Goal: Entertainment & Leisure: Browse casually

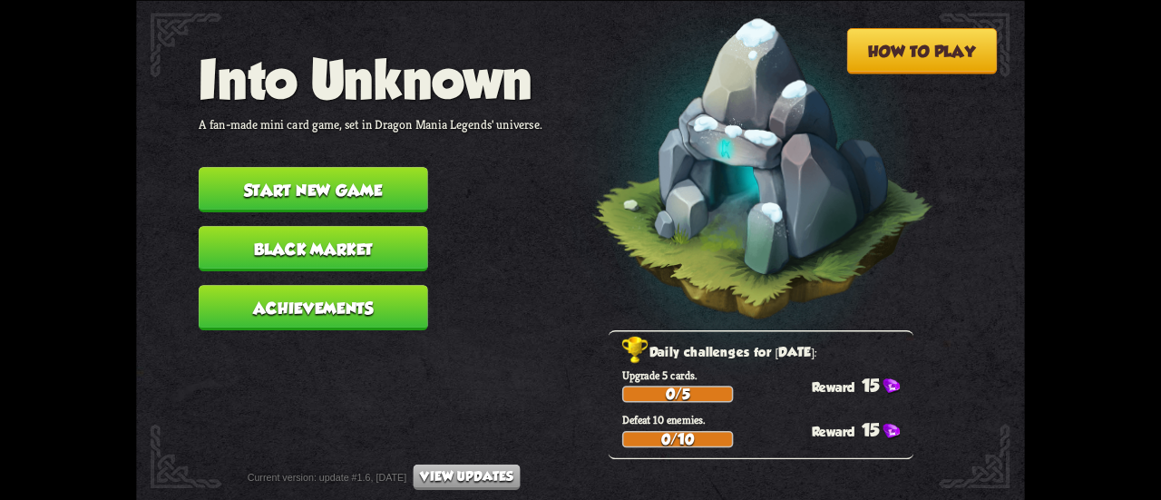
click at [508, 469] on button "View updates" at bounding box center [467, 476] width 107 height 25
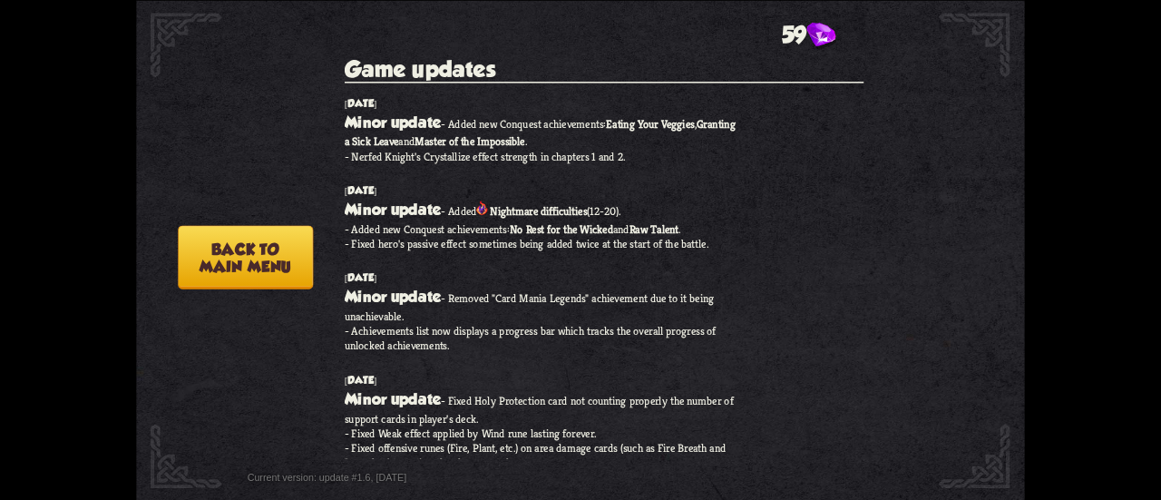
click at [261, 255] on button "Back to main menu" at bounding box center [245, 257] width 135 height 64
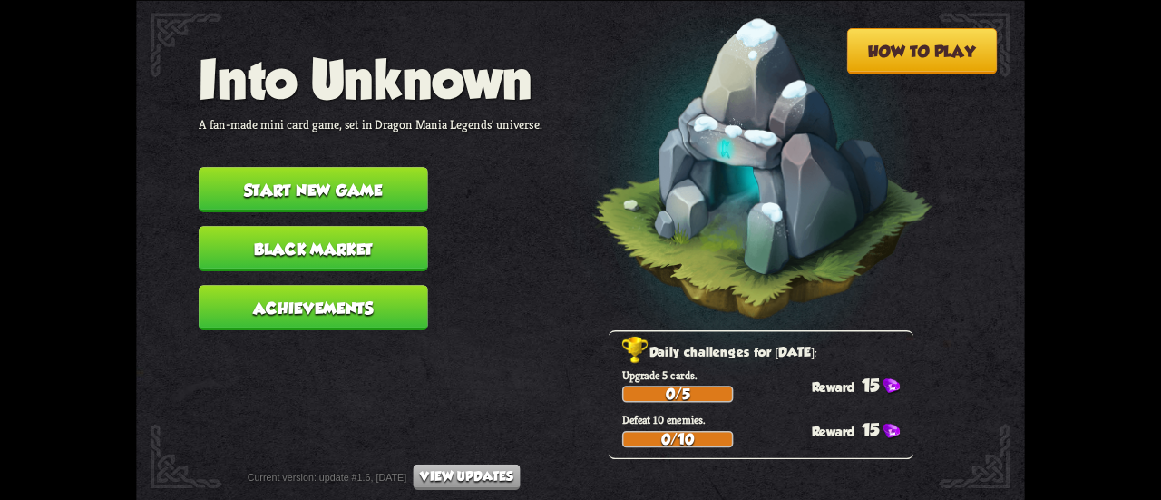
click at [396, 188] on button "Start new game" at bounding box center [314, 189] width 230 height 45
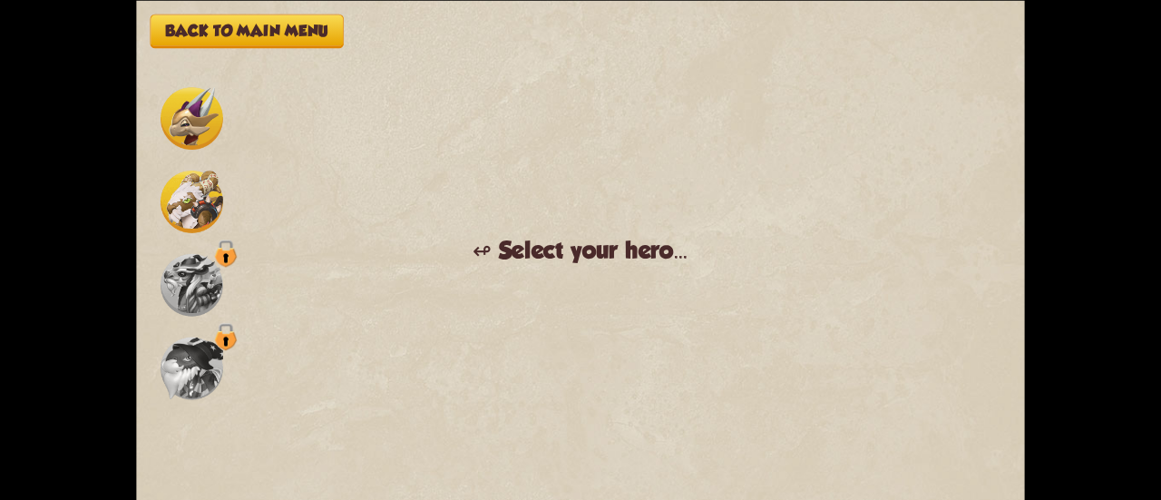
click at [222, 22] on button "Back to main menu" at bounding box center [247, 31] width 193 height 34
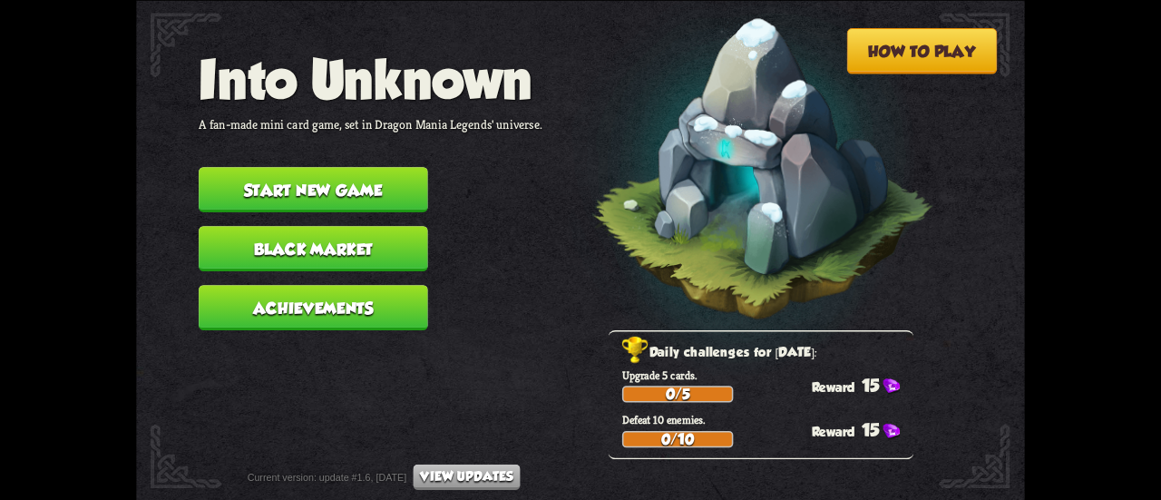
click at [288, 304] on button "Achievements" at bounding box center [314, 307] width 230 height 45
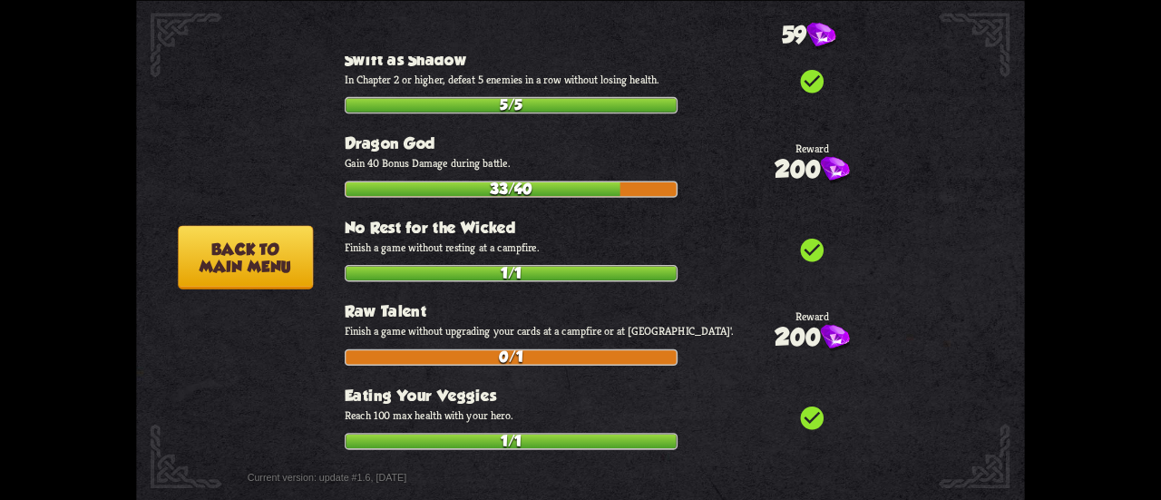
scroll to position [6375, 0]
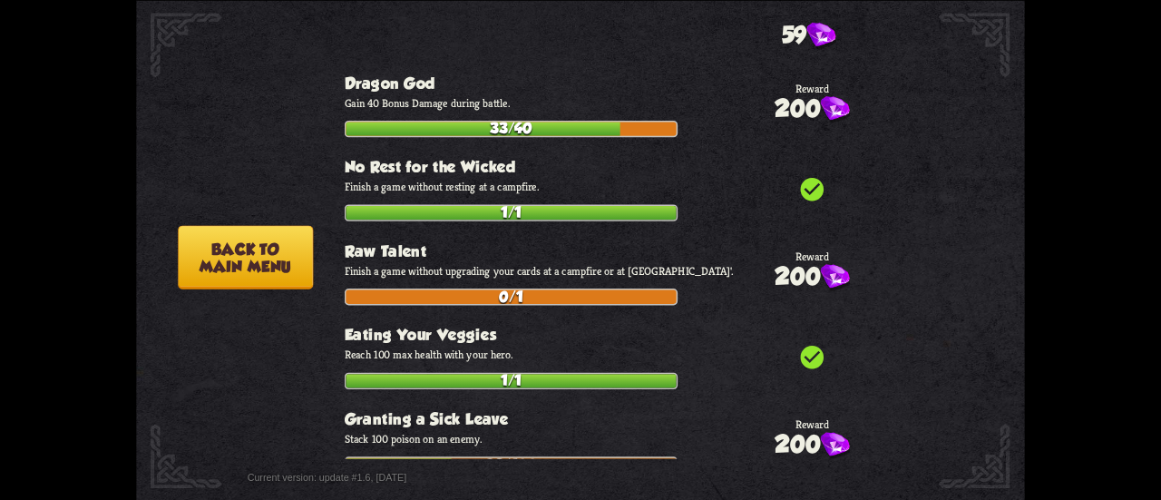
click at [230, 260] on button "Back to main menu" at bounding box center [245, 257] width 135 height 64
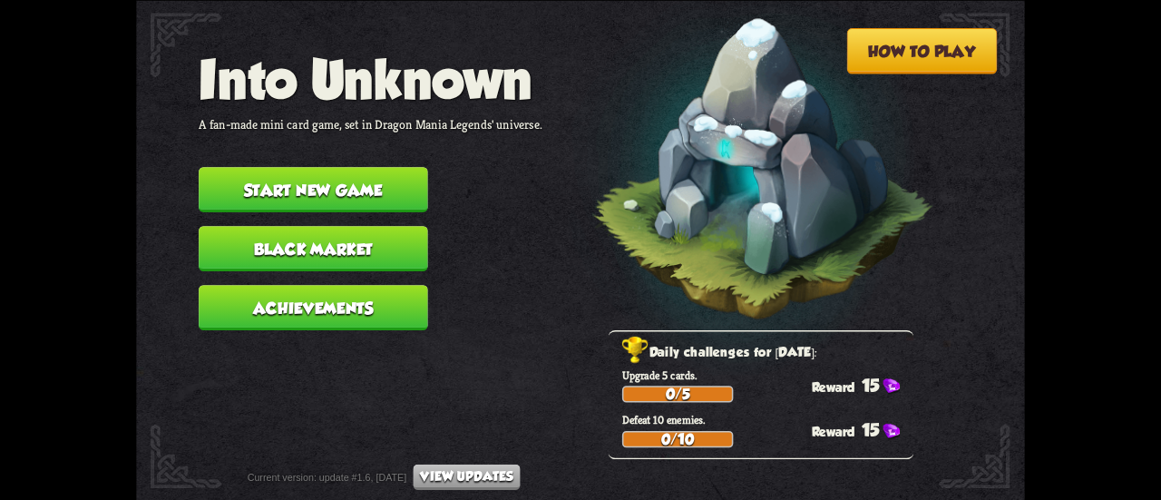
click at [371, 178] on button "Start new game" at bounding box center [314, 189] width 230 height 45
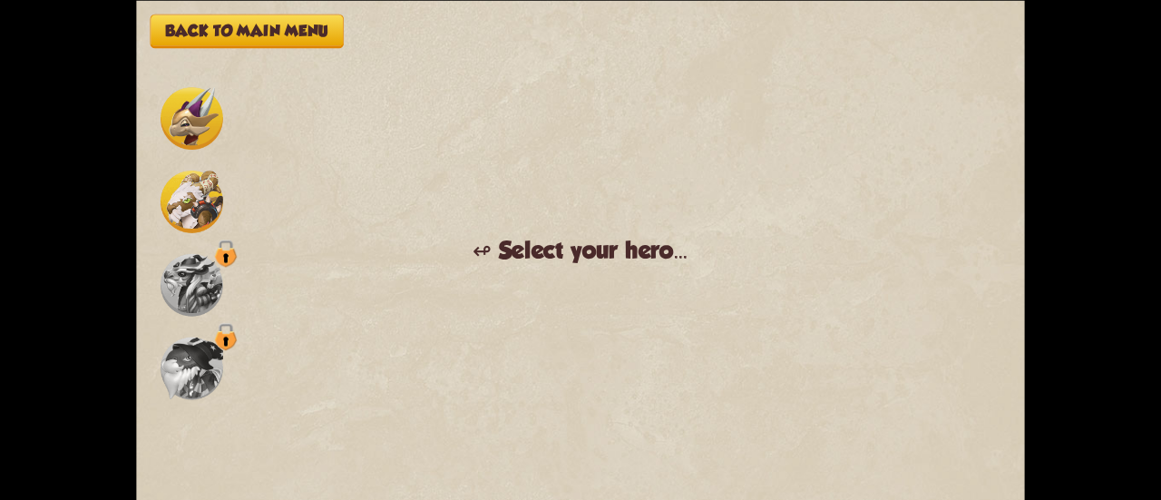
click at [201, 201] on img at bounding box center [192, 201] width 63 height 63
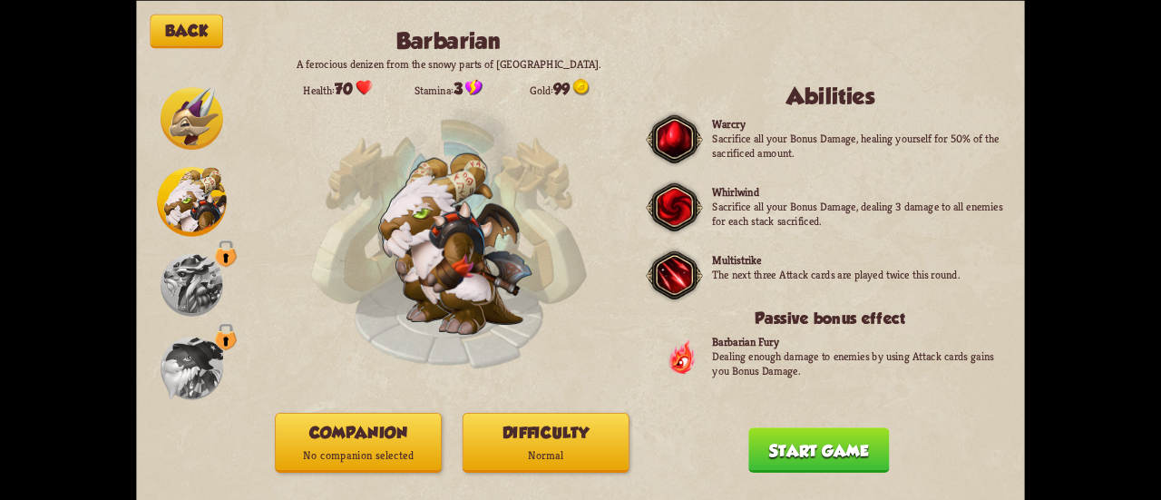
click at [531, 448] on p "Normal" at bounding box center [546, 455] width 165 height 22
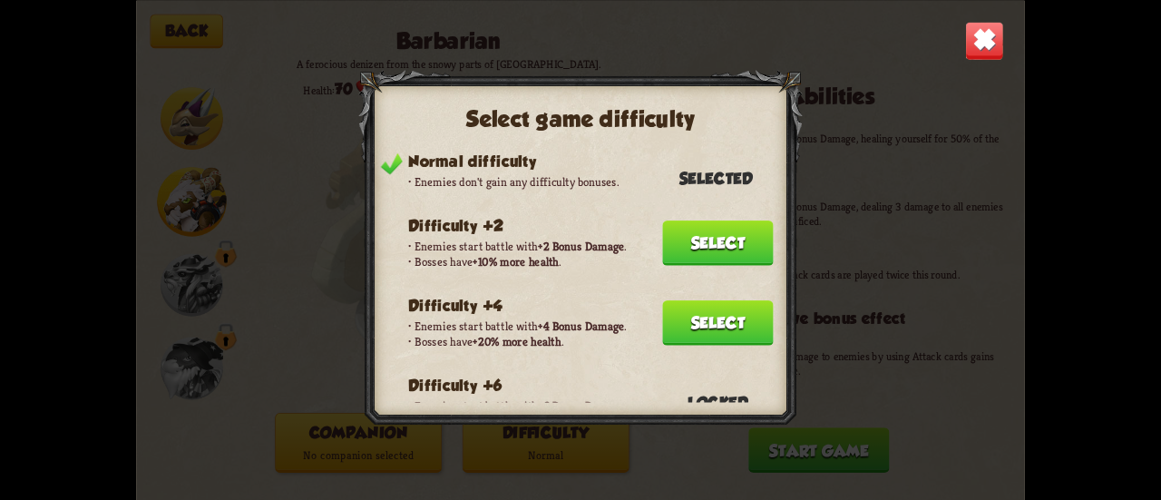
click at [717, 330] on button "Select" at bounding box center [717, 322] width 111 height 45
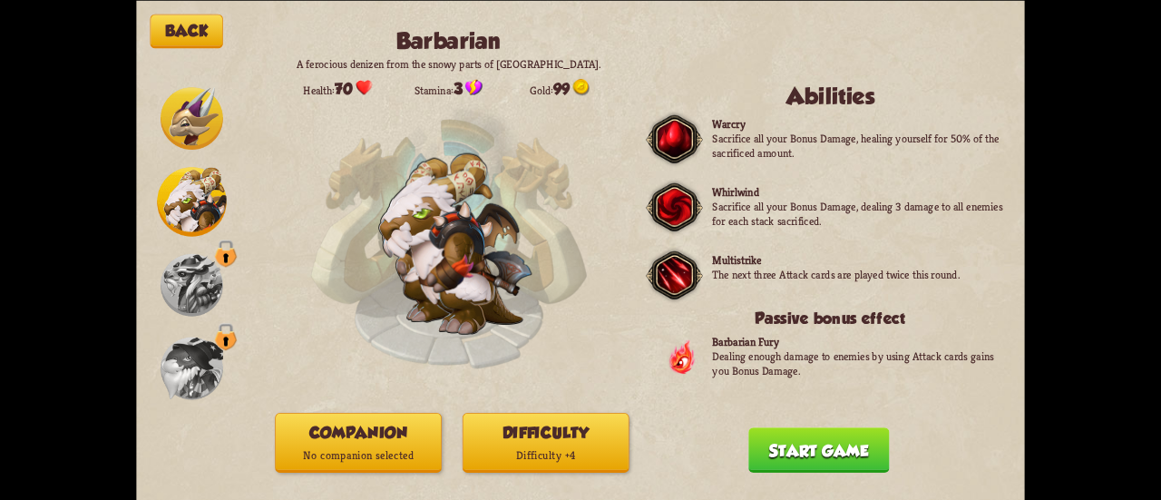
click at [811, 452] on button "Start game" at bounding box center [818, 449] width 141 height 45
click at [811, 452] on div "Back Barbarian A ferocious denizen from the snowy parts of [GEOGRAPHIC_DATA]. H…" at bounding box center [580, 250] width 889 height 500
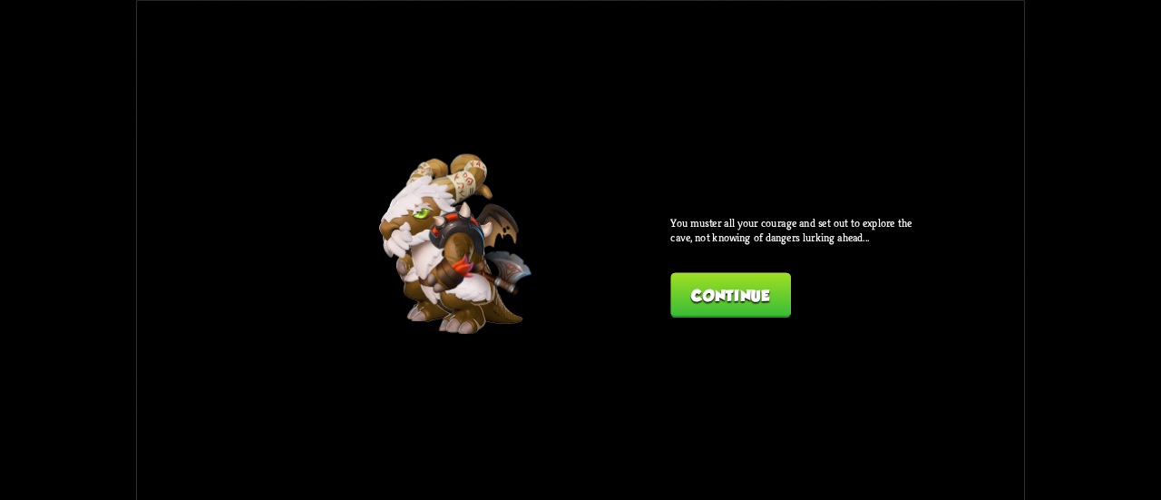
click at [729, 306] on button "Continue" at bounding box center [730, 294] width 120 height 45
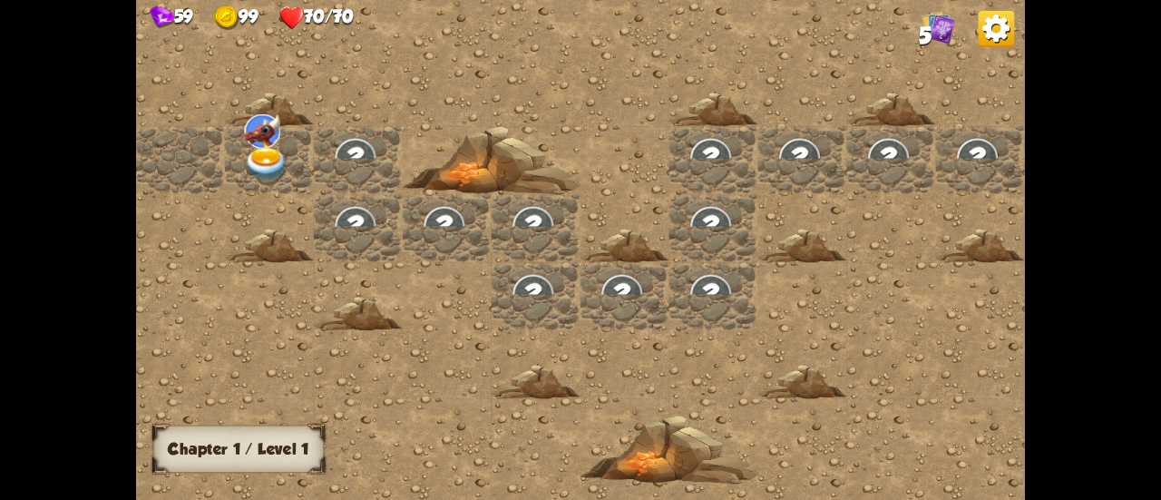
click at [998, 27] on img at bounding box center [997, 28] width 36 height 36
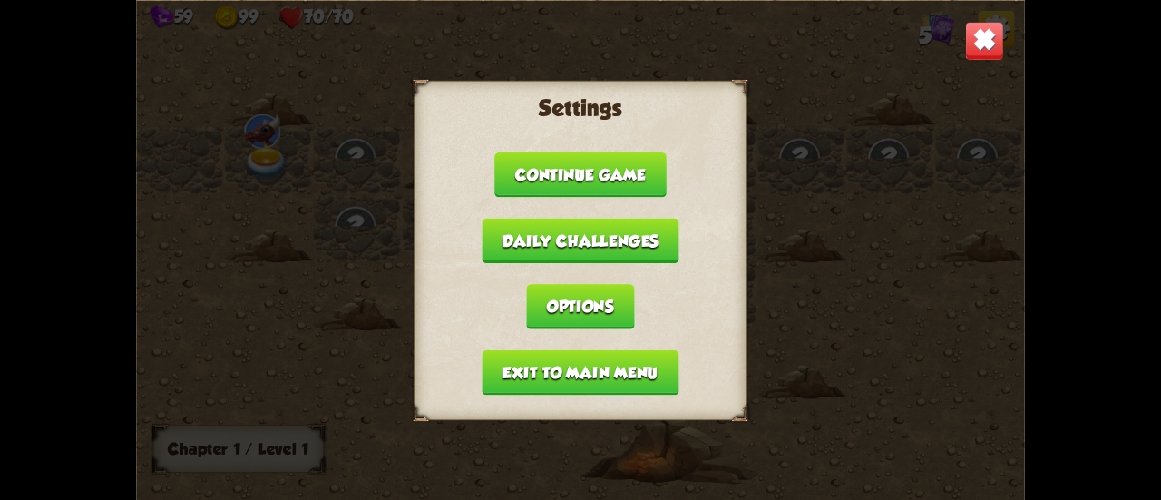
click at [640, 237] on button "Daily challenges" at bounding box center [580, 240] width 197 height 45
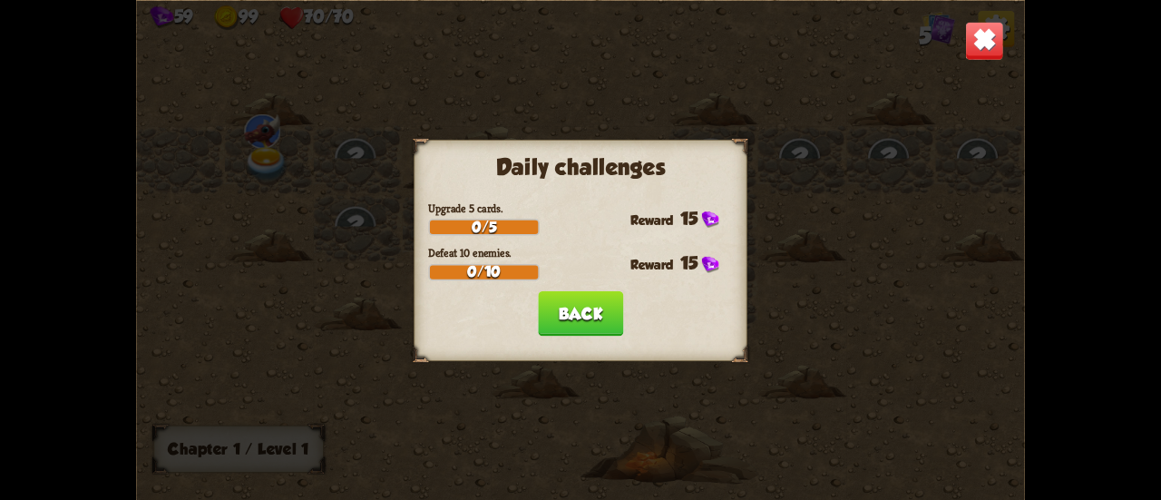
click at [608, 313] on button "Back" at bounding box center [580, 312] width 85 height 45
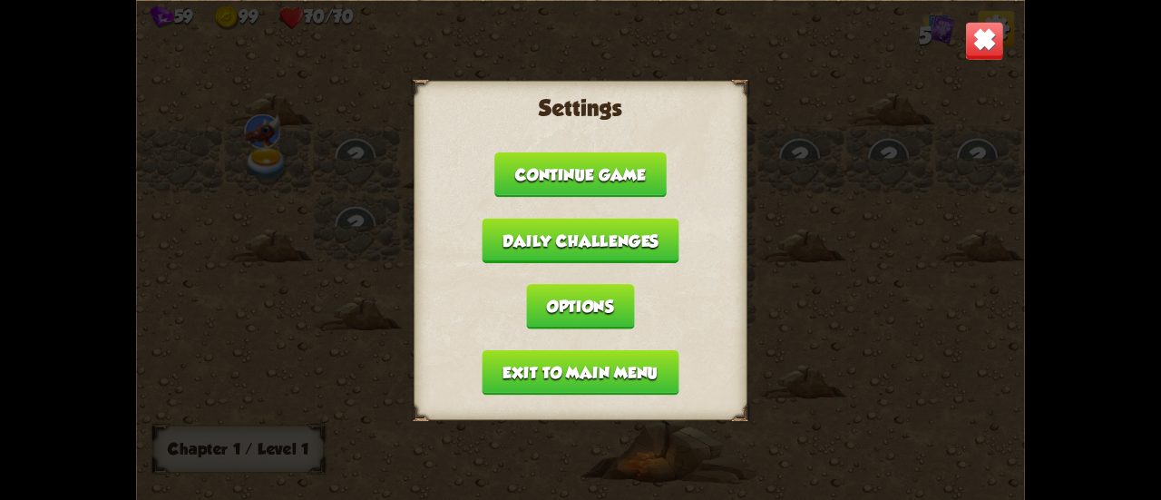
click at [572, 182] on button "Continue game" at bounding box center [579, 174] width 171 height 45
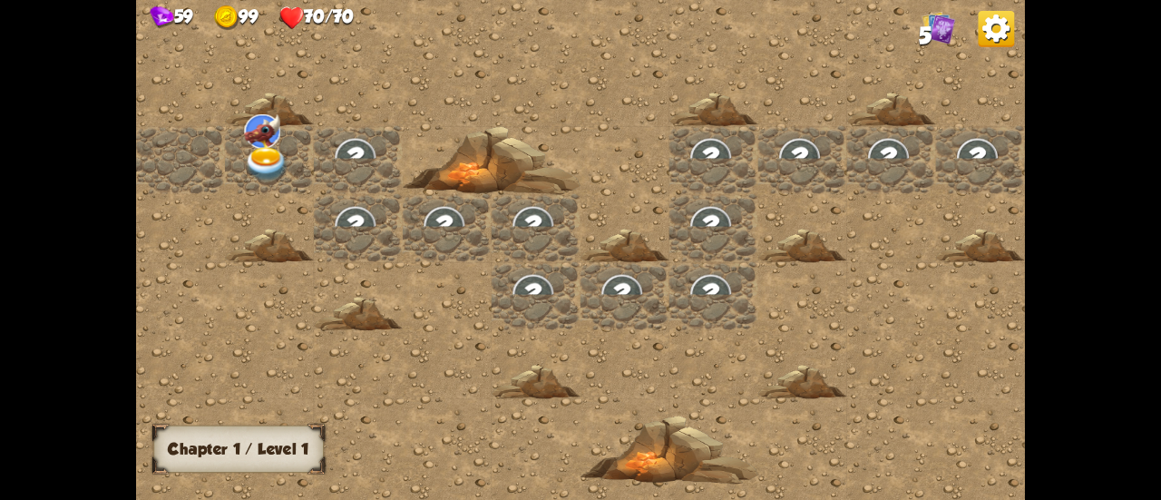
click at [246, 160] on img at bounding box center [267, 164] width 44 height 34
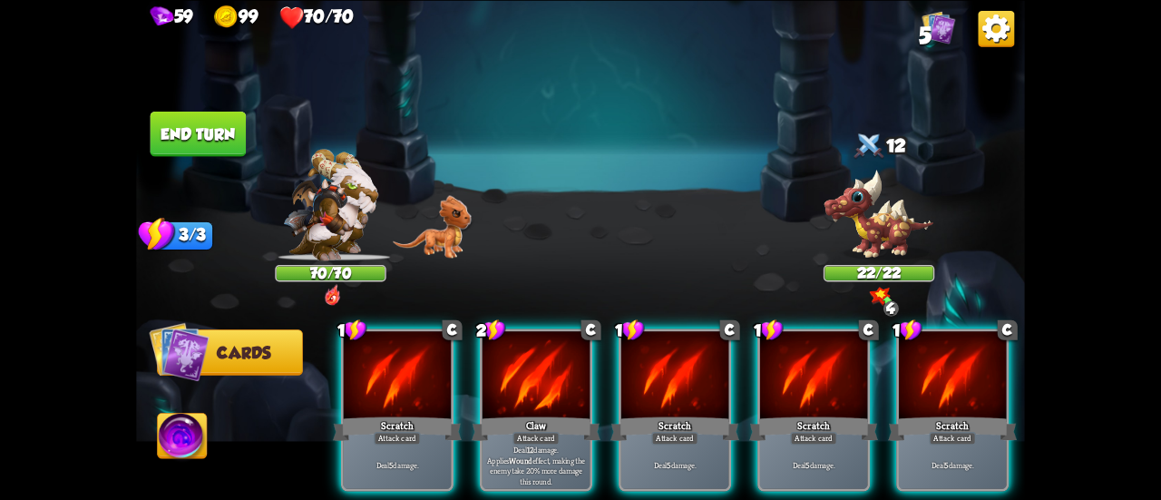
click at [179, 443] on img at bounding box center [182, 438] width 49 height 50
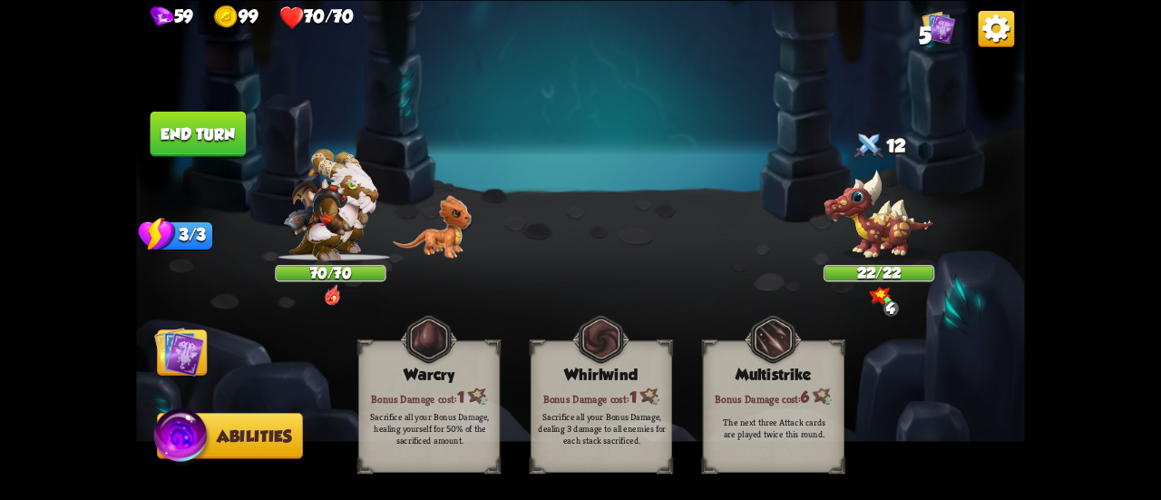
click at [338, 287] on img at bounding box center [332, 294] width 17 height 22
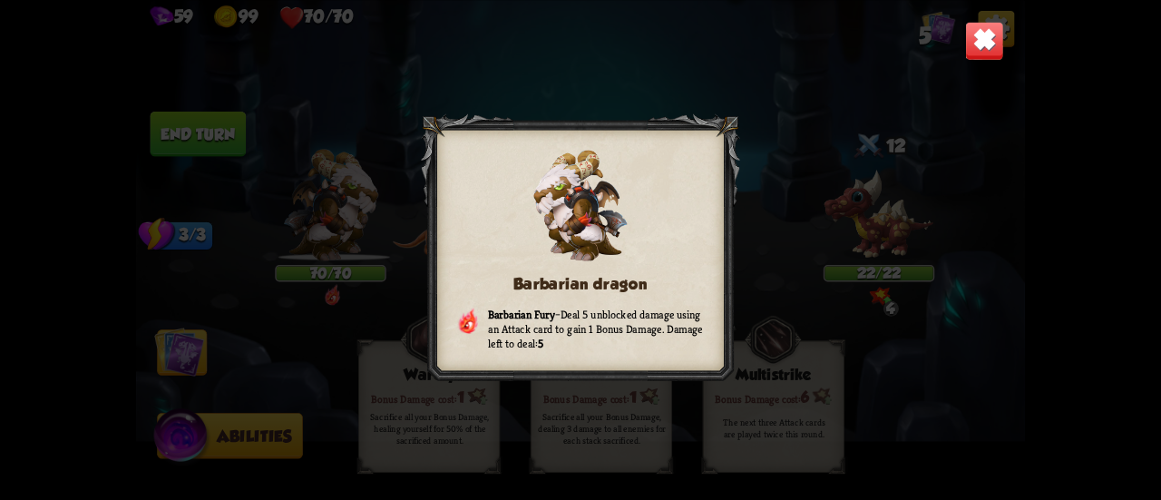
click at [178, 363] on div "Barbarian dragon Barbarian Fury – Deal 5 unblocked damage using an Attack card …" at bounding box center [580, 250] width 889 height 500
click at [292, 326] on div "Barbarian dragon Barbarian Fury – Deal 5 unblocked damage using an Attack card …" at bounding box center [580, 250] width 889 height 500
click at [987, 38] on img at bounding box center [984, 40] width 39 height 39
click at [987, 38] on img at bounding box center [997, 28] width 36 height 36
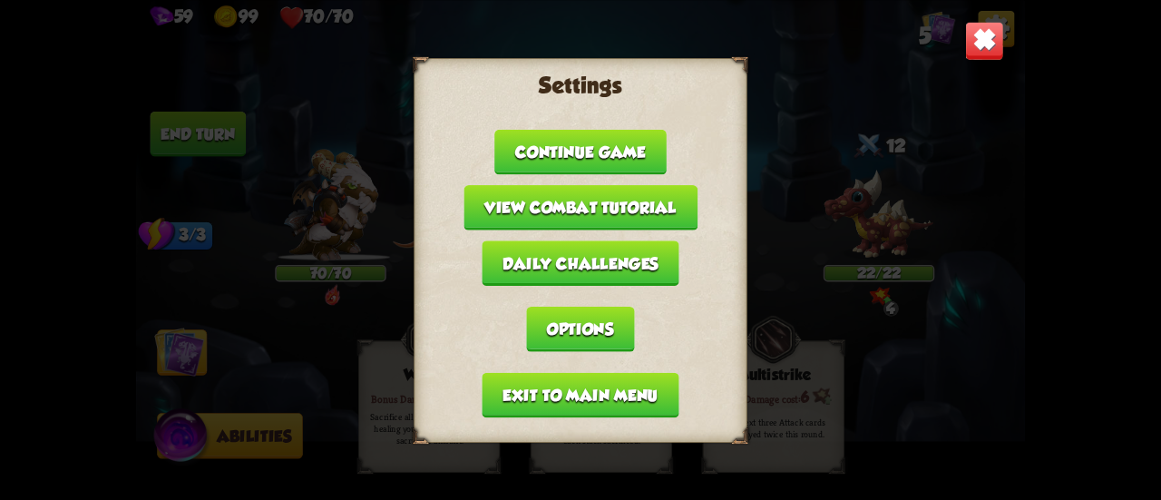
click at [602, 153] on button "Continue game" at bounding box center [579, 151] width 171 height 45
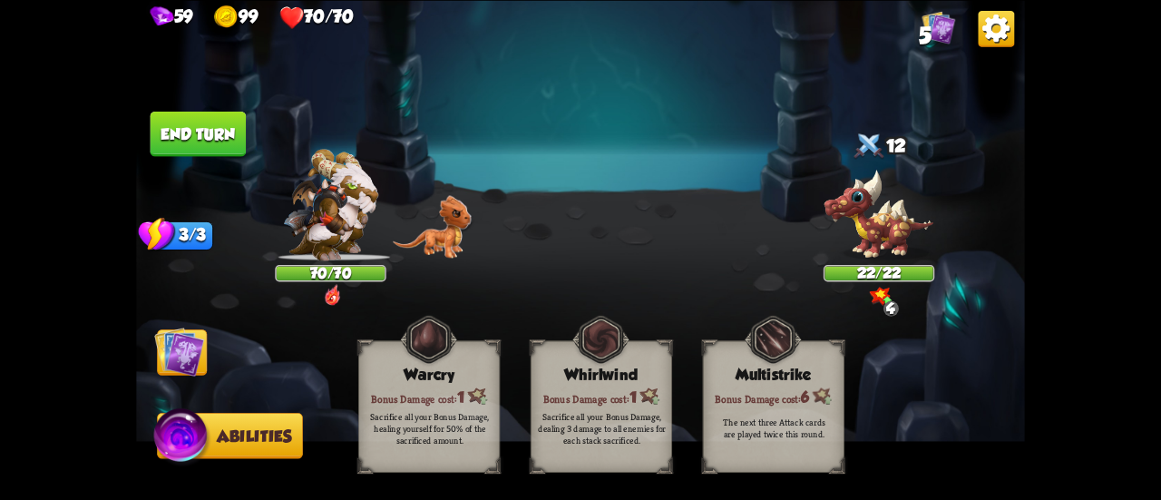
click at [1005, 31] on img at bounding box center [997, 28] width 36 height 36
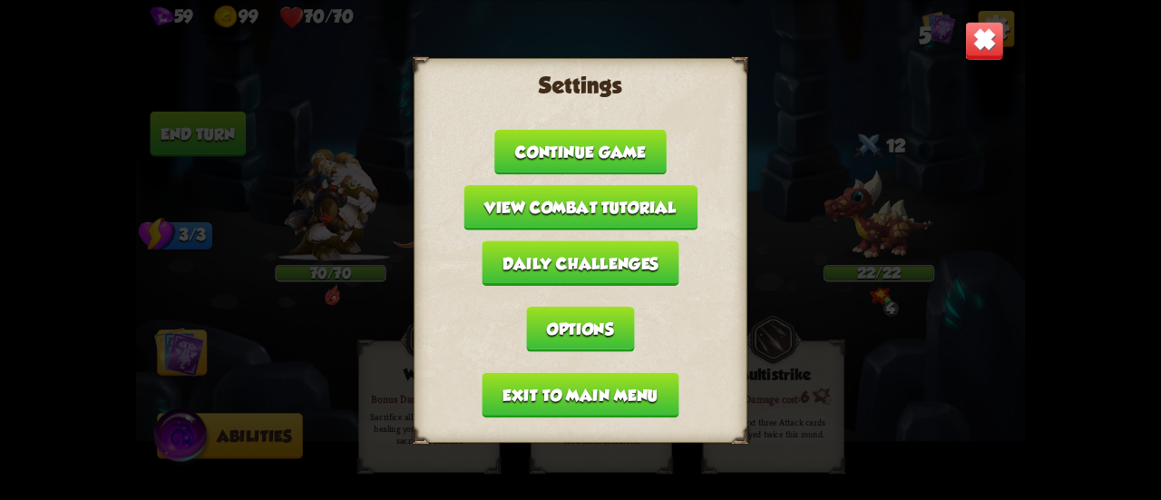
click at [624, 213] on button "View combat tutorial" at bounding box center [581, 207] width 234 height 45
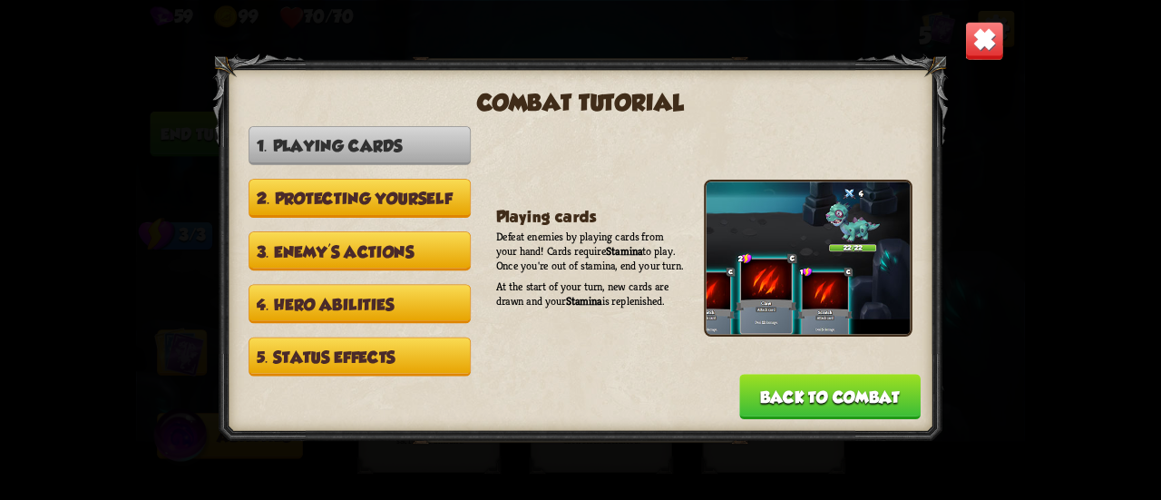
click at [972, 42] on img at bounding box center [984, 40] width 39 height 39
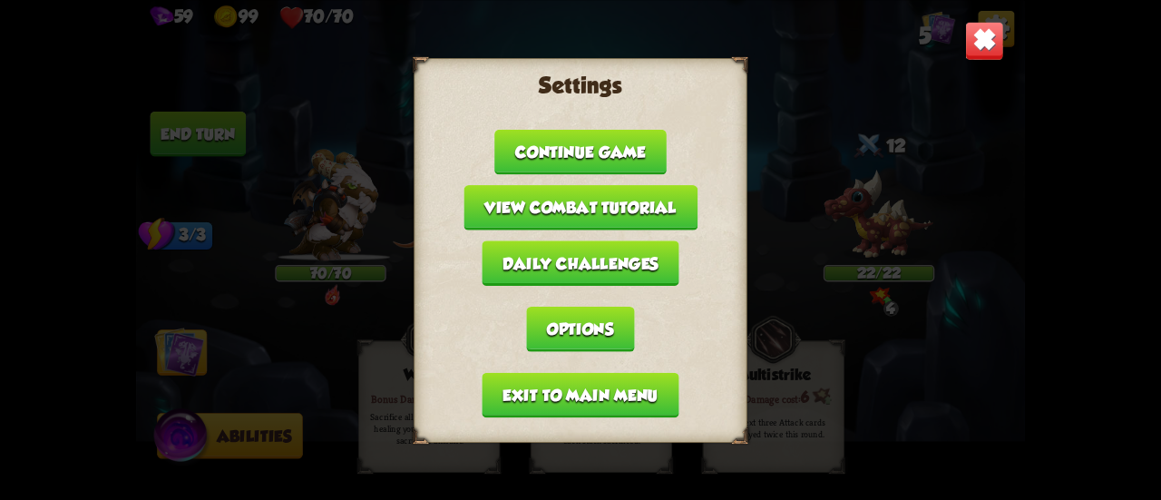
click at [588, 330] on button "Options" at bounding box center [580, 328] width 108 height 45
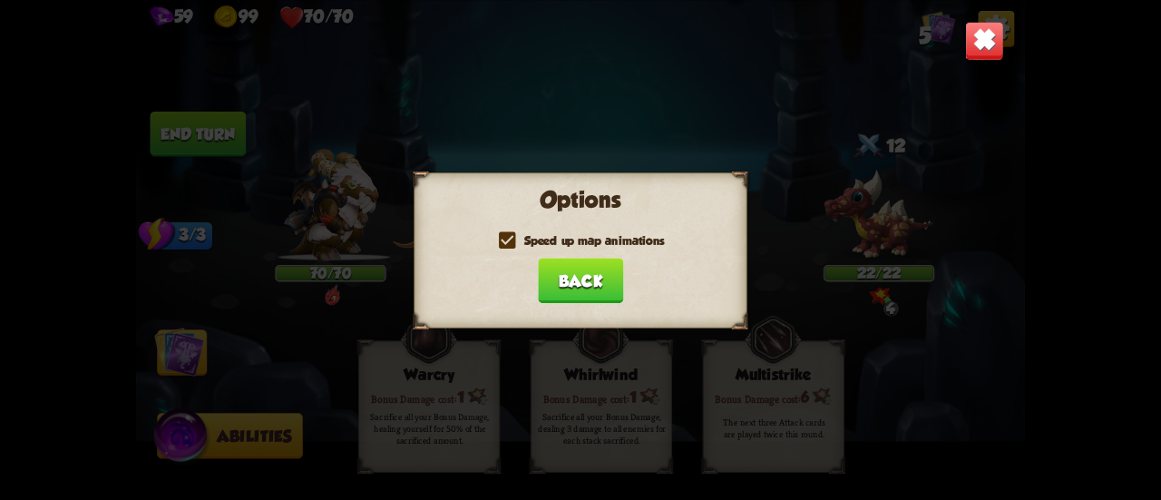
click at [588, 291] on button "Back" at bounding box center [580, 280] width 85 height 45
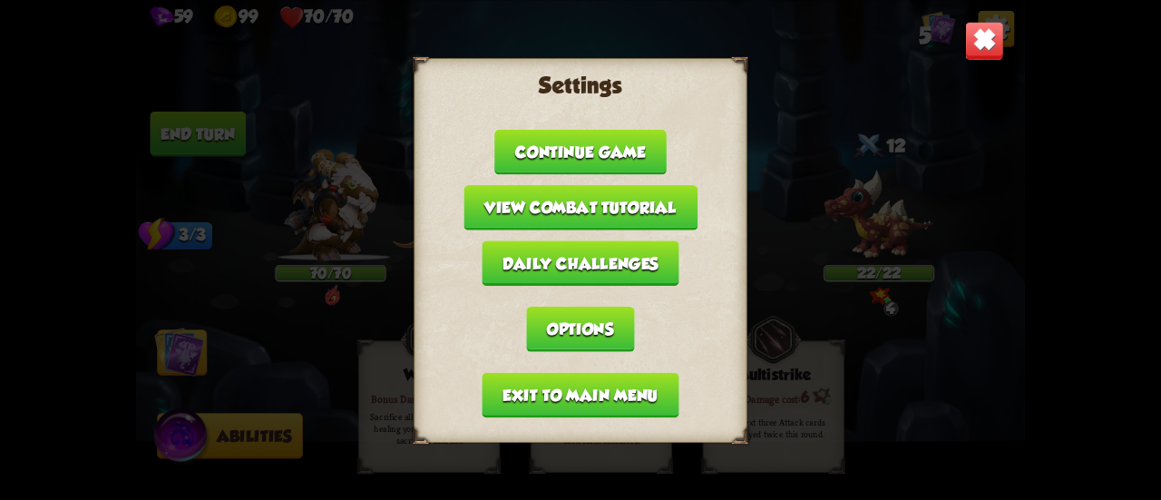
click at [592, 141] on button "Continue game" at bounding box center [579, 151] width 171 height 45
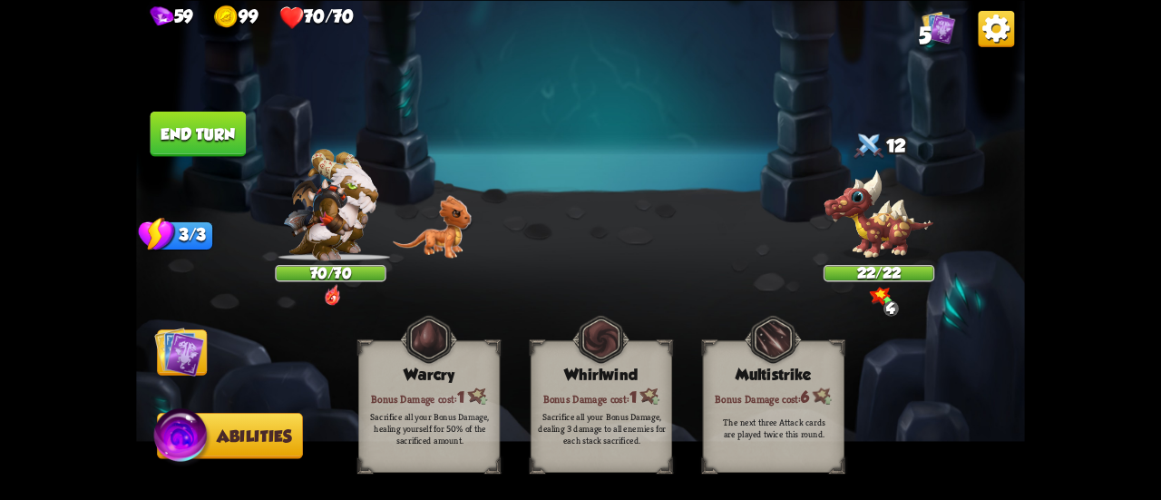
click at [175, 350] on img at bounding box center [179, 352] width 50 height 50
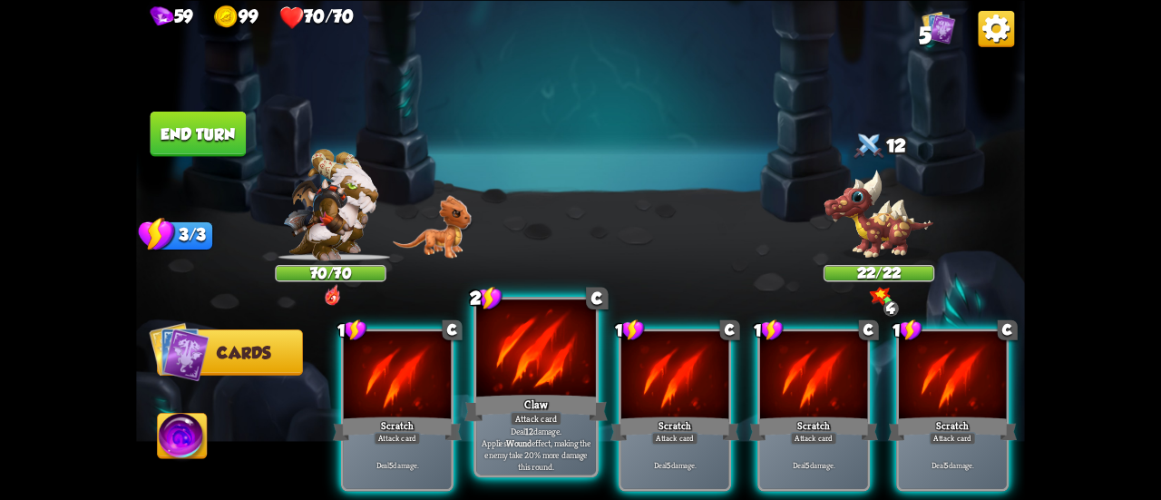
click at [537, 413] on div "Attack card" at bounding box center [536, 418] width 52 height 15
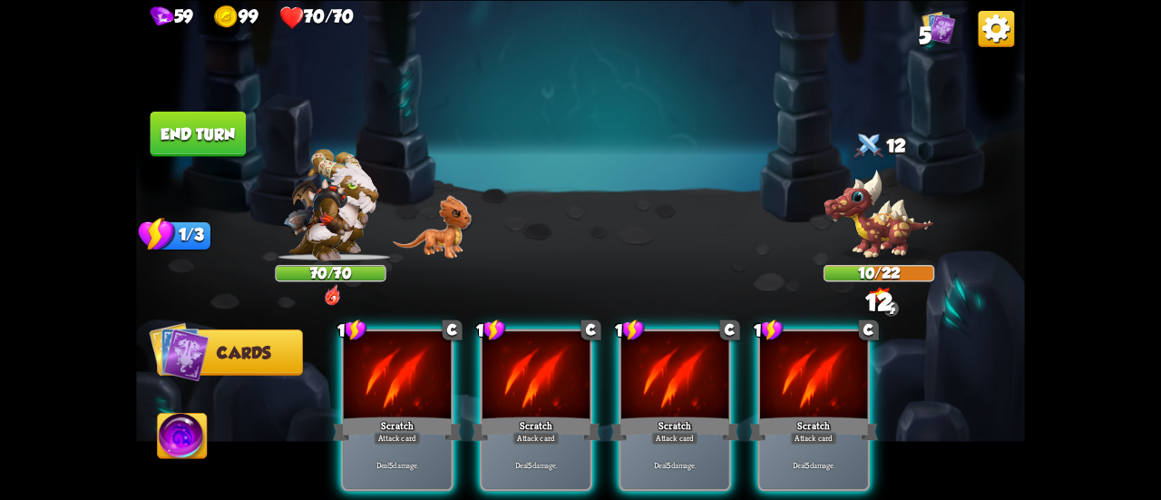
click at [537, 432] on div "Attack card" at bounding box center [536, 438] width 47 height 13
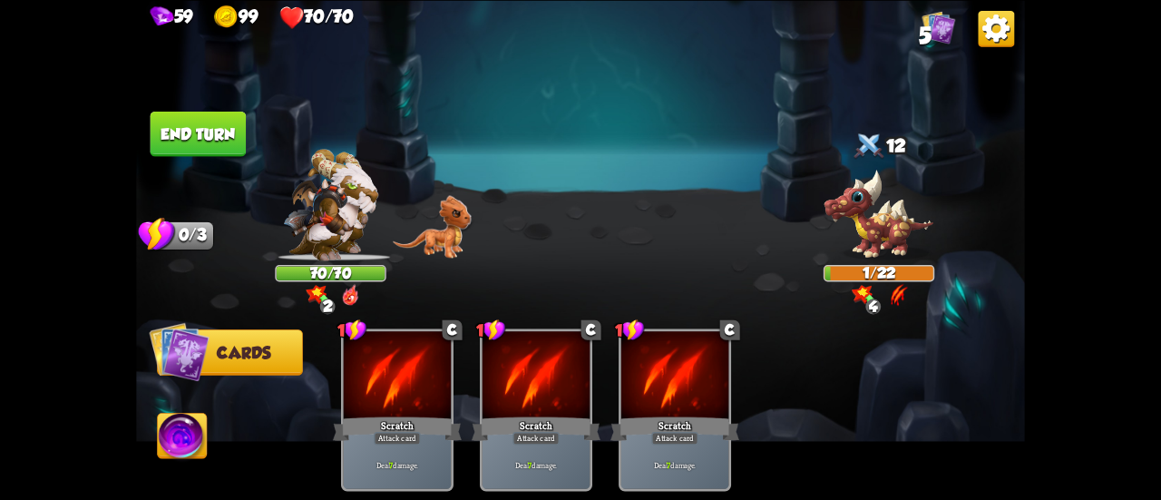
click at [218, 140] on button "End turn" at bounding box center [199, 133] width 96 height 45
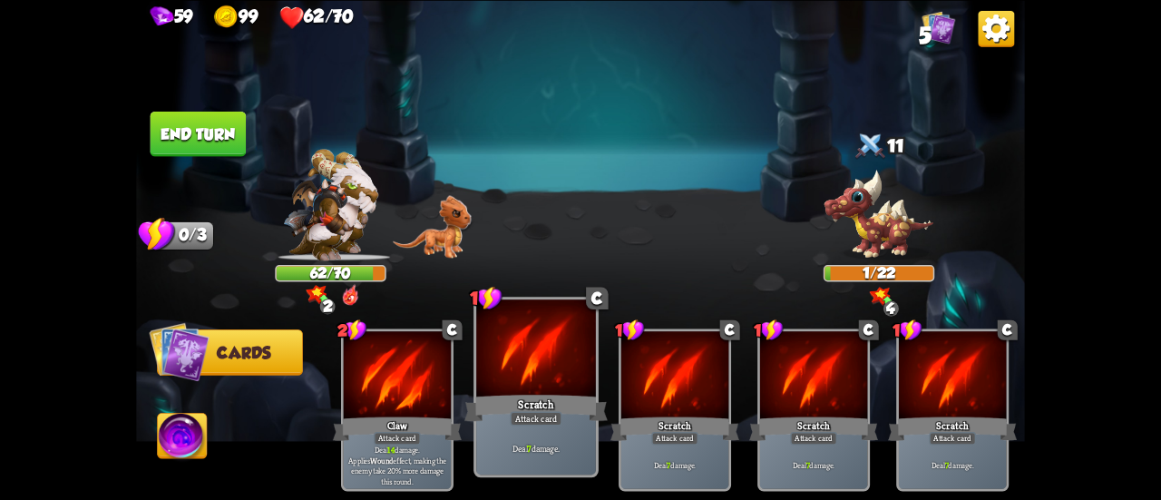
click at [515, 413] on div "Attack card" at bounding box center [536, 418] width 52 height 15
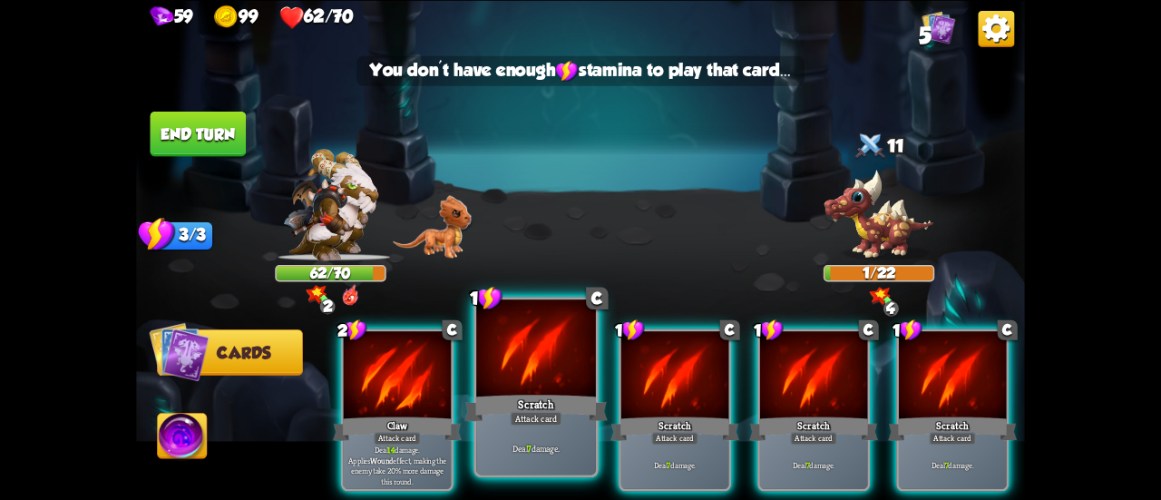
click at [519, 413] on div "Attack card" at bounding box center [536, 418] width 52 height 15
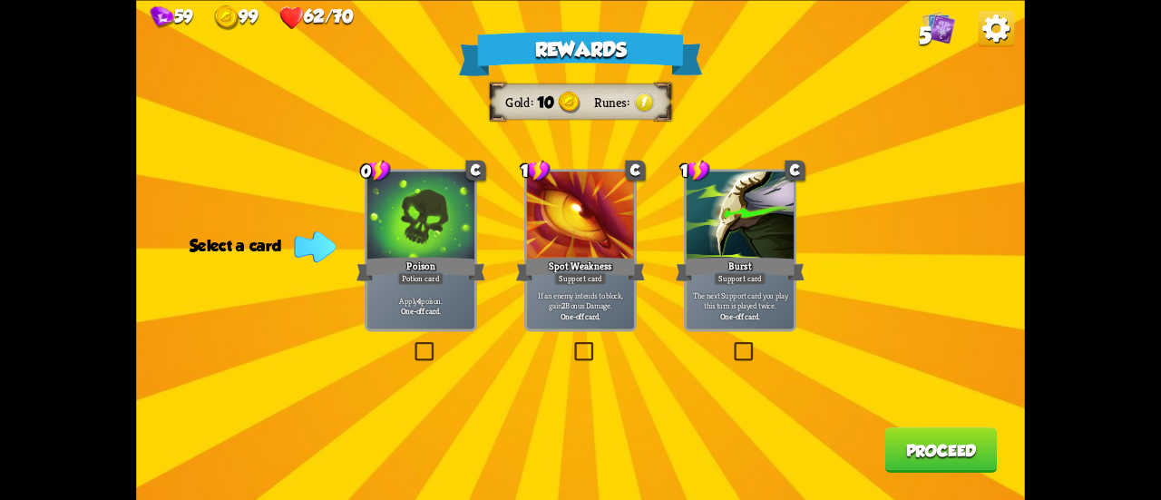
click at [409, 320] on div "Apply 4 poison. One-off card." at bounding box center [420, 305] width 107 height 47
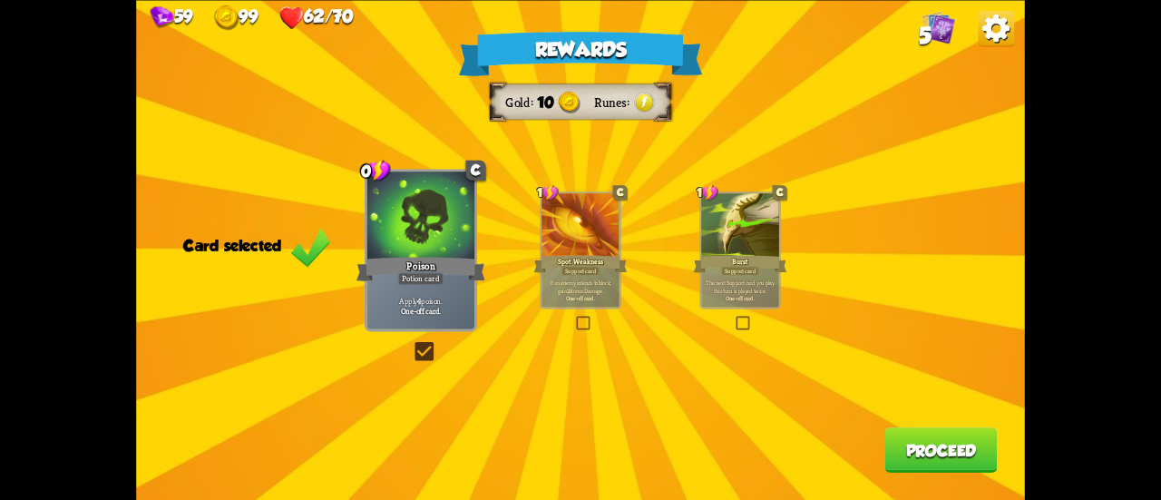
click at [946, 455] on button "Proceed" at bounding box center [941, 449] width 112 height 45
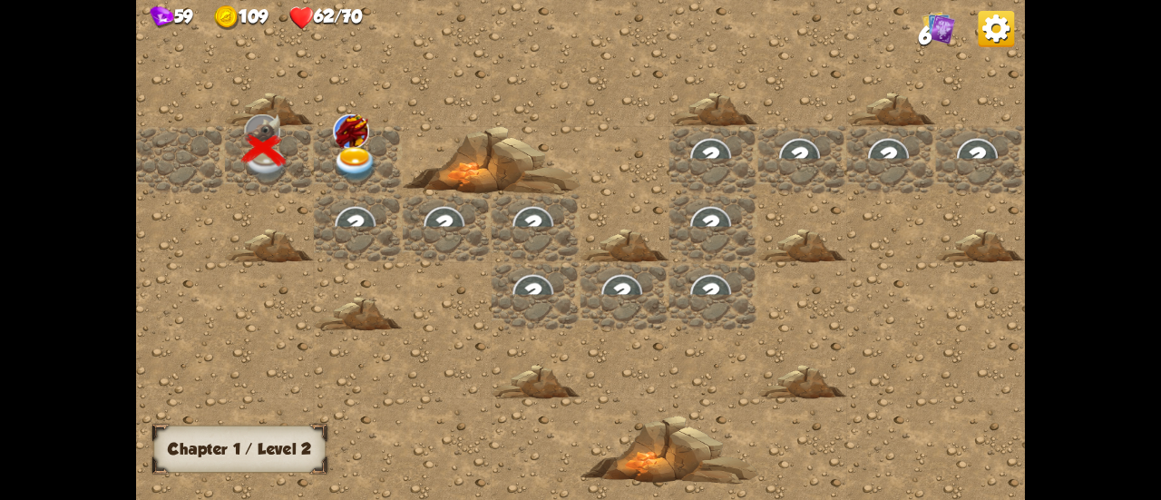
click at [363, 144] on img at bounding box center [352, 131] width 36 height 34
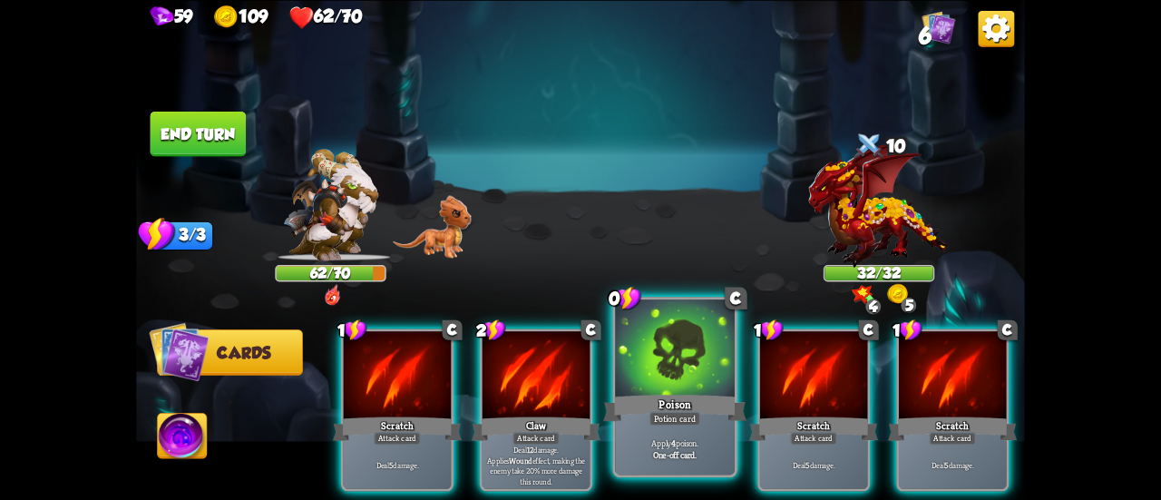
click at [673, 391] on div at bounding box center [675, 349] width 120 height 101
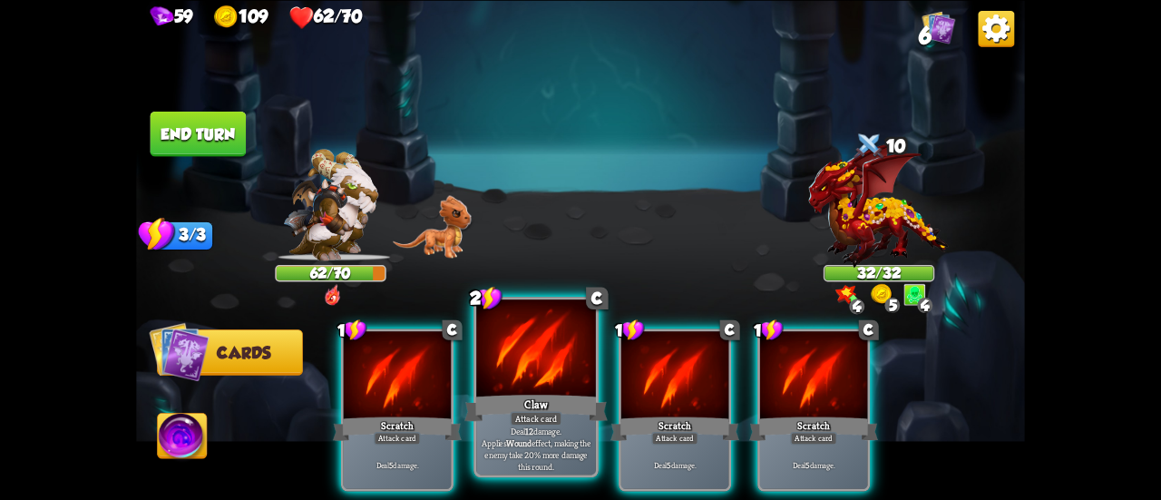
click at [507, 394] on div "Claw" at bounding box center [535, 408] width 143 height 32
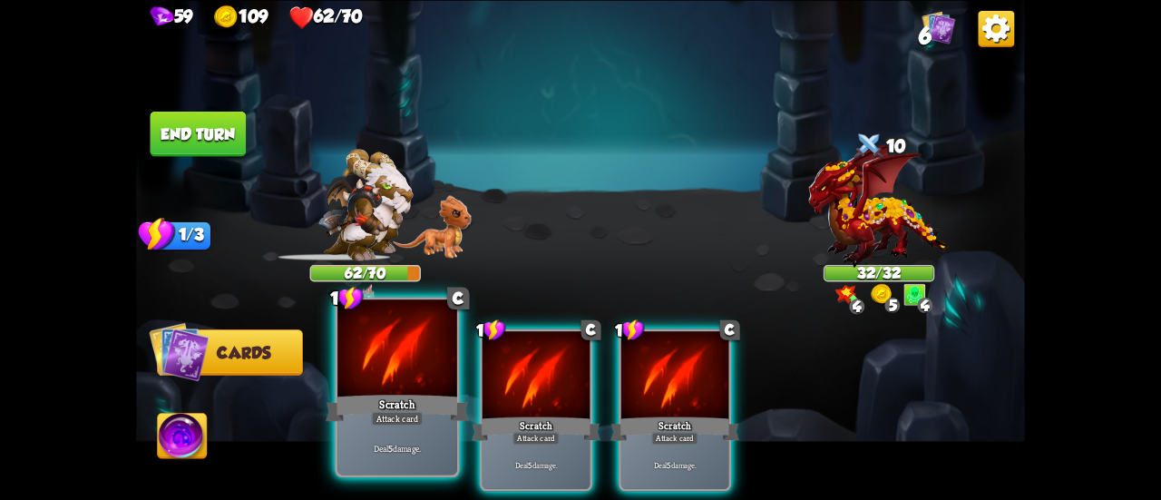
click at [384, 396] on div "Scratch" at bounding box center [397, 408] width 143 height 32
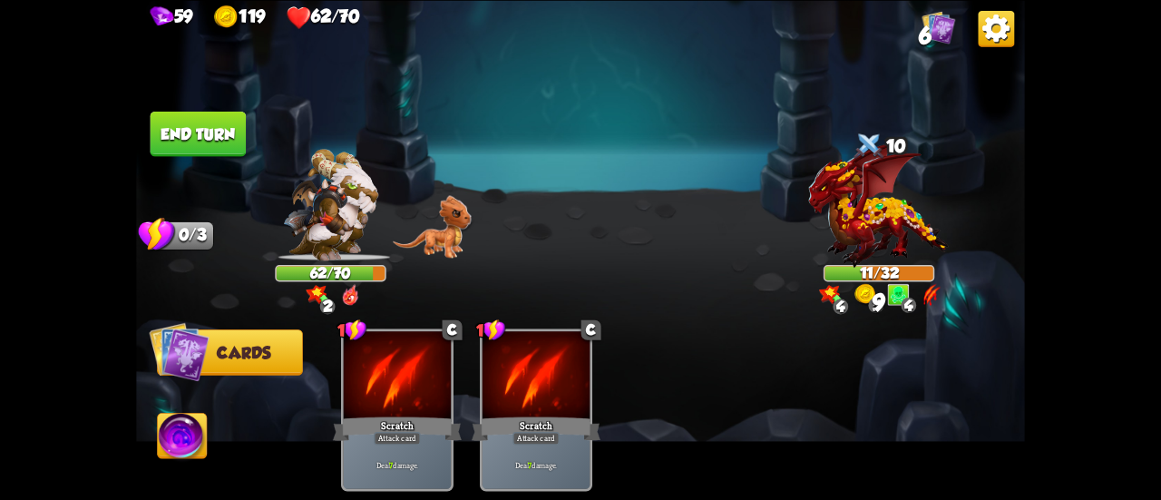
click at [232, 130] on button "End turn" at bounding box center [199, 133] width 96 height 45
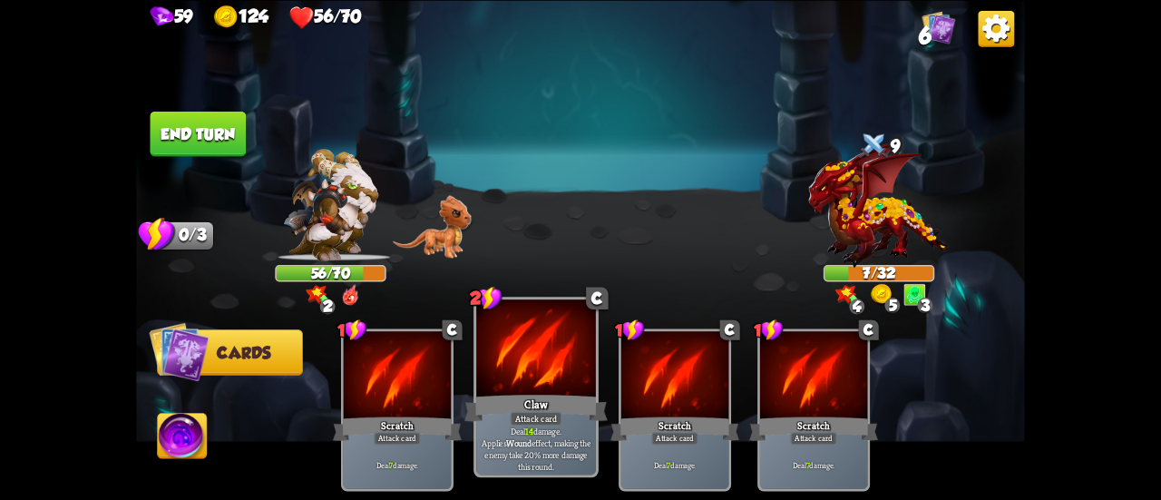
click at [553, 399] on div "Claw" at bounding box center [535, 408] width 143 height 32
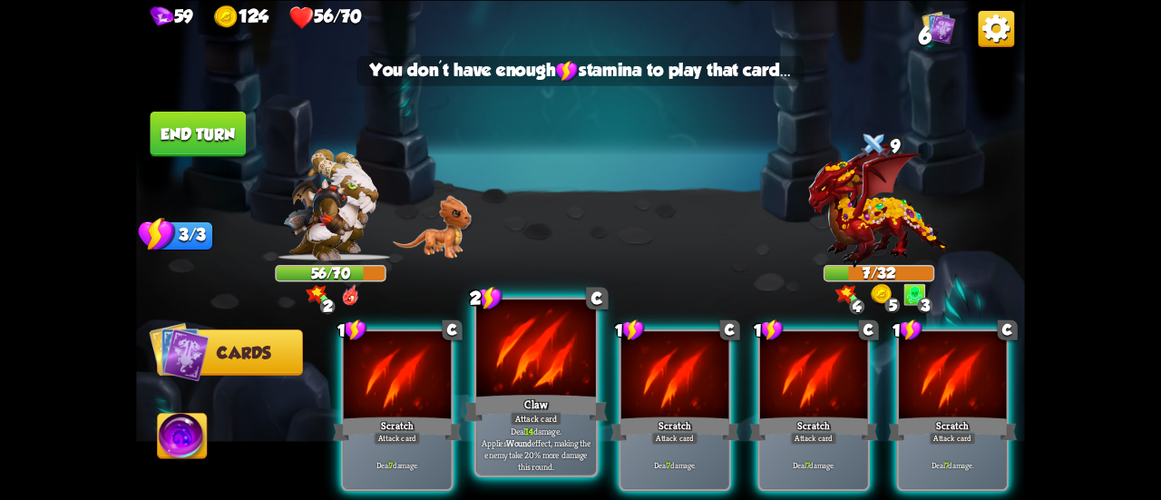
click at [553, 399] on div "Claw" at bounding box center [535, 408] width 143 height 32
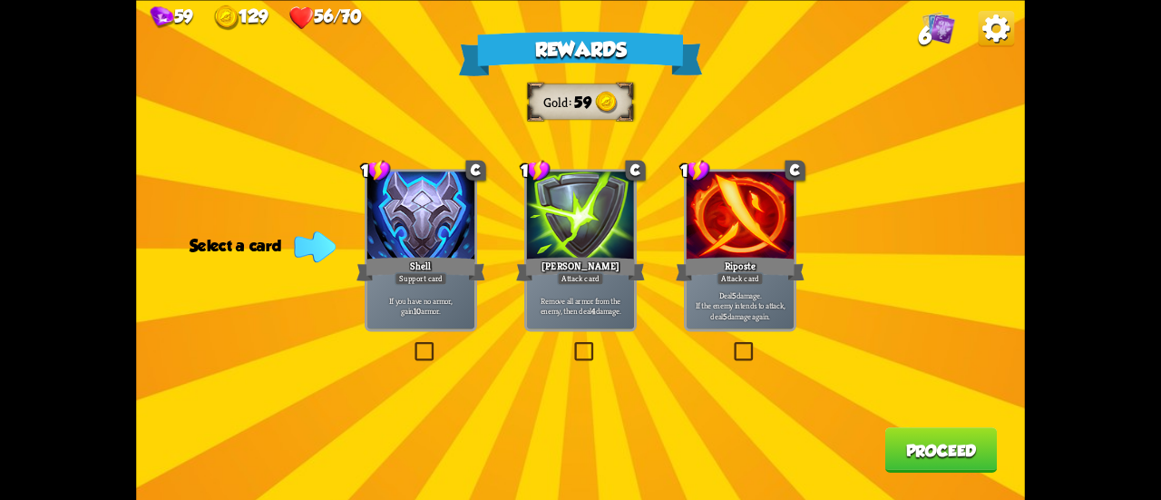
click at [568, 304] on p "Remove all armor from the enemy, then deal 4 damage." at bounding box center [581, 305] width 103 height 21
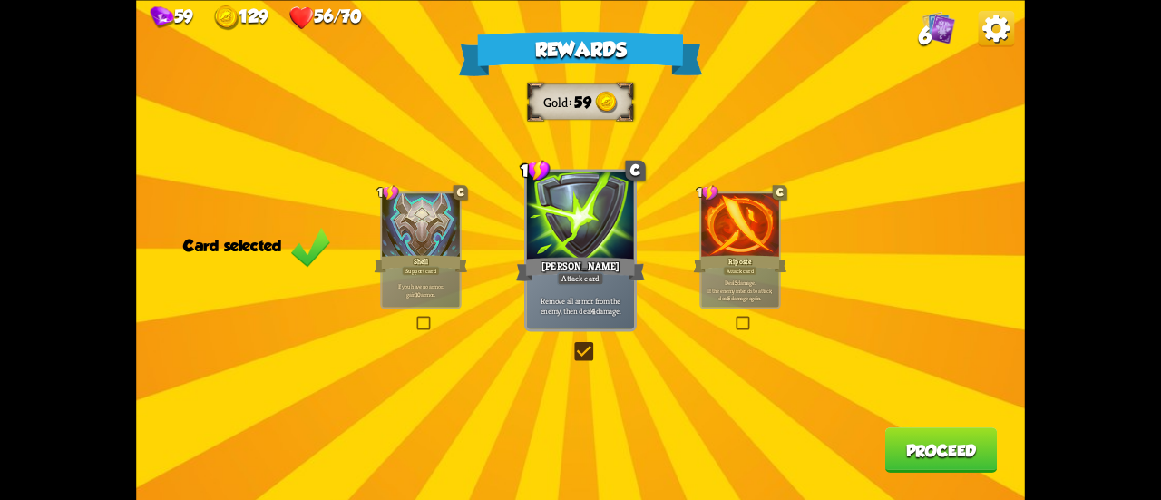
click at [412, 266] on div "Support card" at bounding box center [421, 270] width 38 height 9
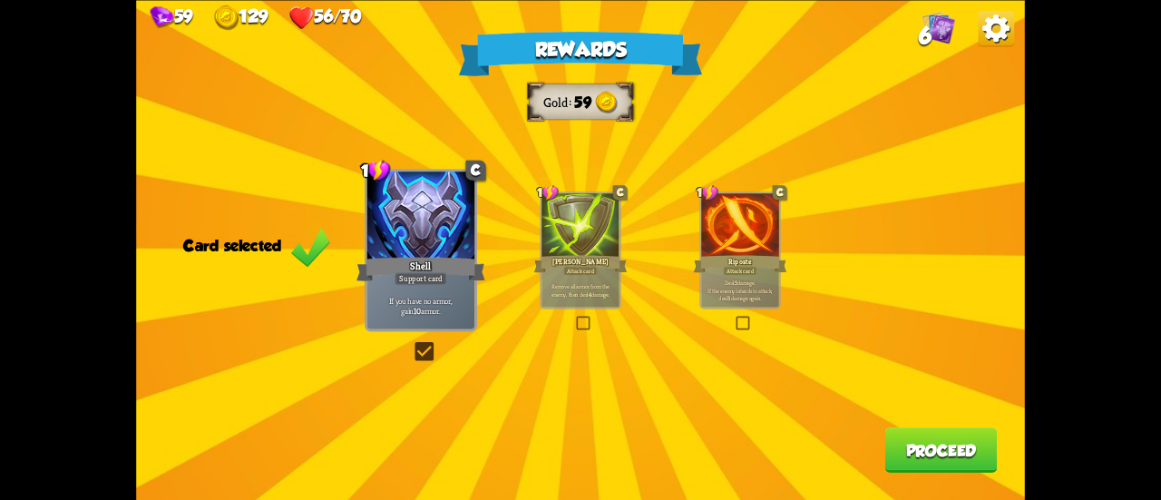
click at [955, 438] on button "Proceed" at bounding box center [941, 449] width 112 height 45
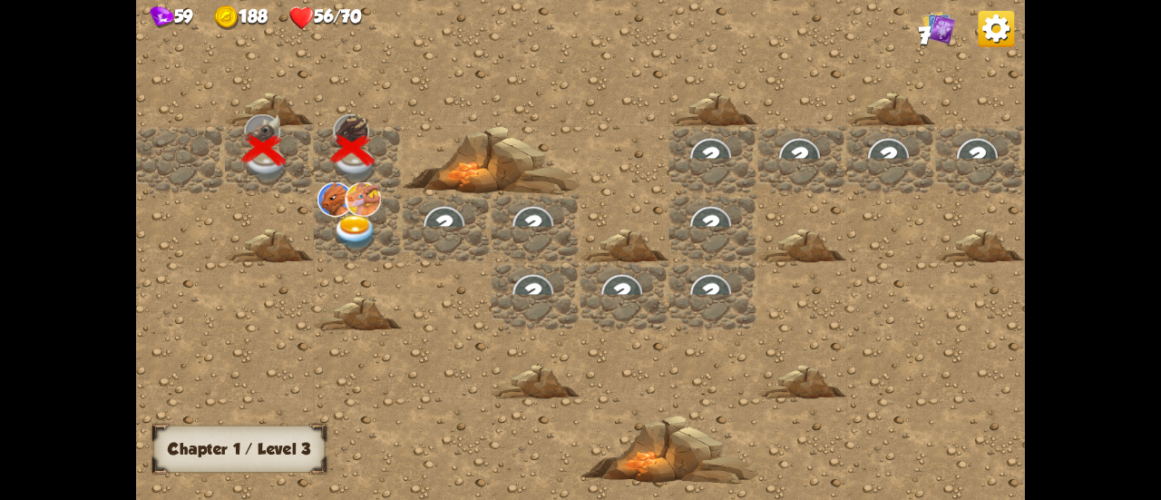
click at [366, 227] on img at bounding box center [356, 232] width 44 height 34
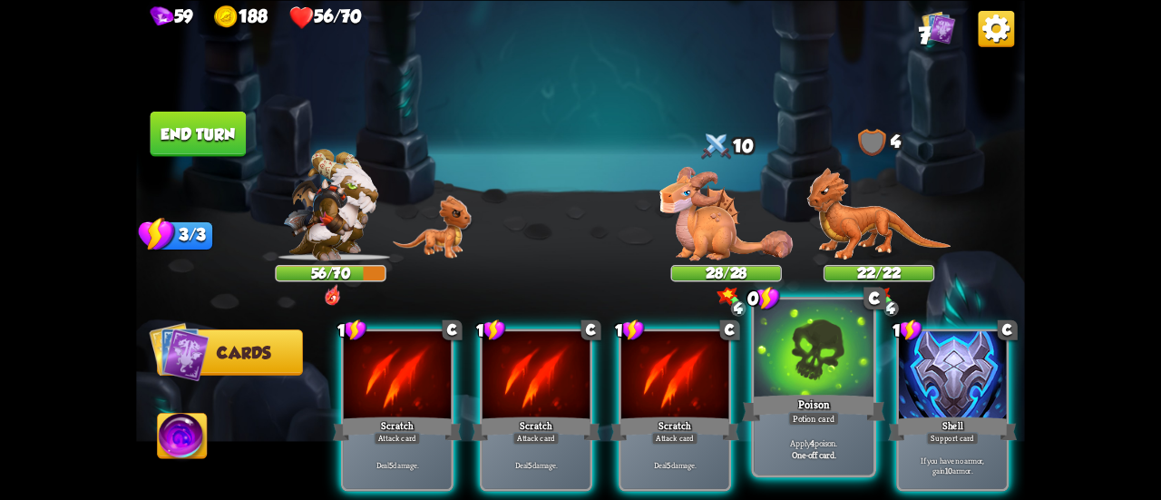
click at [818, 363] on div at bounding box center [814, 349] width 120 height 101
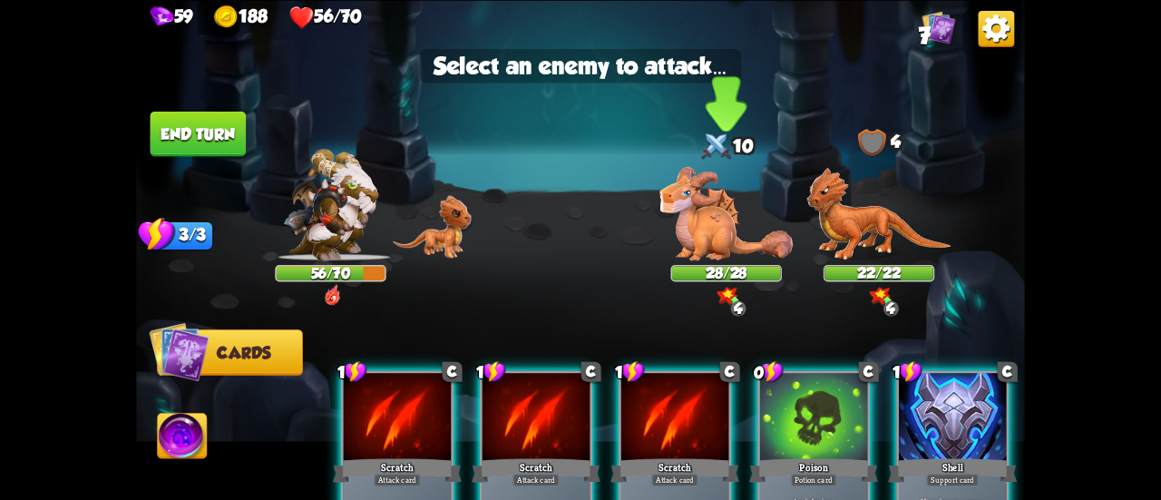
click at [719, 234] on img at bounding box center [726, 213] width 133 height 93
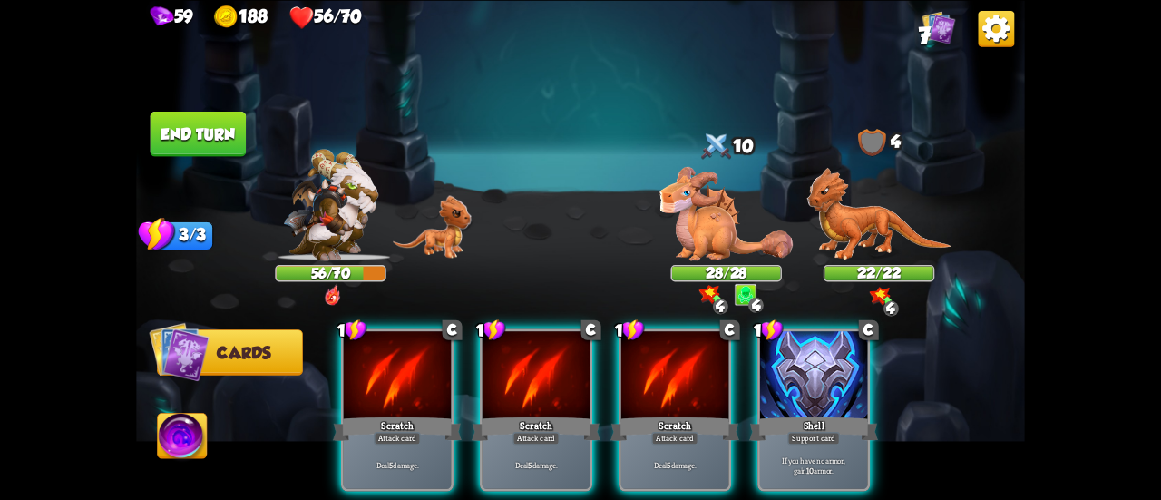
click at [828, 414] on div "Shell" at bounding box center [813, 428] width 129 height 29
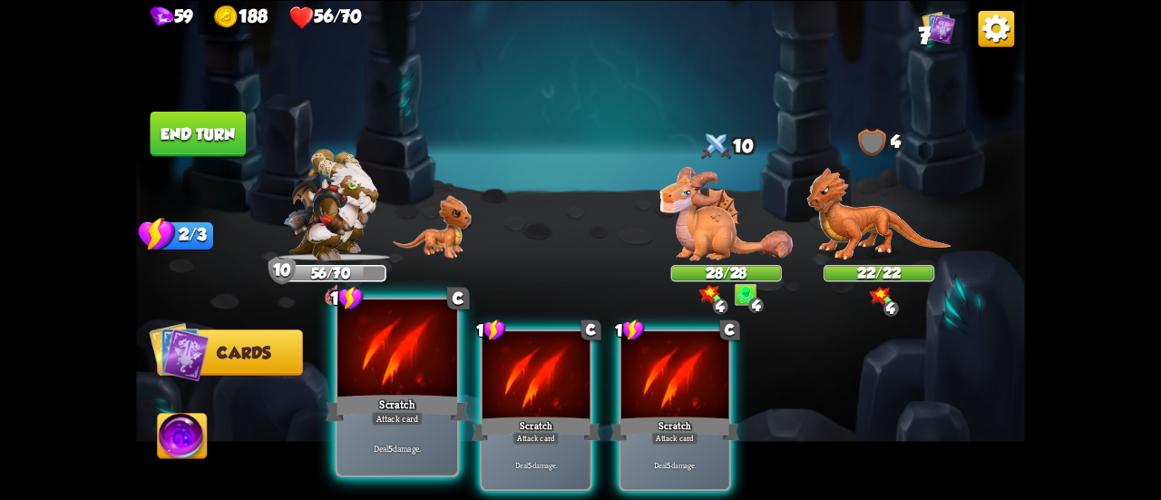
click at [448, 402] on div "Scratch" at bounding box center [397, 408] width 143 height 32
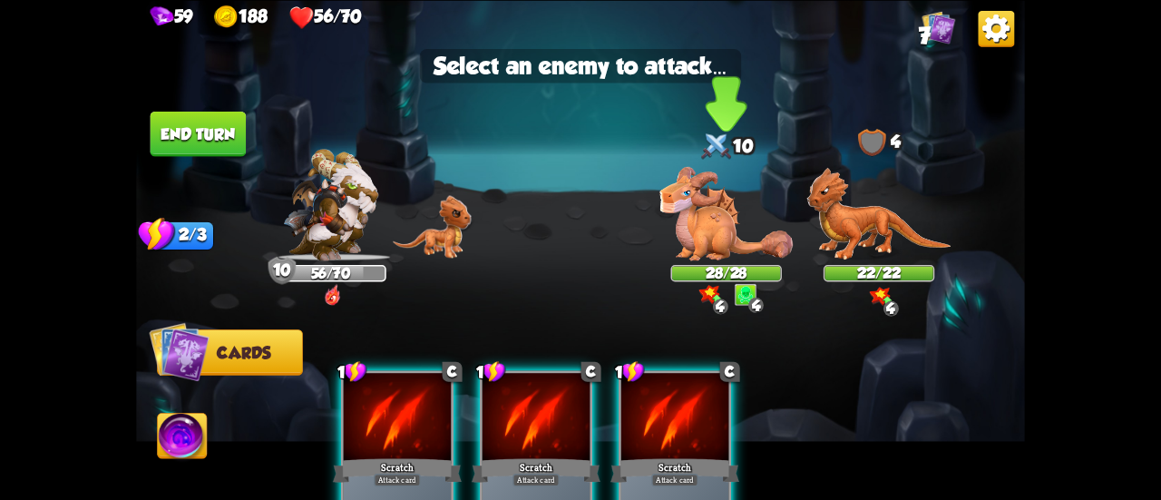
click at [707, 249] on img at bounding box center [726, 213] width 133 height 93
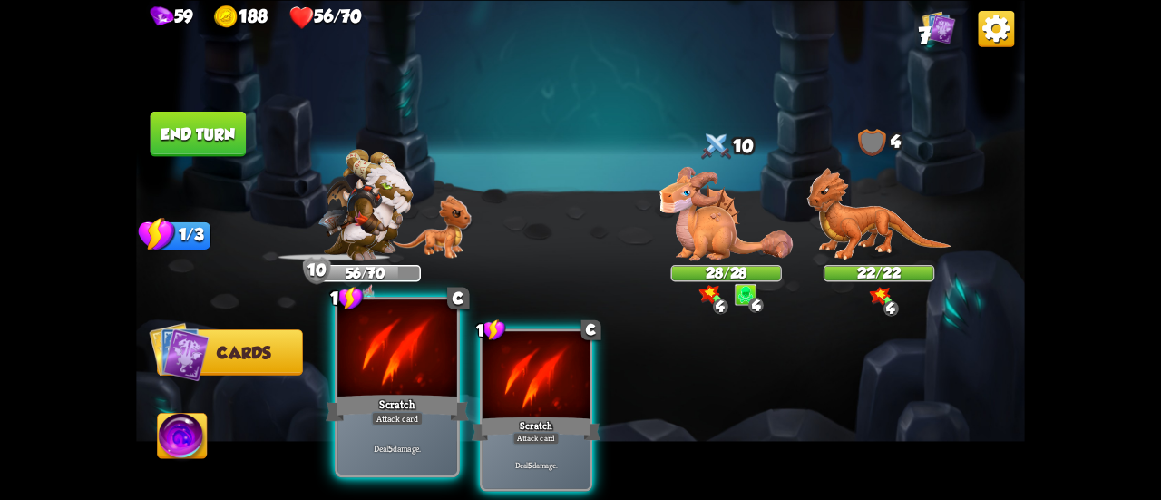
click at [388, 380] on div at bounding box center [397, 349] width 120 height 101
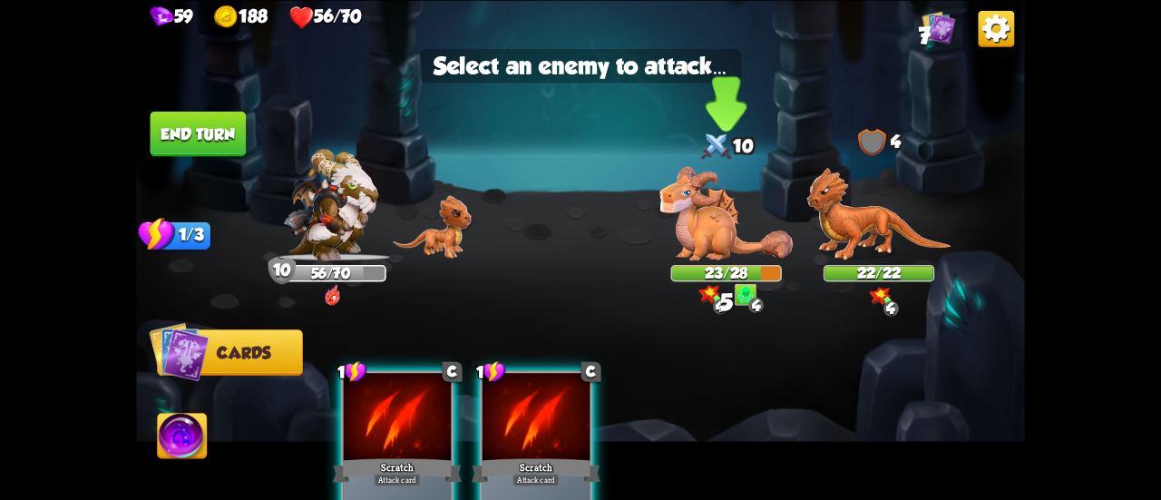
click at [718, 228] on img at bounding box center [726, 213] width 133 height 93
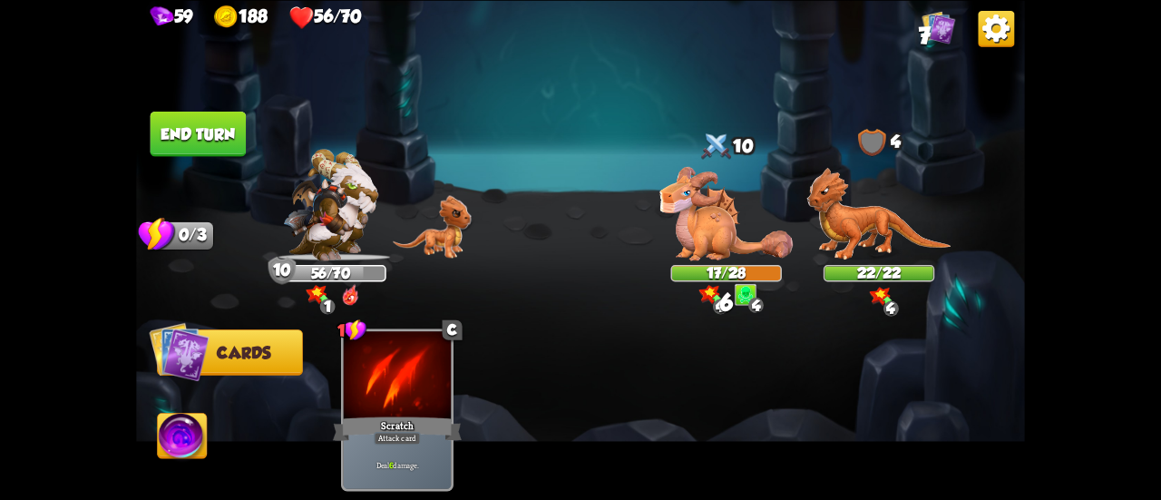
click at [189, 142] on button "End turn" at bounding box center [199, 133] width 96 height 45
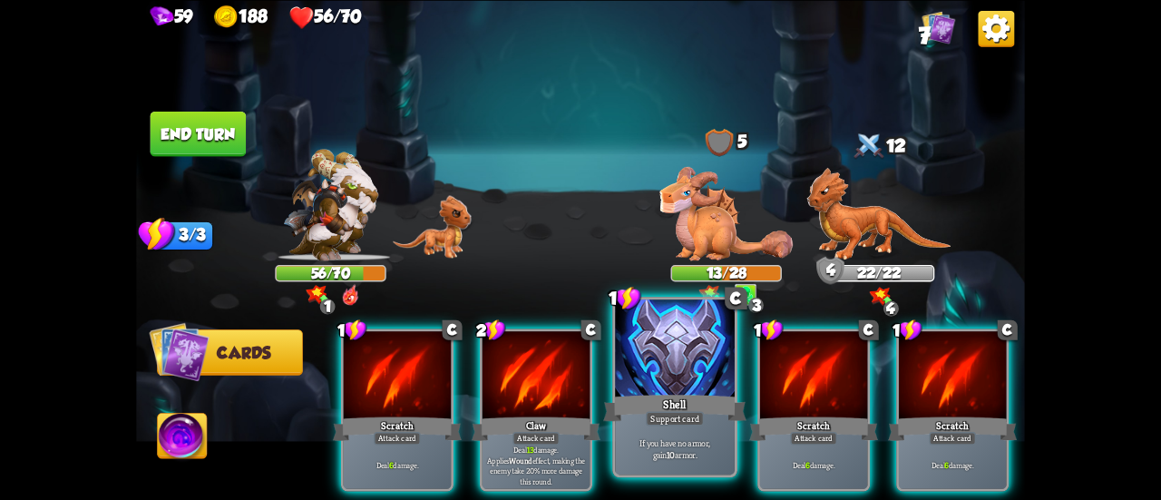
click at [658, 402] on div "Shell" at bounding box center [674, 408] width 143 height 32
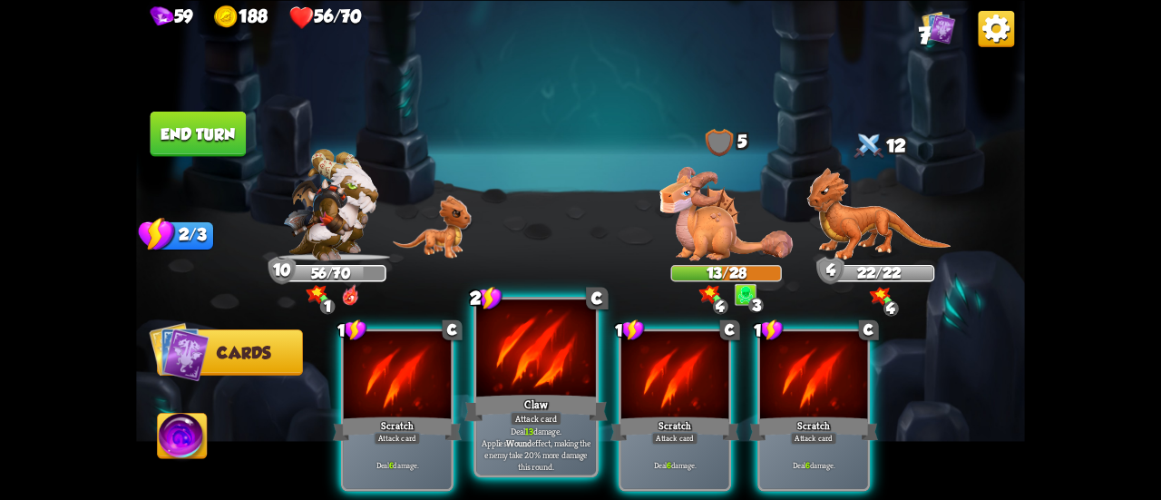
click at [531, 404] on div "Claw" at bounding box center [535, 408] width 143 height 32
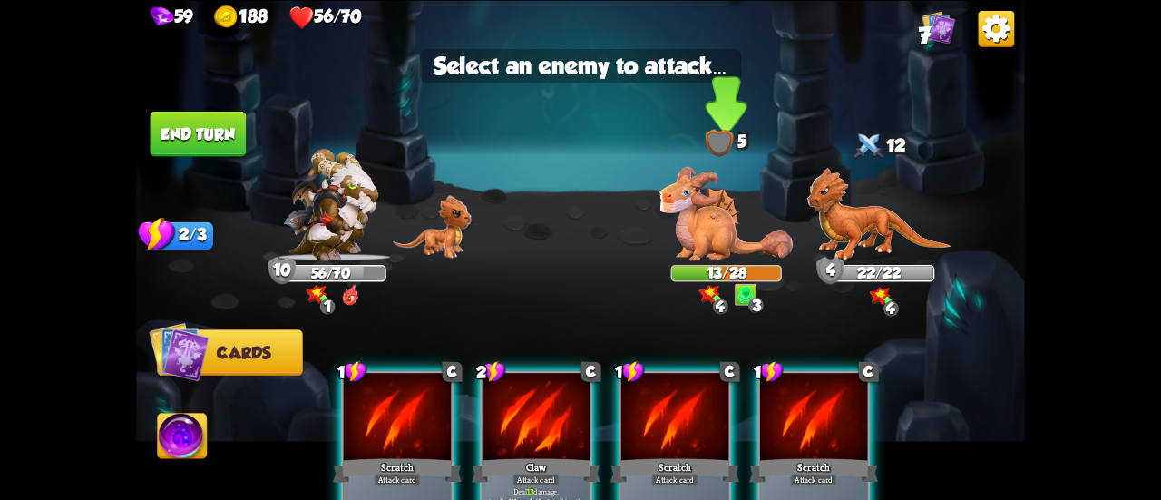
click at [728, 234] on img at bounding box center [726, 213] width 133 height 93
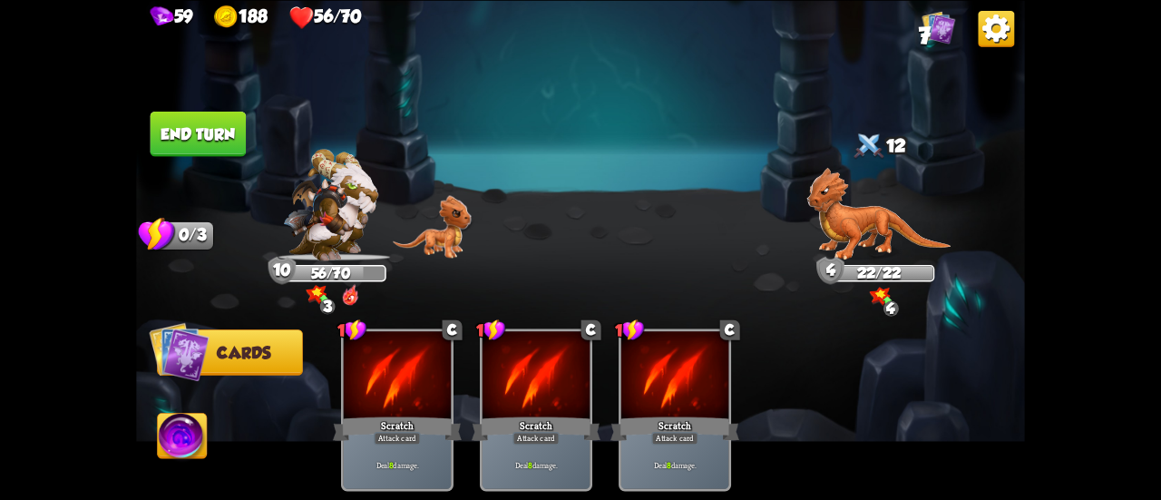
click at [232, 130] on button "End turn" at bounding box center [199, 133] width 96 height 45
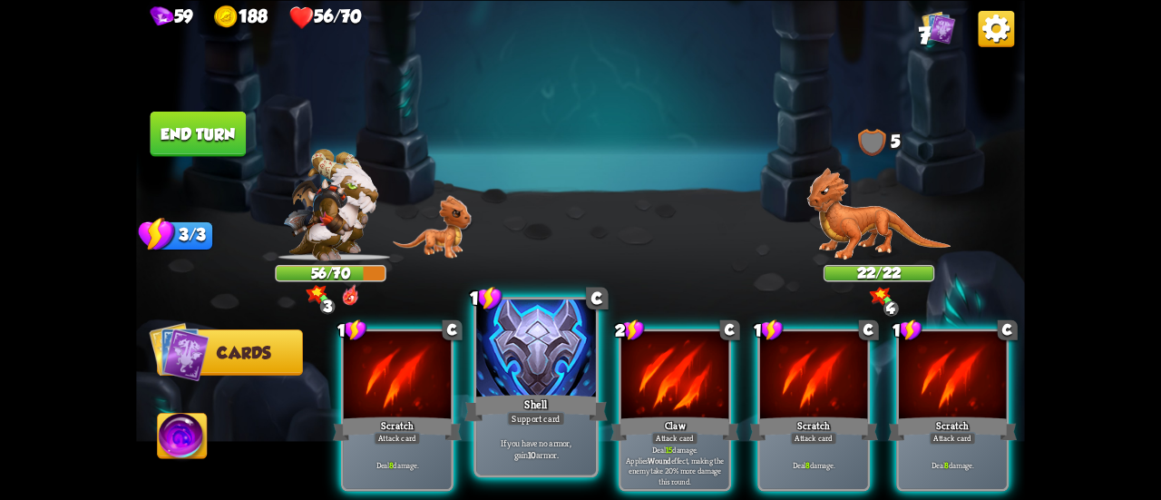
click at [533, 379] on div at bounding box center [536, 349] width 120 height 101
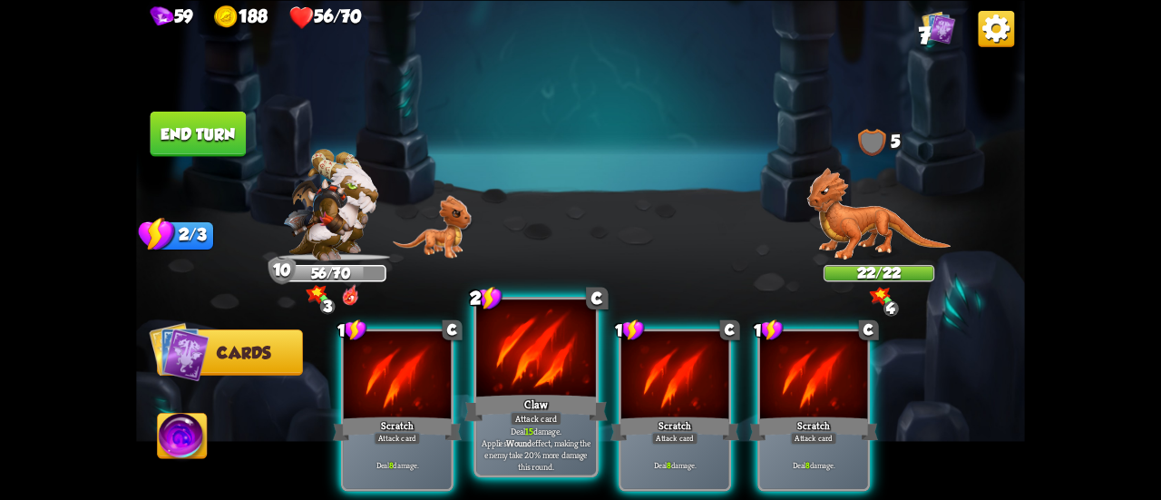
click at [535, 371] on div at bounding box center [536, 349] width 120 height 101
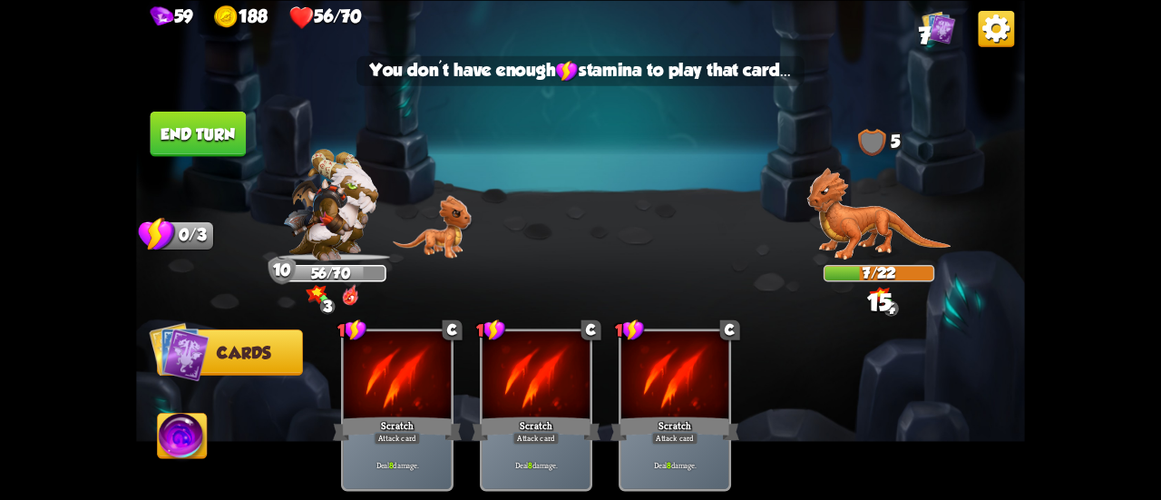
click at [214, 142] on button "End turn" at bounding box center [199, 133] width 96 height 45
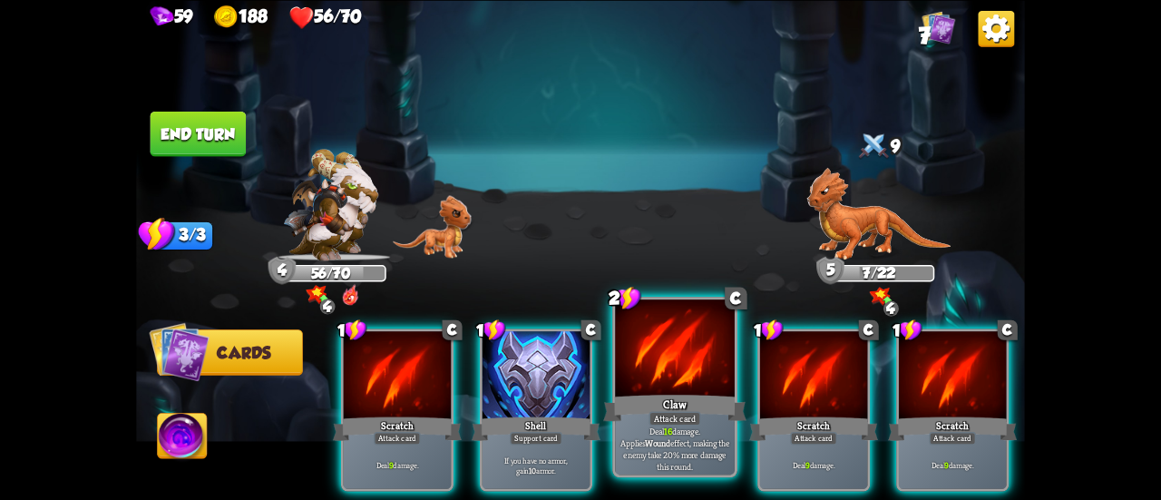
click at [624, 398] on div "Claw" at bounding box center [674, 408] width 143 height 32
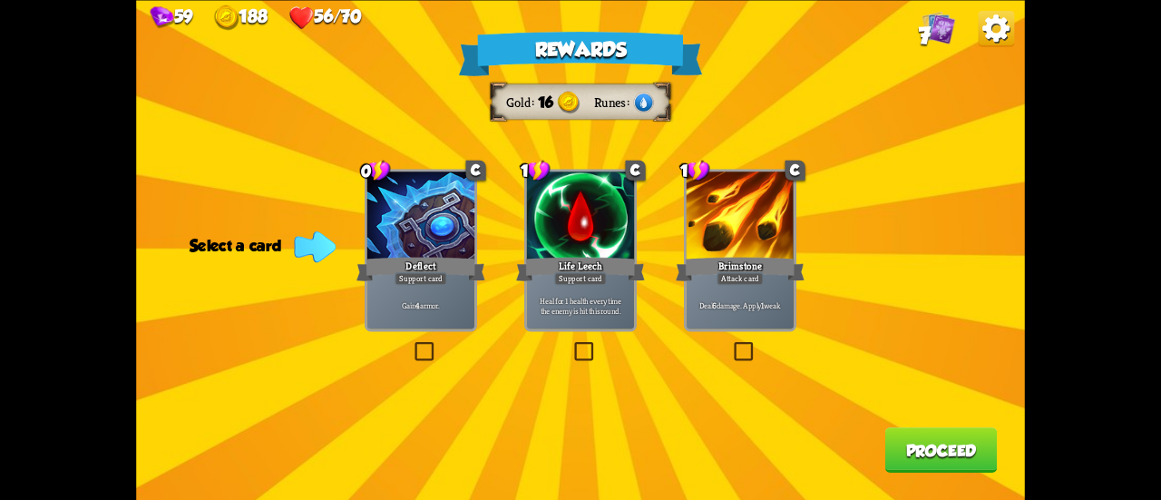
click at [414, 322] on div "Gain 4 armor." at bounding box center [420, 305] width 107 height 47
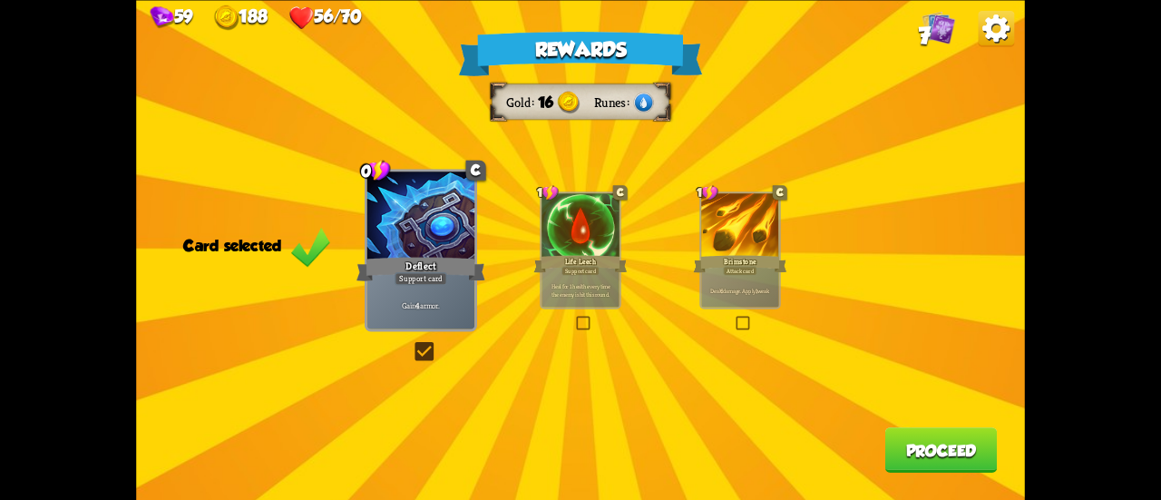
click at [940, 451] on button "Proceed" at bounding box center [941, 449] width 112 height 45
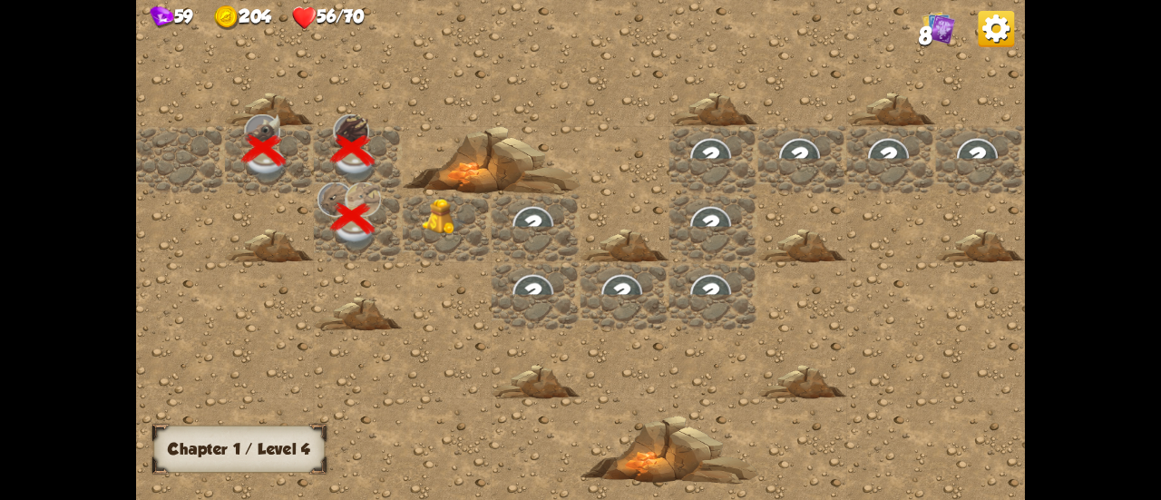
click at [455, 226] on div at bounding box center [447, 228] width 89 height 68
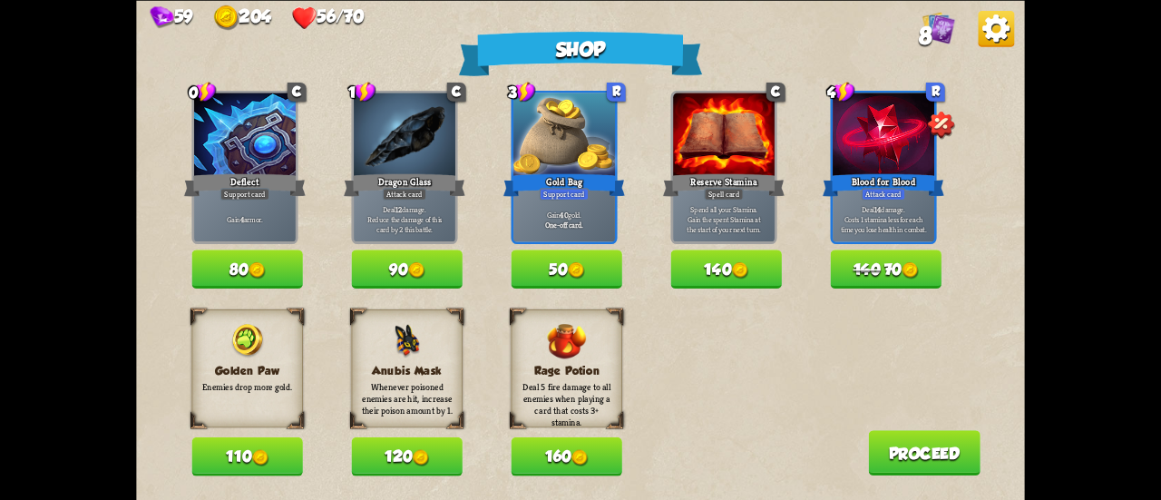
click at [413, 466] on button "120" at bounding box center [406, 456] width 111 height 39
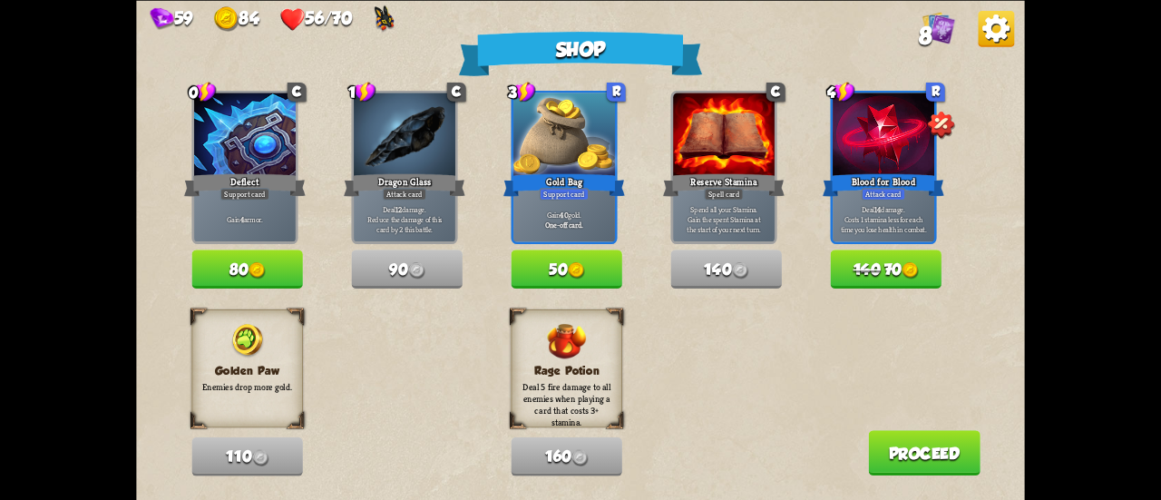
click at [225, 271] on button "80" at bounding box center [246, 268] width 111 height 39
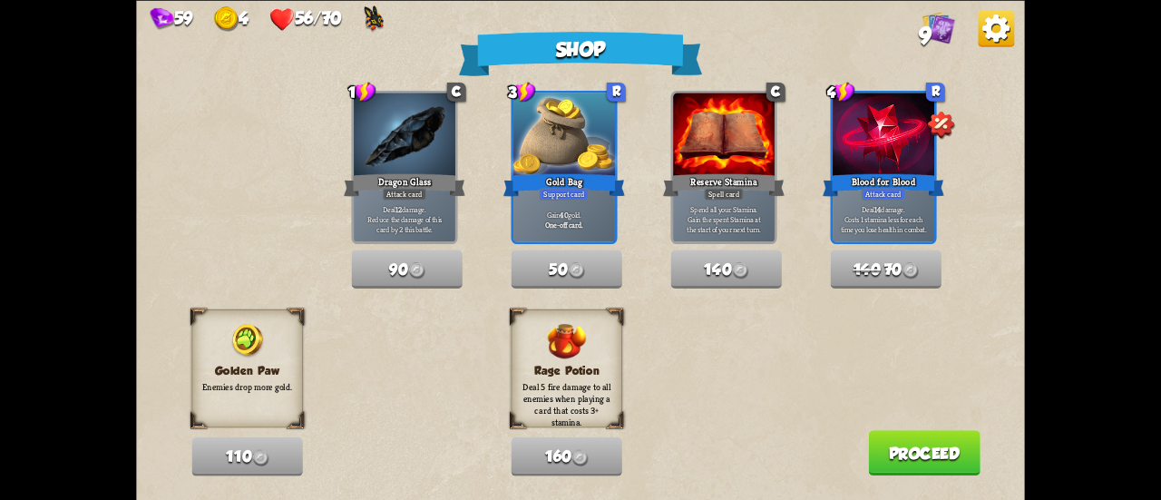
click at [891, 460] on button "Proceed" at bounding box center [924, 452] width 112 height 45
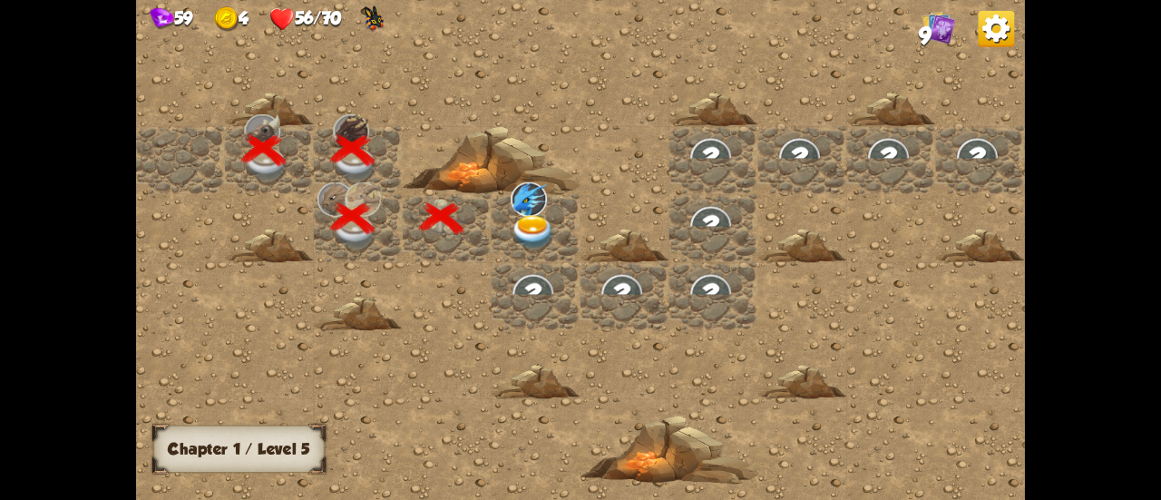
click at [513, 234] on img at bounding box center [533, 232] width 44 height 34
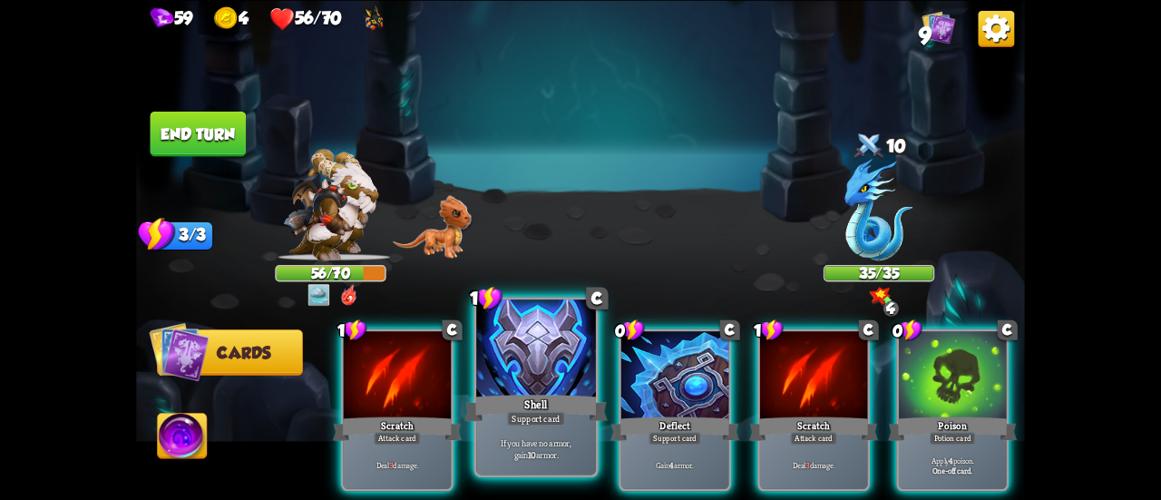
click at [538, 392] on div "Shell" at bounding box center [535, 408] width 143 height 32
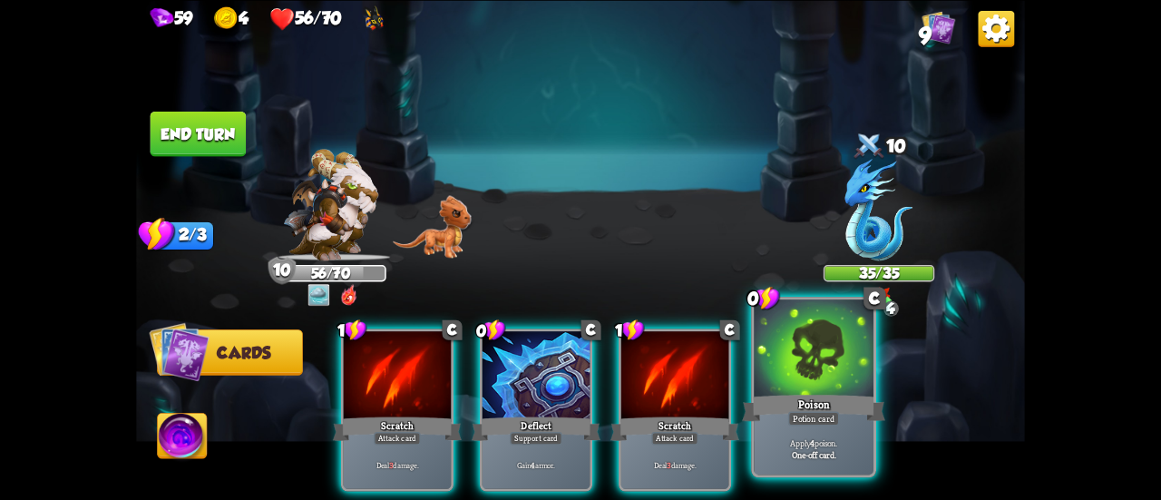
click at [808, 396] on div "Poison" at bounding box center [813, 408] width 143 height 32
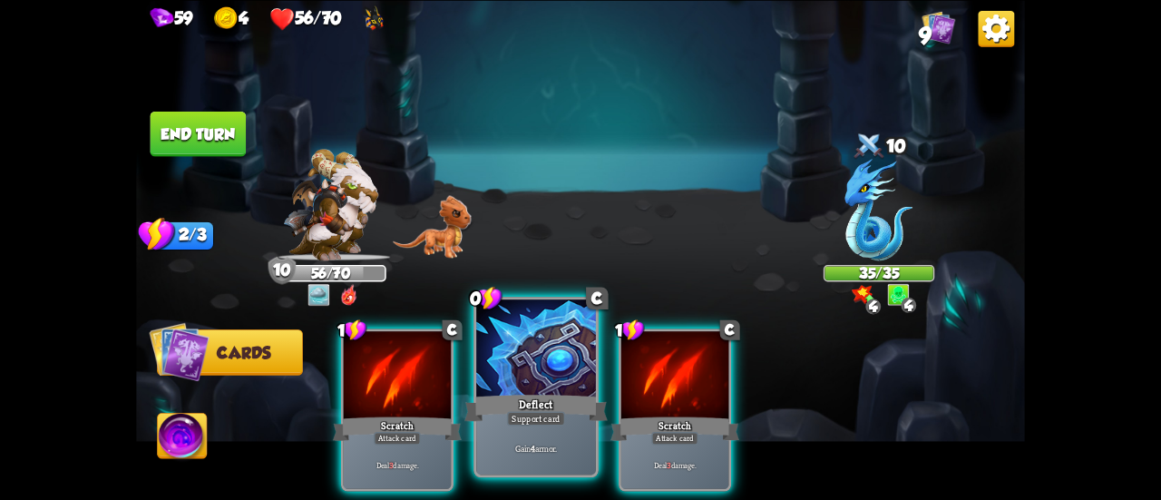
click at [559, 375] on div at bounding box center [536, 349] width 120 height 101
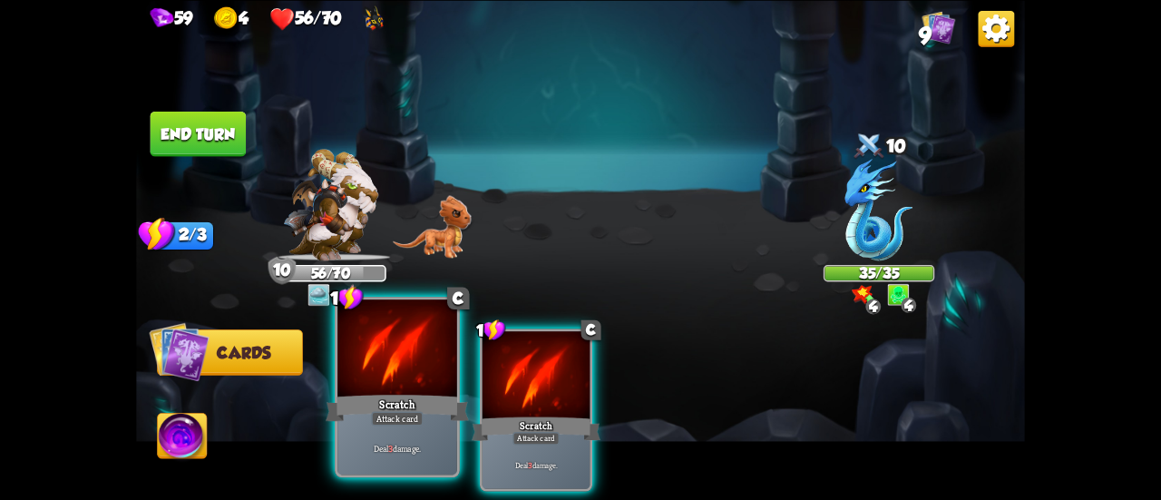
click at [439, 375] on div at bounding box center [397, 349] width 120 height 101
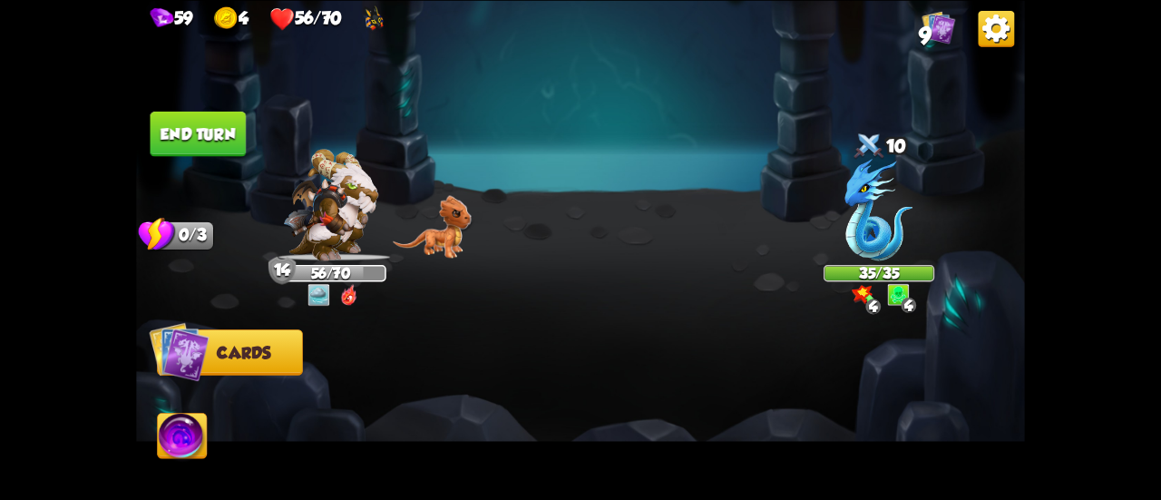
click at [439, 375] on div at bounding box center [669, 389] width 711 height 222
click at [228, 147] on button "End turn" at bounding box center [199, 133] width 96 height 45
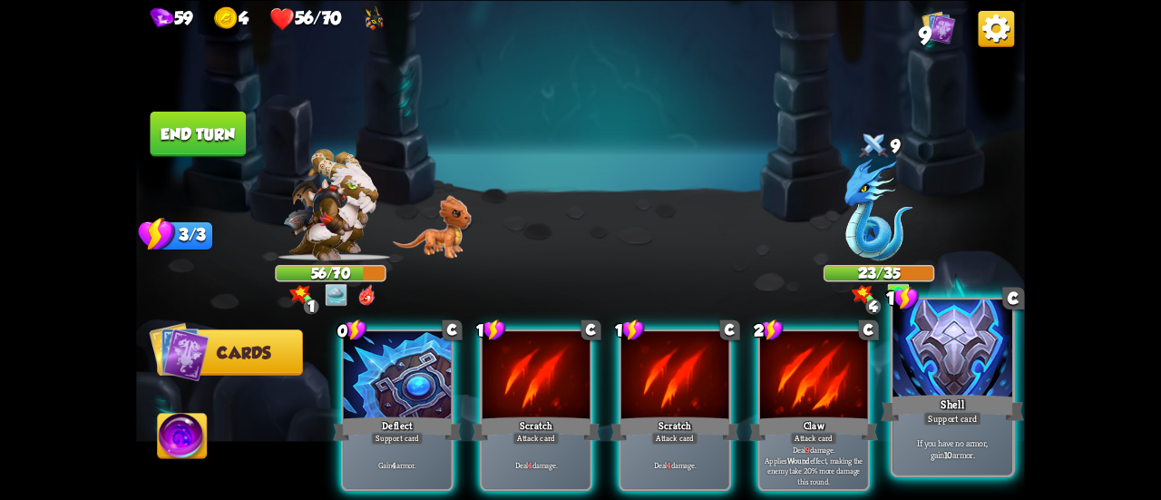
click at [987, 380] on div at bounding box center [953, 349] width 120 height 101
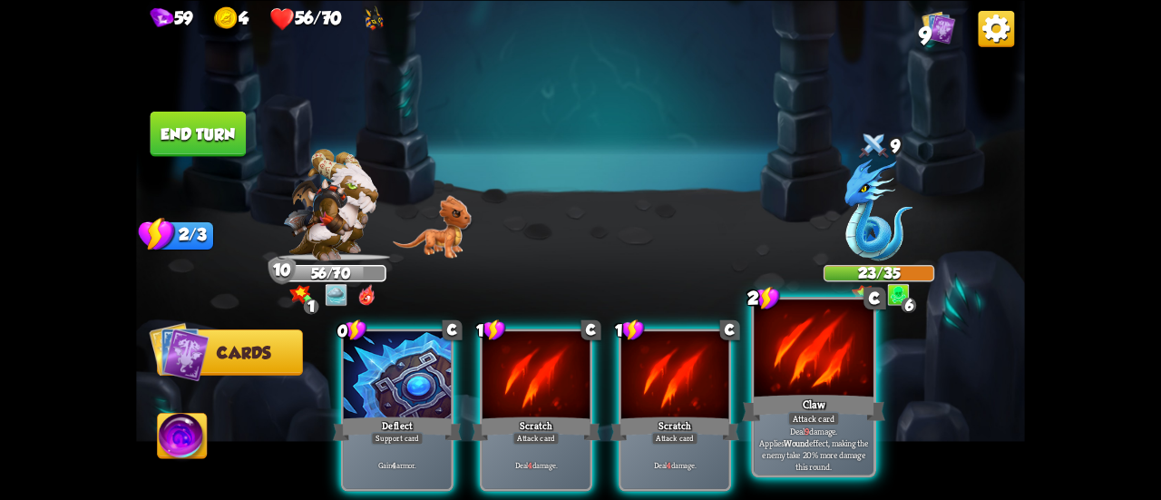
click at [802, 397] on div "Claw" at bounding box center [813, 408] width 143 height 32
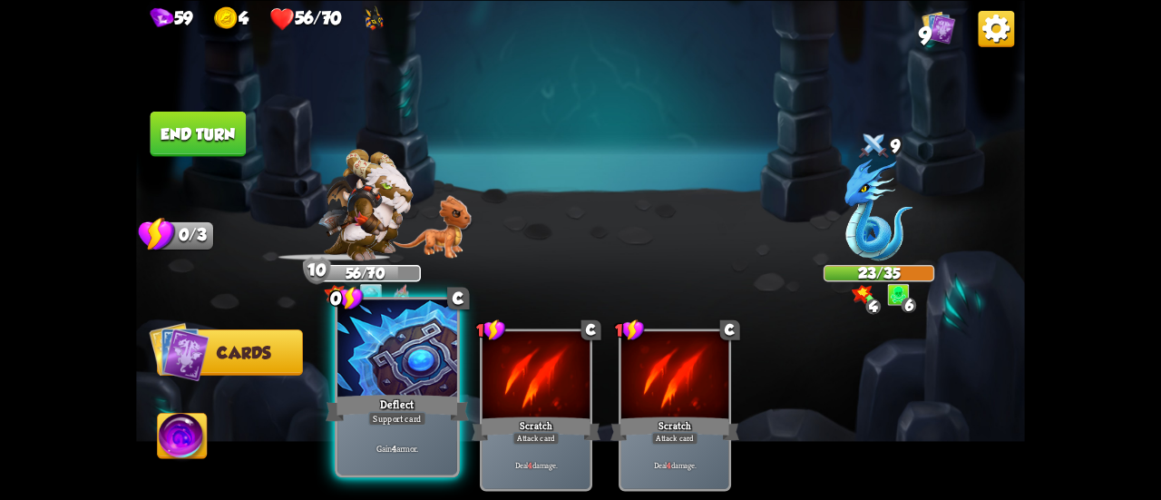
click at [432, 375] on div at bounding box center [397, 349] width 120 height 101
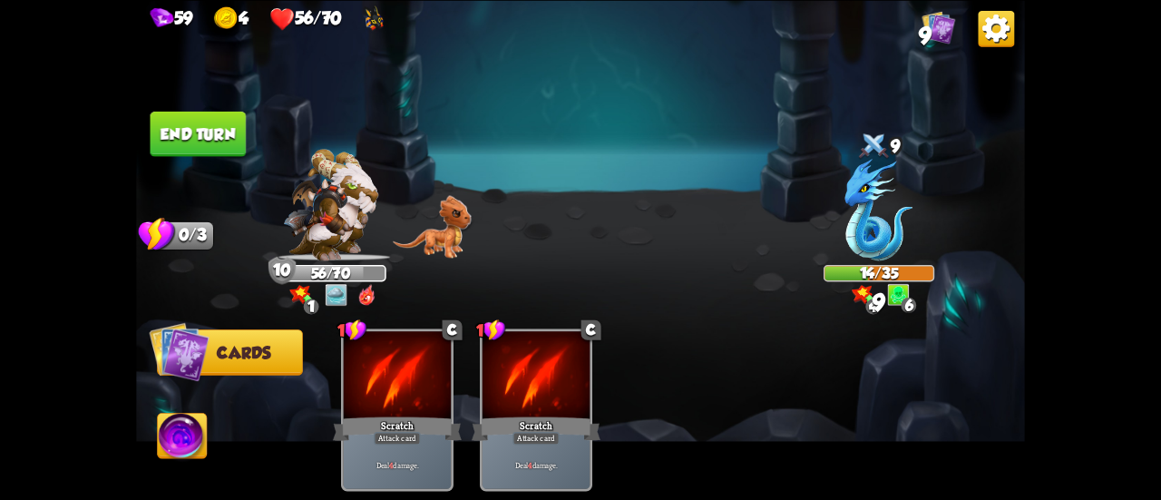
click at [189, 143] on button "End turn" at bounding box center [199, 133] width 96 height 45
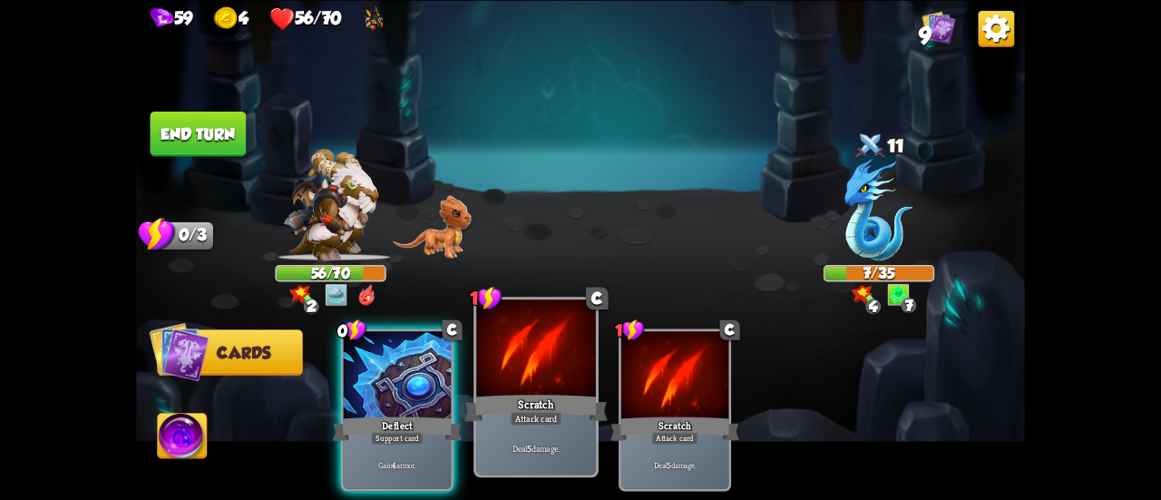
click at [540, 401] on div "Scratch" at bounding box center [535, 408] width 143 height 32
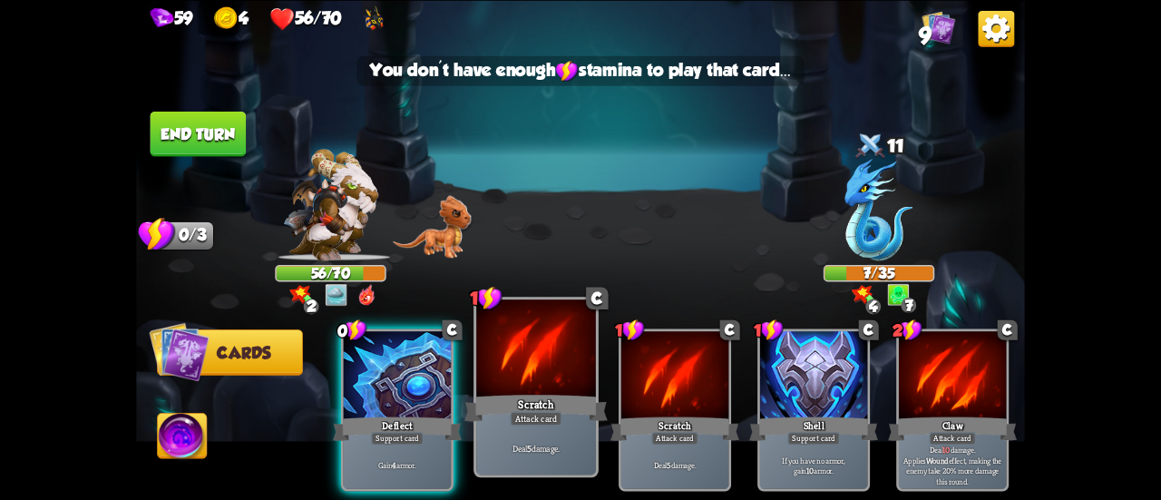
click at [533, 389] on div at bounding box center [536, 349] width 120 height 101
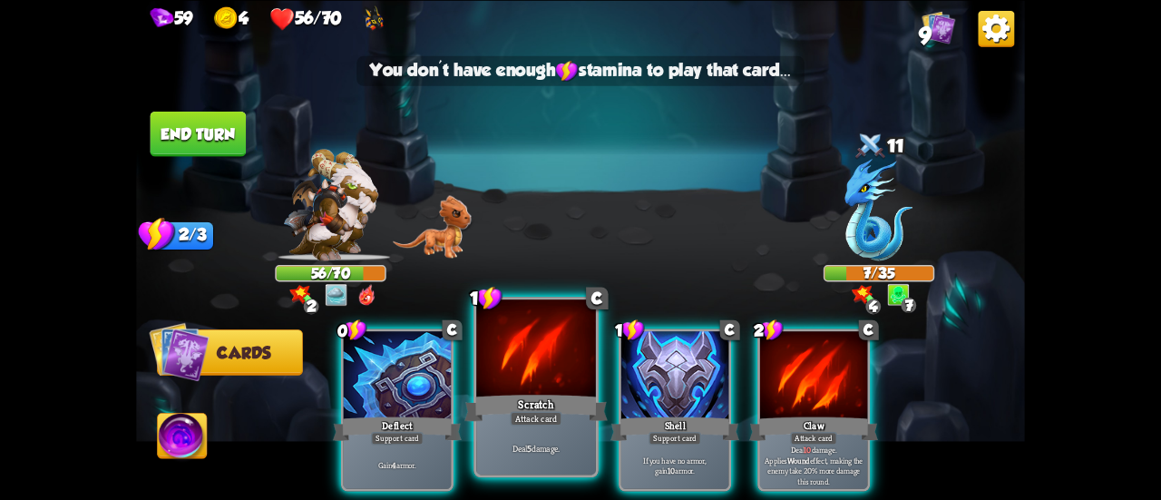
click at [533, 387] on div at bounding box center [536, 349] width 120 height 101
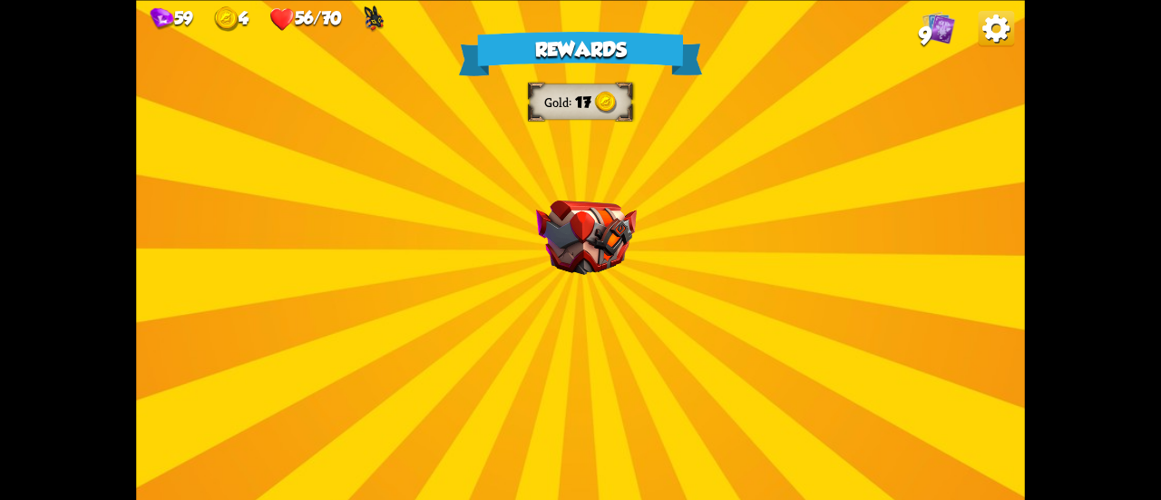
click at [594, 280] on div "Rewards Gold 17 Select a card 2 C Claw Attack card Deal 12 damage. Applies Woun…" at bounding box center [580, 250] width 889 height 500
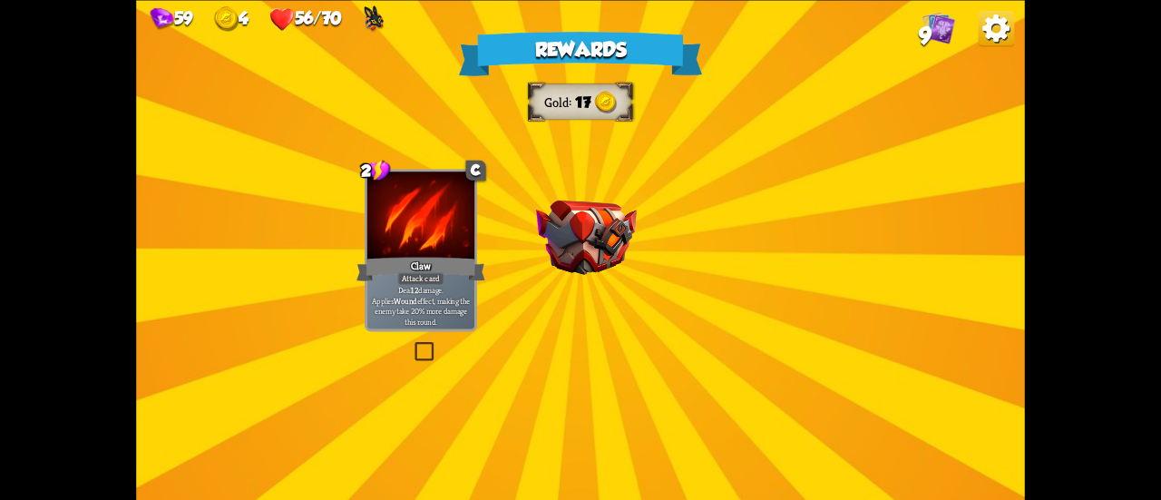
click at [602, 231] on img at bounding box center [586, 237] width 101 height 74
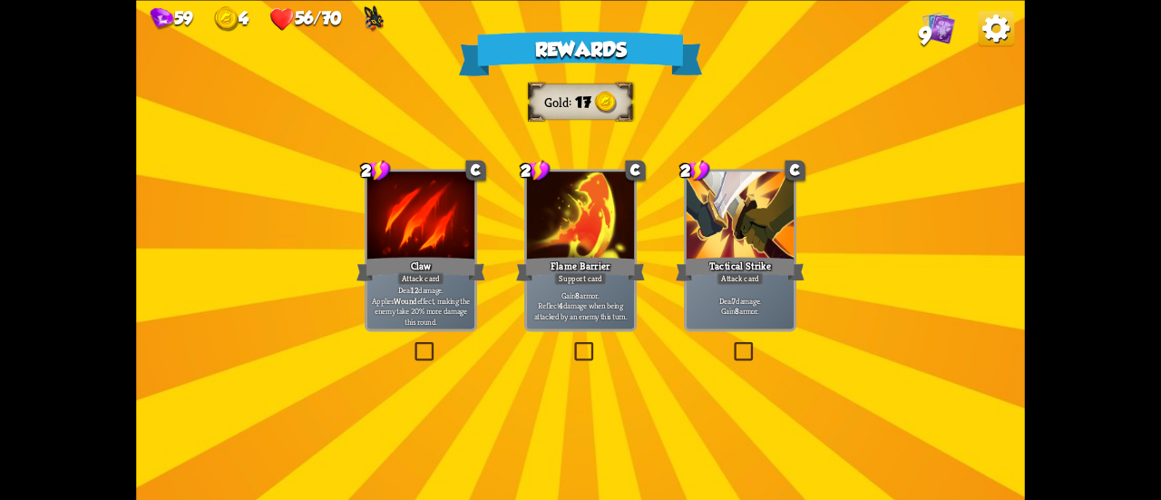
drag, startPoint x: 564, startPoint y: 269, endPoint x: 583, endPoint y: 288, distance: 27.6
click at [583, 288] on div "2 C Flame Barrier Support card Gain 8 armor. Reflect 4 damage when being attack…" at bounding box center [580, 250] width 112 height 162
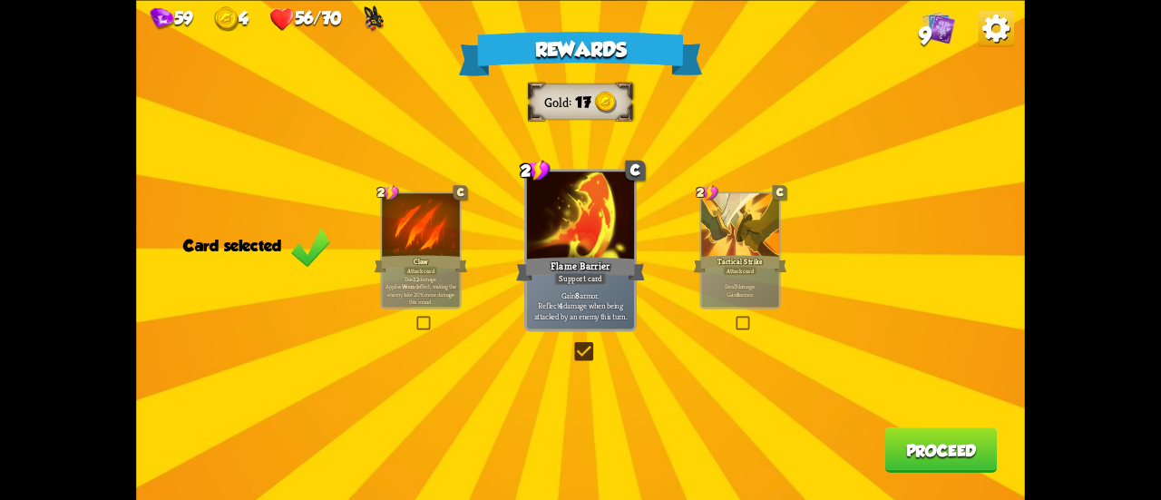
click at [934, 453] on button "Proceed" at bounding box center [941, 449] width 112 height 45
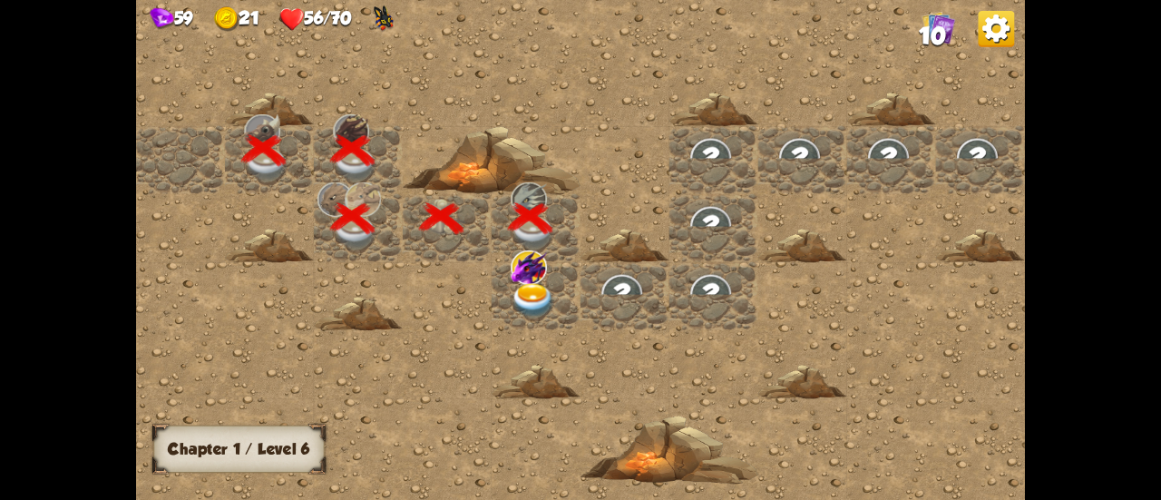
click at [533, 298] on img at bounding box center [533, 300] width 44 height 34
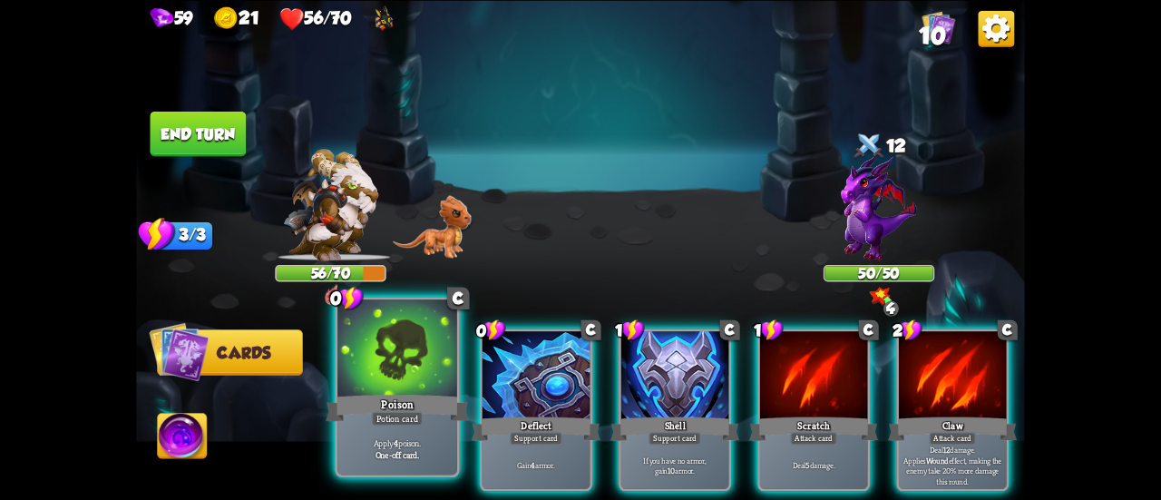
click at [399, 395] on div "Poison" at bounding box center [397, 408] width 143 height 32
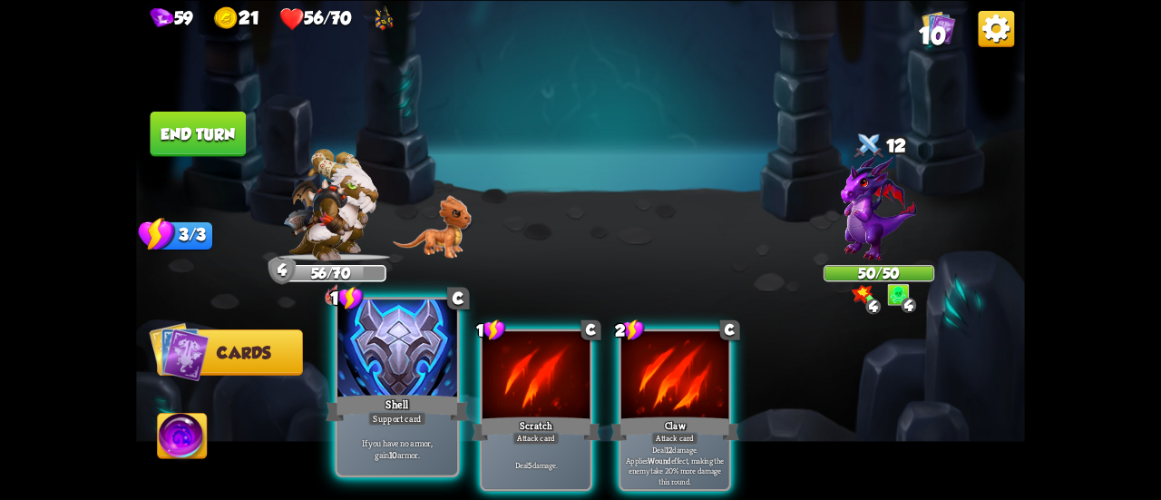
click at [379, 389] on div at bounding box center [397, 349] width 120 height 101
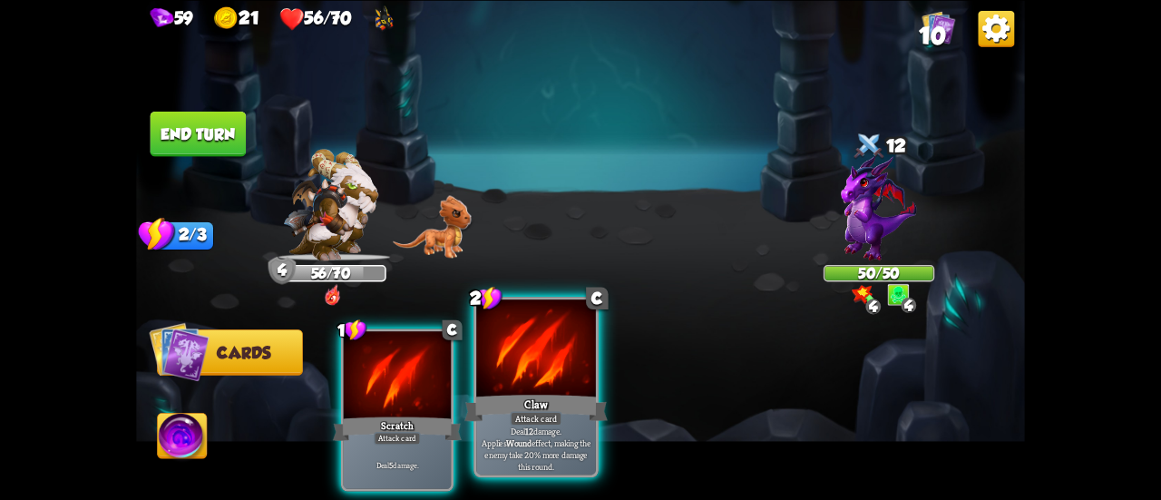
click at [538, 395] on div "Claw" at bounding box center [535, 408] width 143 height 32
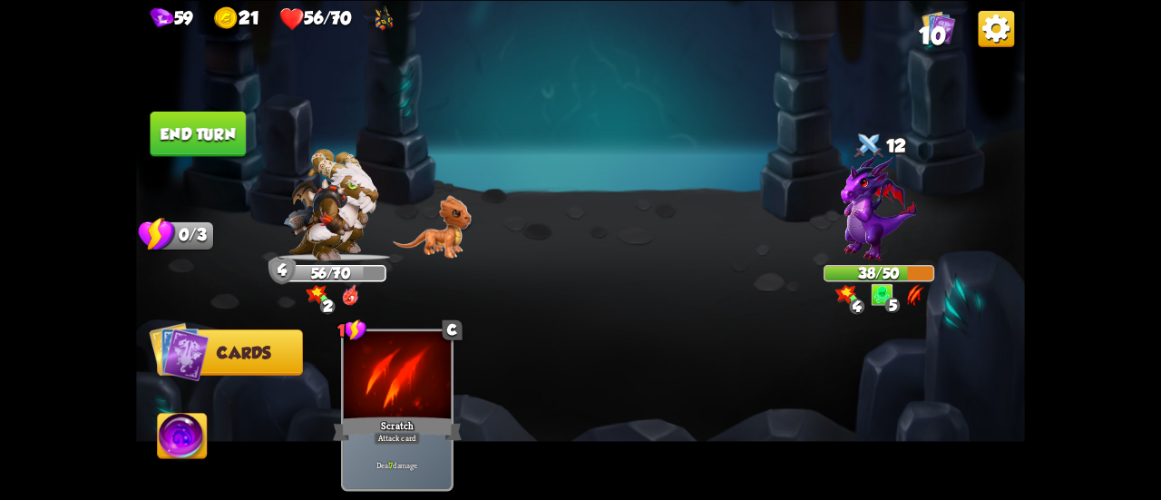
click at [524, 293] on div "1 C Scratch Attack card Deal 7 damage." at bounding box center [669, 389] width 711 height 222
click at [395, 25] on img at bounding box center [383, 19] width 23 height 28
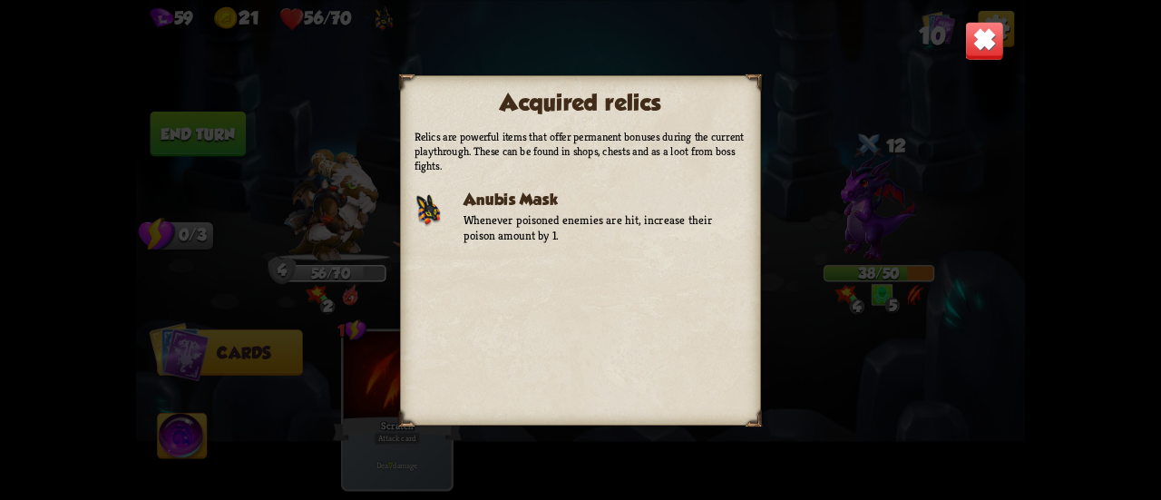
click at [396, 26] on div "Acquired relics Relics are powerful items that offer permanent bonuses during t…" at bounding box center [580, 250] width 889 height 500
click at [318, 305] on div "Acquired relics Relics are powerful items that offer permanent bonuses during t…" at bounding box center [580, 250] width 889 height 500
click at [822, 302] on div "Acquired relics Relics are powerful items that offer permanent bonuses during t…" at bounding box center [580, 250] width 889 height 500
click at [983, 35] on img at bounding box center [984, 40] width 39 height 39
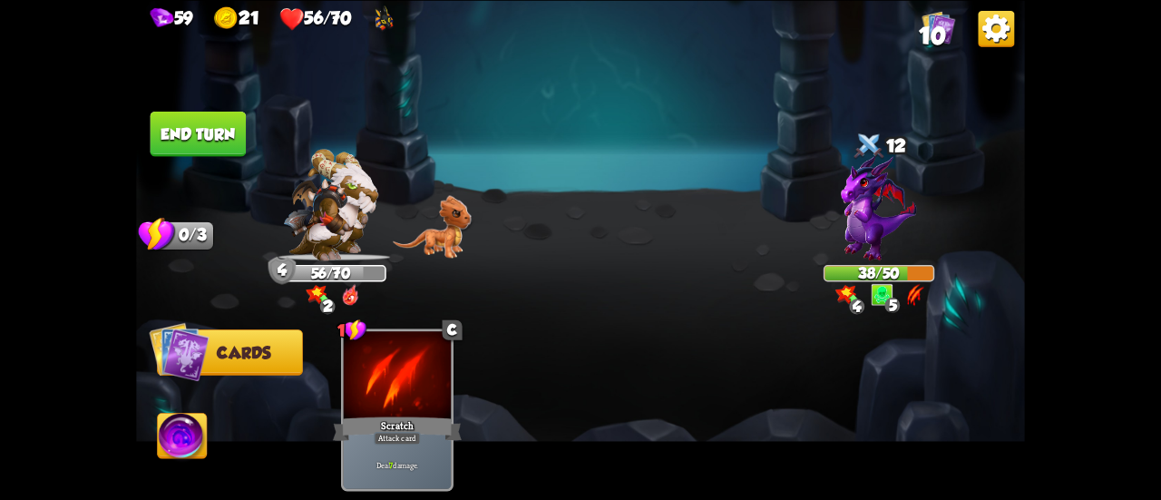
click at [632, 246] on img at bounding box center [580, 250] width 889 height 500
click at [214, 137] on button "End turn" at bounding box center [199, 133] width 96 height 45
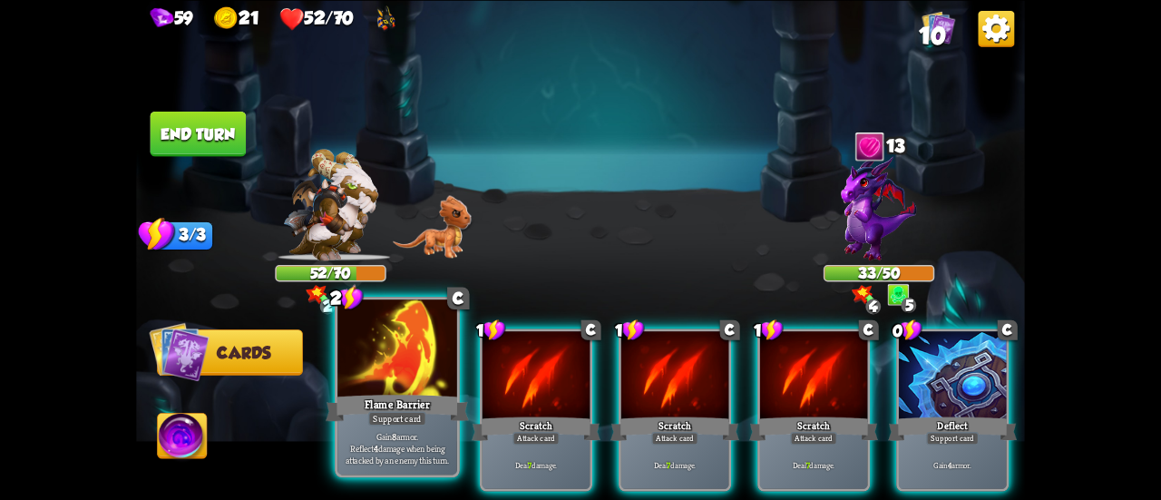
click at [368, 396] on div "Flame Barrier" at bounding box center [397, 408] width 143 height 32
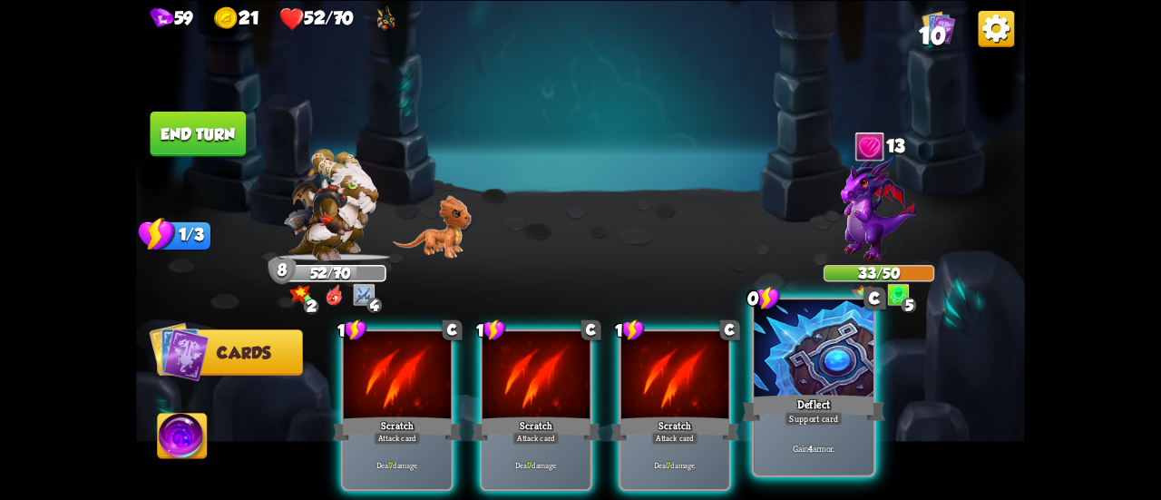
click at [811, 404] on div "Deflect" at bounding box center [813, 408] width 143 height 32
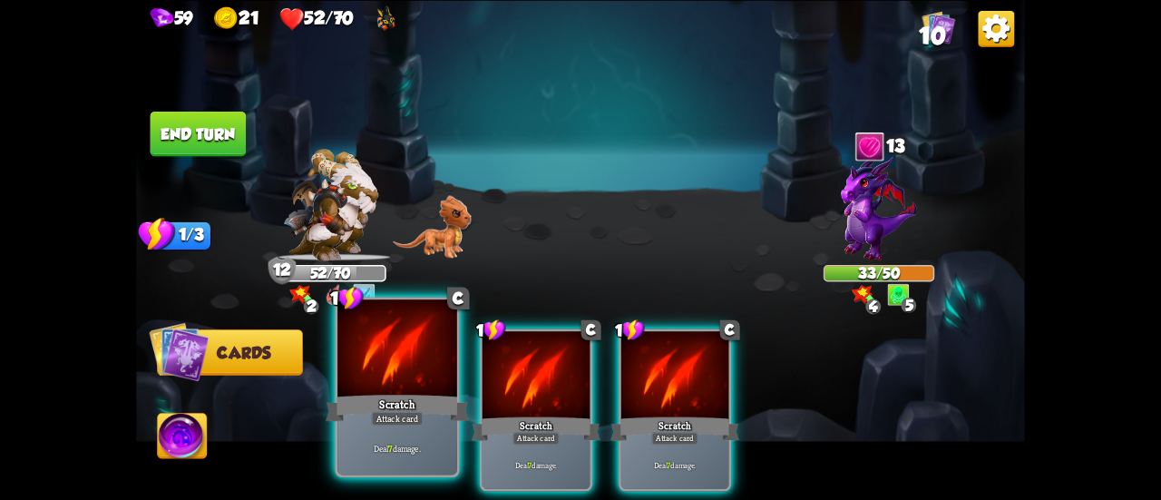
click at [445, 380] on div at bounding box center [397, 349] width 120 height 101
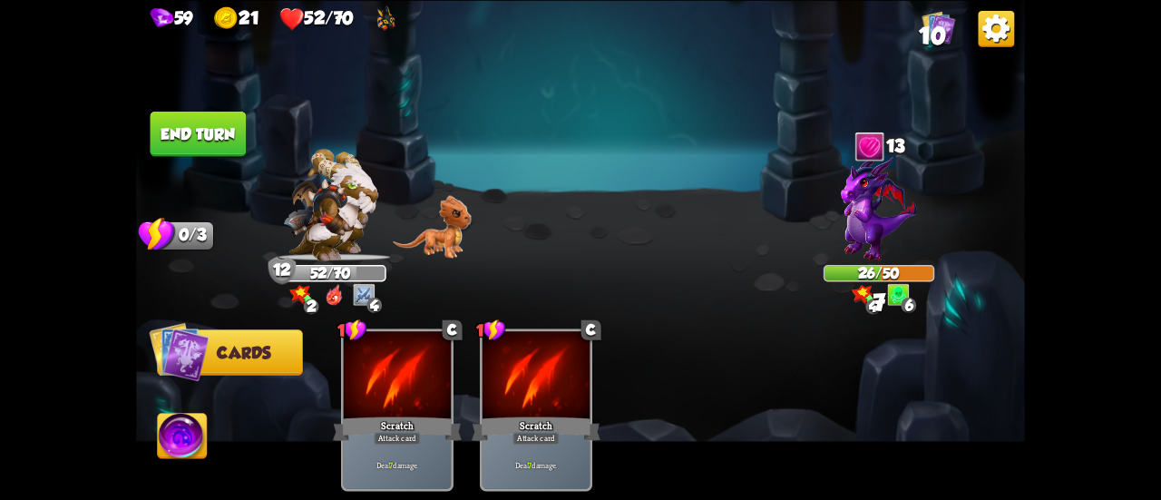
click at [218, 140] on button "End turn" at bounding box center [199, 133] width 96 height 45
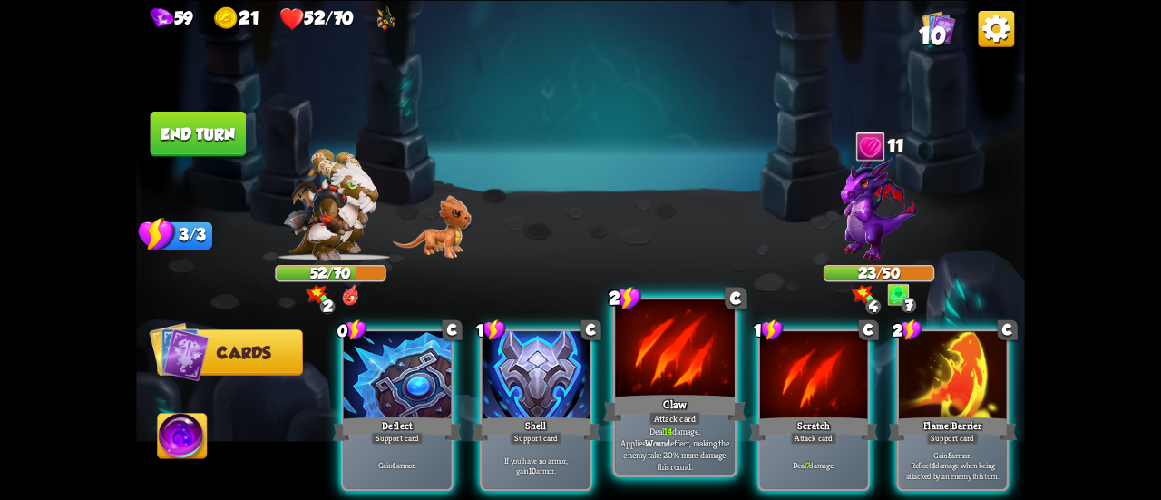
click at [698, 384] on div at bounding box center [675, 349] width 120 height 101
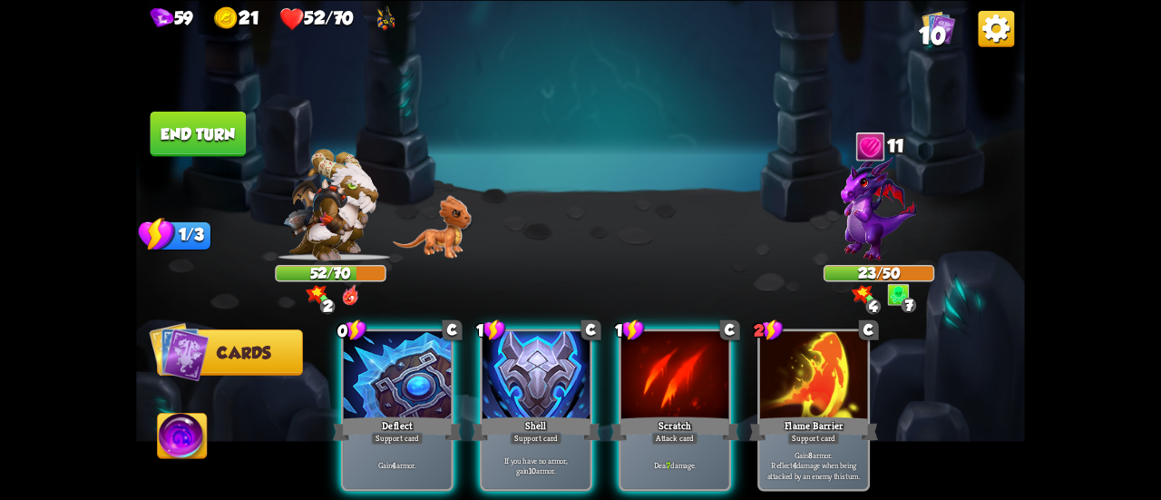
click at [698, 384] on div at bounding box center [674, 376] width 107 height 91
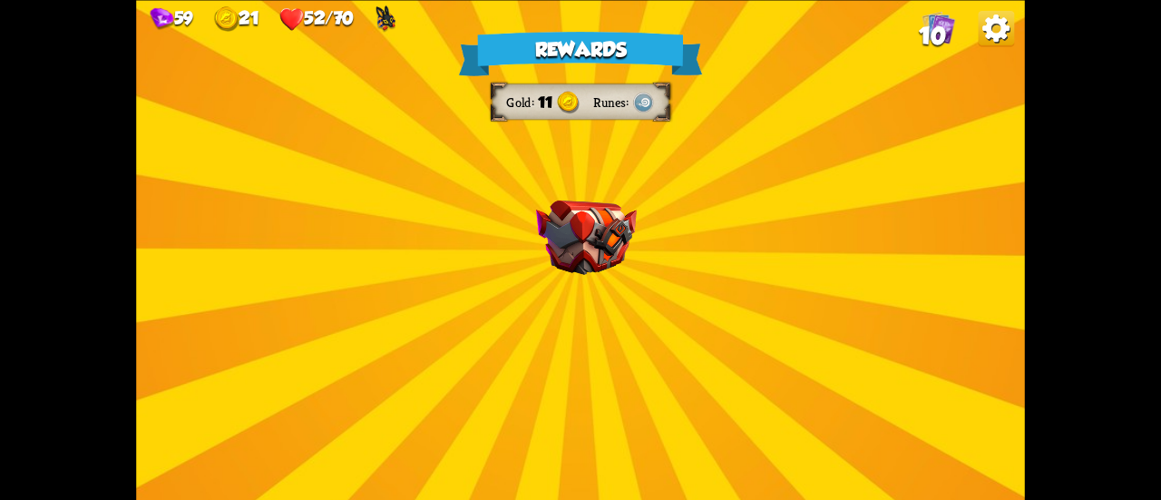
click at [625, 201] on img at bounding box center [586, 237] width 101 height 74
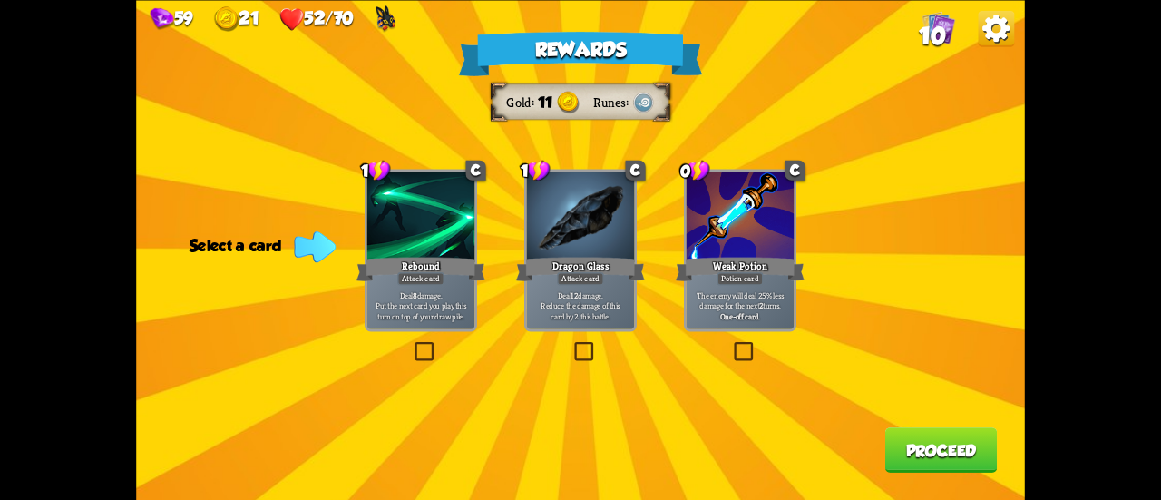
click at [747, 313] on b "One-off card." at bounding box center [740, 315] width 40 height 11
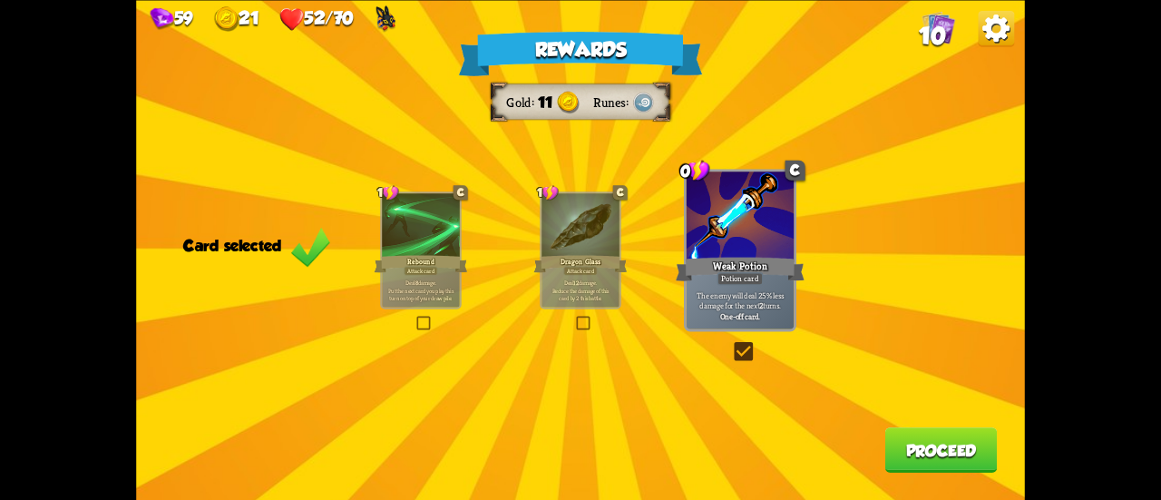
click at [909, 443] on button "Proceed" at bounding box center [941, 449] width 112 height 45
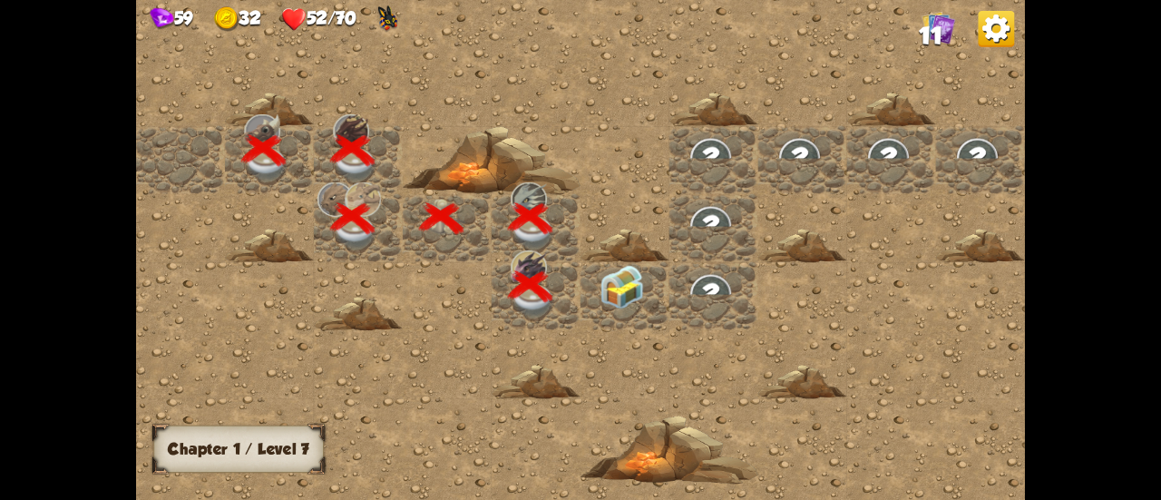
click at [634, 300] on div at bounding box center [625, 296] width 89 height 68
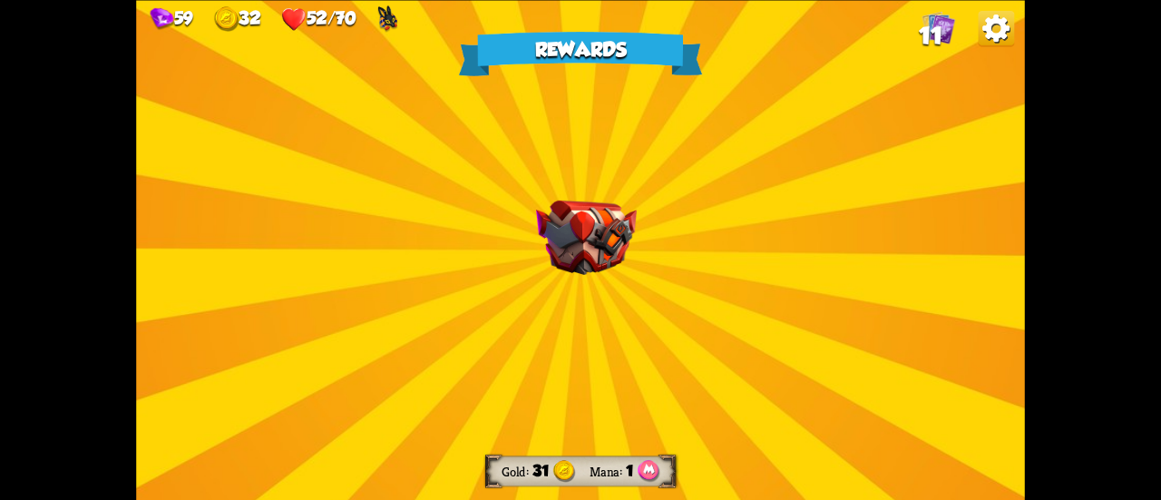
click at [587, 254] on img at bounding box center [586, 237] width 101 height 74
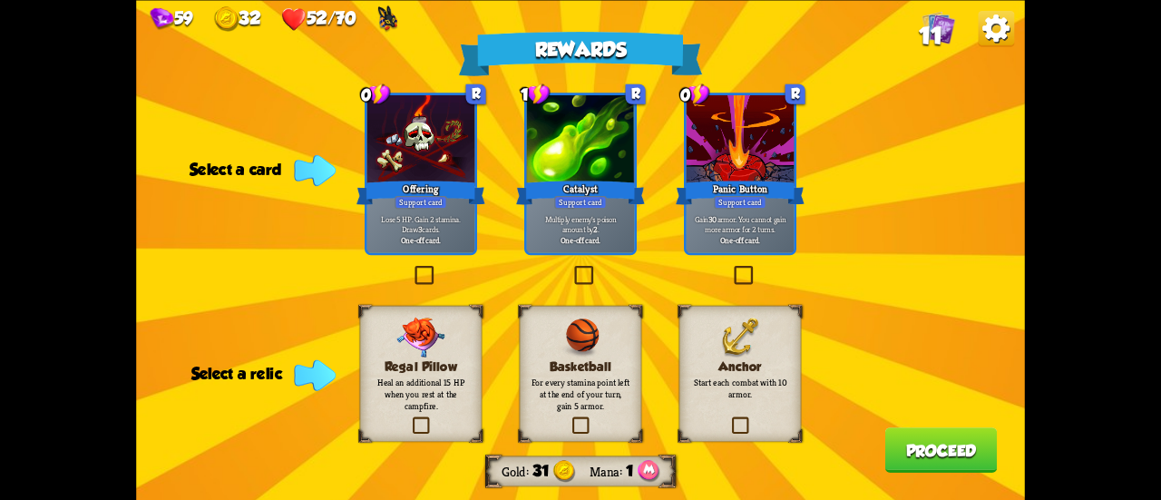
click at [572, 268] on label at bounding box center [572, 268] width 0 height 0
click at [0, 0] on input "checkbox" at bounding box center [0, 0] width 0 height 0
click at [572, 268] on label at bounding box center [572, 268] width 0 height 0
click at [0, 0] on input "checkbox" at bounding box center [0, 0] width 0 height 0
click at [586, 224] on p "Multiply enemy's poison amount by 2 ." at bounding box center [581, 223] width 103 height 21
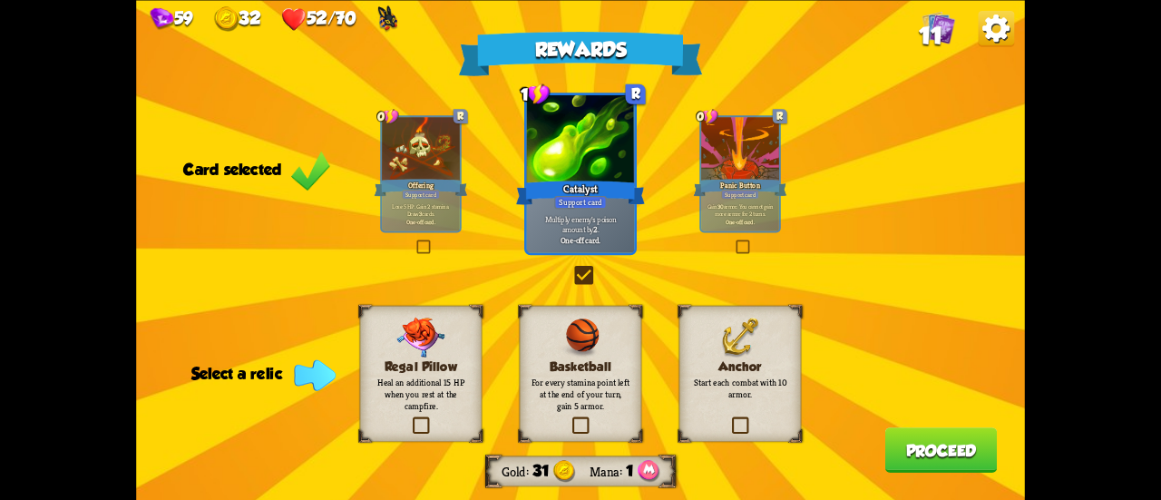
click at [729, 418] on label at bounding box center [729, 418] width 0 height 0
click at [0, 0] on input "checkbox" at bounding box center [0, 0] width 0 height 0
click at [729, 418] on label at bounding box center [729, 418] width 0 height 0
click at [0, 0] on input "checkbox" at bounding box center [0, 0] width 0 height 0
click at [570, 418] on label at bounding box center [570, 418] width 0 height 0
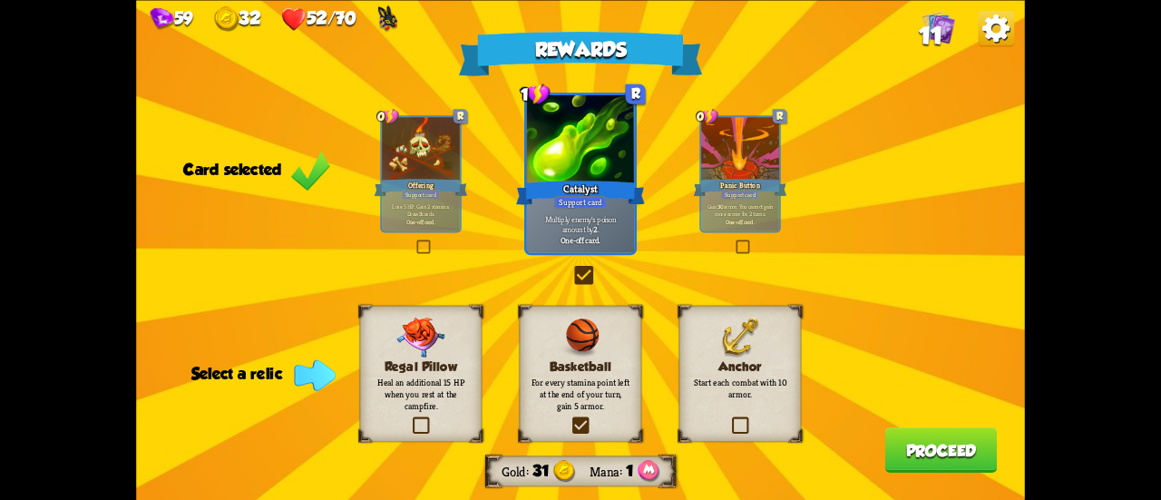
click at [0, 0] on input "checkbox" at bounding box center [0, 0] width 0 height 0
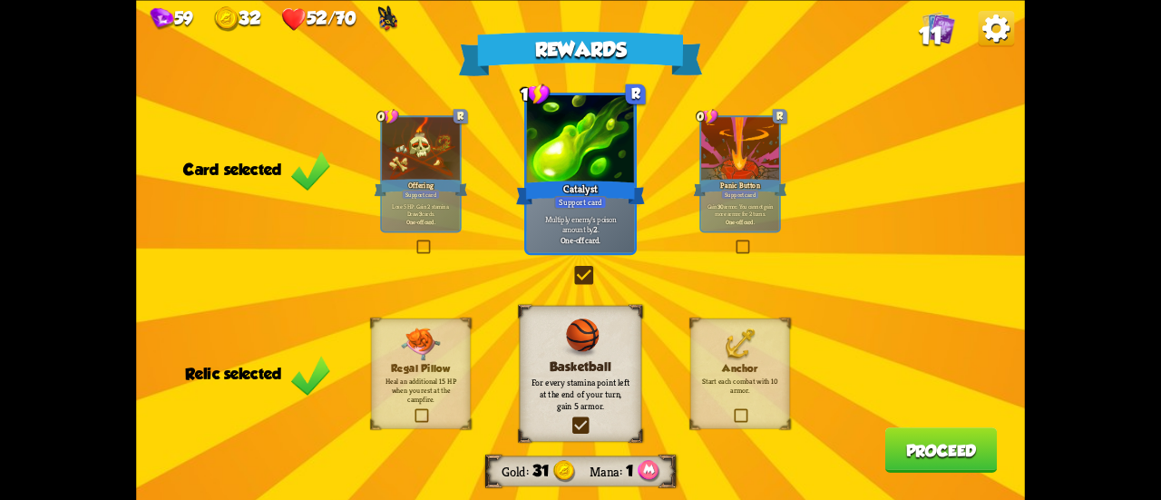
click at [570, 418] on label at bounding box center [570, 418] width 0 height 0
click at [0, 0] on input "checkbox" at bounding box center [0, 0] width 0 height 0
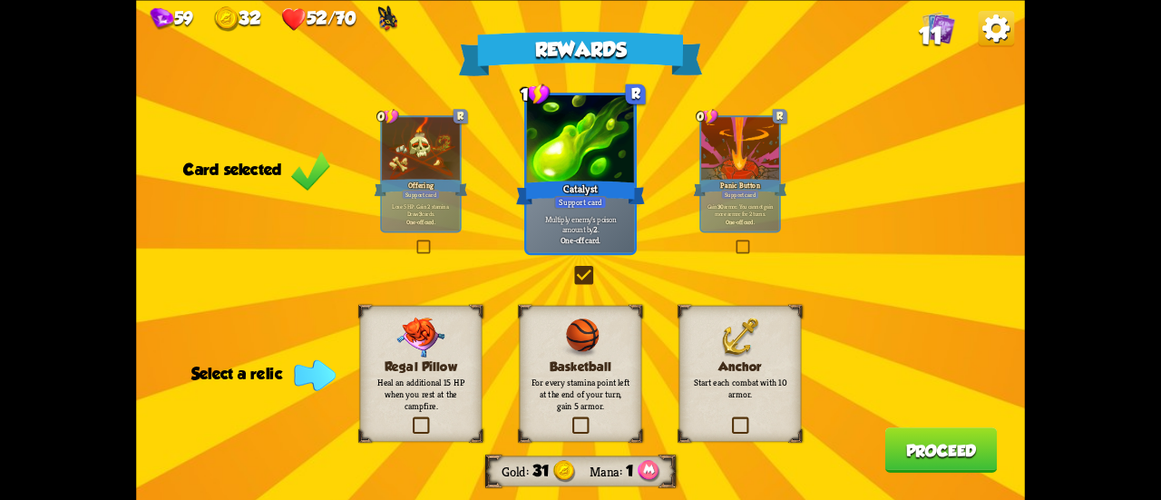
click at [594, 422] on div "Basketball For every stamina point left at the end of your turn, gain 5 armor." at bounding box center [581, 373] width 122 height 136
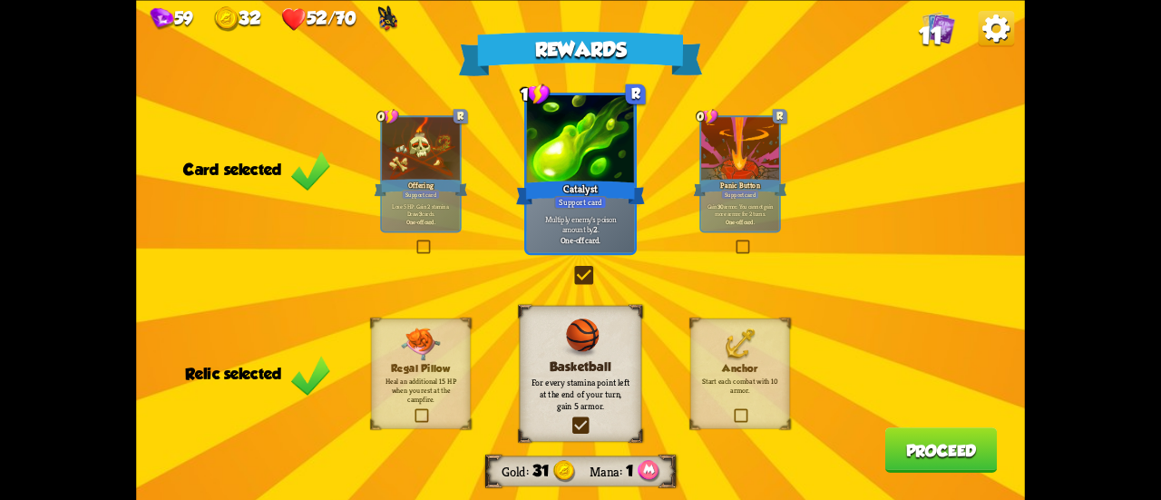
click at [947, 460] on button "Proceed" at bounding box center [941, 449] width 112 height 45
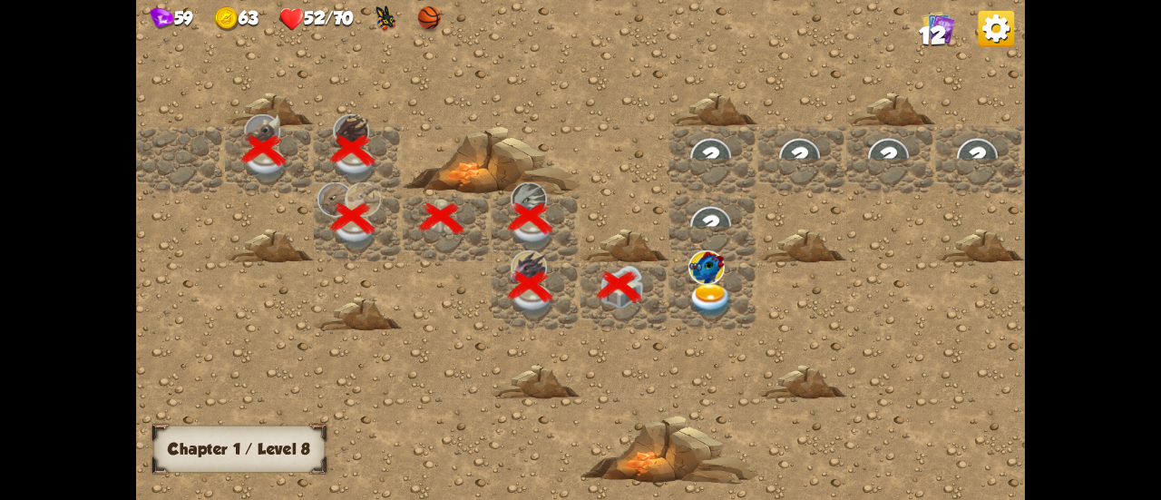
click at [692, 295] on img at bounding box center [711, 300] width 44 height 34
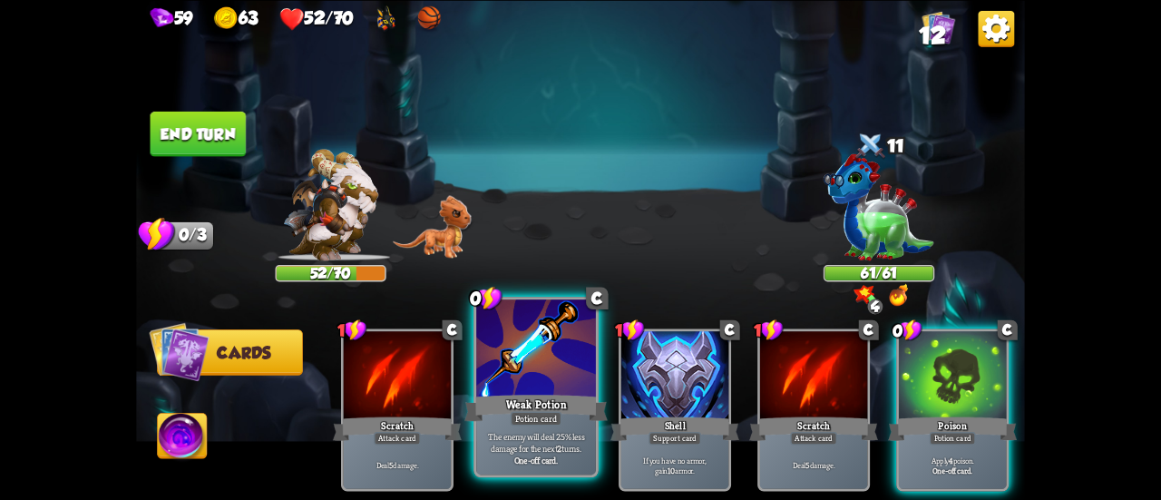
click at [568, 377] on div at bounding box center [536, 349] width 120 height 101
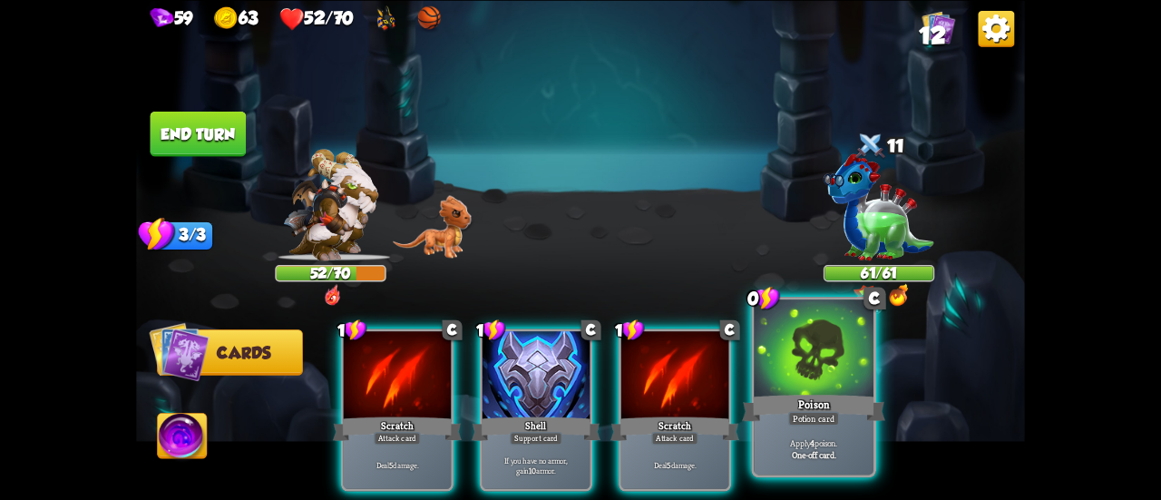
click at [806, 404] on div "Poison" at bounding box center [813, 408] width 143 height 32
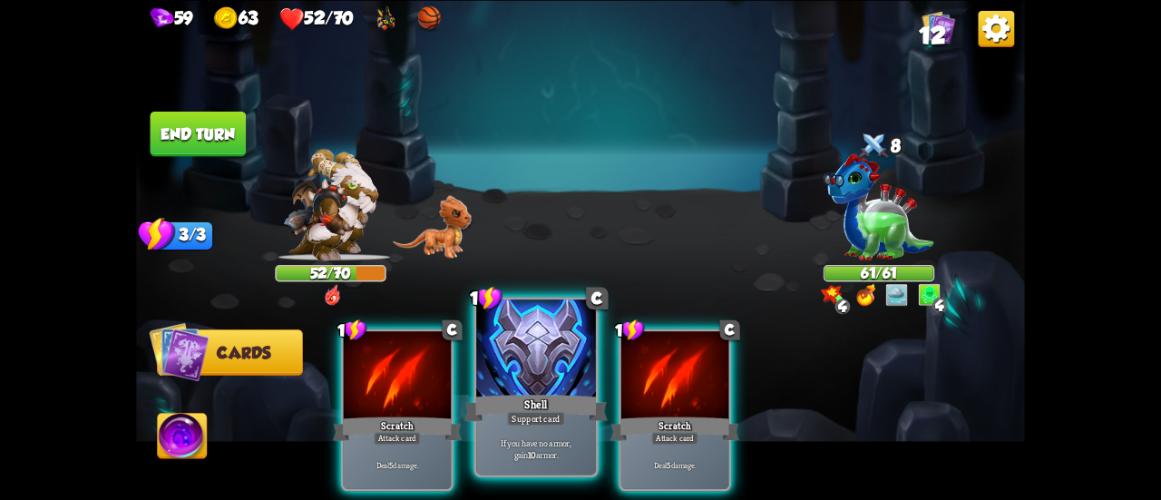
click at [524, 400] on div "Shell" at bounding box center [535, 408] width 143 height 32
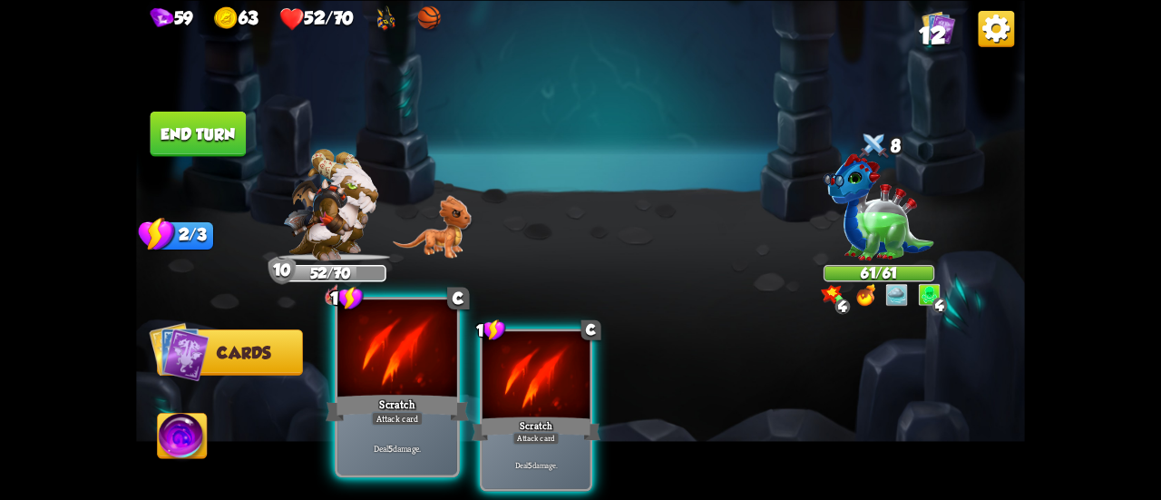
click at [392, 380] on div at bounding box center [397, 349] width 120 height 101
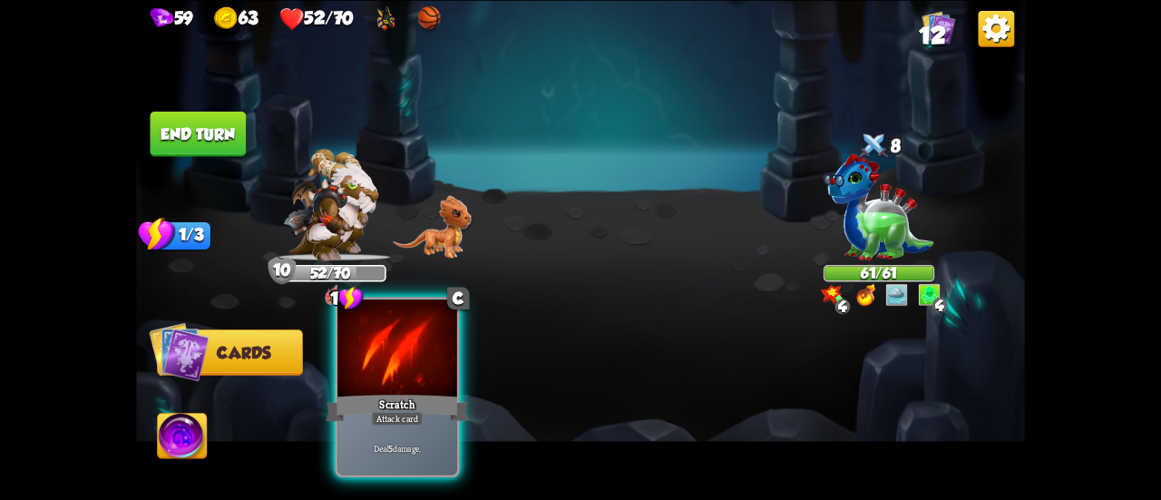
click at [392, 380] on div at bounding box center [397, 349] width 120 height 101
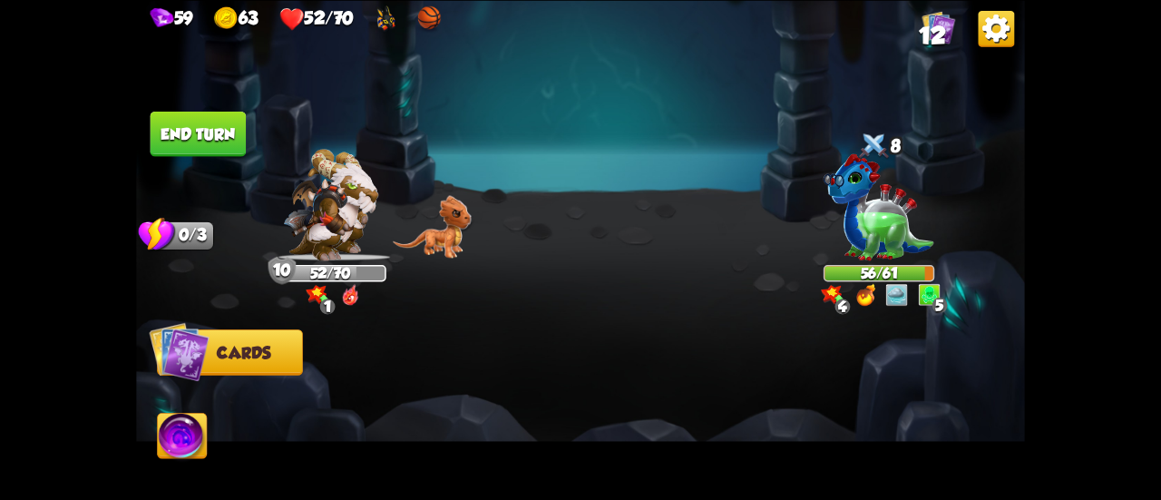
click at [200, 140] on button "End turn" at bounding box center [199, 133] width 96 height 45
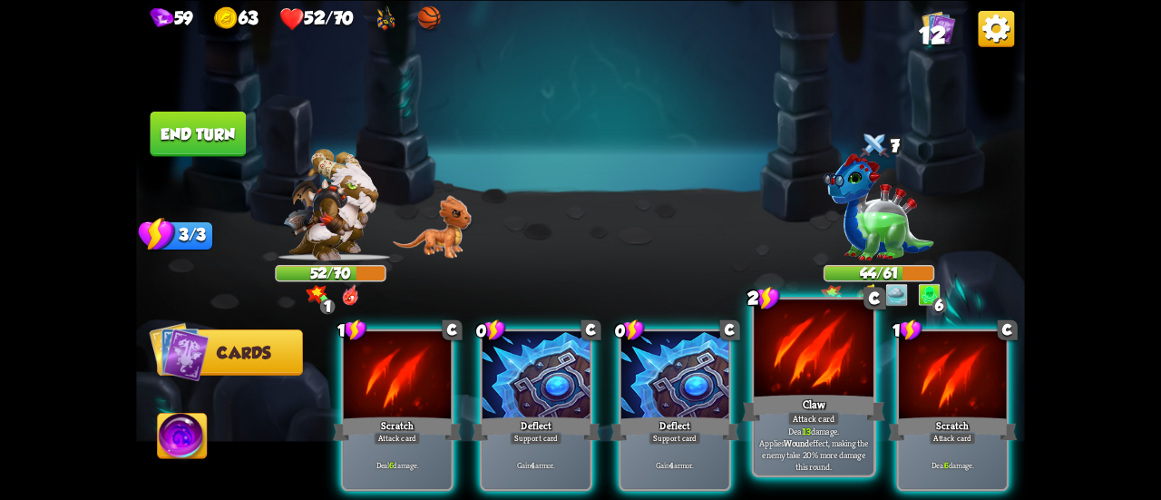
click at [815, 393] on div "Claw" at bounding box center [813, 408] width 143 height 32
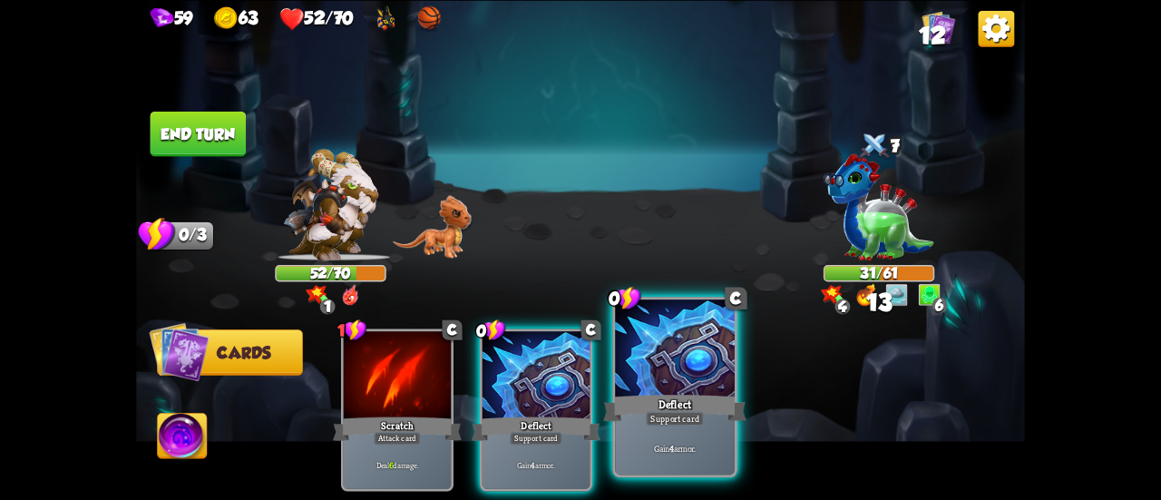
click at [706, 396] on div "Deflect" at bounding box center [674, 408] width 143 height 32
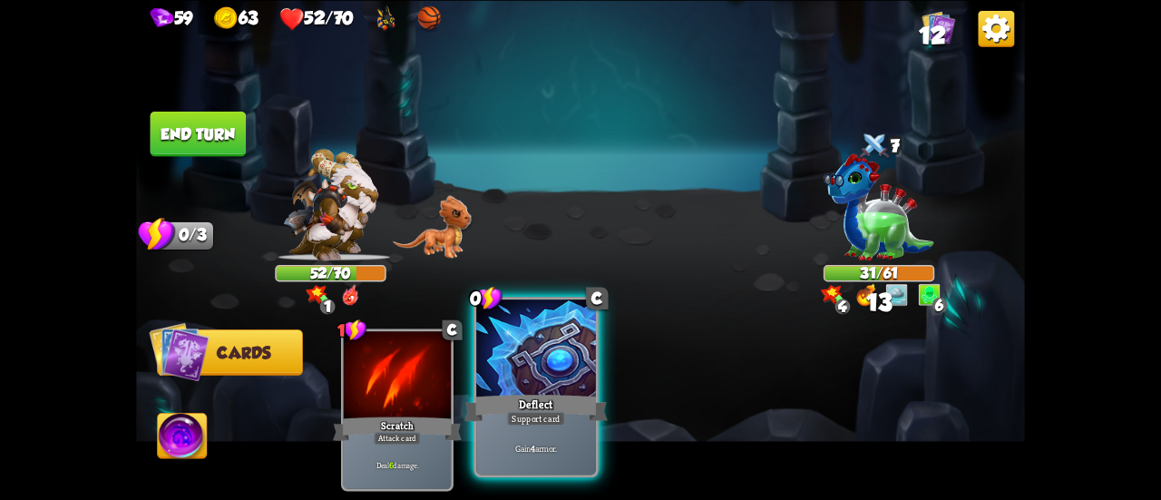
click at [539, 358] on div at bounding box center [536, 349] width 120 height 101
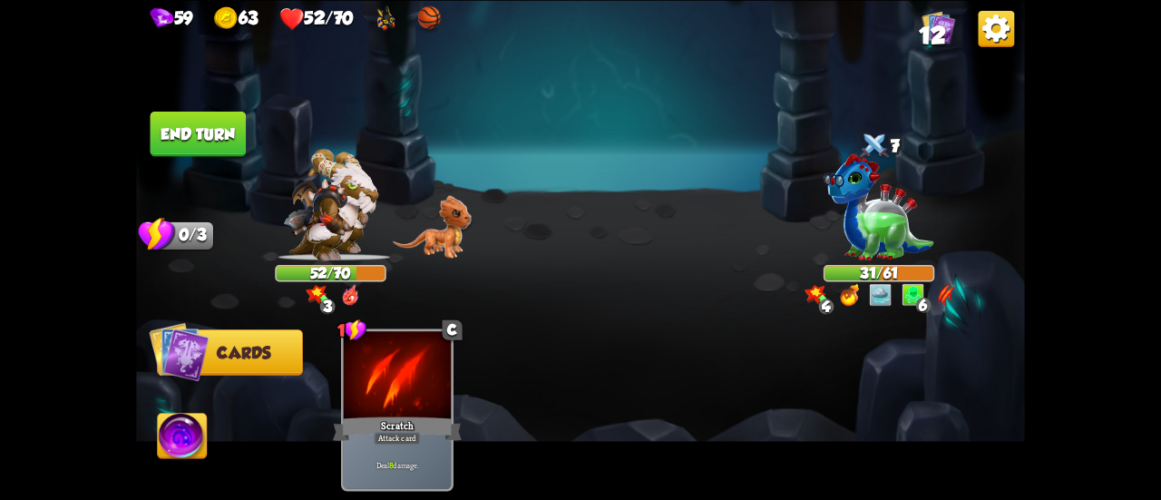
click at [187, 132] on button "End turn" at bounding box center [199, 133] width 96 height 45
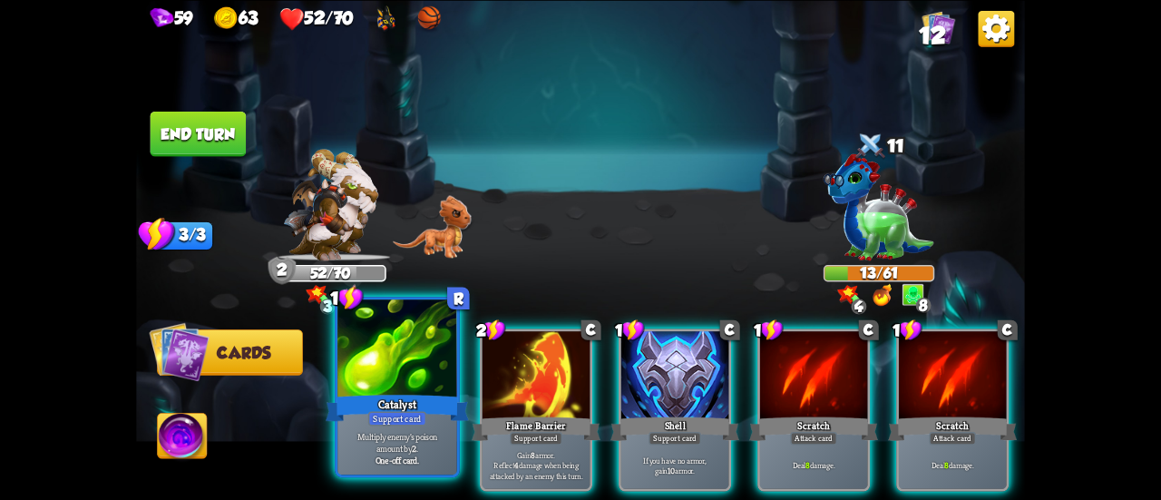
click at [347, 411] on div "Catalyst" at bounding box center [397, 408] width 143 height 32
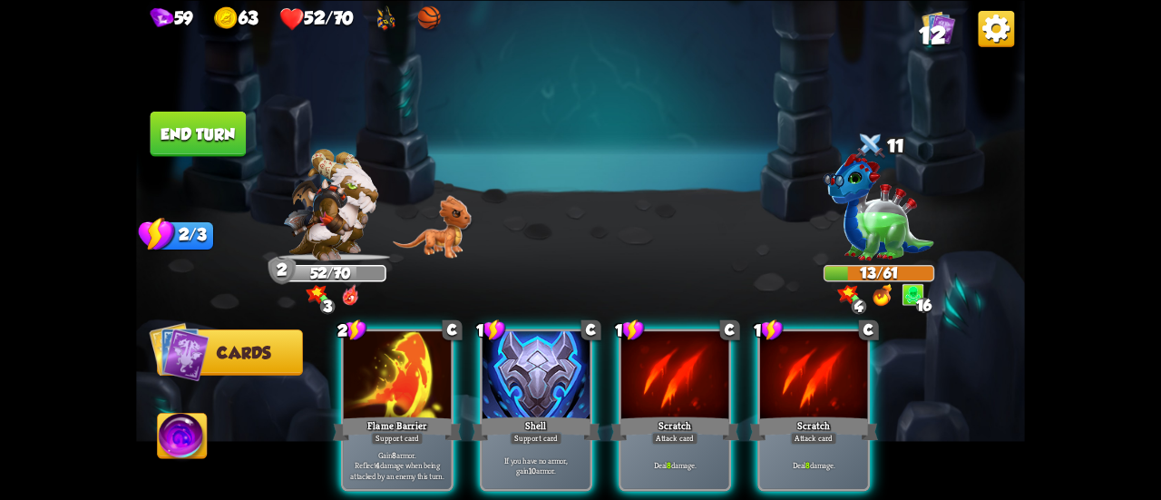
click at [212, 137] on button "End turn" at bounding box center [199, 133] width 96 height 45
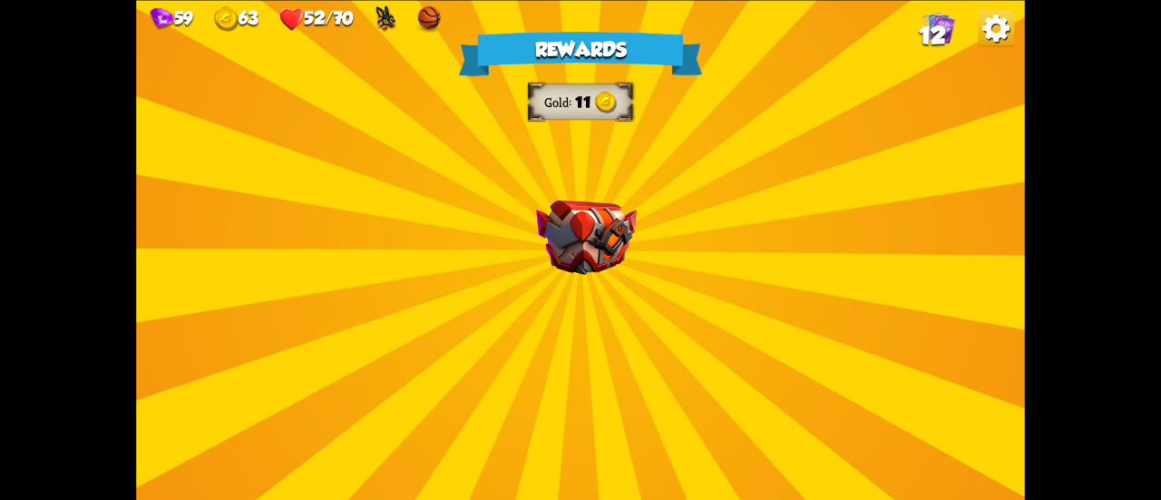
click at [638, 249] on div "Rewards Gold 11 Select a card 0 R Stamina Potion Potion card Gain 1 Stamina. On…" at bounding box center [580, 250] width 889 height 500
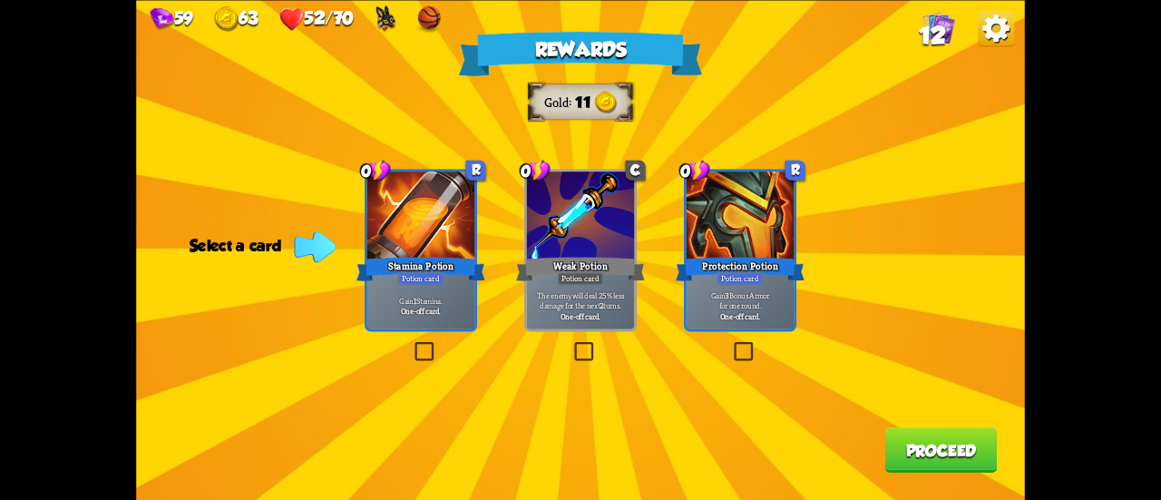
drag, startPoint x: 421, startPoint y: 294, endPoint x: 457, endPoint y: 336, distance: 55.3
click at [420, 293] on div "Gain 1 Stamina. One-off card." at bounding box center [420, 305] width 107 height 47
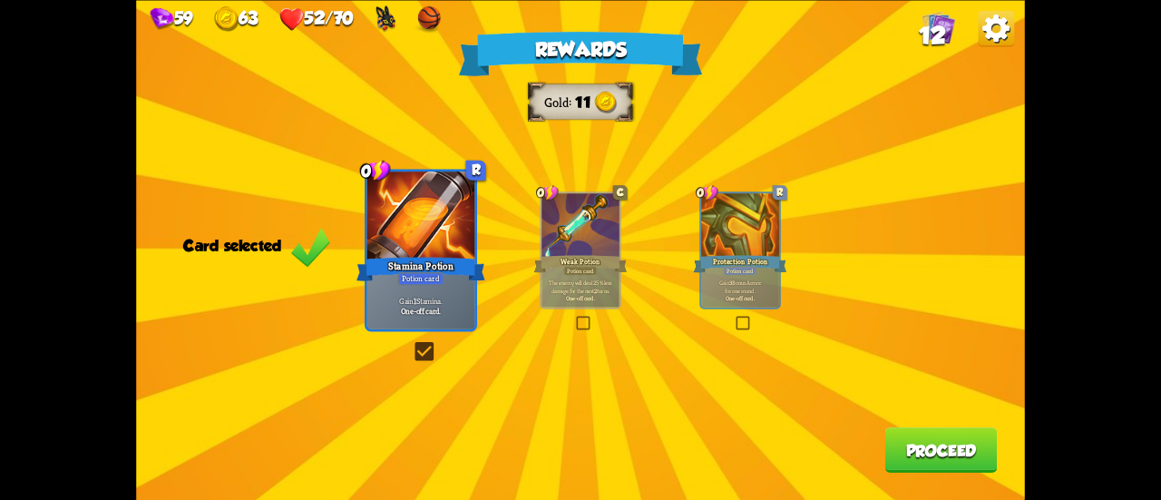
click at [936, 435] on button "Proceed" at bounding box center [941, 449] width 112 height 45
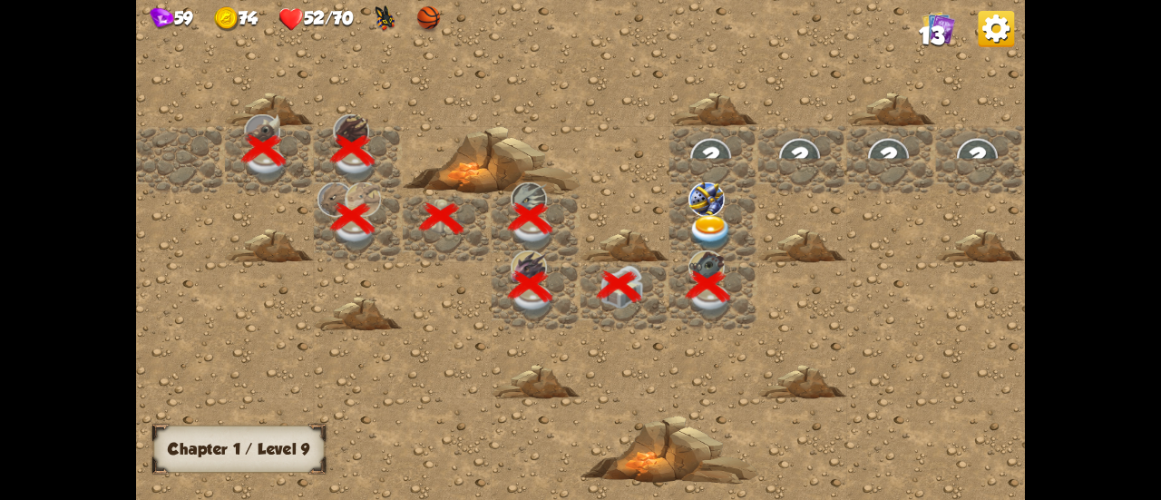
click at [702, 224] on img at bounding box center [711, 232] width 44 height 34
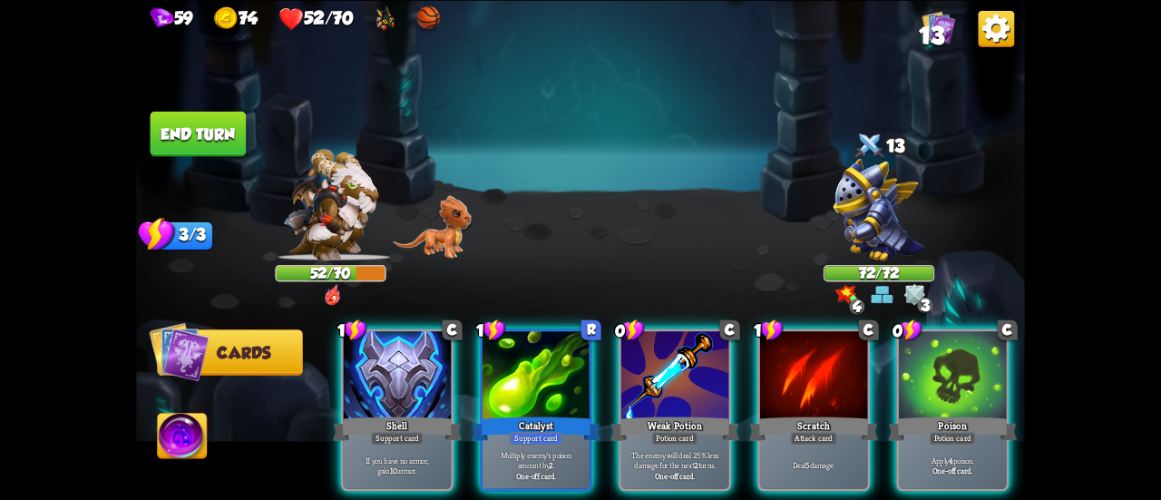
click at [846, 201] on div "Player turn" at bounding box center [580, 249] width 889 height 137
click at [909, 295] on img at bounding box center [915, 294] width 22 height 22
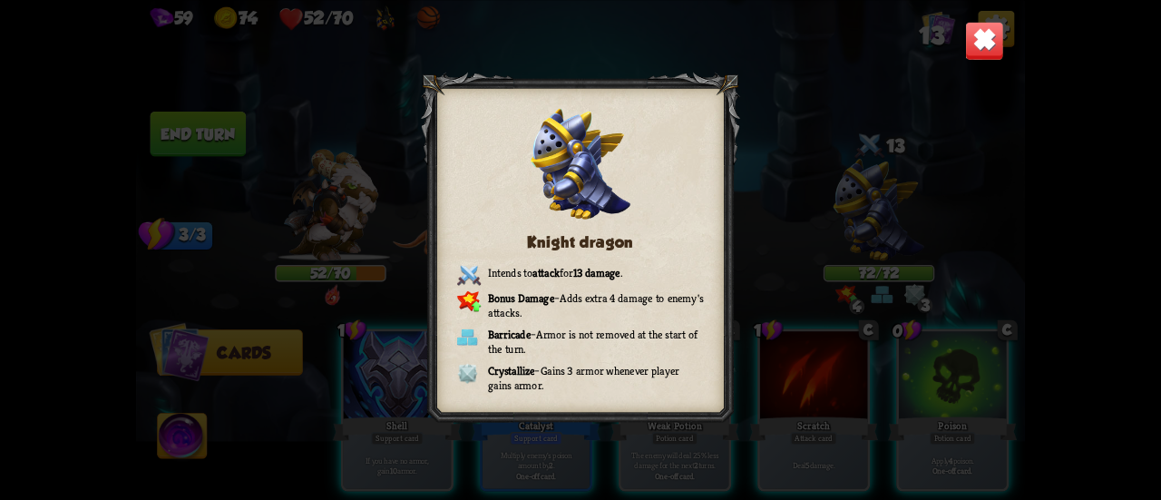
click at [858, 297] on div "Knight dragon Intends to attack for 13 damage . Bonus Damage – Adds extra 4 dam…" at bounding box center [580, 250] width 889 height 500
click at [741, 181] on div "Knight dragon Intends to attack for 13 damage . Bonus Damage – Adds extra 4 dam…" at bounding box center [580, 250] width 889 height 500
click at [982, 41] on img at bounding box center [984, 40] width 39 height 39
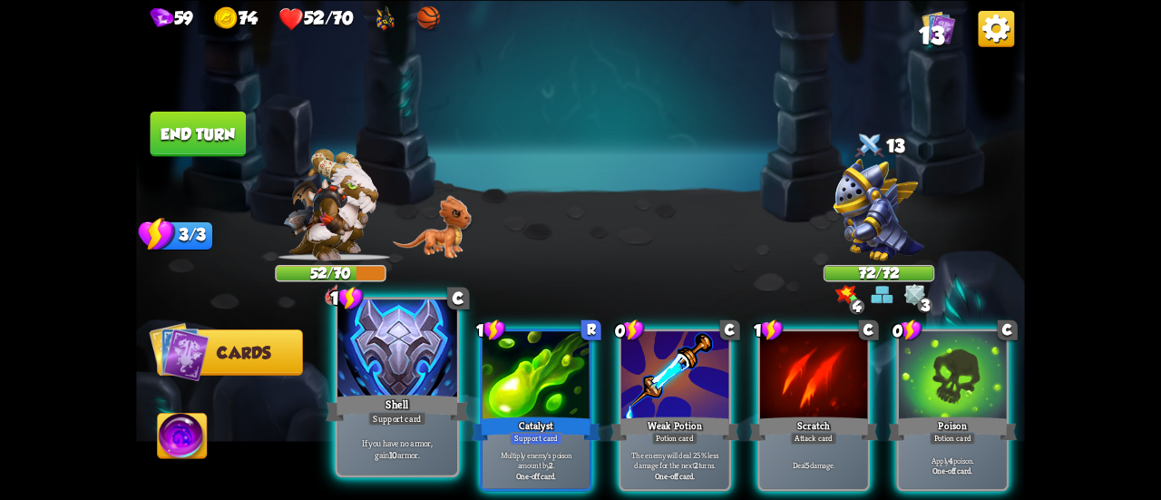
click at [401, 411] on div "Shell" at bounding box center [397, 408] width 143 height 32
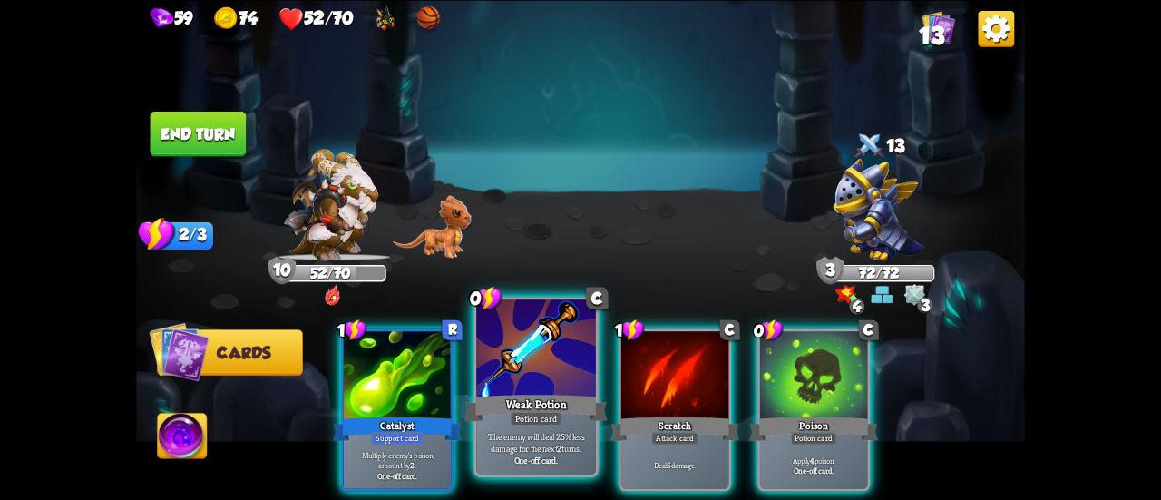
click at [561, 357] on div at bounding box center [536, 349] width 120 height 101
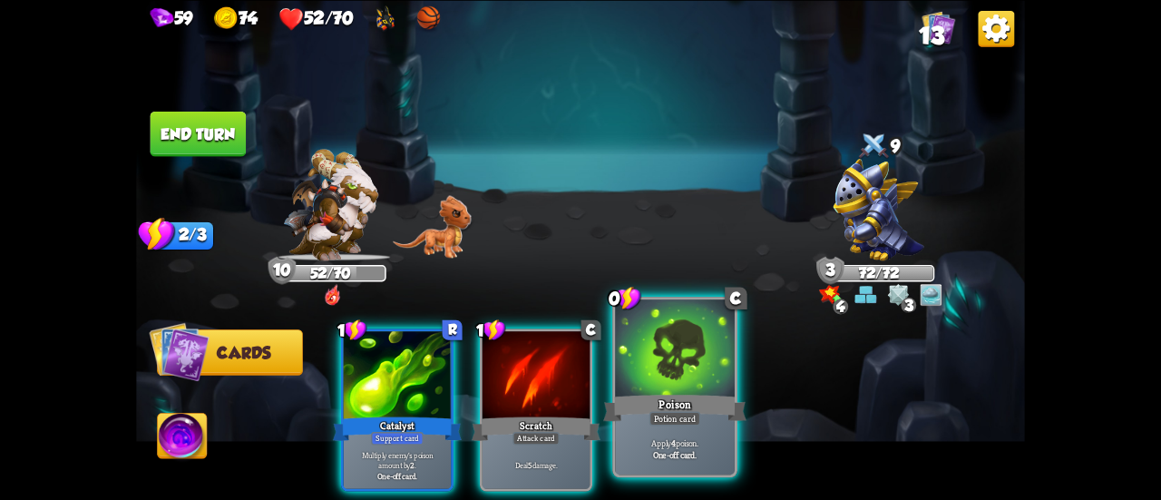
click at [684, 386] on div at bounding box center [675, 349] width 120 height 101
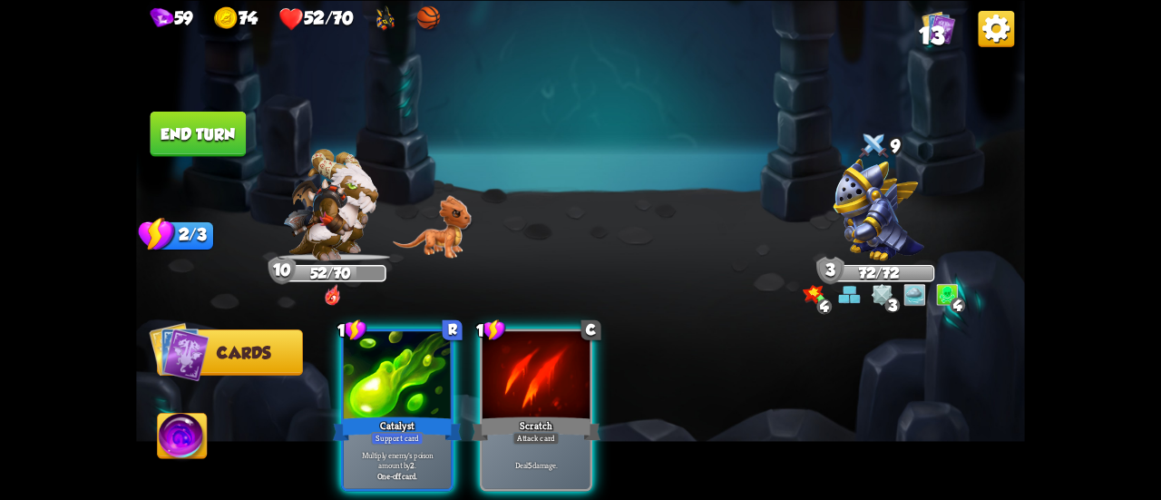
click at [552, 383] on div at bounding box center [536, 376] width 107 height 91
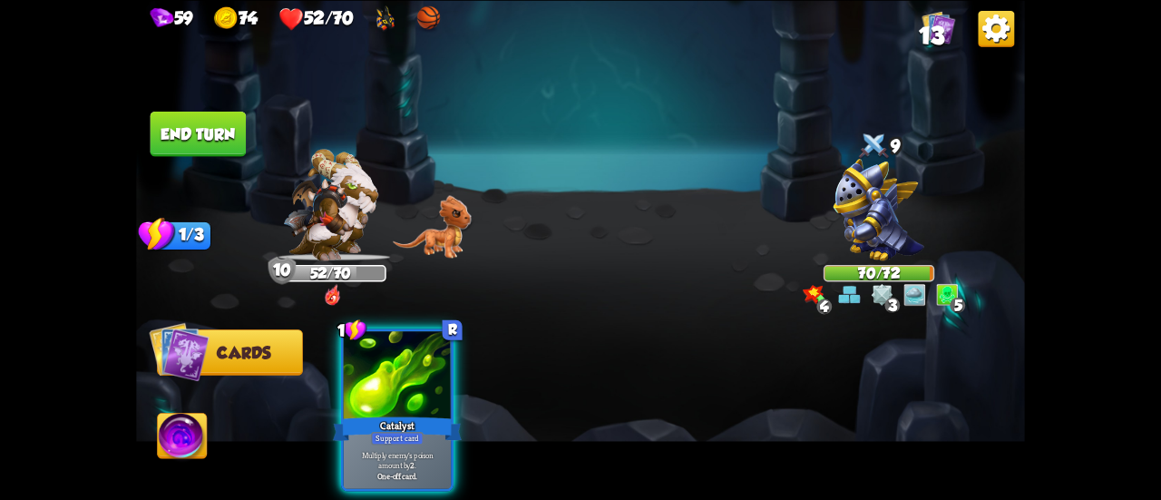
click at [416, 373] on div at bounding box center [397, 376] width 107 height 91
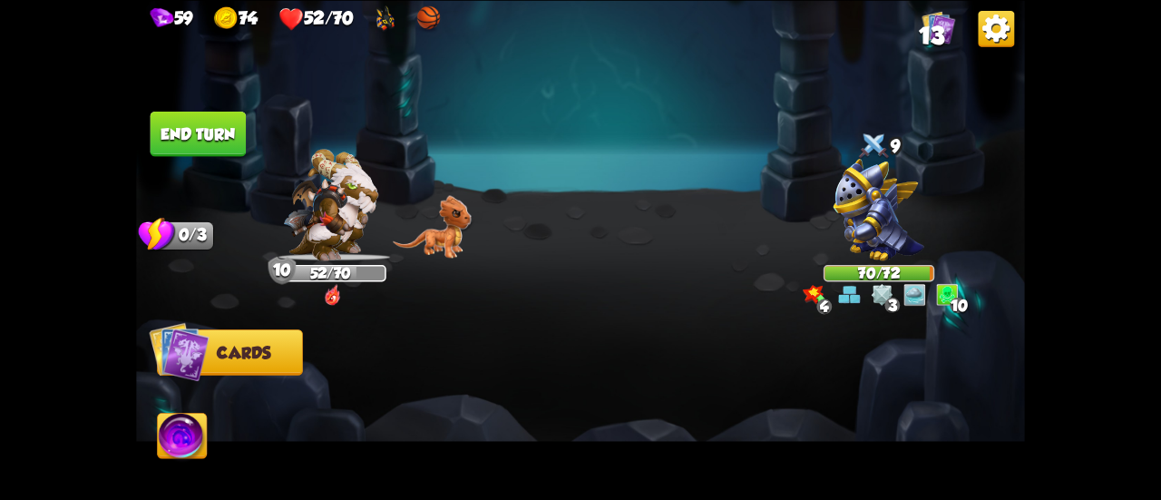
click at [229, 139] on button "End turn" at bounding box center [199, 133] width 96 height 45
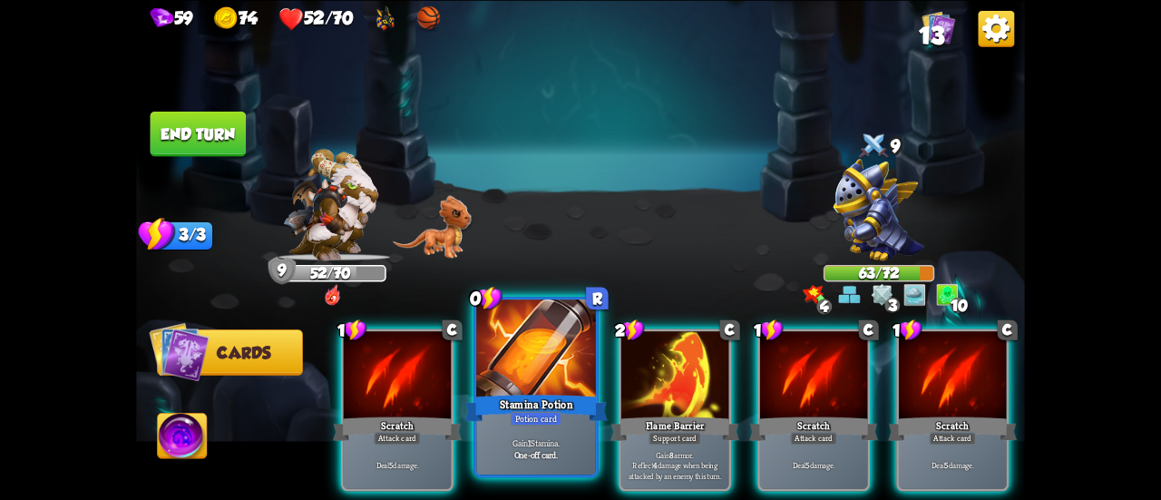
click at [546, 402] on div "Stamina Potion" at bounding box center [535, 408] width 143 height 32
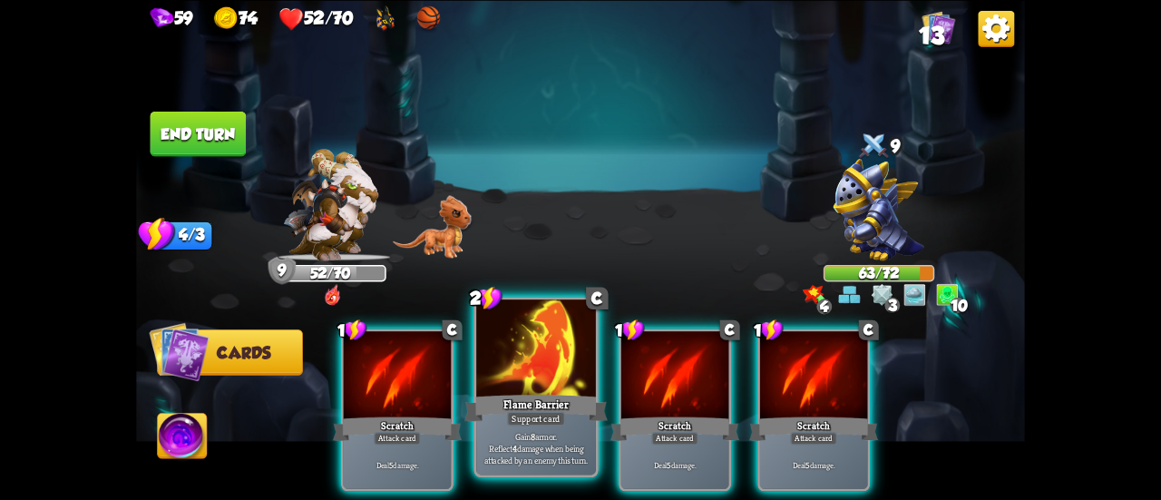
click at [533, 396] on div "Flame Barrier" at bounding box center [535, 408] width 143 height 32
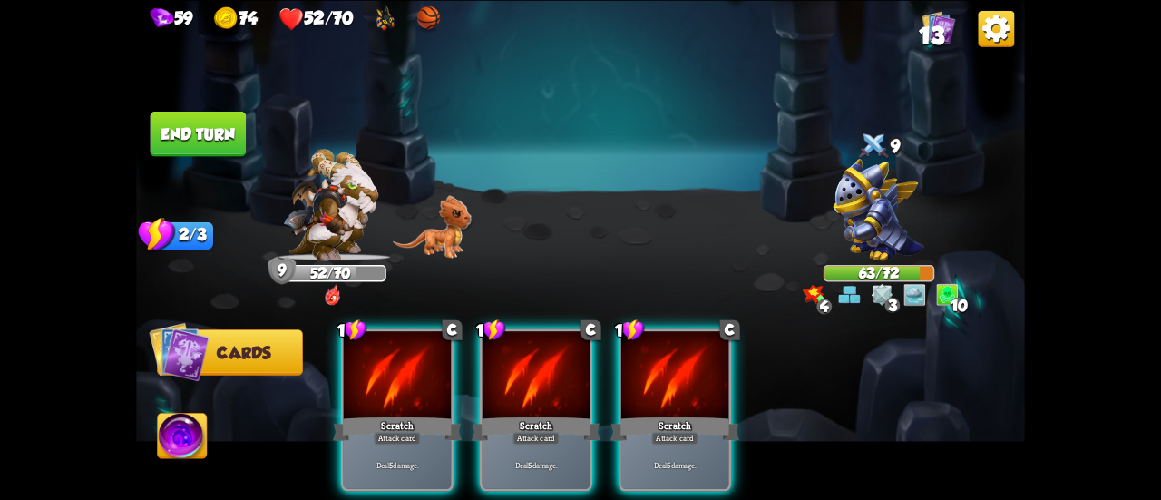
click at [533, 414] on div "Scratch" at bounding box center [536, 428] width 129 height 29
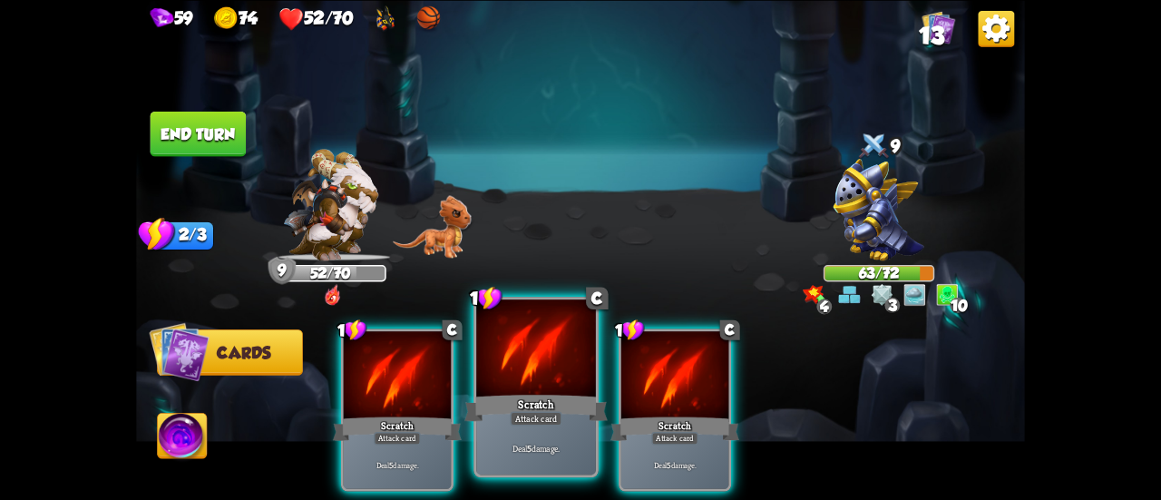
click at [532, 396] on div "Scratch" at bounding box center [535, 408] width 143 height 32
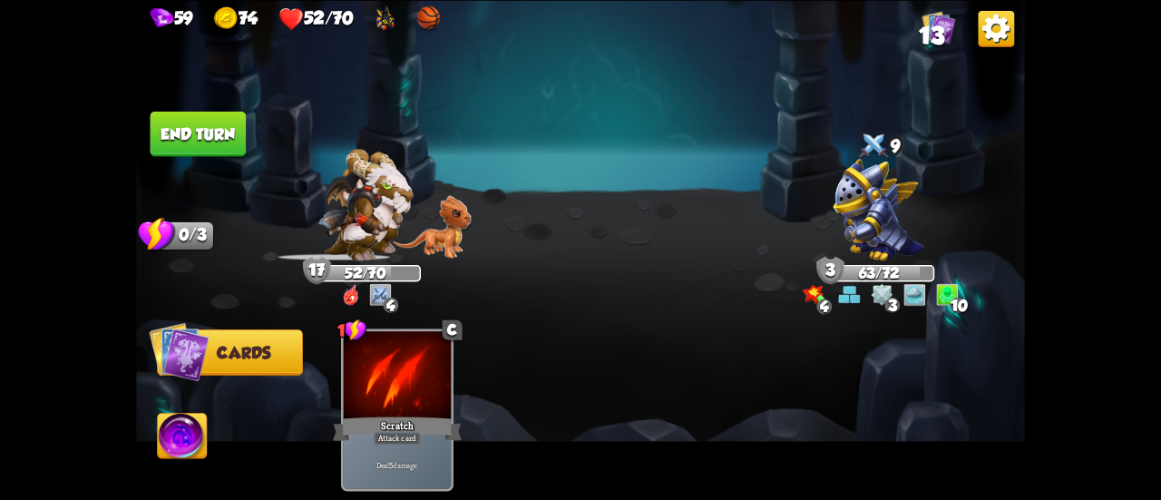
click at [235, 152] on button "End turn" at bounding box center [199, 133] width 96 height 45
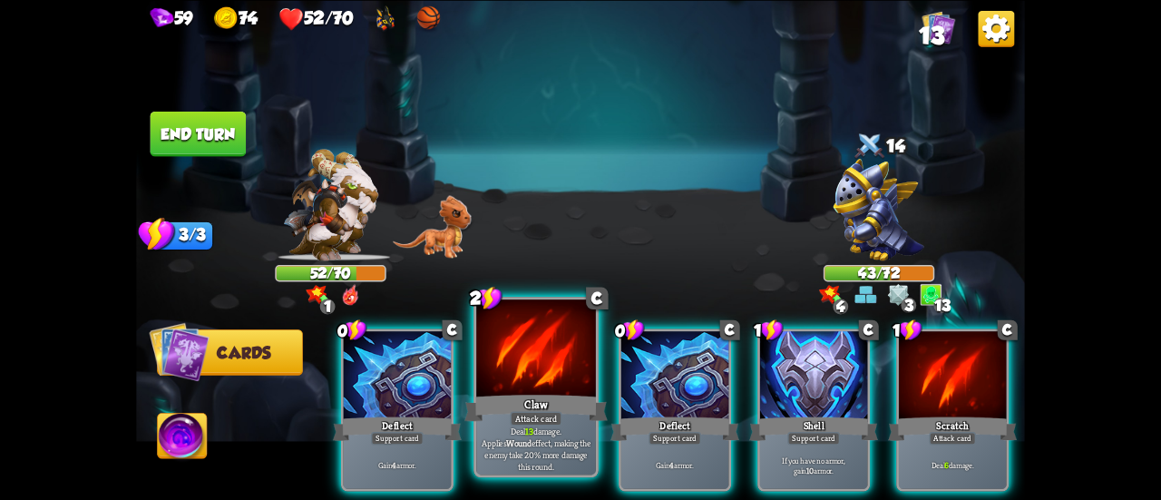
click at [527, 389] on div at bounding box center [536, 349] width 120 height 101
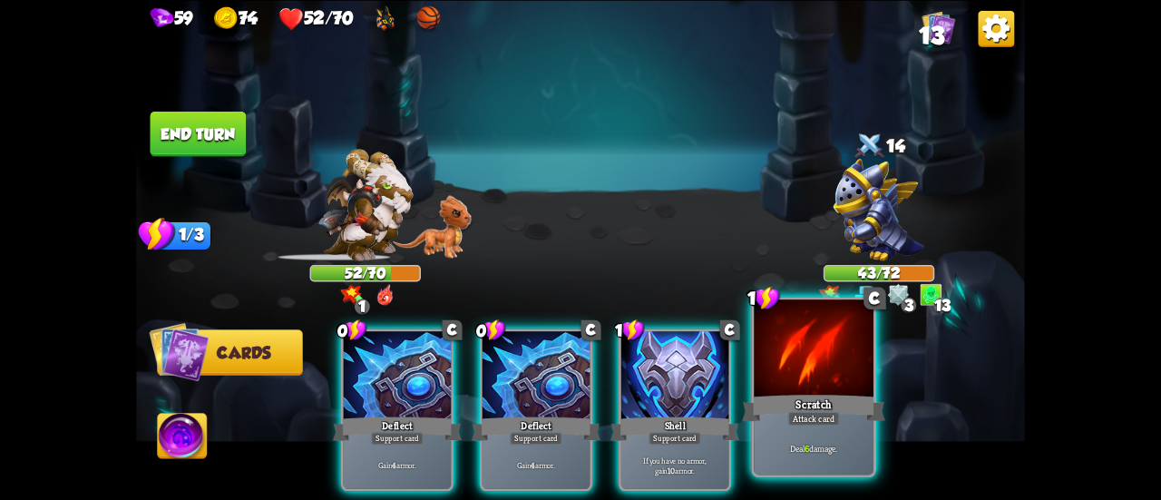
click at [811, 386] on div at bounding box center [814, 349] width 120 height 101
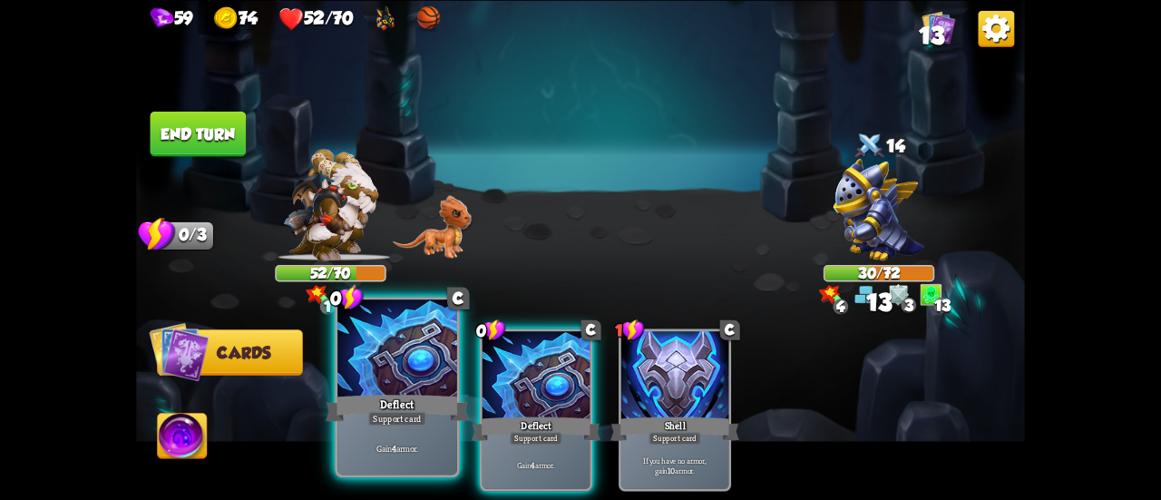
click at [376, 371] on div at bounding box center [397, 349] width 120 height 101
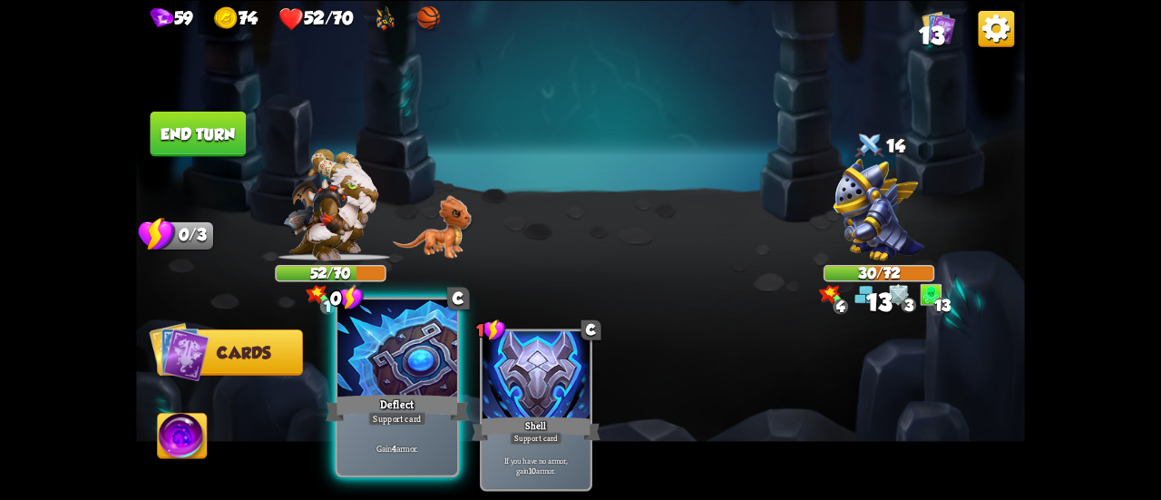
click at [376, 371] on div at bounding box center [397, 349] width 120 height 101
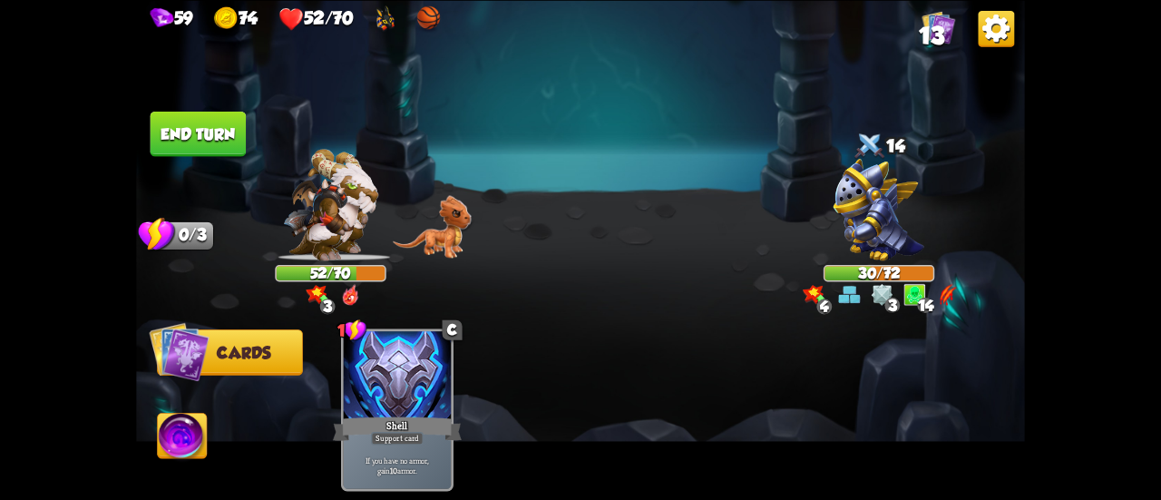
click at [227, 131] on button "End turn" at bounding box center [199, 133] width 96 height 45
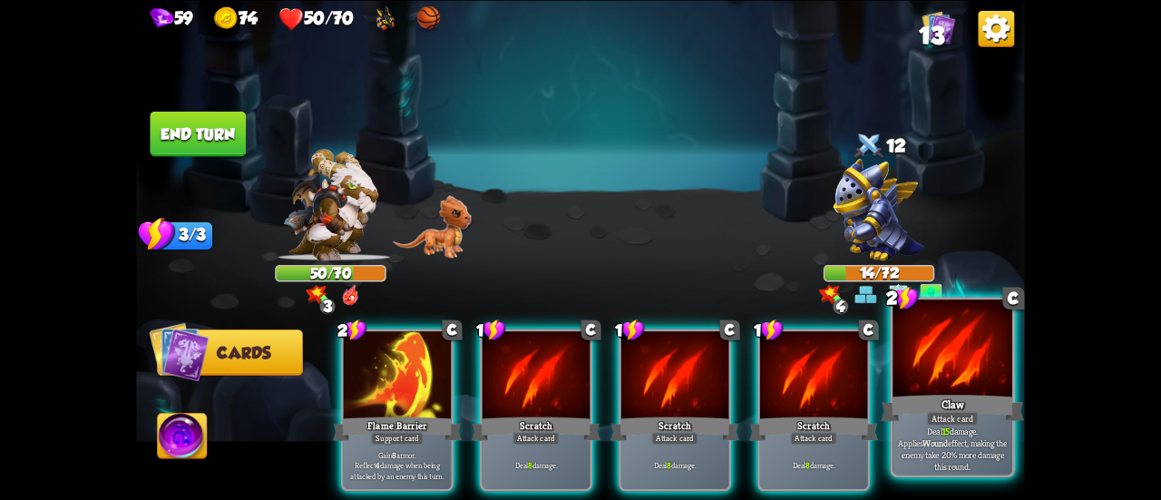
click at [924, 385] on div at bounding box center [953, 349] width 120 height 101
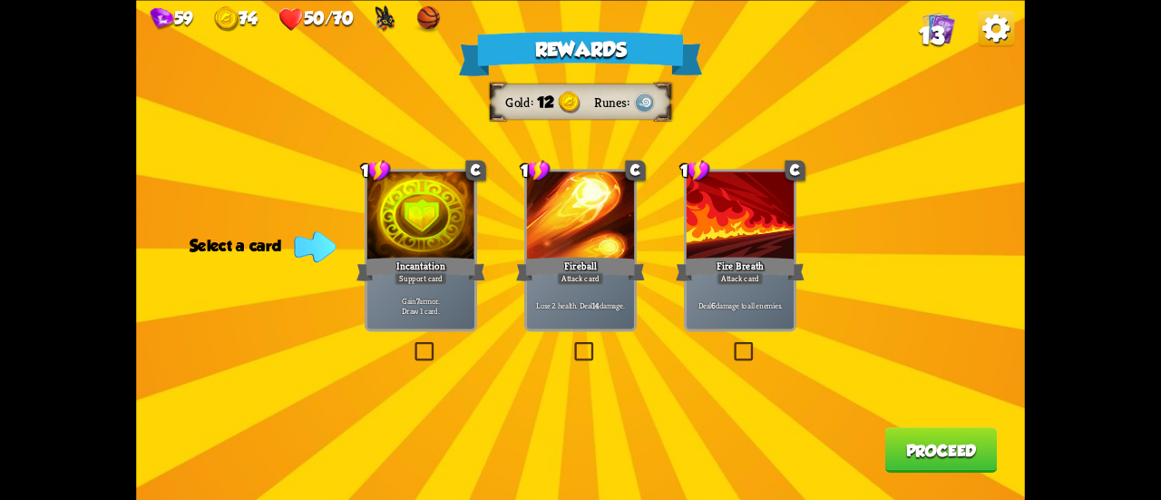
click at [431, 314] on p "Gain 7 armor. Draw 1 card." at bounding box center [421, 305] width 103 height 21
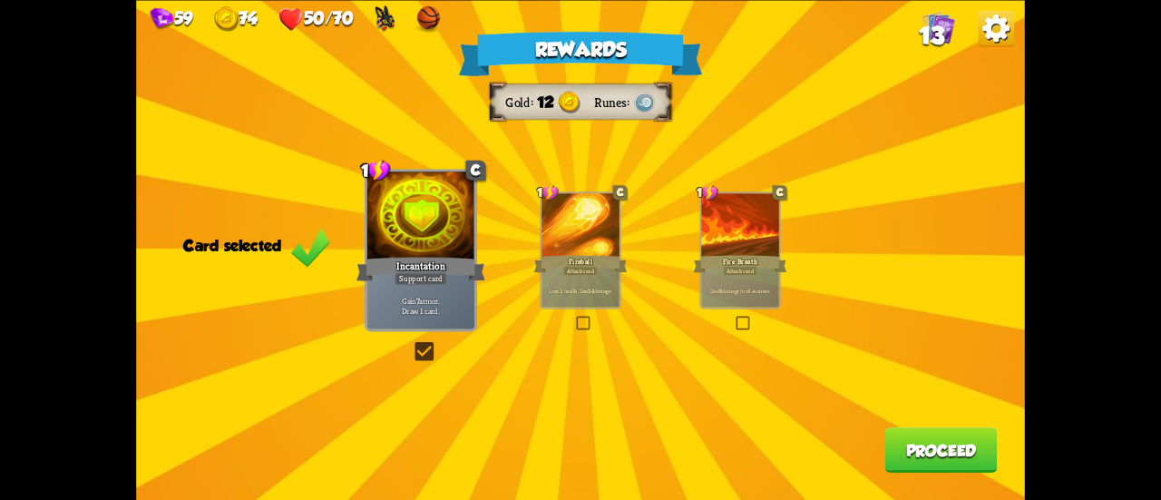
click at [934, 453] on button "Proceed" at bounding box center [941, 449] width 112 height 45
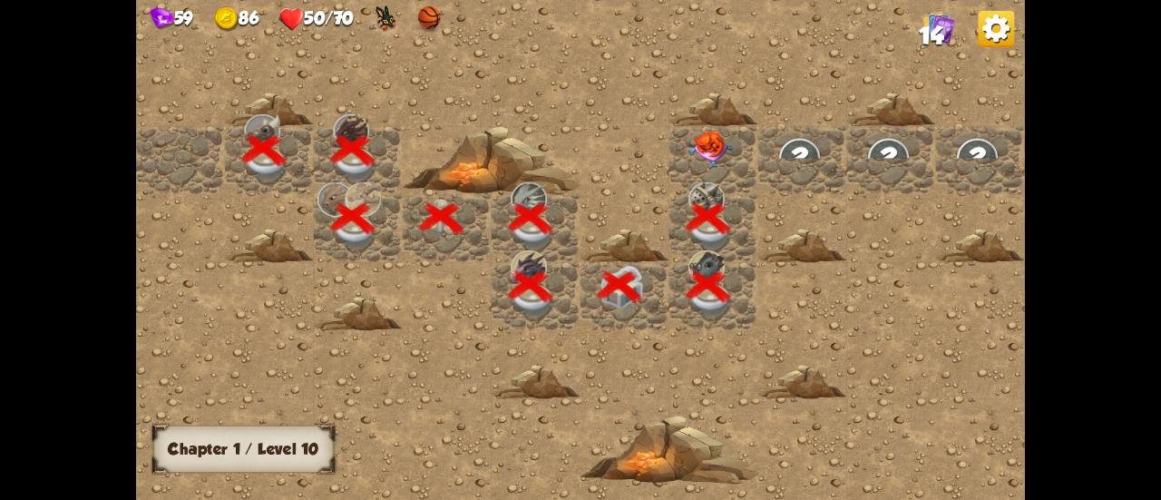
click at [715, 161] on div at bounding box center [714, 160] width 89 height 68
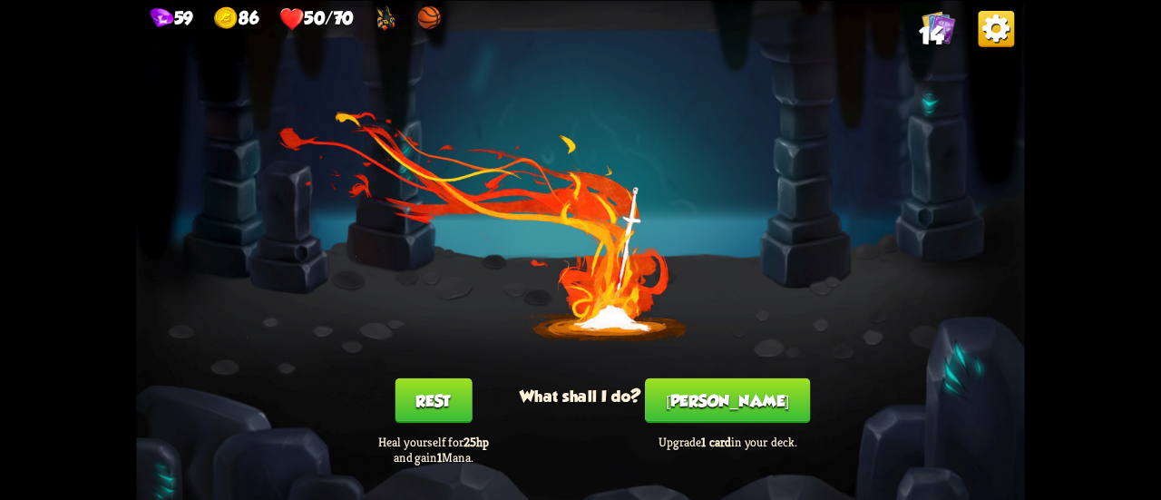
click at [443, 407] on button "Rest" at bounding box center [433, 399] width 77 height 45
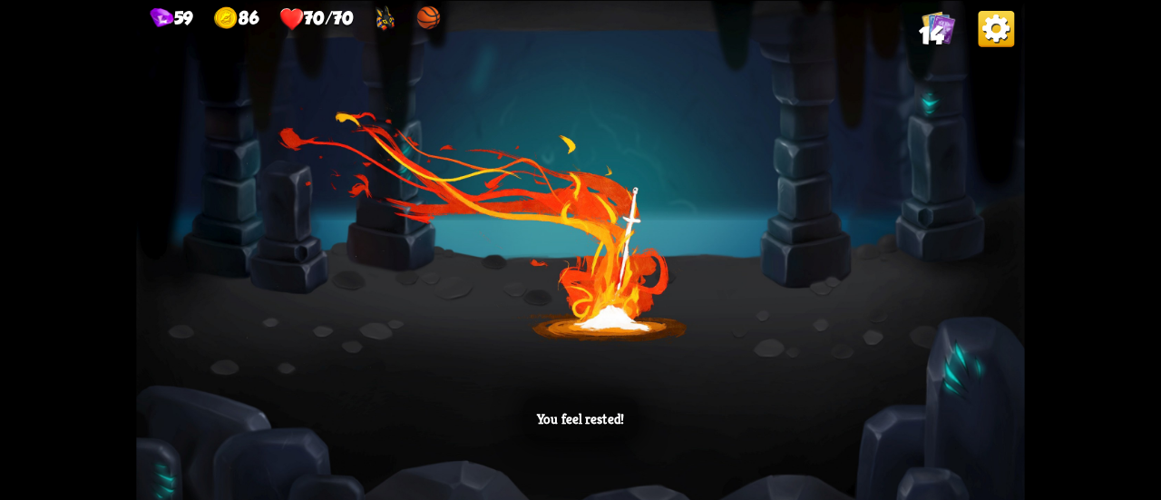
click at [625, 208] on div "You feel rested!" at bounding box center [580, 250] width 889 height 500
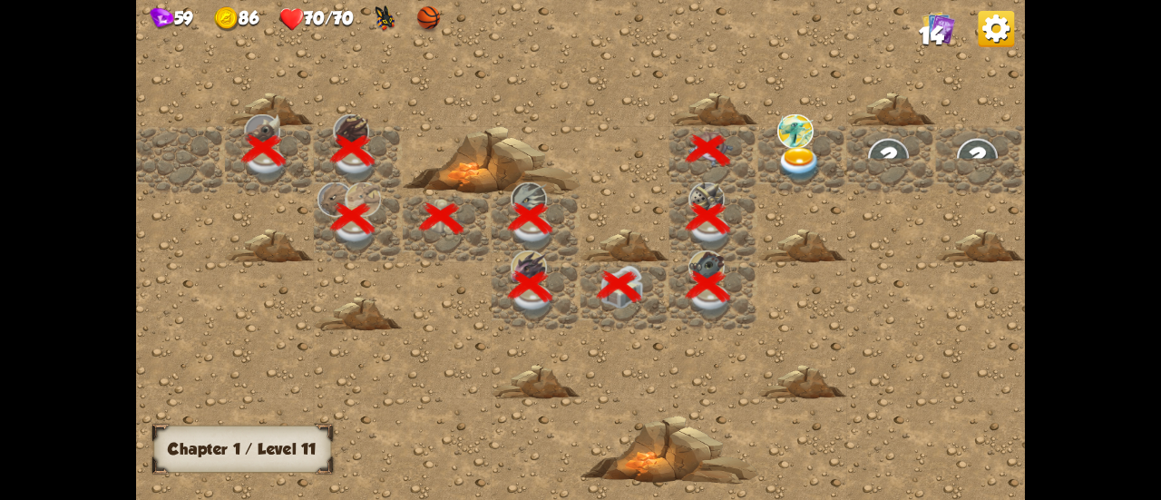
scroll to position [0, 348]
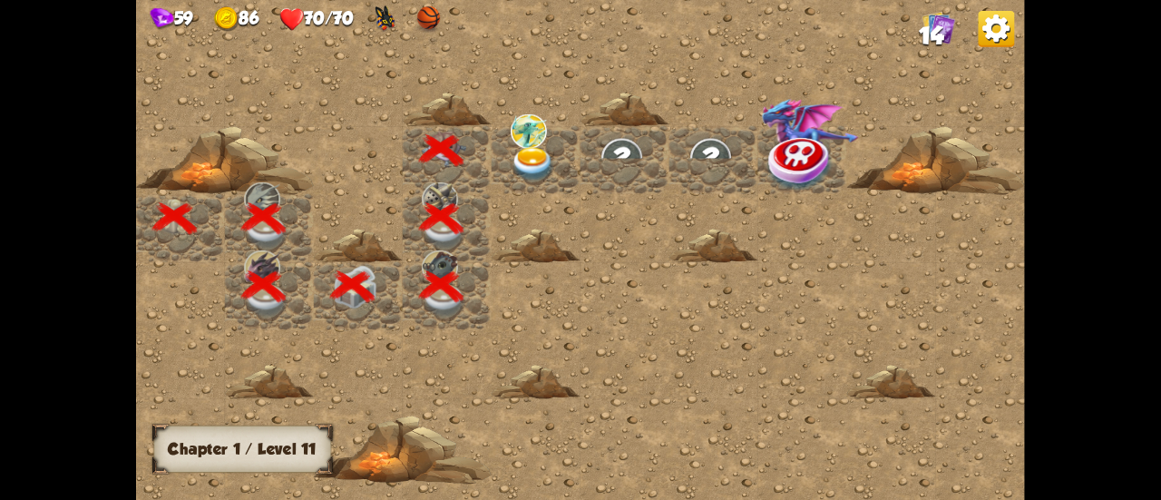
click at [513, 152] on img at bounding box center [533, 164] width 44 height 34
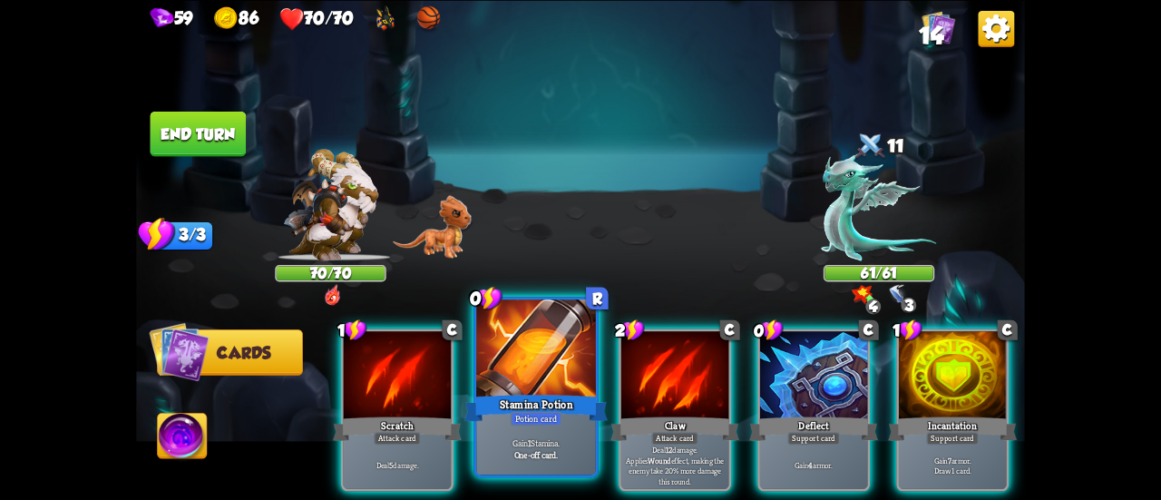
click at [528, 389] on div at bounding box center [536, 349] width 120 height 101
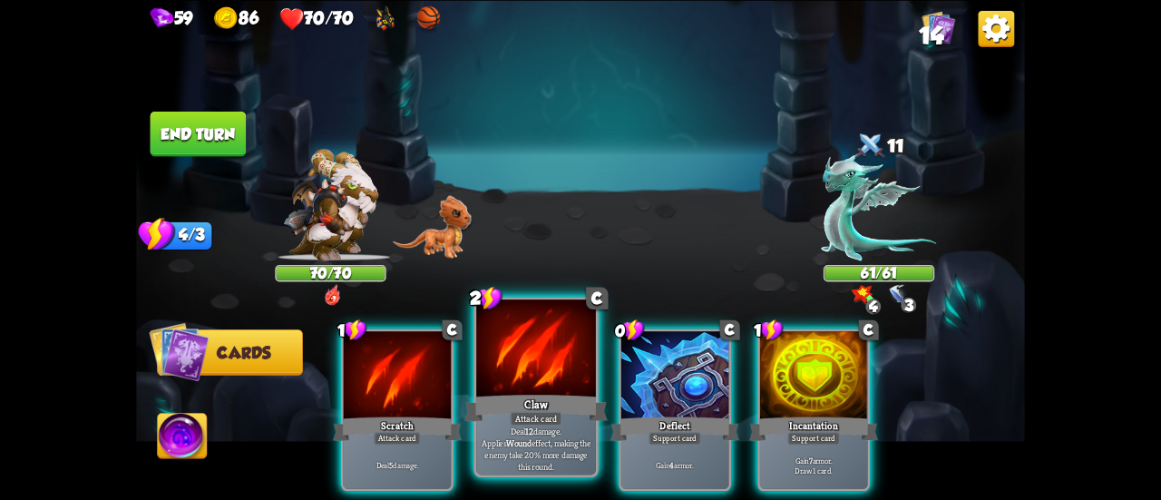
click at [486, 394] on div "Claw" at bounding box center [535, 408] width 143 height 32
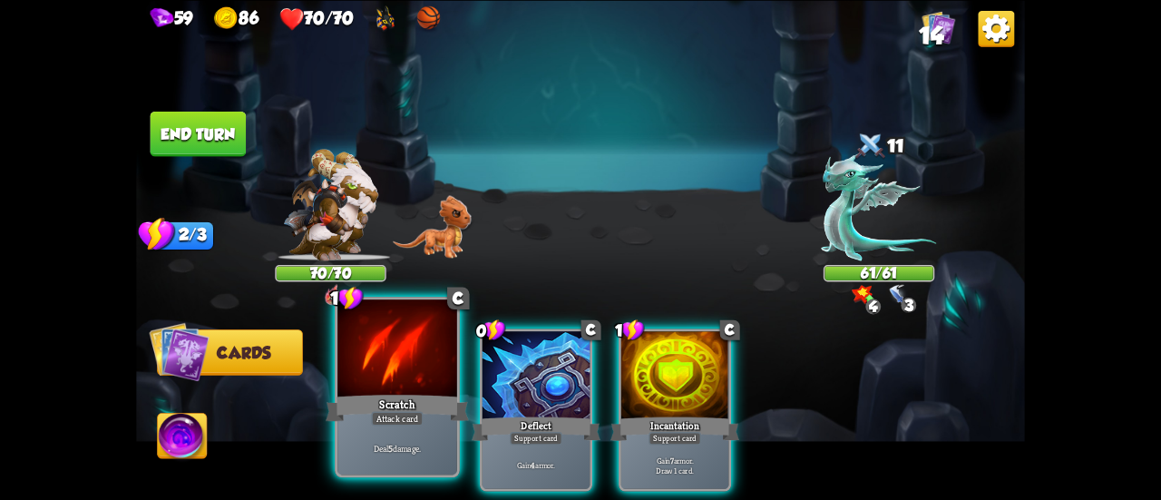
click at [396, 386] on div at bounding box center [397, 349] width 120 height 101
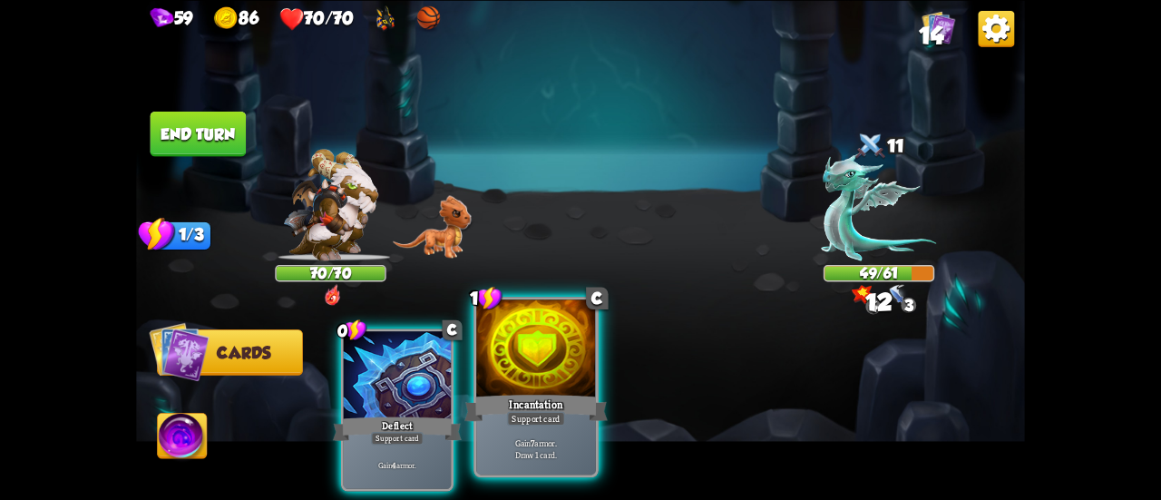
click at [533, 384] on div at bounding box center [536, 349] width 120 height 101
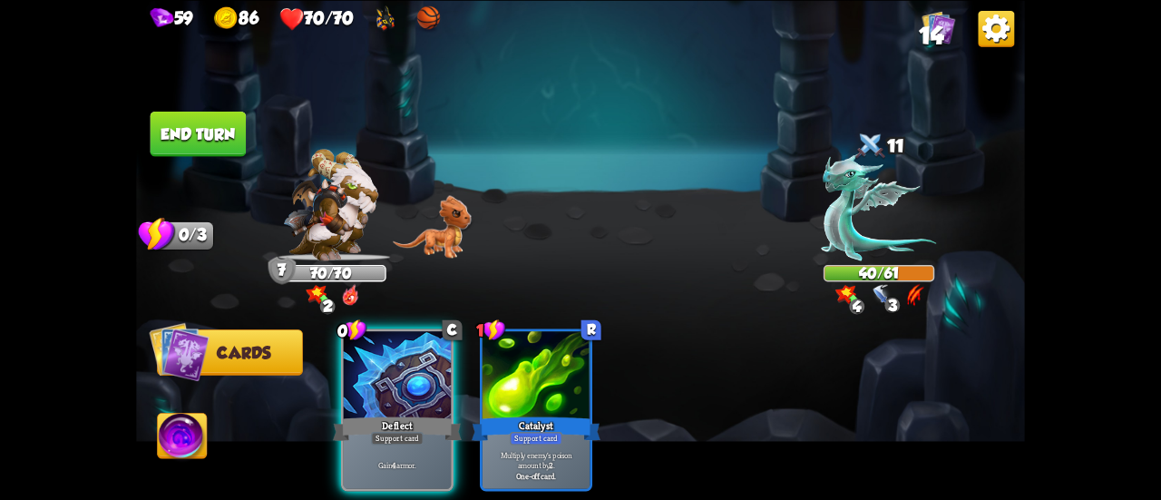
drag, startPoint x: 187, startPoint y: 142, endPoint x: 221, endPoint y: 190, distance: 58.4
click at [187, 142] on button "End turn" at bounding box center [199, 133] width 96 height 45
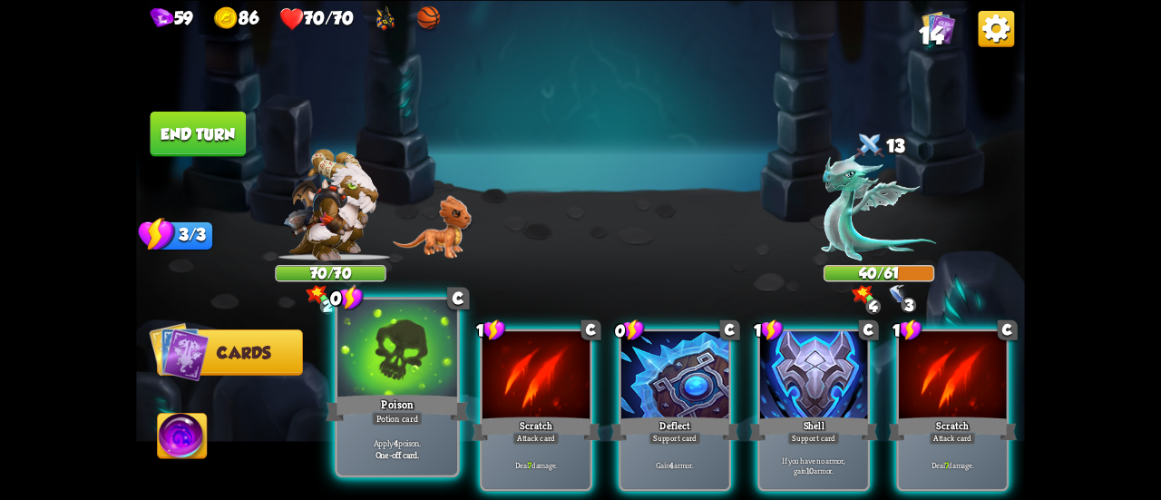
click at [406, 382] on div at bounding box center [397, 349] width 120 height 101
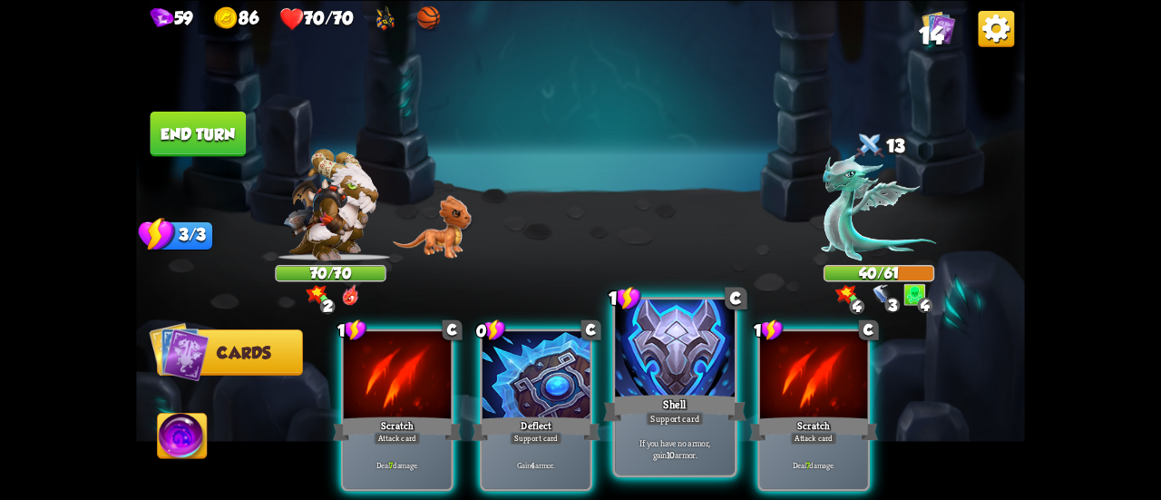
click at [670, 381] on div at bounding box center [675, 349] width 120 height 101
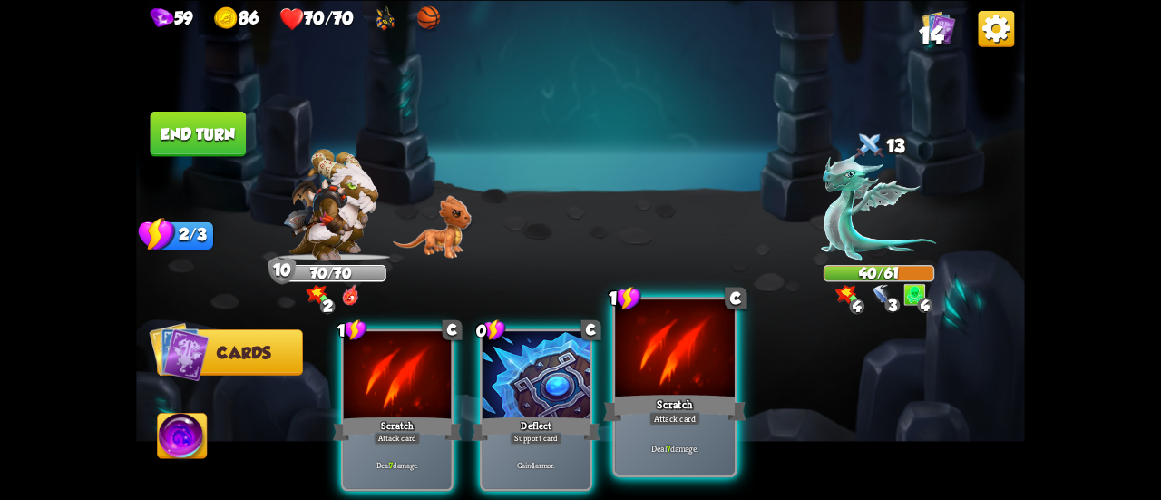
click at [699, 382] on div at bounding box center [675, 349] width 120 height 101
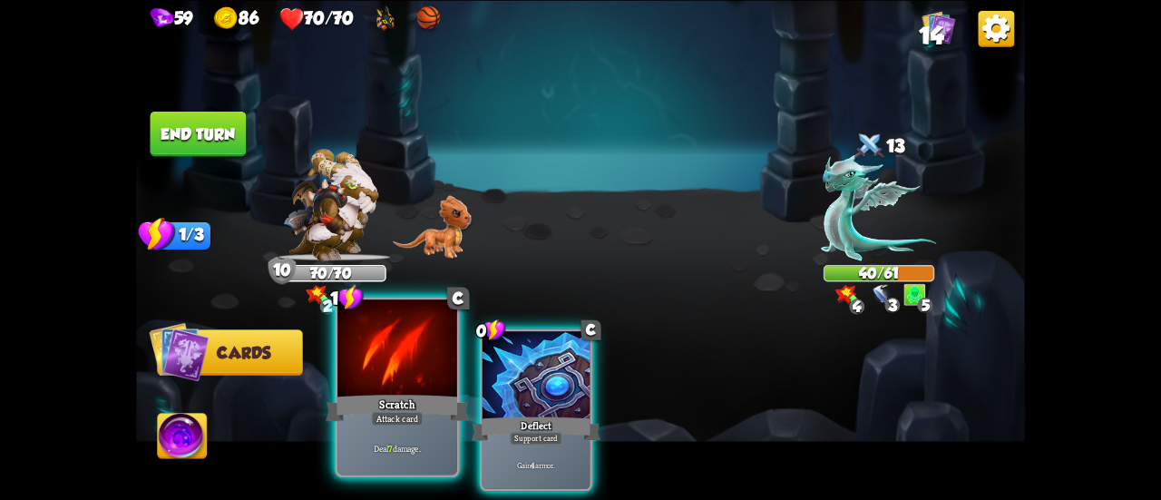
click at [392, 384] on div at bounding box center [397, 349] width 120 height 101
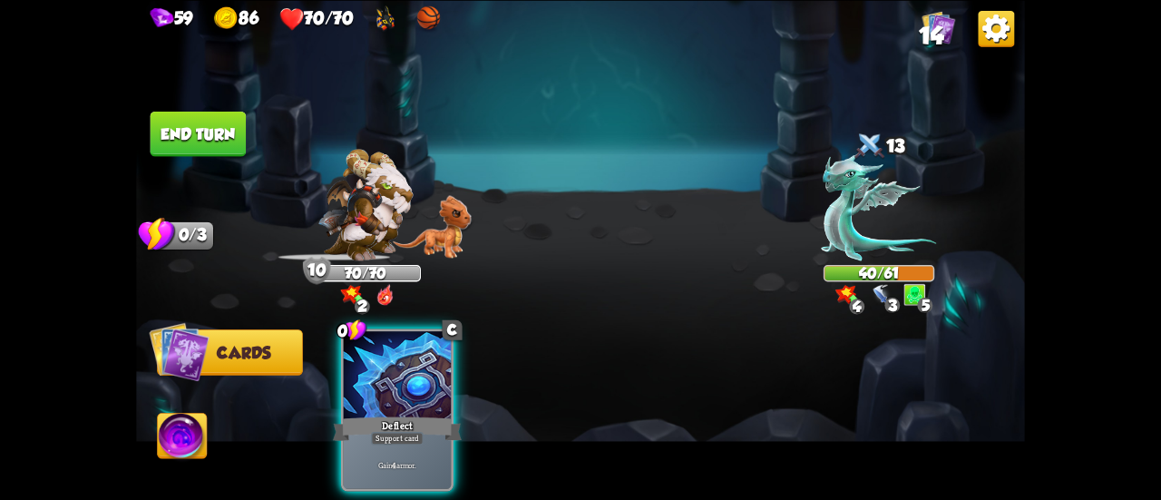
click at [392, 384] on div at bounding box center [397, 376] width 107 height 91
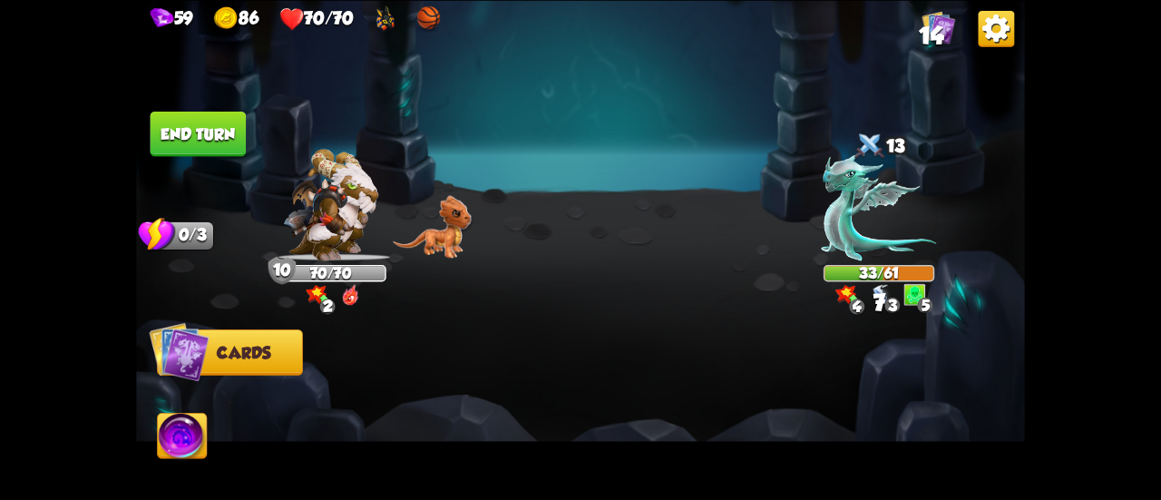
click at [214, 128] on button "End turn" at bounding box center [199, 133] width 96 height 45
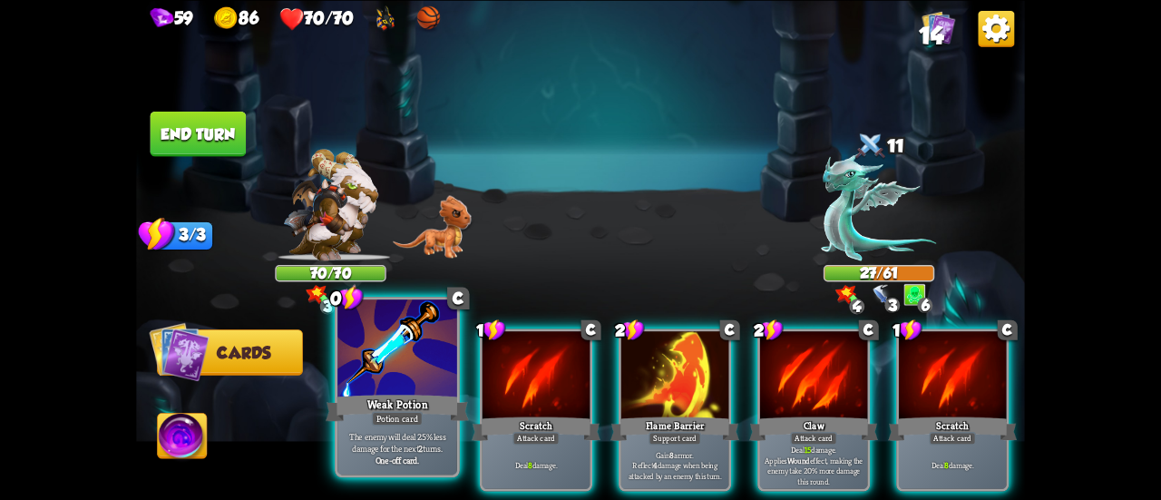
click at [405, 388] on div at bounding box center [397, 349] width 120 height 101
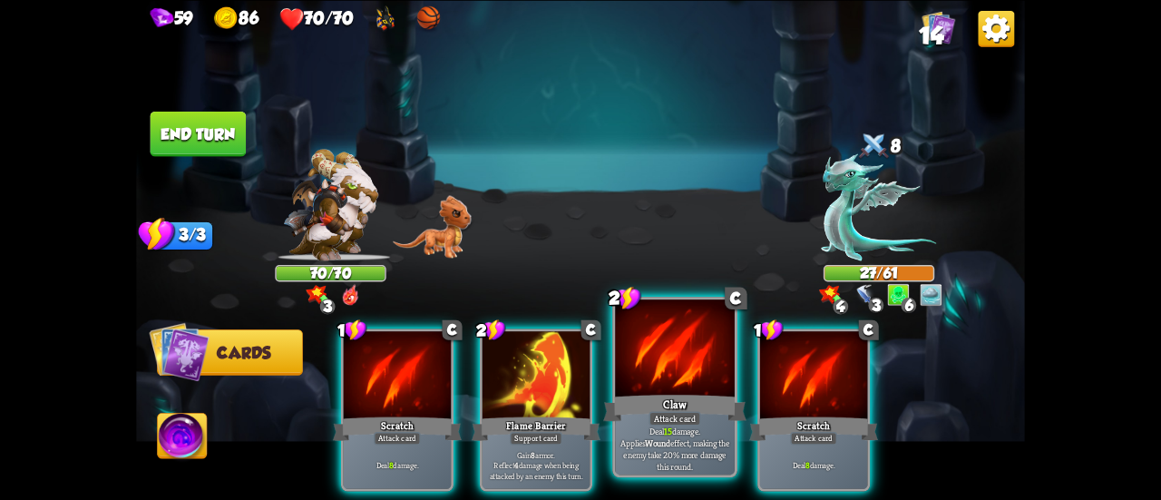
click at [666, 392] on div "Claw" at bounding box center [674, 408] width 143 height 32
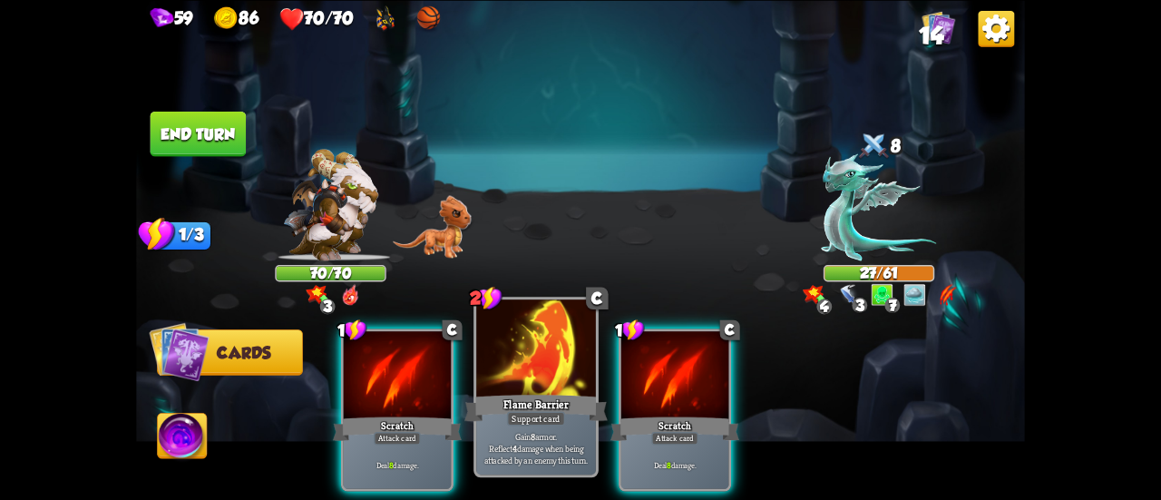
click at [536, 414] on div "Support card" at bounding box center [536, 418] width 58 height 15
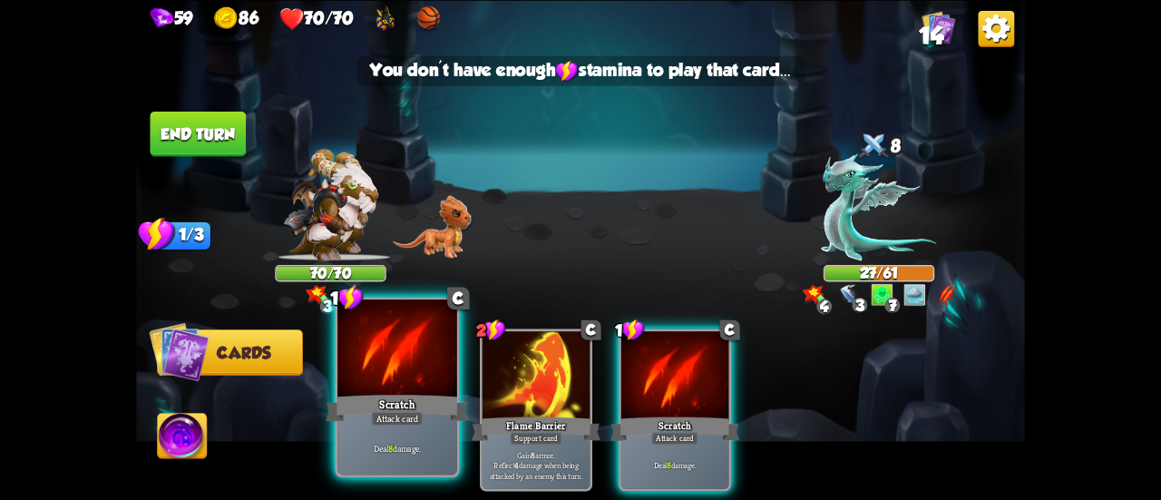
click at [375, 396] on div "Scratch" at bounding box center [397, 408] width 143 height 32
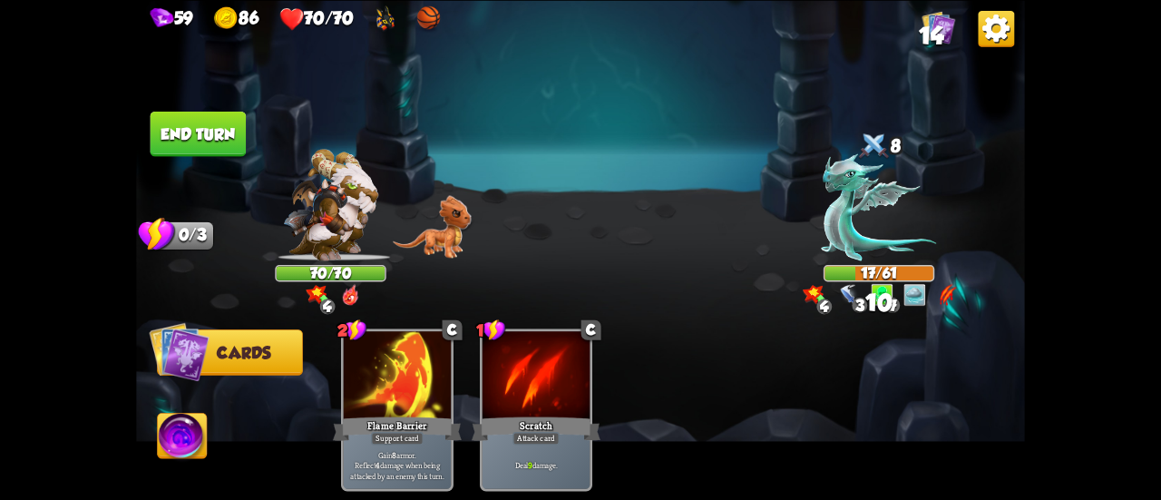
click at [196, 134] on button "End turn" at bounding box center [199, 133] width 96 height 45
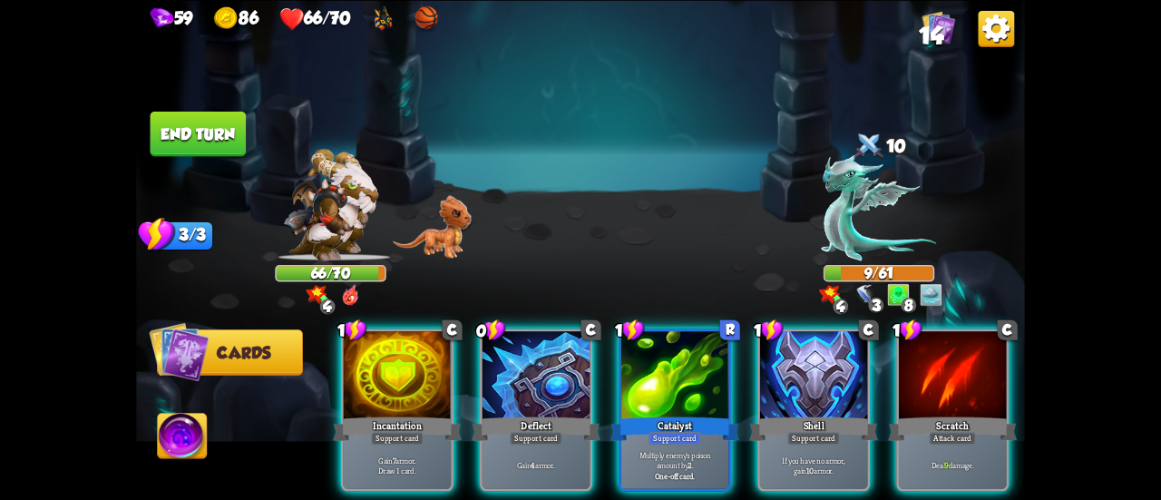
click at [1016, 378] on div "1 C Incantation Support card Gain 7 armor. Draw 1 card. 0 C Deflect Support car…" at bounding box center [669, 389] width 711 height 222
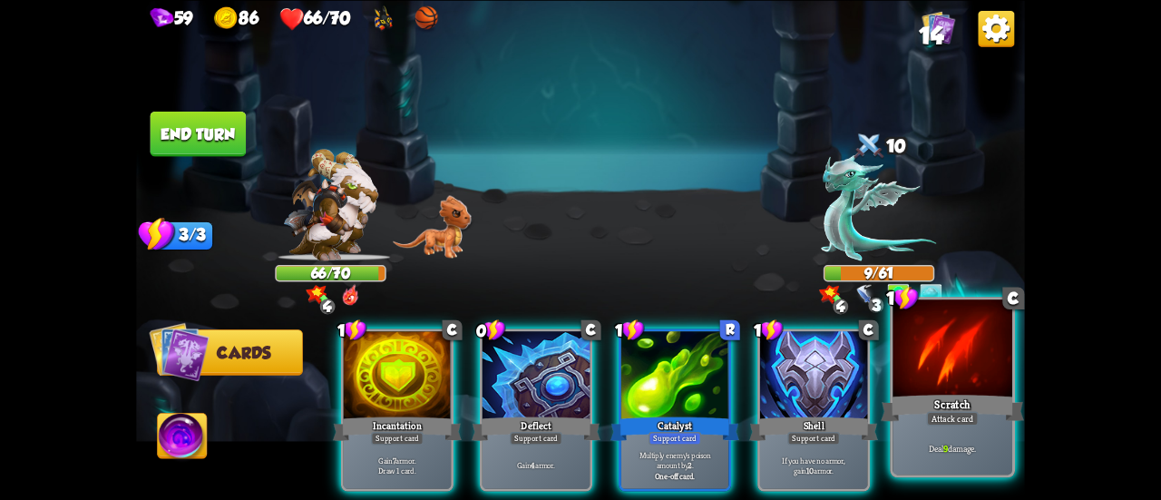
click at [980, 395] on div "Scratch" at bounding box center [952, 408] width 143 height 32
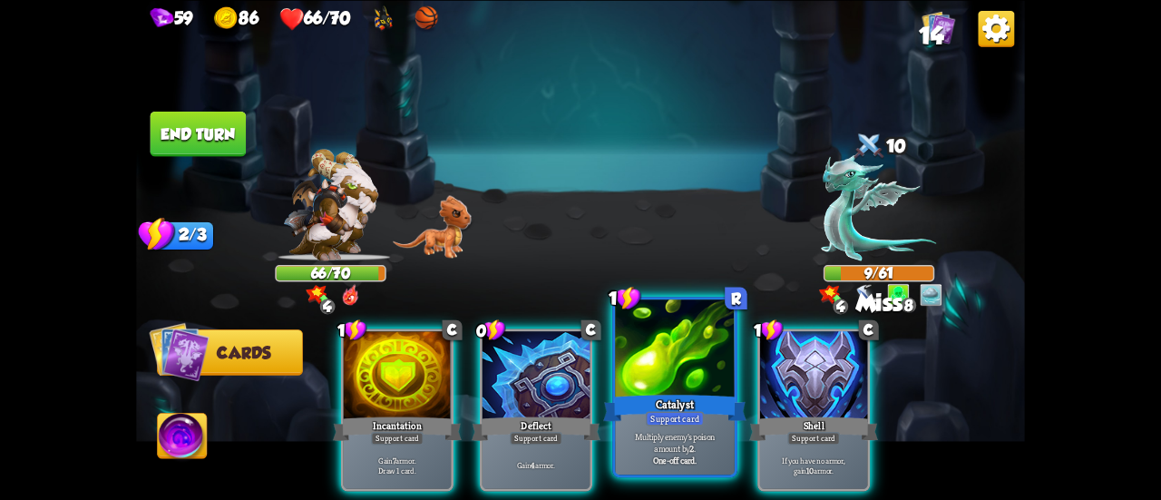
click at [680, 420] on div "Support card" at bounding box center [675, 418] width 58 height 15
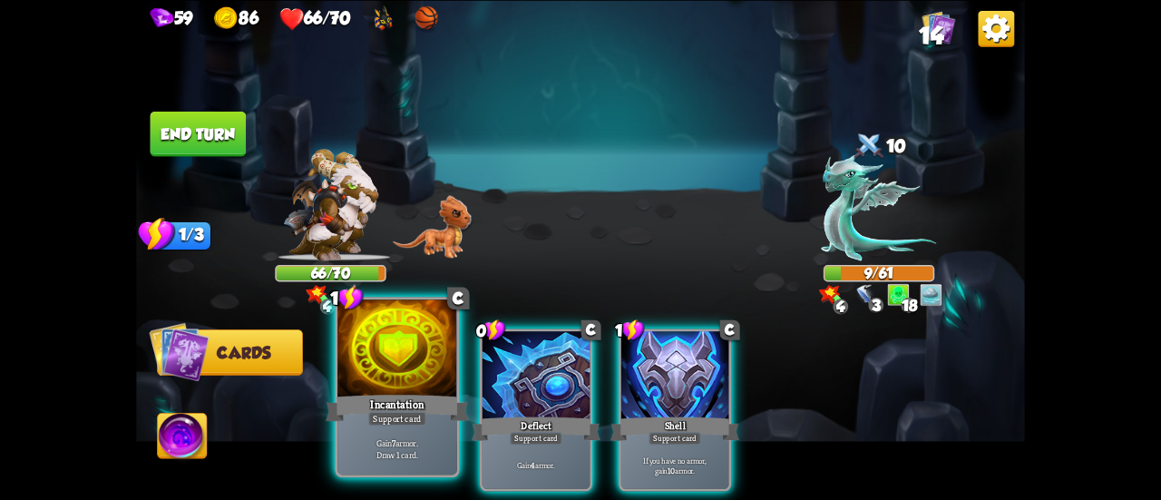
click at [387, 347] on div at bounding box center [397, 349] width 120 height 101
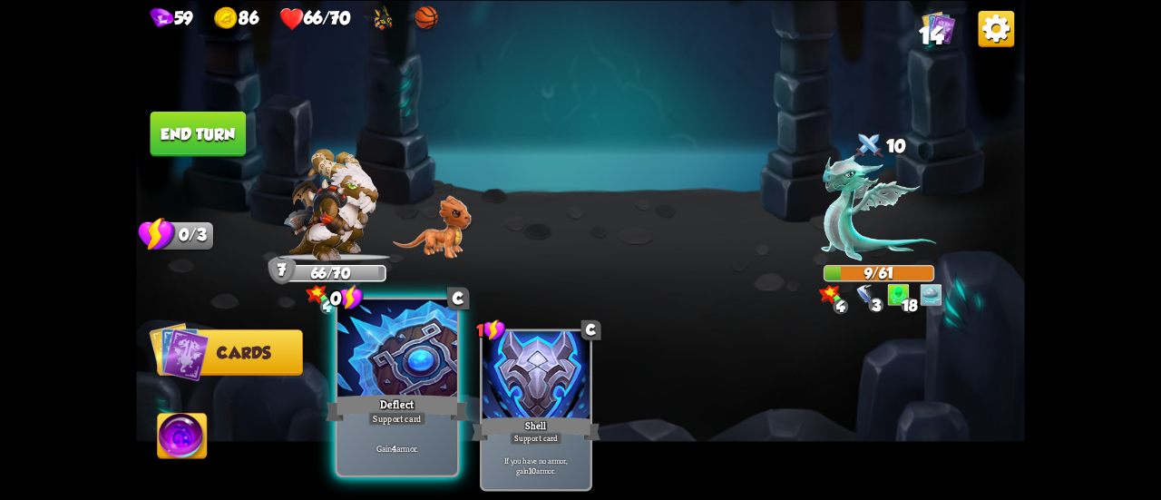
click at [364, 328] on div at bounding box center [397, 349] width 120 height 101
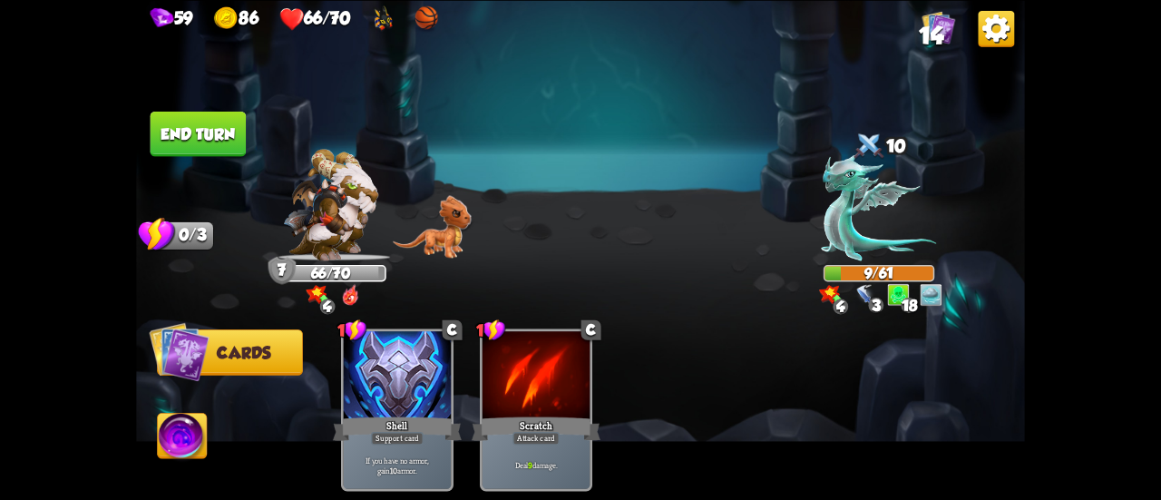
click at [238, 133] on button "End turn" at bounding box center [199, 133] width 96 height 45
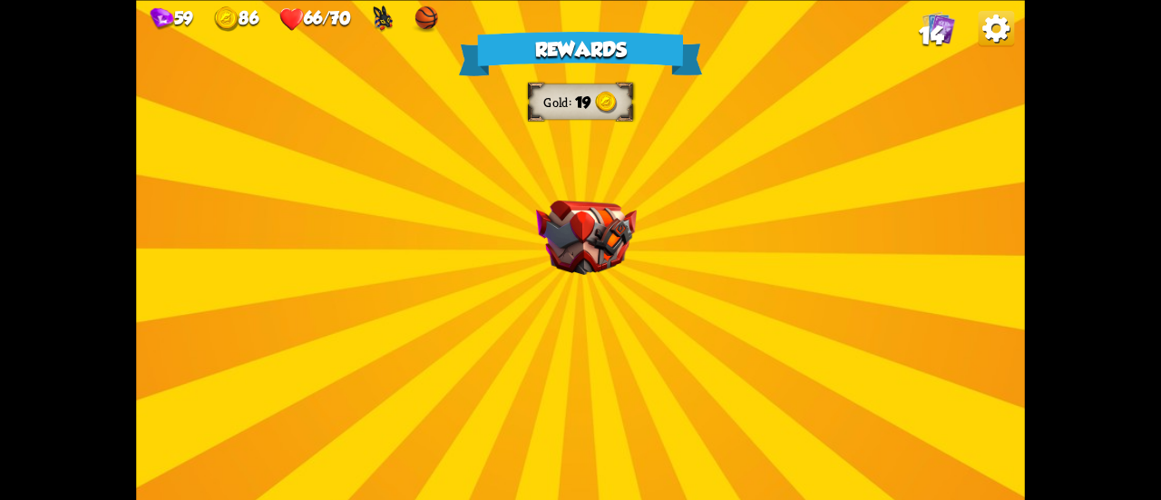
click at [618, 187] on div "Rewards Gold 19 Select a card C Reserve Stamina Spell card Spend all your Stami…" at bounding box center [580, 250] width 889 height 500
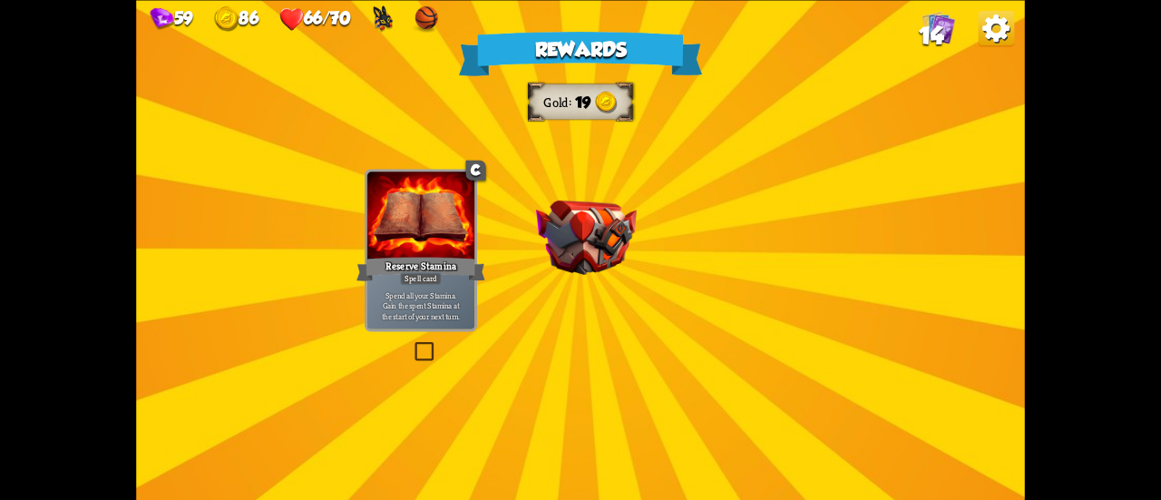
click at [601, 225] on img at bounding box center [586, 237] width 101 height 74
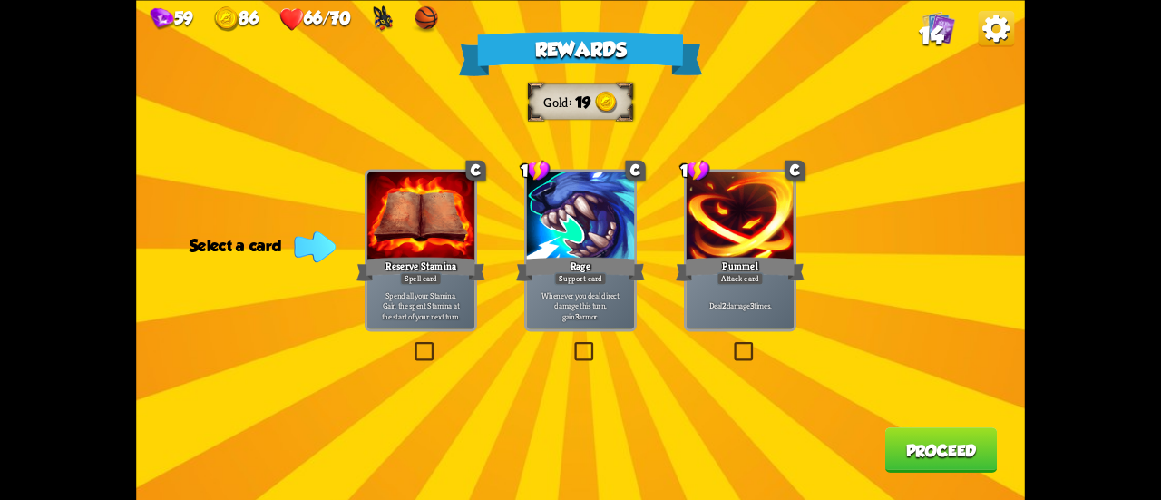
click at [750, 299] on div "Deal 2 damage 3 times." at bounding box center [740, 305] width 107 height 47
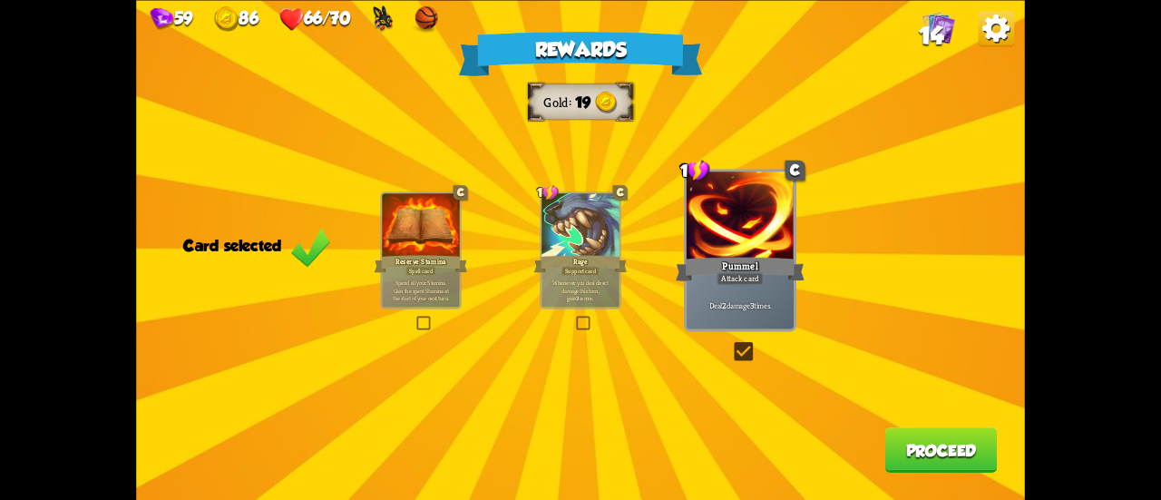
click at [924, 448] on button "Proceed" at bounding box center [941, 449] width 112 height 45
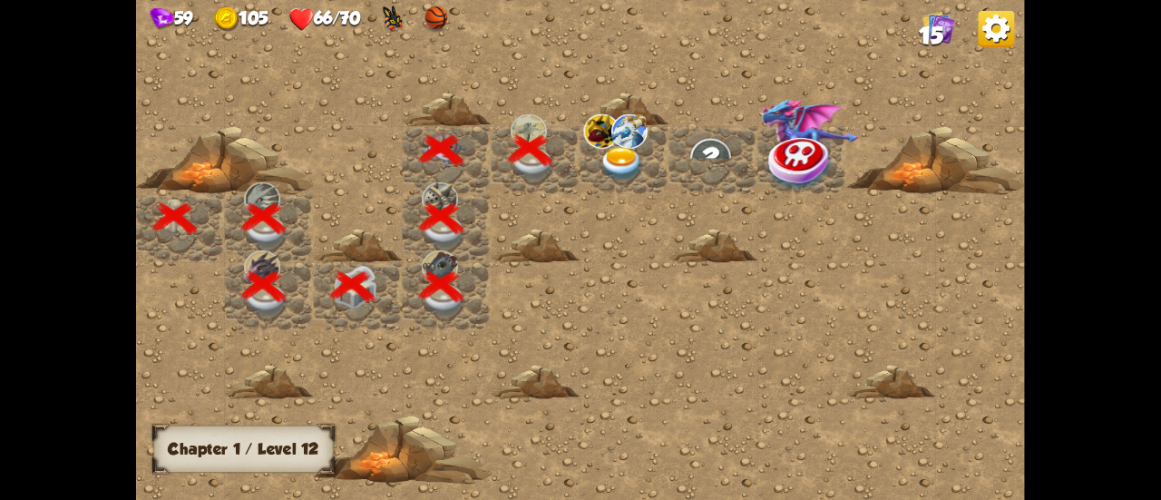
click at [606, 170] on img at bounding box center [622, 164] width 44 height 34
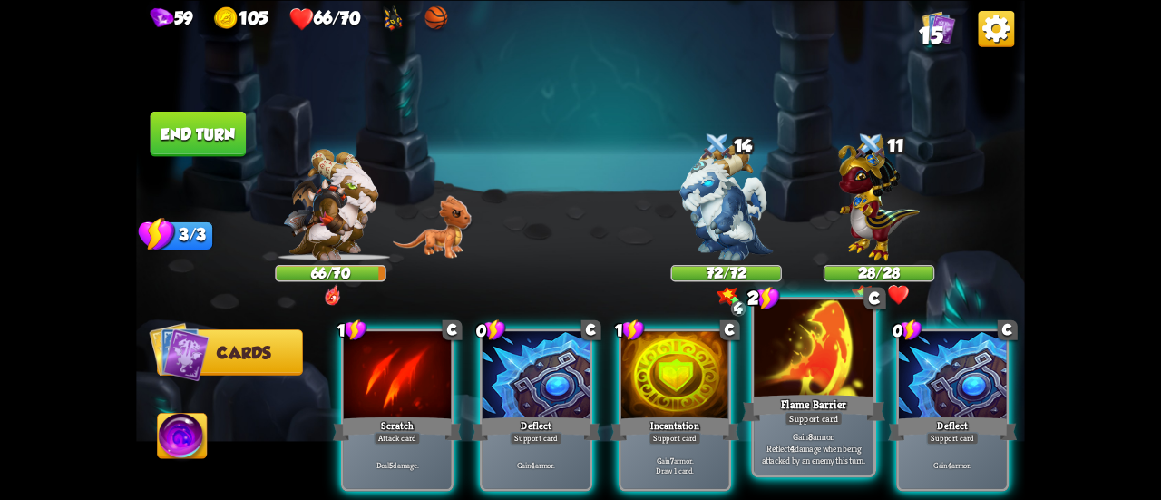
click at [831, 372] on div at bounding box center [814, 349] width 120 height 101
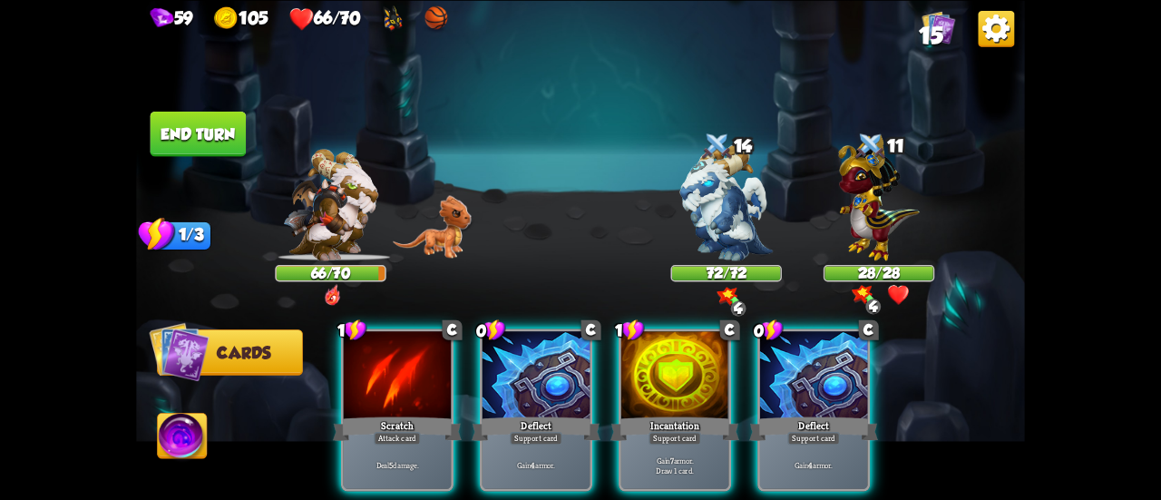
click at [831, 372] on div at bounding box center [813, 376] width 107 height 91
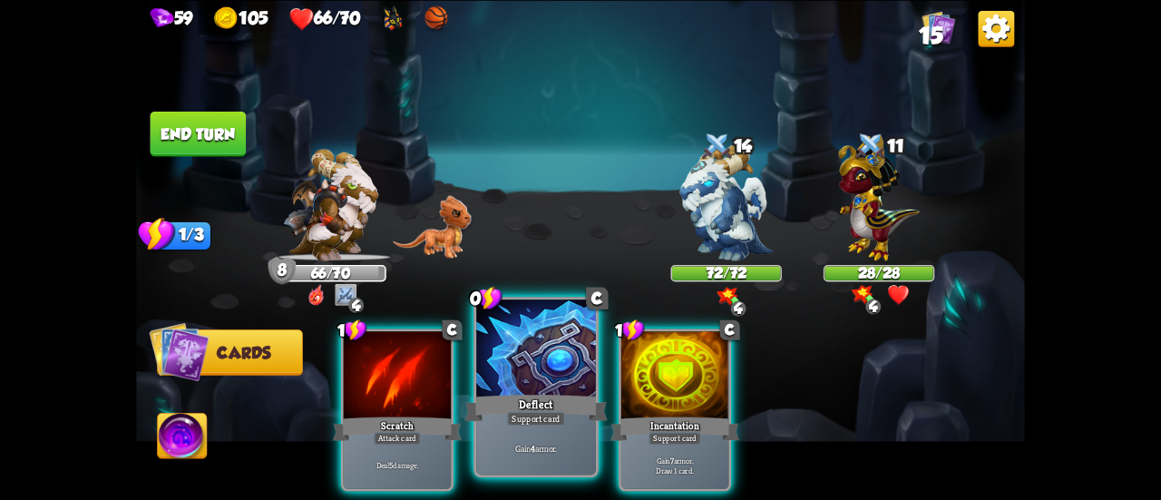
click at [481, 404] on div "Deflect" at bounding box center [535, 408] width 143 height 32
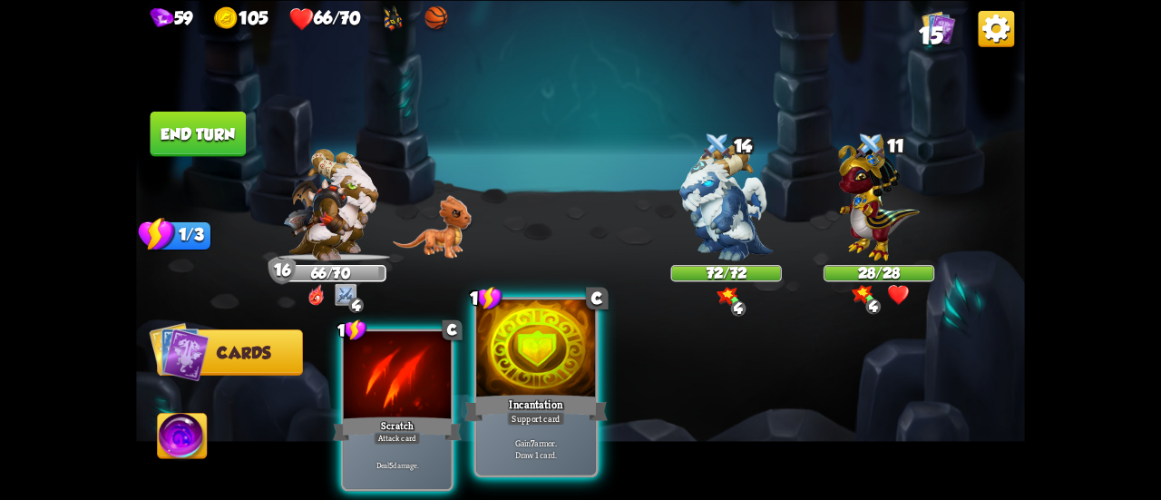
click at [523, 406] on div "Incantation" at bounding box center [535, 408] width 143 height 32
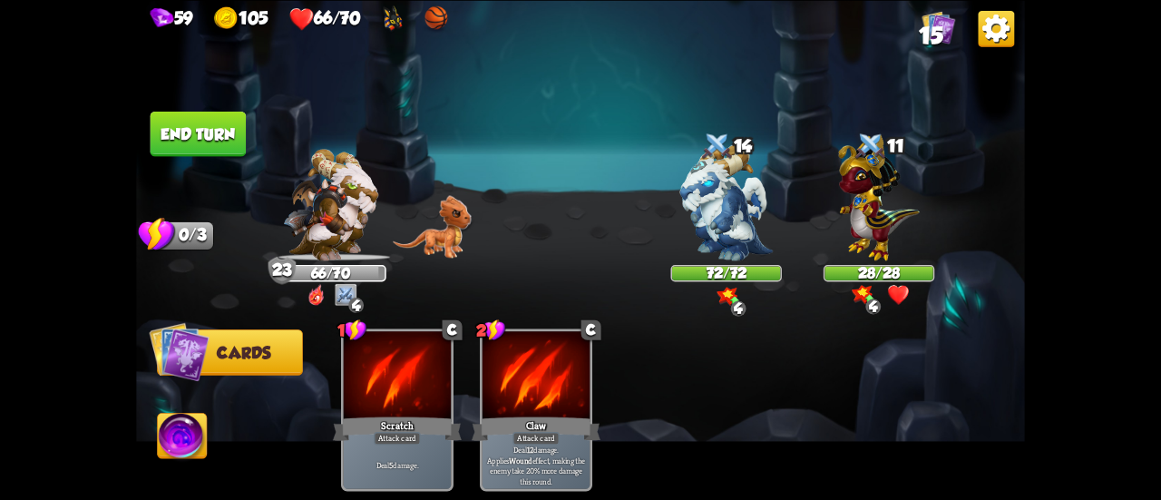
click at [191, 143] on button "End turn" at bounding box center [199, 133] width 96 height 45
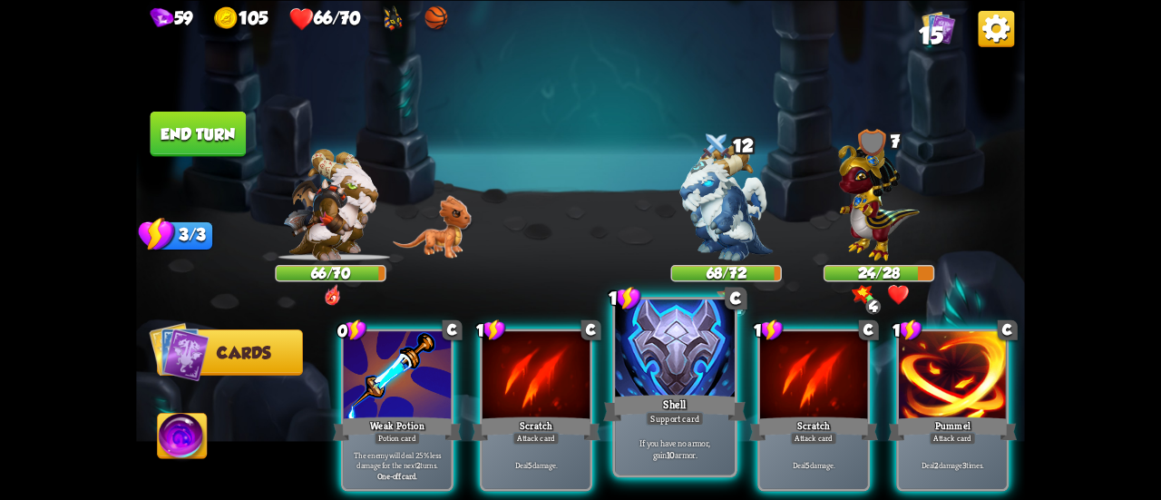
click at [682, 373] on div at bounding box center [675, 349] width 120 height 101
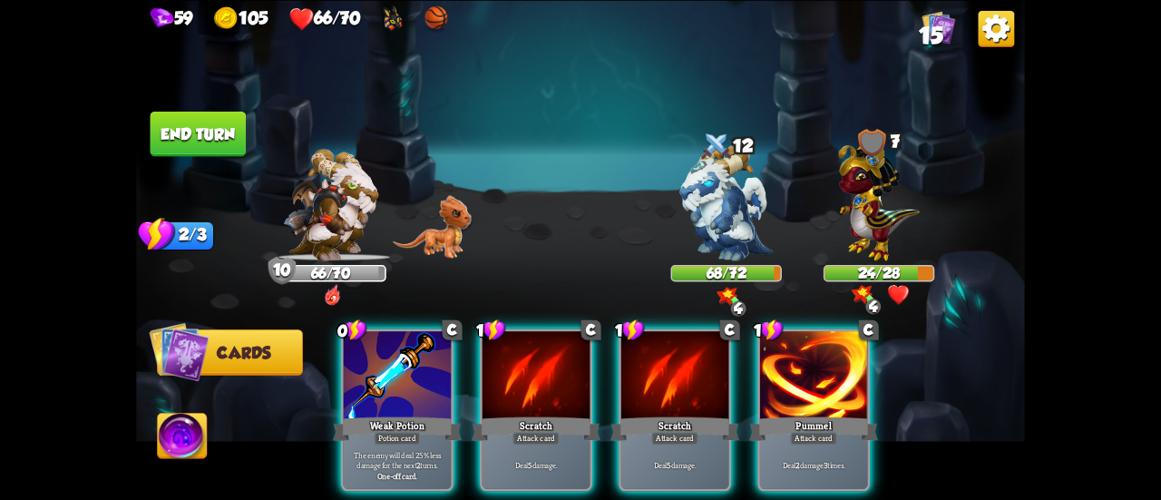
drag, startPoint x: 377, startPoint y: 409, endPoint x: 532, endPoint y: 284, distance: 198.6
click at [377, 414] on div "Weak Potion" at bounding box center [397, 428] width 129 height 29
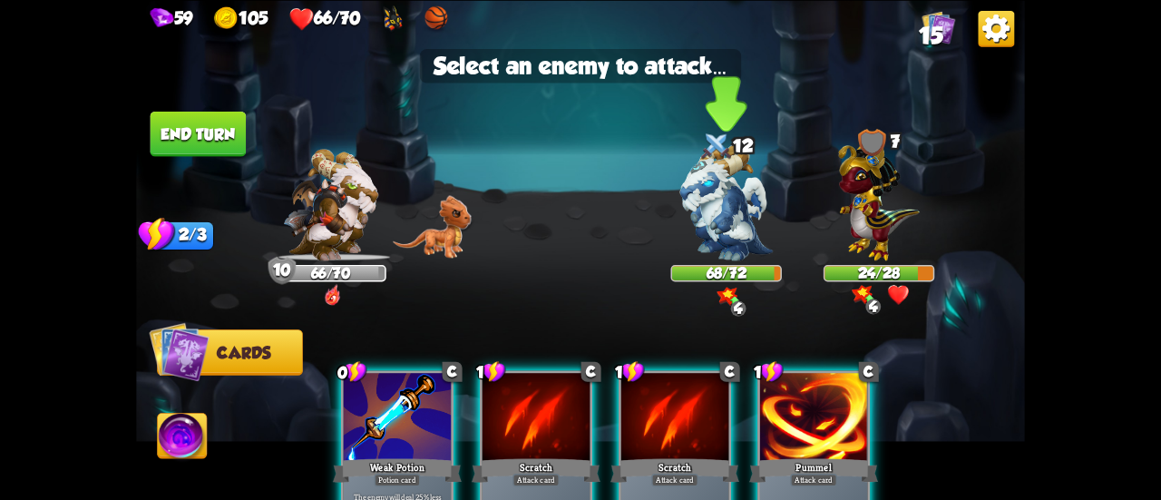
click at [740, 204] on img at bounding box center [726, 201] width 93 height 117
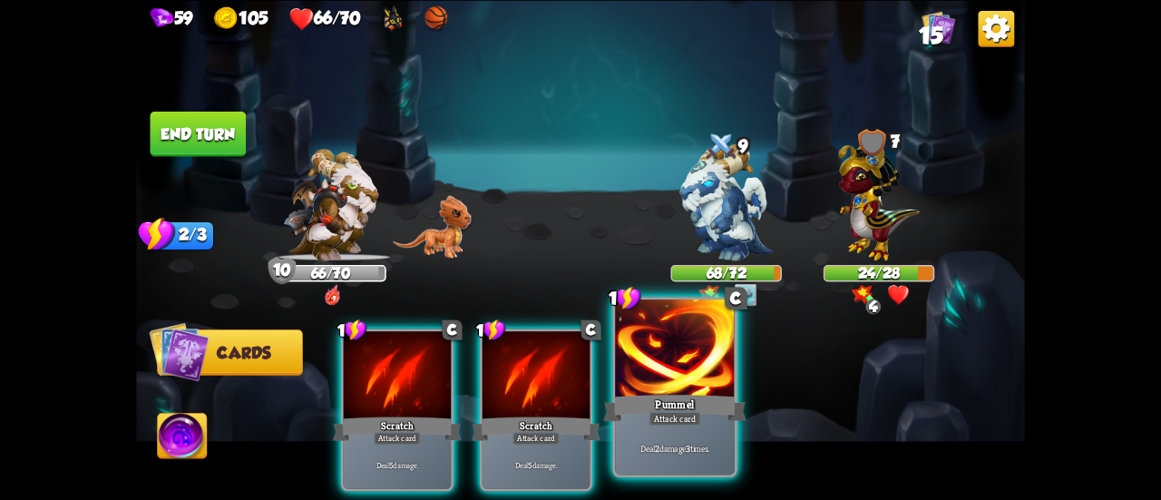
click at [679, 372] on div at bounding box center [675, 349] width 120 height 101
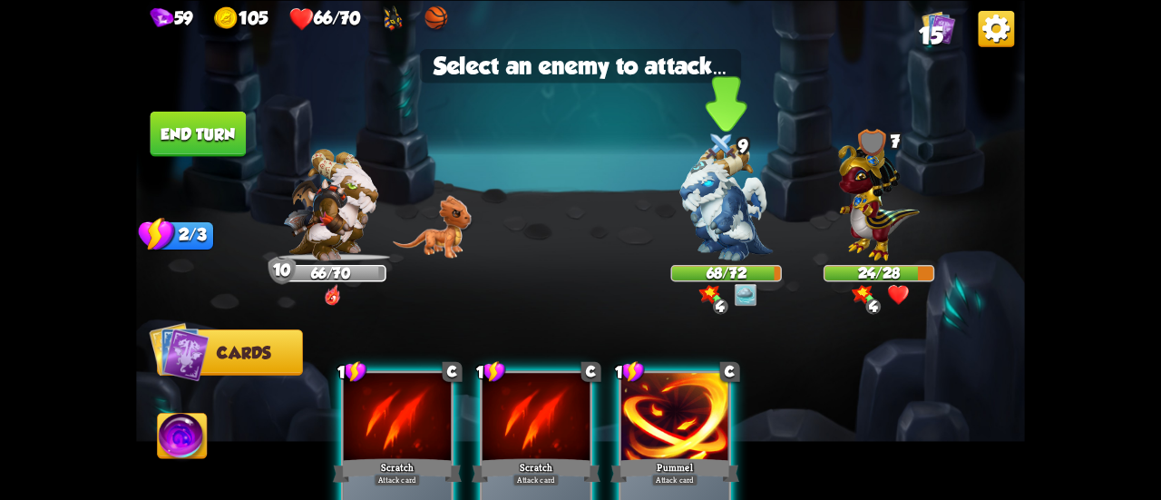
click at [709, 179] on img at bounding box center [726, 201] width 93 height 117
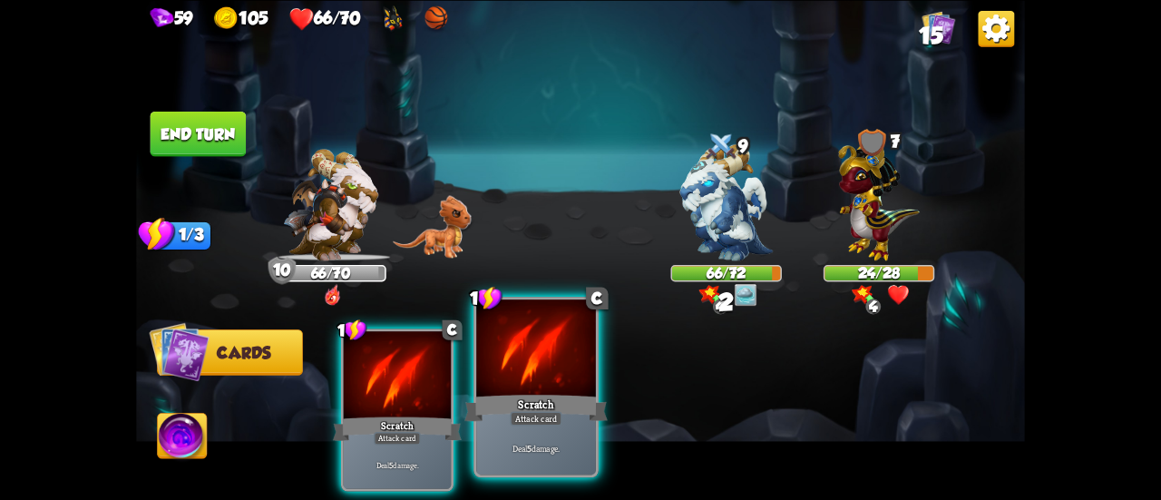
click at [543, 400] on div "Scratch" at bounding box center [535, 408] width 143 height 32
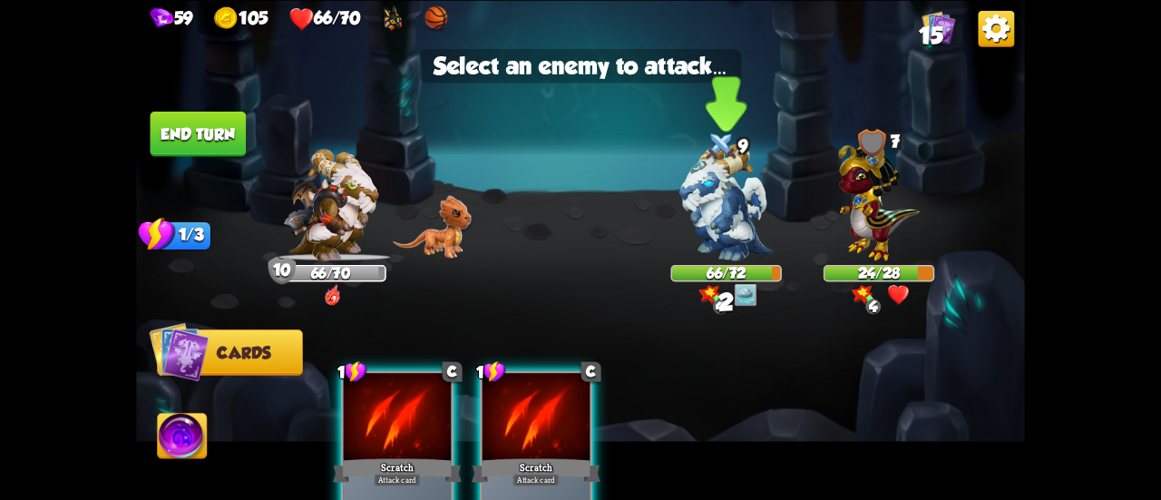
click at [724, 199] on img at bounding box center [726, 201] width 93 height 117
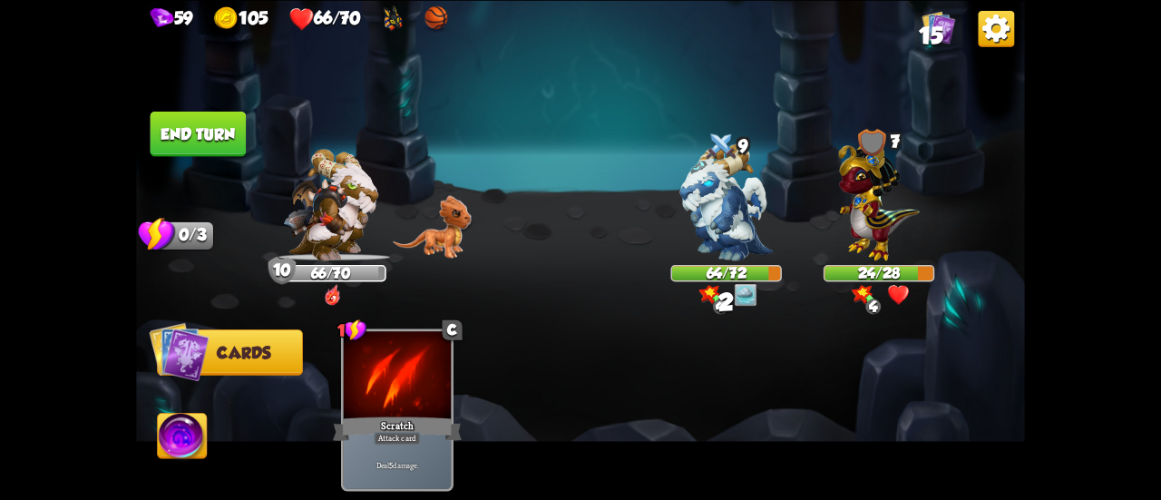
click at [230, 155] on button "End turn" at bounding box center [198, 134] width 98 height 46
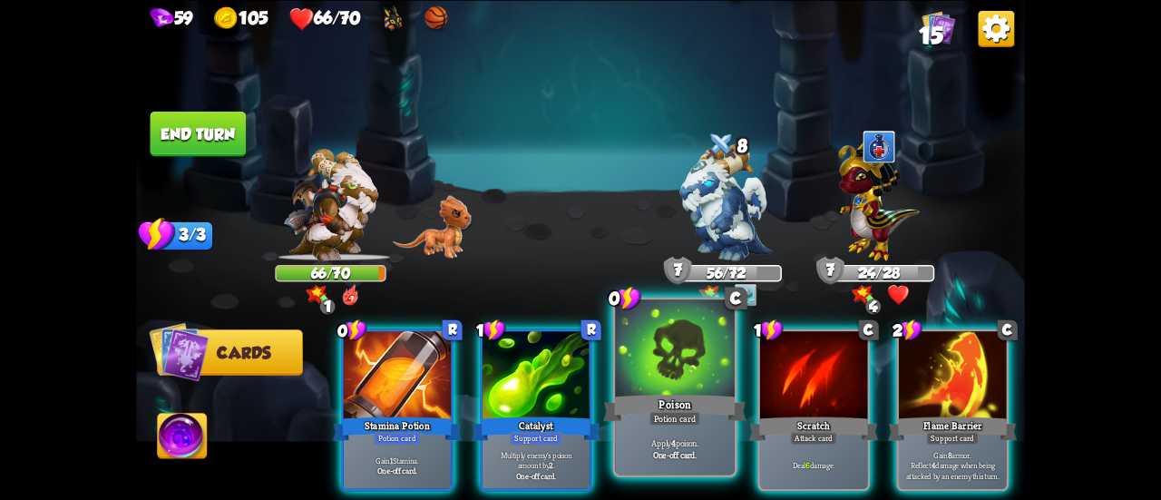
click at [660, 372] on div at bounding box center [675, 349] width 120 height 101
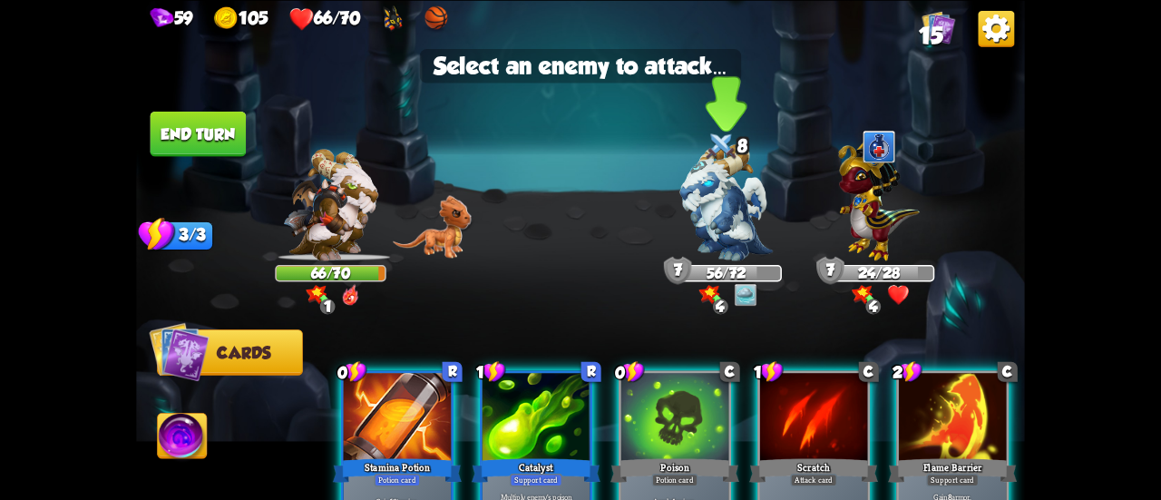
click at [733, 221] on img at bounding box center [726, 201] width 93 height 117
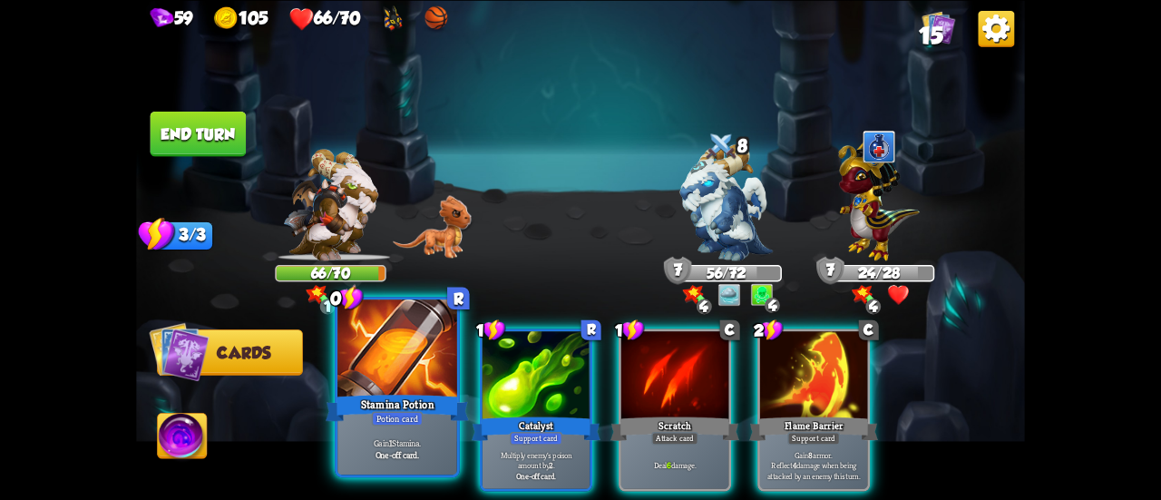
click at [424, 400] on div "Stamina Potion" at bounding box center [397, 408] width 143 height 32
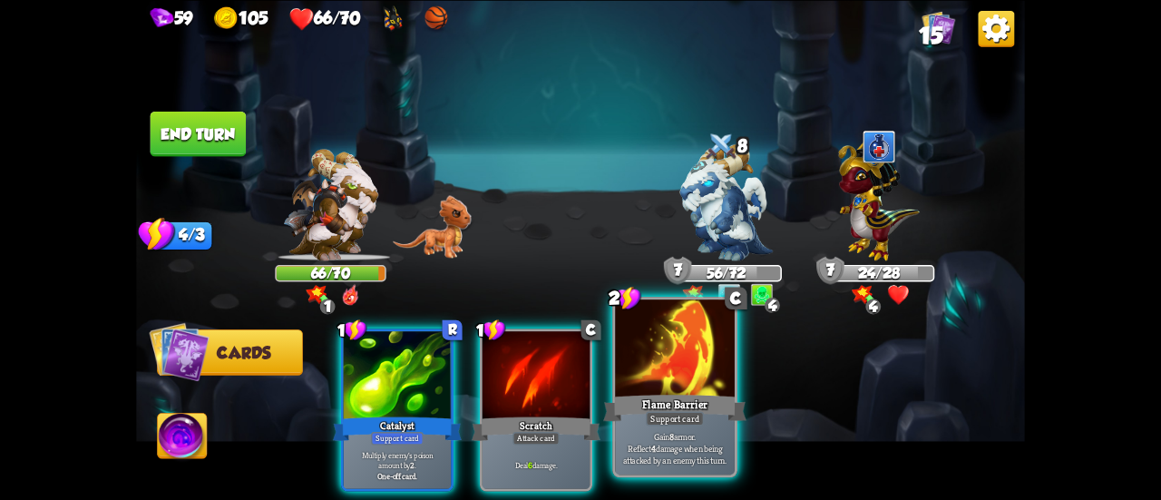
click at [664, 384] on div at bounding box center [675, 349] width 120 height 101
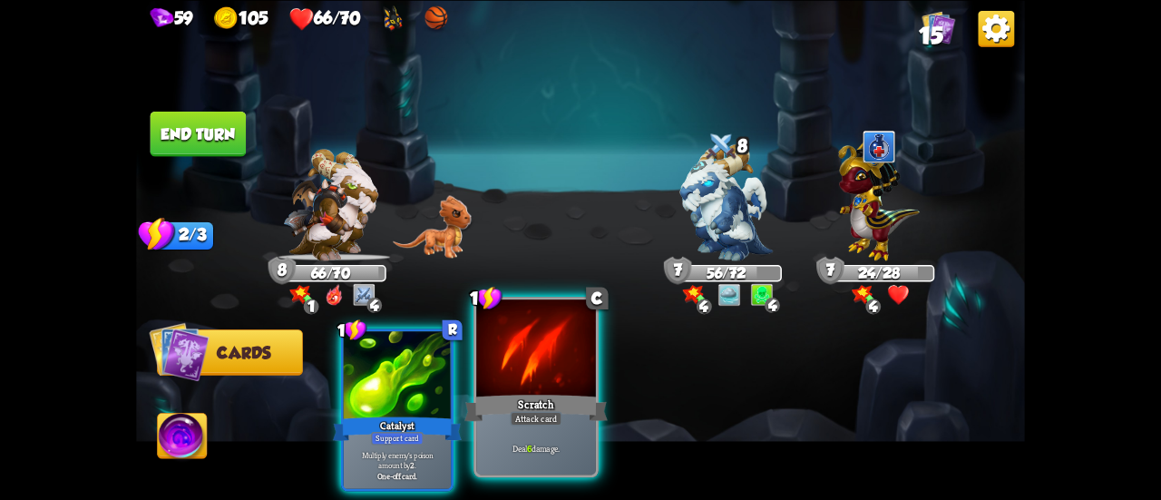
click at [531, 409] on div "Scratch" at bounding box center [535, 408] width 143 height 32
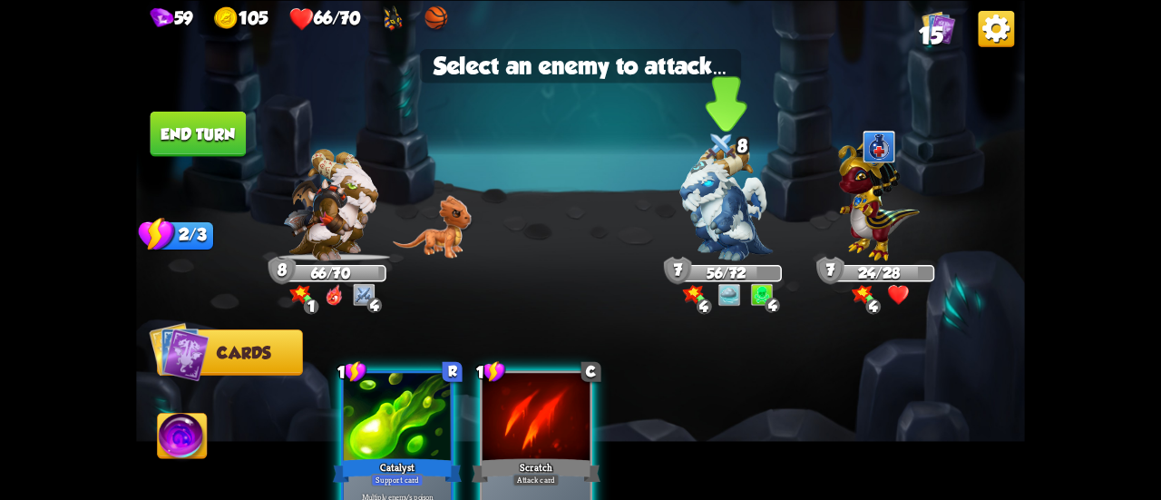
click at [722, 230] on img at bounding box center [726, 201] width 93 height 117
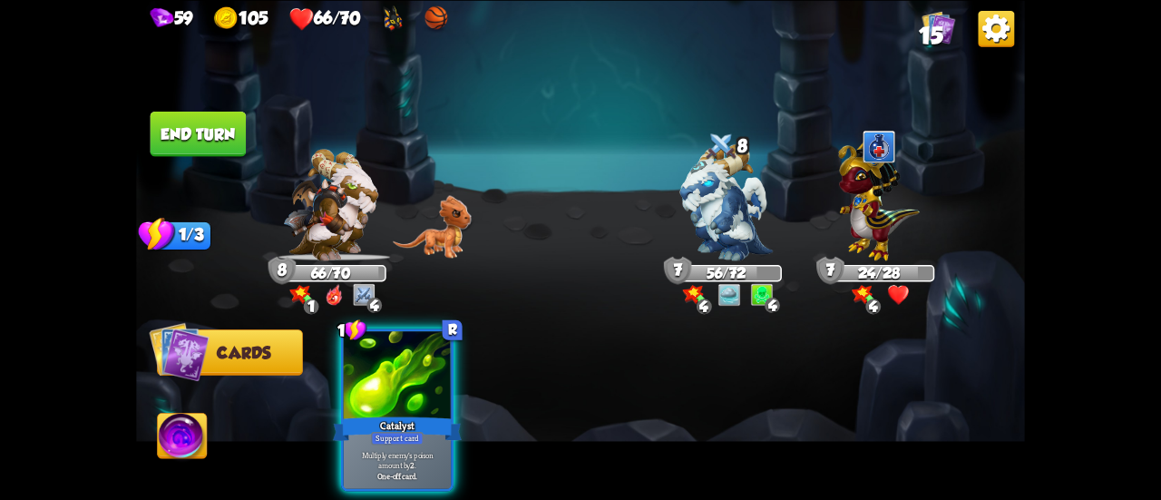
click at [722, 230] on img at bounding box center [726, 201] width 93 height 117
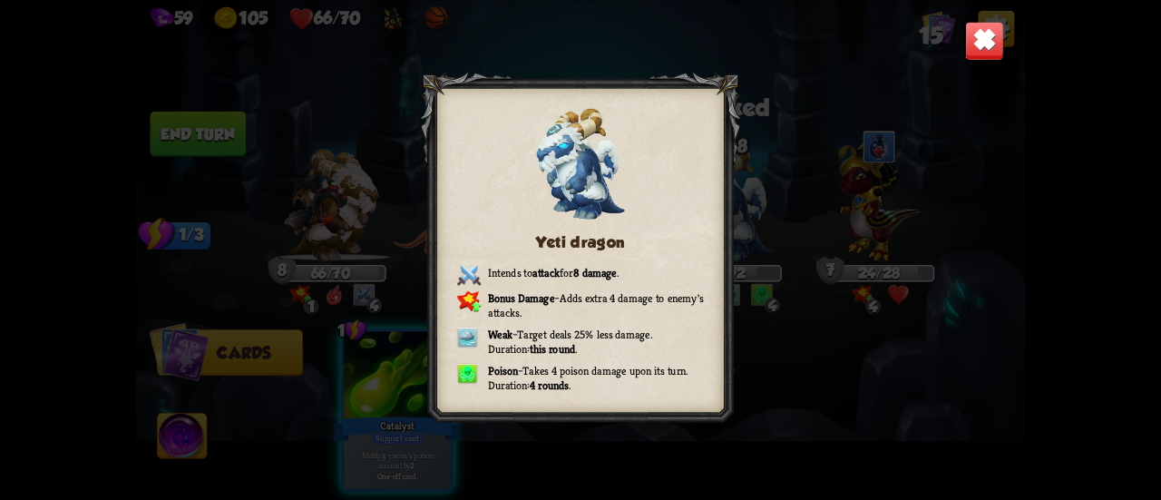
click at [366, 438] on div "Yeti dragon Intends to attack for 8 damage . Bonus Damage – Adds extra 4 damage…" at bounding box center [580, 250] width 889 height 500
click at [975, 39] on img at bounding box center [984, 40] width 39 height 39
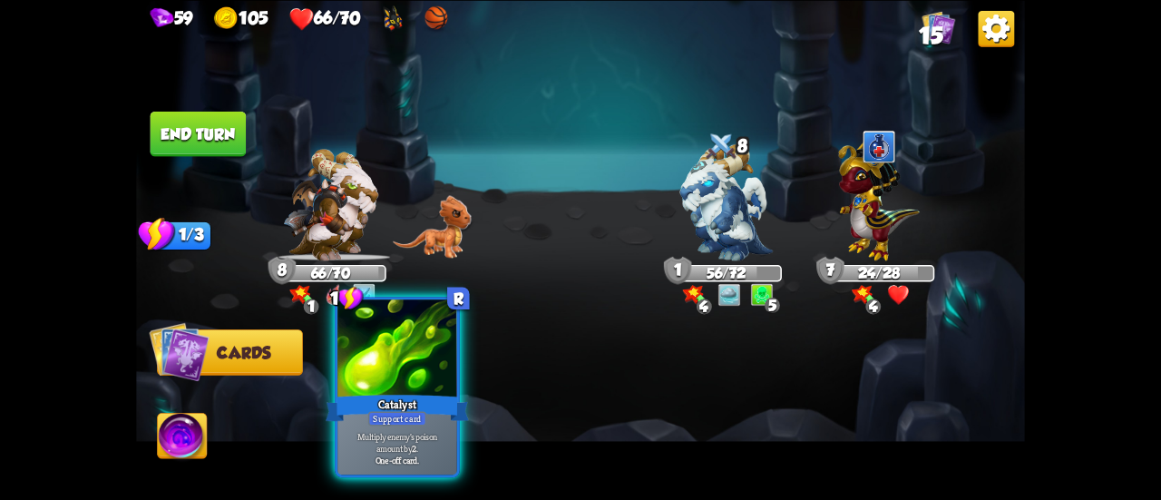
click at [402, 416] on div "Support card" at bounding box center [397, 418] width 58 height 15
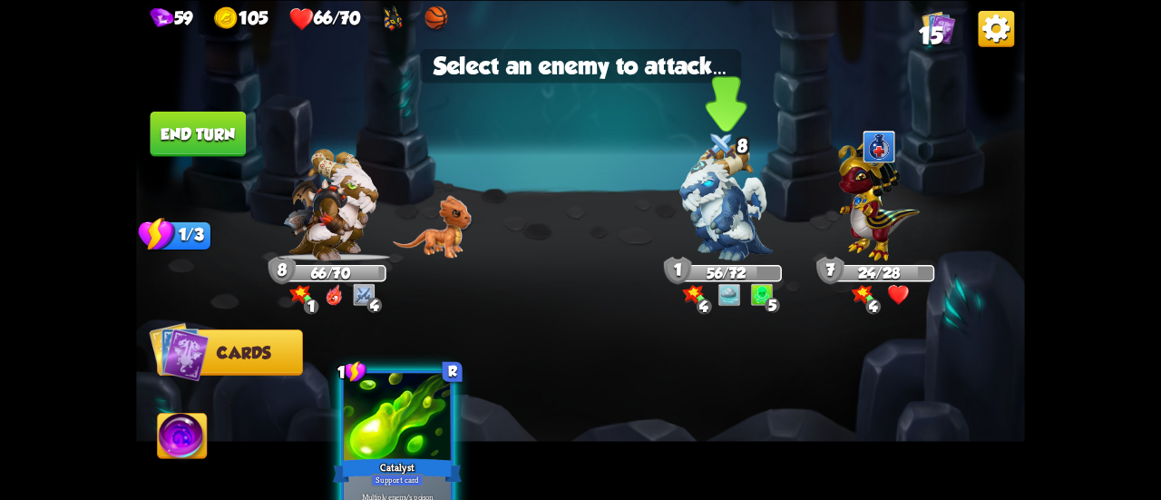
click at [747, 221] on img at bounding box center [726, 201] width 93 height 117
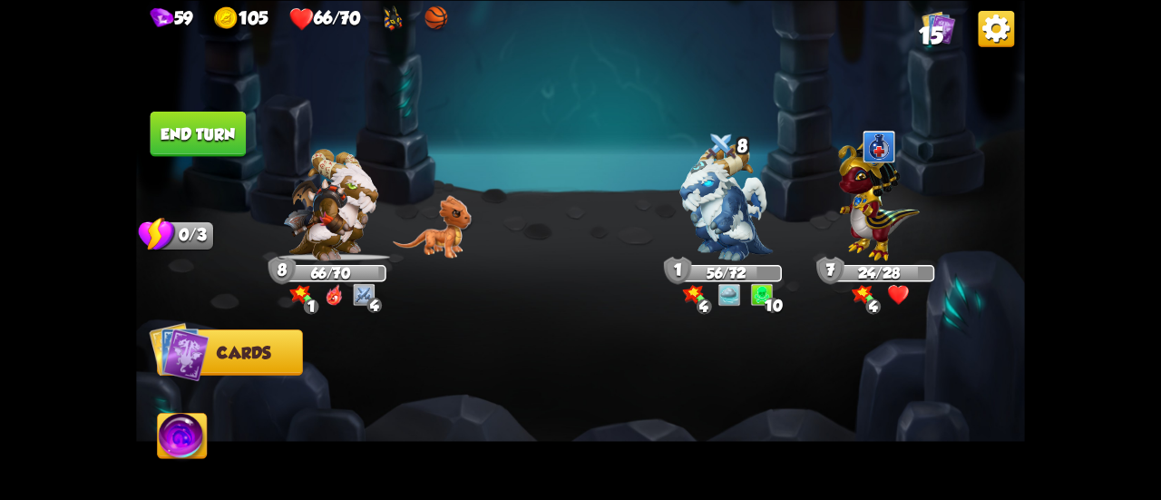
click at [223, 137] on button "End turn" at bounding box center [199, 133] width 96 height 45
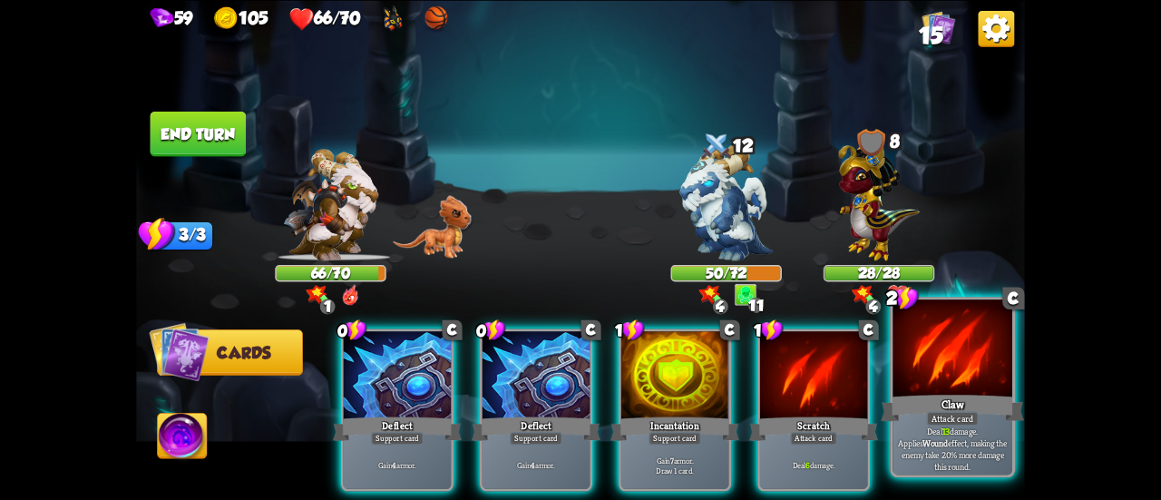
drag, startPoint x: 979, startPoint y: 363, endPoint x: 887, endPoint y: 367, distance: 91.7
click at [980, 362] on div at bounding box center [953, 349] width 120 height 101
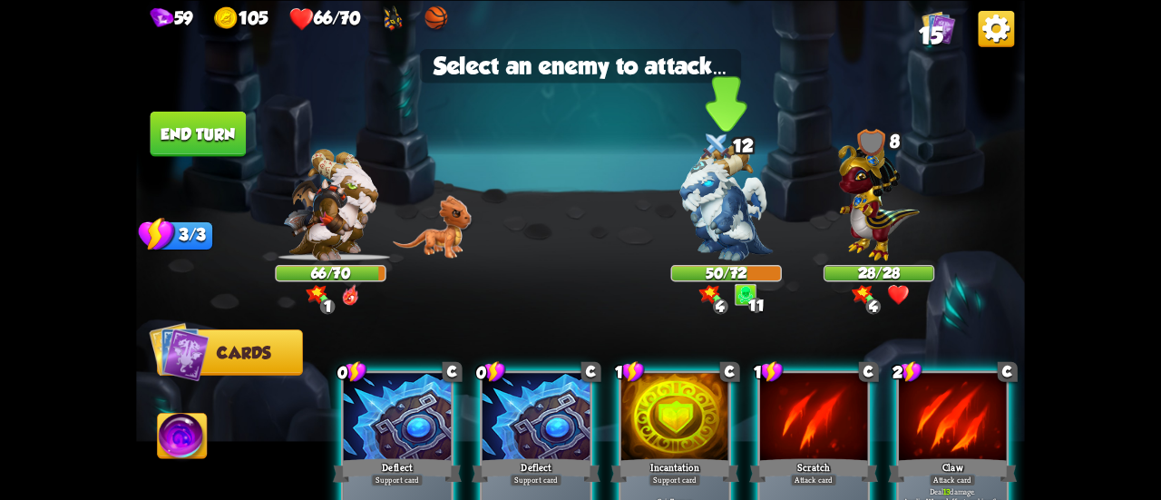
click at [736, 244] on img at bounding box center [726, 201] width 93 height 117
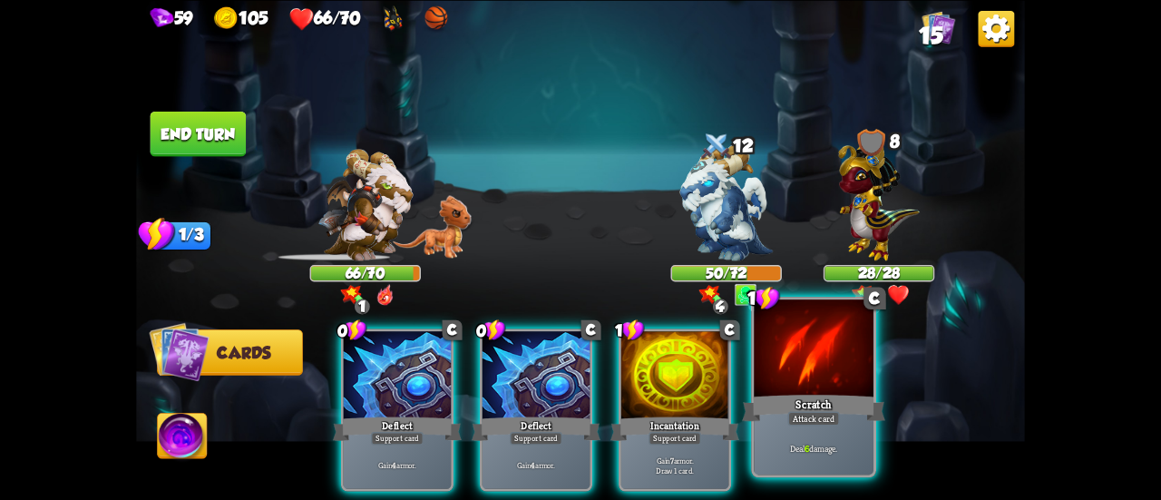
click at [800, 380] on div at bounding box center [814, 349] width 120 height 101
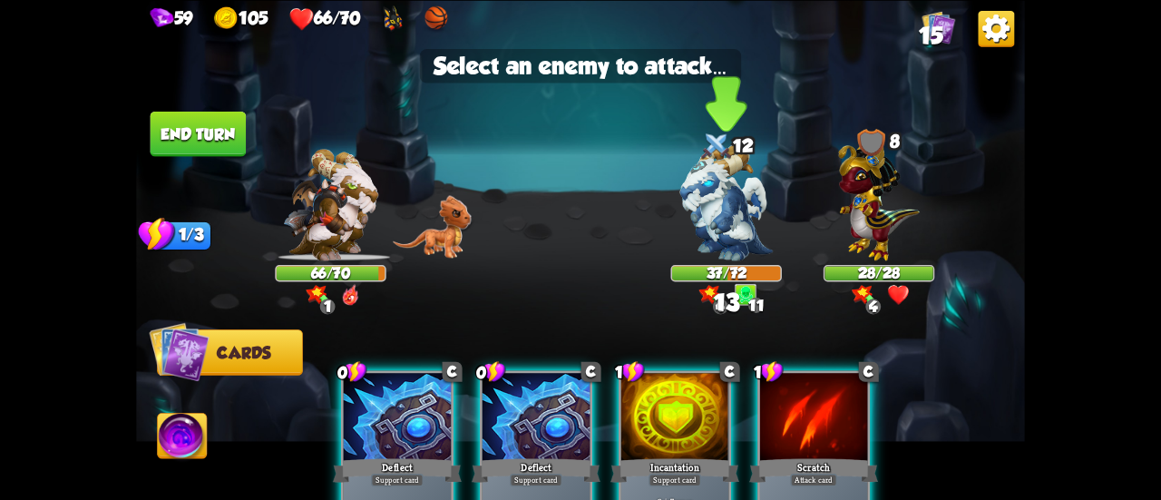
click at [724, 249] on img at bounding box center [726, 201] width 93 height 117
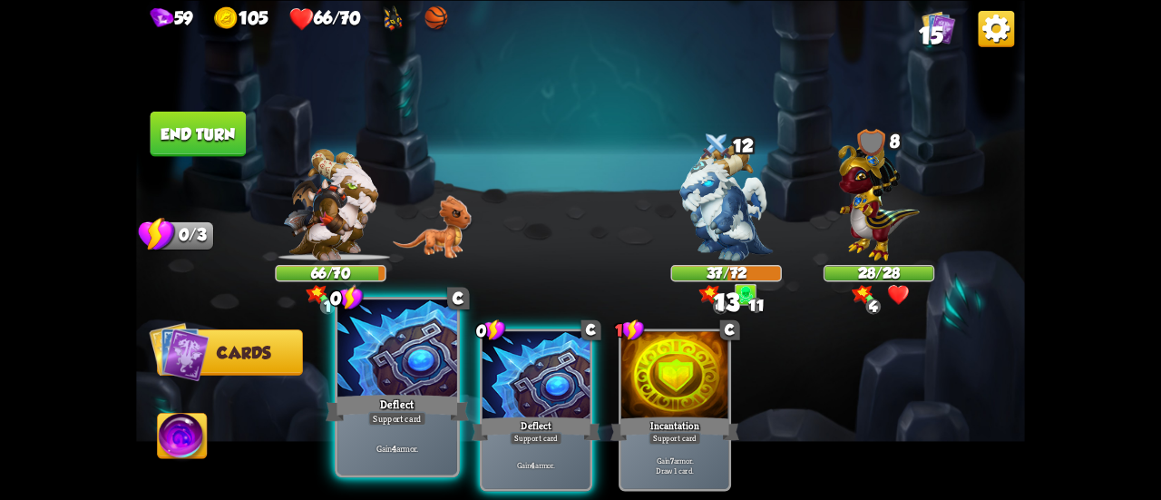
click at [371, 395] on div "Deflect" at bounding box center [397, 408] width 143 height 32
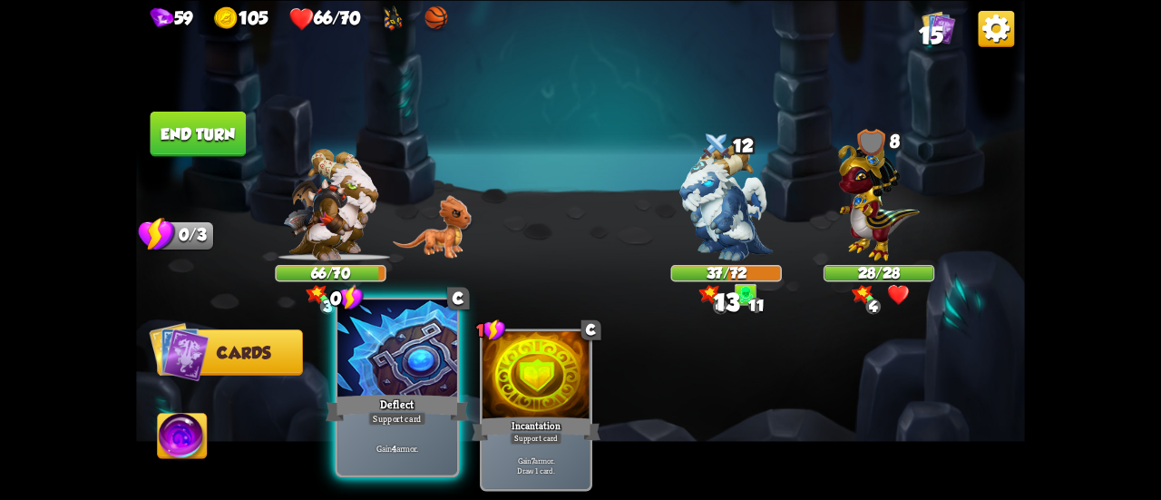
click at [371, 395] on div "Deflect" at bounding box center [397, 408] width 143 height 32
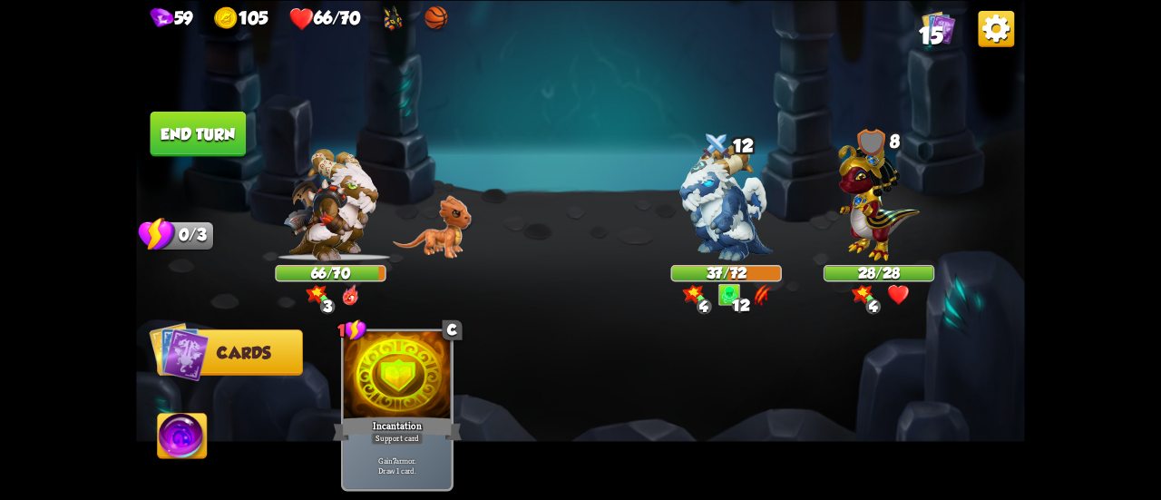
click at [200, 137] on button "End turn" at bounding box center [199, 133] width 96 height 45
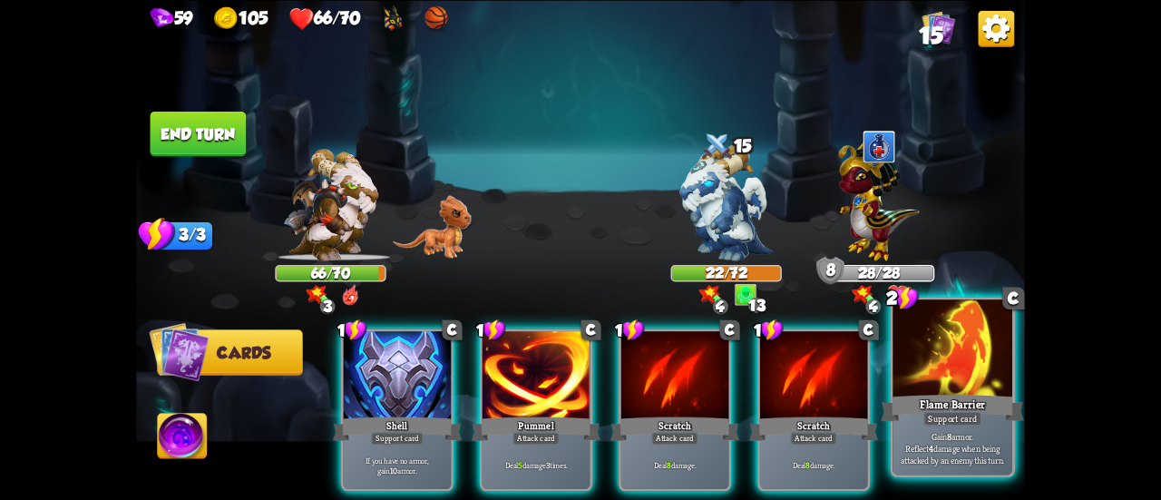
click at [936, 429] on div "Gain 8 armor. Reflect 4 damage when being attacked by an enemy this turn." at bounding box center [953, 448] width 120 height 52
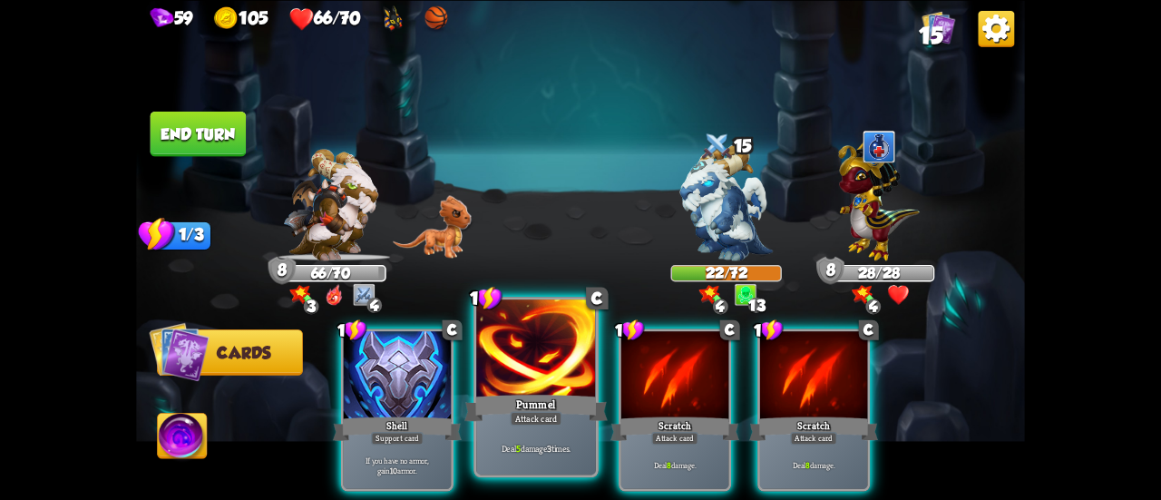
click at [546, 415] on div "Attack card" at bounding box center [536, 418] width 52 height 15
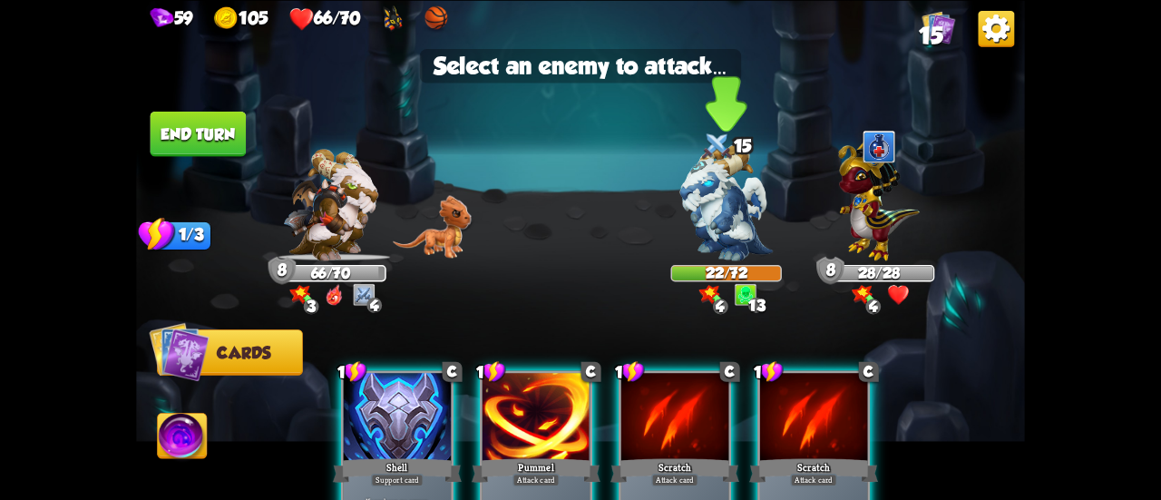
click at [713, 227] on img at bounding box center [726, 201] width 93 height 117
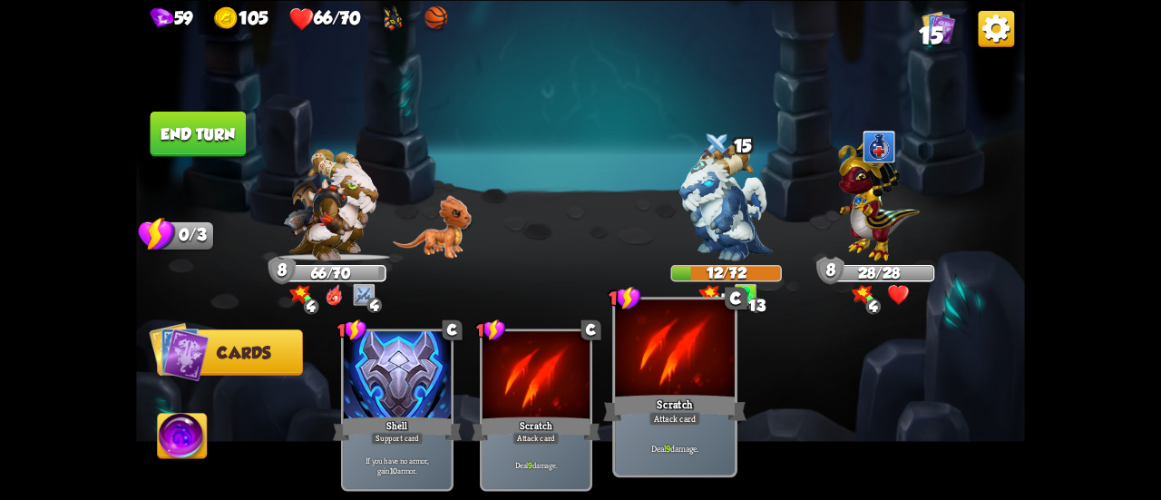
click at [659, 382] on div at bounding box center [675, 349] width 120 height 101
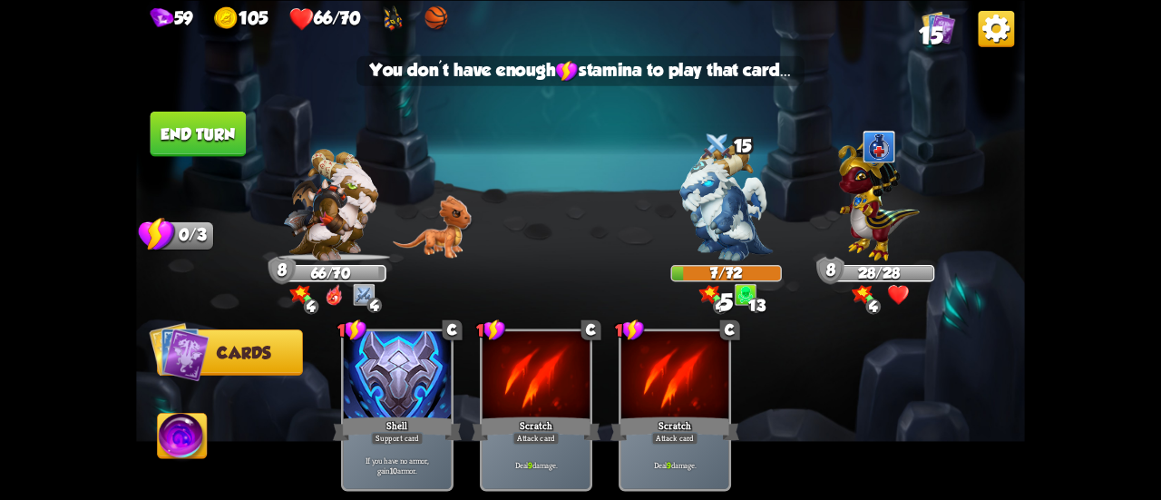
click at [220, 142] on button "End turn" at bounding box center [199, 133] width 96 height 45
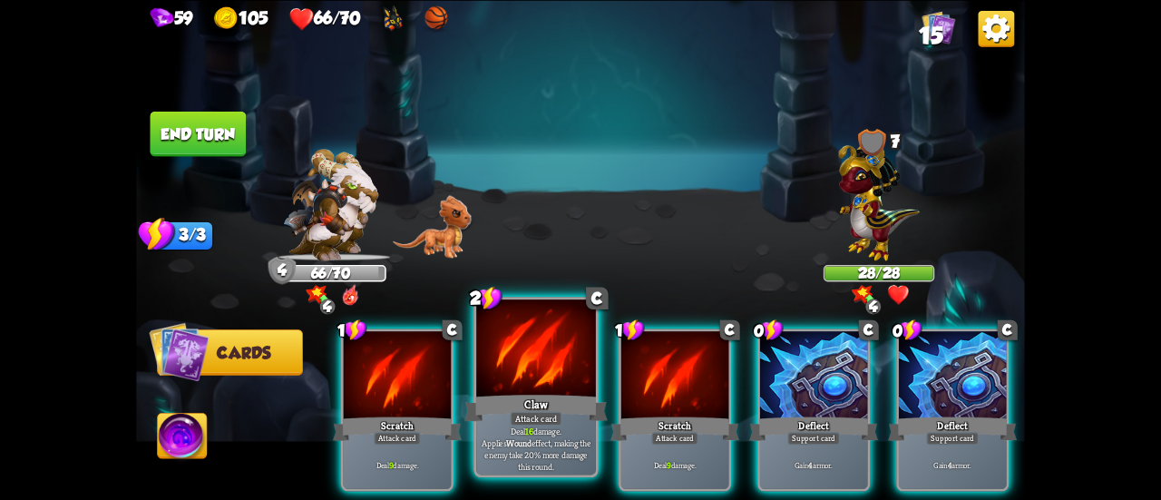
click at [539, 391] on div at bounding box center [536, 349] width 120 height 101
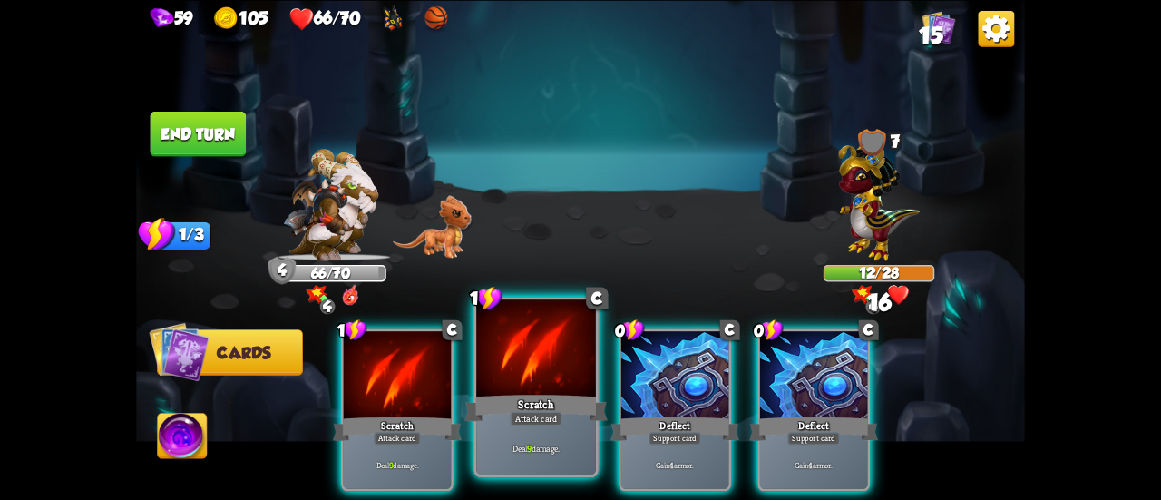
click at [488, 391] on div "1 C Scratch Attack card Deal 9 damage." at bounding box center [536, 387] width 125 height 181
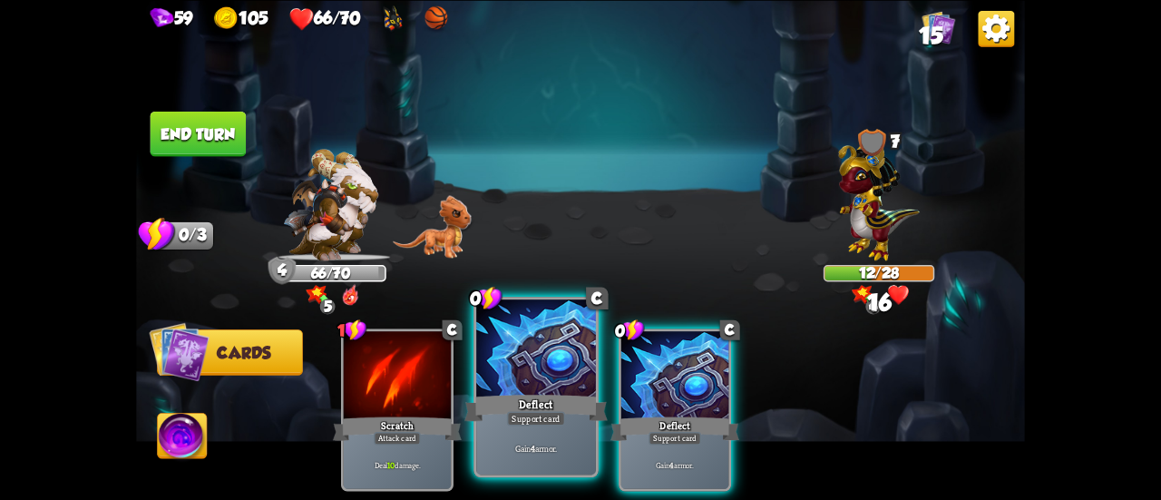
click at [527, 374] on div at bounding box center [536, 349] width 120 height 101
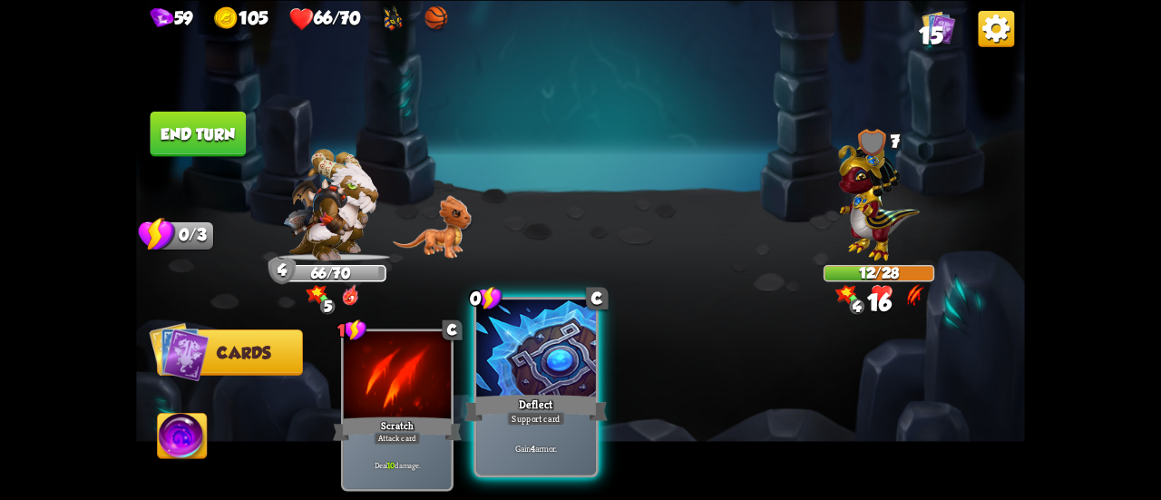
click at [520, 376] on div at bounding box center [536, 349] width 120 height 101
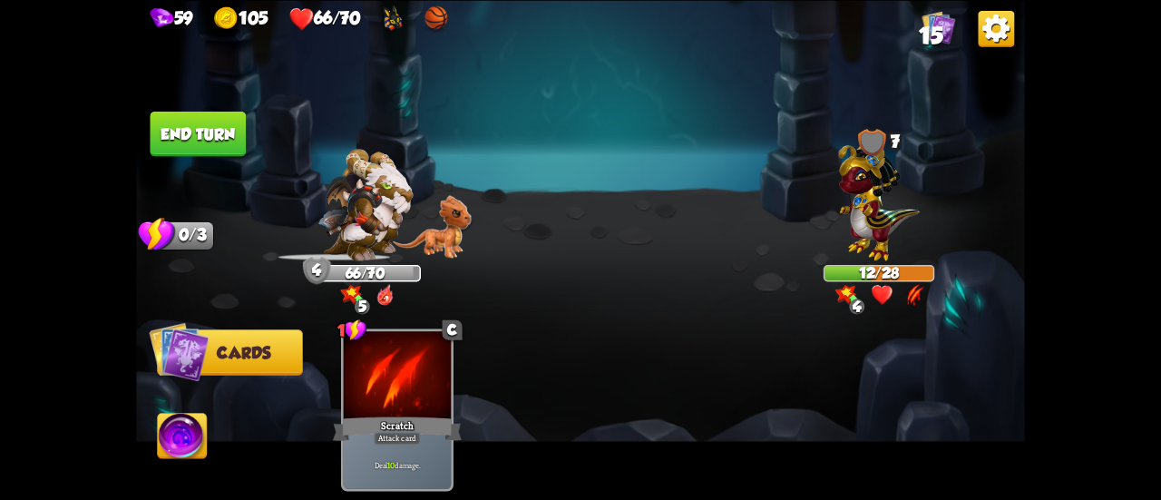
drag, startPoint x: 191, startPoint y: 119, endPoint x: 214, endPoint y: 129, distance: 24.8
click at [192, 119] on button "End turn" at bounding box center [199, 133] width 96 height 45
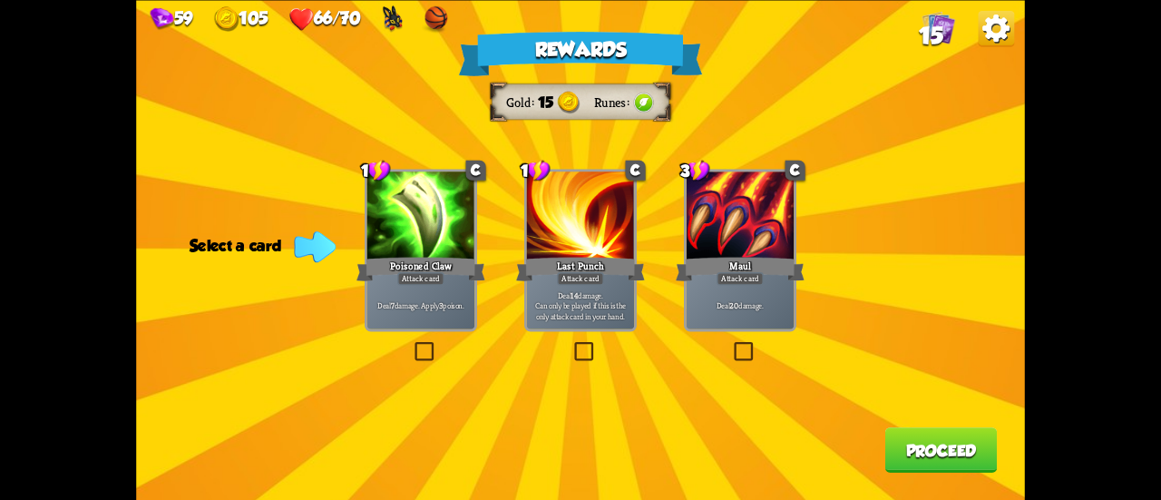
click at [430, 283] on div "Attack card" at bounding box center [420, 278] width 47 height 13
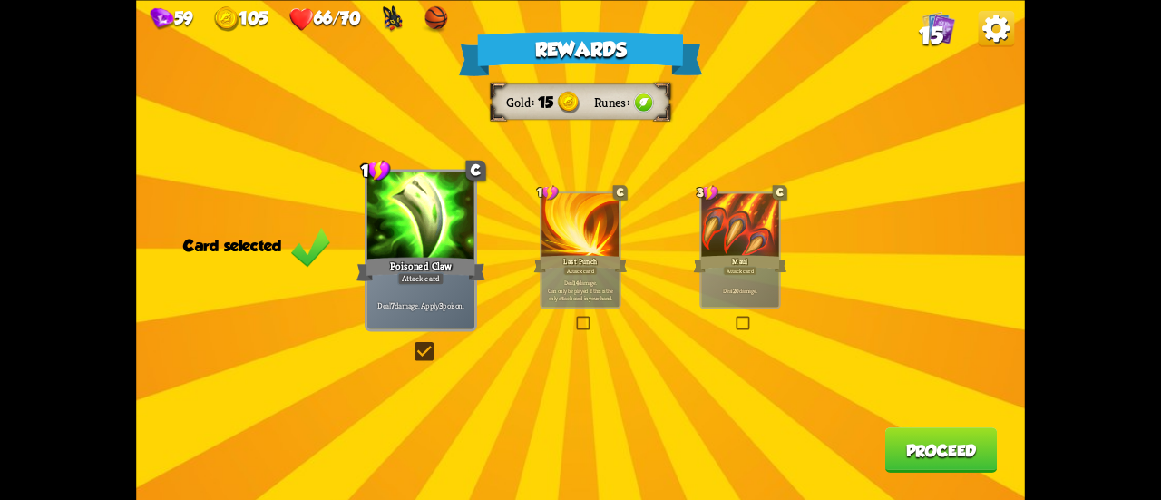
click at [953, 456] on button "Proceed" at bounding box center [941, 449] width 112 height 45
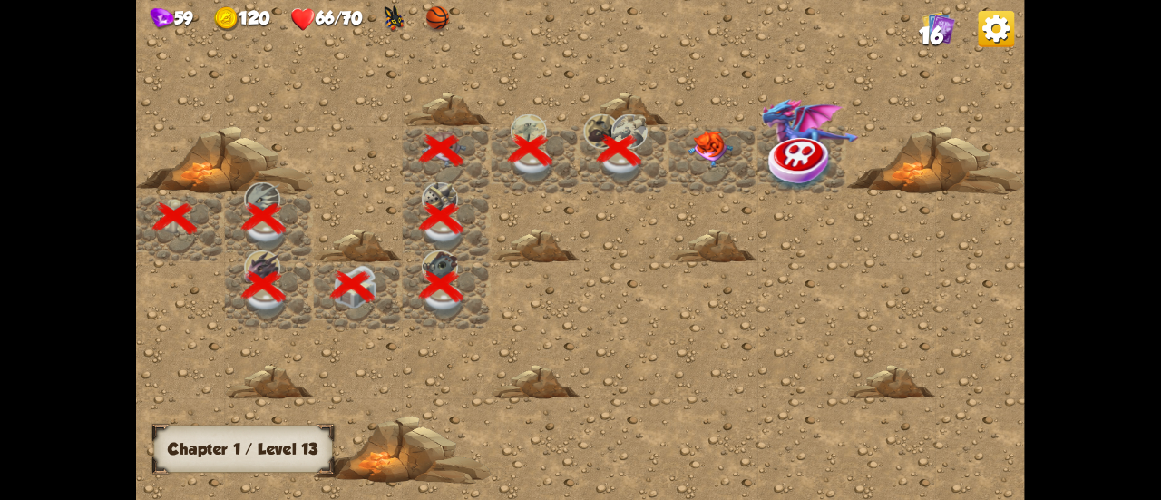
click at [717, 128] on div at bounding box center [714, 160] width 89 height 68
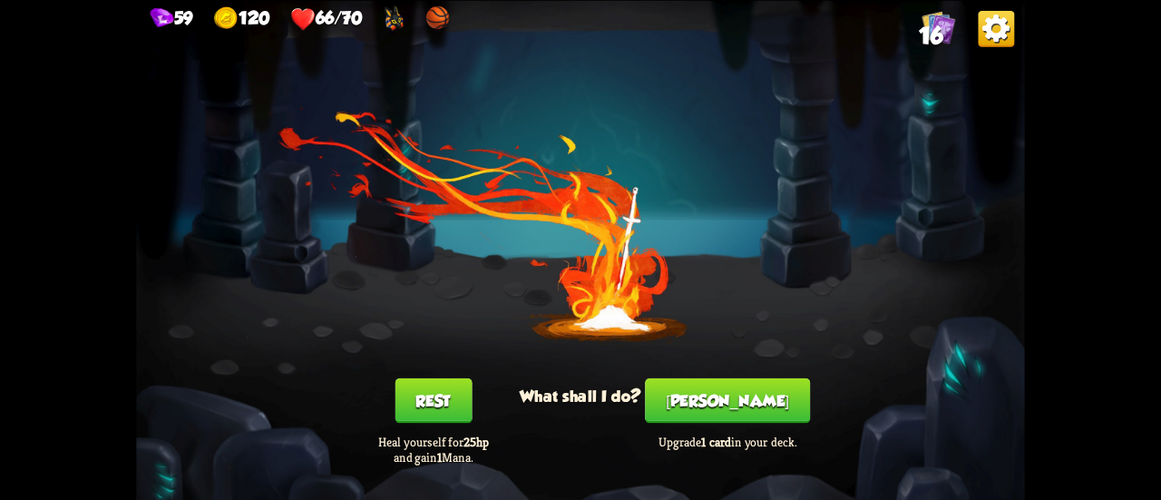
click at [444, 407] on button "Rest" at bounding box center [433, 399] width 77 height 45
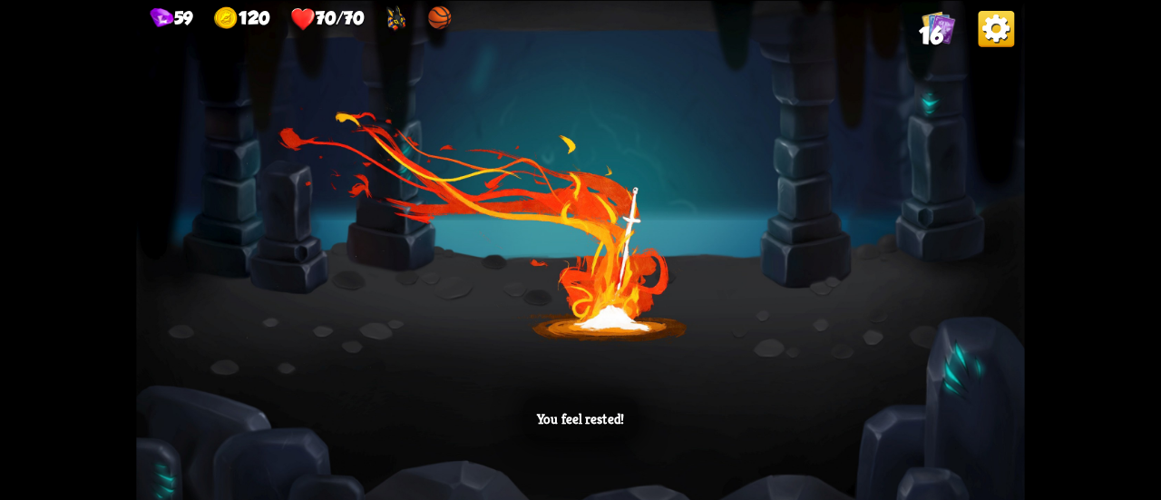
click at [610, 416] on p "You feel rested!" at bounding box center [580, 418] width 87 height 17
click at [807, 228] on div "You feel rested!" at bounding box center [580, 250] width 889 height 500
click at [824, 215] on div "You feel rested!" at bounding box center [580, 250] width 889 height 500
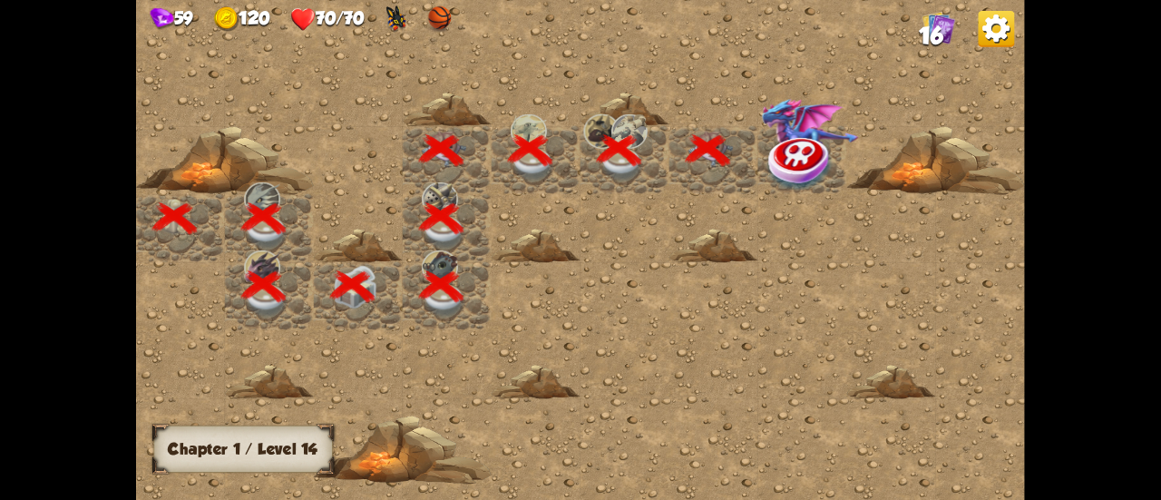
click at [807, 175] on img at bounding box center [801, 163] width 66 height 58
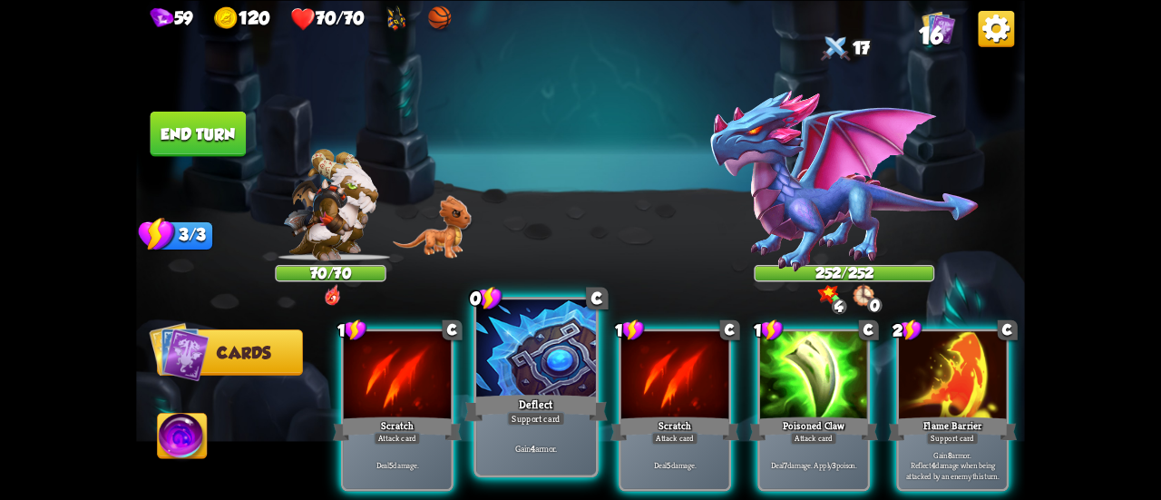
click at [530, 380] on div at bounding box center [536, 349] width 120 height 101
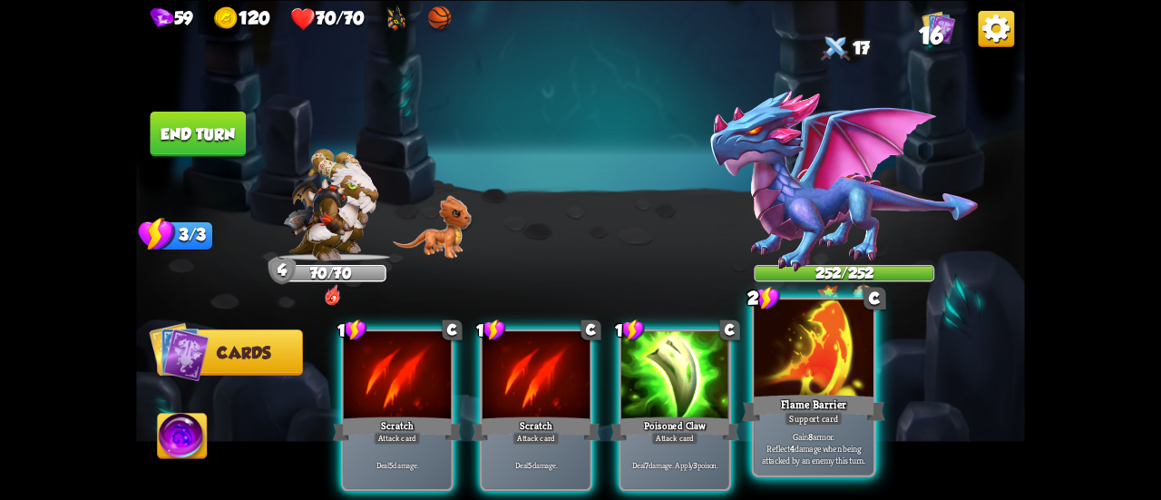
click at [809, 391] on div "2 C Flame Barrier Support card Gain 8 armor. Reflect 4 damage when being attack…" at bounding box center [813, 387] width 125 height 181
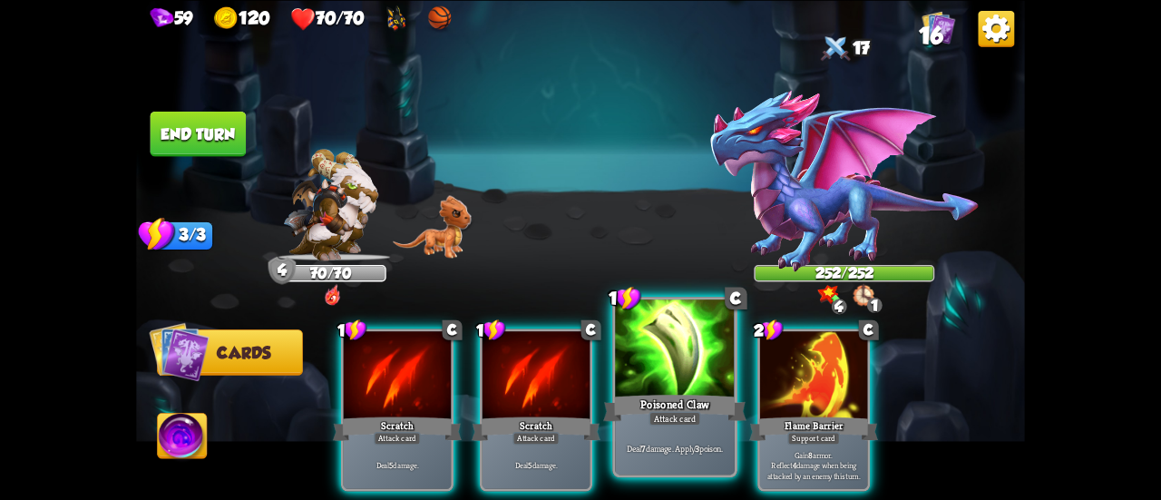
drag, startPoint x: 809, startPoint y: 391, endPoint x: 674, endPoint y: 408, distance: 136.3
click at [804, 389] on div "1 C Scratch Attack card Deal 5 damage. 1 C Scratch Attack card Deal 5 damage. 1…" at bounding box center [669, 389] width 711 height 222
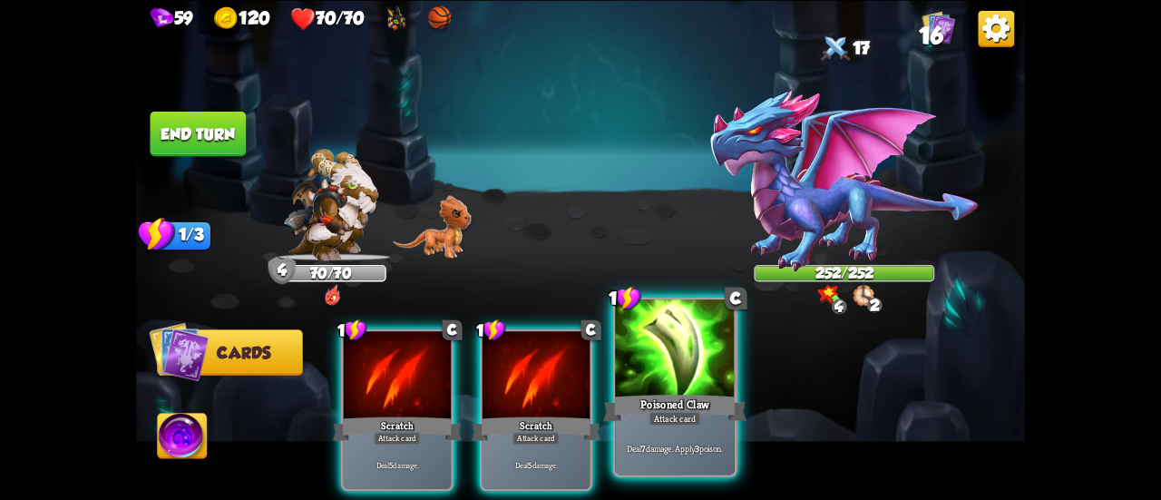
click at [674, 408] on div "Poisoned Claw" at bounding box center [674, 408] width 143 height 32
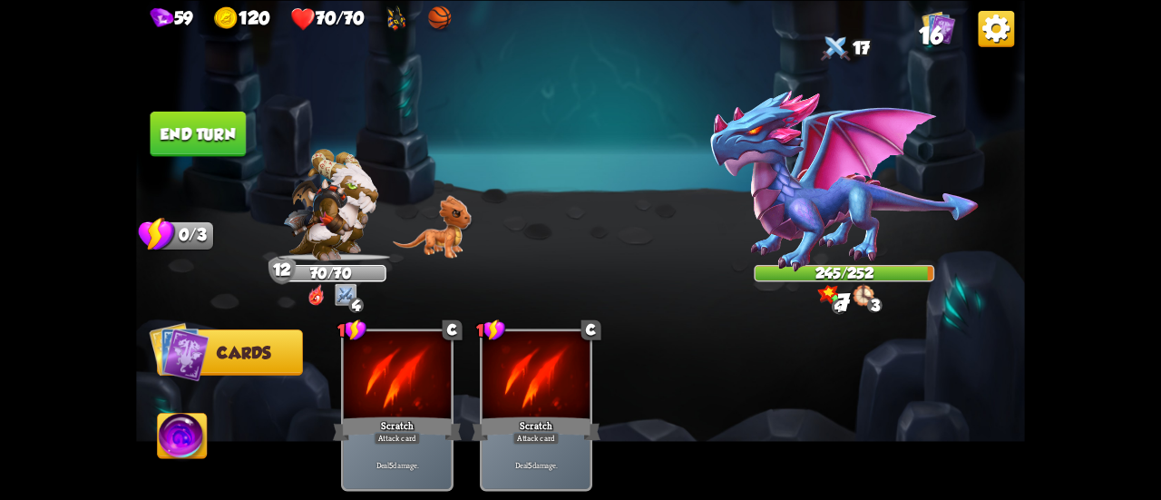
click at [820, 202] on img at bounding box center [844, 181] width 270 height 184
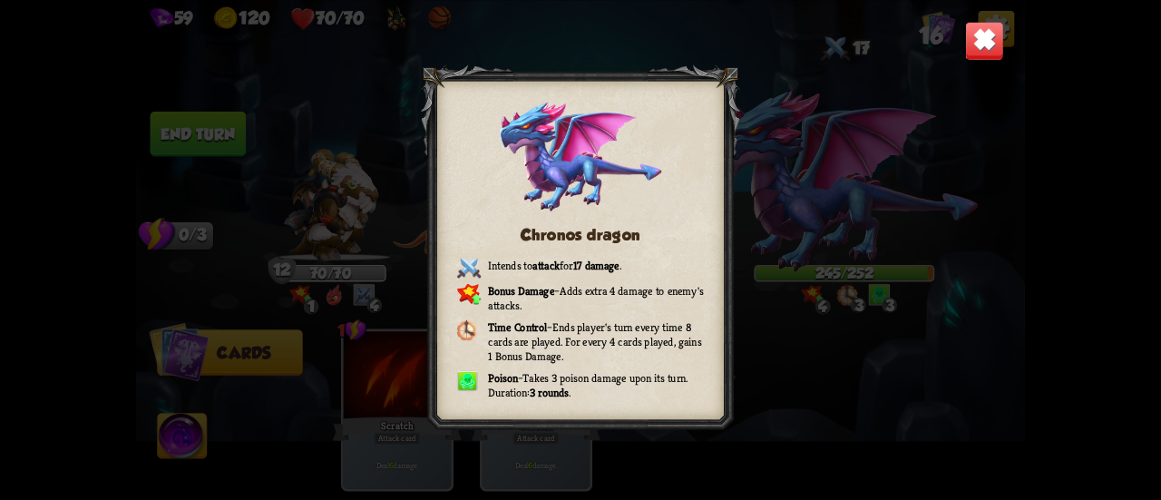
click at [867, 279] on div "Chronos dragon Intends to attack for 17 damage . Bonus Damage – Adds extra 4 da…" at bounding box center [580, 250] width 889 height 500
click at [224, 122] on div "Chronos dragon Intends to attack for 17 damage . Bonus Damage – Adds extra 4 da…" at bounding box center [580, 250] width 889 height 500
click at [970, 34] on img at bounding box center [984, 40] width 39 height 39
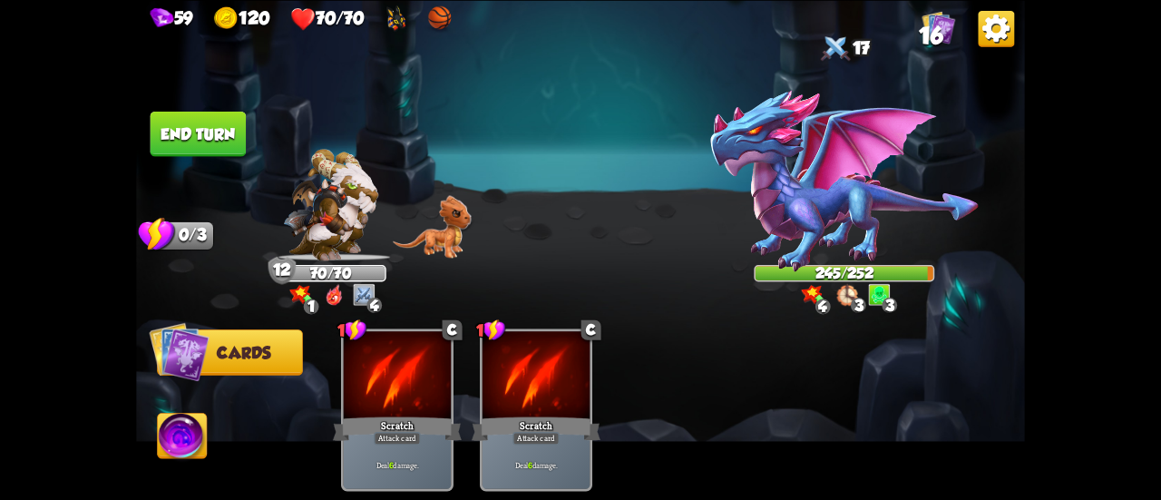
click at [196, 153] on button "End turn" at bounding box center [199, 133] width 96 height 45
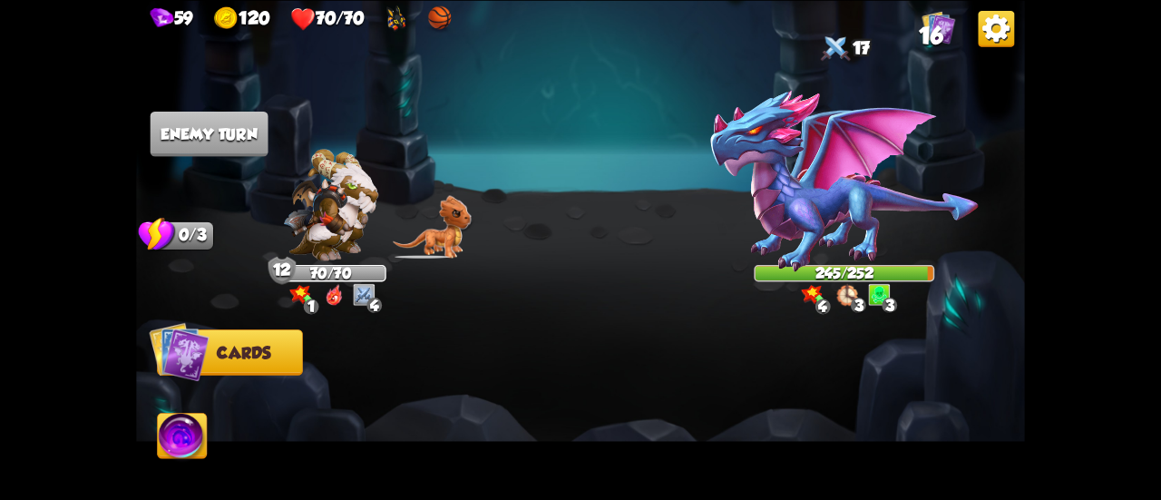
click at [178, 440] on img at bounding box center [182, 438] width 49 height 50
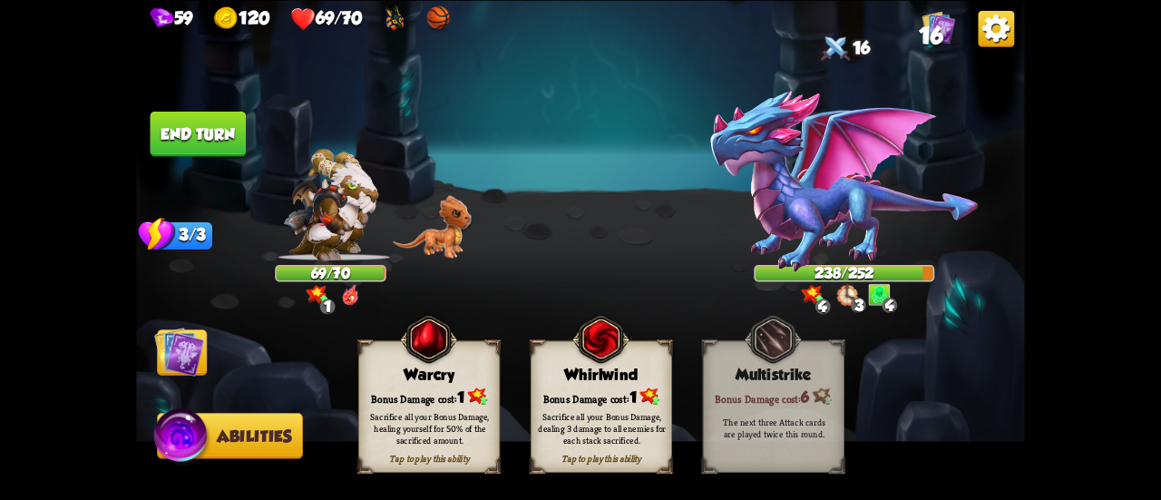
click at [187, 341] on img at bounding box center [179, 352] width 50 height 50
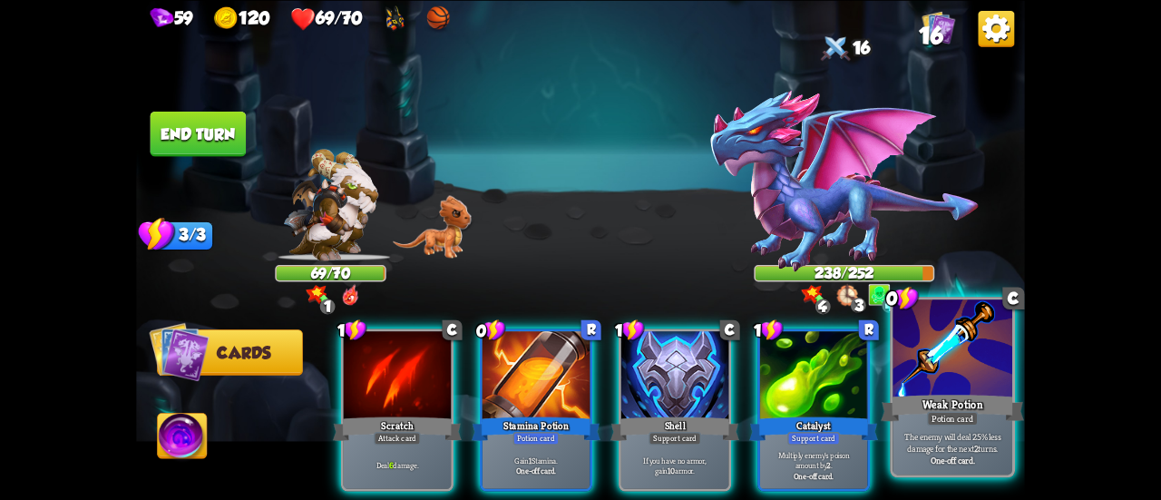
click at [911, 398] on div "Weak Potion" at bounding box center [952, 408] width 143 height 32
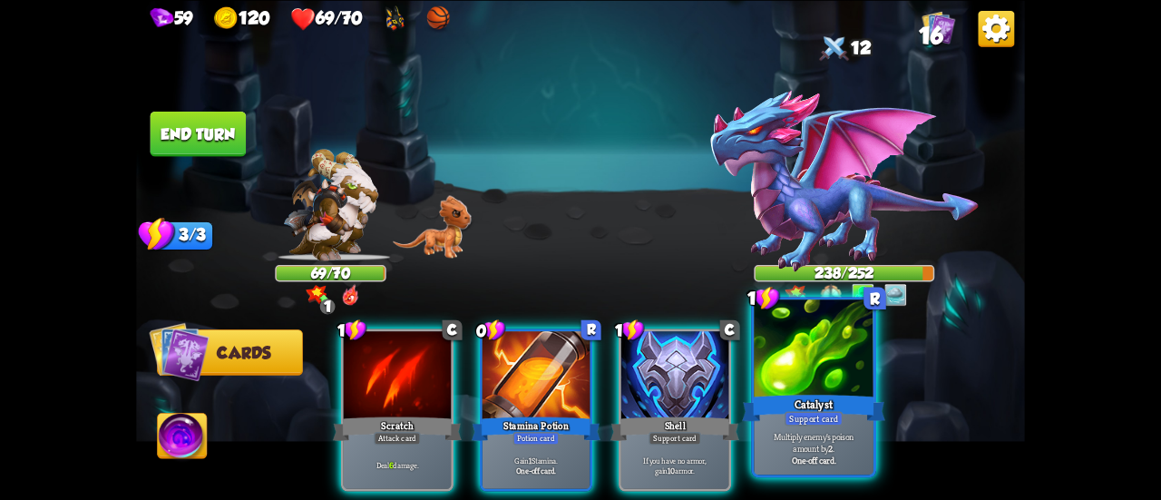
click at [818, 391] on div at bounding box center [814, 349] width 120 height 101
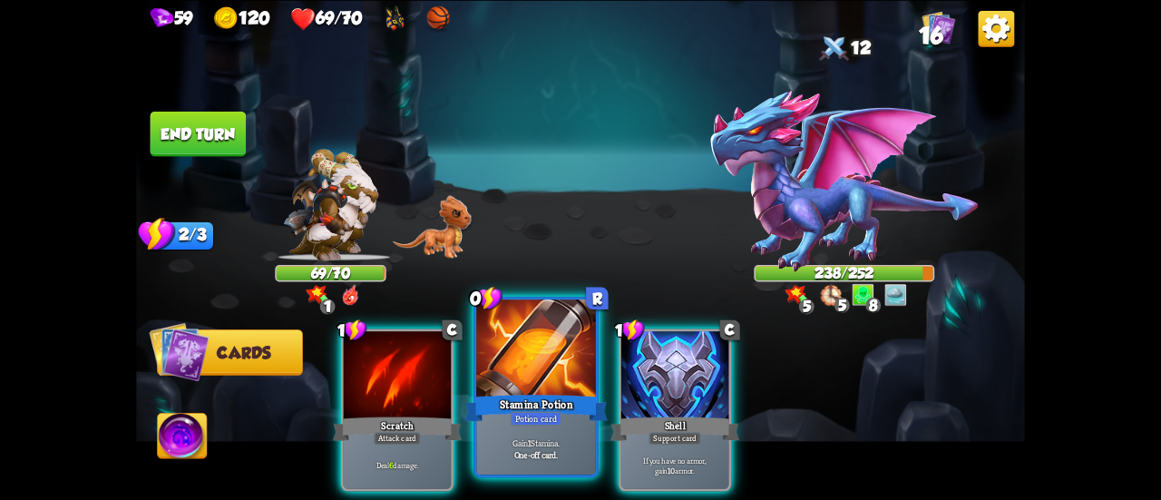
click at [544, 378] on div at bounding box center [536, 349] width 120 height 101
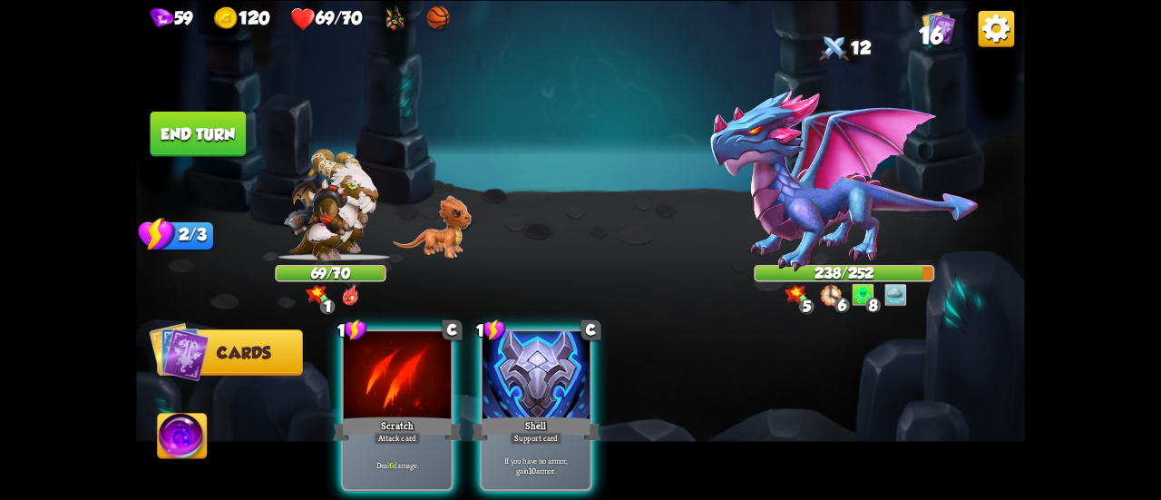
click at [545, 378] on div at bounding box center [536, 376] width 107 height 91
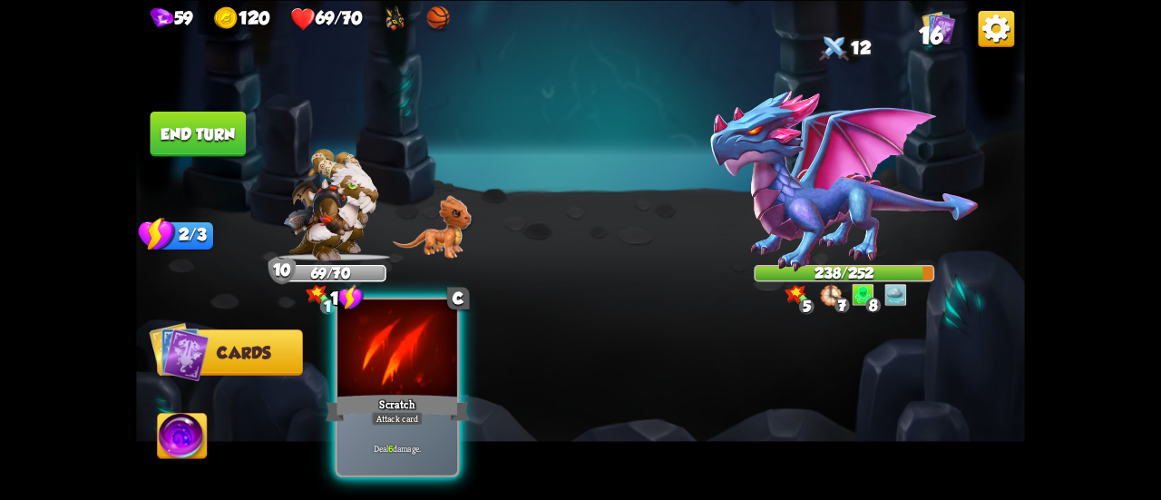
click at [399, 405] on div "Scratch" at bounding box center [397, 408] width 143 height 32
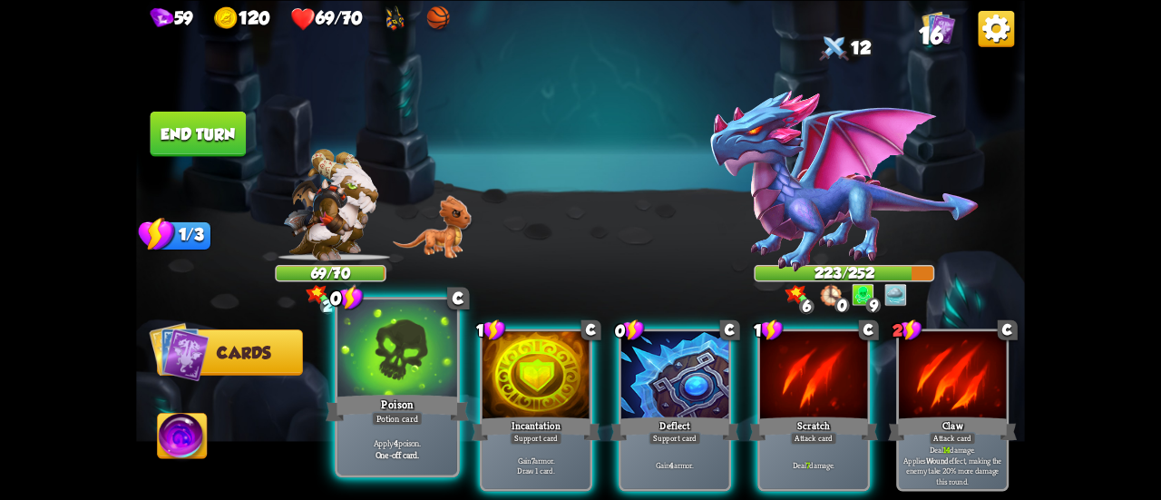
click at [398, 396] on div "Poison" at bounding box center [397, 408] width 143 height 32
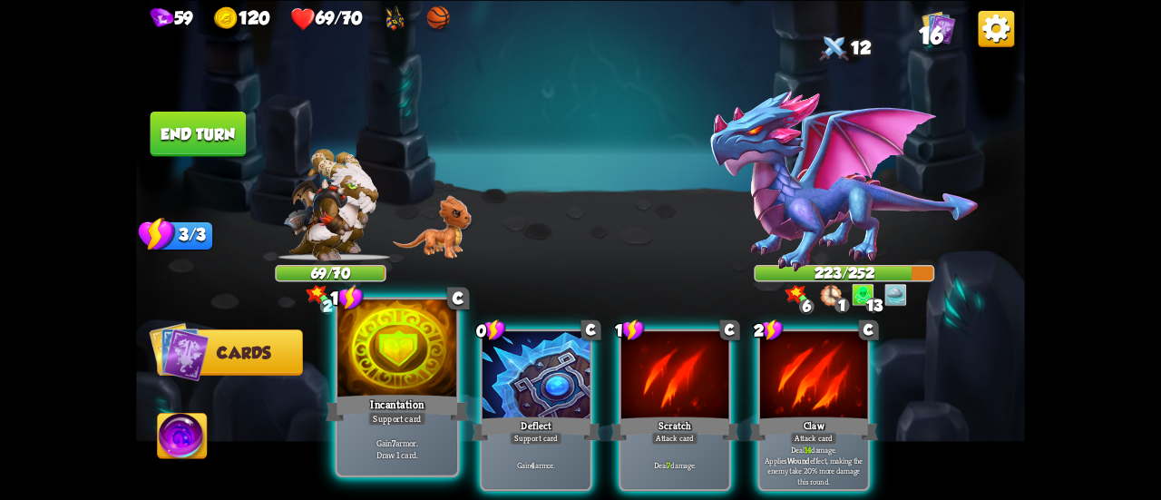
click at [417, 396] on div "Incantation" at bounding box center [397, 408] width 143 height 32
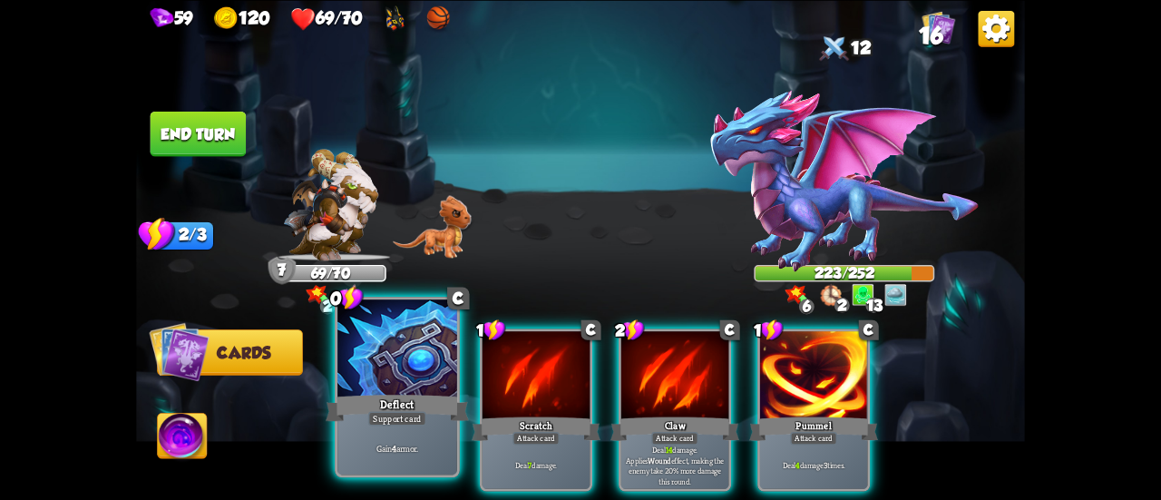
click at [392, 402] on div "Deflect" at bounding box center [397, 408] width 143 height 32
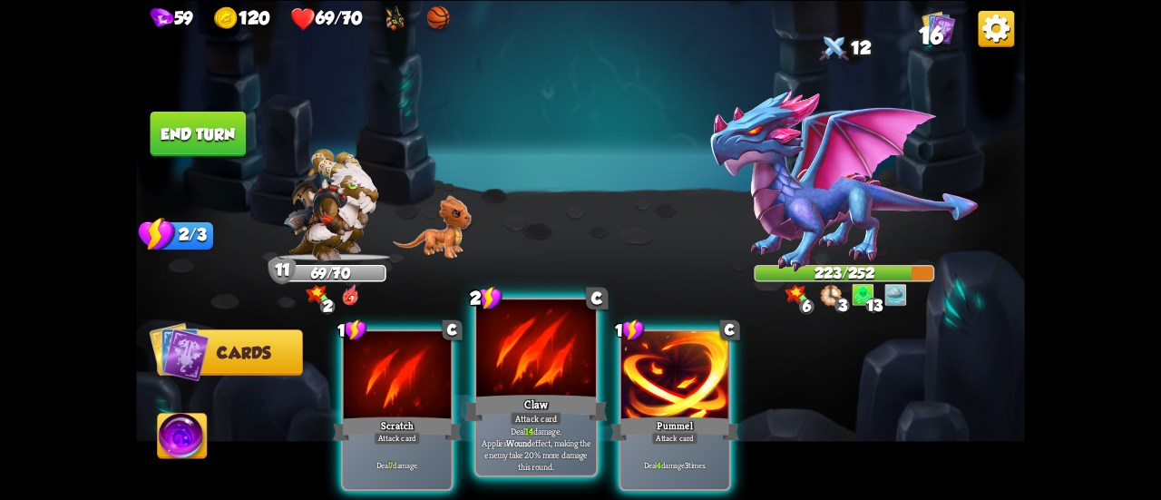
click at [547, 393] on div "Claw" at bounding box center [535, 408] width 143 height 32
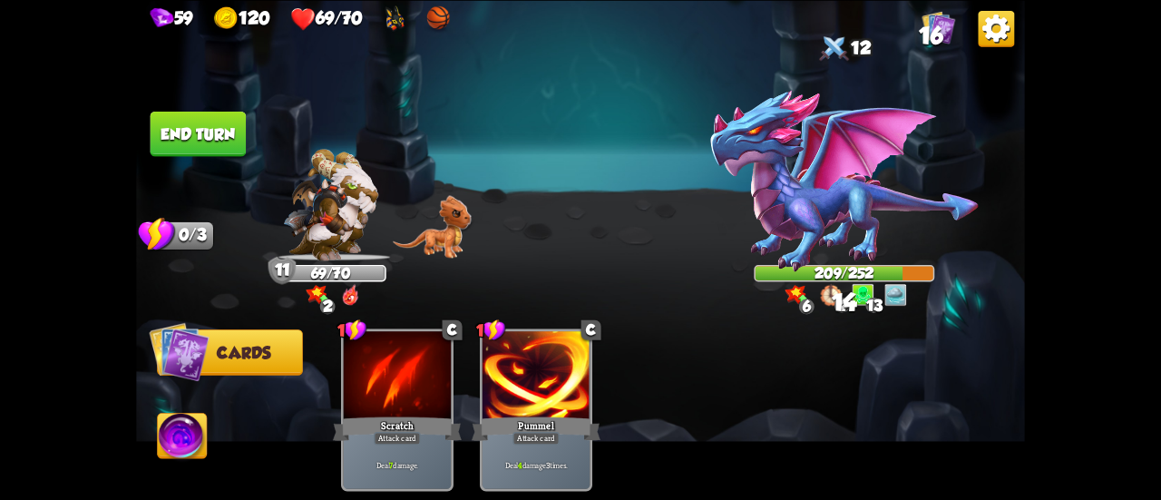
click at [225, 133] on button "End turn" at bounding box center [199, 133] width 96 height 45
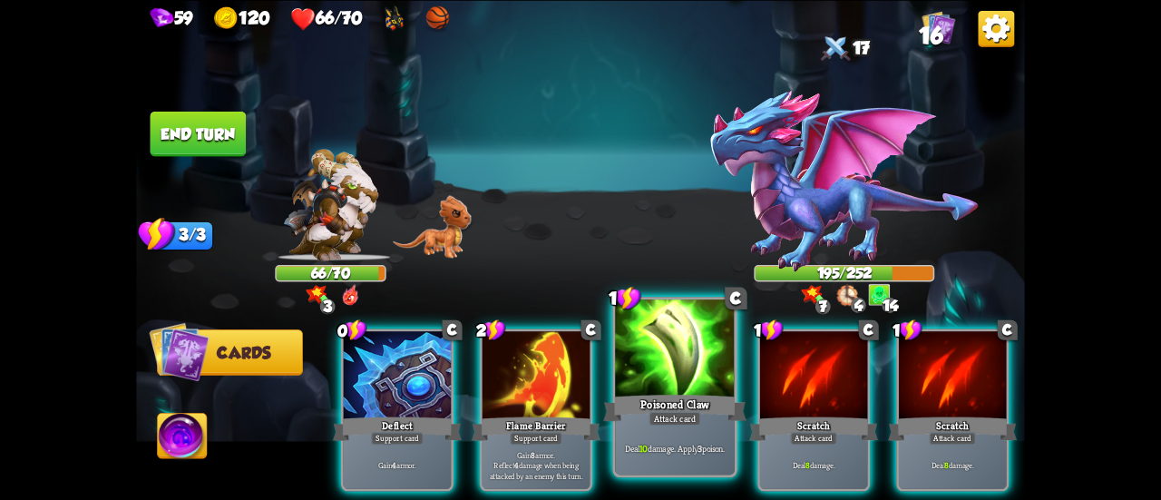
click at [634, 391] on div at bounding box center [675, 349] width 120 height 101
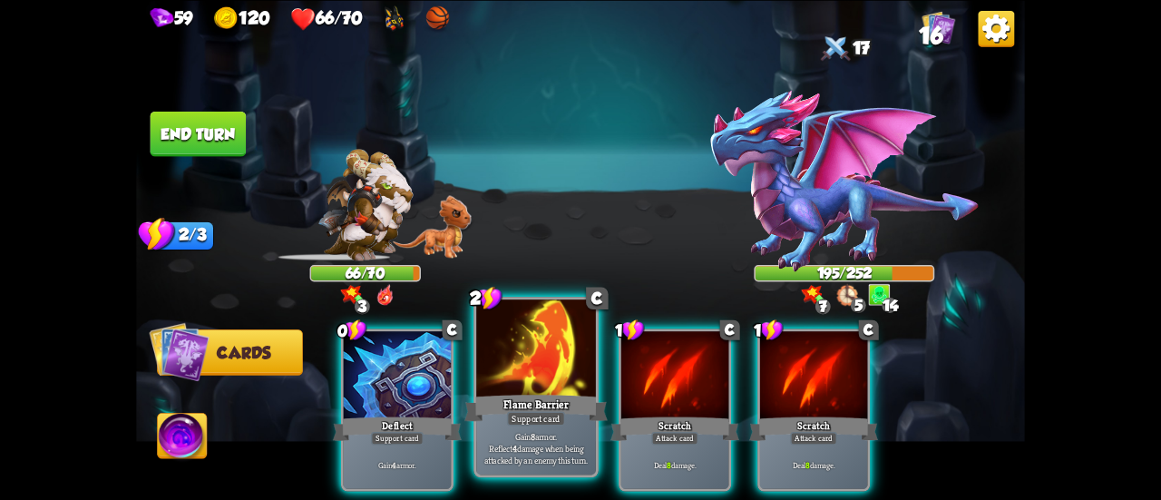
click at [509, 386] on div at bounding box center [536, 349] width 120 height 101
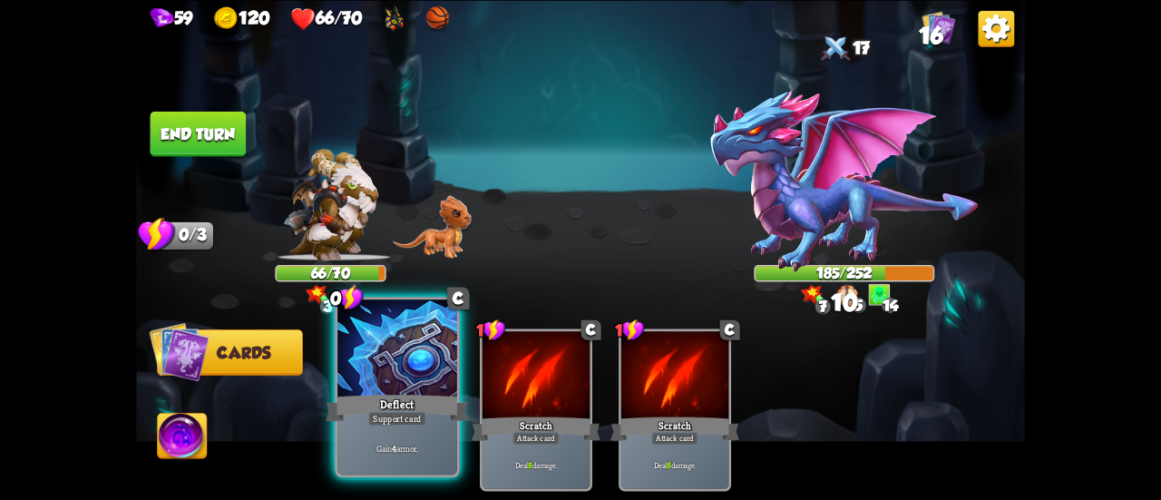
click at [387, 397] on div "Deflect" at bounding box center [397, 408] width 143 height 32
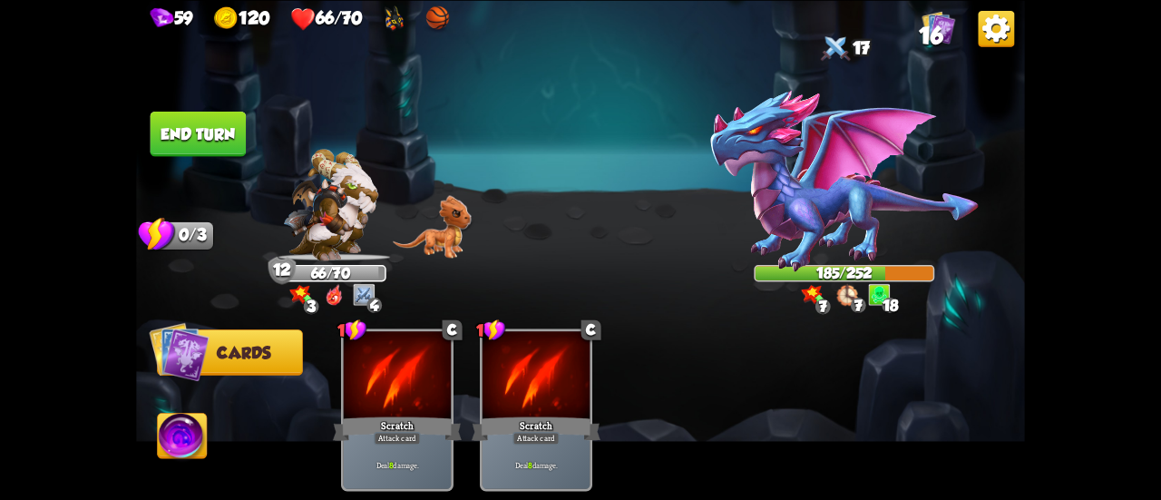
click at [198, 139] on button "End turn" at bounding box center [199, 133] width 96 height 45
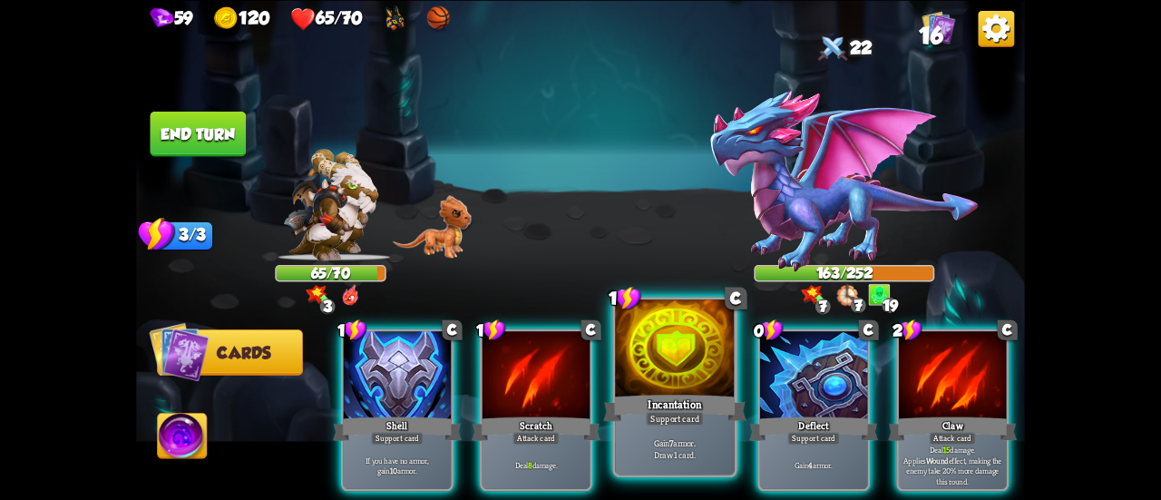
click at [680, 378] on div at bounding box center [675, 349] width 120 height 101
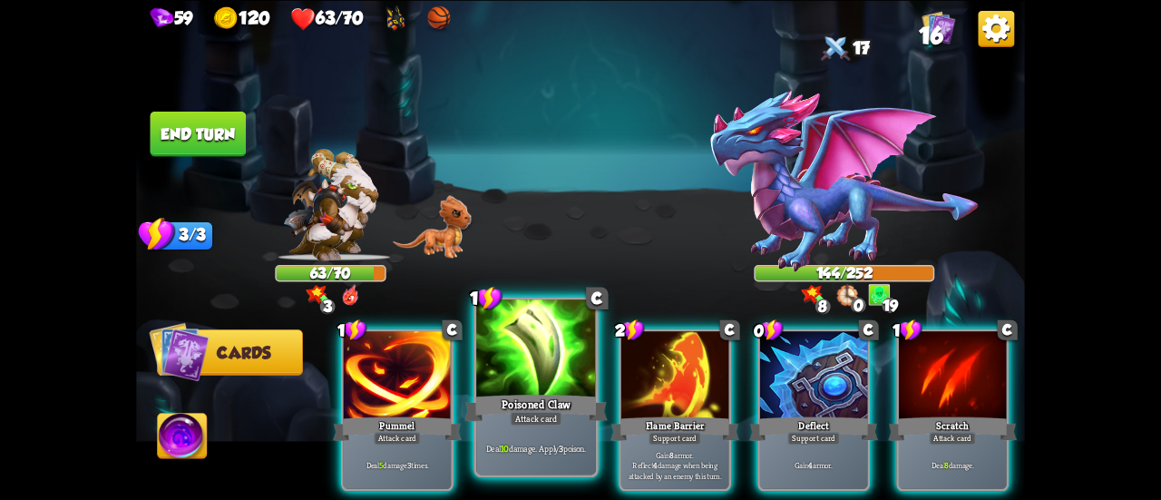
click at [547, 390] on div at bounding box center [536, 349] width 120 height 101
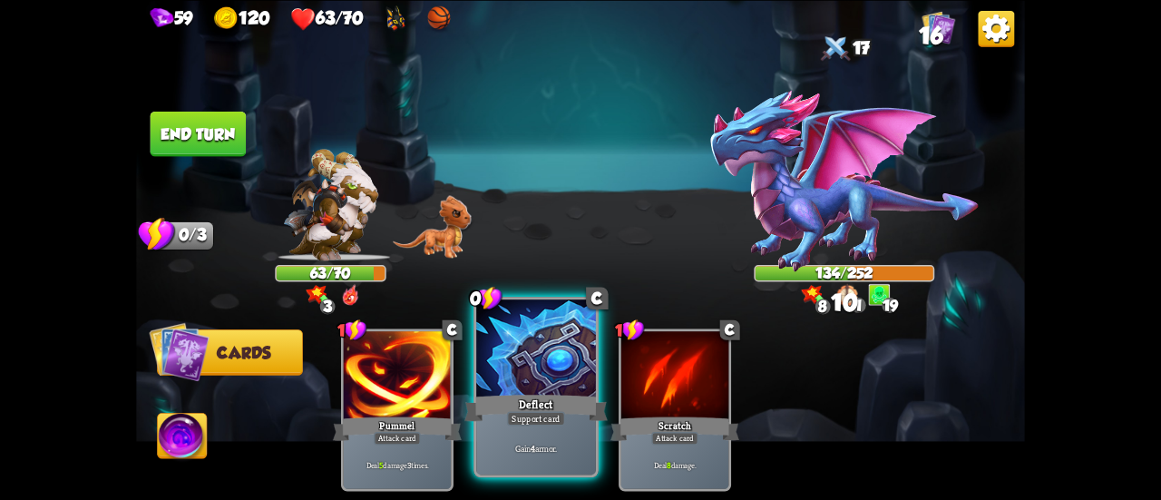
click at [533, 389] on div at bounding box center [536, 349] width 120 height 101
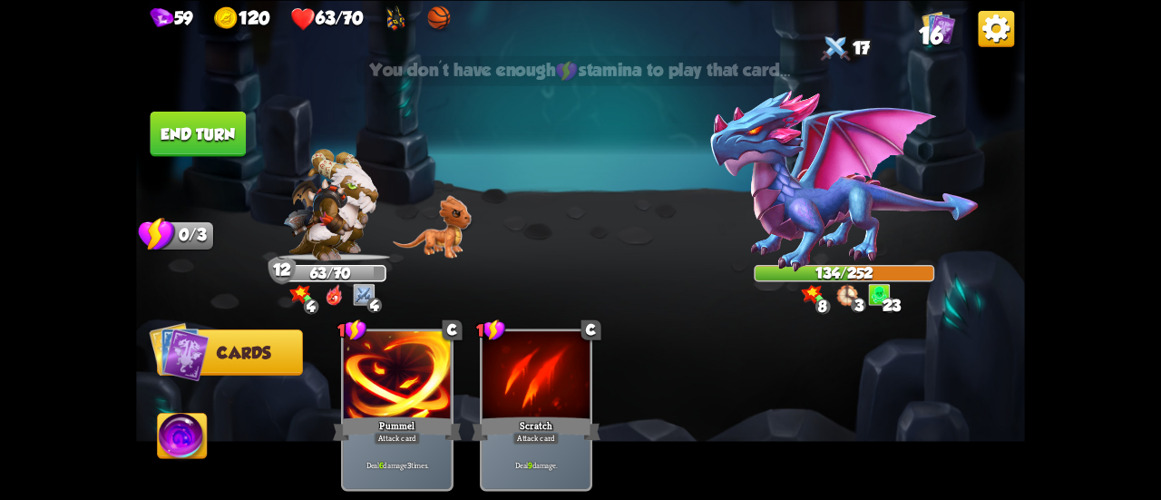
click at [197, 144] on button "End turn" at bounding box center [199, 133] width 96 height 45
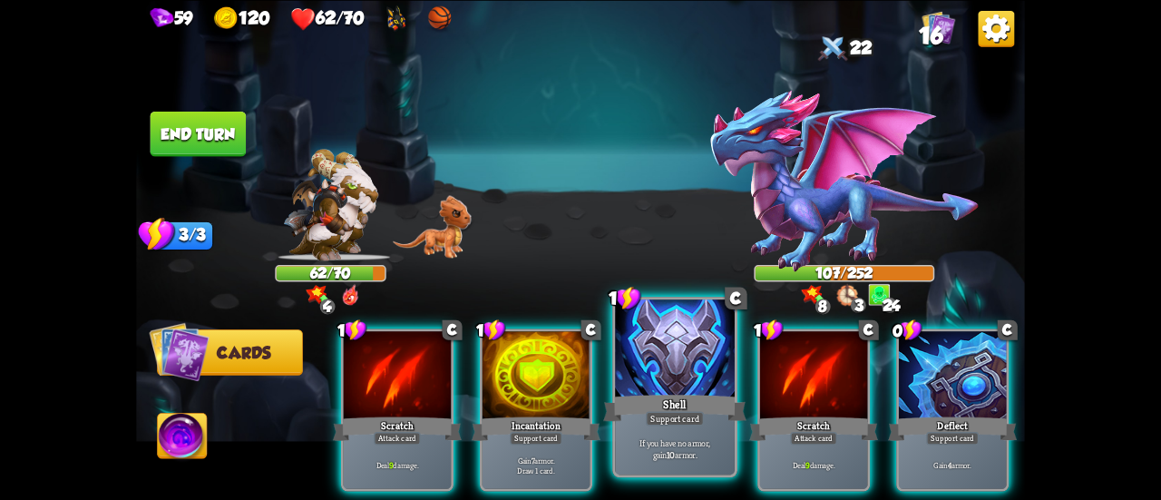
click at [681, 395] on div "Shell" at bounding box center [674, 408] width 143 height 32
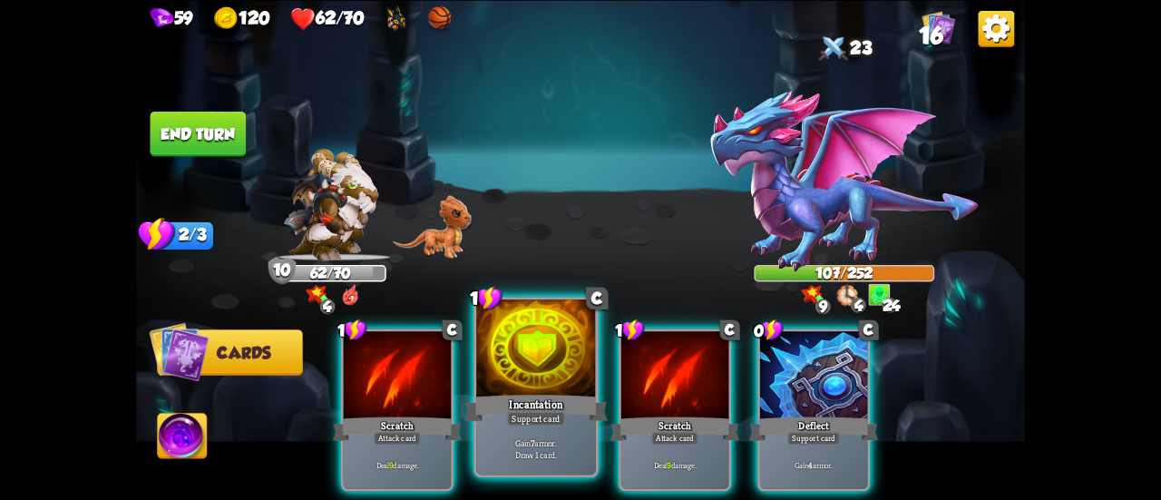
click at [539, 396] on div "Incantation" at bounding box center [535, 408] width 143 height 32
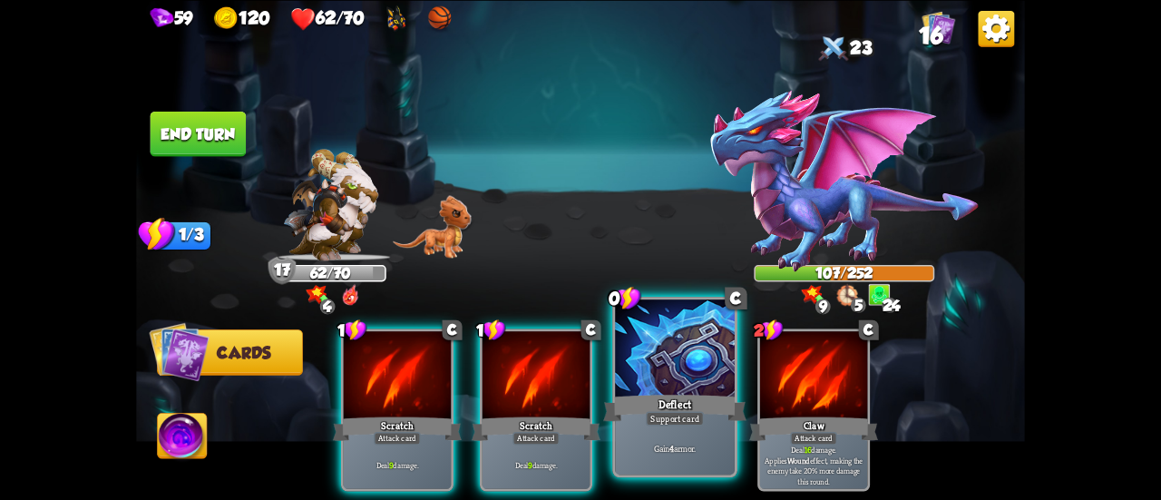
click at [673, 392] on div "Deflect" at bounding box center [674, 408] width 143 height 32
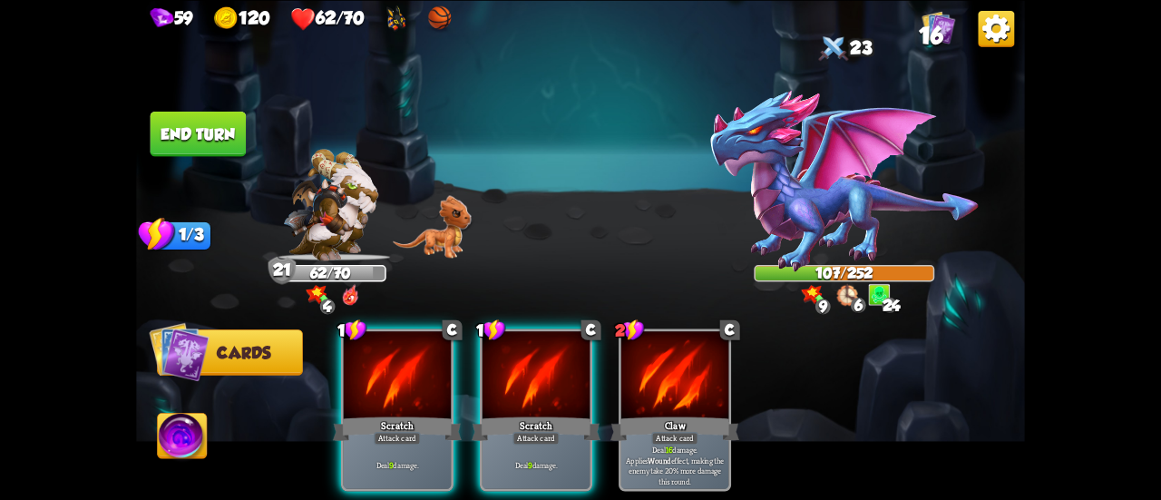
click at [201, 136] on button "End turn" at bounding box center [199, 133] width 96 height 45
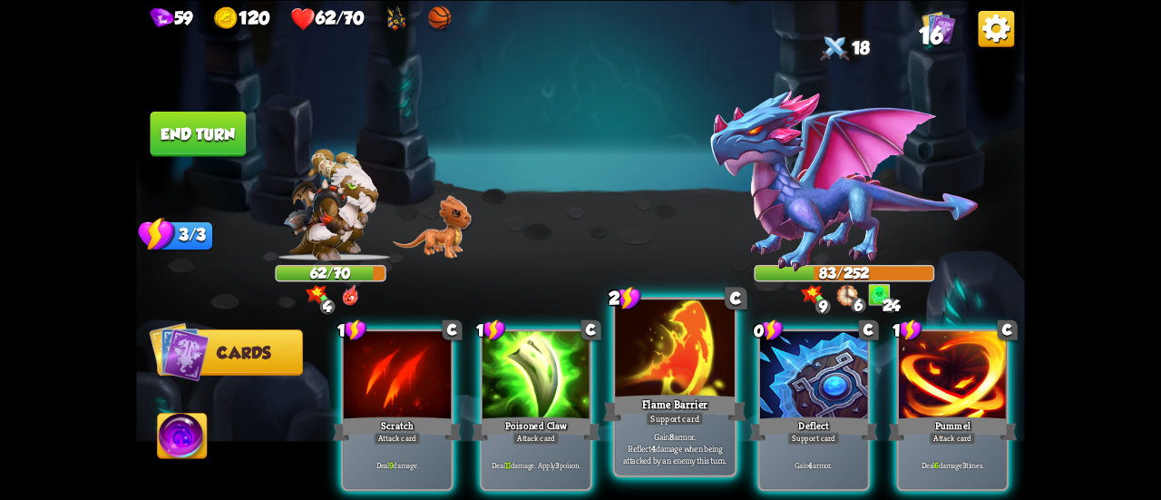
click at [628, 389] on div at bounding box center [675, 349] width 120 height 101
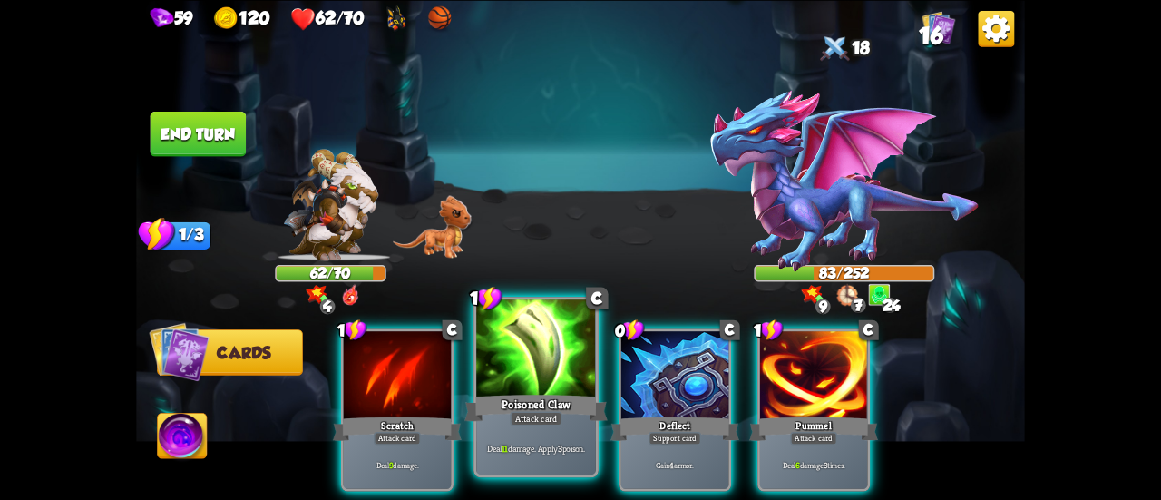
click at [502, 377] on div at bounding box center [536, 349] width 120 height 101
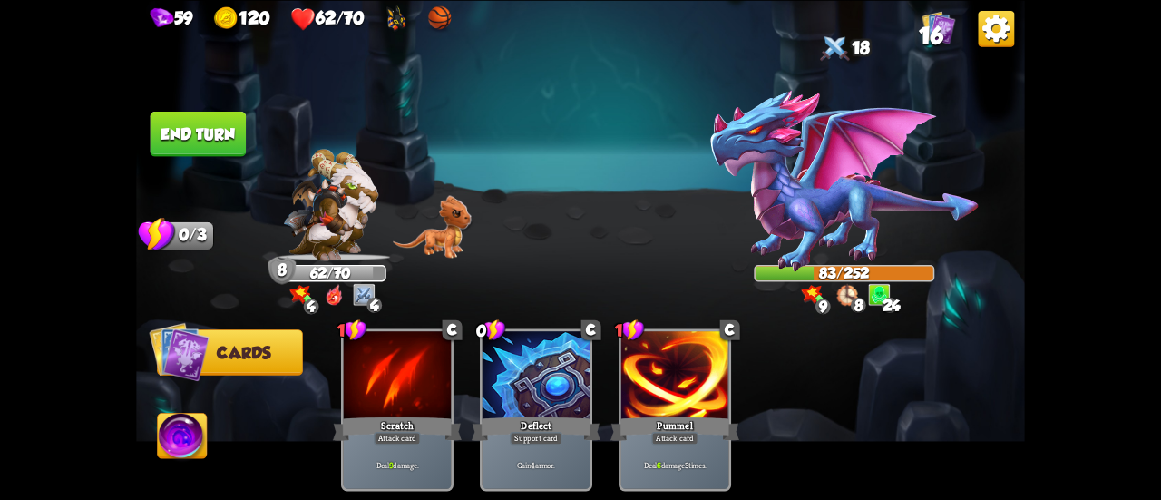
click at [201, 144] on button "End turn" at bounding box center [199, 133] width 96 height 45
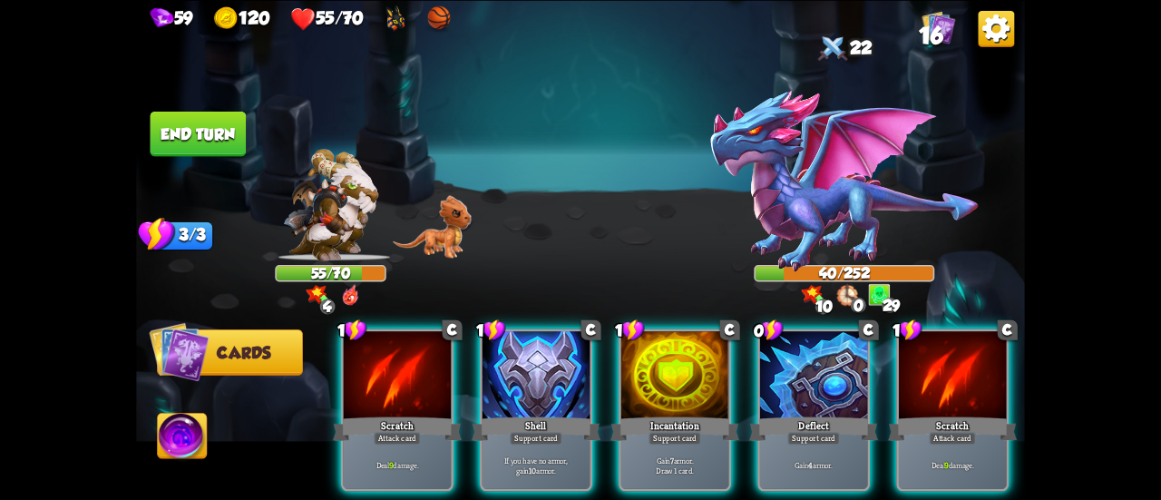
click at [945, 414] on div "Scratch" at bounding box center [952, 428] width 129 height 29
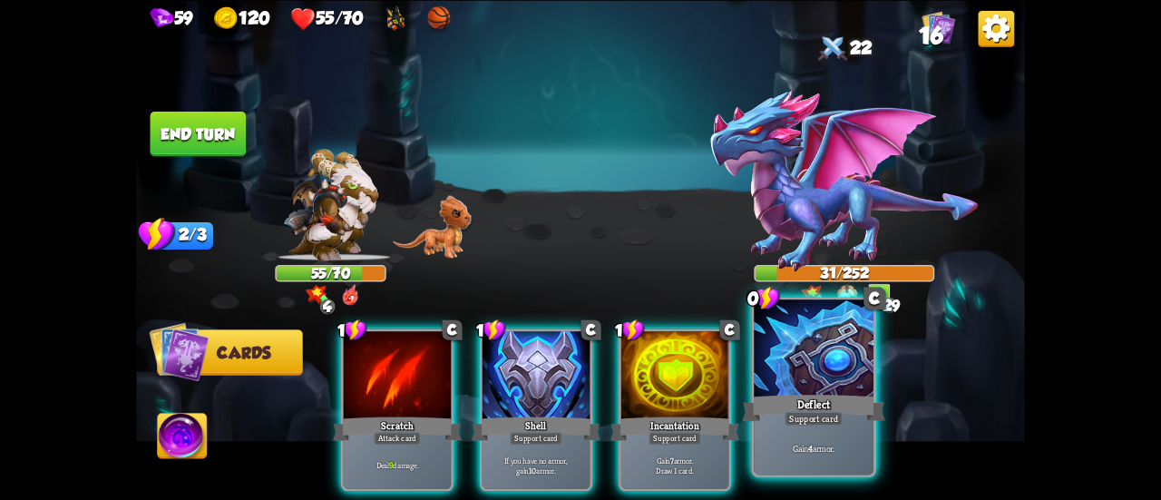
click at [826, 396] on div "Deflect" at bounding box center [813, 408] width 143 height 32
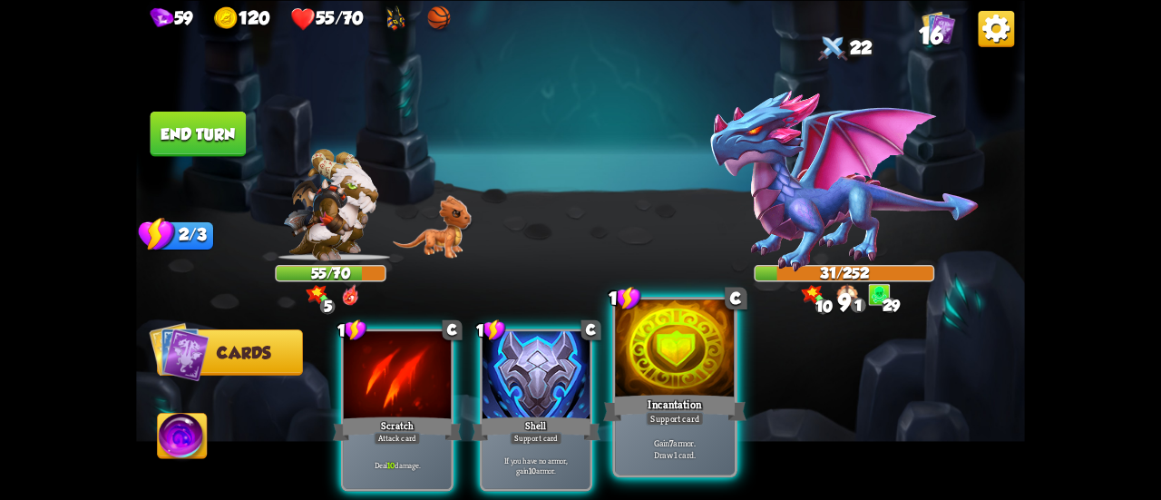
click at [709, 391] on div at bounding box center [675, 349] width 120 height 101
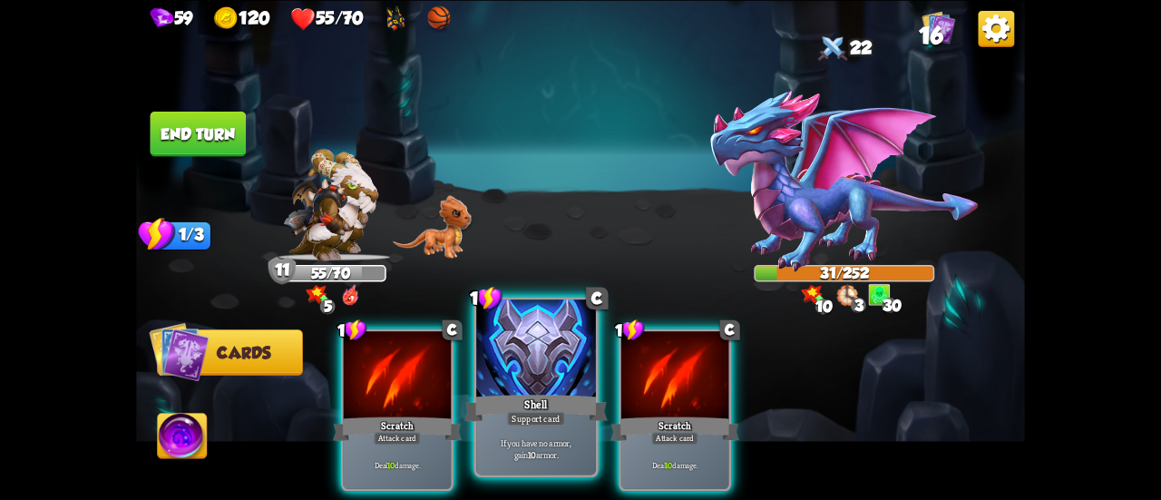
drag, startPoint x: 669, startPoint y: 388, endPoint x: 572, endPoint y: 378, distance: 96.7
click at [670, 388] on div at bounding box center [674, 376] width 107 height 91
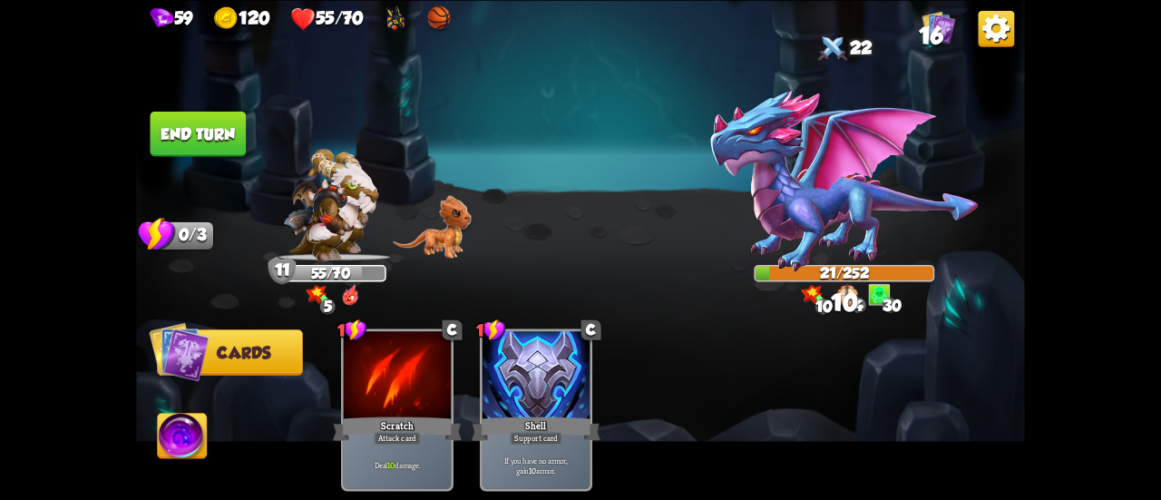
click at [169, 144] on button "End turn" at bounding box center [199, 133] width 96 height 45
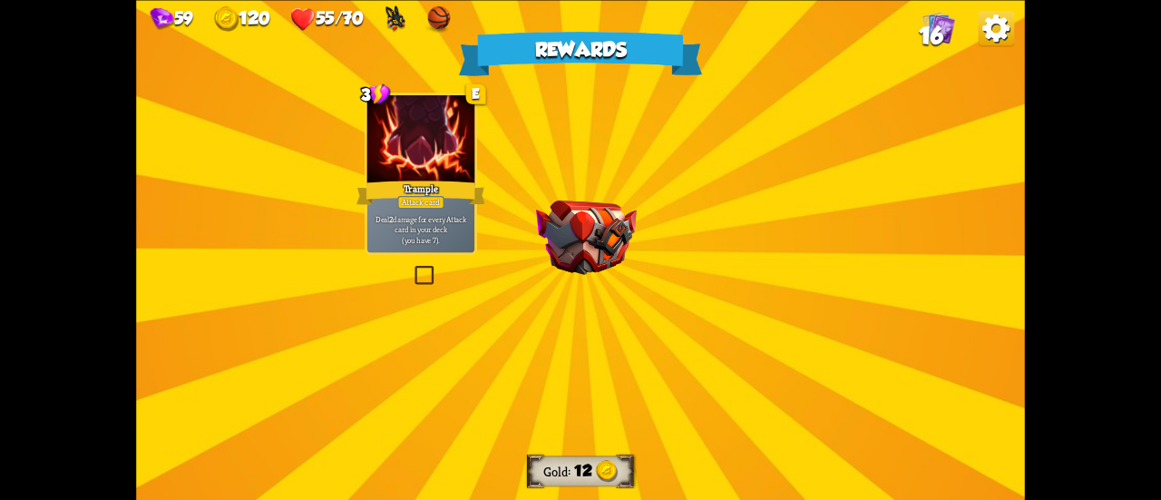
click at [635, 231] on img at bounding box center [586, 237] width 101 height 74
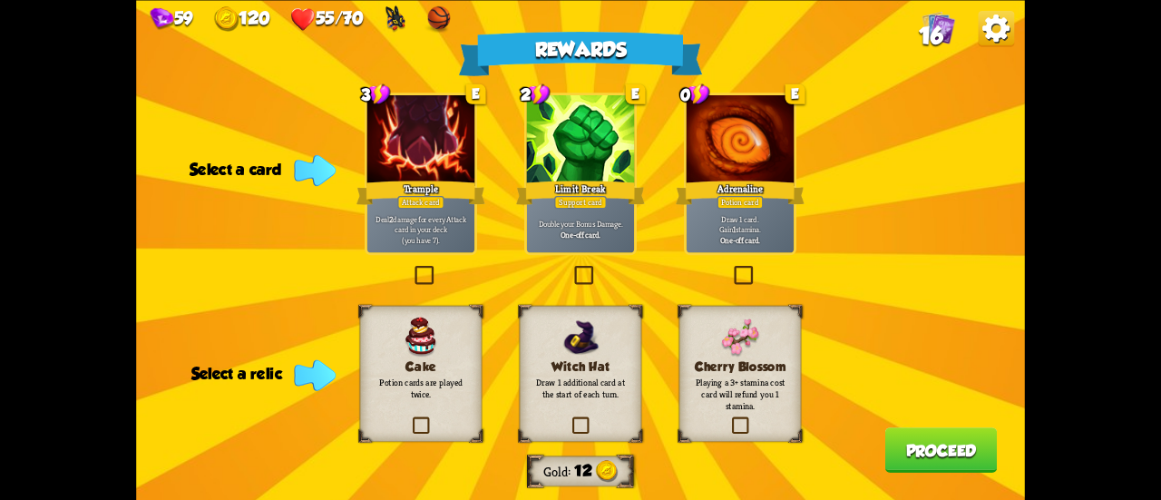
click at [575, 219] on p "Double your Bonus Damage." at bounding box center [581, 224] width 103 height 11
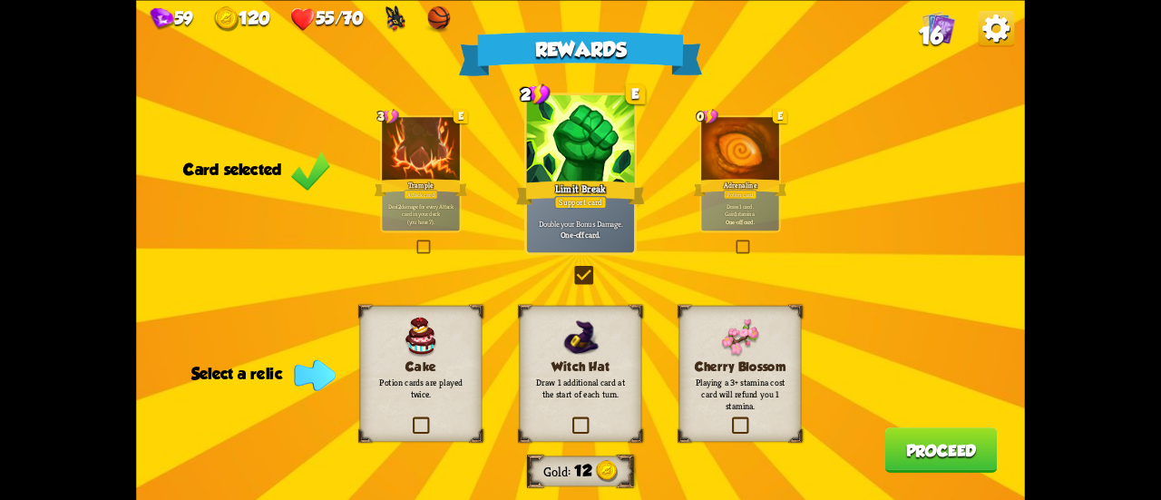
click at [412, 394] on p "Potion cards are played twice." at bounding box center [420, 388] width 99 height 24
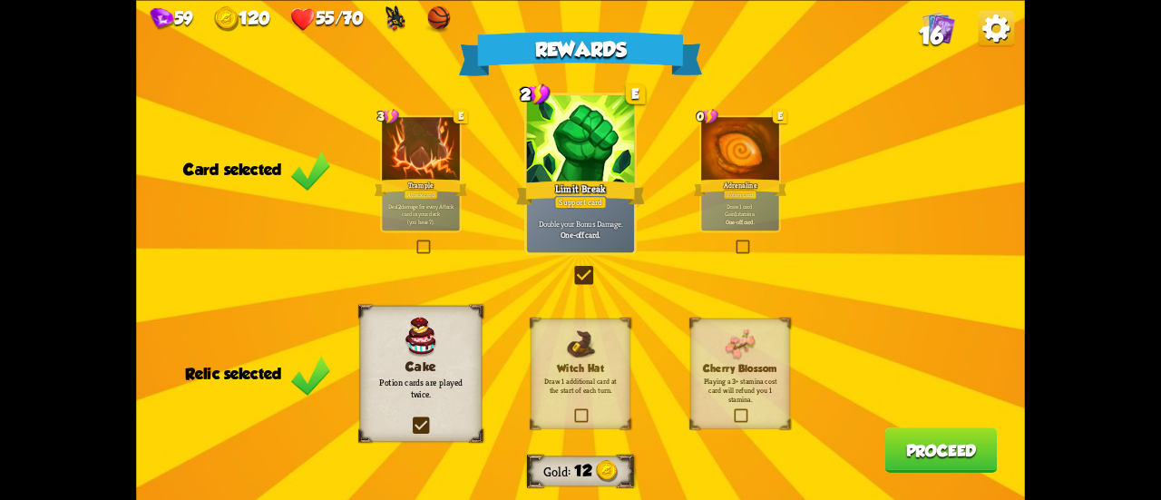
click at [925, 447] on button "Proceed" at bounding box center [941, 449] width 112 height 45
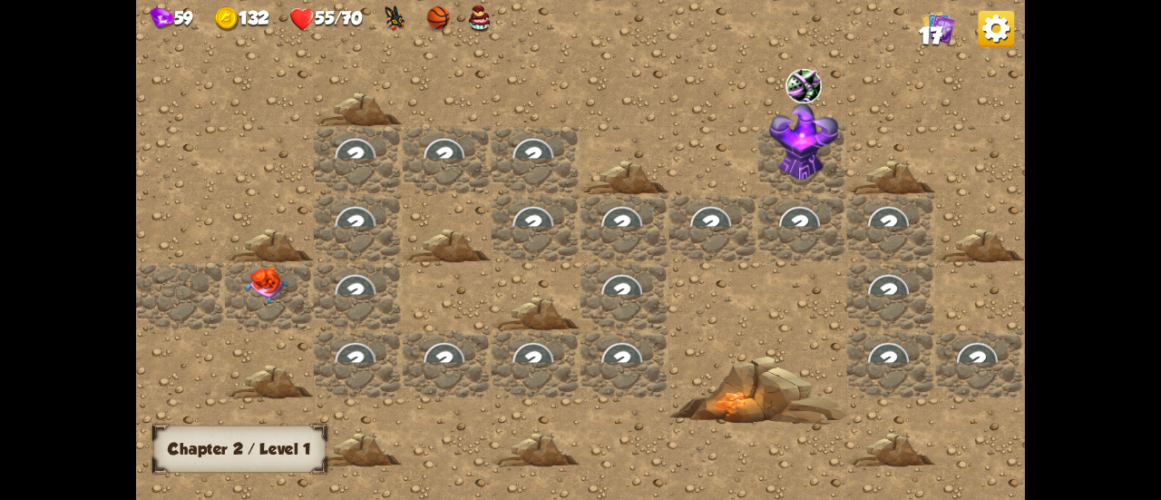
click at [265, 289] on img at bounding box center [267, 285] width 44 height 37
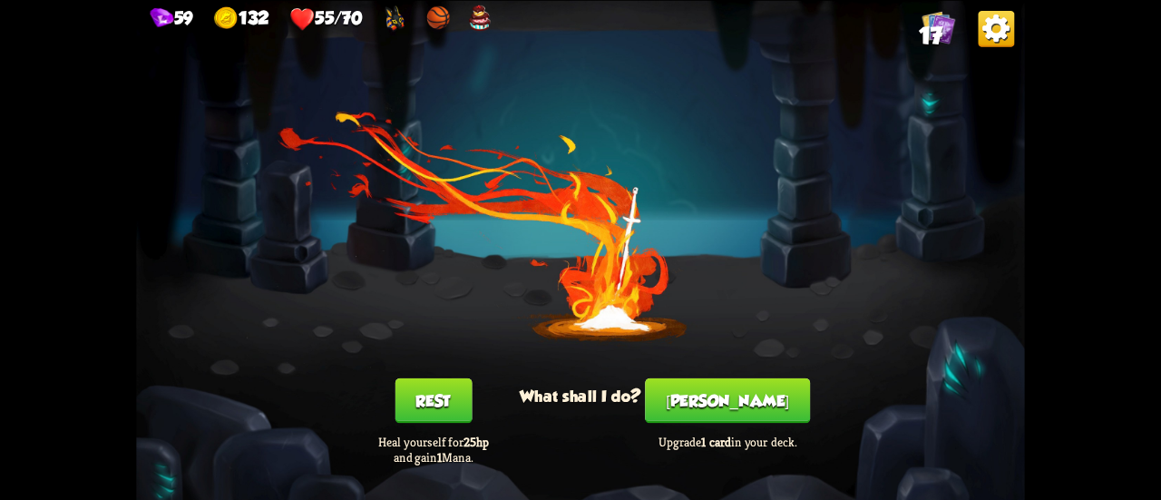
click at [437, 404] on button "Rest" at bounding box center [433, 399] width 77 height 45
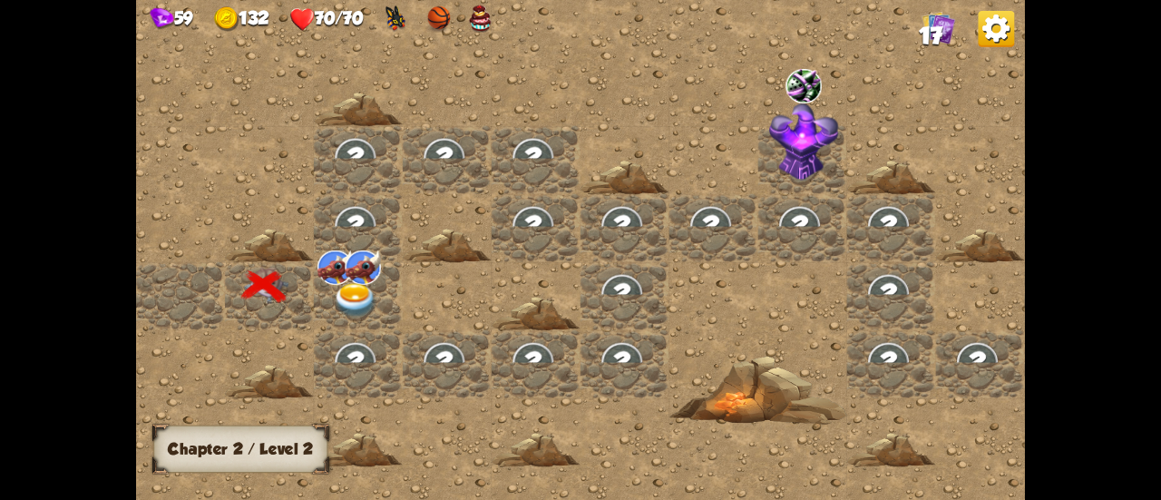
click at [343, 274] on img at bounding box center [336, 267] width 36 height 34
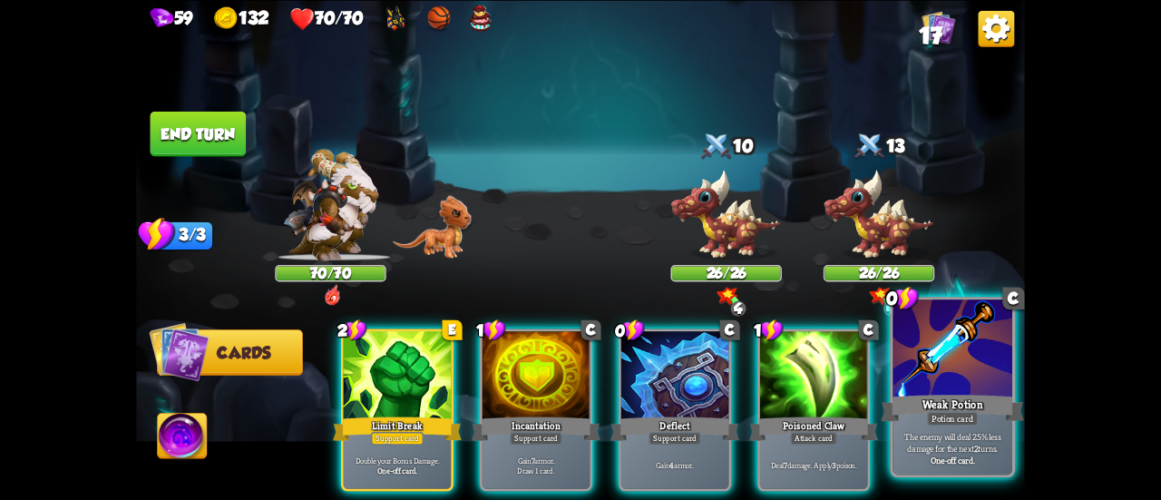
click at [968, 369] on div at bounding box center [953, 349] width 120 height 101
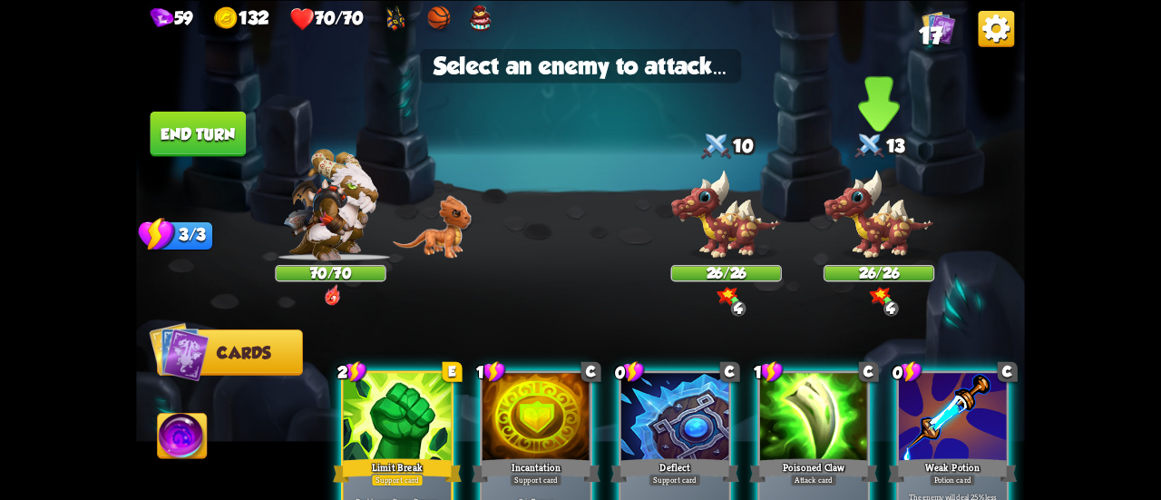
click at [869, 242] on img at bounding box center [879, 215] width 111 height 92
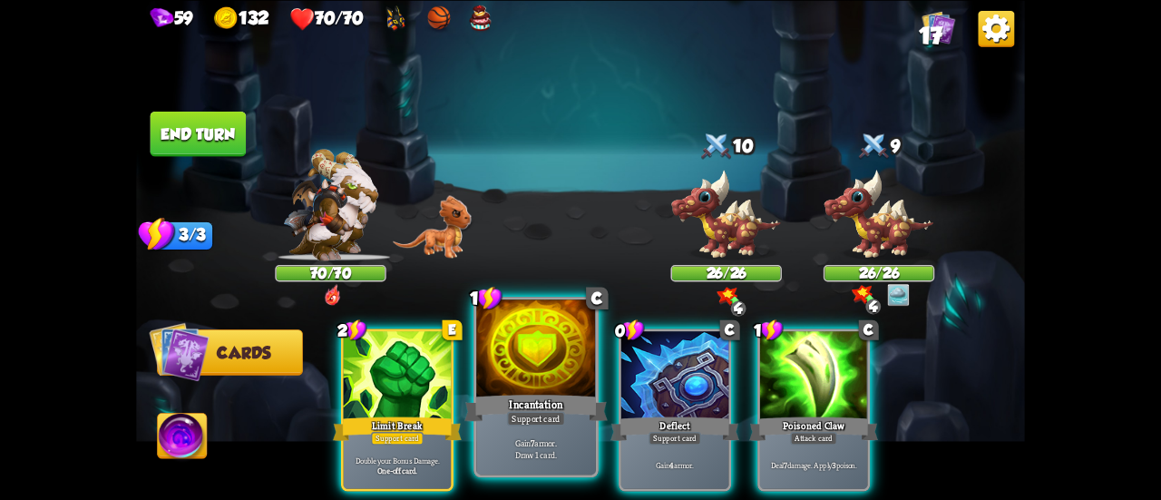
click at [581, 381] on div at bounding box center [536, 349] width 120 height 101
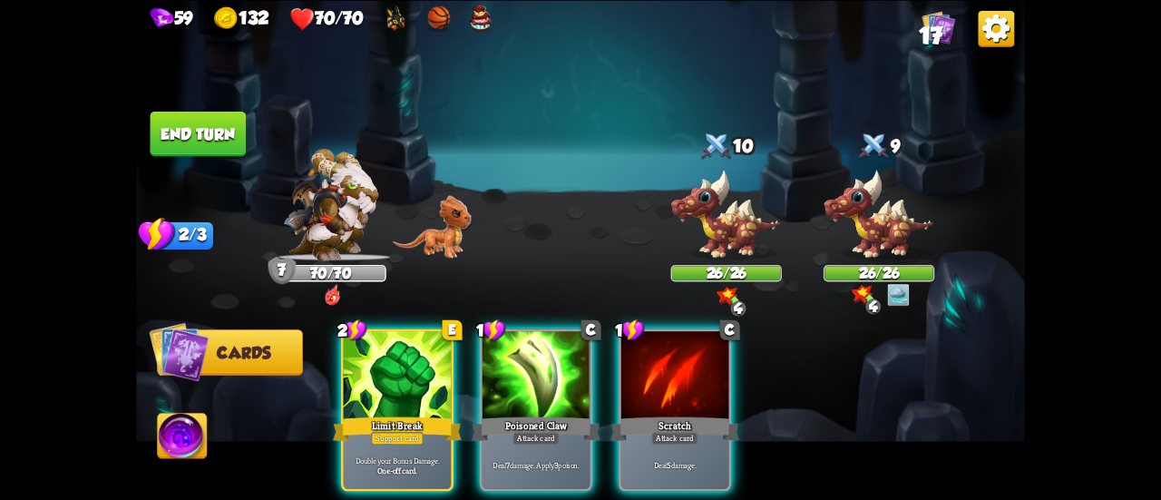
click at [581, 381] on div at bounding box center [536, 376] width 107 height 91
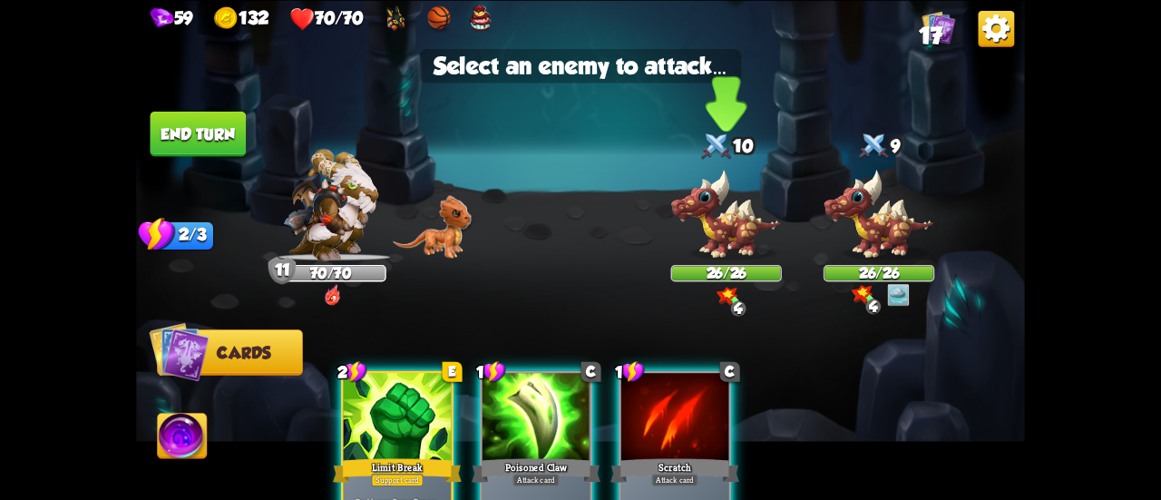
click at [721, 237] on img at bounding box center [725, 215] width 111 height 92
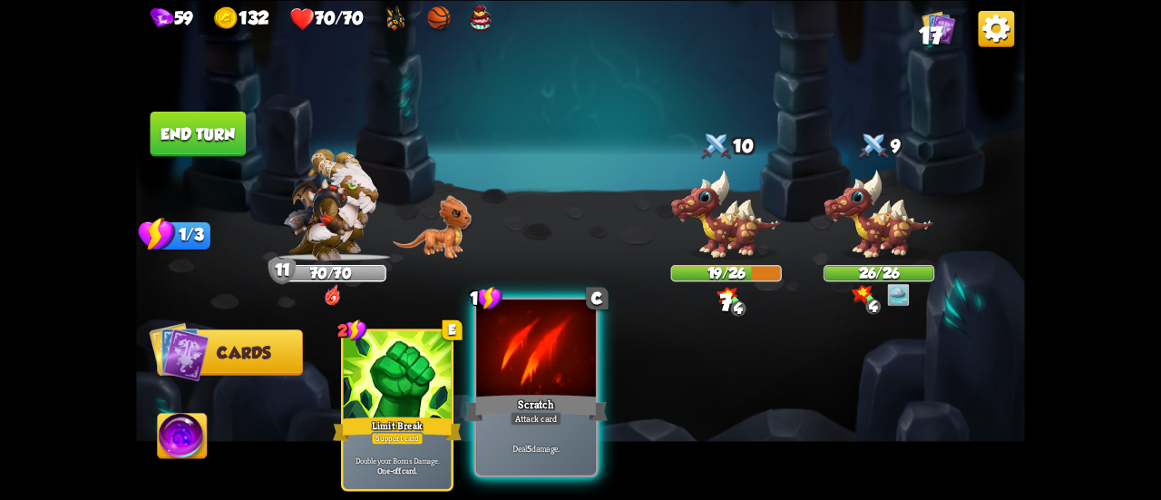
drag, startPoint x: 551, startPoint y: 422, endPoint x: 558, endPoint y: 414, distance: 10.9
click at [551, 422] on div "Attack card" at bounding box center [536, 418] width 52 height 15
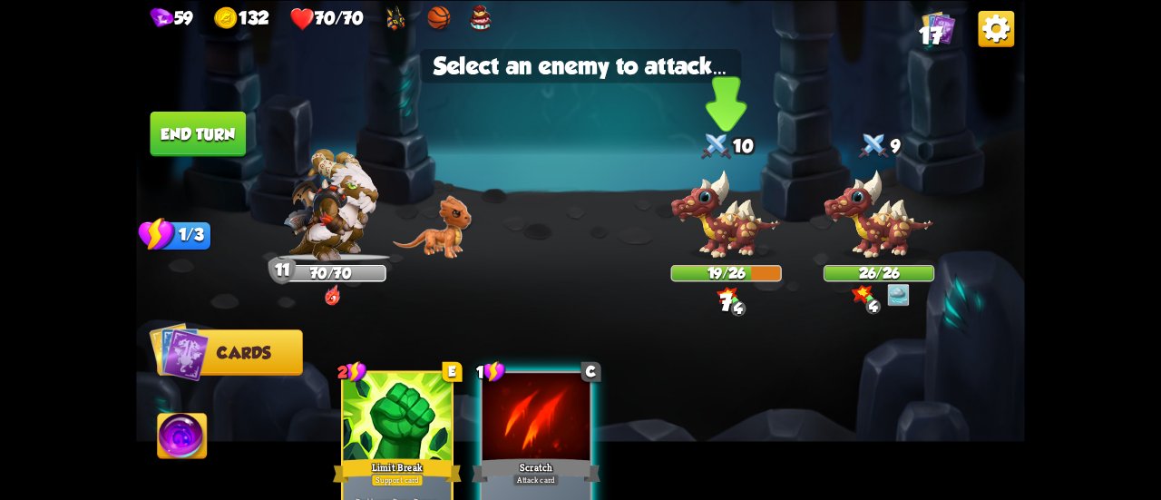
click at [737, 220] on img at bounding box center [725, 215] width 111 height 92
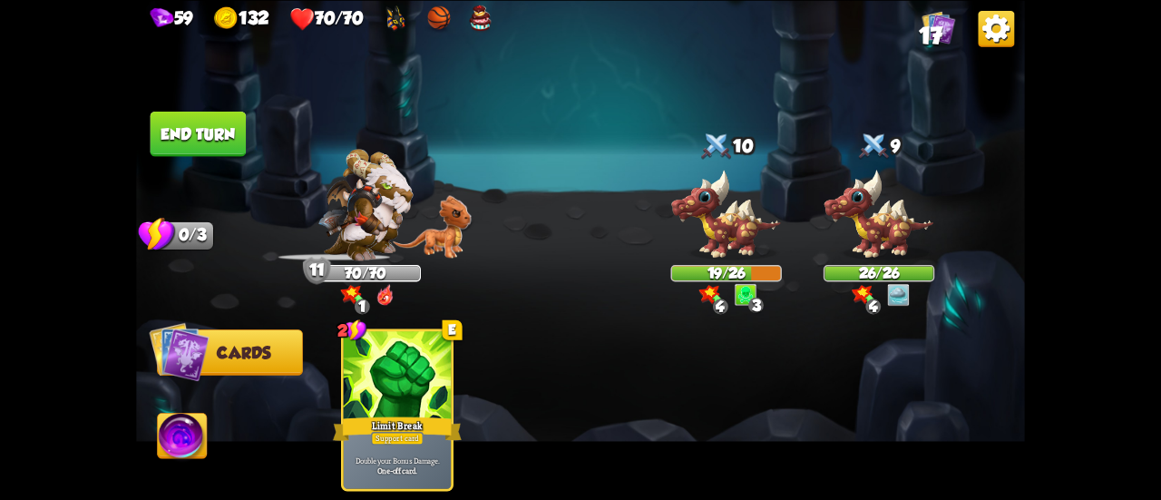
click at [227, 149] on button "End turn" at bounding box center [199, 133] width 96 height 45
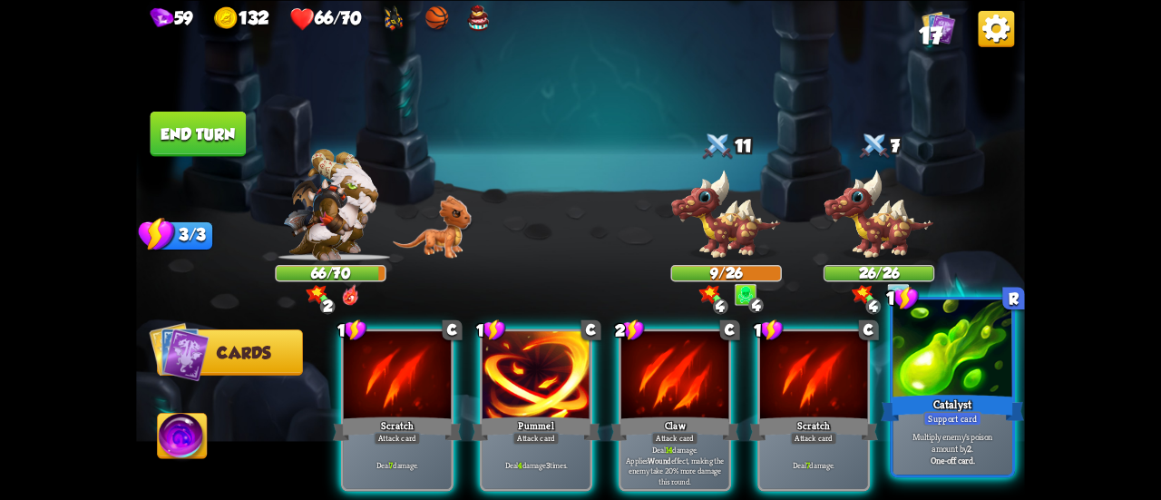
click at [933, 395] on div "Catalyst" at bounding box center [952, 408] width 143 height 32
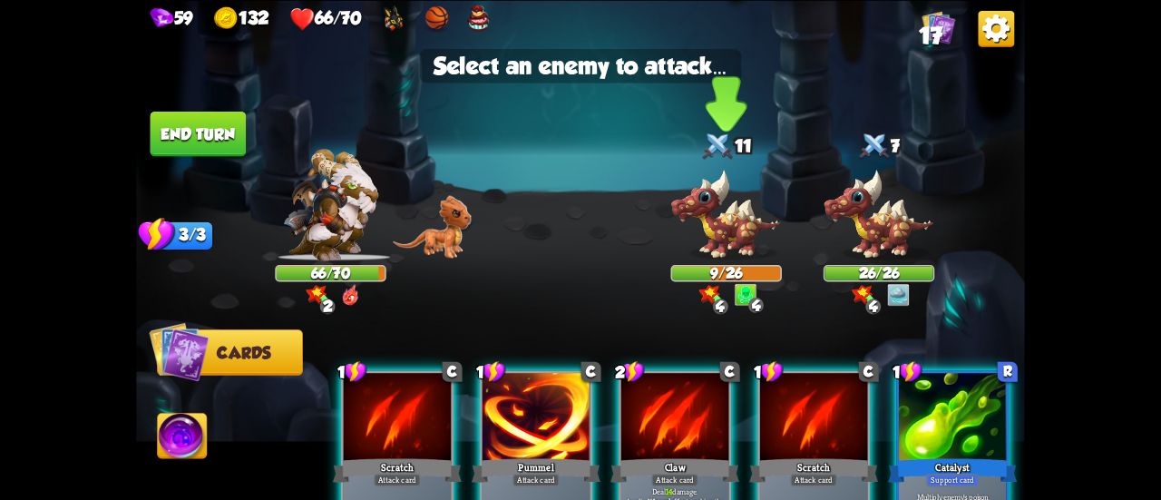
click at [746, 239] on img at bounding box center [725, 215] width 111 height 92
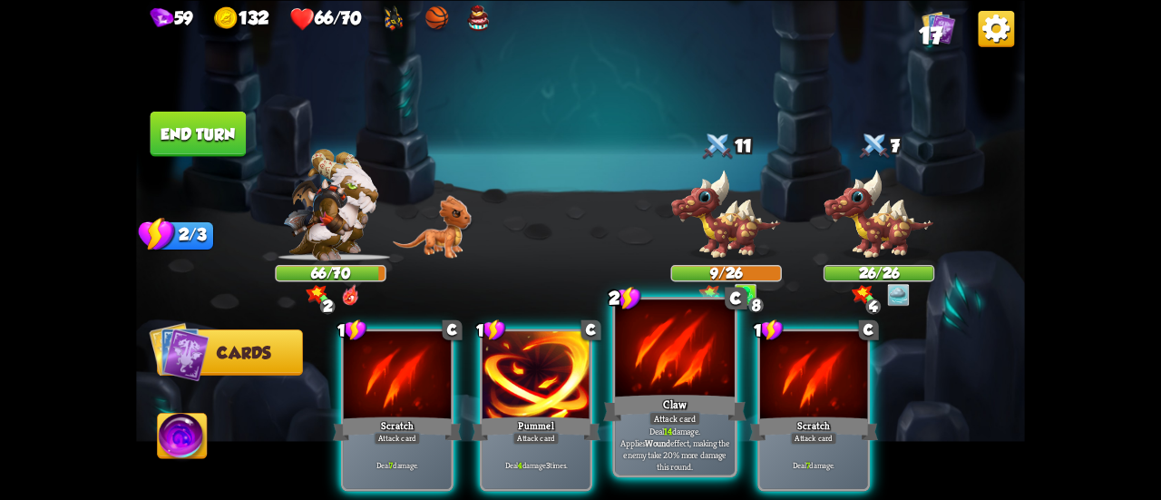
click at [681, 373] on div at bounding box center [675, 349] width 120 height 101
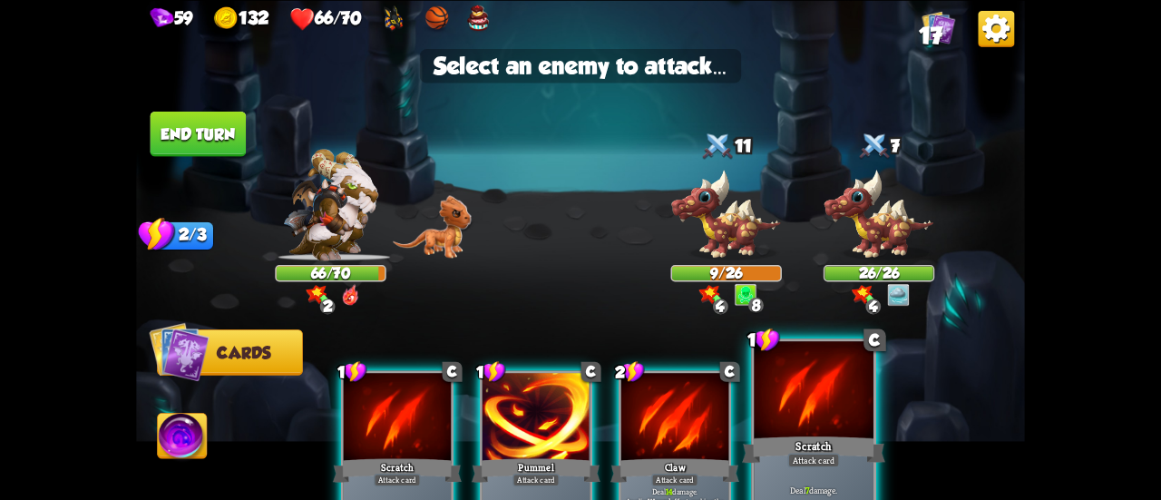
click at [806, 415] on div at bounding box center [814, 391] width 120 height 101
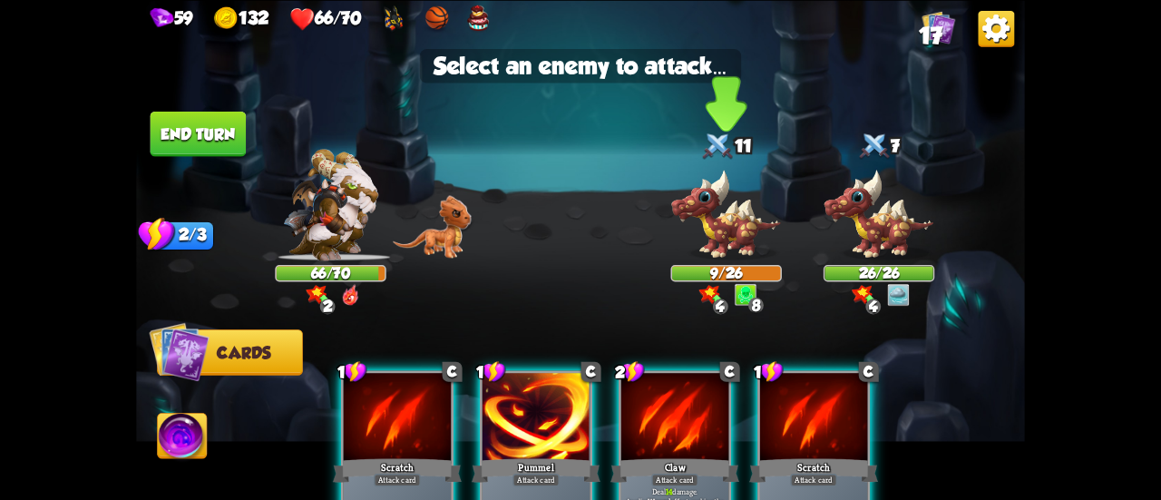
click at [729, 224] on img at bounding box center [725, 215] width 111 height 92
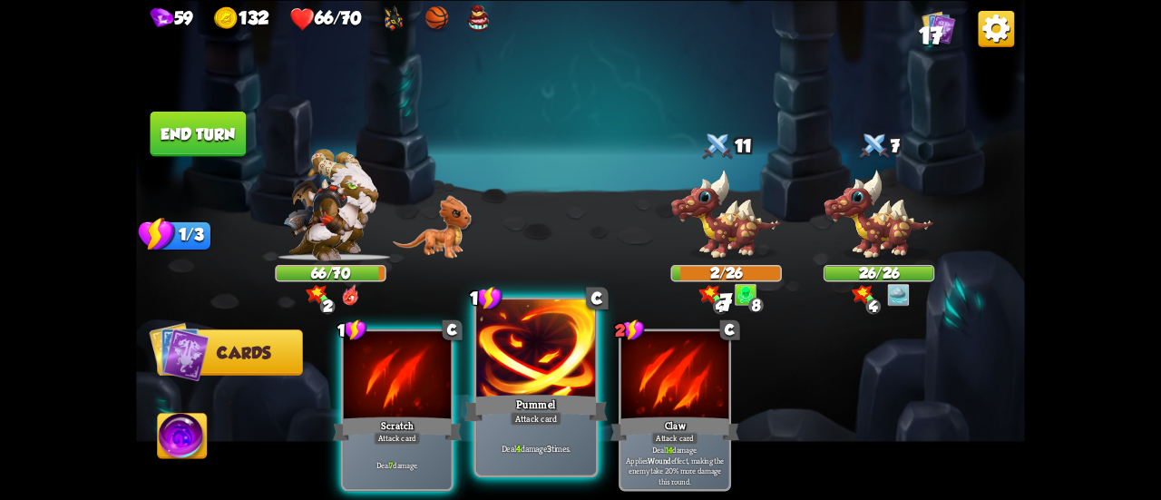
click at [550, 396] on div "Pummel" at bounding box center [535, 408] width 143 height 32
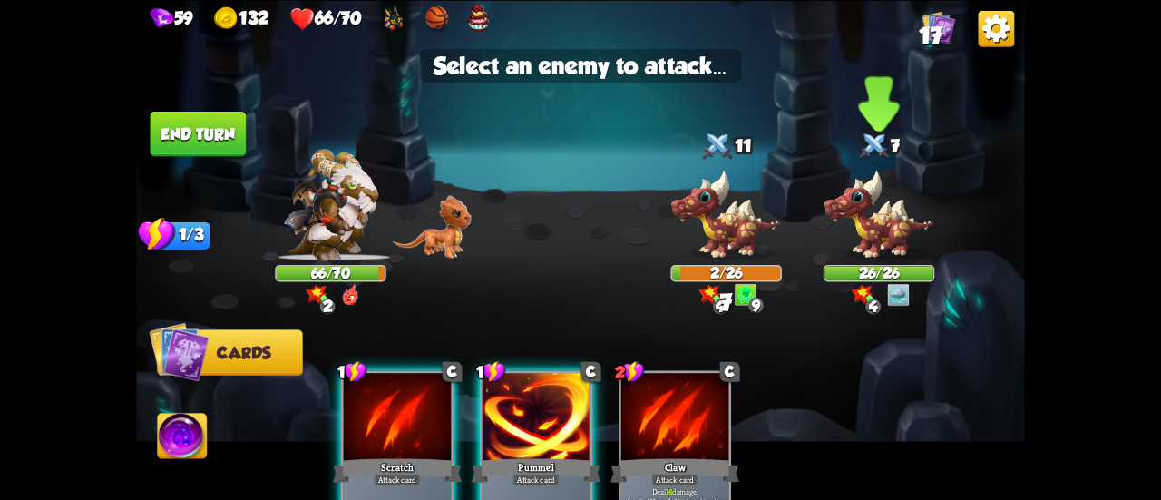
click at [896, 217] on img at bounding box center [879, 215] width 111 height 92
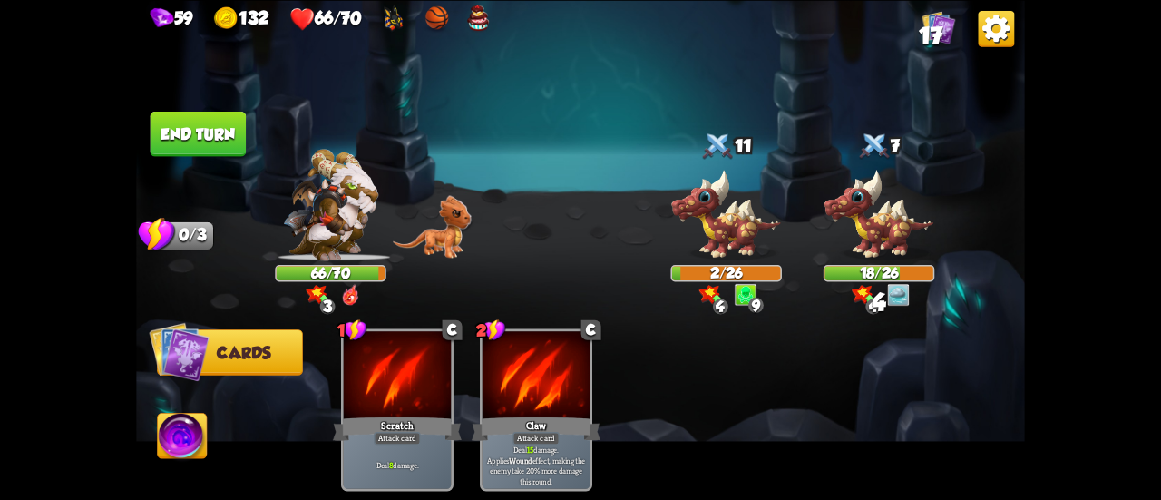
click at [226, 142] on button "End turn" at bounding box center [199, 133] width 96 height 45
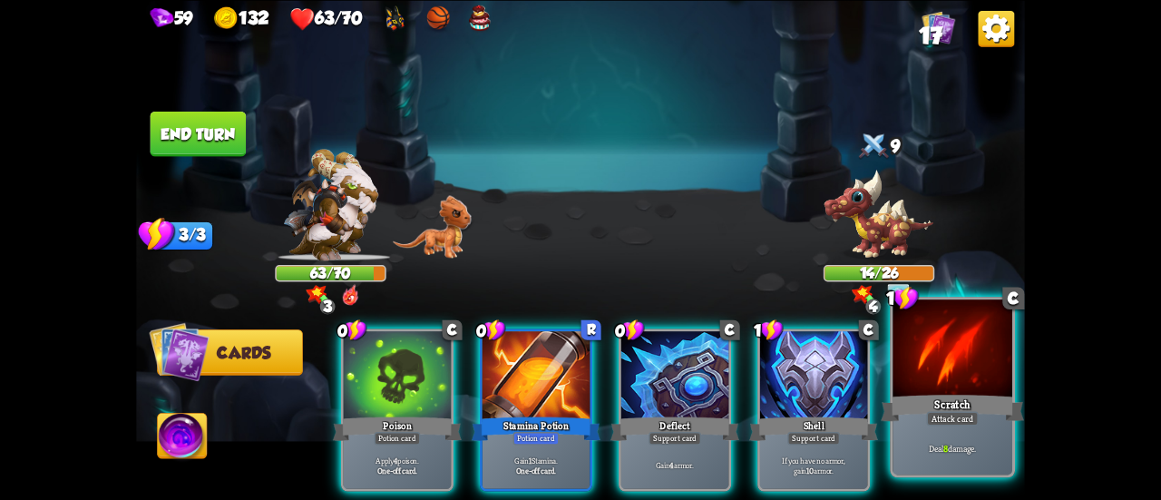
click at [969, 383] on div at bounding box center [953, 349] width 120 height 101
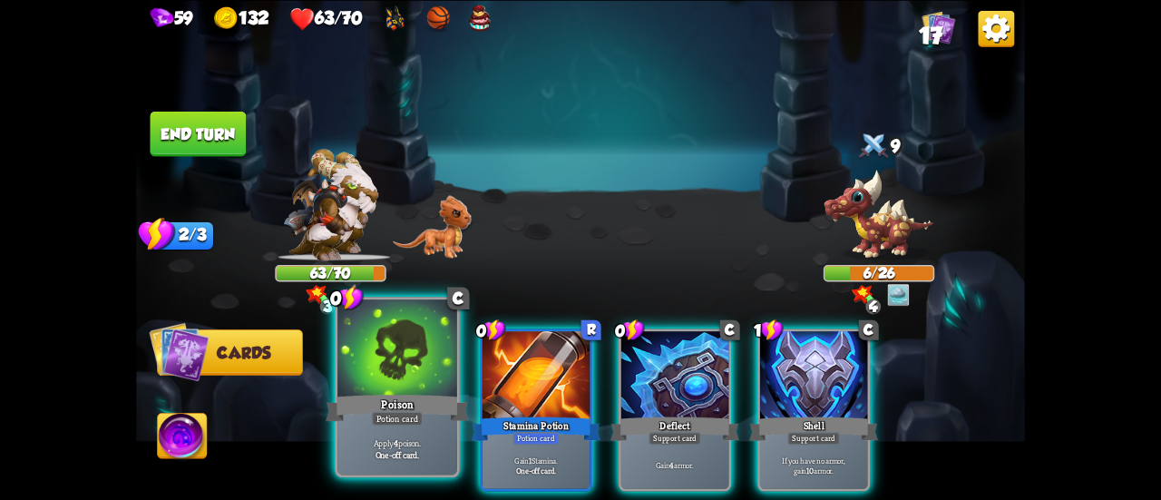
click at [386, 411] on div "Potion card" at bounding box center [398, 418] width 52 height 15
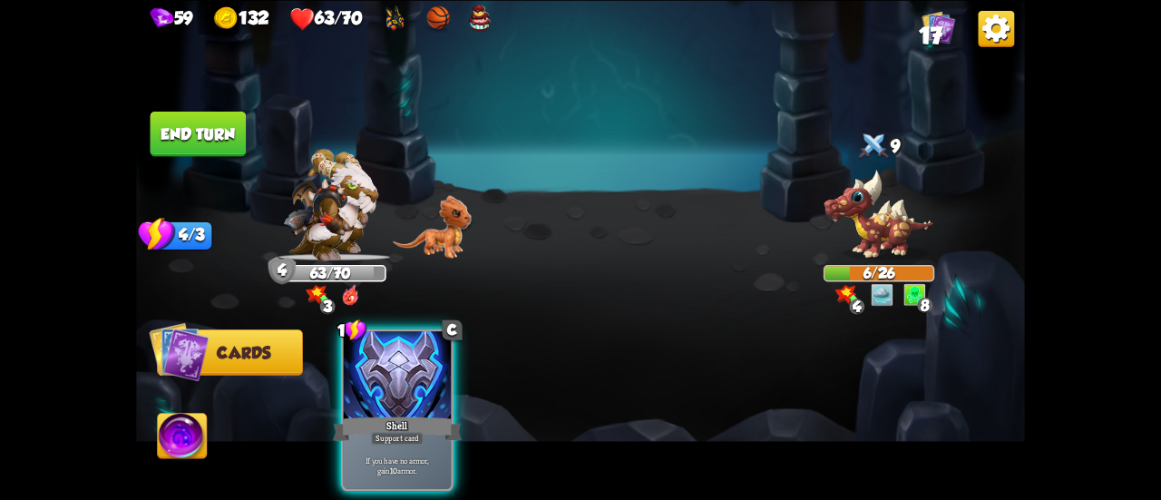
click at [196, 154] on button "End turn" at bounding box center [199, 133] width 96 height 45
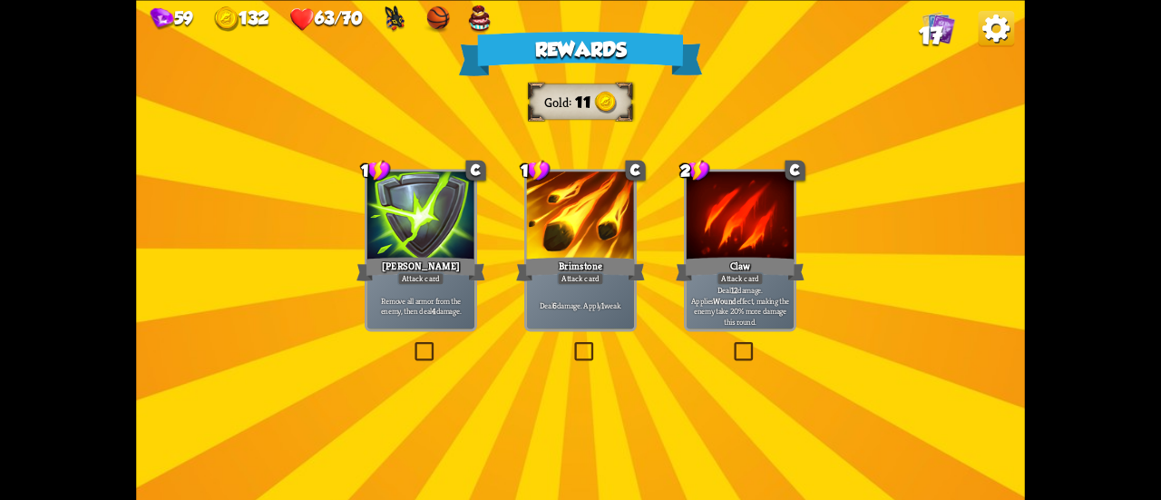
click at [450, 272] on div "[PERSON_NAME]" at bounding box center [421, 268] width 129 height 29
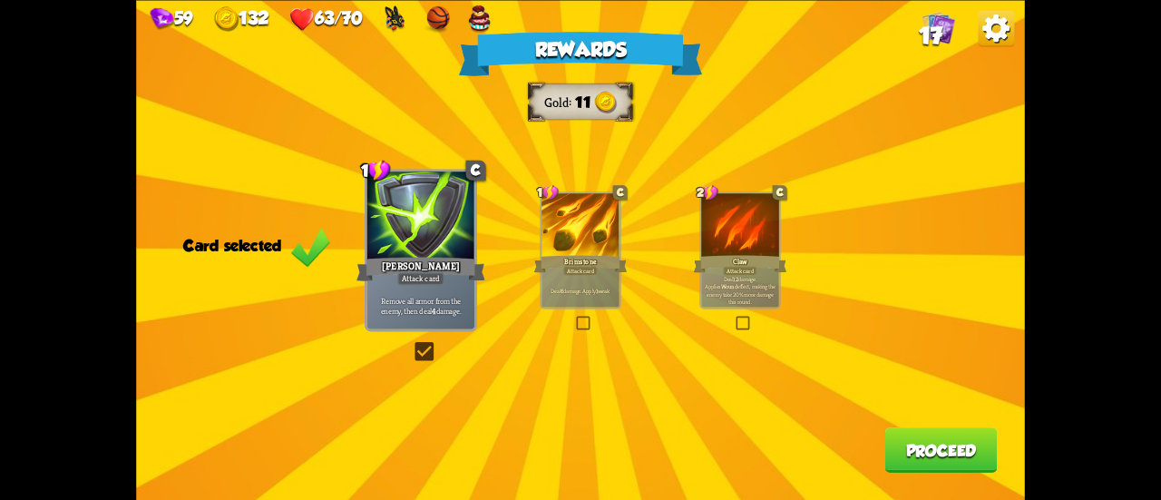
click at [938, 440] on button "Proceed" at bounding box center [941, 449] width 112 height 45
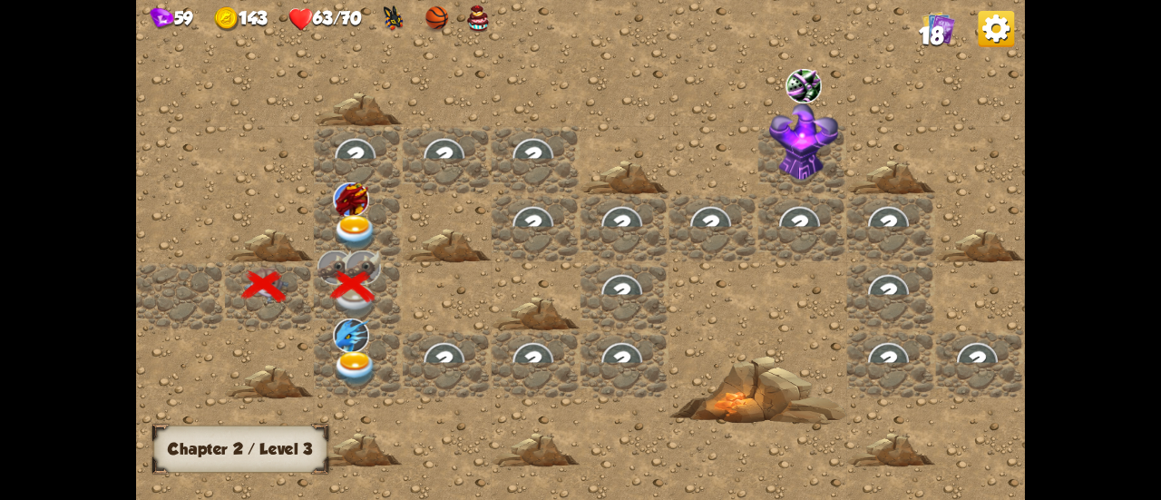
click at [367, 229] on img at bounding box center [356, 232] width 44 height 34
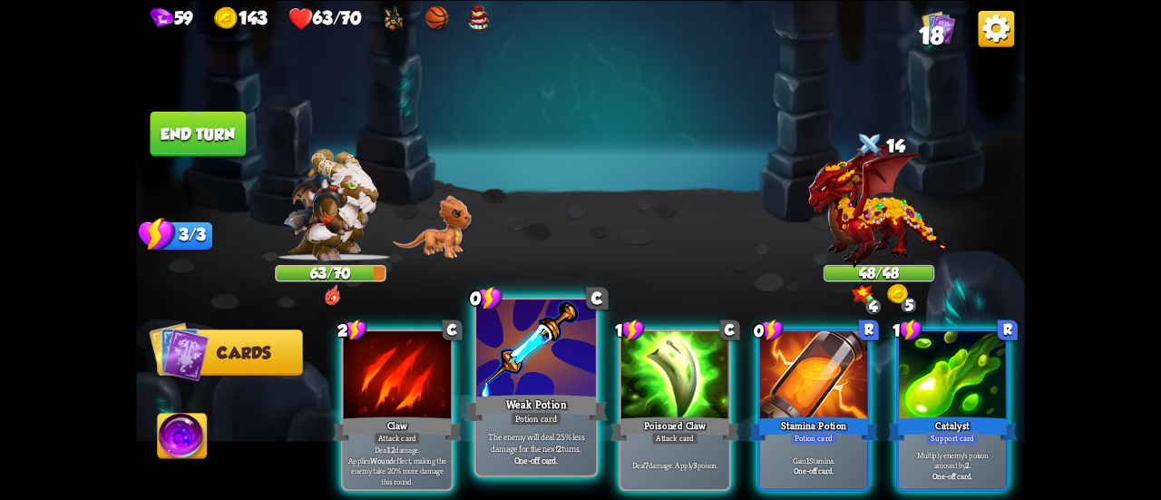
click at [551, 388] on div at bounding box center [536, 349] width 120 height 101
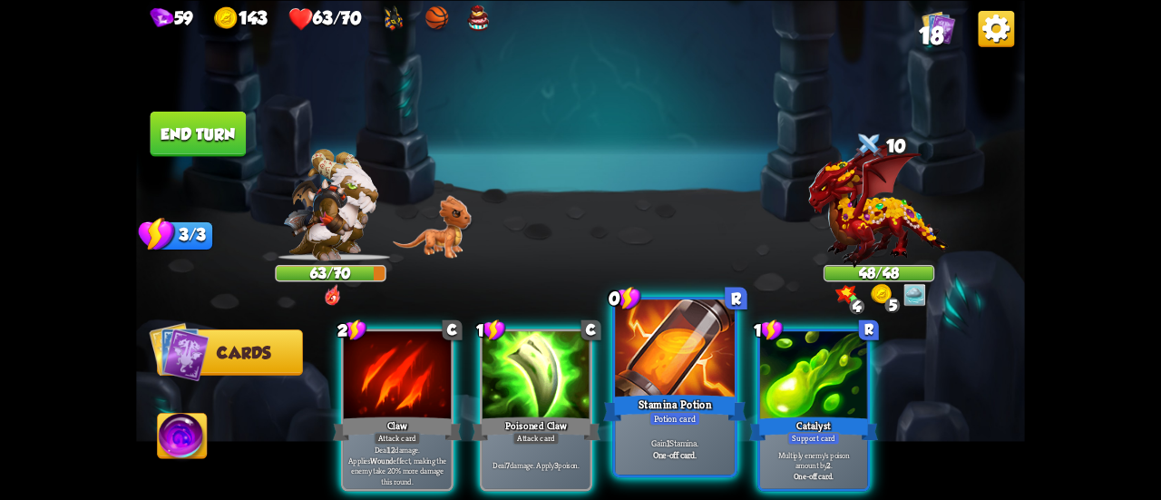
click at [653, 396] on div "Stamina Potion" at bounding box center [674, 408] width 143 height 32
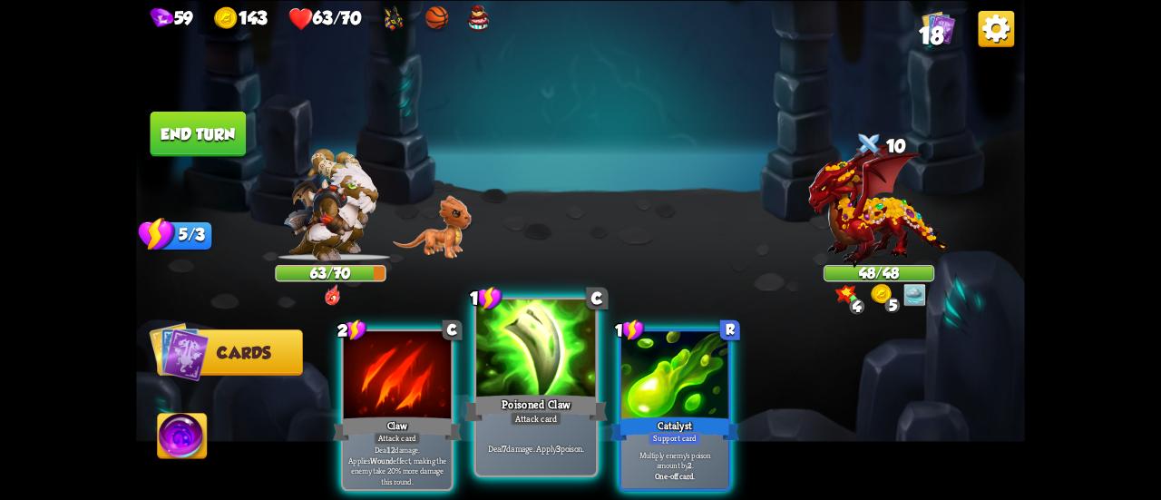
click at [546, 387] on div at bounding box center [536, 349] width 120 height 101
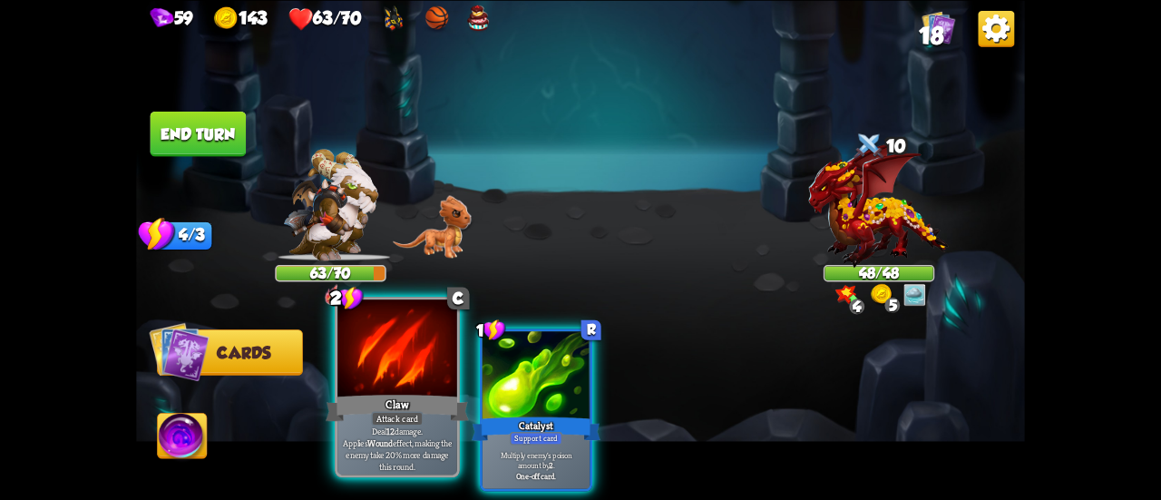
click at [388, 367] on div at bounding box center [397, 349] width 120 height 101
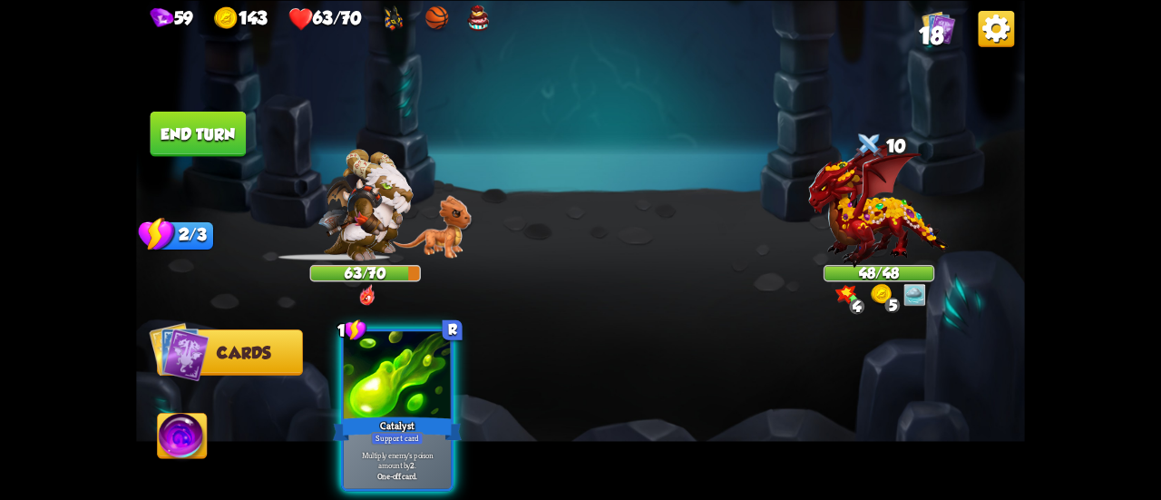
click at [388, 367] on div at bounding box center [397, 376] width 107 height 91
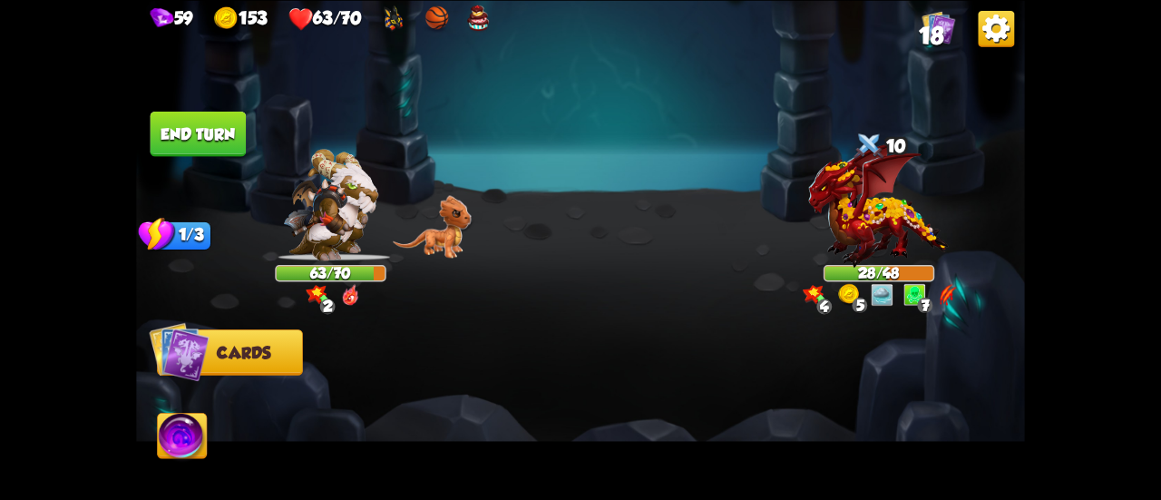
click at [219, 132] on button "End turn" at bounding box center [199, 133] width 96 height 45
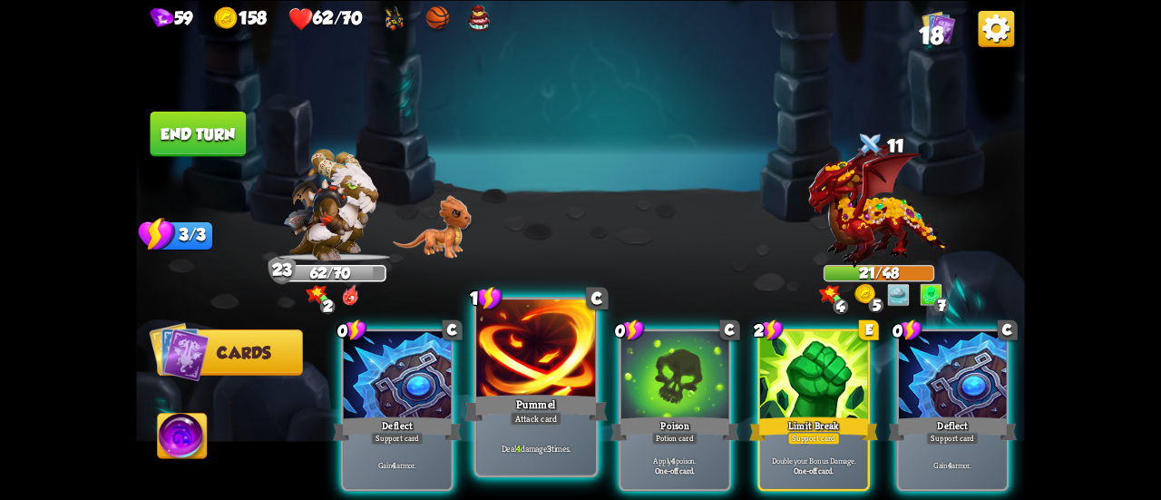
click at [543, 385] on div at bounding box center [536, 349] width 120 height 101
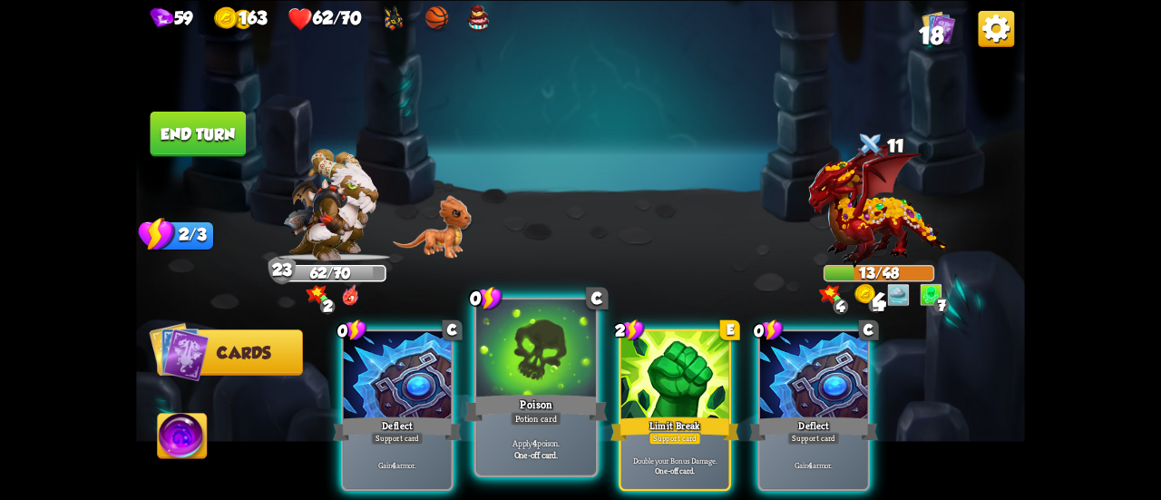
click at [534, 414] on div "Potion card" at bounding box center [537, 418] width 52 height 15
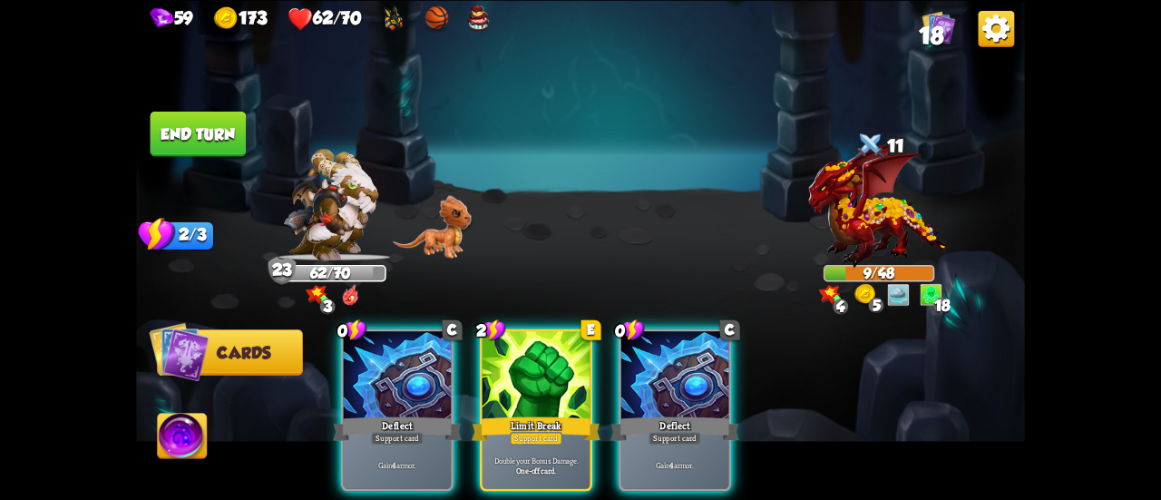
click at [203, 148] on button "End turn" at bounding box center [199, 133] width 96 height 45
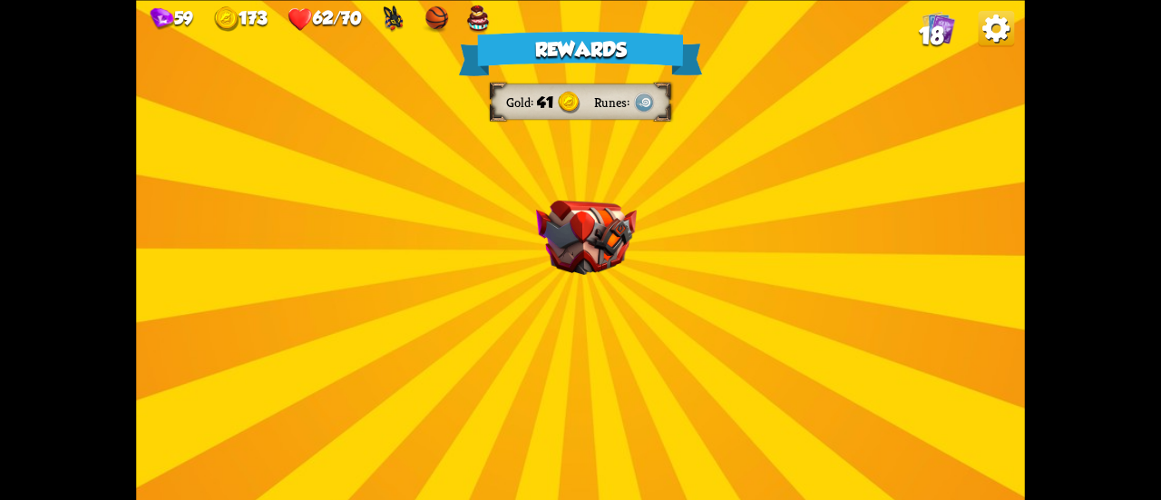
click at [646, 275] on div "Rewards Gold 41 Runes Select a card 1 C Last Punch Attack card Deal 14 damage. …" at bounding box center [580, 250] width 889 height 500
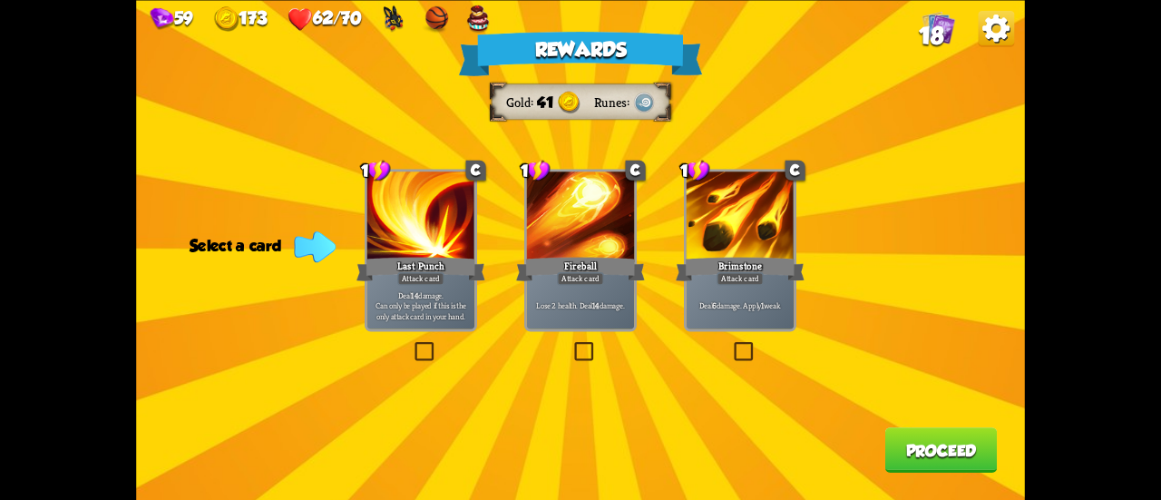
click at [438, 298] on p "Deal 14 damage. Can only be played if this is the only attack card in your hand." at bounding box center [421, 305] width 103 height 32
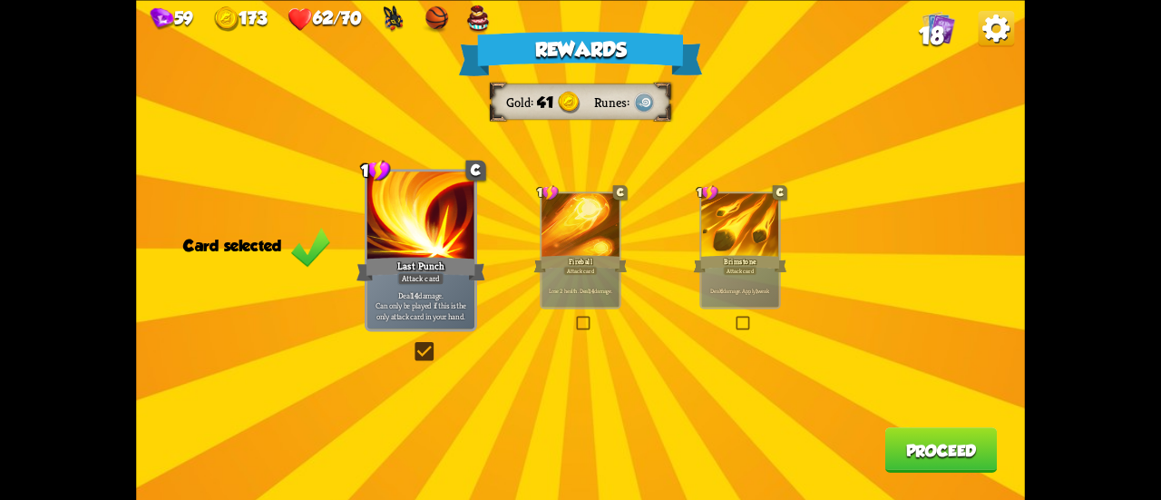
click at [940, 435] on button "Proceed" at bounding box center [941, 449] width 112 height 45
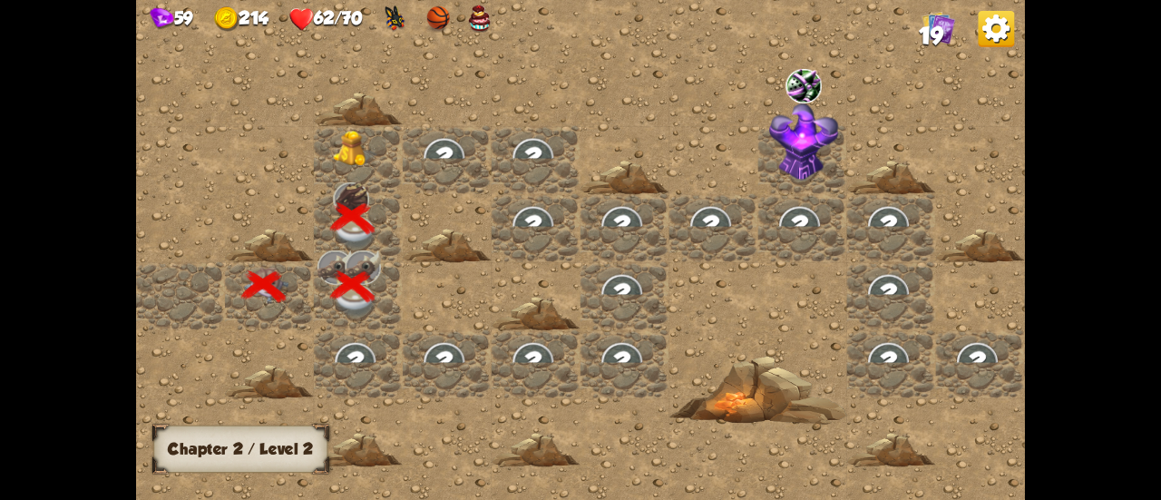
click at [360, 156] on img at bounding box center [356, 149] width 44 height 36
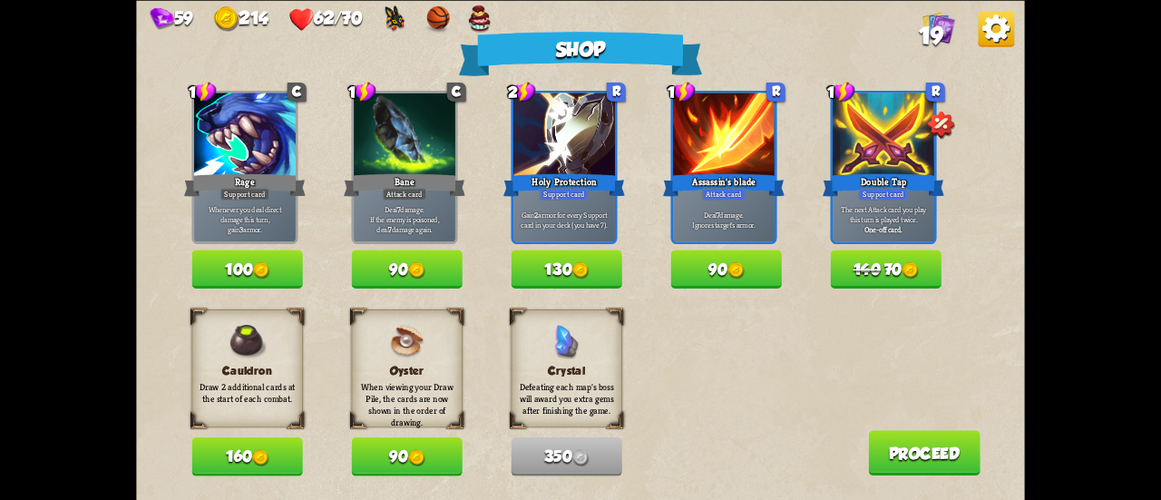
click at [592, 276] on button "130" at bounding box center [566, 268] width 111 height 39
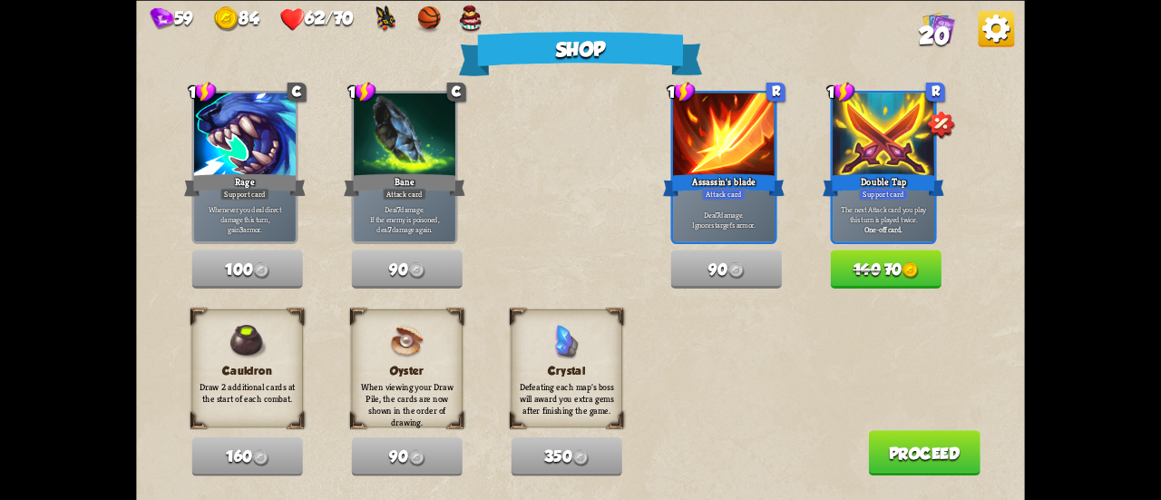
click at [893, 445] on button "Proceed" at bounding box center [924, 452] width 112 height 45
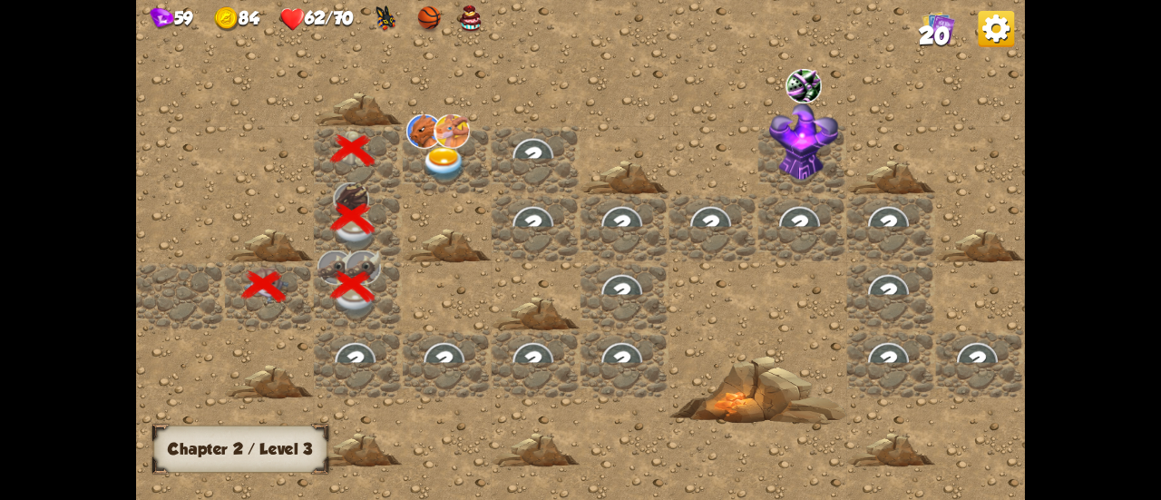
click at [451, 171] on img at bounding box center [445, 164] width 44 height 34
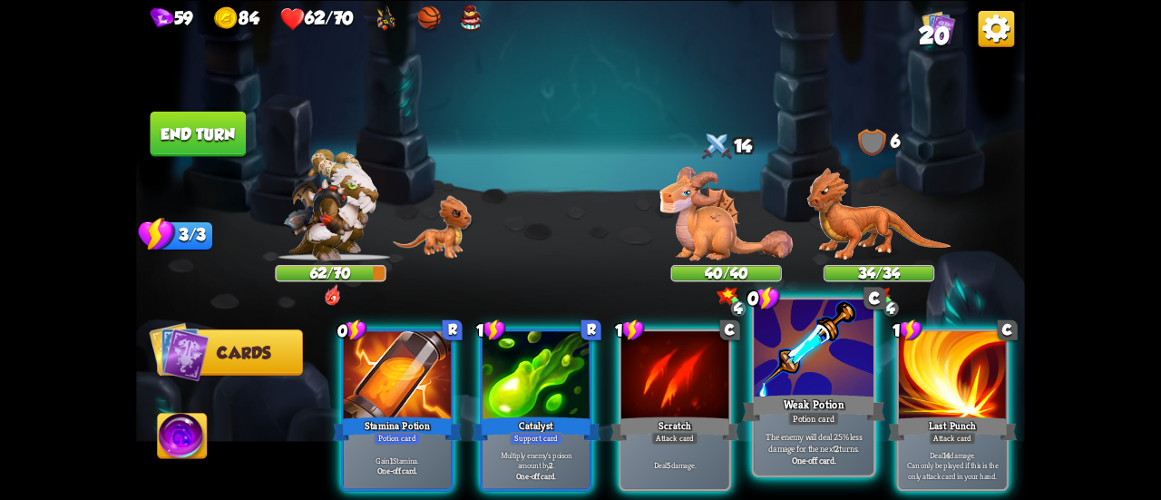
drag, startPoint x: 812, startPoint y: 396, endPoint x: 743, endPoint y: 298, distance: 119.8
click at [811, 395] on div "Weak Potion" at bounding box center [813, 408] width 143 height 32
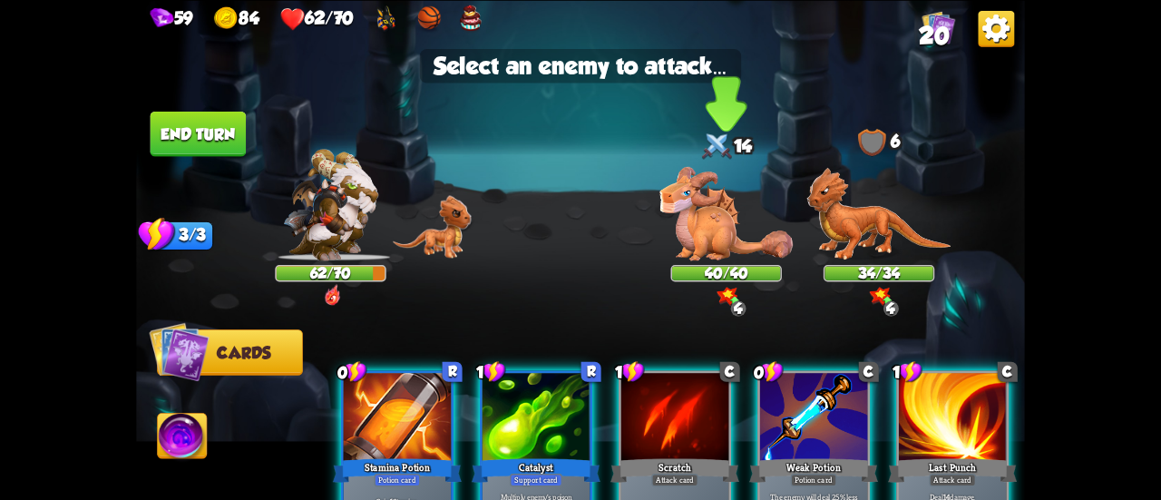
click at [695, 233] on img at bounding box center [726, 213] width 133 height 93
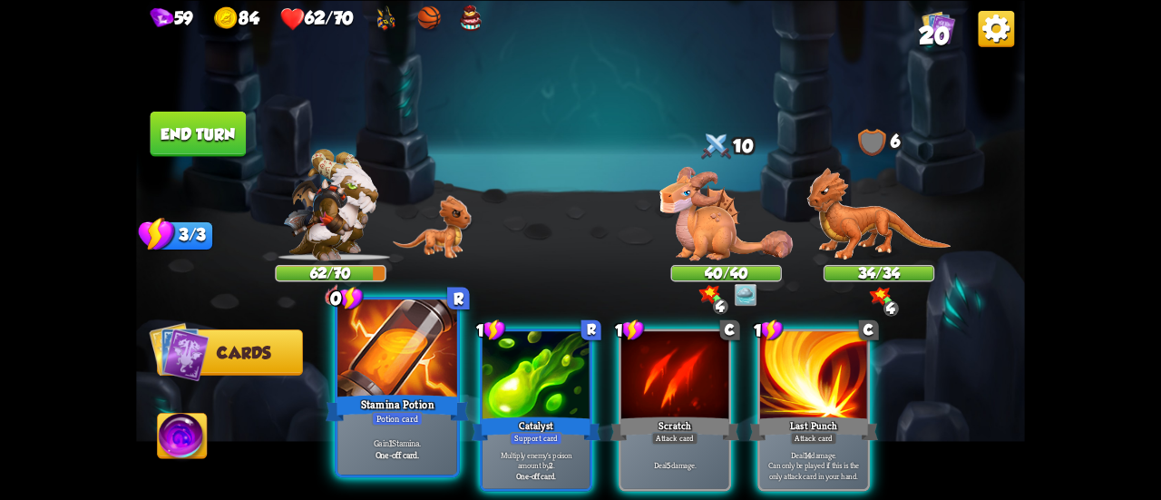
click at [376, 413] on div "Potion card" at bounding box center [398, 418] width 52 height 15
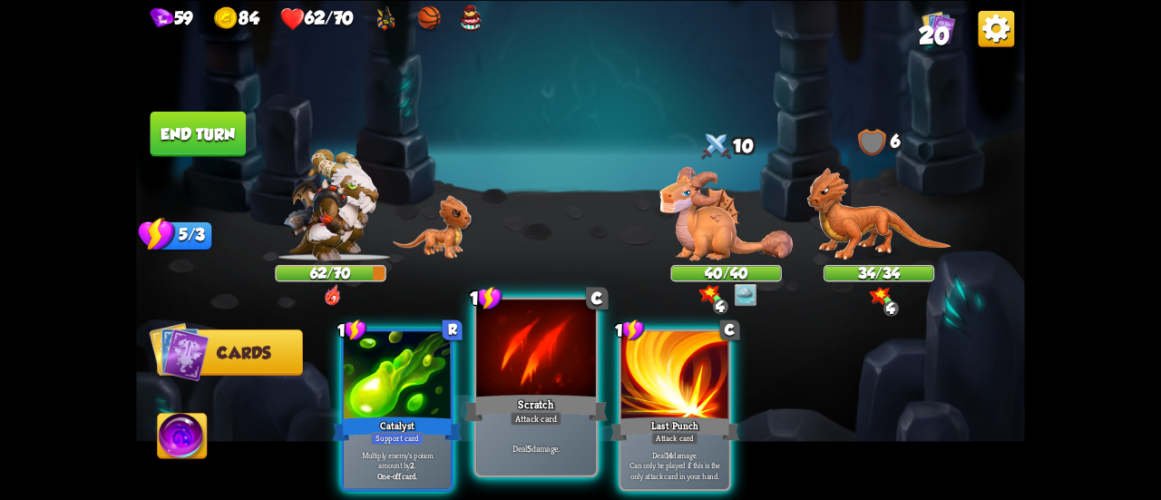
click at [548, 384] on div at bounding box center [536, 349] width 120 height 101
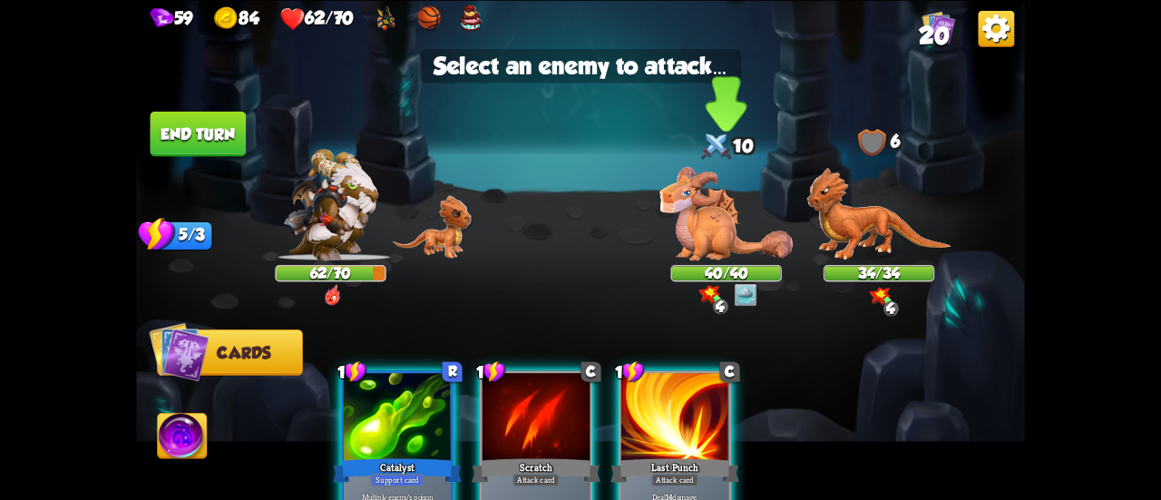
click at [711, 239] on img at bounding box center [726, 213] width 133 height 93
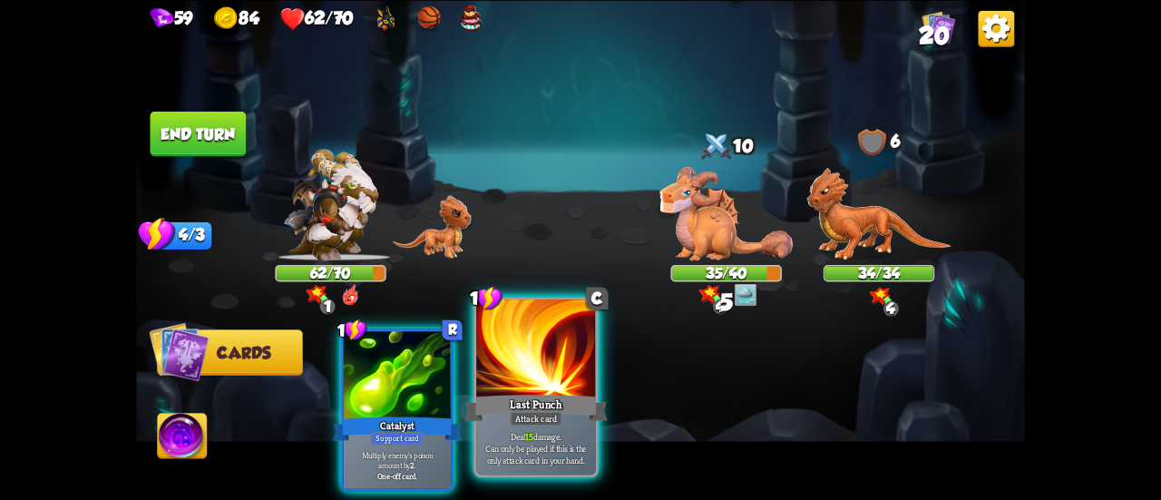
click at [565, 376] on div at bounding box center [536, 349] width 120 height 101
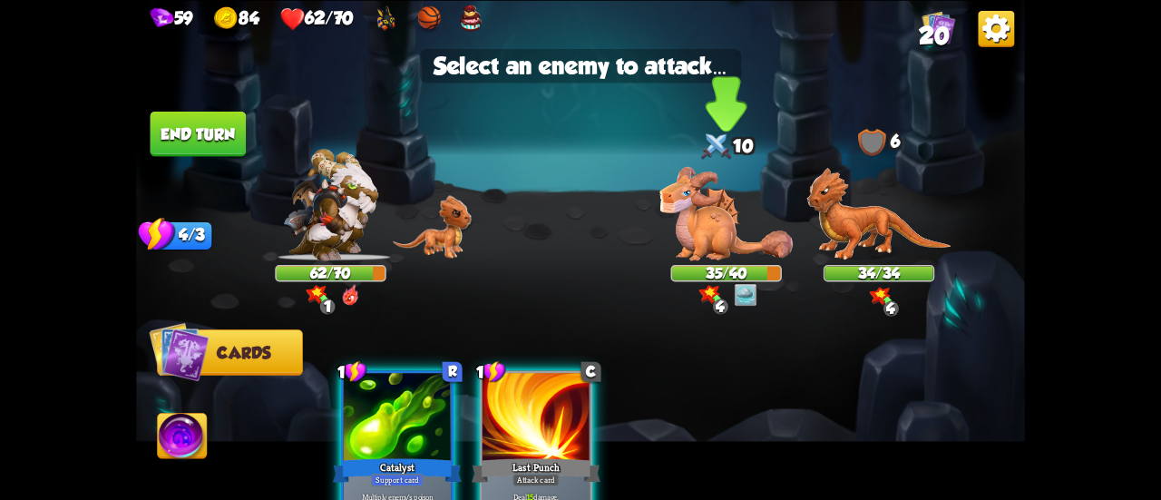
click at [707, 222] on img at bounding box center [726, 213] width 133 height 93
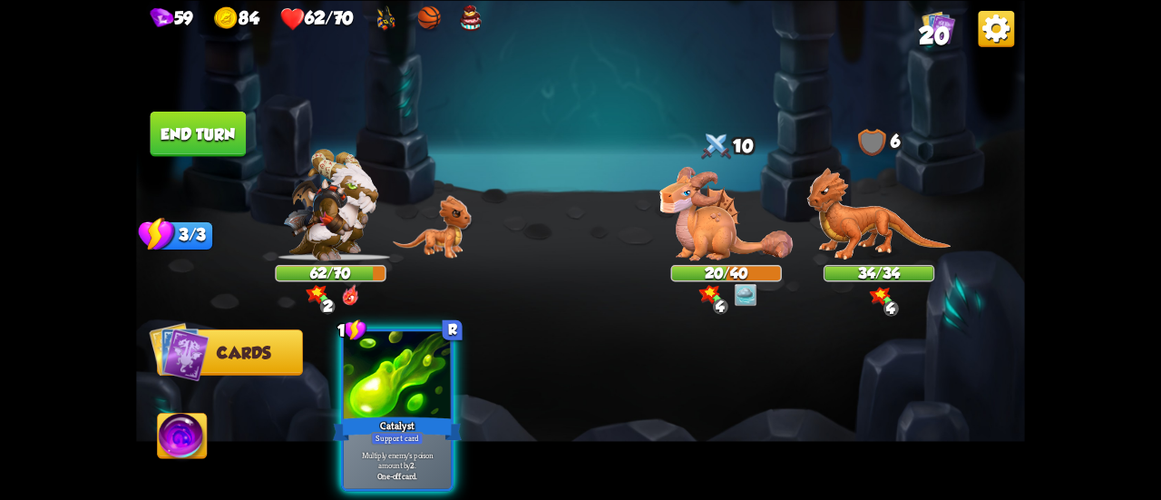
click at [198, 134] on button "End turn" at bounding box center [199, 133] width 96 height 45
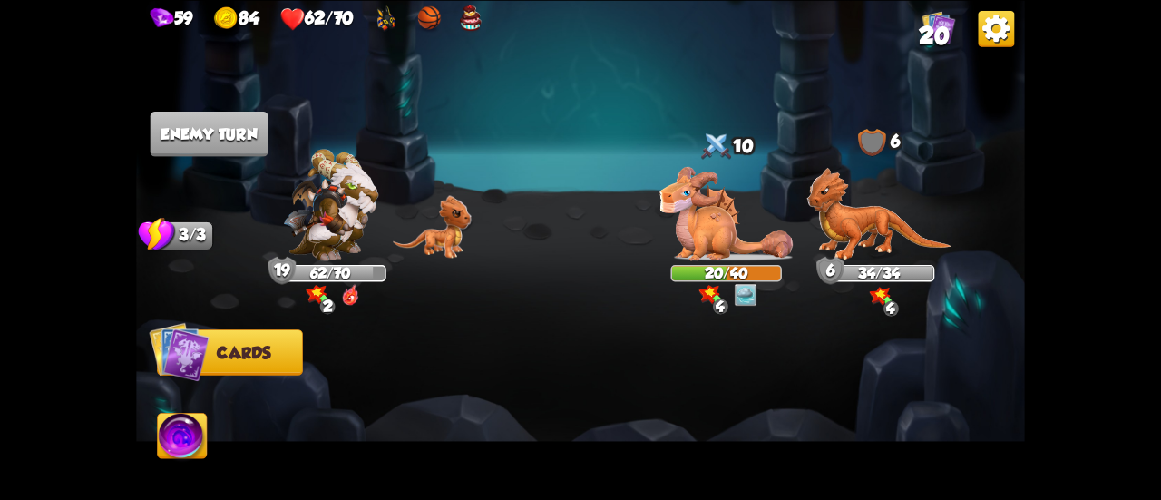
click at [442, 22] on img at bounding box center [428, 19] width 28 height 28
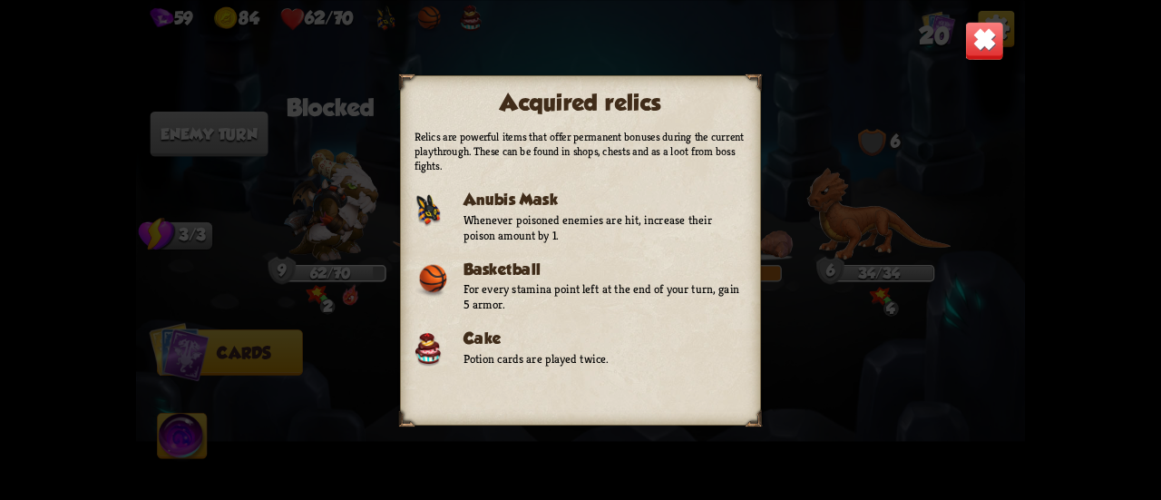
click at [811, 279] on div "Acquired relics Relics are powerful items that offer permanent bonuses during t…" at bounding box center [580, 250] width 889 height 500
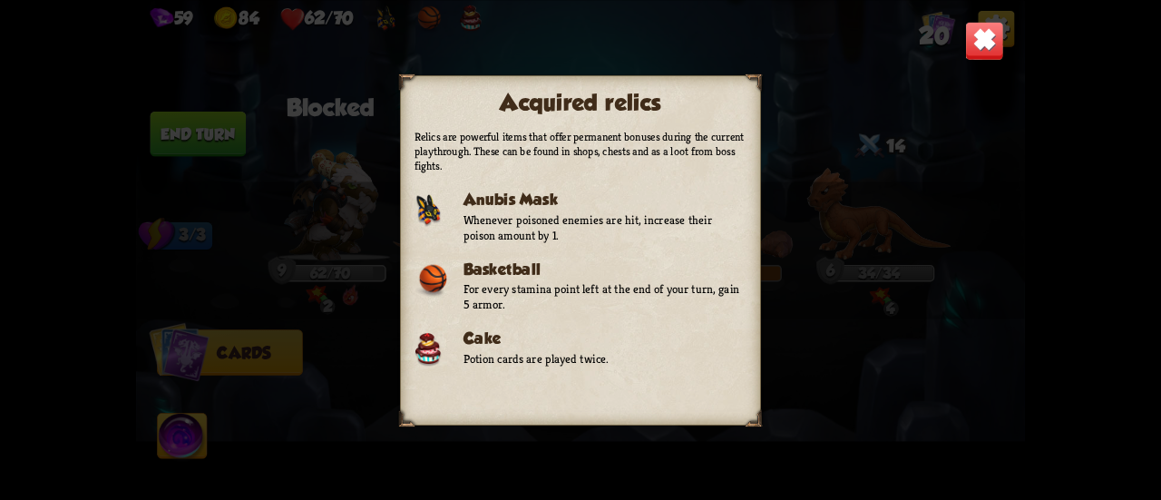
click at [982, 42] on img at bounding box center [984, 40] width 39 height 39
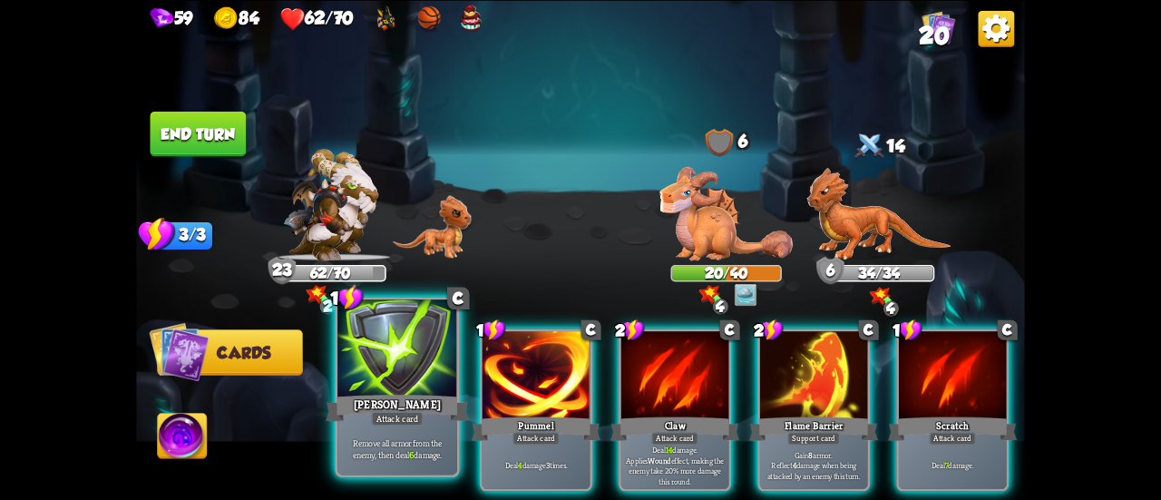
click at [379, 396] on div "[PERSON_NAME]" at bounding box center [397, 408] width 143 height 32
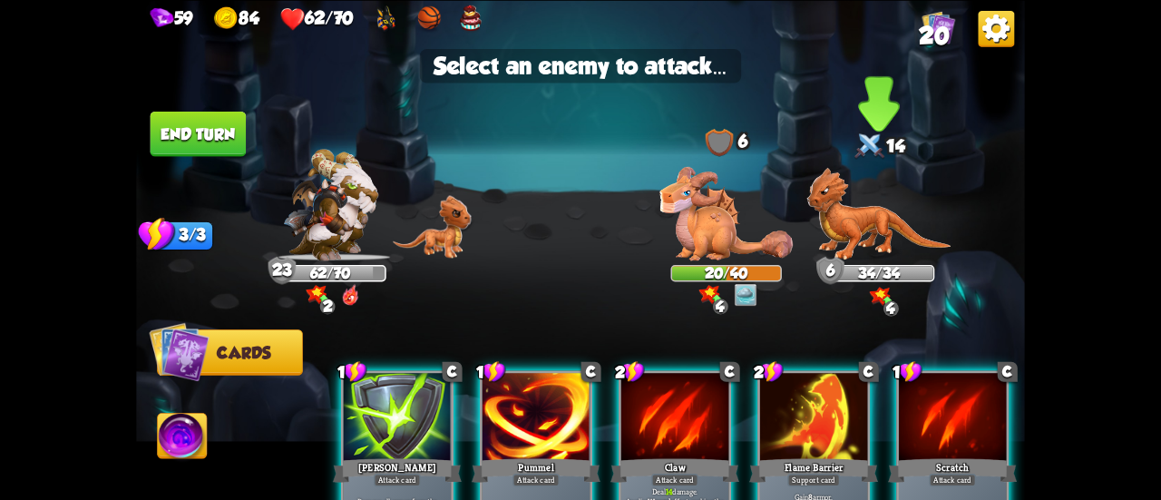
click at [863, 222] on img at bounding box center [879, 213] width 144 height 93
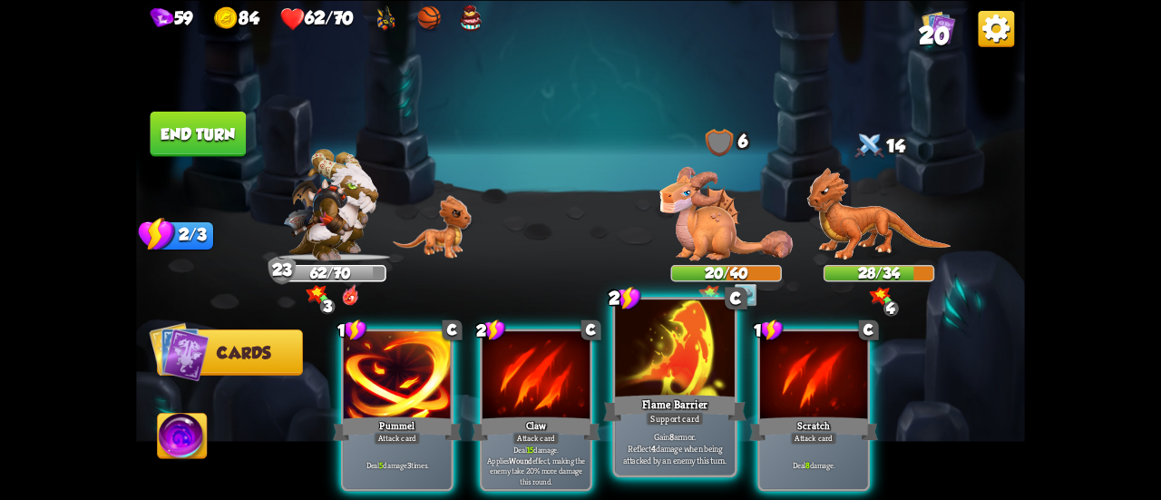
click at [686, 392] on div "Flame Barrier" at bounding box center [674, 408] width 143 height 32
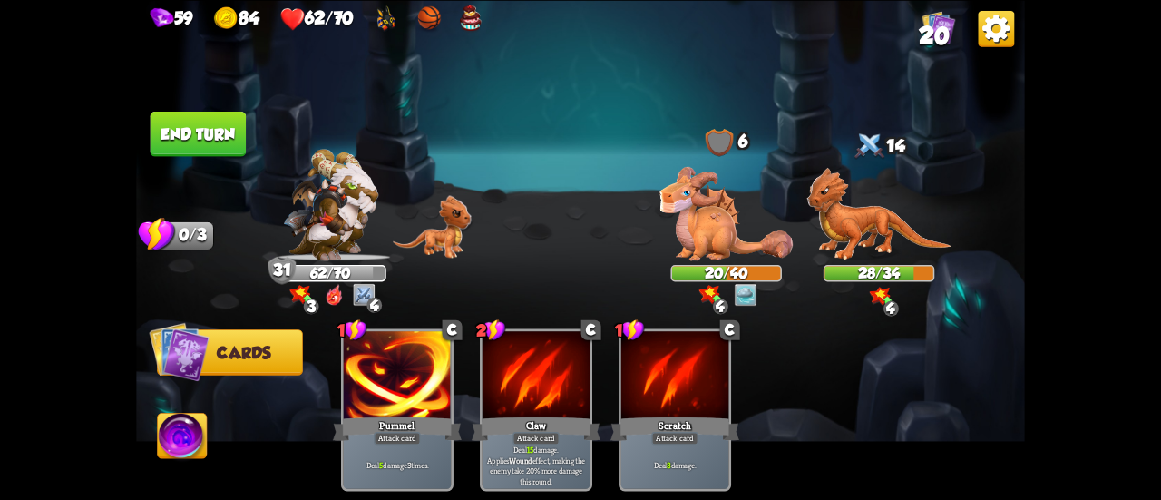
click at [218, 122] on button "End turn" at bounding box center [199, 133] width 96 height 45
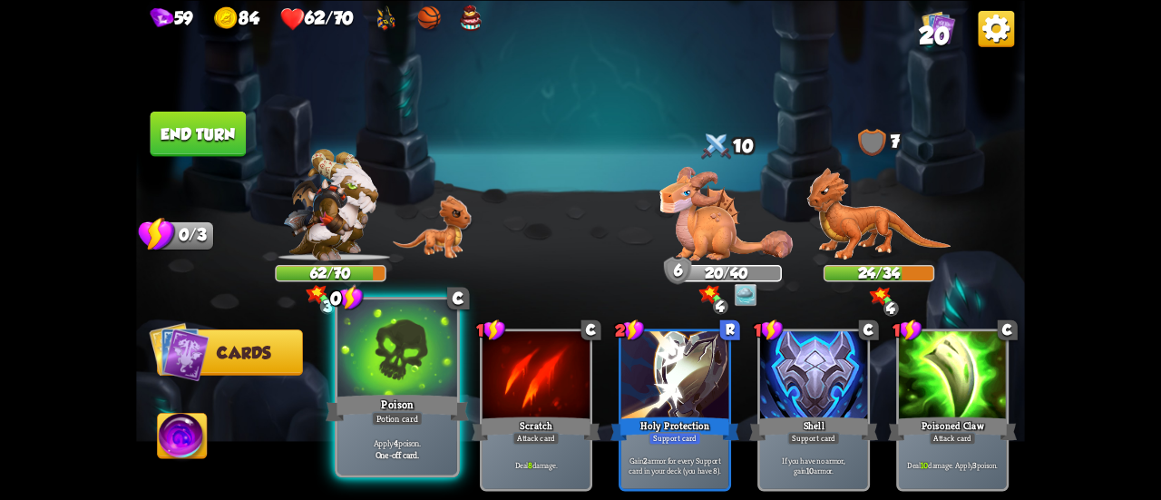
click at [373, 384] on div at bounding box center [397, 349] width 120 height 101
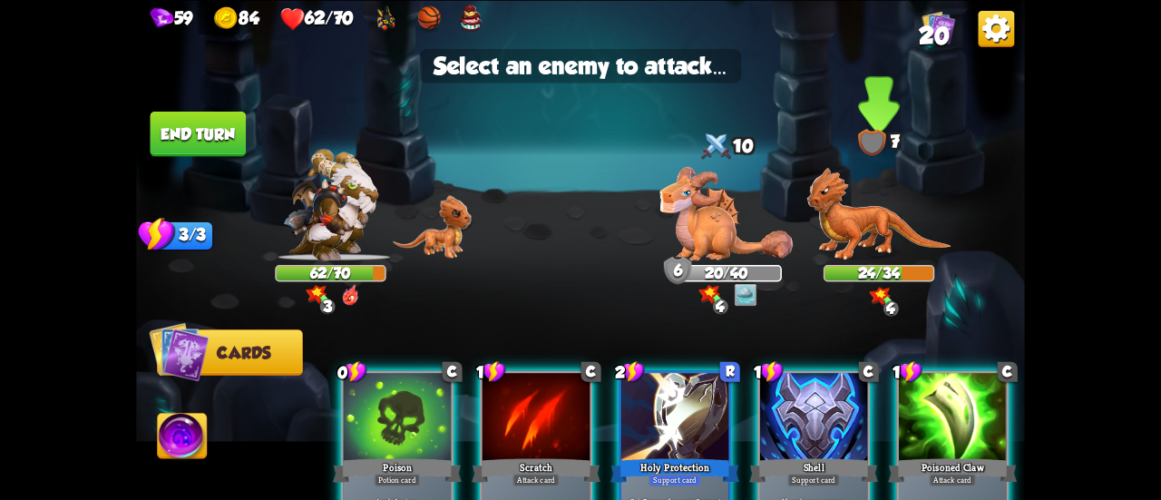
click at [872, 230] on img at bounding box center [879, 213] width 144 height 93
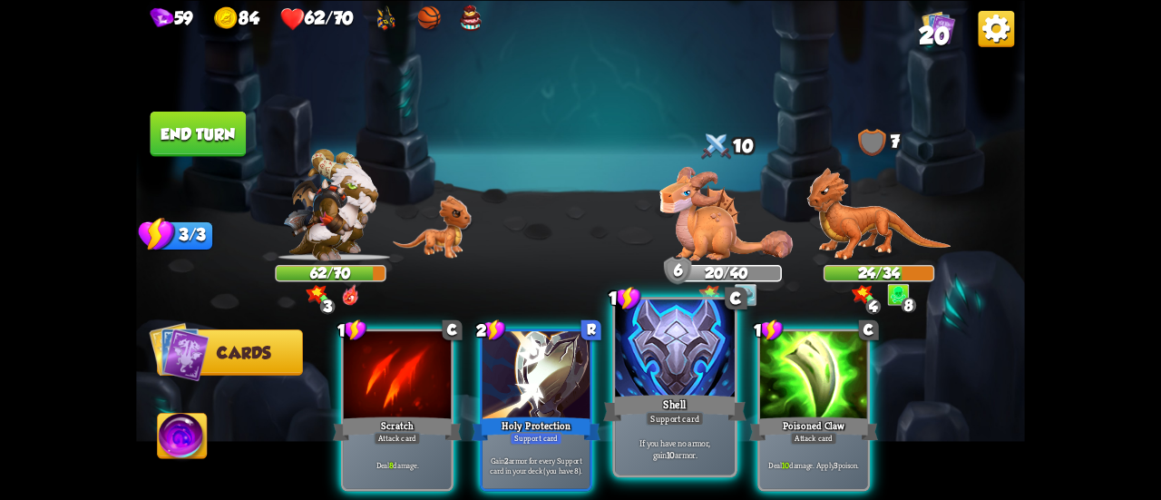
click at [682, 406] on div "Shell" at bounding box center [674, 408] width 143 height 32
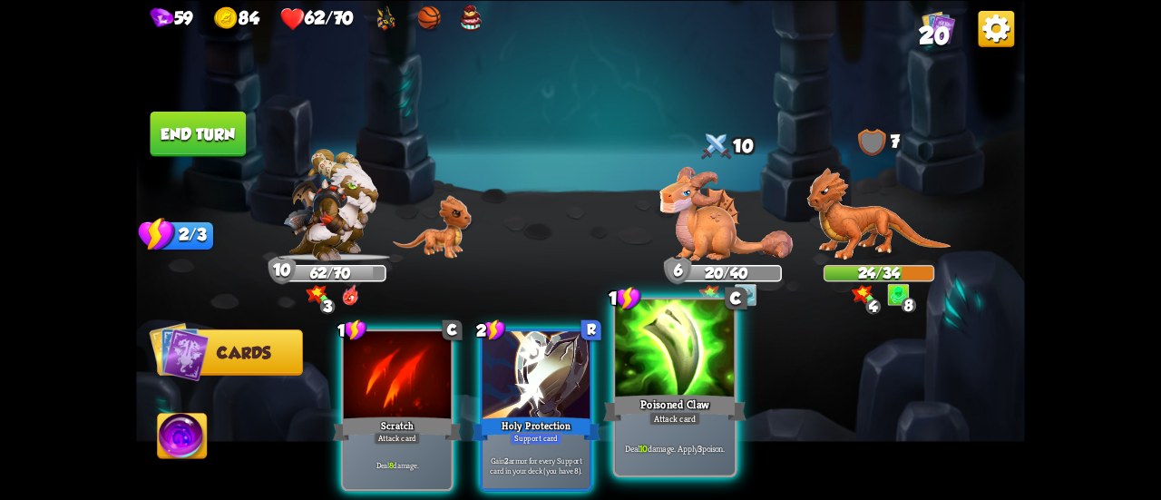
click at [693, 406] on div "Poisoned Claw" at bounding box center [674, 408] width 143 height 32
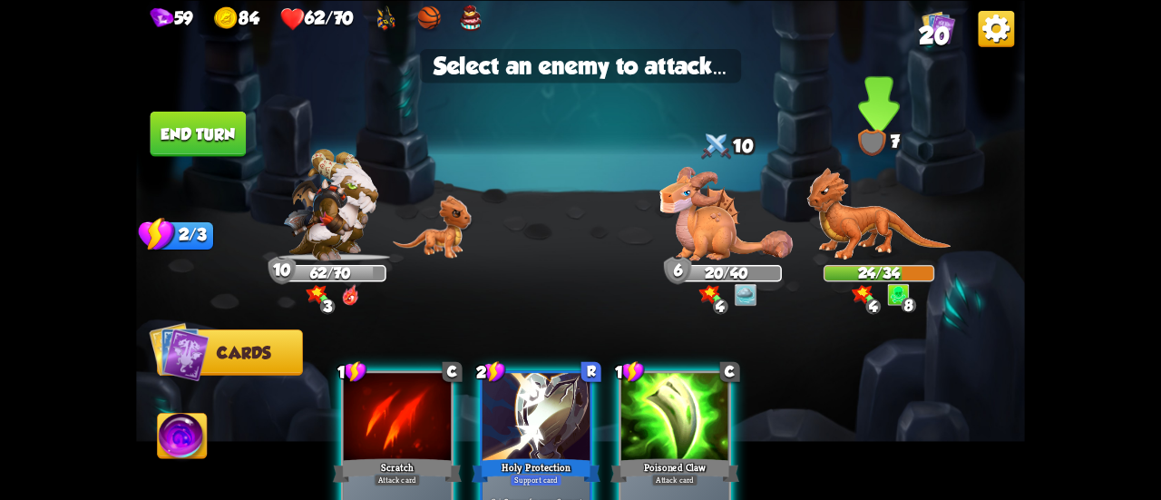
click at [864, 221] on img at bounding box center [879, 213] width 144 height 93
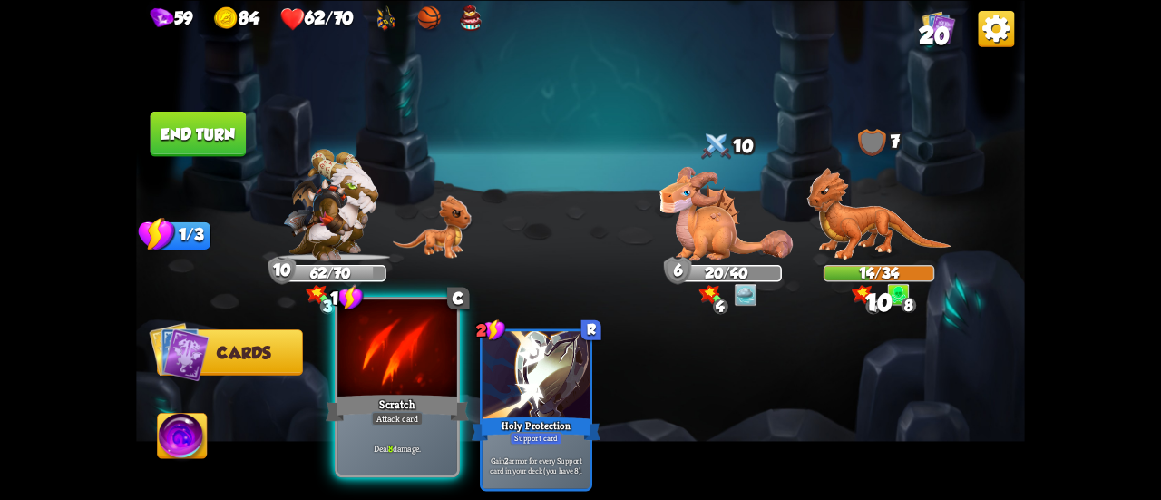
click at [416, 381] on div at bounding box center [397, 349] width 120 height 101
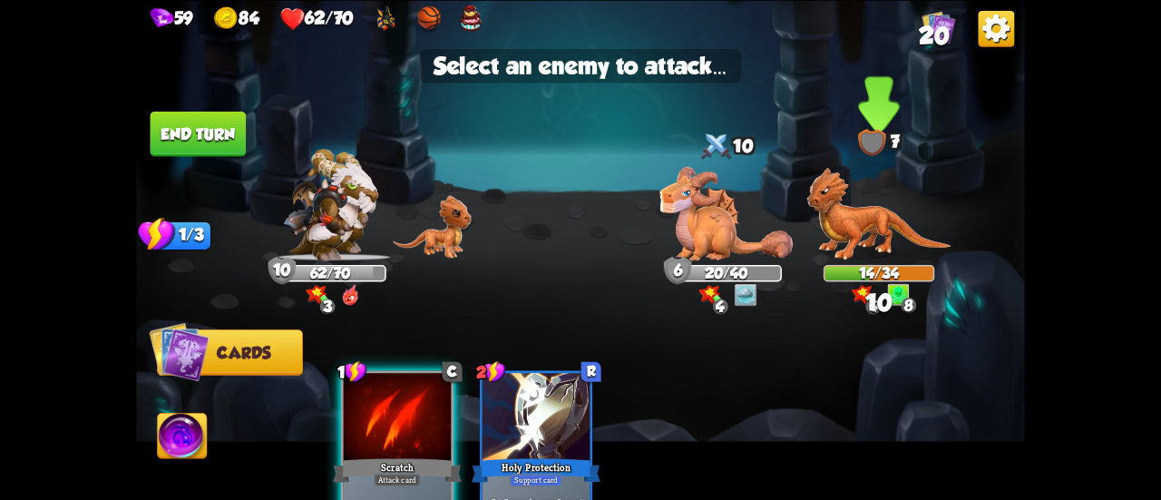
drag, startPoint x: 873, startPoint y: 230, endPoint x: 856, endPoint y: 234, distance: 16.9
click at [873, 230] on img at bounding box center [879, 213] width 144 height 93
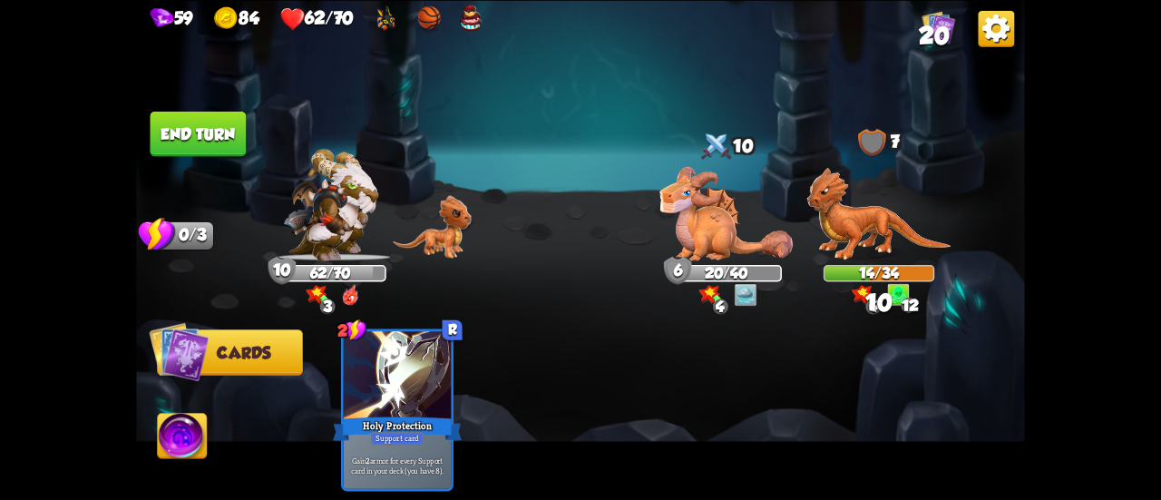
click at [217, 141] on button "End turn" at bounding box center [199, 133] width 96 height 45
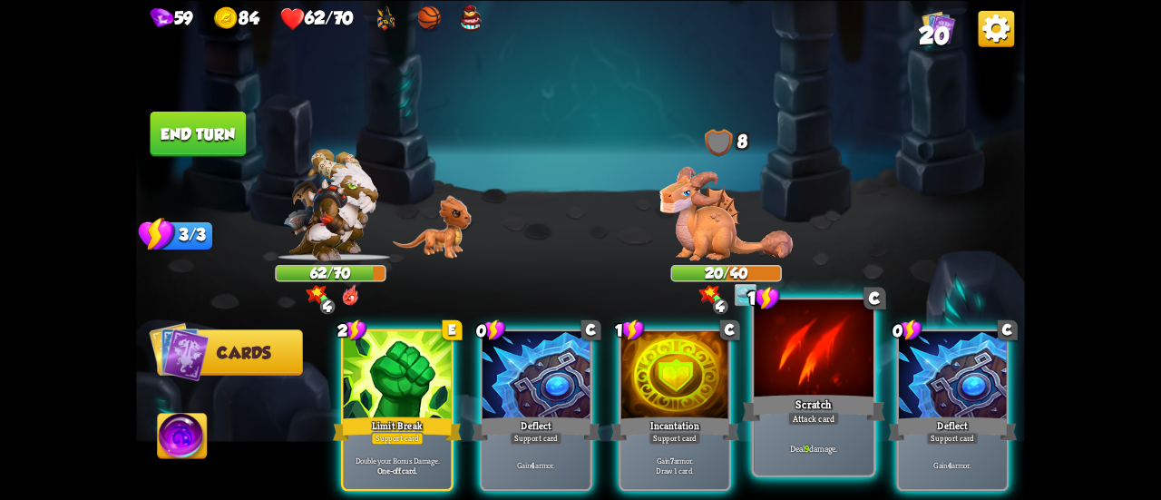
click at [791, 380] on div at bounding box center [814, 349] width 120 height 101
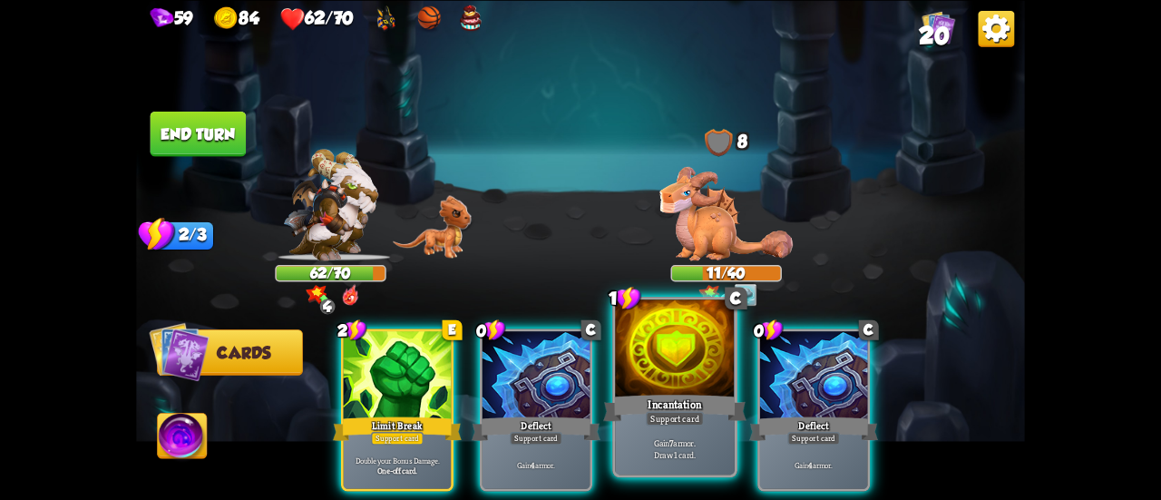
click at [694, 383] on div at bounding box center [675, 349] width 120 height 101
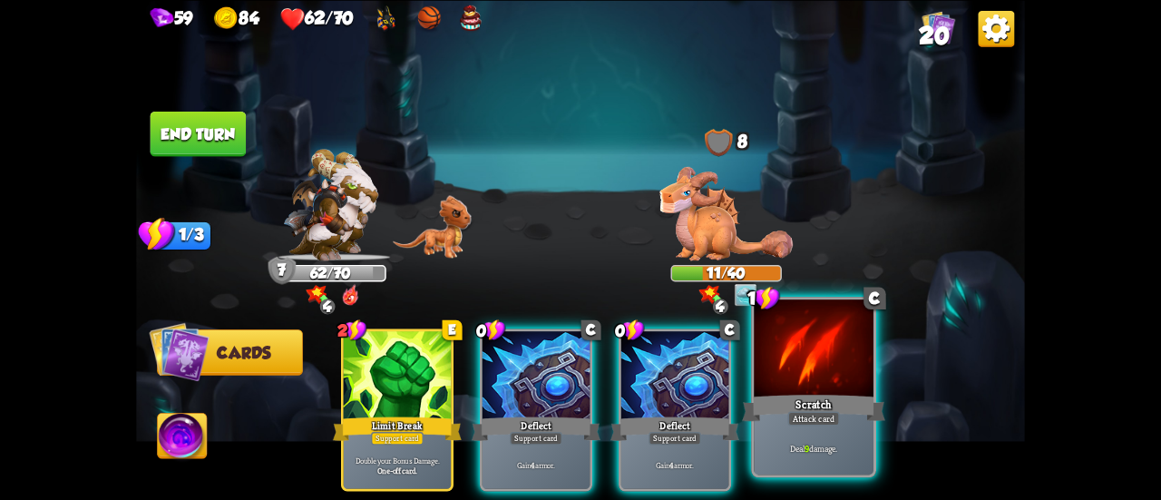
click at [820, 425] on div "Deal 9 damage." at bounding box center [814, 448] width 120 height 52
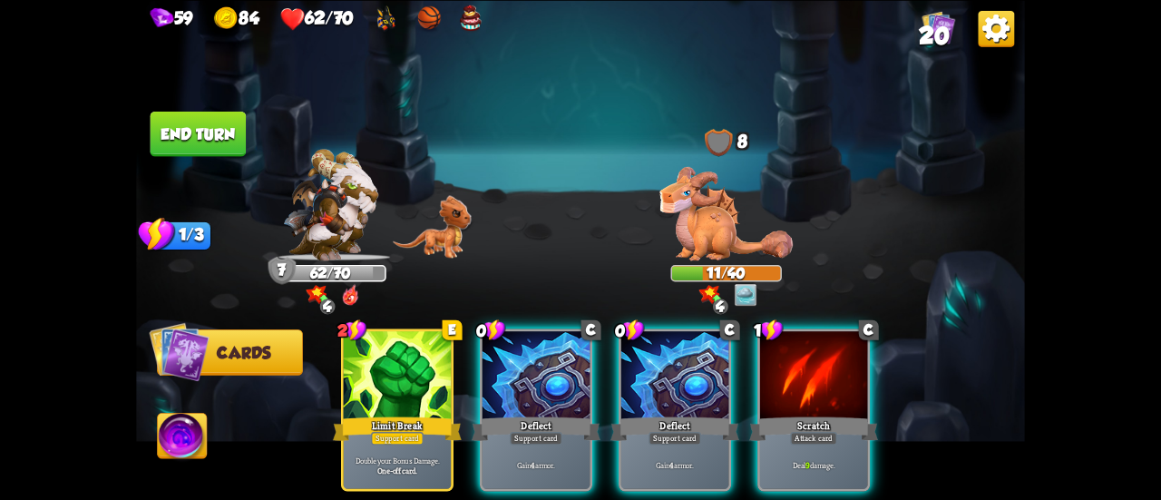
click at [820, 425] on div "2 E Limit Break Support card Double your Bonus Damage. One-off card. 0 C Deflec…" at bounding box center [669, 389] width 711 height 222
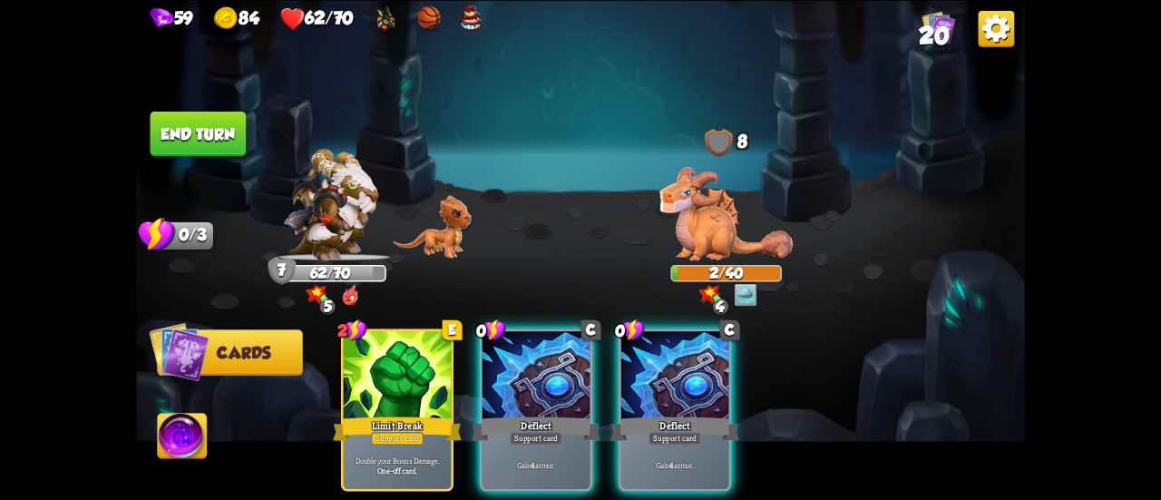
click at [230, 139] on button "End turn" at bounding box center [199, 133] width 96 height 45
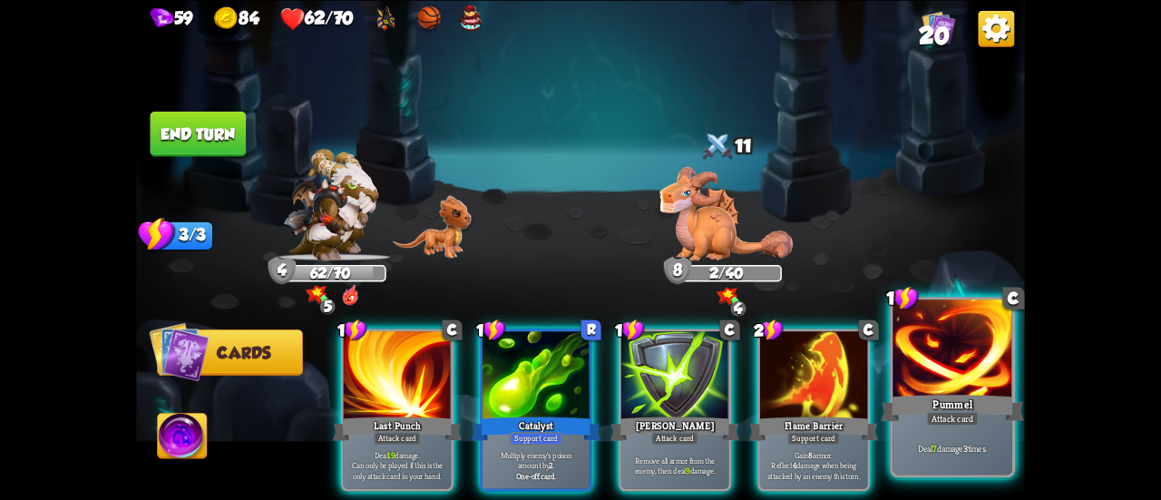
click at [957, 402] on div "Pummel" at bounding box center [952, 408] width 143 height 32
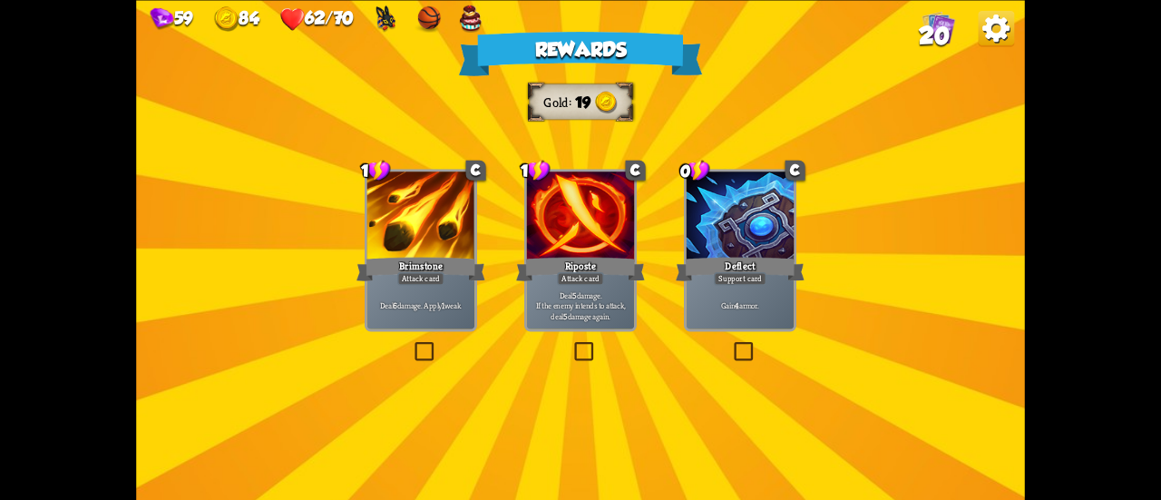
click at [592, 308] on p "Deal 5 damage. If the enemy intends to attack, deal 5 damage again." at bounding box center [581, 305] width 103 height 32
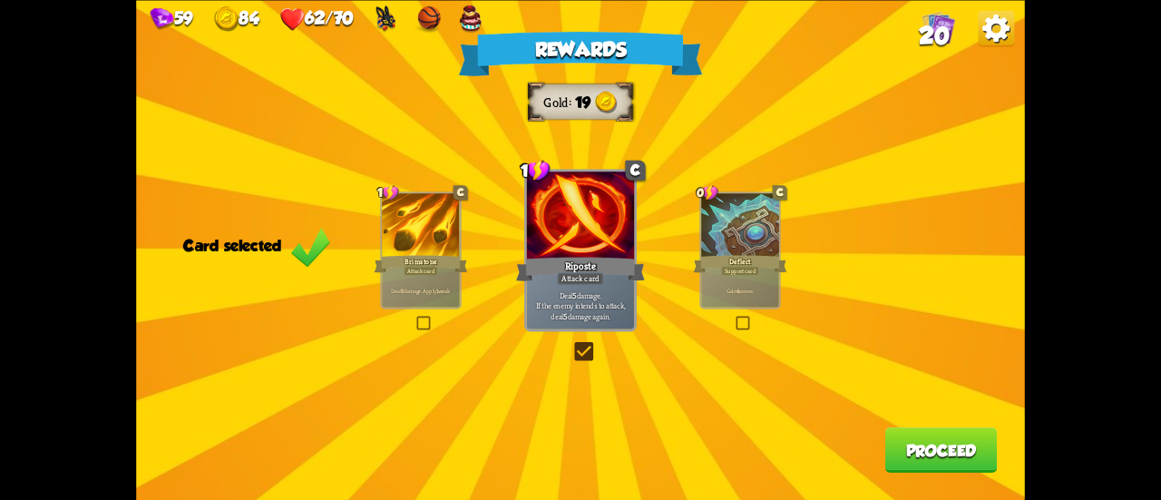
click at [722, 267] on div "Support card" at bounding box center [740, 270] width 38 height 9
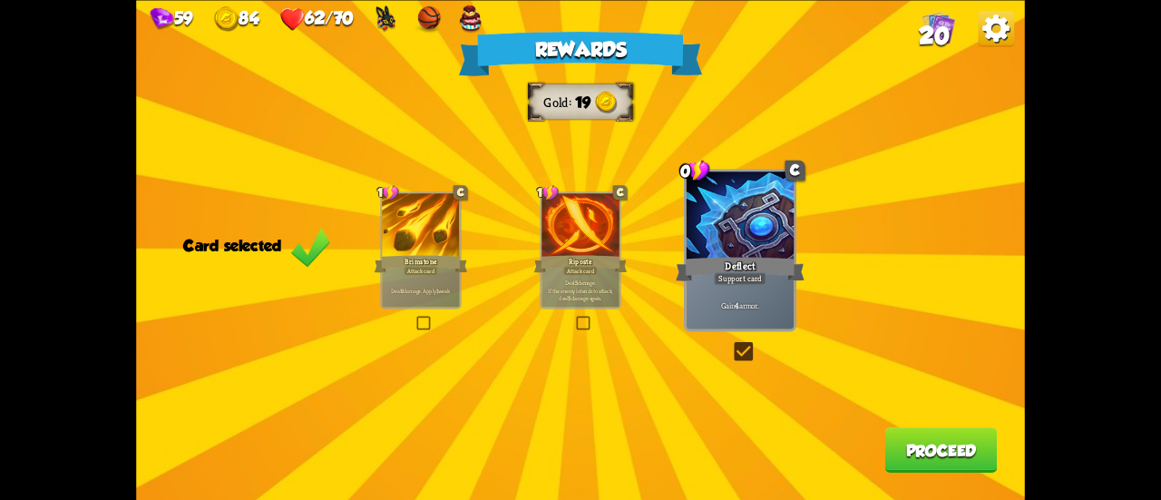
click at [920, 432] on button "Proceed" at bounding box center [941, 449] width 112 height 45
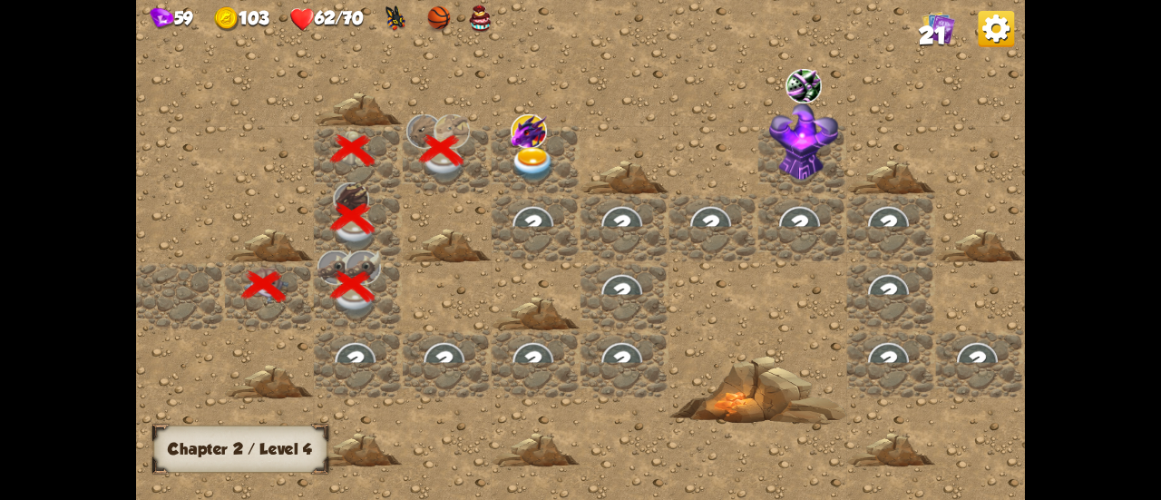
click at [534, 164] on img at bounding box center [533, 164] width 44 height 34
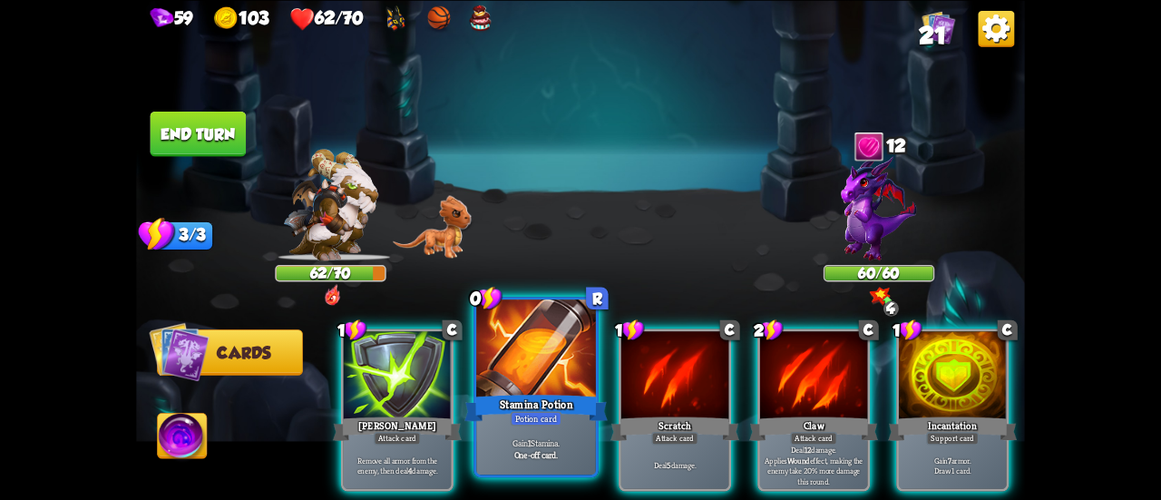
click at [561, 396] on div "Stamina Potion" at bounding box center [535, 408] width 143 height 32
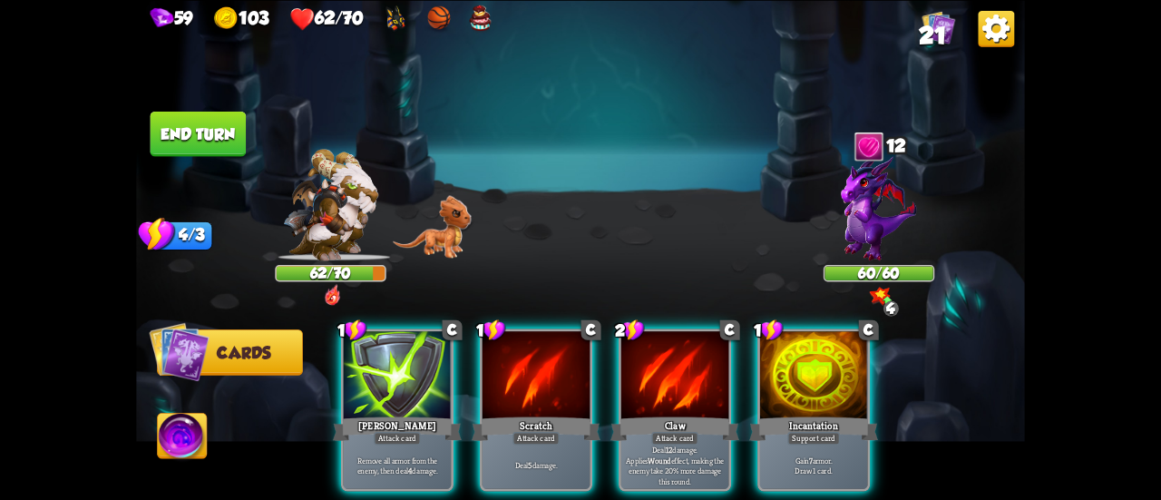
click at [843, 414] on div "Incantation" at bounding box center [813, 428] width 129 height 29
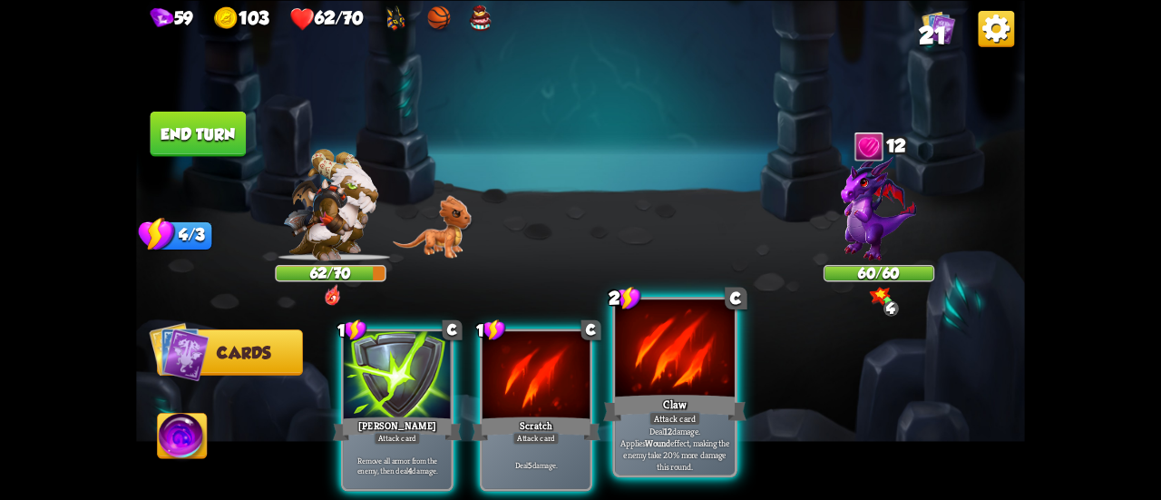
click at [709, 396] on div "Claw" at bounding box center [674, 408] width 143 height 32
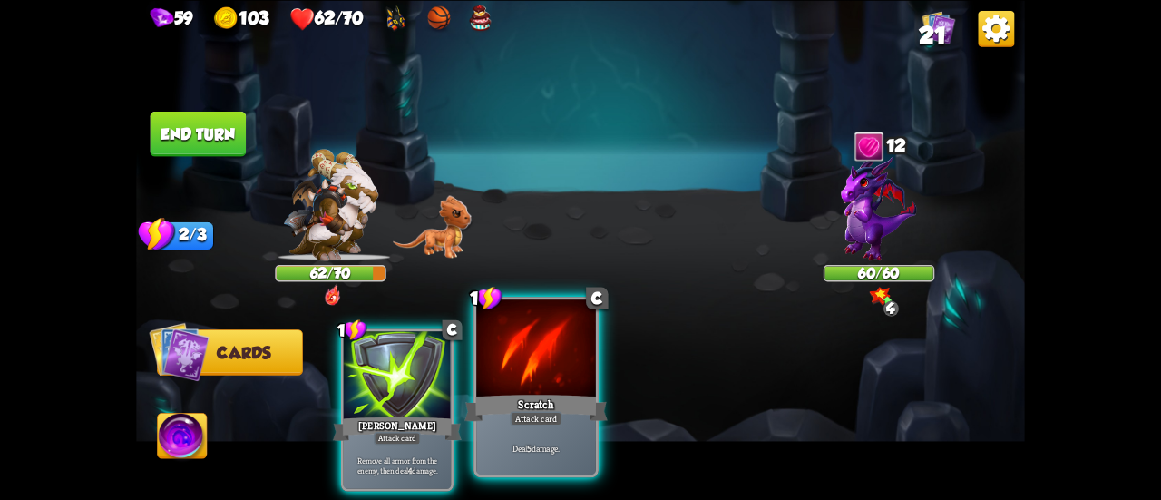
click at [590, 388] on div at bounding box center [536, 349] width 120 height 101
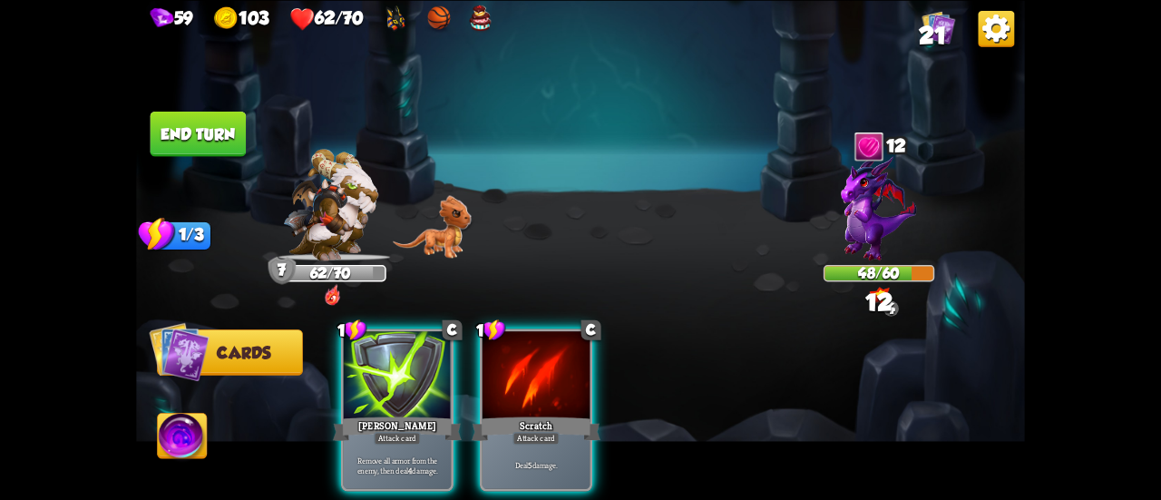
click at [579, 379] on div at bounding box center [536, 376] width 107 height 91
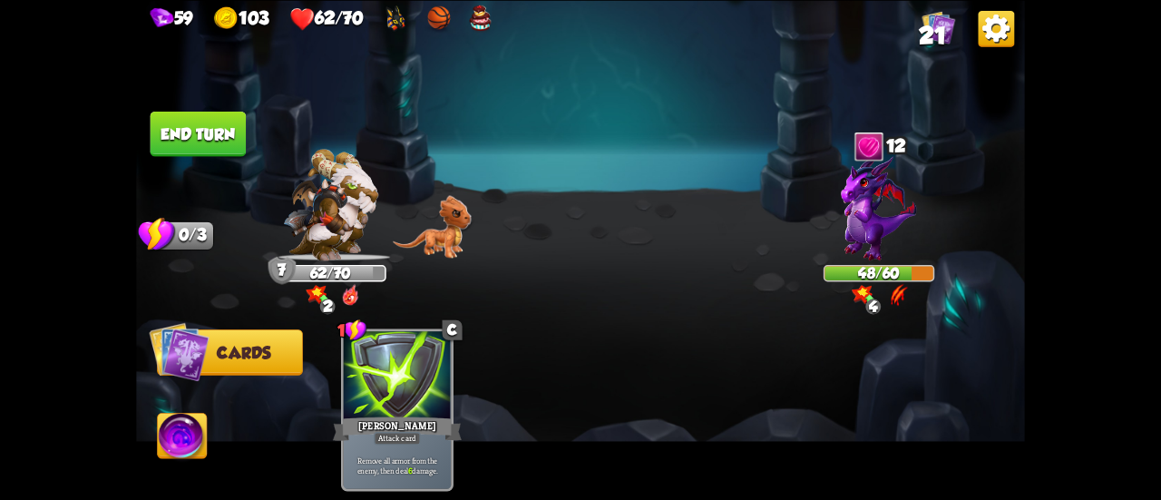
click at [212, 141] on button "End turn" at bounding box center [199, 133] width 96 height 45
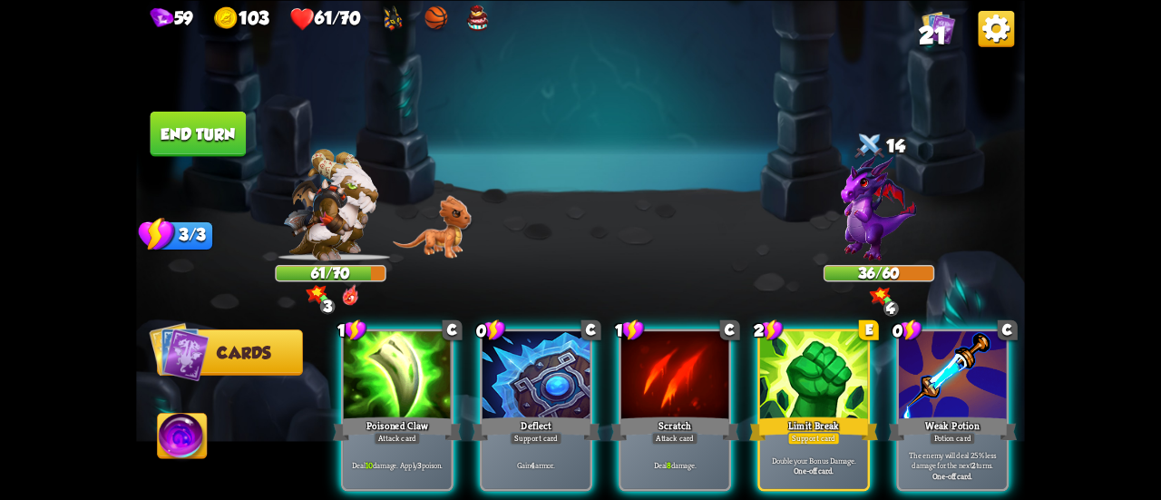
click at [925, 389] on div at bounding box center [952, 376] width 107 height 91
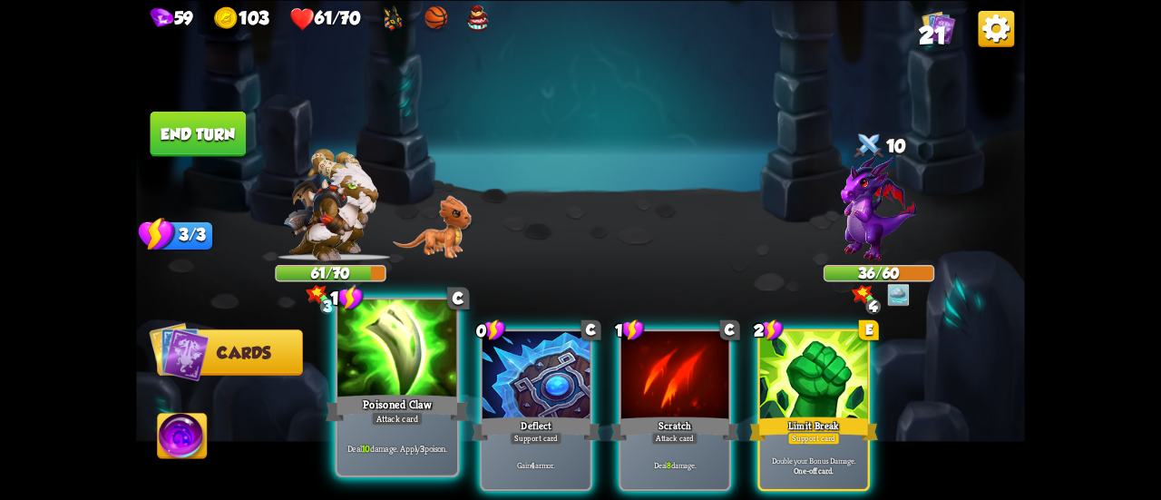
click at [396, 402] on div "Poisoned Claw" at bounding box center [397, 408] width 143 height 32
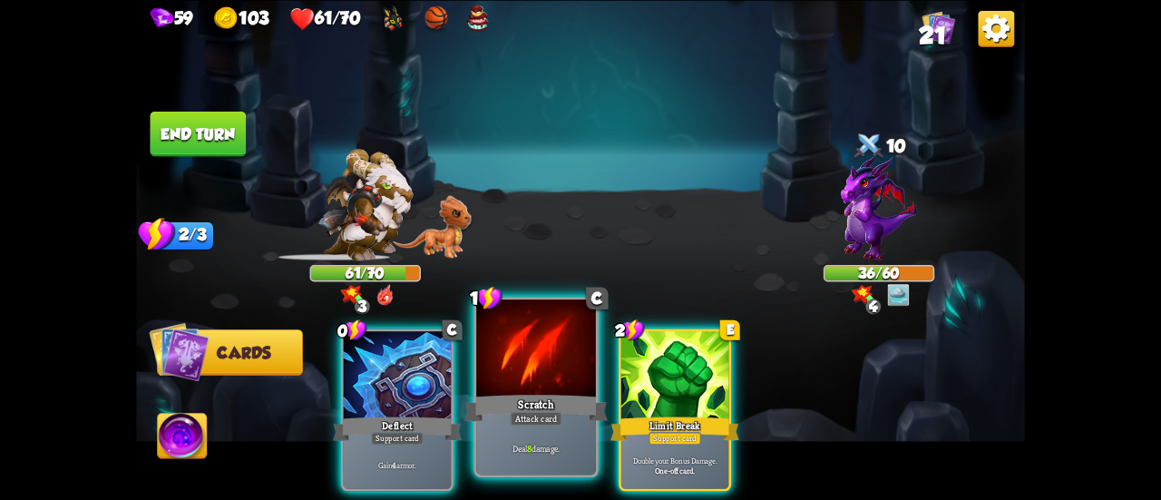
click at [507, 386] on div at bounding box center [536, 349] width 120 height 101
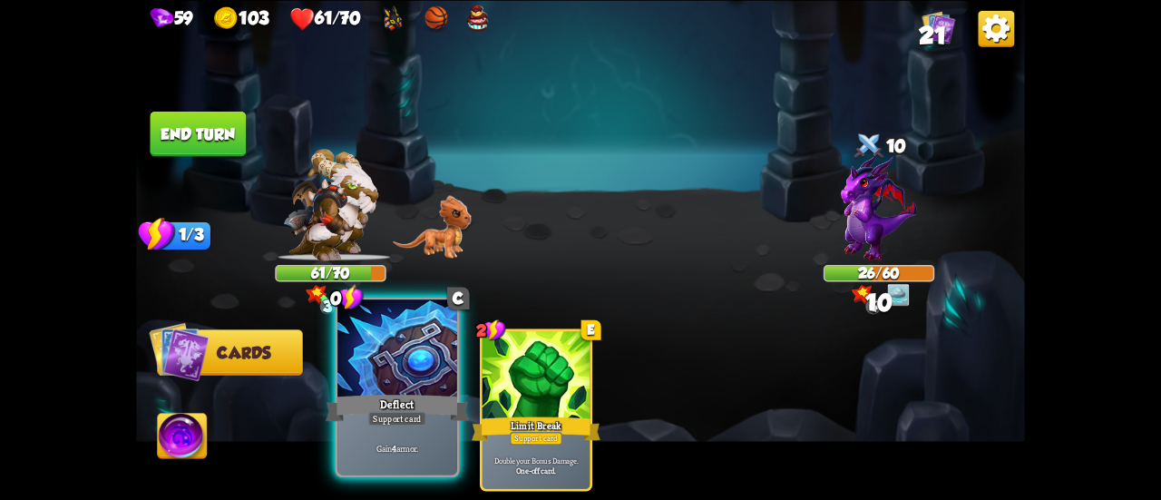
click at [388, 406] on div "Deflect" at bounding box center [397, 408] width 143 height 32
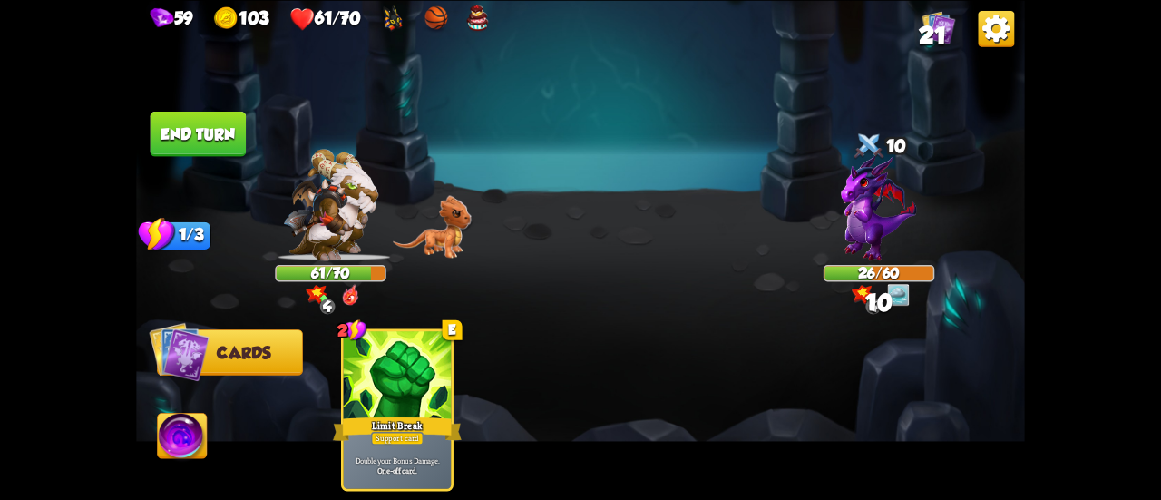
click at [198, 122] on button "End turn" at bounding box center [199, 133] width 96 height 45
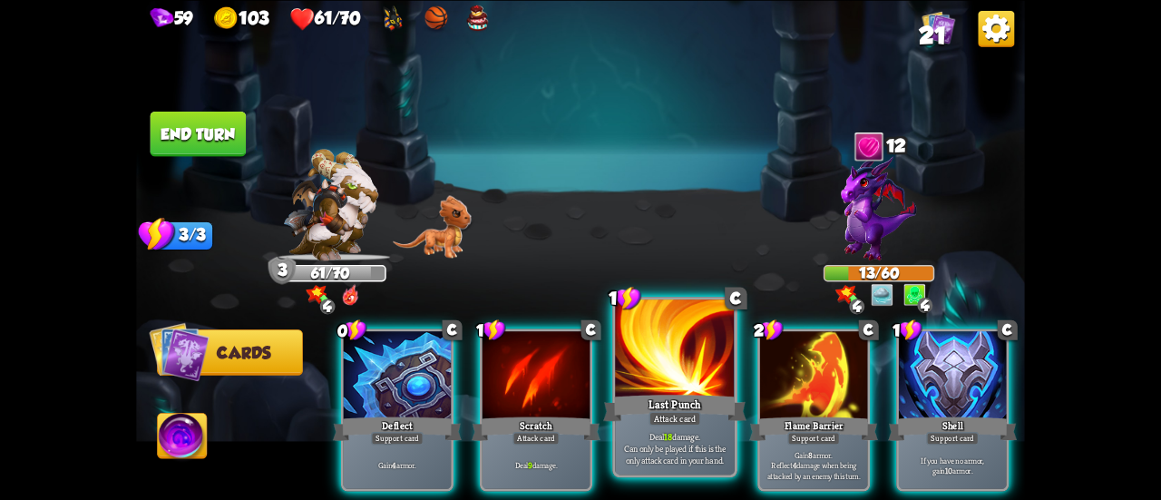
click at [691, 400] on div "Last Punch" at bounding box center [674, 408] width 143 height 32
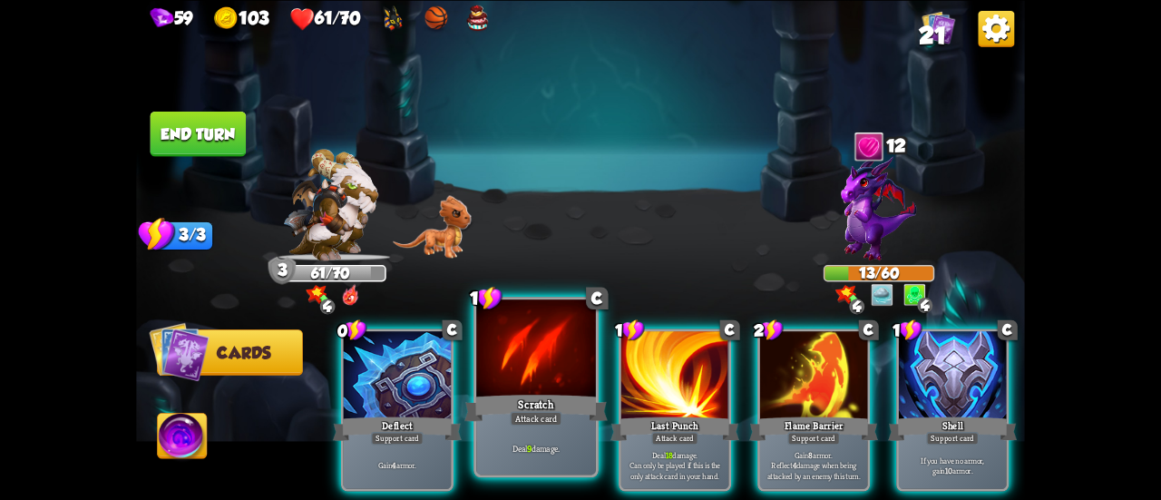
click at [522, 411] on div "Scratch" at bounding box center [535, 408] width 143 height 32
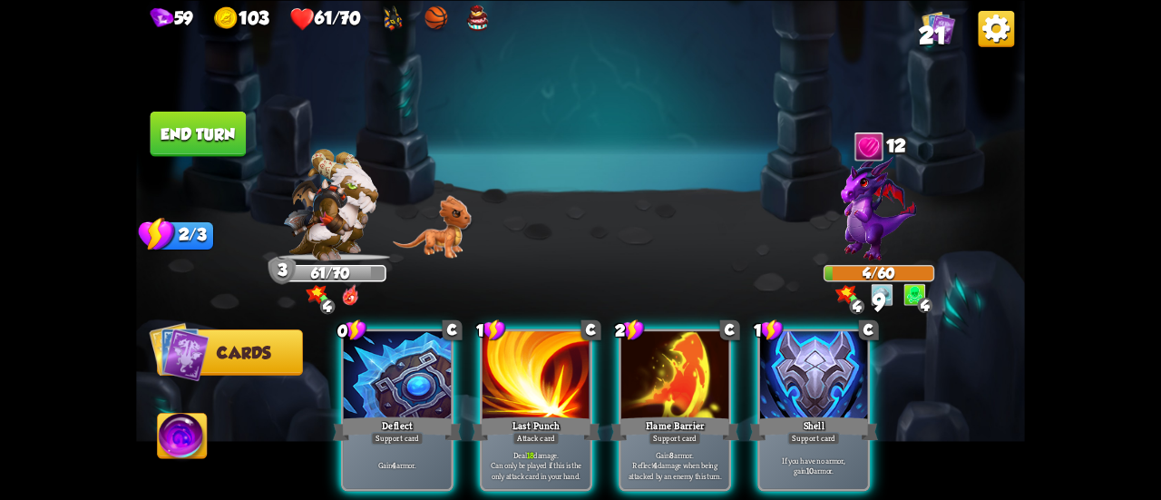
click at [522, 414] on div "Last Punch" at bounding box center [536, 428] width 129 height 29
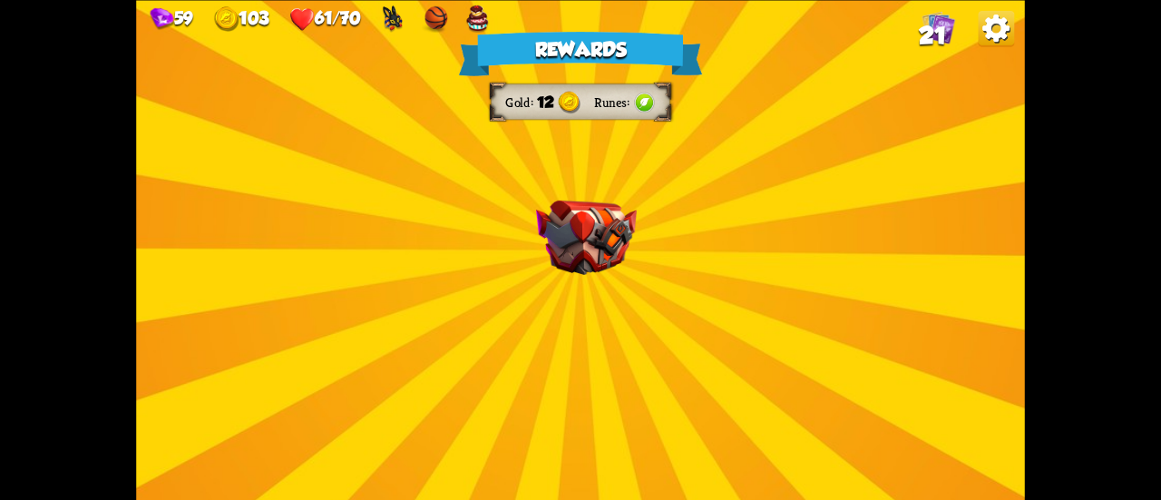
click at [786, 318] on div "Rewards Gold 12 Runes Select a card 1 C Rune Symbol Support card Infused rune g…" at bounding box center [580, 250] width 889 height 500
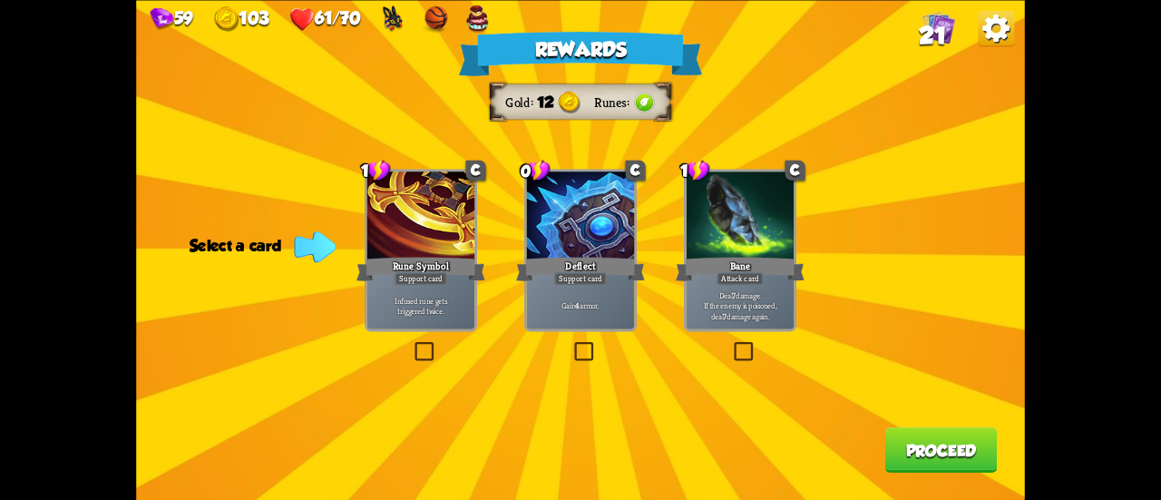
drag, startPoint x: 579, startPoint y: 308, endPoint x: 631, endPoint y: 340, distance: 60.7
click at [579, 307] on p "Gain 4 armor." at bounding box center [581, 305] width 103 height 11
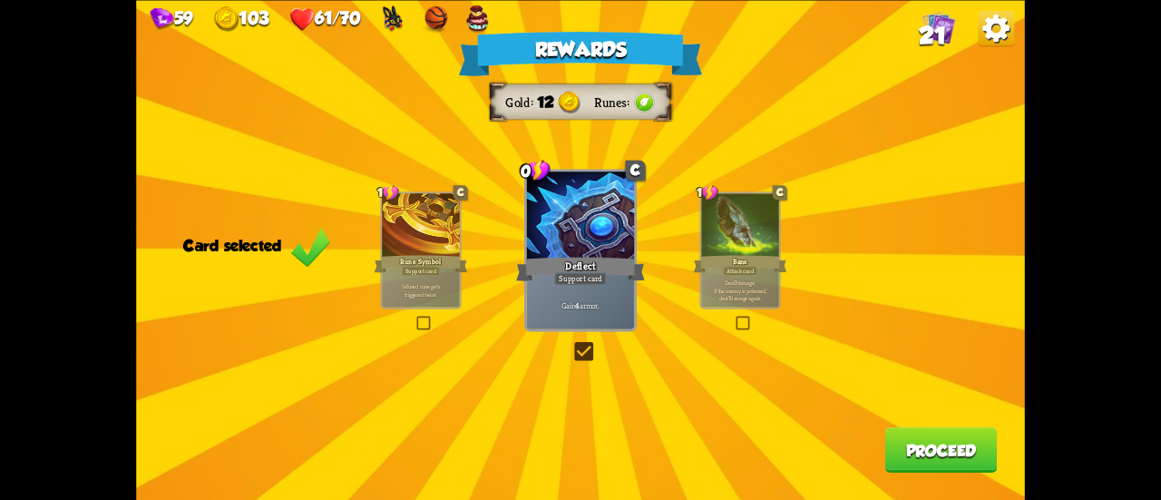
click at [973, 445] on button "Proceed" at bounding box center [941, 449] width 112 height 45
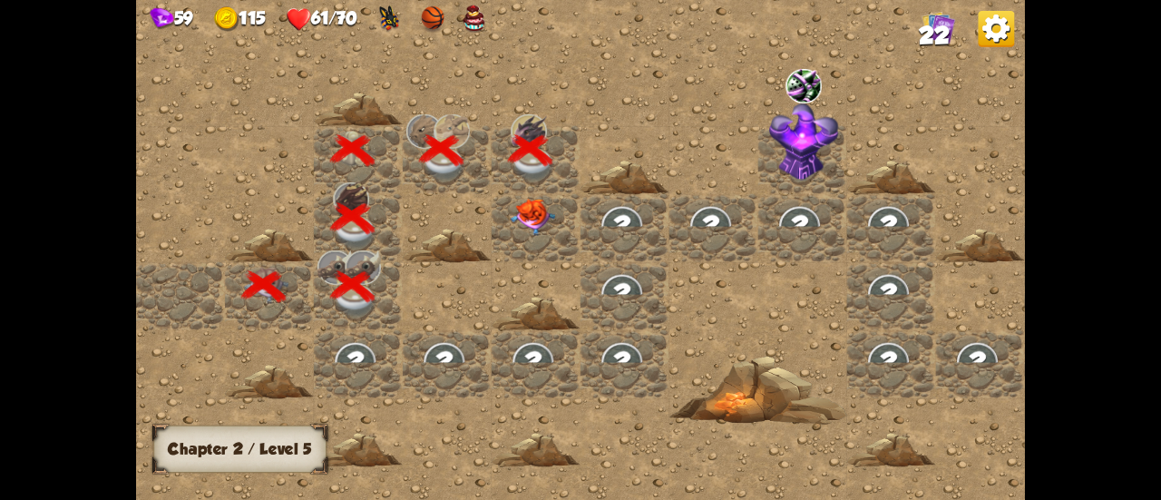
click at [529, 238] on div at bounding box center [536, 228] width 89 height 68
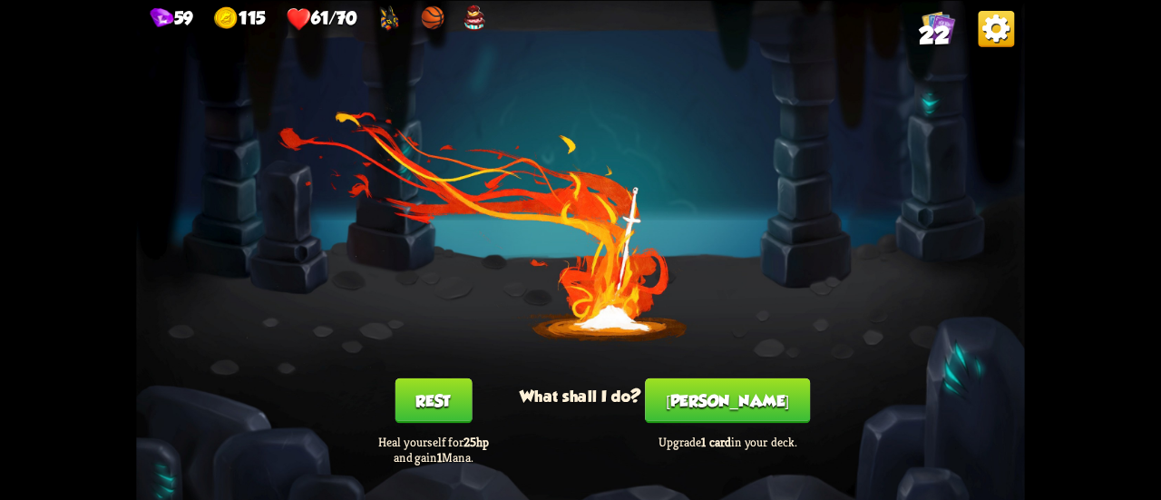
click at [456, 410] on button "Rest" at bounding box center [433, 399] width 77 height 45
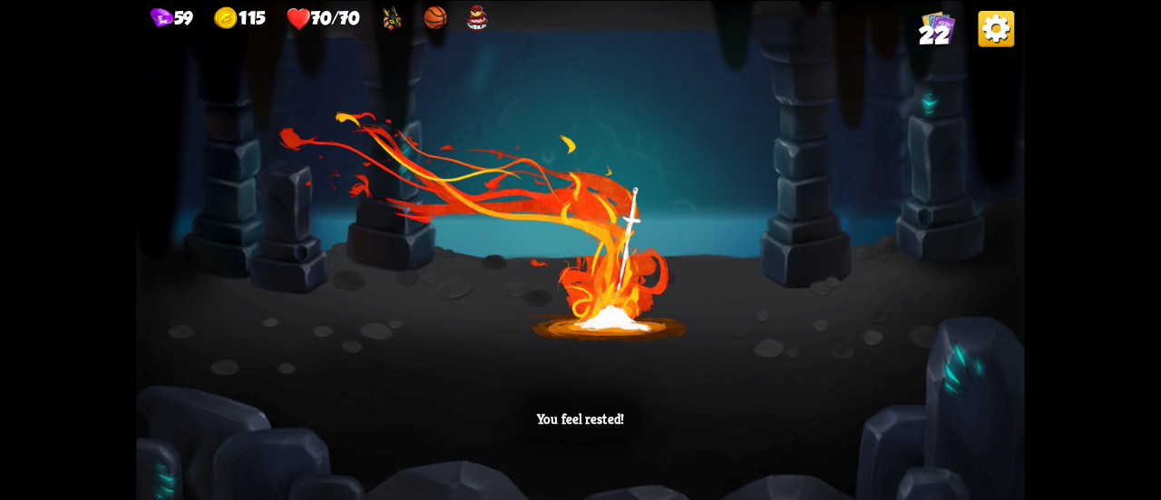
click at [643, 331] on div "You feel rested!" at bounding box center [580, 250] width 889 height 500
click at [714, 233] on div "You feel rested!" at bounding box center [580, 250] width 889 height 500
click at [738, 228] on div "You feel rested!" at bounding box center [580, 250] width 889 height 500
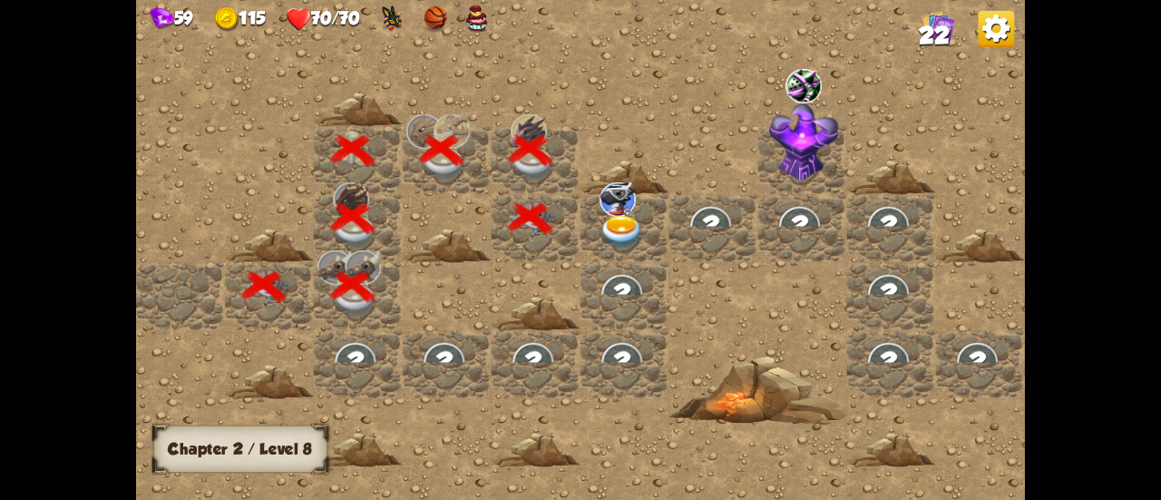
click at [627, 229] on img at bounding box center [622, 232] width 44 height 34
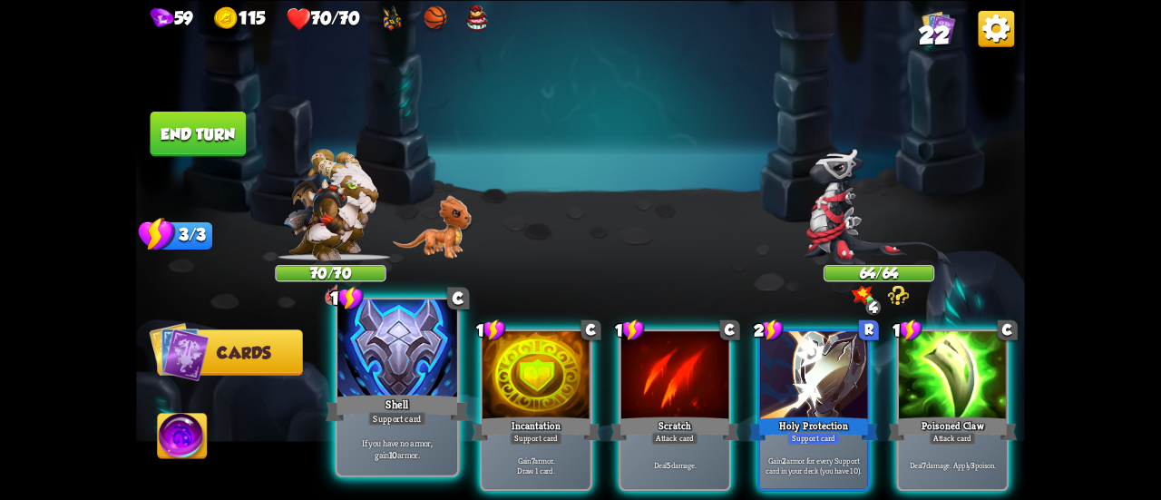
click at [428, 400] on div "Shell" at bounding box center [397, 408] width 143 height 32
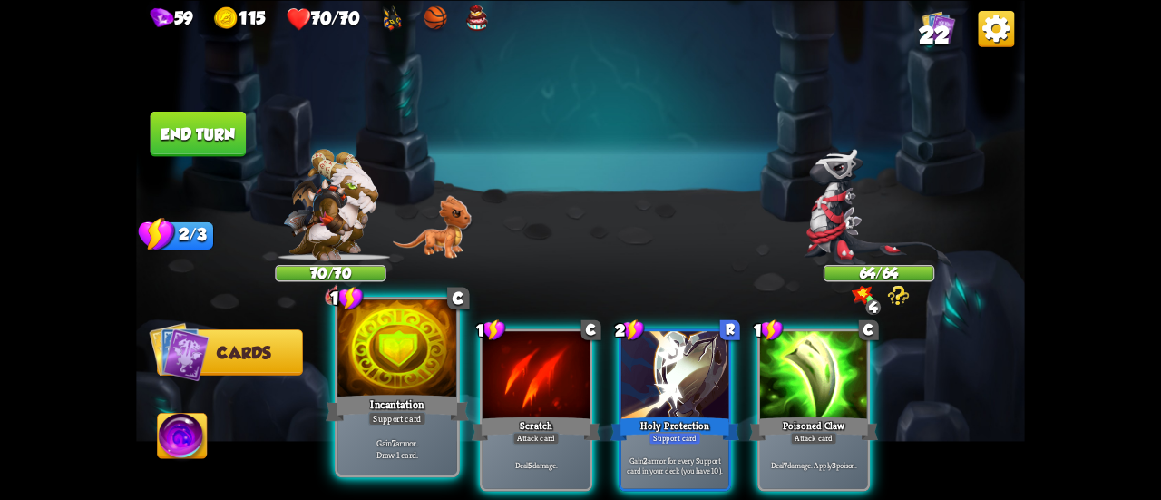
click at [428, 400] on div "Incantation" at bounding box center [397, 408] width 143 height 32
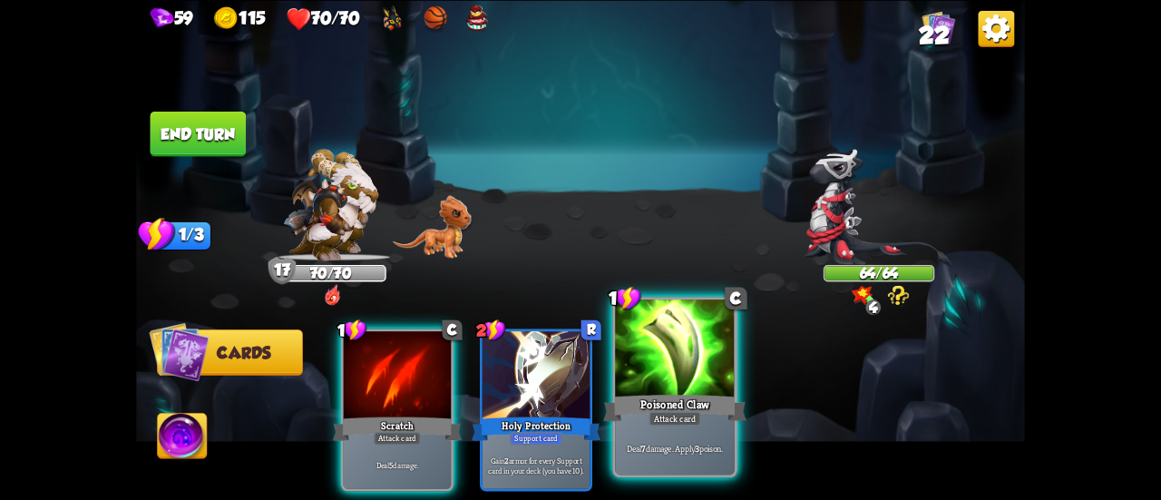
click at [661, 410] on div "Poisoned Claw" at bounding box center [674, 408] width 143 height 32
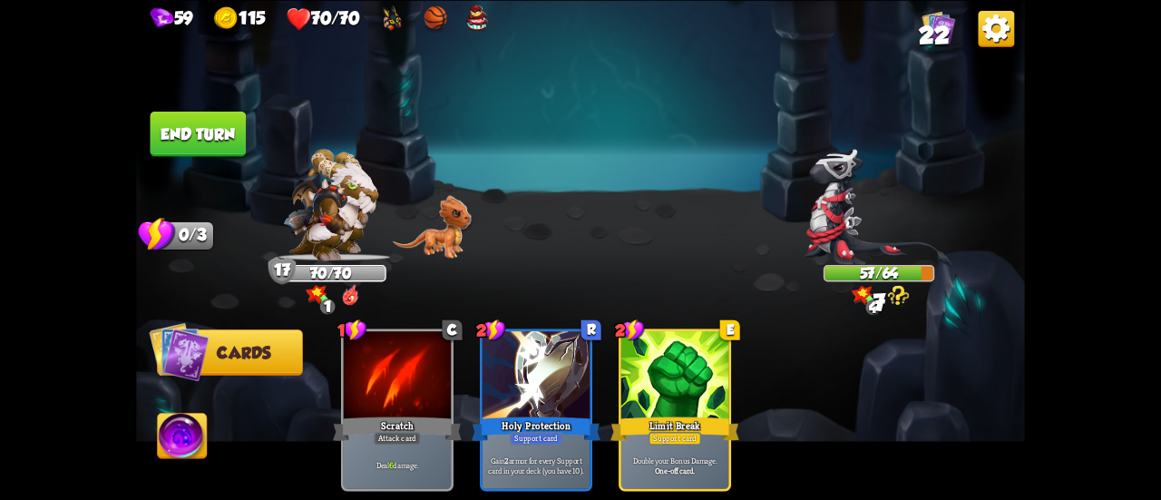
click at [216, 141] on button "End turn" at bounding box center [199, 133] width 96 height 45
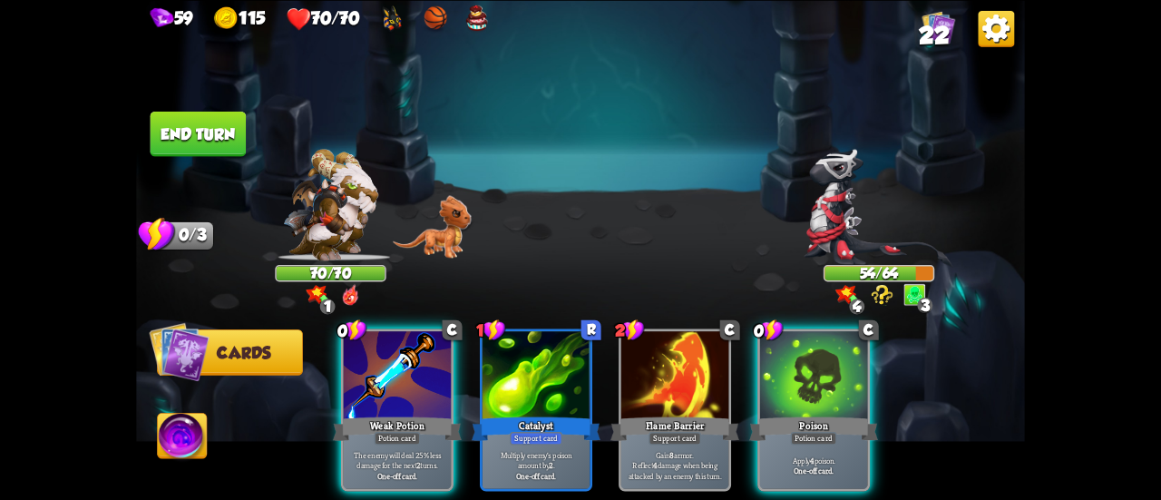
drag, startPoint x: 422, startPoint y: 420, endPoint x: 477, endPoint y: 403, distance: 58.0
click at [426, 416] on div "0 C Weak Potion Potion card The enemy will deal 25% less damage for the next 2 …" at bounding box center [397, 409] width 112 height 162
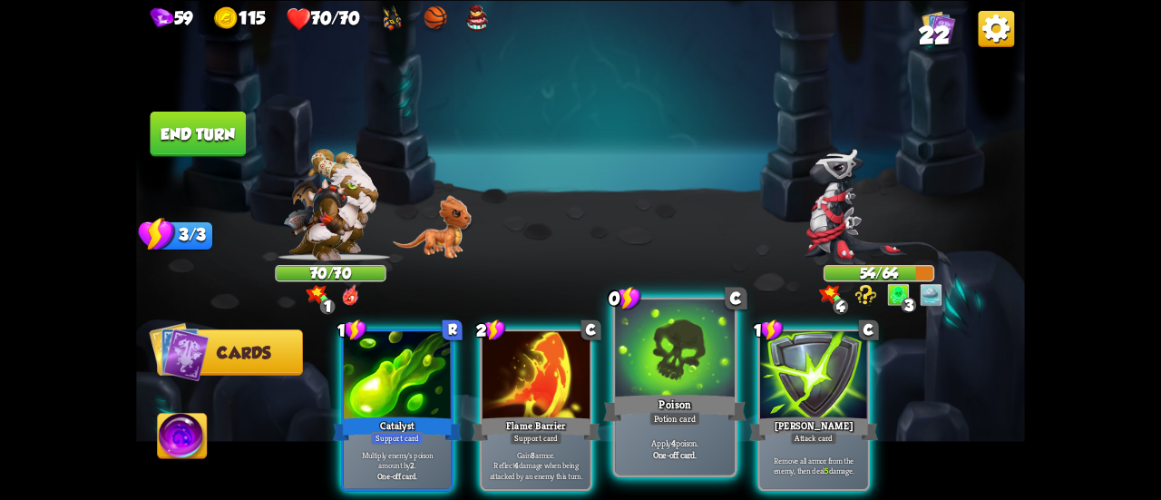
click at [703, 396] on div "Poison" at bounding box center [674, 408] width 143 height 32
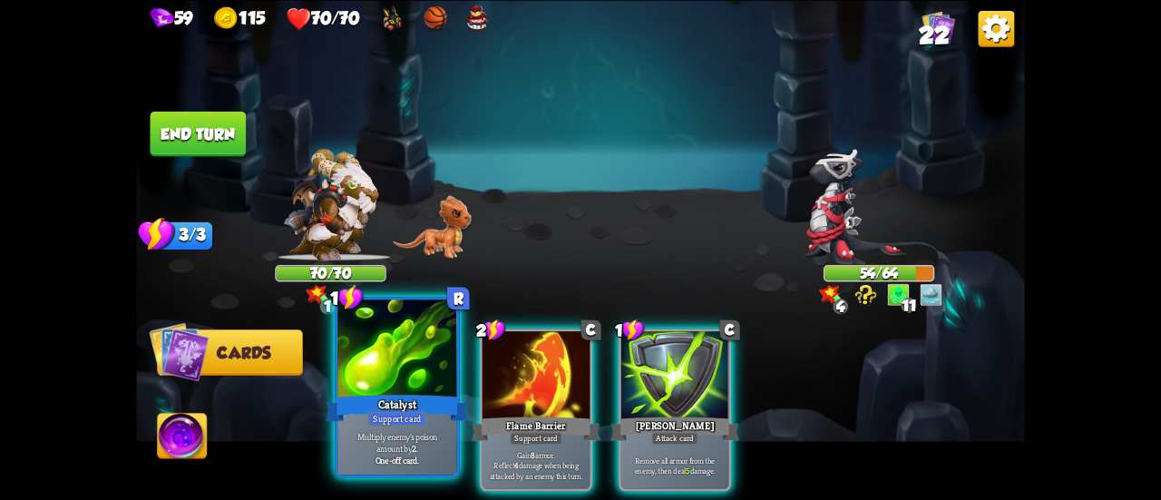
click at [406, 406] on div "Catalyst" at bounding box center [397, 408] width 143 height 32
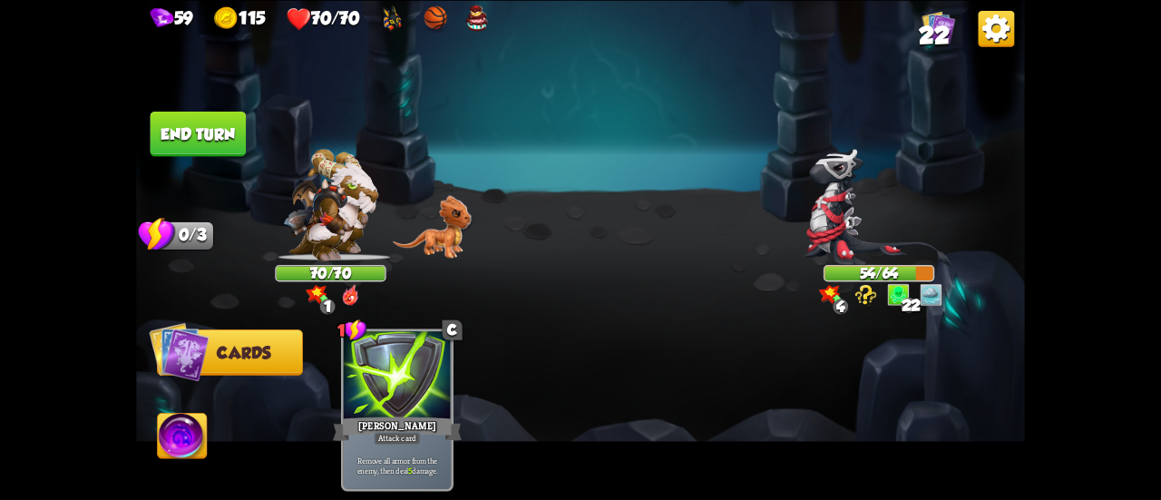
click at [218, 150] on button "End turn" at bounding box center [199, 133] width 96 height 45
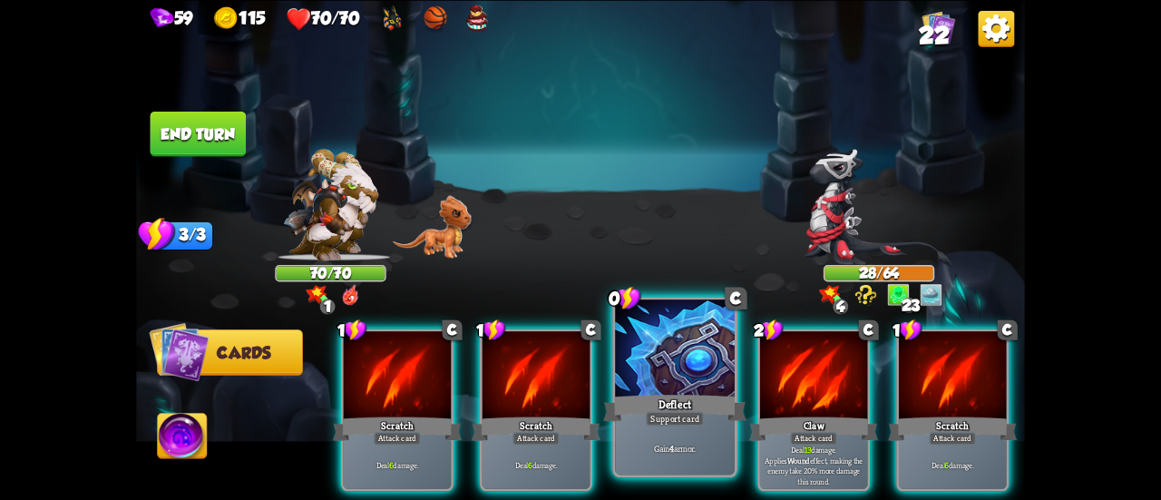
click at [670, 398] on div "Deflect" at bounding box center [674, 408] width 143 height 32
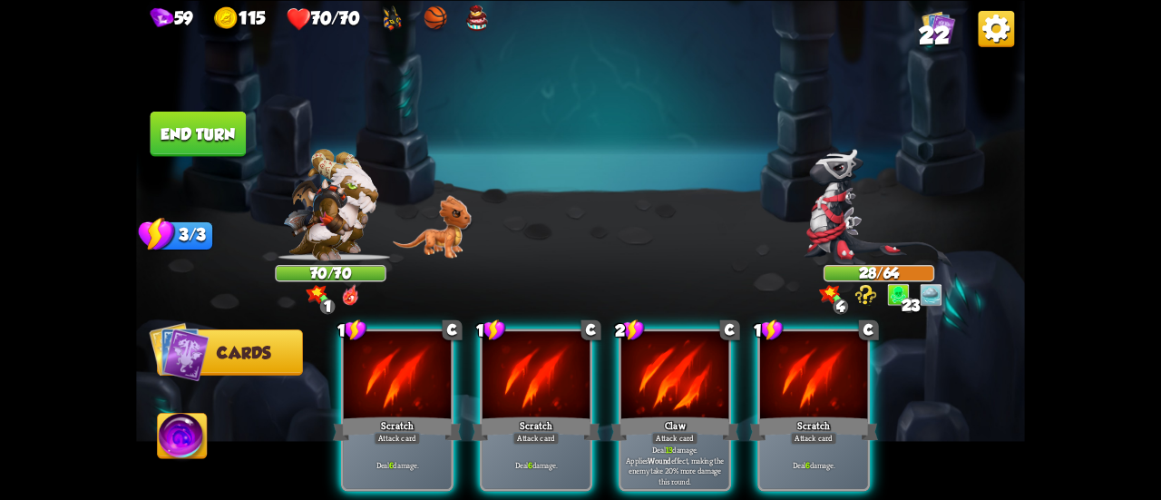
click at [670, 414] on div "Claw" at bounding box center [675, 428] width 129 height 29
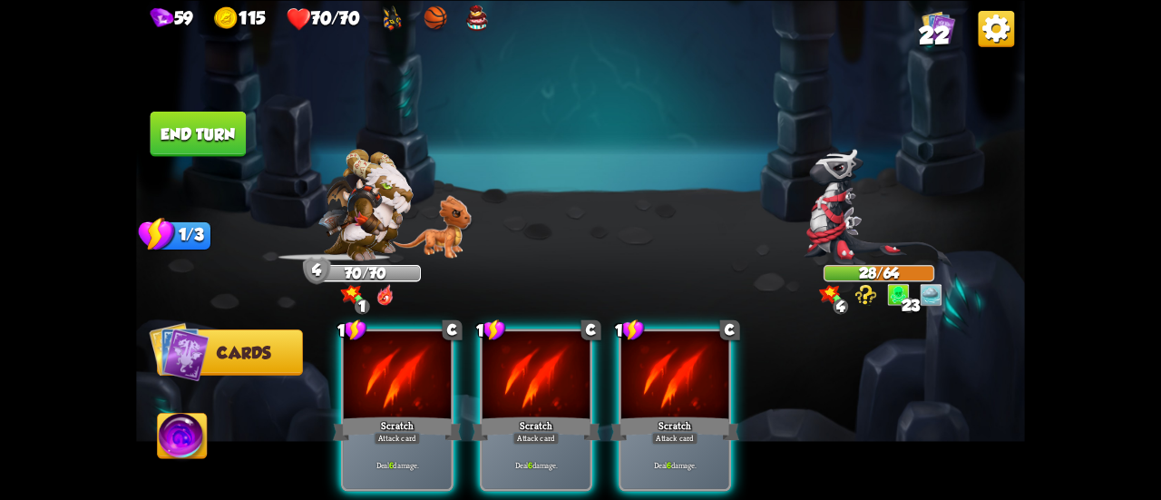
click at [670, 414] on div "Scratch" at bounding box center [675, 428] width 129 height 29
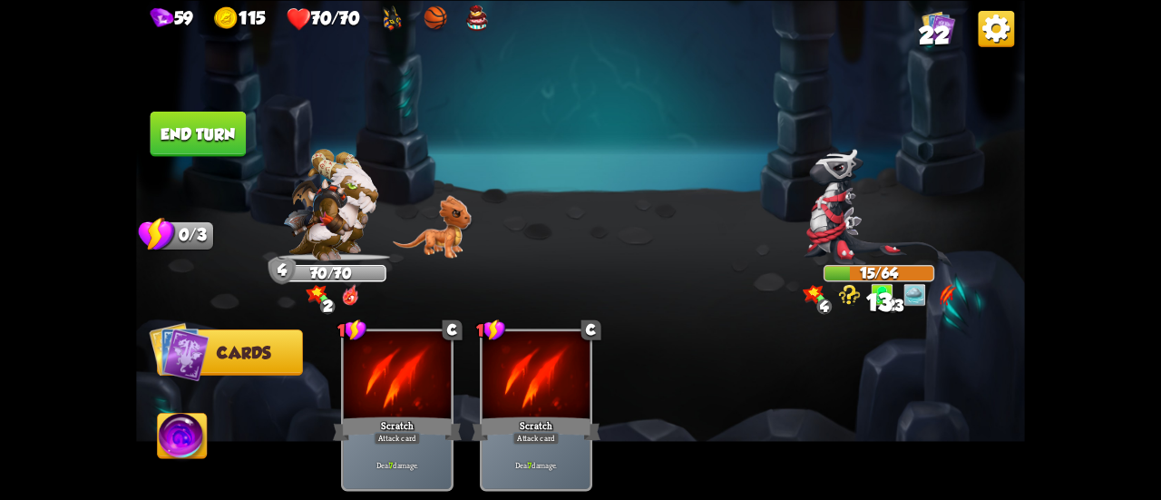
click at [203, 130] on button "End turn" at bounding box center [198, 134] width 98 height 46
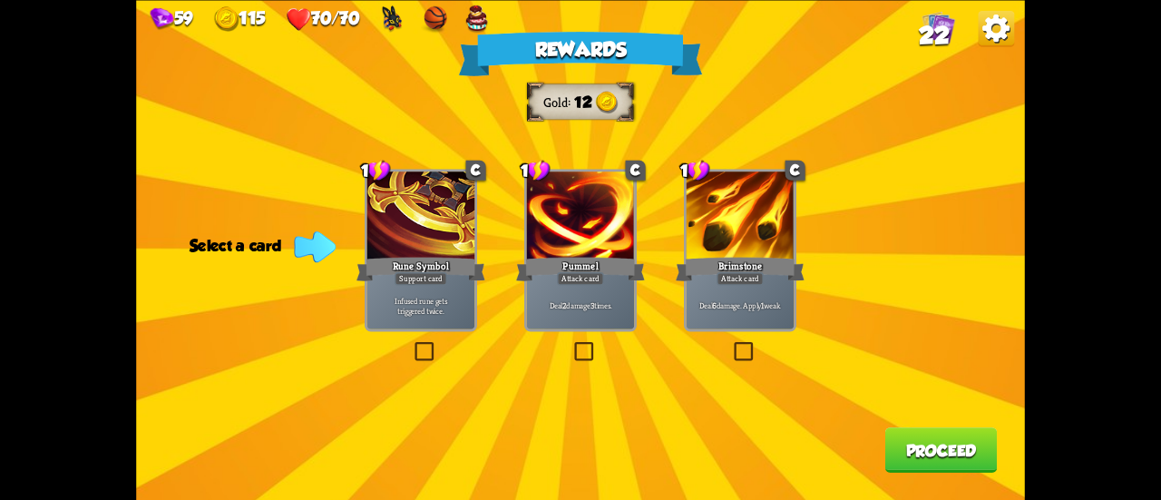
click at [564, 226] on div at bounding box center [580, 216] width 107 height 91
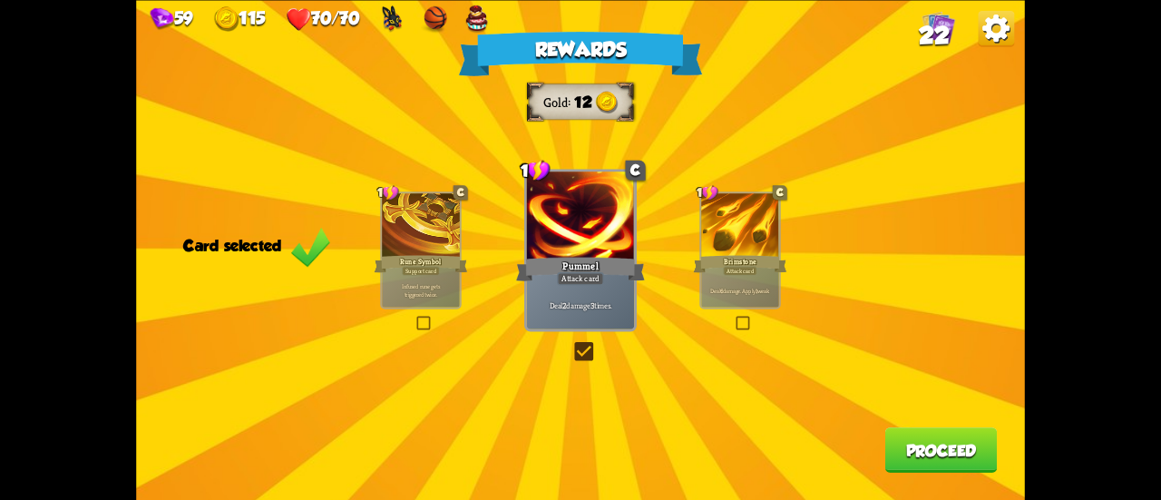
click at [913, 444] on button "Proceed" at bounding box center [941, 449] width 112 height 45
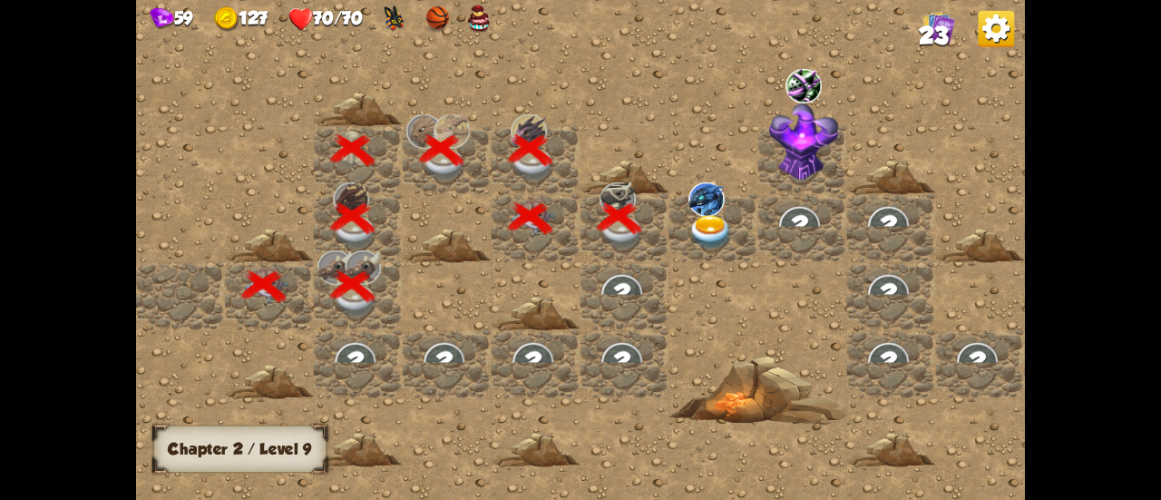
click at [701, 246] on img at bounding box center [711, 232] width 44 height 34
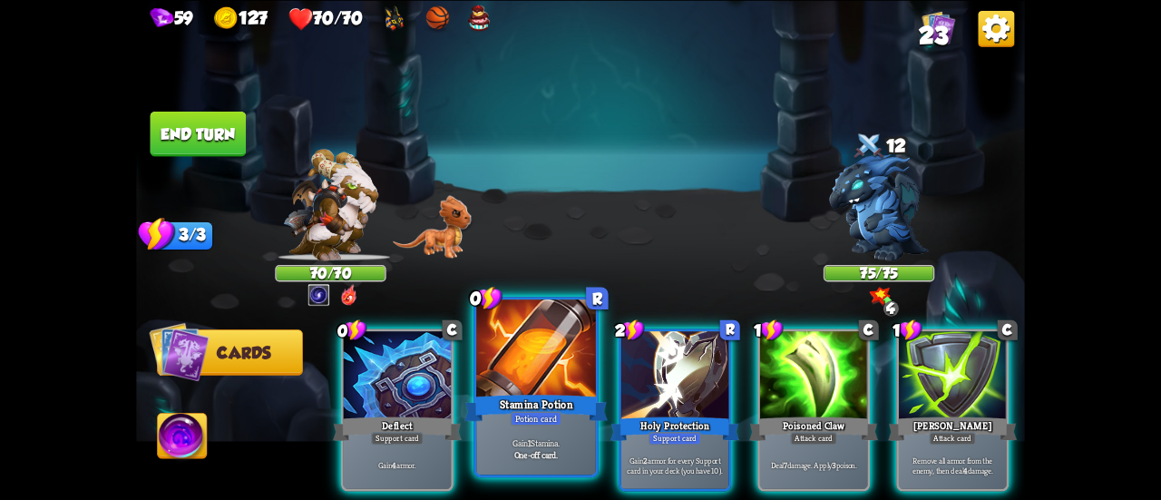
click at [552, 378] on div at bounding box center [536, 349] width 120 height 101
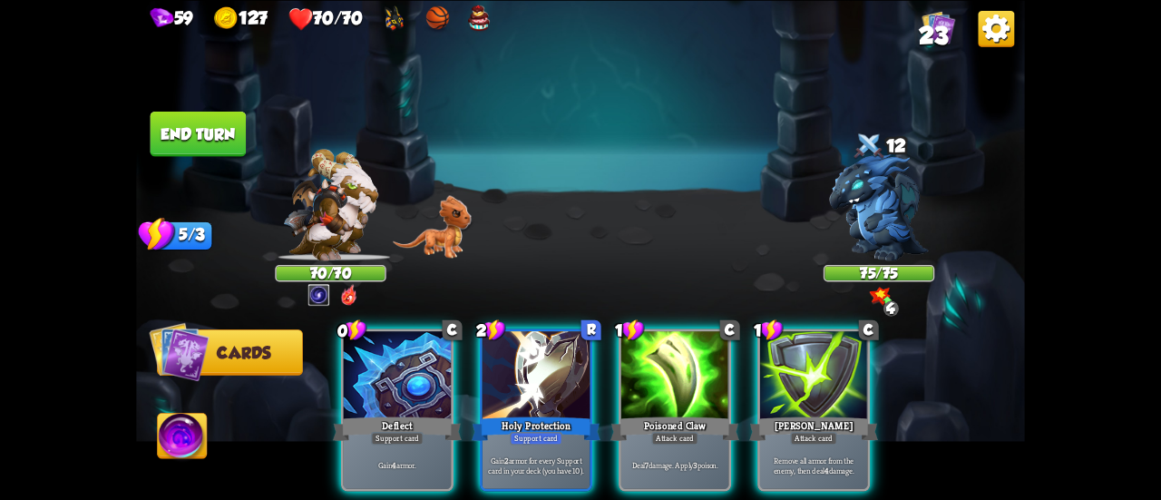
click at [551, 378] on div at bounding box center [536, 376] width 107 height 91
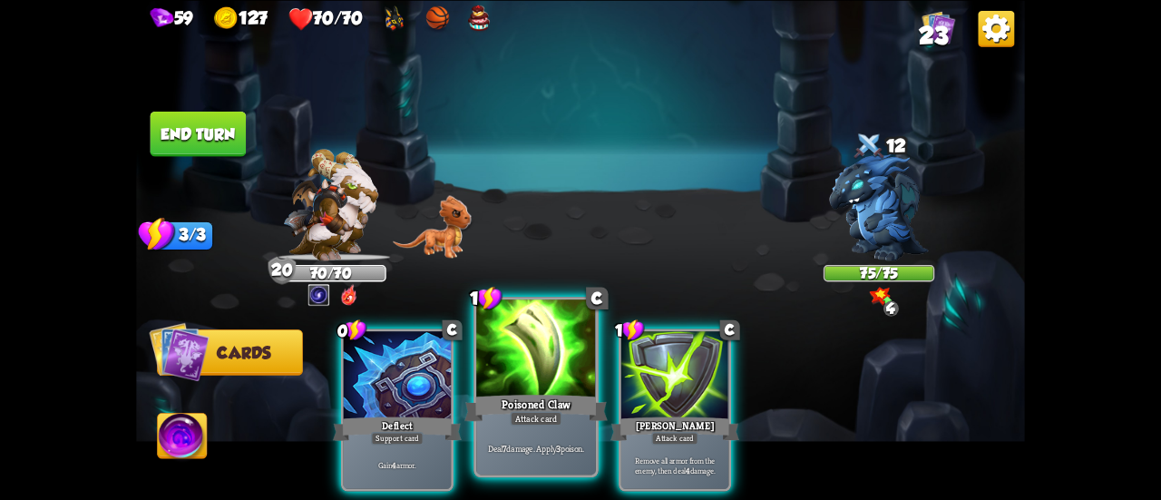
click at [542, 386] on div at bounding box center [536, 349] width 120 height 101
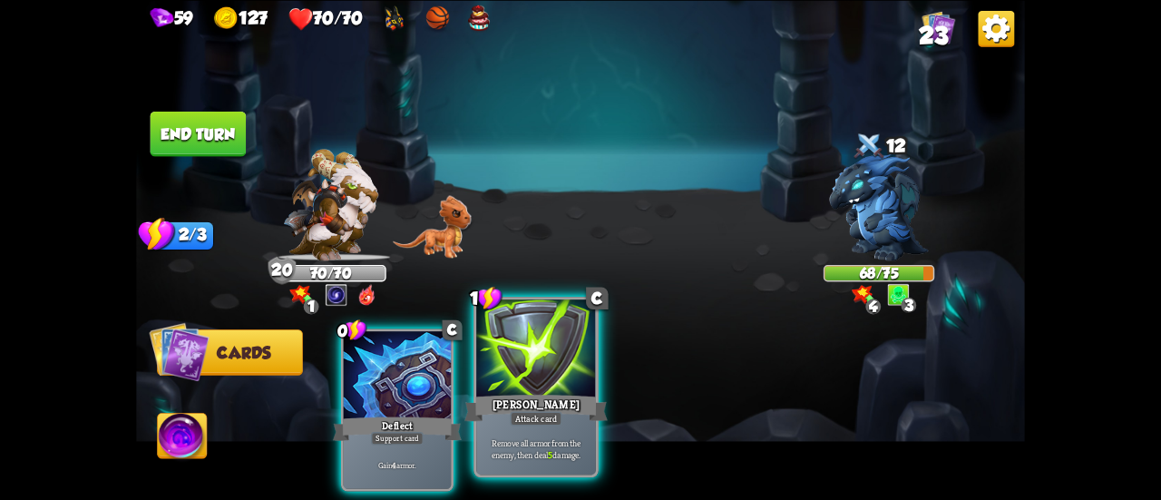
click at [560, 384] on div at bounding box center [536, 349] width 120 height 101
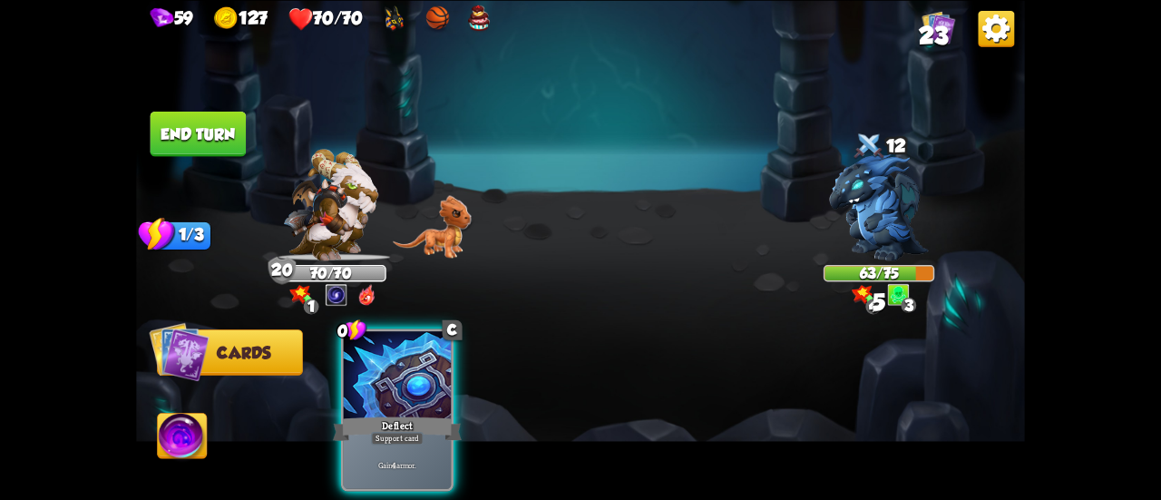
click at [207, 132] on button "End turn" at bounding box center [199, 133] width 96 height 45
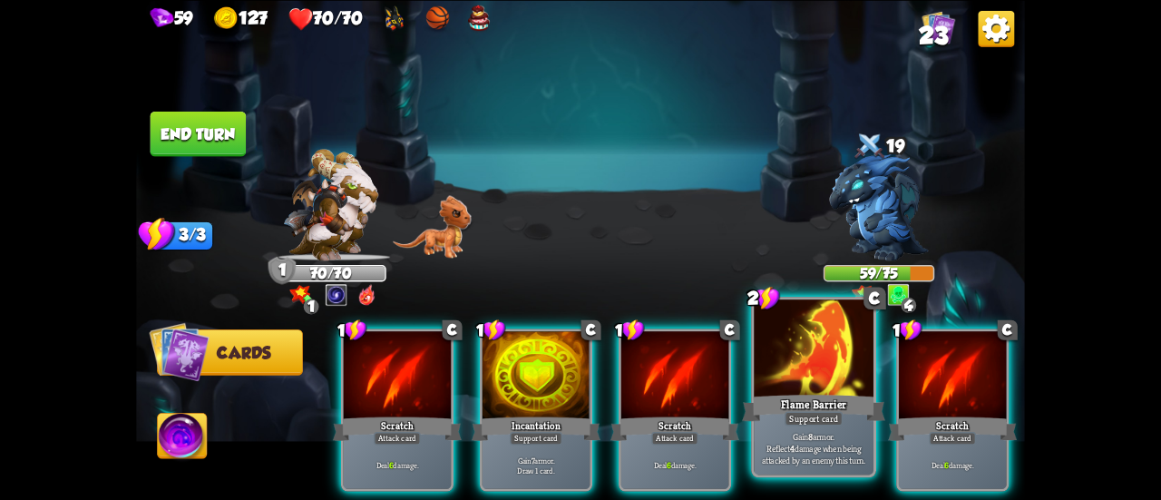
click at [815, 425] on div "Support card" at bounding box center [814, 418] width 58 height 15
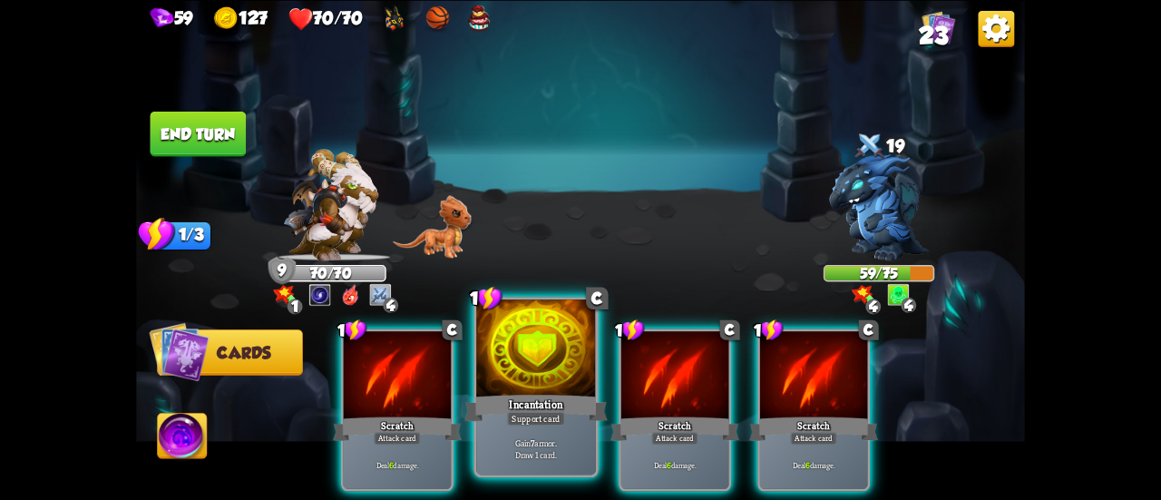
click at [526, 394] on div "Incantation" at bounding box center [535, 408] width 143 height 32
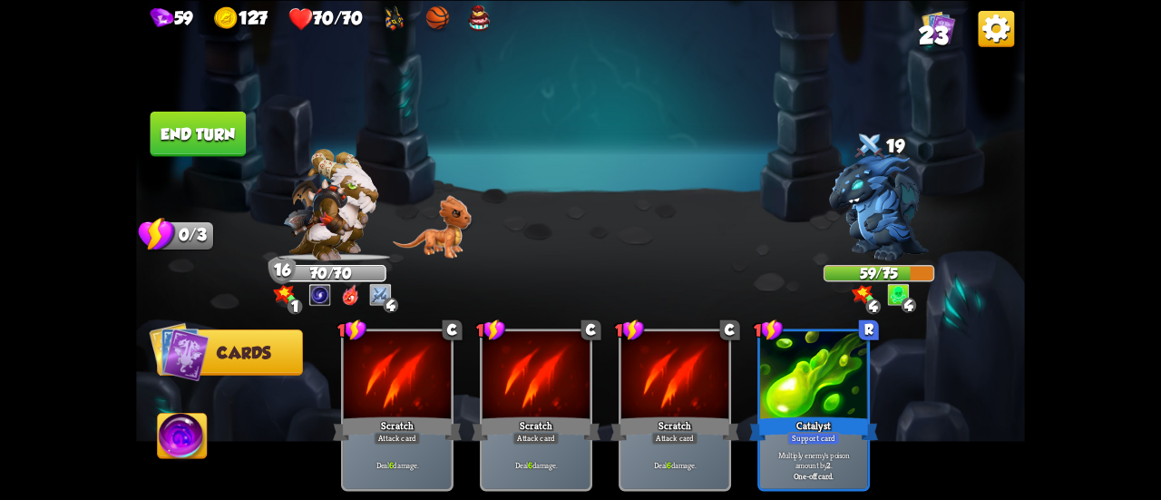
click at [210, 145] on button "End turn" at bounding box center [199, 133] width 96 height 45
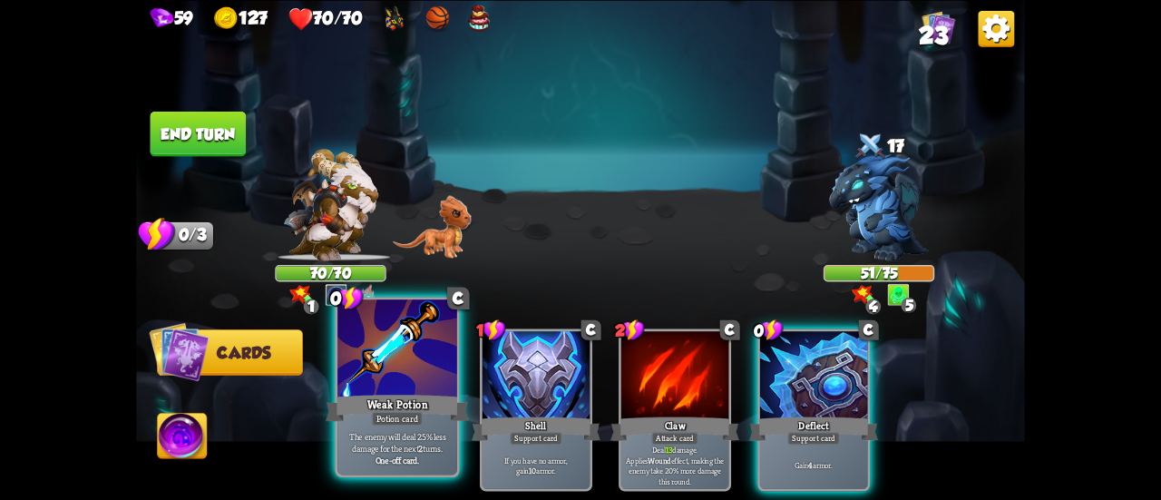
click at [388, 409] on div "Weak Potion" at bounding box center [397, 408] width 143 height 32
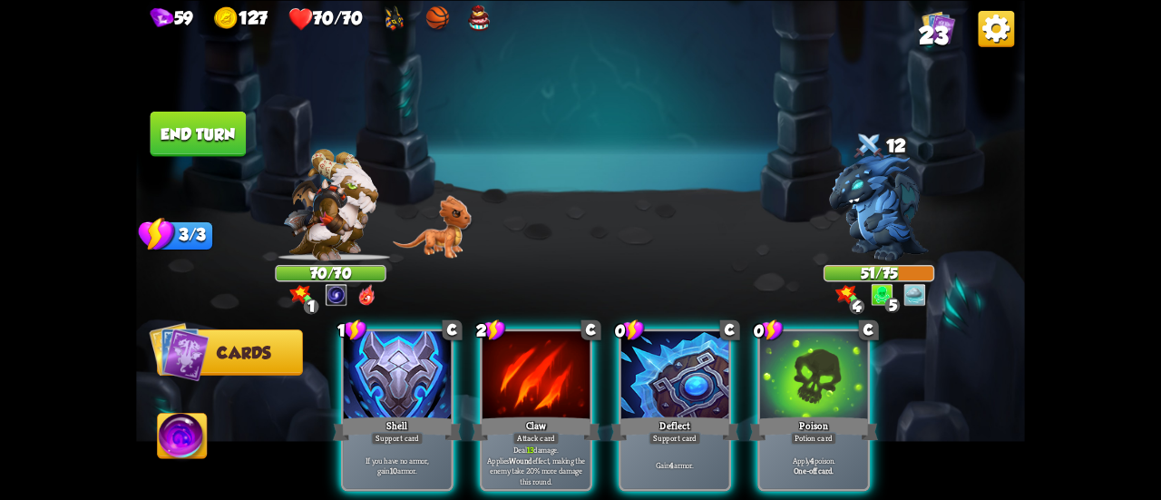
click at [787, 382] on div at bounding box center [813, 376] width 107 height 91
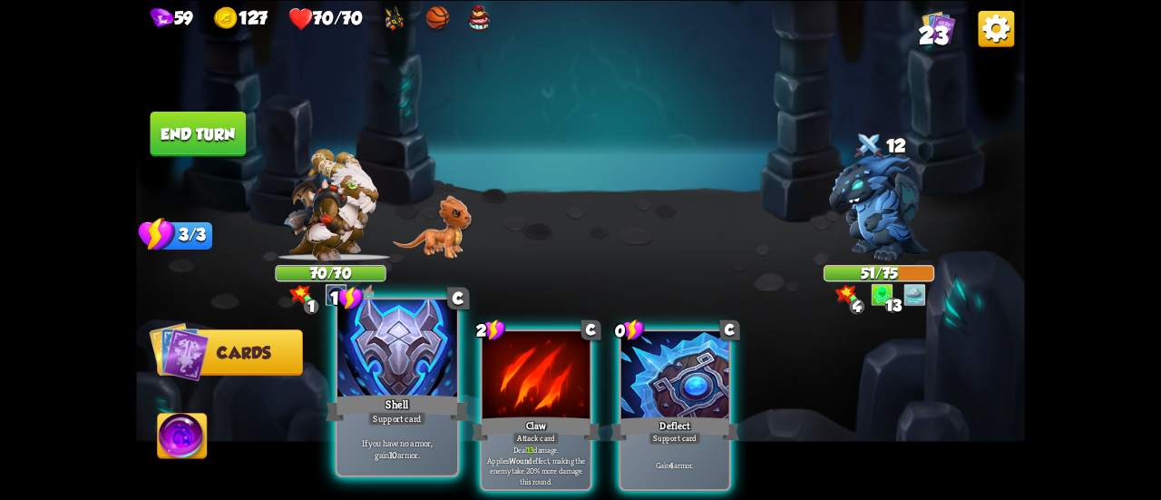
click at [425, 383] on div at bounding box center [397, 349] width 120 height 101
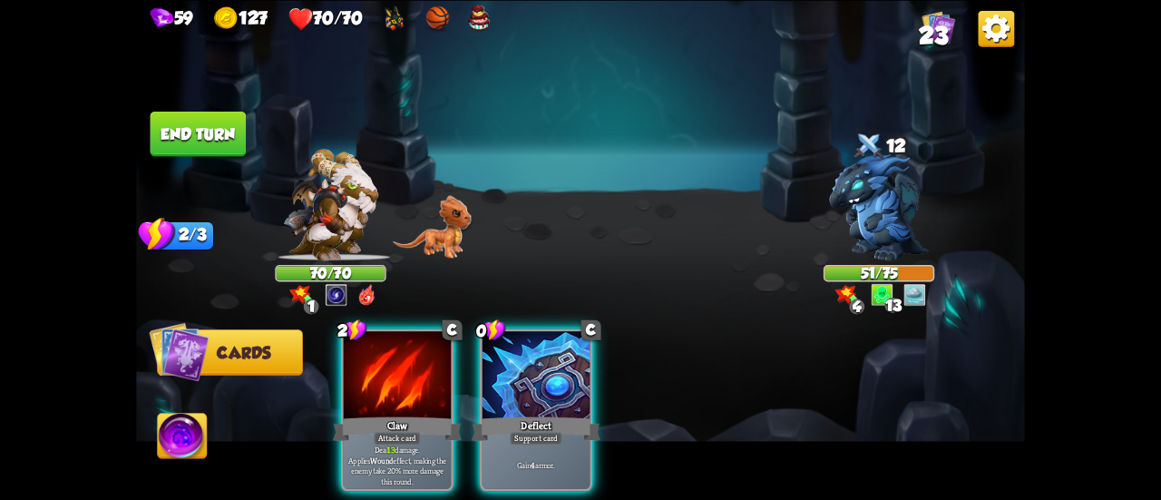
click at [425, 383] on div at bounding box center [397, 376] width 107 height 91
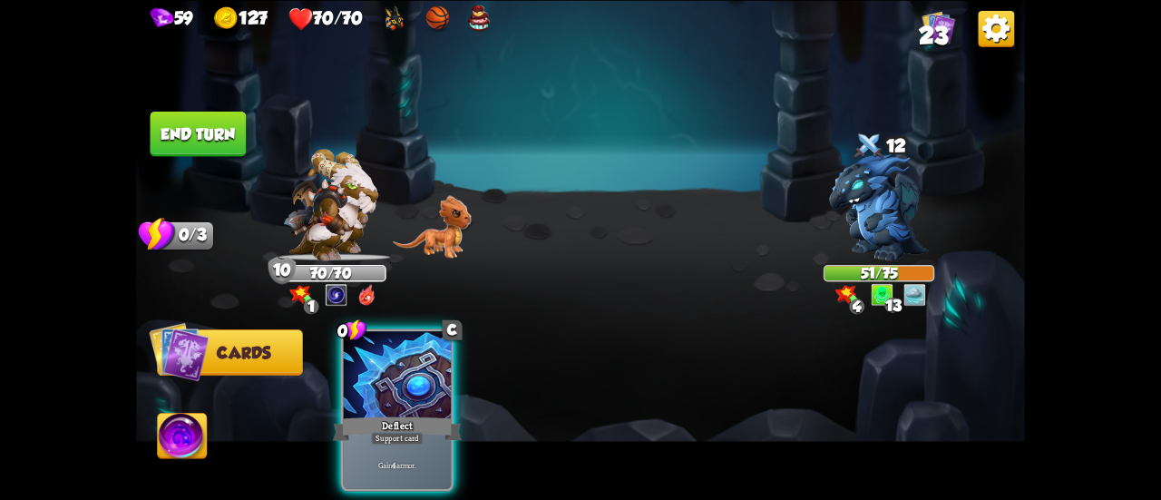
click at [425, 383] on div at bounding box center [397, 376] width 107 height 91
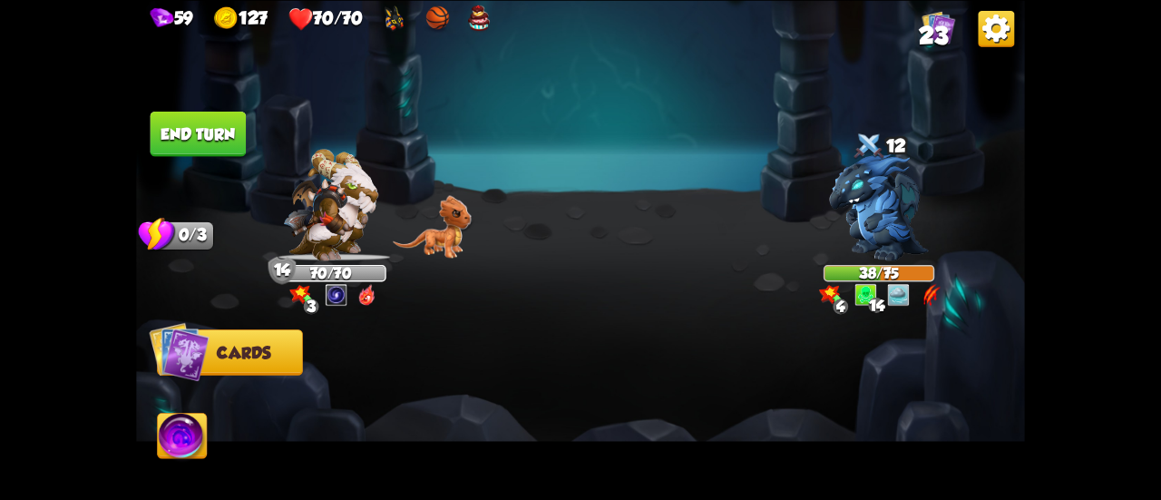
click at [183, 133] on button "End turn" at bounding box center [199, 133] width 96 height 45
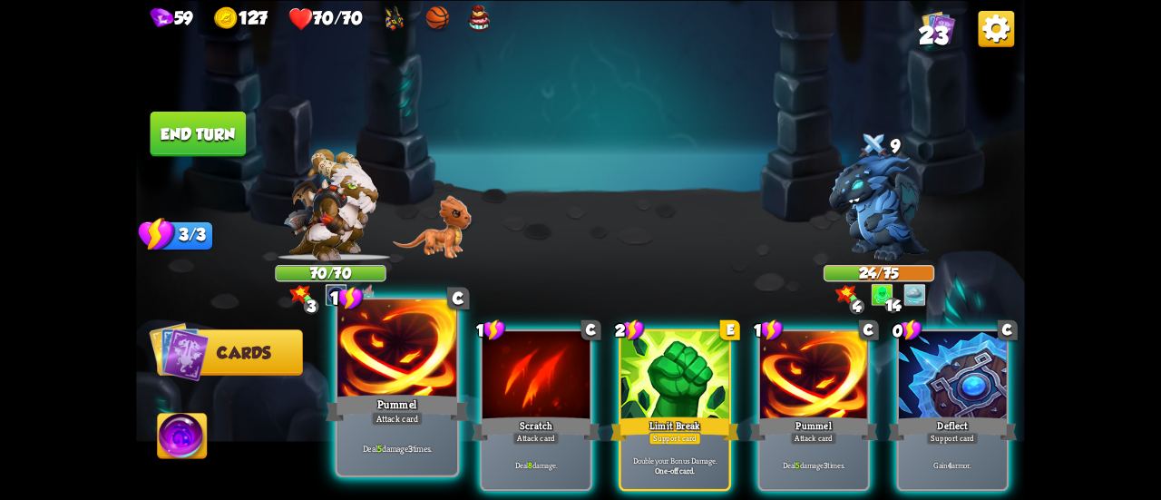
click at [401, 401] on div "Pummel" at bounding box center [397, 408] width 143 height 32
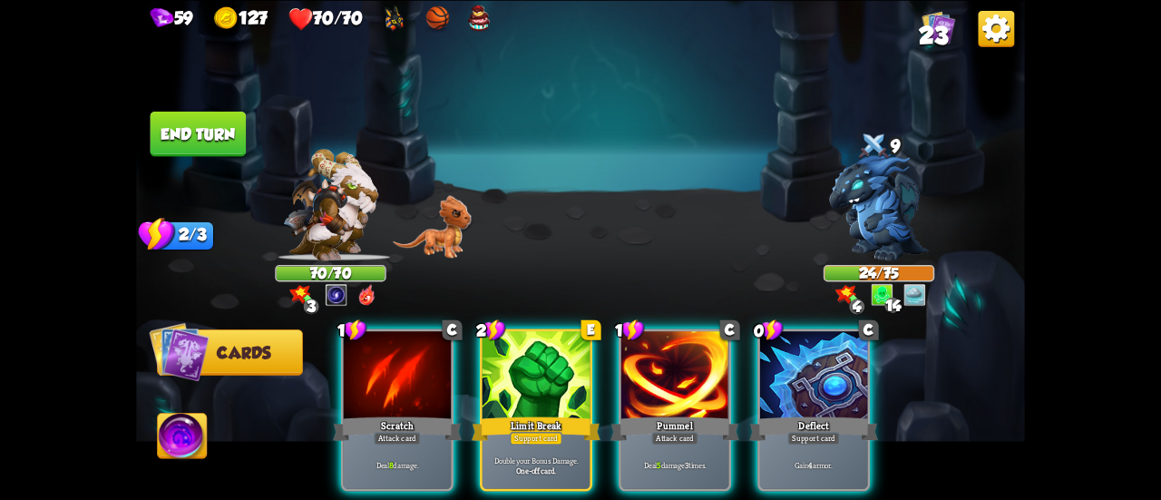
click at [766, 357] on div at bounding box center [813, 376] width 107 height 91
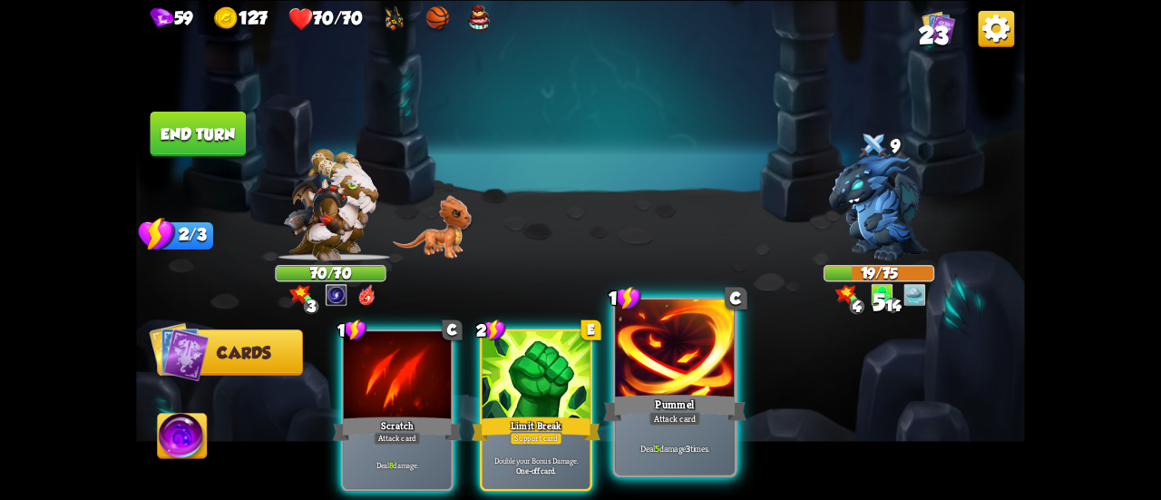
click at [711, 382] on div at bounding box center [675, 349] width 120 height 101
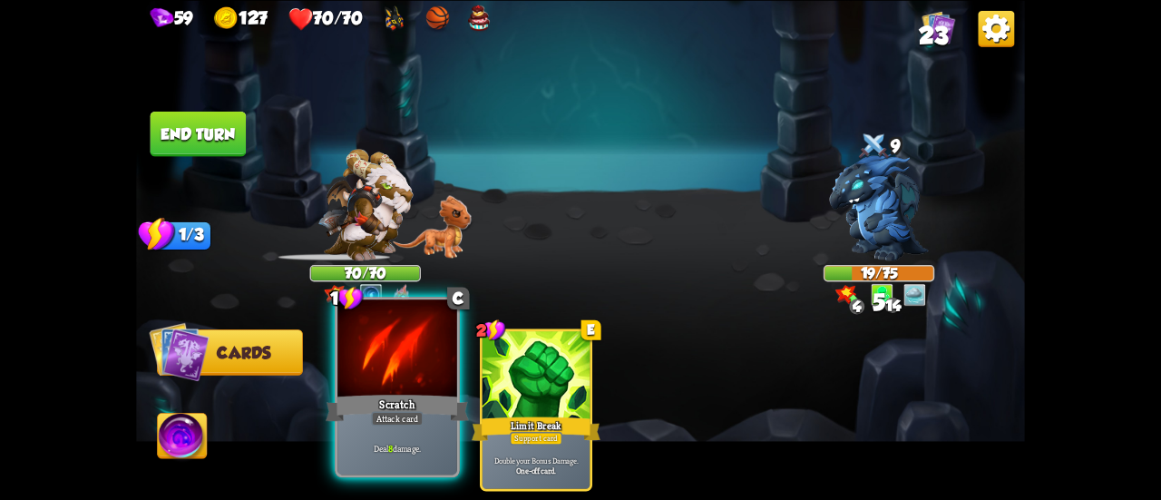
click at [383, 386] on div at bounding box center [397, 349] width 120 height 101
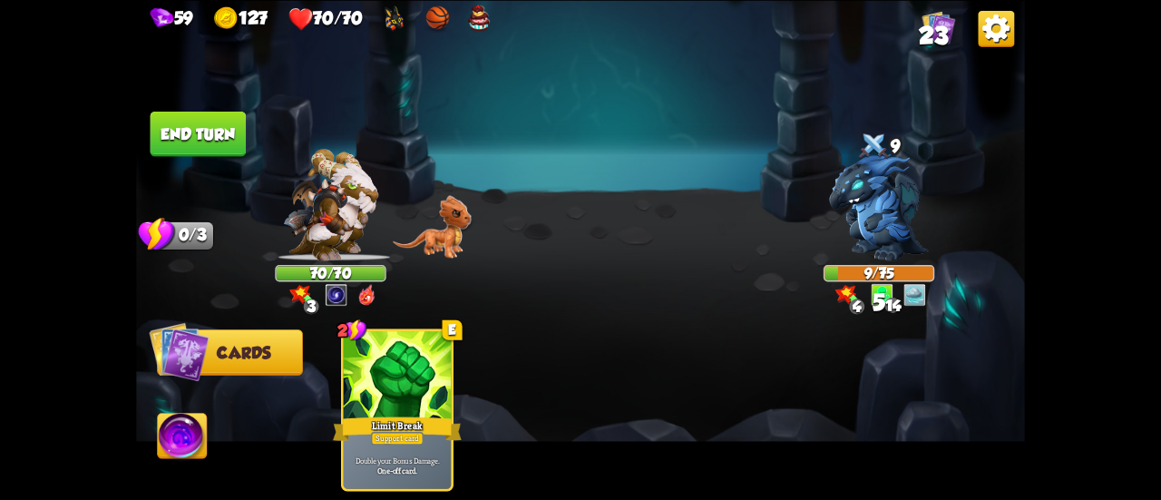
click at [191, 141] on button "End turn" at bounding box center [199, 133] width 96 height 45
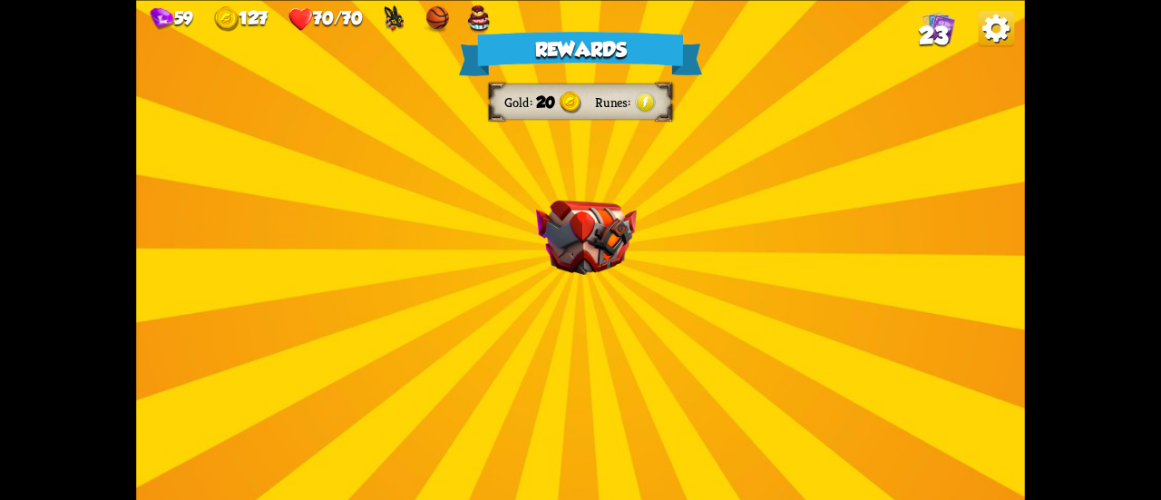
click at [635, 277] on div "Rewards Gold 20 Runes Select a card 2 C Claw Attack card Deal 12 damage. Applie…" at bounding box center [580, 250] width 889 height 500
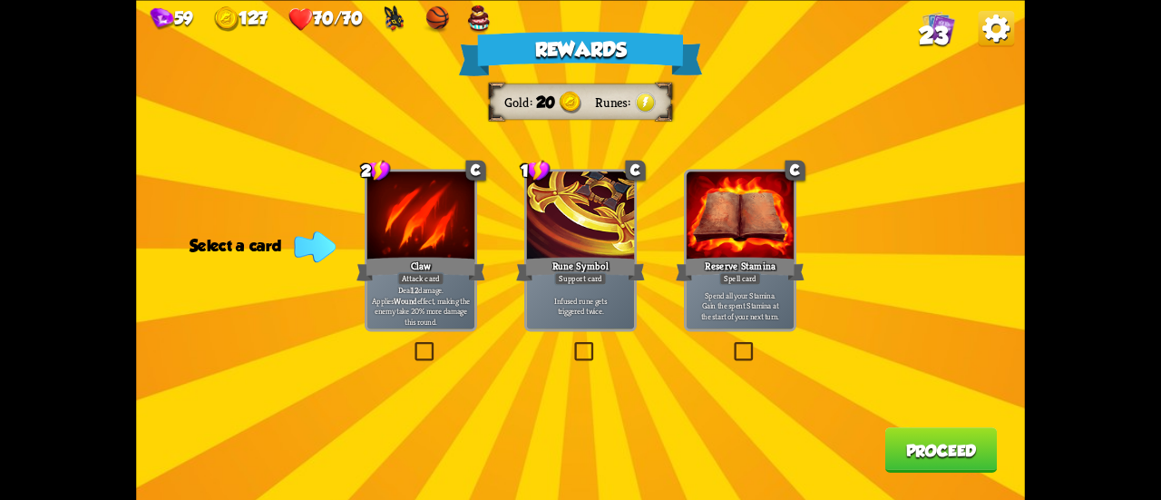
click at [406, 293] on p "Deal 12 damage. Applies Wound effect, making the enemy take 20% more damage thi…" at bounding box center [421, 305] width 103 height 43
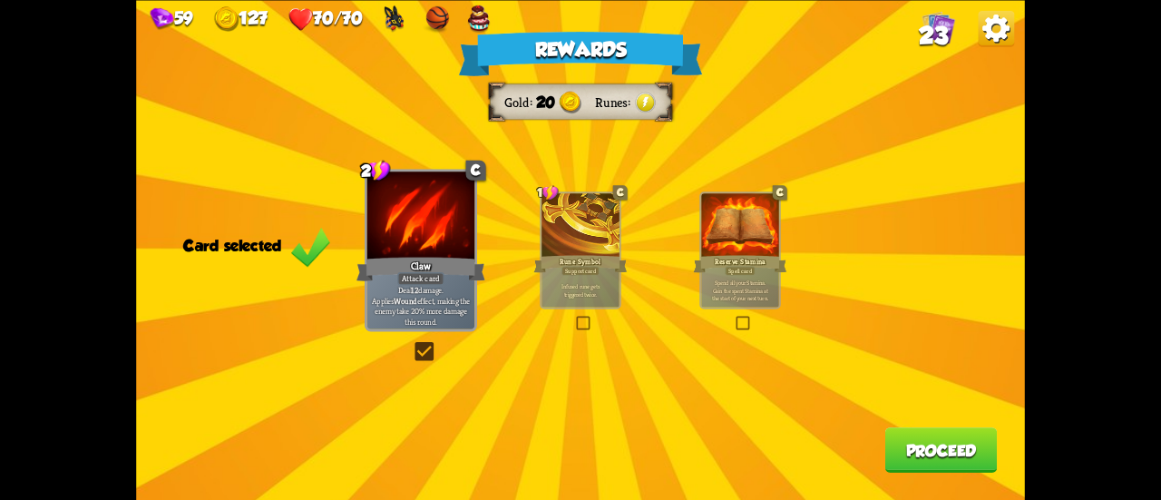
click at [944, 448] on button "Proceed" at bounding box center [941, 449] width 112 height 45
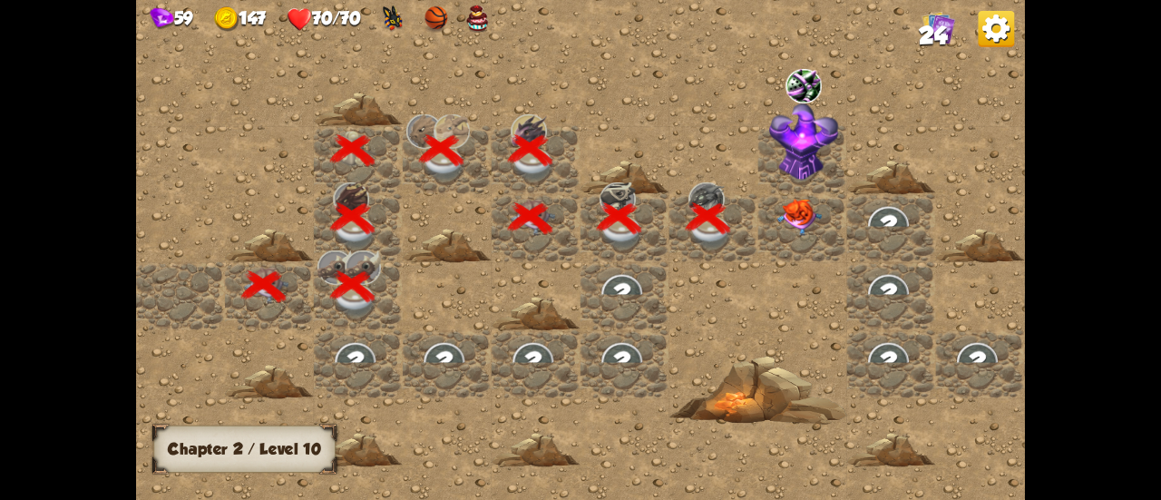
drag, startPoint x: 821, startPoint y: 249, endPoint x: 601, endPoint y: 256, distance: 220.5
click at [601, 256] on div at bounding box center [713, 249] width 1155 height 519
drag, startPoint x: 846, startPoint y: 300, endPoint x: 673, endPoint y: 497, distance: 262.3
click at [589, 337] on div at bounding box center [713, 249] width 1155 height 519
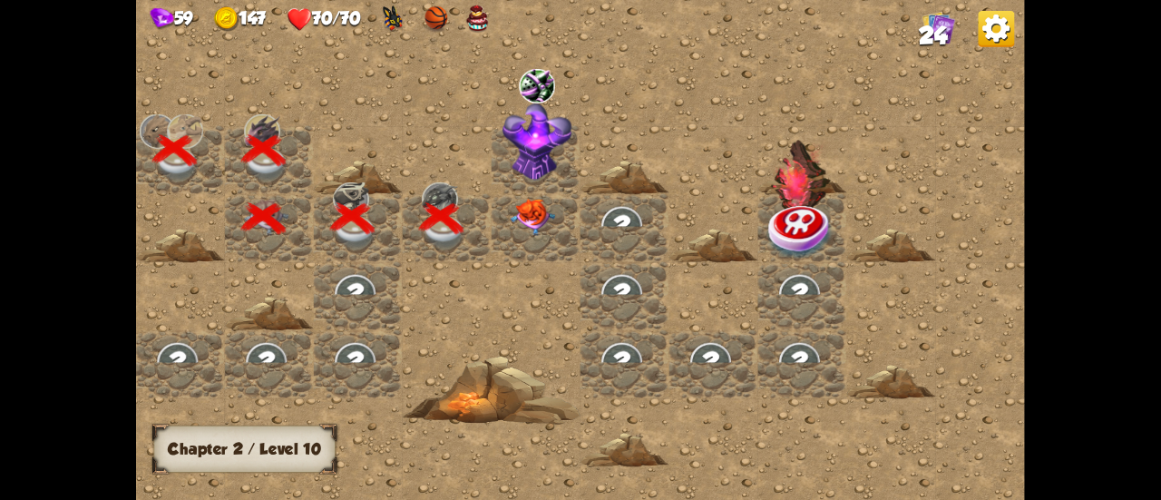
click at [542, 144] on img at bounding box center [538, 142] width 70 height 78
click at [539, 159] on img at bounding box center [538, 142] width 70 height 78
click at [526, 217] on img at bounding box center [533, 217] width 44 height 37
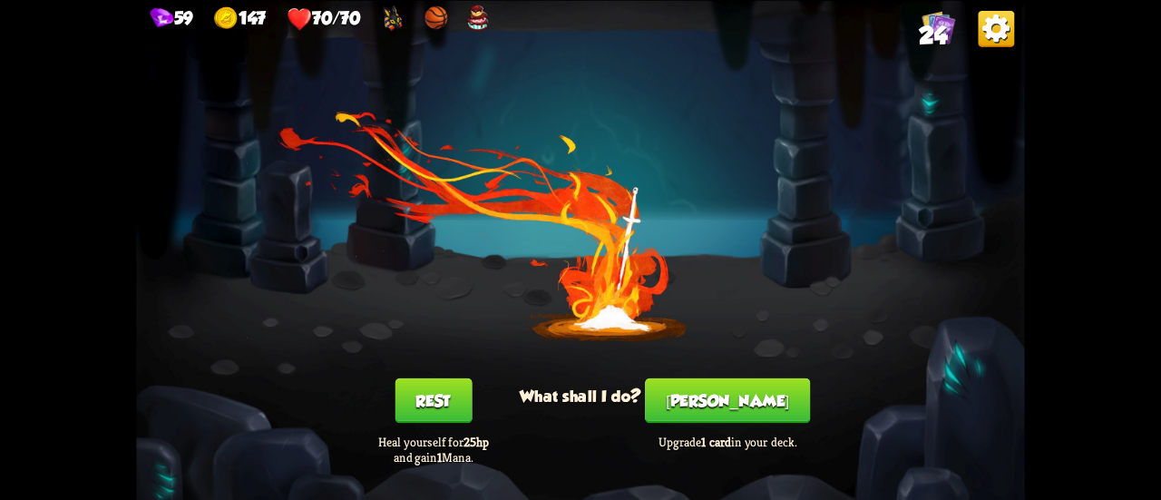
click at [444, 384] on button "Rest" at bounding box center [433, 399] width 77 height 45
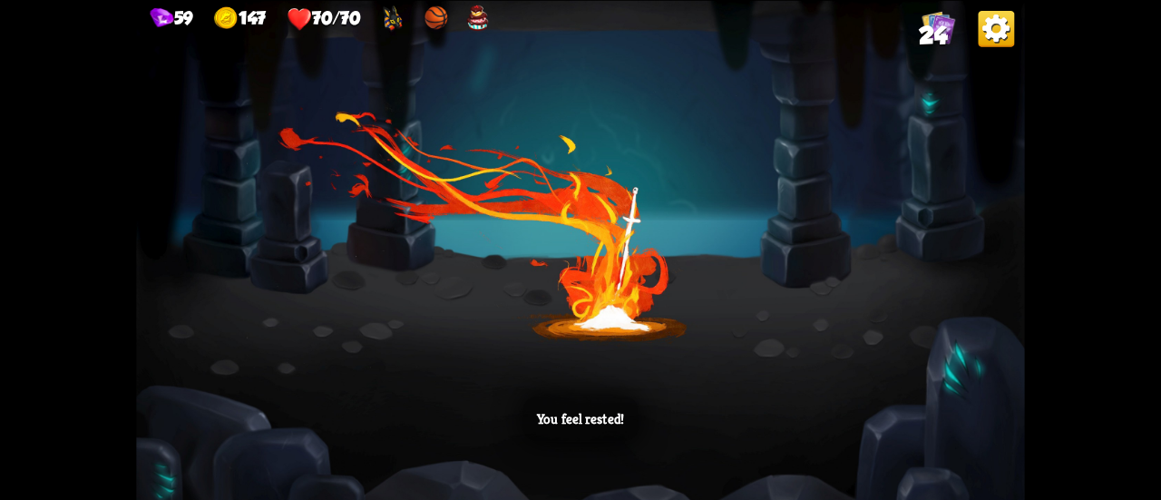
click at [611, 259] on div "You feel rested!" at bounding box center [580, 250] width 889 height 500
click at [643, 102] on div "You feel rested!" at bounding box center [580, 250] width 889 height 500
click at [726, 121] on div "You feel rested!" at bounding box center [580, 250] width 889 height 500
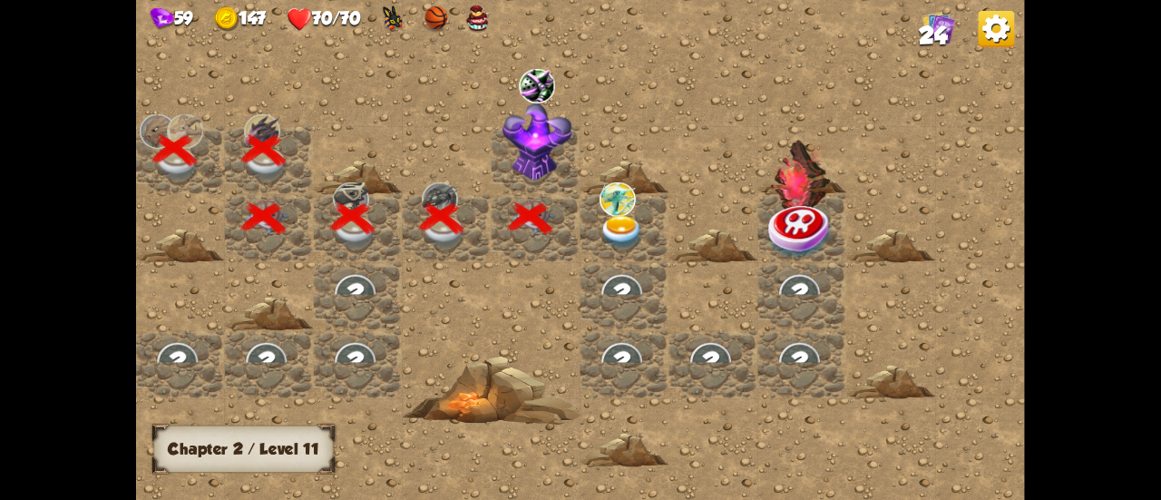
click at [528, 153] on img at bounding box center [538, 142] width 70 height 78
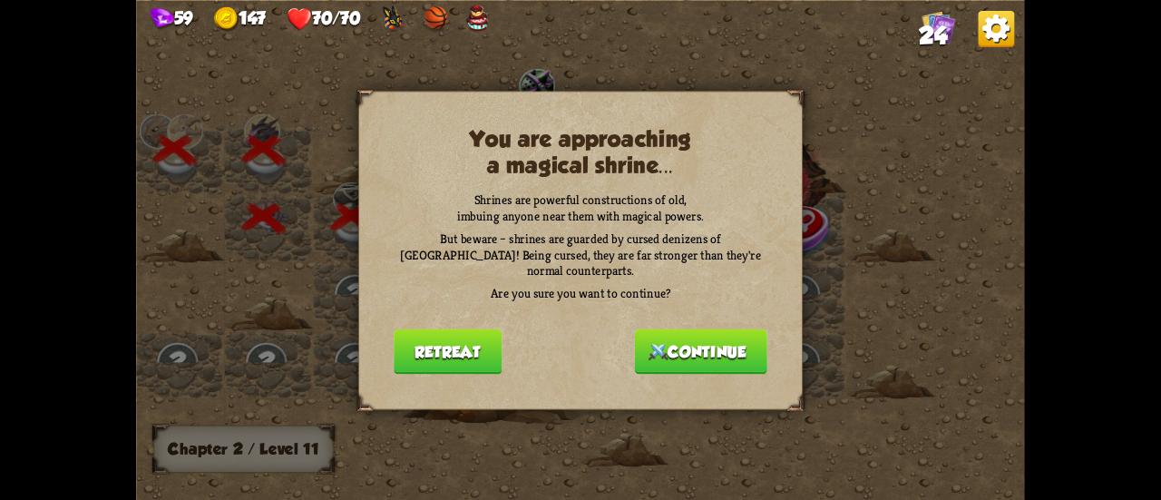
click at [468, 351] on button "Retreat" at bounding box center [448, 350] width 108 height 45
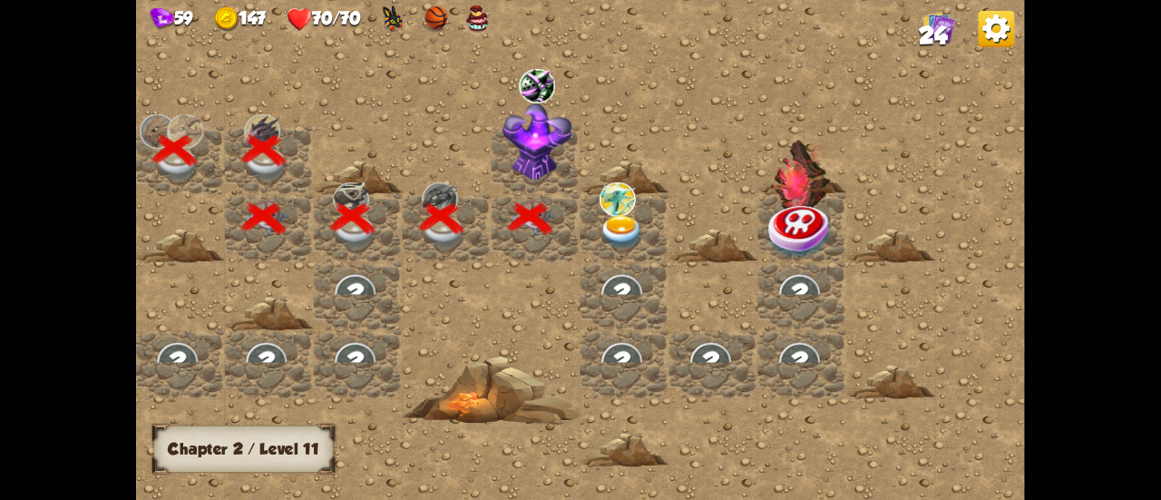
click at [618, 239] on img at bounding box center [622, 232] width 44 height 34
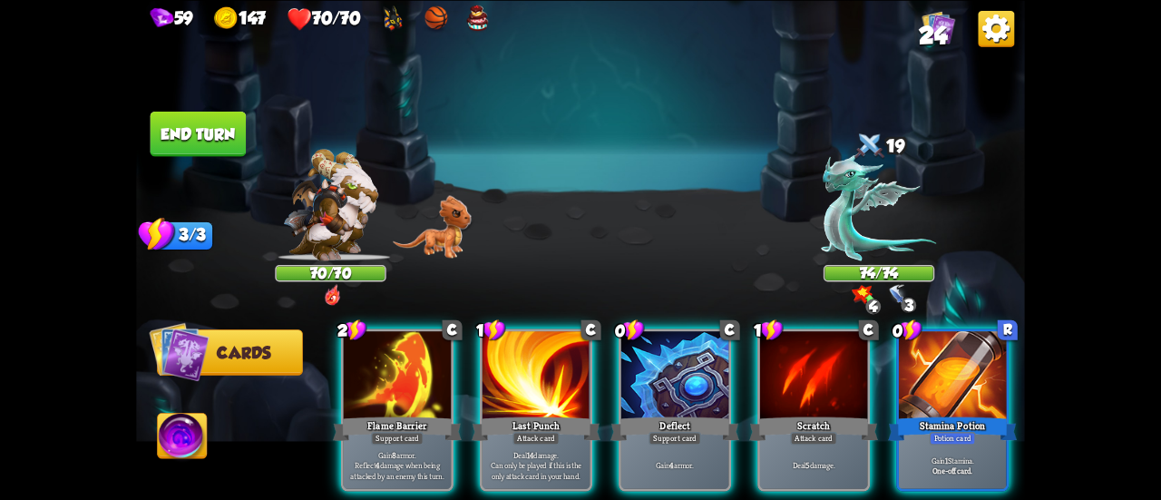
click at [901, 414] on div "Stamina Potion" at bounding box center [952, 428] width 129 height 29
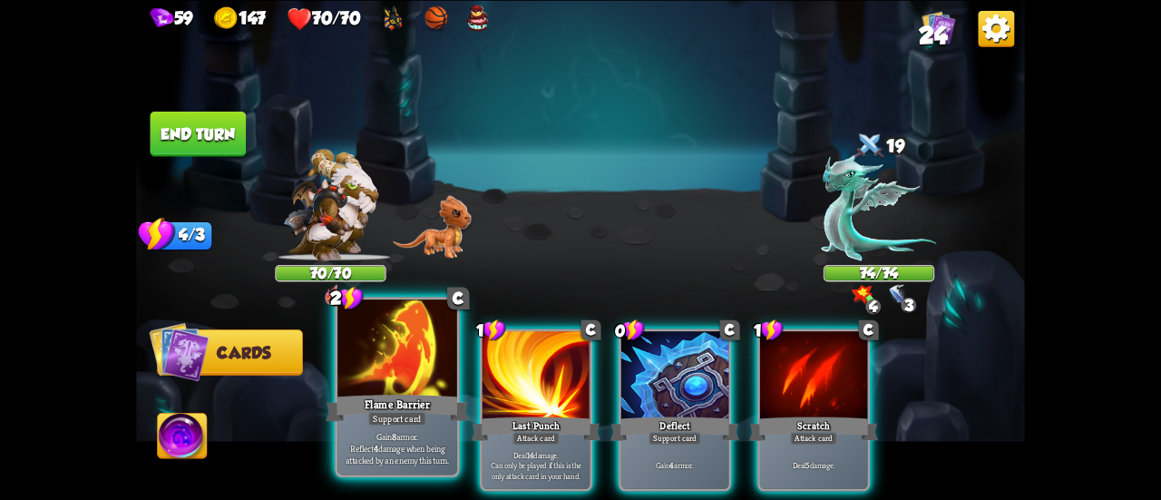
click at [419, 410] on div "Flame Barrier" at bounding box center [397, 408] width 143 height 32
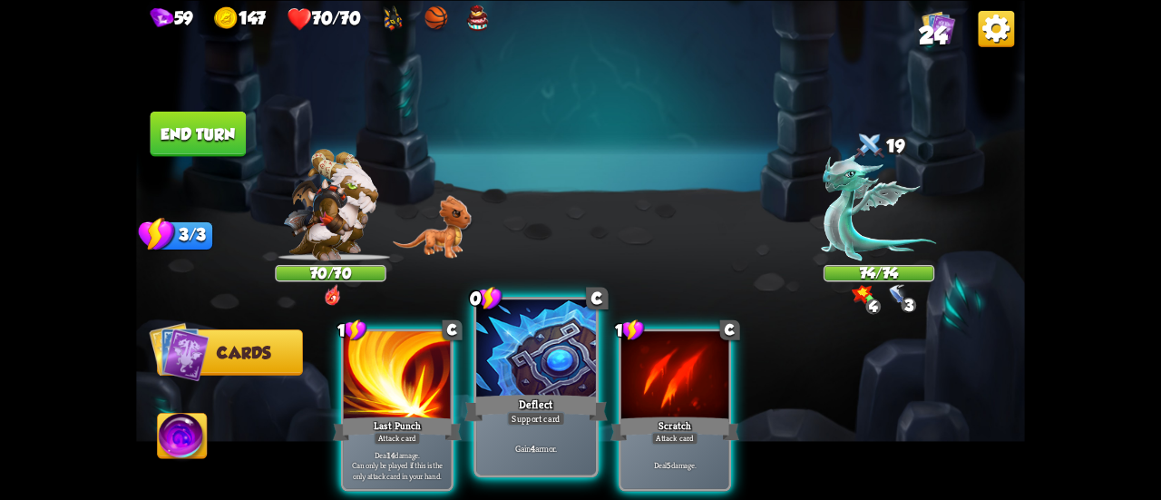
click at [551, 415] on div "Support card" at bounding box center [536, 418] width 58 height 15
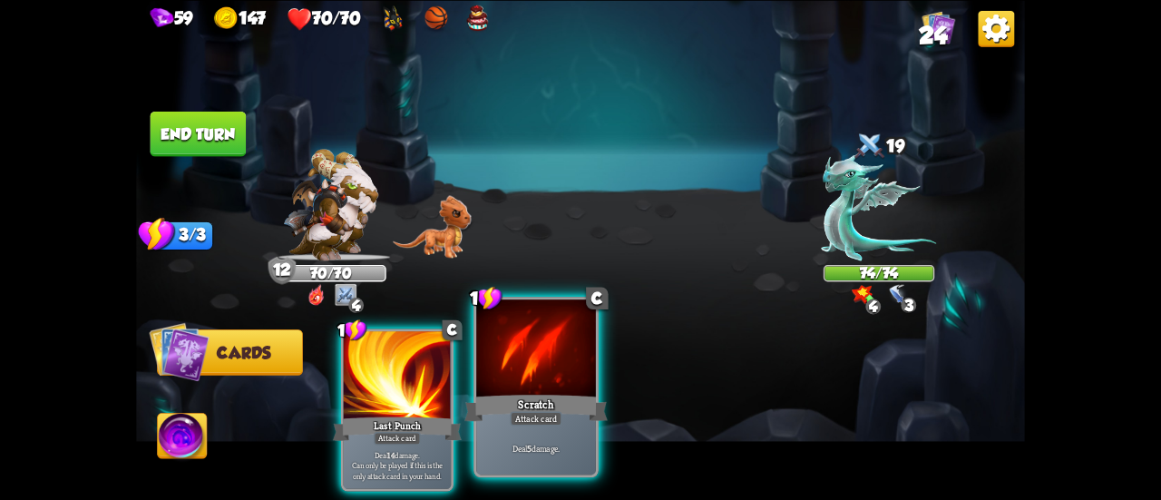
click at [540, 412] on div "Attack card" at bounding box center [536, 418] width 52 height 15
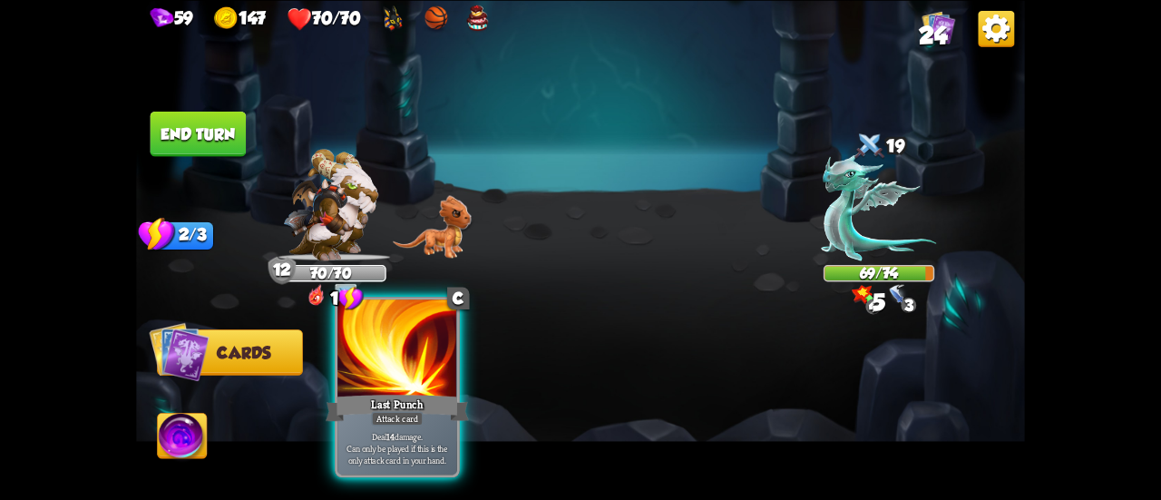
click at [410, 417] on div "Attack card" at bounding box center [397, 418] width 52 height 15
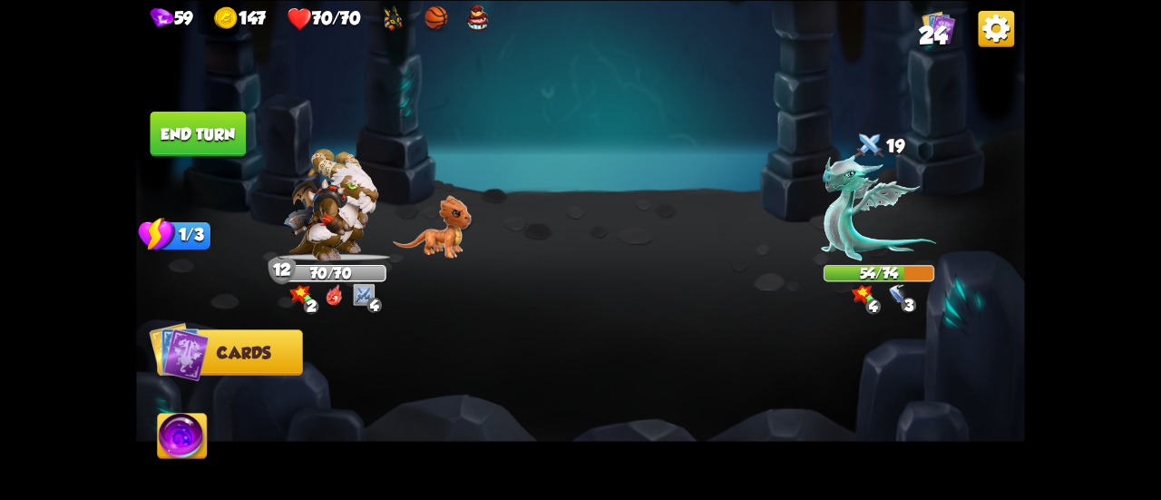
click at [234, 150] on button "End turn" at bounding box center [199, 133] width 96 height 45
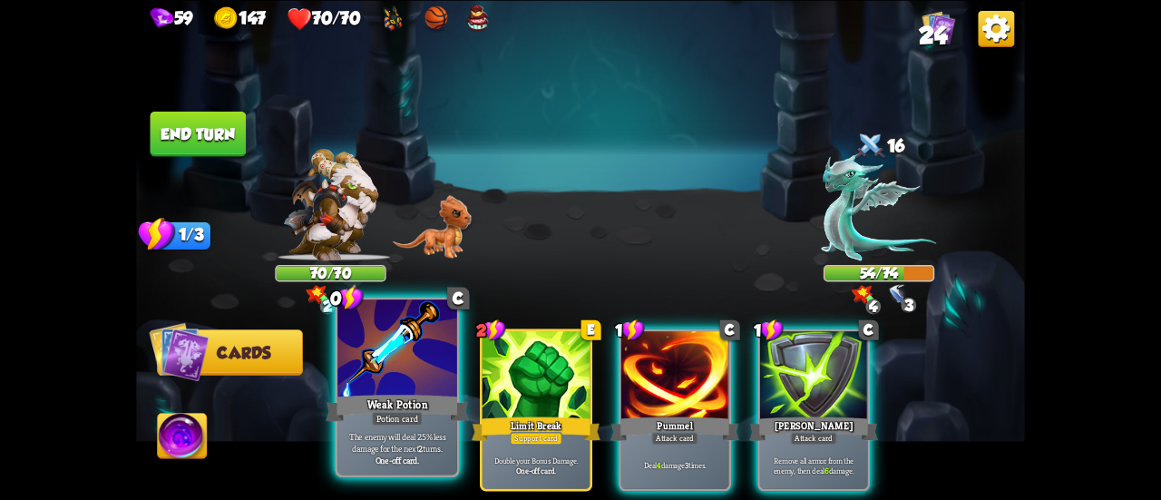
click at [392, 381] on div at bounding box center [397, 349] width 120 height 101
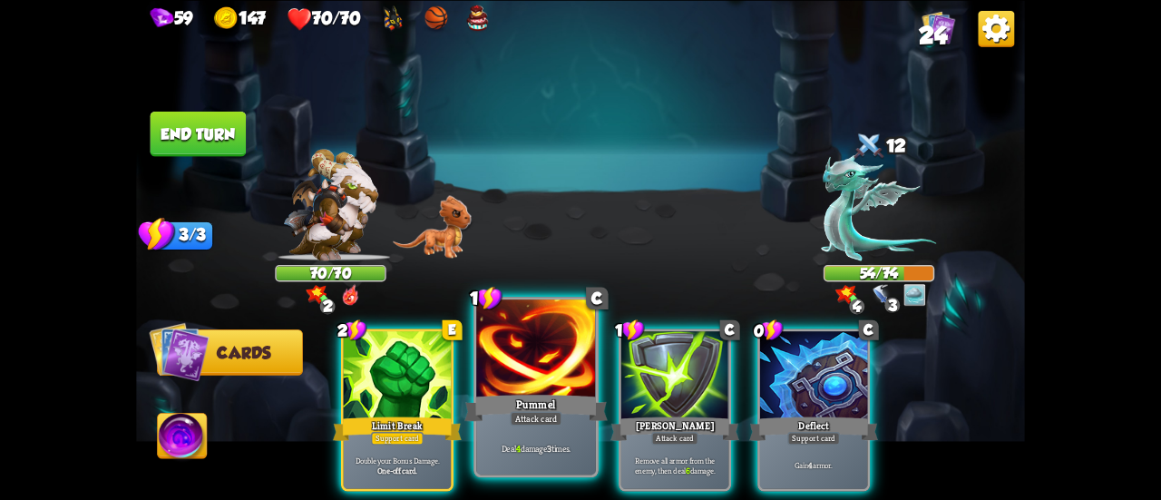
click at [537, 379] on div at bounding box center [536, 349] width 120 height 101
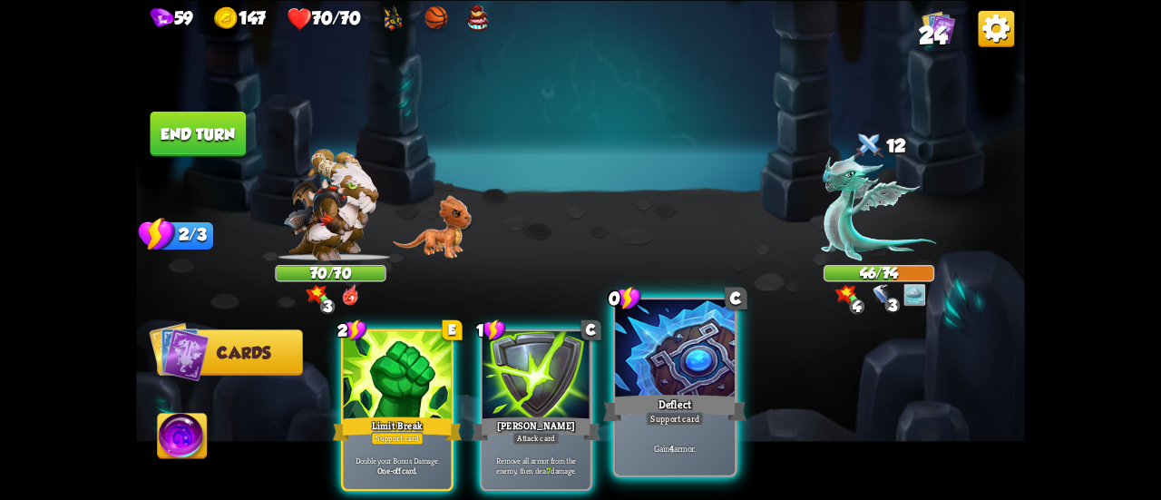
click at [676, 390] on div at bounding box center [675, 349] width 120 height 101
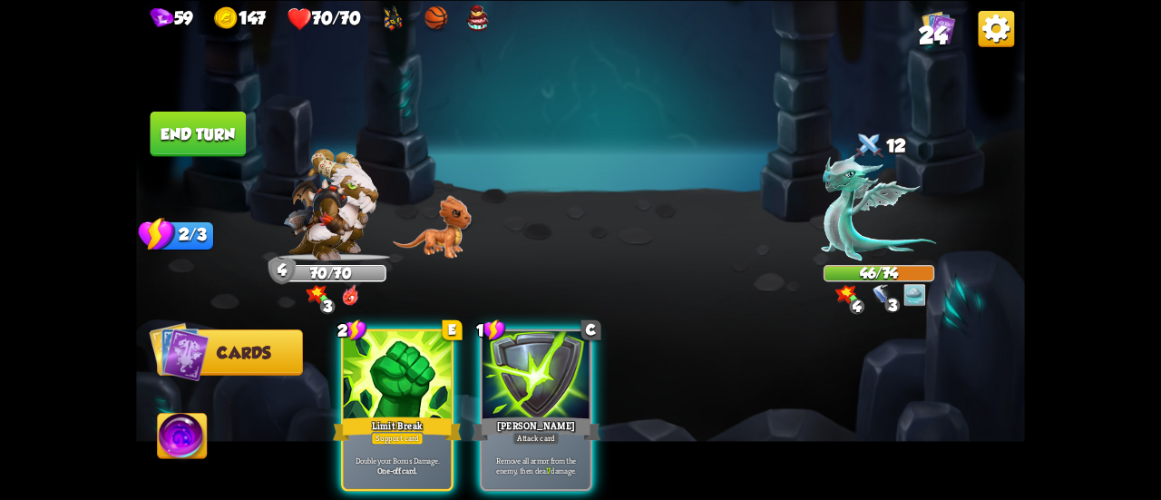
click at [222, 141] on button "End turn" at bounding box center [199, 133] width 96 height 45
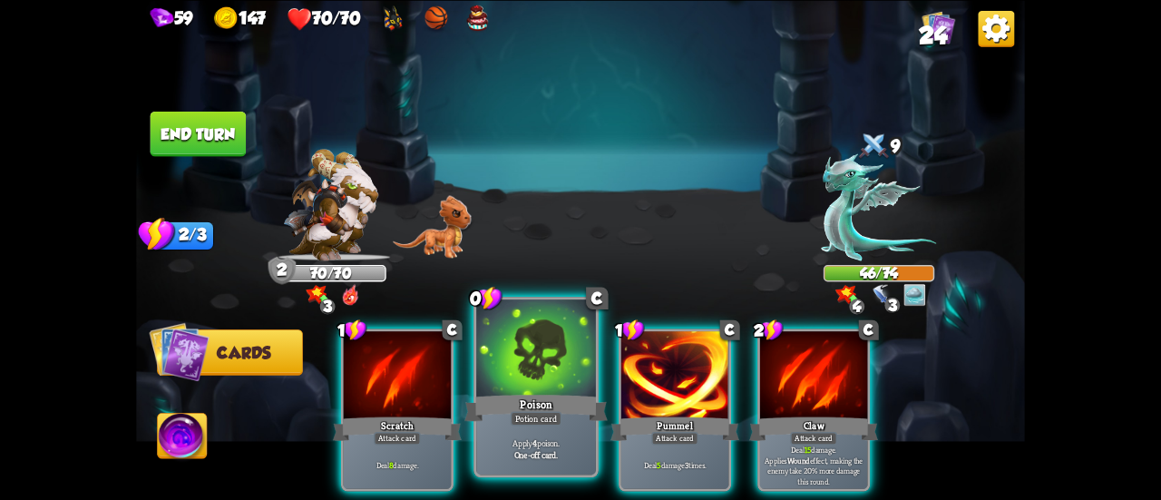
click at [573, 400] on div "Poison" at bounding box center [535, 408] width 143 height 32
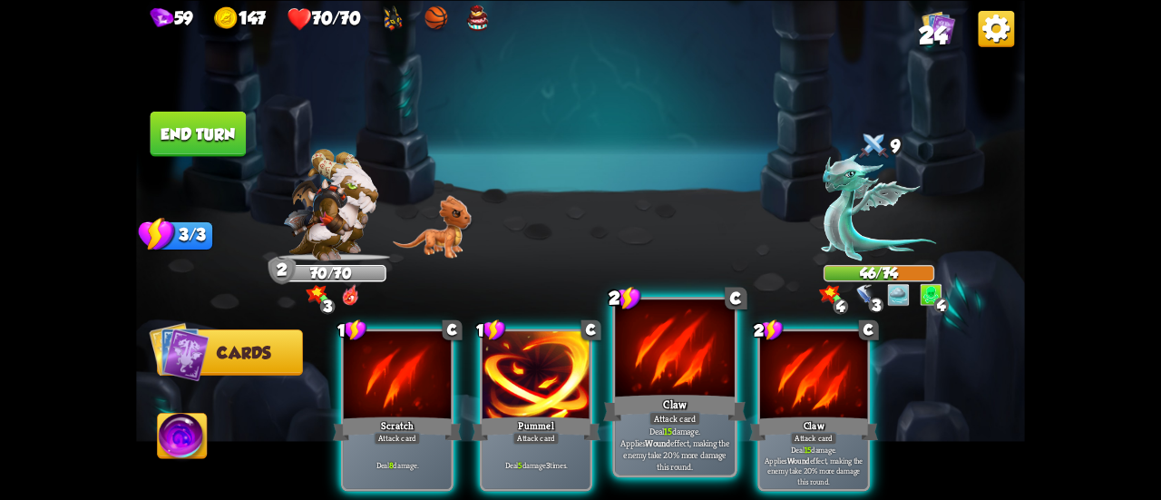
click at [660, 408] on div "Claw" at bounding box center [674, 408] width 143 height 32
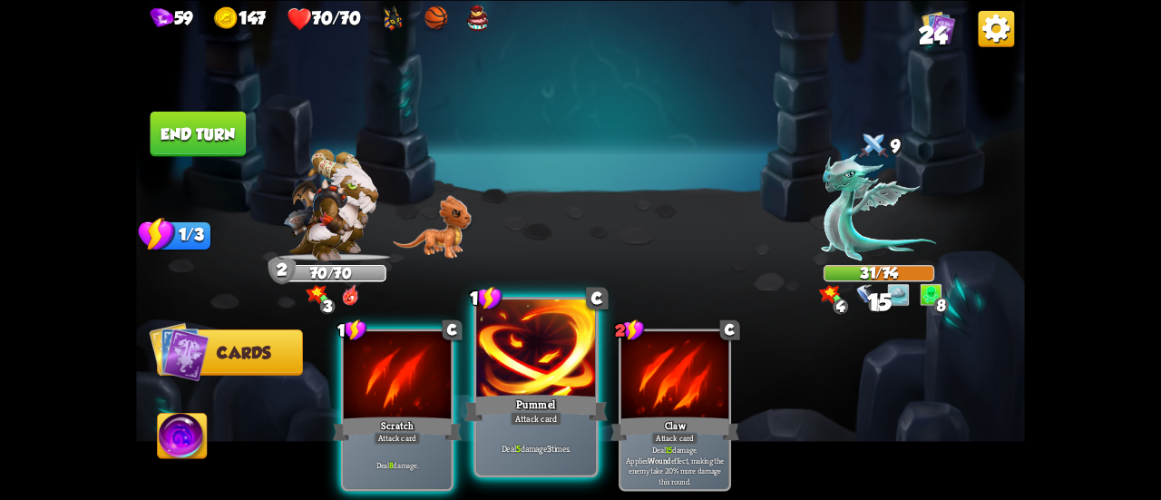
click at [561, 412] on div "1 C Pummel Attack card Deal 5 damage 3 times." at bounding box center [536, 387] width 125 height 181
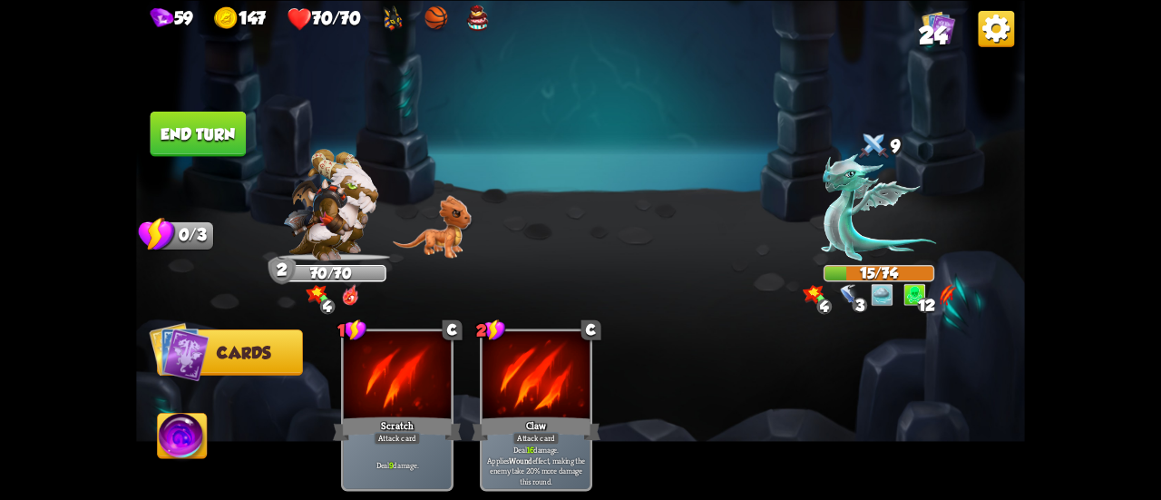
click at [208, 139] on button "End turn" at bounding box center [199, 133] width 96 height 45
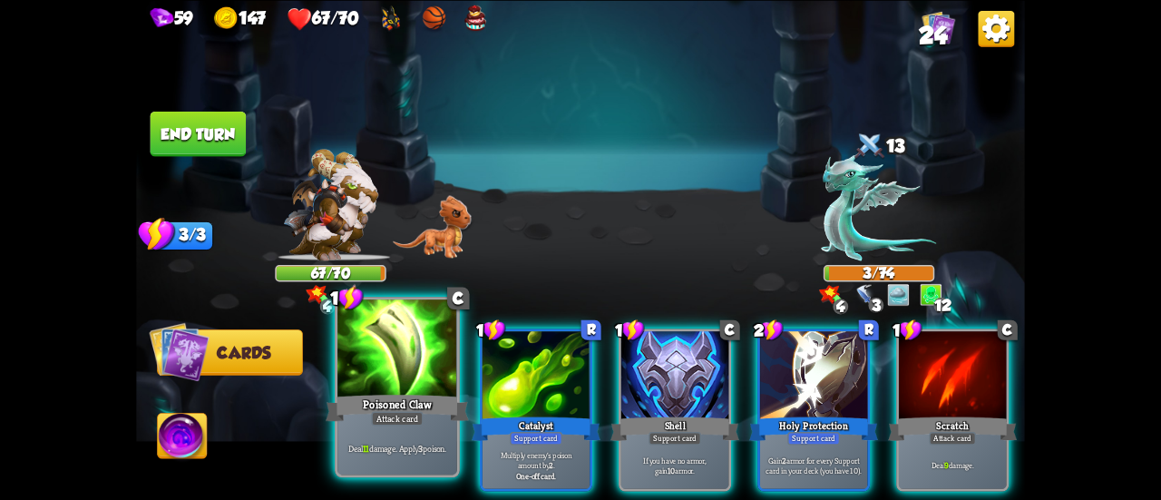
click at [406, 414] on div "Attack card" at bounding box center [397, 418] width 52 height 15
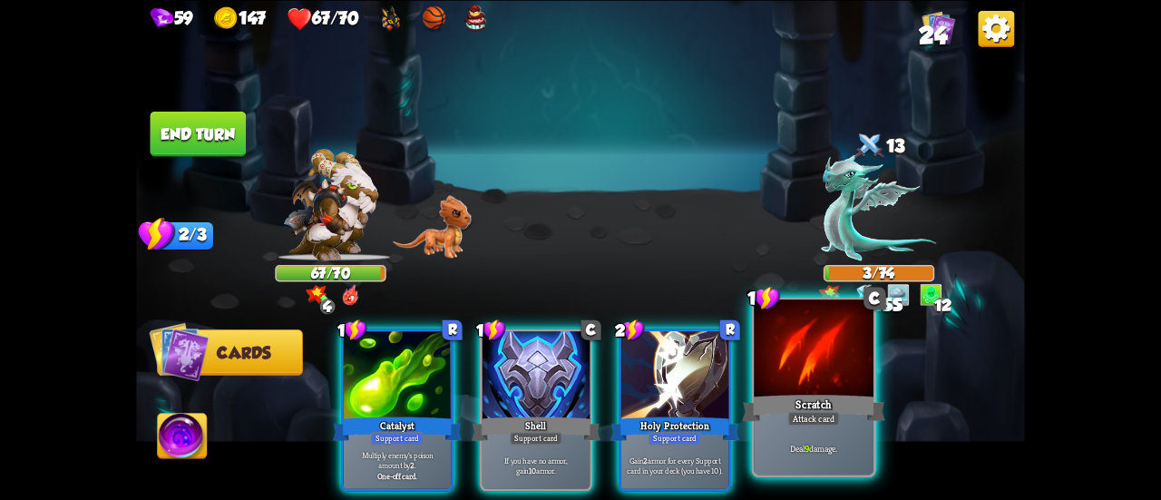
click at [798, 389] on div at bounding box center [814, 349] width 120 height 101
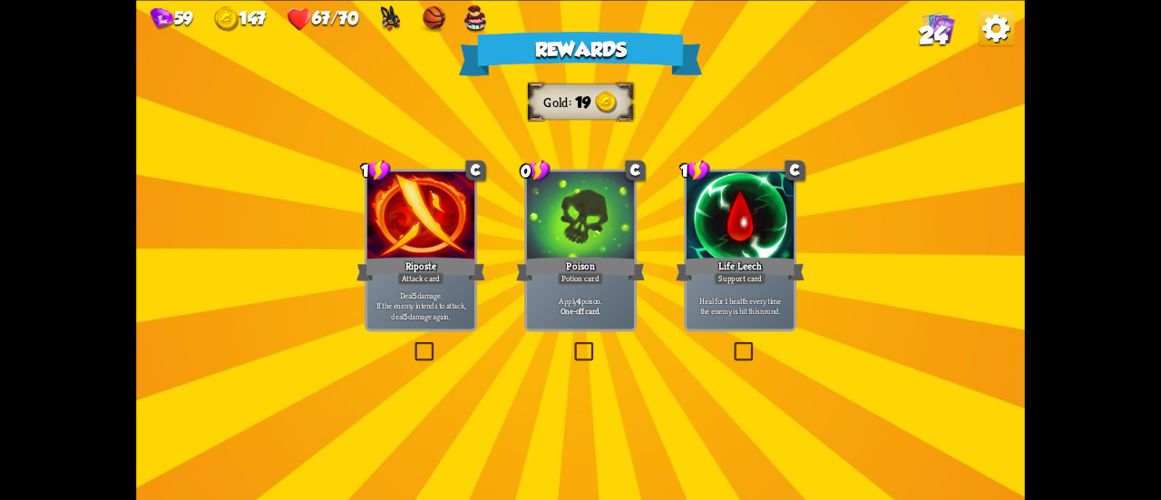
click at [579, 317] on div "Apply 4 poison. One-off card." at bounding box center [580, 305] width 107 height 47
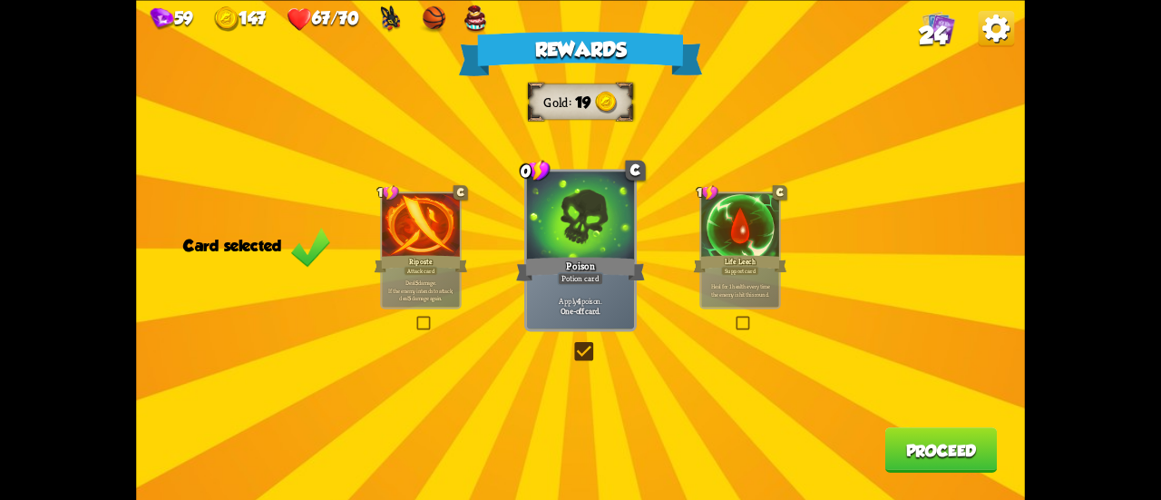
click at [933, 449] on button "Proceed" at bounding box center [941, 449] width 112 height 45
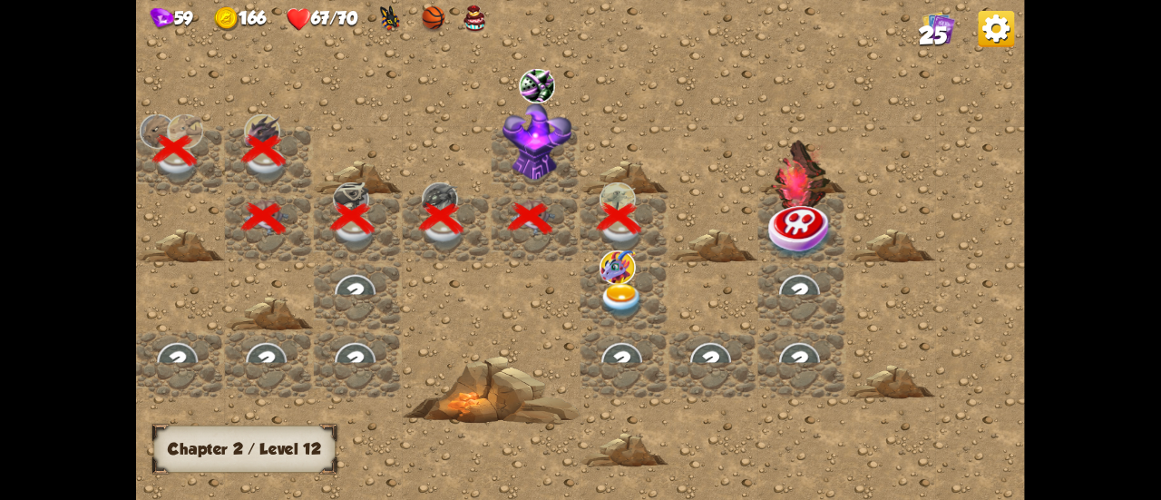
click at [622, 297] on img at bounding box center [622, 300] width 44 height 34
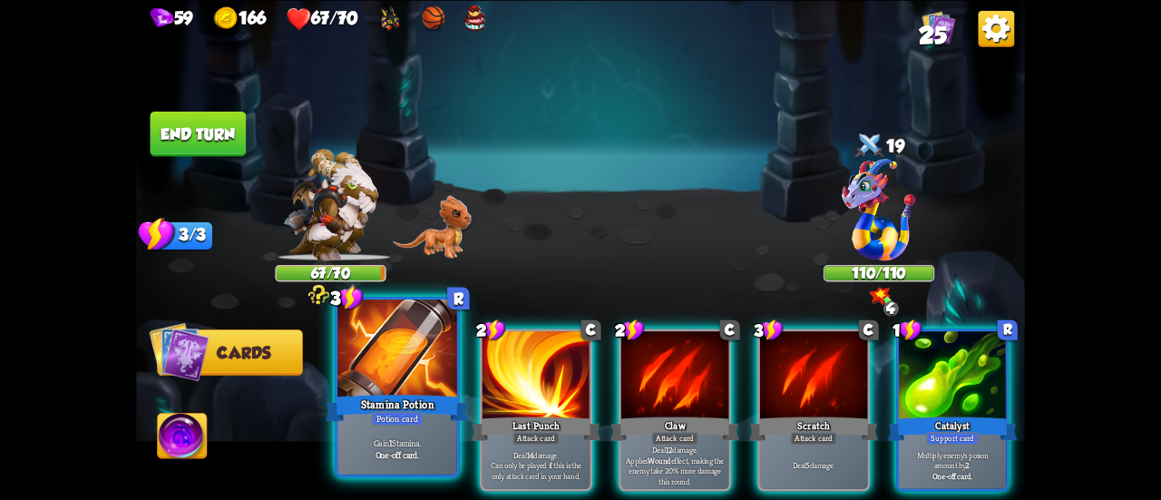
click at [396, 417] on div "Potion card" at bounding box center [398, 418] width 52 height 15
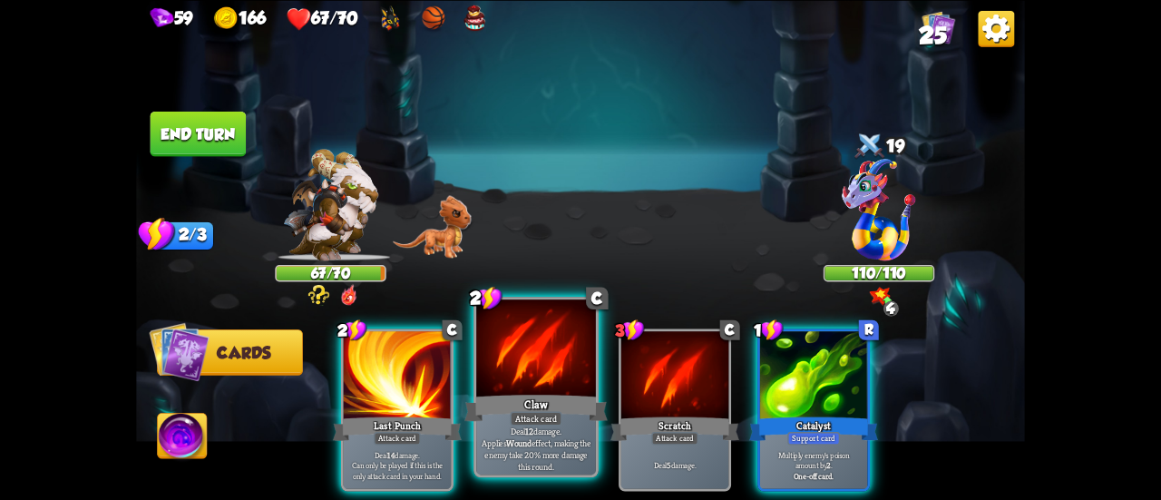
click at [537, 398] on div "Claw" at bounding box center [535, 408] width 143 height 32
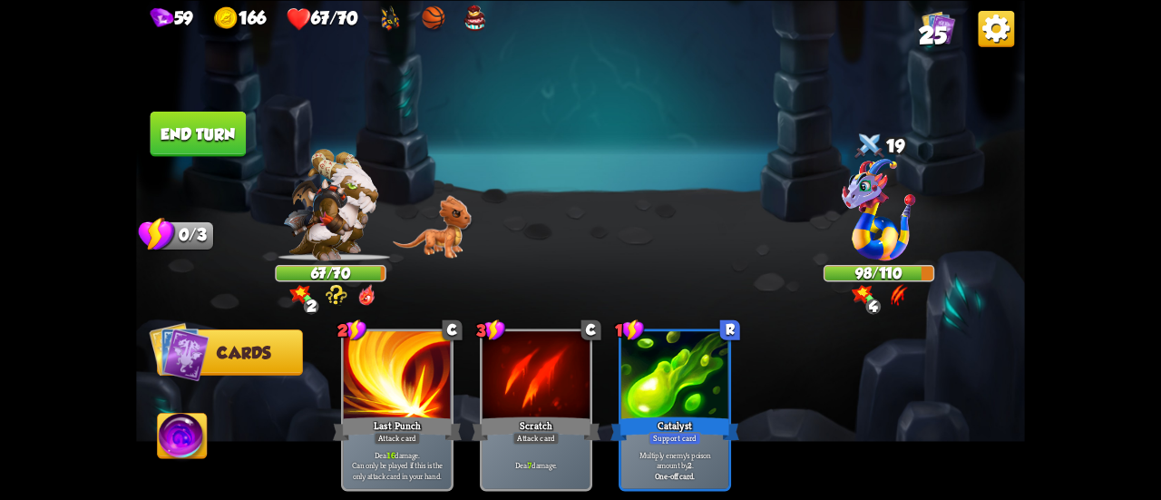
click at [210, 128] on button "End turn" at bounding box center [199, 133] width 96 height 45
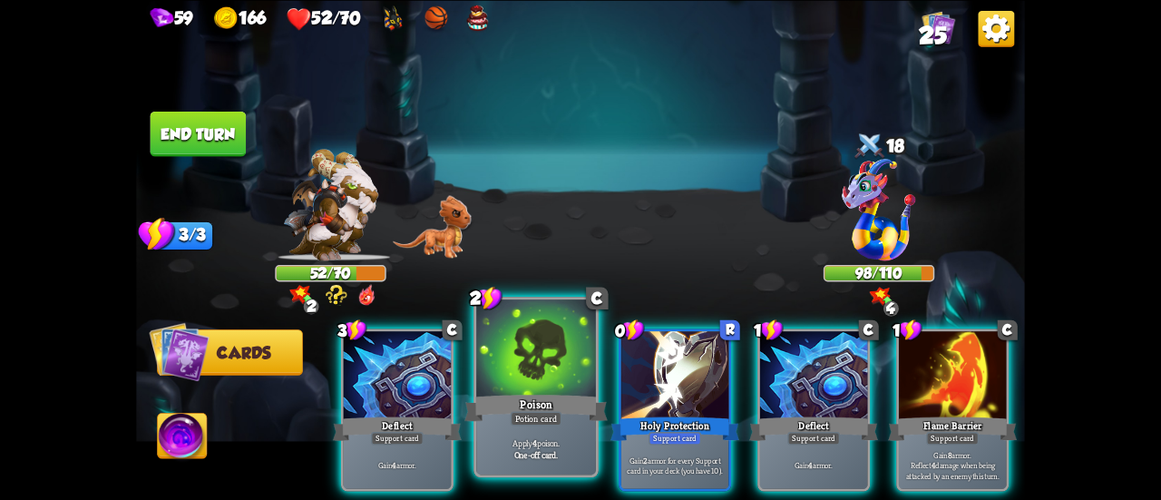
click at [565, 393] on div "Poison" at bounding box center [535, 408] width 143 height 32
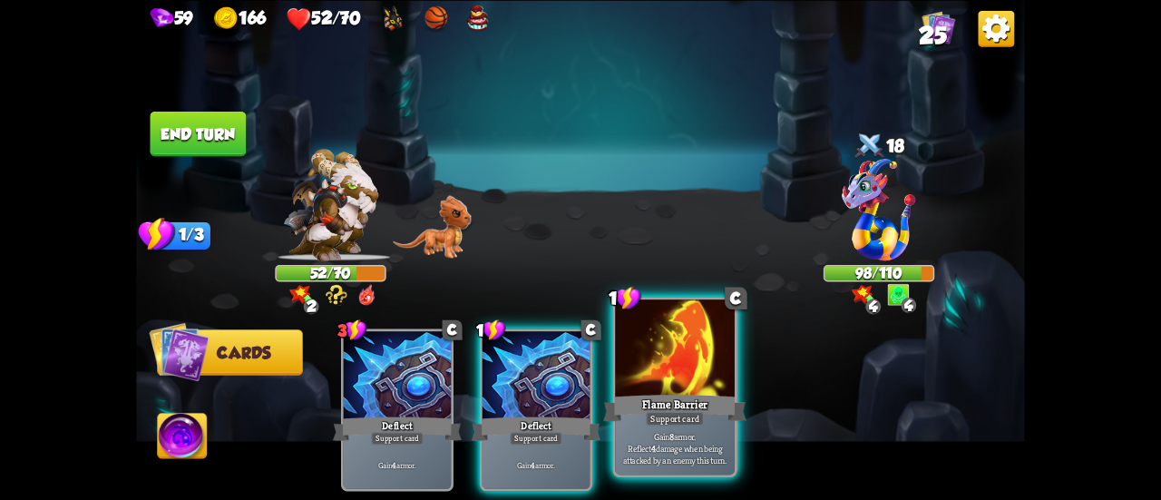
click at [666, 400] on div "Flame Barrier" at bounding box center [674, 408] width 143 height 32
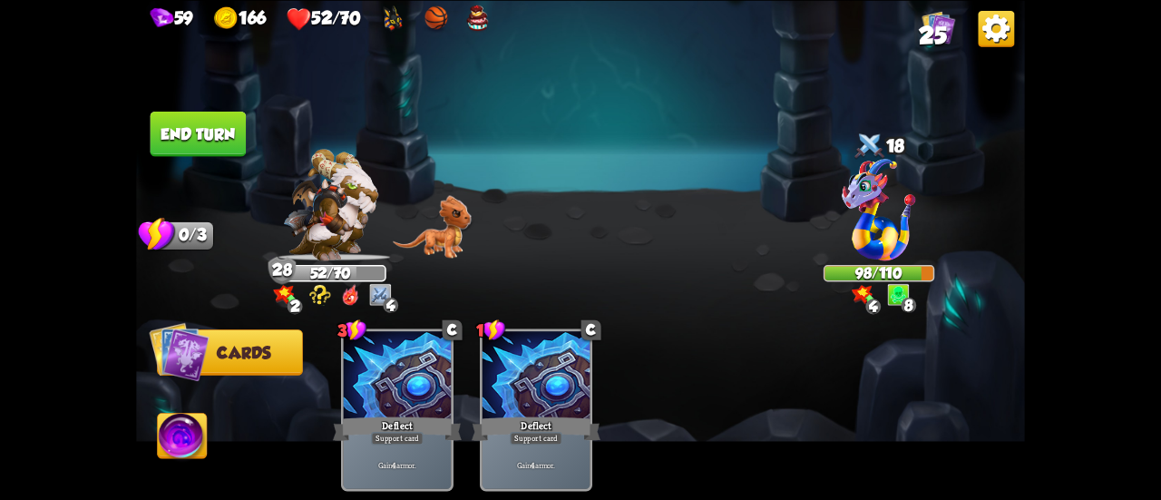
click at [198, 124] on button "End turn" at bounding box center [199, 133] width 96 height 45
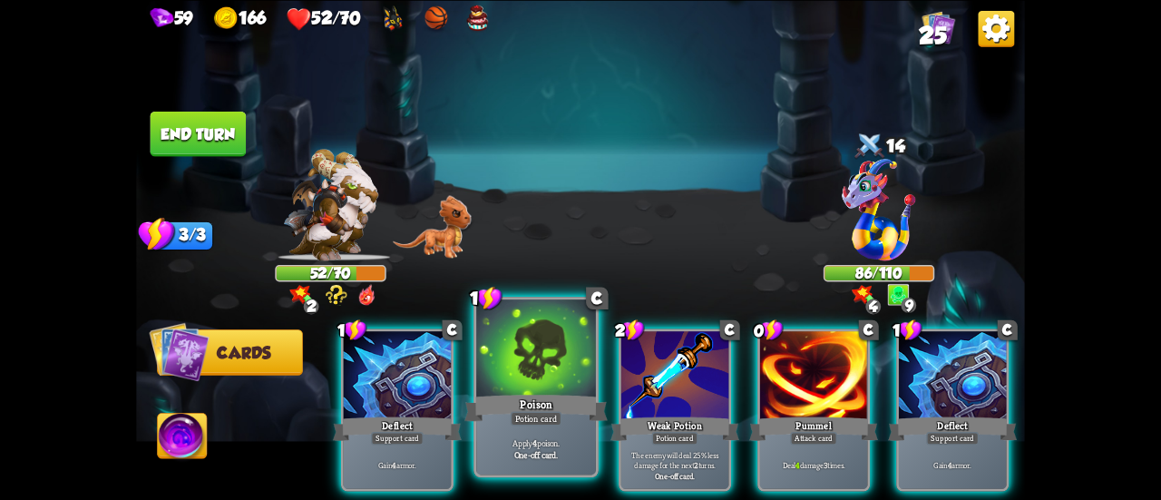
click at [563, 404] on div "Poison" at bounding box center [535, 408] width 143 height 32
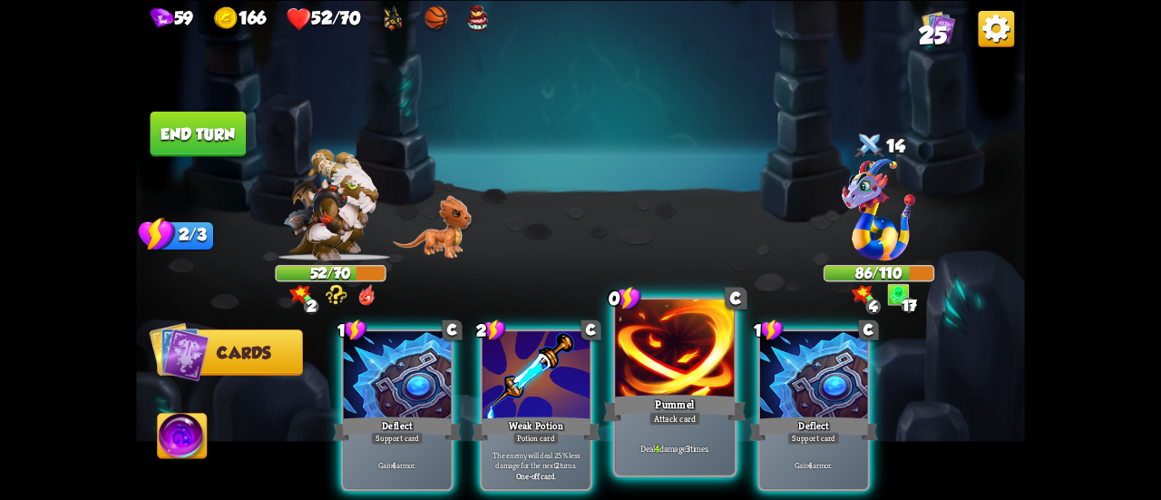
click at [653, 393] on div "Pummel" at bounding box center [674, 408] width 143 height 32
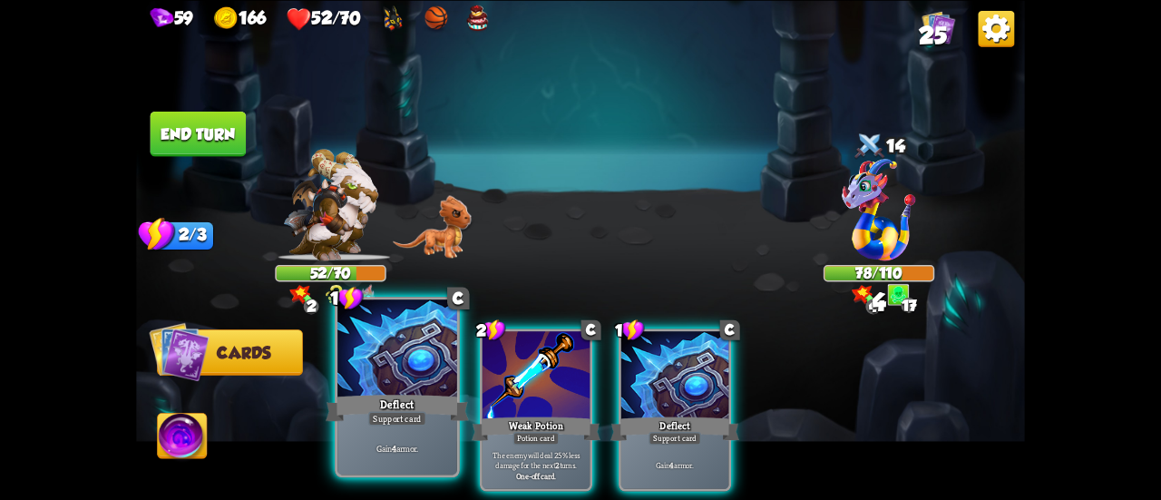
click at [403, 390] on div at bounding box center [397, 349] width 120 height 101
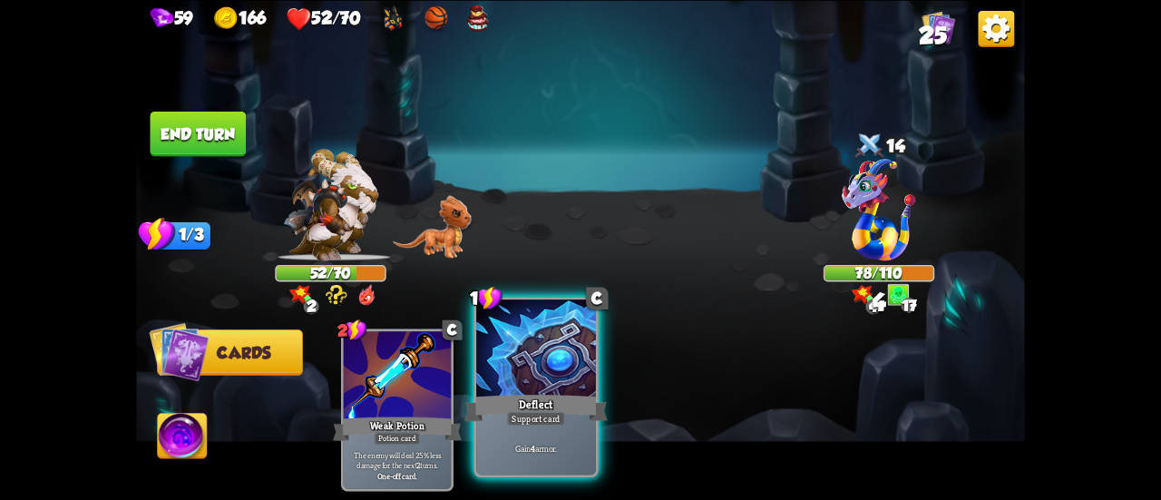
click at [558, 395] on div "Deflect" at bounding box center [535, 408] width 143 height 32
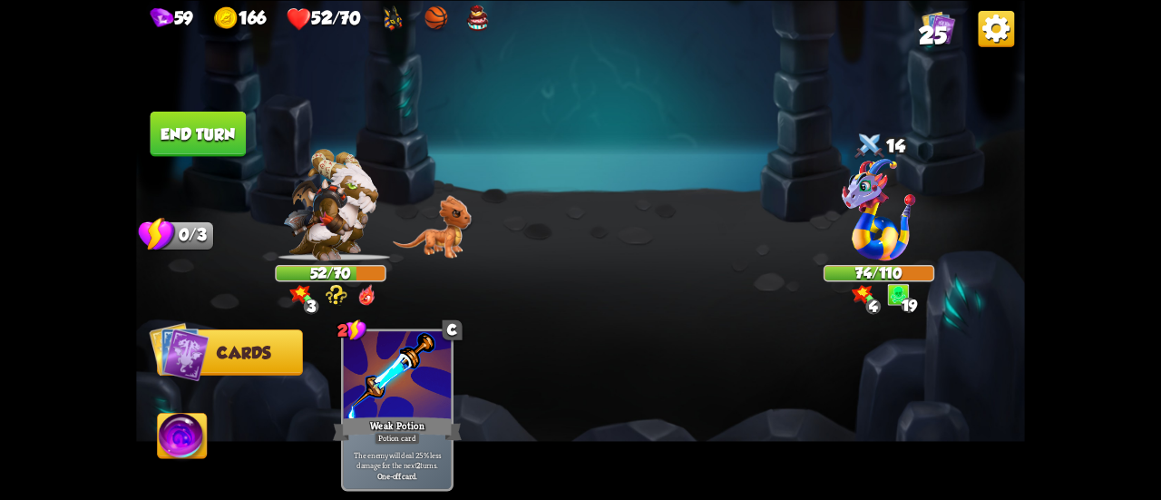
click at [208, 153] on button "End turn" at bounding box center [199, 133] width 96 height 45
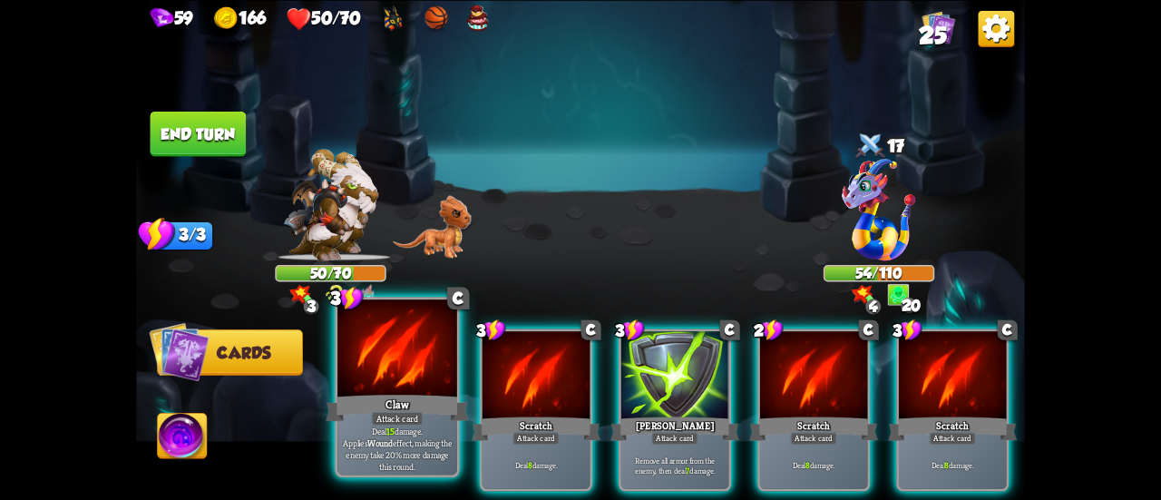
click at [385, 393] on div "Claw" at bounding box center [397, 408] width 143 height 32
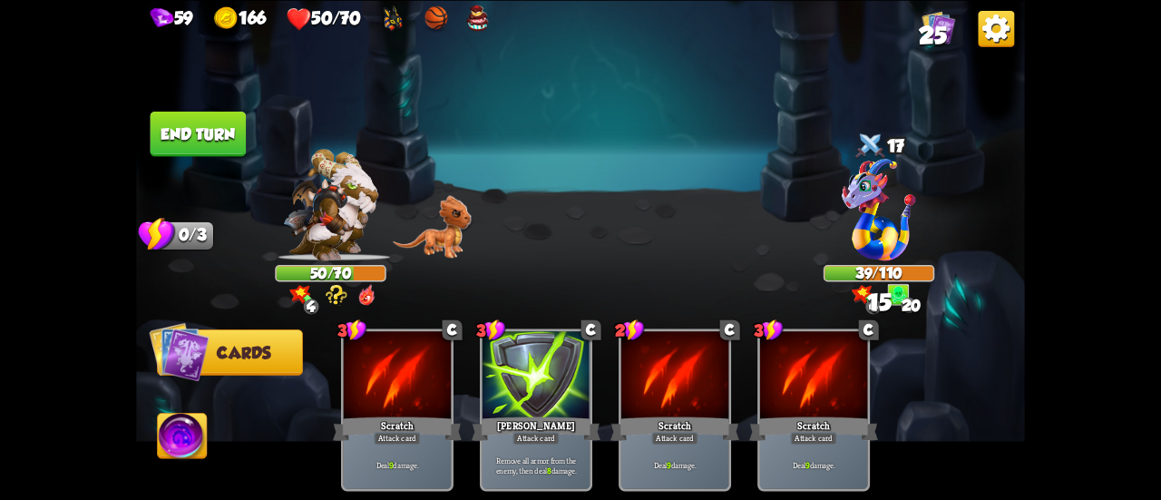
click at [212, 145] on button "End turn" at bounding box center [199, 133] width 96 height 45
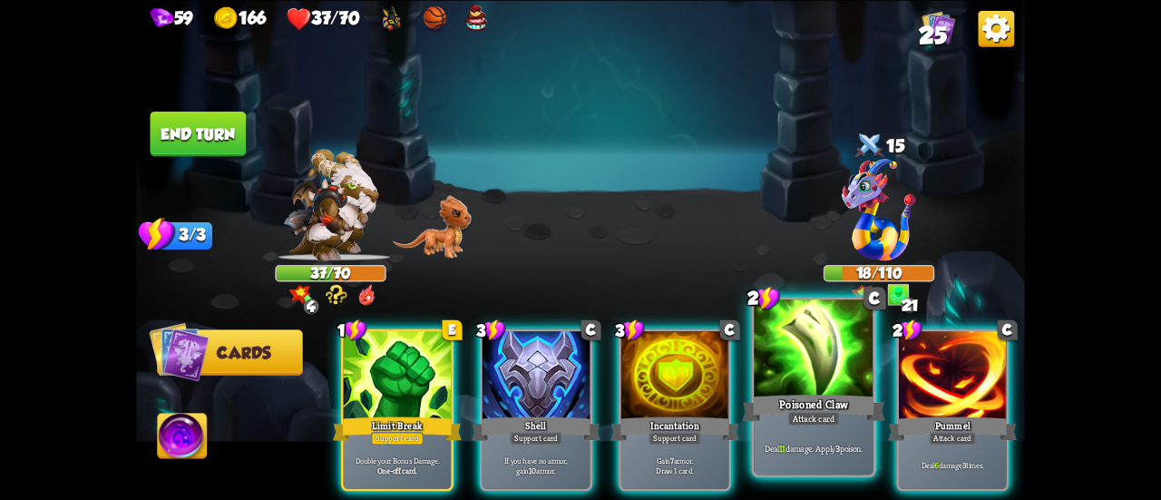
click at [813, 406] on div "Poisoned Claw" at bounding box center [813, 408] width 143 height 32
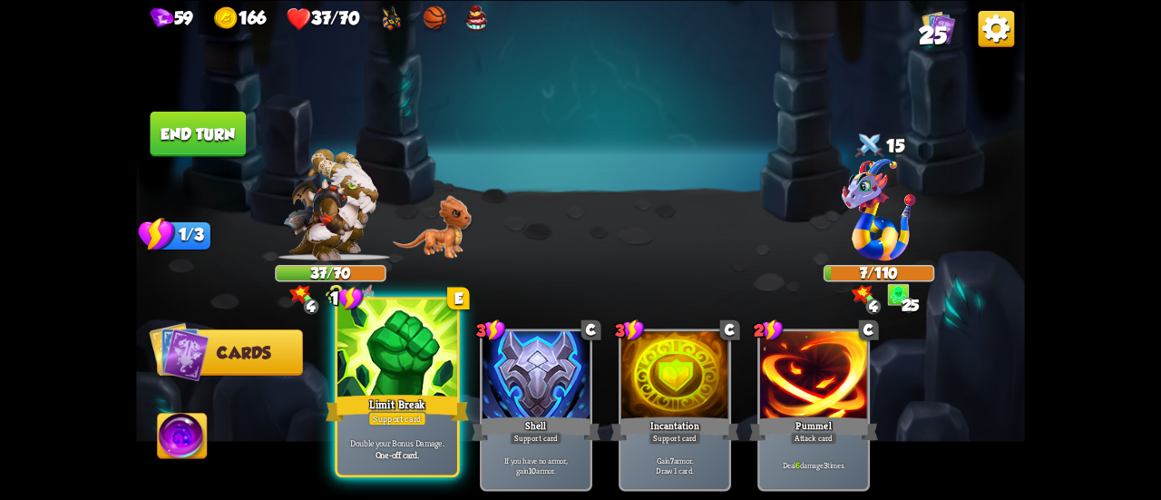
click at [372, 400] on div "Limit Break" at bounding box center [397, 408] width 143 height 32
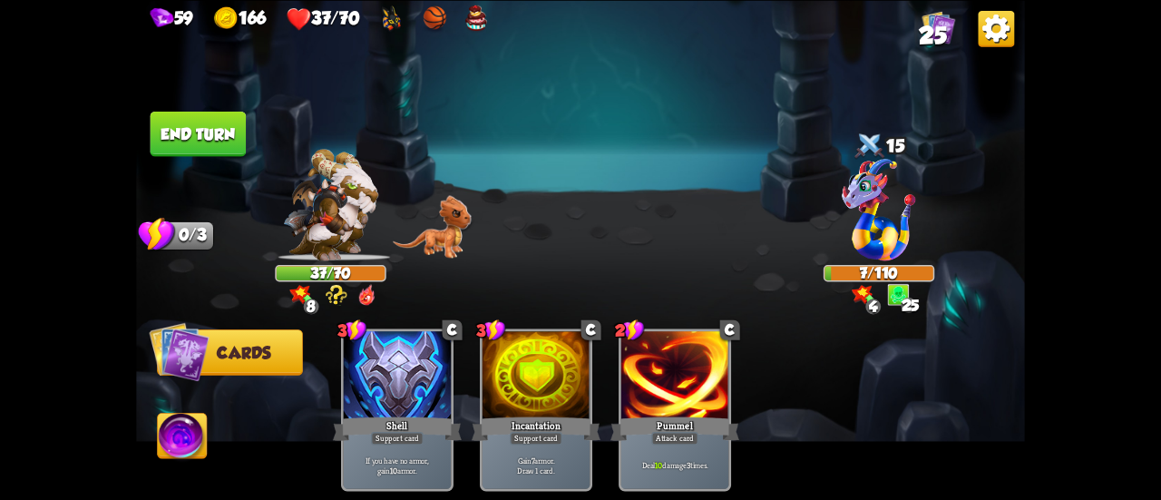
click at [172, 434] on img at bounding box center [182, 438] width 49 height 50
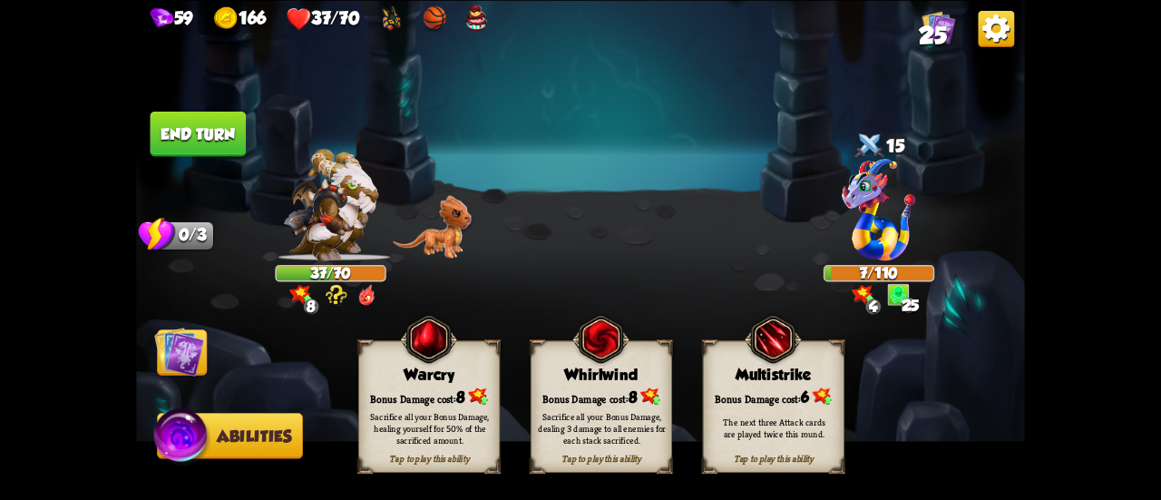
drag, startPoint x: 429, startPoint y: 438, endPoint x: 409, endPoint y: 402, distance: 41.4
click at [429, 437] on div "Sacrifice all your Bonus Damage, healing yourself for 50% of the sacrificed amo…" at bounding box center [431, 427] width 128 height 35
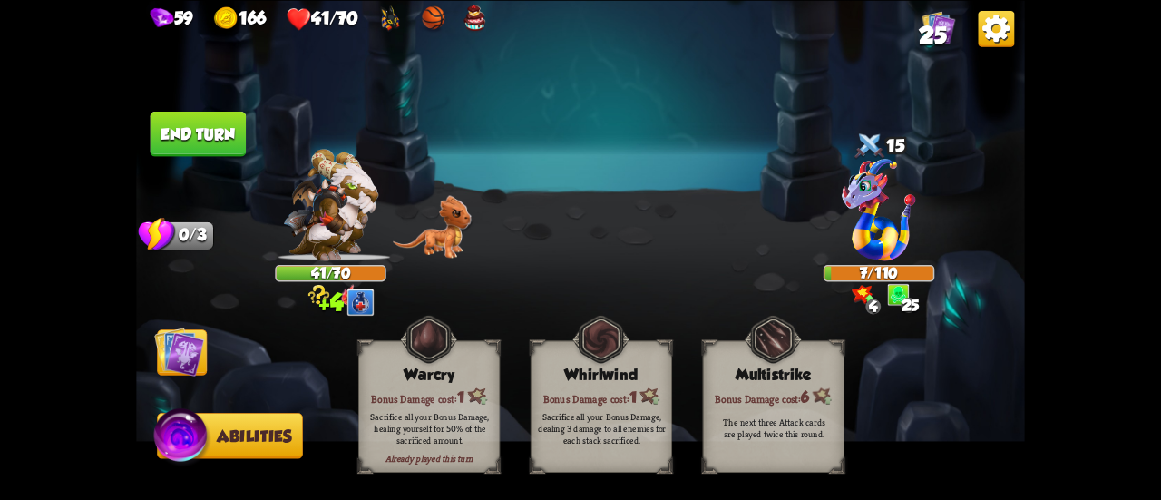
click at [197, 129] on button "End turn" at bounding box center [199, 133] width 96 height 45
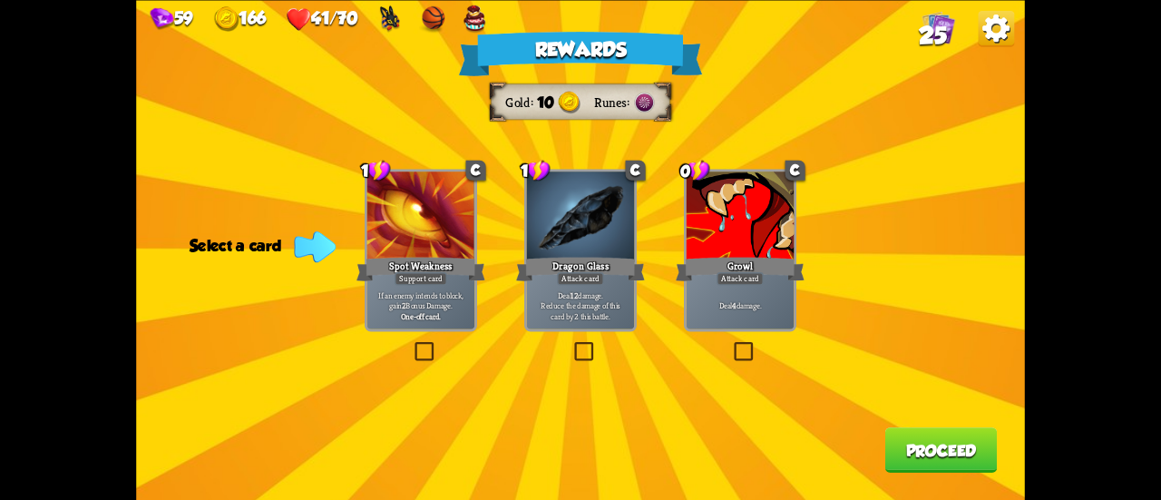
click at [760, 259] on div "Growl" at bounding box center [740, 268] width 129 height 29
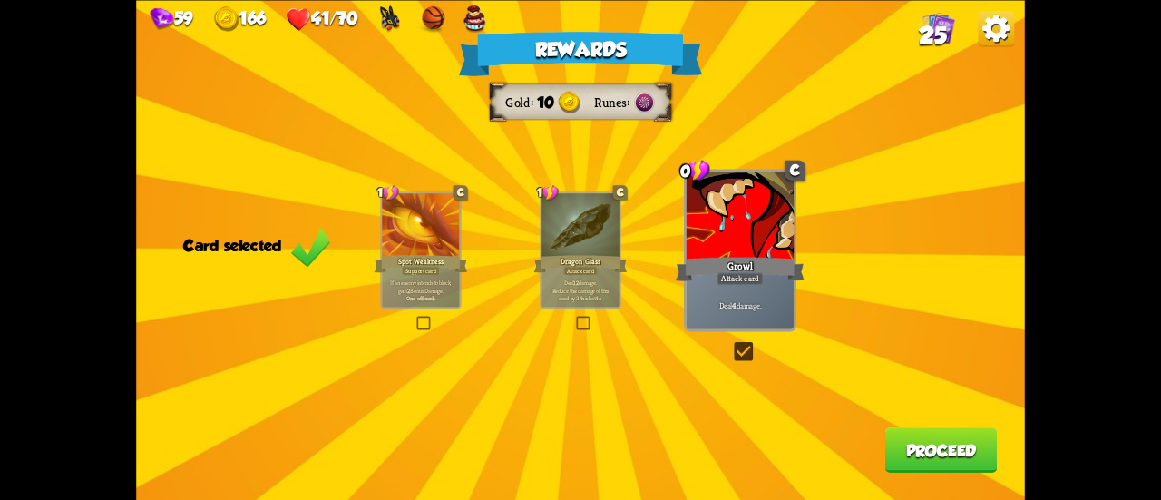
click at [930, 454] on button "Proceed" at bounding box center [941, 449] width 112 height 45
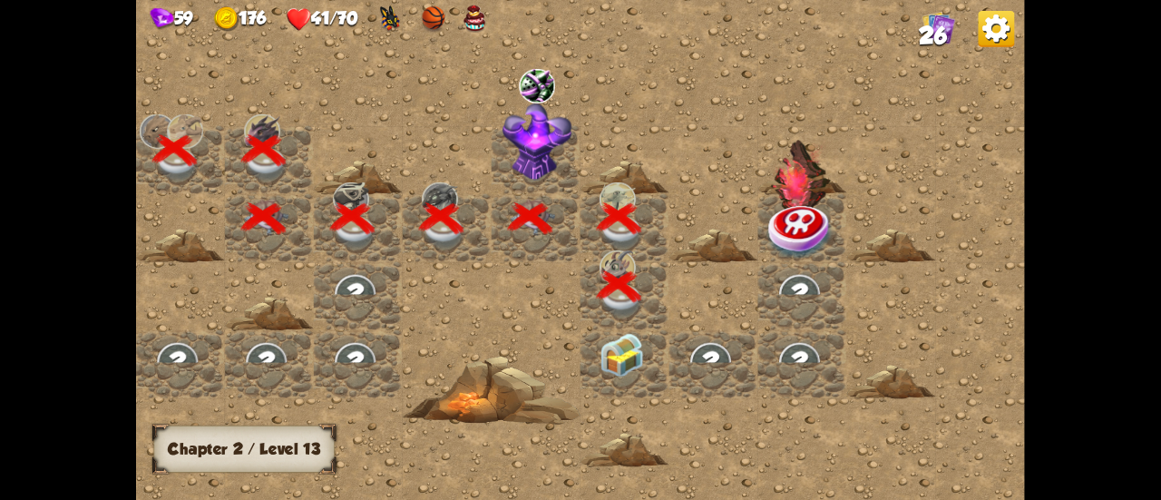
click at [622, 359] on img at bounding box center [622, 355] width 44 height 44
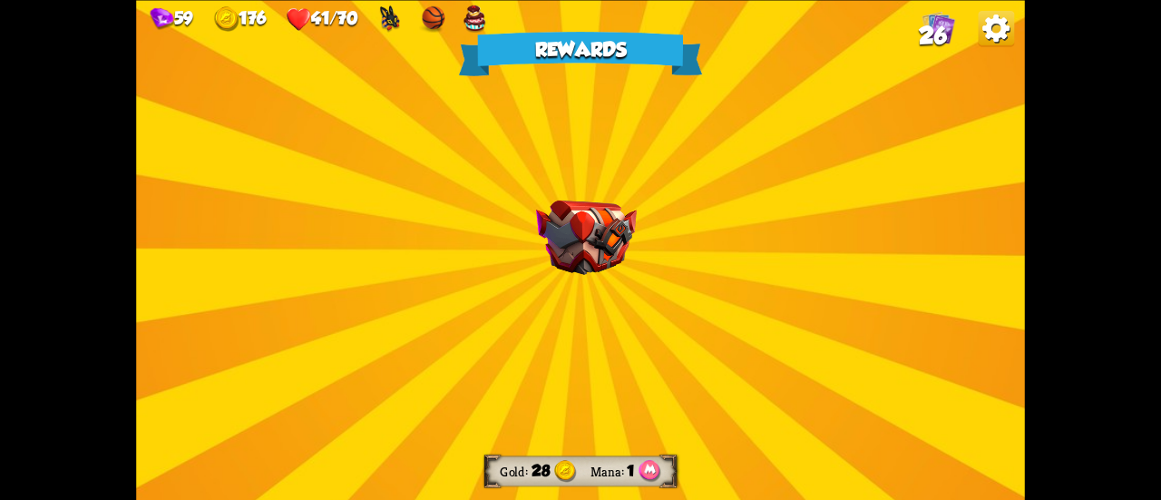
click at [613, 209] on img at bounding box center [586, 237] width 101 height 74
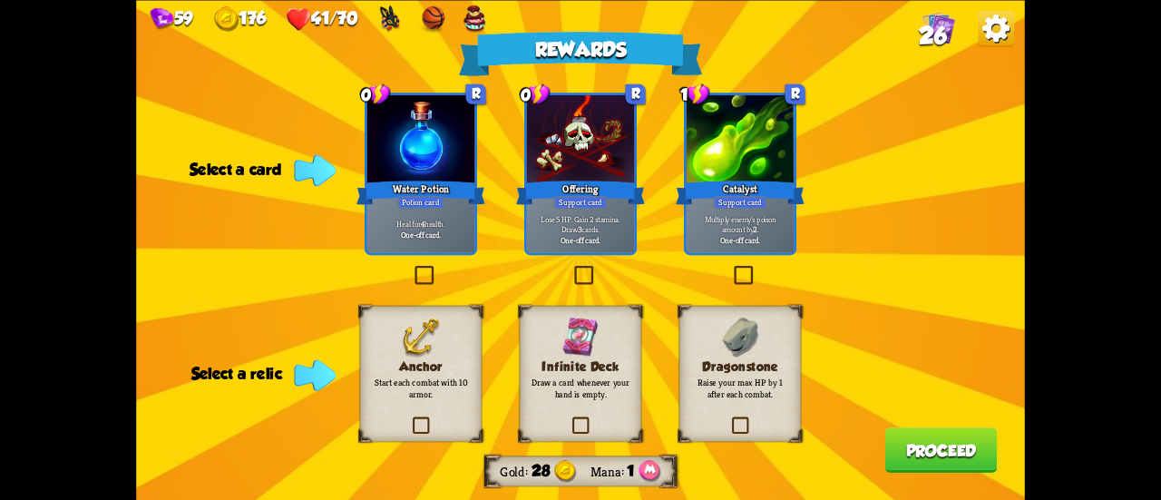
click at [446, 220] on p "Heal for 4 health." at bounding box center [421, 224] width 103 height 11
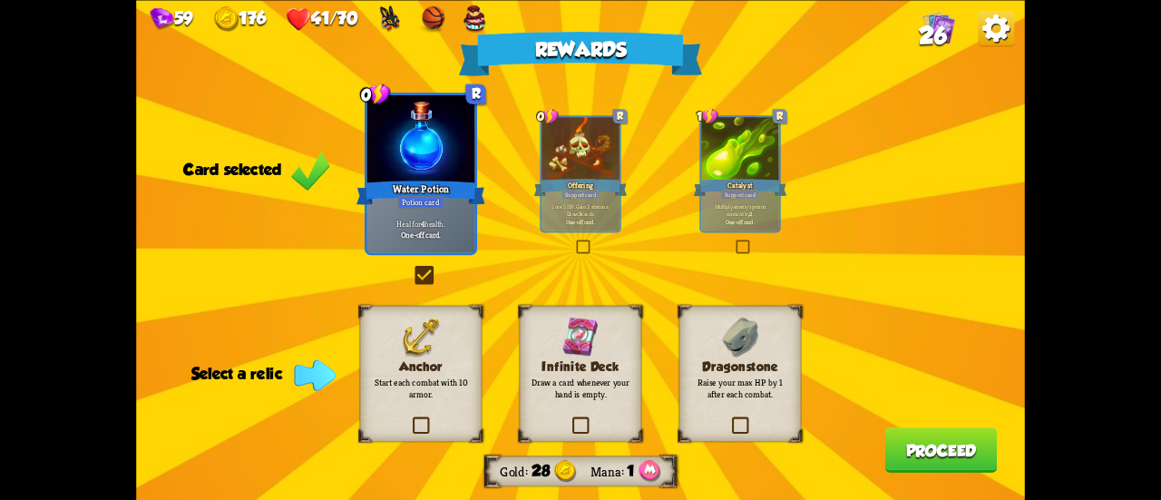
click at [622, 217] on div "Rewards Gold 28 Mana 1 Card selected 0 R Water Potion Potion card Heal for 4 he…" at bounding box center [580, 250] width 889 height 500
click at [435, 200] on div "Potion card" at bounding box center [421, 201] width 46 height 13
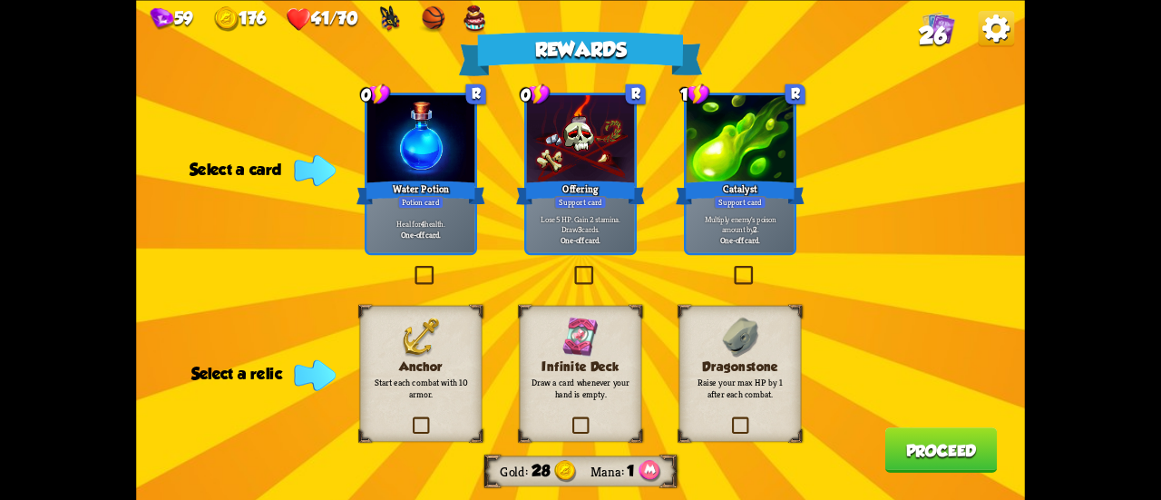
click at [570, 418] on label at bounding box center [570, 418] width 0 height 0
click at [0, 0] on input "checkbox" at bounding box center [0, 0] width 0 height 0
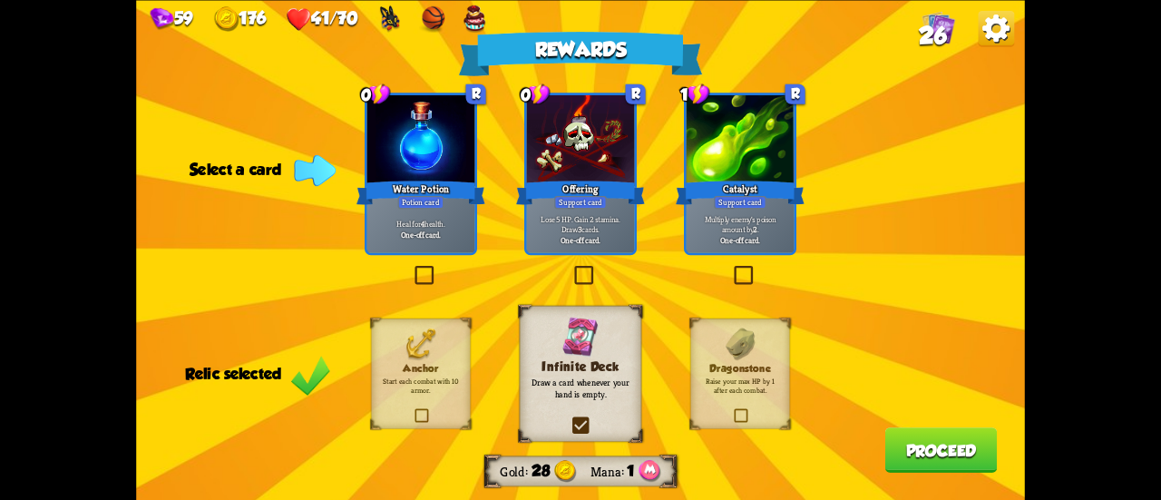
click at [430, 239] on b "One-off card." at bounding box center [421, 234] width 40 height 11
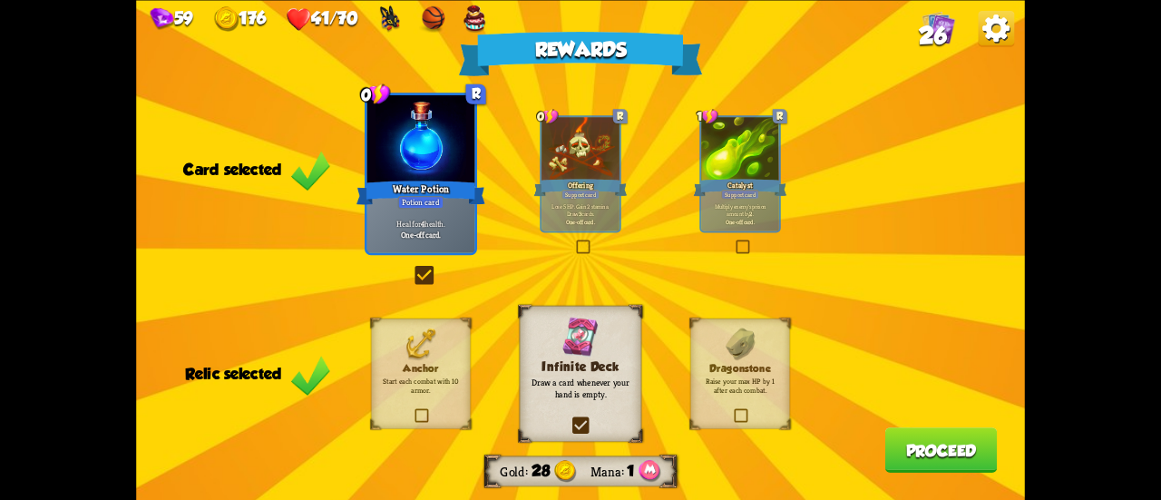
click at [936, 474] on div "Rewards Gold 28 Mana 1 Card selected 0 R Water Potion Potion card Heal for 4 he…" at bounding box center [580, 250] width 889 height 500
click at [927, 460] on button "Proceed" at bounding box center [941, 449] width 112 height 45
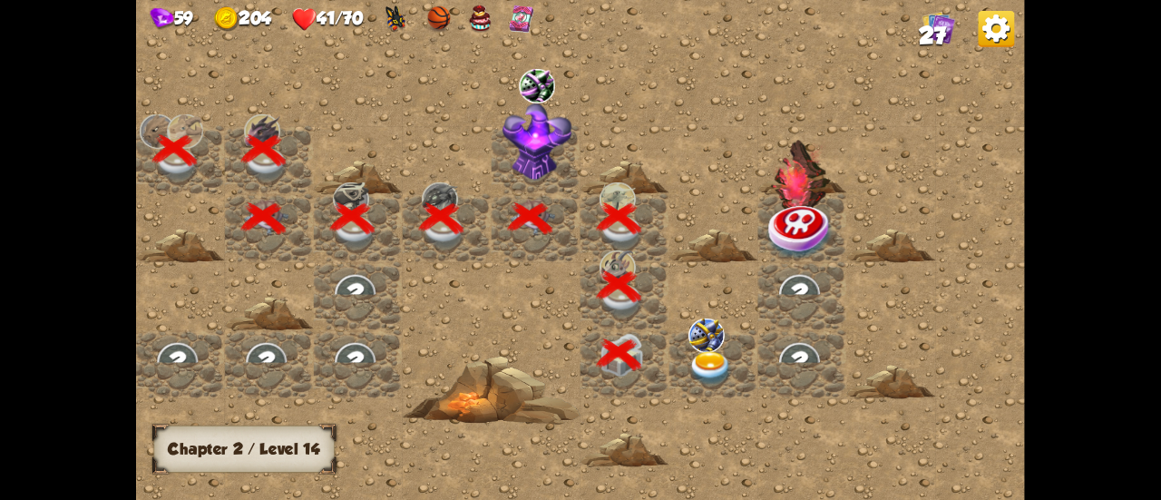
click at [705, 372] on img at bounding box center [711, 368] width 44 height 34
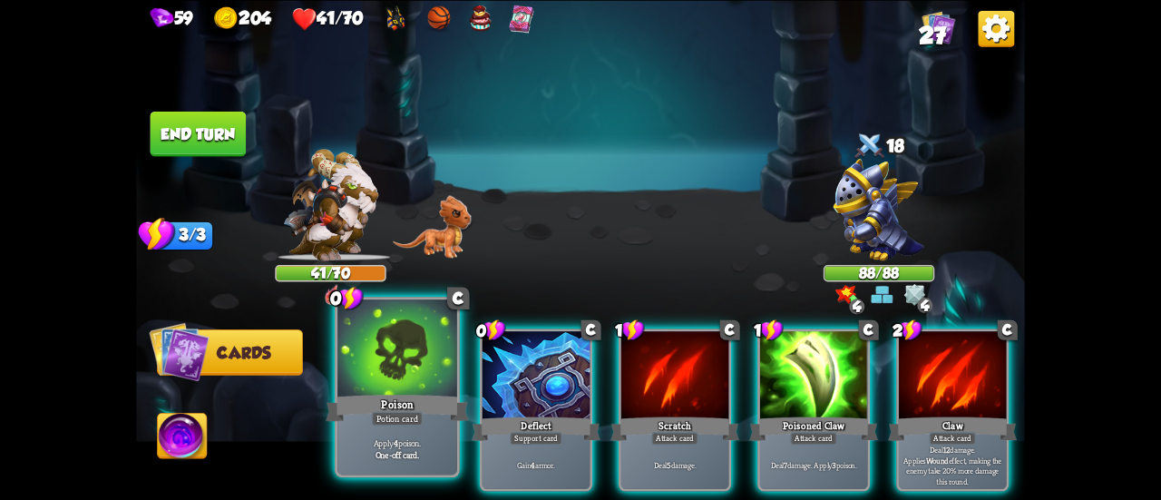
click at [418, 406] on div "Poison" at bounding box center [397, 408] width 143 height 32
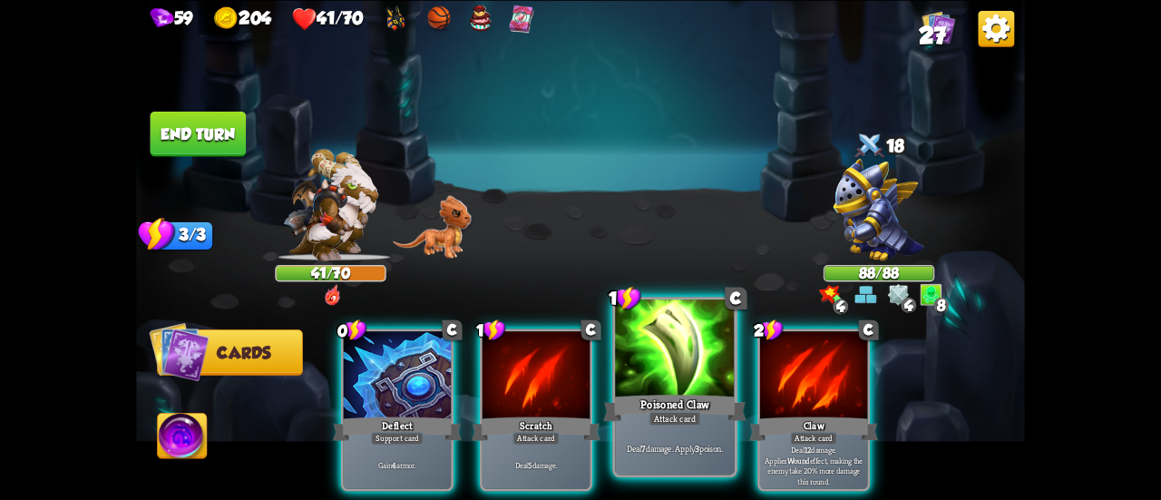
click at [674, 408] on div "Poisoned Claw" at bounding box center [674, 408] width 143 height 32
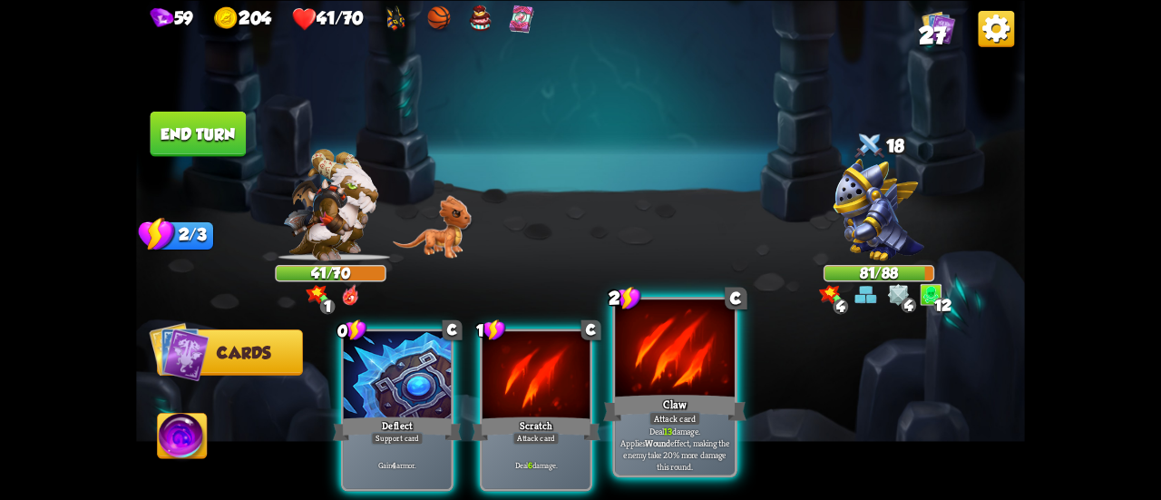
click at [666, 391] on div at bounding box center [675, 349] width 120 height 101
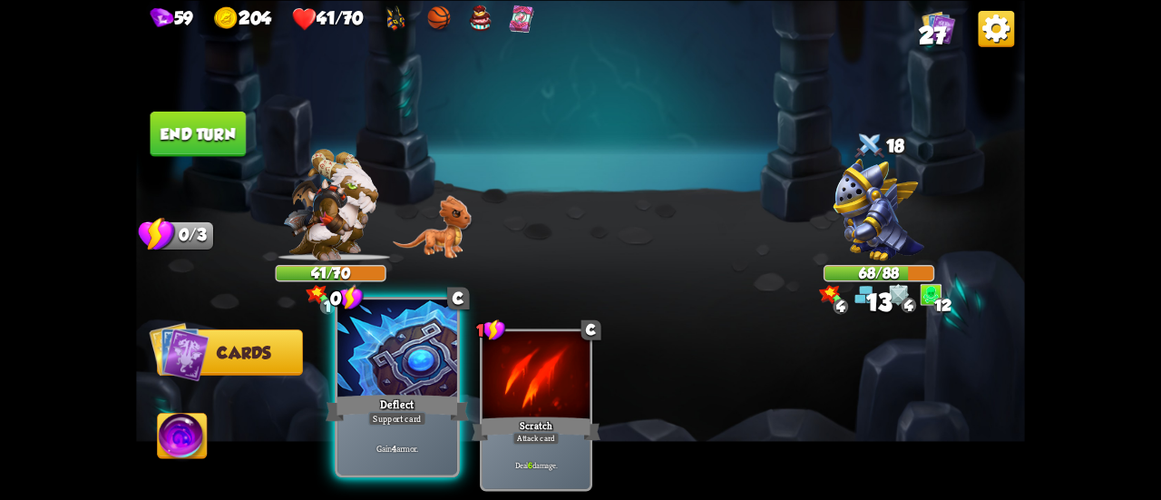
click at [367, 395] on div "Deflect" at bounding box center [397, 408] width 143 height 32
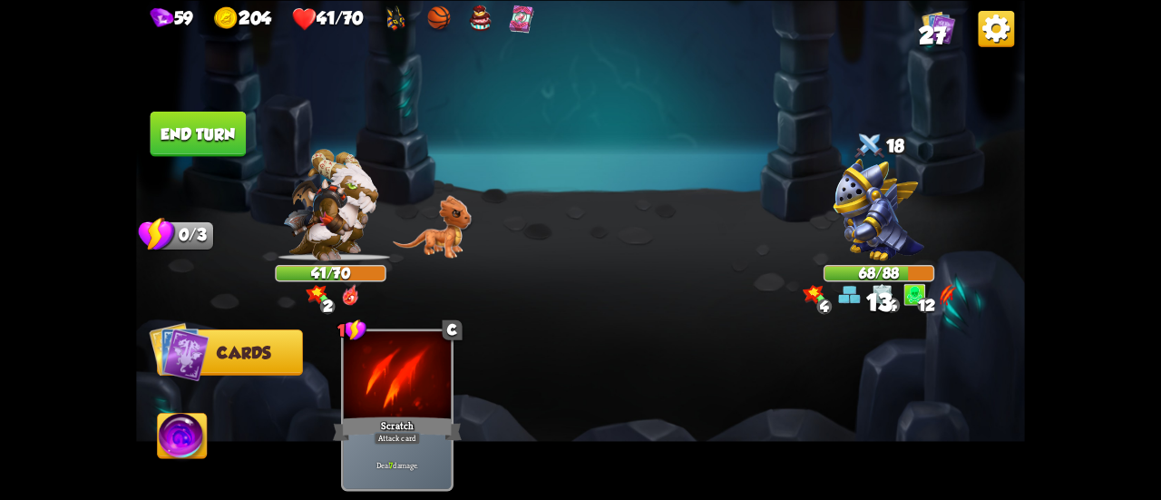
click at [205, 115] on button "End turn" at bounding box center [199, 133] width 96 height 45
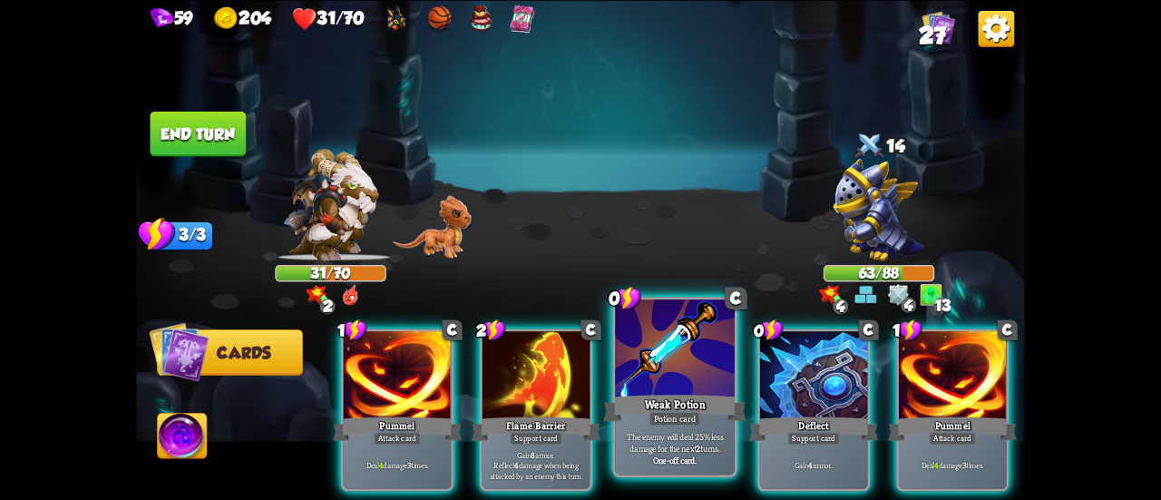
click at [650, 408] on div "Weak Potion" at bounding box center [674, 408] width 143 height 32
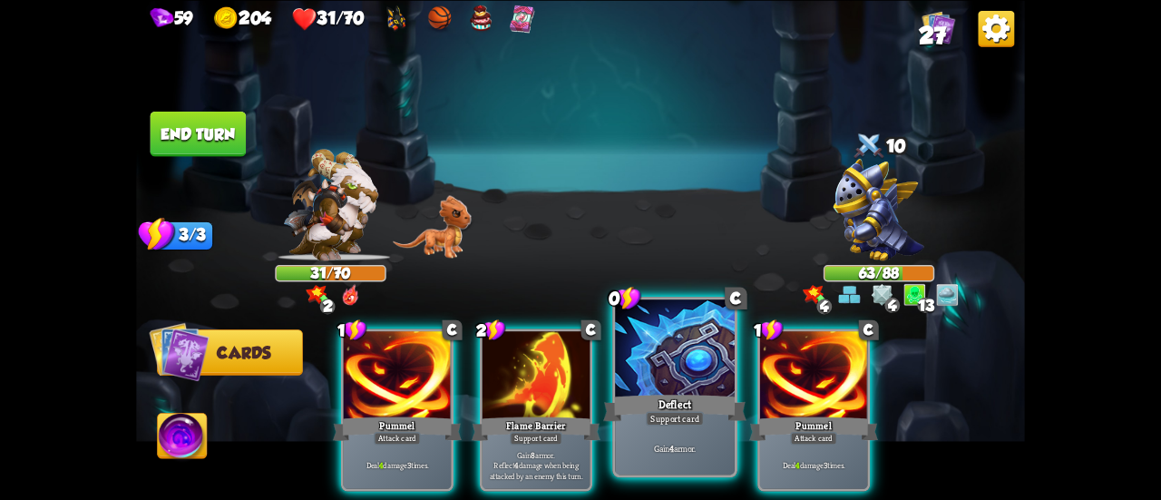
click at [668, 393] on div "Deflect" at bounding box center [674, 408] width 143 height 32
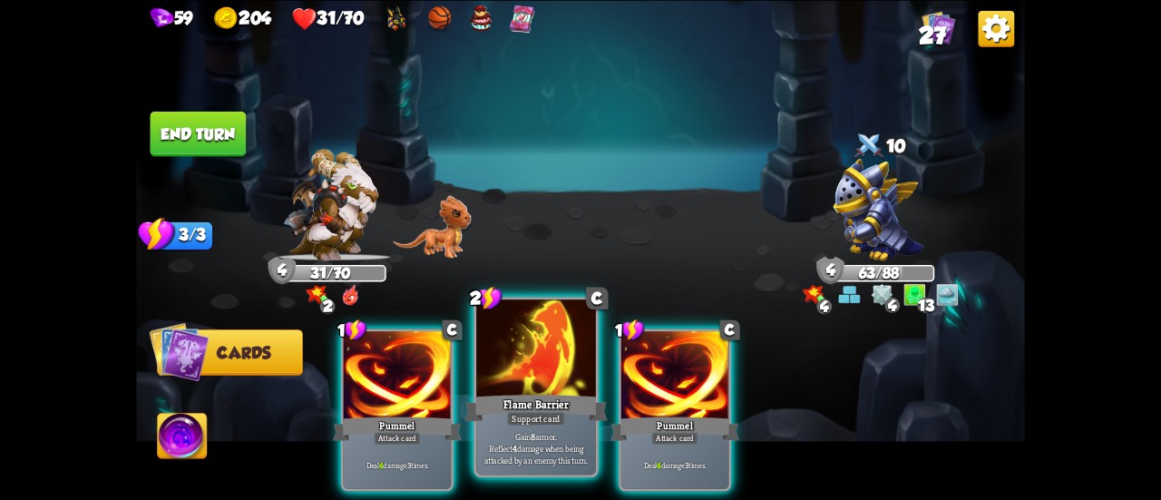
click at [556, 395] on div "Flame Barrier" at bounding box center [535, 408] width 143 height 32
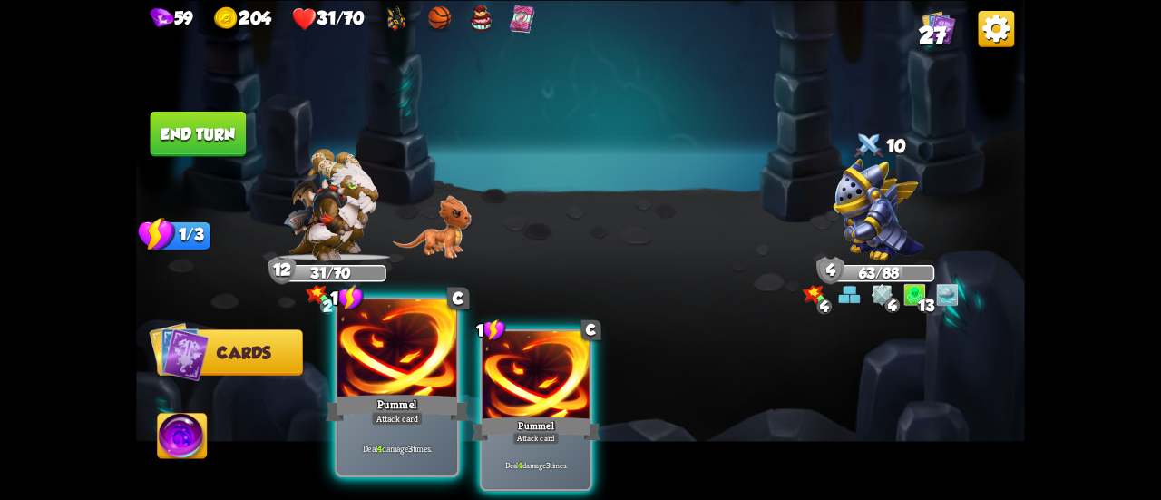
click at [435, 411] on div "Pummel" at bounding box center [397, 408] width 143 height 32
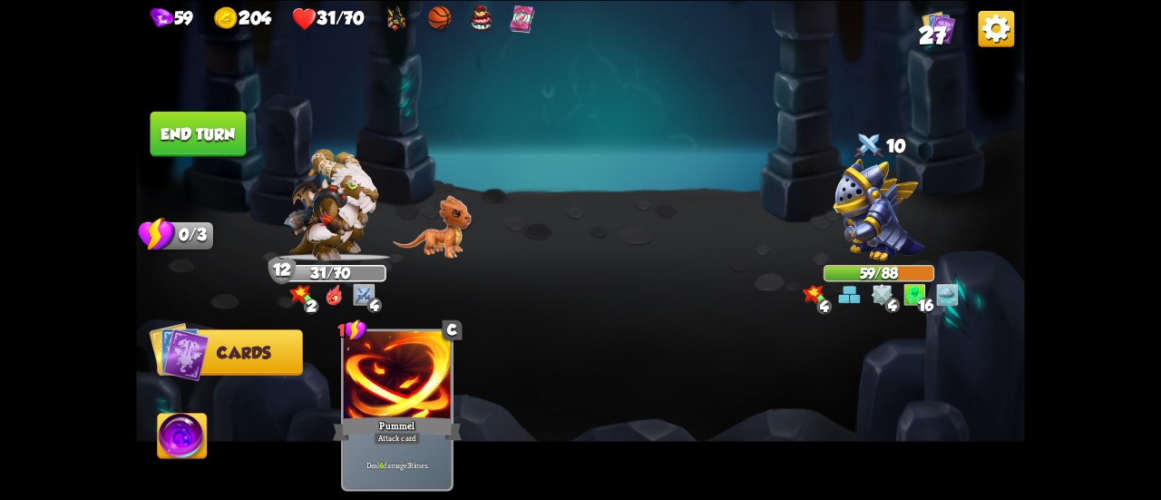
click at [221, 136] on button "End turn" at bounding box center [199, 133] width 96 height 45
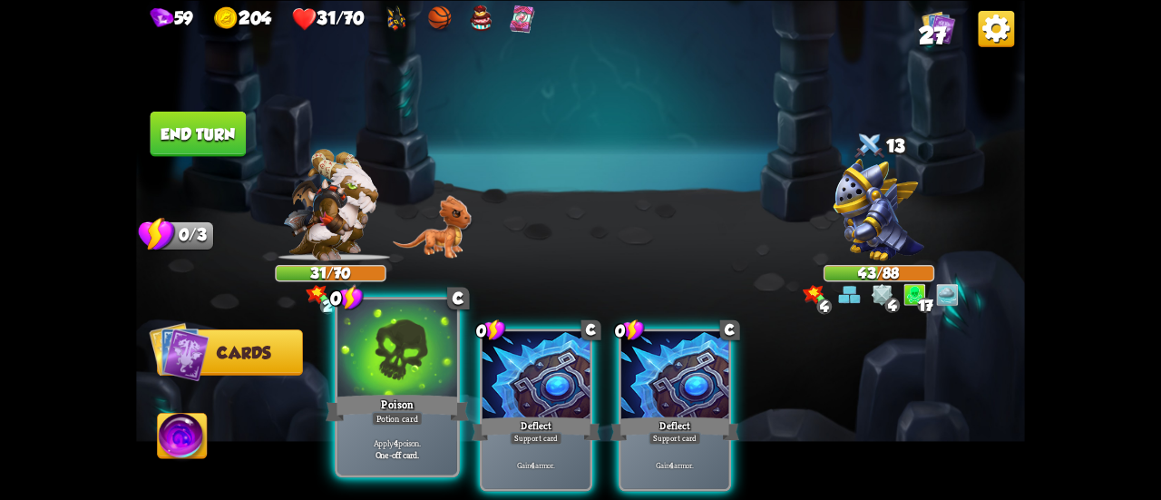
click at [389, 410] on div "Poison" at bounding box center [397, 408] width 143 height 32
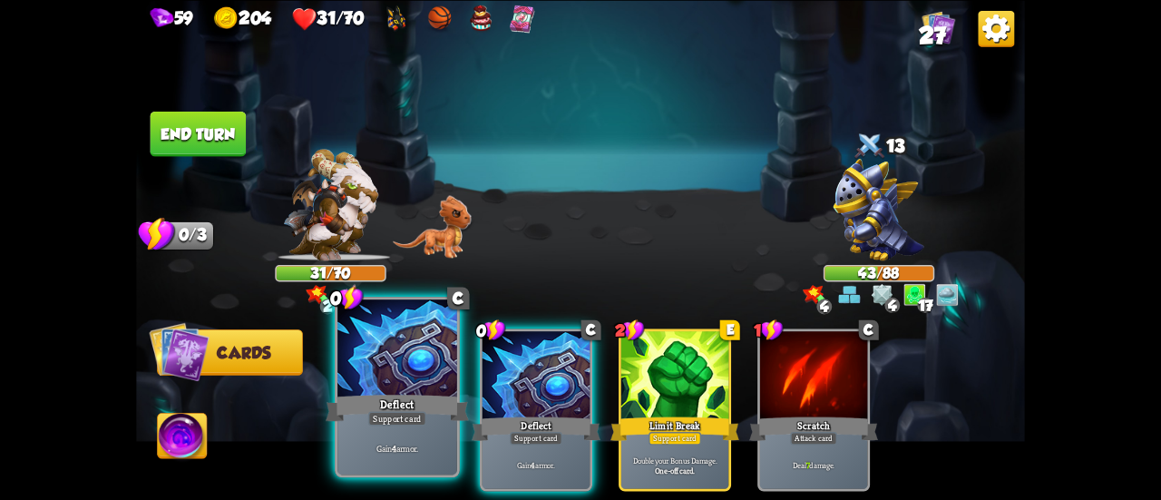
click at [406, 398] on div "Deflect" at bounding box center [397, 408] width 143 height 32
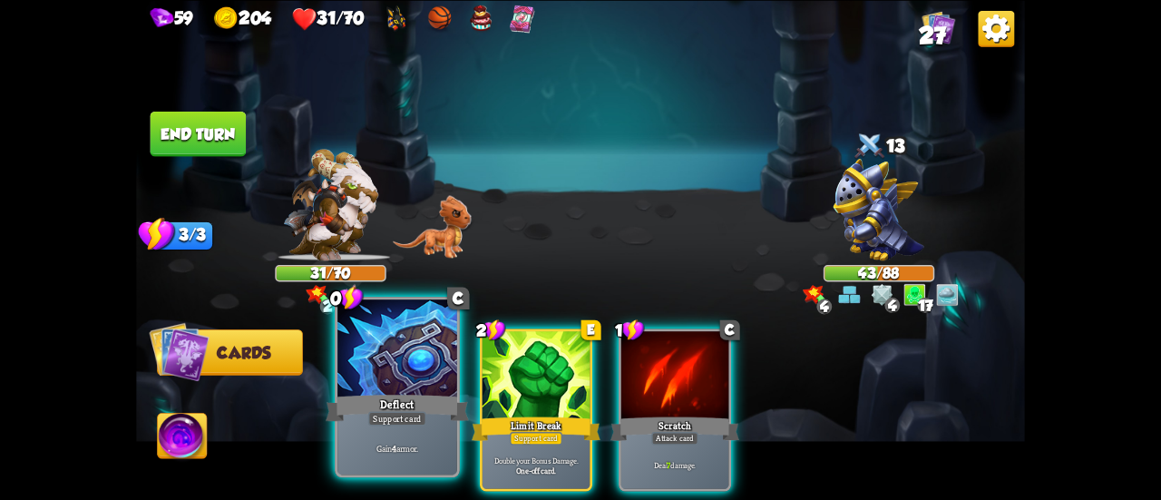
click at [406, 398] on div "Deflect" at bounding box center [397, 408] width 143 height 32
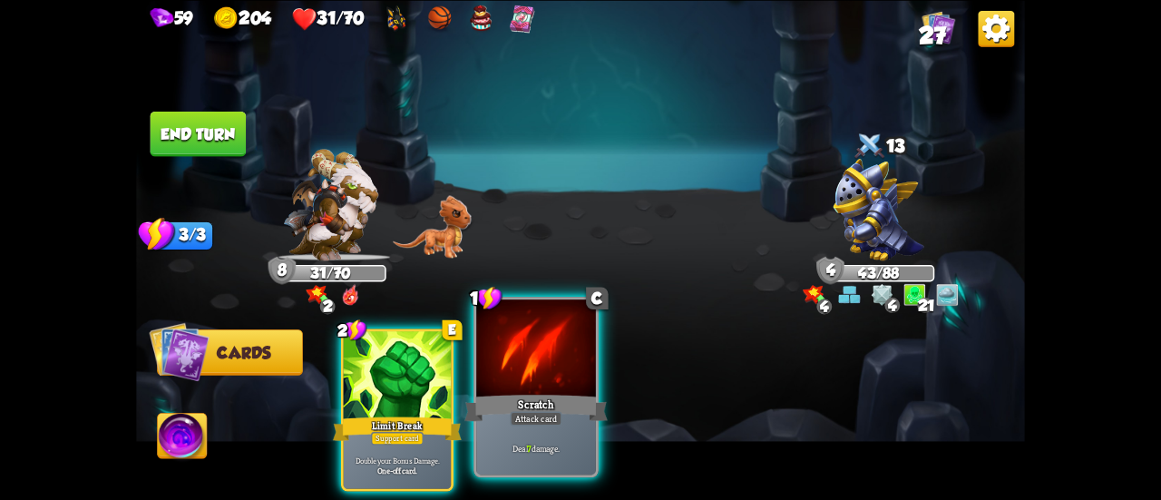
click at [525, 411] on div "Attack card" at bounding box center [536, 418] width 52 height 15
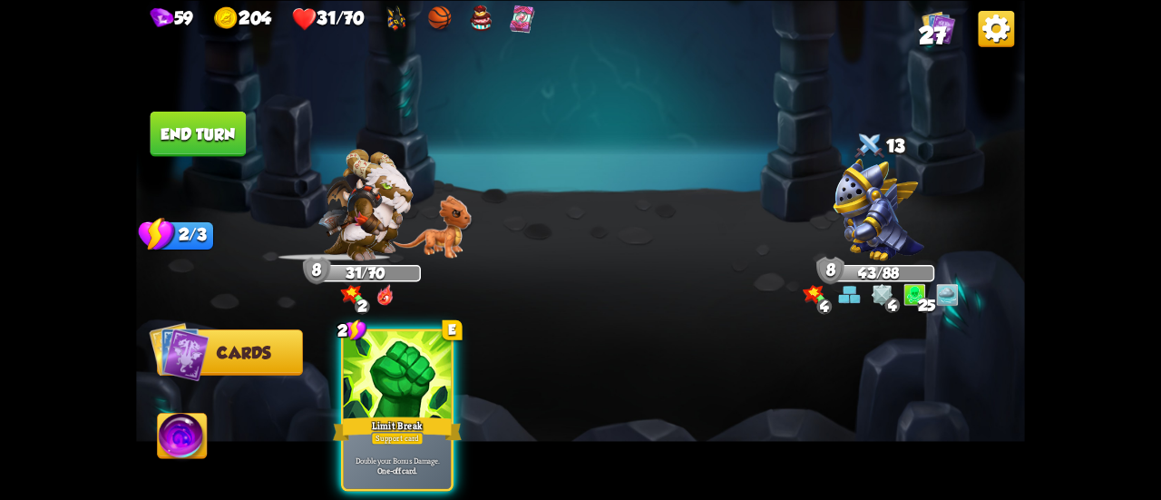
click at [228, 143] on button "End turn" at bounding box center [199, 133] width 96 height 45
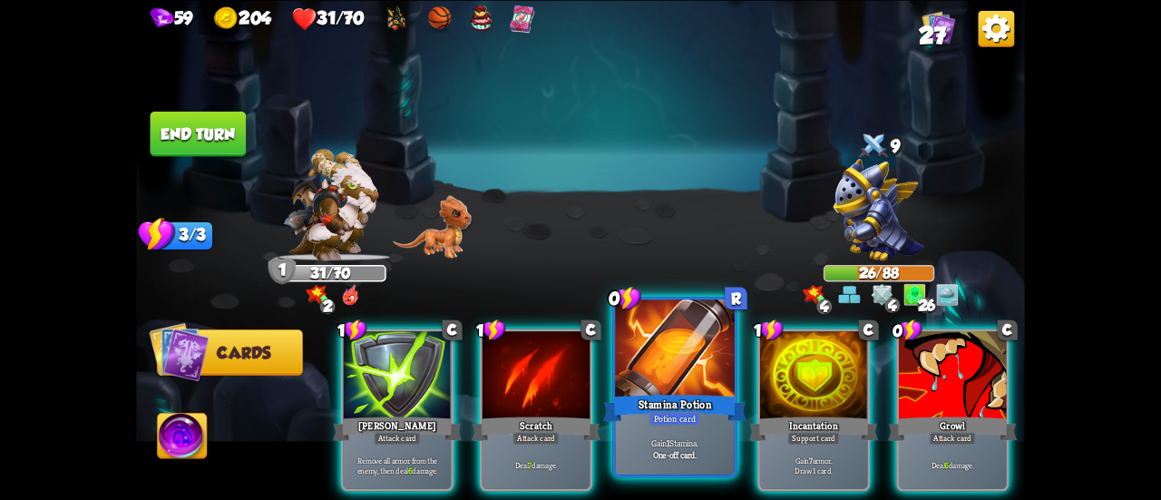
click at [671, 398] on div "Stamina Potion" at bounding box center [674, 408] width 143 height 32
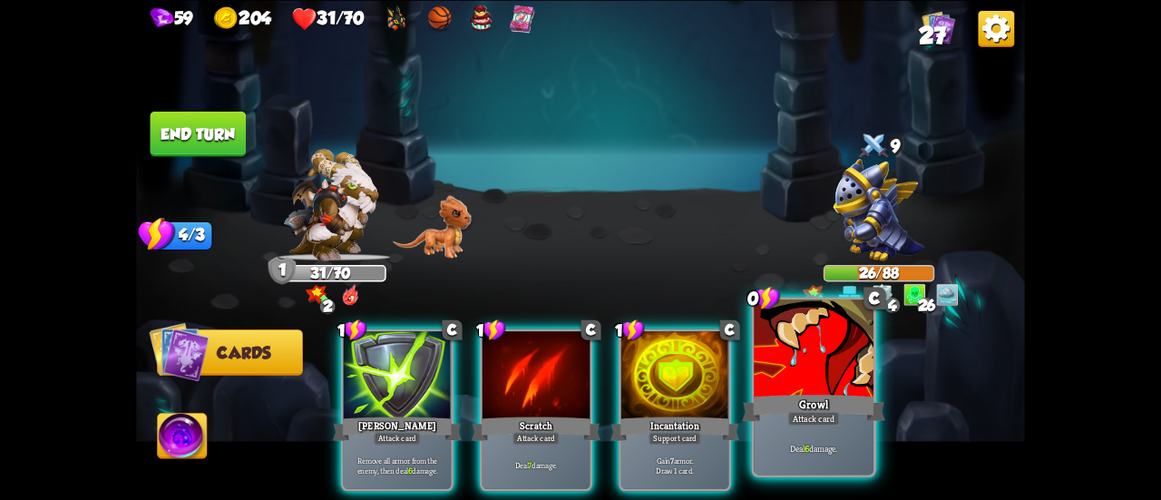
click at [816, 389] on div at bounding box center [814, 349] width 120 height 101
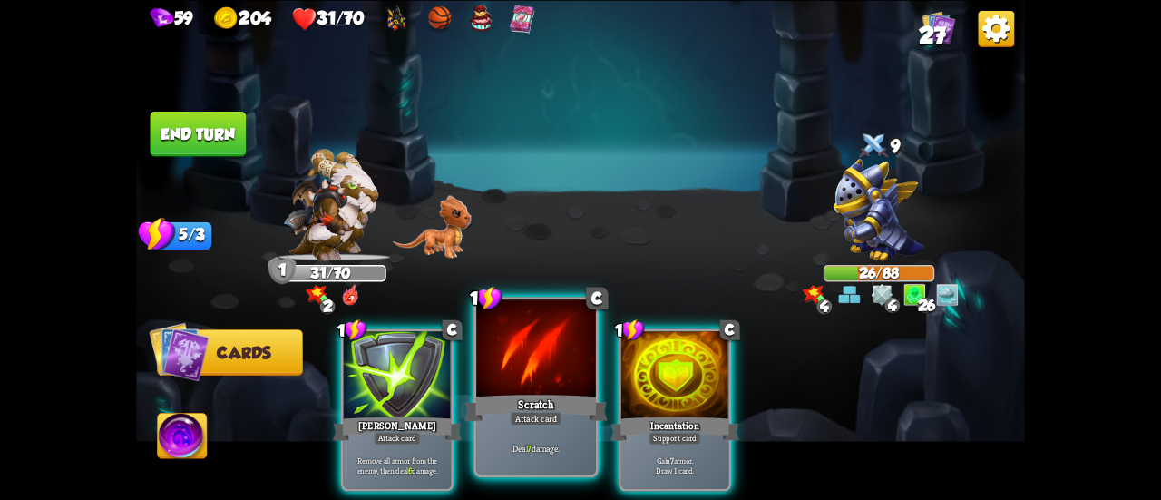
click at [544, 423] on div "Attack card" at bounding box center [536, 418] width 52 height 15
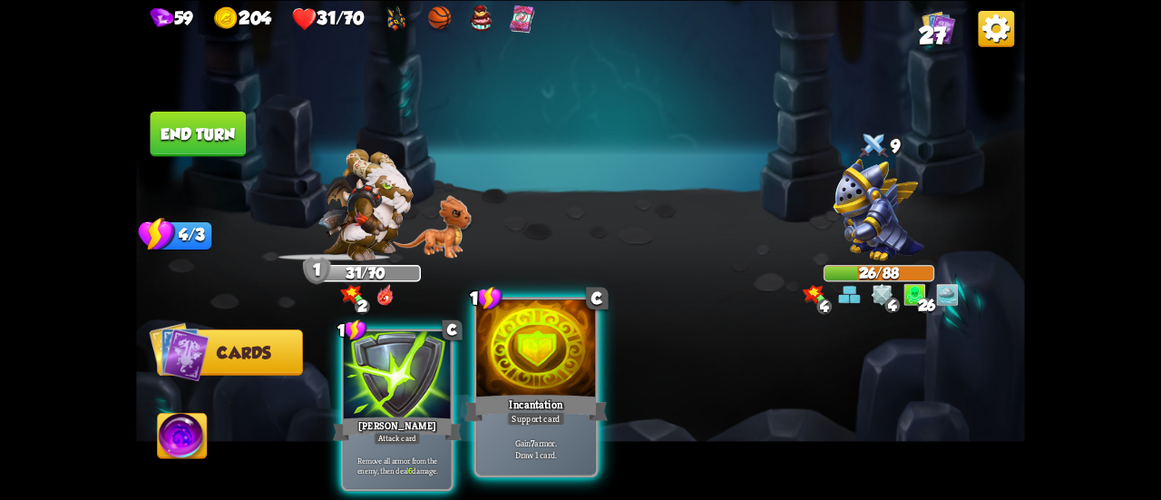
click at [545, 422] on div "Support card" at bounding box center [536, 418] width 58 height 15
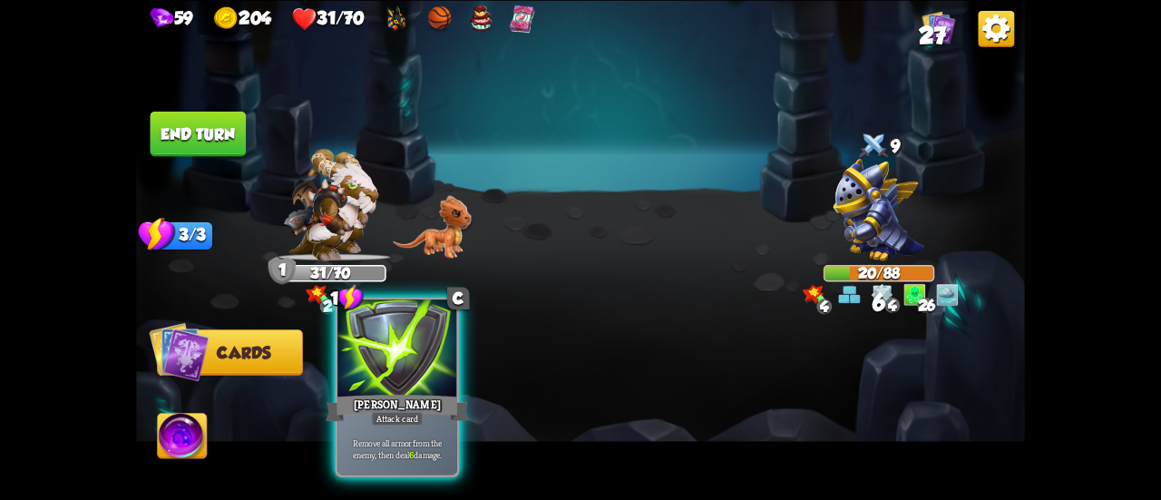
click at [420, 411] on div "[PERSON_NAME]" at bounding box center [397, 408] width 143 height 32
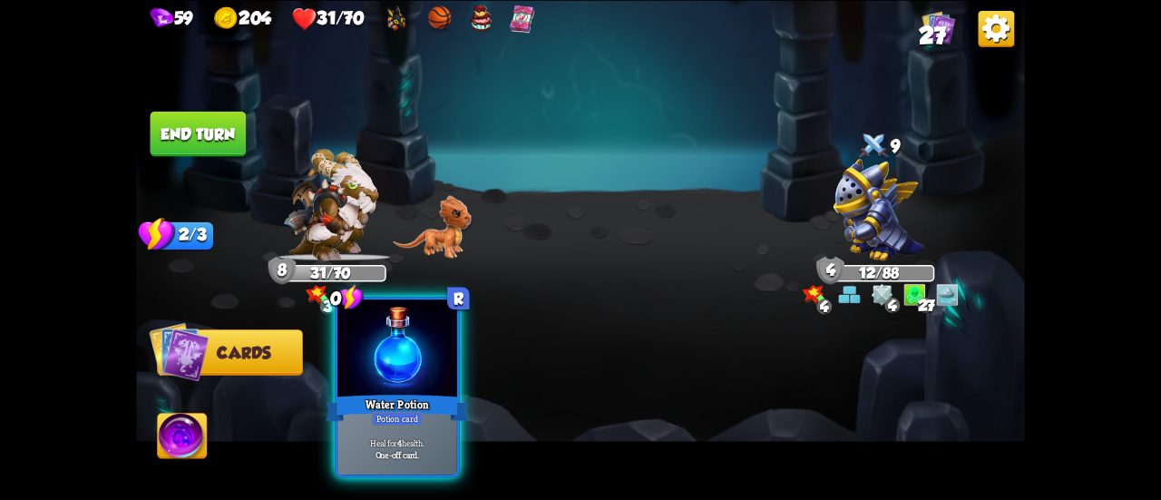
click at [421, 408] on div "Water Potion" at bounding box center [397, 408] width 143 height 32
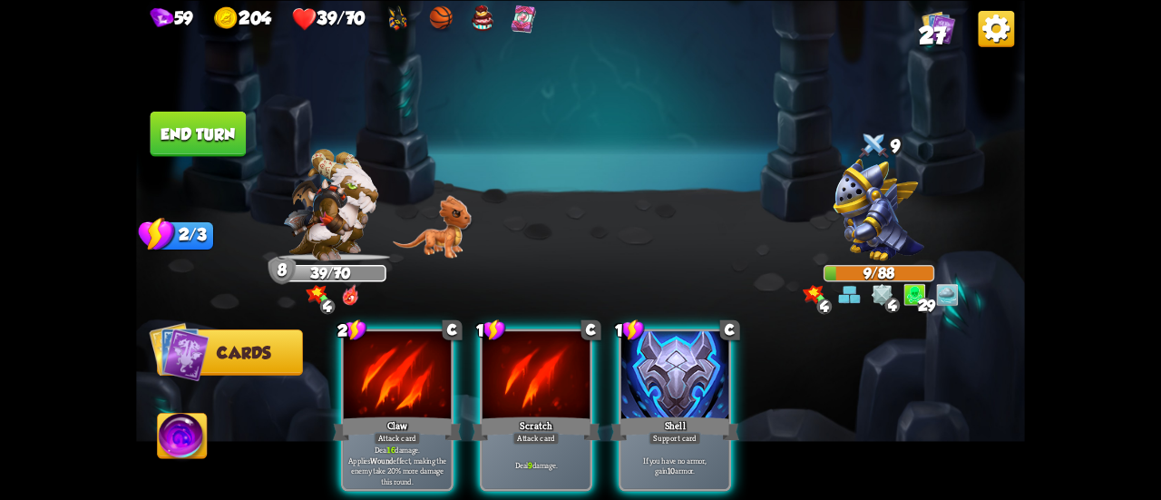
click at [421, 414] on div "Claw" at bounding box center [397, 428] width 129 height 29
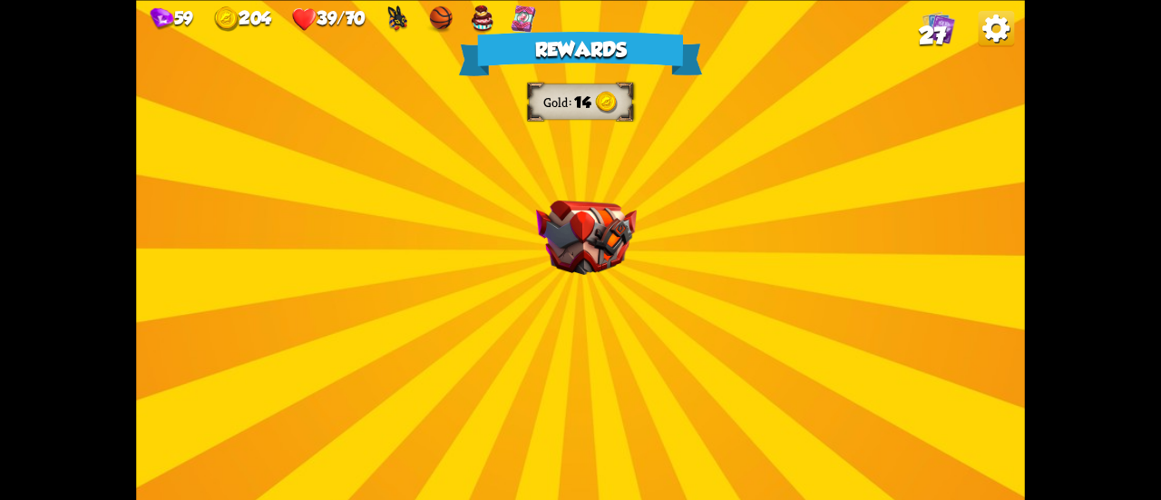
click at [593, 217] on img at bounding box center [586, 237] width 101 height 74
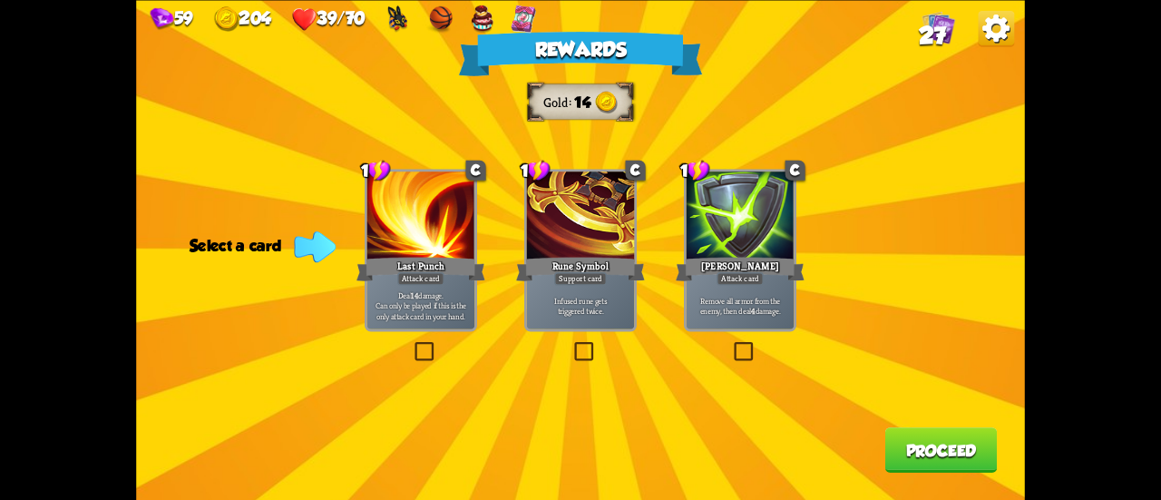
click at [718, 289] on div "Remove all armor from the enemy, then deal 4 damage." at bounding box center [740, 305] width 107 height 47
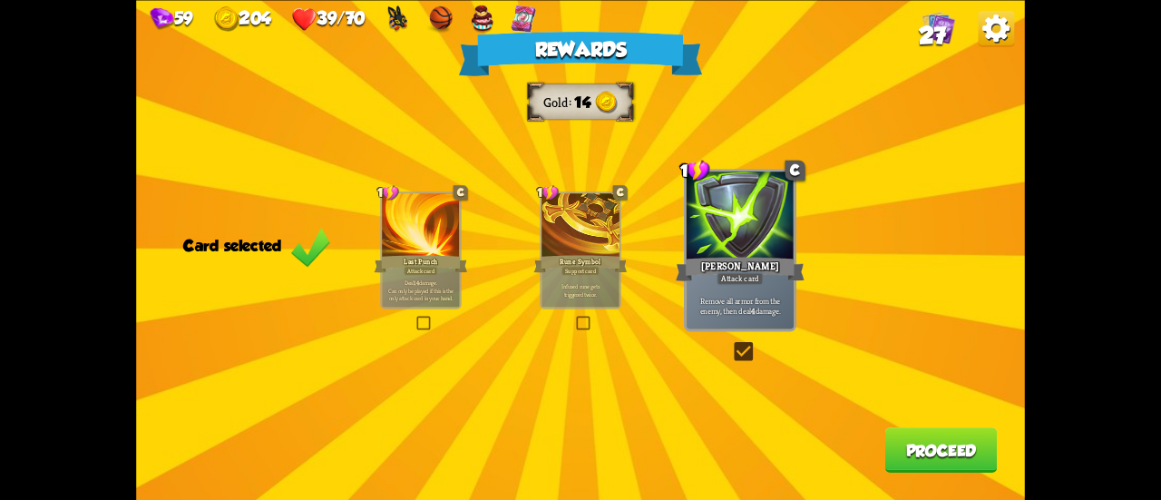
click at [924, 456] on button "Proceed" at bounding box center [941, 449] width 112 height 45
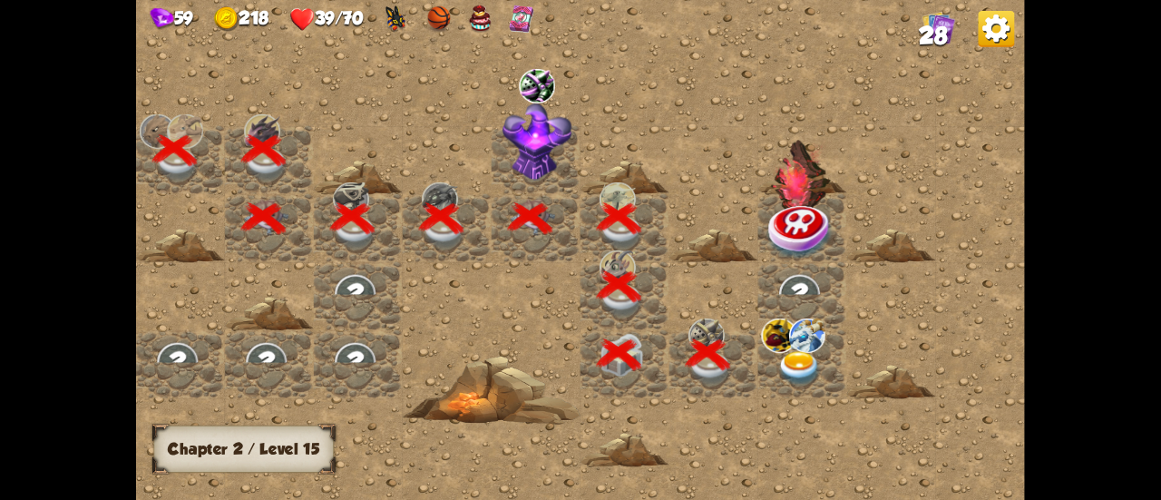
click at [800, 367] on img at bounding box center [799, 368] width 44 height 34
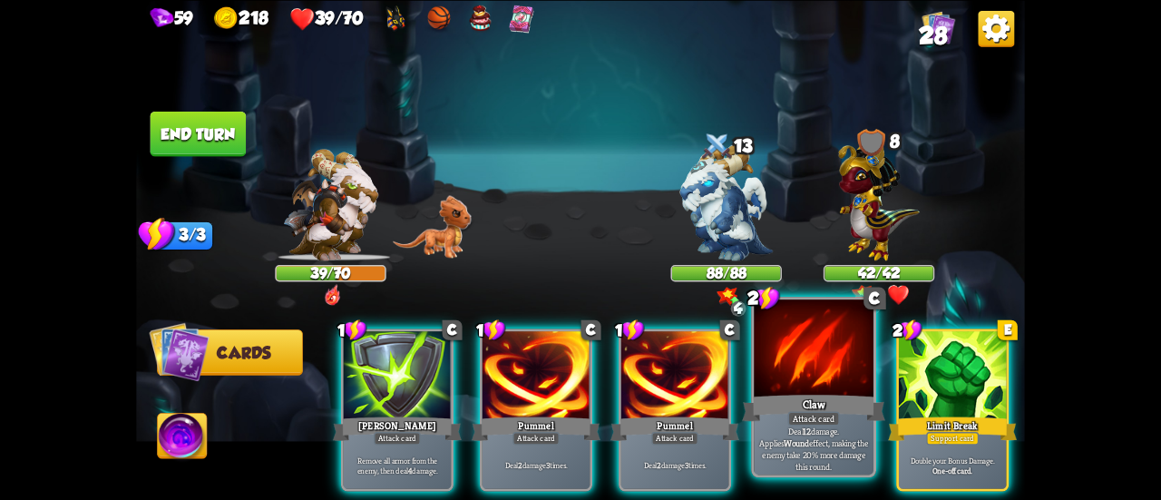
click at [807, 416] on div "Attack card" at bounding box center [813, 418] width 52 height 15
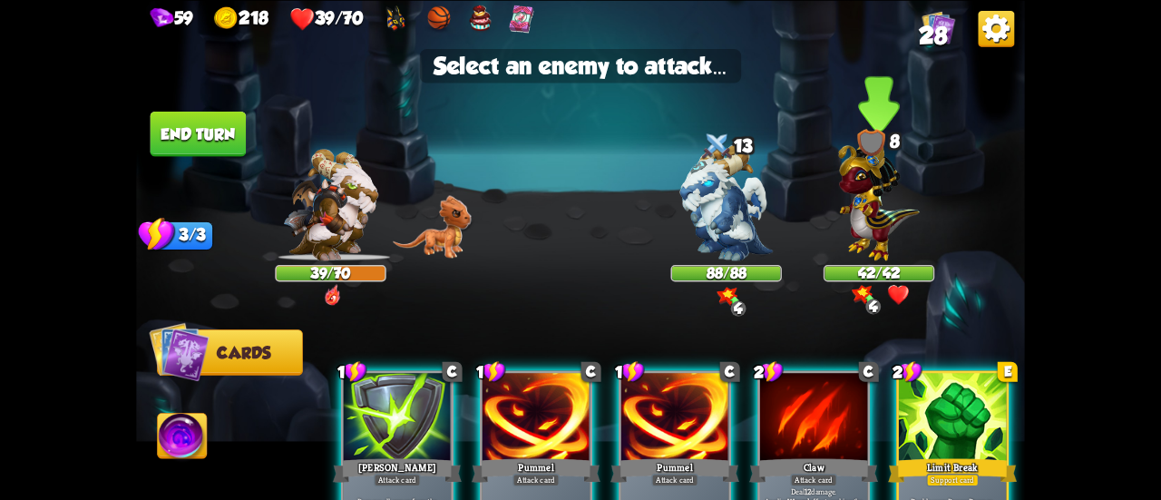
click at [869, 236] on img at bounding box center [878, 197] width 81 height 126
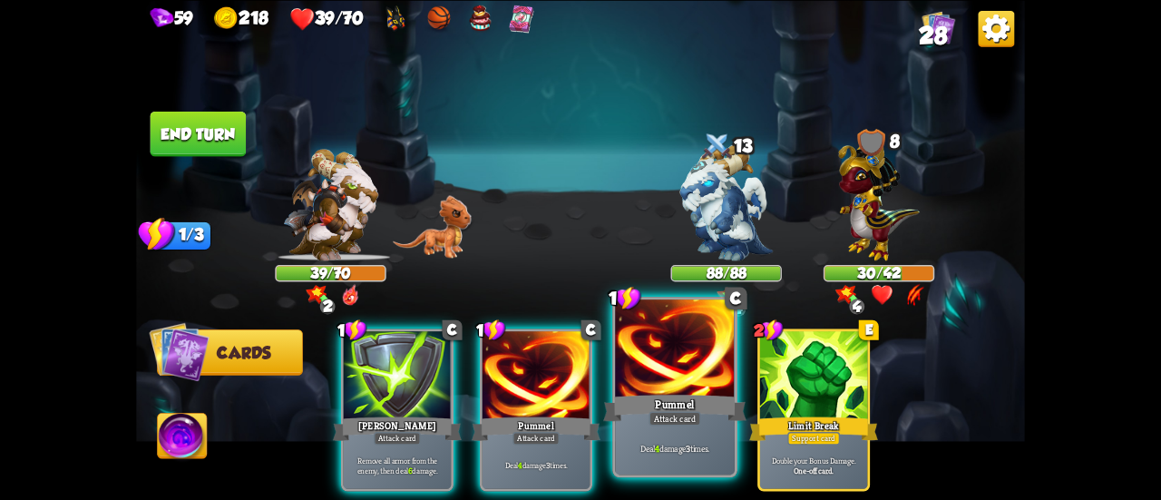
click at [689, 394] on div "Pummel" at bounding box center [674, 408] width 143 height 32
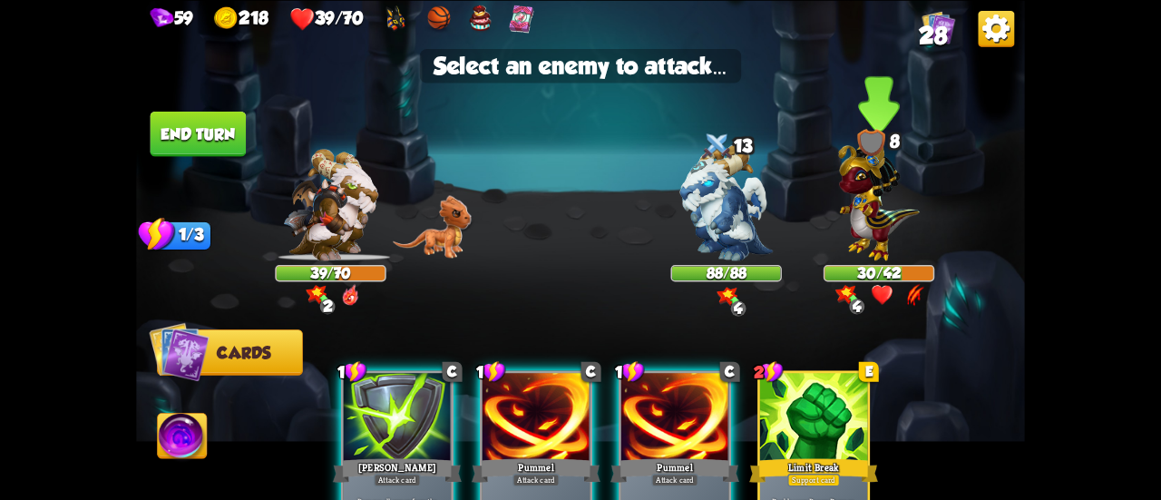
click at [873, 219] on img at bounding box center [878, 197] width 81 height 126
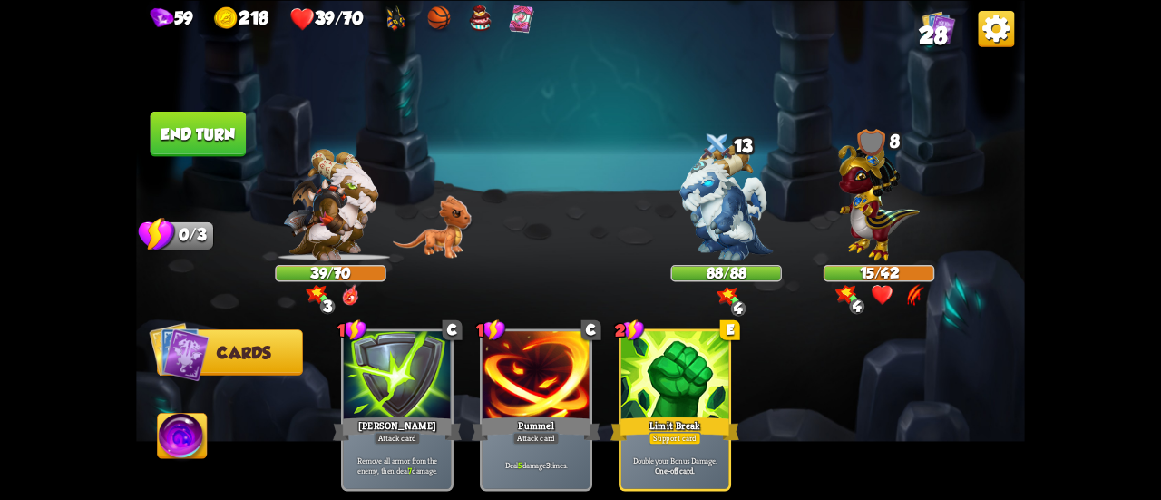
click at [199, 142] on button "End turn" at bounding box center [199, 133] width 96 height 45
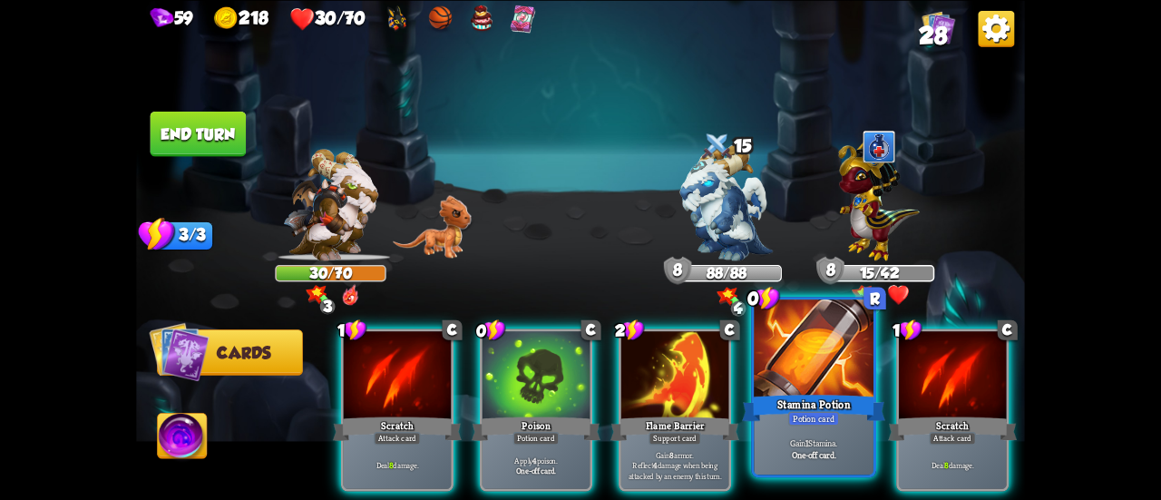
click at [799, 398] on div "Stamina Potion" at bounding box center [813, 408] width 143 height 32
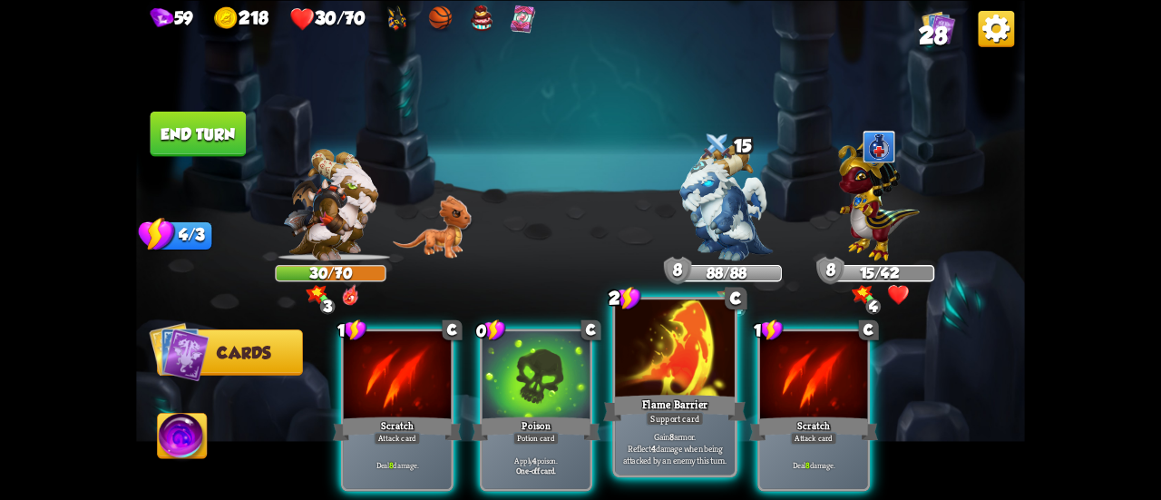
click at [660, 389] on div at bounding box center [675, 349] width 120 height 101
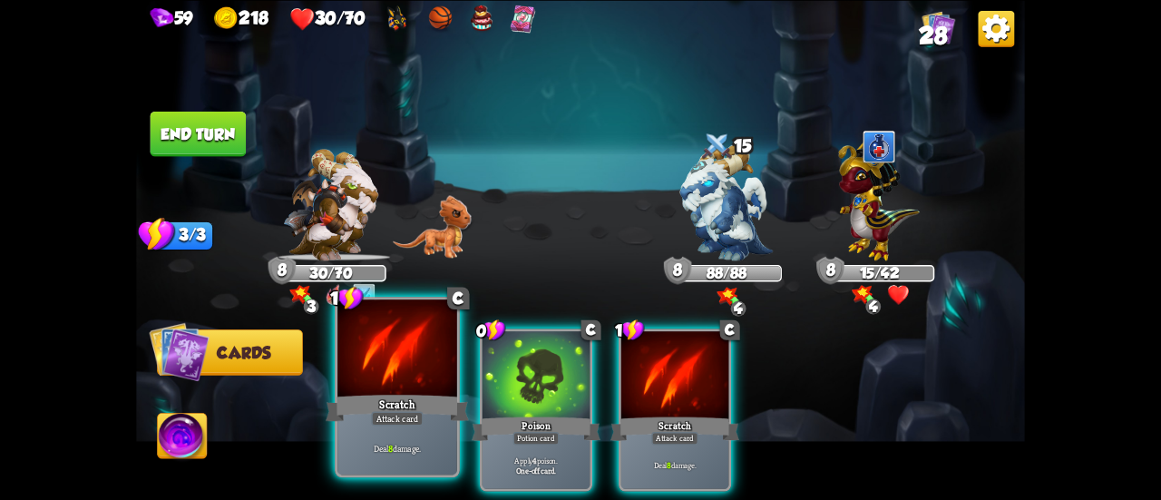
click at [382, 399] on div "Scratch" at bounding box center [397, 408] width 143 height 32
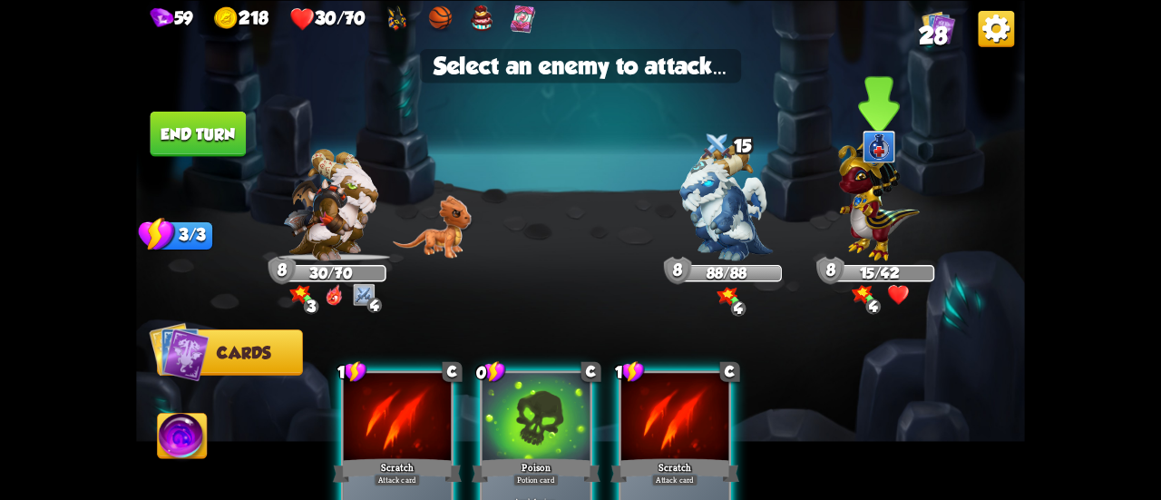
click at [874, 230] on img at bounding box center [878, 197] width 81 height 126
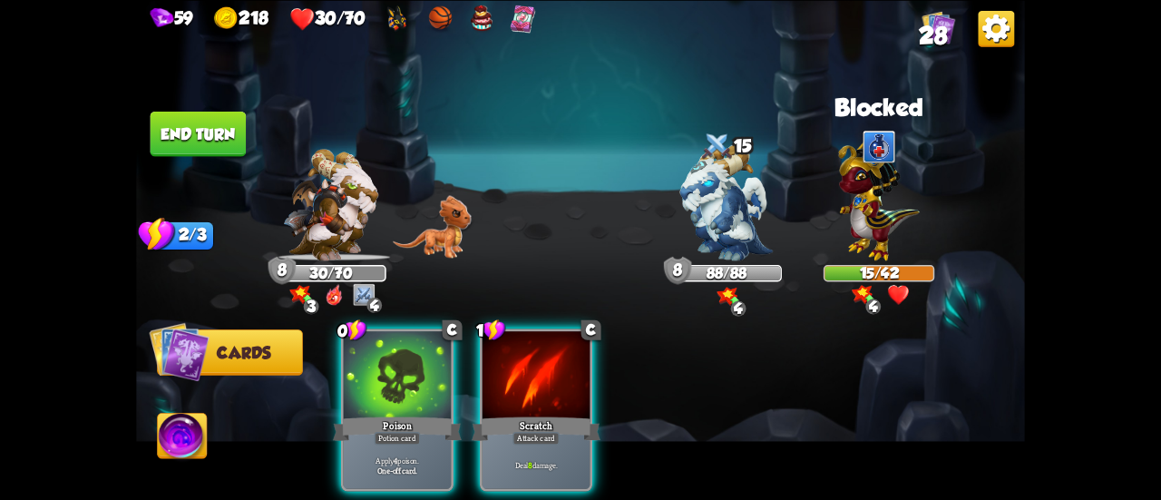
drag, startPoint x: 403, startPoint y: 396, endPoint x: 680, endPoint y: 304, distance: 292.3
click at [406, 414] on div "Poison" at bounding box center [397, 428] width 129 height 29
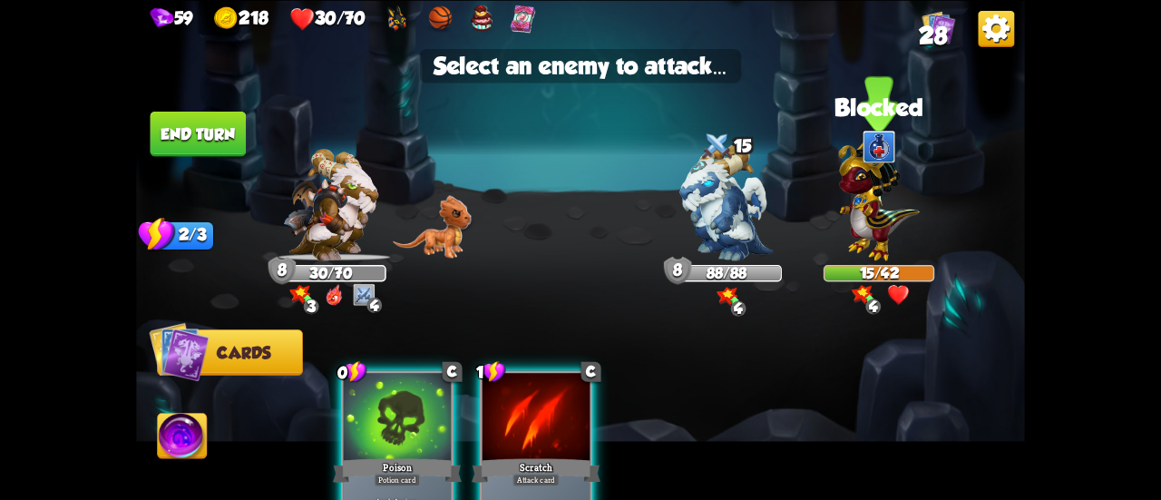
click at [870, 236] on img at bounding box center [878, 197] width 81 height 126
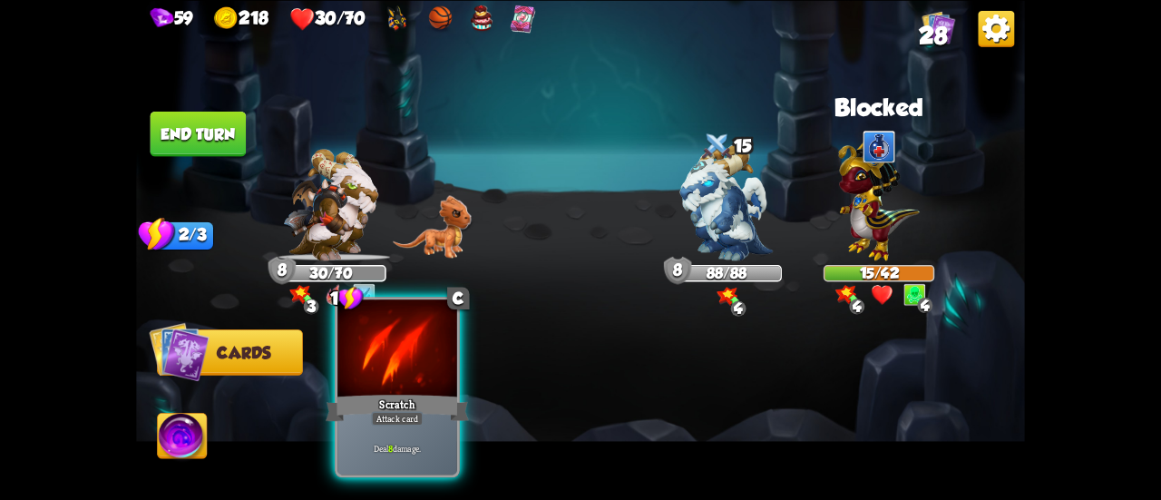
click at [434, 408] on div "Scratch" at bounding box center [397, 408] width 143 height 32
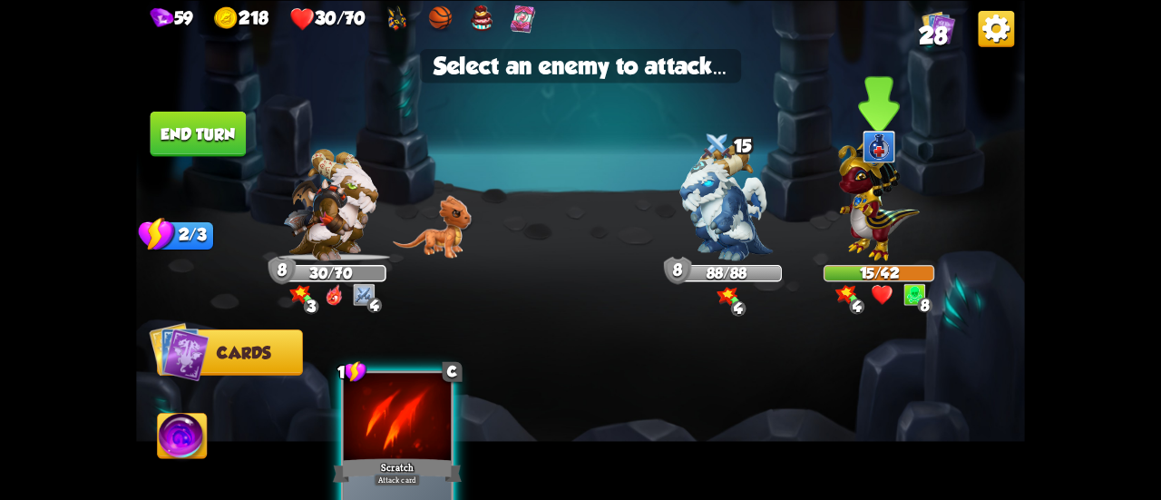
click at [885, 231] on img at bounding box center [878, 197] width 81 height 126
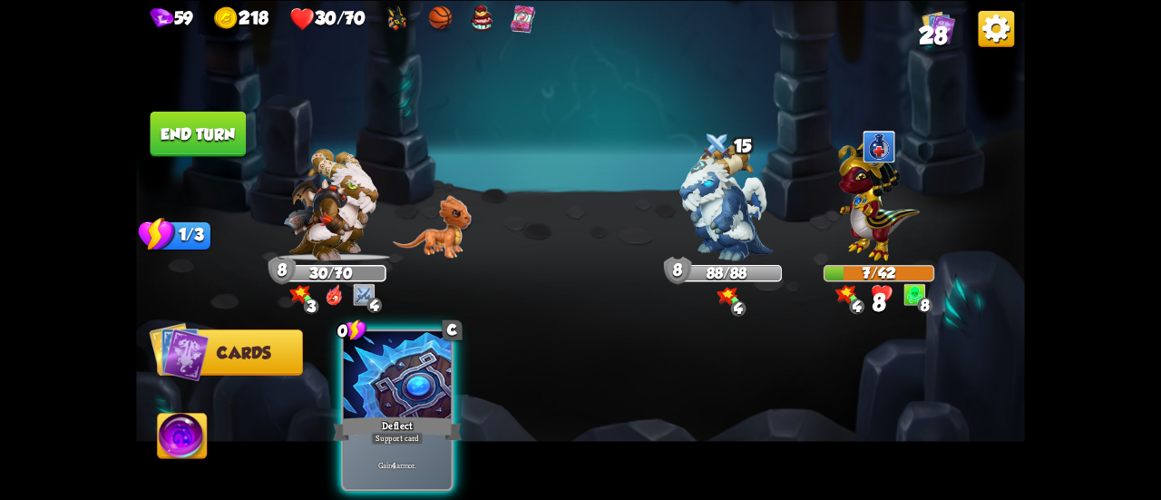
click at [218, 142] on button "End turn" at bounding box center [199, 133] width 96 height 45
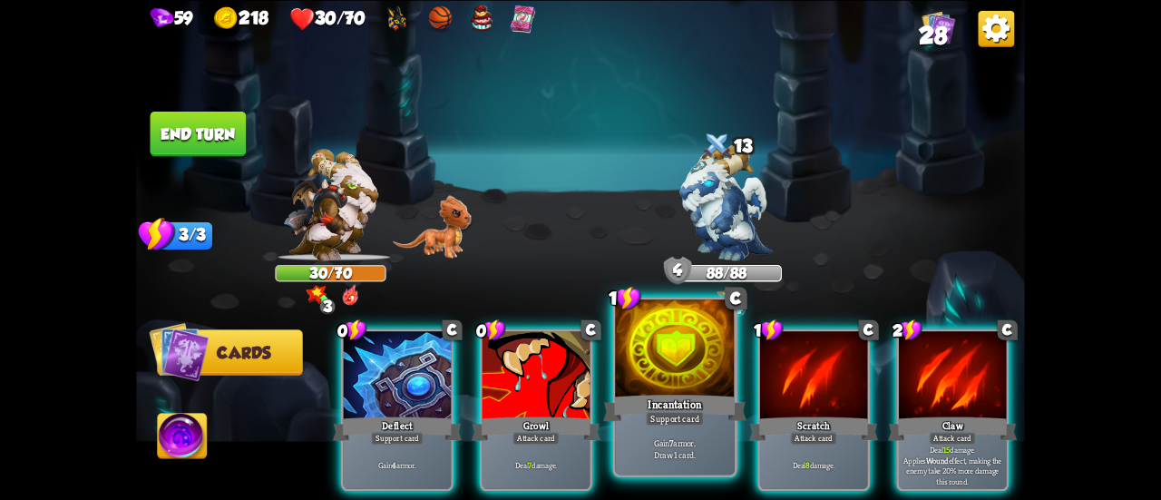
click at [630, 396] on div "Incantation" at bounding box center [674, 408] width 143 height 32
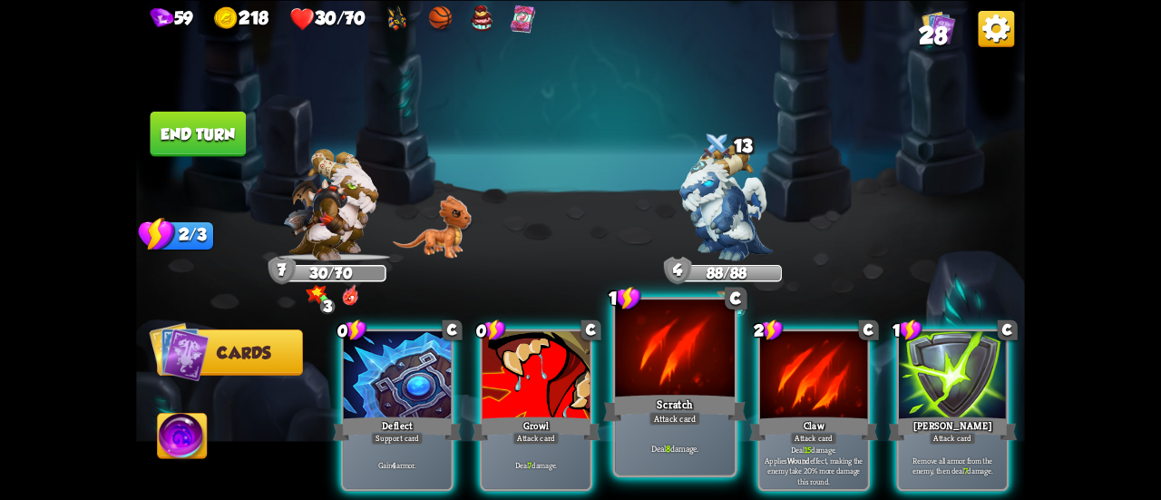
drag, startPoint x: 936, startPoint y: 380, endPoint x: 637, endPoint y: 405, distance: 300.4
click at [937, 380] on div at bounding box center [952, 376] width 107 height 91
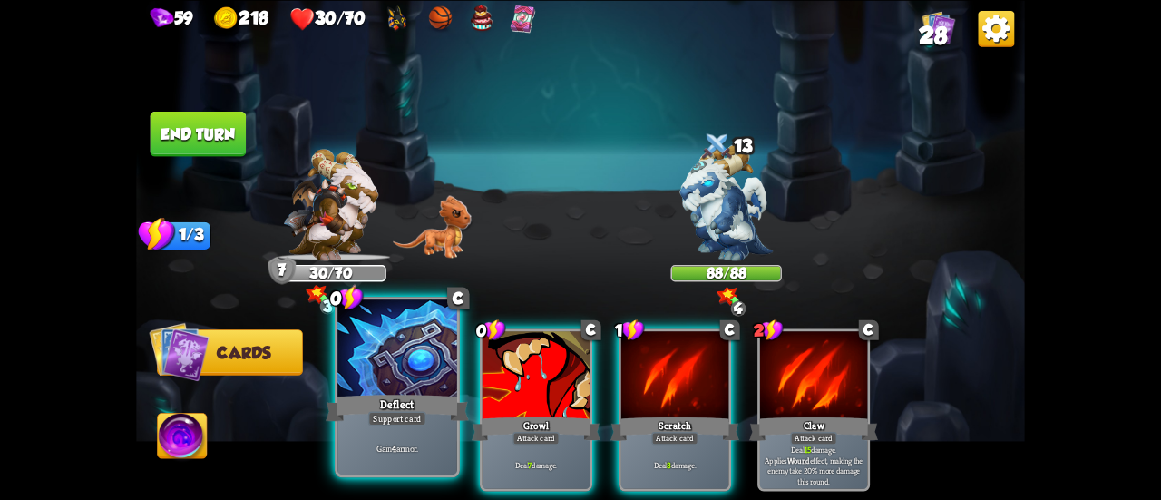
click at [392, 403] on div "Deflect" at bounding box center [397, 408] width 143 height 32
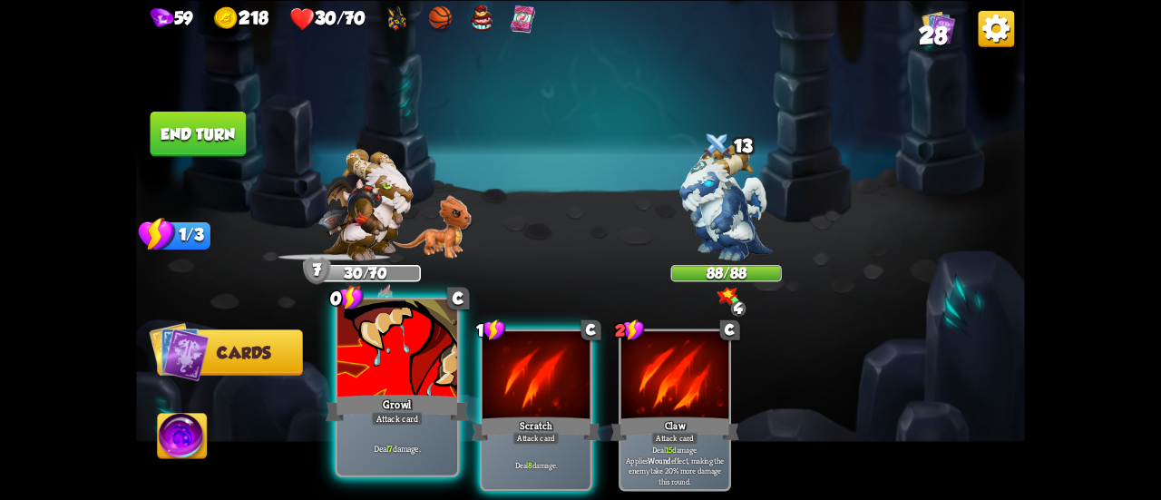
click at [394, 403] on div "Growl" at bounding box center [397, 408] width 143 height 32
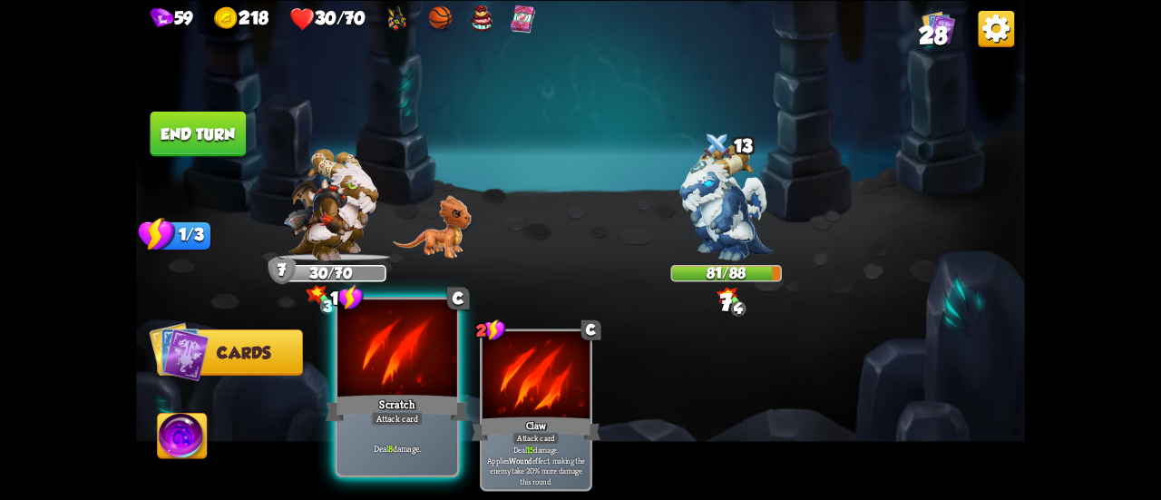
drag, startPoint x: 417, startPoint y: 400, endPoint x: 290, endPoint y: 251, distance: 195.6
click at [416, 400] on div "Scratch" at bounding box center [397, 408] width 143 height 32
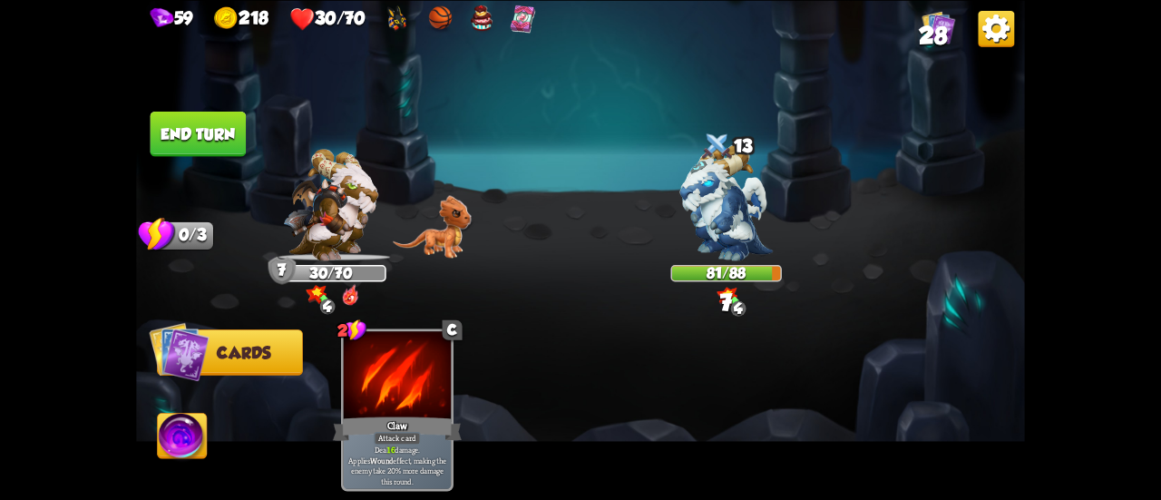
click at [214, 161] on img at bounding box center [580, 250] width 889 height 500
click at [218, 136] on button "End turn" at bounding box center [199, 133] width 96 height 45
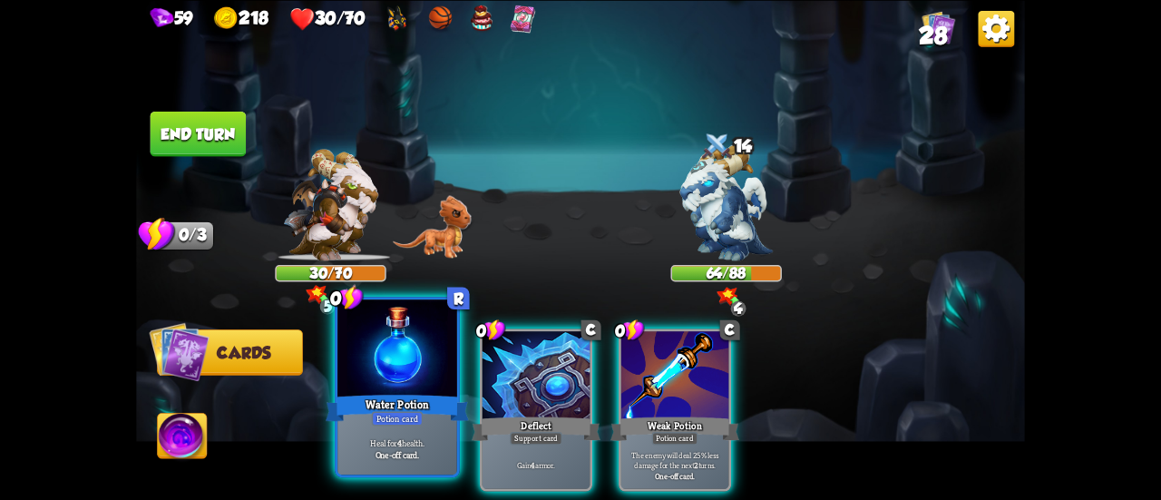
click at [428, 385] on div at bounding box center [397, 349] width 120 height 101
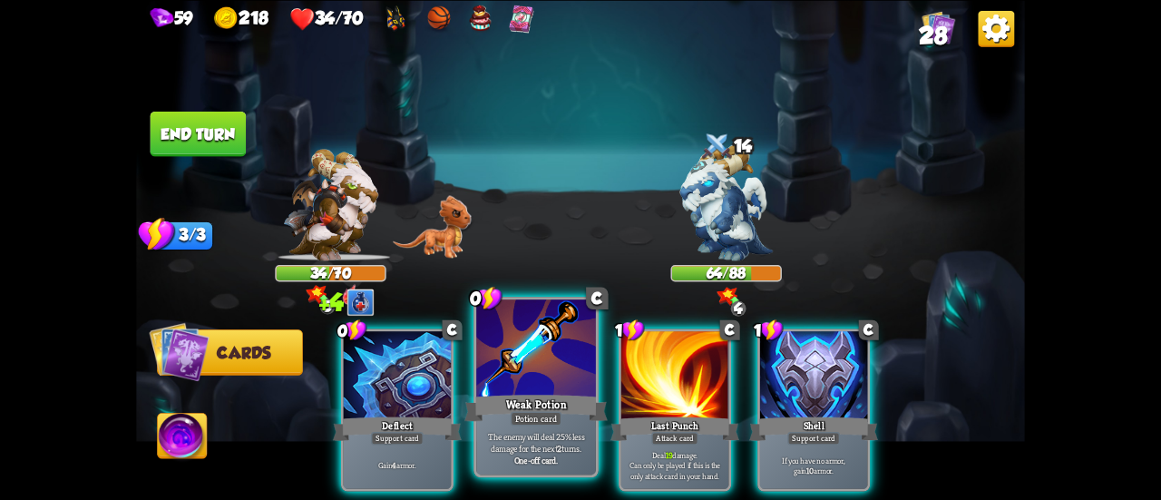
click at [512, 386] on div at bounding box center [536, 349] width 120 height 101
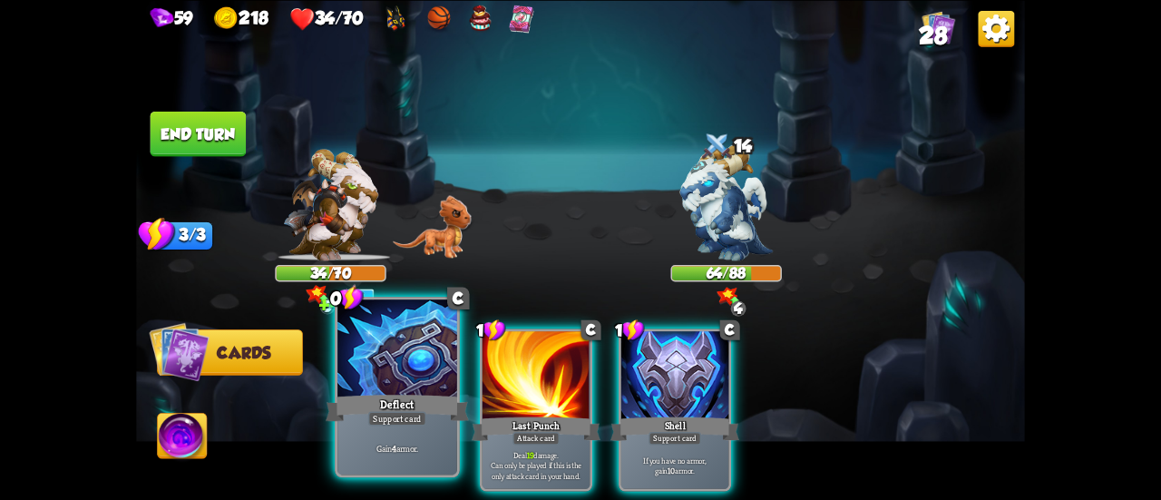
click at [392, 387] on div at bounding box center [397, 349] width 120 height 101
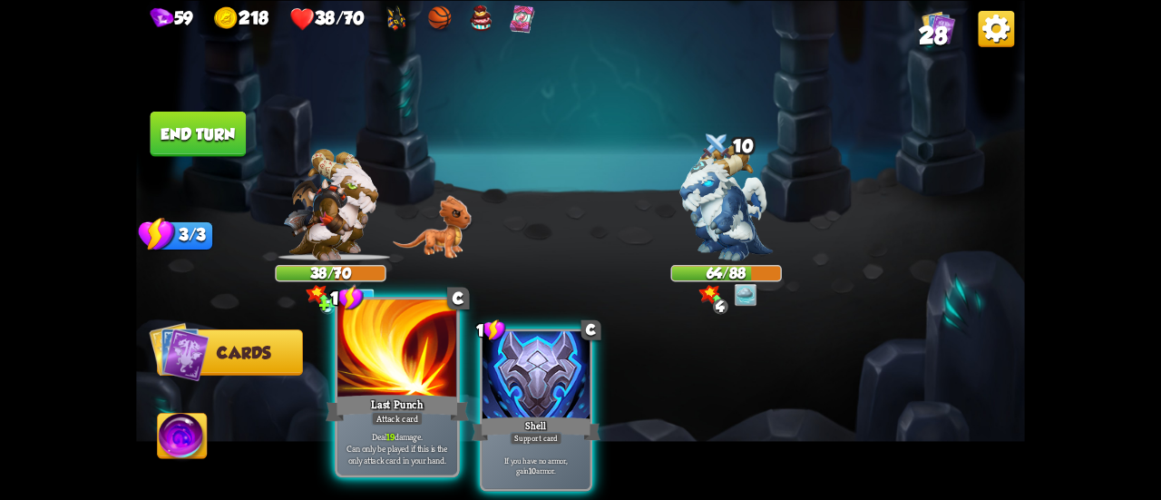
click at [390, 396] on div "Last Punch" at bounding box center [397, 408] width 143 height 32
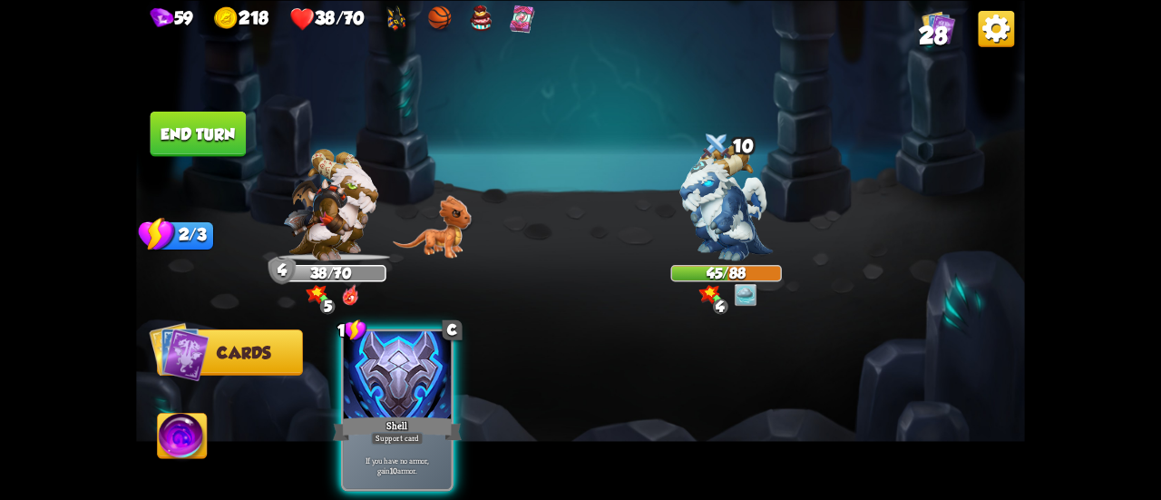
click at [189, 135] on button "End turn" at bounding box center [199, 133] width 96 height 45
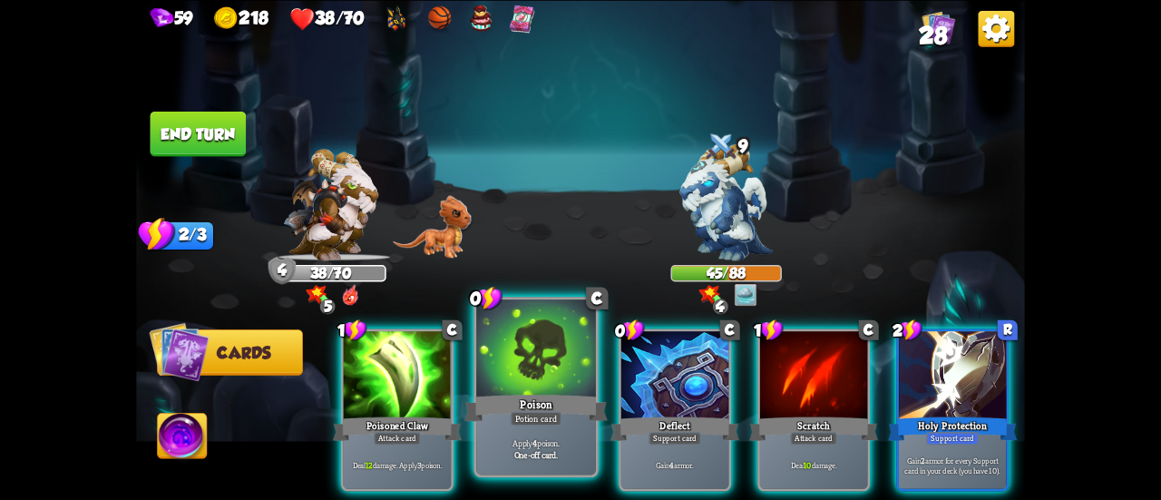
click at [501, 376] on div at bounding box center [536, 349] width 120 height 101
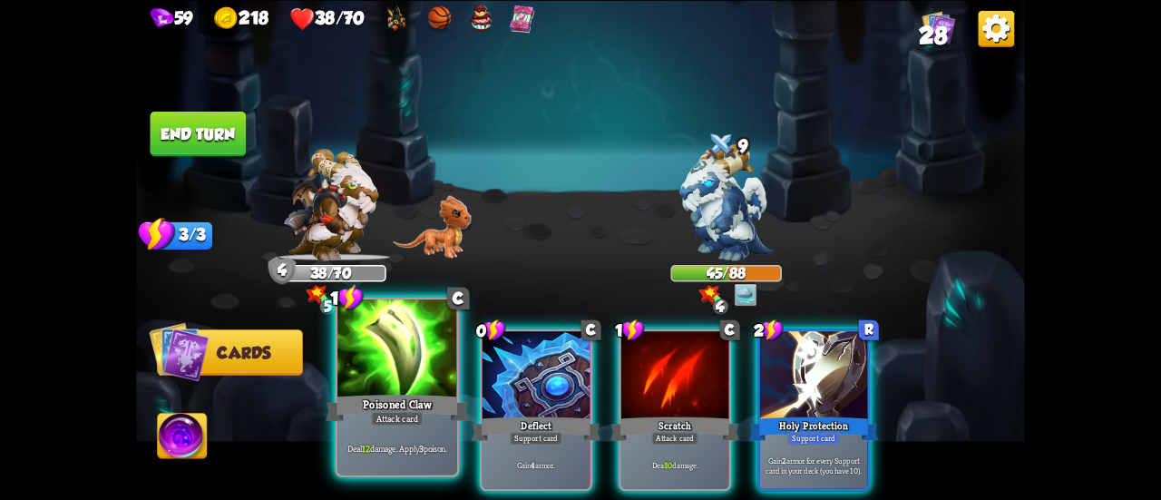
click at [418, 393] on div "Poisoned Claw" at bounding box center [397, 408] width 143 height 32
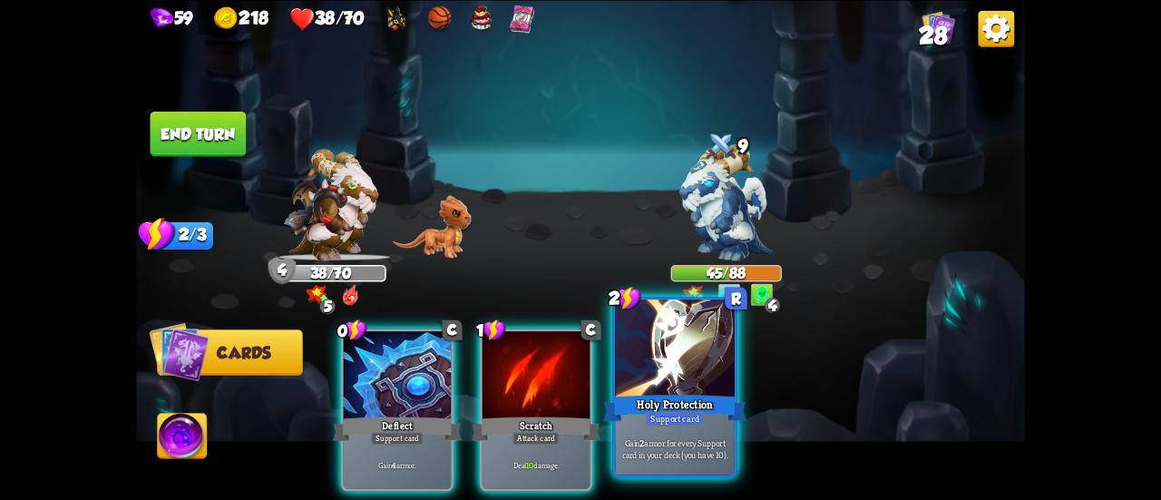
click at [671, 406] on div "Holy Protection" at bounding box center [674, 408] width 143 height 32
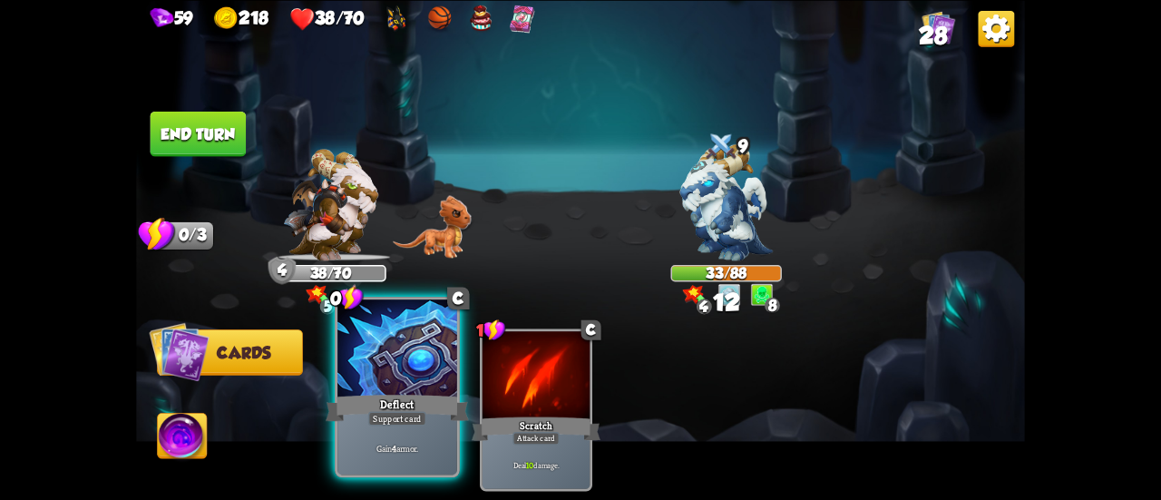
click at [432, 392] on div "Deflect" at bounding box center [397, 408] width 143 height 32
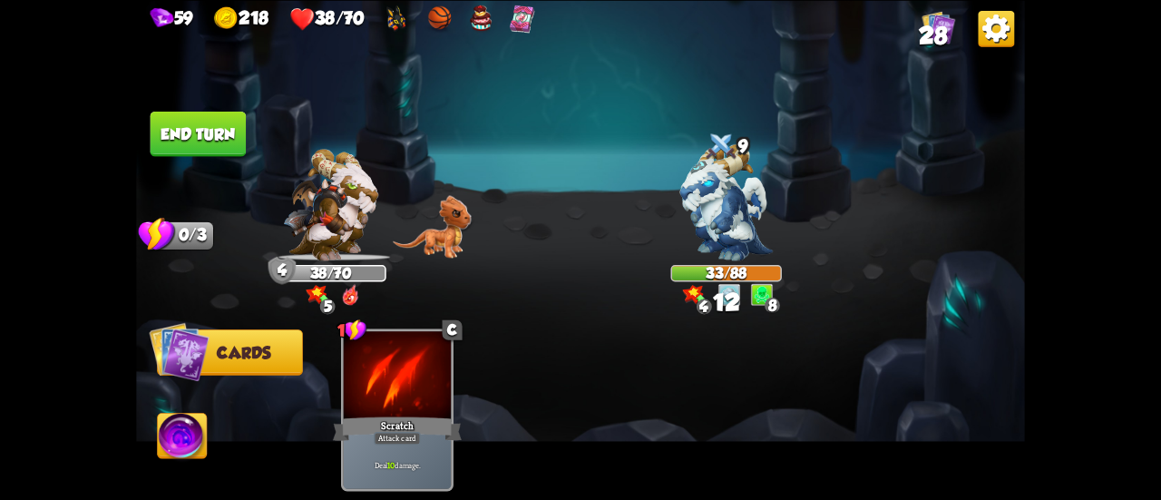
click at [206, 131] on button "End turn" at bounding box center [199, 133] width 96 height 45
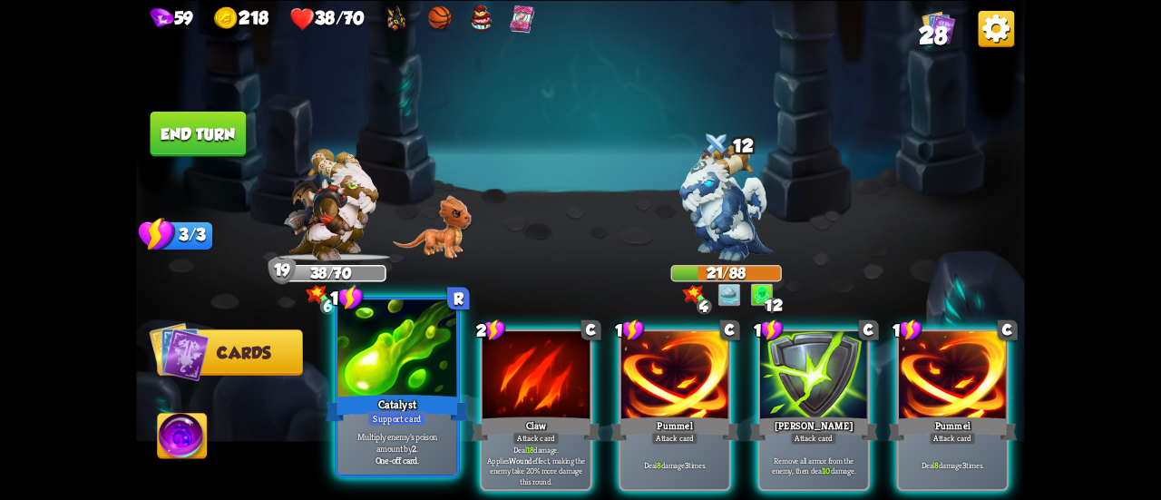
click at [377, 403] on div "Catalyst" at bounding box center [397, 408] width 143 height 32
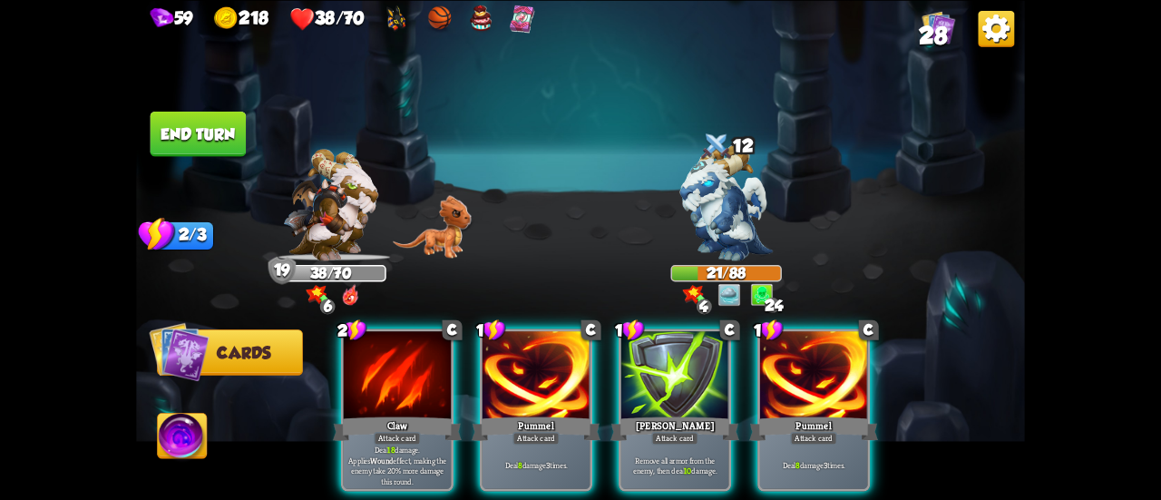
click at [232, 142] on button "End turn" at bounding box center [199, 133] width 96 height 45
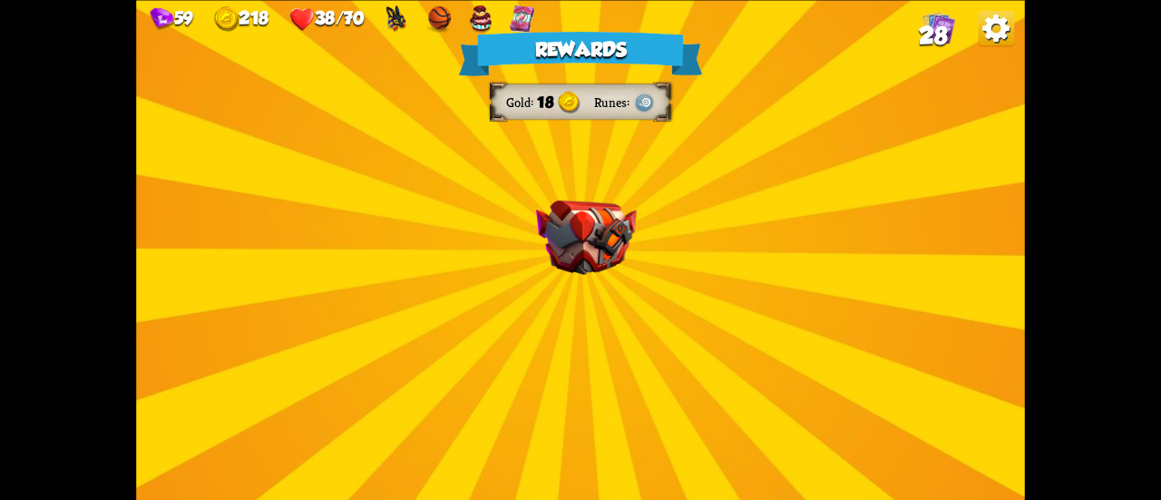
click at [597, 255] on img at bounding box center [586, 237] width 101 height 74
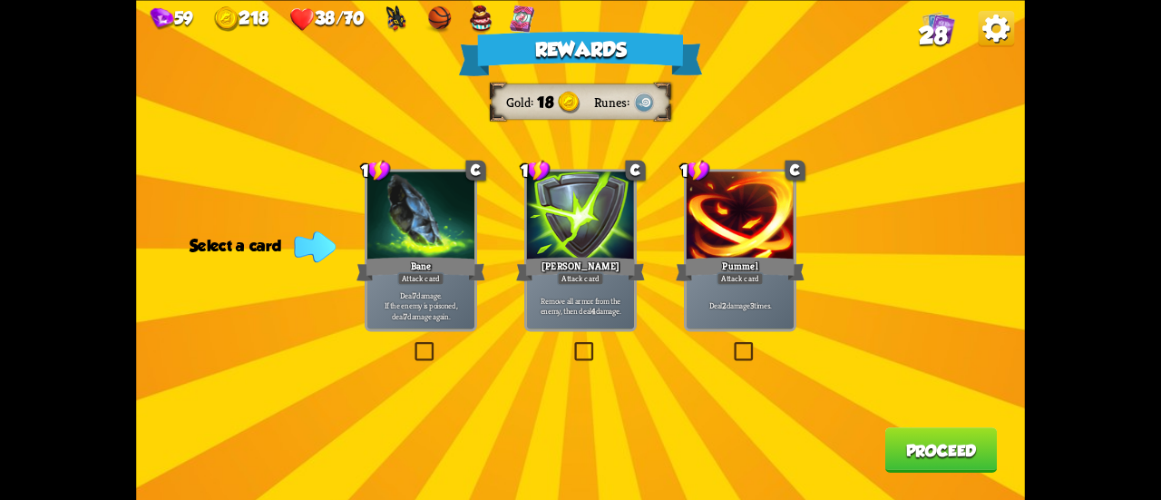
click at [707, 291] on div "Deal 2 damage 3 times." at bounding box center [740, 305] width 107 height 47
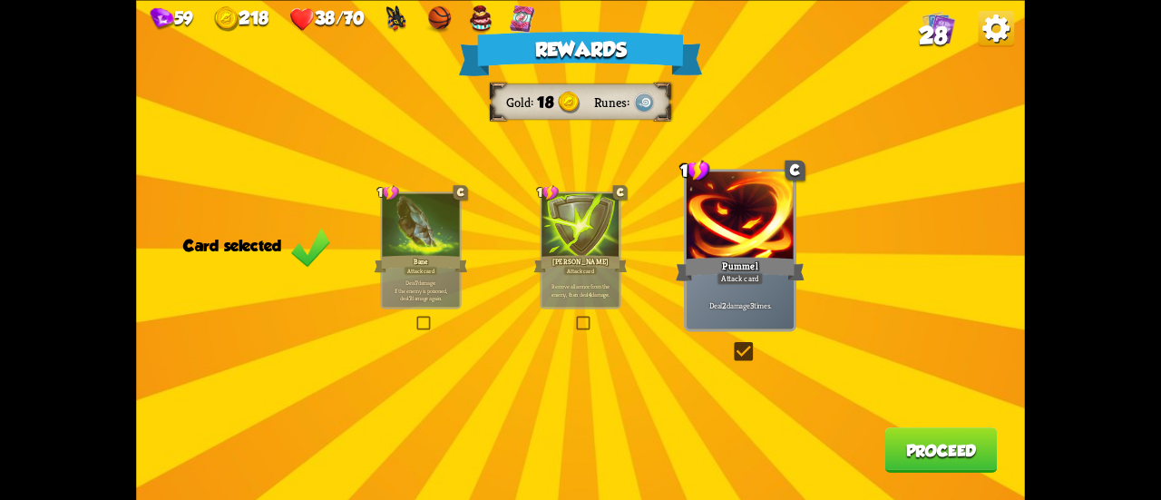
click at [956, 455] on button "Proceed" at bounding box center [941, 449] width 112 height 45
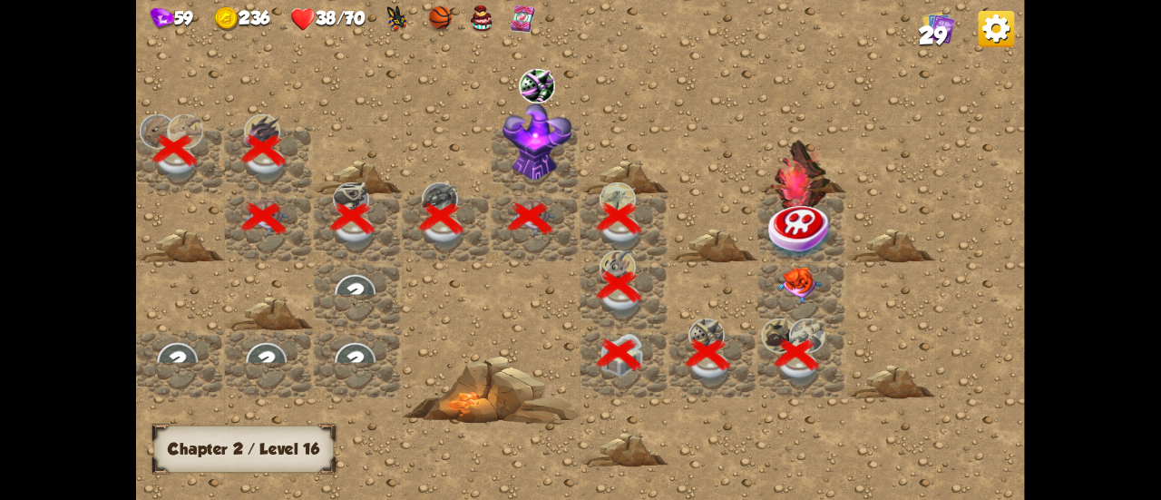
click at [783, 286] on img at bounding box center [799, 285] width 44 height 37
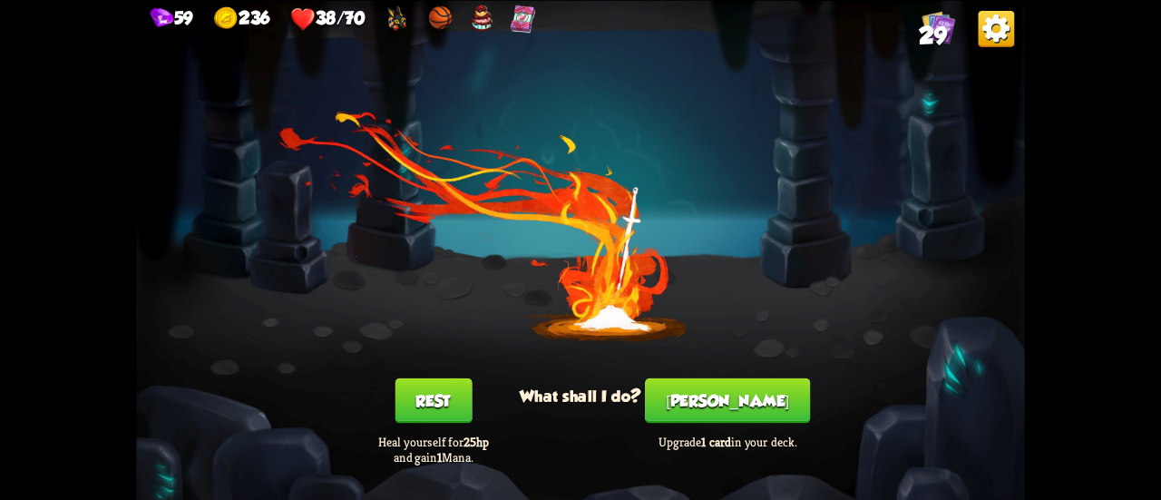
click at [441, 420] on button "Rest" at bounding box center [433, 399] width 77 height 45
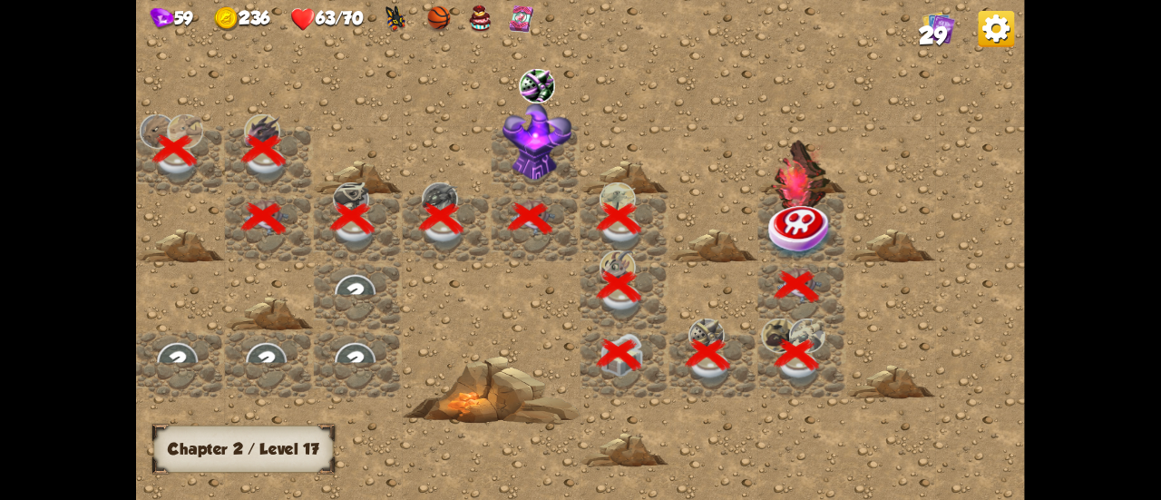
click at [811, 233] on img at bounding box center [801, 231] width 66 height 58
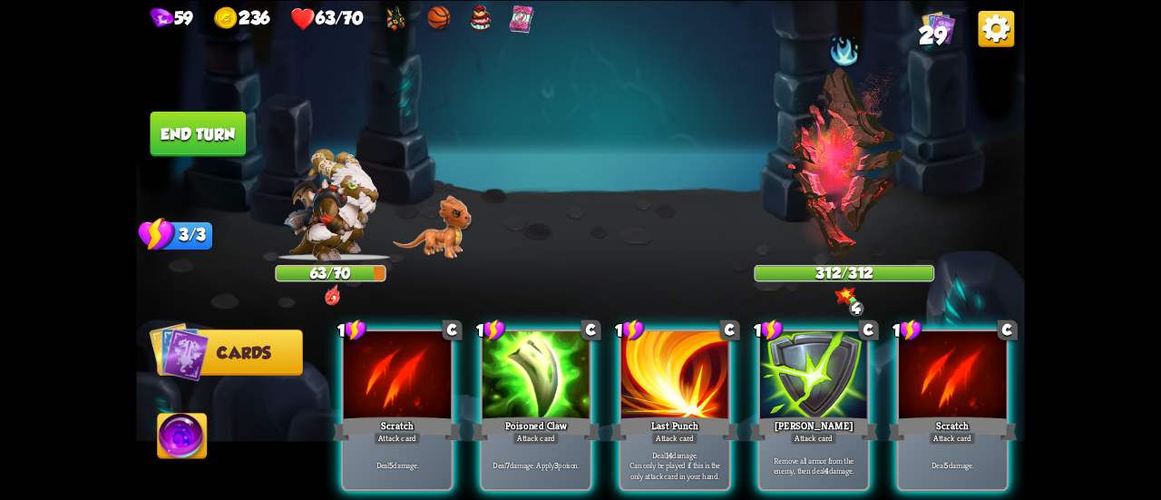
click at [833, 121] on img at bounding box center [844, 163] width 122 height 194
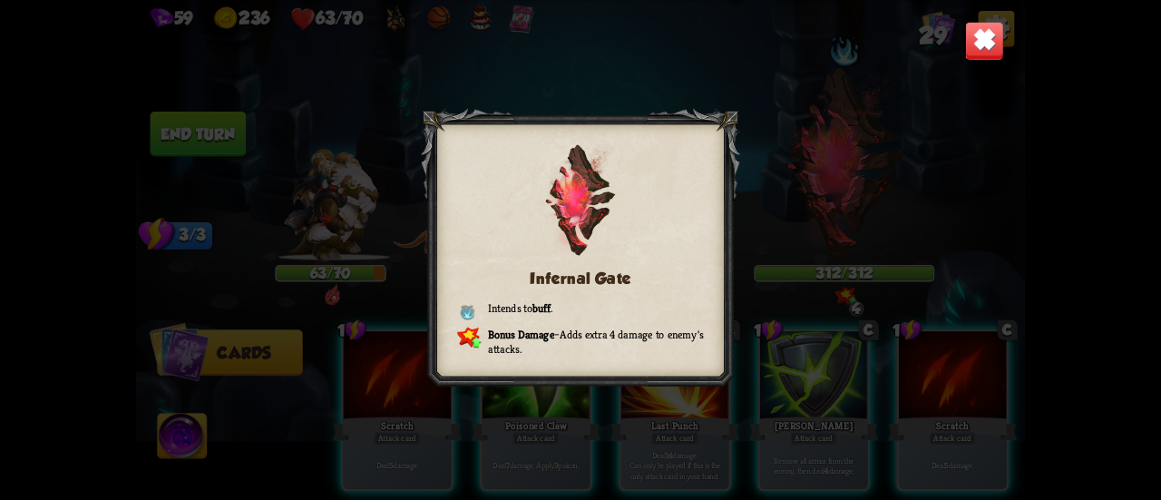
click at [849, 157] on div "Infernal Gate Intends to buff . Bonus Damage – Adds extra 4 damage to enemy's a…" at bounding box center [580, 250] width 889 height 500
click at [985, 37] on img at bounding box center [984, 40] width 39 height 39
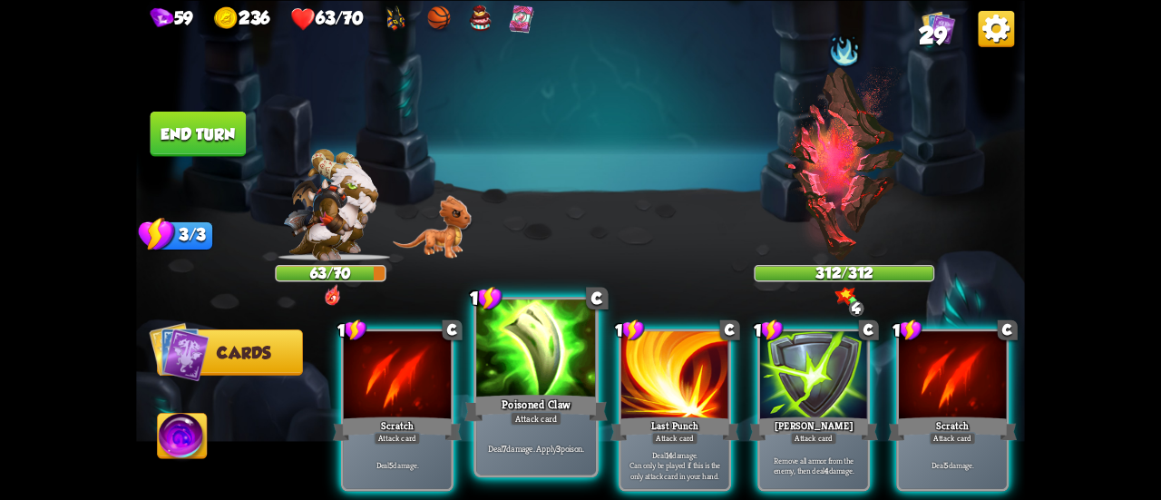
click at [514, 423] on div "Attack card" at bounding box center [536, 418] width 52 height 15
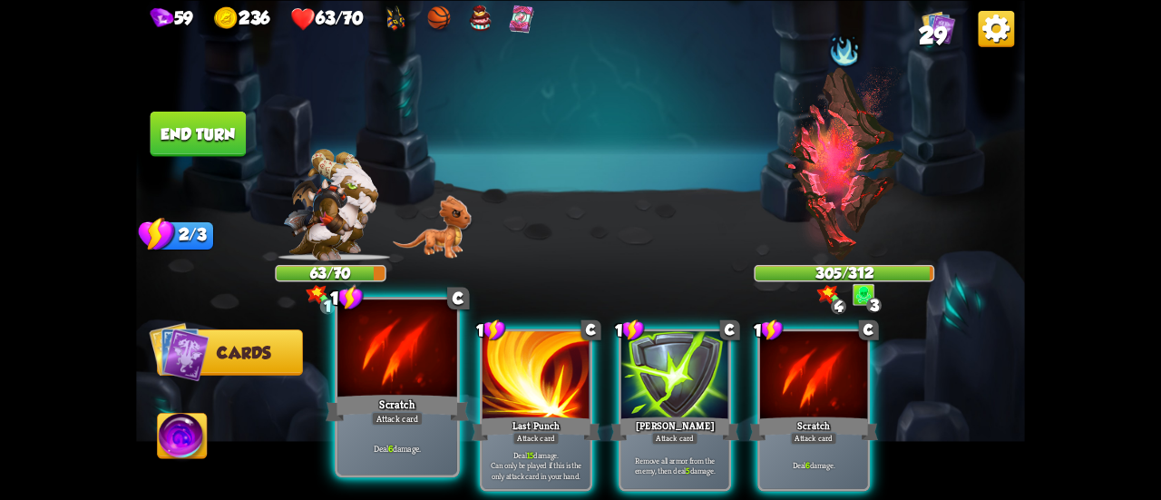
click at [413, 411] on div "Attack card" at bounding box center [397, 418] width 52 height 15
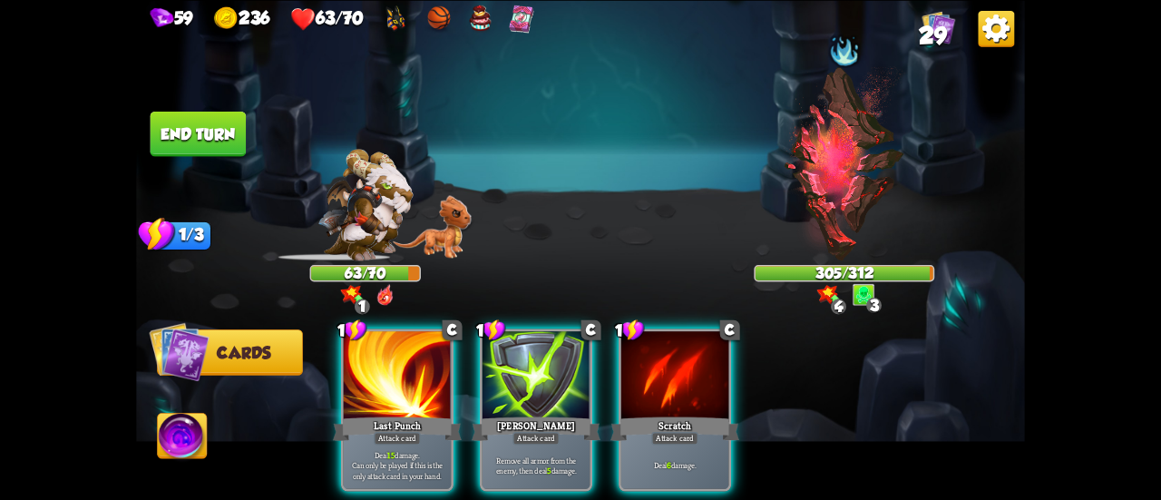
click at [650, 414] on div "Scratch" at bounding box center [675, 428] width 129 height 29
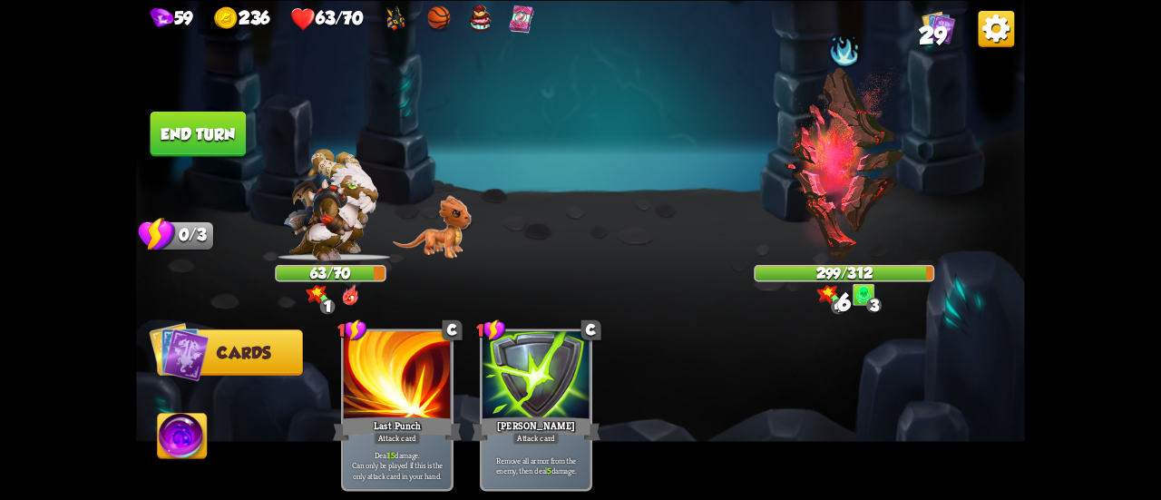
click at [238, 140] on button "End turn" at bounding box center [199, 133] width 96 height 45
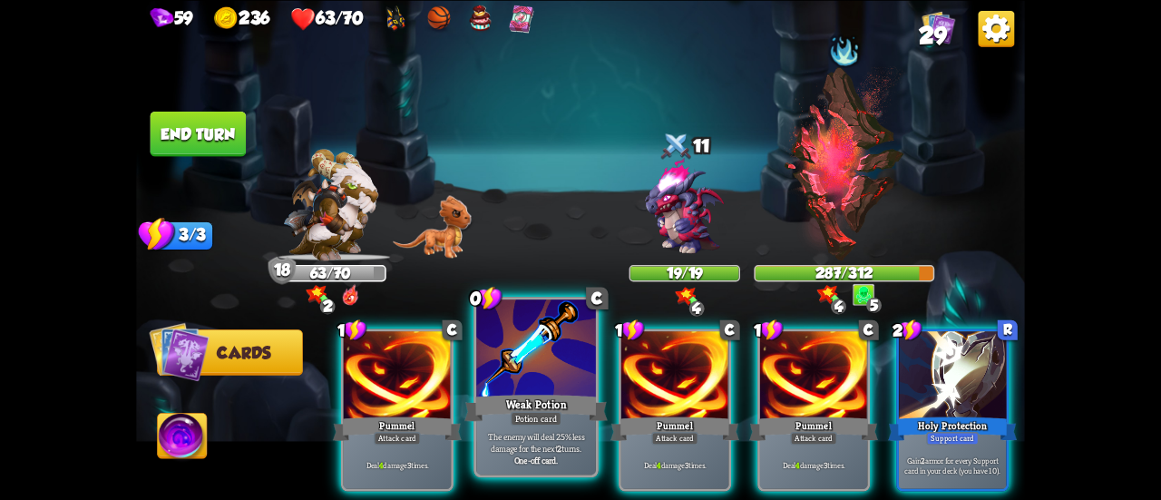
click at [550, 435] on p "The enemy will deal 25% less damage for the next 2 turns." at bounding box center [536, 442] width 113 height 24
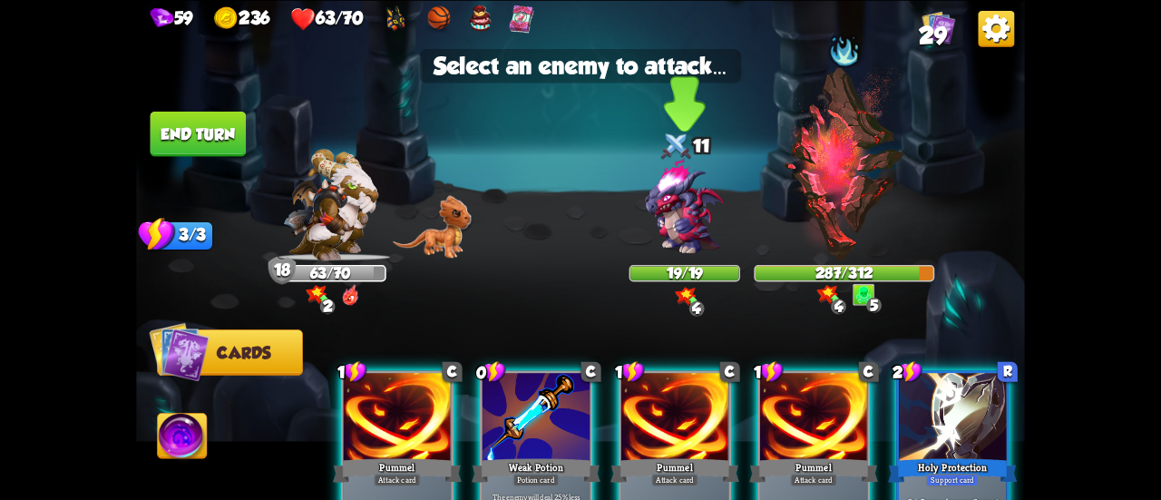
click at [673, 219] on img at bounding box center [684, 206] width 107 height 107
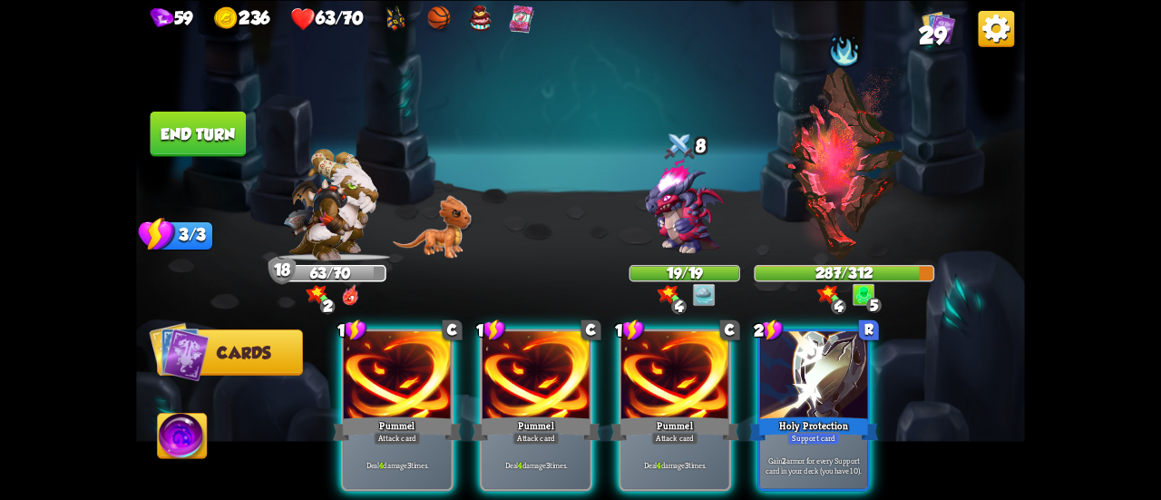
click at [853, 175] on img at bounding box center [844, 163] width 122 height 194
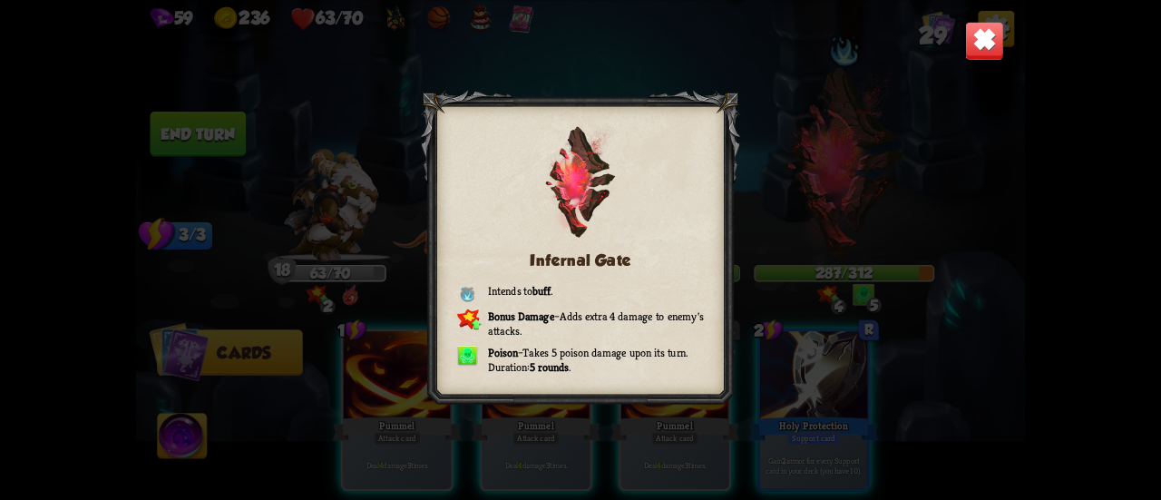
click at [853, 175] on div "Infernal Gate Intends to buff . Bonus Damage – Adds extra 4 damage to enemy's a…" at bounding box center [580, 250] width 889 height 500
click at [979, 34] on img at bounding box center [984, 40] width 39 height 39
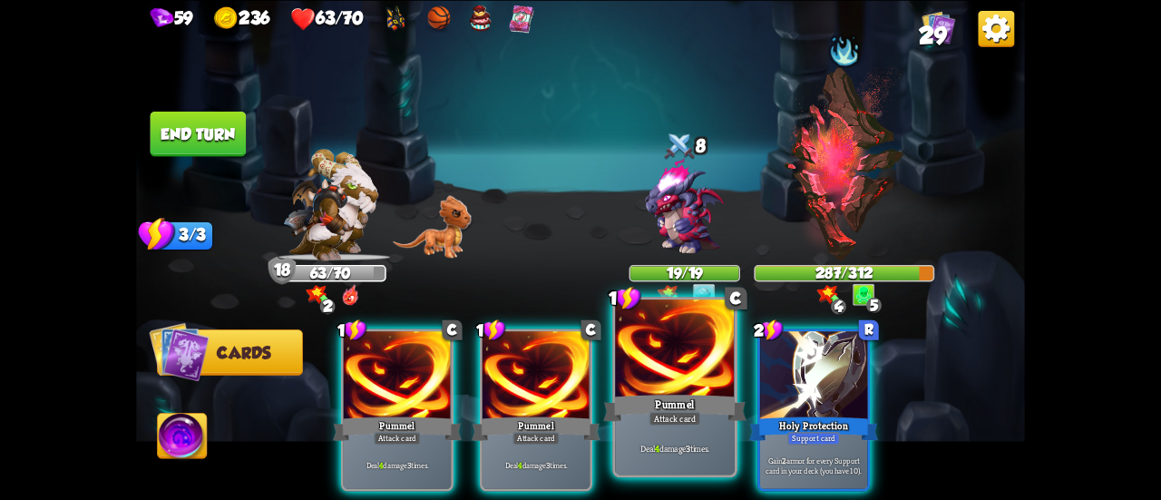
click at [660, 373] on div at bounding box center [675, 349] width 120 height 101
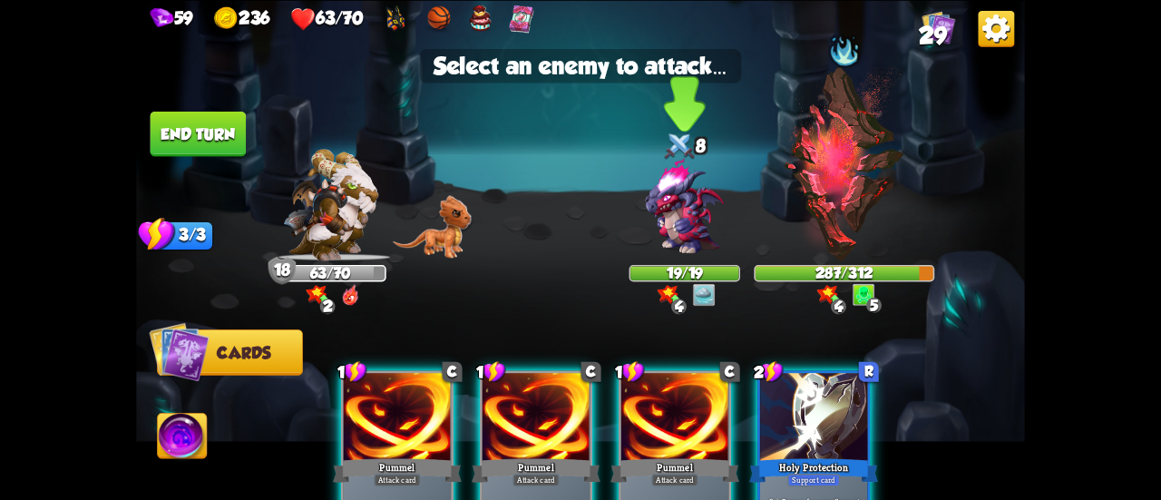
click at [689, 237] on img at bounding box center [684, 206] width 107 height 107
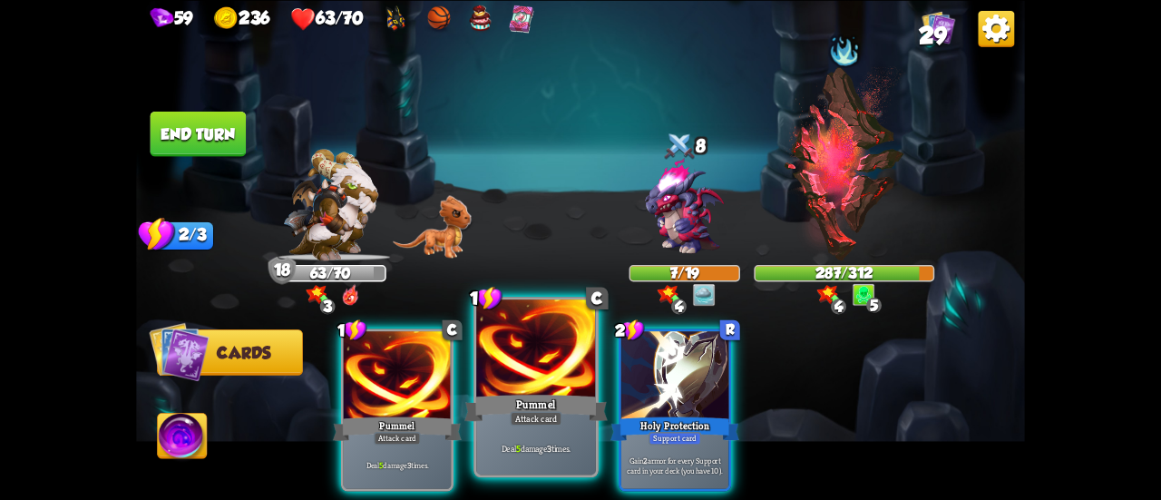
click at [577, 380] on div at bounding box center [536, 349] width 120 height 101
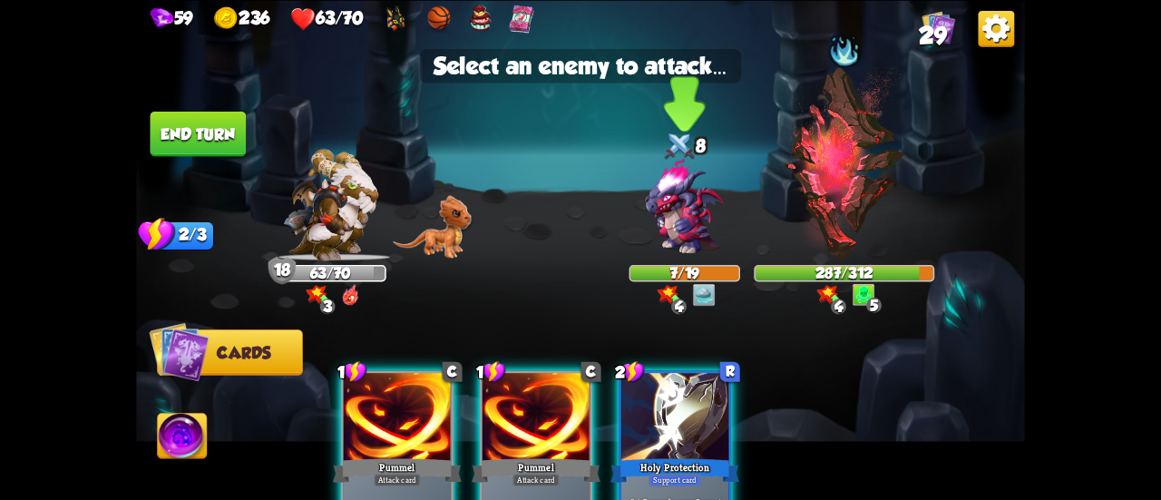
click at [689, 231] on img at bounding box center [684, 206] width 107 height 107
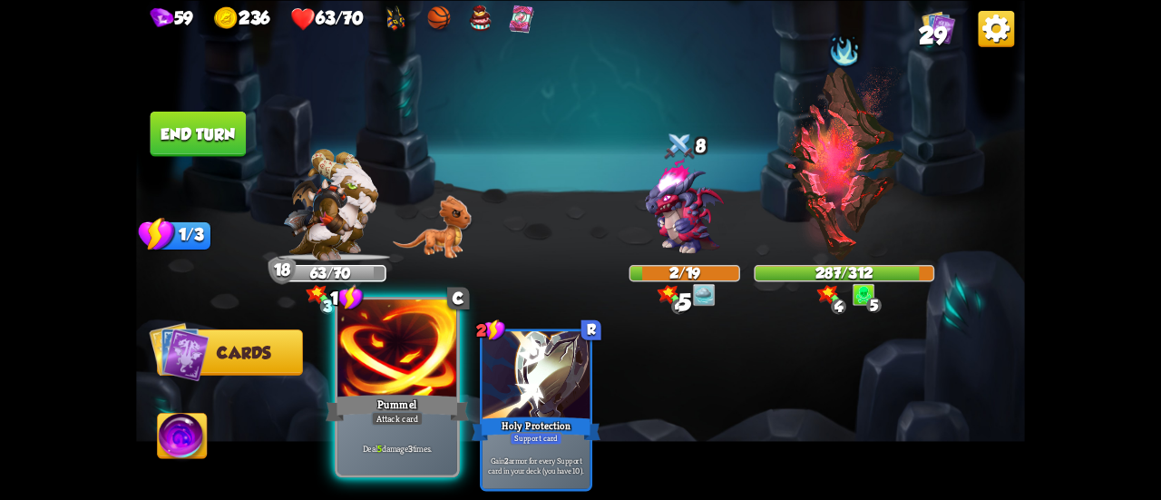
click at [435, 384] on div at bounding box center [397, 349] width 120 height 101
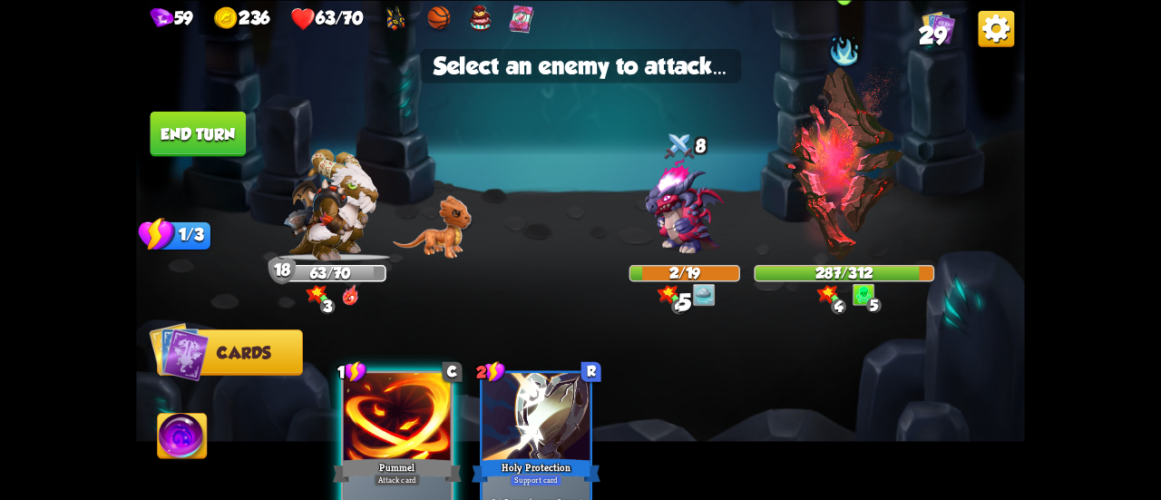
click at [847, 174] on img at bounding box center [844, 163] width 122 height 194
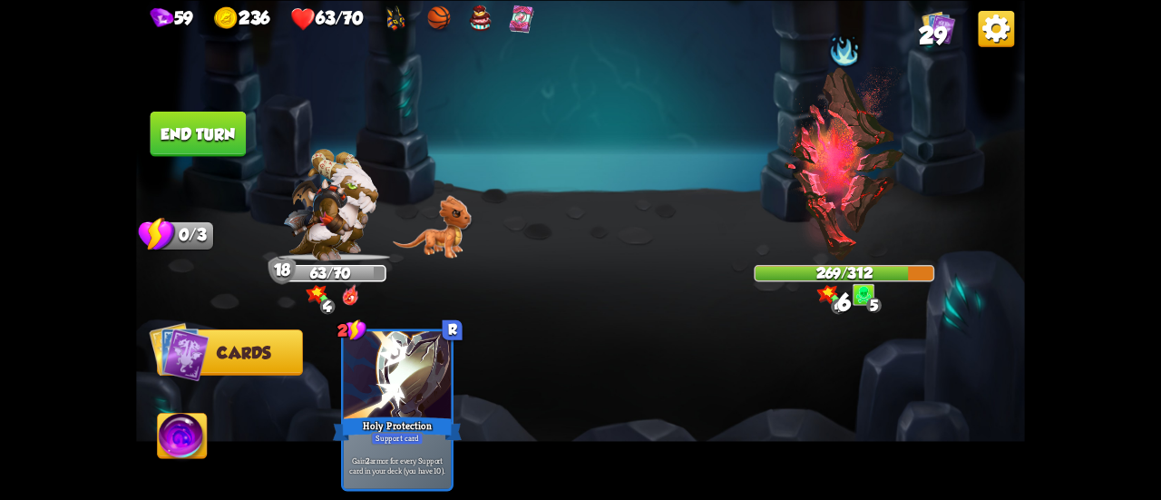
click at [198, 135] on button "End turn" at bounding box center [199, 133] width 96 height 45
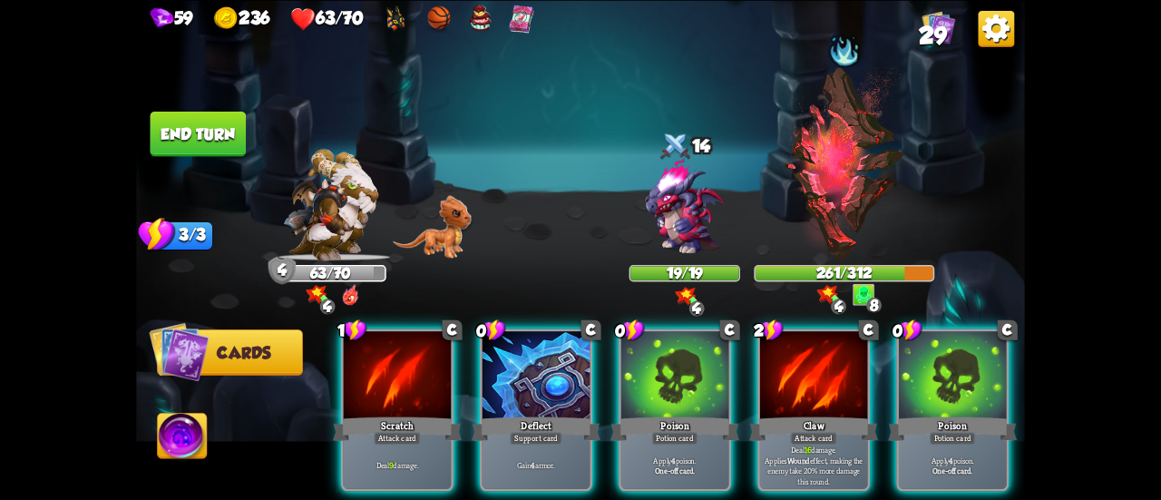
drag, startPoint x: 656, startPoint y: 391, endPoint x: 744, endPoint y: 313, distance: 117.6
click at [657, 390] on div at bounding box center [674, 376] width 107 height 91
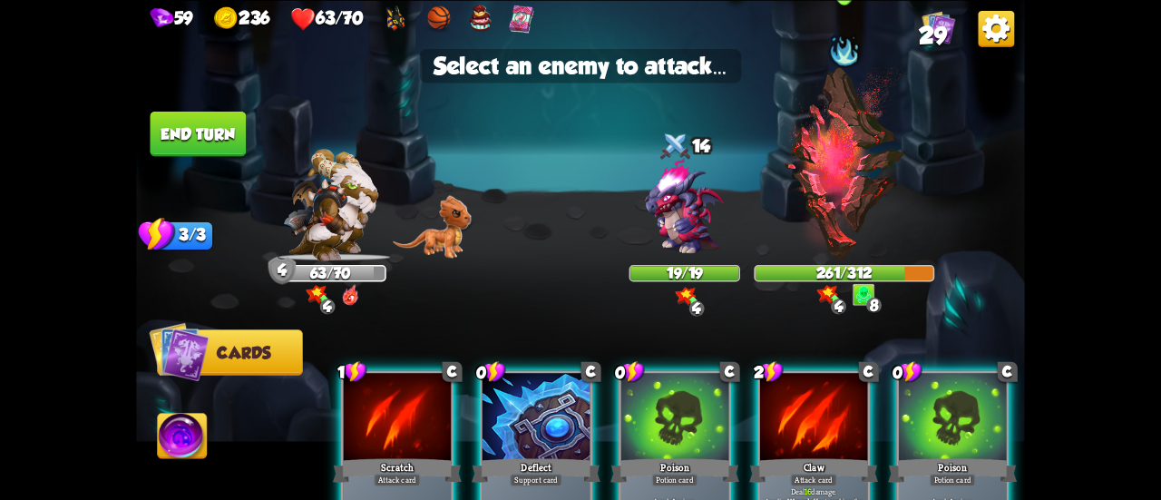
drag, startPoint x: 829, startPoint y: 184, endPoint x: 854, endPoint y: 230, distance: 52.4
click at [829, 184] on img at bounding box center [844, 163] width 122 height 194
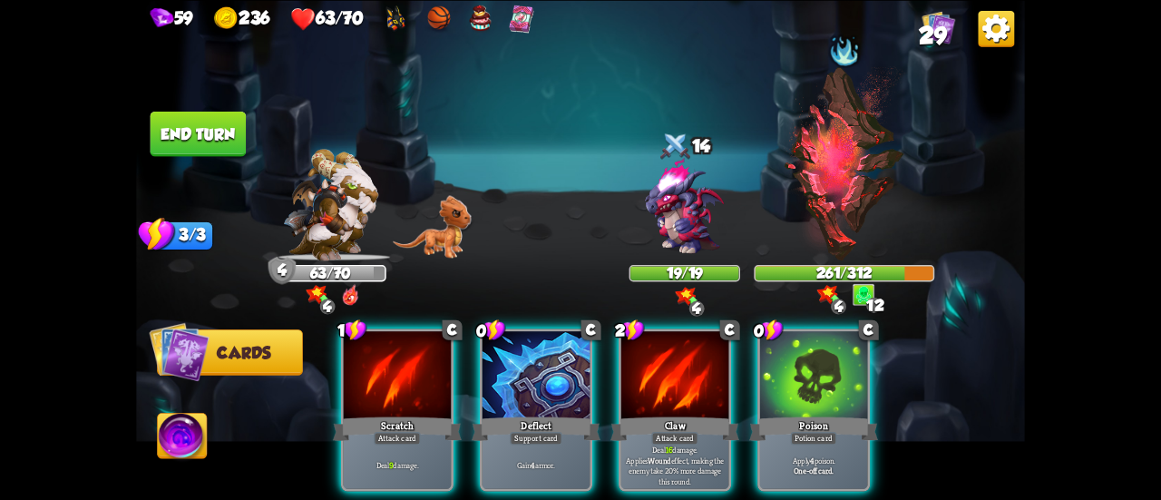
drag, startPoint x: 849, startPoint y: 370, endPoint x: 871, endPoint y: 249, distance: 122.6
click at [849, 369] on div at bounding box center [813, 376] width 107 height 91
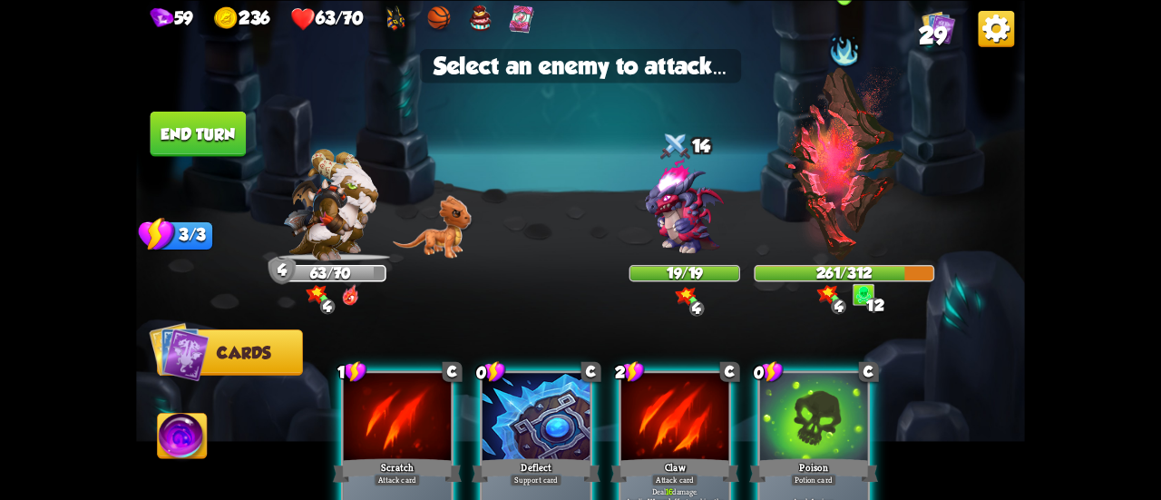
click at [863, 195] on img at bounding box center [844, 163] width 122 height 194
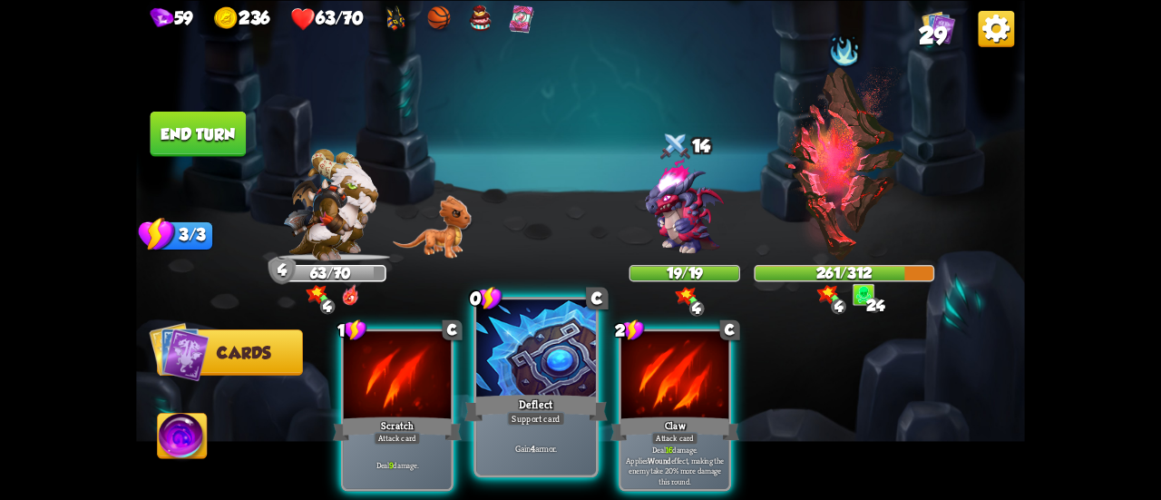
click at [550, 383] on div at bounding box center [536, 349] width 120 height 101
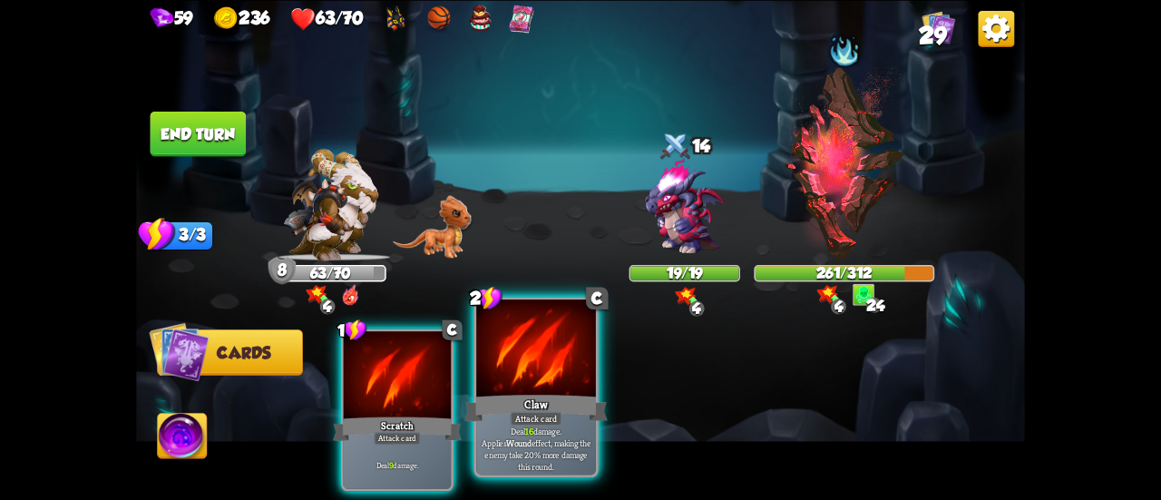
click at [540, 387] on div at bounding box center [536, 349] width 120 height 101
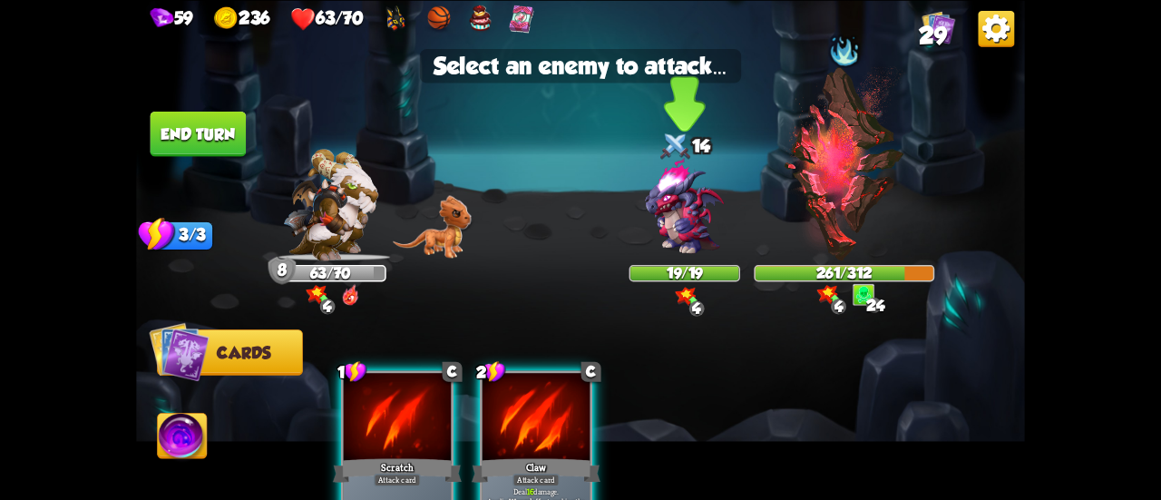
click at [674, 228] on img at bounding box center [684, 206] width 107 height 107
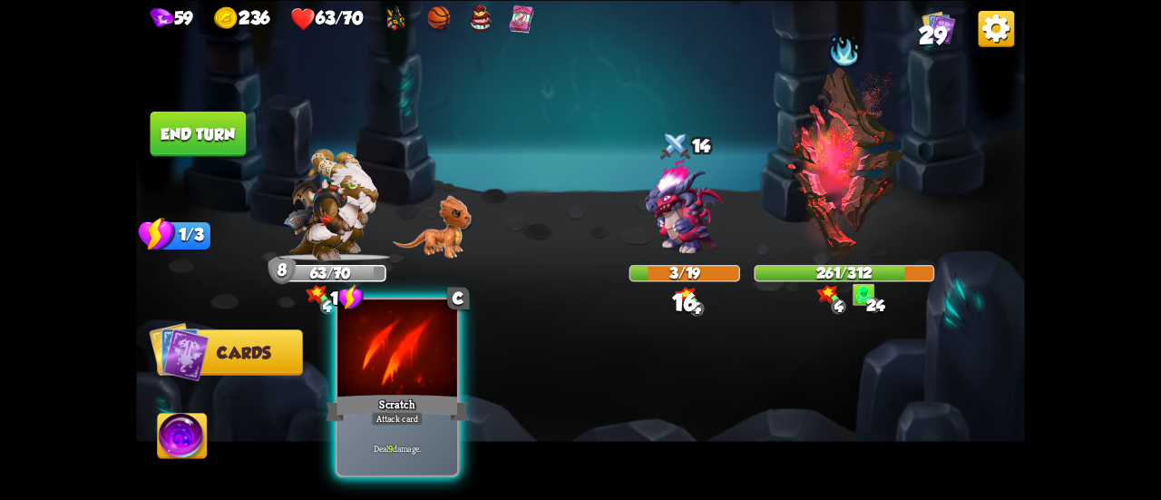
click at [397, 411] on div "Scratch" at bounding box center [397, 408] width 143 height 32
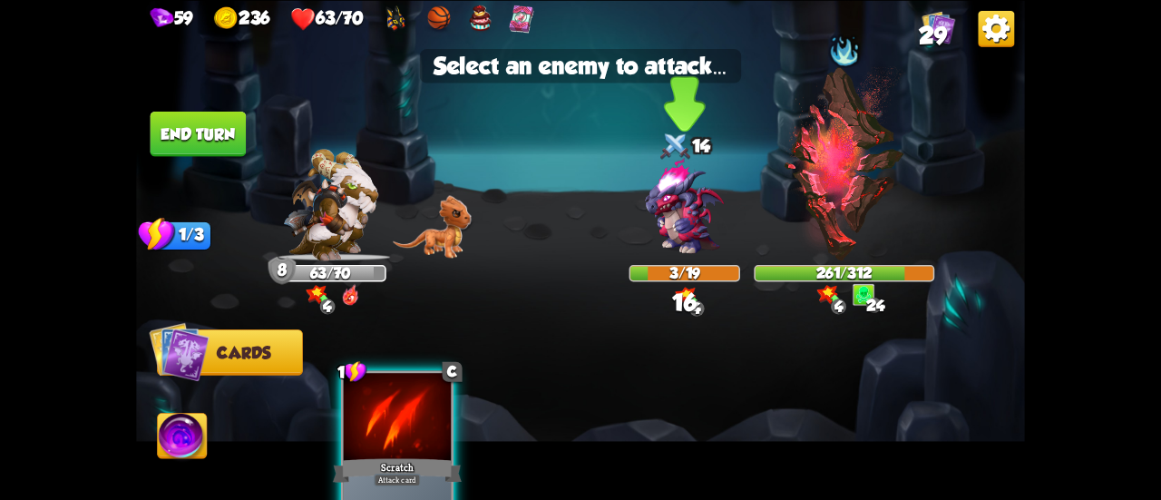
click at [670, 226] on img at bounding box center [684, 206] width 107 height 107
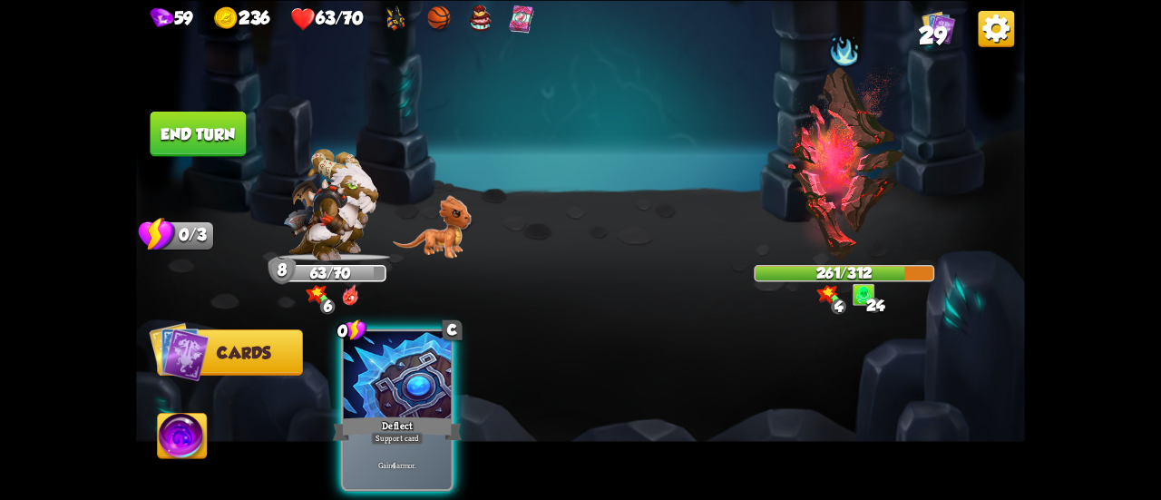
click at [386, 368] on div at bounding box center [397, 376] width 107 height 91
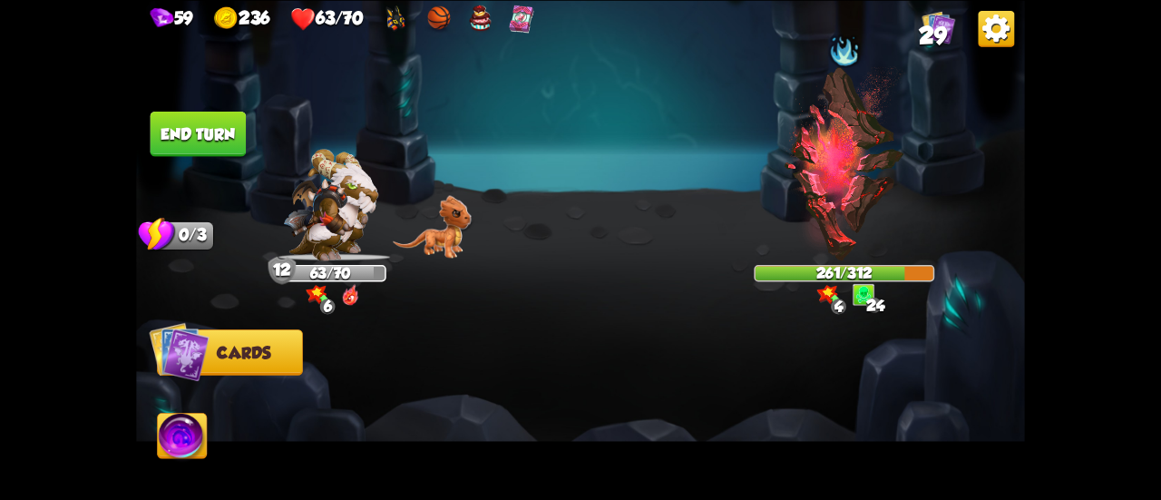
click at [211, 156] on img at bounding box center [580, 250] width 889 height 500
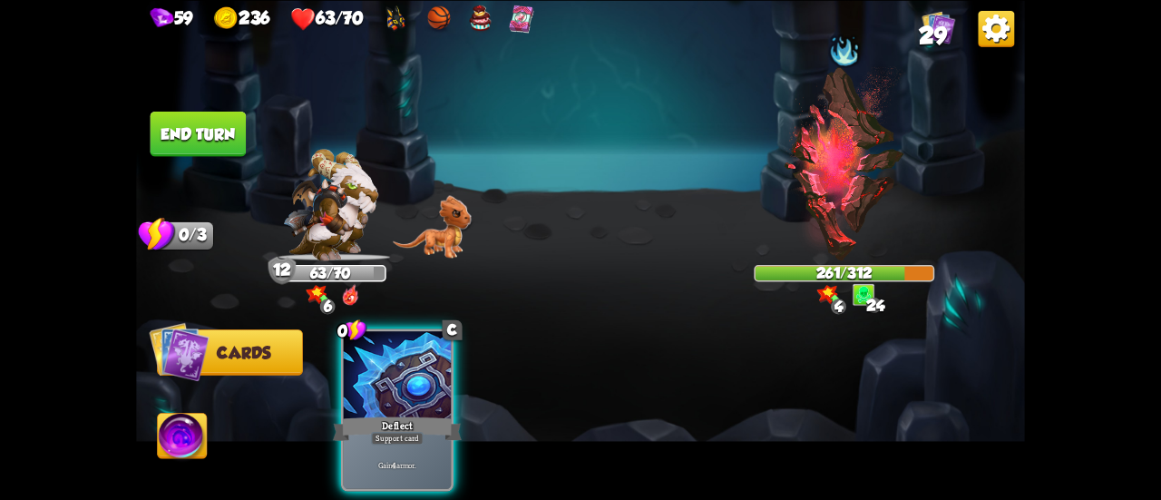
click at [227, 135] on button "End turn" at bounding box center [199, 133] width 96 height 45
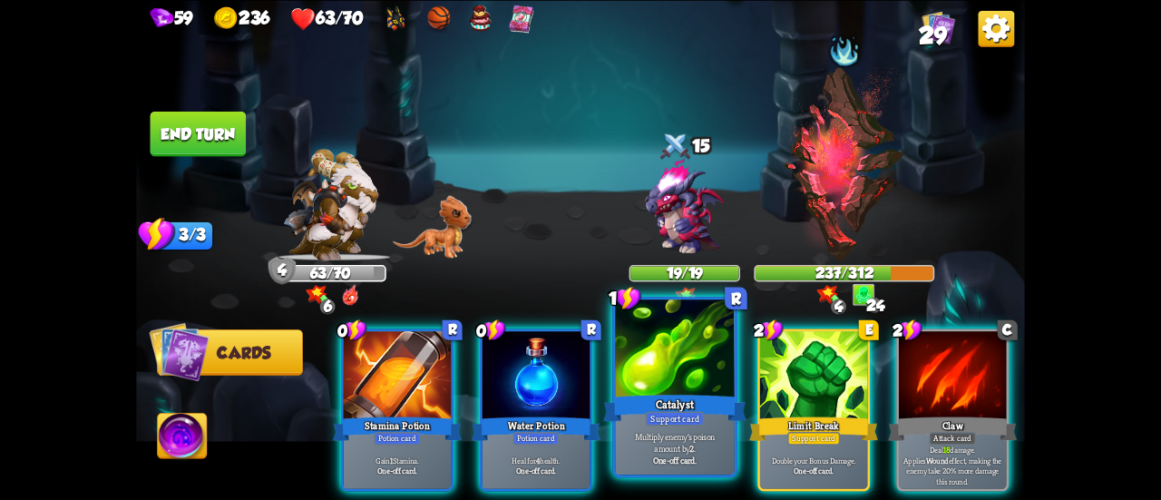
click at [650, 399] on div "Catalyst" at bounding box center [674, 408] width 143 height 32
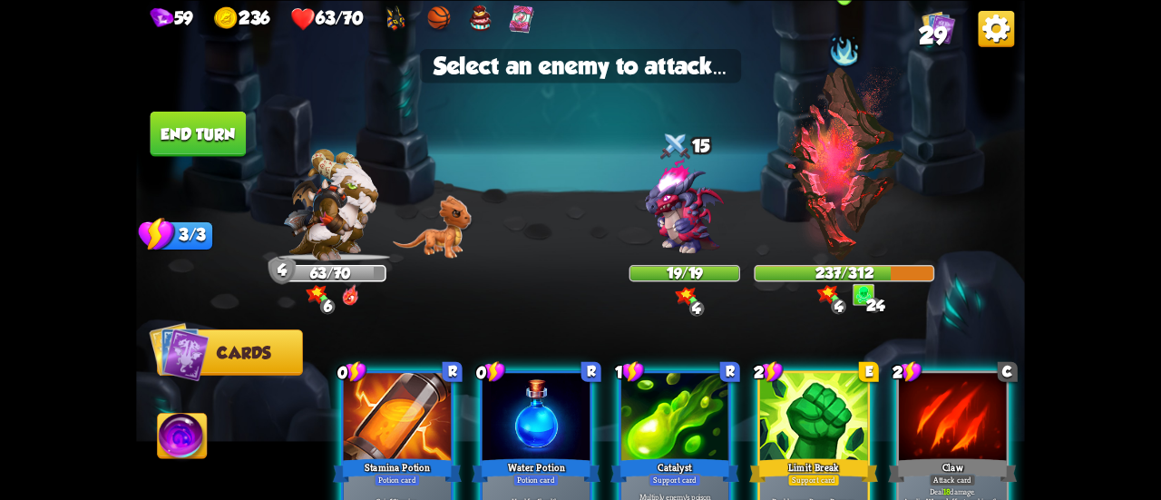
click at [845, 197] on img at bounding box center [844, 163] width 122 height 194
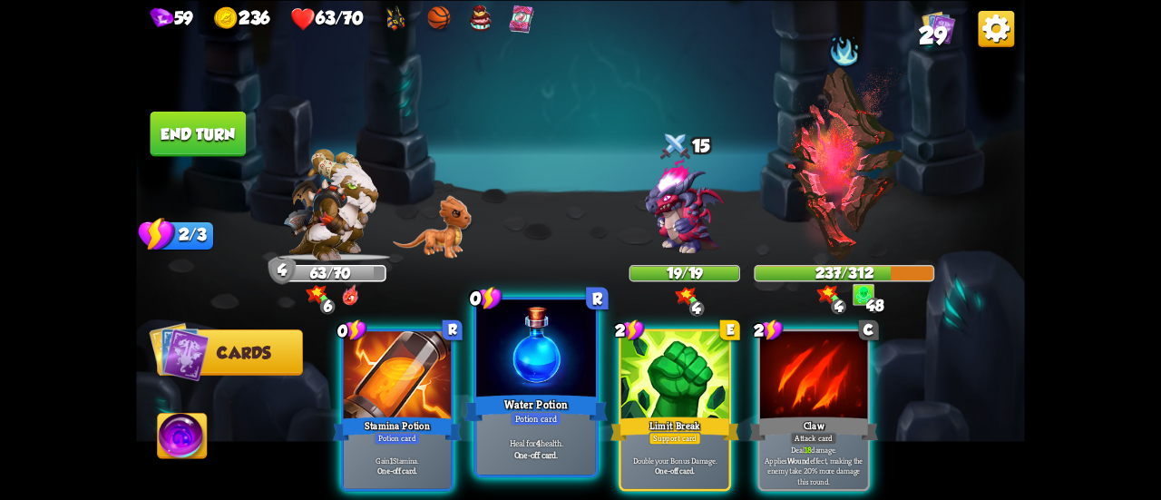
click at [524, 398] on div "Water Potion" at bounding box center [535, 408] width 143 height 32
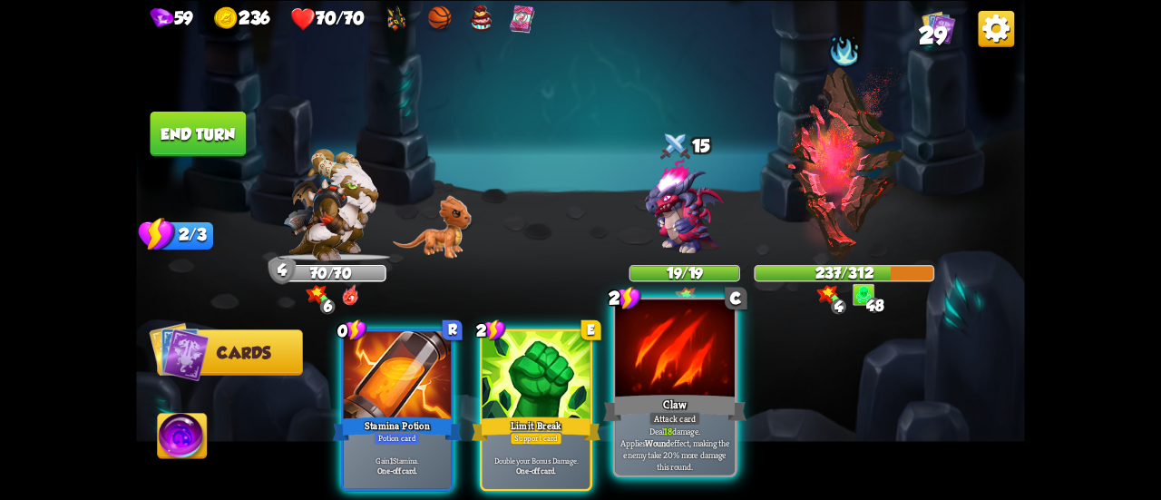
click at [664, 389] on div at bounding box center [675, 349] width 120 height 101
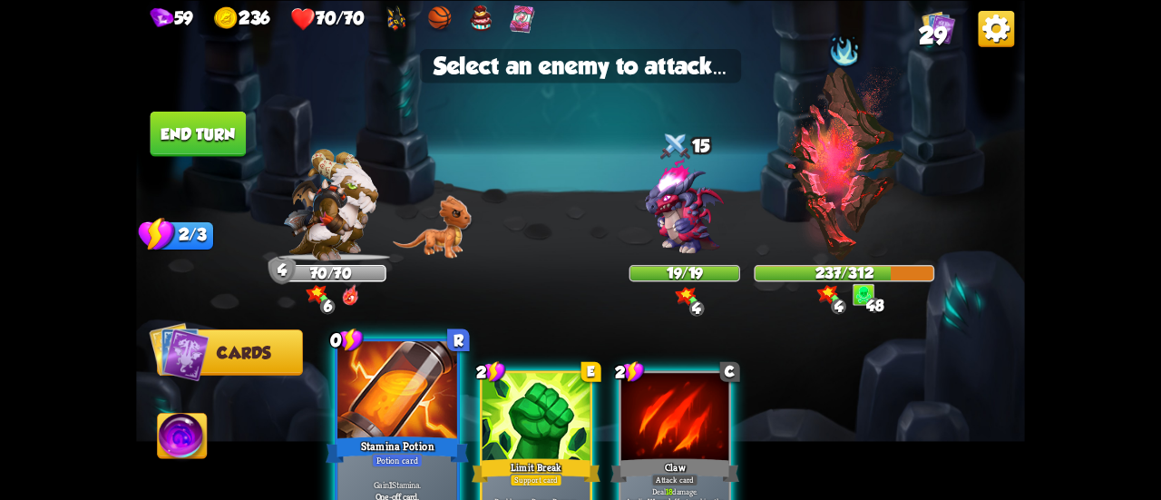
click at [376, 437] on div "Stamina Potion" at bounding box center [397, 450] width 143 height 32
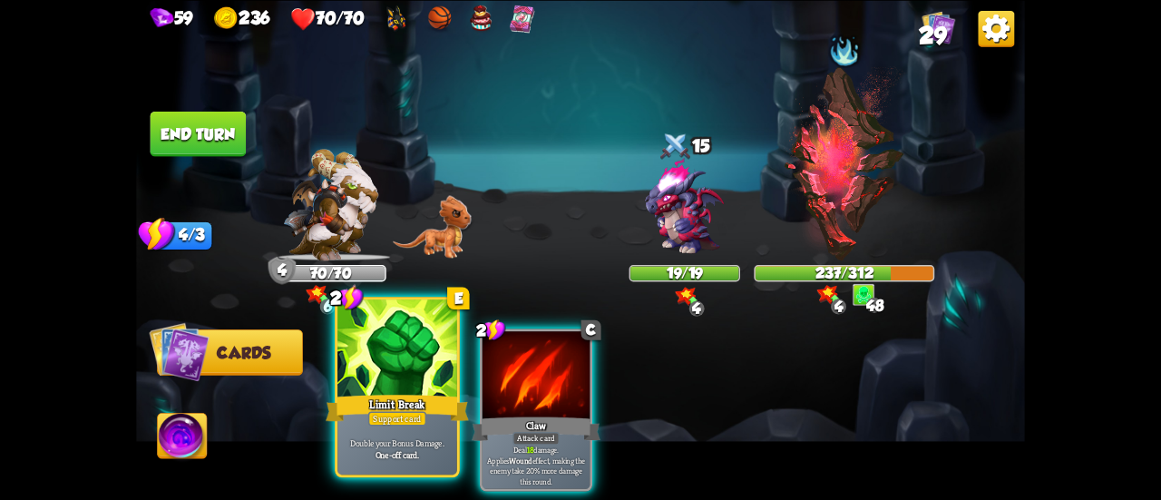
click at [403, 396] on div "Limit Break" at bounding box center [397, 408] width 143 height 32
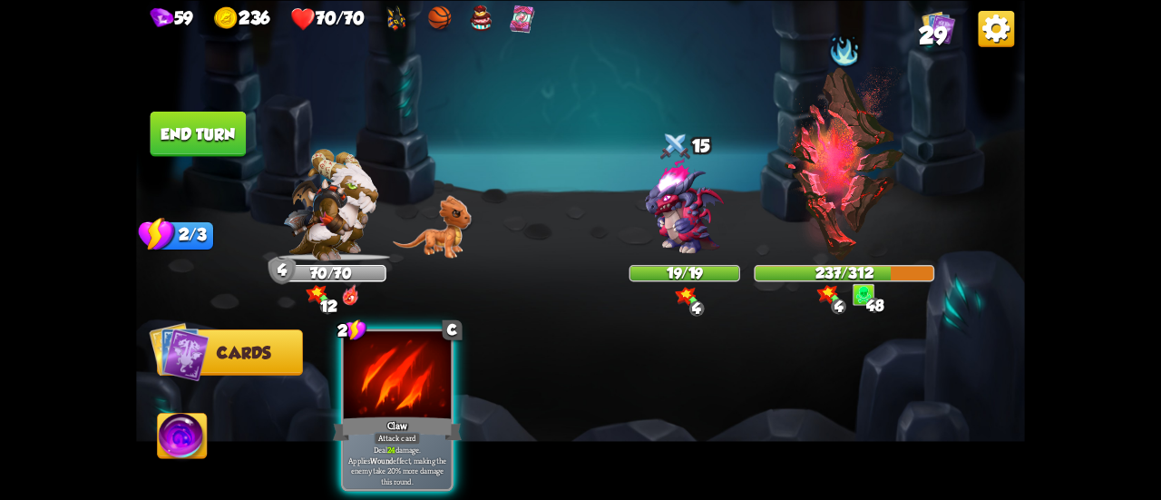
click at [403, 414] on div "Claw" at bounding box center [397, 428] width 129 height 29
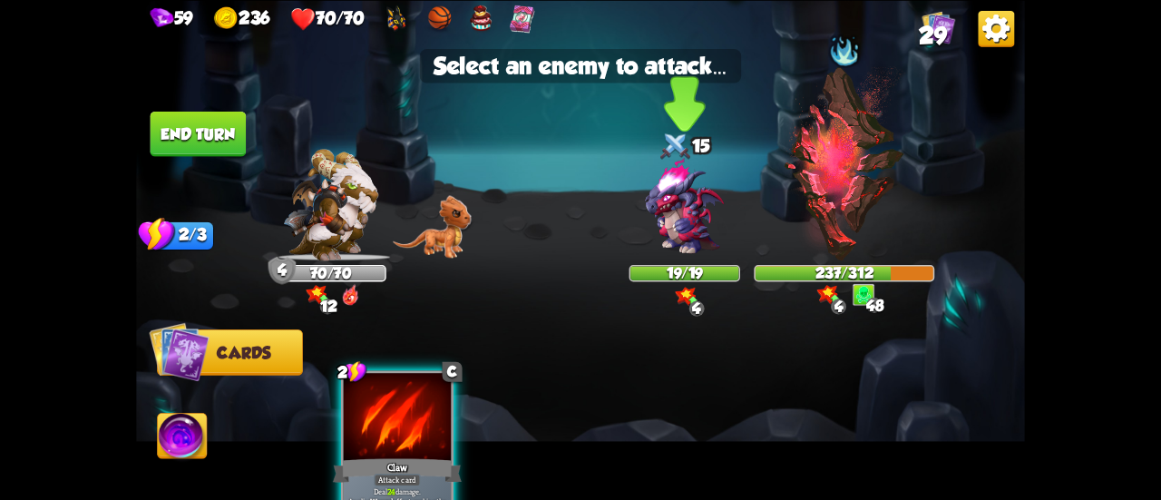
click at [695, 238] on img at bounding box center [684, 206] width 107 height 107
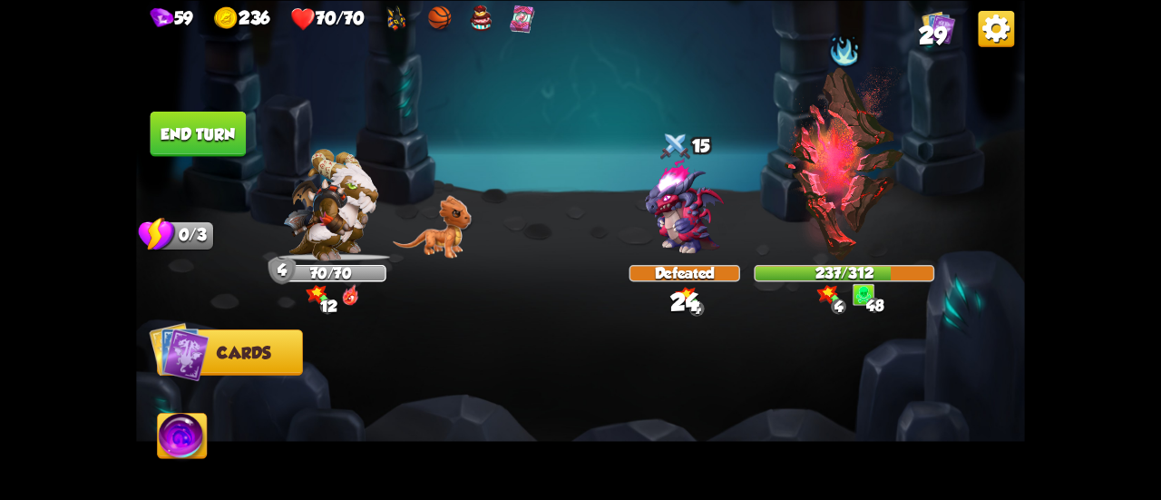
click at [210, 124] on button "End turn" at bounding box center [199, 133] width 96 height 45
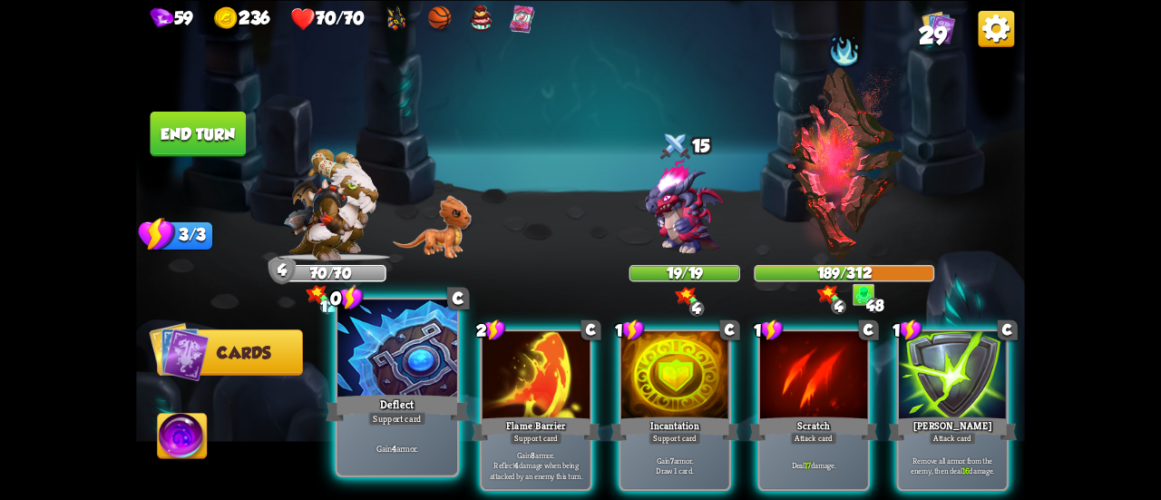
click at [416, 415] on div "Support card" at bounding box center [397, 418] width 58 height 15
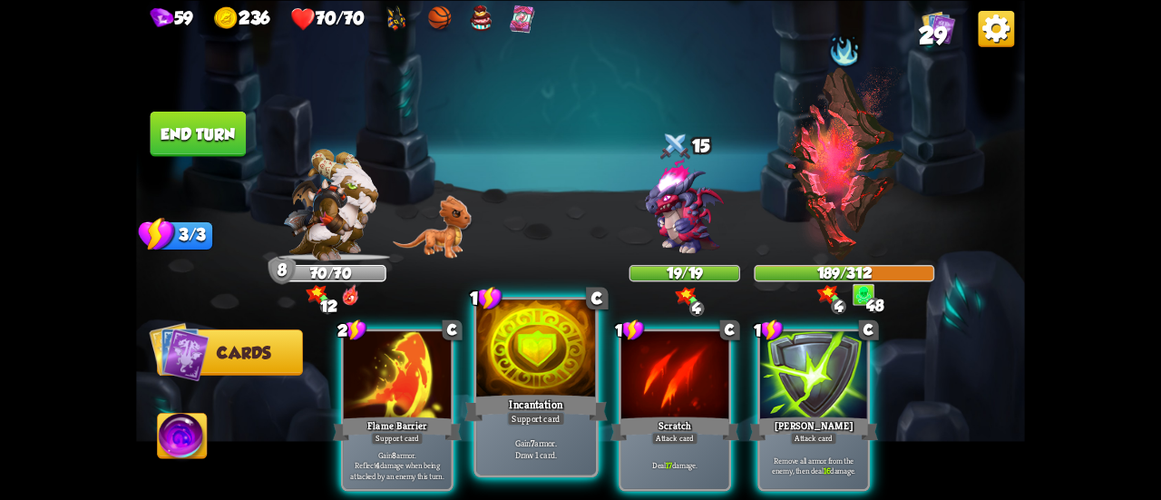
click at [545, 416] on div "Support card" at bounding box center [536, 418] width 58 height 15
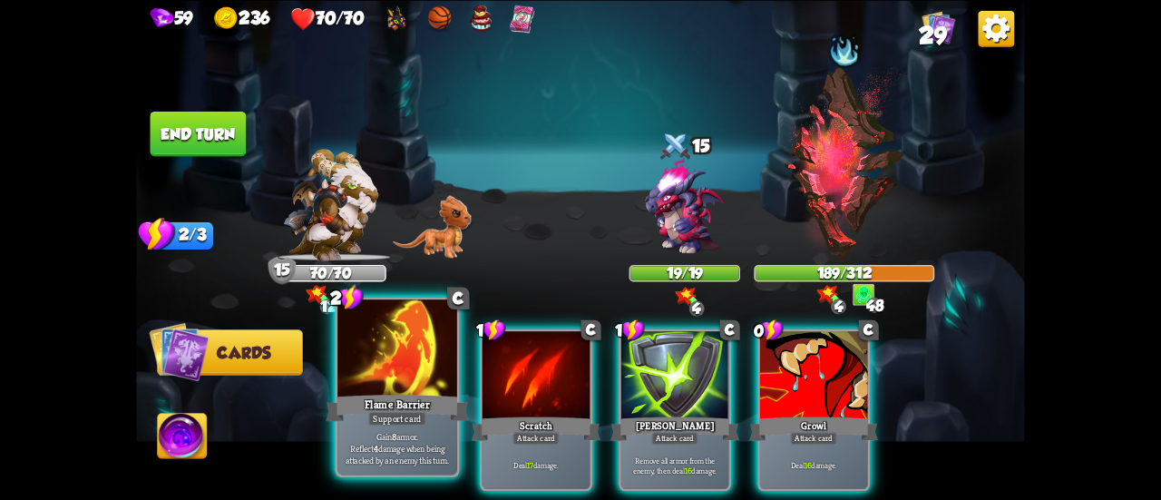
click at [396, 427] on div "Gain 8 armor. Reflect 4 damage when being attacked by an enemy this turn." at bounding box center [397, 448] width 120 height 52
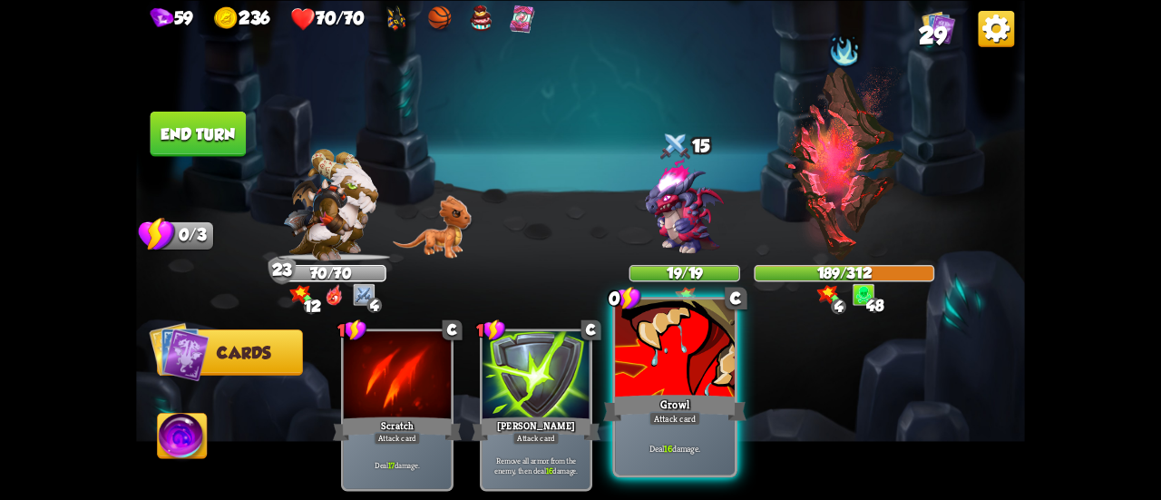
click at [660, 386] on div at bounding box center [675, 349] width 120 height 101
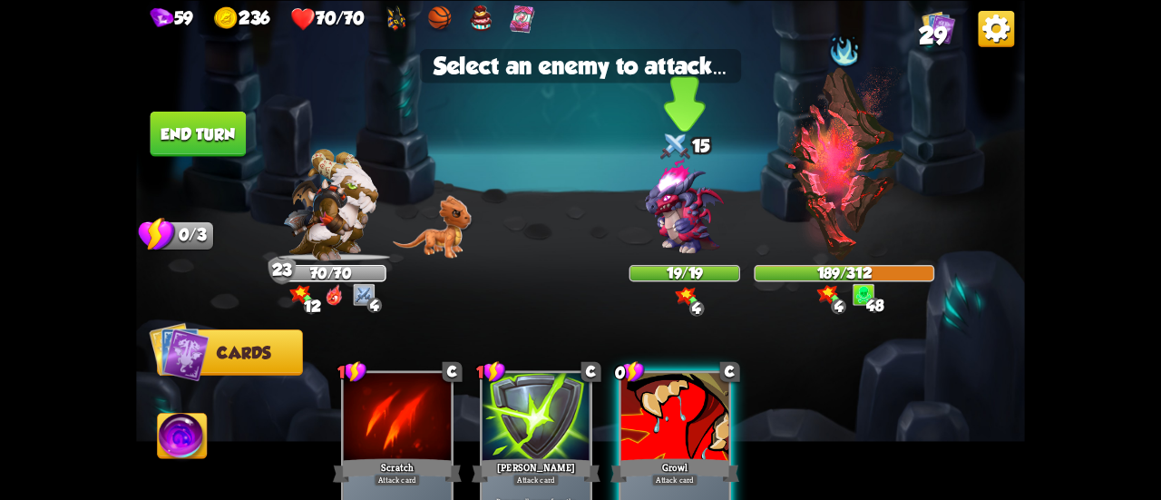
click at [679, 217] on img at bounding box center [684, 206] width 107 height 107
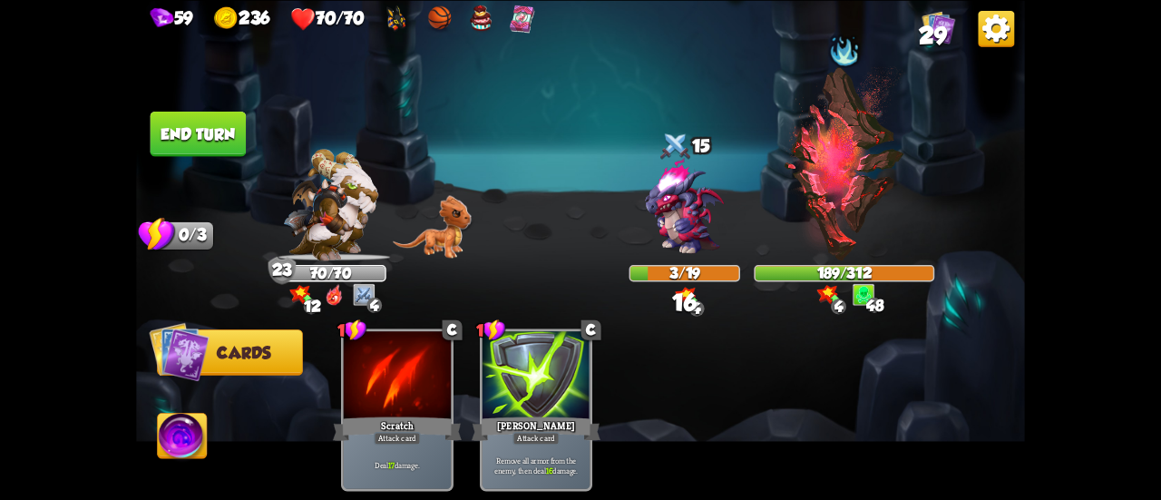
click at [234, 123] on button "End turn" at bounding box center [199, 133] width 96 height 45
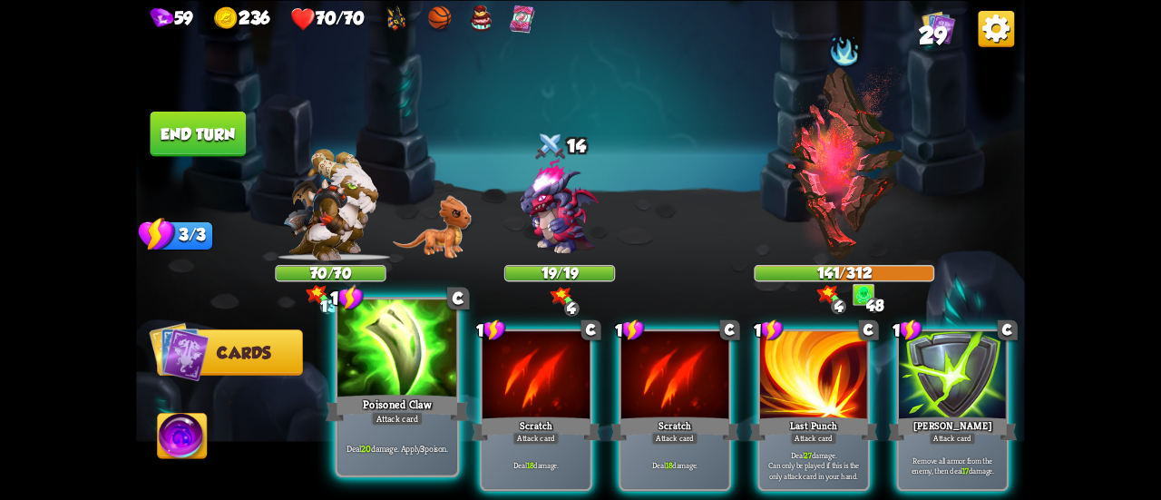
click at [406, 405] on div "Poisoned Claw" at bounding box center [397, 408] width 143 height 32
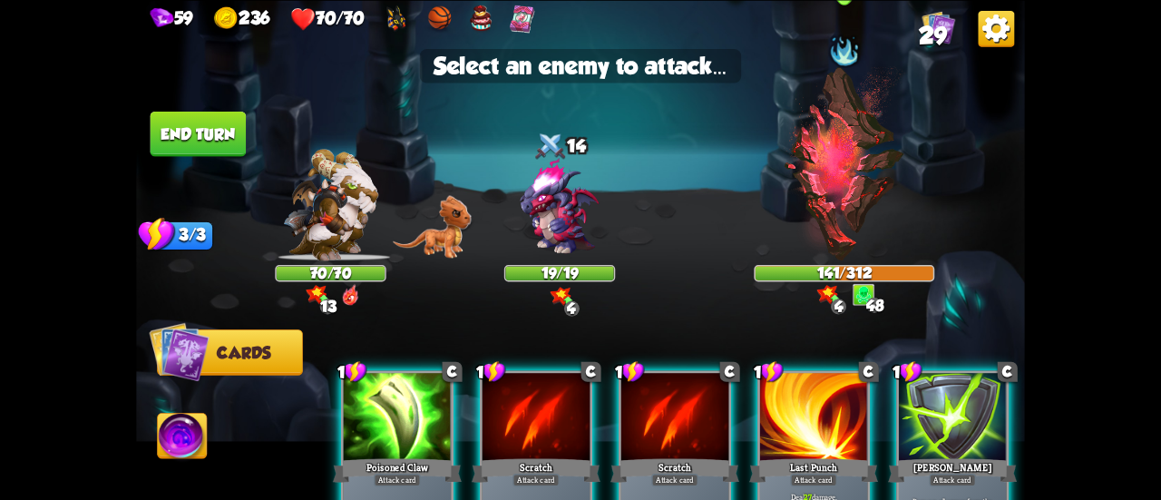
click at [830, 199] on img at bounding box center [844, 163] width 122 height 194
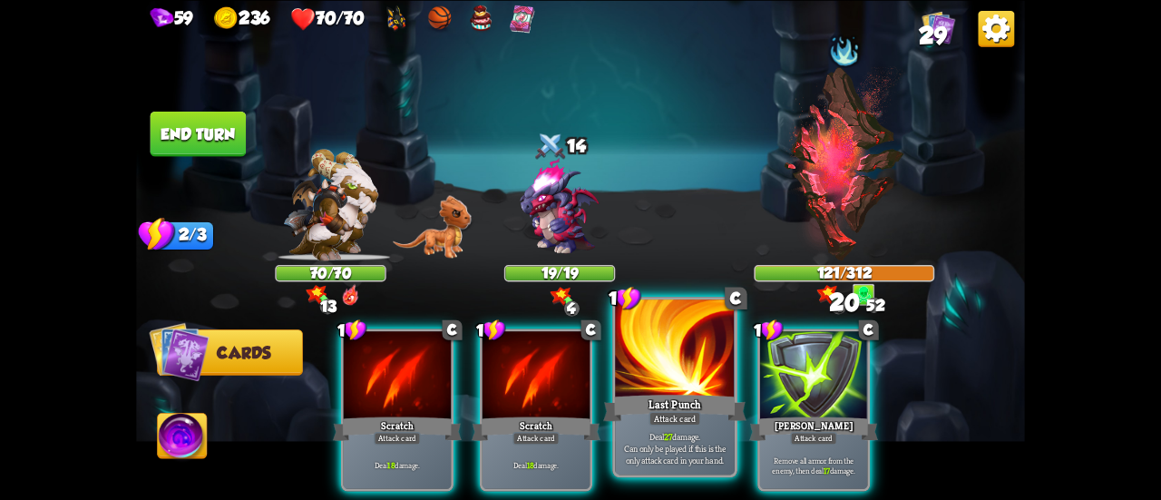
click at [680, 389] on div at bounding box center [675, 349] width 120 height 101
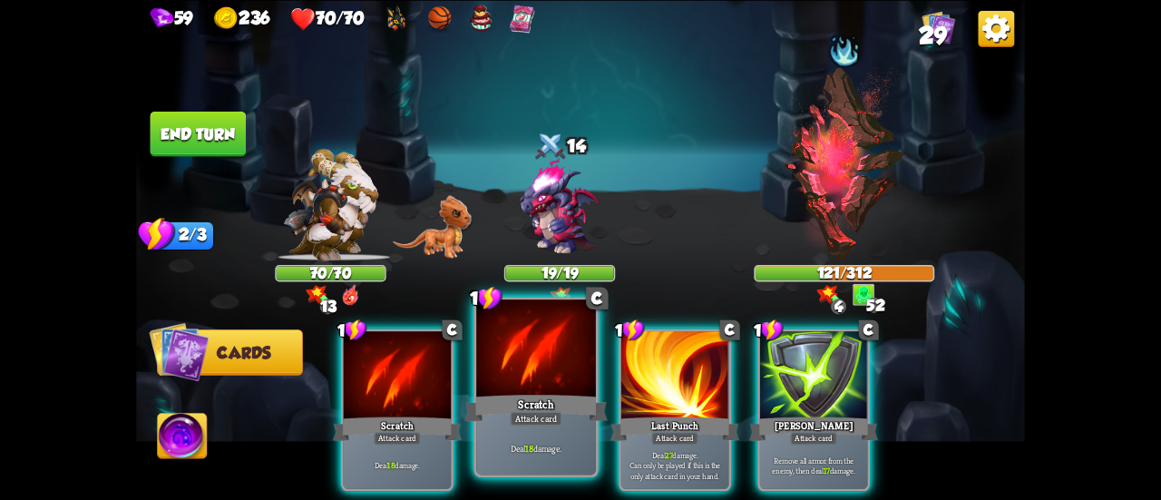
click at [547, 414] on div "Attack card" at bounding box center [536, 418] width 52 height 15
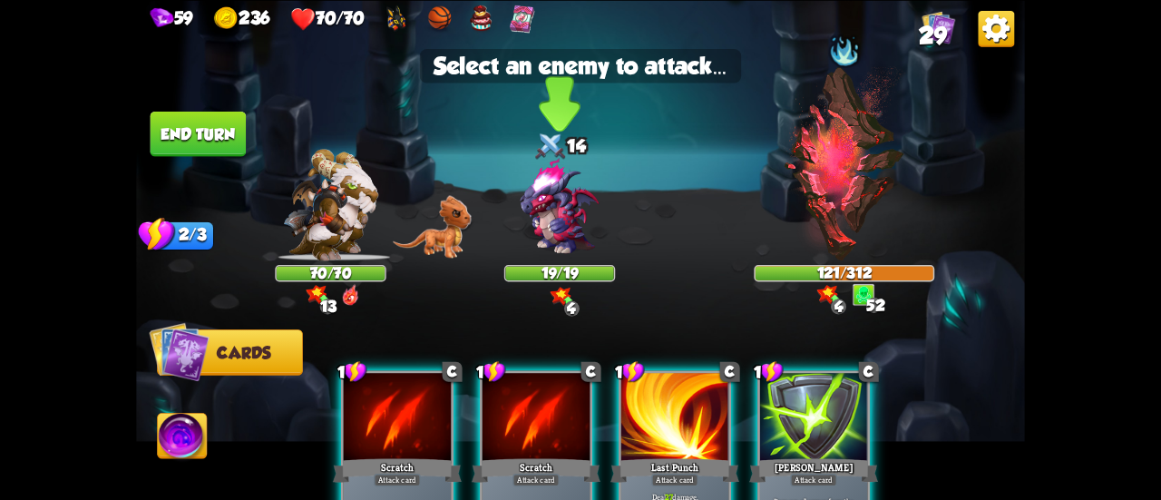
click at [573, 264] on img at bounding box center [580, 250] width 889 height 500
click at [553, 226] on img at bounding box center [559, 206] width 107 height 107
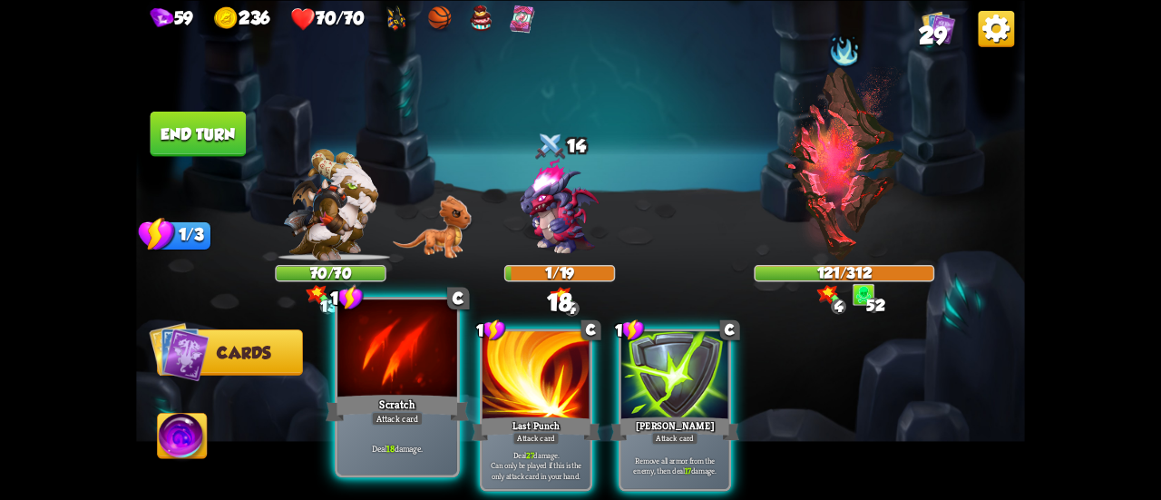
click at [387, 388] on div "1 C Scratch Attack card Deal 18 damage." at bounding box center [397, 387] width 125 height 181
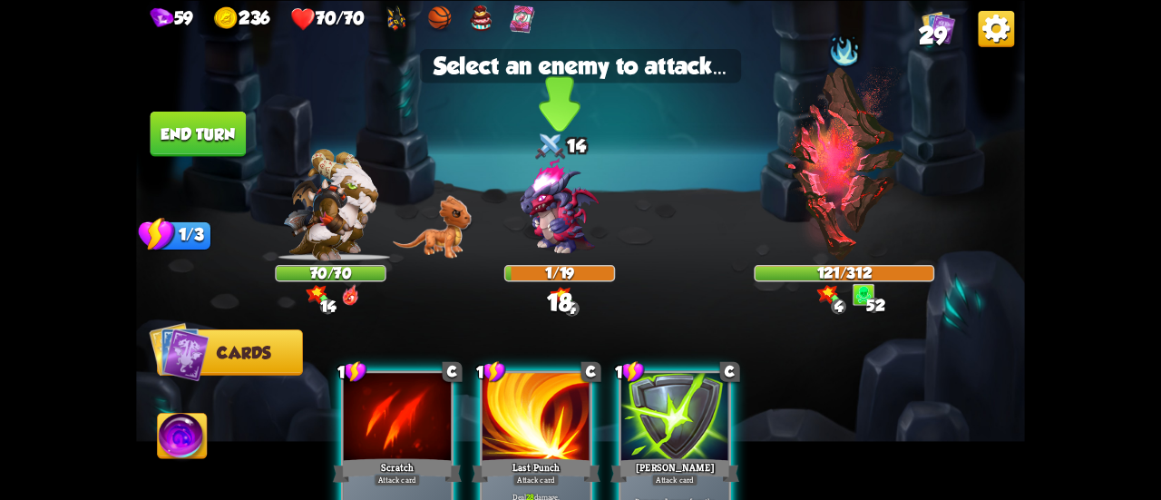
click at [548, 224] on img at bounding box center [559, 206] width 107 height 107
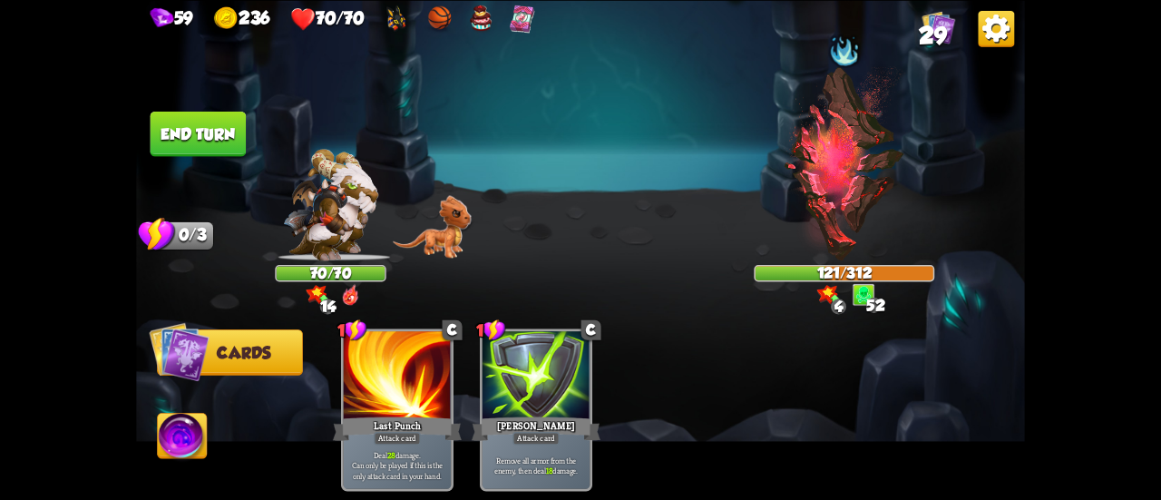
click at [209, 143] on button "End turn" at bounding box center [199, 133] width 96 height 45
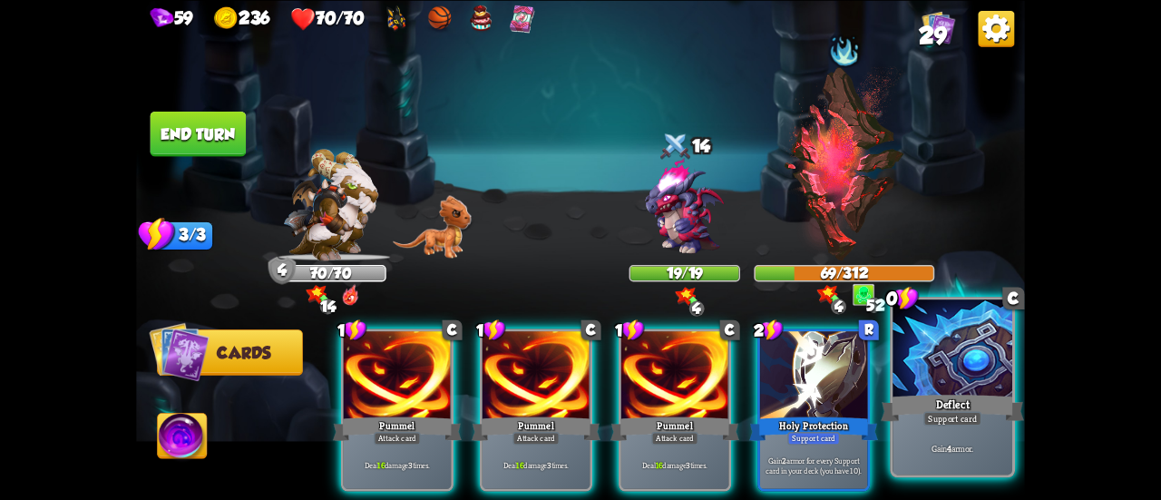
click at [944, 402] on div "Deflect" at bounding box center [952, 408] width 143 height 32
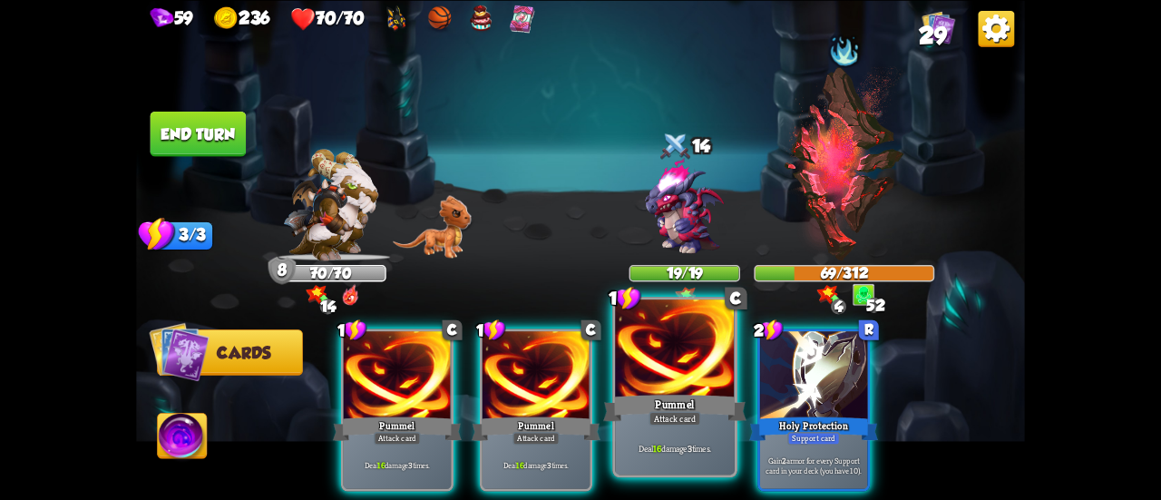
click at [690, 390] on div at bounding box center [675, 349] width 120 height 101
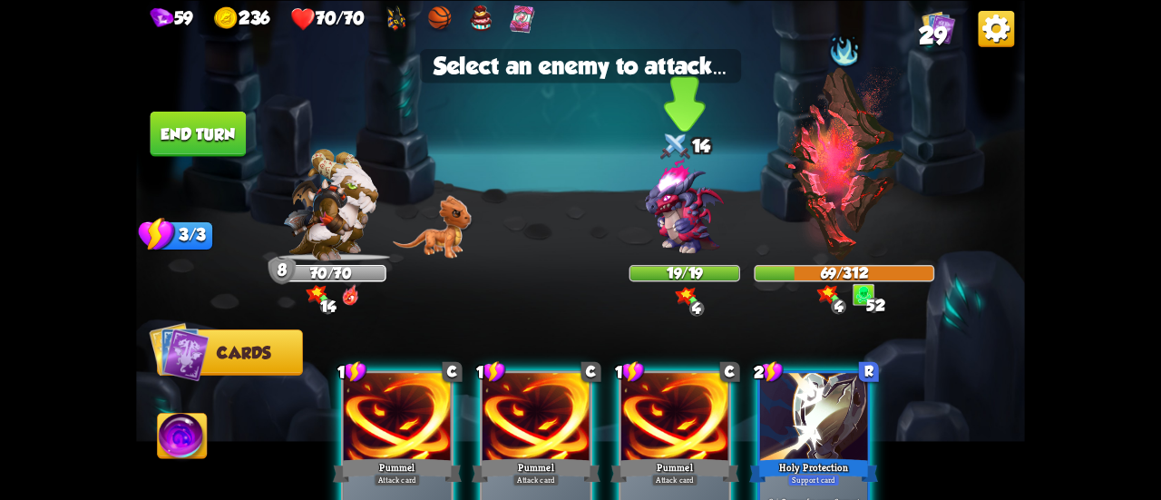
click at [701, 208] on img at bounding box center [684, 206] width 107 height 107
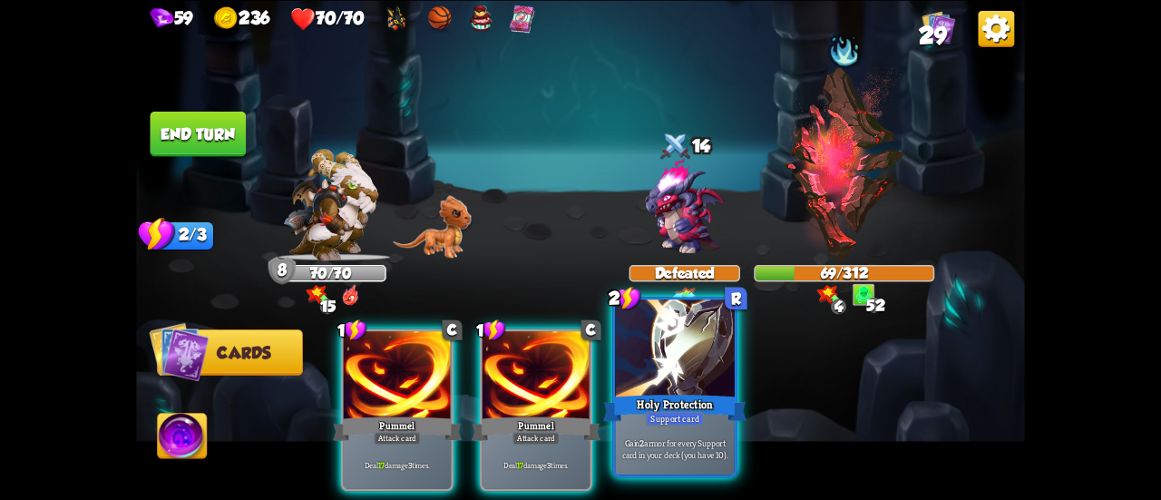
click at [680, 395] on div "Holy Protection" at bounding box center [674, 408] width 143 height 32
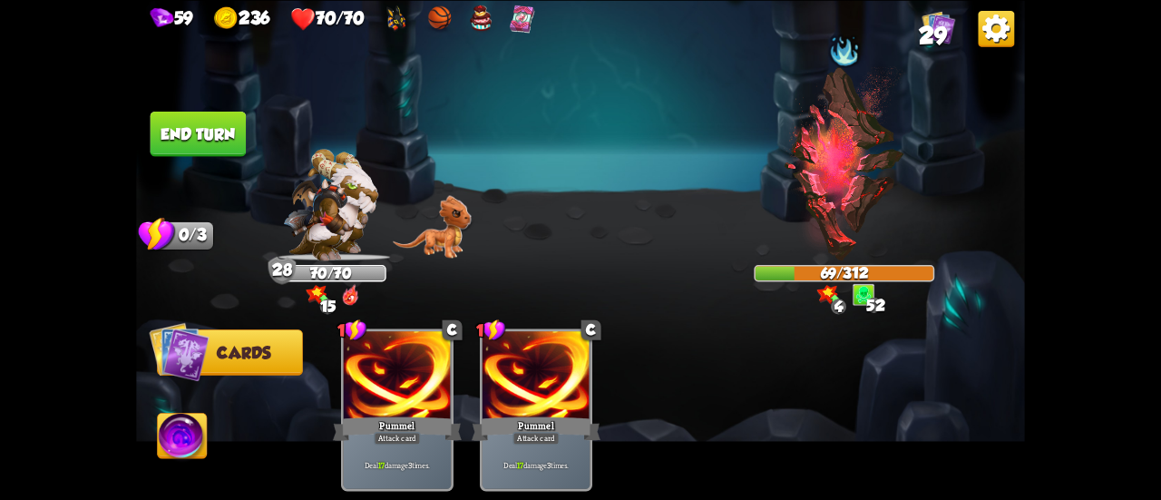
click at [215, 141] on button "End turn" at bounding box center [199, 133] width 96 height 45
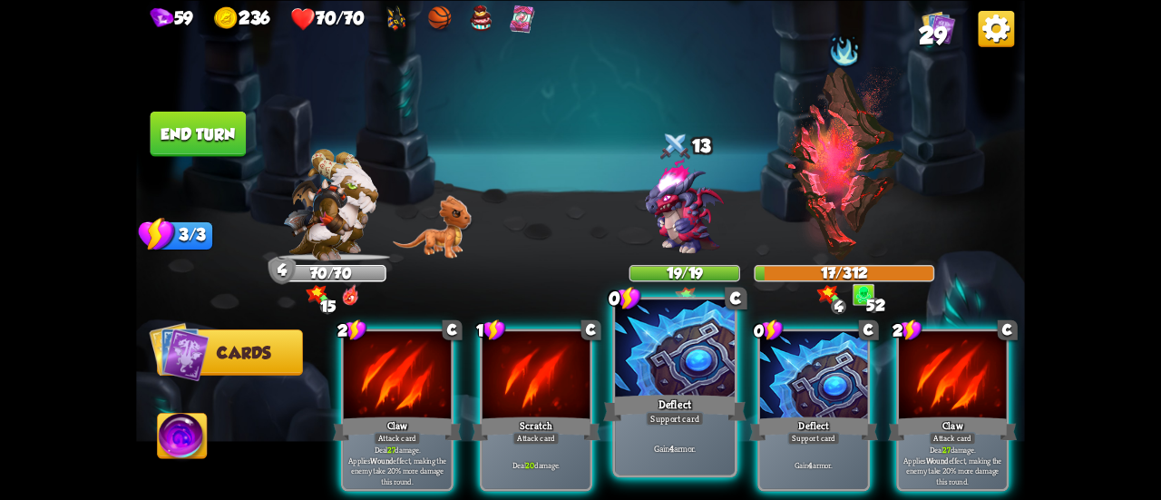
drag, startPoint x: 705, startPoint y: 378, endPoint x: 694, endPoint y: 380, distance: 11.0
click at [700, 380] on div at bounding box center [675, 349] width 120 height 101
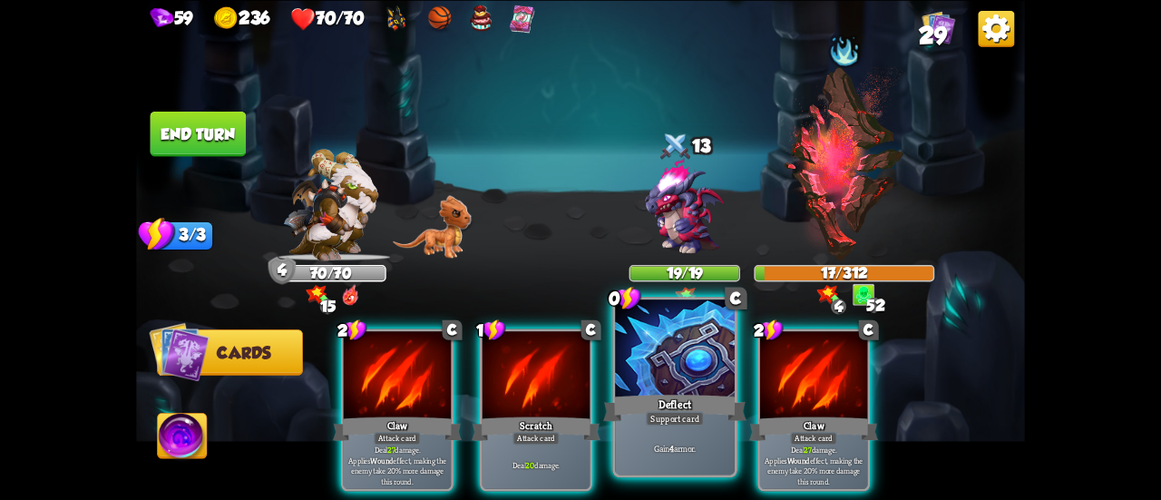
click at [694, 380] on div at bounding box center [675, 349] width 120 height 101
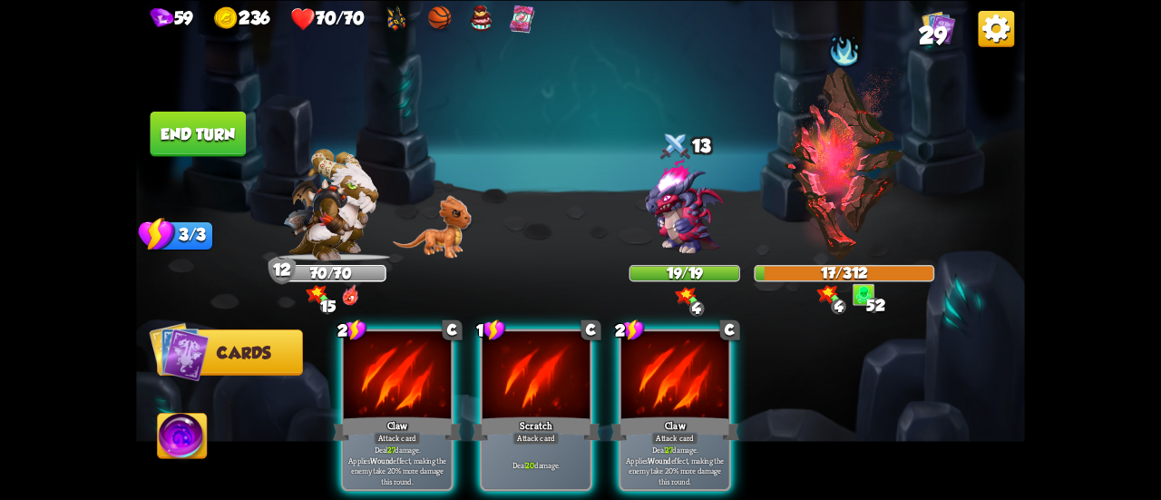
drag, startPoint x: 670, startPoint y: 406, endPoint x: 684, endPoint y: 303, distance: 104.3
click at [672, 414] on div "Claw" at bounding box center [675, 428] width 129 height 29
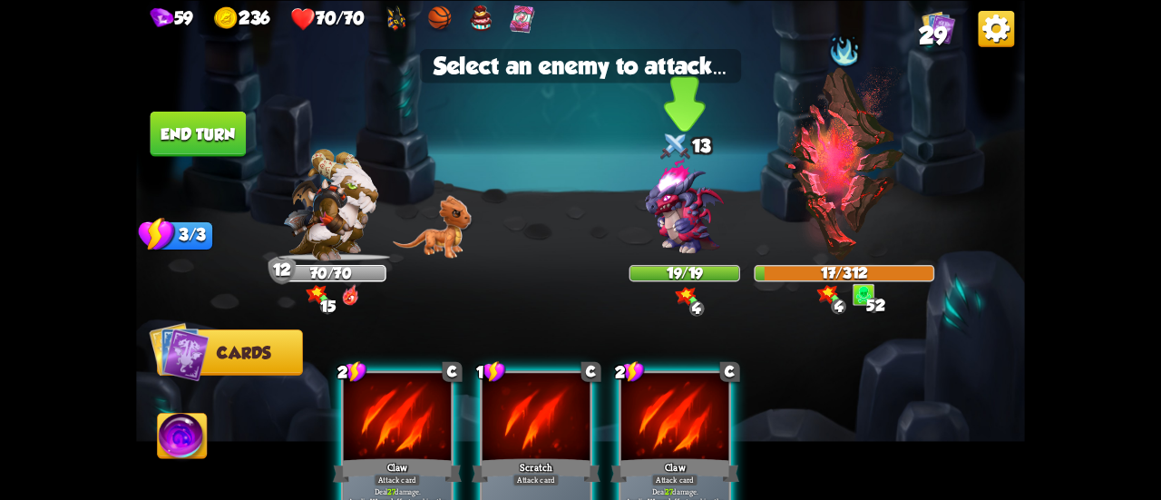
click at [672, 249] on img at bounding box center [684, 206] width 107 height 107
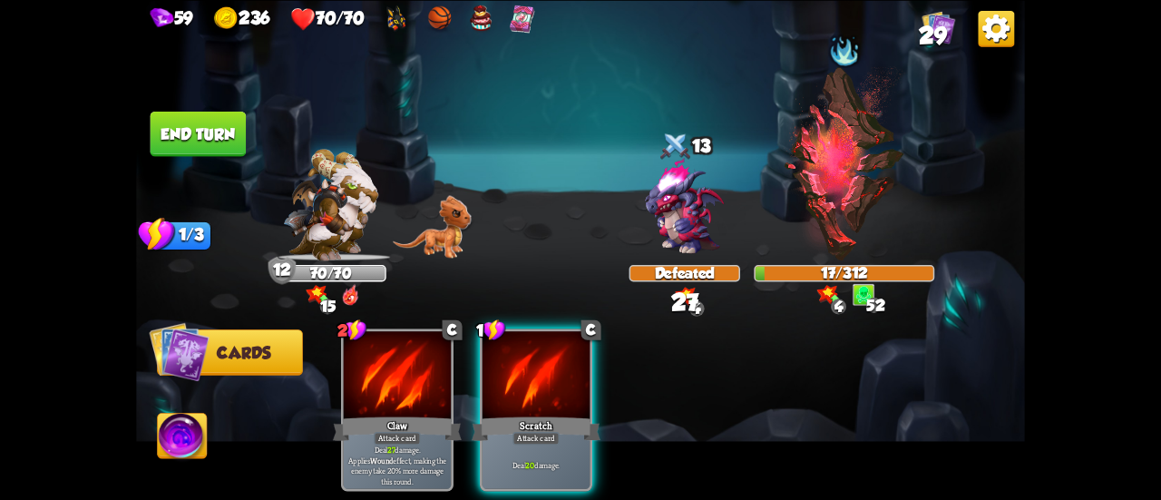
drag, startPoint x: 543, startPoint y: 379, endPoint x: 566, endPoint y: 352, distance: 36.0
click at [553, 367] on div at bounding box center [536, 376] width 107 height 91
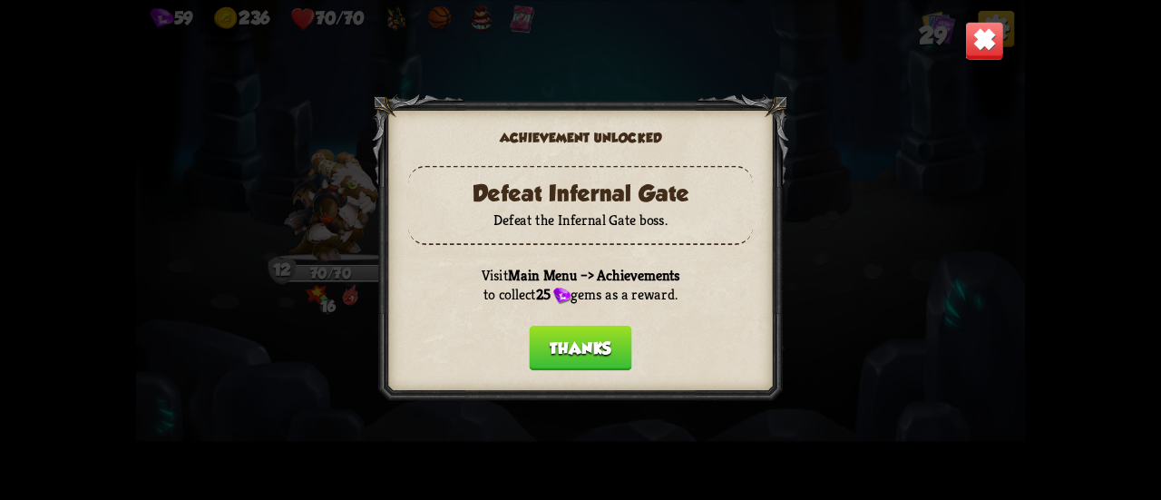
click at [597, 344] on button "Thanks" at bounding box center [580, 347] width 103 height 45
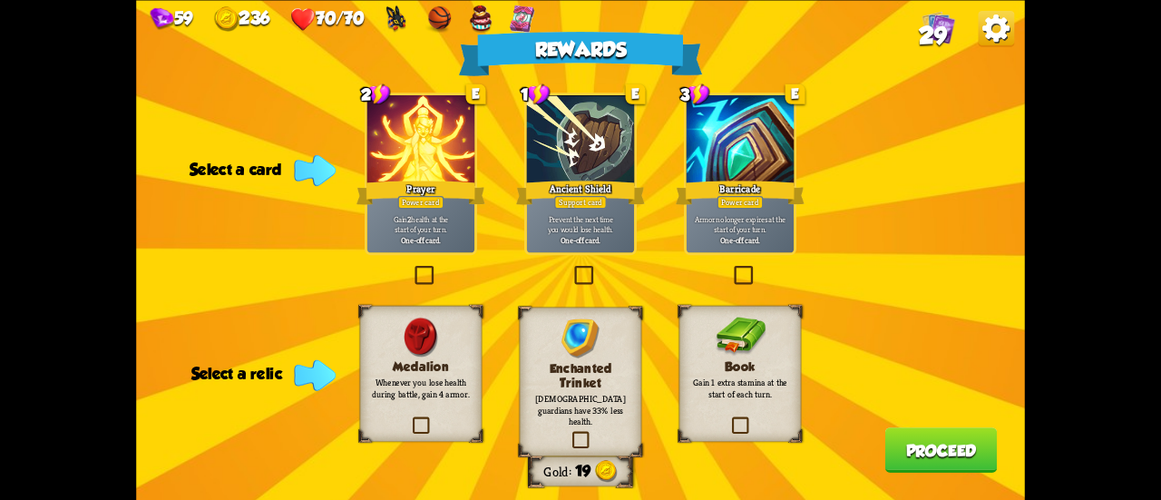
click at [729, 418] on label at bounding box center [729, 418] width 0 height 0
click at [0, 0] on input "checkbox" at bounding box center [0, 0] width 0 height 0
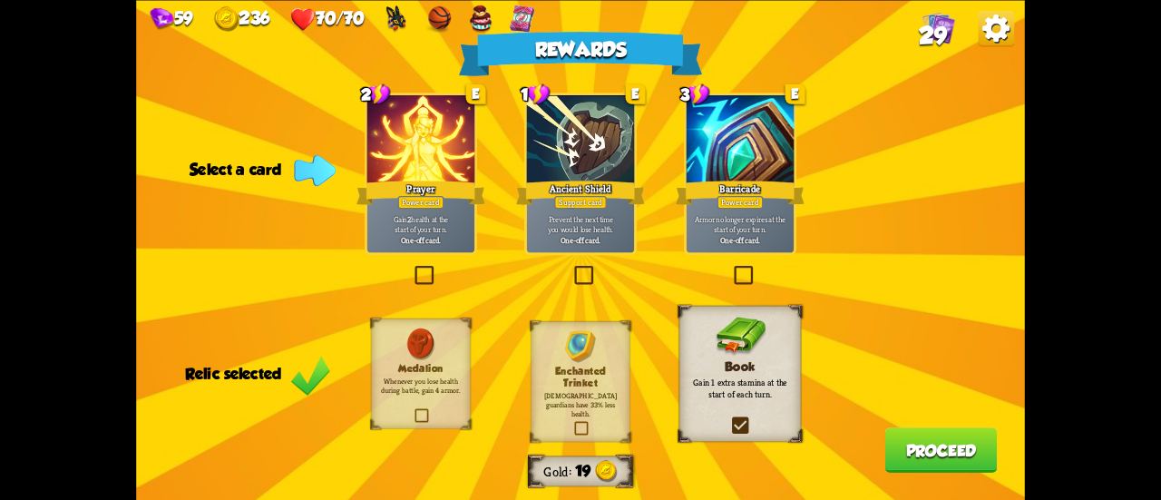
click at [425, 235] on div "Gain 2 health at the start of your turn. One-off card." at bounding box center [420, 228] width 107 height 47
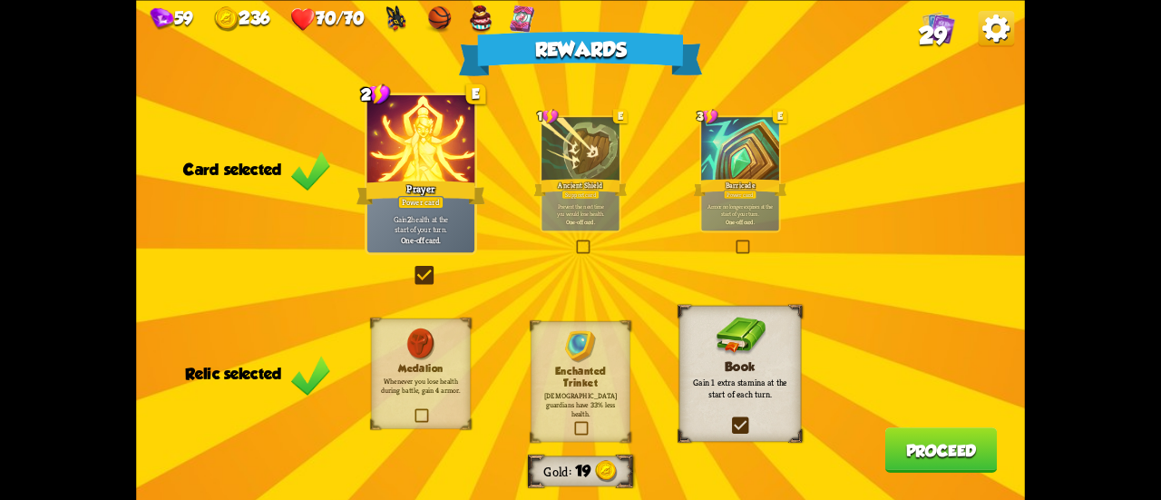
click at [957, 447] on button "Proceed" at bounding box center [941, 449] width 112 height 45
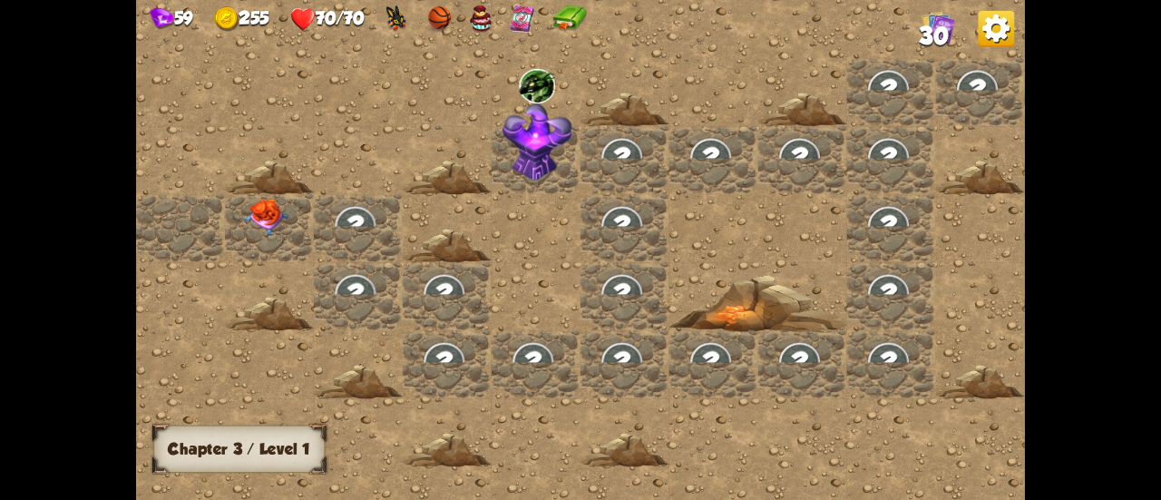
click at [278, 228] on img at bounding box center [267, 217] width 44 height 37
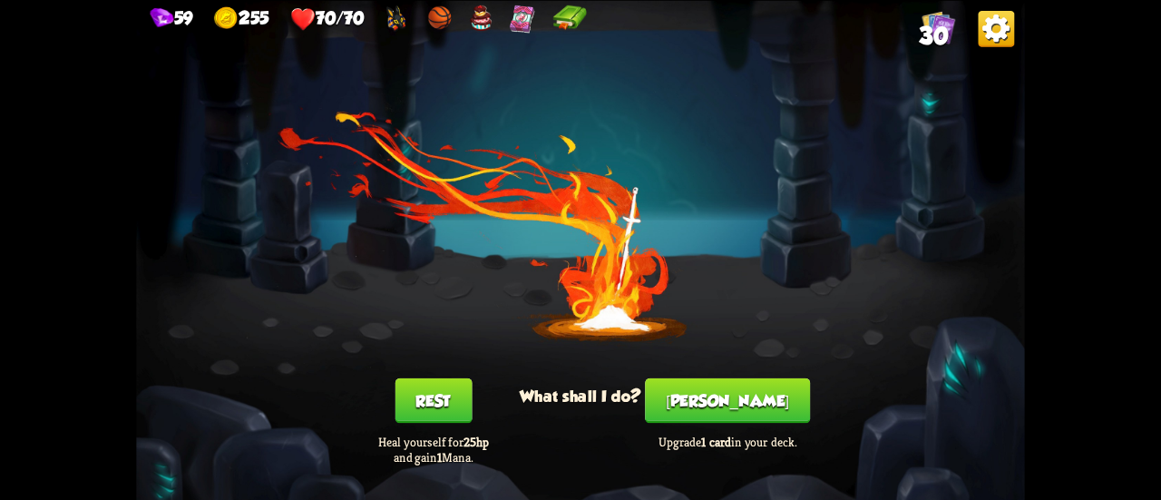
click at [445, 411] on button "Rest" at bounding box center [433, 399] width 77 height 45
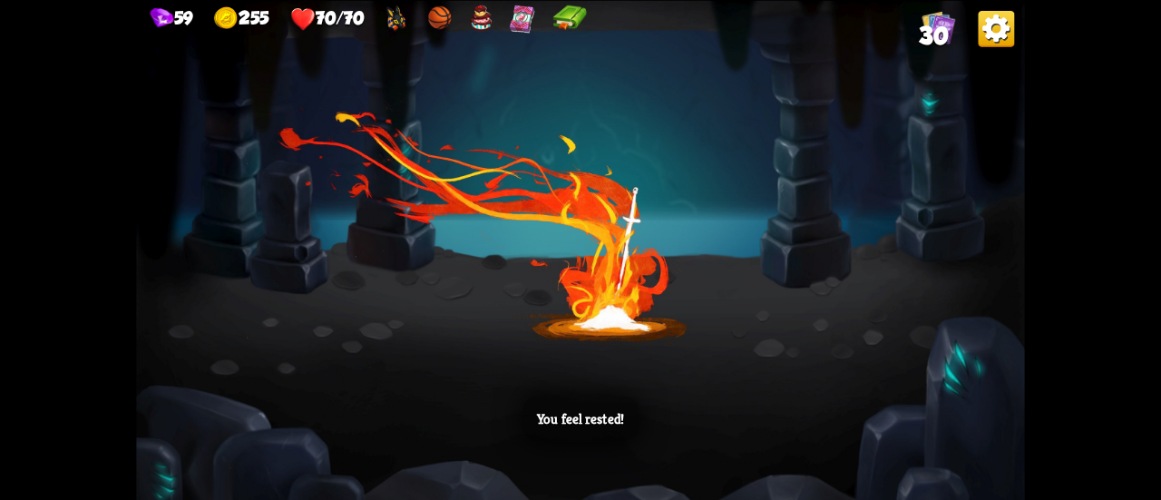
click at [555, 244] on div "You feel rested!" at bounding box center [580, 250] width 889 height 500
click at [688, 181] on div "You feel rested!" at bounding box center [580, 250] width 889 height 500
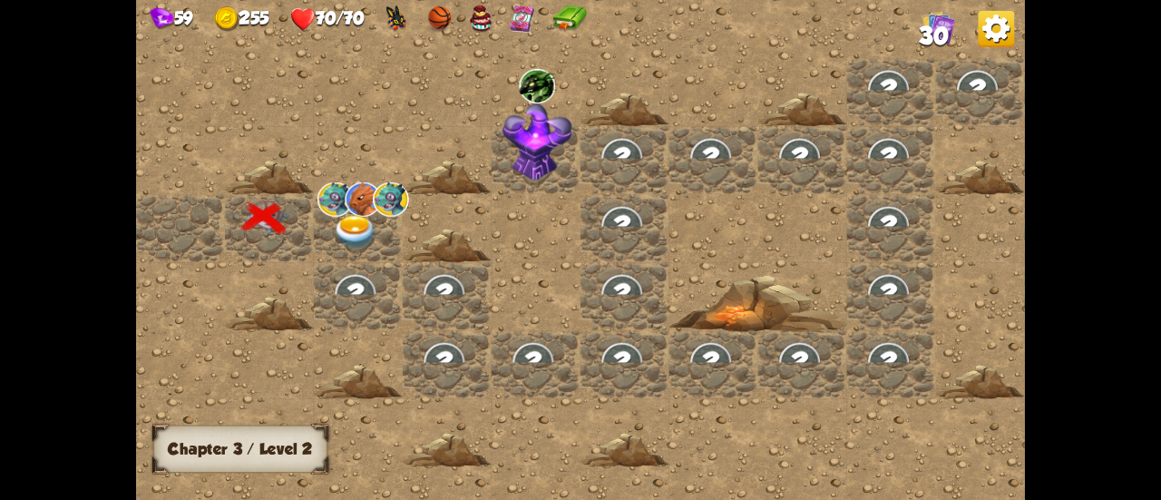
click at [351, 240] on img at bounding box center [356, 232] width 44 height 34
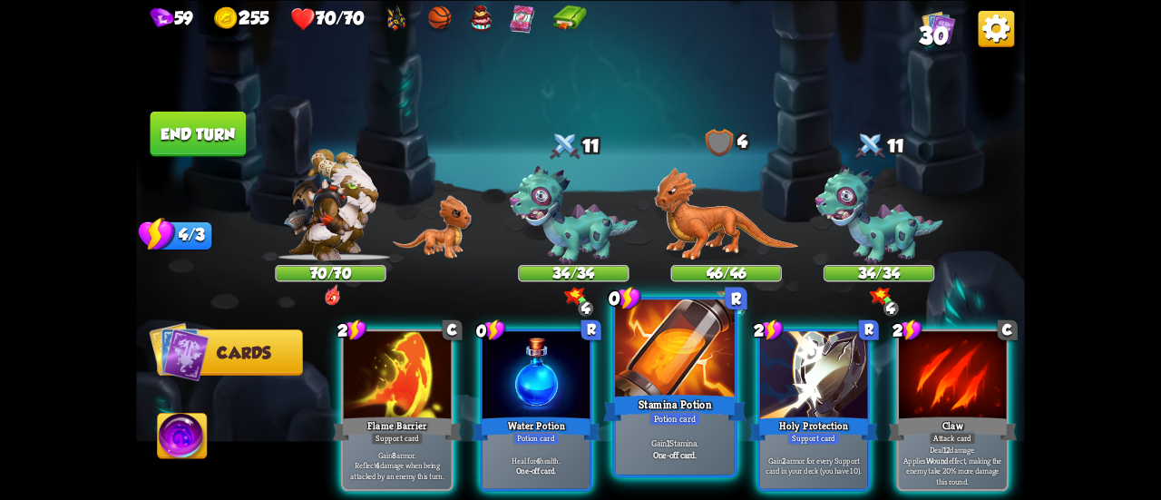
click at [692, 391] on div at bounding box center [675, 349] width 120 height 101
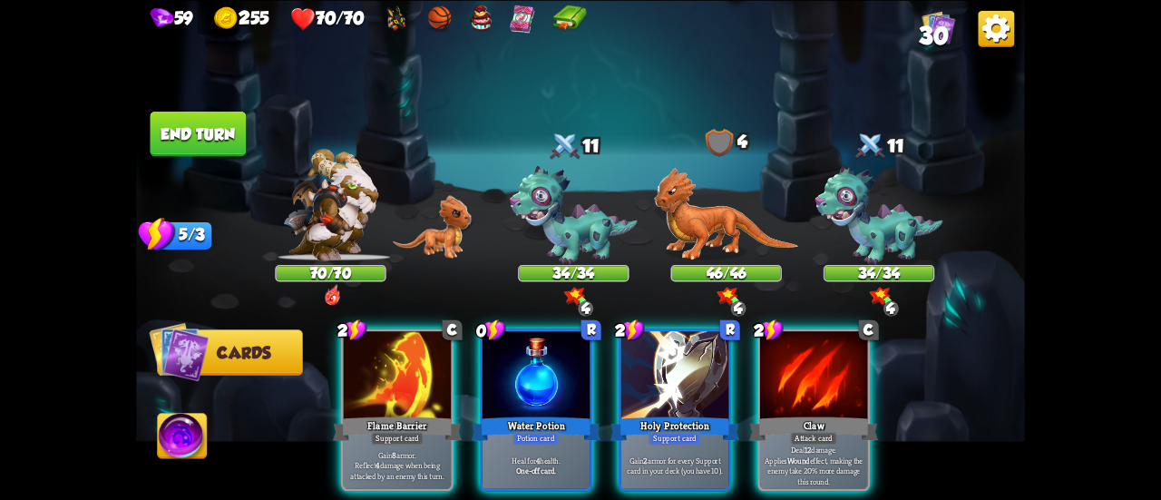
click at [691, 391] on div at bounding box center [674, 376] width 107 height 91
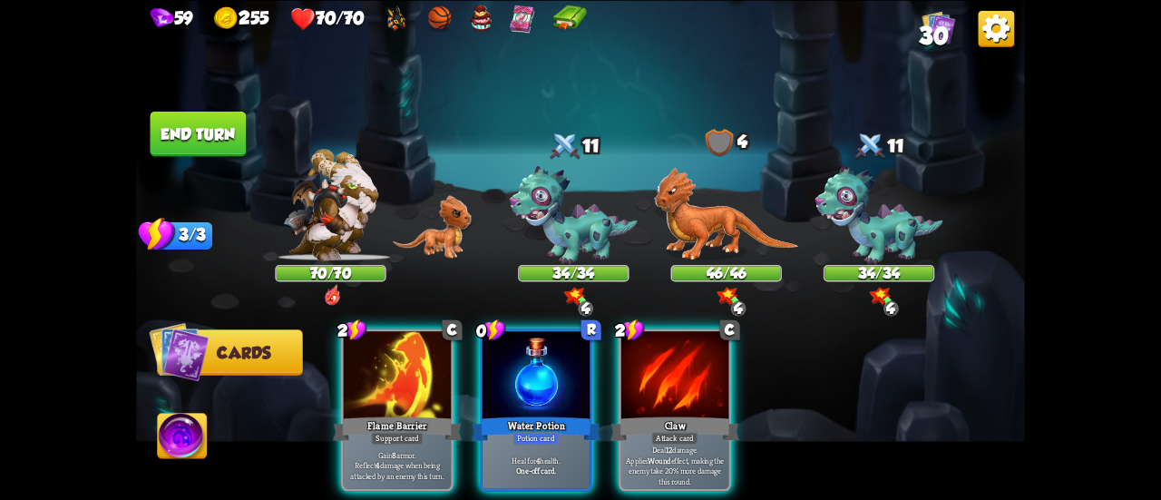
click at [691, 391] on div at bounding box center [674, 376] width 107 height 91
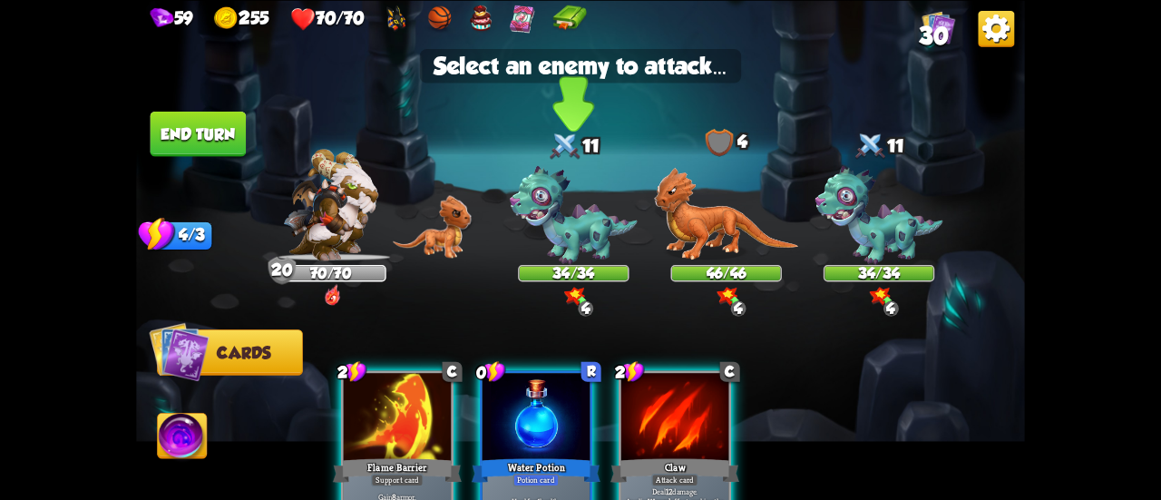
click at [572, 242] on img at bounding box center [574, 215] width 128 height 99
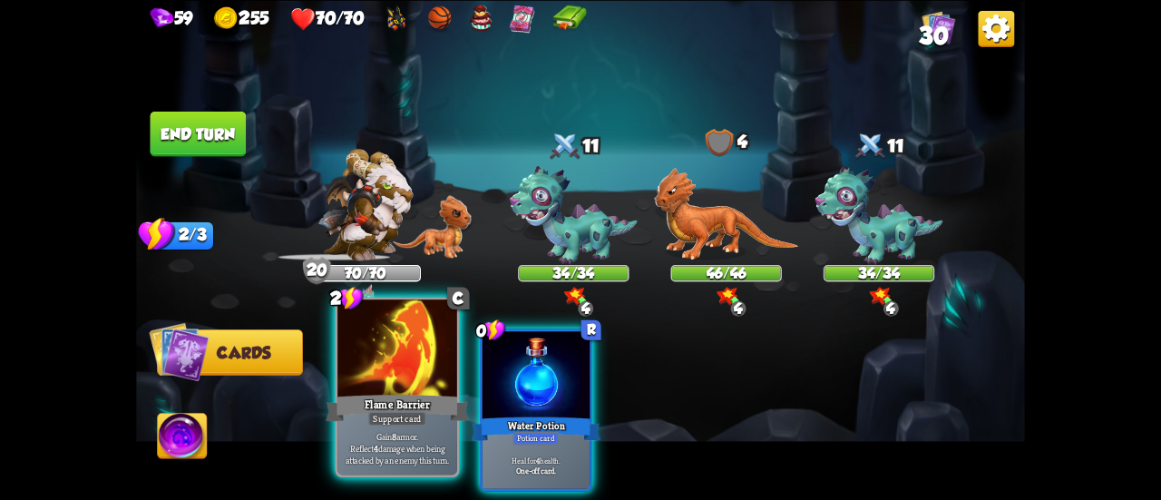
click at [404, 376] on div at bounding box center [397, 349] width 120 height 101
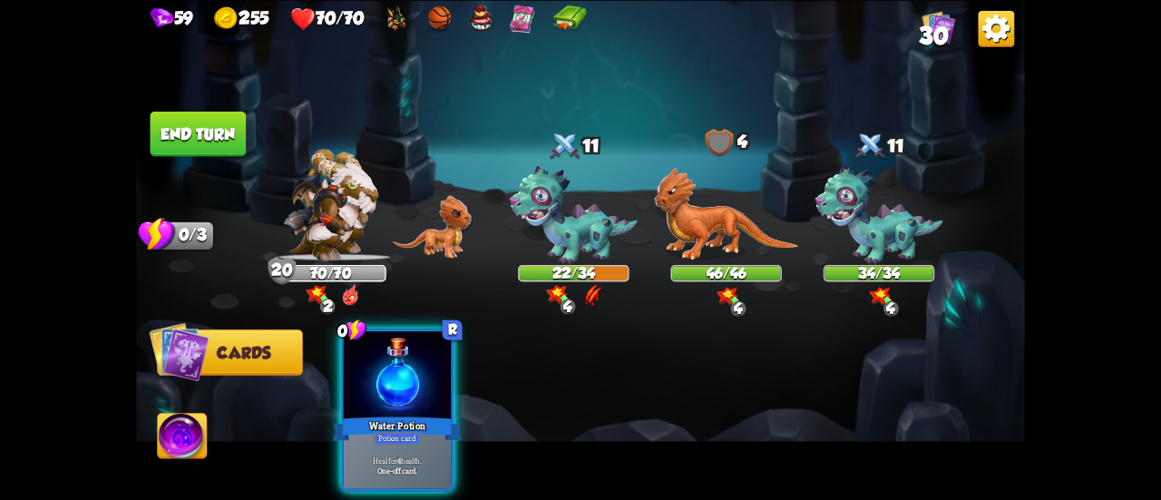
click at [204, 133] on button "End turn" at bounding box center [199, 133] width 96 height 45
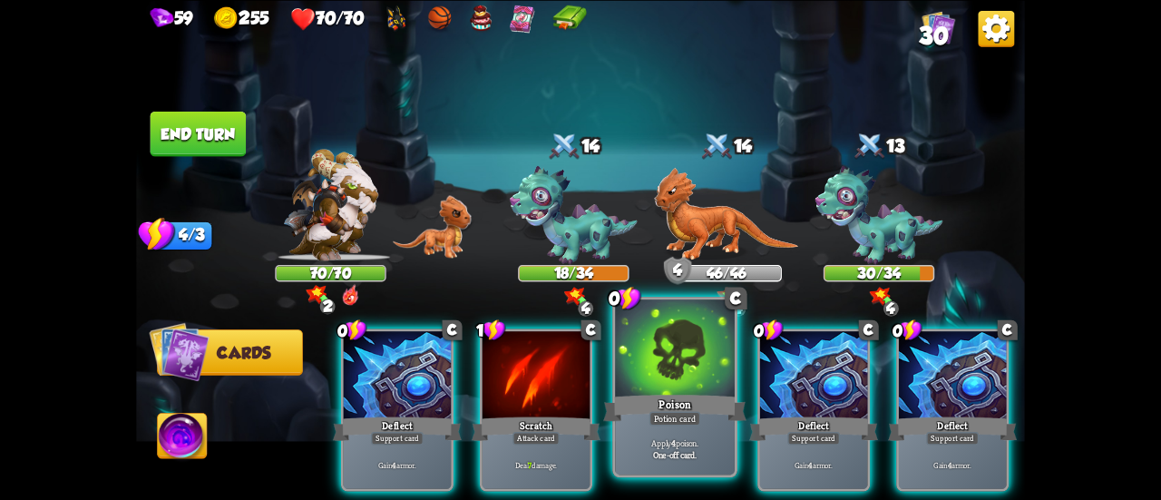
click at [686, 416] on div "Potion card" at bounding box center [676, 418] width 52 height 15
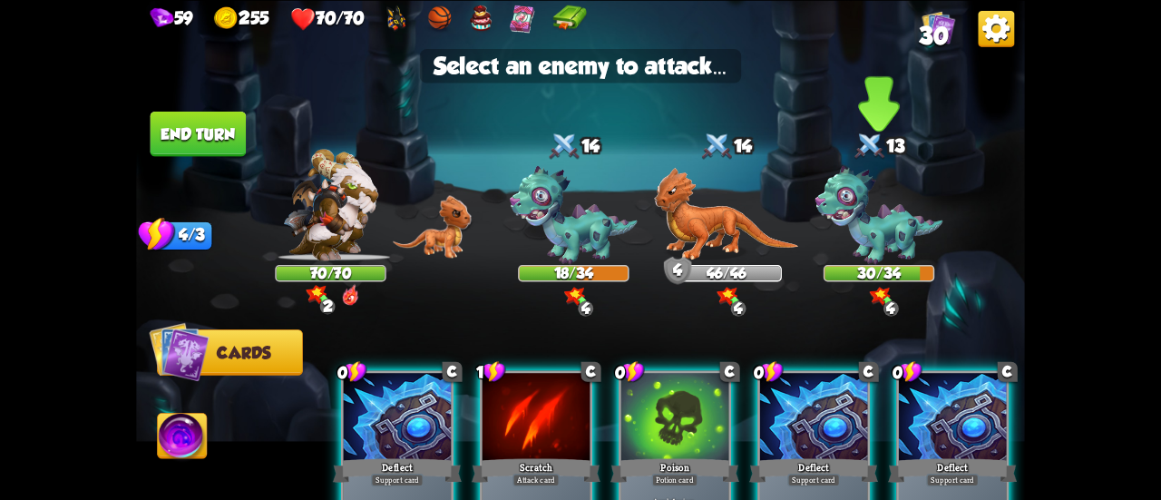
click at [891, 222] on img at bounding box center [880, 215] width 128 height 99
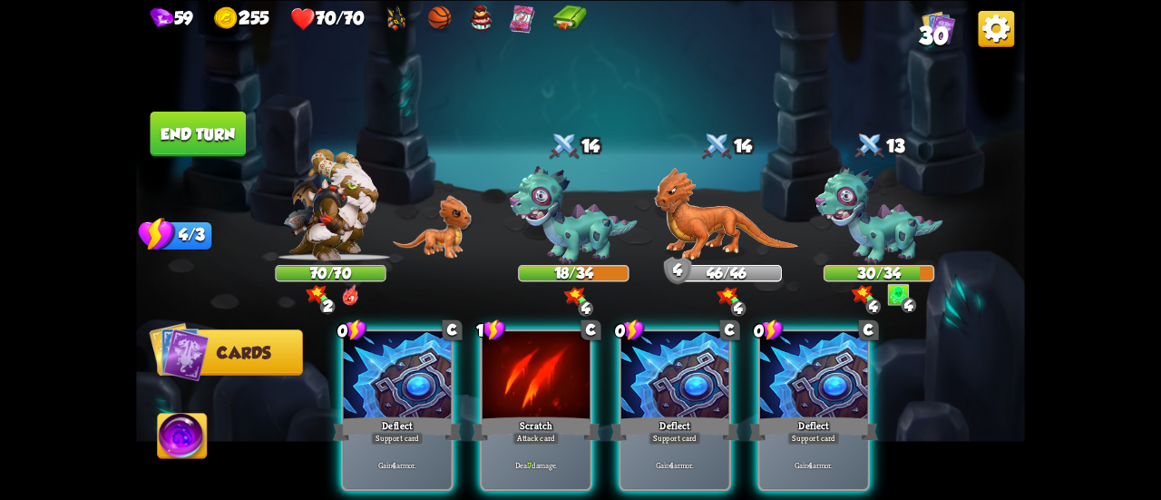
drag, startPoint x: 522, startPoint y: 408, endPoint x: 546, endPoint y: 259, distance: 150.8
click at [526, 414] on div "Scratch" at bounding box center [536, 428] width 129 height 29
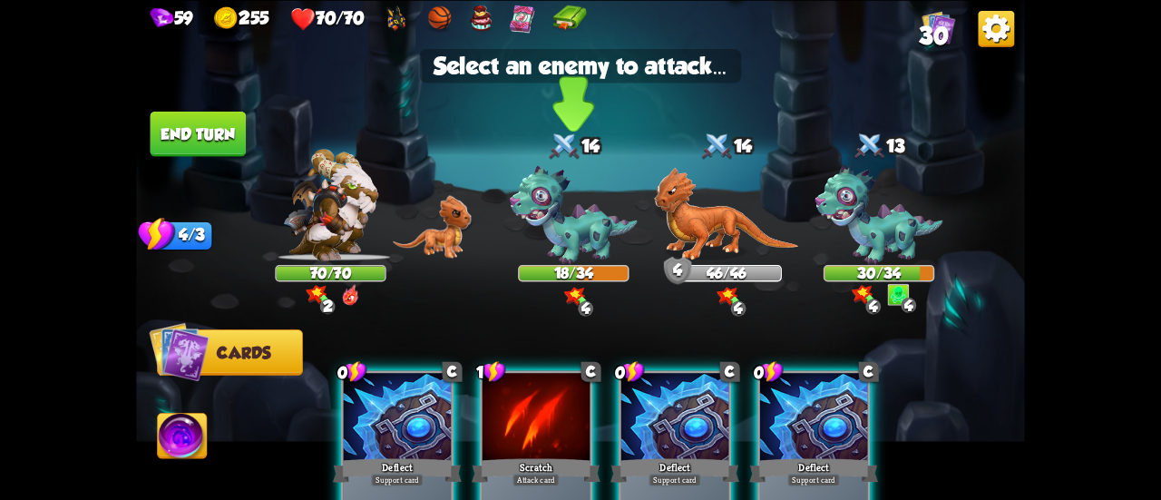
click at [539, 233] on img at bounding box center [574, 215] width 128 height 99
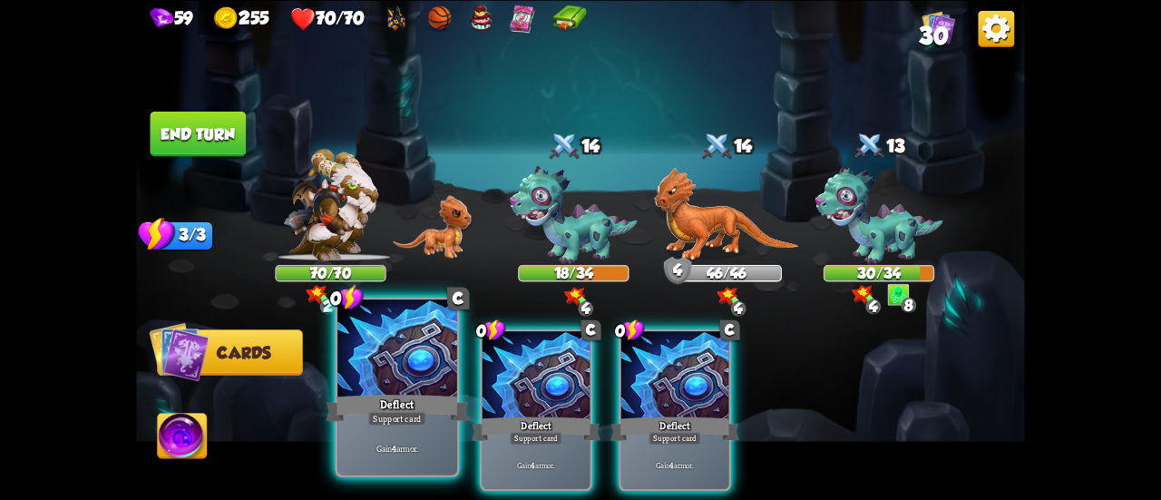
click at [385, 389] on div at bounding box center [397, 349] width 120 height 101
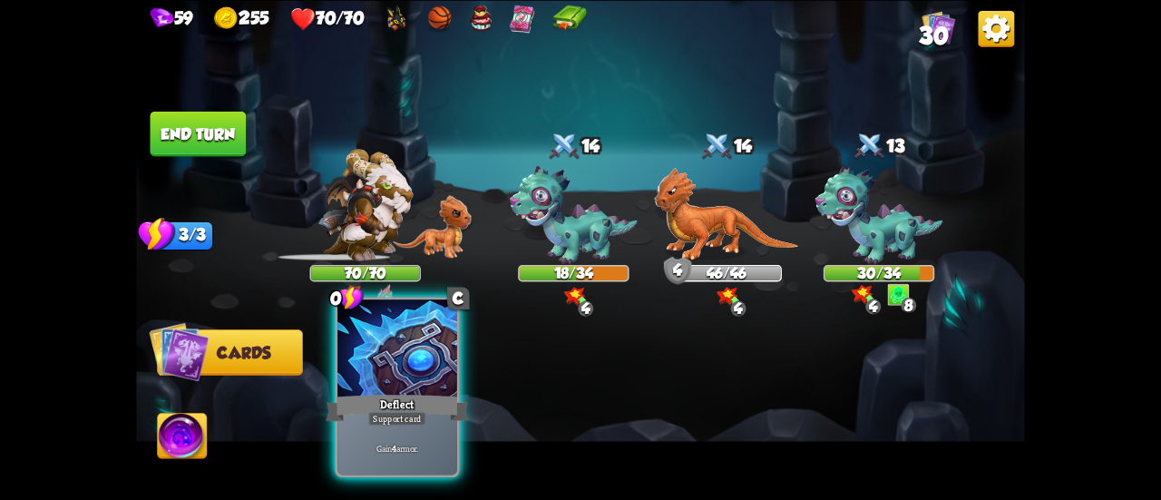
click at [385, 389] on div at bounding box center [397, 349] width 120 height 101
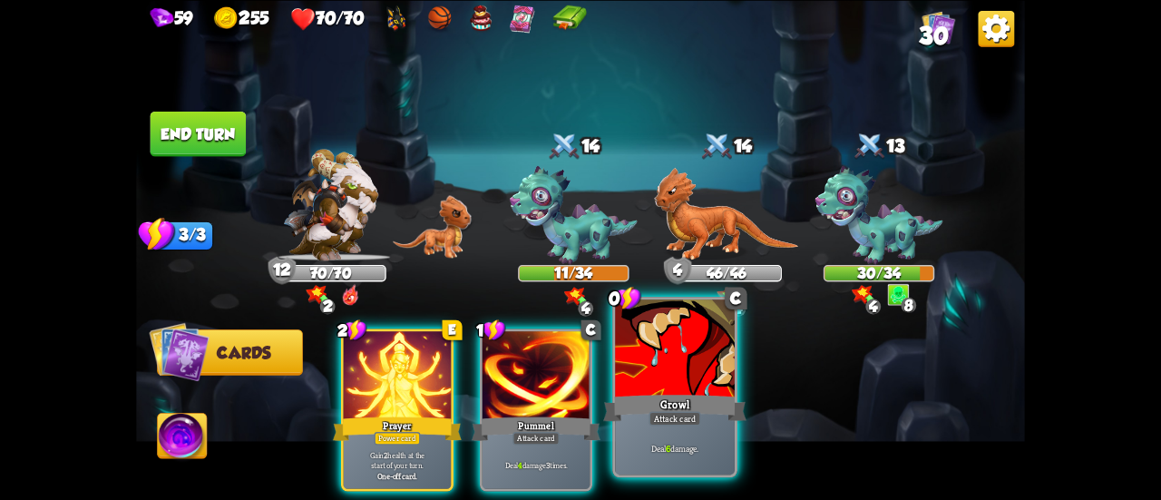
click at [669, 371] on div at bounding box center [675, 349] width 120 height 101
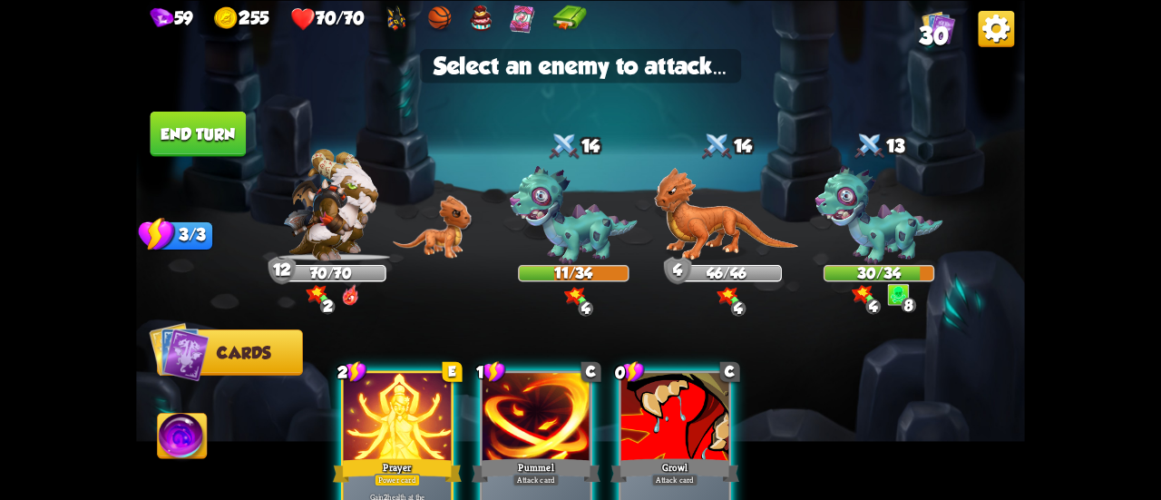
click at [658, 423] on div at bounding box center [674, 418] width 107 height 91
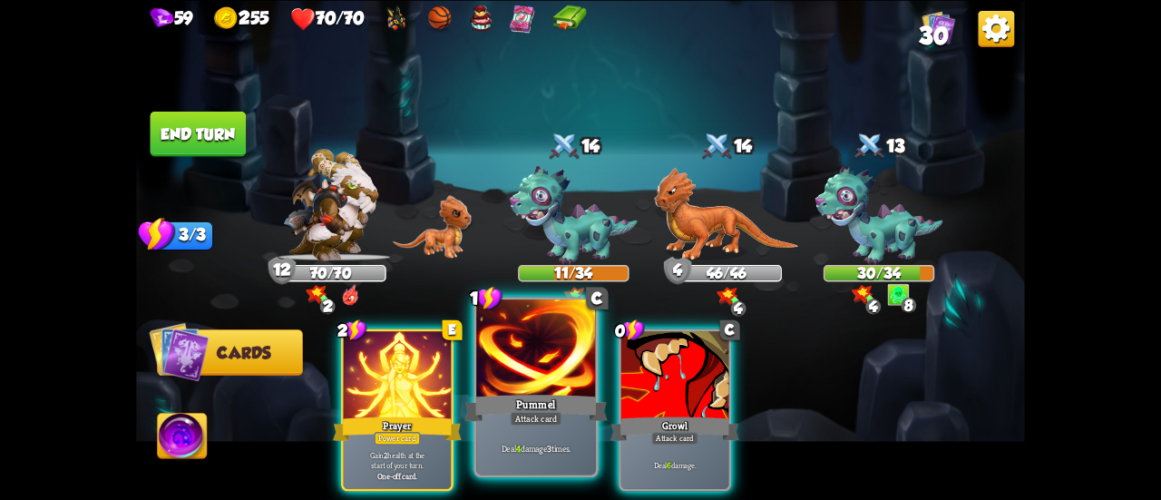
click at [533, 440] on div "Deal 4 damage 3 times." at bounding box center [536, 448] width 120 height 52
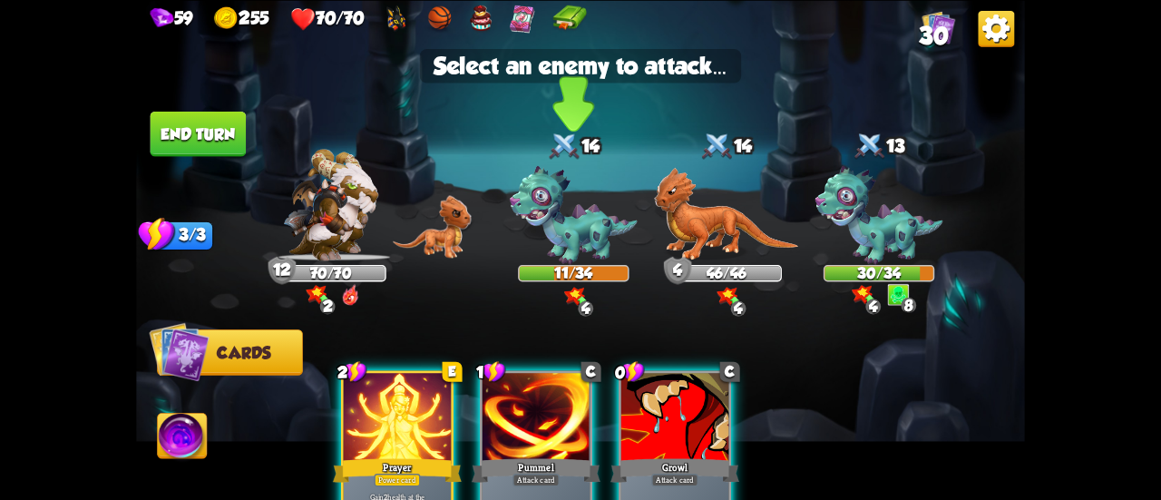
click at [556, 237] on img at bounding box center [574, 215] width 128 height 99
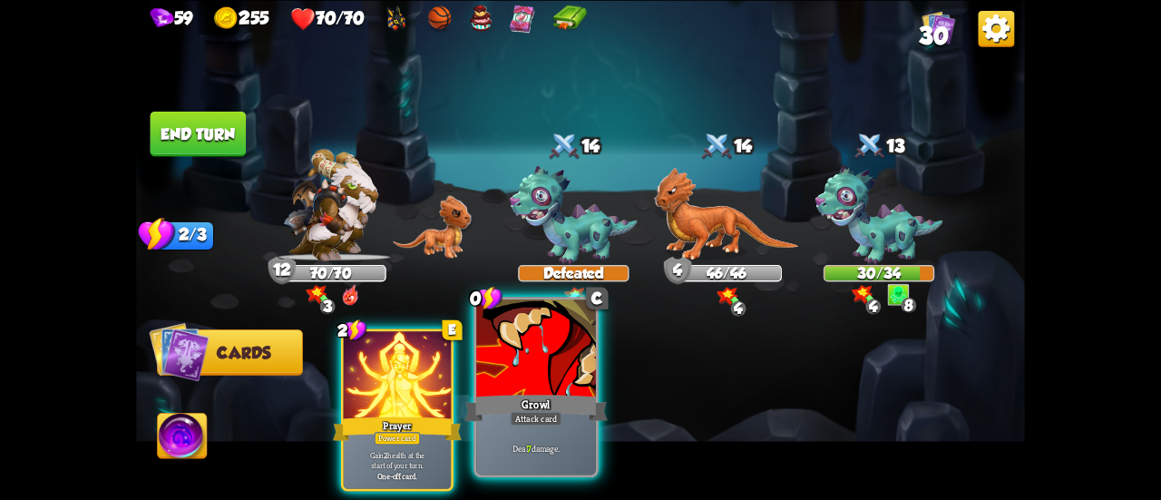
click at [548, 389] on div at bounding box center [536, 349] width 120 height 101
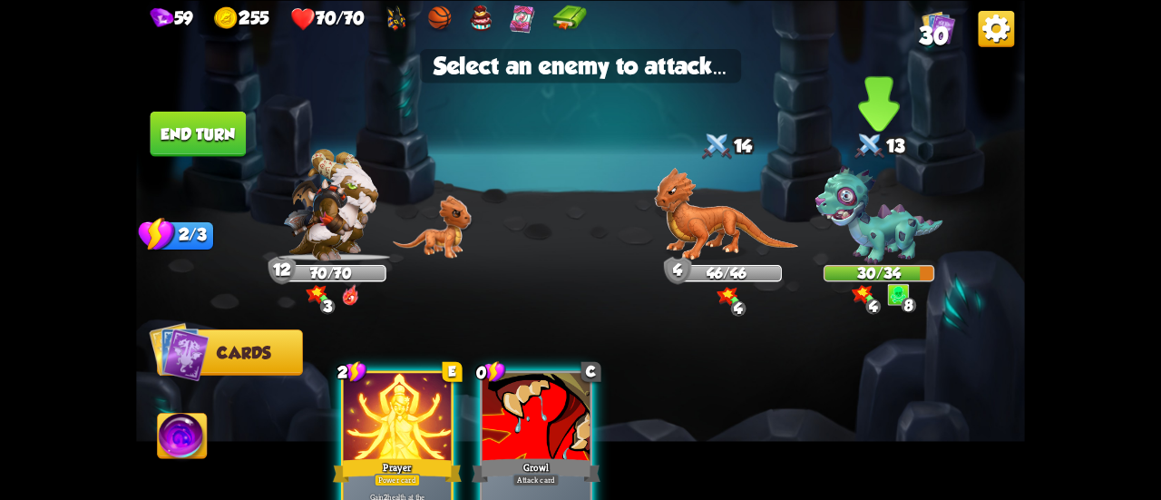
drag, startPoint x: 864, startPoint y: 228, endPoint x: 859, endPoint y: 254, distance: 26.7
click at [865, 228] on img at bounding box center [880, 215] width 128 height 99
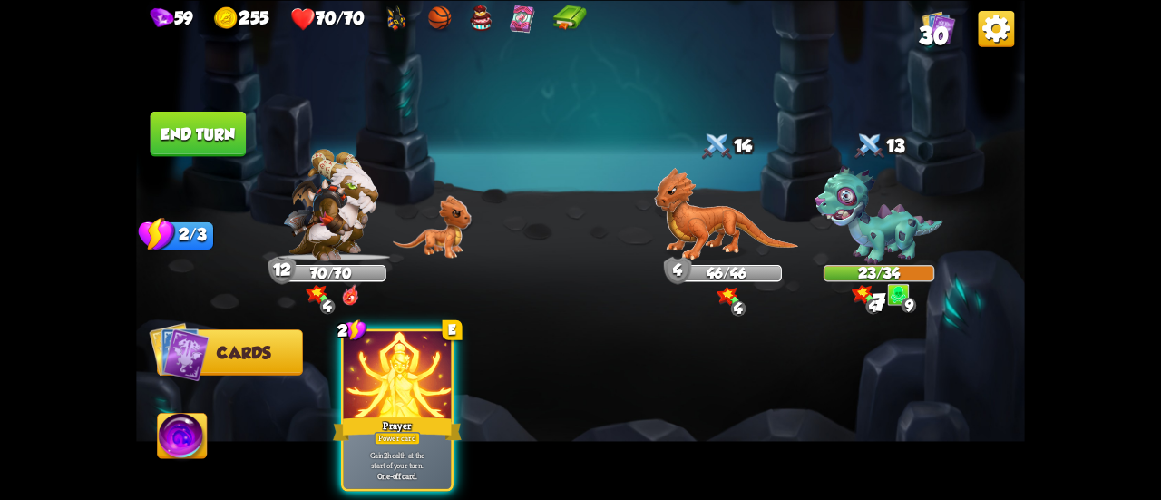
click at [206, 142] on button "End turn" at bounding box center [199, 133] width 96 height 45
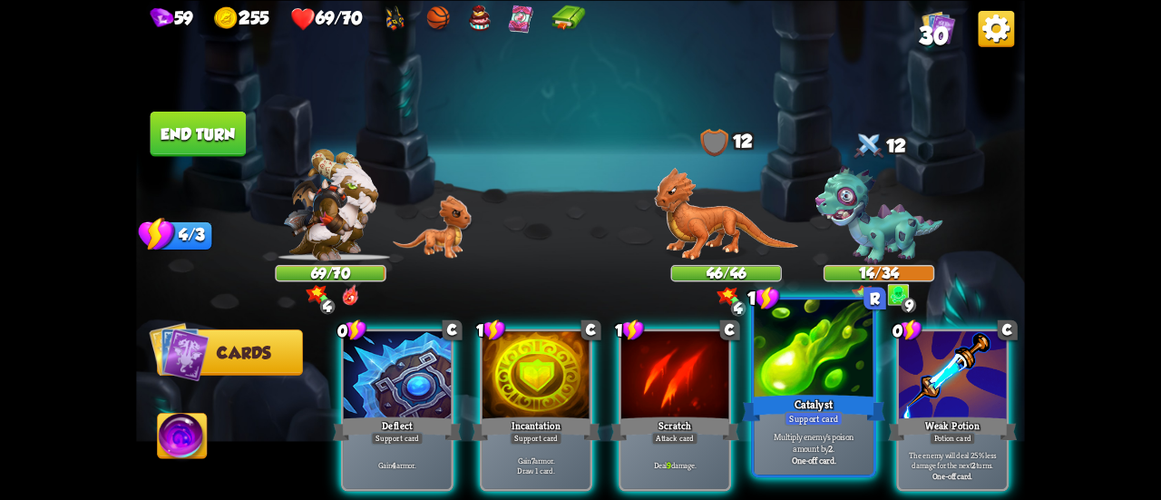
click at [799, 388] on div at bounding box center [814, 349] width 120 height 101
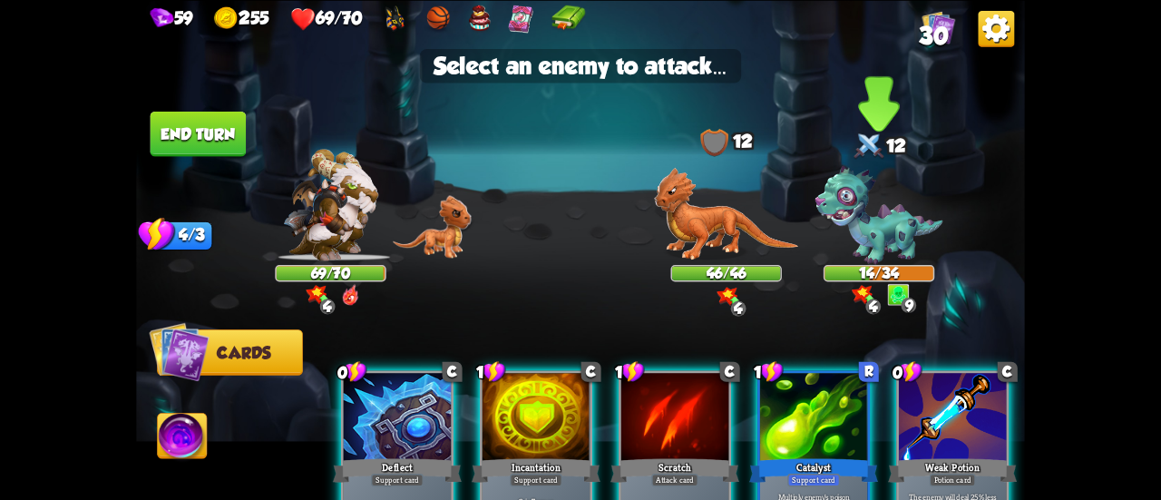
click at [858, 242] on img at bounding box center [880, 215] width 128 height 99
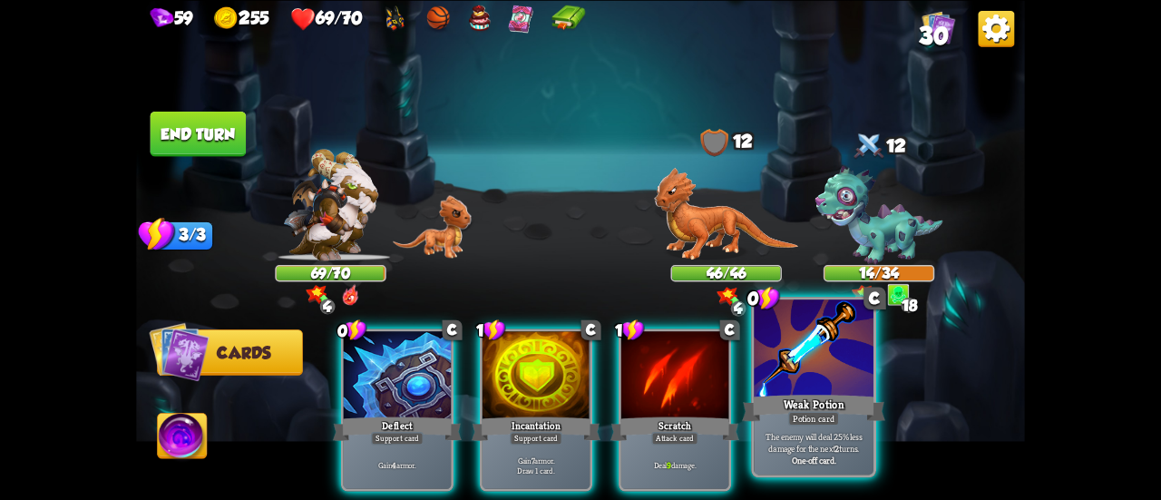
click at [791, 392] on div "Weak Potion" at bounding box center [813, 408] width 143 height 32
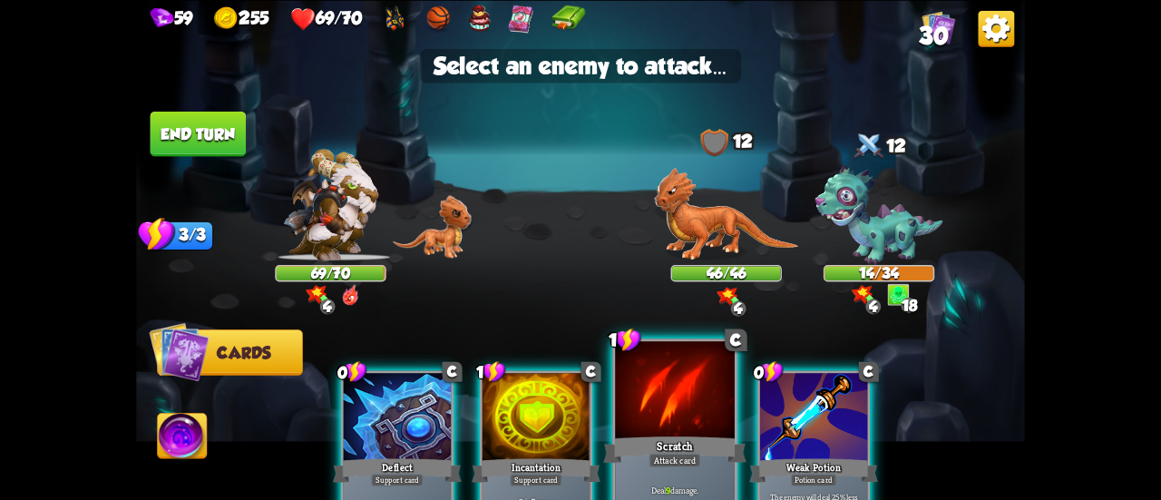
click at [670, 434] on div "Scratch" at bounding box center [674, 450] width 143 height 32
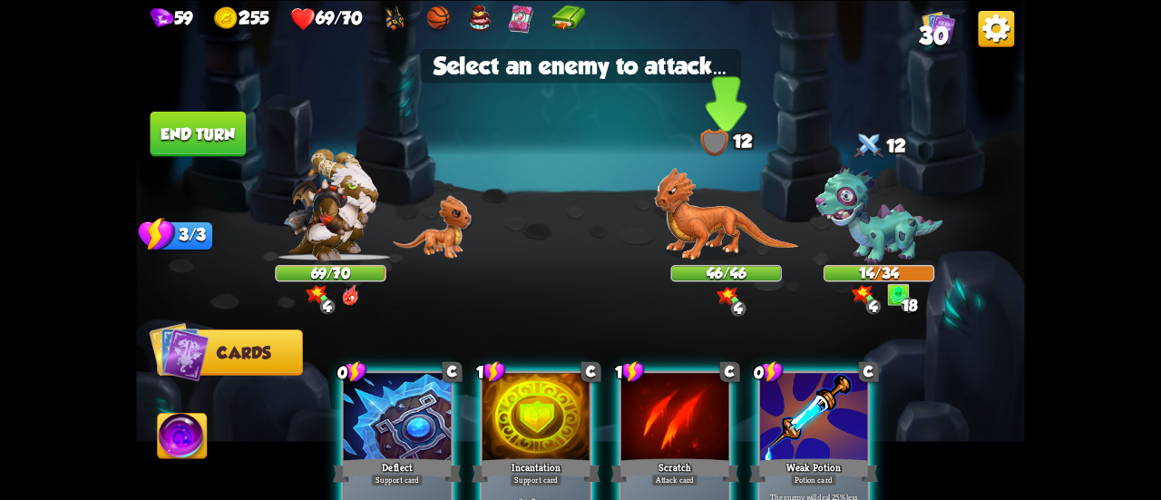
click at [709, 248] on img at bounding box center [726, 213] width 144 height 93
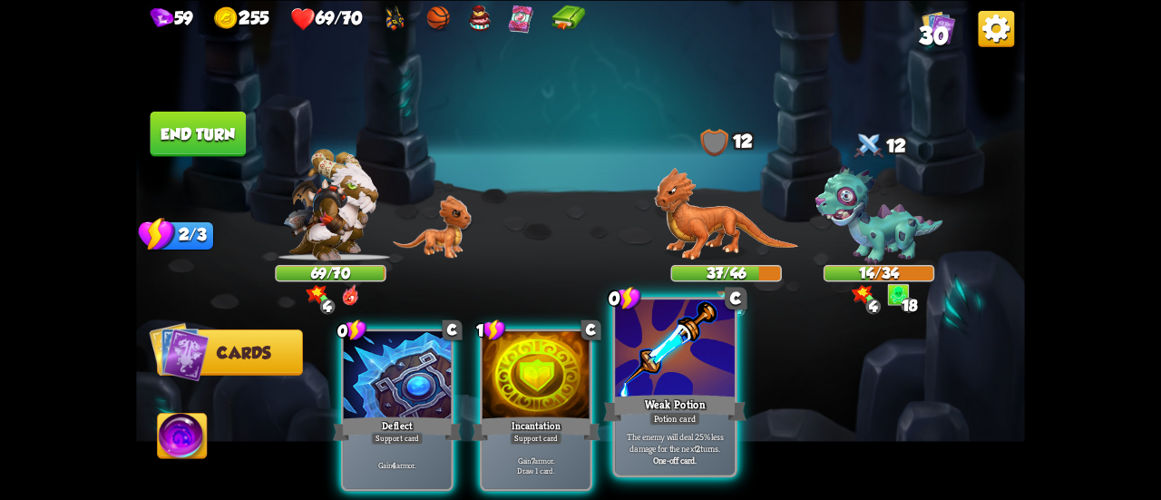
drag, startPoint x: 673, startPoint y: 386, endPoint x: 675, endPoint y: 376, distance: 10.1
click at [673, 386] on div at bounding box center [675, 349] width 120 height 101
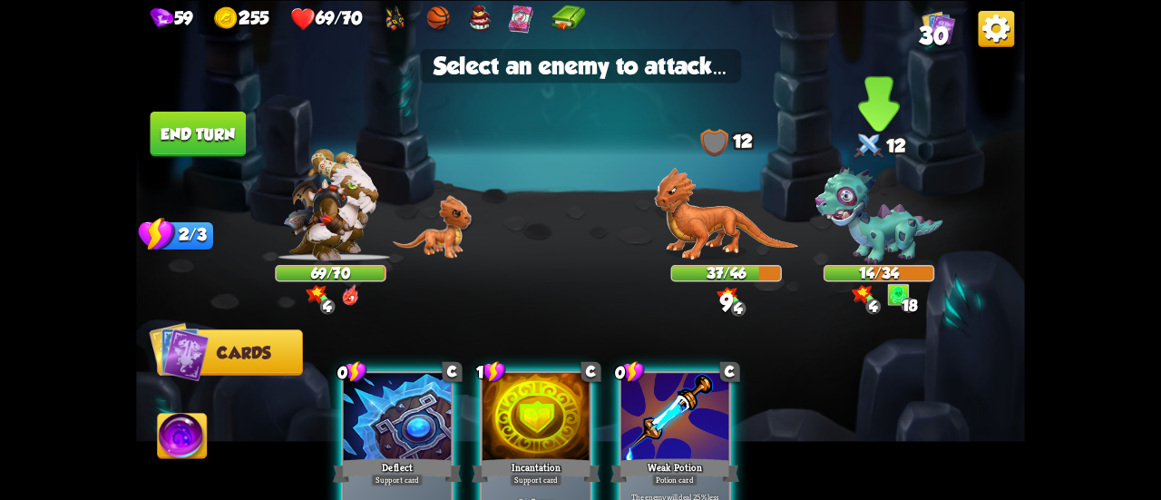
click at [878, 222] on img at bounding box center [880, 215] width 128 height 99
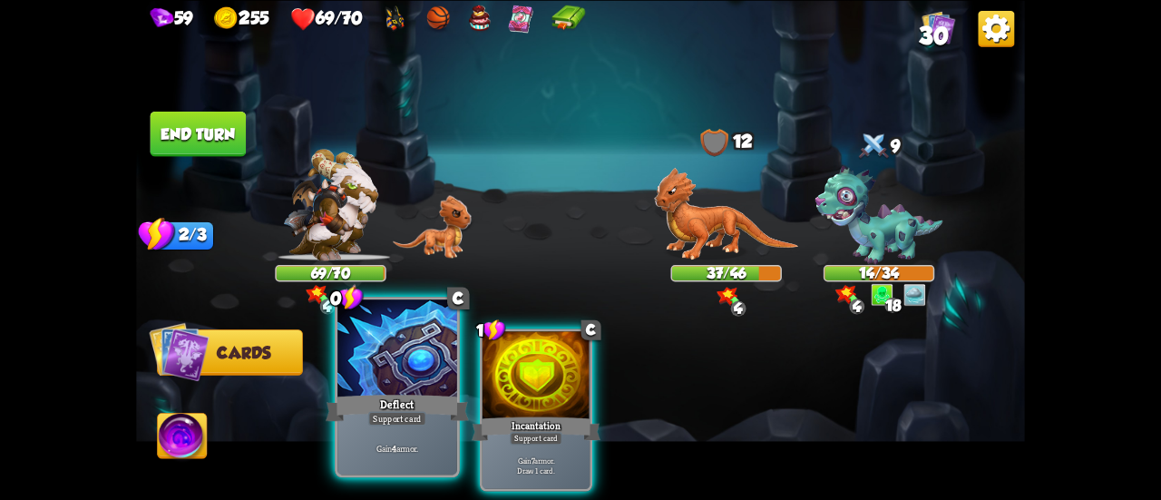
click at [435, 385] on div at bounding box center [397, 349] width 120 height 101
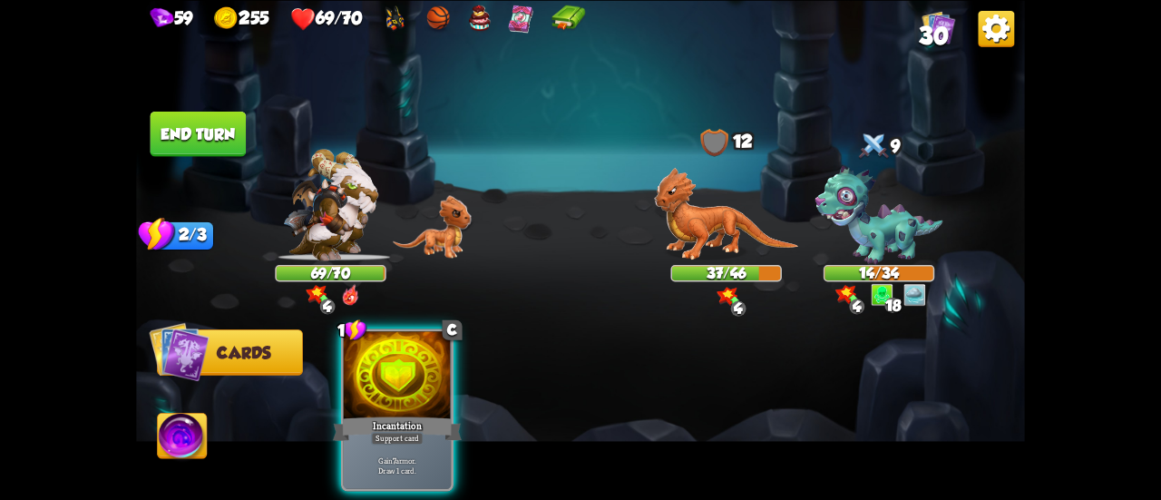
click at [435, 385] on div at bounding box center [397, 376] width 107 height 91
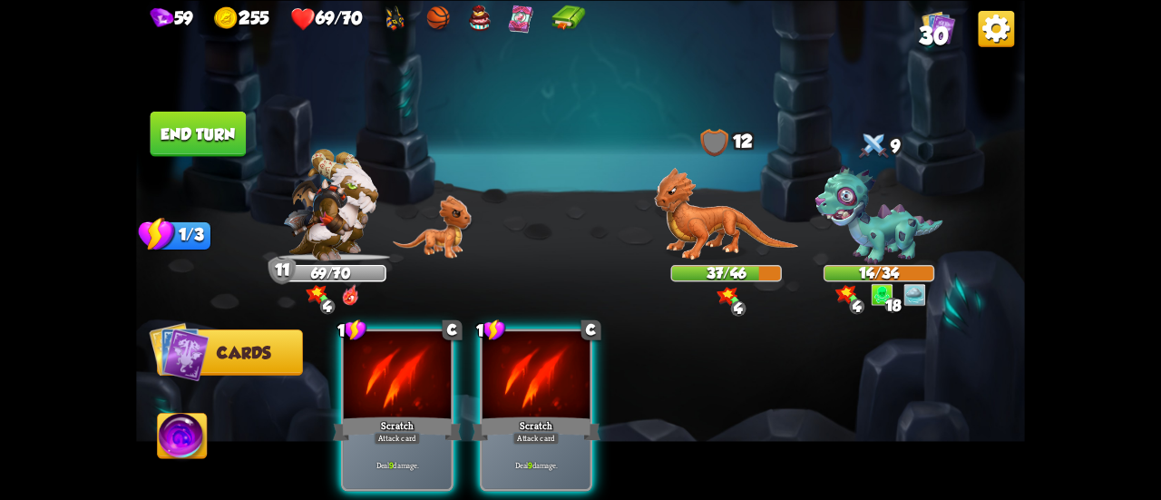
drag, startPoint x: 535, startPoint y: 375, endPoint x: 703, endPoint y: 257, distance: 205.1
click at [549, 362] on div at bounding box center [536, 376] width 107 height 91
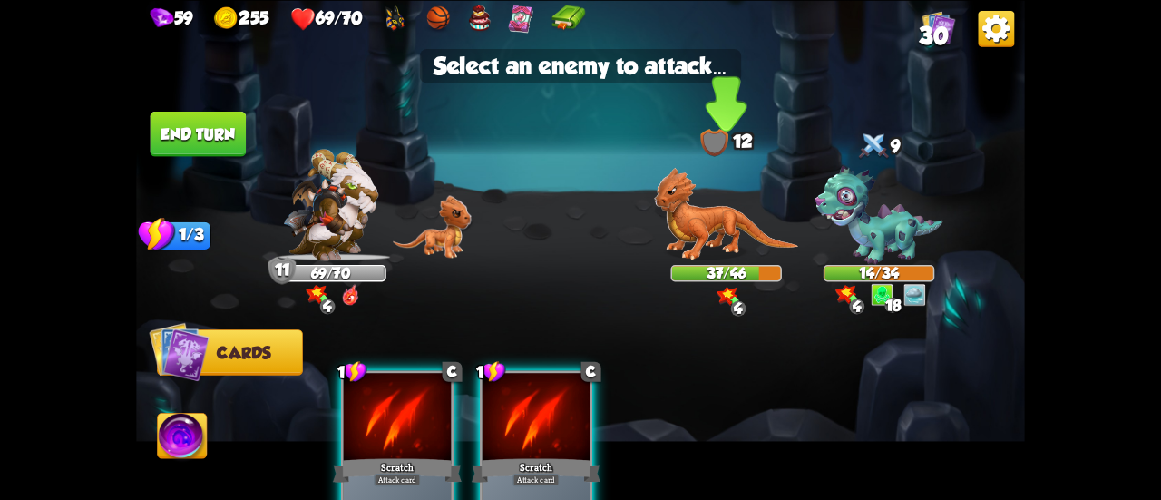
drag, startPoint x: 722, startPoint y: 235, endPoint x: 697, endPoint y: 228, distance: 26.4
click at [722, 235] on img at bounding box center [726, 213] width 144 height 93
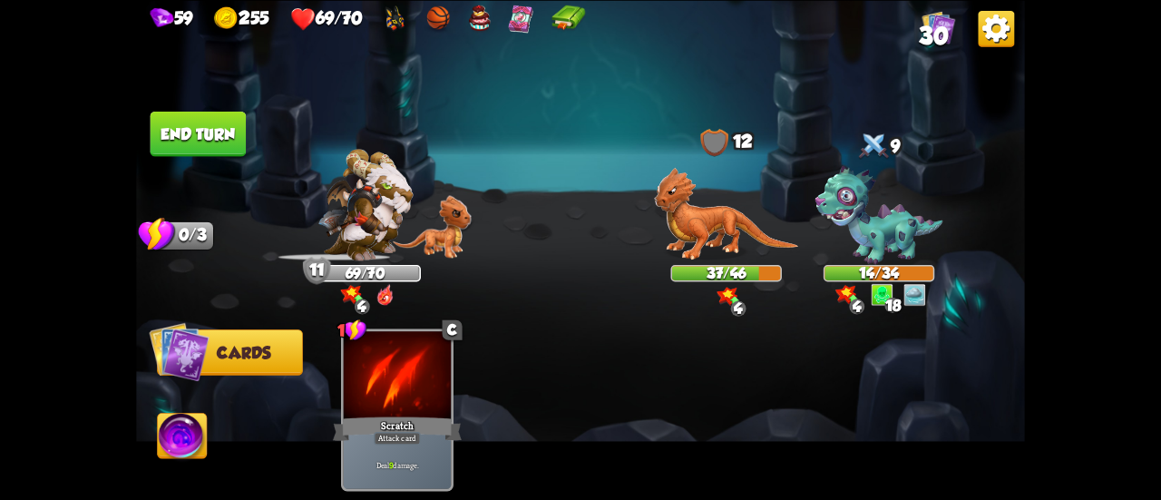
click at [216, 123] on button "End turn" at bounding box center [199, 133] width 96 height 45
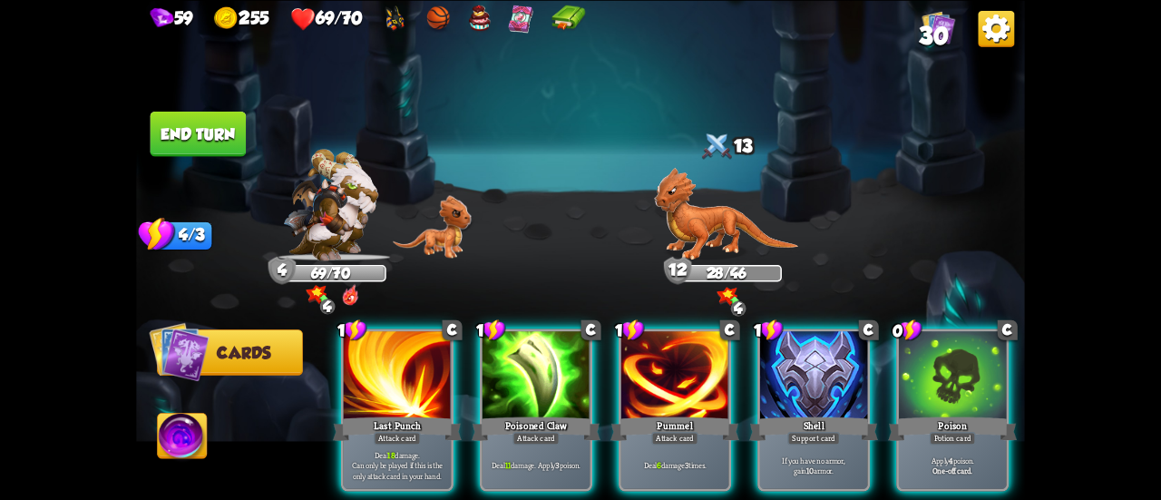
click at [942, 414] on div "Poison" at bounding box center [952, 428] width 129 height 29
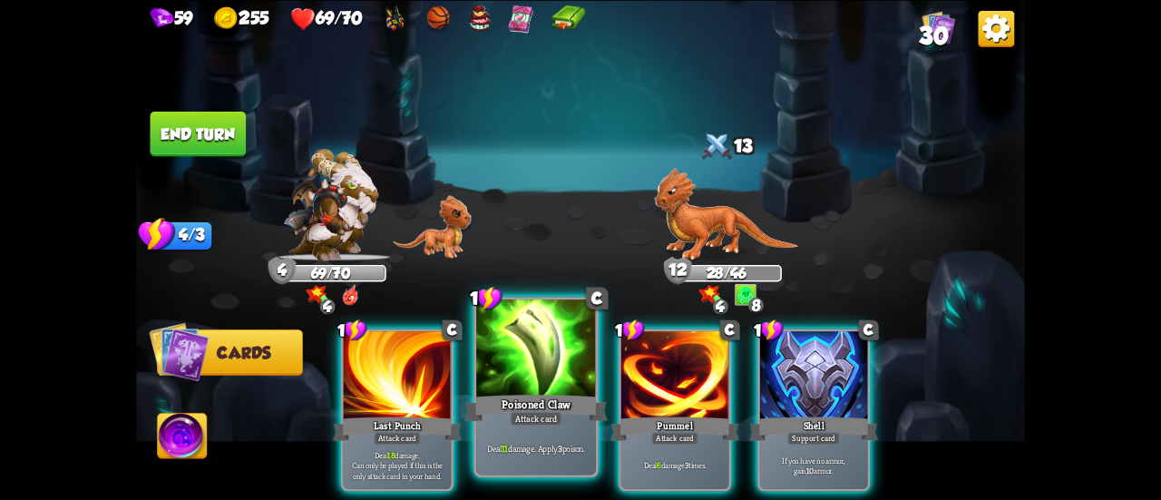
click at [531, 376] on div at bounding box center [536, 349] width 120 height 101
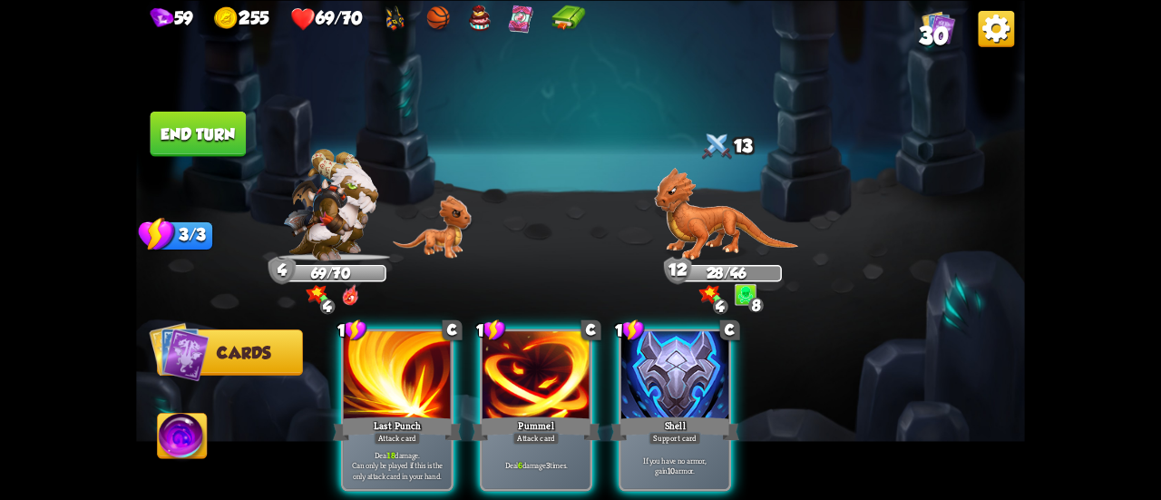
click at [531, 376] on div at bounding box center [536, 376] width 107 height 91
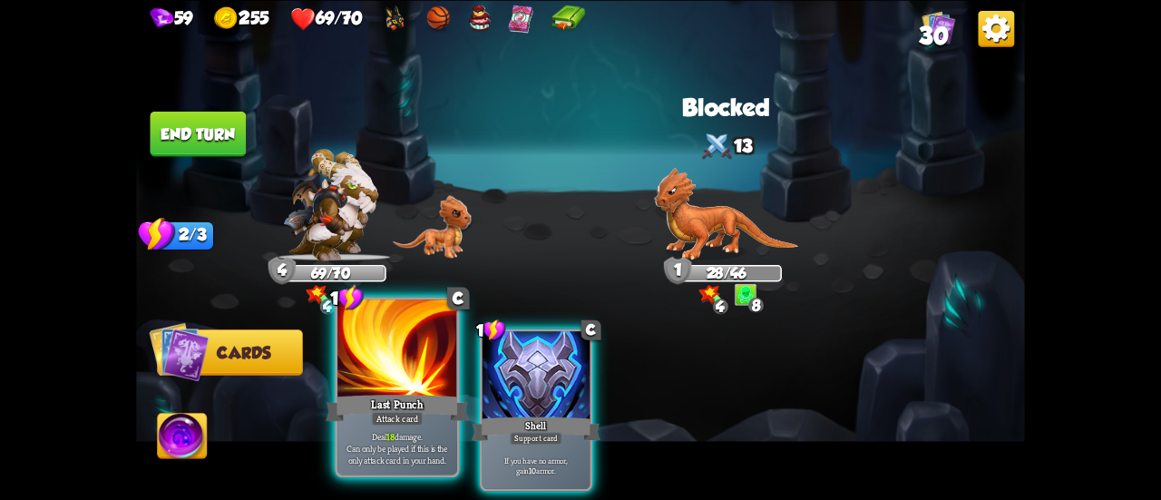
click at [383, 402] on div "Last Punch" at bounding box center [397, 408] width 143 height 32
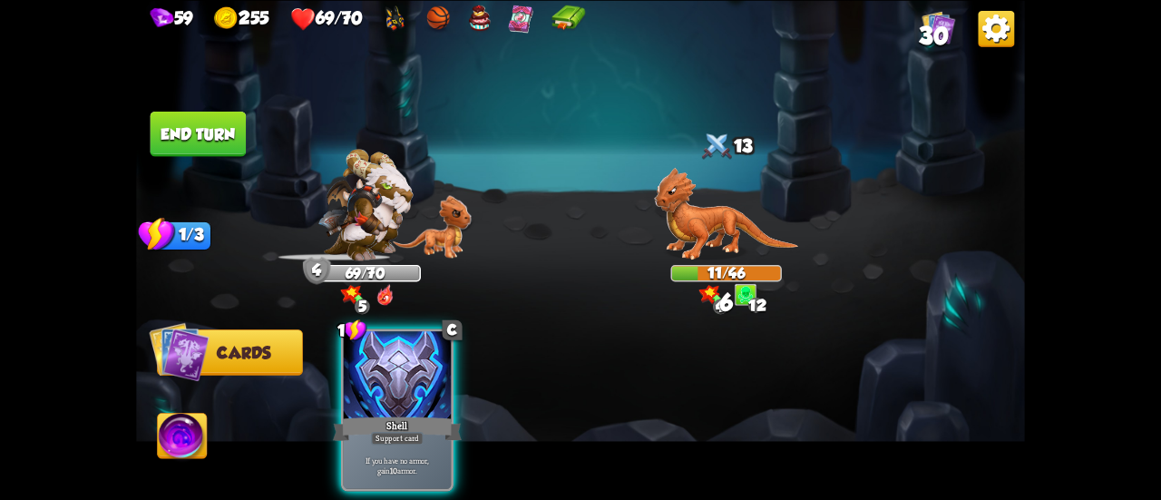
click at [234, 137] on button "End turn" at bounding box center [199, 133] width 96 height 45
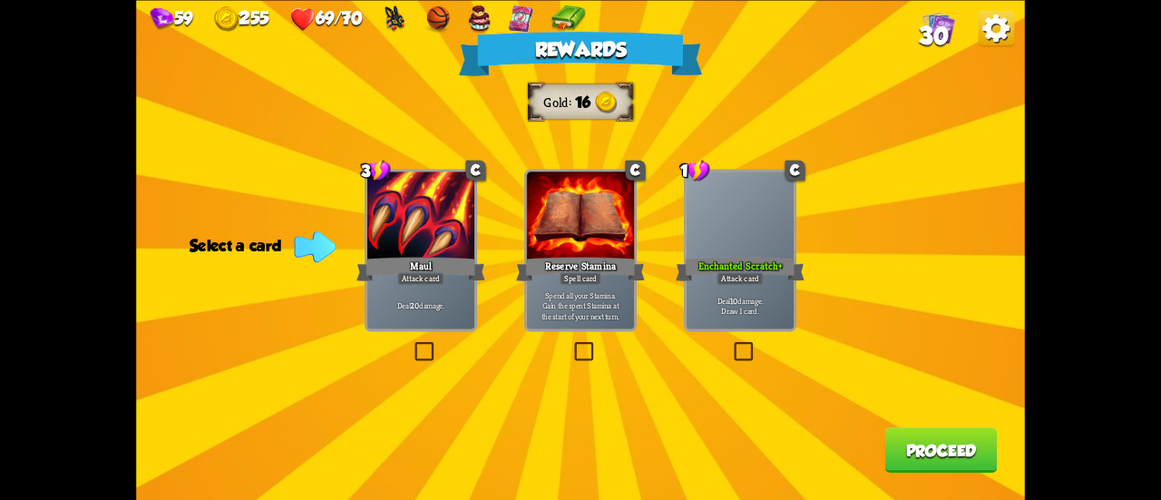
click at [750, 314] on p "Deal 10 damage. Draw 1 card." at bounding box center [740, 305] width 103 height 21
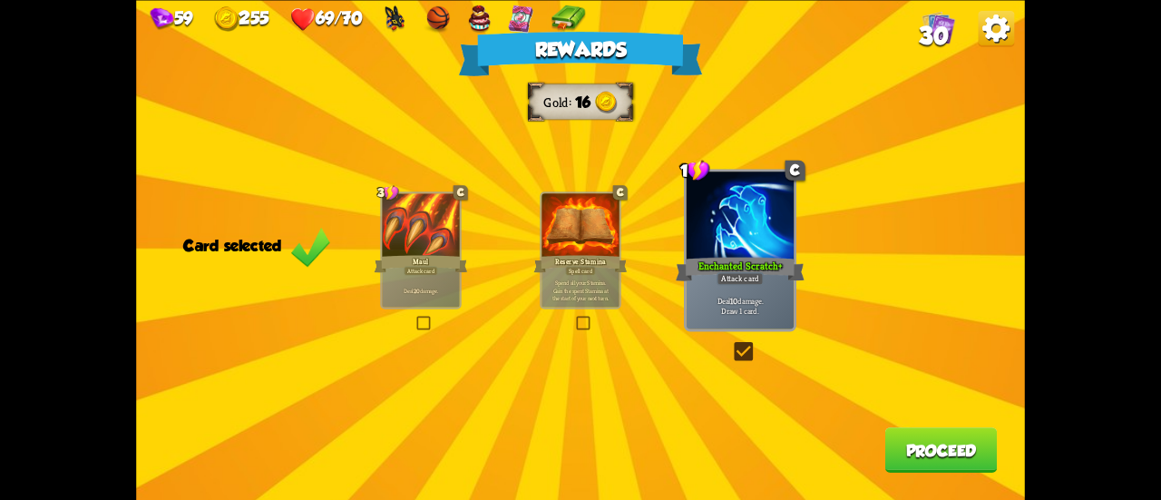
click at [929, 462] on button "Proceed" at bounding box center [941, 449] width 112 height 45
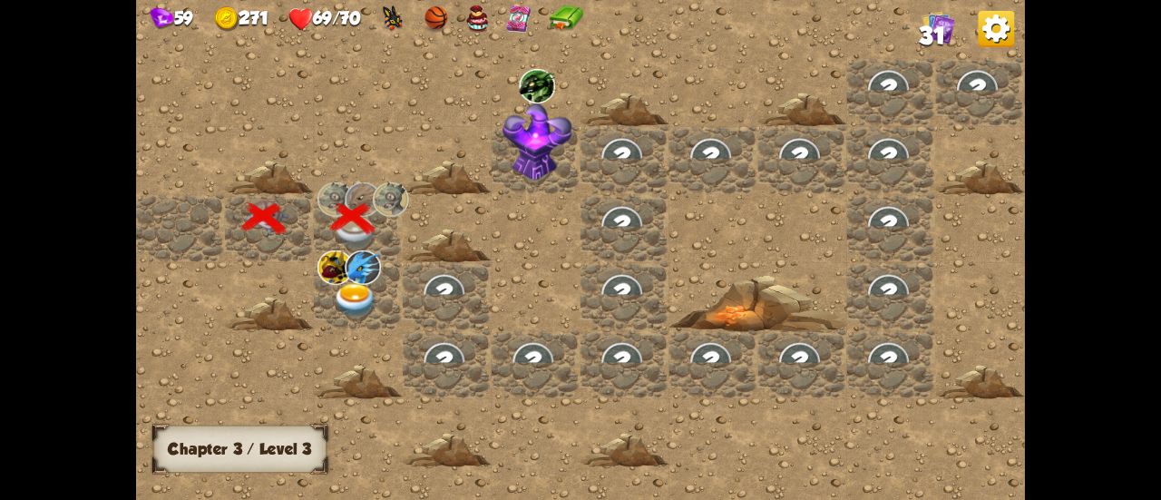
click at [929, 462] on div at bounding box center [713, 249] width 1155 height 519
click at [366, 289] on img at bounding box center [356, 300] width 44 height 34
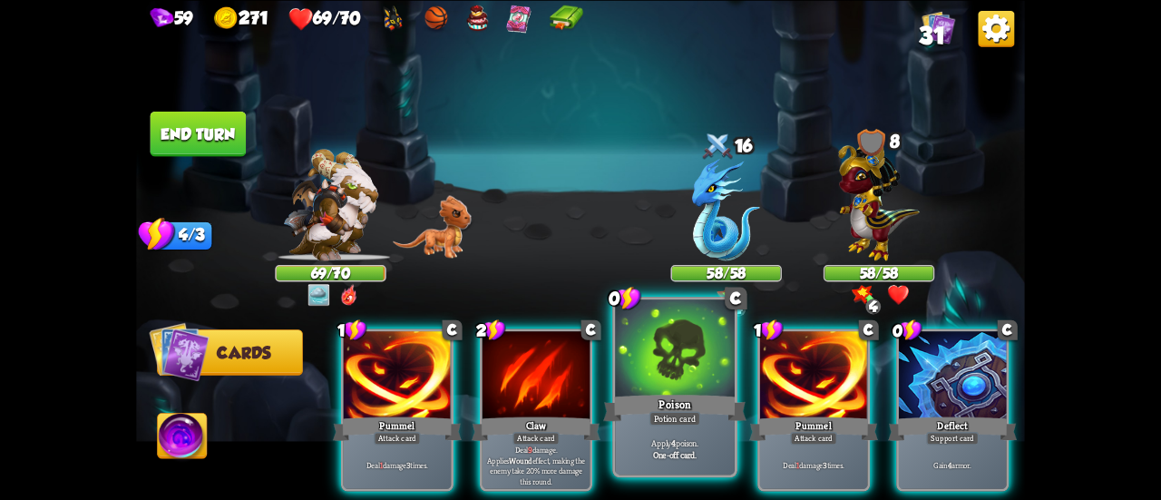
click at [660, 358] on div at bounding box center [675, 349] width 120 height 101
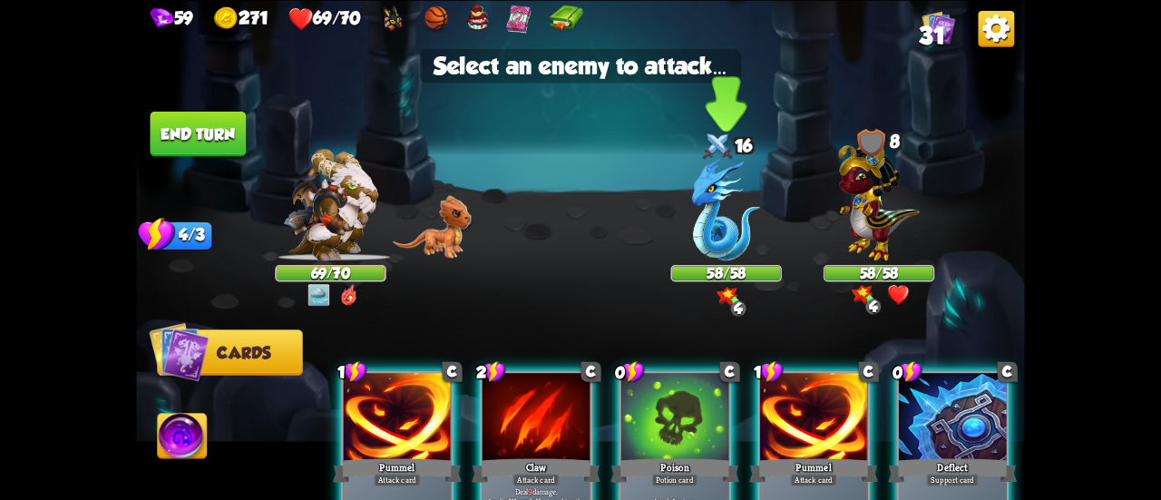
click at [738, 240] on img at bounding box center [726, 209] width 68 height 102
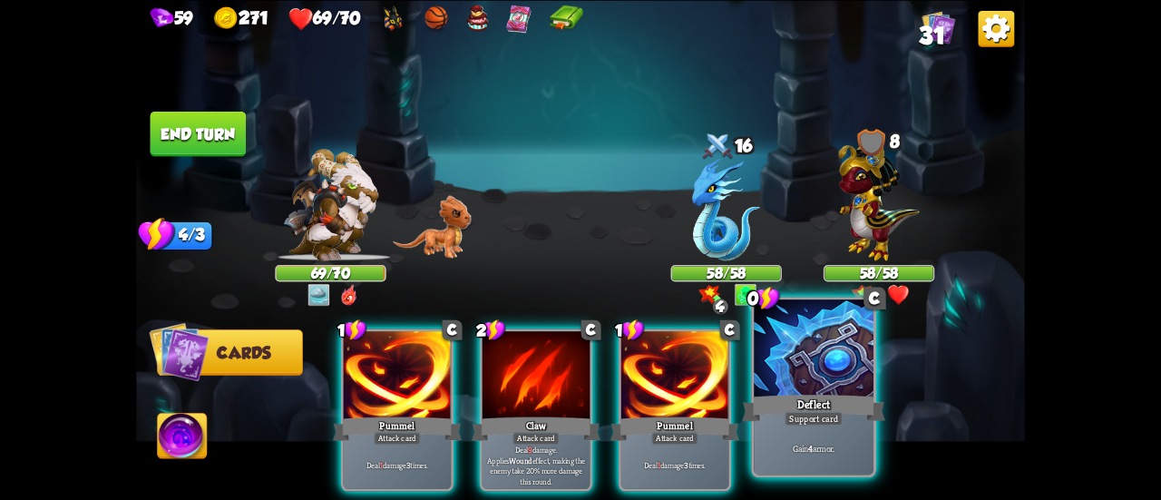
click at [807, 403] on div "Deflect" at bounding box center [813, 408] width 143 height 32
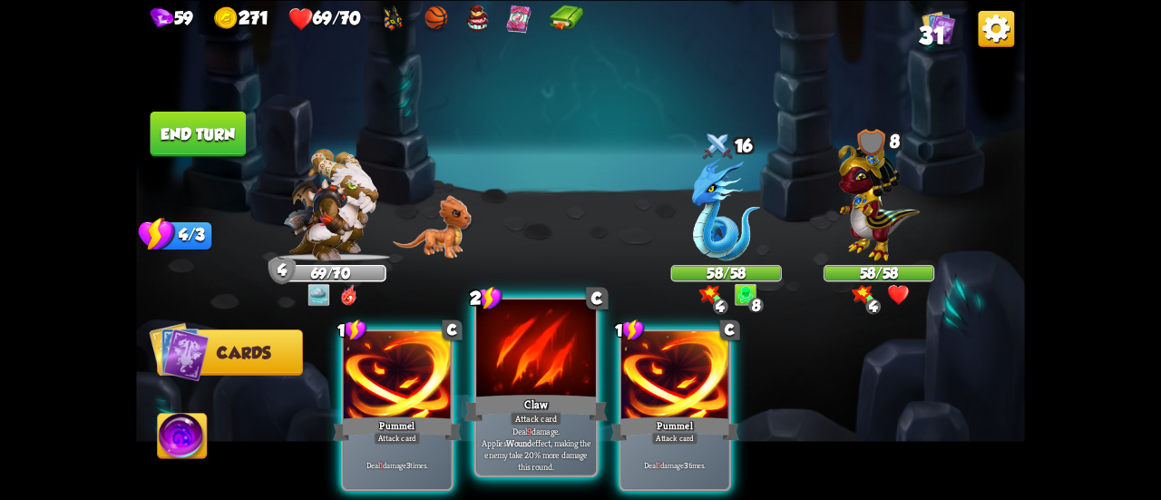
click at [521, 398] on div "Claw" at bounding box center [535, 408] width 143 height 32
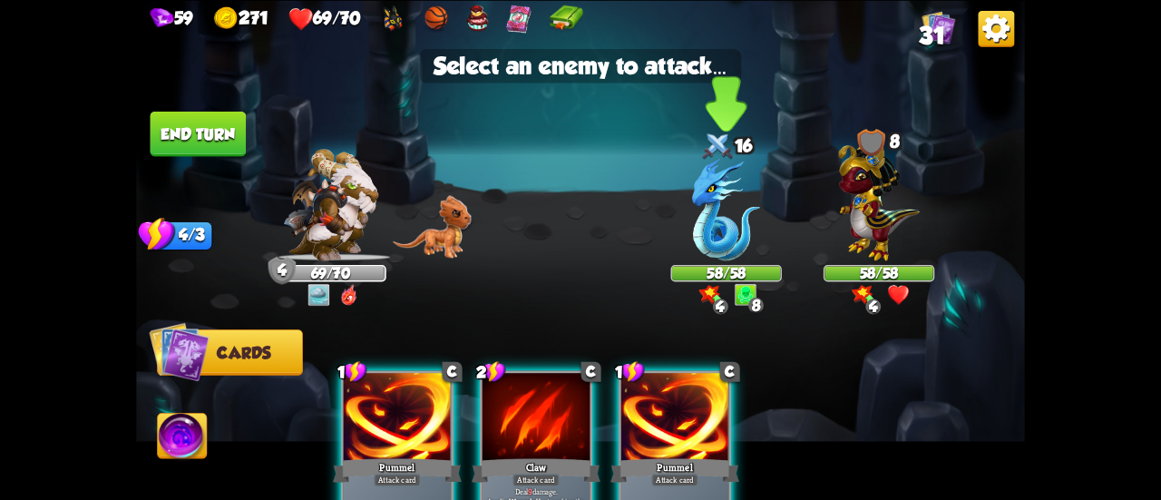
drag, startPoint x: 719, startPoint y: 235, endPoint x: 711, endPoint y: 244, distance: 12.2
click at [720, 235] on img at bounding box center [726, 209] width 68 height 102
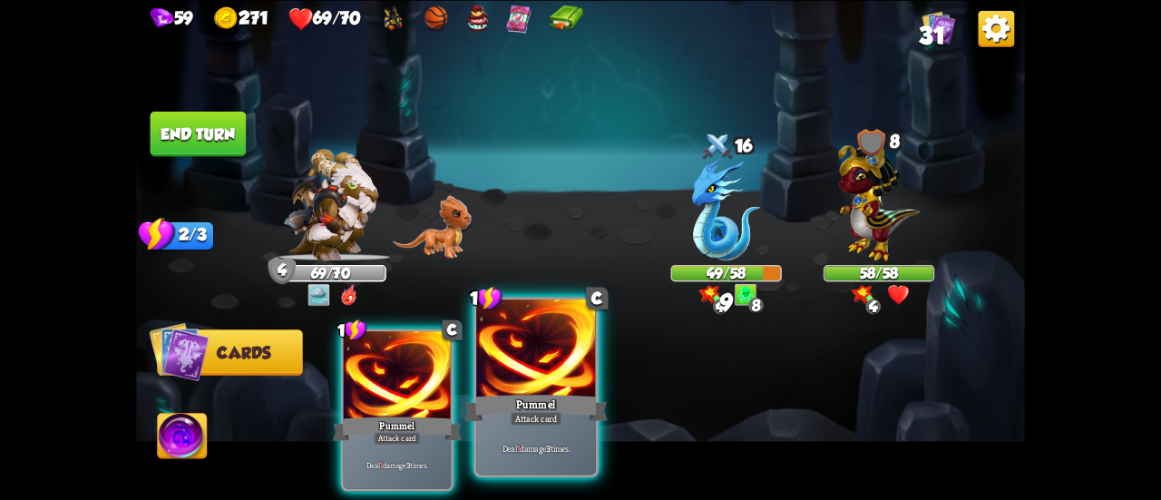
click at [527, 366] on div at bounding box center [536, 349] width 120 height 101
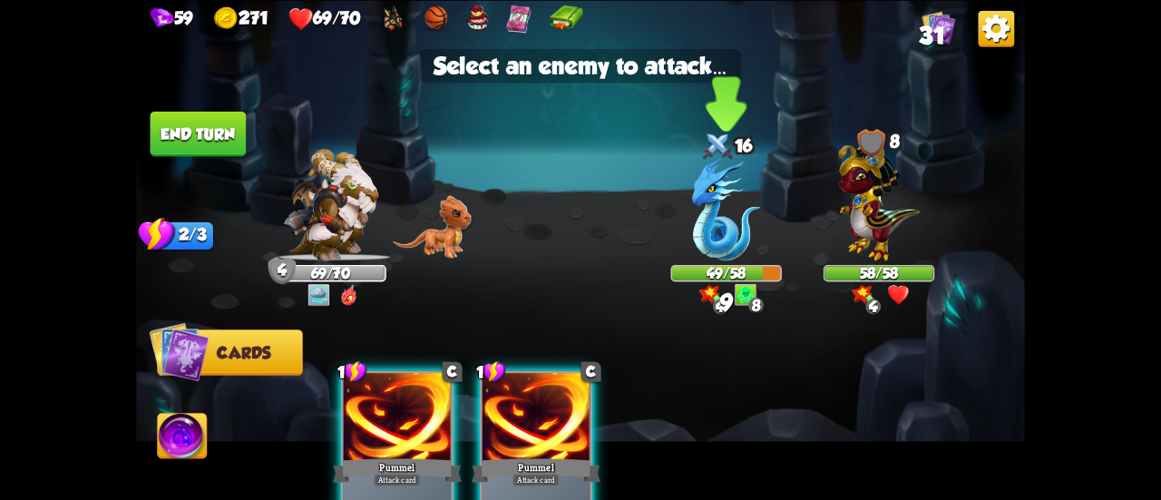
click at [720, 238] on img at bounding box center [726, 209] width 68 height 102
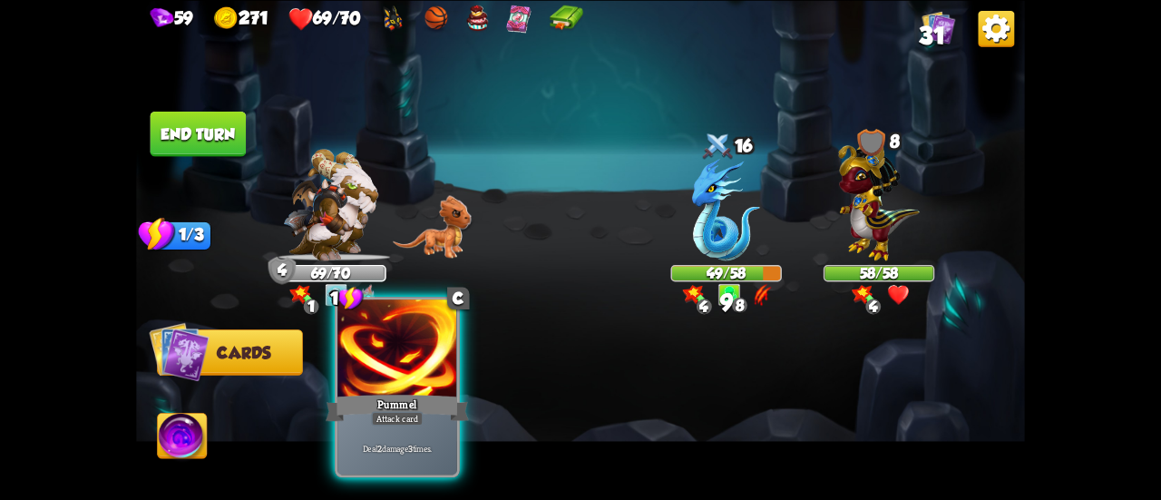
click at [386, 393] on div "Pummel" at bounding box center [397, 408] width 143 height 32
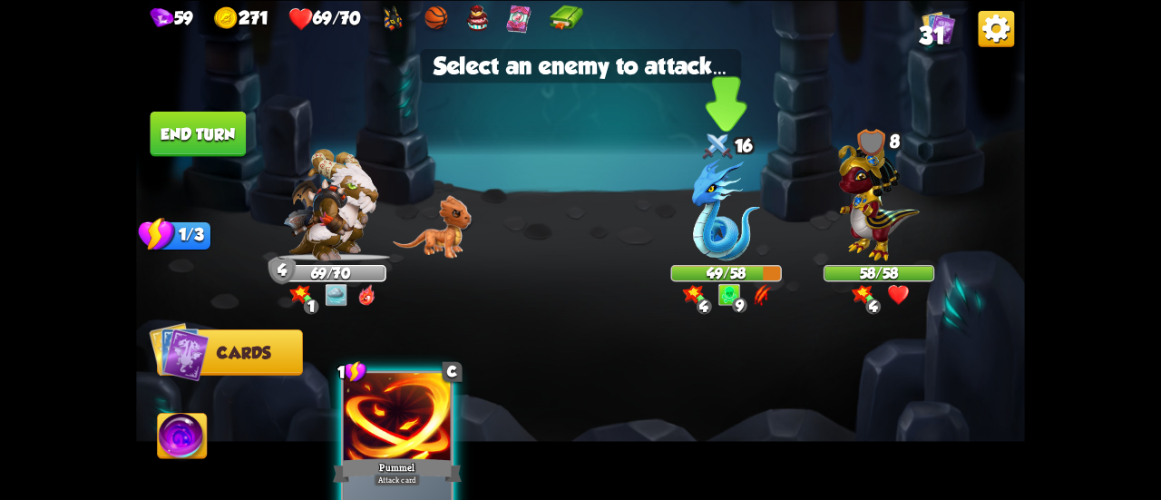
click at [712, 235] on img at bounding box center [726, 209] width 68 height 102
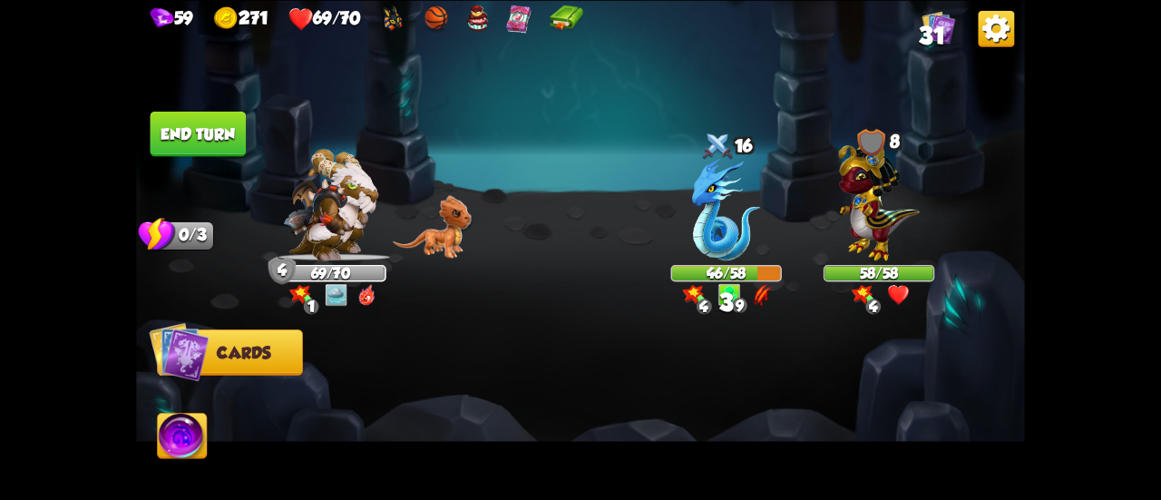
click at [207, 137] on button "End turn" at bounding box center [199, 133] width 96 height 45
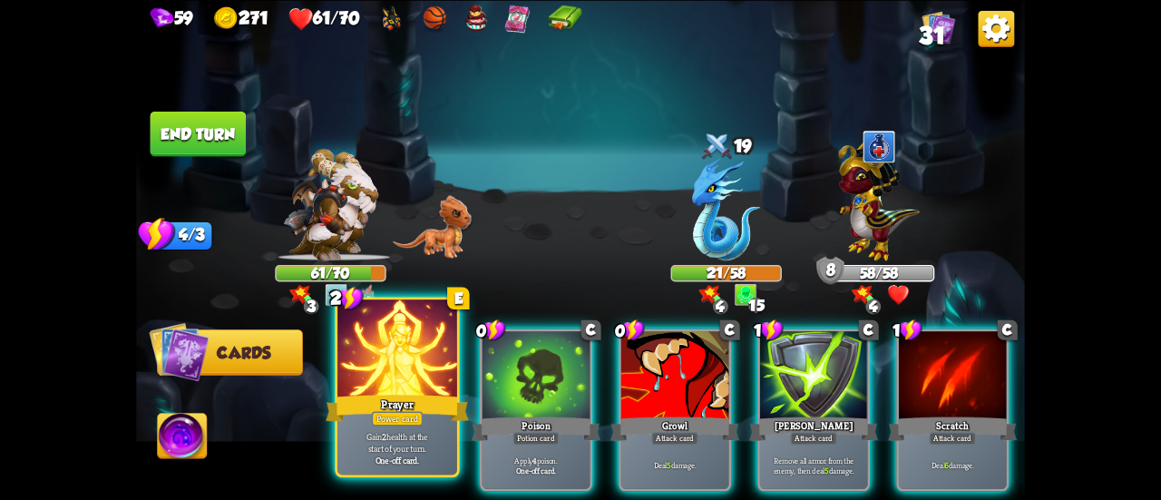
click at [390, 415] on div "Power card" at bounding box center [398, 418] width 52 height 15
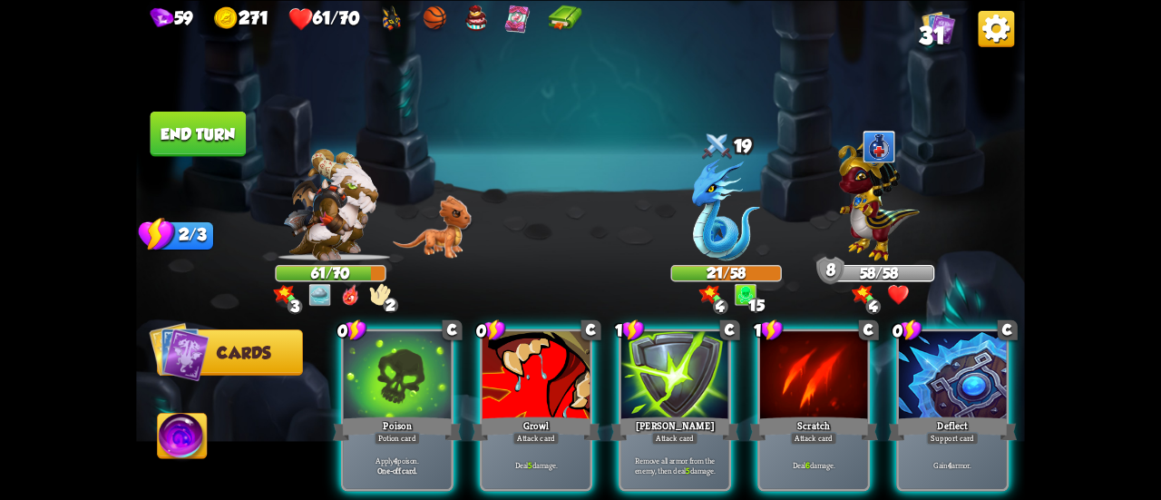
click at [390, 432] on div "Potion card" at bounding box center [397, 438] width 46 height 13
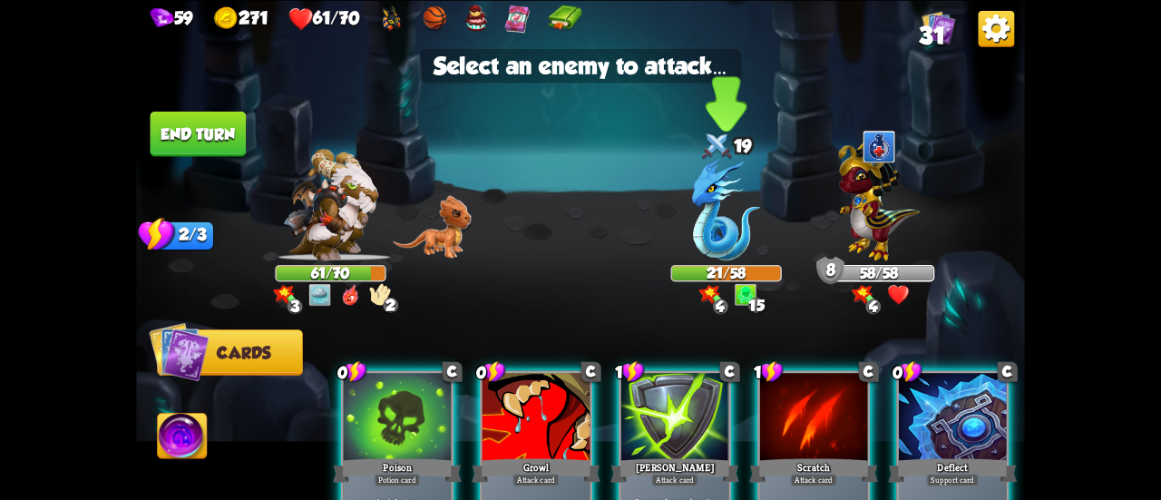
click at [728, 243] on img at bounding box center [726, 209] width 68 height 102
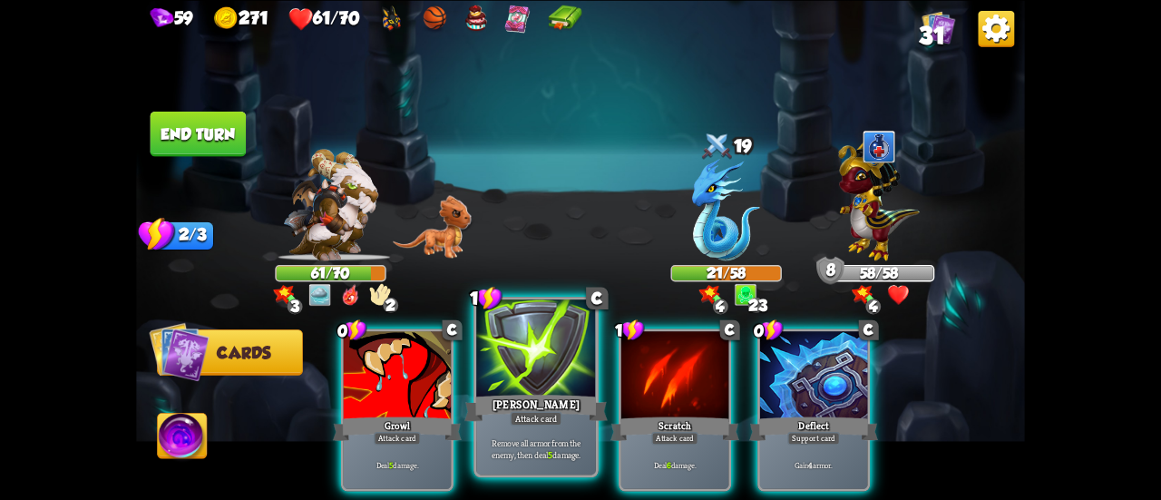
click at [569, 406] on div "[PERSON_NAME]" at bounding box center [535, 408] width 143 height 32
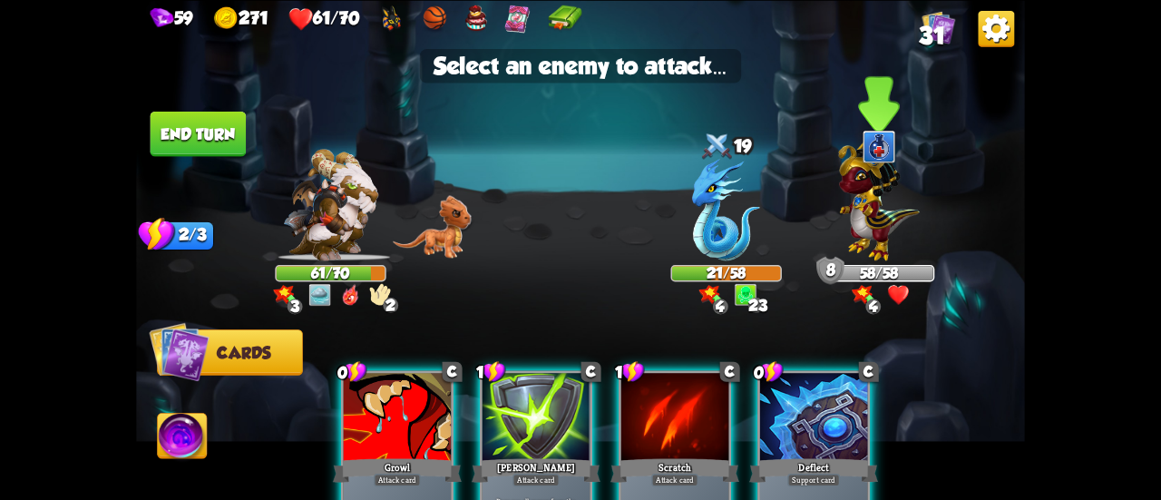
click at [873, 228] on img at bounding box center [878, 197] width 81 height 126
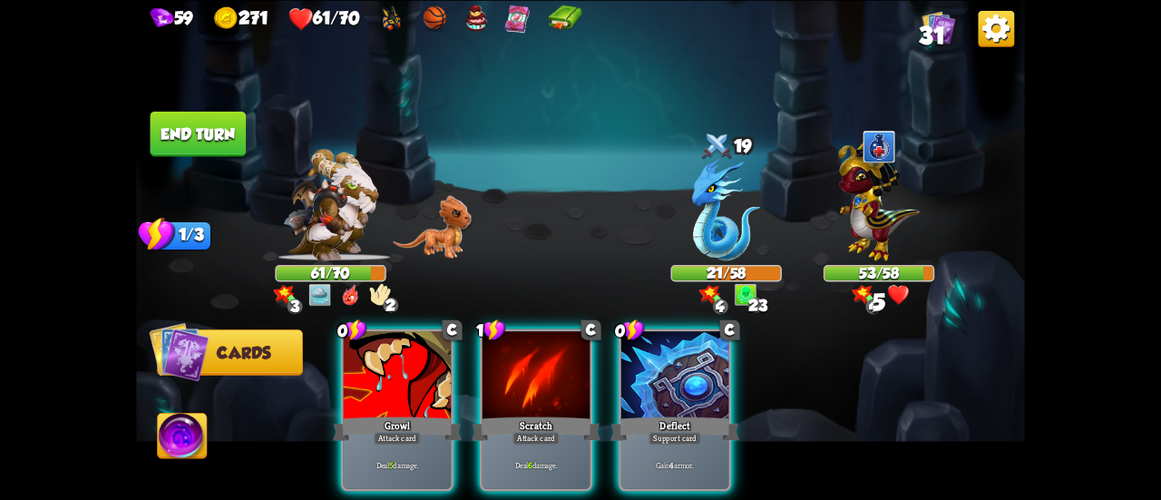
click at [691, 390] on div at bounding box center [674, 376] width 107 height 91
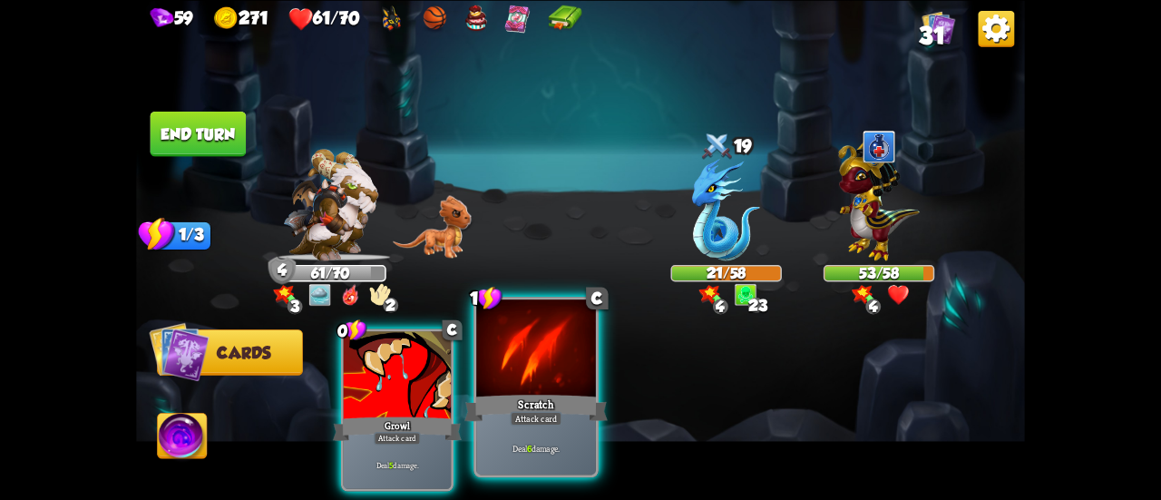
click at [552, 377] on div at bounding box center [536, 349] width 120 height 101
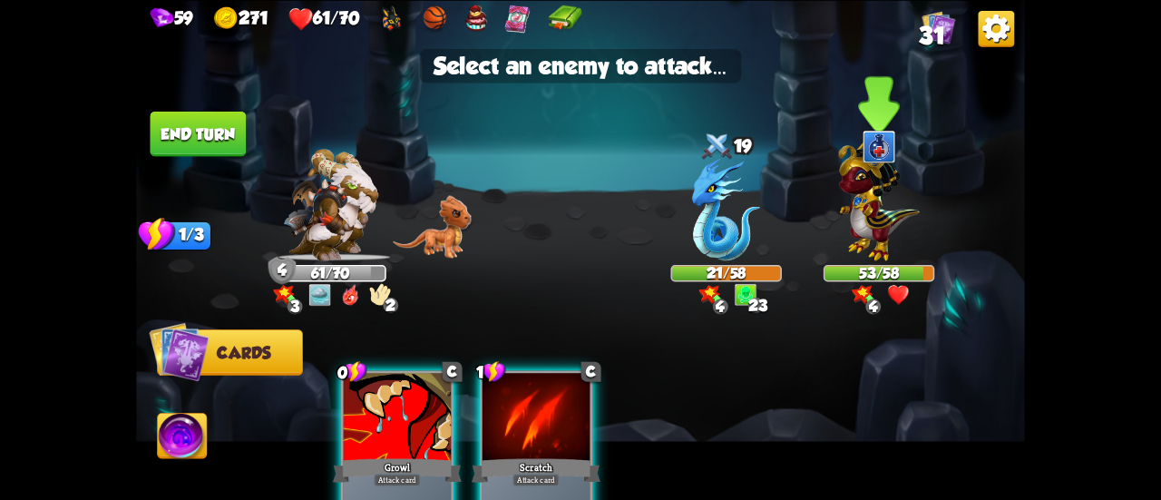
click at [881, 233] on img at bounding box center [878, 197] width 81 height 126
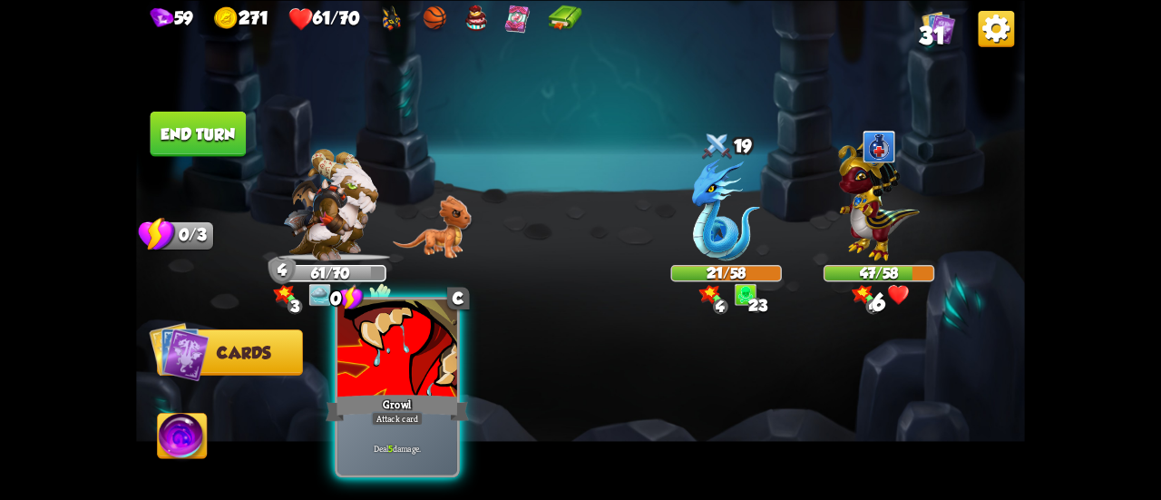
click at [417, 382] on div at bounding box center [397, 349] width 120 height 101
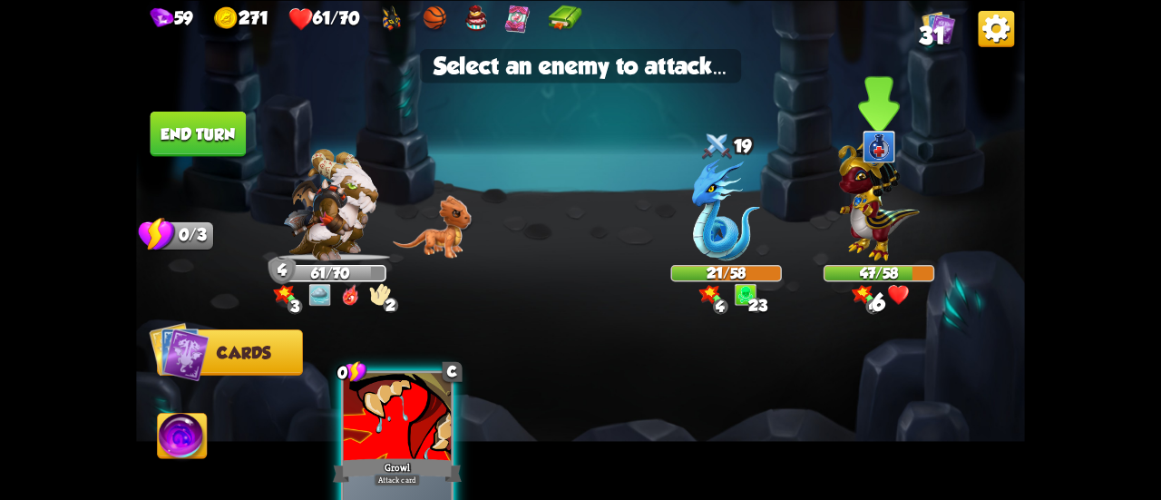
click at [873, 225] on img at bounding box center [878, 197] width 81 height 126
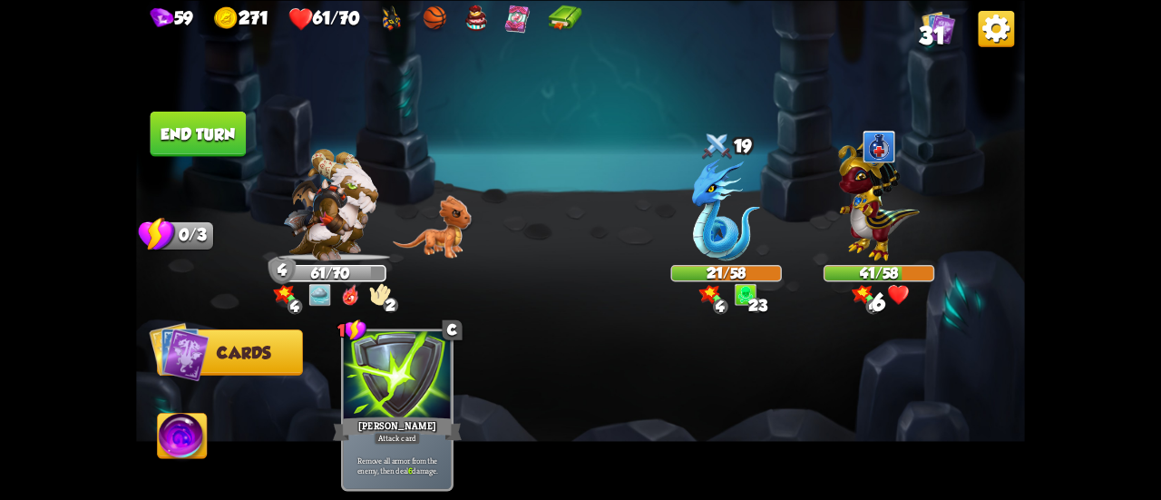
click at [219, 158] on img at bounding box center [580, 250] width 889 height 500
click at [221, 130] on button "End turn" at bounding box center [199, 133] width 96 height 45
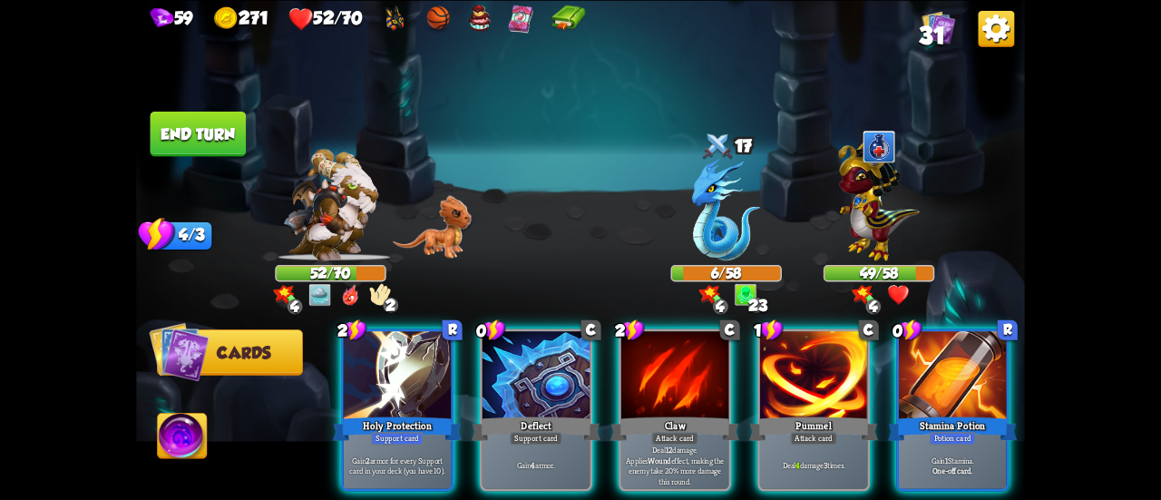
click at [376, 286] on img at bounding box center [380, 294] width 22 height 22
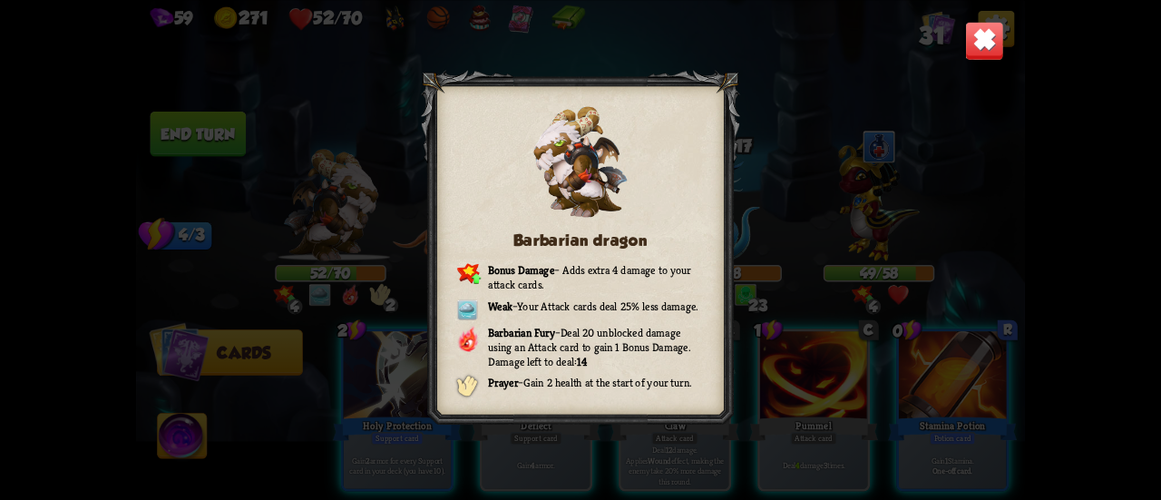
click at [356, 271] on div "Barbarian dragon Bonus Damage – Adds extra 4 damage to your attack cards. Weak …" at bounding box center [580, 250] width 889 height 500
click at [989, 39] on img at bounding box center [984, 40] width 39 height 39
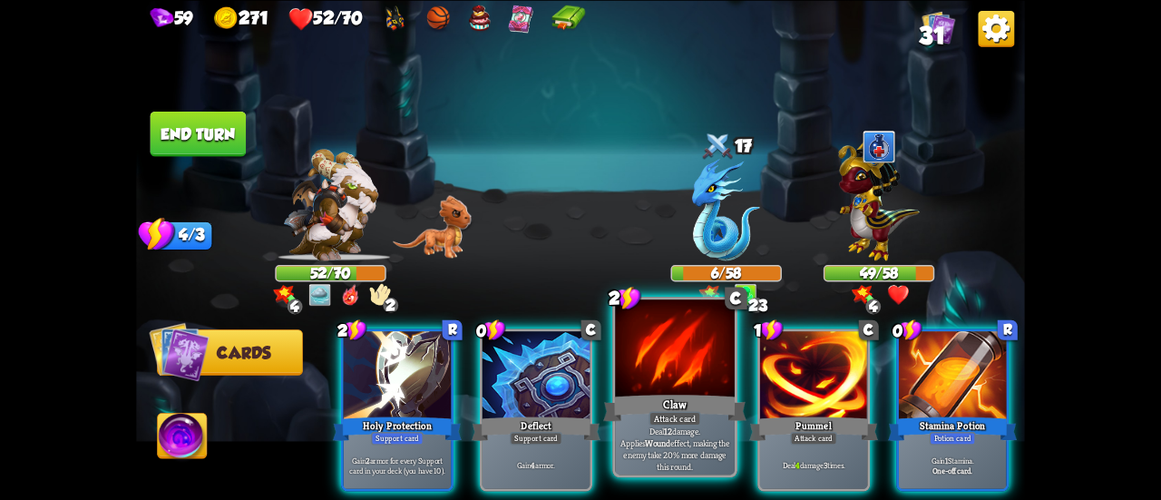
click at [684, 385] on div at bounding box center [675, 349] width 120 height 101
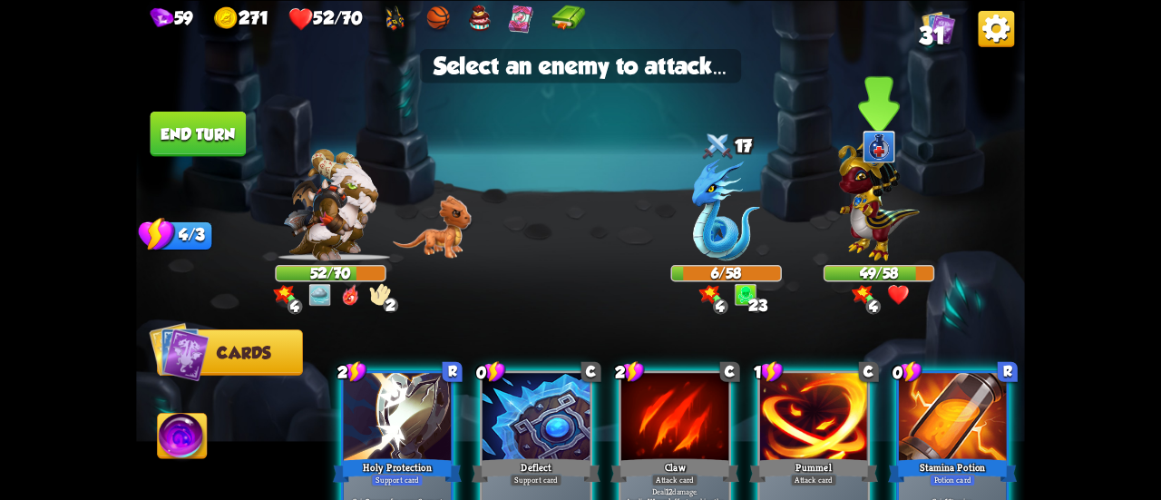
click at [870, 230] on img at bounding box center [878, 197] width 81 height 126
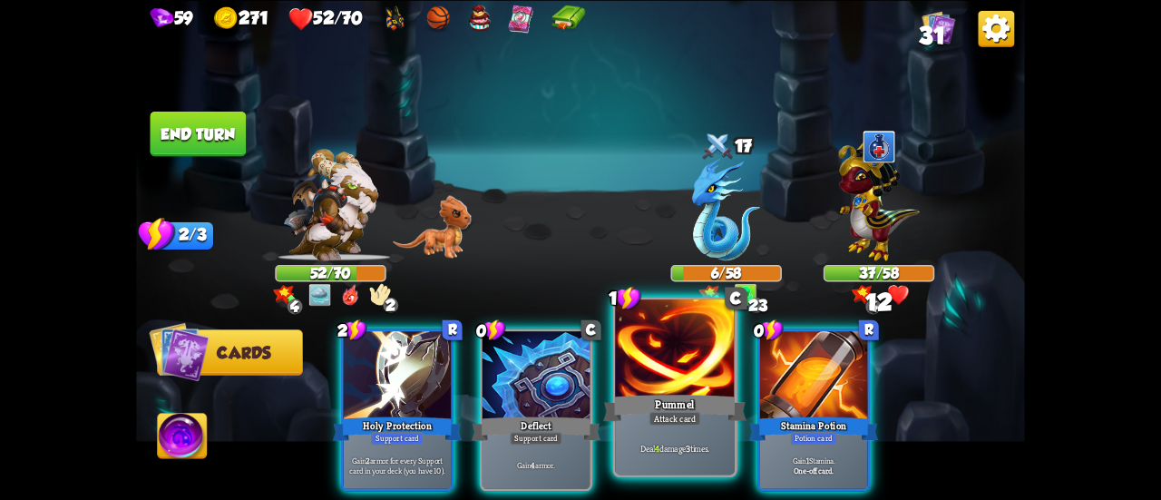
click at [689, 391] on div at bounding box center [675, 349] width 120 height 101
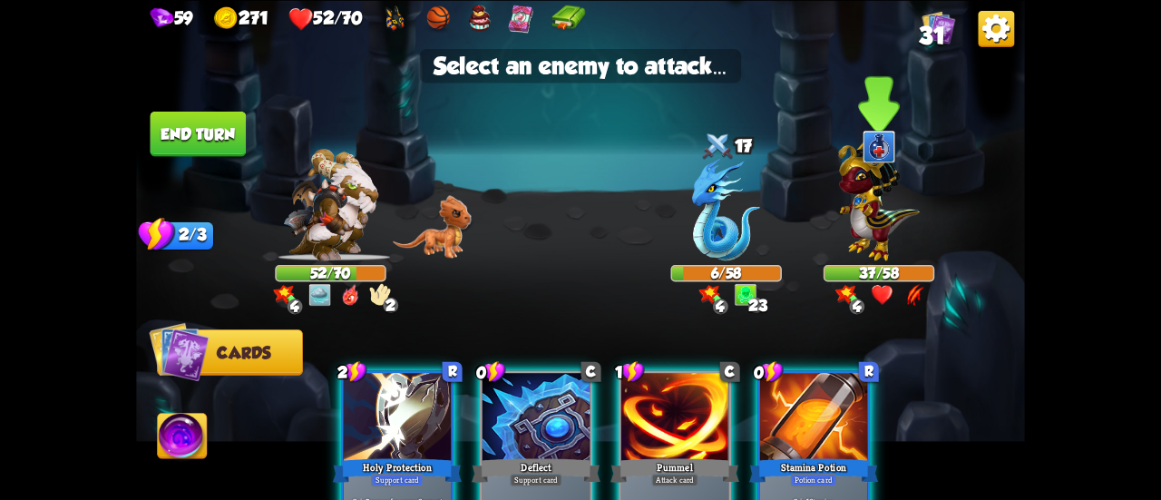
click at [871, 234] on img at bounding box center [878, 197] width 81 height 126
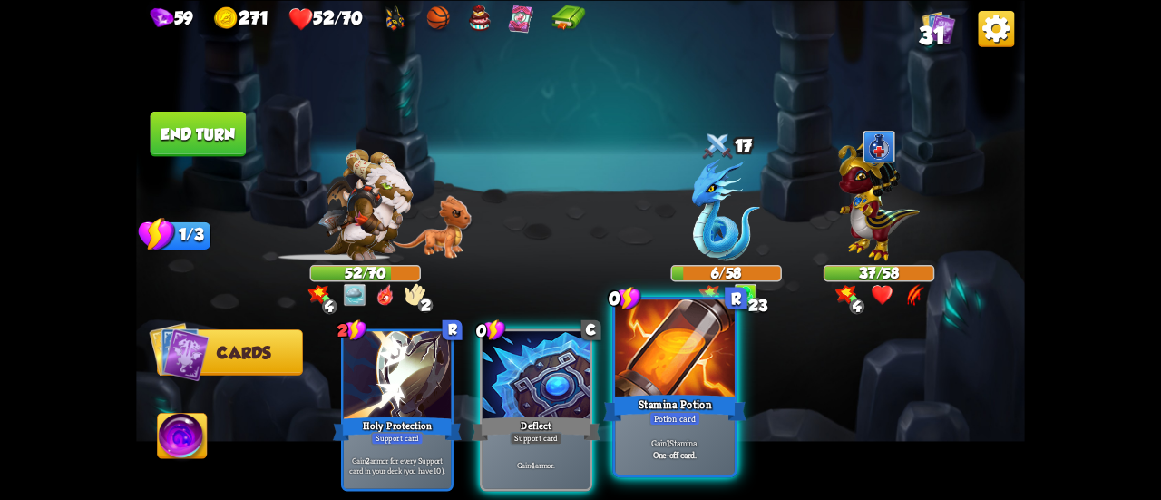
click at [689, 398] on div "Stamina Potion" at bounding box center [674, 408] width 143 height 32
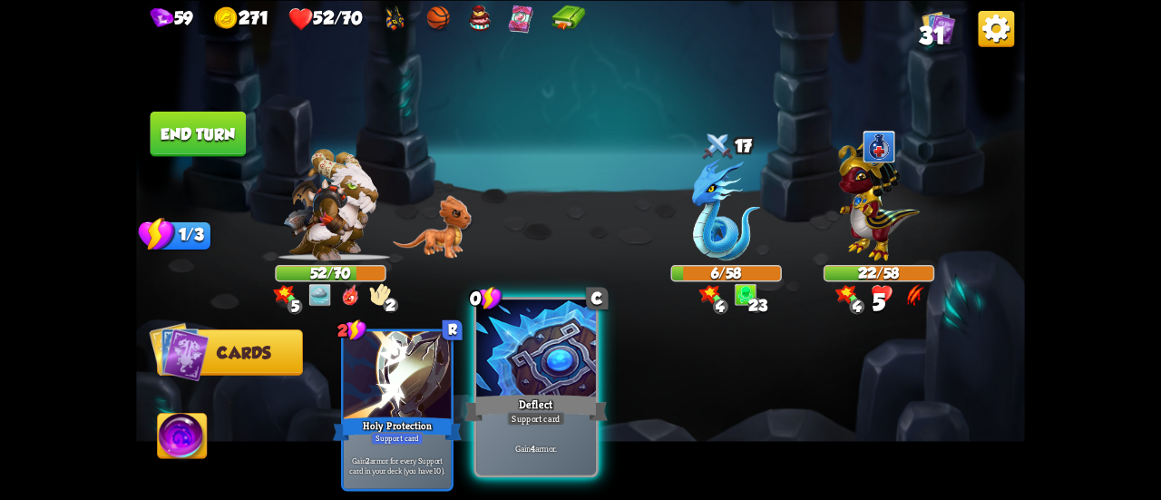
click at [508, 407] on div "Deflect" at bounding box center [535, 408] width 143 height 32
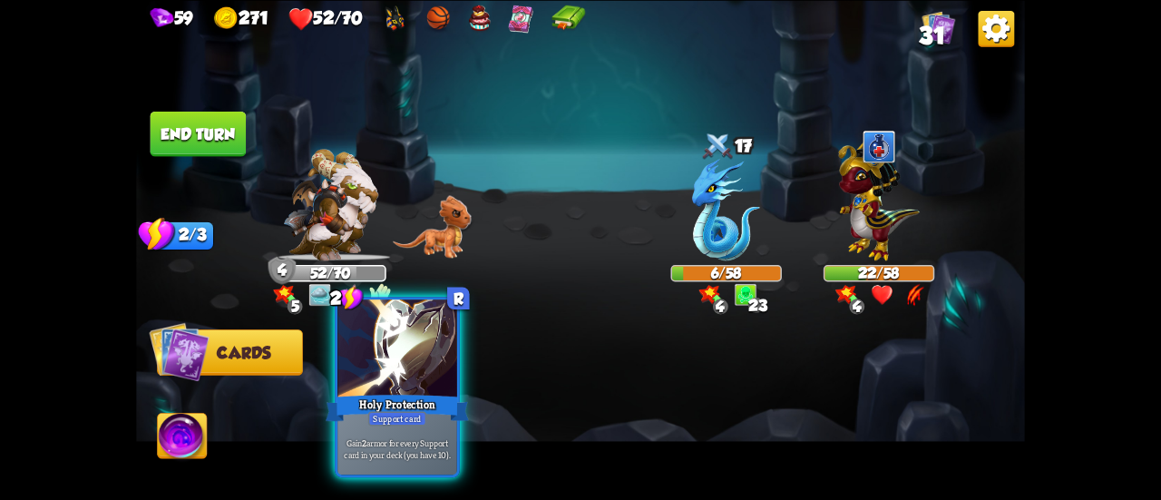
click at [418, 413] on div "Support card" at bounding box center [397, 418] width 58 height 15
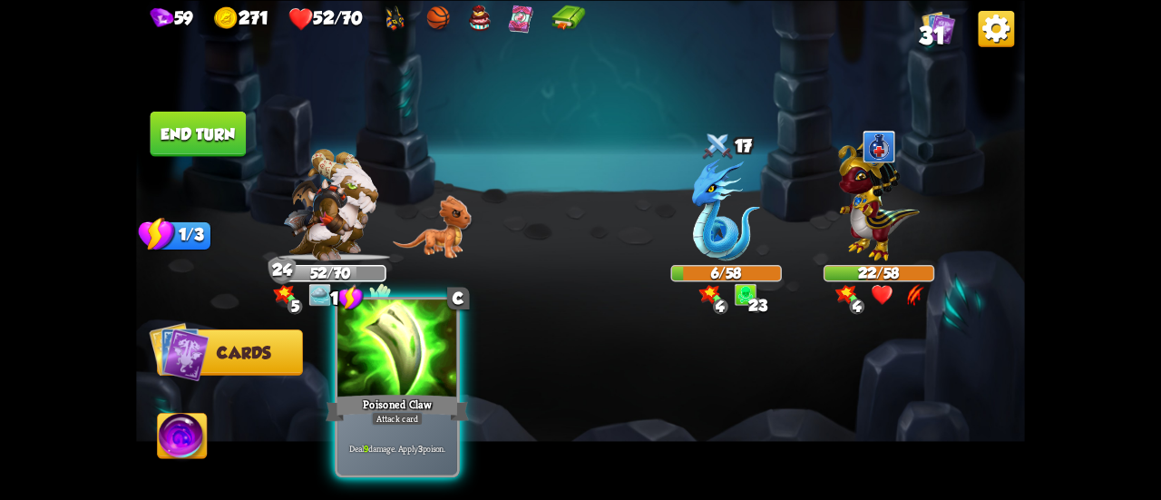
click at [394, 386] on div at bounding box center [397, 349] width 120 height 101
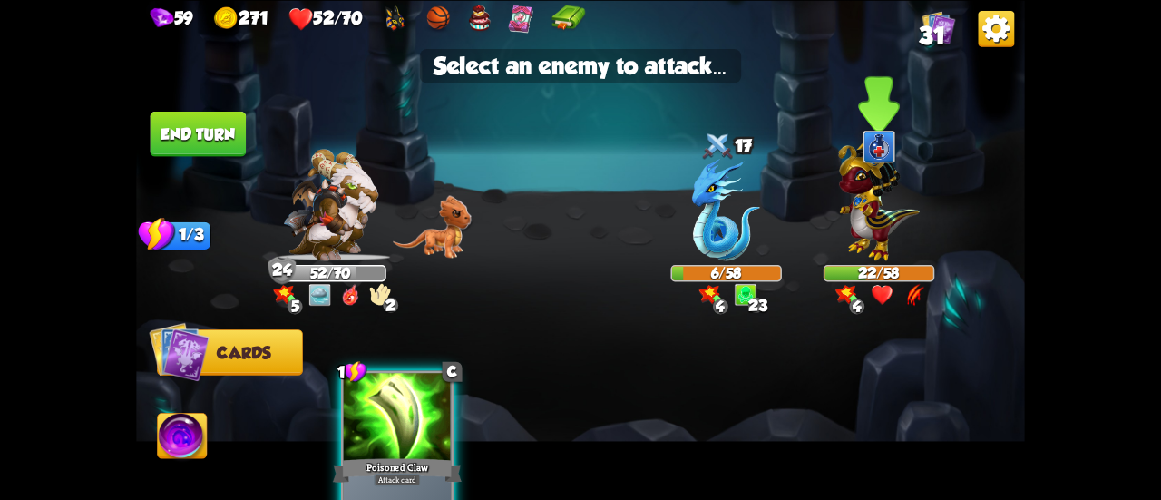
click at [865, 229] on img at bounding box center [878, 197] width 81 height 126
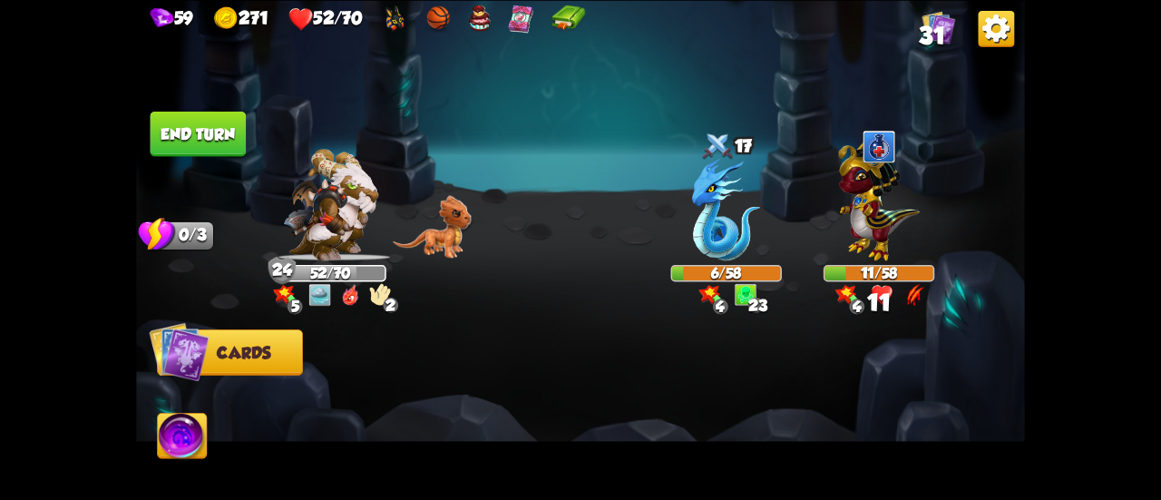
click at [197, 141] on button "End turn" at bounding box center [199, 133] width 96 height 45
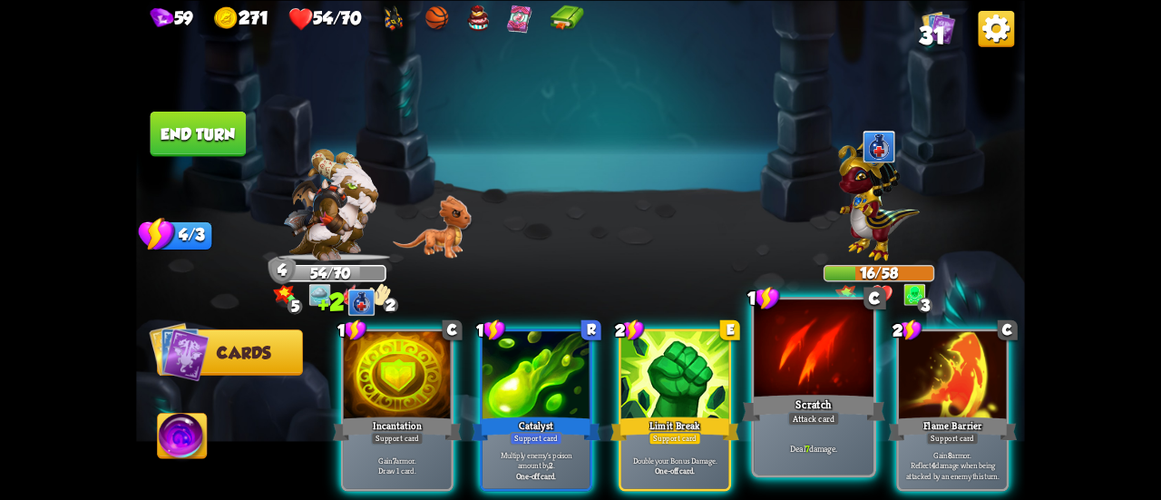
click at [841, 404] on div "Scratch" at bounding box center [813, 408] width 143 height 32
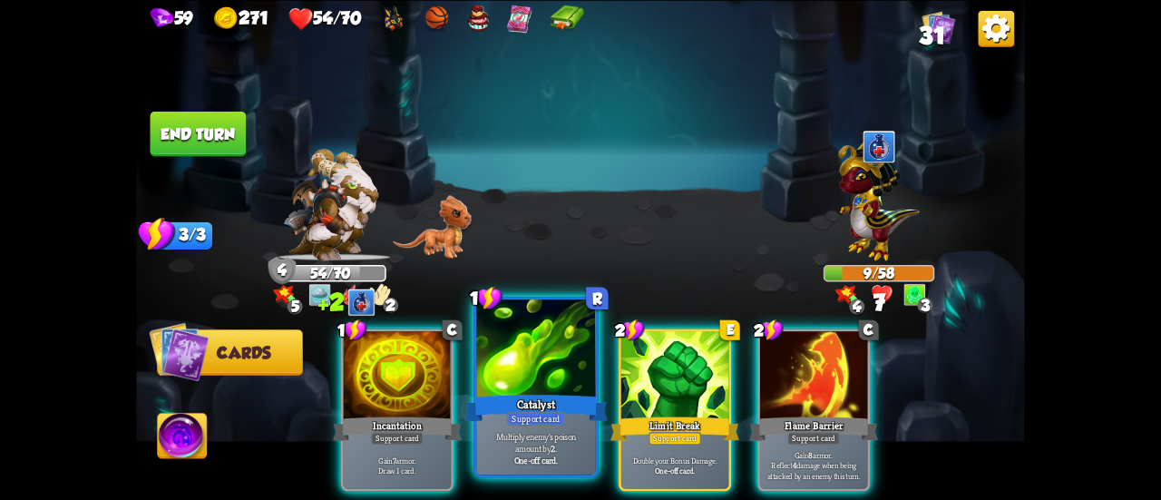
click at [504, 417] on div "Catalyst" at bounding box center [535, 408] width 143 height 32
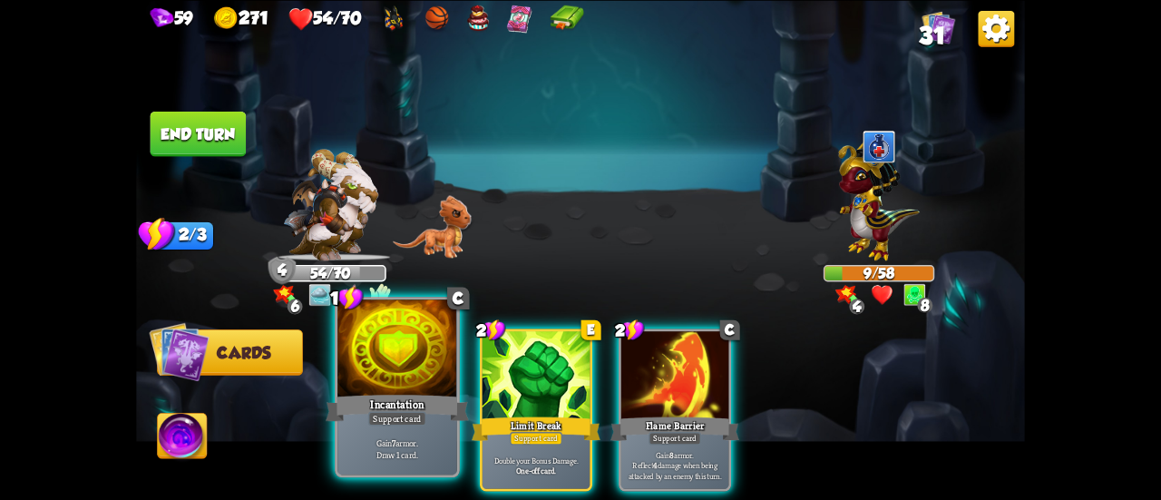
click at [413, 387] on div at bounding box center [397, 349] width 120 height 101
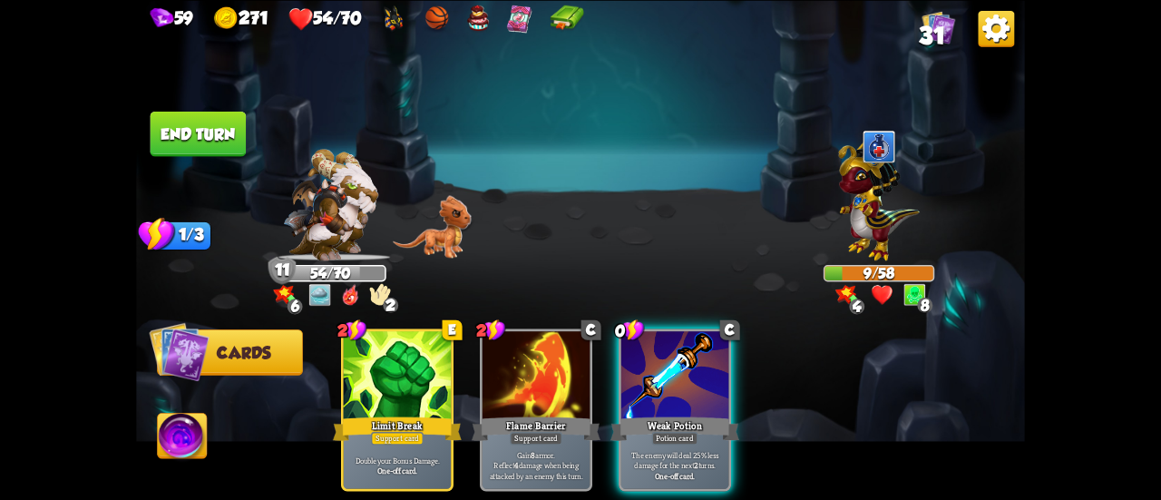
click at [682, 368] on div at bounding box center [674, 376] width 107 height 91
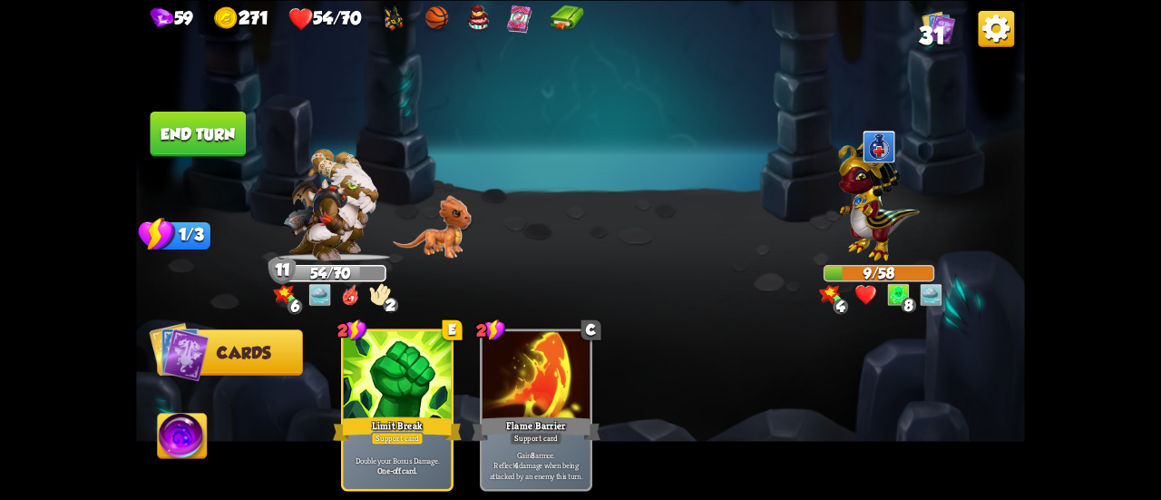
click at [205, 150] on button "End turn" at bounding box center [199, 133] width 96 height 45
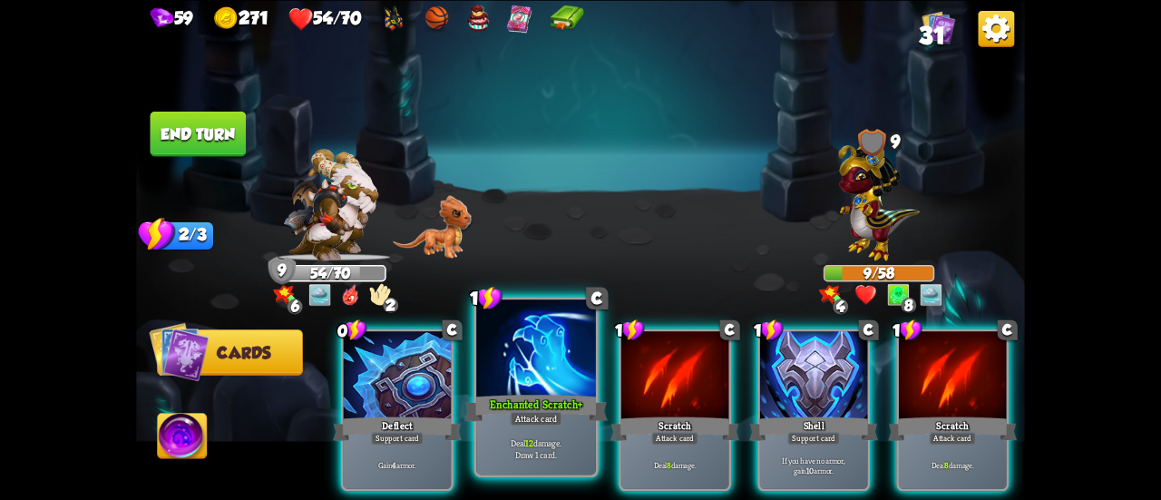
click at [528, 398] on div "Enchanted Scratch +" at bounding box center [535, 408] width 143 height 32
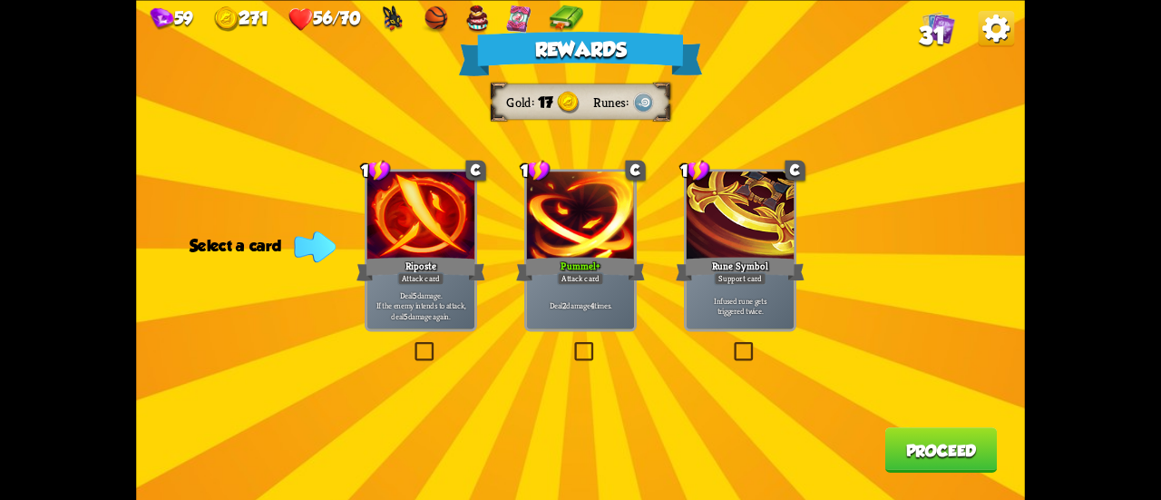
click at [406, 299] on p "Deal 5 damage. If the enemy intends to attack, deal 5 damage again." at bounding box center [421, 305] width 103 height 32
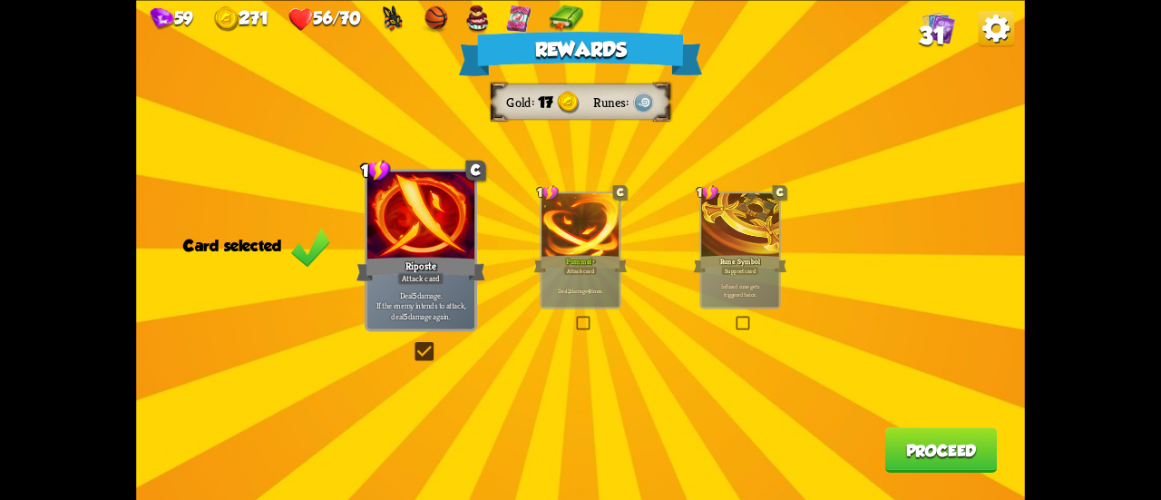
click at [580, 304] on div "Deal 2 damage 4 times." at bounding box center [581, 290] width 78 height 34
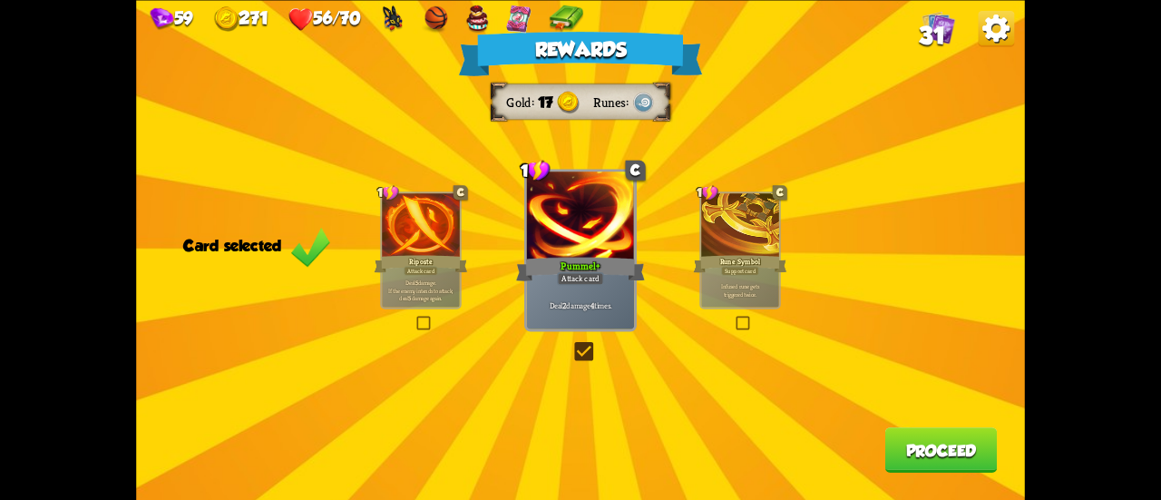
click at [933, 443] on button "Proceed" at bounding box center [941, 449] width 112 height 45
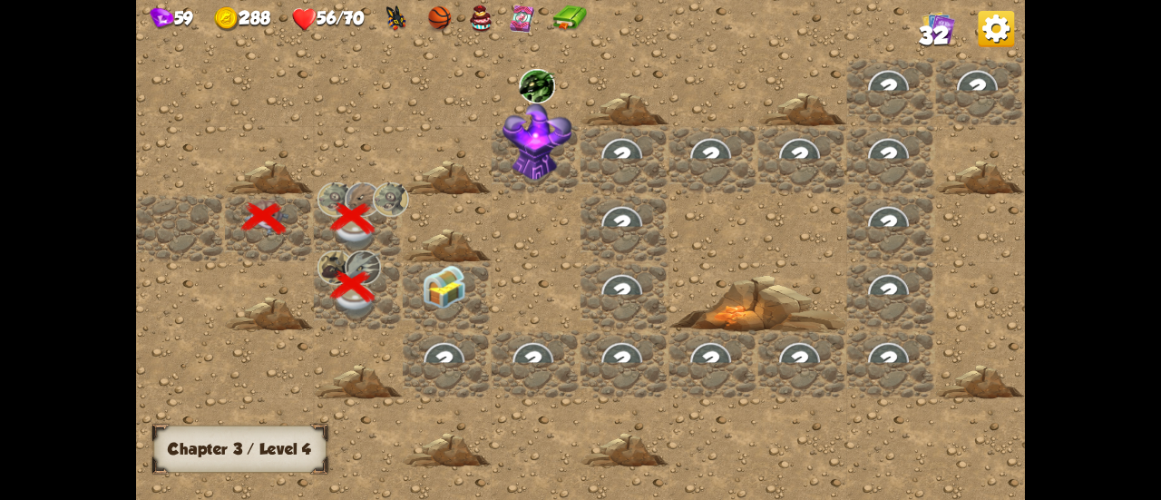
click at [453, 292] on img at bounding box center [445, 287] width 44 height 44
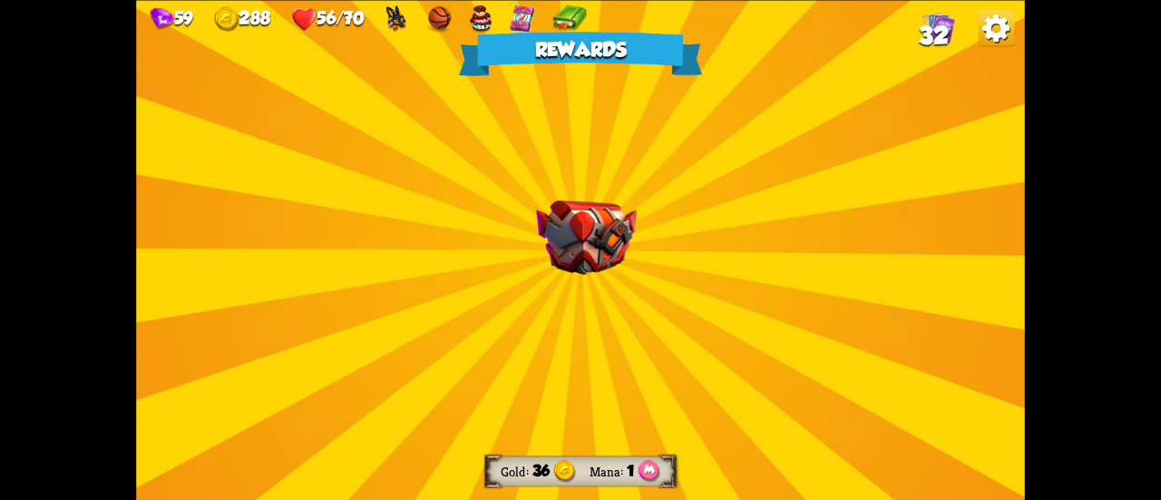
click at [582, 206] on img at bounding box center [586, 237] width 101 height 74
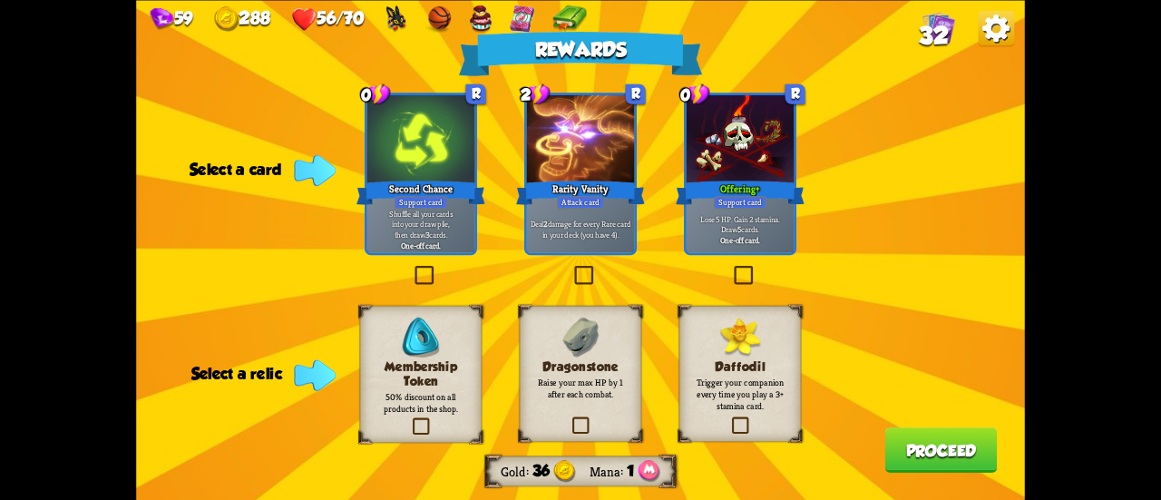
drag, startPoint x: 416, startPoint y: 431, endPoint x: 406, endPoint y: 433, distance: 10.1
click at [410, 420] on label at bounding box center [410, 420] width 0 height 0
click at [0, 0] on input "checkbox" at bounding box center [0, 0] width 0 height 0
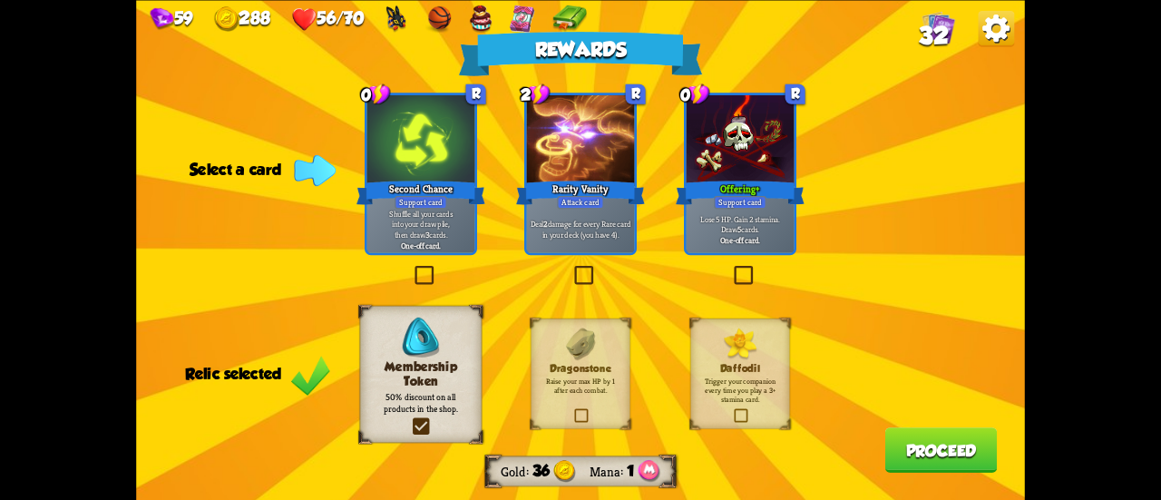
drag, startPoint x: 412, startPoint y: 214, endPoint x: 487, endPoint y: 249, distance: 83.2
click at [412, 213] on p "Shuffle all your cards into your draw pile, then draw 3 cards." at bounding box center [421, 224] width 103 height 32
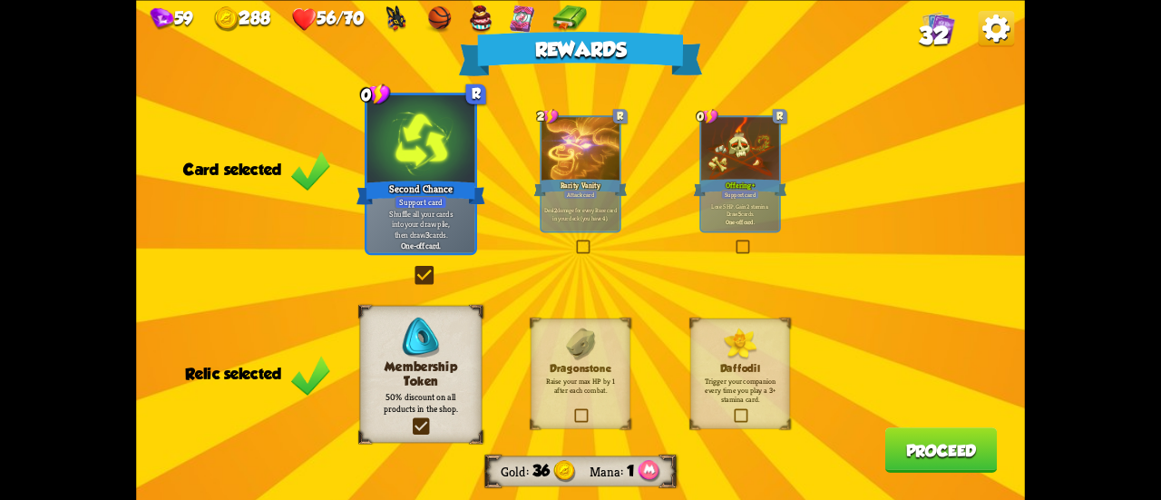
click at [974, 447] on button "Proceed" at bounding box center [941, 449] width 112 height 45
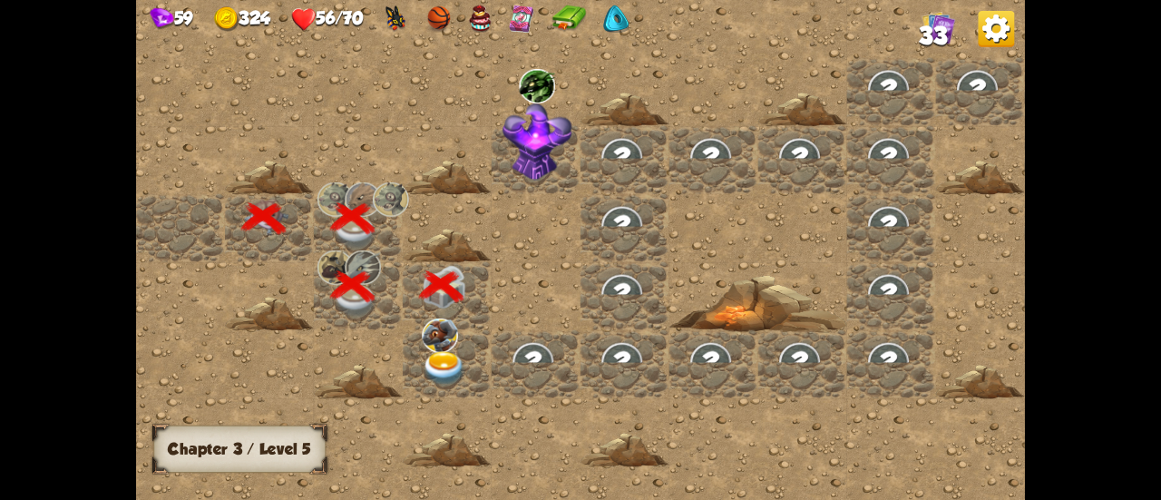
click at [453, 359] on img at bounding box center [445, 368] width 44 height 34
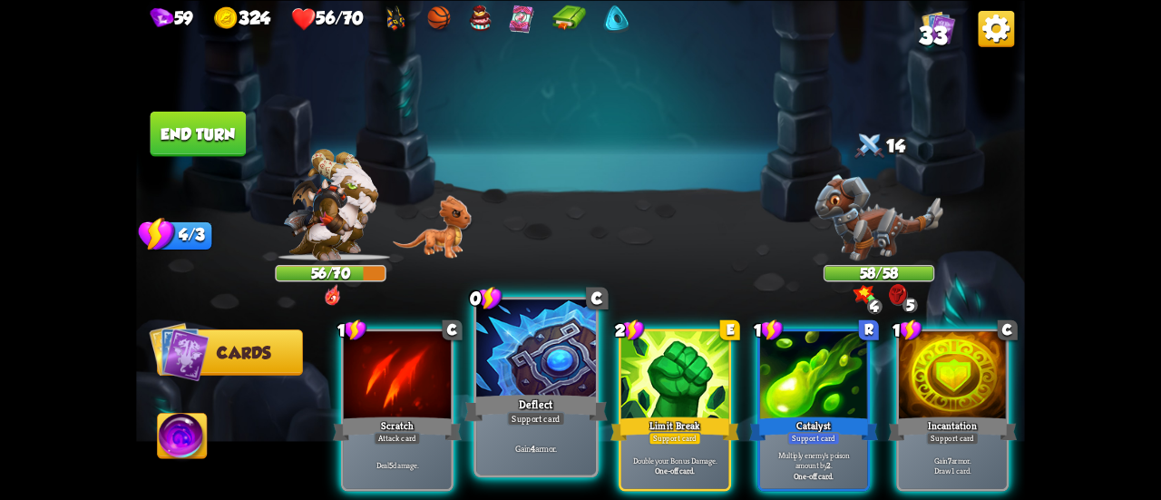
click at [524, 393] on div "Deflect" at bounding box center [535, 408] width 143 height 32
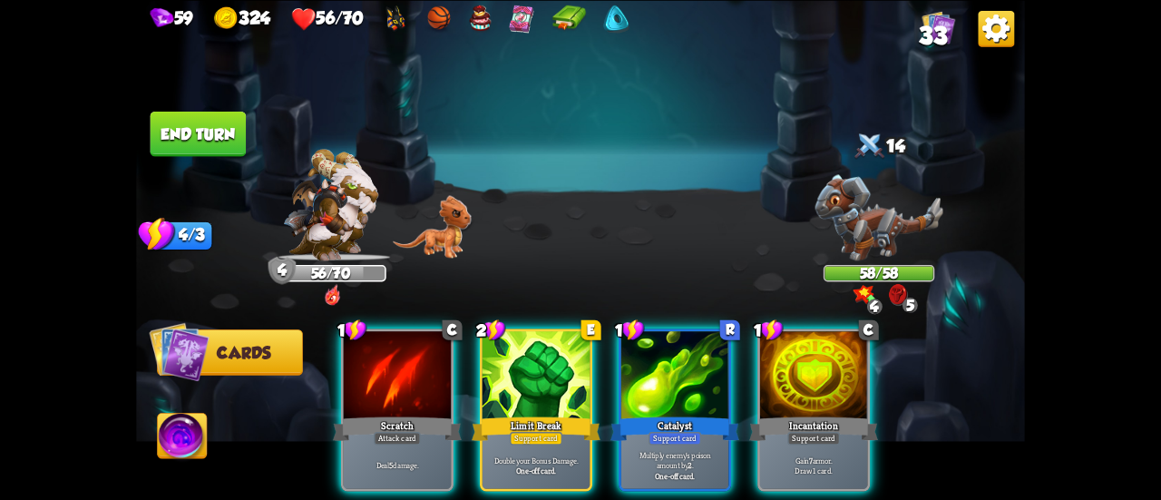
click at [805, 414] on div "Incantation" at bounding box center [813, 428] width 129 height 29
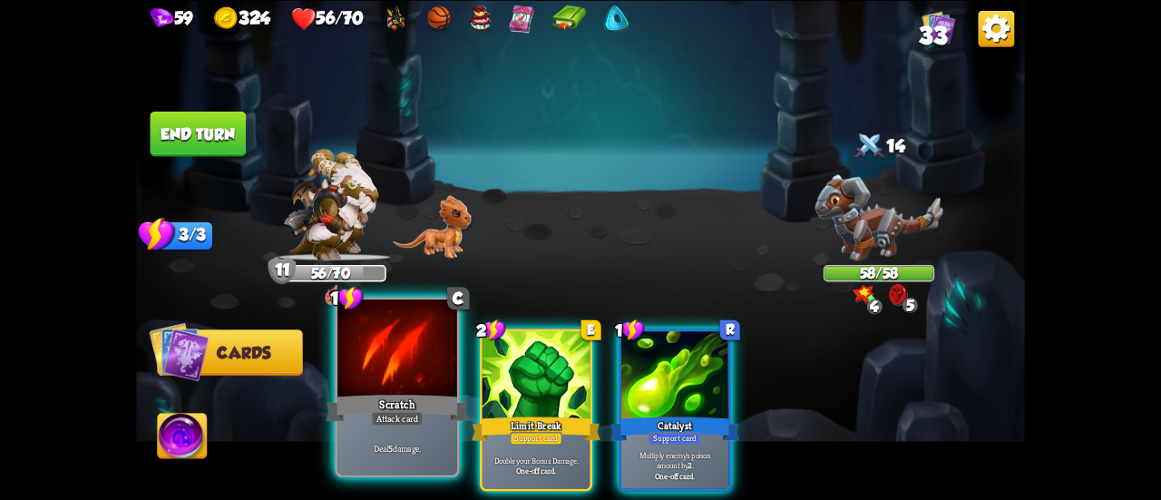
click at [409, 381] on div at bounding box center [397, 349] width 120 height 101
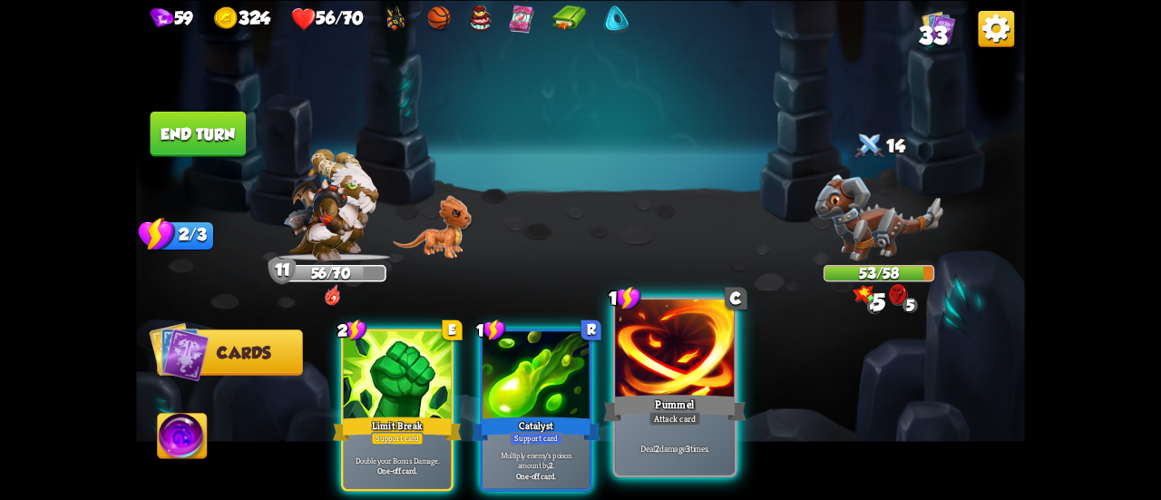
click at [691, 356] on div at bounding box center [675, 349] width 120 height 101
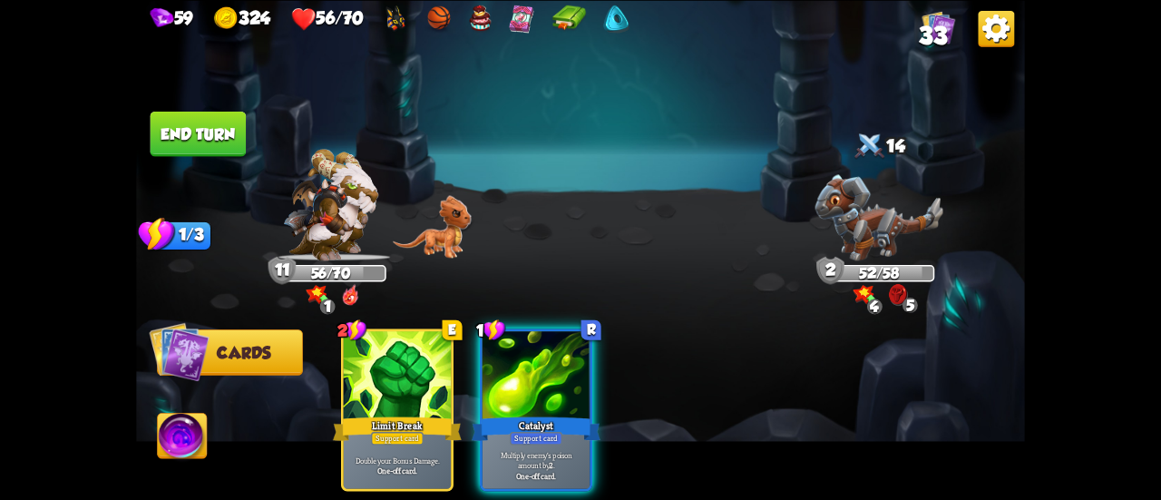
click at [202, 132] on button "End turn" at bounding box center [199, 133] width 96 height 45
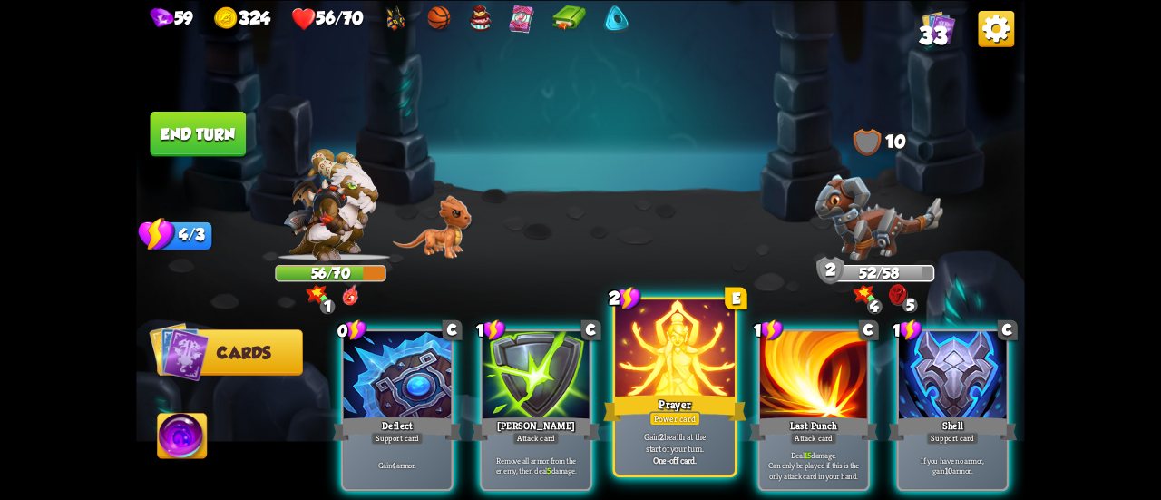
click at [656, 407] on div "Prayer" at bounding box center [674, 408] width 143 height 32
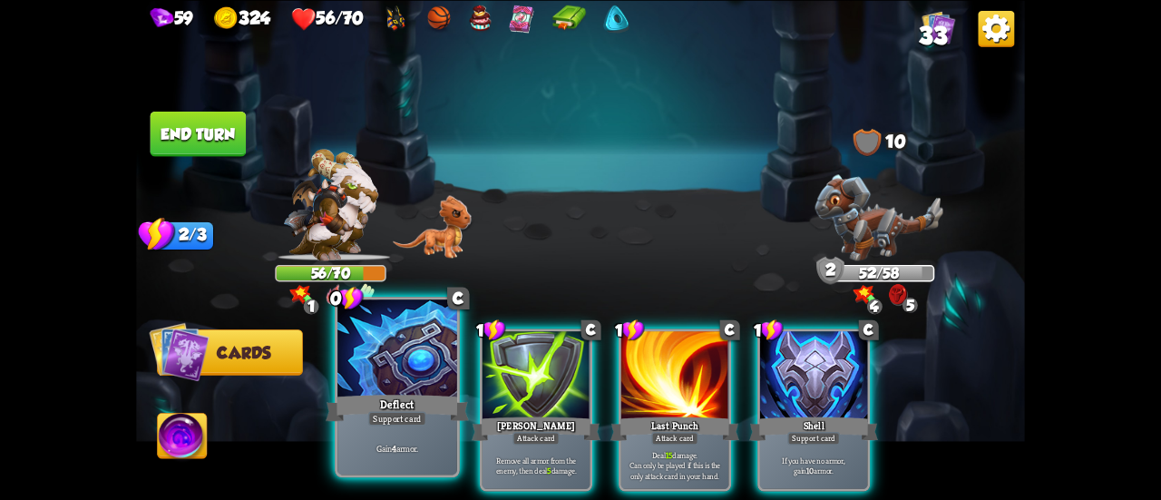
click at [403, 398] on div "Deflect" at bounding box center [397, 408] width 143 height 32
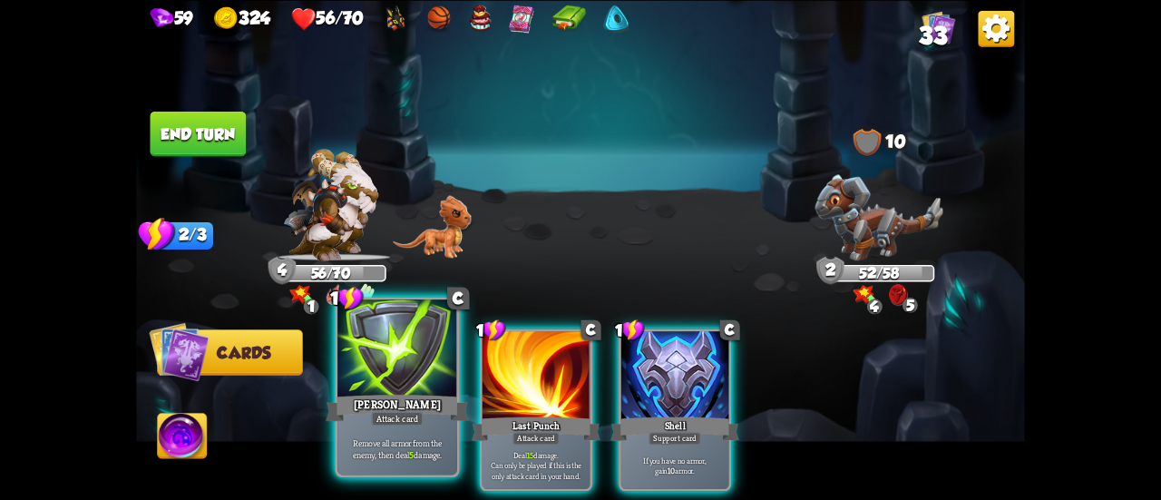
click at [399, 411] on div "Attack card" at bounding box center [397, 418] width 52 height 15
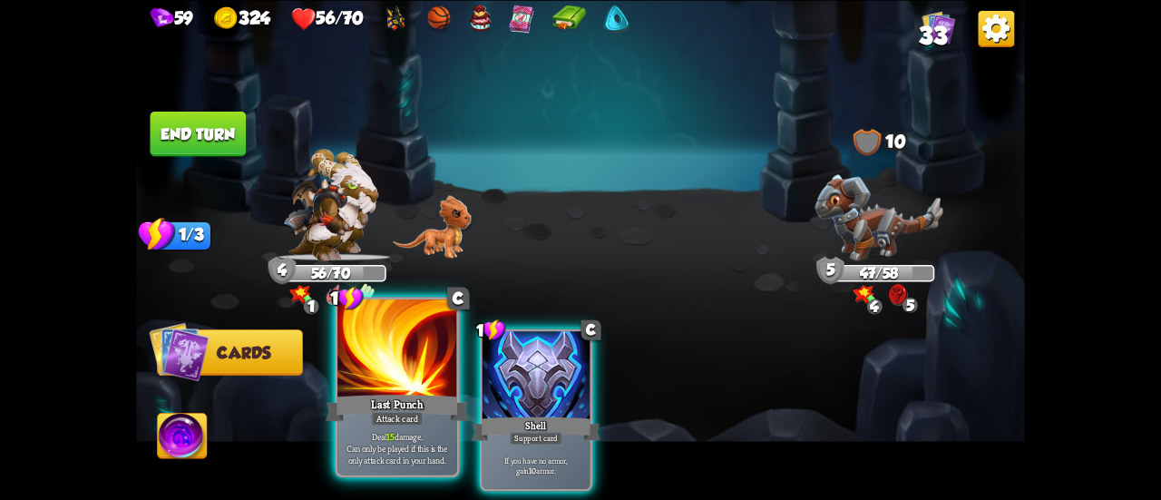
click at [387, 416] on div "Attack card" at bounding box center [397, 418] width 52 height 15
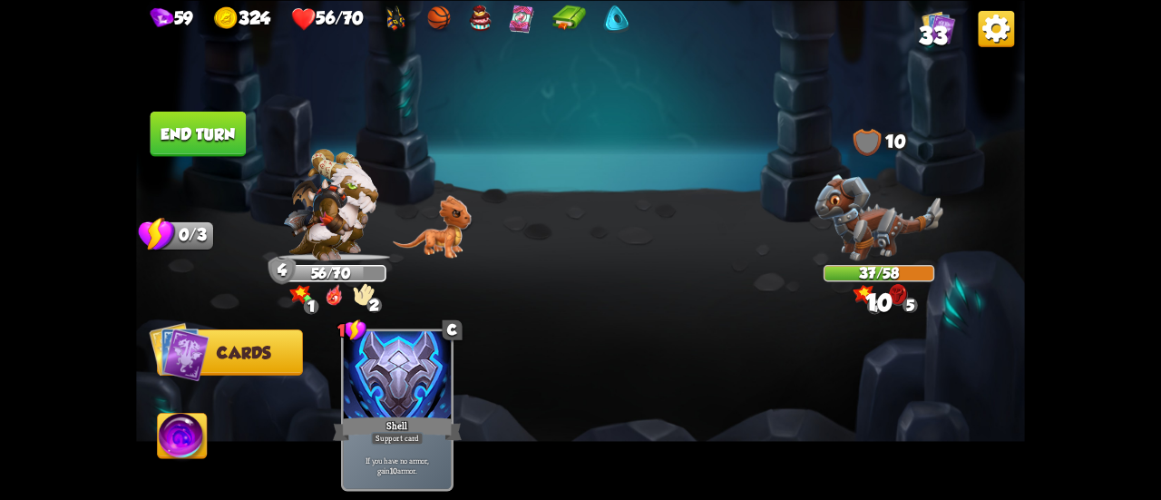
click at [209, 132] on button "End turn" at bounding box center [199, 133] width 96 height 45
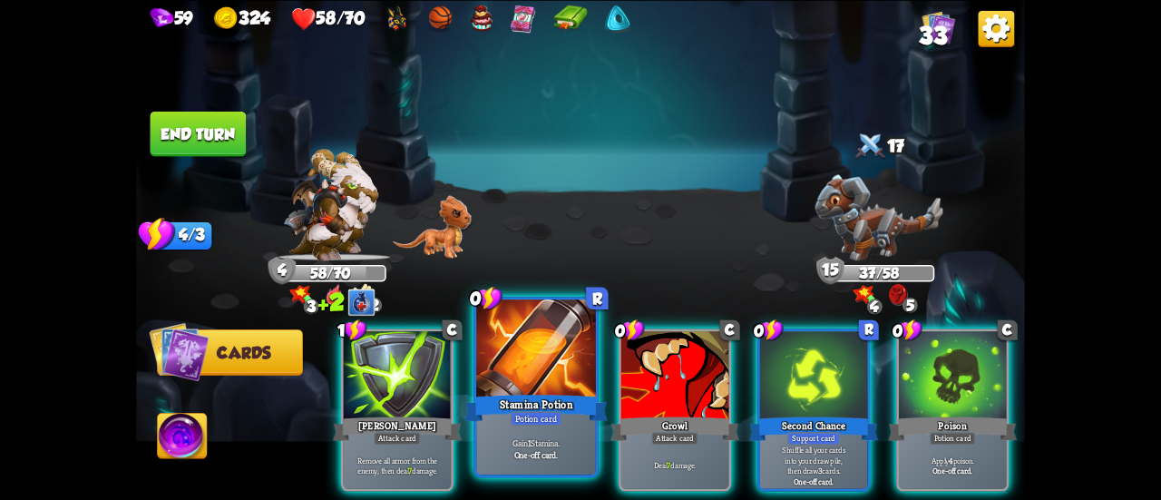
click at [548, 380] on div at bounding box center [536, 349] width 120 height 101
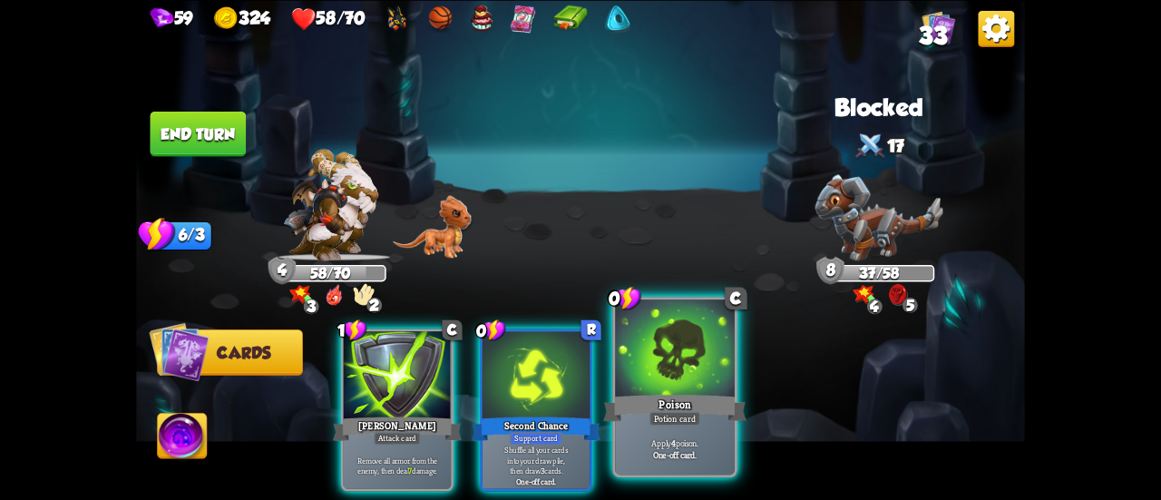
click at [660, 379] on div at bounding box center [675, 349] width 120 height 101
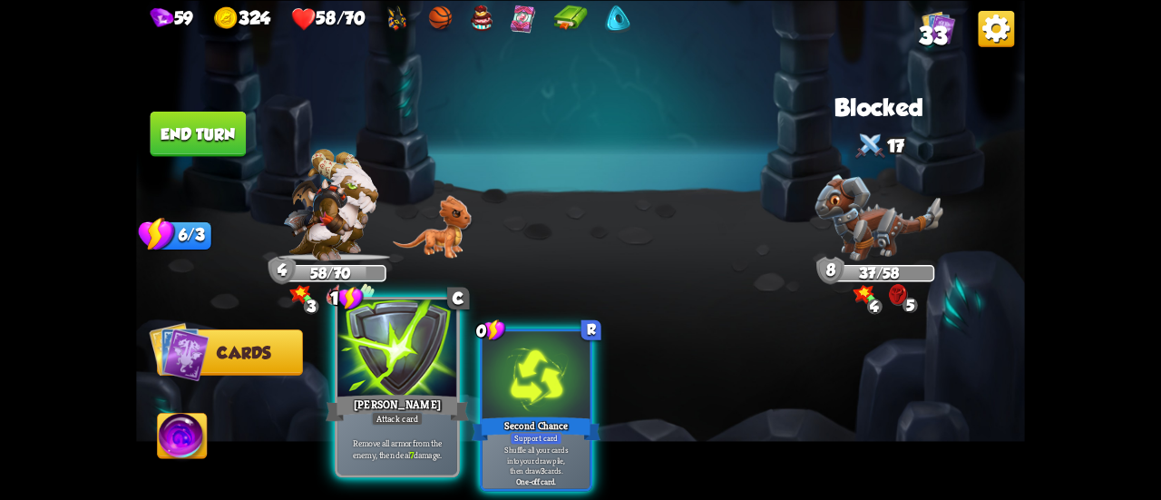
click at [432, 393] on div "[PERSON_NAME]" at bounding box center [397, 408] width 143 height 32
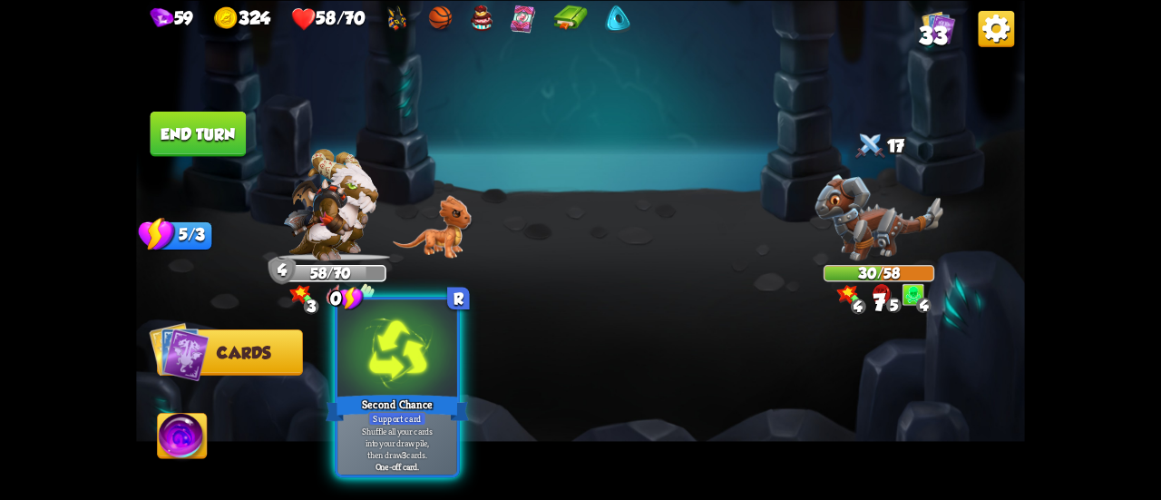
click at [393, 376] on div at bounding box center [397, 349] width 120 height 101
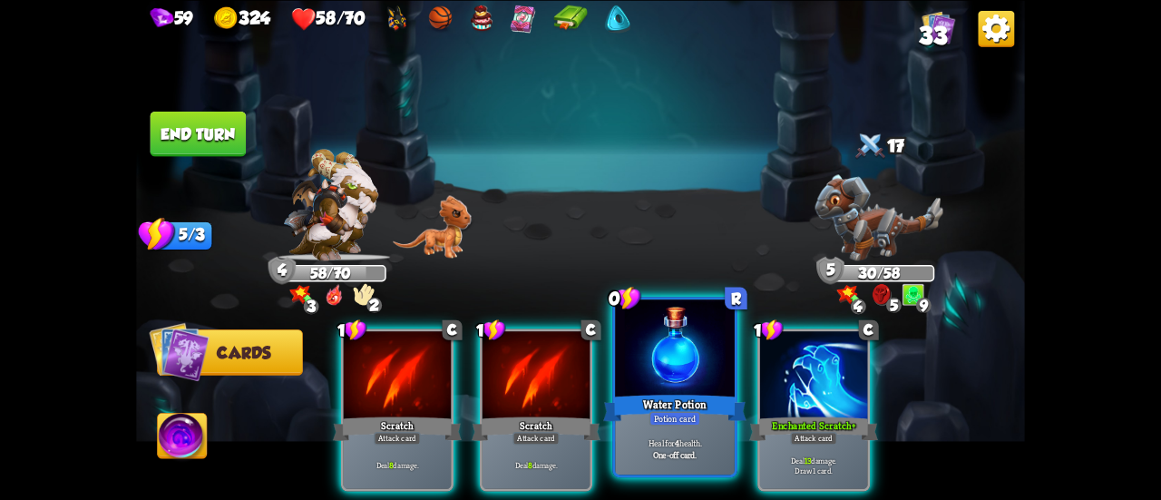
click at [696, 387] on div at bounding box center [675, 349] width 120 height 101
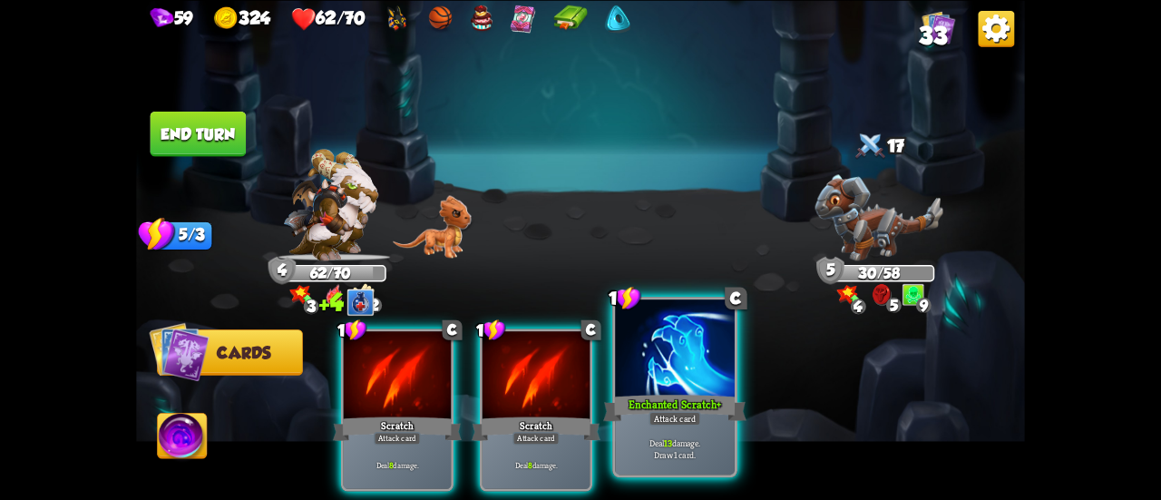
click at [681, 395] on div "Enchanted Scratch +" at bounding box center [674, 408] width 143 height 32
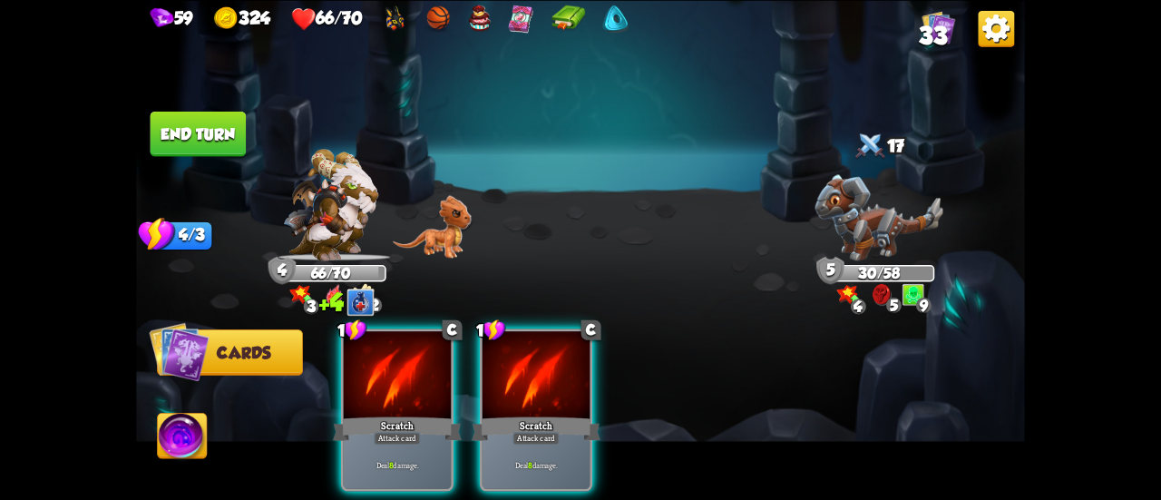
drag, startPoint x: 532, startPoint y: 404, endPoint x: 523, endPoint y: 406, distance: 9.3
click at [532, 414] on div "Scratch" at bounding box center [536, 428] width 129 height 29
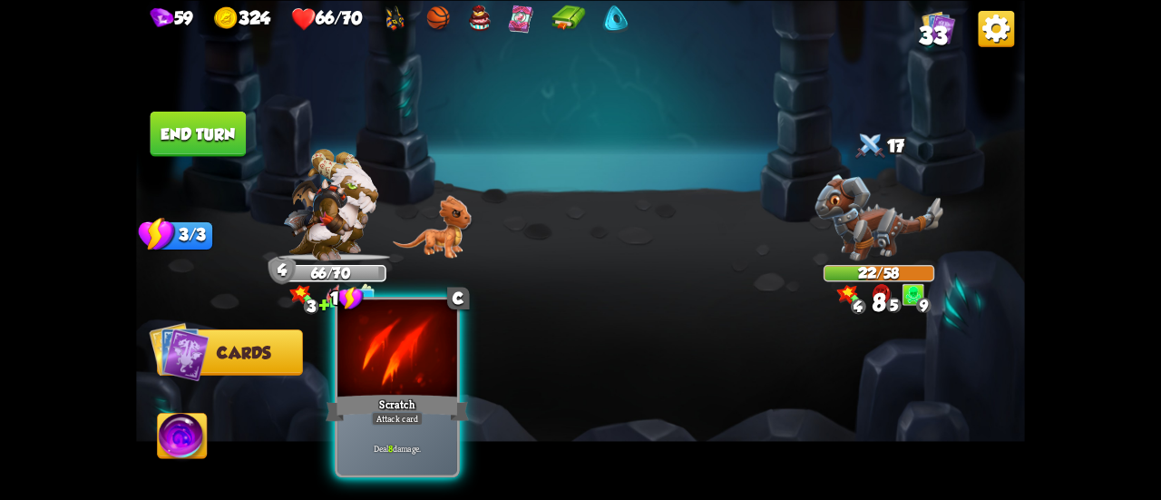
click at [399, 398] on div "Scratch" at bounding box center [397, 408] width 143 height 32
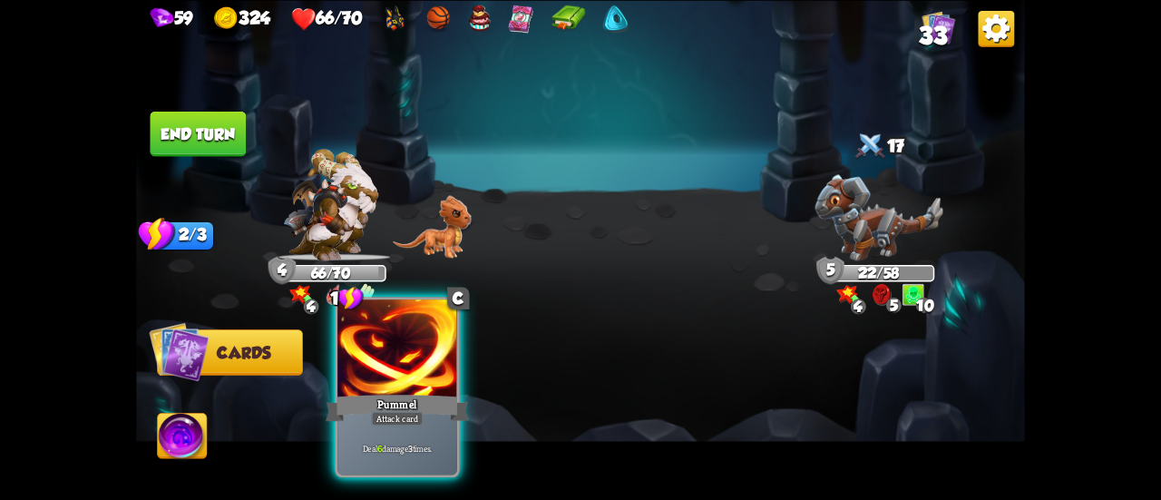
click at [401, 406] on div "Pummel" at bounding box center [397, 408] width 143 height 32
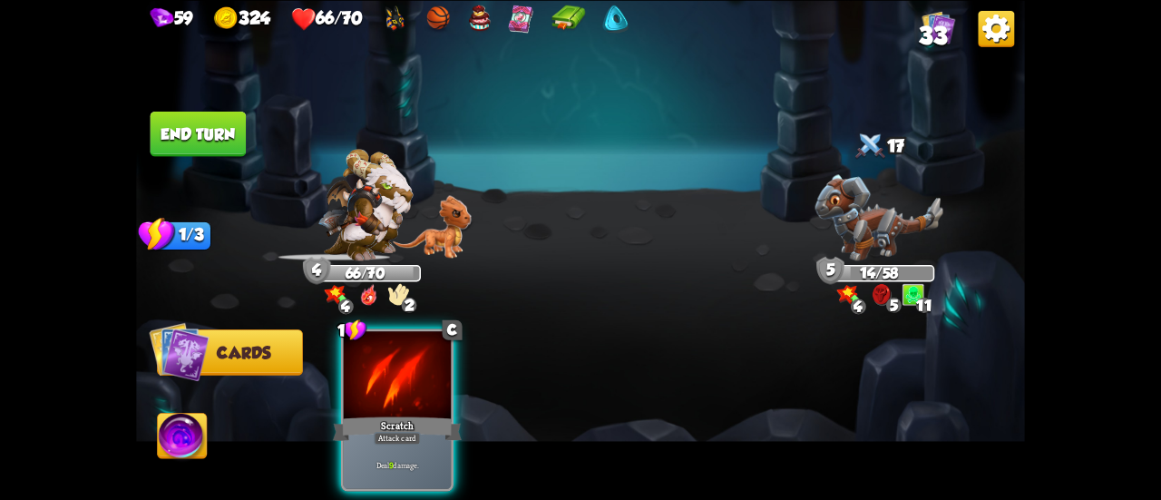
click at [399, 414] on div "Scratch" at bounding box center [397, 428] width 129 height 29
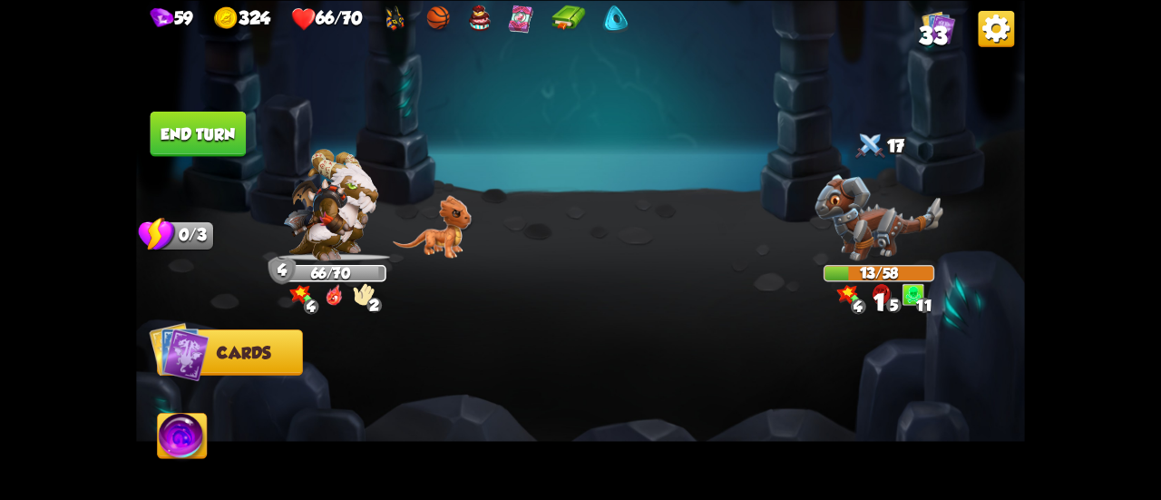
click at [212, 152] on button "End turn" at bounding box center [199, 133] width 96 height 45
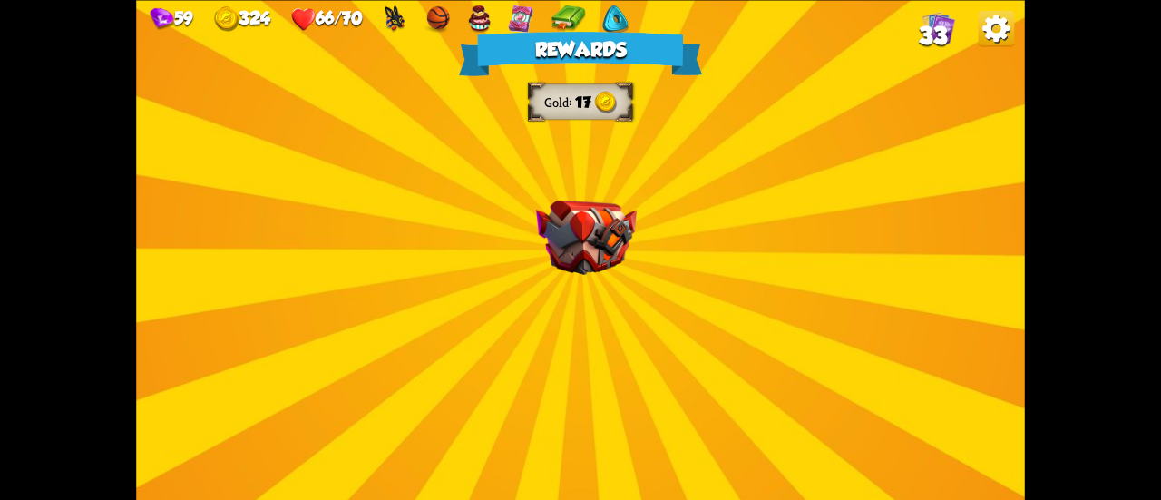
click at [573, 259] on img at bounding box center [586, 237] width 101 height 74
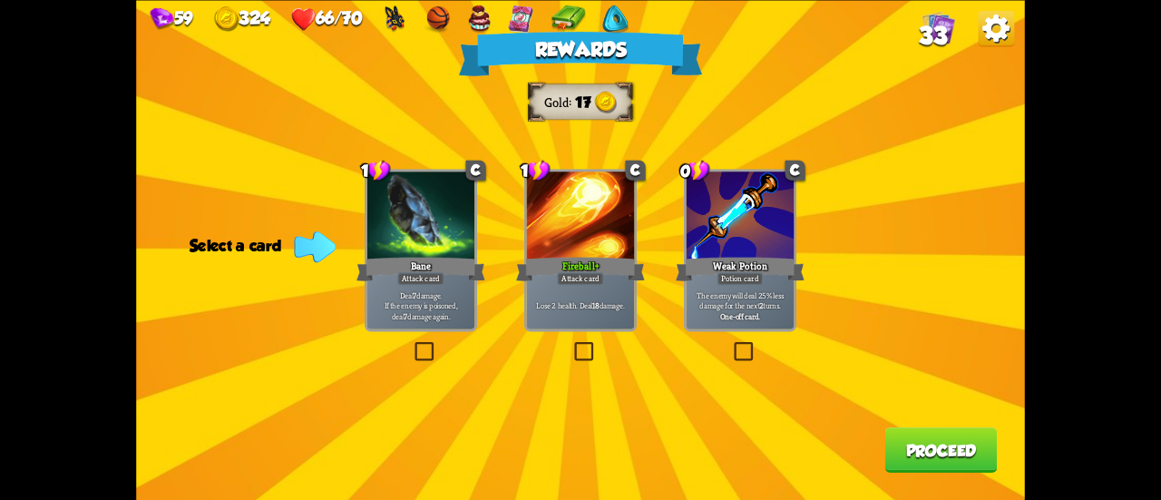
click at [735, 312] on b "One-off card." at bounding box center [740, 315] width 40 height 11
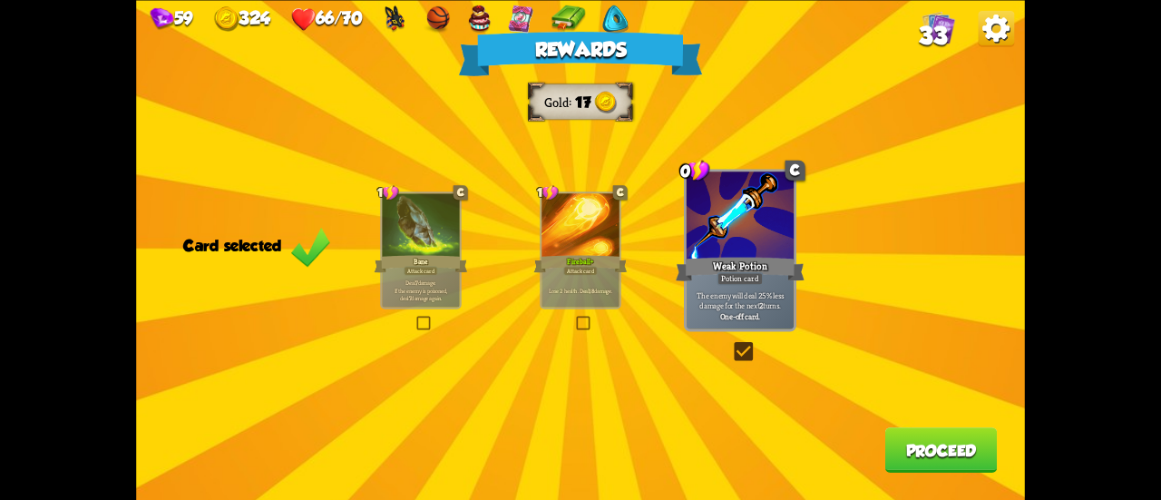
click at [934, 449] on button "Proceed" at bounding box center [941, 449] width 112 height 45
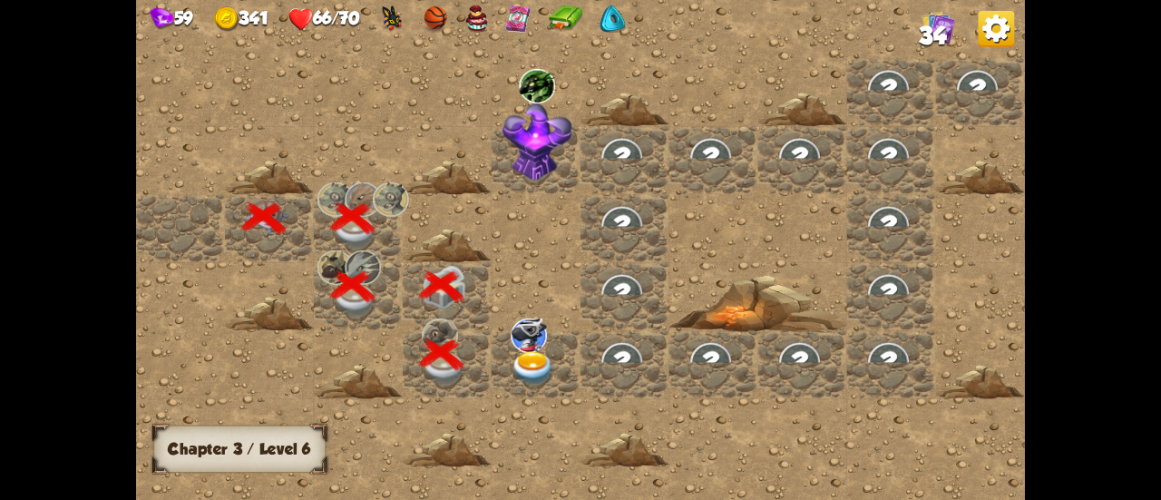
click at [535, 360] on img at bounding box center [533, 368] width 44 height 34
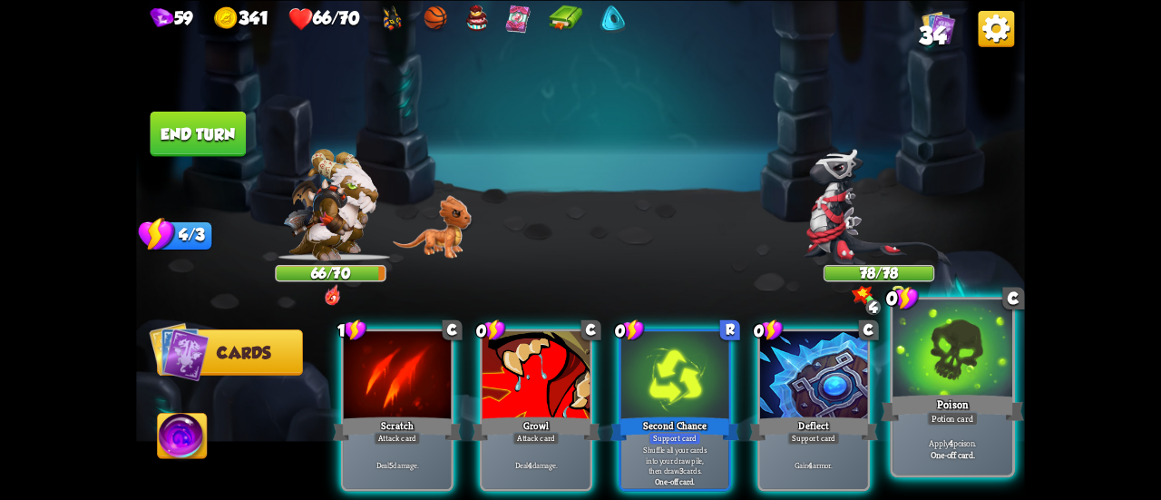
click at [953, 375] on div at bounding box center [953, 349] width 120 height 101
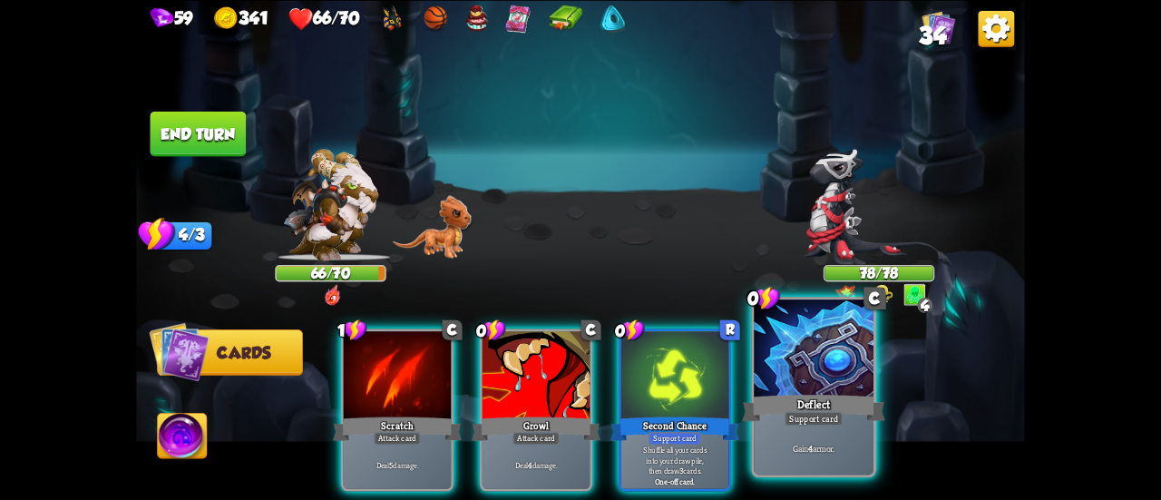
click at [835, 400] on div "Deflect" at bounding box center [813, 408] width 143 height 32
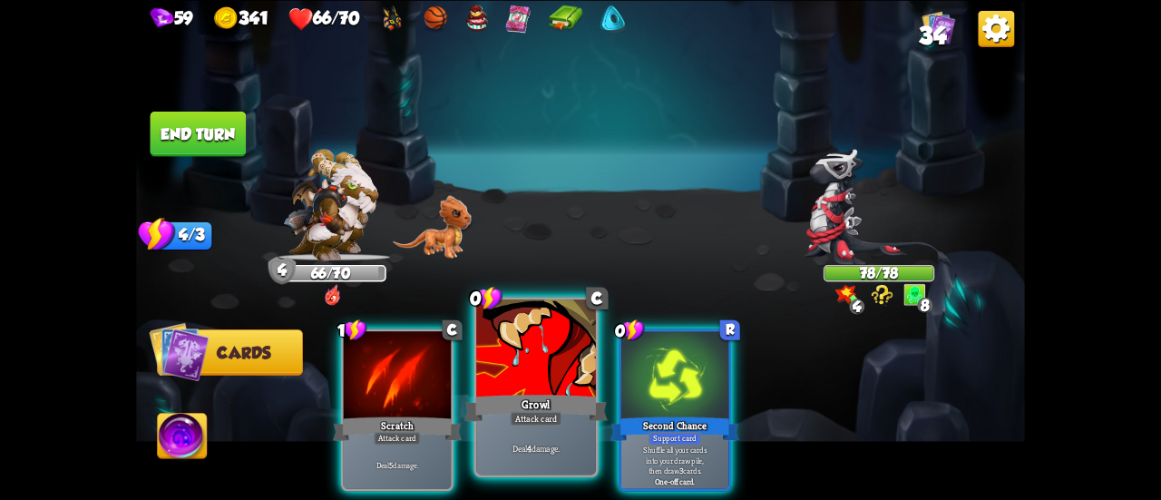
click at [480, 405] on div "Growl" at bounding box center [535, 408] width 143 height 32
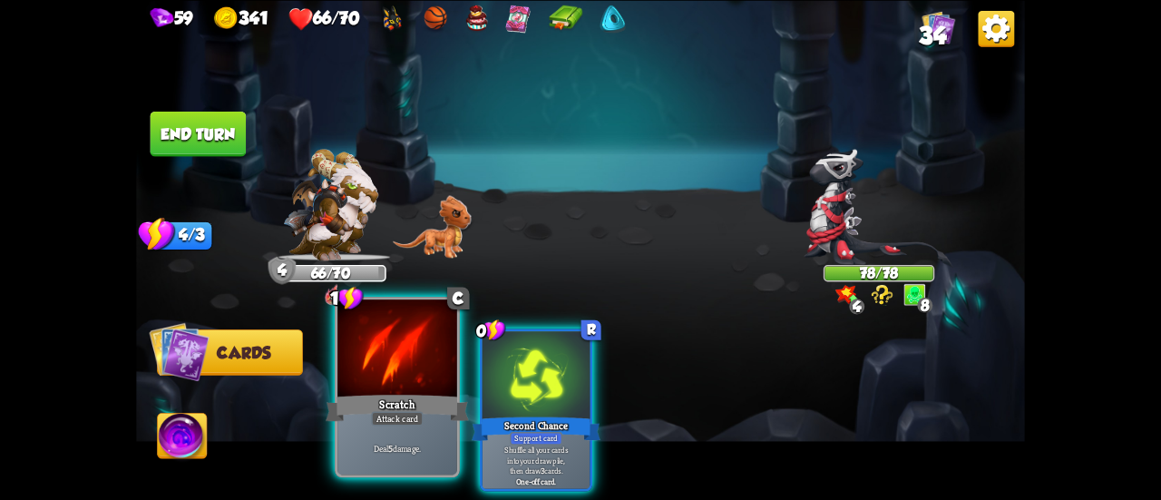
click at [386, 398] on div "Scratch" at bounding box center [397, 408] width 143 height 32
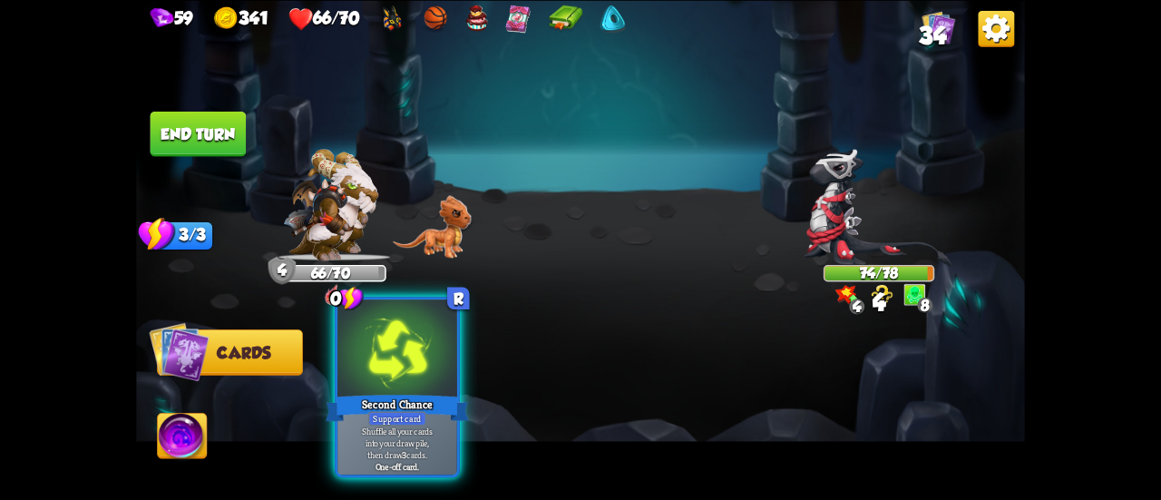
click at [383, 395] on div "Second Chance" at bounding box center [397, 408] width 143 height 32
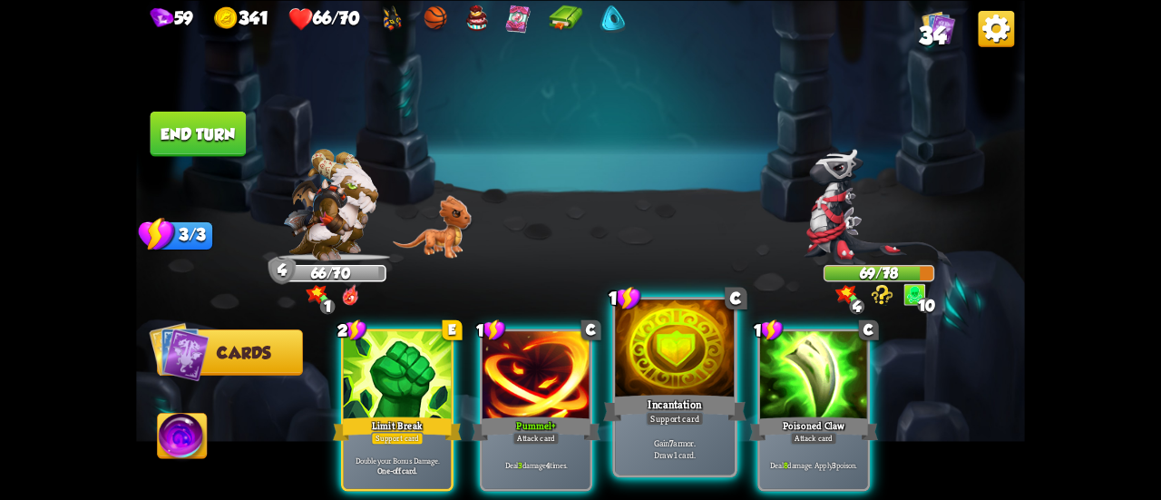
click at [663, 407] on div "Incantation" at bounding box center [674, 408] width 143 height 32
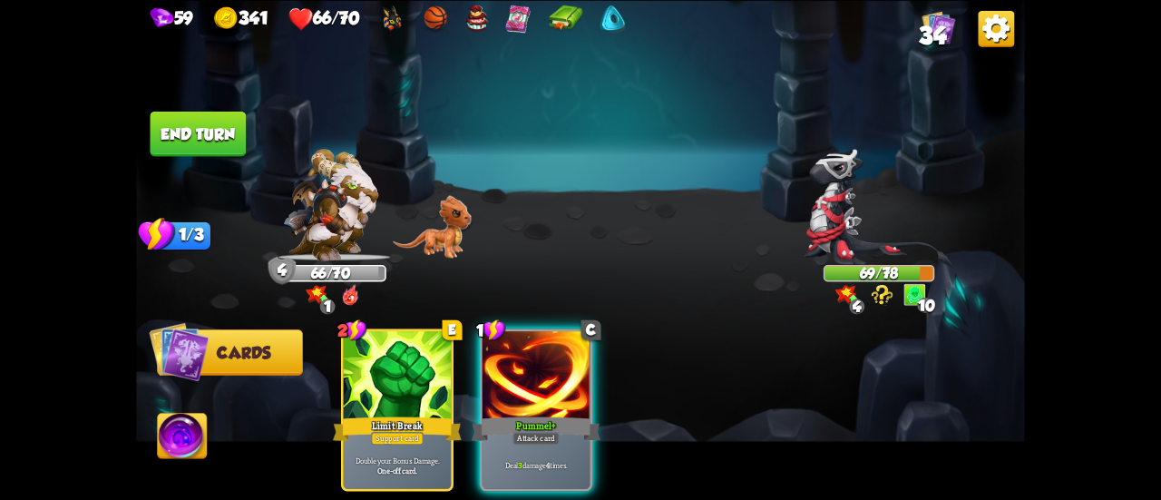
click at [528, 414] on div "Pummel +" at bounding box center [536, 428] width 129 height 29
click at [528, 407] on div "2 E Limit Break Support card Double your Bonus Damage. One-off card. 1 C Pummel…" at bounding box center [669, 389] width 711 height 222
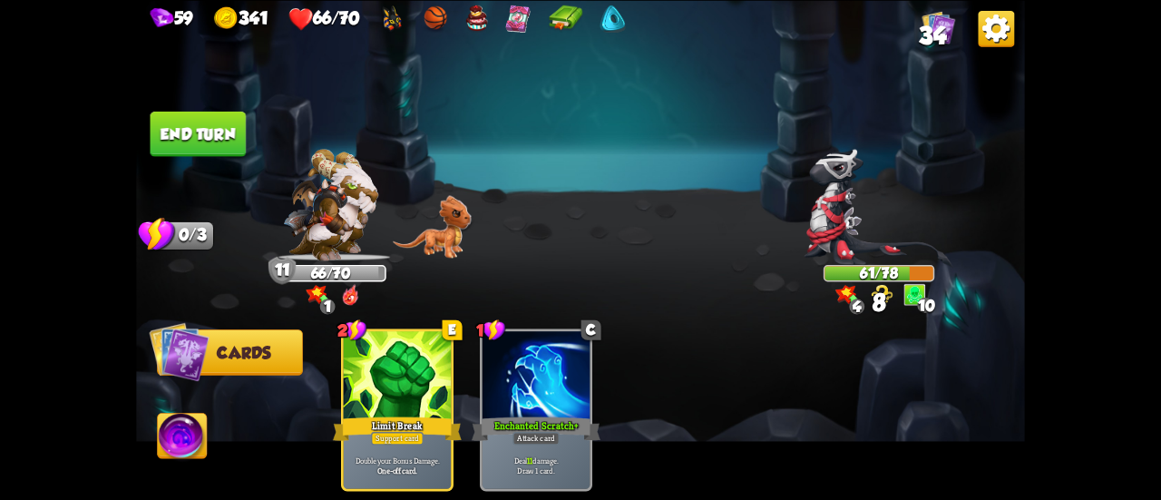
click at [218, 161] on img at bounding box center [580, 250] width 889 height 500
click at [220, 147] on button "End turn" at bounding box center [199, 133] width 96 height 45
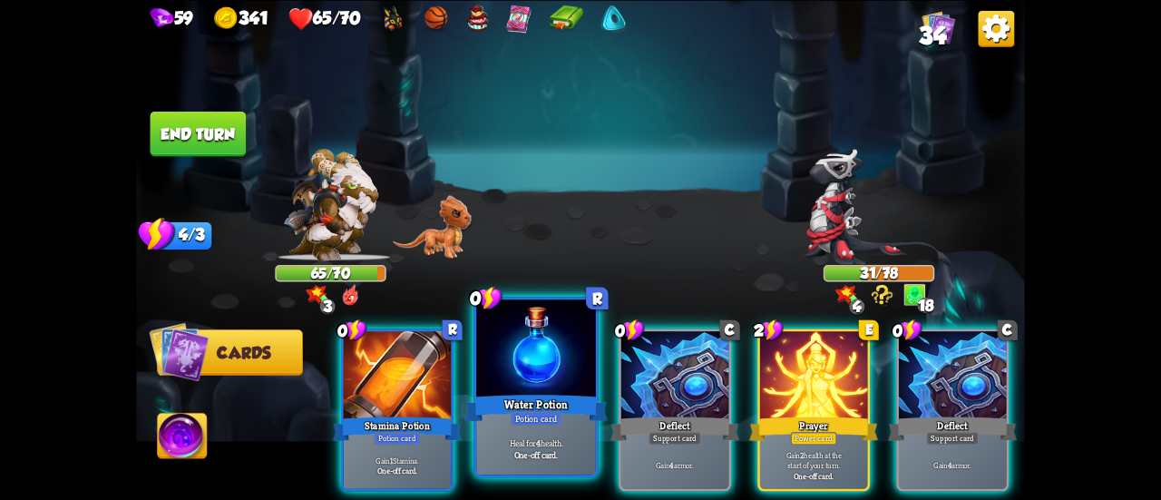
click at [553, 395] on div "Water Potion" at bounding box center [535, 408] width 143 height 32
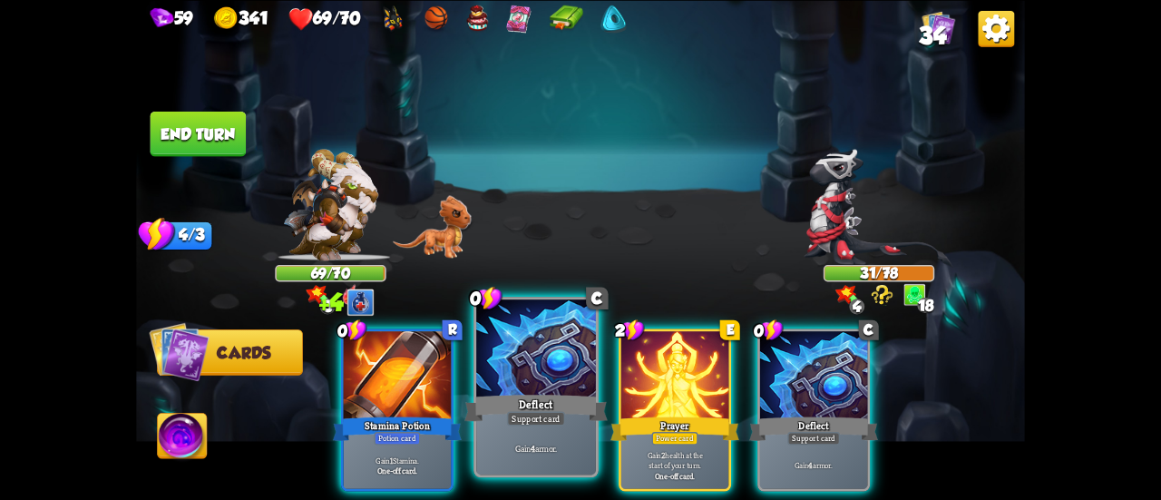
click at [548, 398] on div "Deflect" at bounding box center [535, 408] width 143 height 32
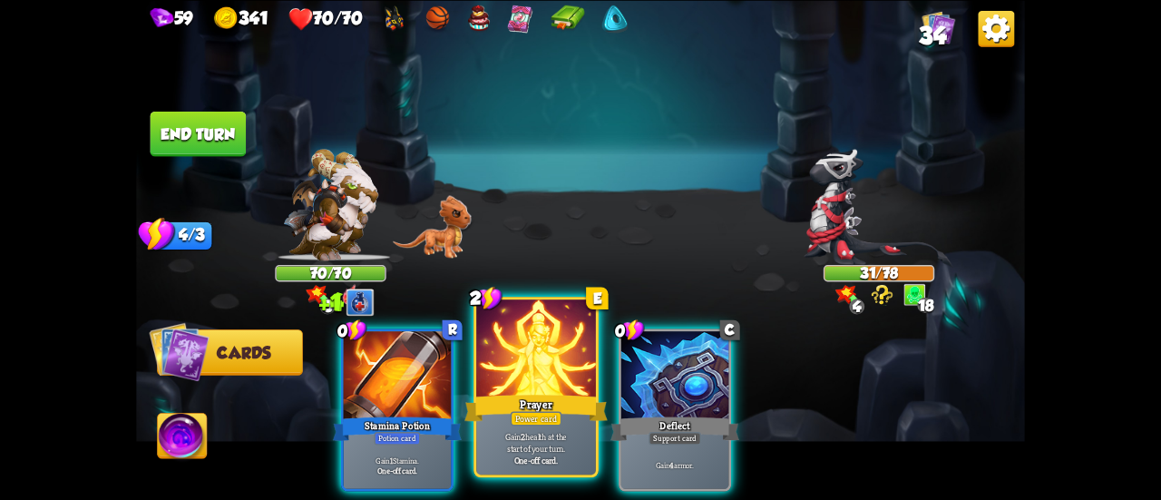
drag, startPoint x: 655, startPoint y: 402, endPoint x: 592, endPoint y: 402, distance: 63.5
click at [657, 414] on div "Deflect" at bounding box center [675, 428] width 129 height 29
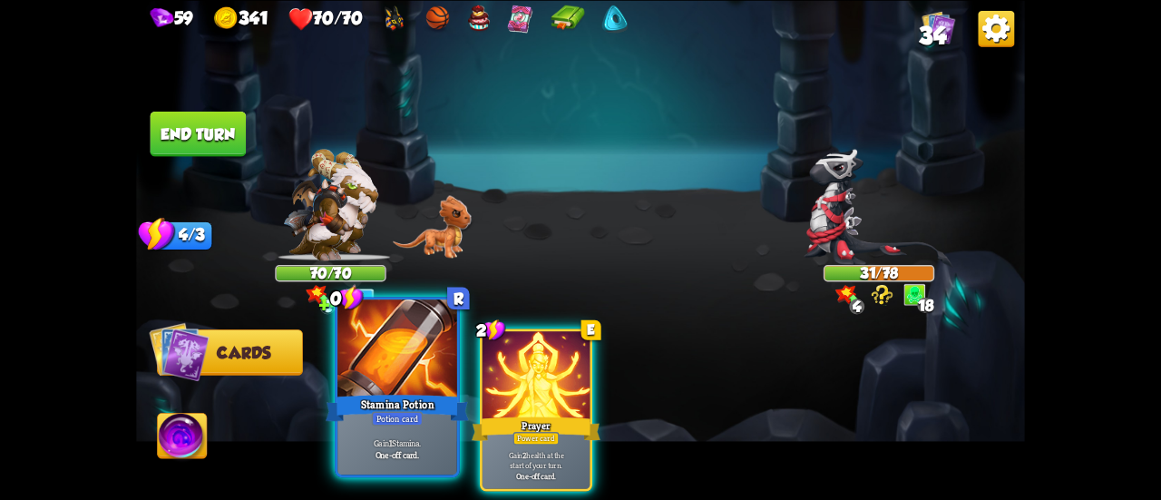
click at [403, 404] on div "Stamina Potion" at bounding box center [397, 408] width 143 height 32
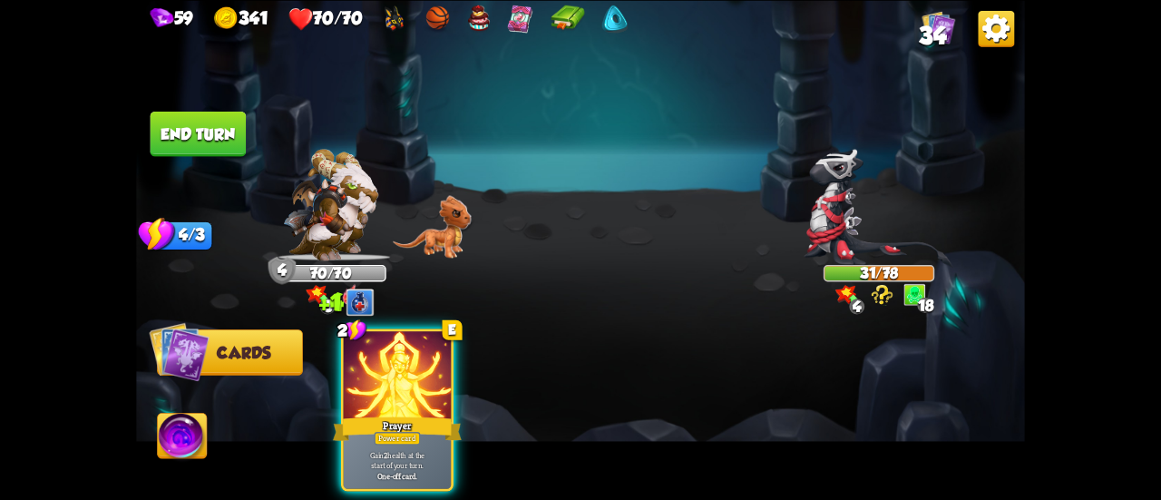
click at [403, 414] on div "Prayer" at bounding box center [397, 428] width 129 height 29
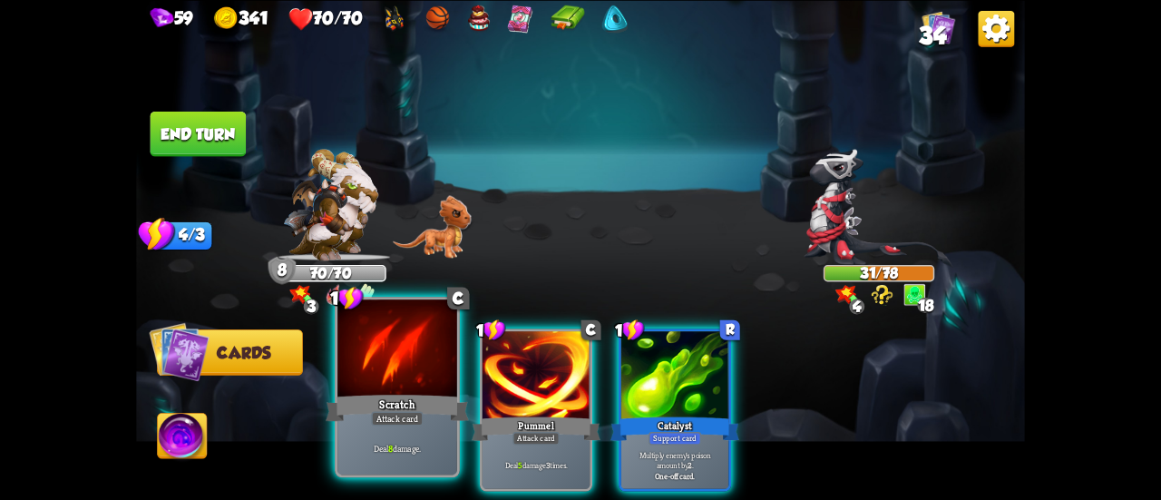
click at [410, 398] on div "Scratch" at bounding box center [397, 408] width 143 height 32
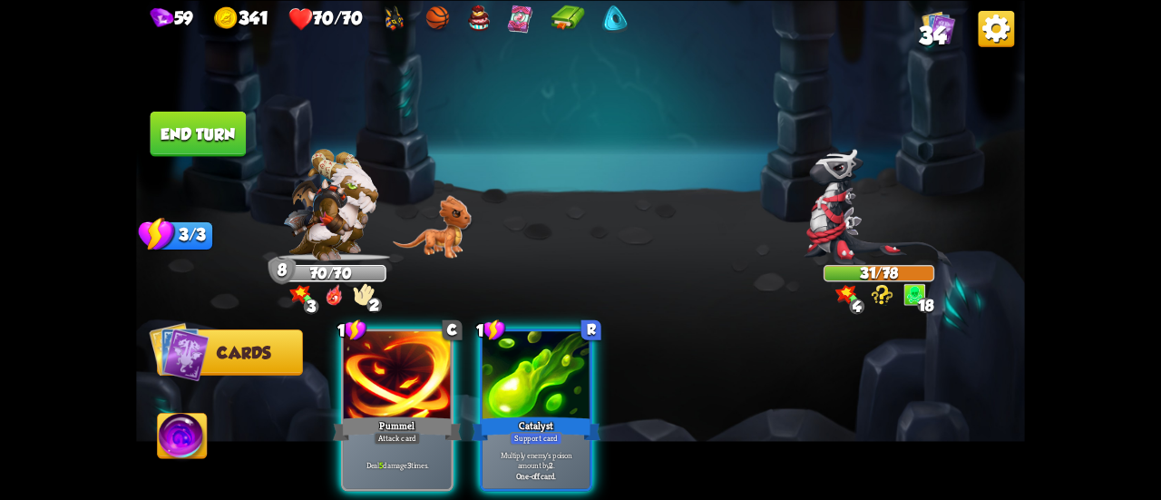
click at [410, 414] on div "Pummel" at bounding box center [397, 428] width 129 height 29
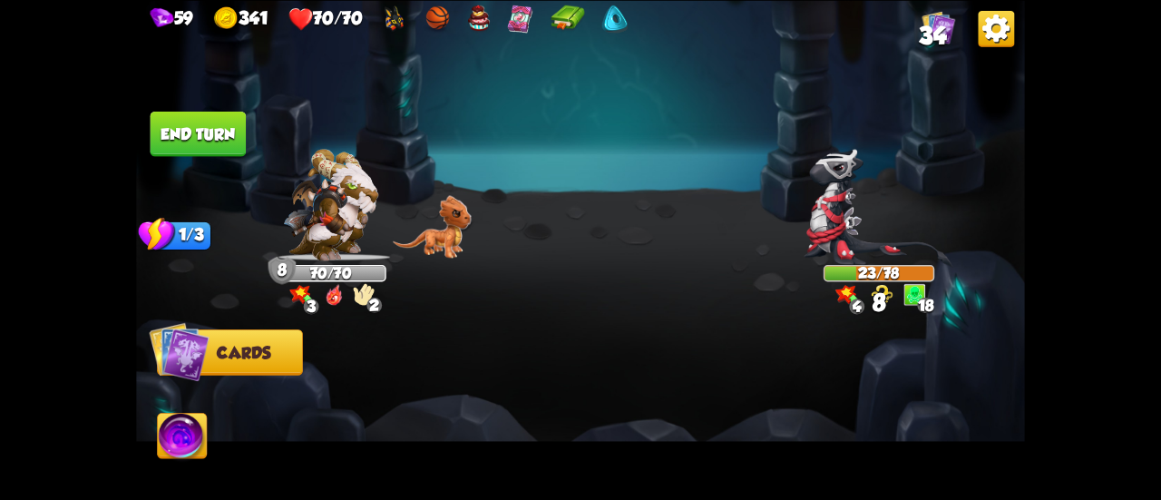
drag, startPoint x: 200, startPoint y: 113, endPoint x: 207, endPoint y: 121, distance: 10.3
click at [200, 113] on button "End turn" at bounding box center [199, 133] width 96 height 45
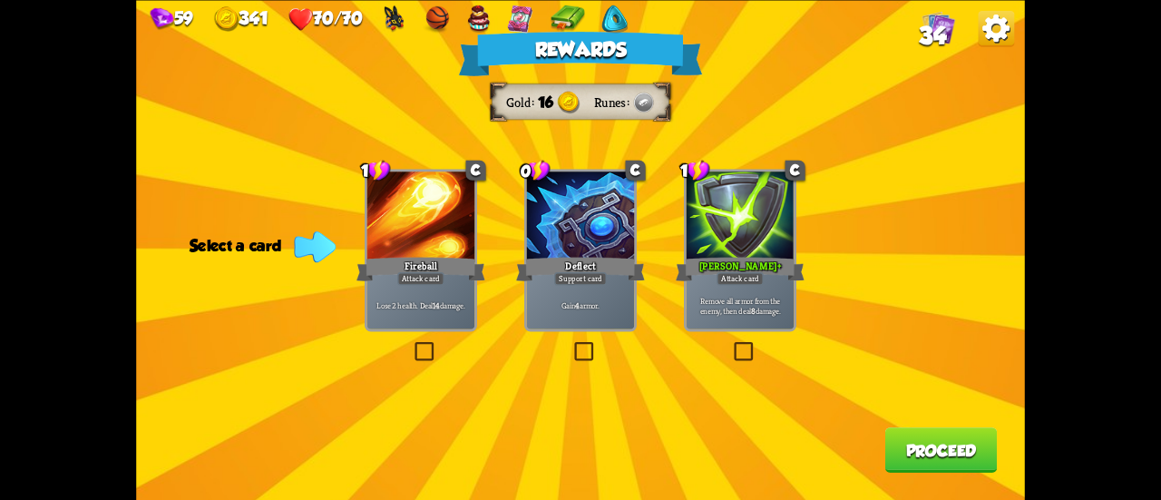
click at [604, 289] on div "Gain 4 armor." at bounding box center [580, 305] width 107 height 47
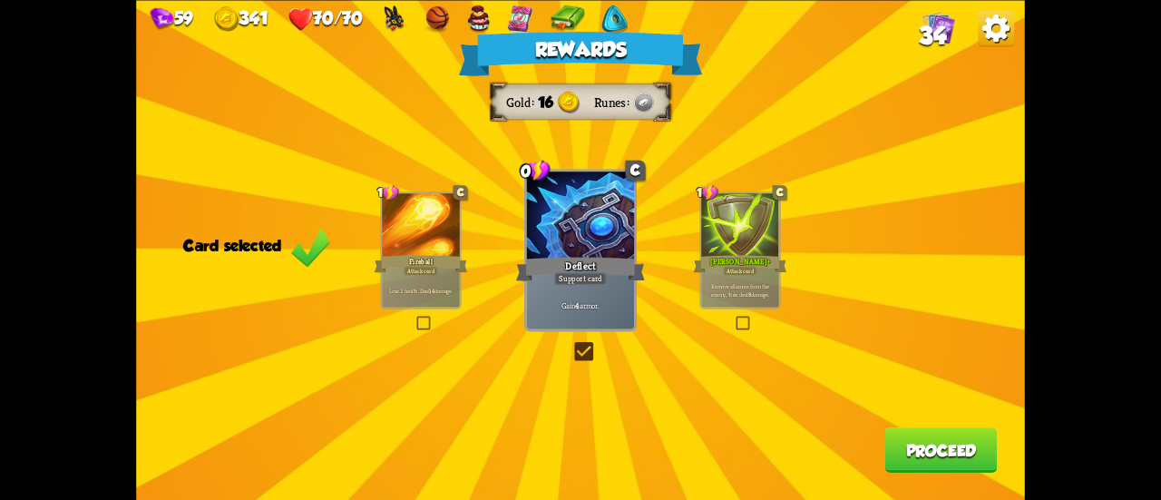
click at [938, 468] on button "Proceed" at bounding box center [941, 449] width 112 height 45
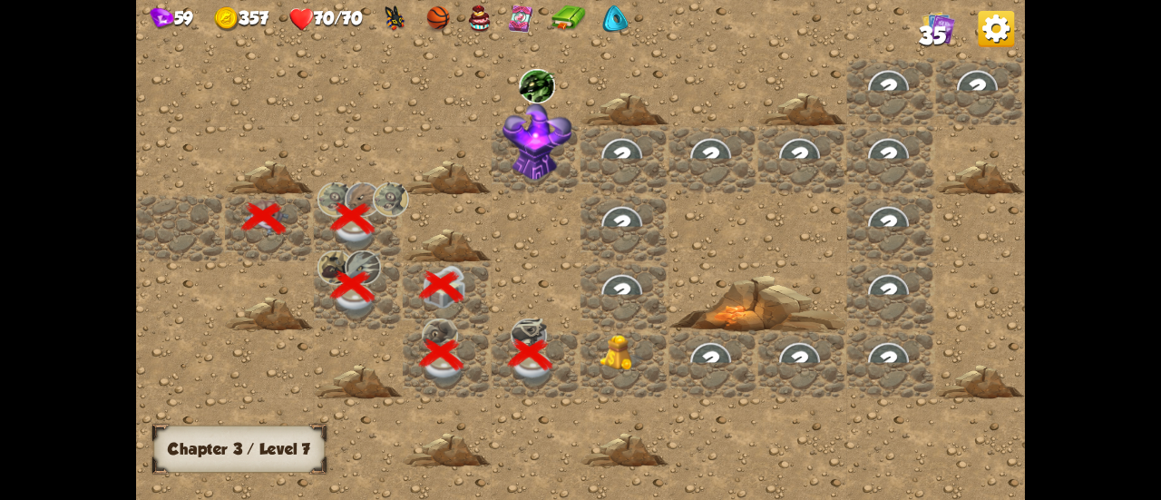
click at [617, 354] on img at bounding box center [622, 353] width 44 height 36
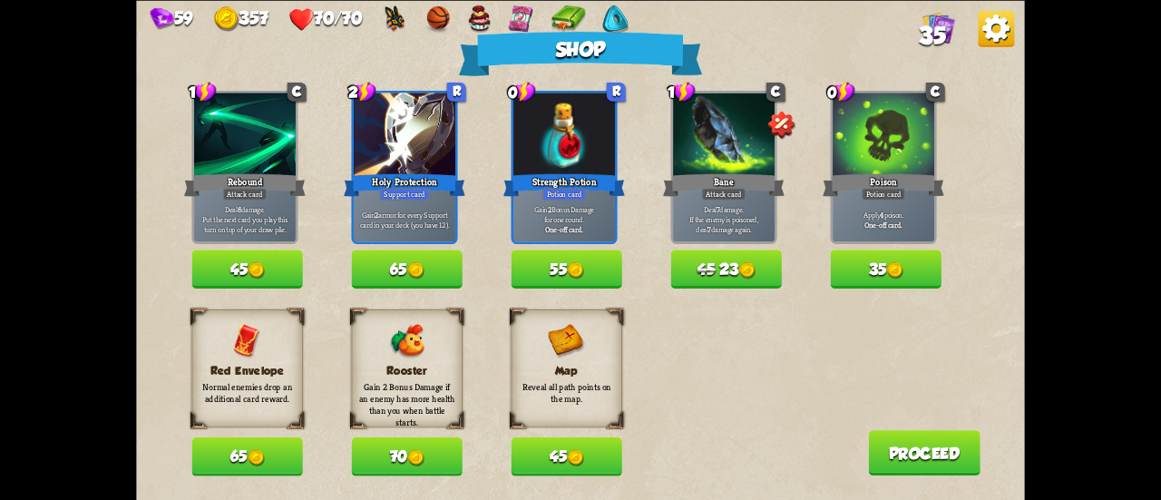
click at [913, 276] on button "35" at bounding box center [886, 268] width 111 height 39
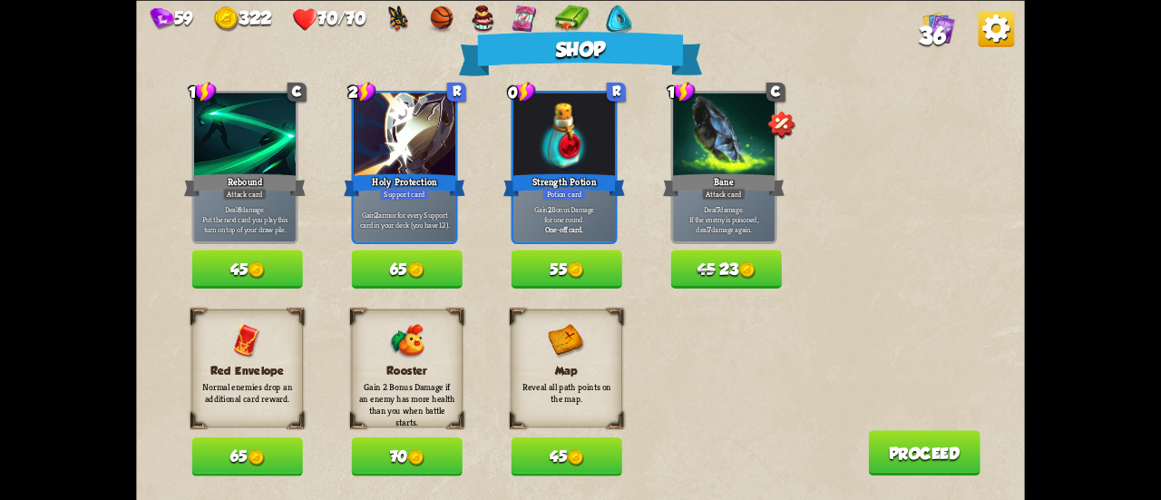
click at [543, 455] on button "45" at bounding box center [566, 456] width 111 height 39
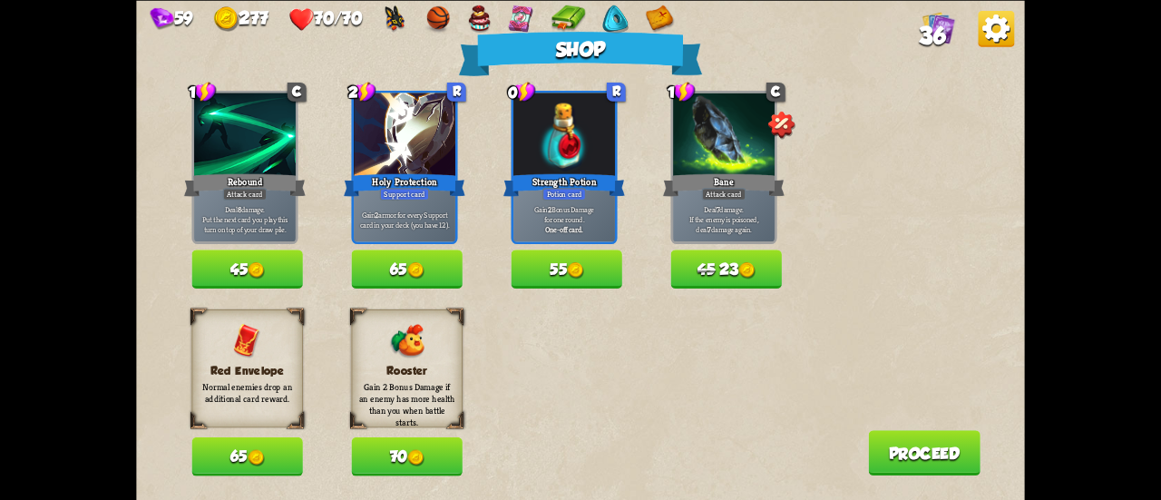
click at [408, 279] on button "65" at bounding box center [406, 268] width 111 height 39
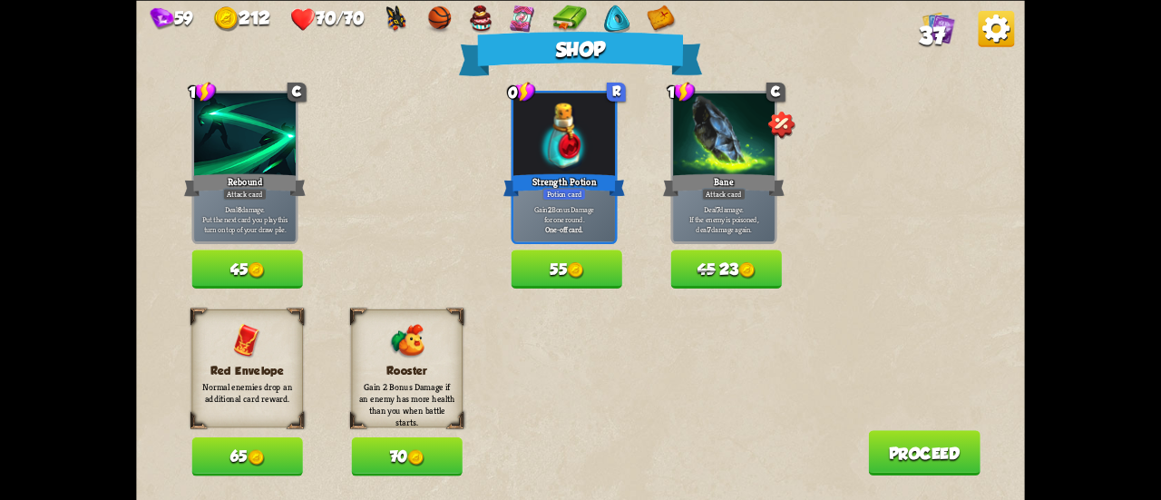
click at [274, 454] on button "65" at bounding box center [246, 456] width 111 height 39
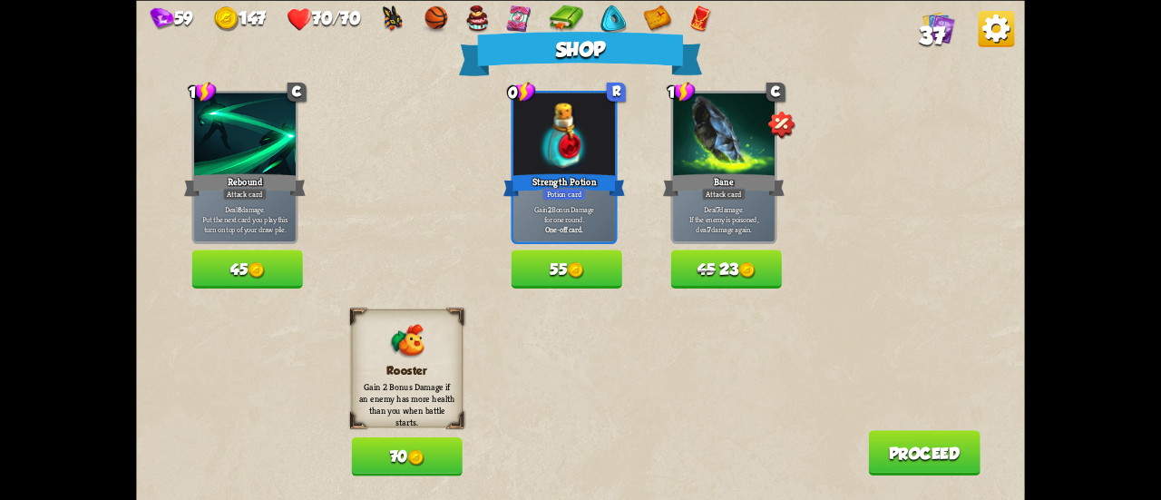
click at [371, 458] on button "70" at bounding box center [406, 456] width 111 height 39
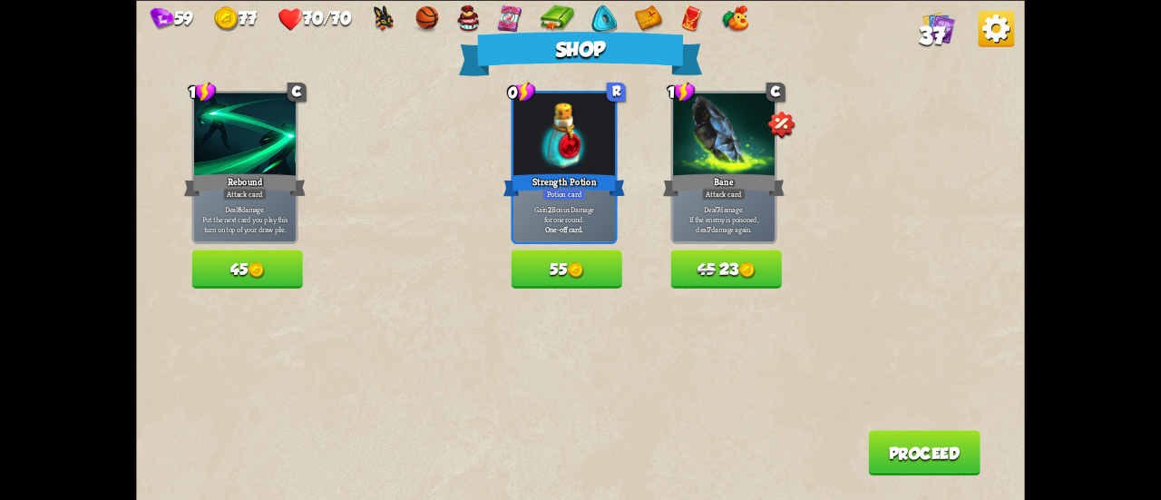
click at [929, 433] on button "Proceed" at bounding box center [924, 452] width 112 height 45
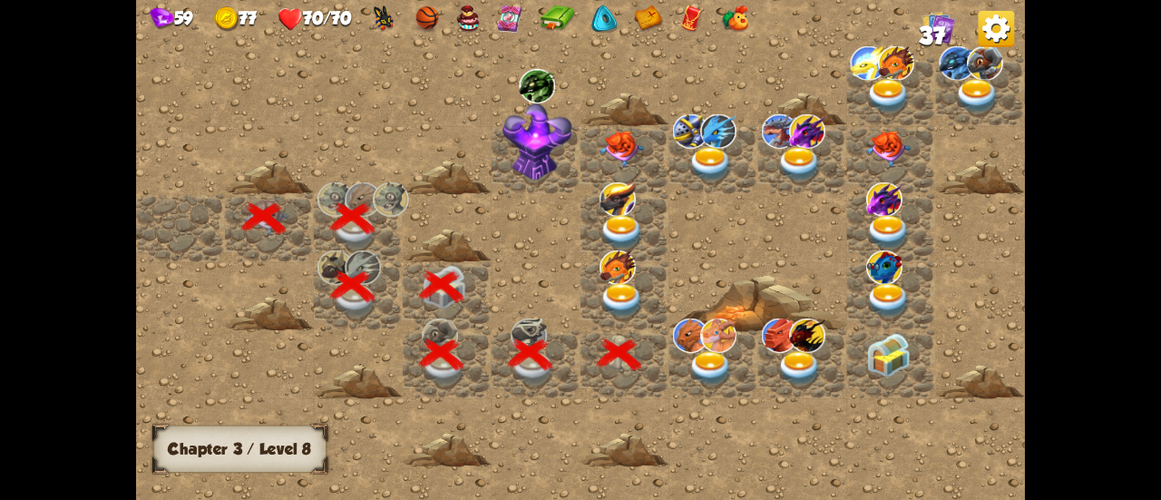
drag, startPoint x: 770, startPoint y: 260, endPoint x: 644, endPoint y: 276, distance: 127.0
click at [644, 276] on div at bounding box center [713, 249] width 1155 height 519
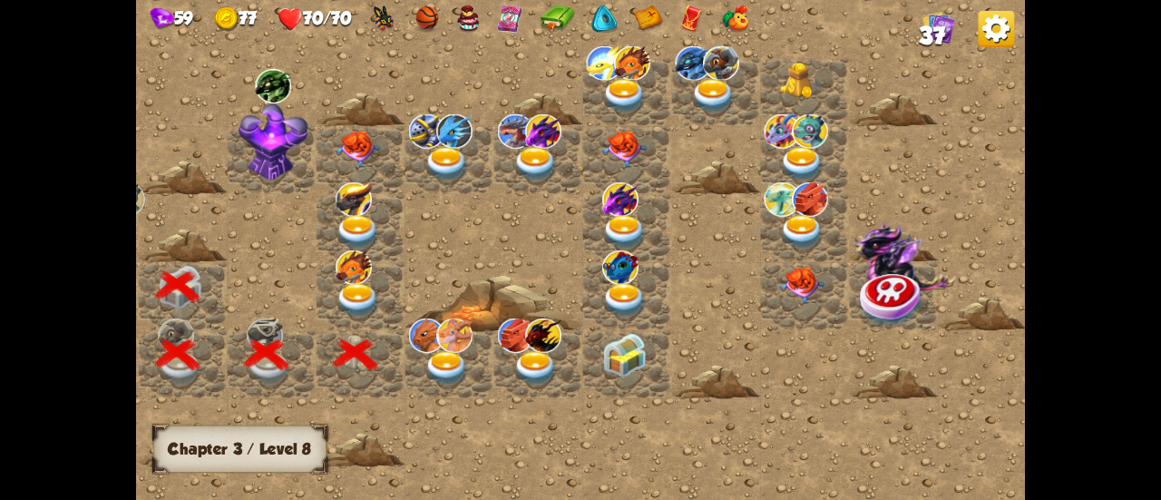
scroll to position [0, 345]
click at [439, 358] on img at bounding box center [447, 368] width 44 height 34
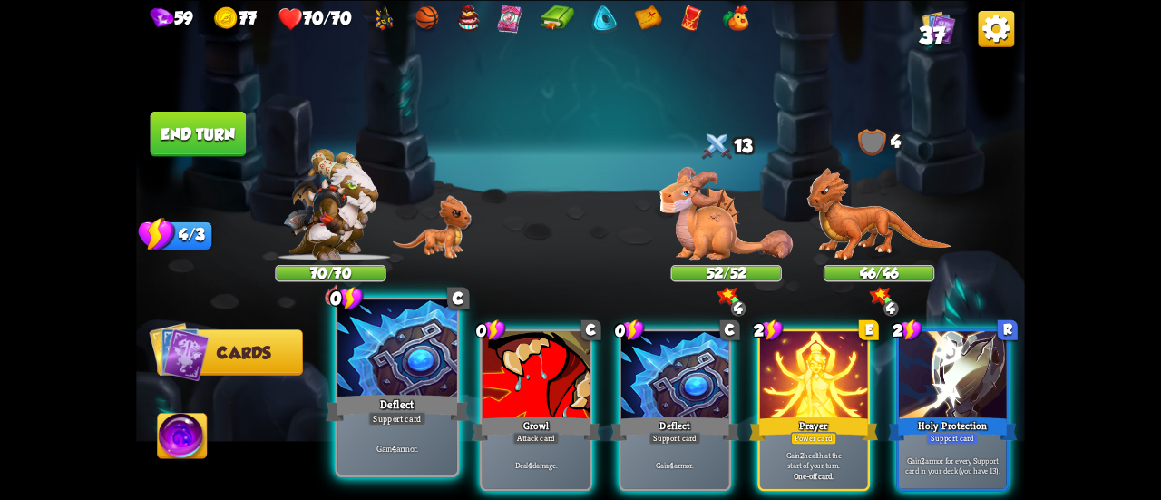
click at [403, 376] on div at bounding box center [397, 349] width 120 height 101
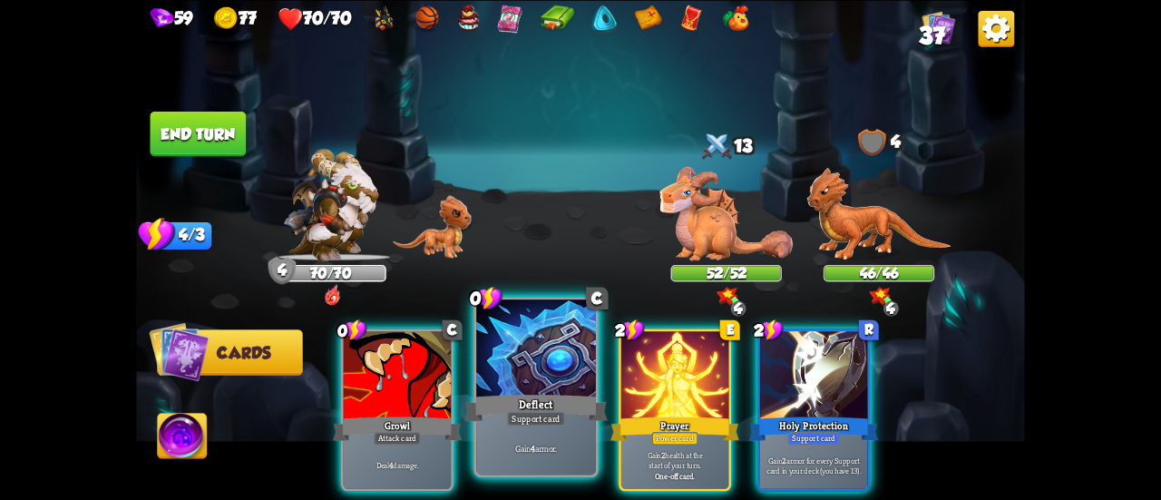
click at [544, 375] on div at bounding box center [536, 349] width 120 height 101
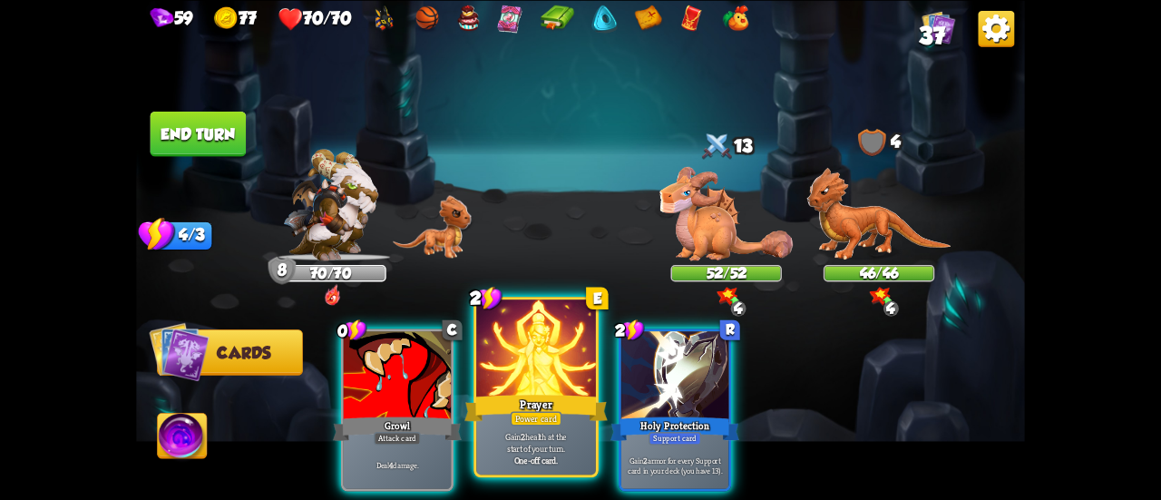
click at [505, 383] on div at bounding box center [536, 349] width 120 height 101
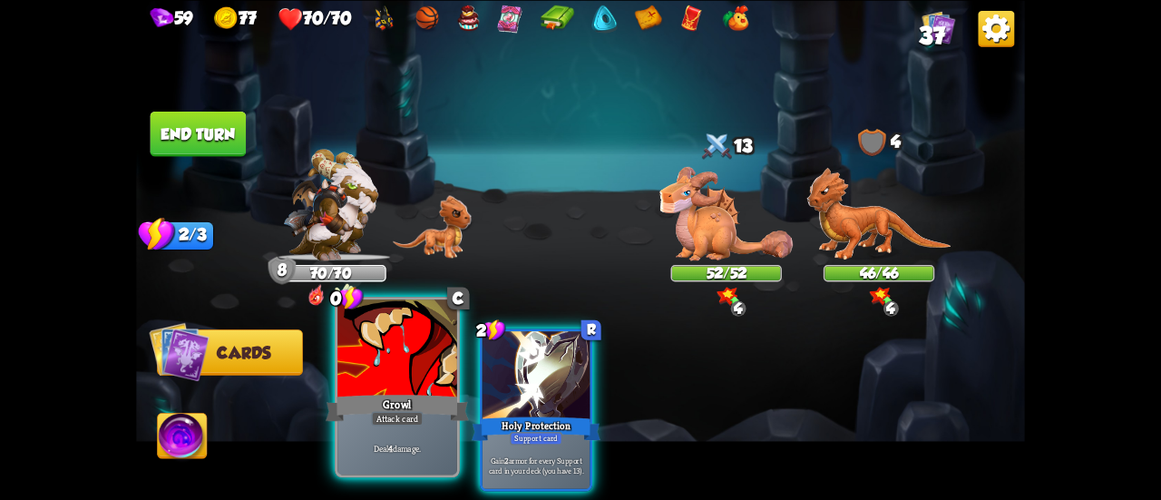
click at [404, 382] on div at bounding box center [397, 349] width 120 height 101
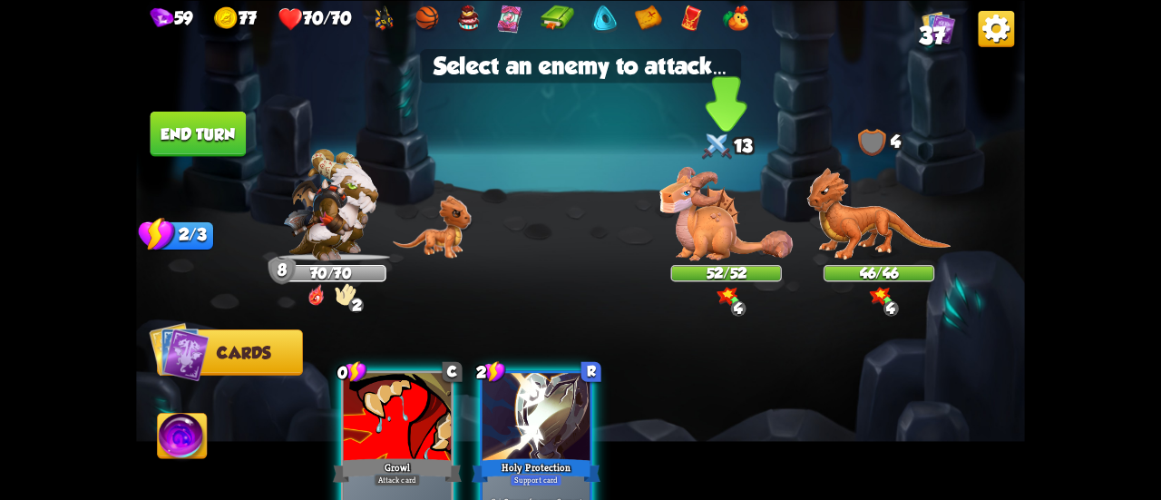
click at [710, 220] on img at bounding box center [726, 213] width 133 height 93
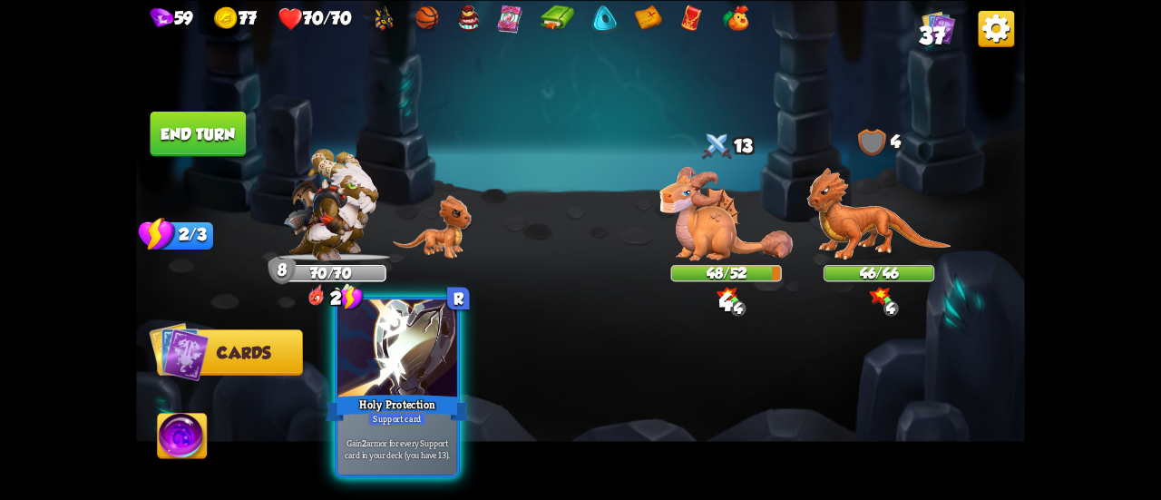
click at [384, 400] on div "Holy Protection" at bounding box center [397, 408] width 143 height 32
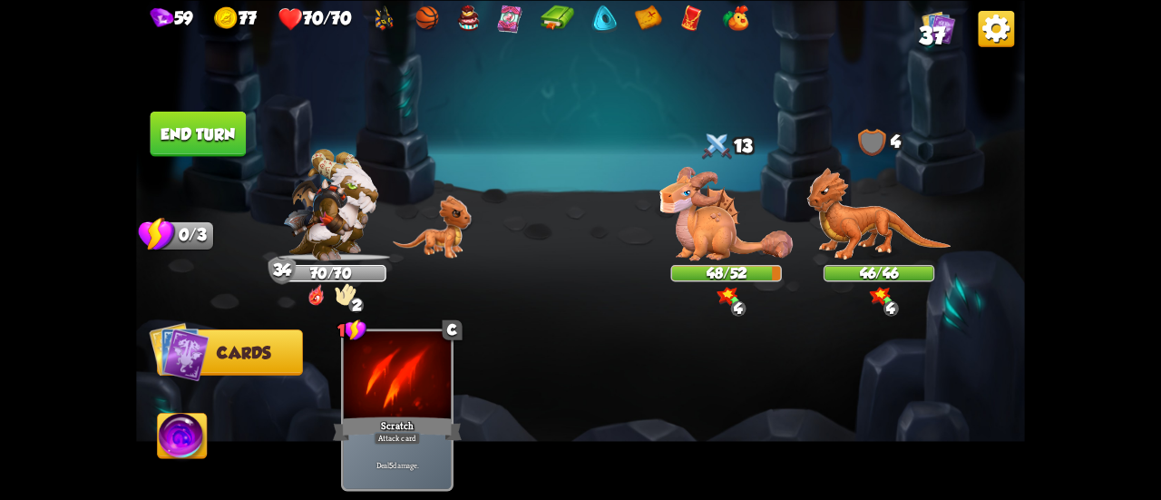
click at [218, 150] on button "End turn" at bounding box center [199, 133] width 96 height 45
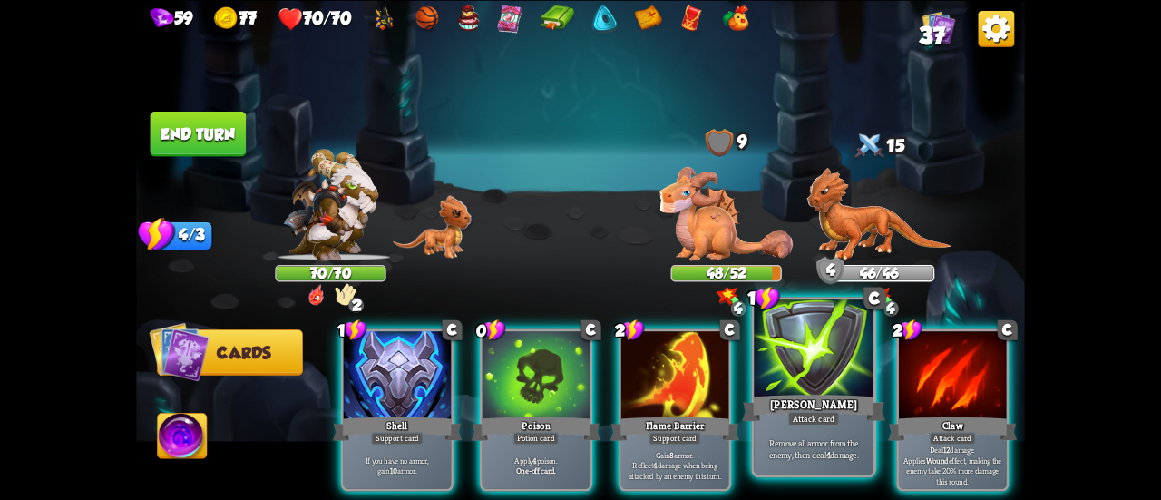
drag, startPoint x: 836, startPoint y: 358, endPoint x: 845, endPoint y: 346, distance: 15.1
click at [842, 353] on div at bounding box center [814, 349] width 120 height 101
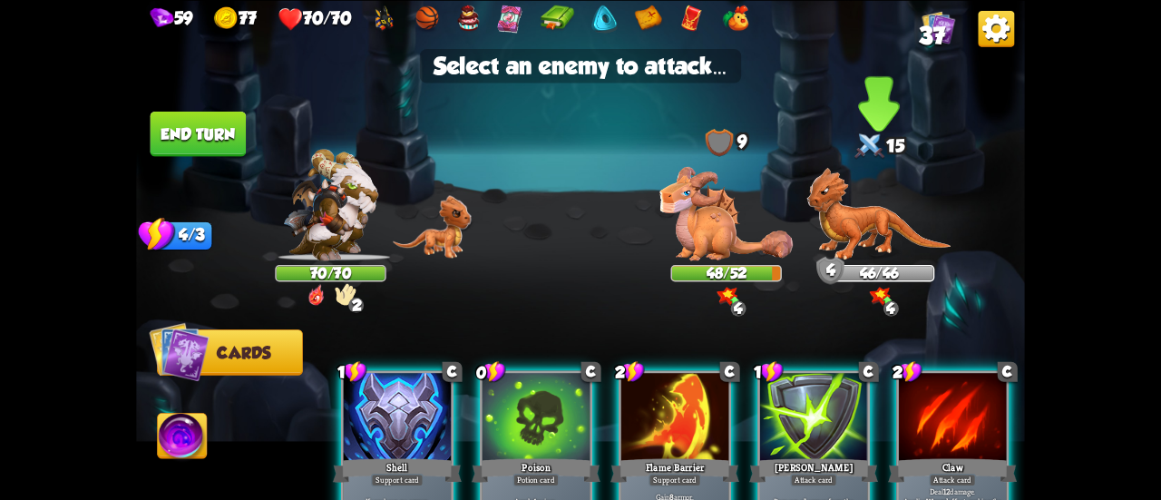
click at [876, 233] on img at bounding box center [879, 213] width 144 height 93
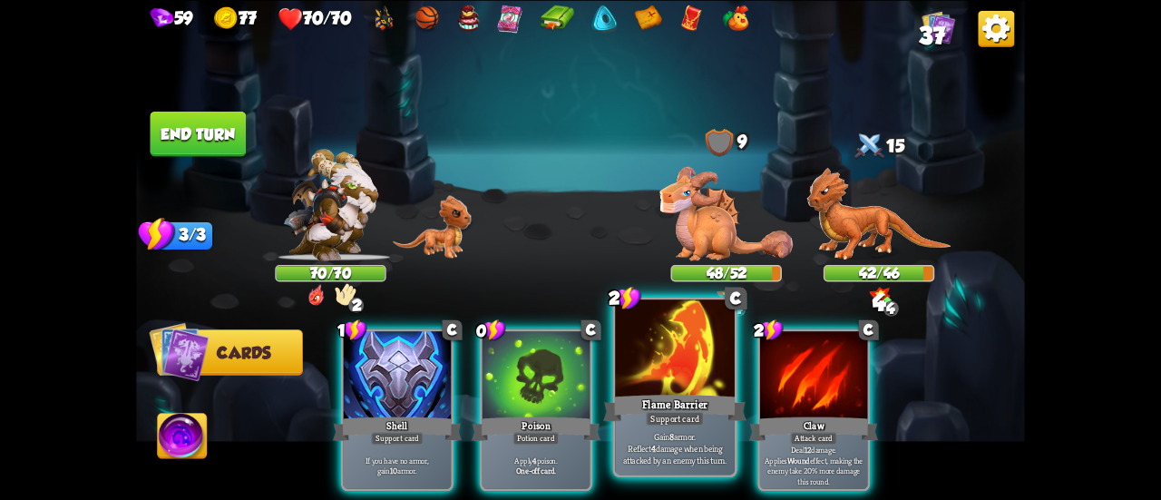
click at [642, 393] on div "Flame Barrier" at bounding box center [674, 408] width 143 height 32
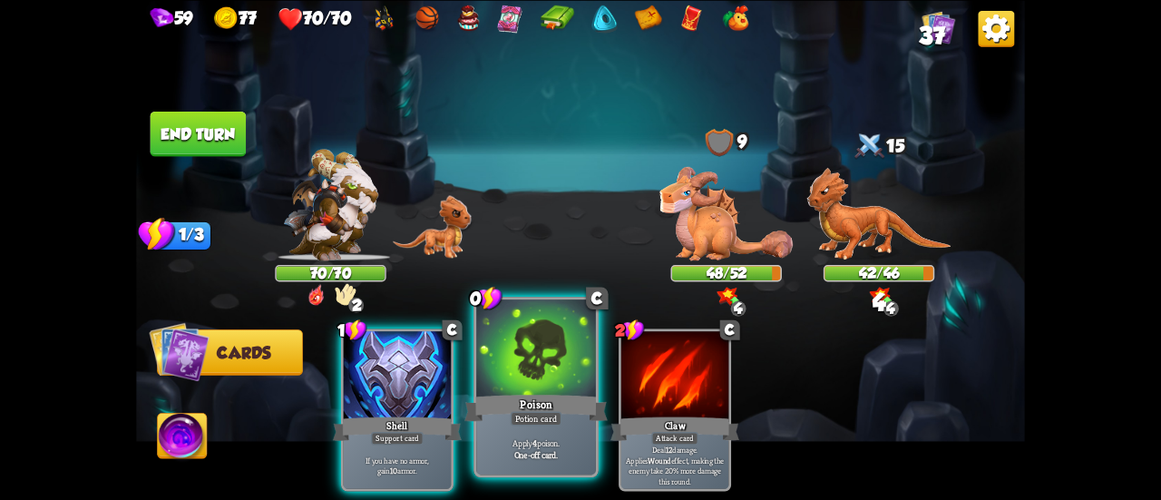
click at [543, 389] on div at bounding box center [536, 349] width 120 height 101
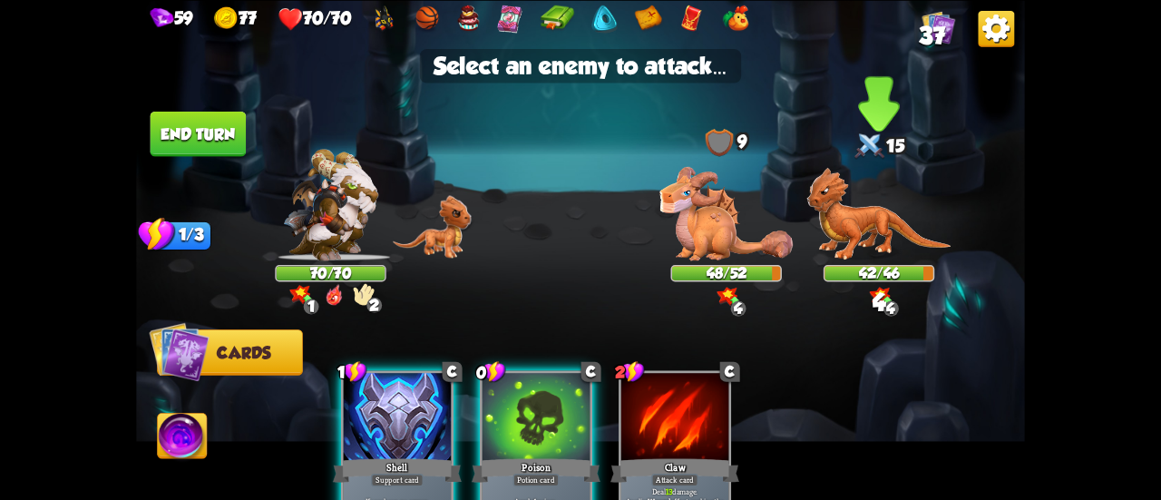
click at [895, 230] on img at bounding box center [879, 213] width 144 height 93
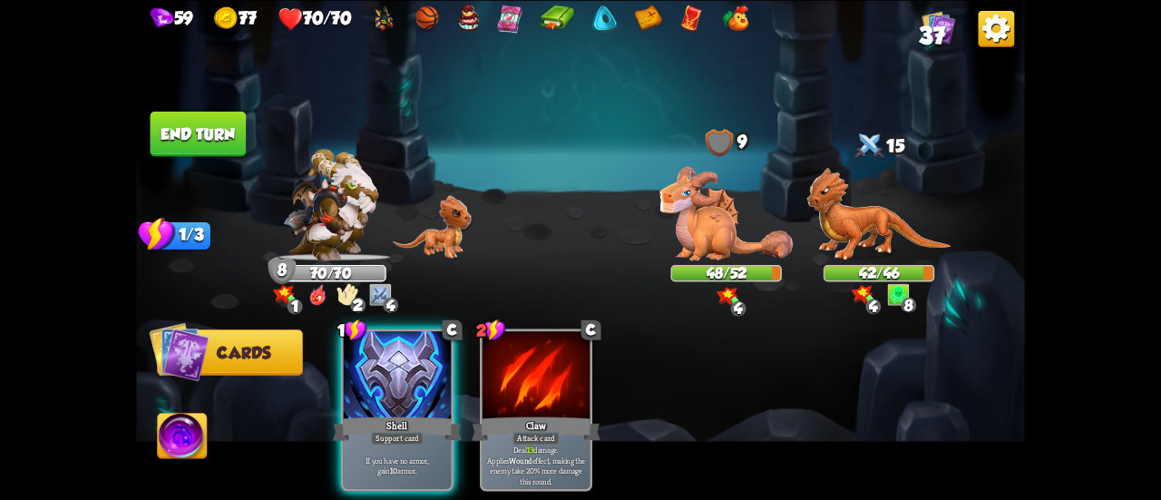
click at [235, 148] on button "End turn" at bounding box center [199, 133] width 96 height 45
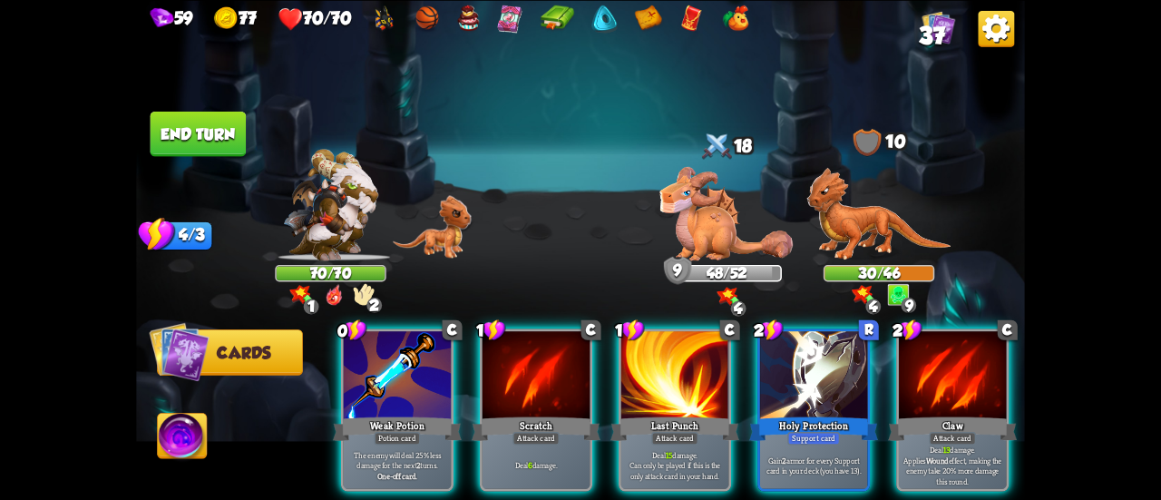
click at [323, 444] on div "0 C Weak Potion Potion card The enemy will deal 25% less damage for the next 2 …" at bounding box center [669, 389] width 711 height 222
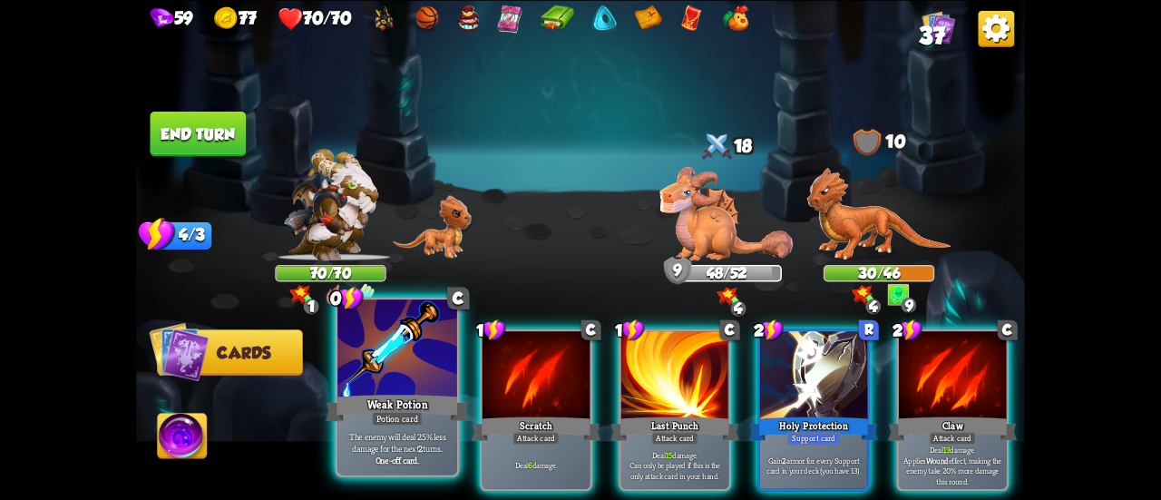
click at [401, 395] on div "Weak Potion" at bounding box center [397, 408] width 143 height 32
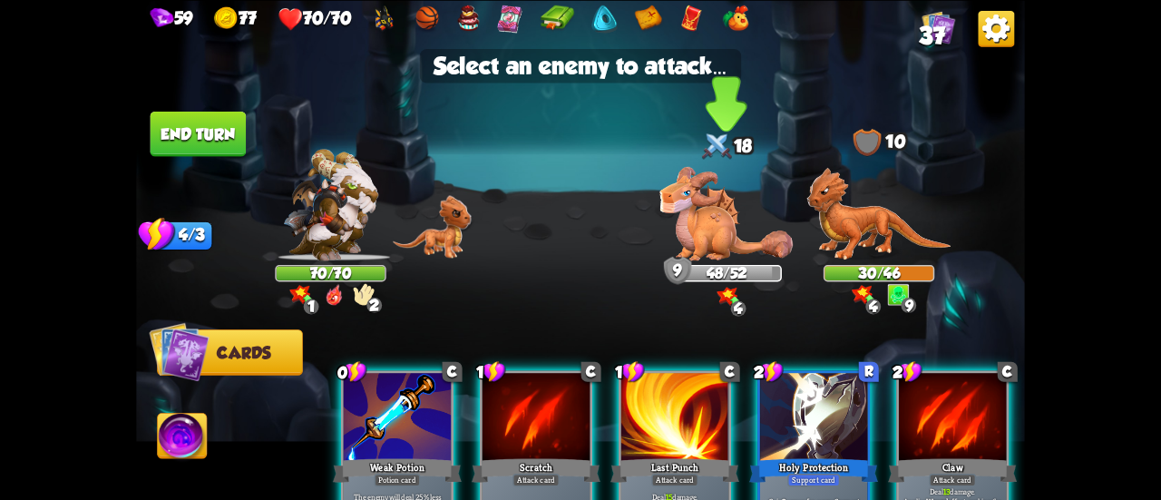
click at [699, 242] on img at bounding box center [726, 213] width 133 height 93
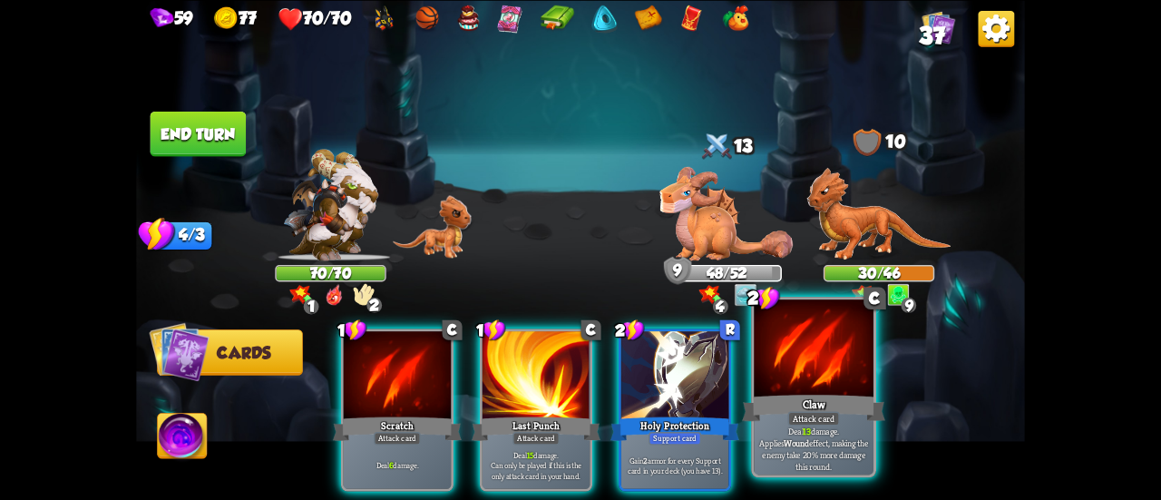
drag, startPoint x: 829, startPoint y: 380, endPoint x: 851, endPoint y: 342, distance: 43.9
click at [832, 373] on div at bounding box center [814, 349] width 120 height 101
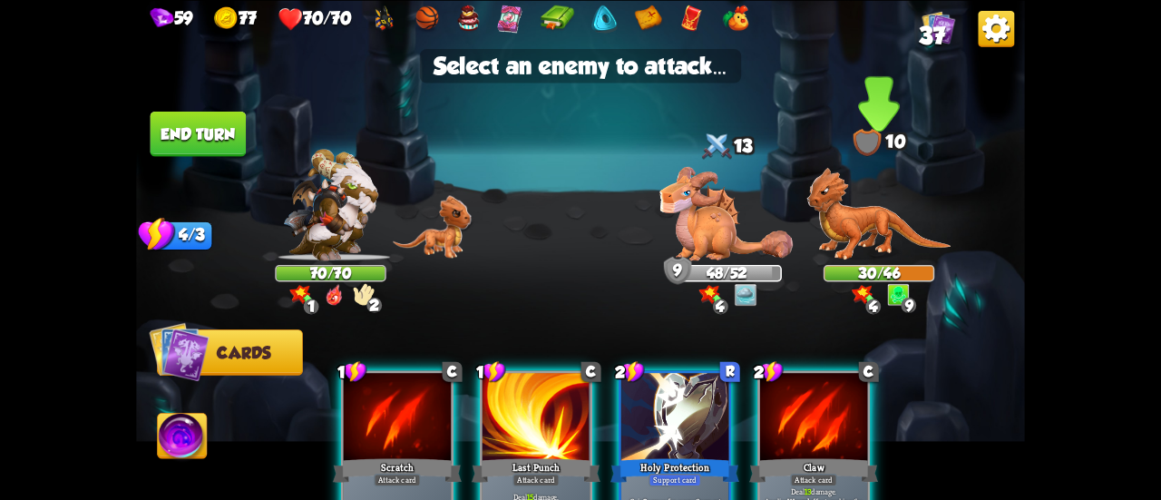
click at [867, 246] on img at bounding box center [879, 213] width 144 height 93
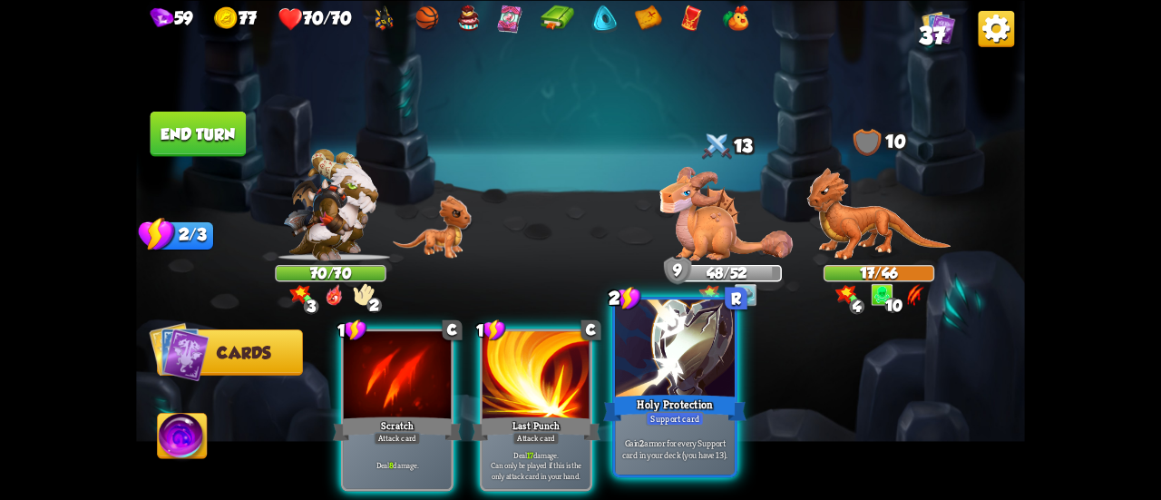
click at [673, 394] on div "Holy Protection" at bounding box center [674, 408] width 143 height 32
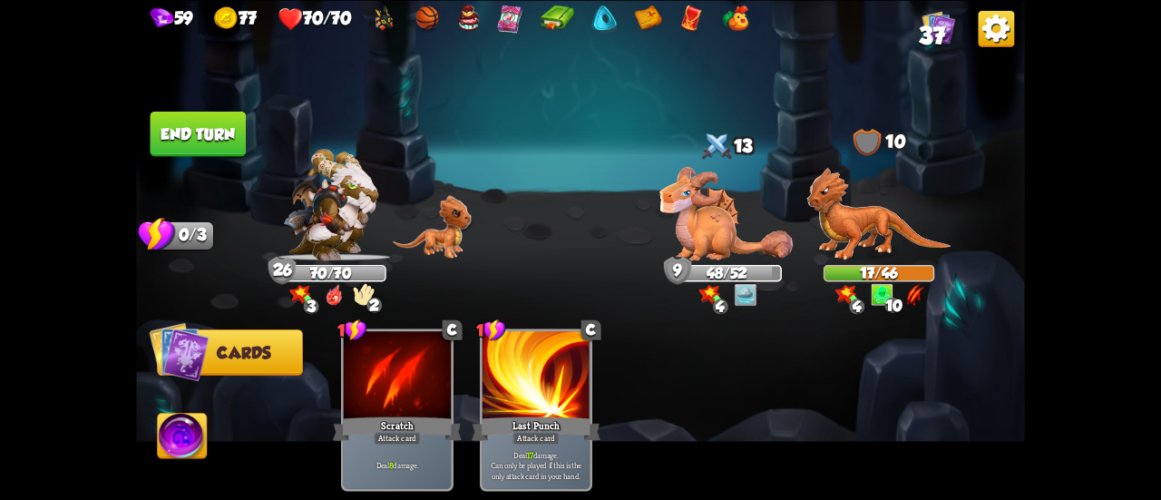
click at [203, 137] on button "End turn" at bounding box center [199, 133] width 96 height 45
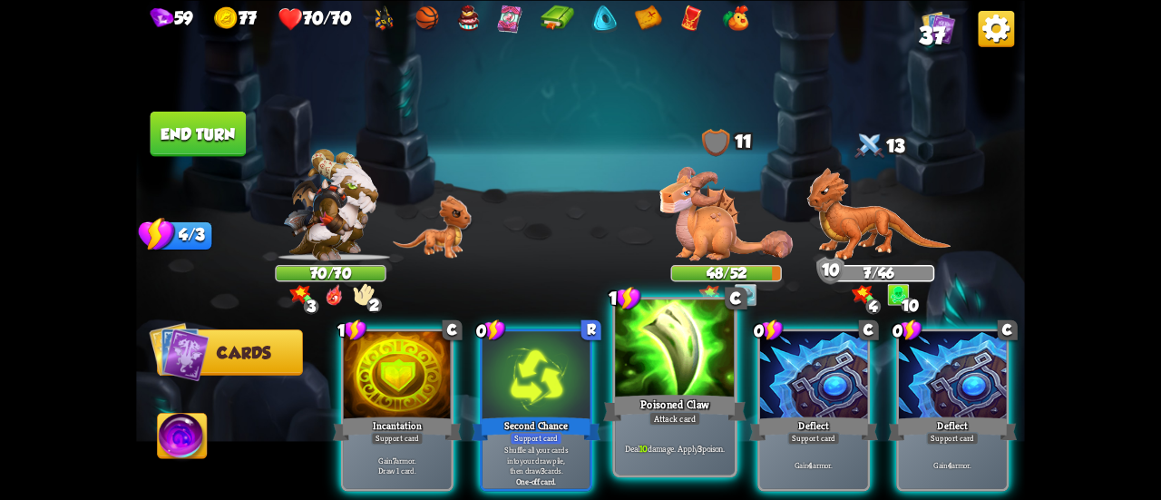
click at [653, 396] on div "Poisoned Claw" at bounding box center [674, 408] width 143 height 32
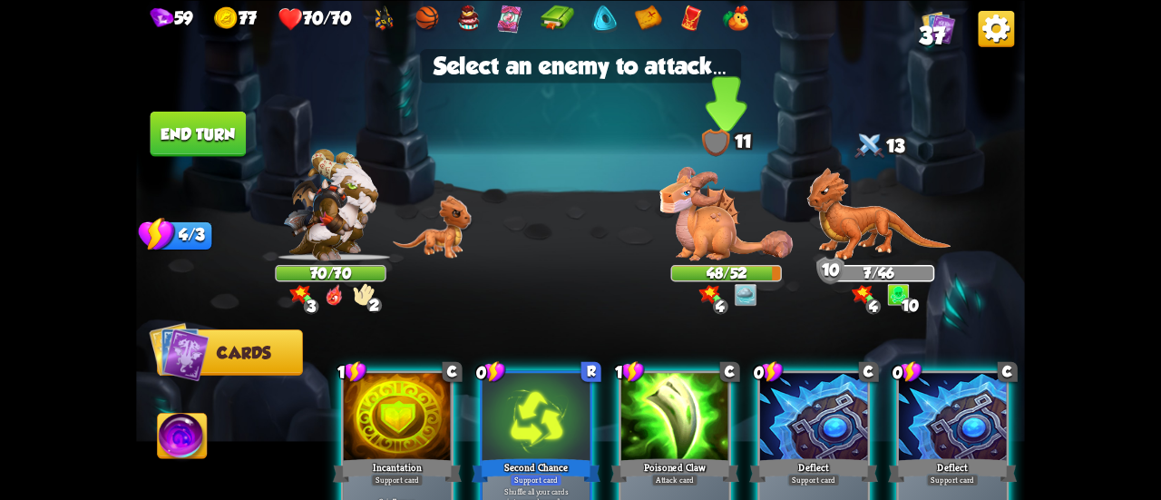
click at [709, 239] on img at bounding box center [726, 213] width 133 height 93
click at [711, 239] on img at bounding box center [726, 213] width 133 height 93
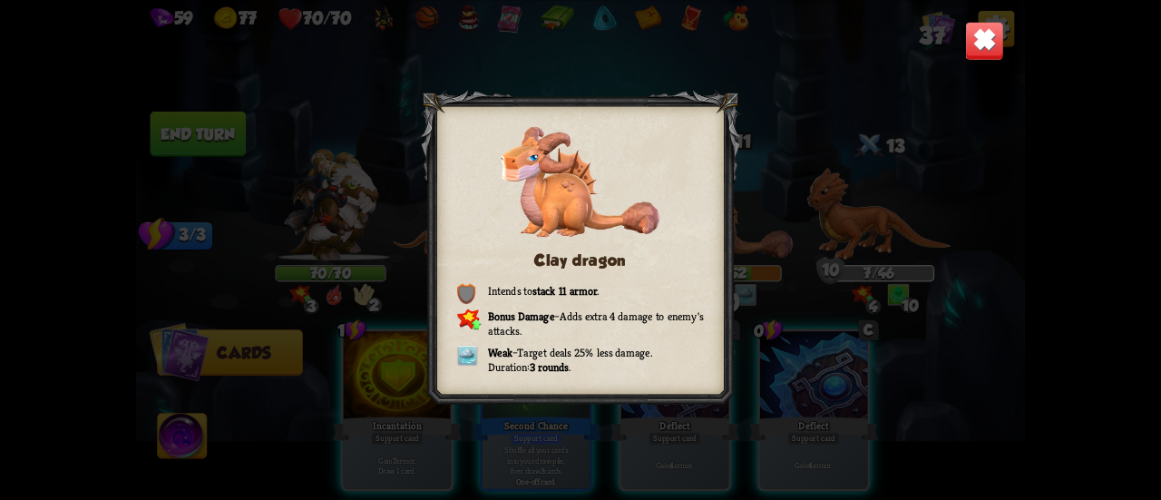
click at [830, 266] on div "Clay dragon Intends to stack 11 armor . Bonus Damage – Adds extra 4 damage to e…" at bounding box center [580, 250] width 889 height 500
click at [1002, 9] on div "Clay dragon Intends to stack 11 armor . Bonus Damage – Adds extra 4 damage to e…" at bounding box center [580, 250] width 889 height 500
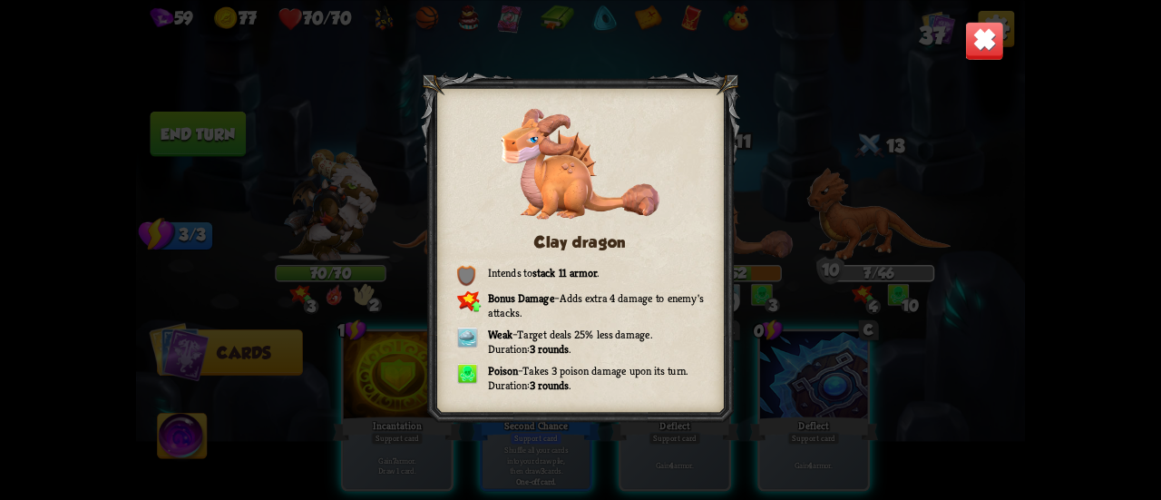
click at [983, 39] on img at bounding box center [984, 40] width 39 height 39
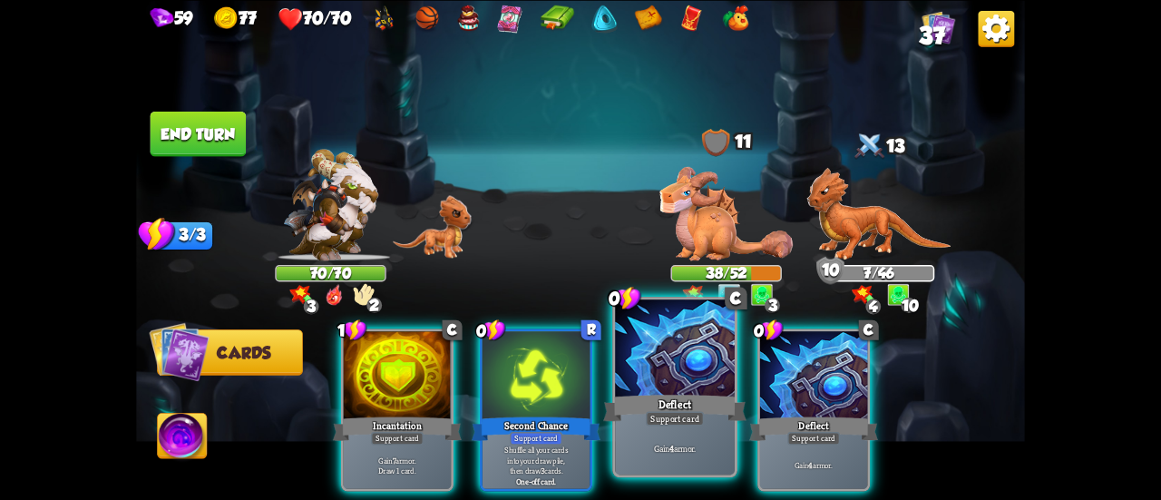
click at [698, 399] on div "Deflect" at bounding box center [674, 408] width 143 height 32
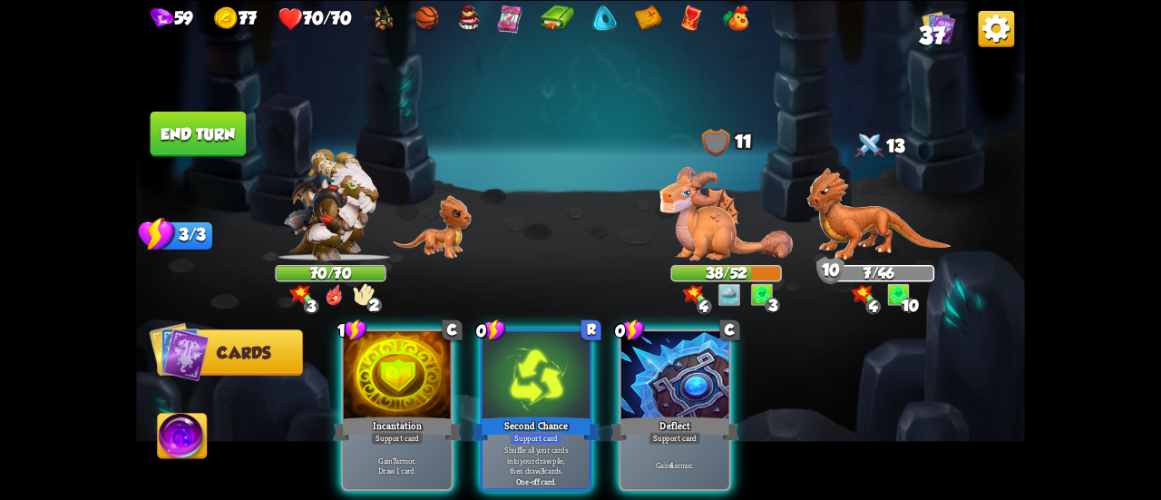
click at [699, 414] on div "Deflect" at bounding box center [675, 428] width 129 height 29
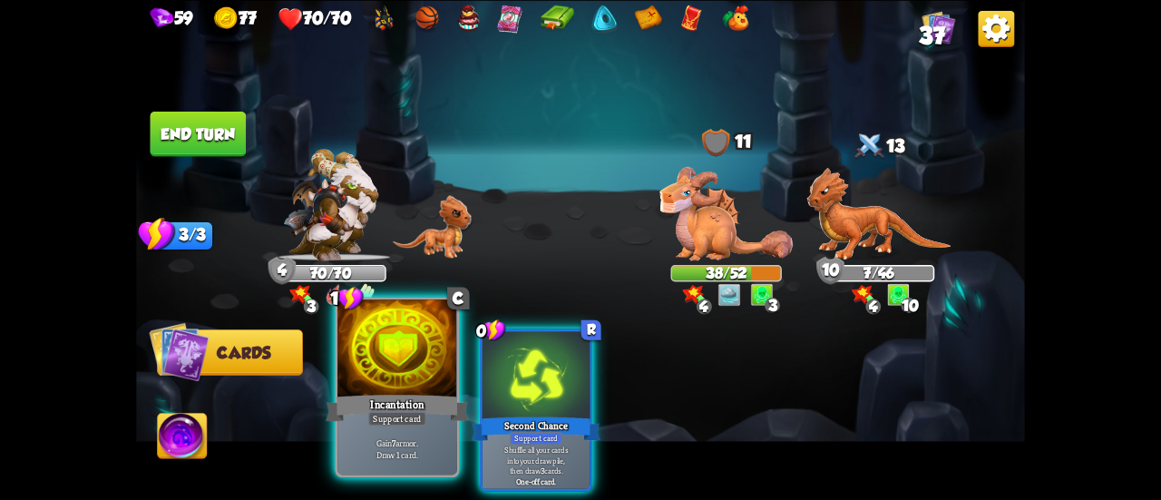
click at [431, 396] on div "Incantation" at bounding box center [397, 408] width 143 height 32
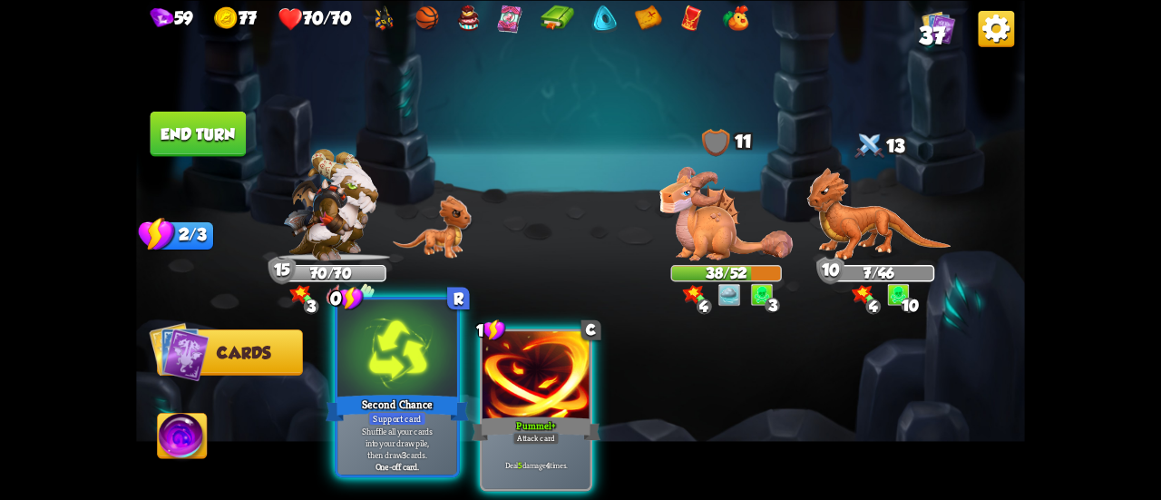
drag, startPoint x: 541, startPoint y: 406, endPoint x: 441, endPoint y: 398, distance: 100.1
click at [539, 414] on div "Pummel +" at bounding box center [536, 428] width 129 height 29
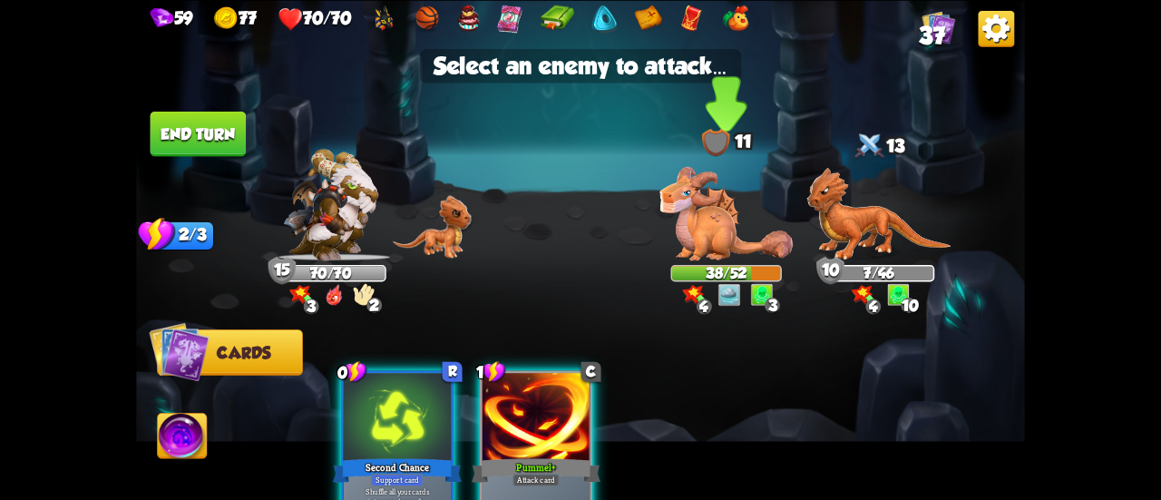
click at [711, 240] on img at bounding box center [726, 213] width 133 height 93
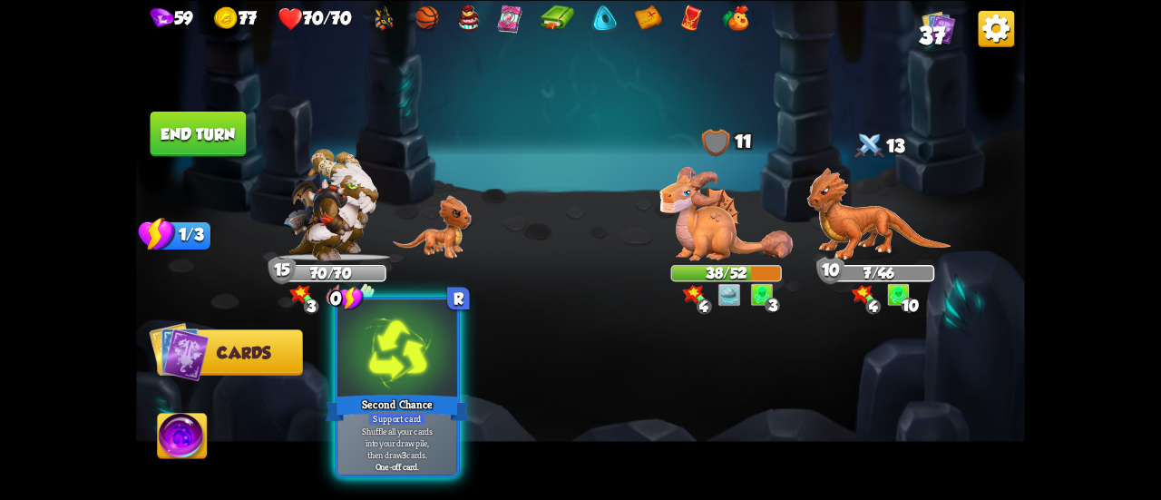
click at [397, 406] on div "Second Chance" at bounding box center [397, 408] width 143 height 32
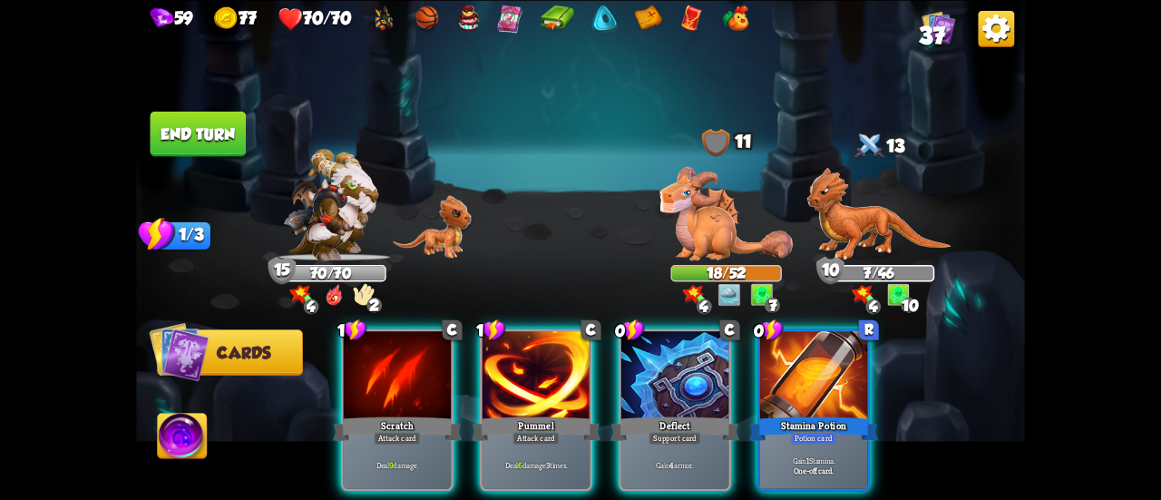
drag, startPoint x: 853, startPoint y: 416, endPoint x: 764, endPoint y: 404, distance: 89.8
click at [849, 416] on div "Stamina Potion" at bounding box center [813, 428] width 129 height 29
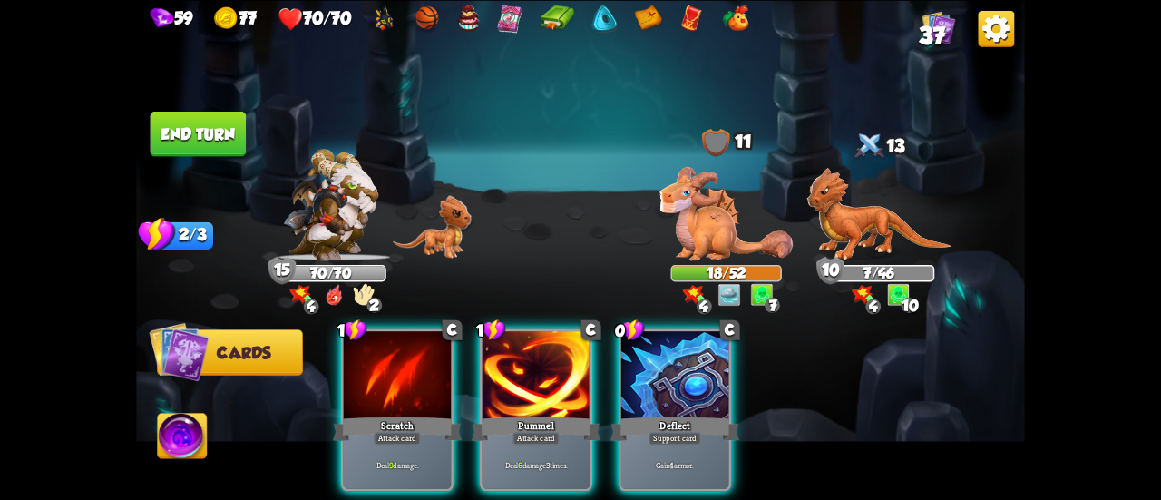
drag, startPoint x: 528, startPoint y: 391, endPoint x: 679, endPoint y: 276, distance: 189.6
click at [541, 379] on div "1 C Pummel Attack card Deal 6 damage 3 times." at bounding box center [536, 409] width 112 height 162
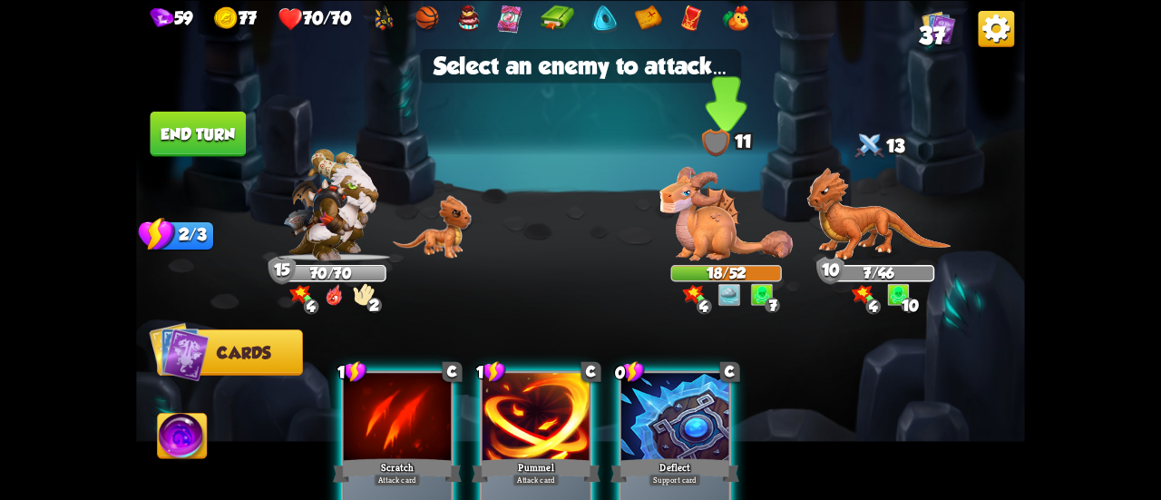
click at [696, 249] on img at bounding box center [726, 213] width 133 height 93
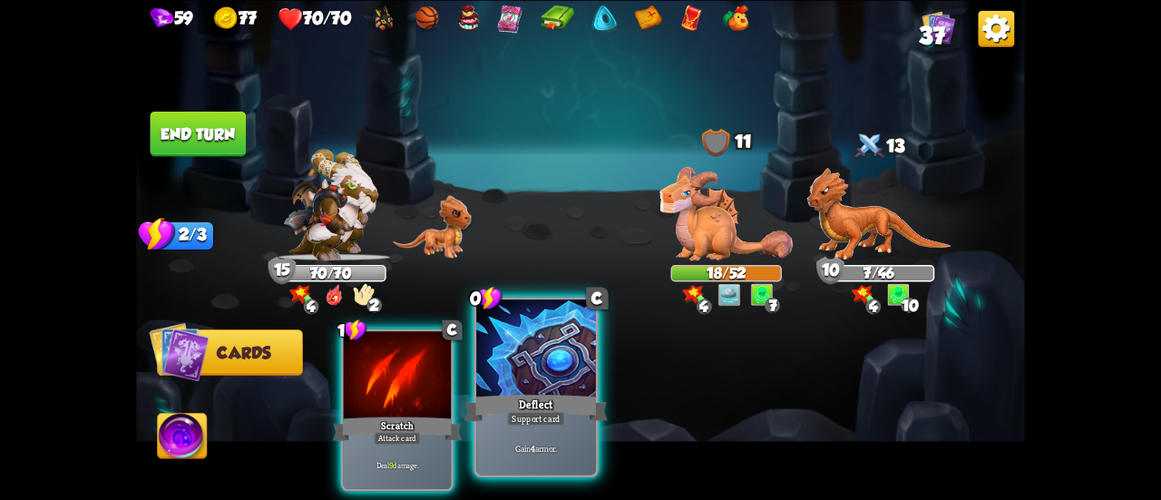
click at [562, 384] on div at bounding box center [536, 349] width 120 height 101
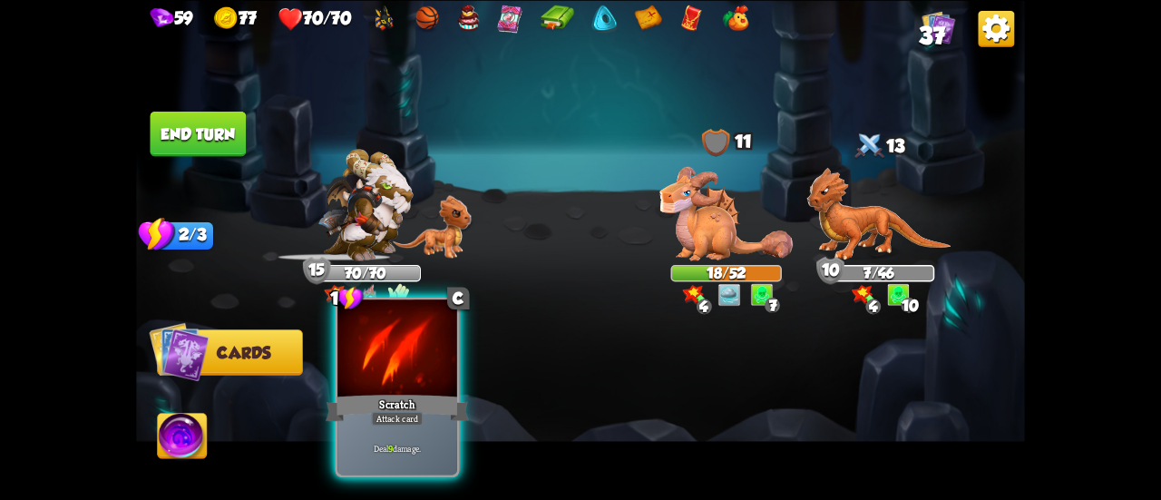
click at [405, 377] on div at bounding box center [397, 349] width 120 height 101
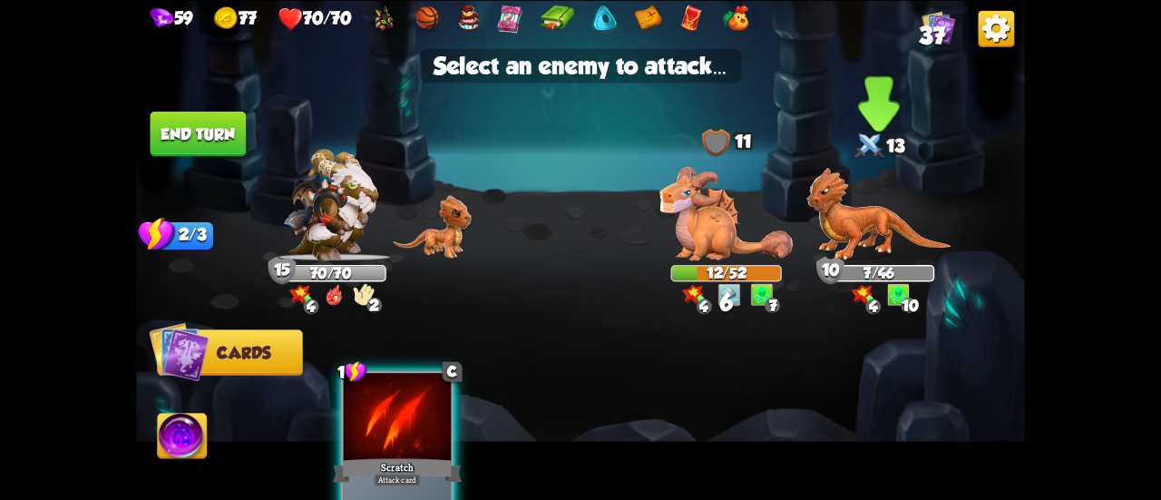
click at [858, 228] on img at bounding box center [879, 213] width 144 height 93
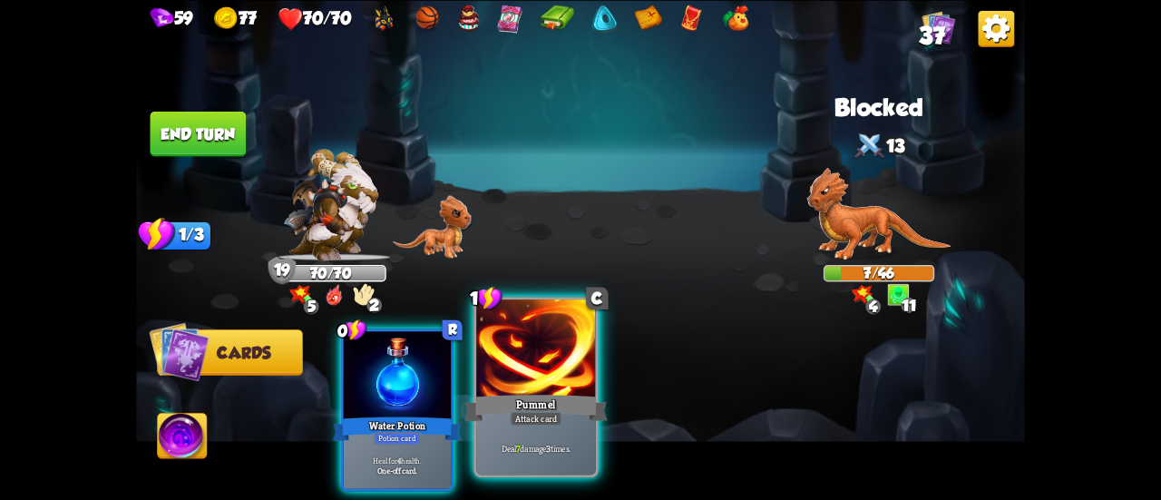
click at [532, 378] on div at bounding box center [536, 349] width 120 height 101
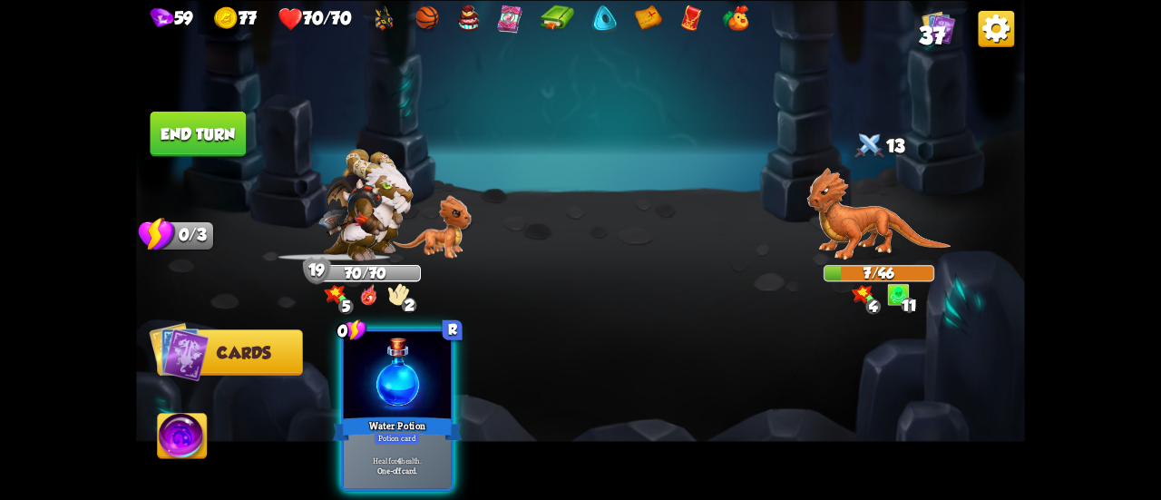
click at [853, 231] on img at bounding box center [879, 213] width 144 height 93
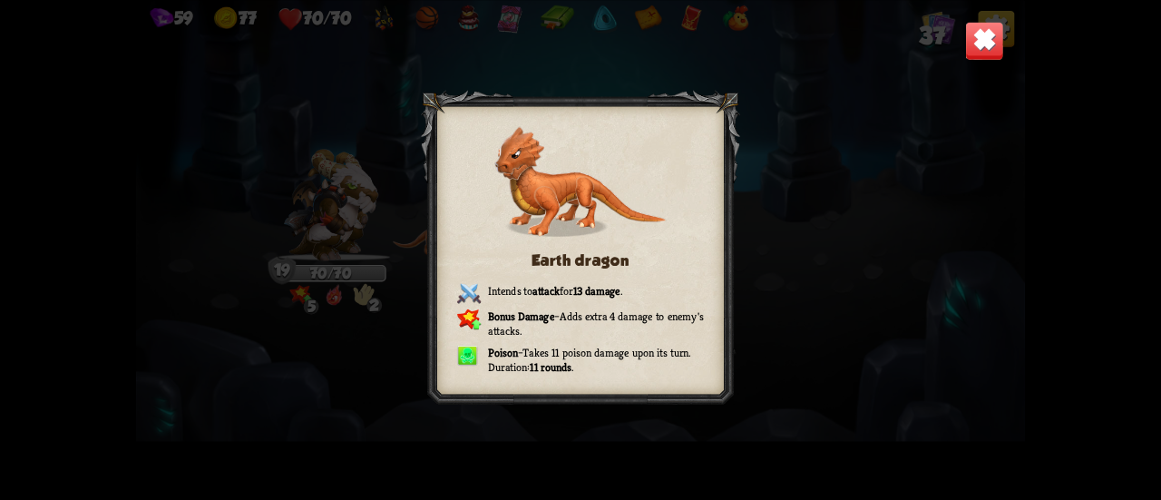
click at [992, 41] on img at bounding box center [984, 40] width 39 height 39
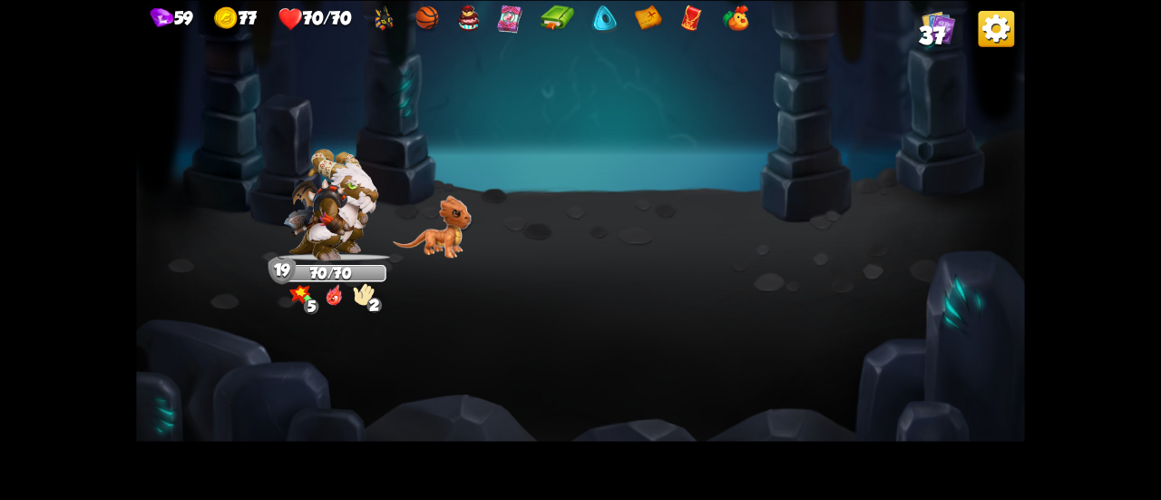
click at [992, 41] on img at bounding box center [997, 28] width 36 height 36
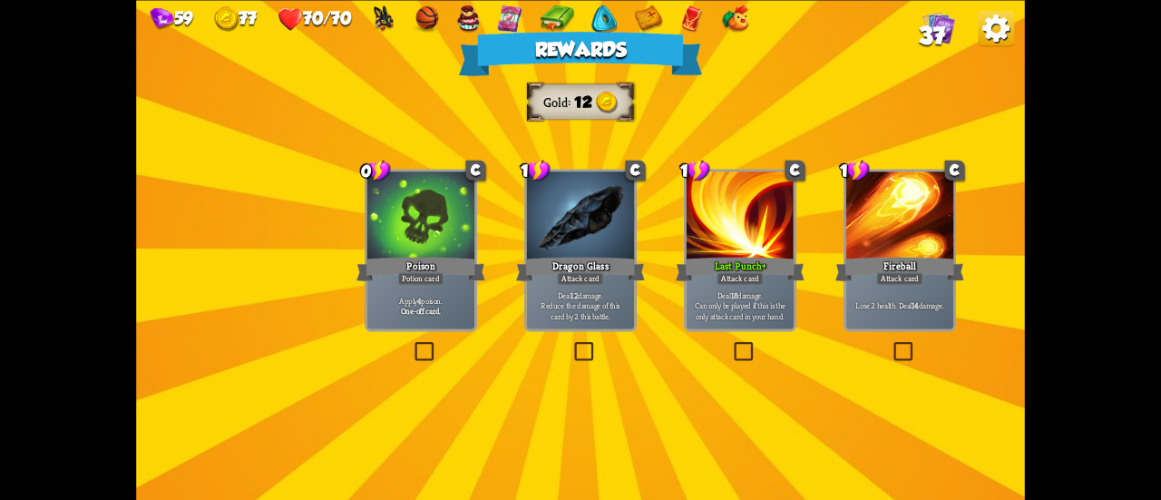
click at [416, 276] on div "Potion card" at bounding box center [421, 278] width 46 height 13
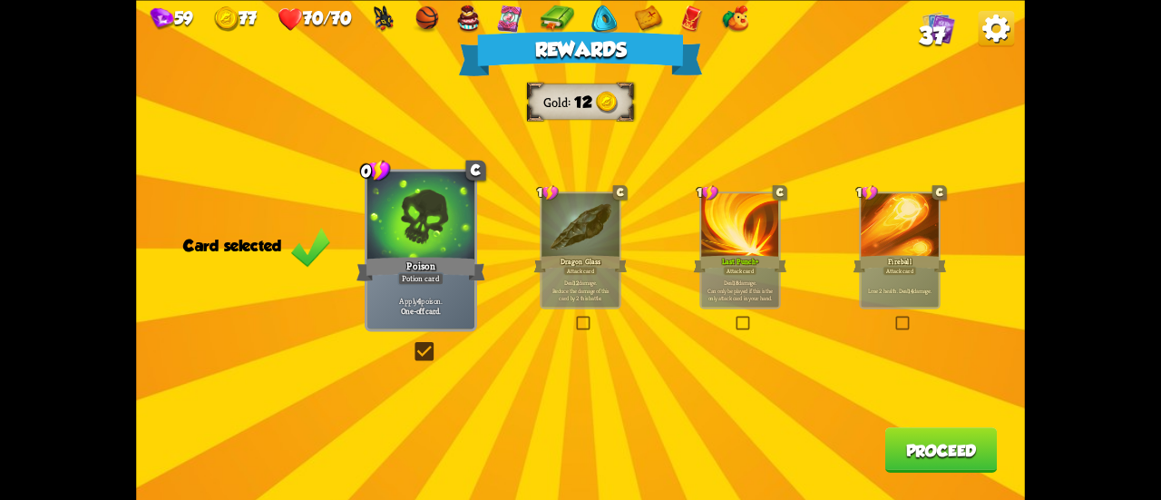
click at [932, 443] on button "Proceed" at bounding box center [941, 449] width 112 height 45
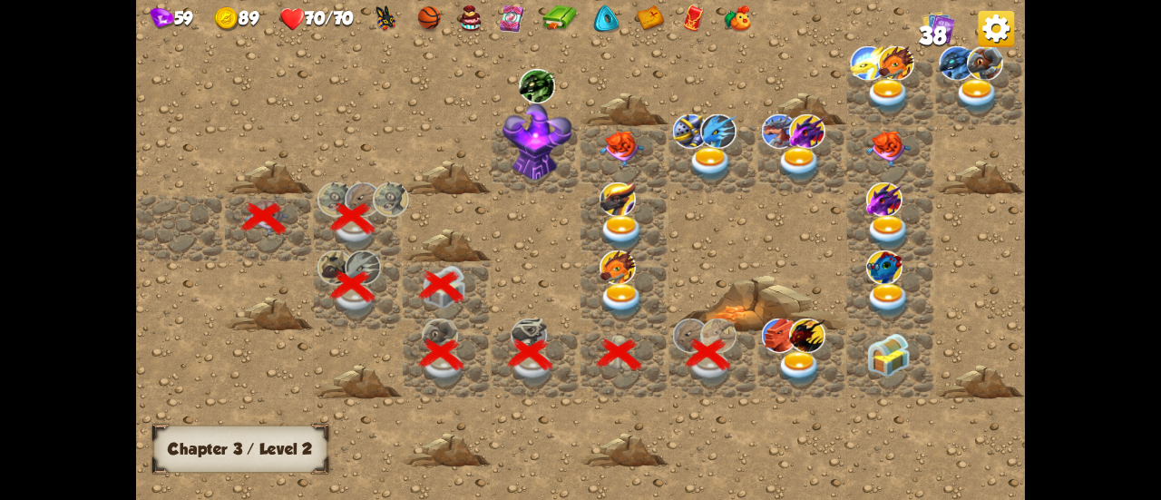
drag, startPoint x: 786, startPoint y: 246, endPoint x: 684, endPoint y: 269, distance: 104.3
click at [684, 269] on div at bounding box center [713, 249] width 1155 height 519
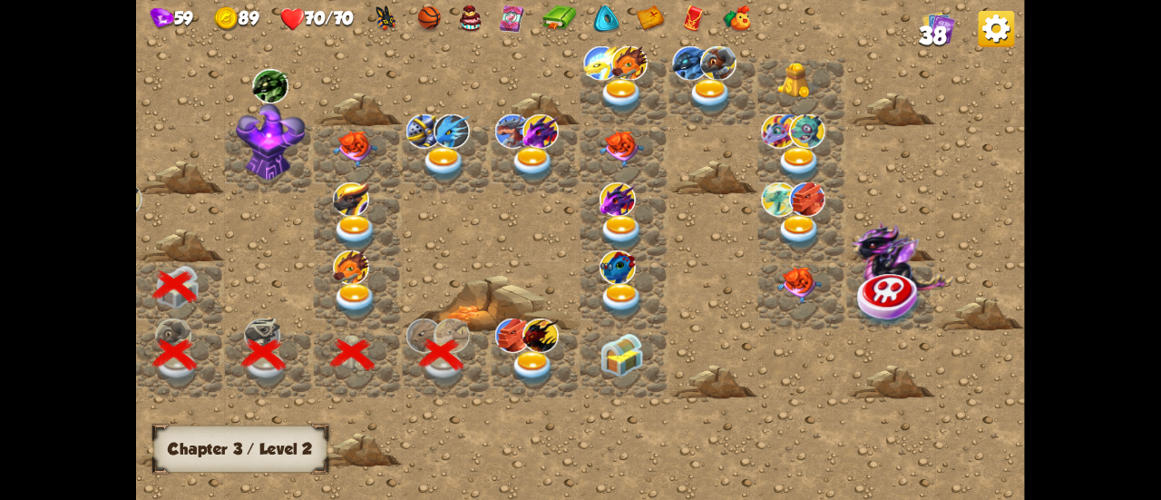
click at [543, 357] on img at bounding box center [533, 368] width 44 height 34
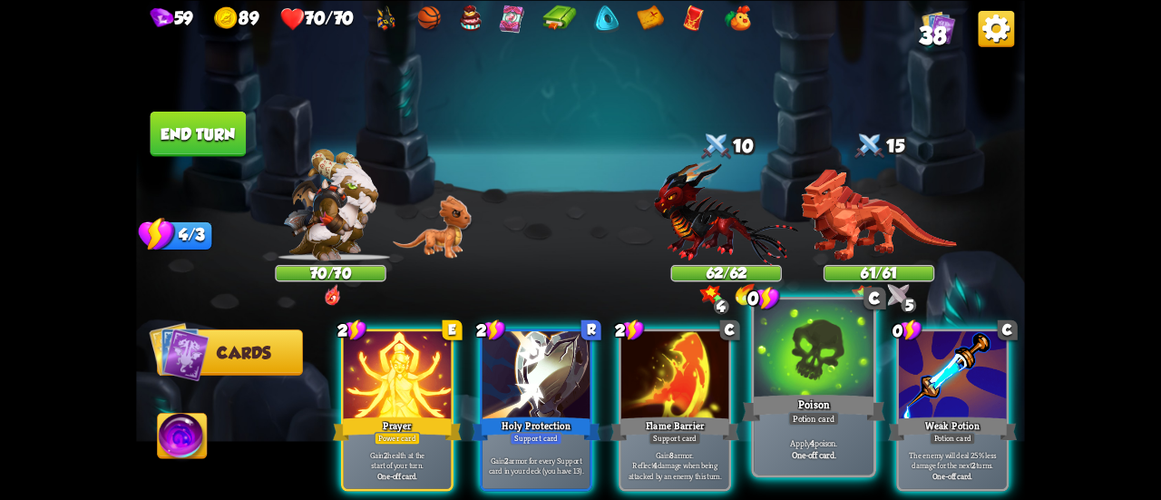
click at [847, 412] on div "Poison" at bounding box center [813, 408] width 143 height 32
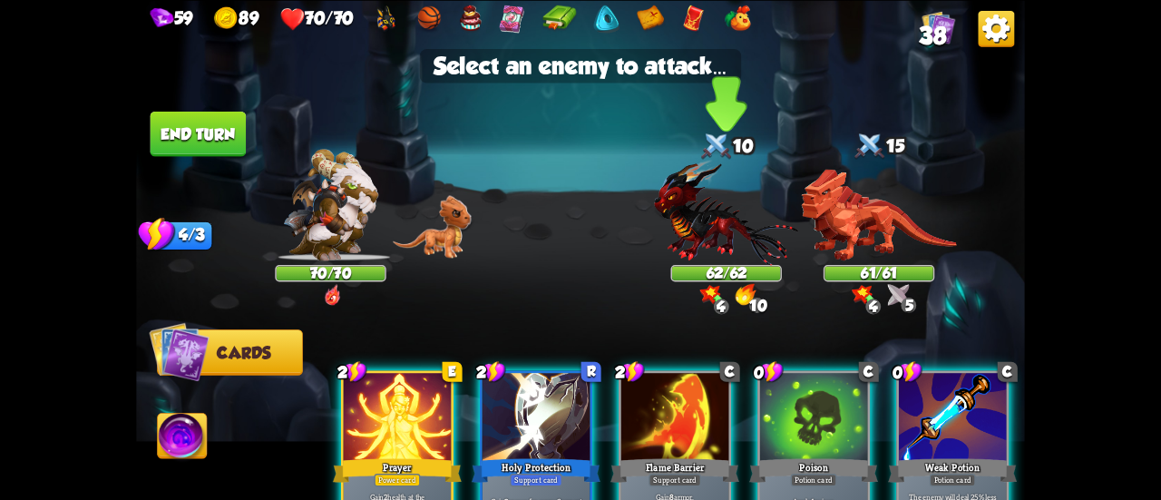
click at [736, 256] on img at bounding box center [726, 212] width 144 height 106
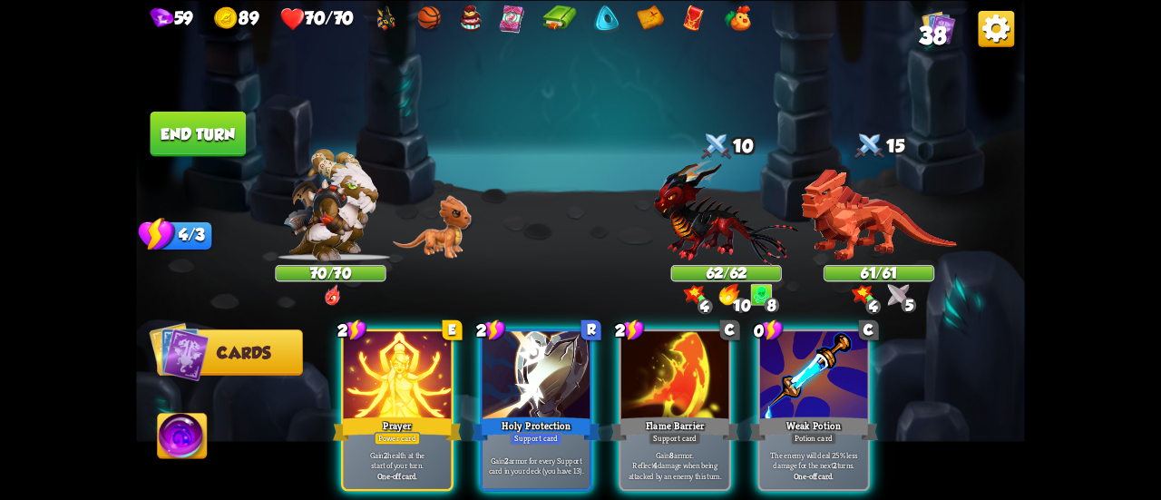
click at [721, 240] on img at bounding box center [726, 212] width 144 height 106
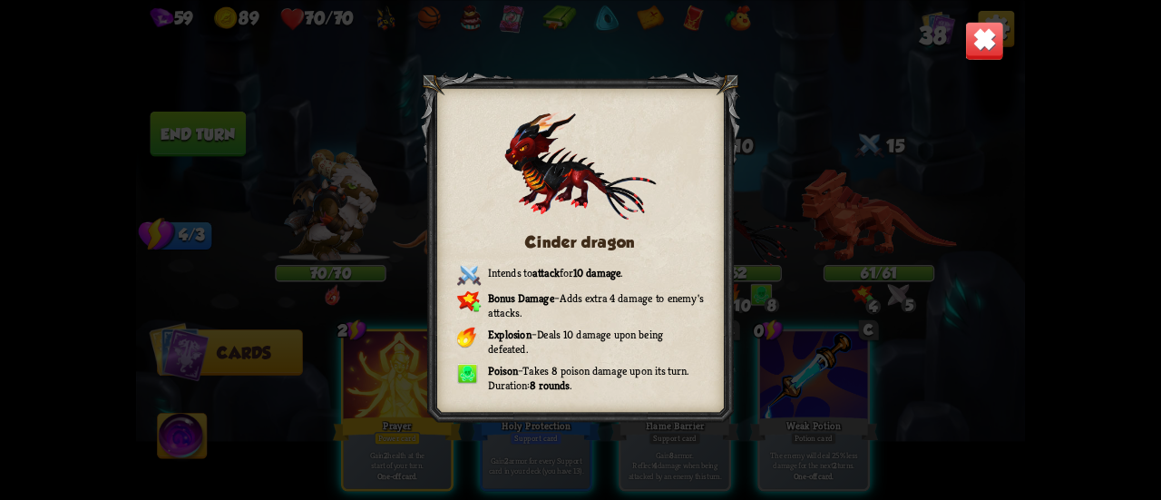
click at [990, 41] on img at bounding box center [984, 40] width 39 height 39
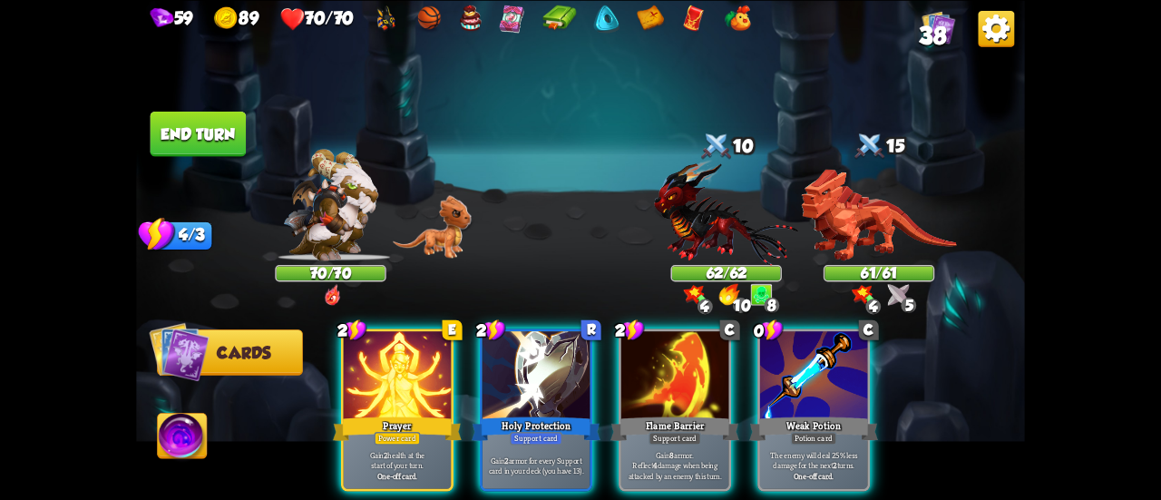
drag, startPoint x: 806, startPoint y: 369, endPoint x: 844, endPoint y: 318, distance: 64.2
click at [809, 367] on div at bounding box center [813, 376] width 107 height 91
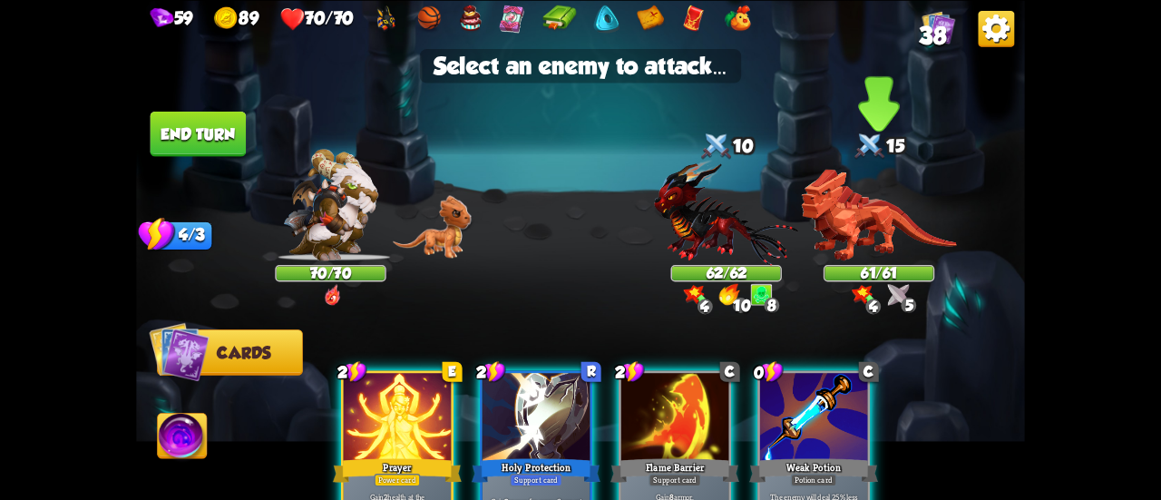
click at [865, 228] on img at bounding box center [878, 215] width 155 height 92
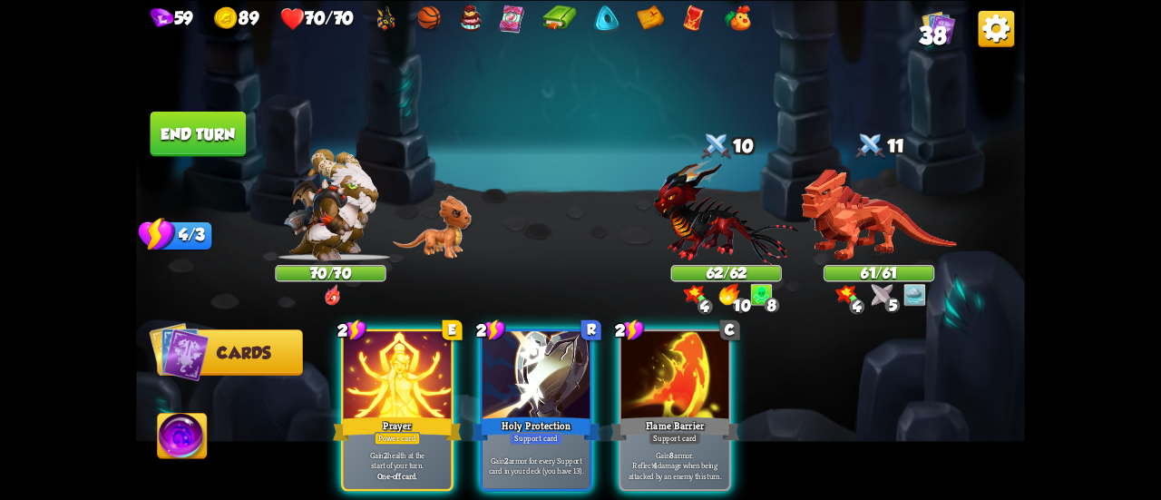
drag, startPoint x: 684, startPoint y: 402, endPoint x: 594, endPoint y: 396, distance: 90.0
click at [691, 414] on div "Flame Barrier" at bounding box center [675, 428] width 129 height 29
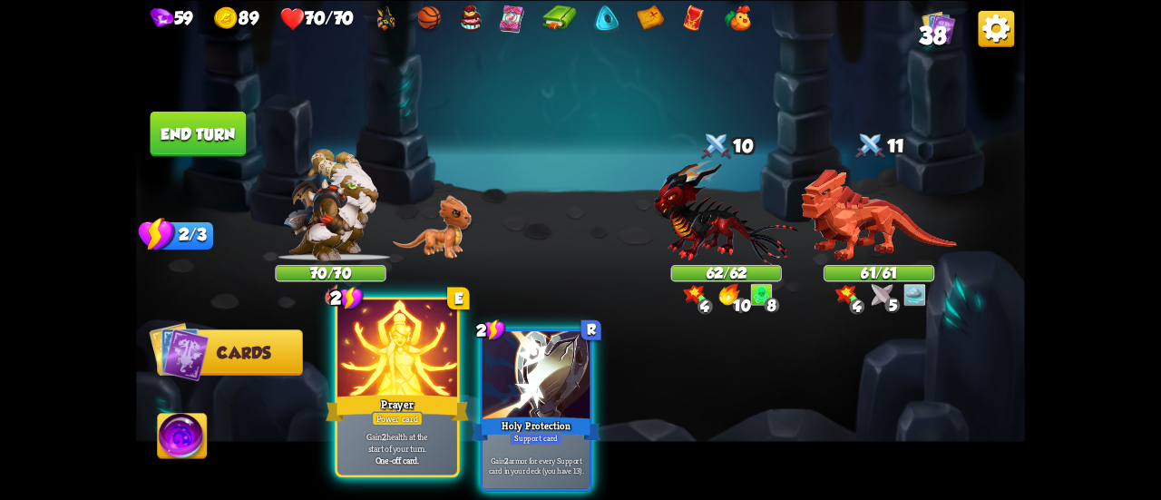
click at [360, 402] on div "Prayer" at bounding box center [397, 408] width 143 height 32
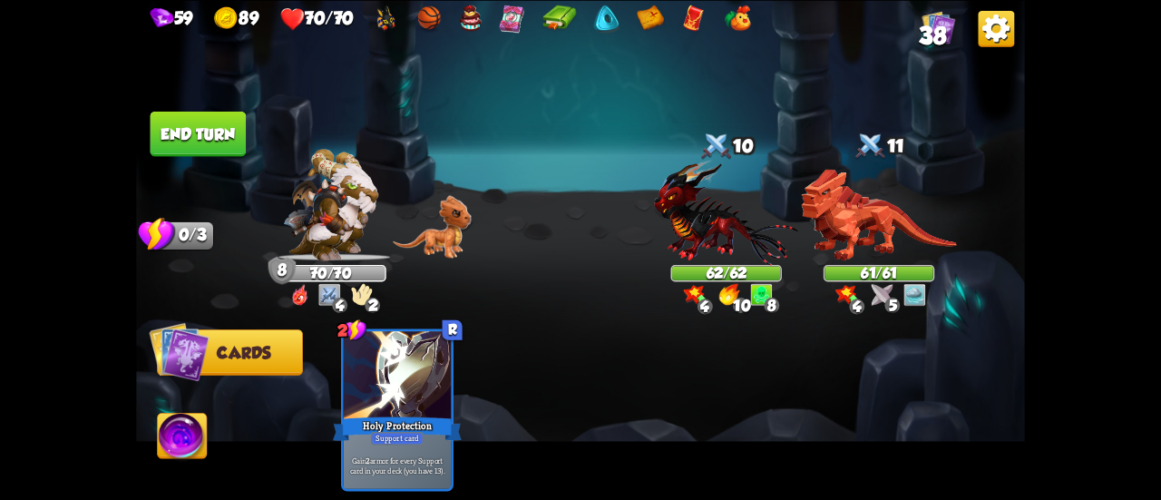
click at [217, 138] on button "End turn" at bounding box center [199, 133] width 96 height 45
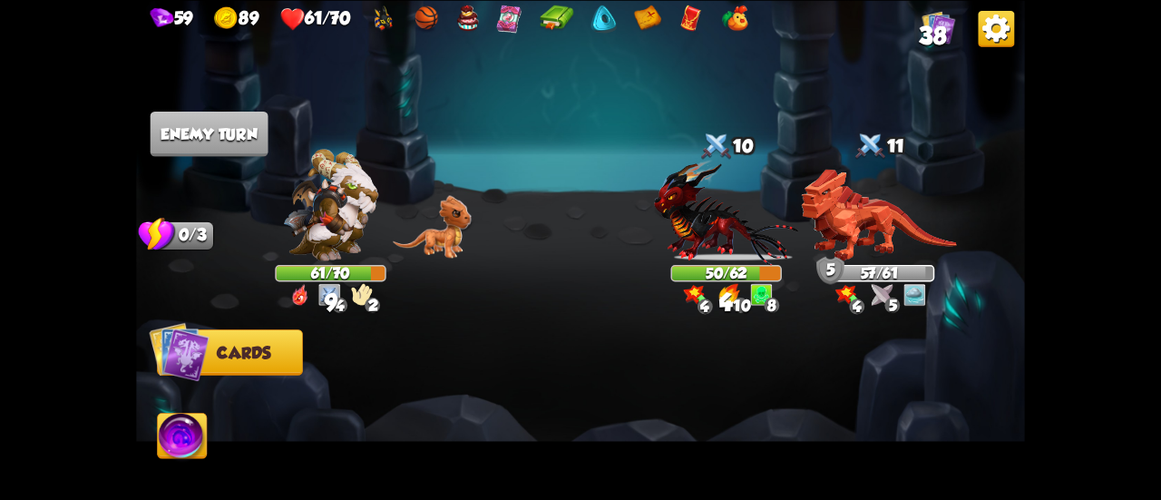
click at [871, 299] on div "Select an enemy to attack... You don't have enough stamina to play that card...…" at bounding box center [580, 250] width 889 height 500
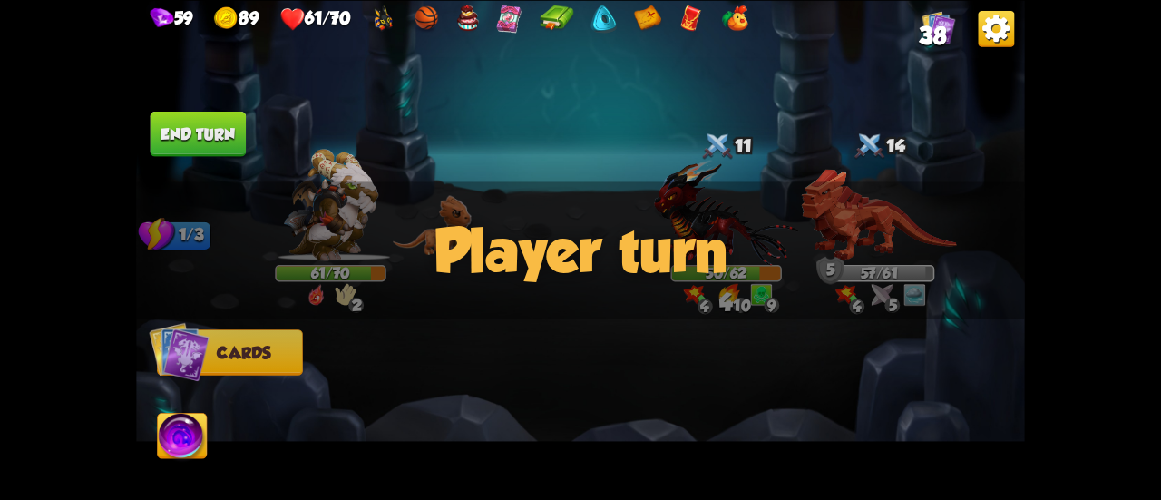
drag, startPoint x: 864, startPoint y: 282, endPoint x: 875, endPoint y: 259, distance: 25.2
click at [866, 275] on div "Player turn" at bounding box center [580, 249] width 889 height 137
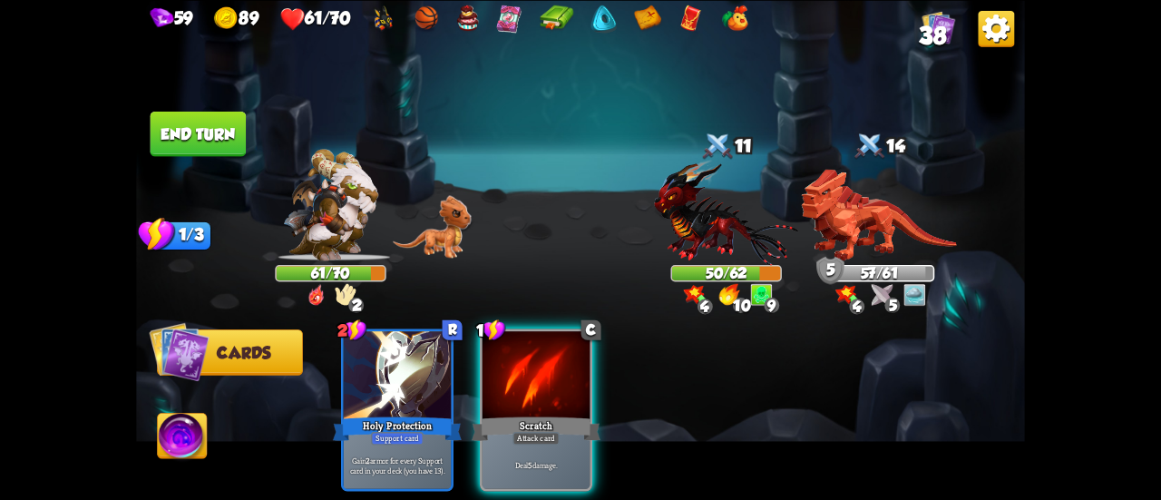
drag, startPoint x: 869, startPoint y: 255, endPoint x: 860, endPoint y: 249, distance: 10.6
click at [865, 254] on div "Player turn" at bounding box center [580, 249] width 889 height 137
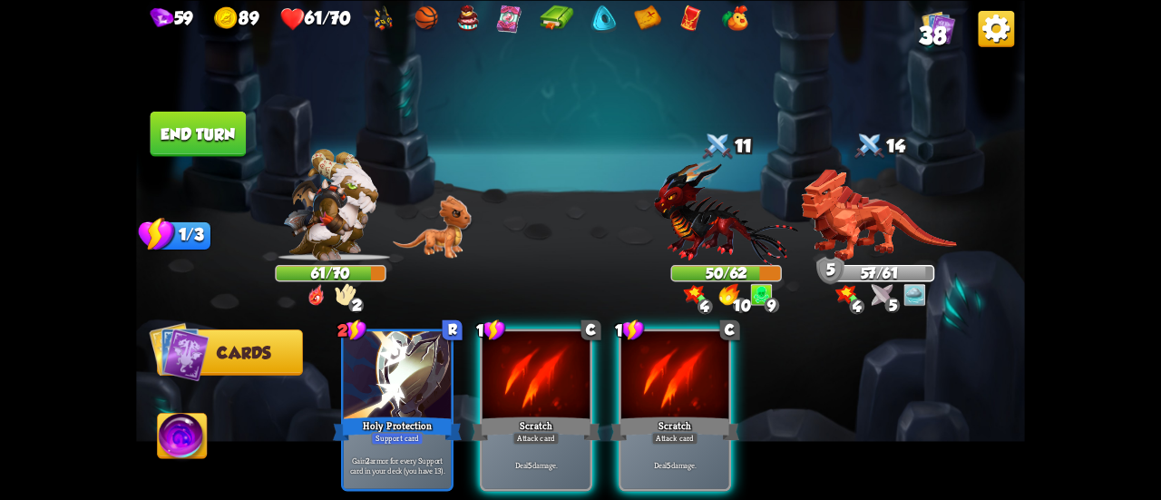
click at [852, 225] on div "Player turn" at bounding box center [580, 249] width 889 height 137
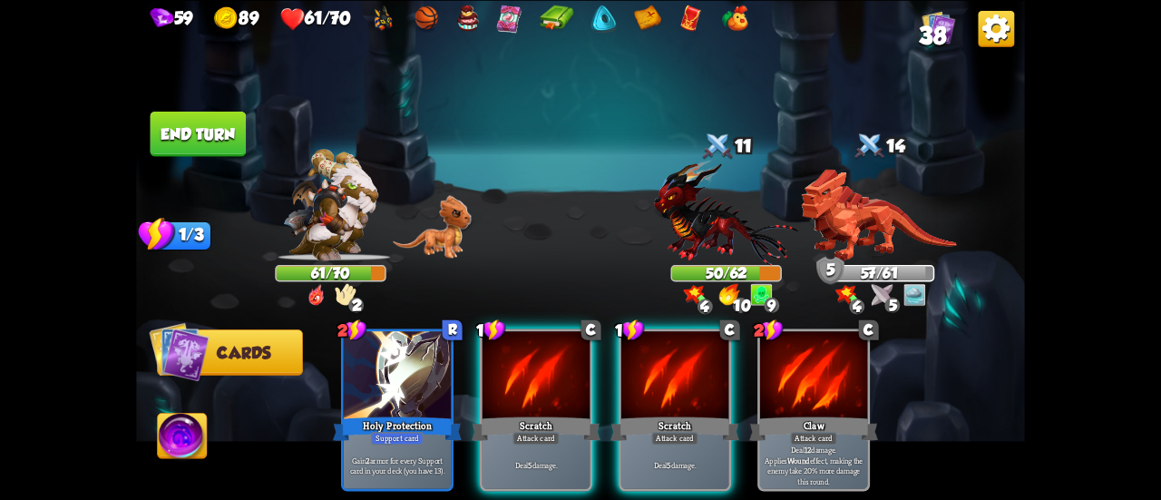
click at [852, 225] on div "Player turn" at bounding box center [580, 249] width 889 height 137
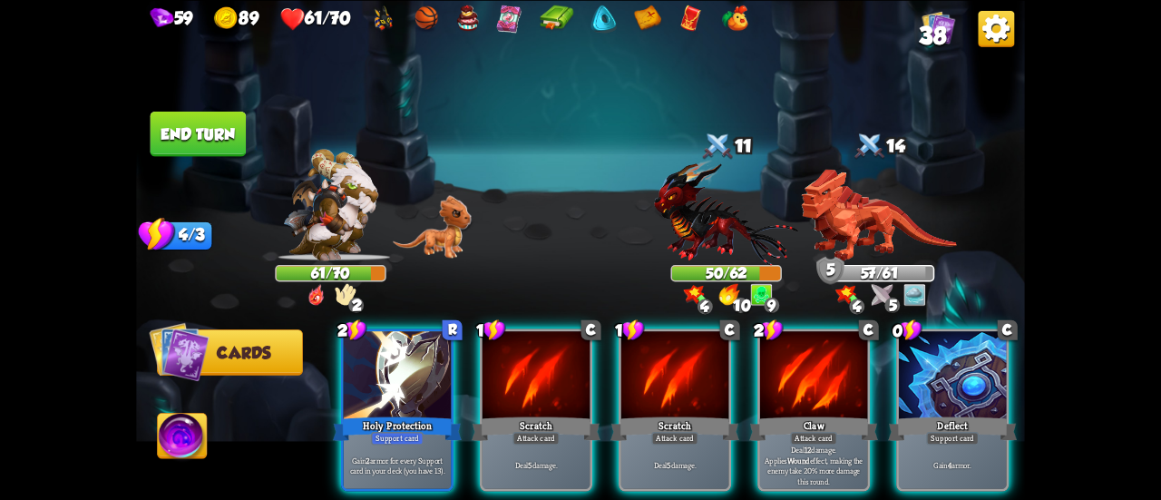
click at [865, 300] on div "4 0 5" at bounding box center [878, 294] width 101 height 22
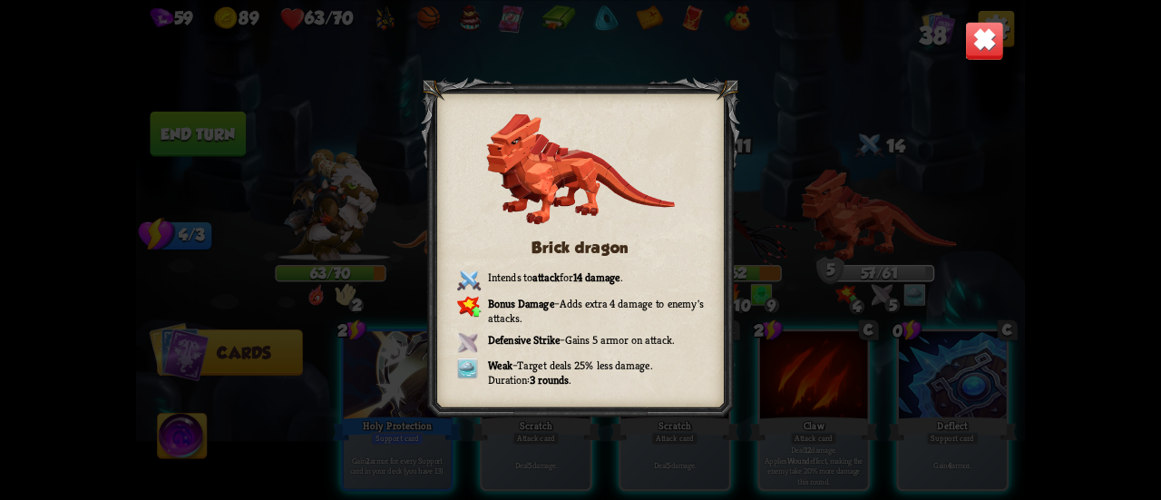
click at [989, 24] on img at bounding box center [984, 40] width 39 height 39
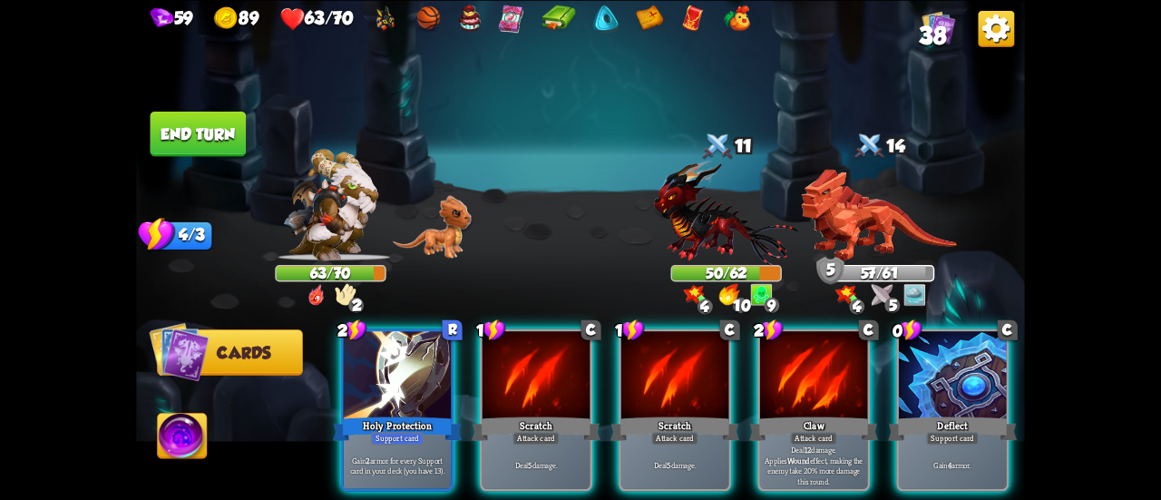
drag, startPoint x: 935, startPoint y: 391, endPoint x: 898, endPoint y: 378, distance: 39.3
click at [936, 414] on div "Deflect" at bounding box center [952, 428] width 129 height 29
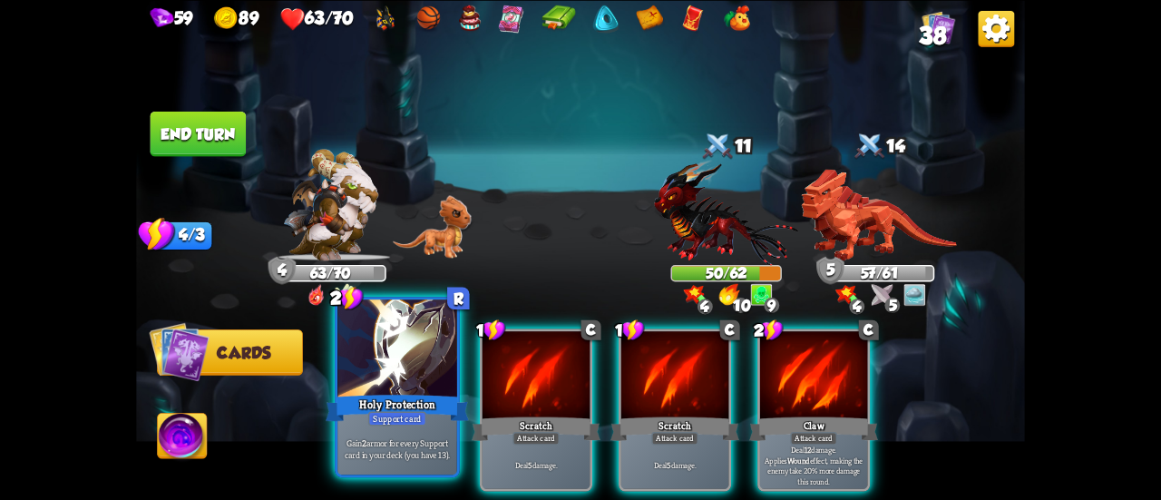
click at [425, 404] on div "Holy Protection" at bounding box center [397, 408] width 143 height 32
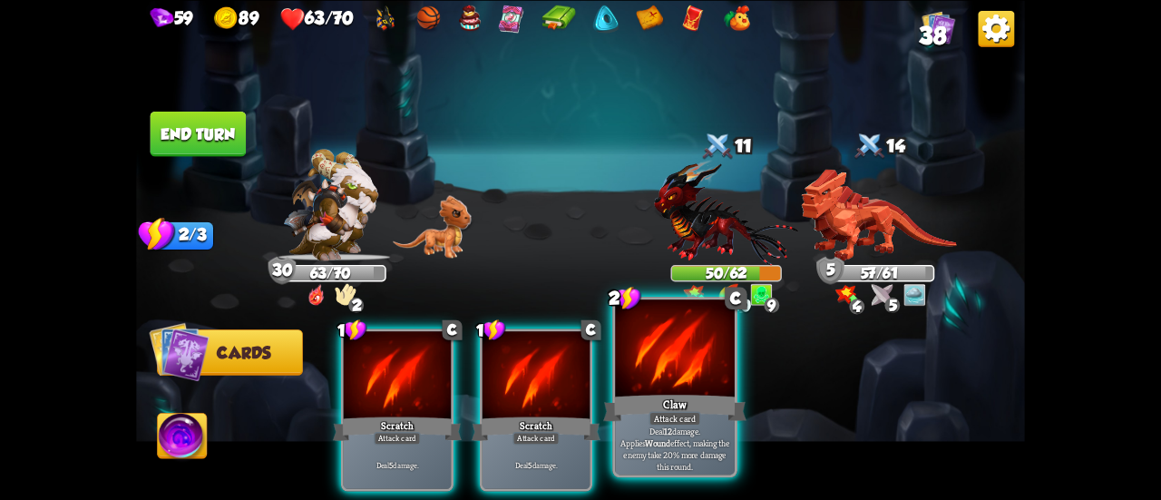
click at [683, 403] on div "Claw" at bounding box center [674, 408] width 143 height 32
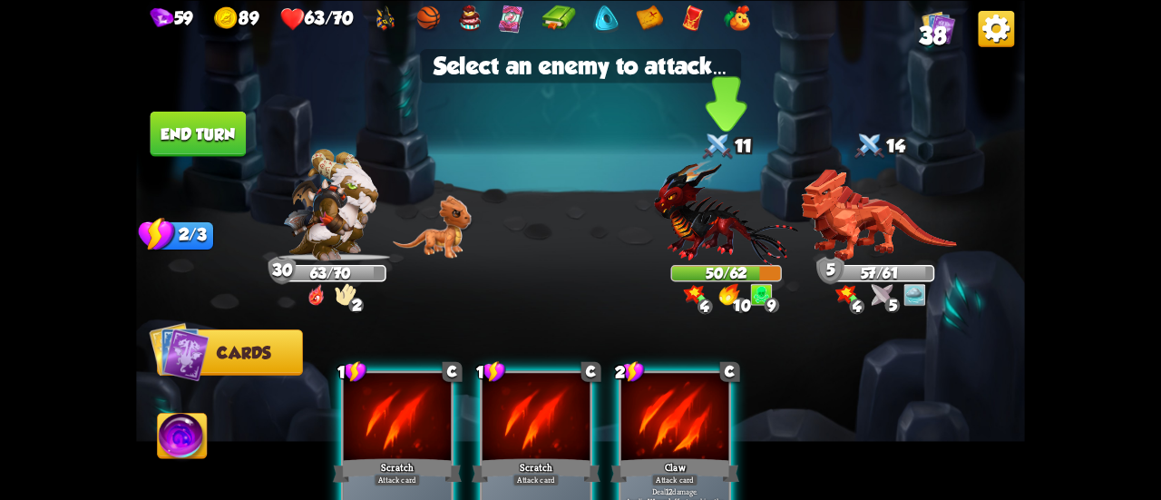
click at [703, 235] on img at bounding box center [726, 212] width 144 height 106
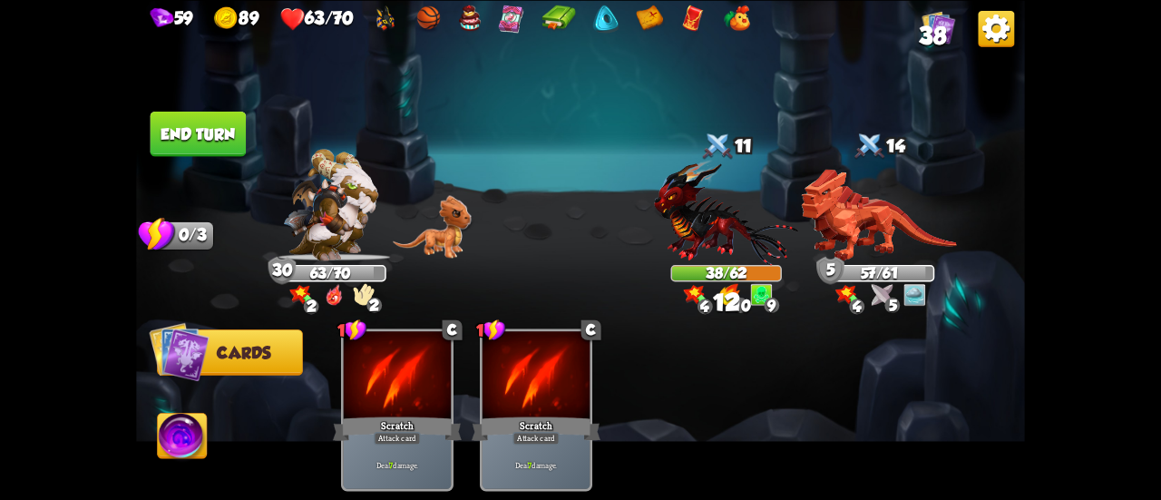
click at [201, 142] on button "End turn" at bounding box center [199, 133] width 96 height 45
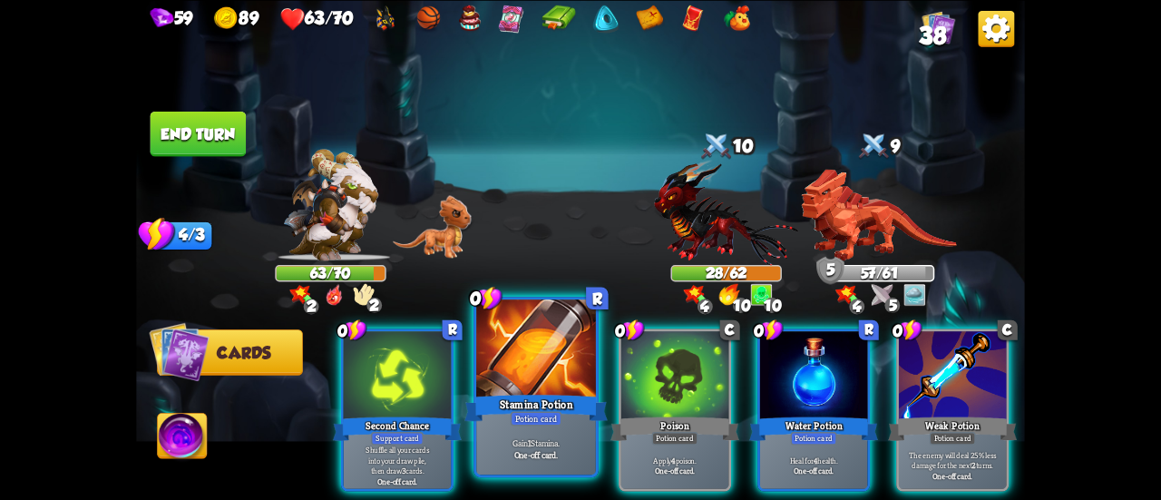
click at [502, 402] on div "Stamina Potion" at bounding box center [535, 408] width 143 height 32
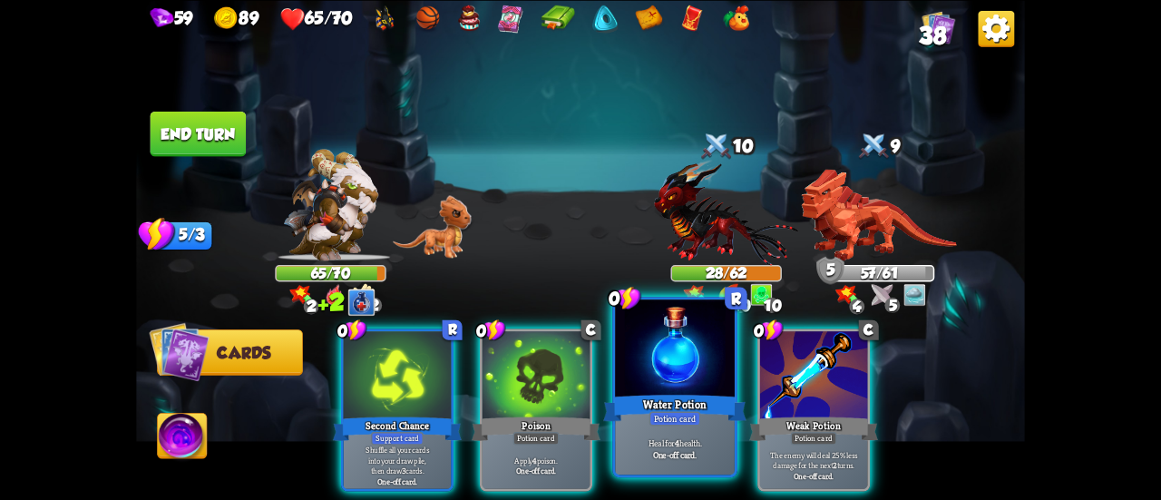
click at [697, 387] on div at bounding box center [675, 349] width 120 height 101
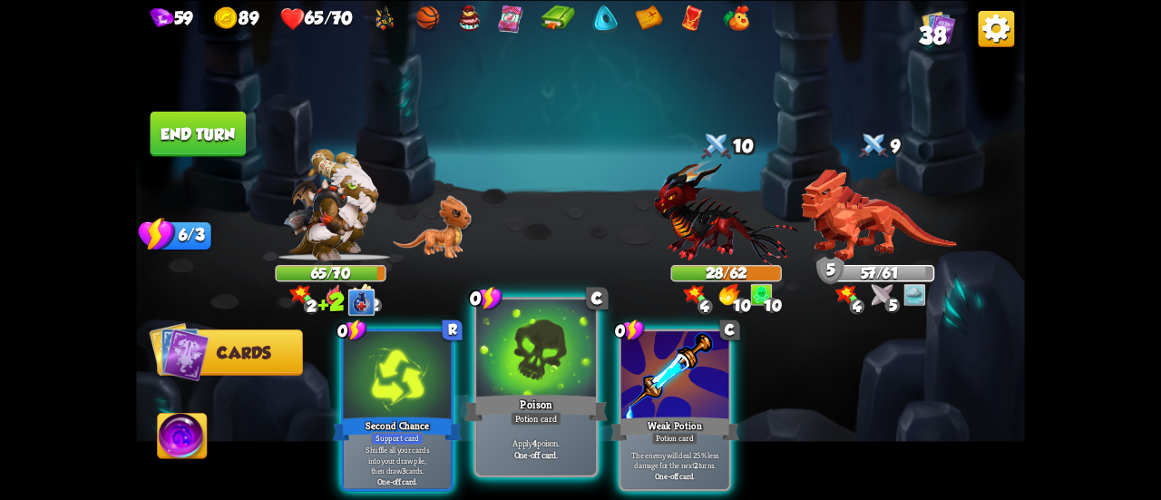
click at [541, 406] on div "Poison" at bounding box center [535, 408] width 143 height 32
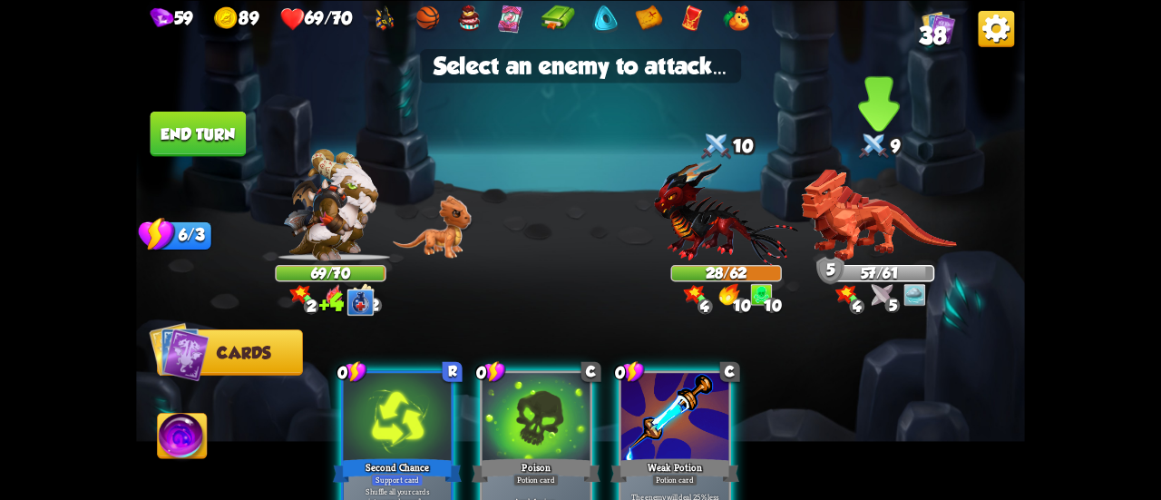
click at [871, 231] on img at bounding box center [878, 215] width 155 height 92
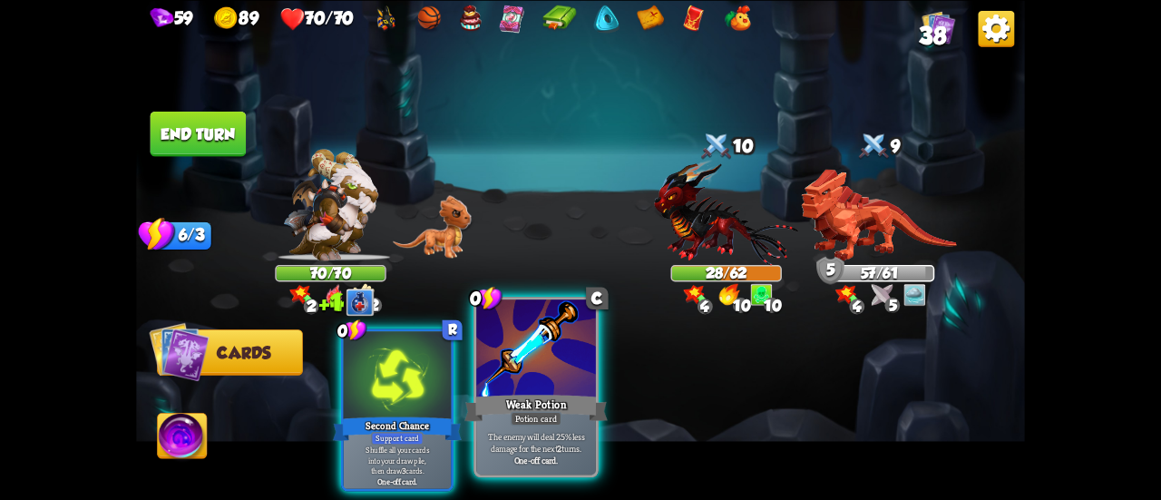
click at [575, 400] on div "Weak Potion" at bounding box center [535, 408] width 143 height 32
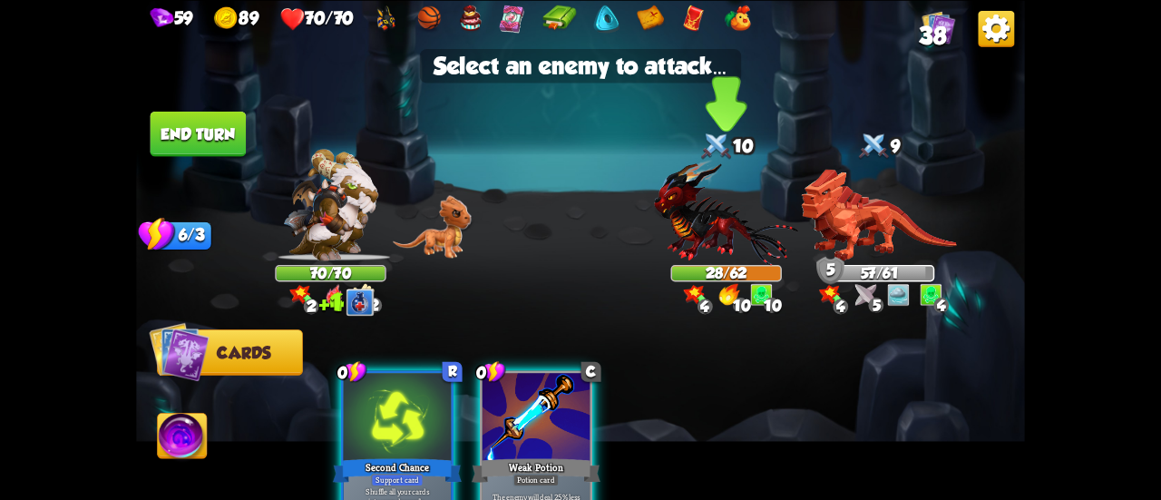
click at [696, 235] on img at bounding box center [726, 212] width 144 height 106
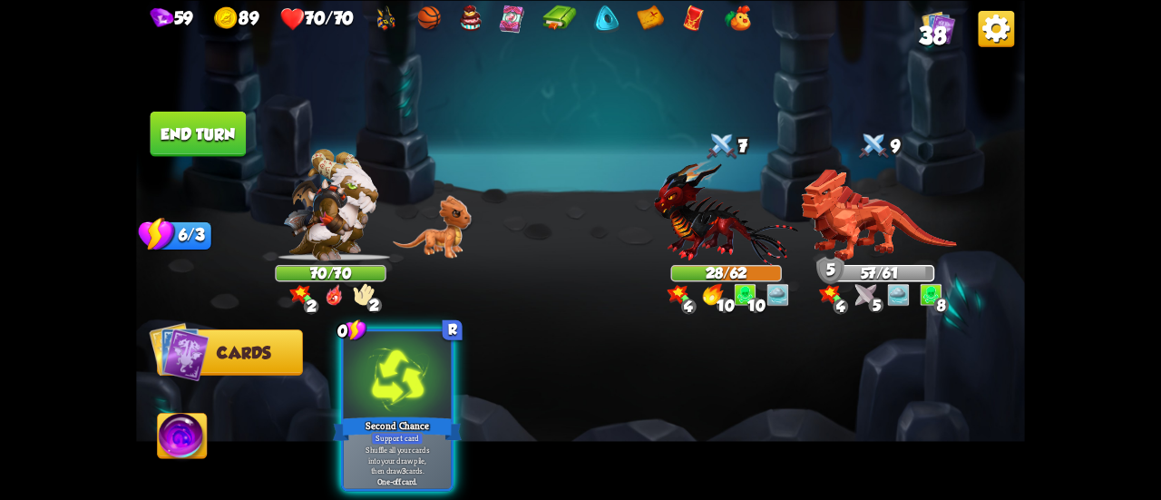
drag, startPoint x: 417, startPoint y: 404, endPoint x: 428, endPoint y: 400, distance: 11.5
click at [419, 414] on div "Second Chance" at bounding box center [397, 428] width 129 height 29
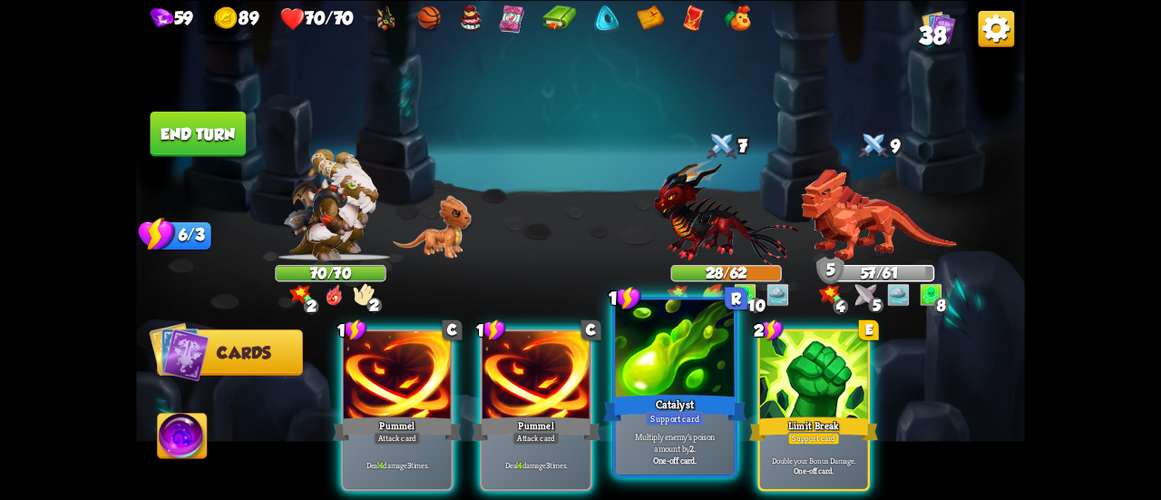
click at [668, 392] on div "Catalyst" at bounding box center [674, 408] width 143 height 32
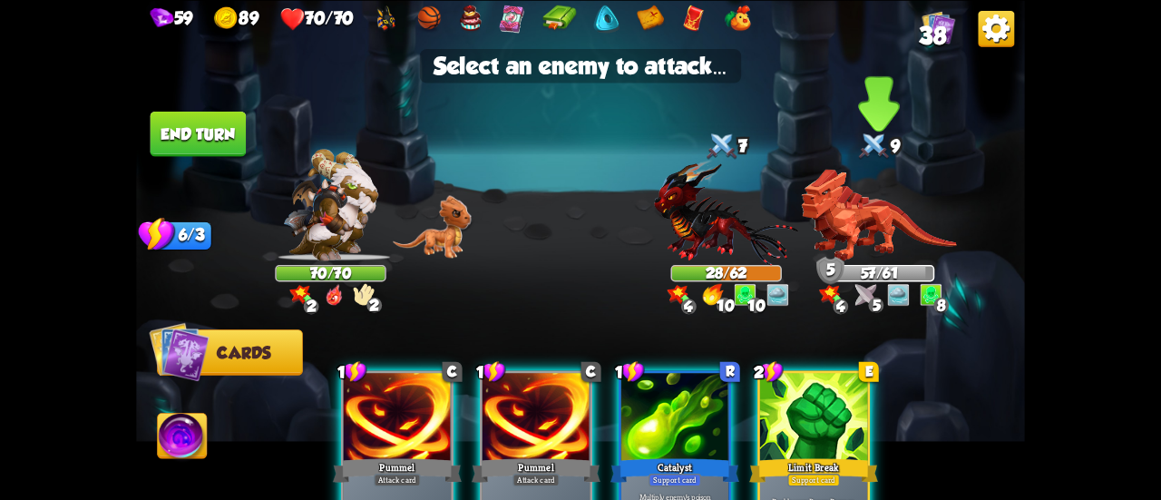
click at [870, 227] on img at bounding box center [878, 215] width 155 height 92
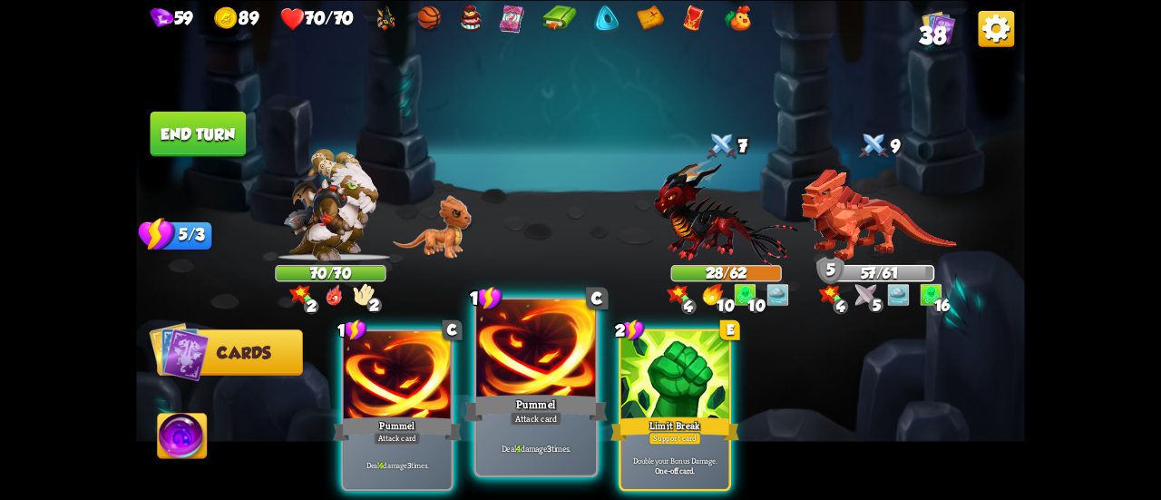
drag, startPoint x: 520, startPoint y: 415, endPoint x: 533, endPoint y: 404, distance: 16.7
click at [526, 408] on div "1 C Pummel Attack card Deal 4 damage 3 times." at bounding box center [536, 387] width 125 height 181
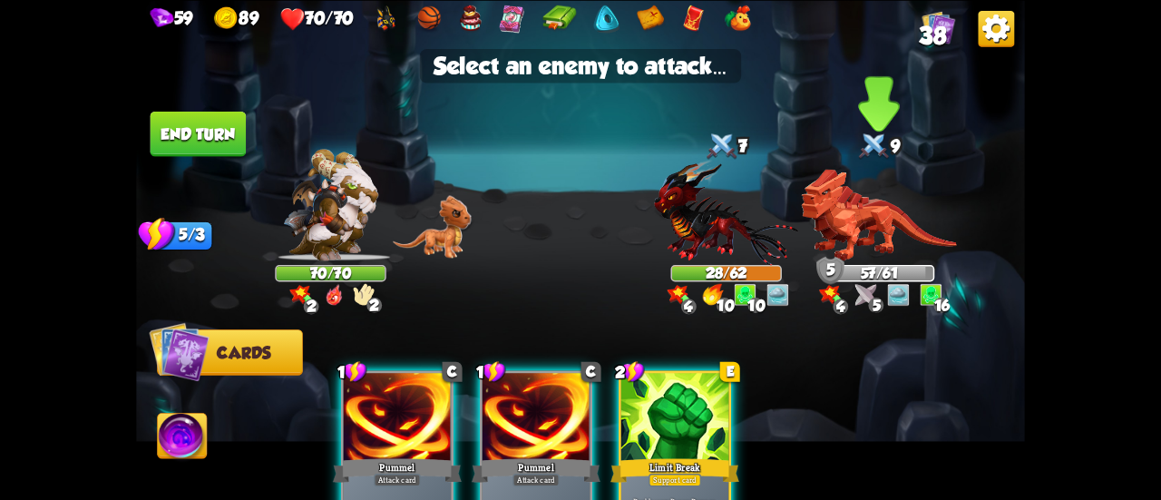
click at [853, 244] on img at bounding box center [878, 215] width 155 height 92
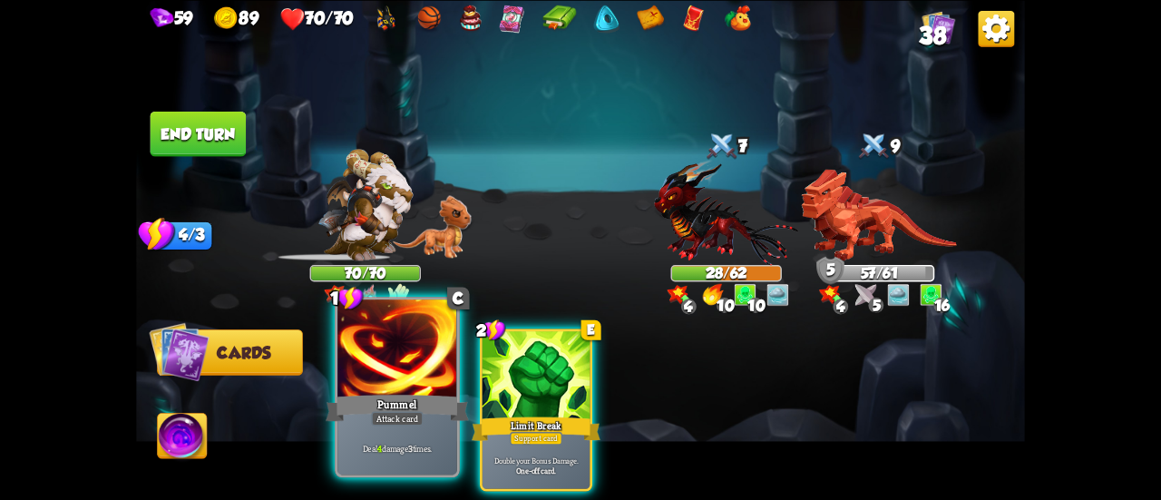
click at [387, 409] on div "Pummel" at bounding box center [397, 408] width 143 height 32
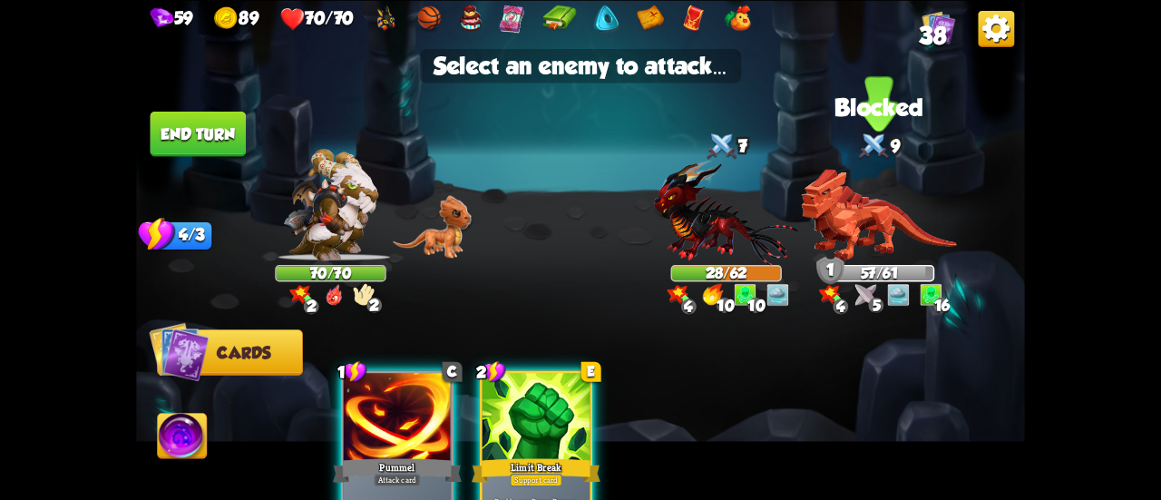
click at [864, 235] on img at bounding box center [878, 215] width 155 height 92
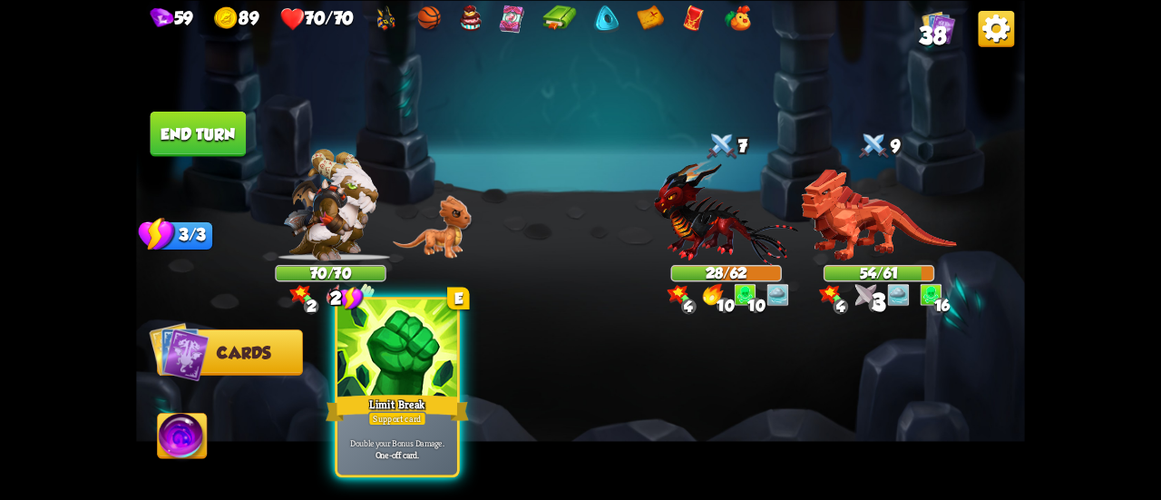
click at [393, 391] on div "2 E Limit Break Support card Double your Bonus Damage. One-off card." at bounding box center [397, 387] width 125 height 181
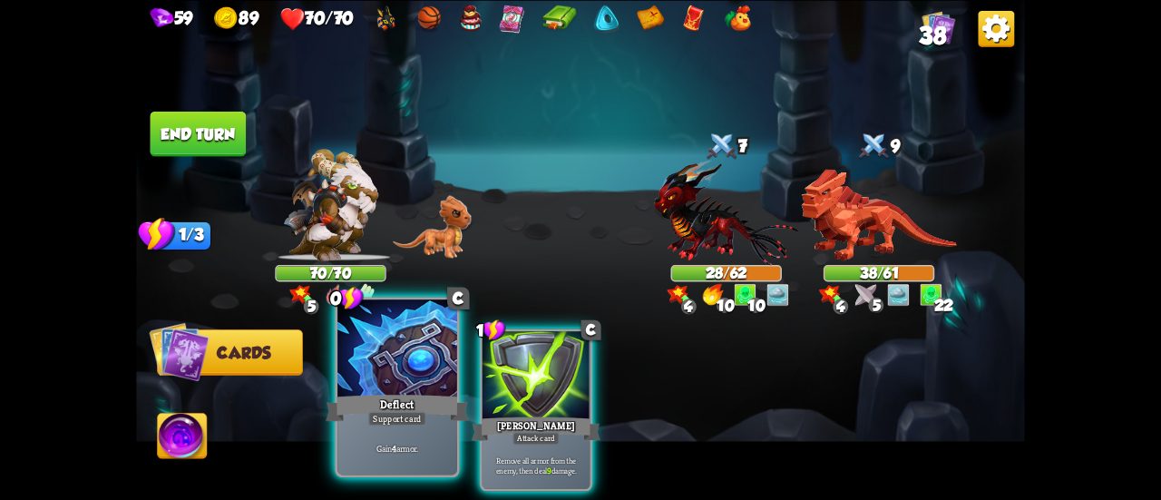
click at [386, 384] on div at bounding box center [397, 349] width 120 height 101
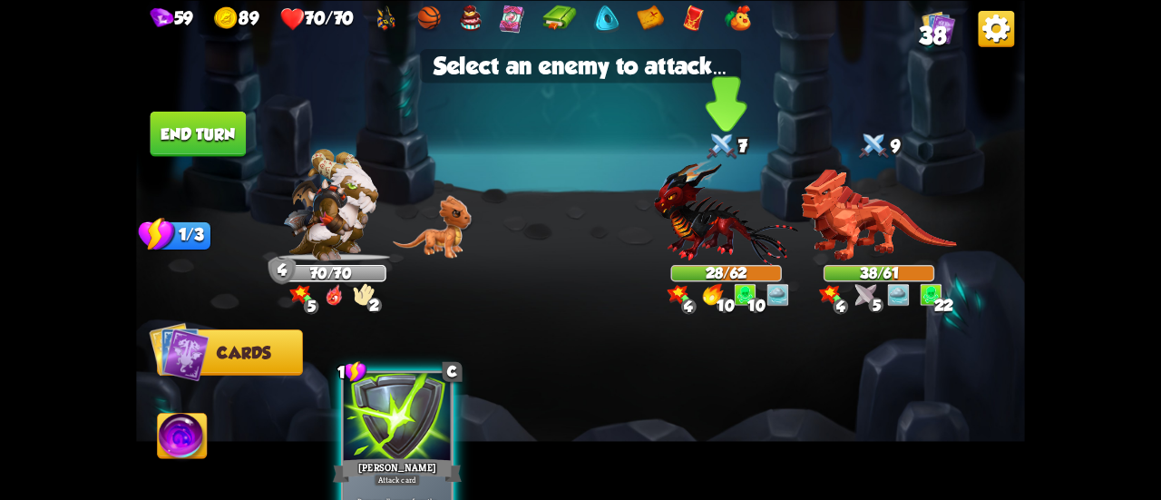
click at [737, 235] on img at bounding box center [726, 212] width 144 height 106
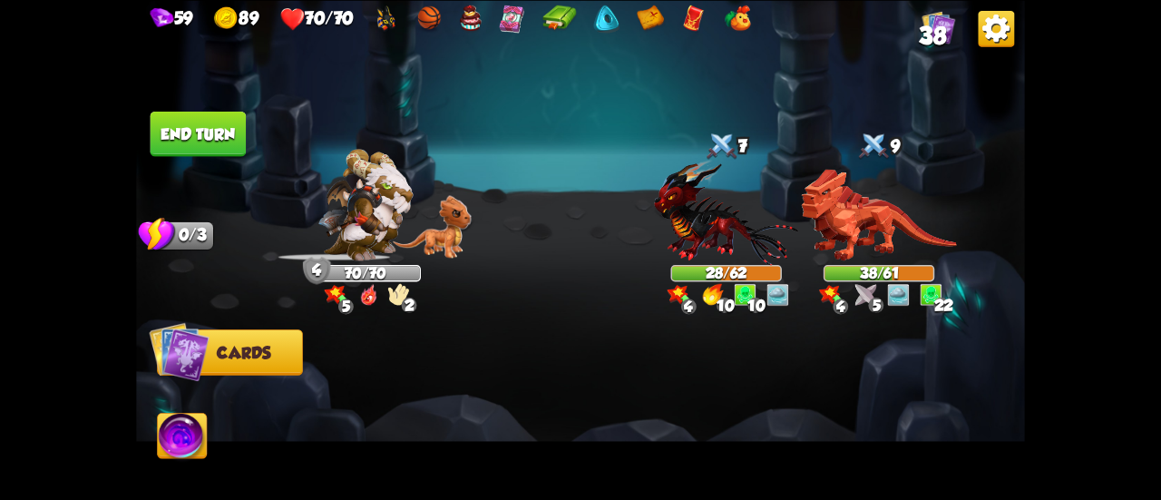
click at [205, 126] on button "End turn" at bounding box center [199, 133] width 96 height 45
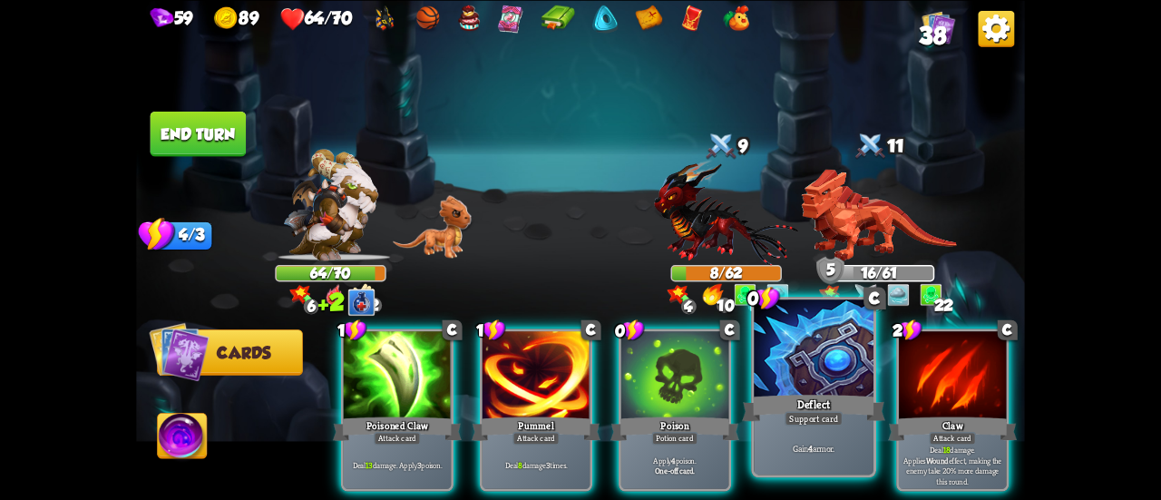
click at [758, 383] on div "1 C Poisoned Claw Attack card Deal 13 damage. Apply 3 poison. 1 C Pummel Attack…" at bounding box center [669, 389] width 711 height 222
click at [768, 383] on div at bounding box center [814, 349] width 120 height 101
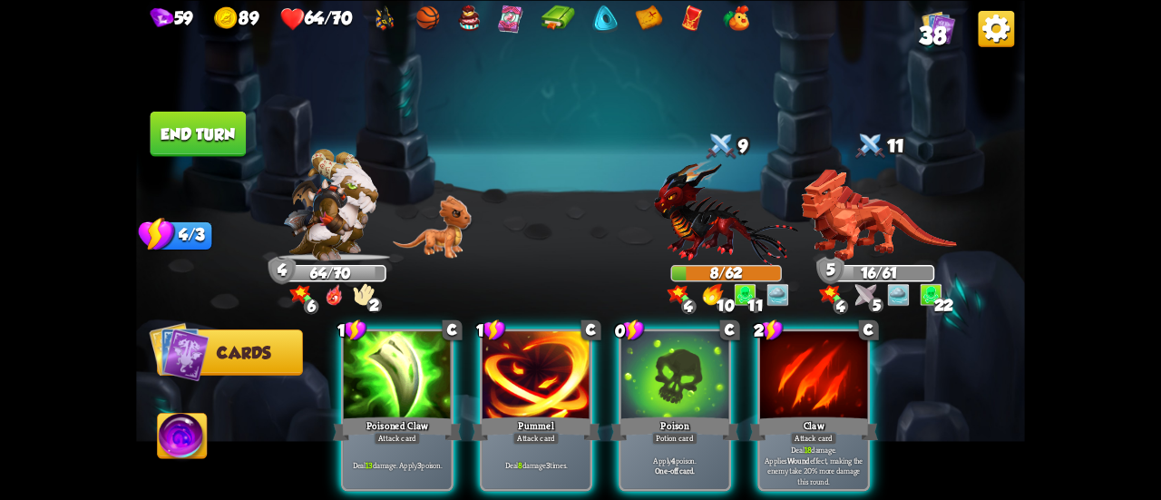
drag, startPoint x: 802, startPoint y: 367, endPoint x: 836, endPoint y: 317, distance: 60.6
click at [805, 367] on div at bounding box center [813, 376] width 107 height 91
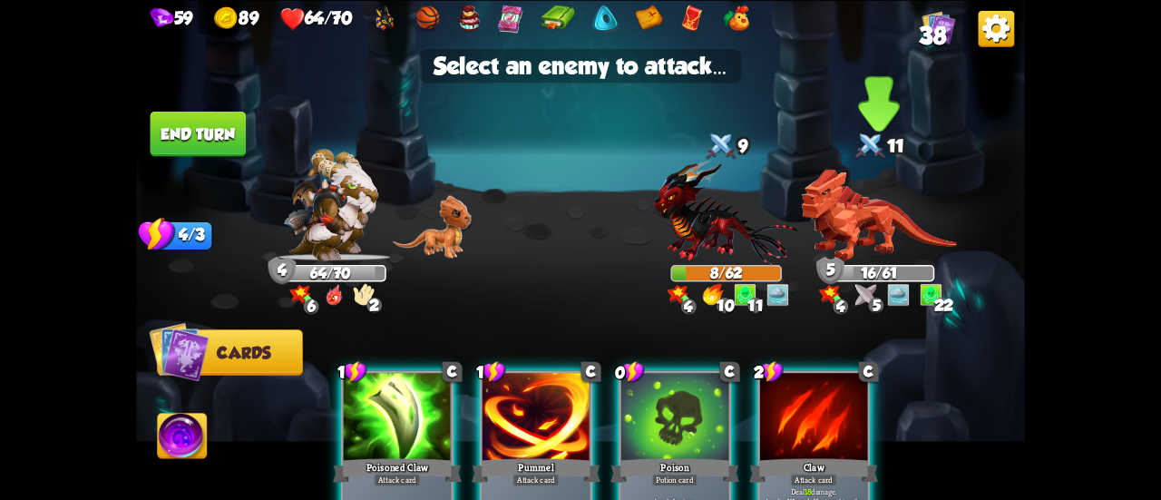
click at [864, 235] on img at bounding box center [878, 215] width 155 height 92
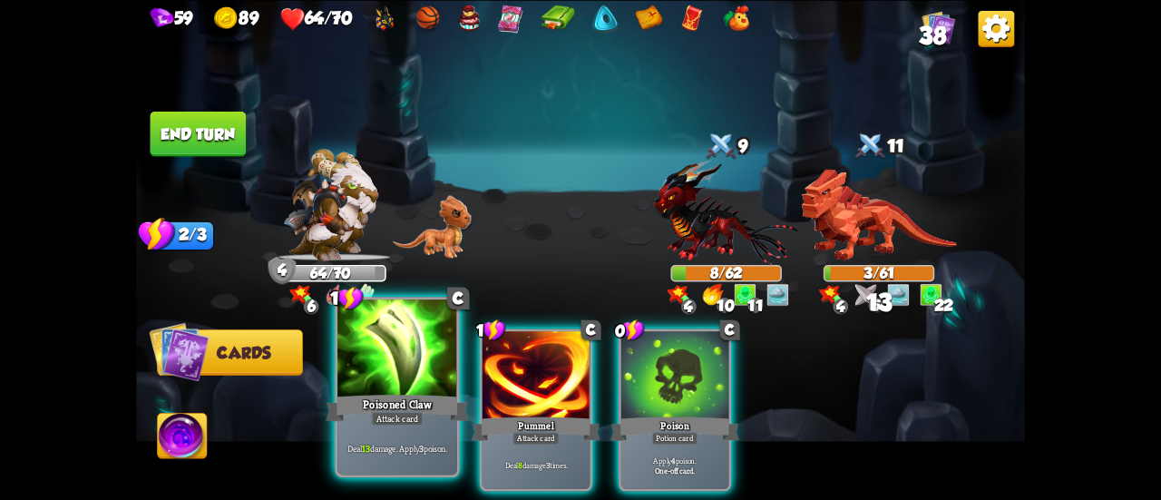
click at [368, 380] on div at bounding box center [397, 349] width 120 height 101
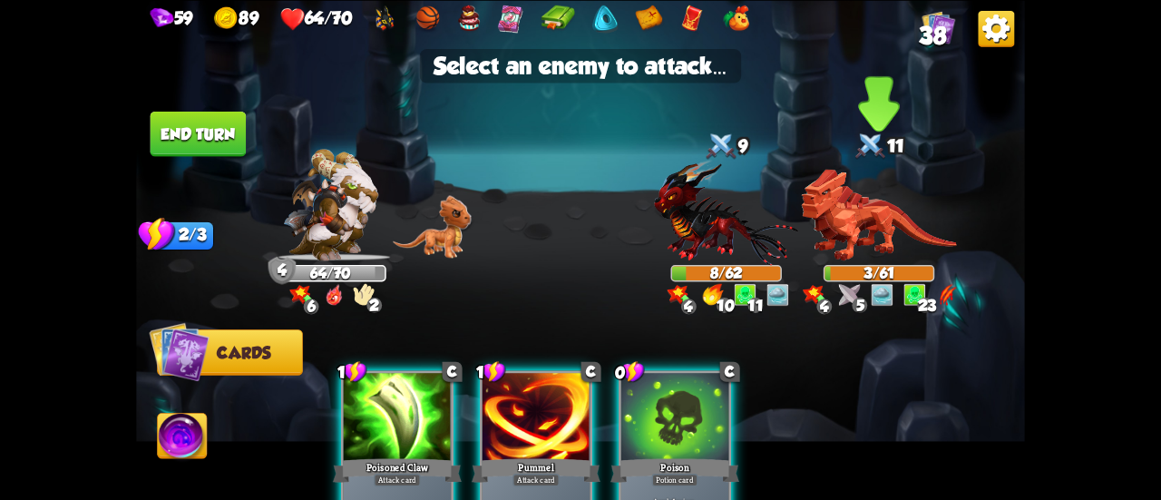
click at [856, 223] on img at bounding box center [878, 215] width 155 height 92
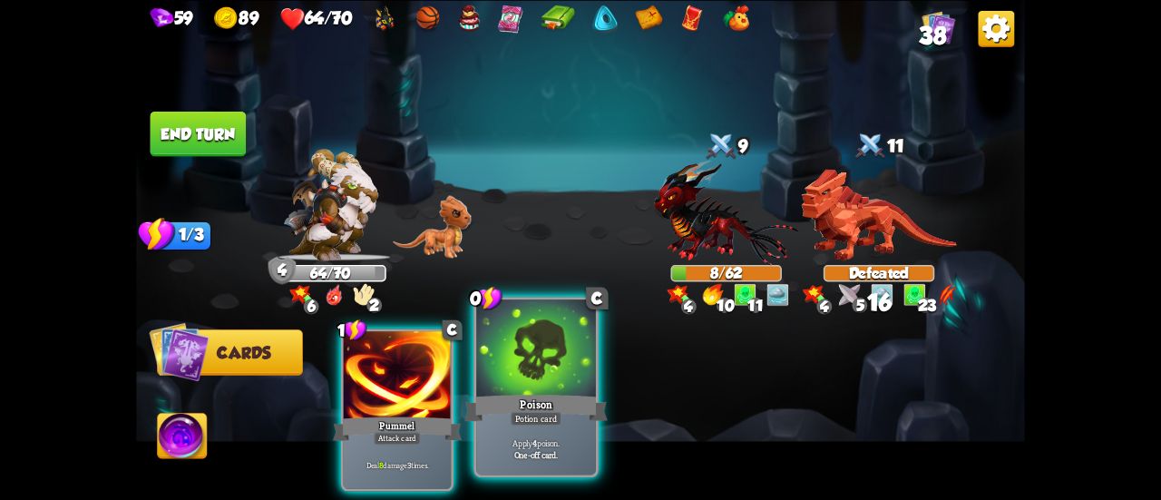
click at [508, 408] on div "Poison" at bounding box center [535, 408] width 143 height 32
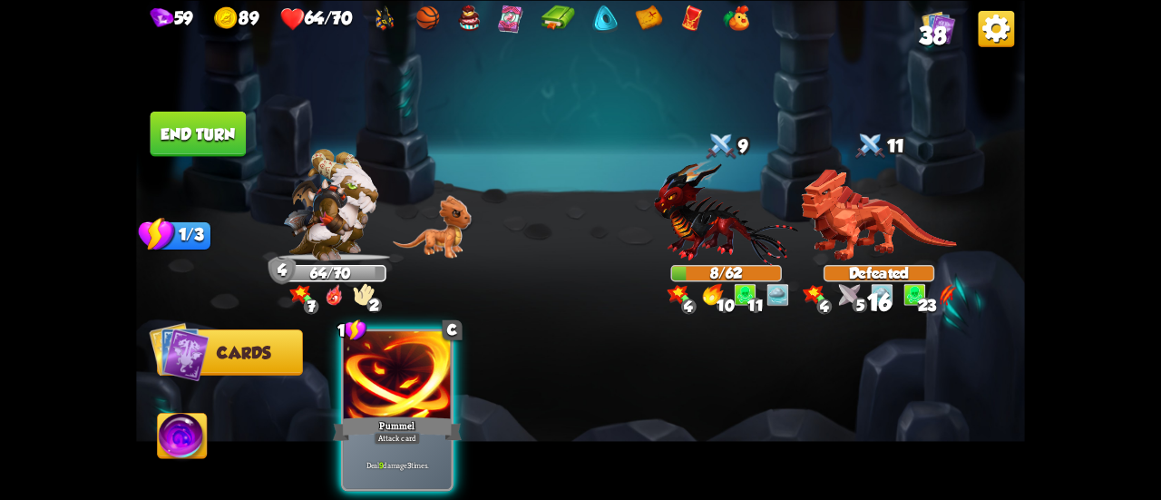
click at [709, 233] on img at bounding box center [726, 212] width 144 height 106
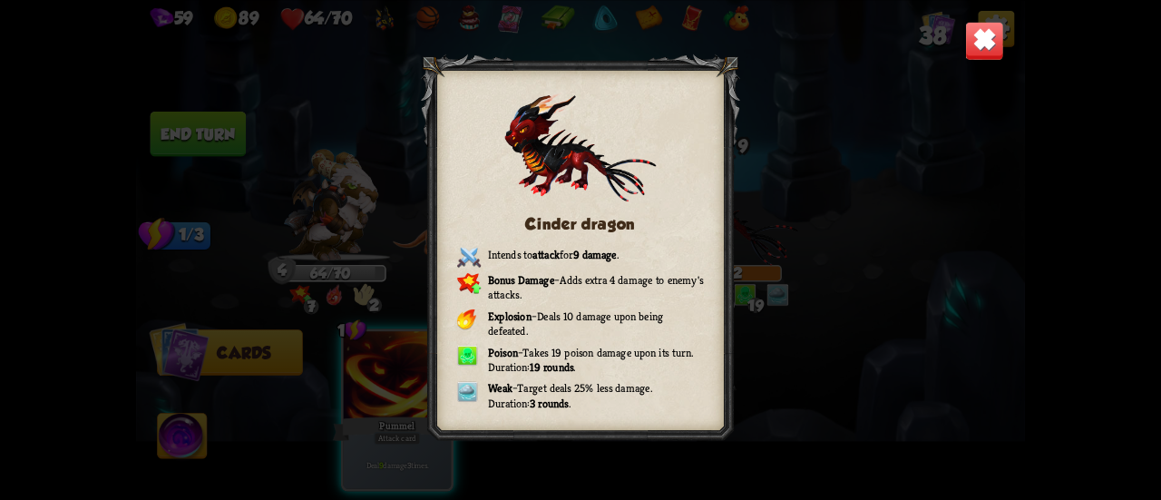
click at [983, 46] on img at bounding box center [984, 40] width 39 height 39
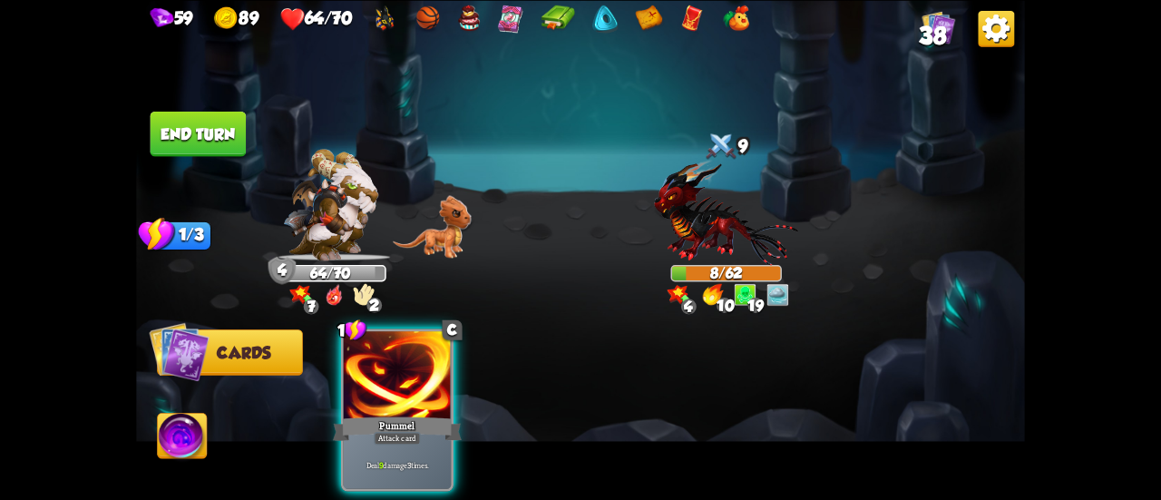
click at [196, 142] on button "End turn" at bounding box center [199, 133] width 96 height 45
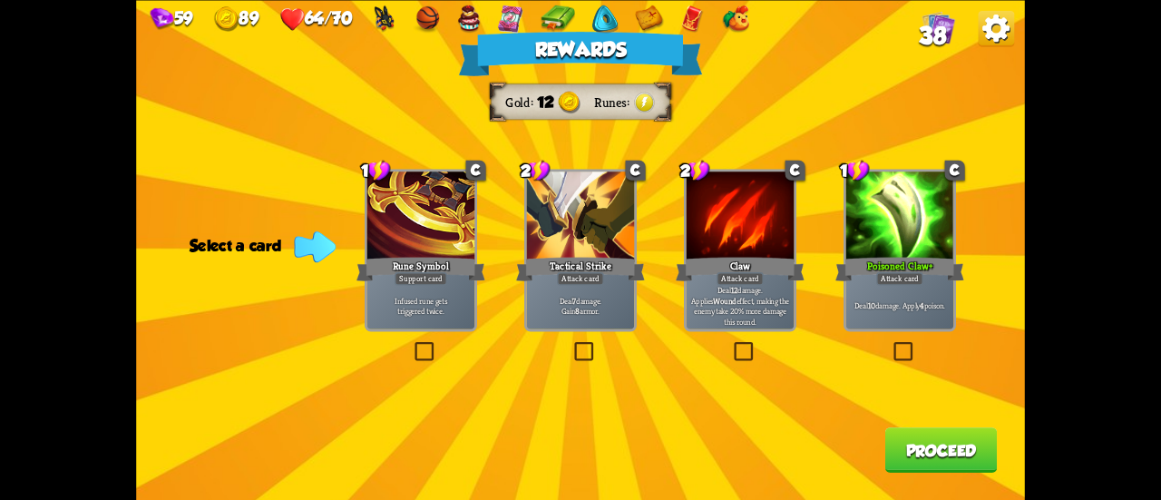
click at [893, 301] on p "Deal 10 damage. Apply 4 poison." at bounding box center [900, 305] width 103 height 11
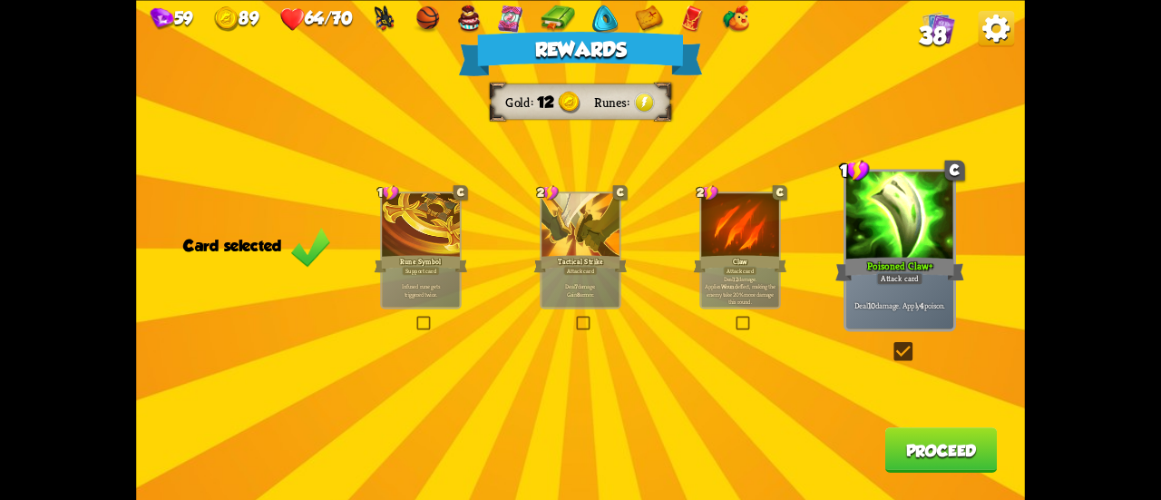
click at [947, 445] on button "Proceed" at bounding box center [941, 449] width 112 height 45
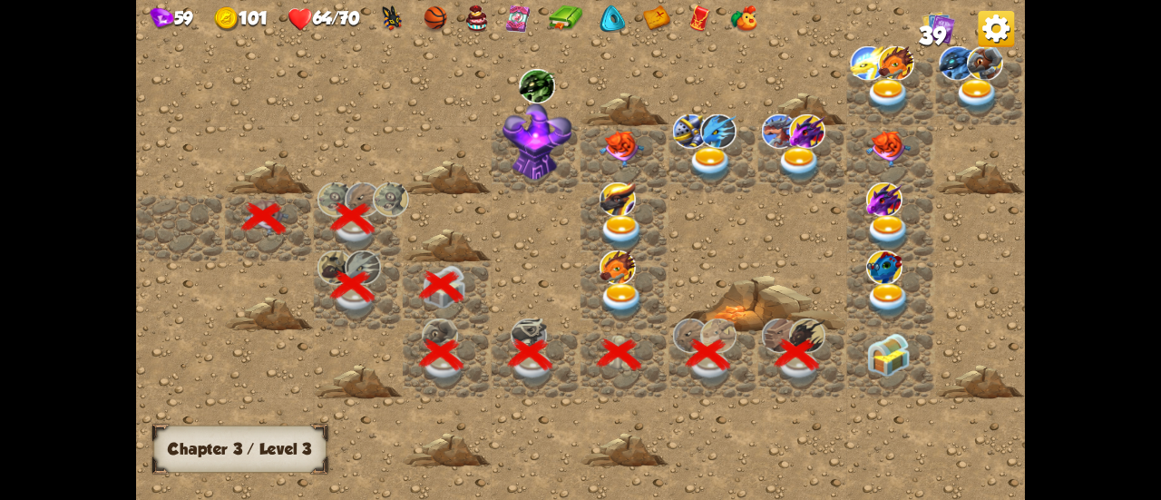
drag, startPoint x: 726, startPoint y: 242, endPoint x: 602, endPoint y: 269, distance: 126.2
click at [602, 269] on div at bounding box center [713, 249] width 1155 height 519
click at [881, 365] on img at bounding box center [888, 355] width 44 height 44
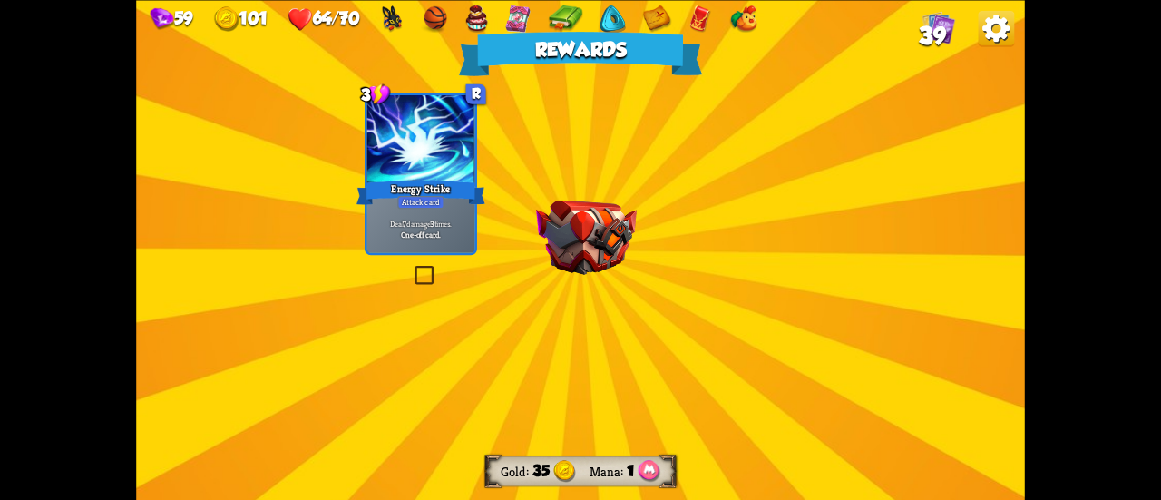
click at [585, 230] on img at bounding box center [586, 237] width 101 height 74
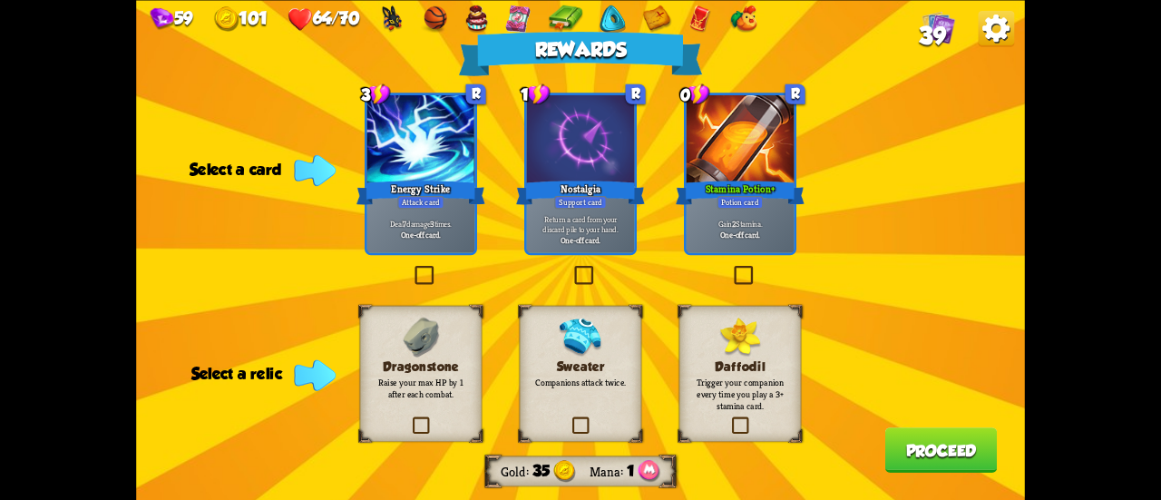
click at [733, 235] on b "One-off card." at bounding box center [740, 234] width 40 height 11
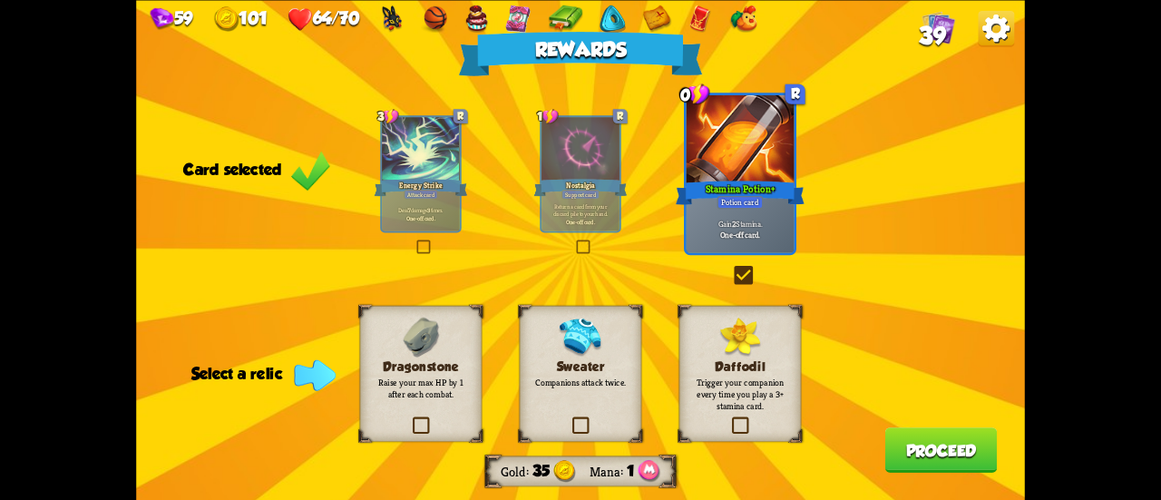
click at [415, 376] on p "Raise your max HP by 1 after each combat." at bounding box center [420, 388] width 99 height 24
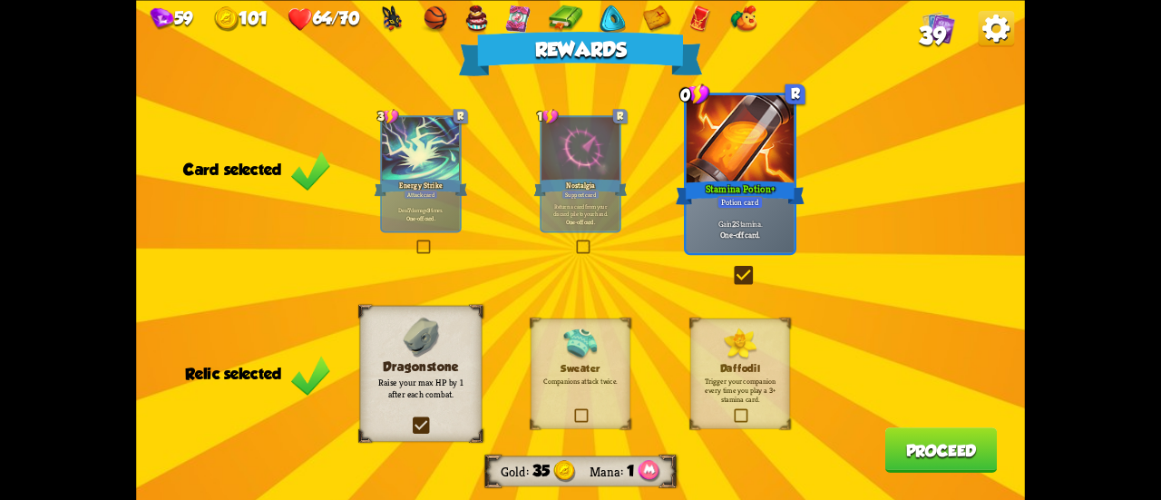
click at [951, 444] on button "Proceed" at bounding box center [941, 449] width 112 height 45
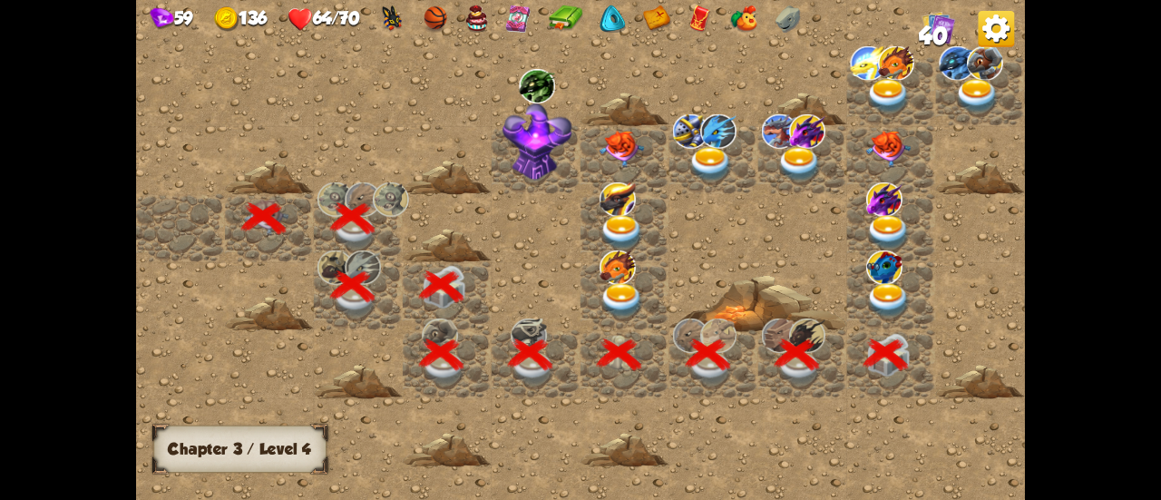
click at [884, 288] on img at bounding box center [888, 300] width 44 height 34
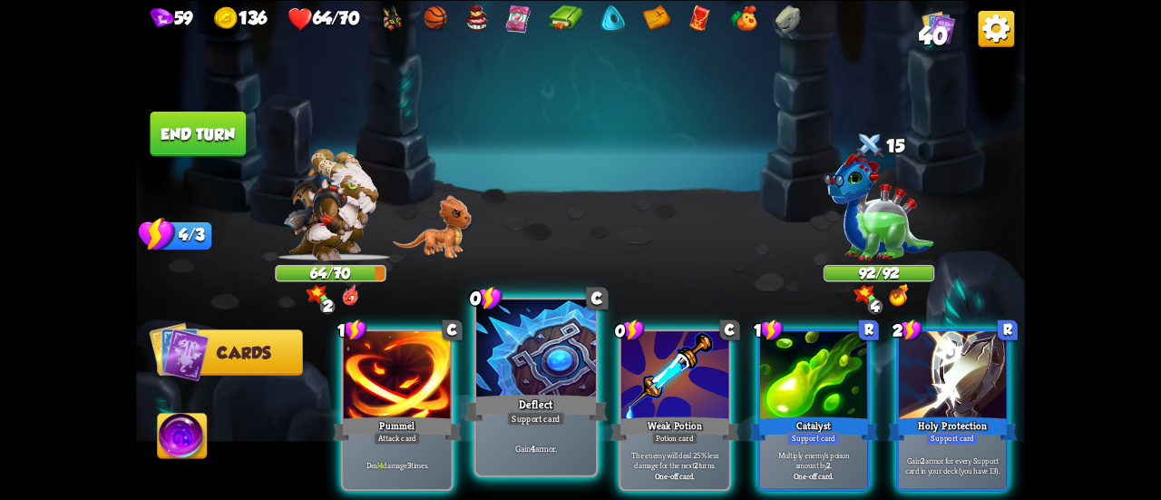
click at [557, 395] on div "Deflect" at bounding box center [535, 408] width 143 height 32
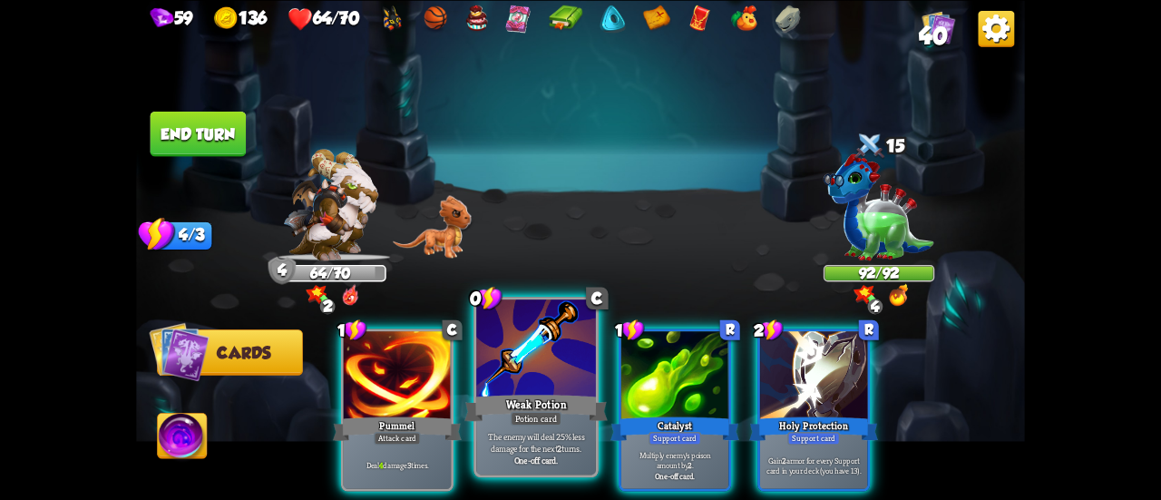
click at [518, 394] on div "Weak Potion" at bounding box center [535, 408] width 143 height 32
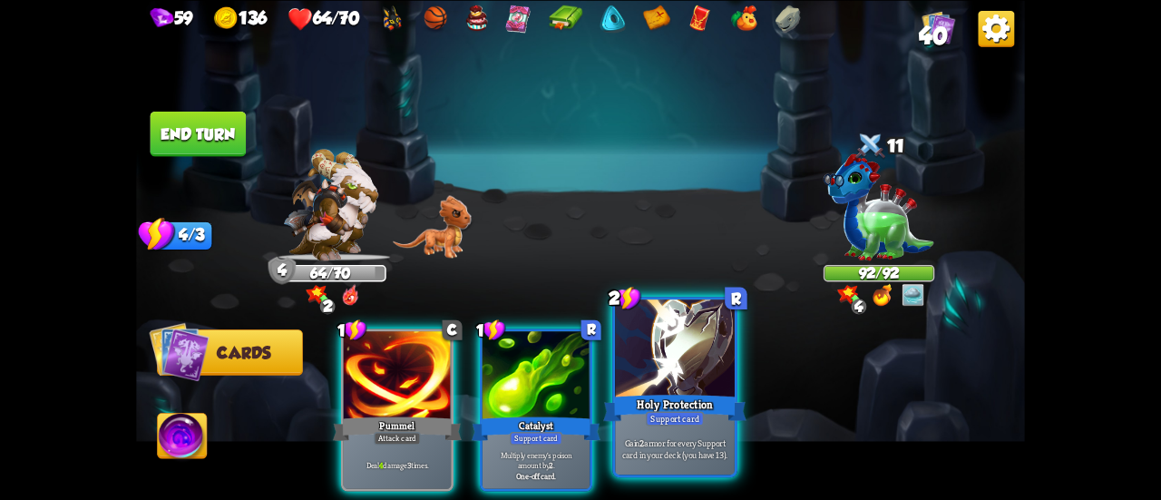
click at [660, 376] on div at bounding box center [675, 349] width 120 height 101
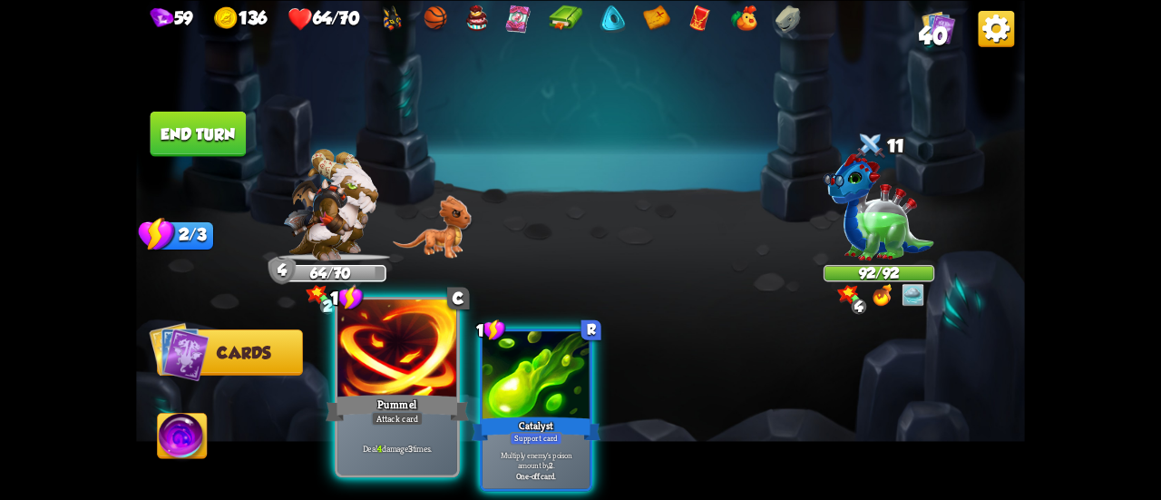
click at [380, 386] on div at bounding box center [397, 349] width 120 height 101
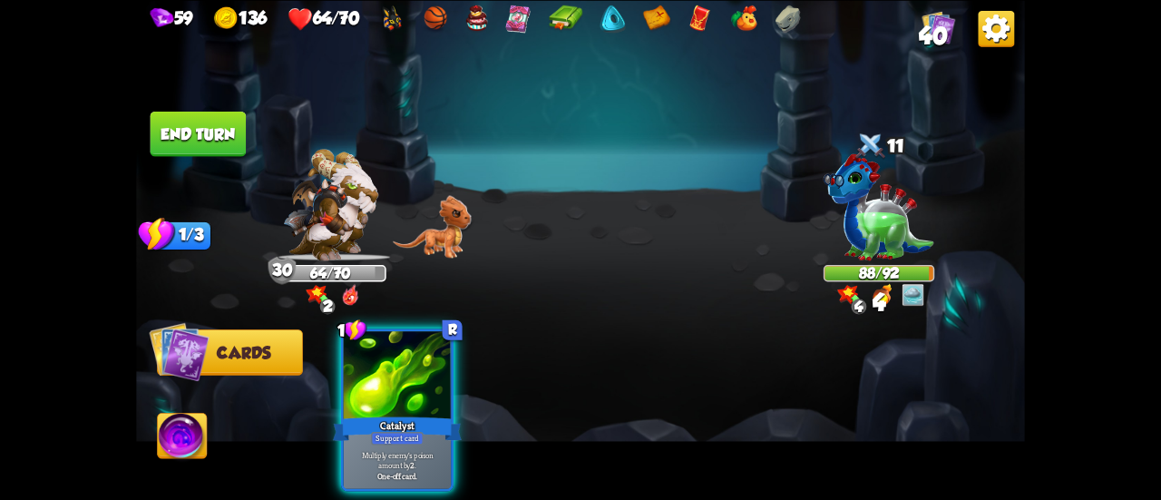
click at [227, 142] on button "End turn" at bounding box center [199, 133] width 96 height 45
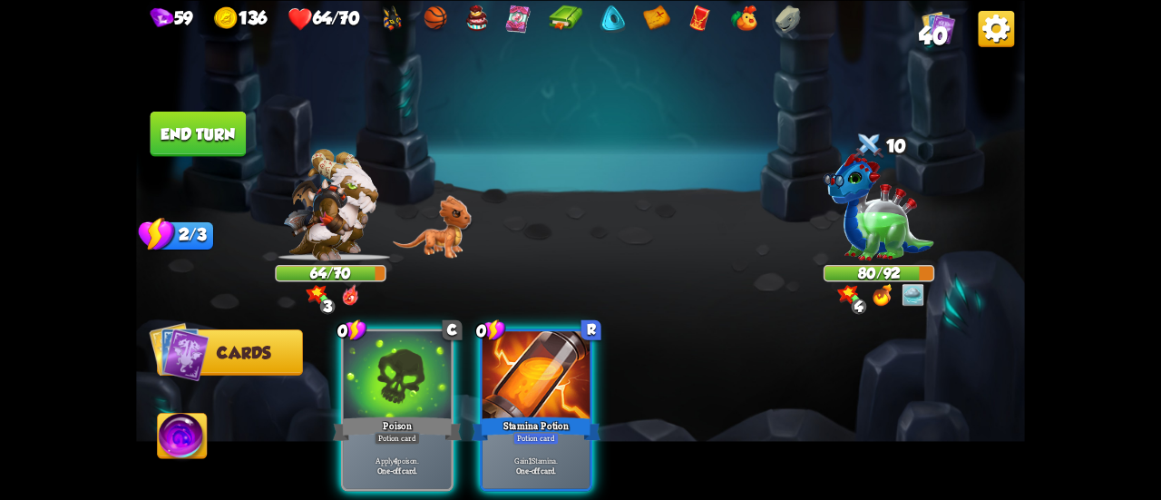
click at [569, 204] on div "Select an enemy to attack... You don't have enough stamina to play that card...…" at bounding box center [580, 250] width 889 height 500
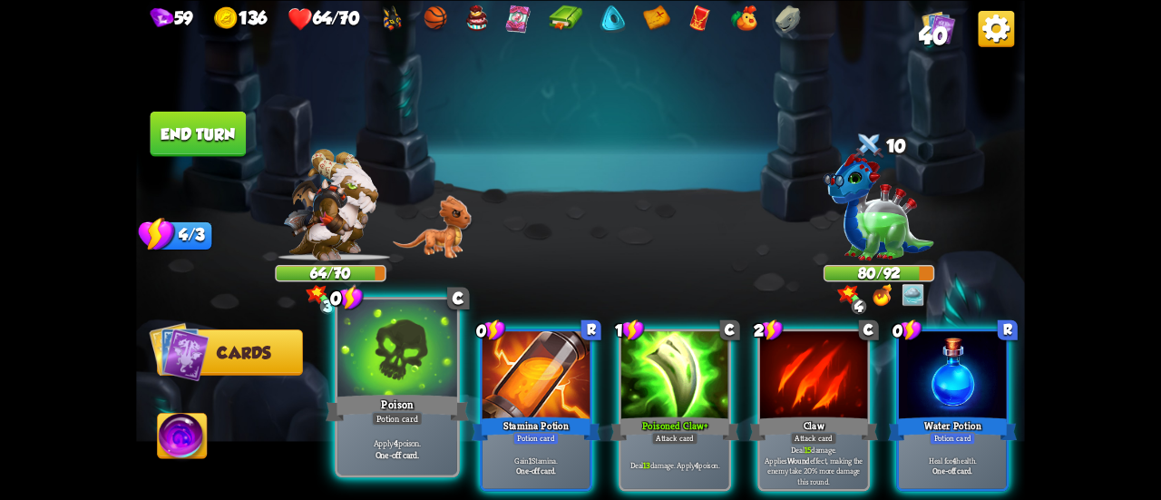
click at [390, 393] on div "Poison" at bounding box center [397, 408] width 143 height 32
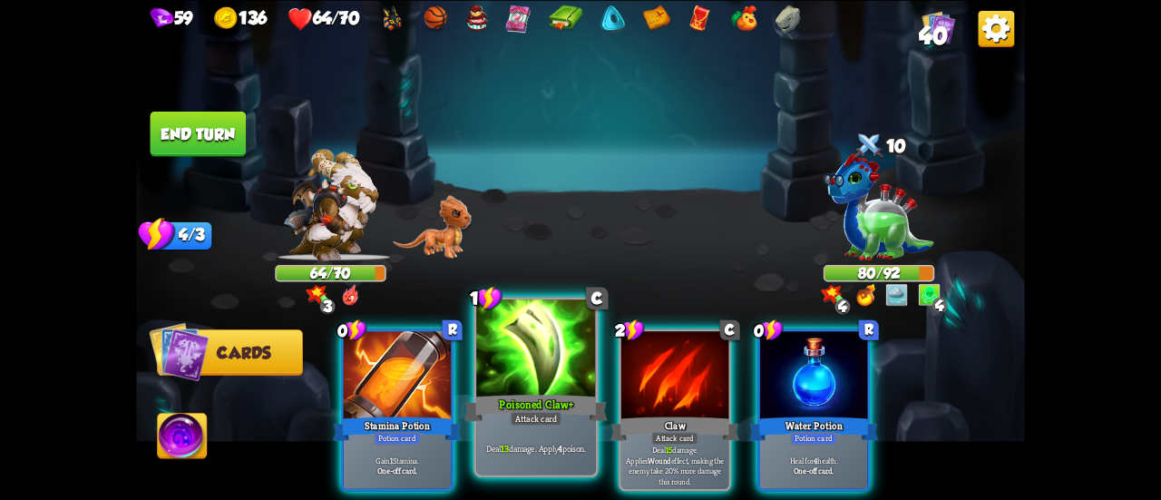
click at [550, 370] on div at bounding box center [536, 349] width 120 height 101
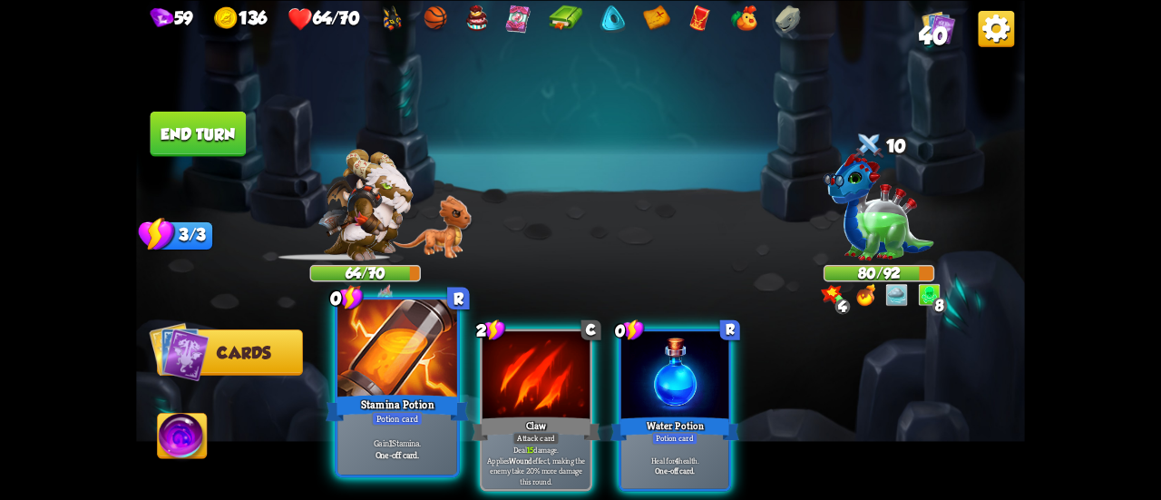
click at [399, 369] on div at bounding box center [397, 349] width 120 height 101
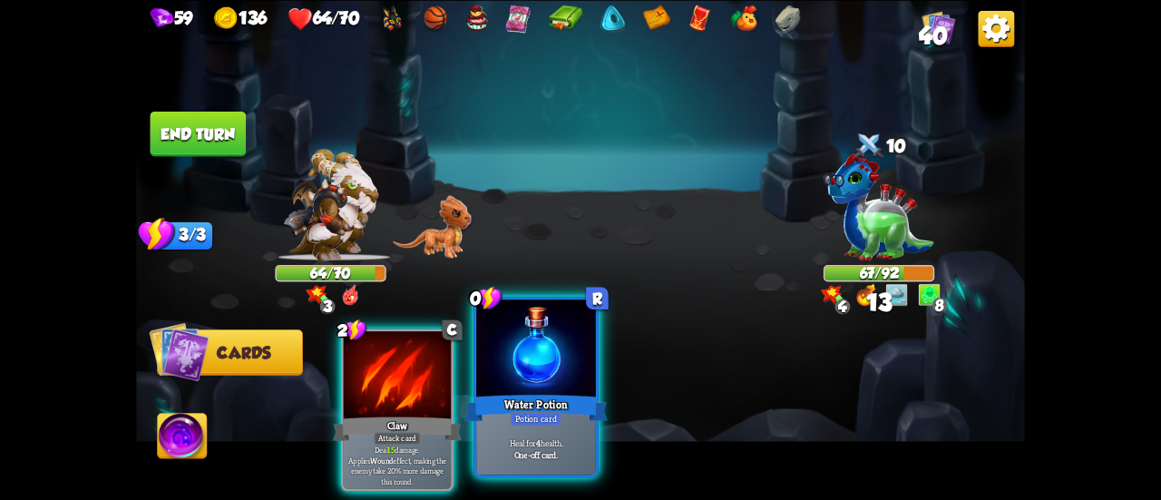
click at [537, 371] on div at bounding box center [536, 349] width 120 height 101
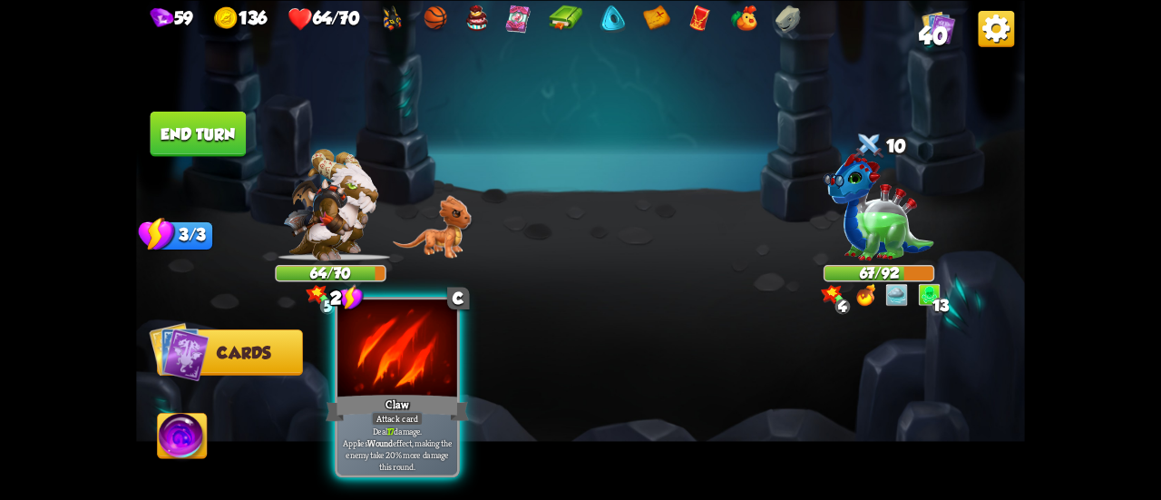
click at [421, 401] on div "Claw" at bounding box center [397, 408] width 143 height 32
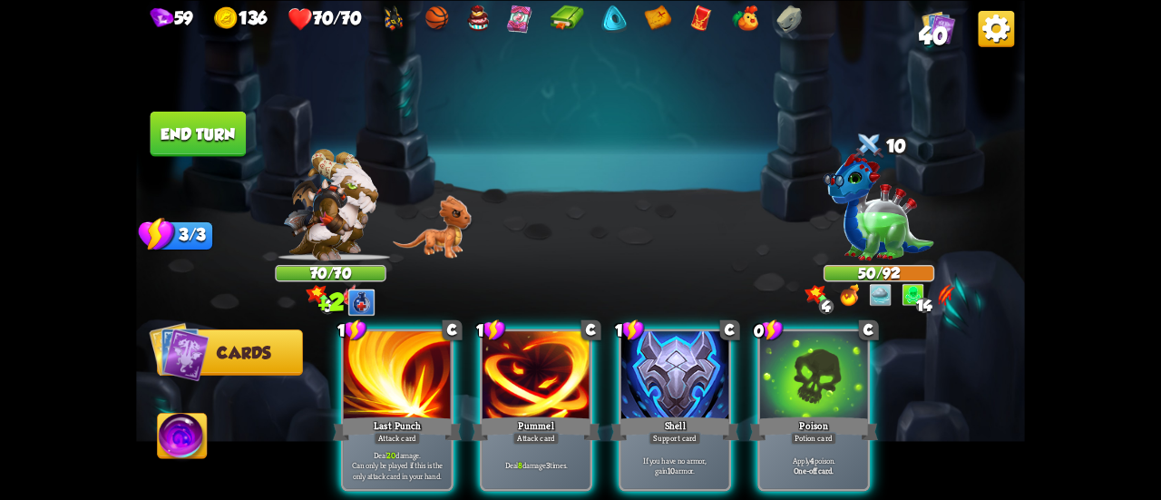
click at [800, 380] on div at bounding box center [813, 376] width 107 height 91
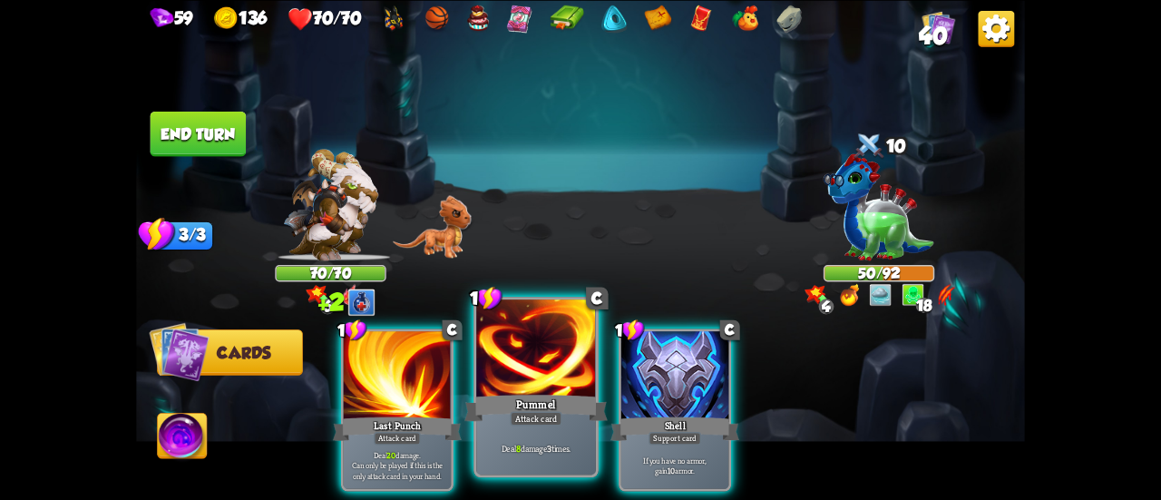
click at [501, 373] on div at bounding box center [536, 349] width 120 height 101
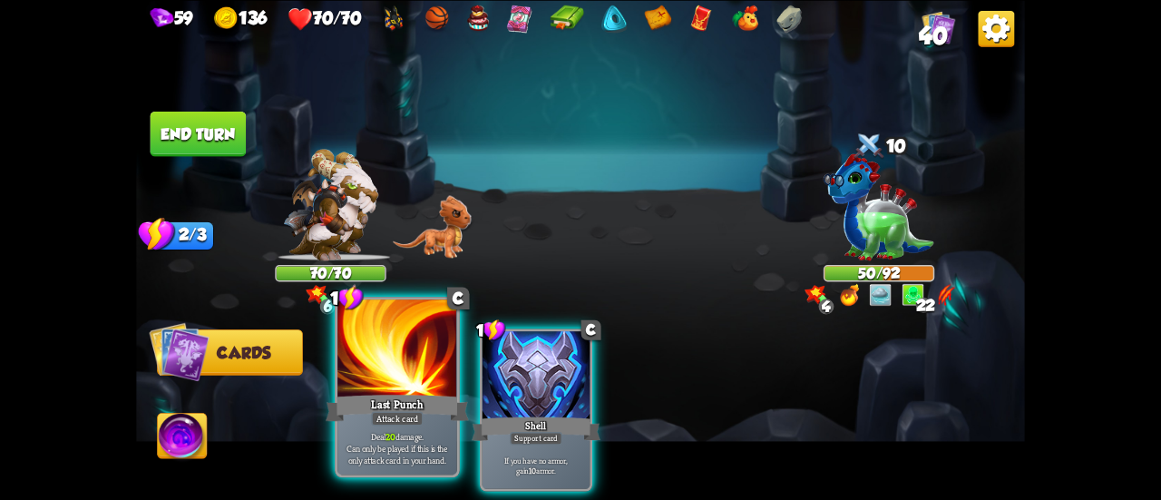
click at [376, 393] on div "Last Punch" at bounding box center [397, 408] width 143 height 32
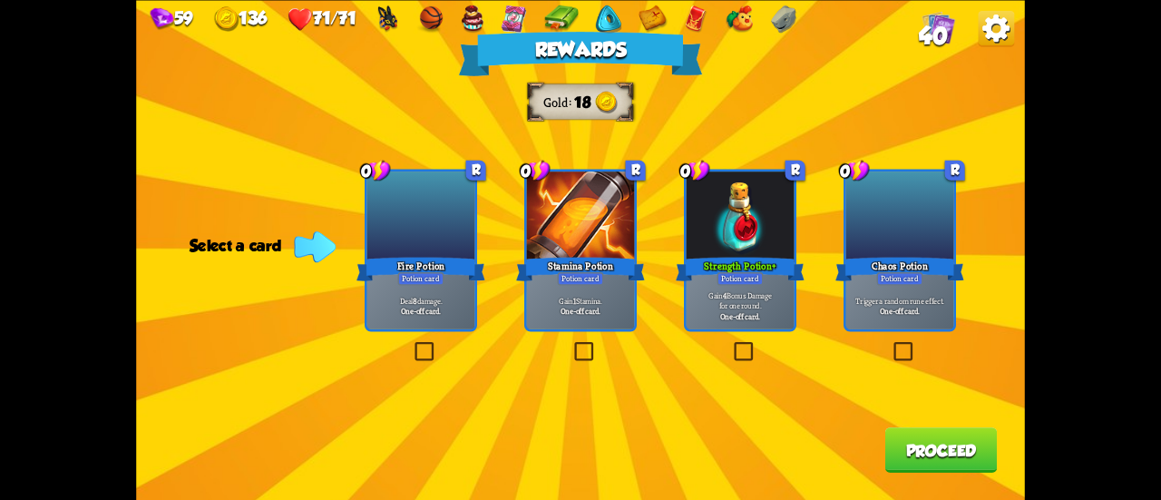
click at [572, 284] on div "Potion card" at bounding box center [581, 278] width 46 height 13
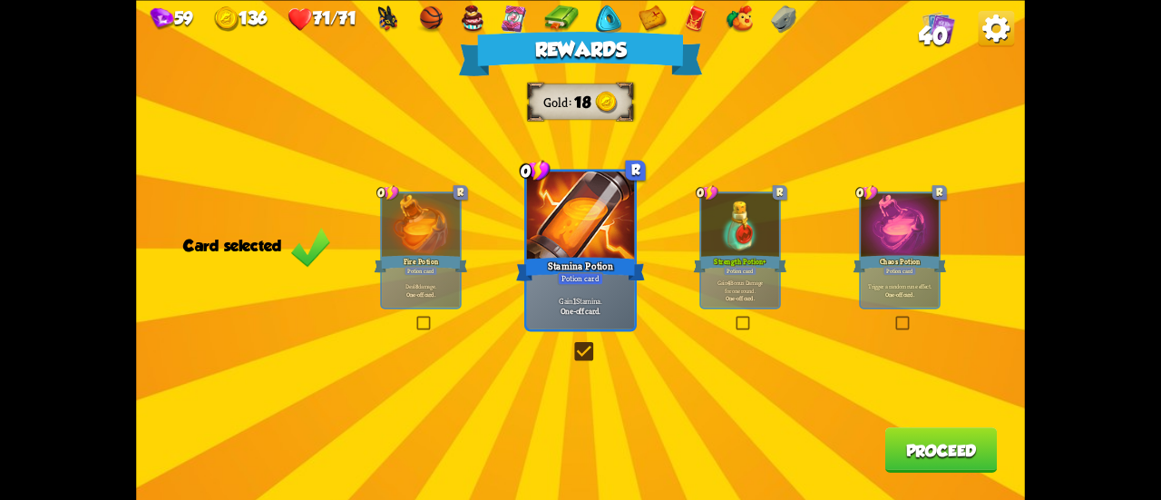
click at [942, 440] on button "Proceed" at bounding box center [941, 449] width 112 height 45
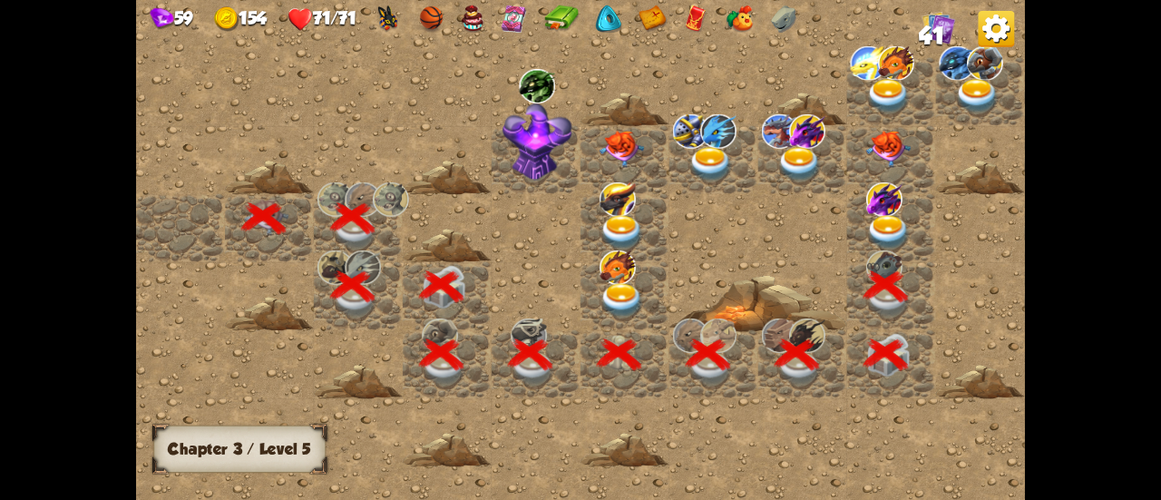
click at [885, 226] on img at bounding box center [888, 232] width 44 height 34
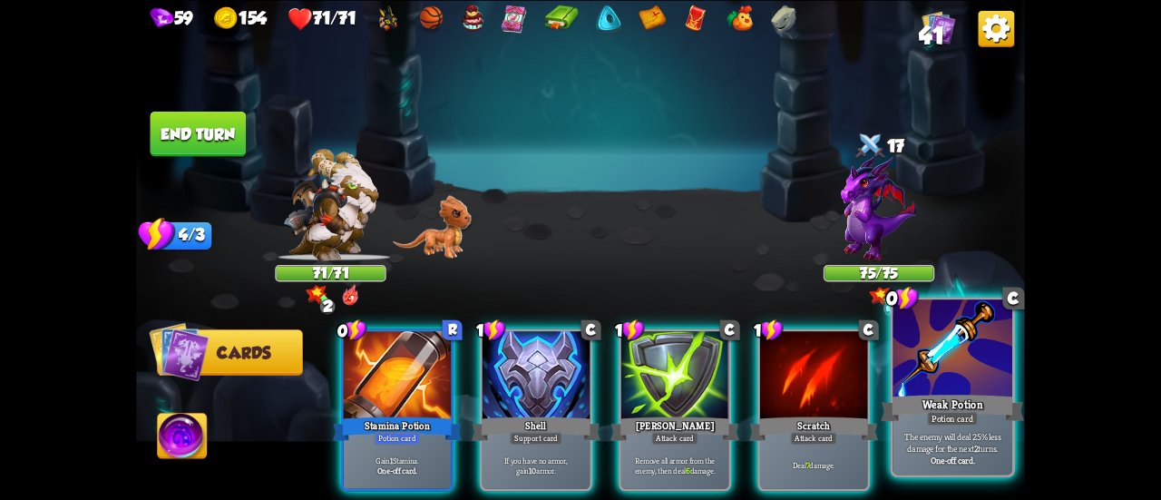
click at [972, 380] on div at bounding box center [953, 349] width 120 height 101
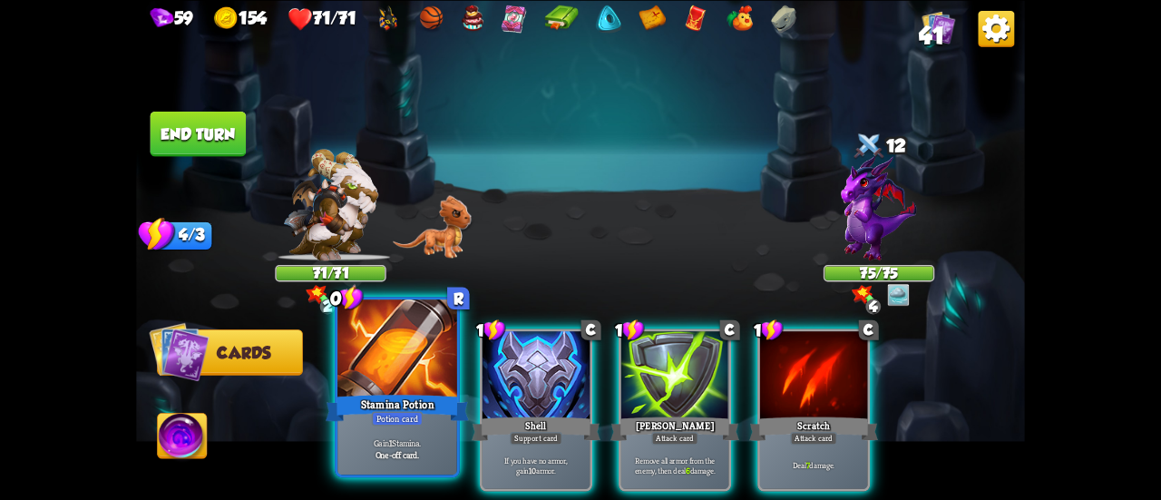
click at [405, 395] on div "Stamina Potion" at bounding box center [397, 408] width 143 height 32
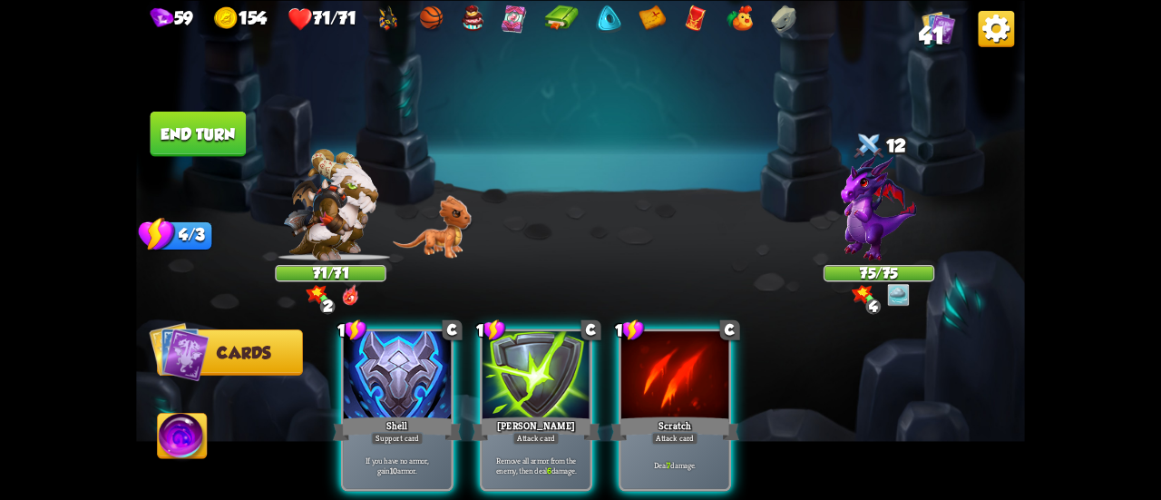
click at [651, 432] on div "Attack card" at bounding box center [674, 438] width 47 height 13
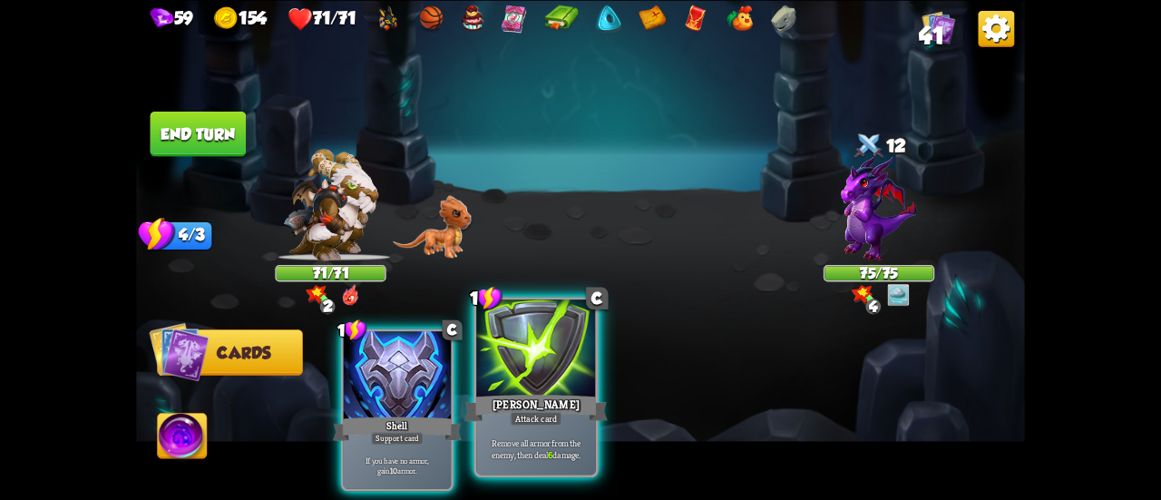
click at [525, 413] on div "Attack card" at bounding box center [536, 418] width 52 height 15
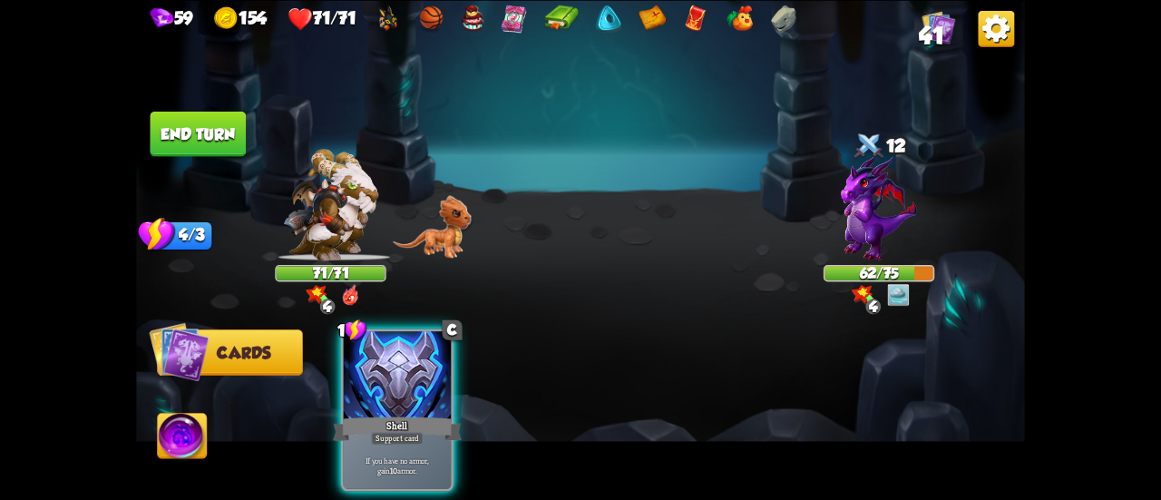
click at [212, 147] on button "End turn" at bounding box center [199, 133] width 96 height 45
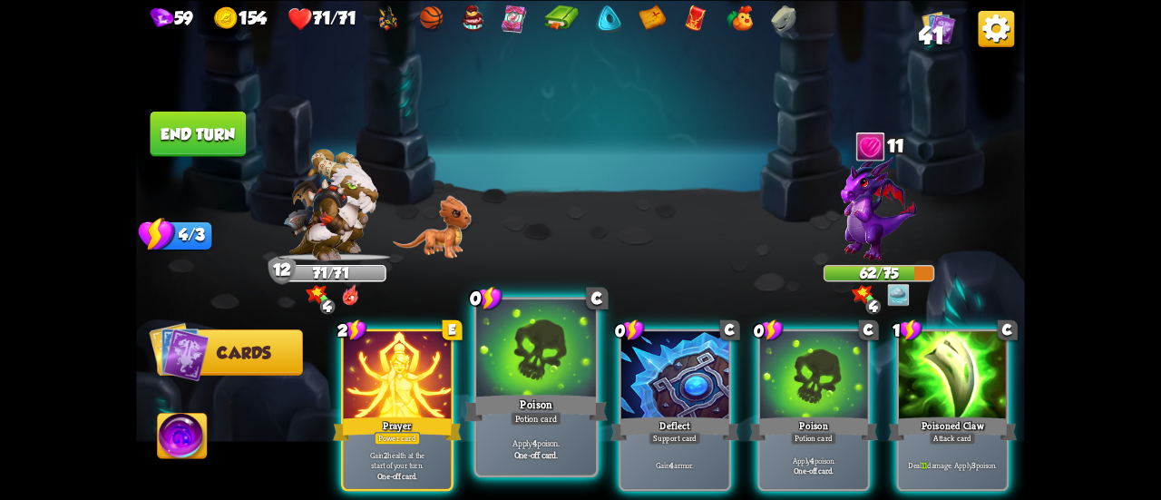
click at [522, 410] on div "Poison" at bounding box center [535, 408] width 143 height 32
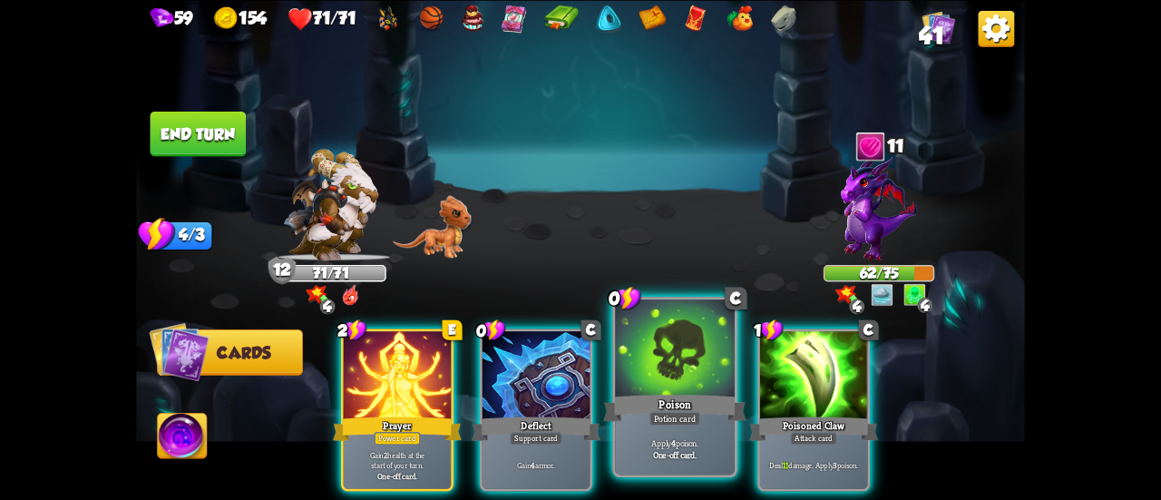
click at [699, 382] on div at bounding box center [675, 349] width 120 height 101
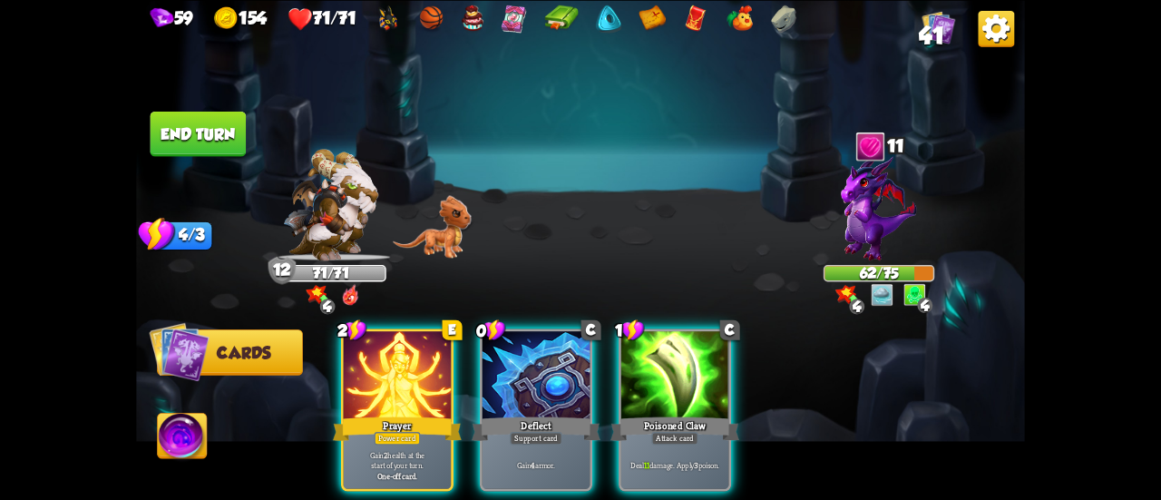
click at [681, 382] on div at bounding box center [674, 376] width 107 height 91
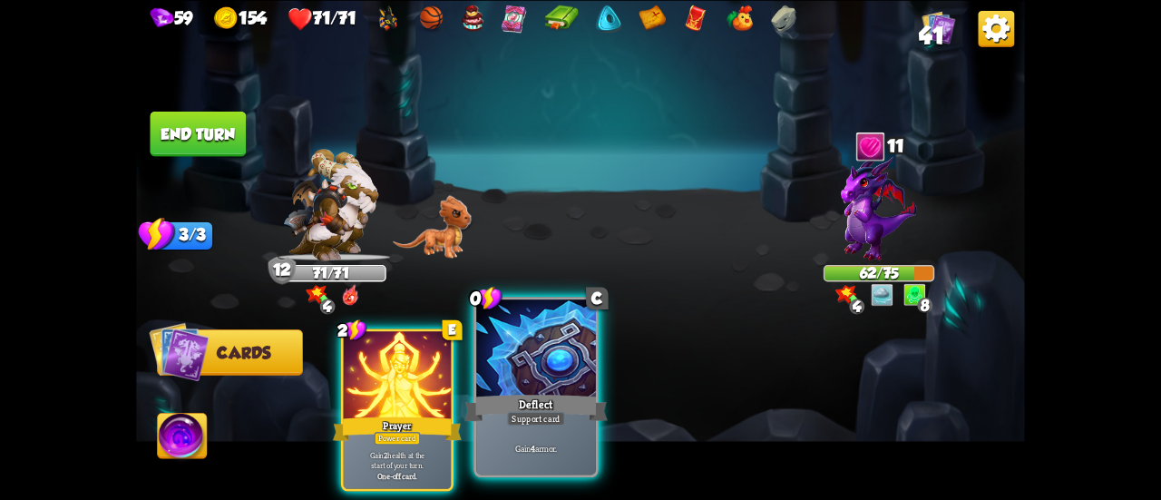
click at [540, 401] on div "Deflect" at bounding box center [535, 408] width 143 height 32
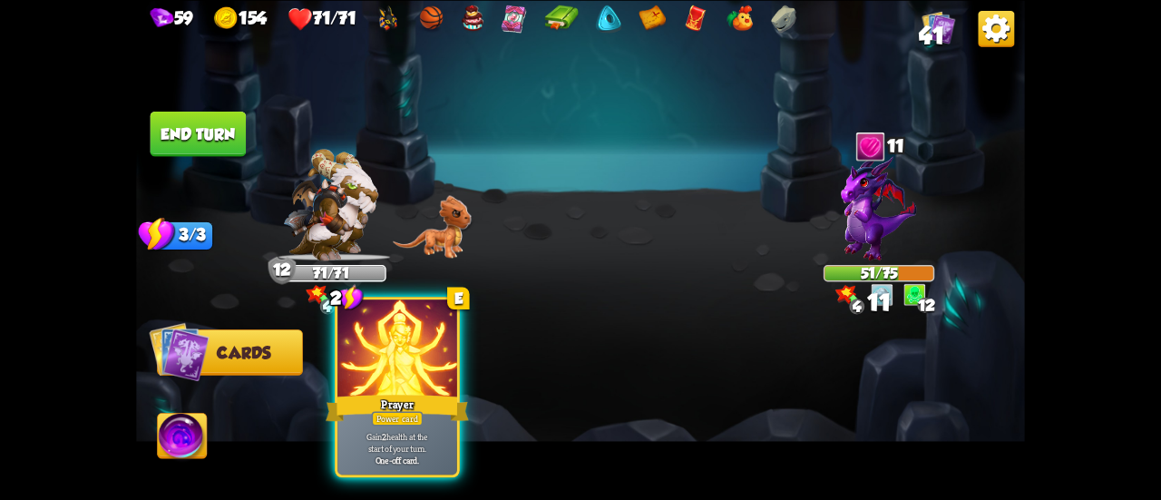
click at [388, 394] on div "Prayer" at bounding box center [397, 408] width 143 height 32
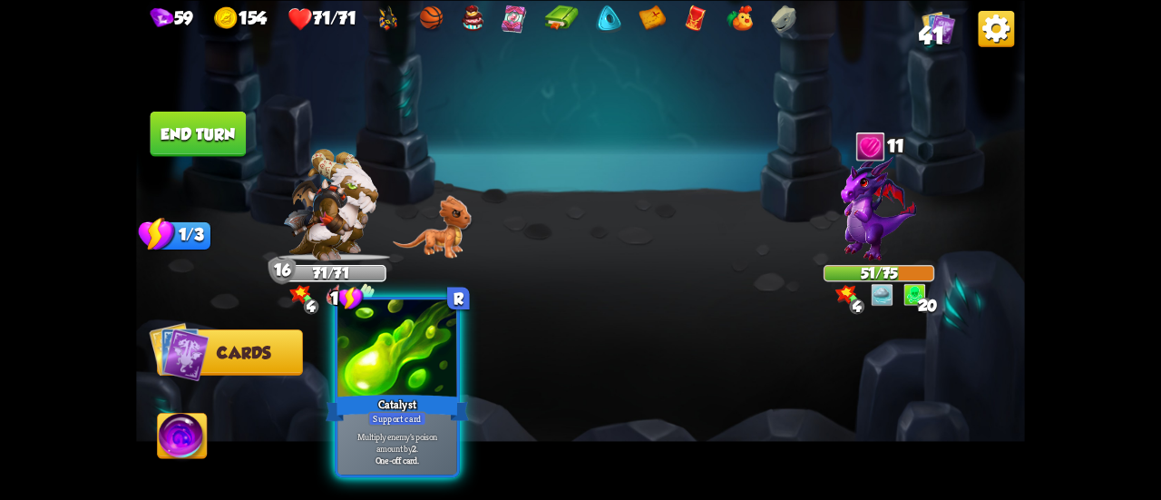
click at [428, 400] on div "Catalyst" at bounding box center [397, 408] width 143 height 32
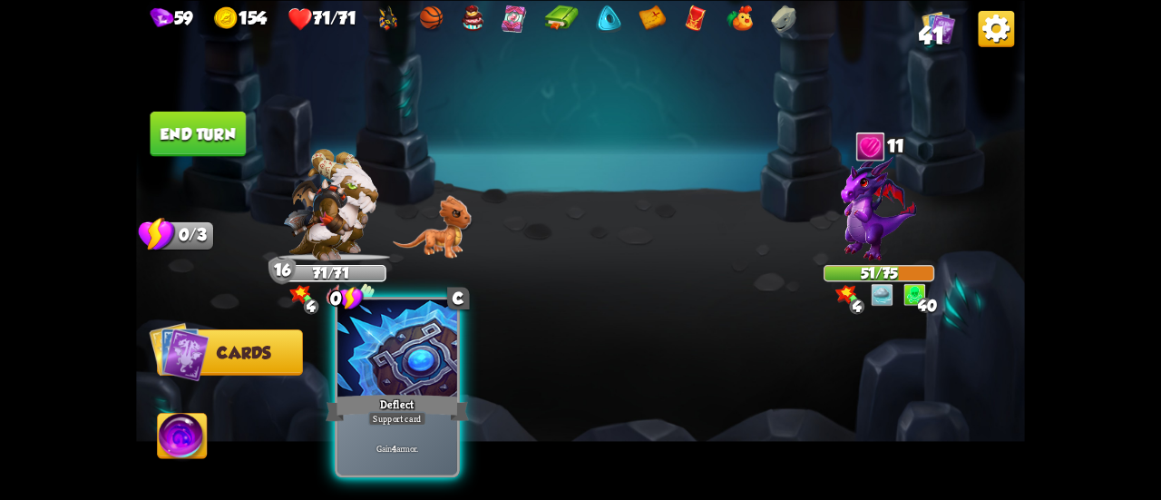
click at [388, 373] on div at bounding box center [397, 349] width 120 height 101
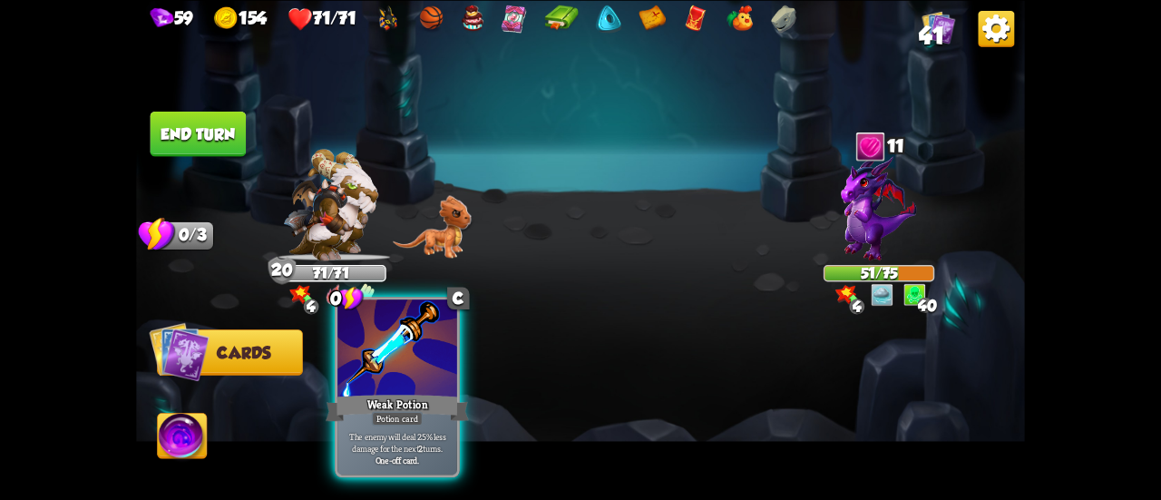
click at [388, 396] on div "Weak Potion" at bounding box center [397, 408] width 143 height 32
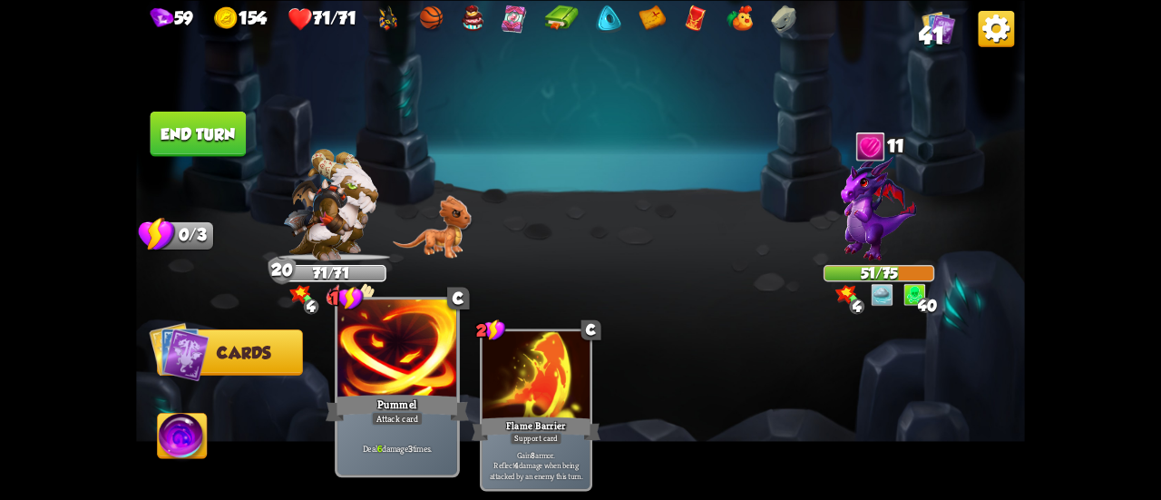
click at [419, 356] on div at bounding box center [397, 349] width 120 height 101
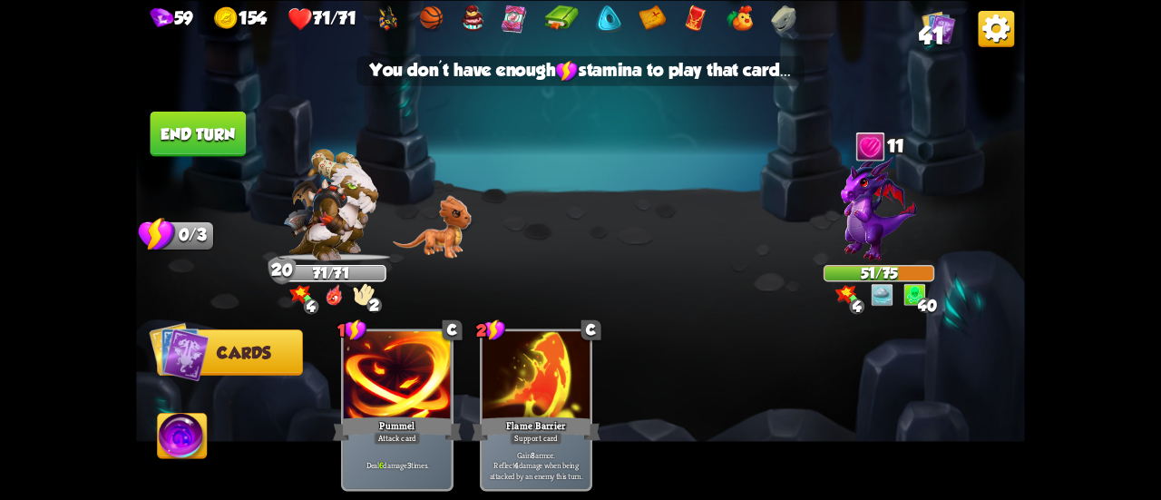
click at [212, 140] on button "End turn" at bounding box center [199, 133] width 96 height 45
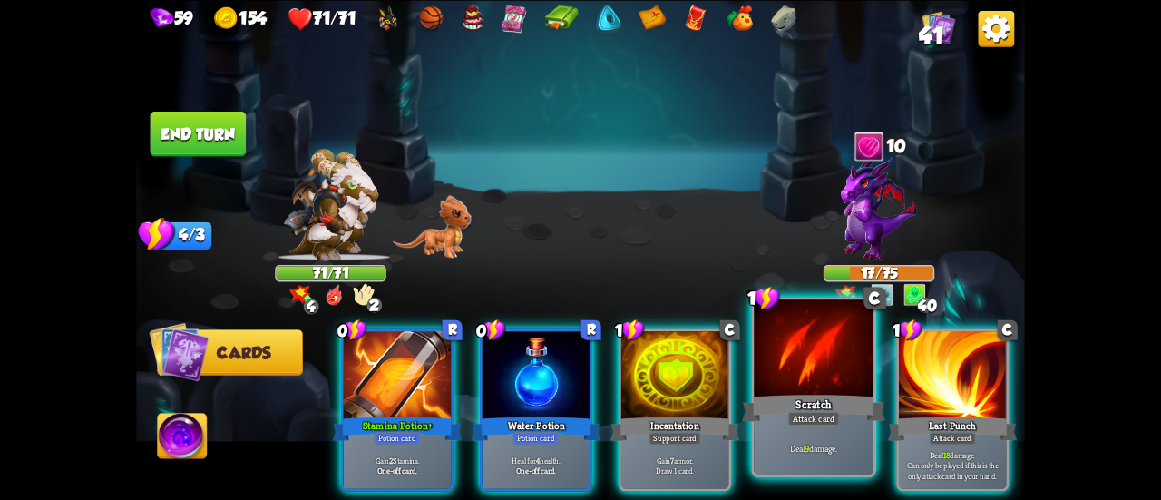
click at [831, 386] on div at bounding box center [814, 349] width 120 height 101
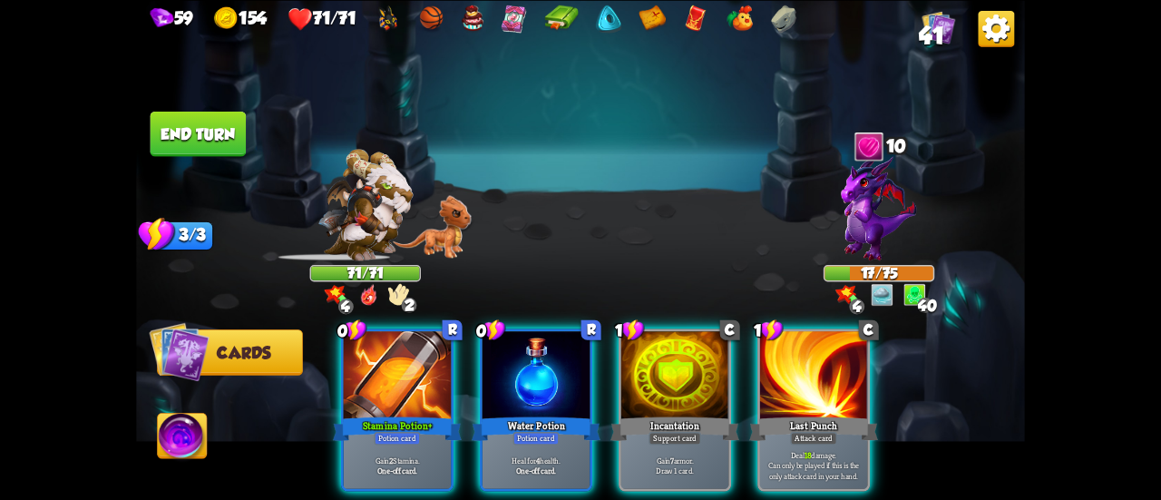
click at [832, 386] on div at bounding box center [813, 376] width 107 height 91
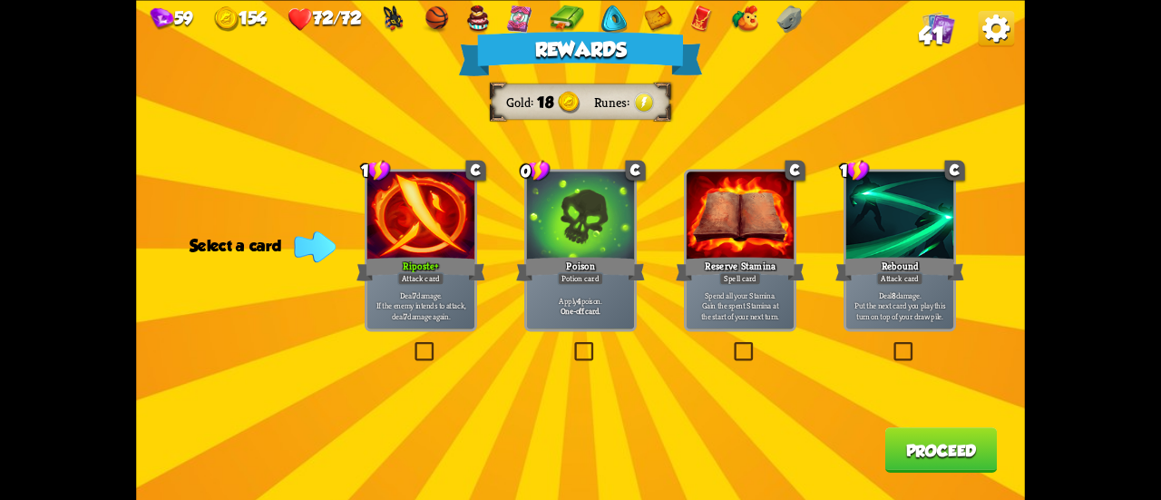
click at [624, 279] on div "Poison" at bounding box center [580, 268] width 129 height 29
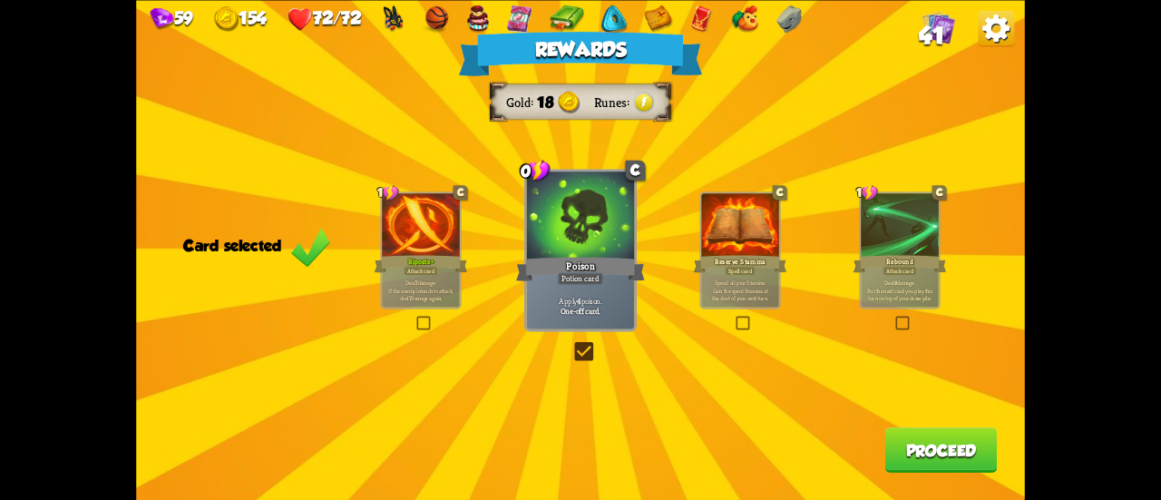
click at [983, 445] on button "Proceed" at bounding box center [941, 449] width 112 height 45
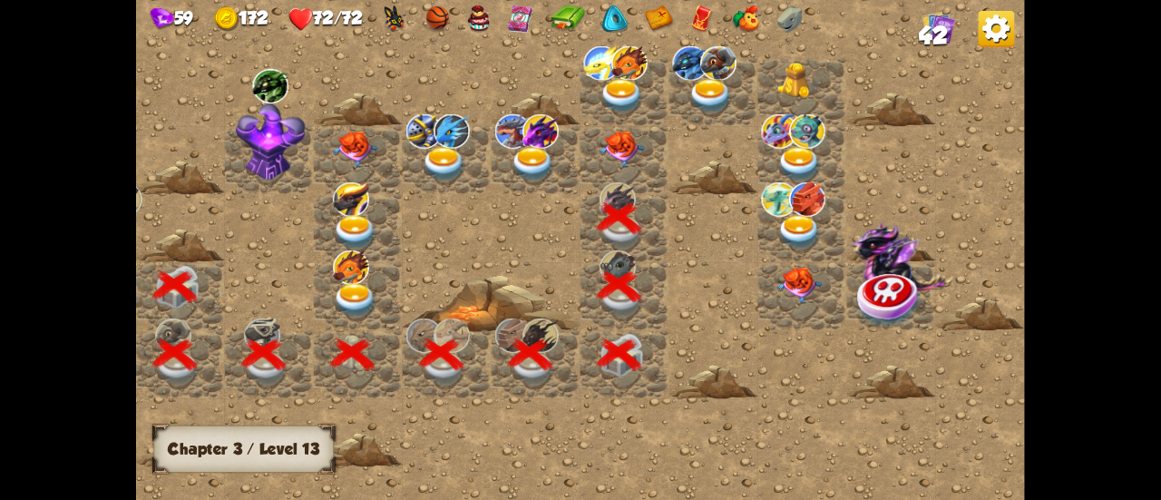
click at [632, 147] on img at bounding box center [622, 149] width 44 height 37
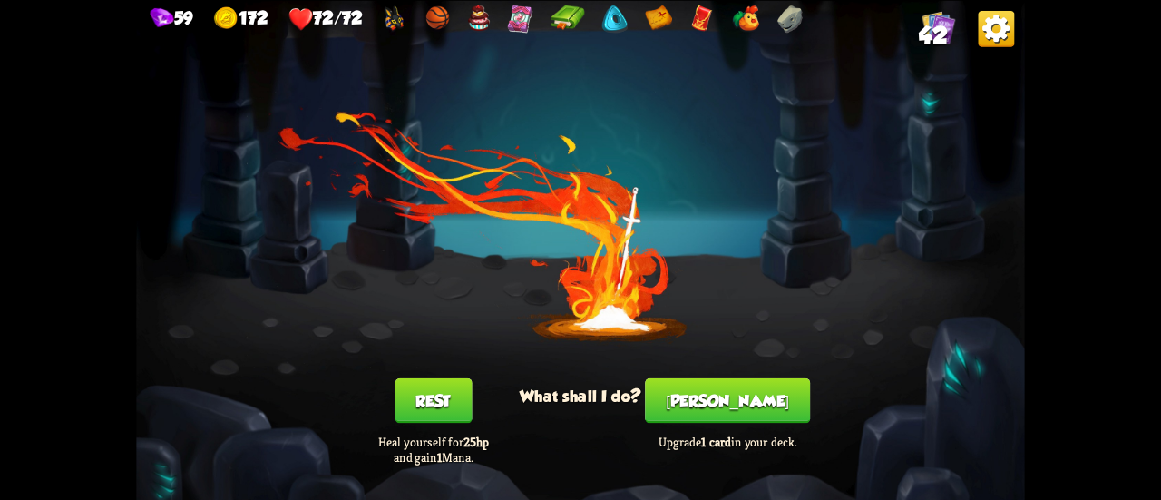
click at [446, 407] on button "Rest" at bounding box center [433, 399] width 77 height 45
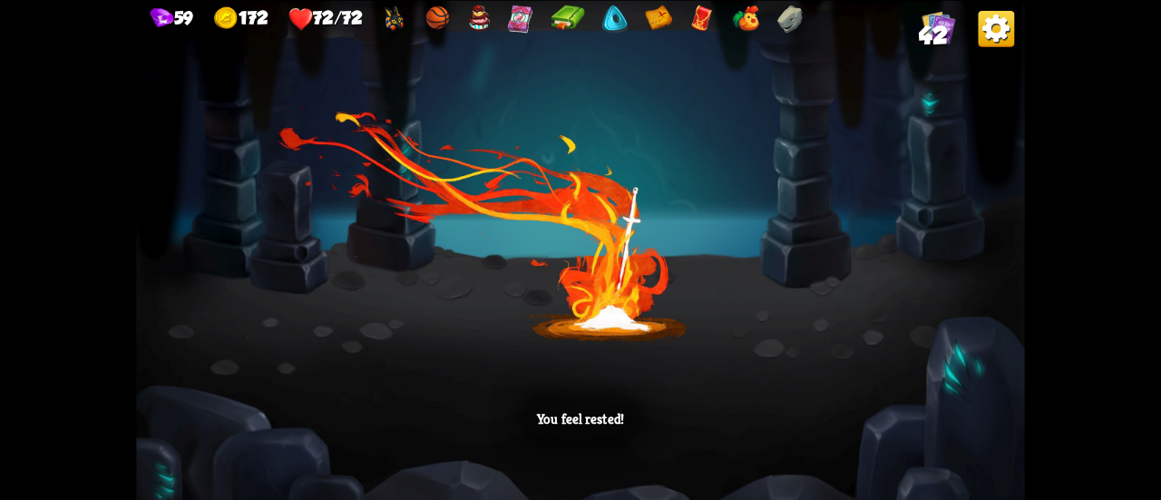
click at [754, 170] on div "You feel rested!" at bounding box center [580, 250] width 889 height 500
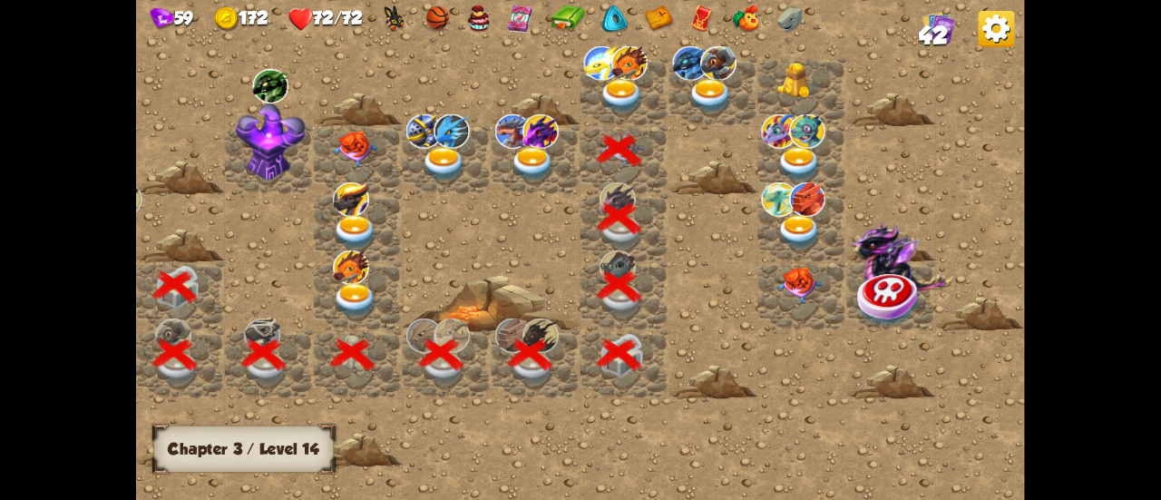
click at [793, 147] on img at bounding box center [799, 164] width 44 height 34
click at [629, 81] on img at bounding box center [622, 96] width 44 height 34
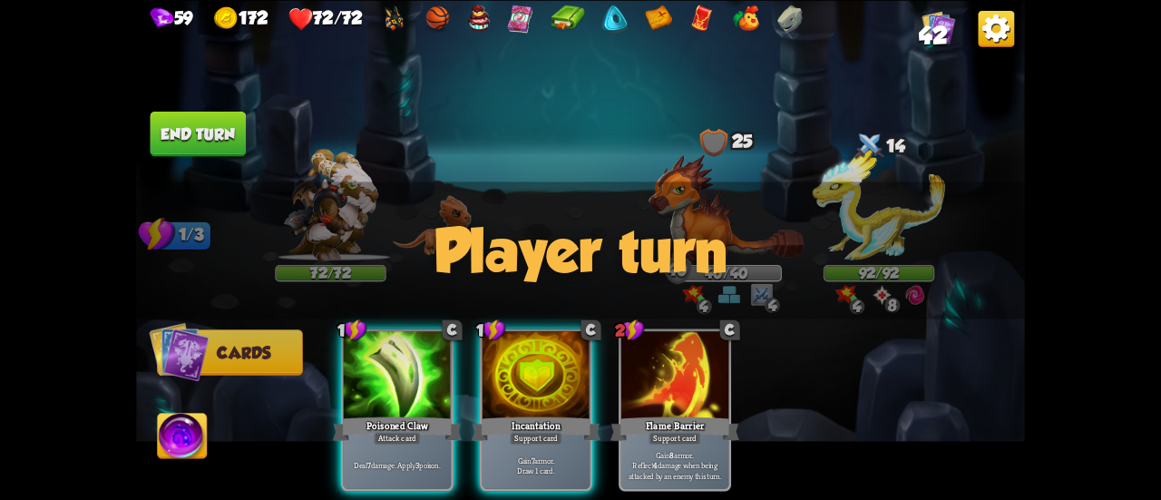
click at [871, 217] on div "Player turn" at bounding box center [580, 249] width 889 height 137
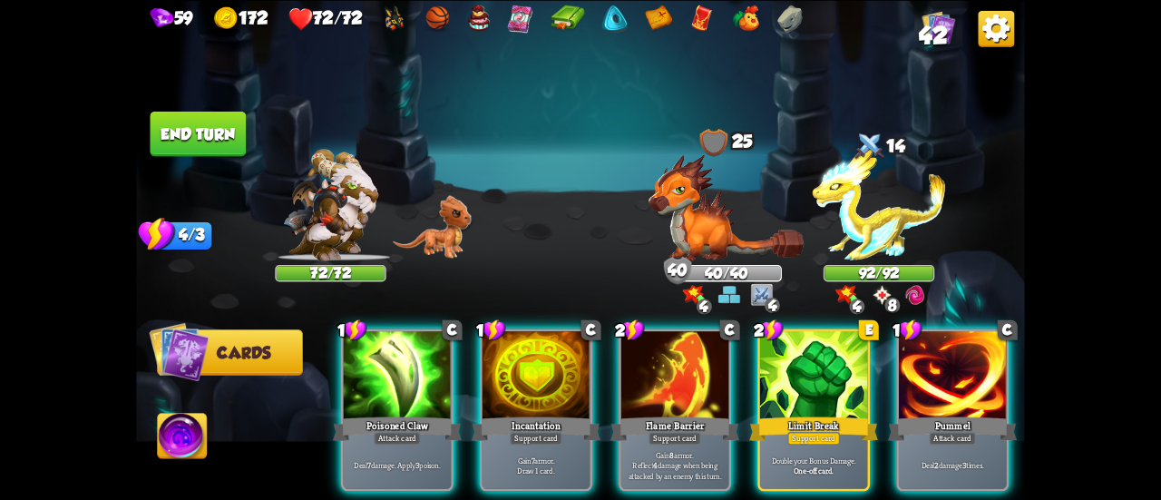
click at [875, 224] on div "Player turn" at bounding box center [580, 249] width 889 height 137
click at [871, 233] on img at bounding box center [879, 205] width 133 height 112
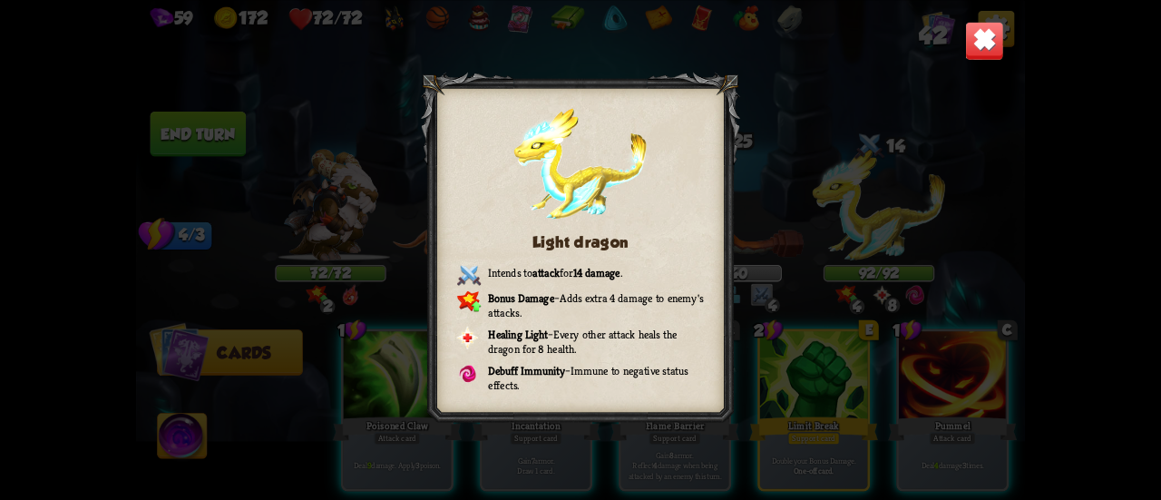
click at [969, 35] on img at bounding box center [984, 40] width 39 height 39
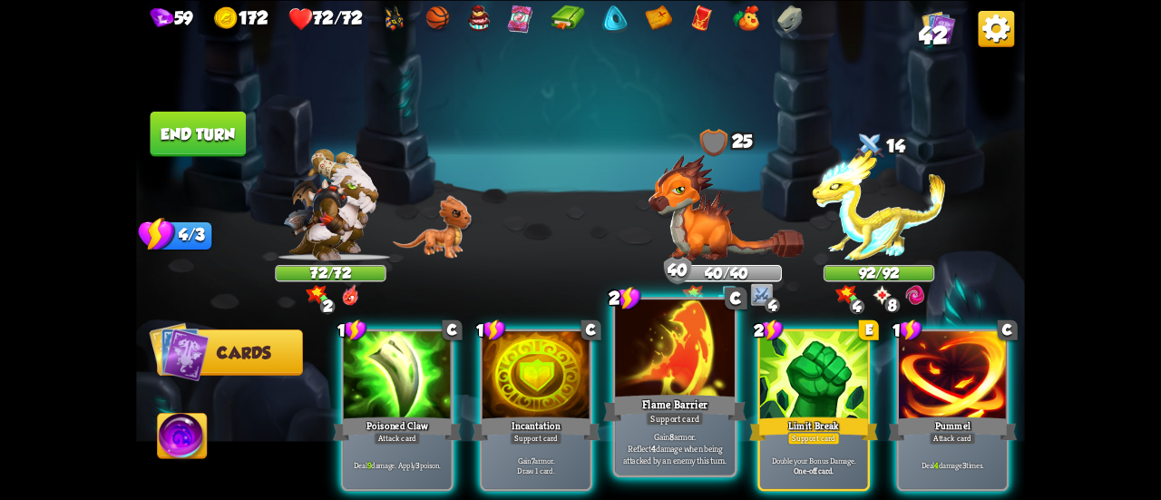
click at [650, 376] on div at bounding box center [675, 349] width 120 height 101
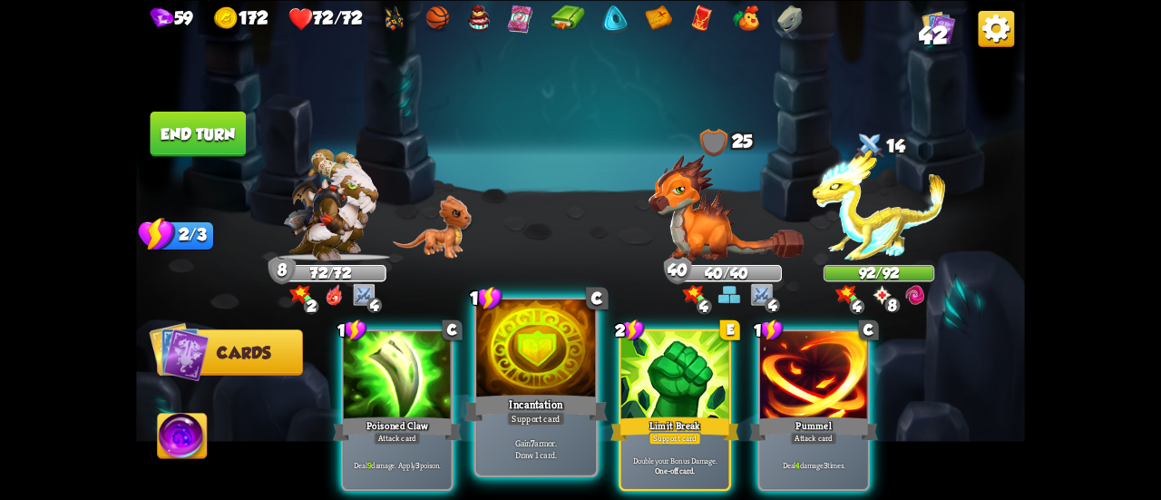
click at [535, 382] on div at bounding box center [536, 349] width 120 height 101
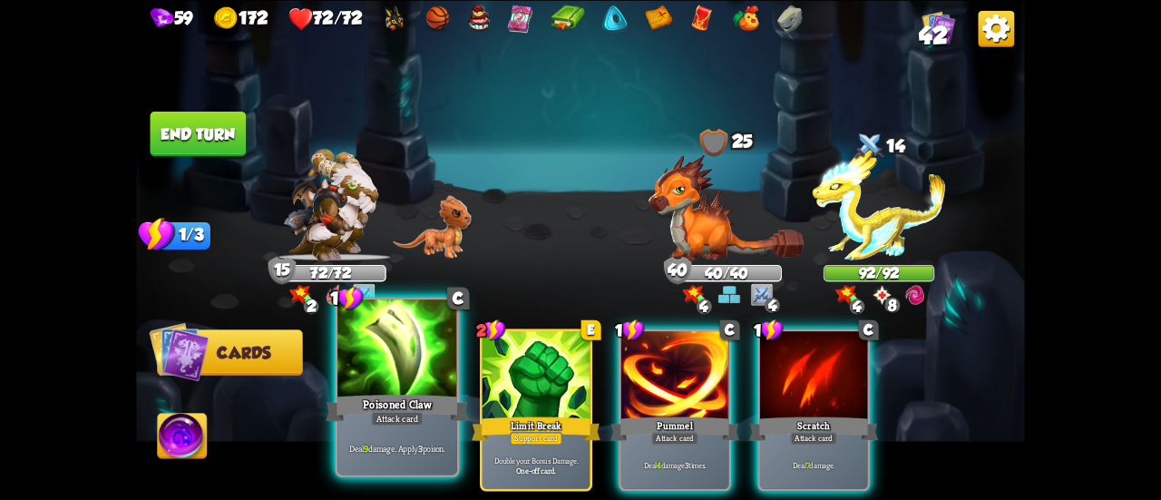
click at [372, 386] on div at bounding box center [397, 349] width 120 height 101
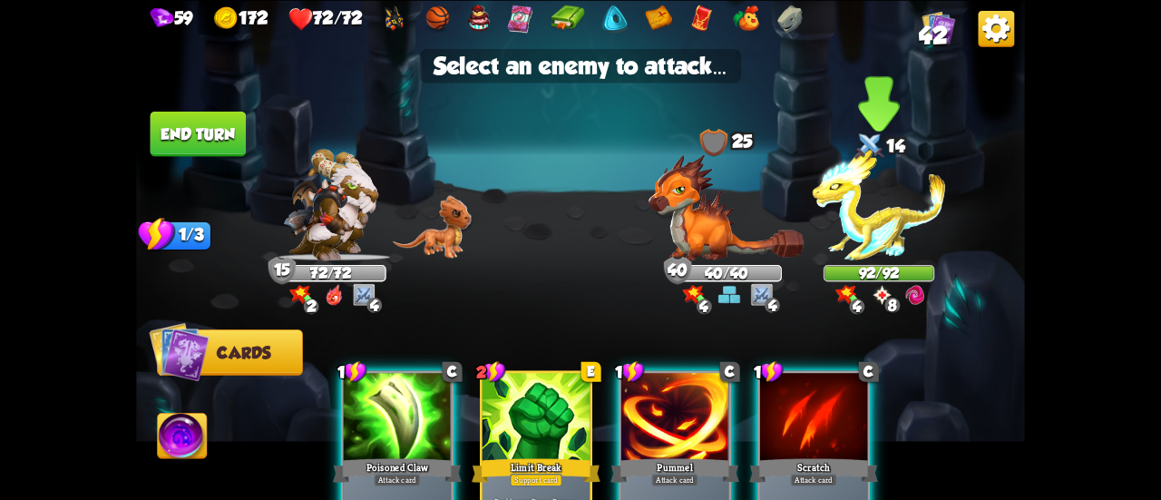
click at [884, 248] on img at bounding box center [879, 205] width 133 height 112
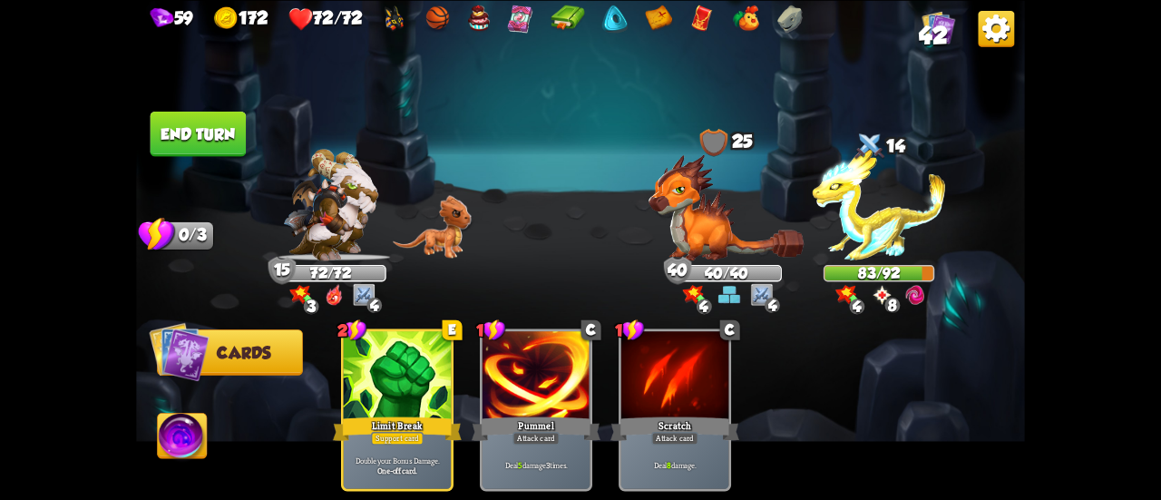
click at [220, 142] on button "End turn" at bounding box center [199, 133] width 96 height 45
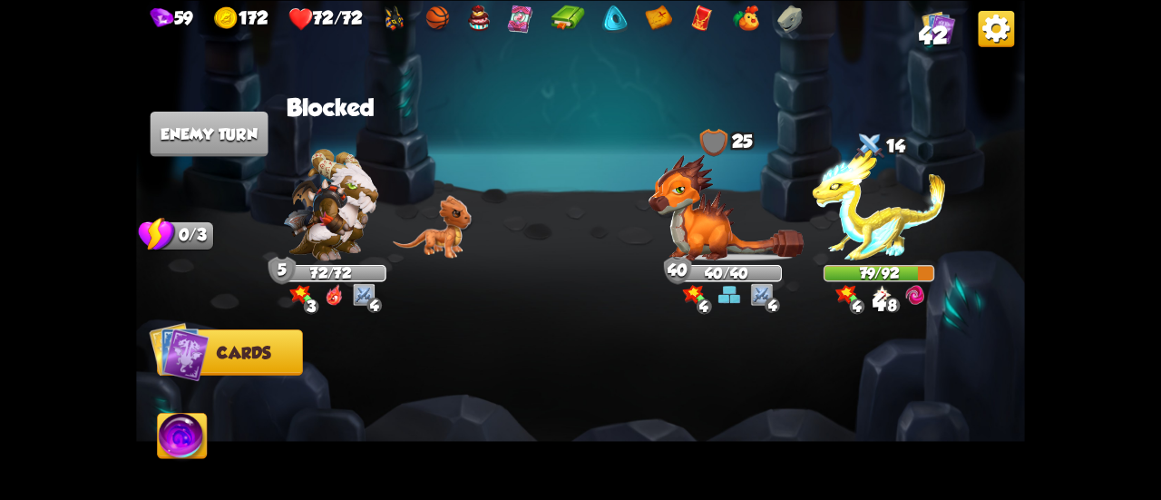
click at [689, 251] on img at bounding box center [726, 207] width 155 height 106
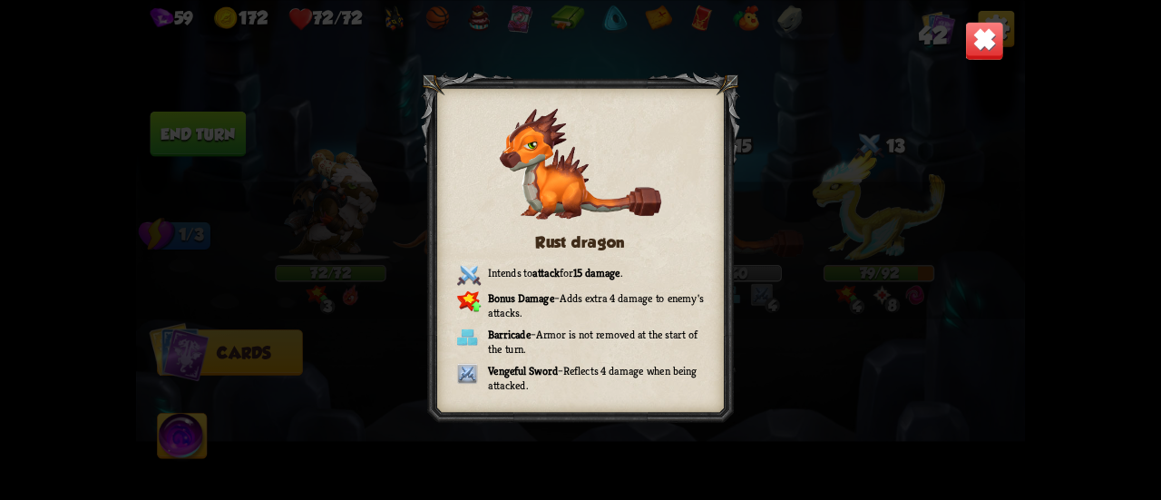
click at [980, 53] on img at bounding box center [984, 40] width 39 height 39
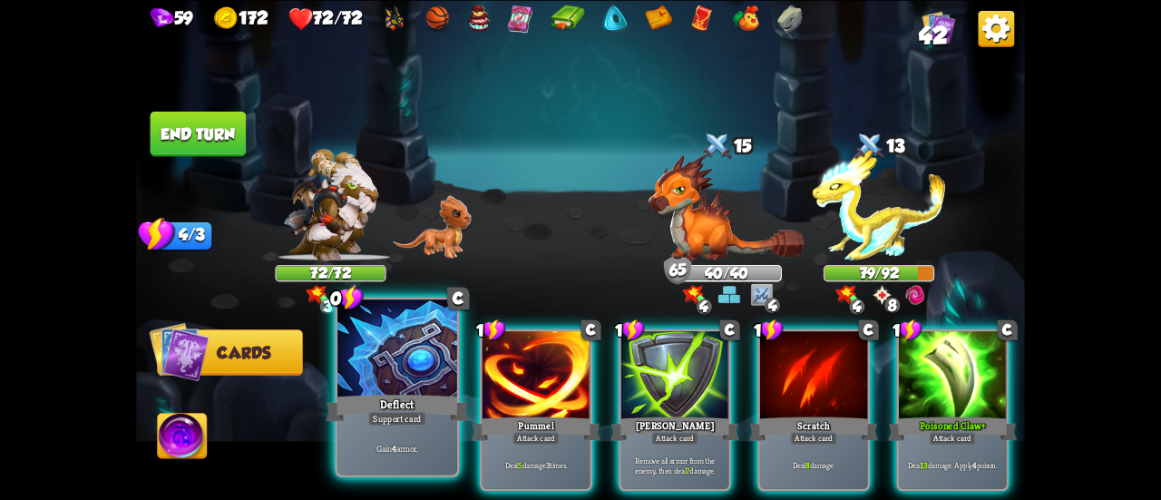
click at [397, 389] on div at bounding box center [397, 349] width 120 height 101
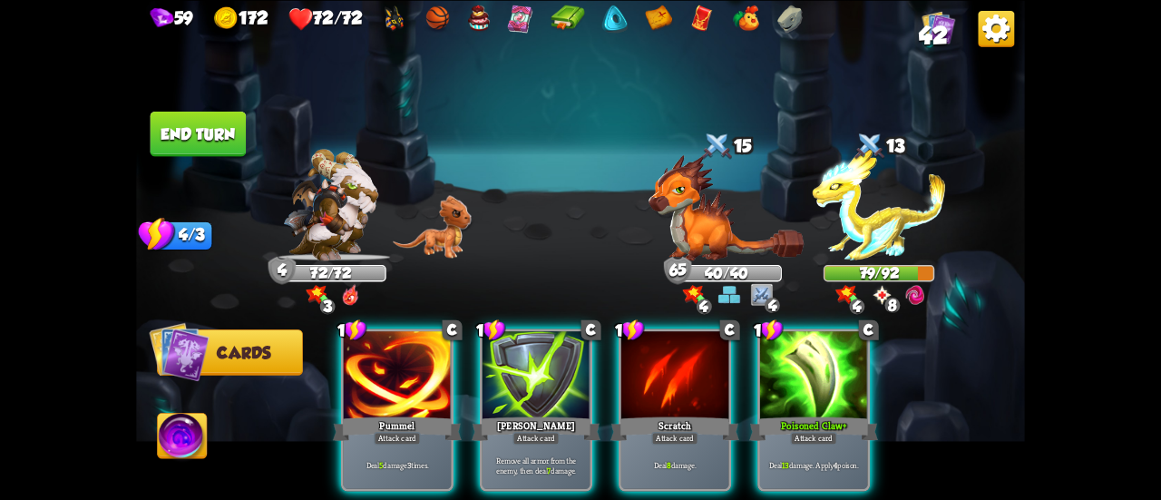
drag, startPoint x: 548, startPoint y: 398, endPoint x: 637, endPoint y: 316, distance: 121.3
click at [548, 414] on div "[PERSON_NAME]" at bounding box center [536, 428] width 129 height 29
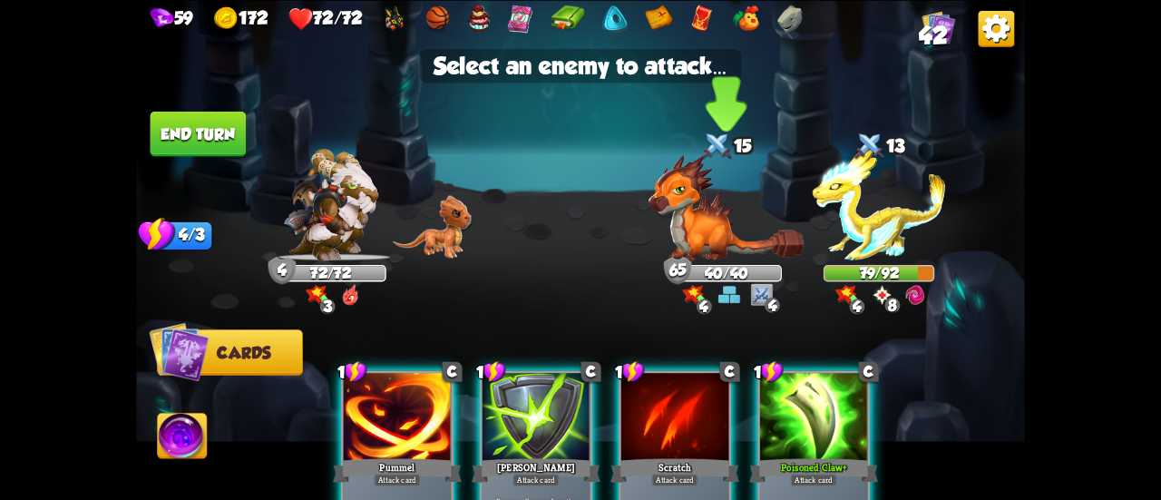
click at [707, 223] on img at bounding box center [726, 207] width 155 height 106
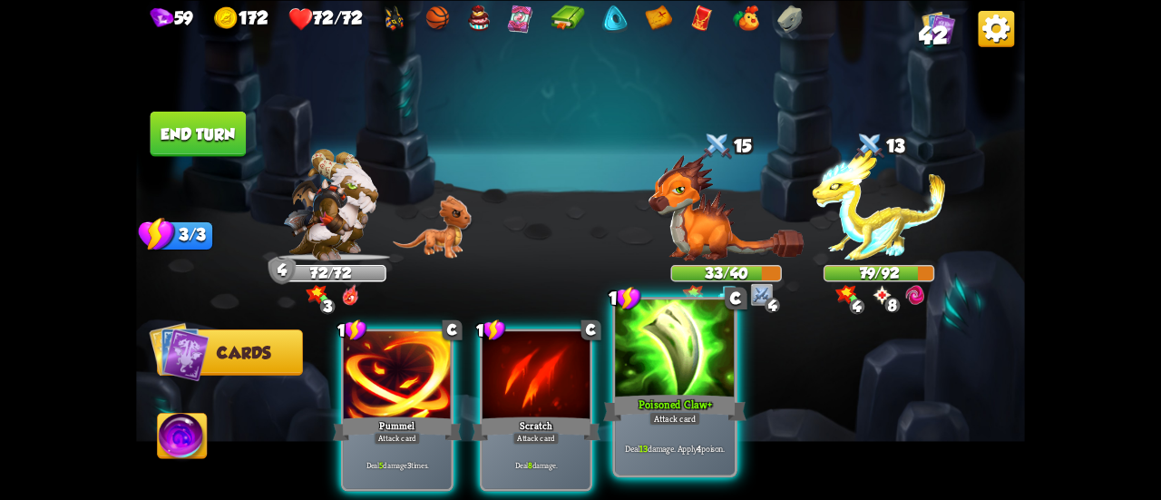
click at [688, 351] on div at bounding box center [675, 349] width 120 height 101
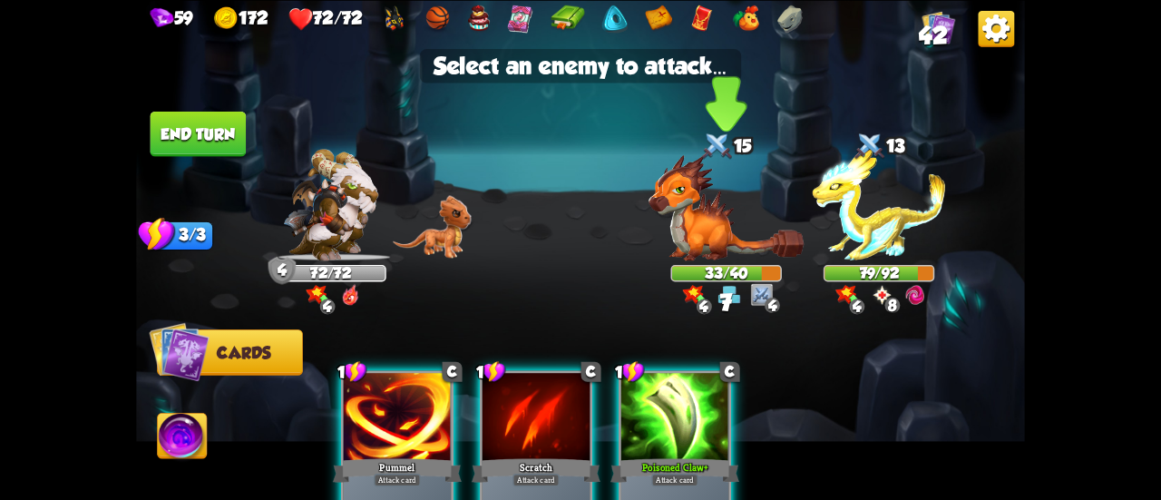
click at [699, 219] on img at bounding box center [726, 207] width 155 height 106
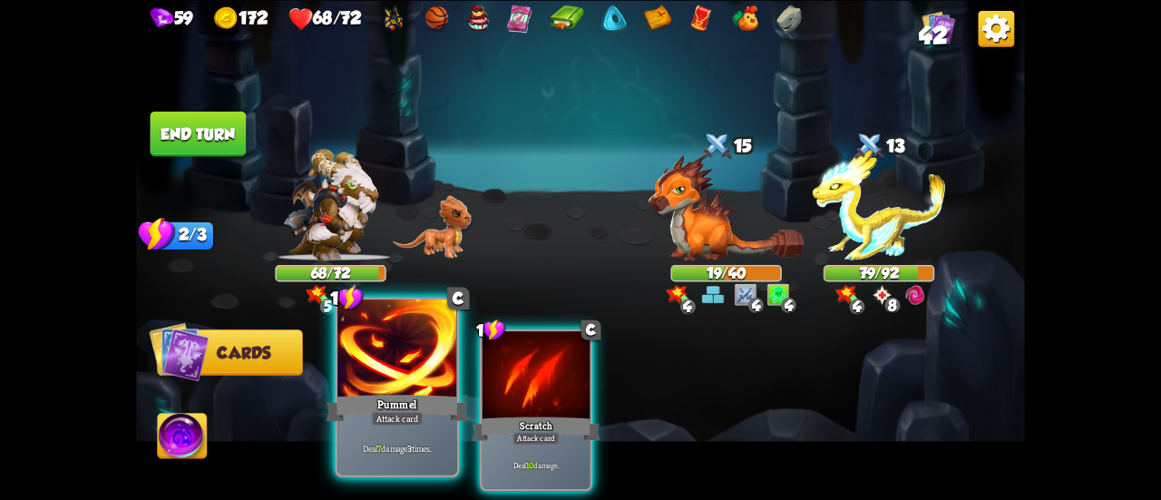
click at [389, 376] on div at bounding box center [397, 349] width 120 height 101
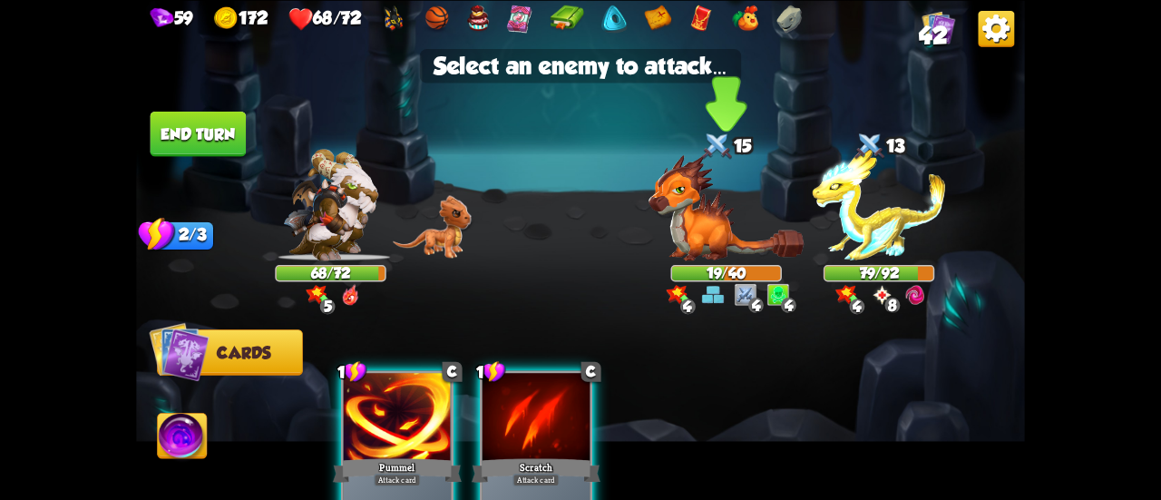
click at [713, 240] on img at bounding box center [726, 207] width 155 height 106
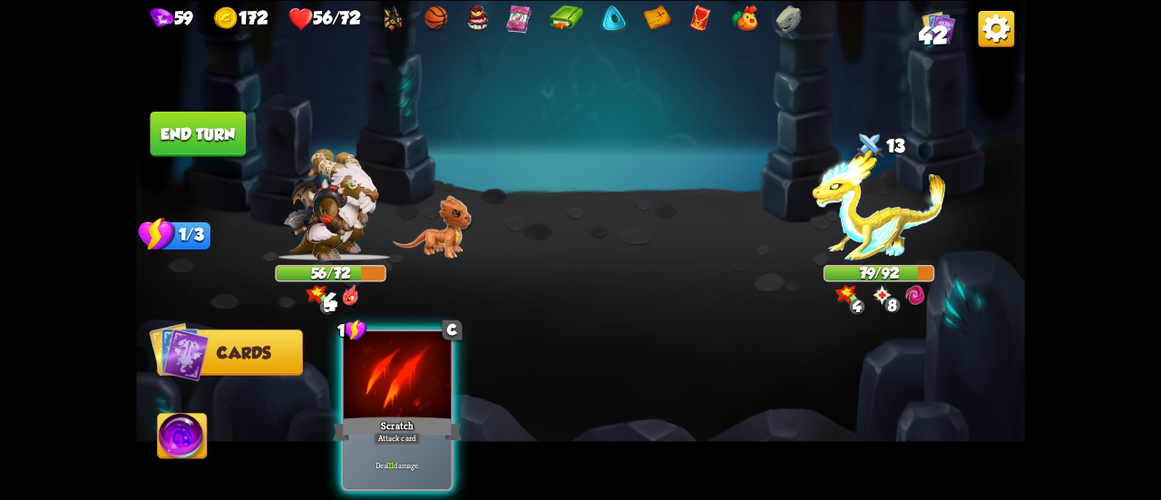
click at [218, 144] on button "End turn" at bounding box center [199, 133] width 96 height 45
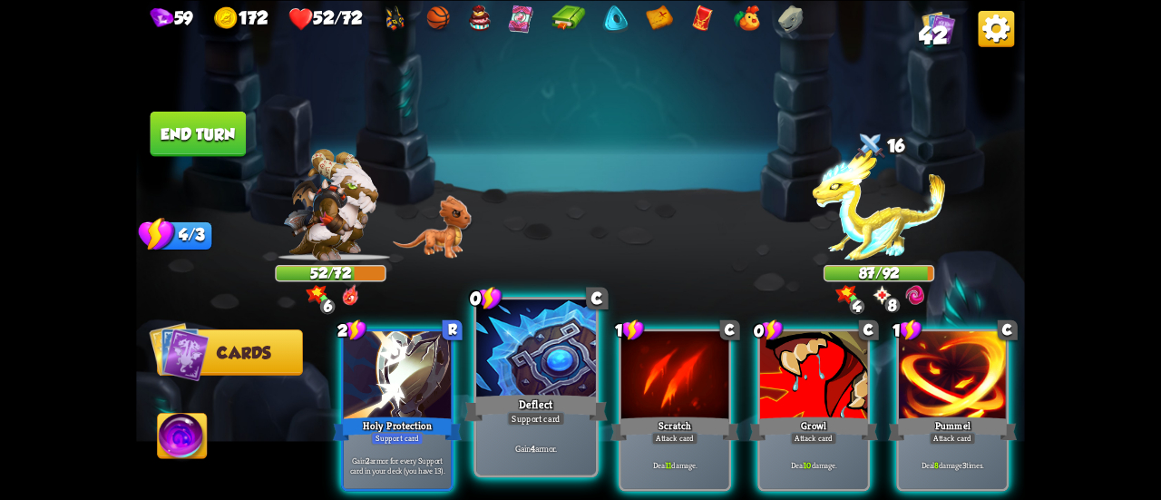
click at [526, 398] on div "Deflect" at bounding box center [535, 408] width 143 height 32
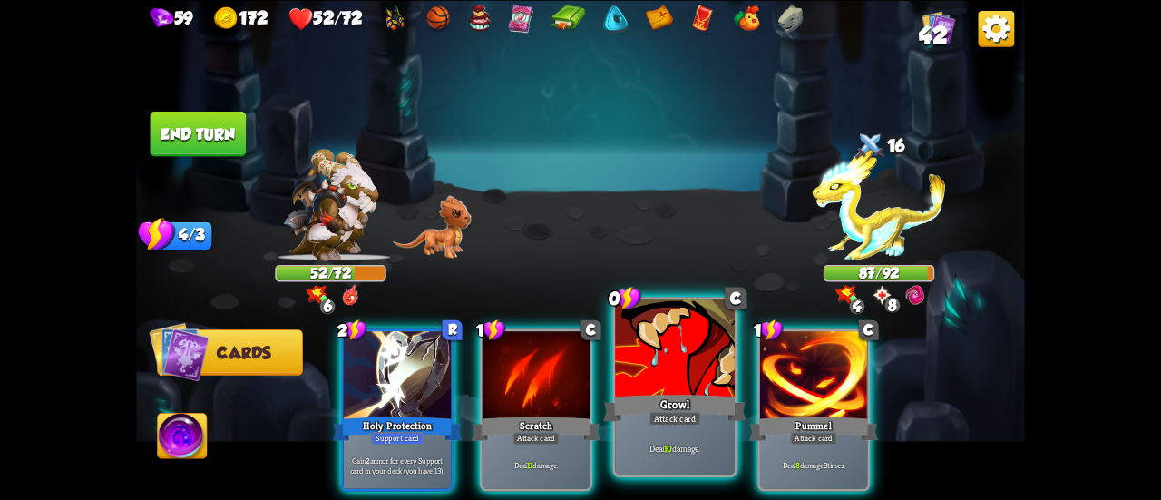
click at [665, 386] on div at bounding box center [675, 349] width 120 height 101
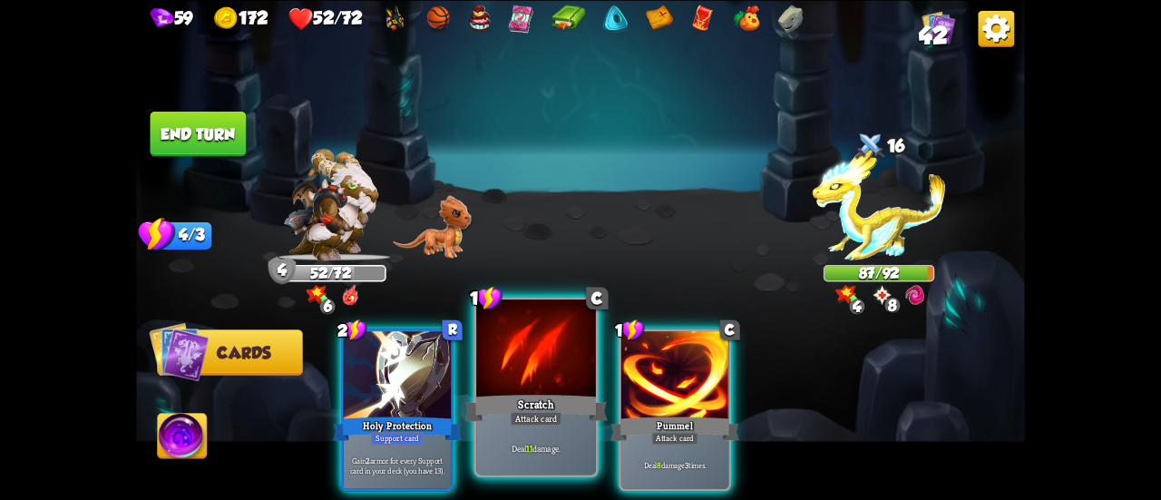
click at [552, 398] on div "Scratch" at bounding box center [535, 408] width 143 height 32
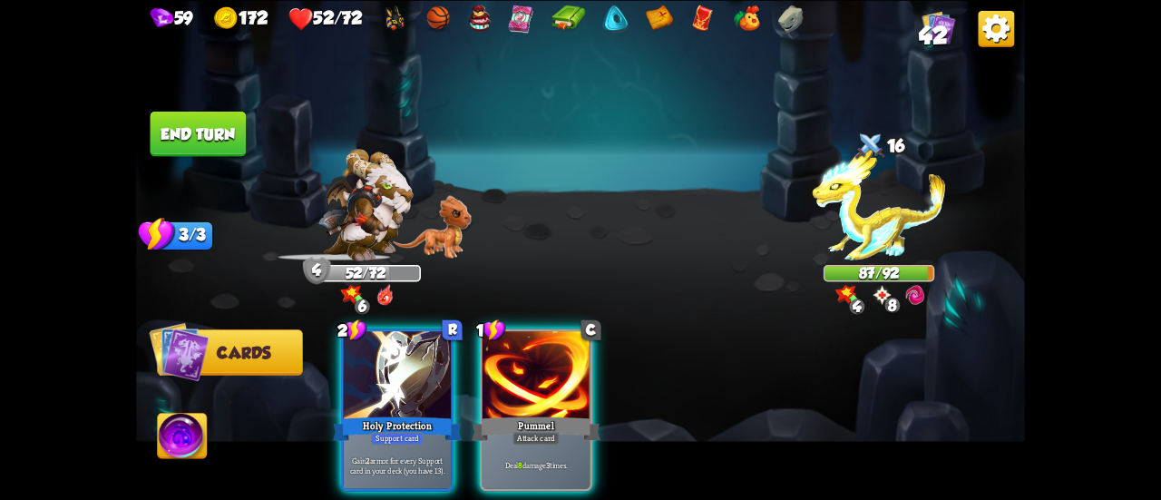
click at [552, 414] on div "Pummel" at bounding box center [536, 428] width 129 height 29
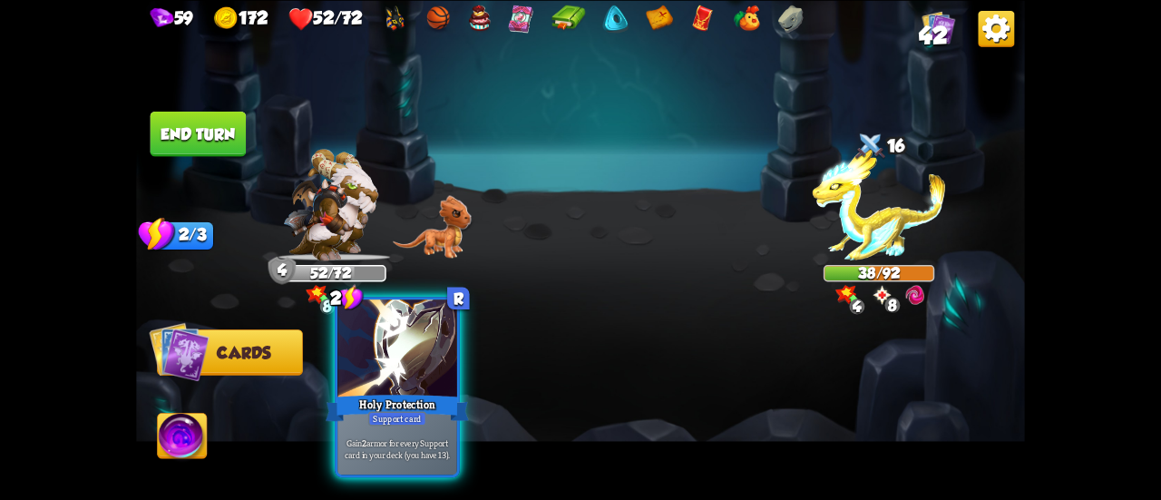
click at [435, 418] on div "Holy Protection" at bounding box center [397, 408] width 143 height 32
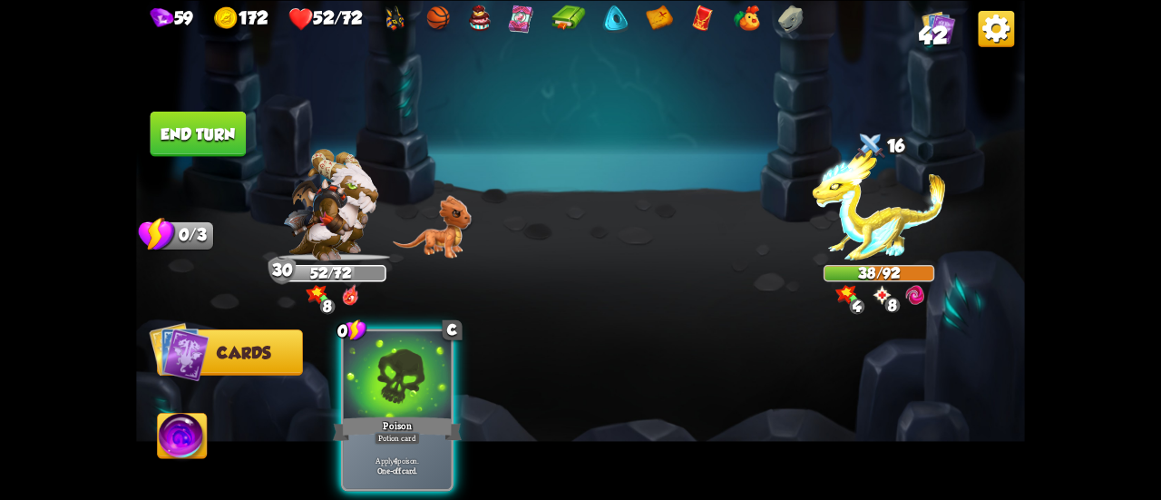
click at [196, 126] on button "End turn" at bounding box center [199, 133] width 96 height 45
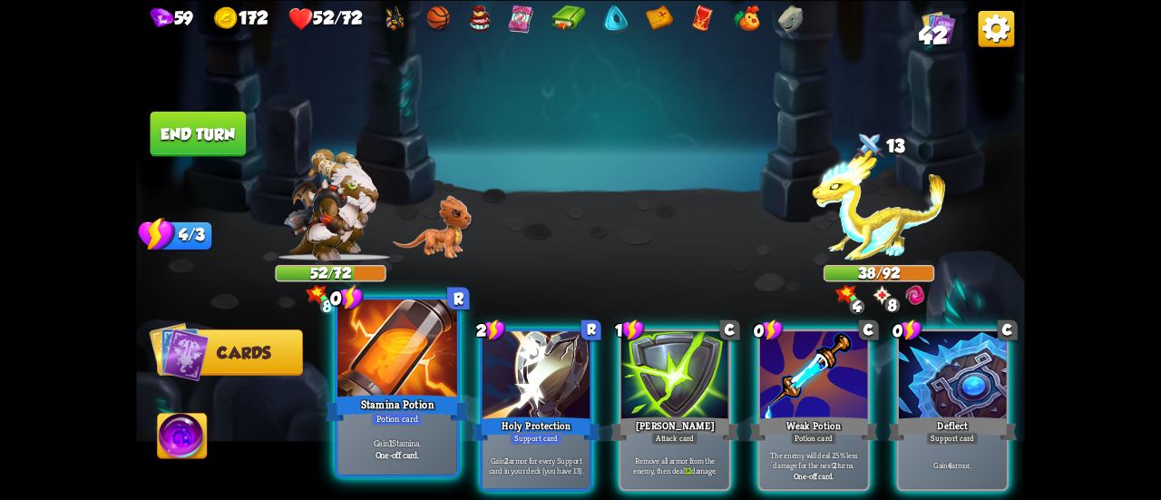
click at [399, 411] on div "Potion card" at bounding box center [398, 418] width 52 height 15
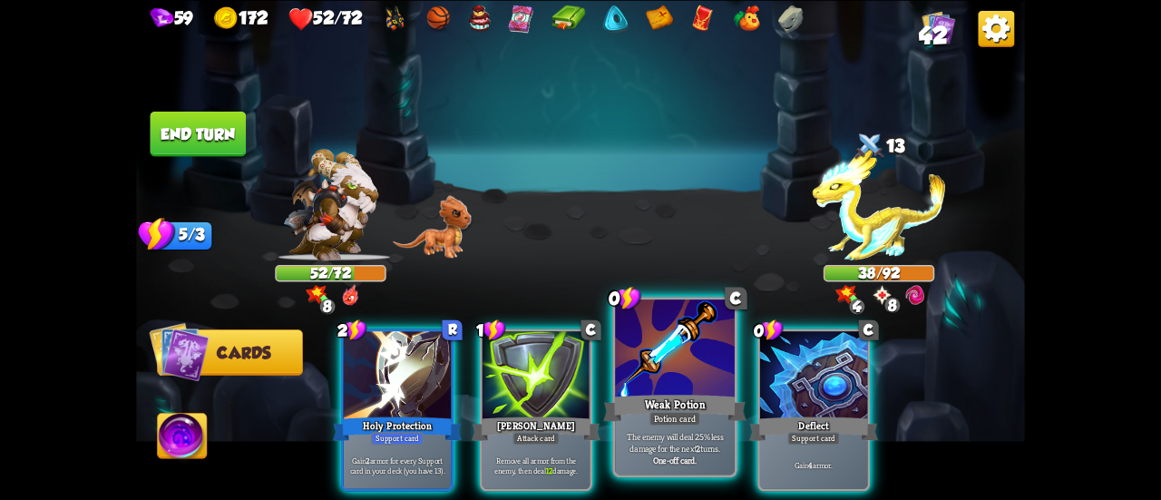
drag, startPoint x: 843, startPoint y: 397, endPoint x: 628, endPoint y: 386, distance: 215.3
click at [836, 414] on div "Deflect" at bounding box center [813, 428] width 129 height 29
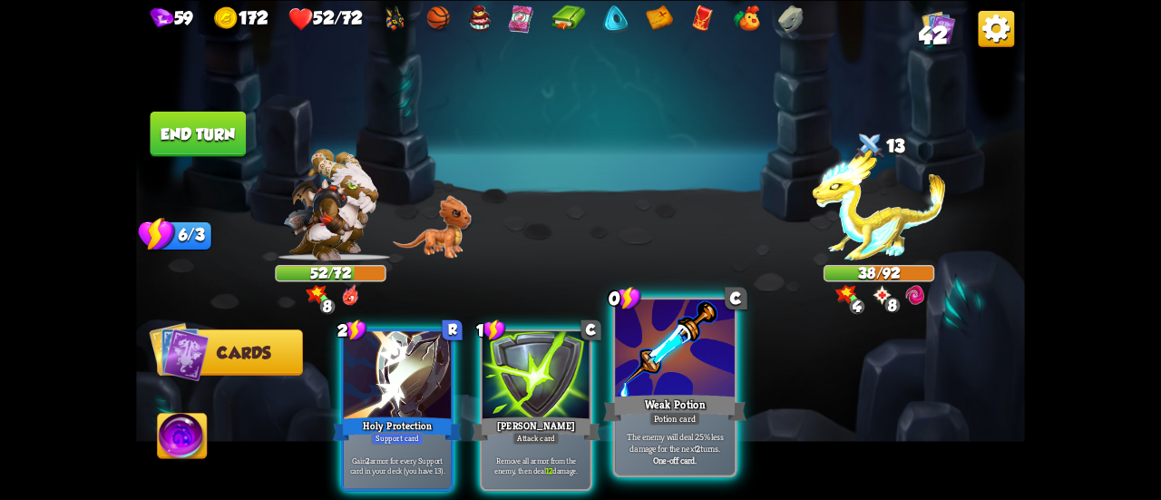
click at [621, 390] on div at bounding box center [675, 349] width 120 height 101
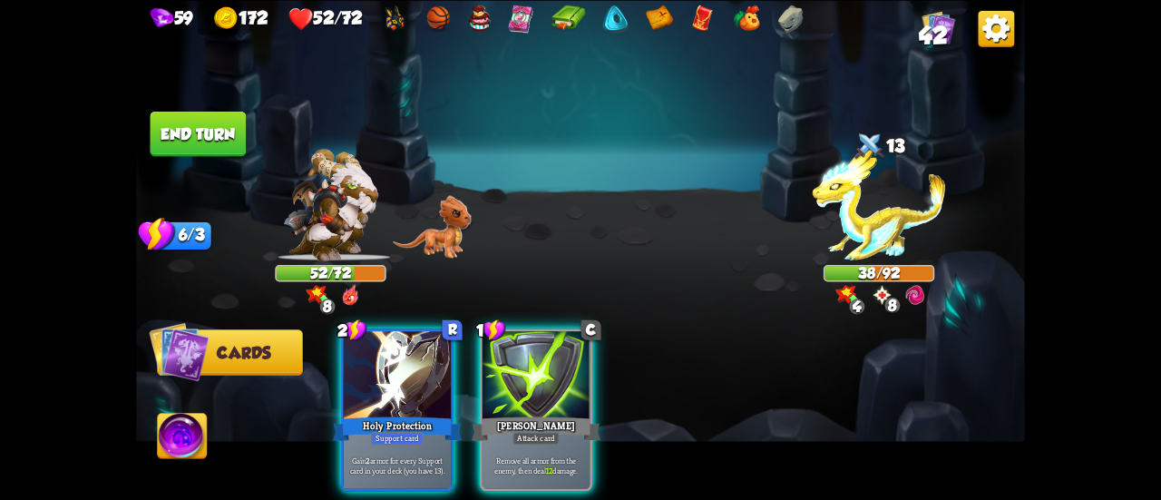
drag, startPoint x: 539, startPoint y: 397, endPoint x: 480, endPoint y: 402, distance: 59.1
click at [538, 414] on div "[PERSON_NAME]" at bounding box center [536, 428] width 129 height 29
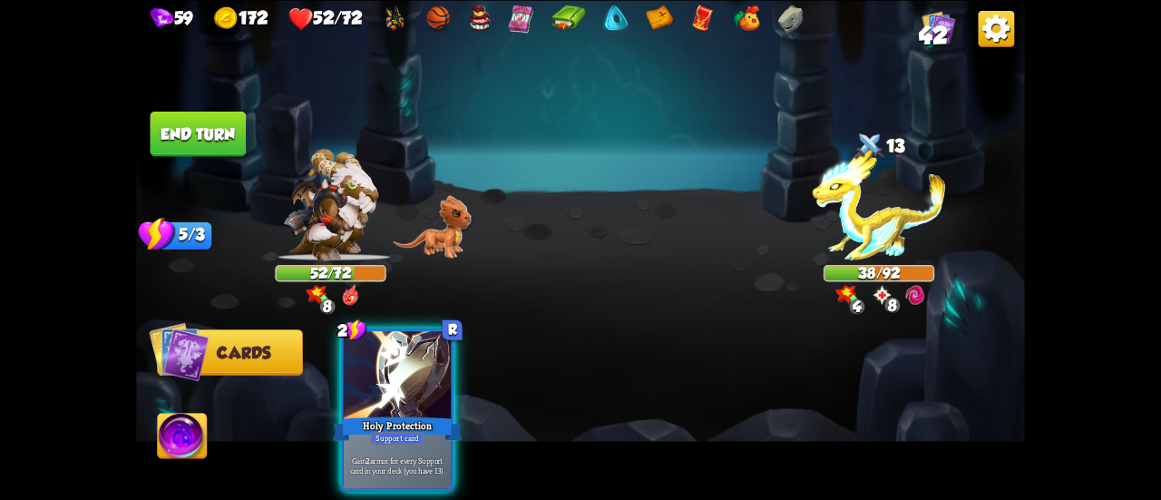
drag, startPoint x: 425, startPoint y: 398, endPoint x: 402, endPoint y: 373, distance: 34.7
click at [425, 414] on div "Holy Protection" at bounding box center [397, 428] width 129 height 29
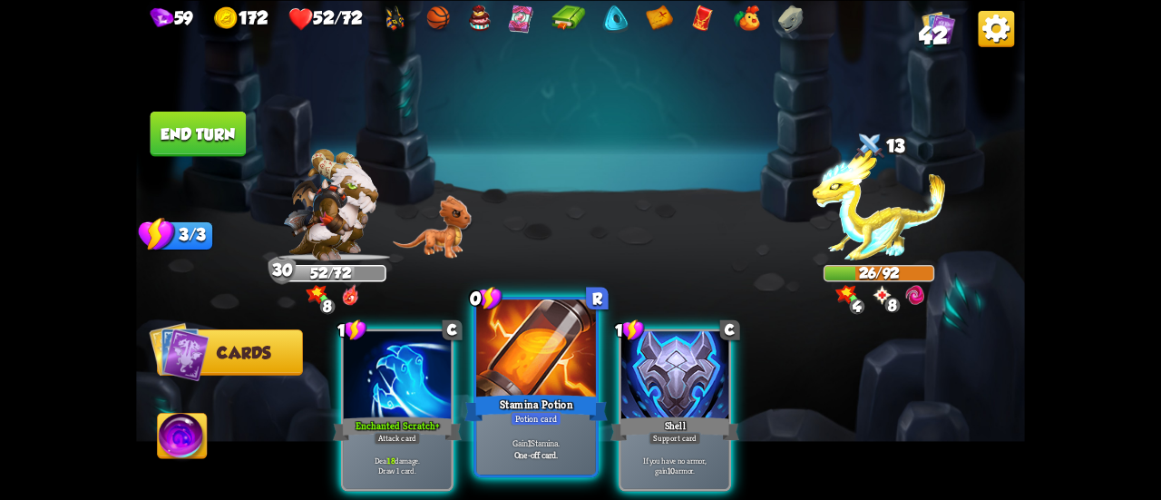
click at [555, 381] on div at bounding box center [536, 349] width 120 height 101
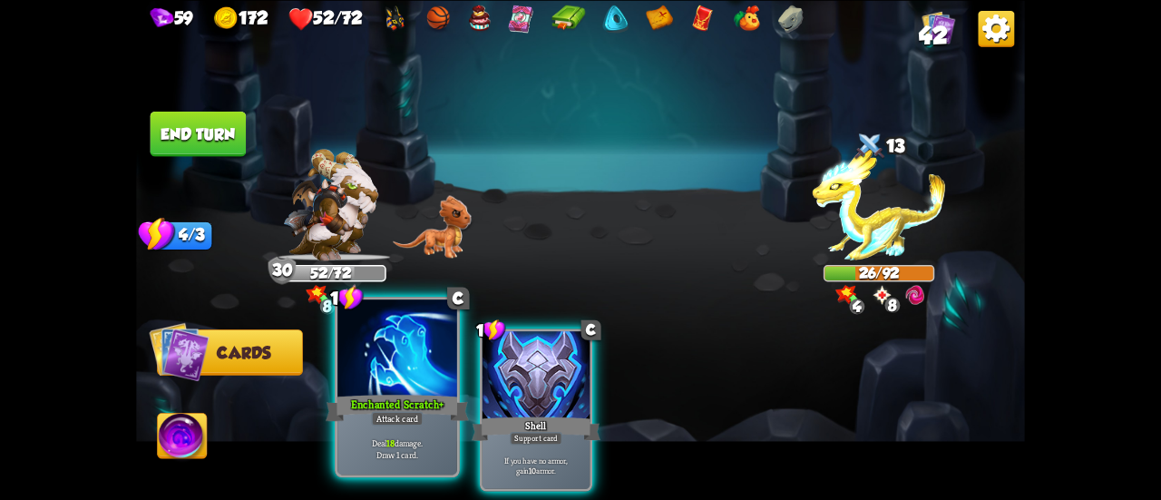
click at [428, 389] on div at bounding box center [397, 349] width 120 height 101
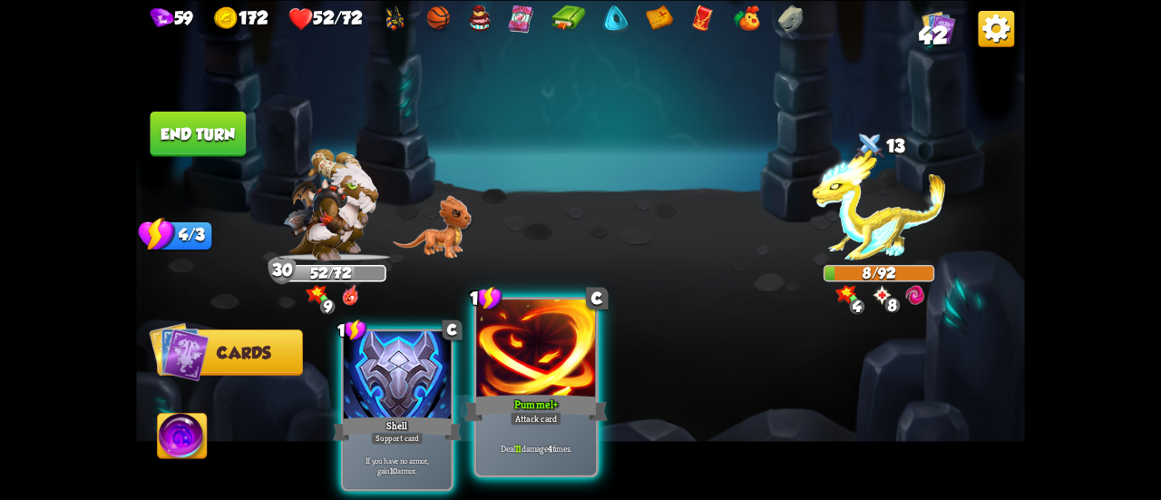
click at [541, 418] on div "Attack card" at bounding box center [536, 418] width 52 height 15
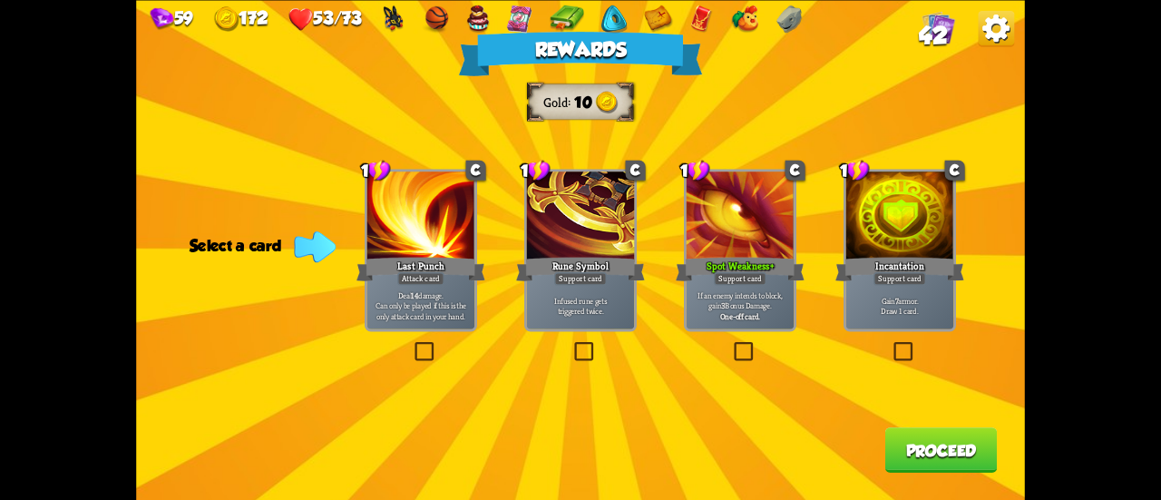
click at [921, 314] on p "Gain 7 armor. Draw 1 card." at bounding box center [900, 305] width 103 height 21
click at [882, 308] on p "Gain 7 armor. Draw 1 card." at bounding box center [900, 305] width 103 height 21
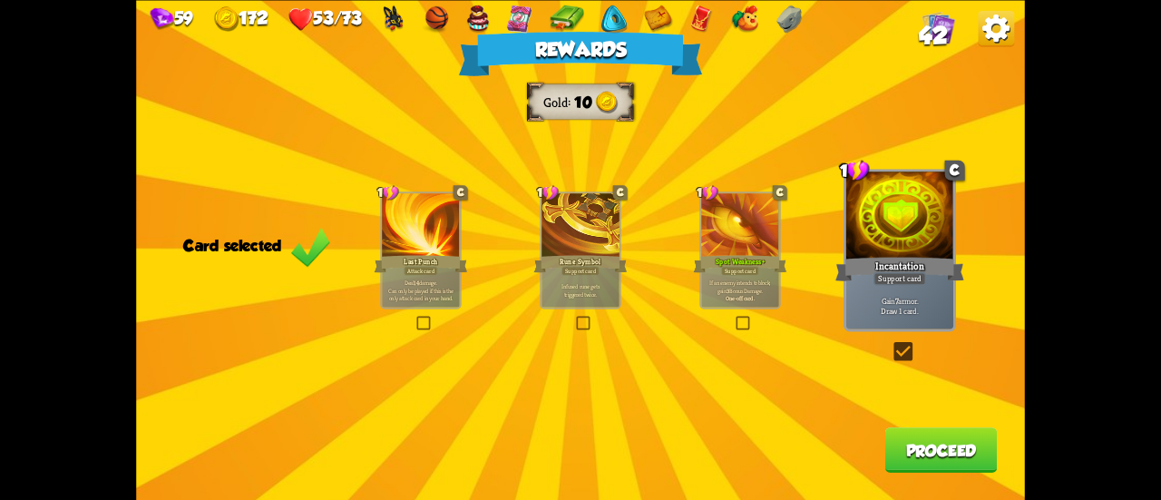
click at [934, 447] on button "Proceed" at bounding box center [941, 449] width 112 height 45
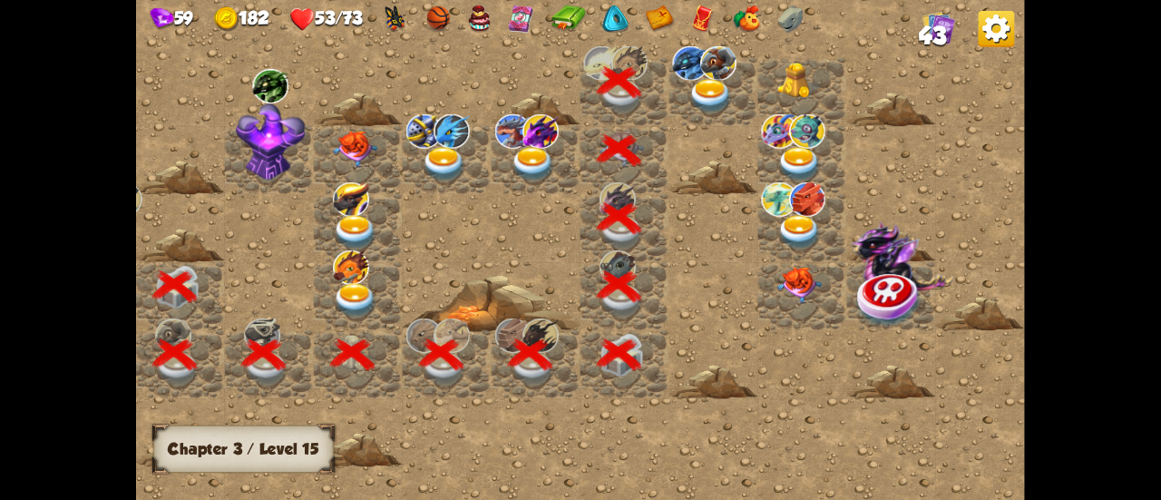
click at [711, 101] on img at bounding box center [711, 96] width 44 height 34
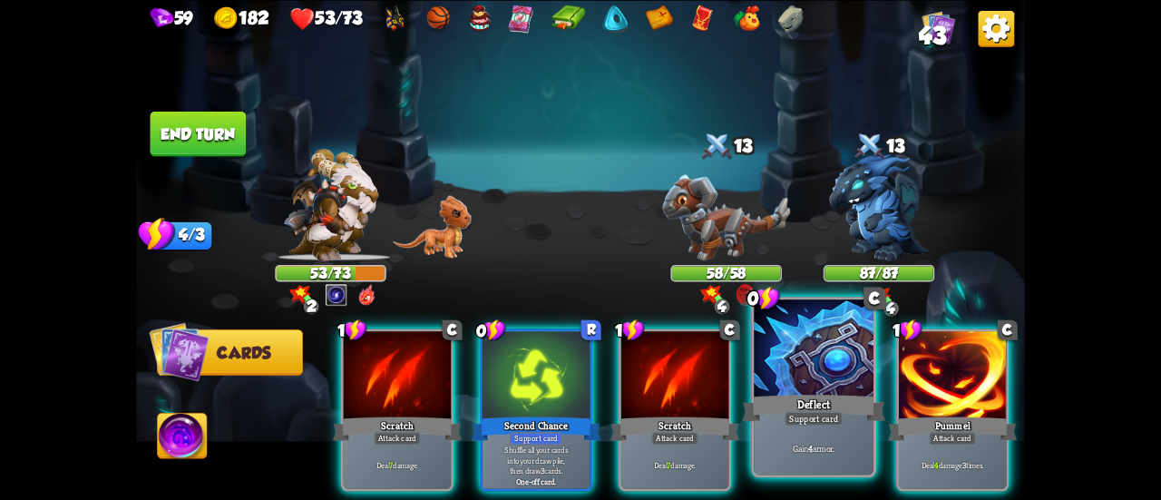
click at [789, 410] on div "Deflect" at bounding box center [813, 408] width 143 height 32
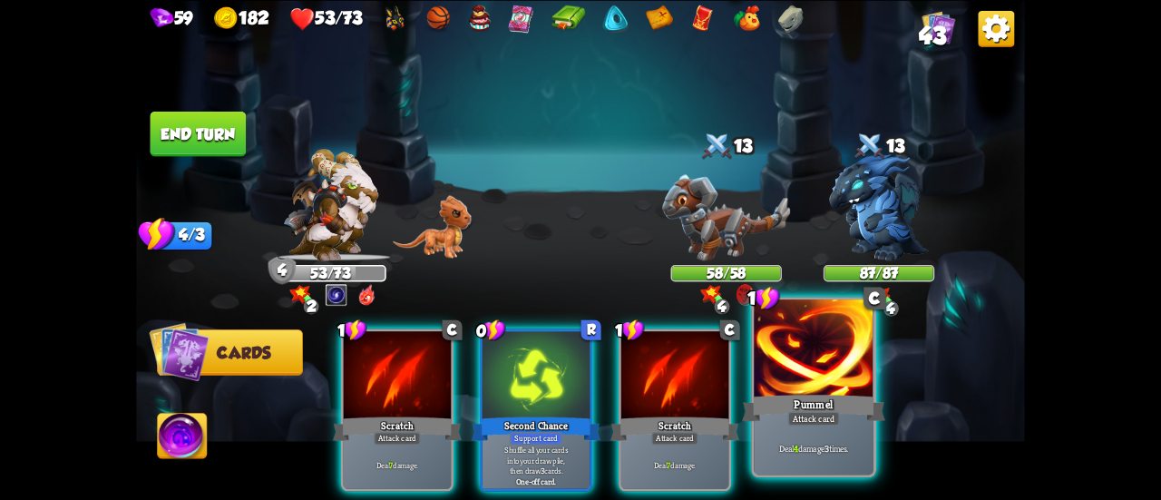
click at [833, 406] on div "Pummel" at bounding box center [813, 408] width 143 height 32
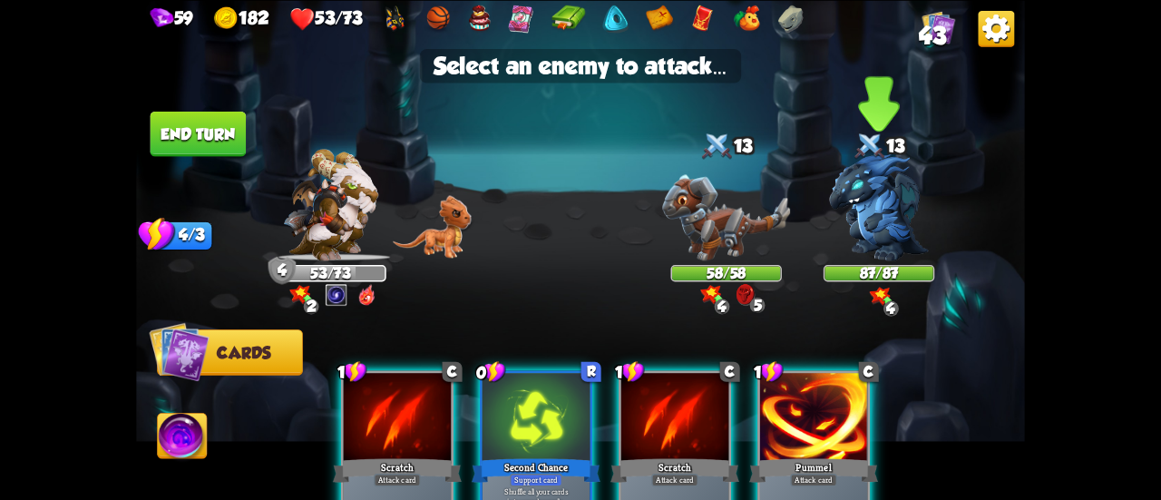
click at [893, 224] on img at bounding box center [879, 206] width 100 height 107
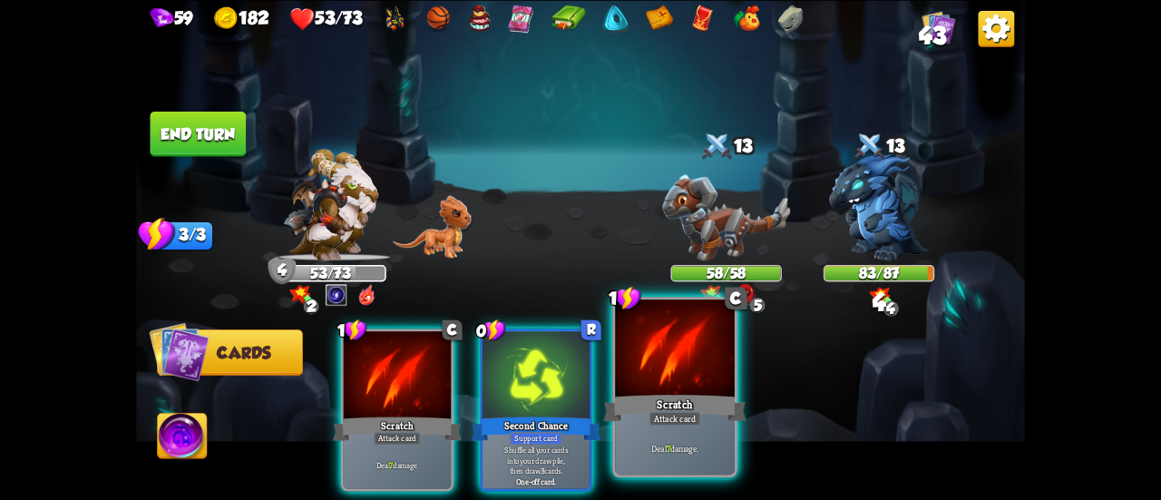
click at [648, 398] on div "Scratch" at bounding box center [674, 408] width 143 height 32
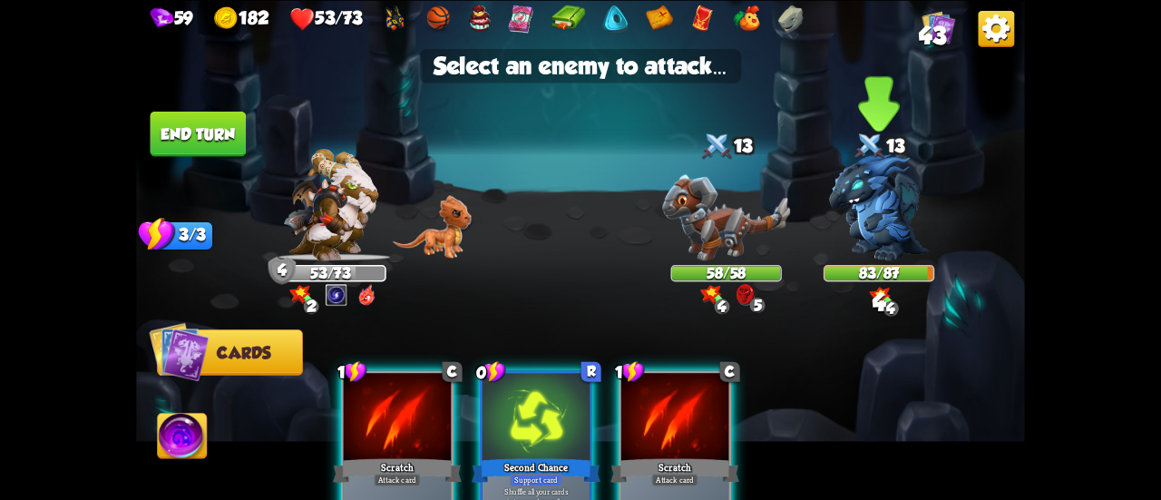
drag, startPoint x: 874, startPoint y: 225, endPoint x: 786, endPoint y: 263, distance: 95.9
click at [874, 224] on img at bounding box center [879, 206] width 100 height 107
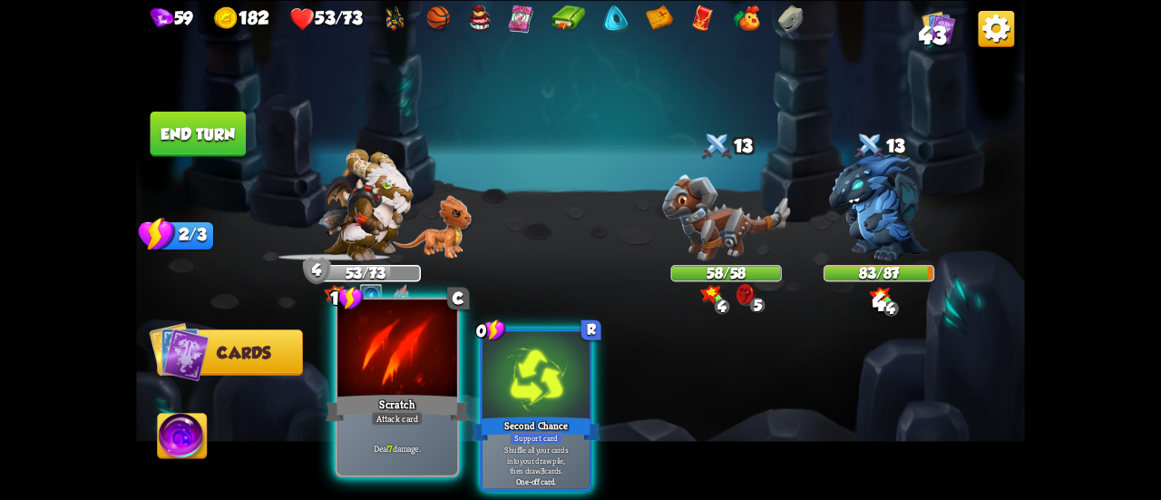
drag, startPoint x: 372, startPoint y: 384, endPoint x: 444, endPoint y: 357, distance: 76.7
click at [375, 382] on div at bounding box center [397, 349] width 120 height 101
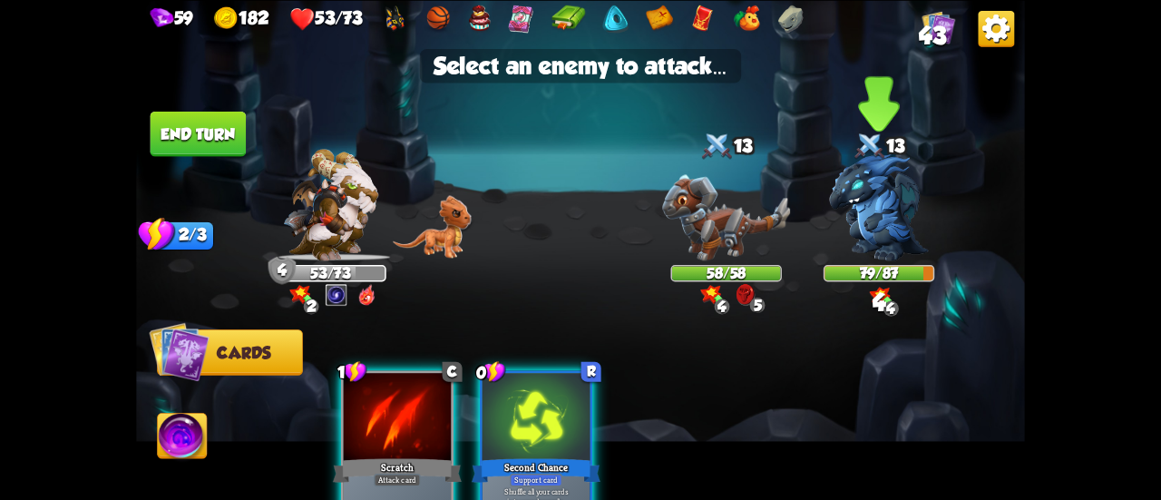
click at [883, 228] on img at bounding box center [879, 206] width 100 height 107
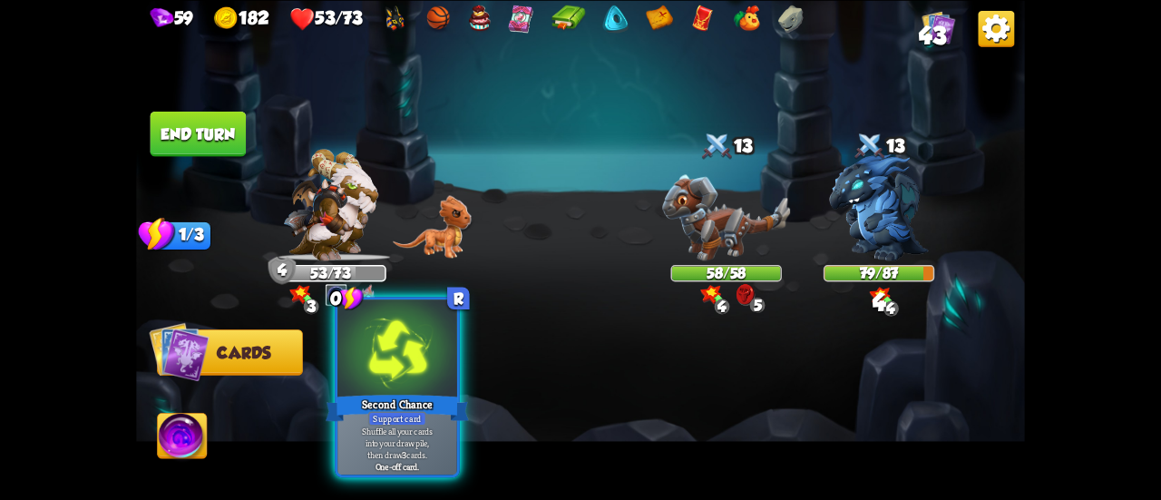
click at [403, 416] on div "Support card" at bounding box center [397, 418] width 58 height 15
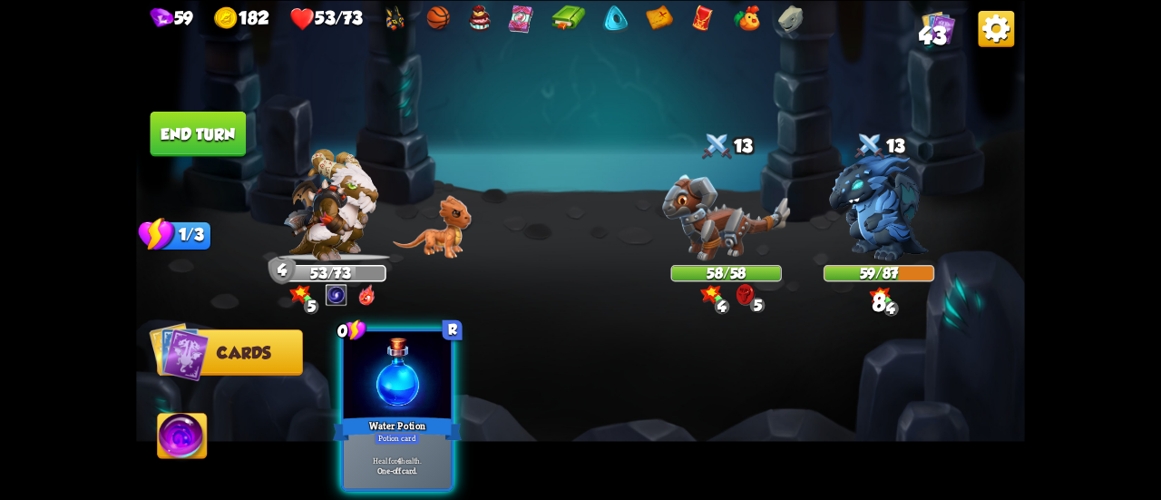
click at [405, 432] on div "Potion card" at bounding box center [397, 438] width 46 height 13
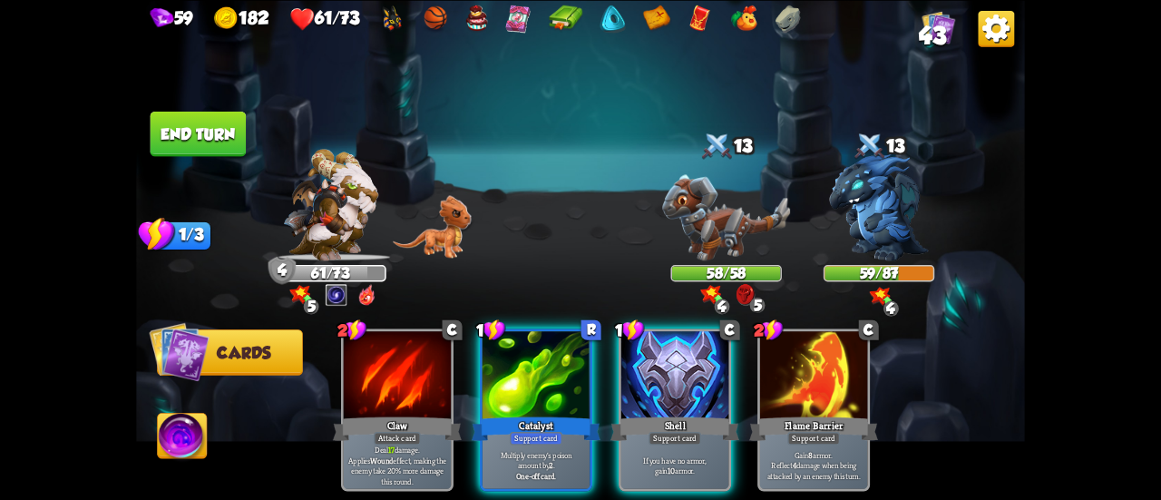
click at [214, 142] on button "End turn" at bounding box center [199, 133] width 96 height 45
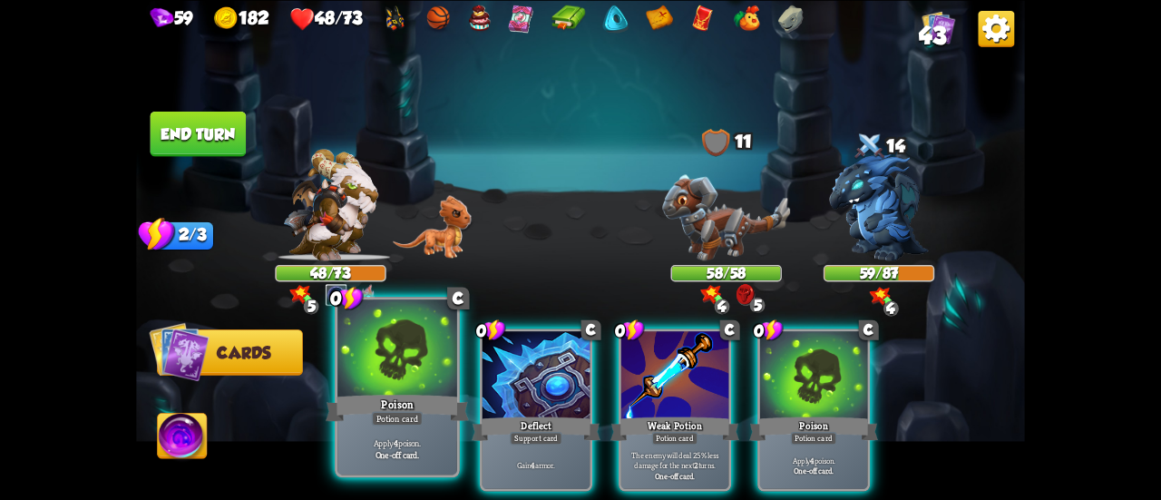
click at [397, 387] on div at bounding box center [397, 349] width 120 height 101
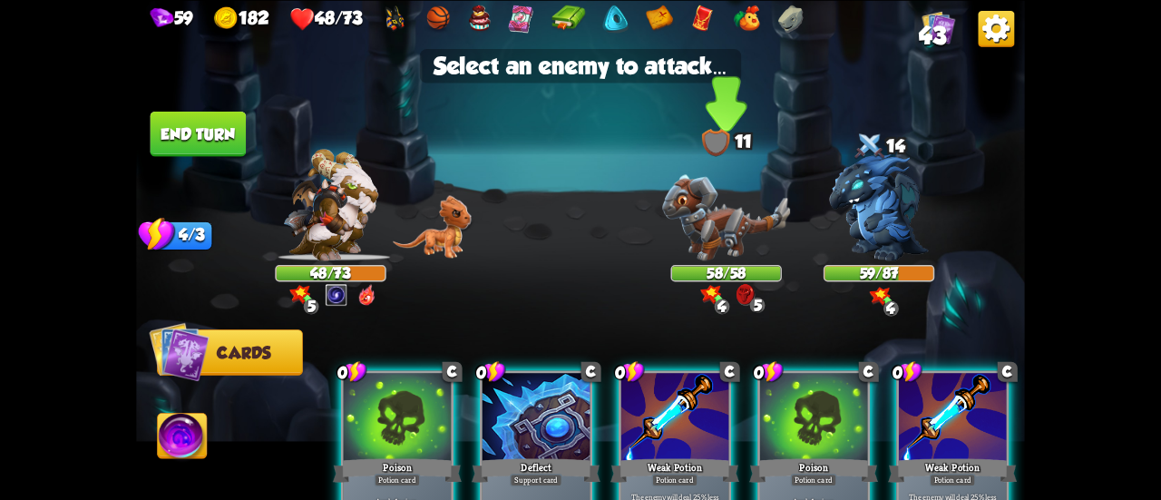
click at [751, 231] on img at bounding box center [726, 217] width 128 height 86
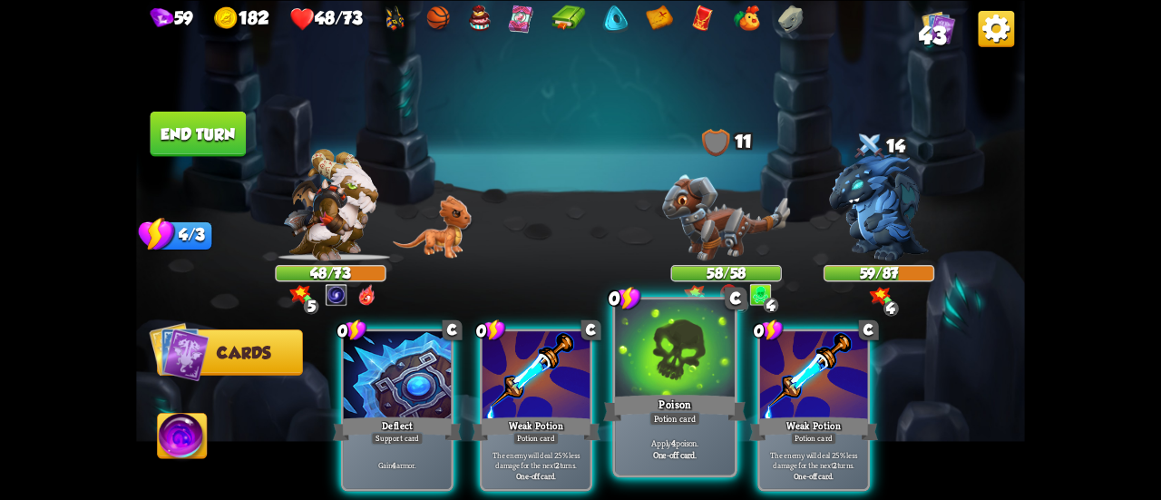
click at [692, 357] on div at bounding box center [675, 349] width 120 height 101
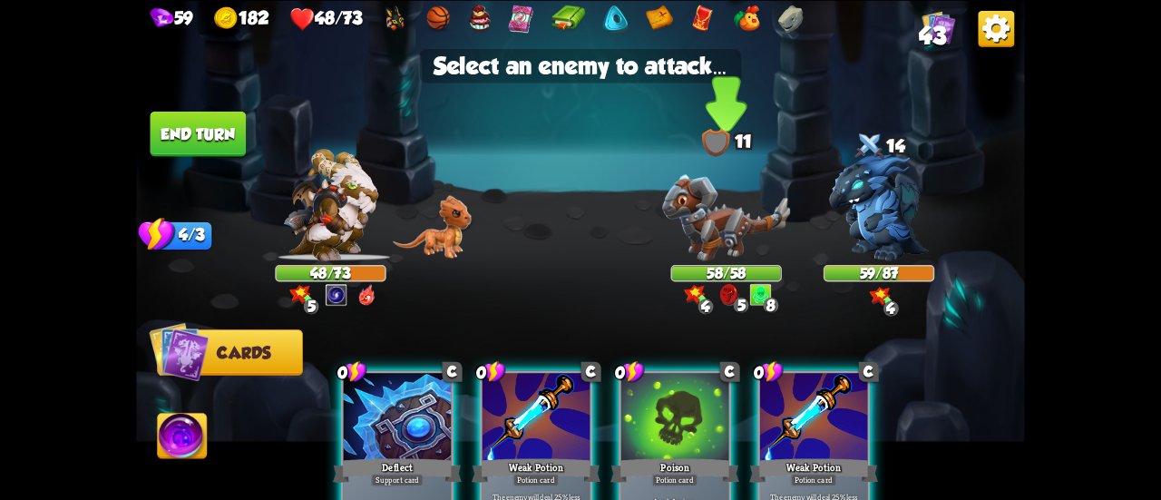
click at [700, 223] on img at bounding box center [726, 217] width 128 height 86
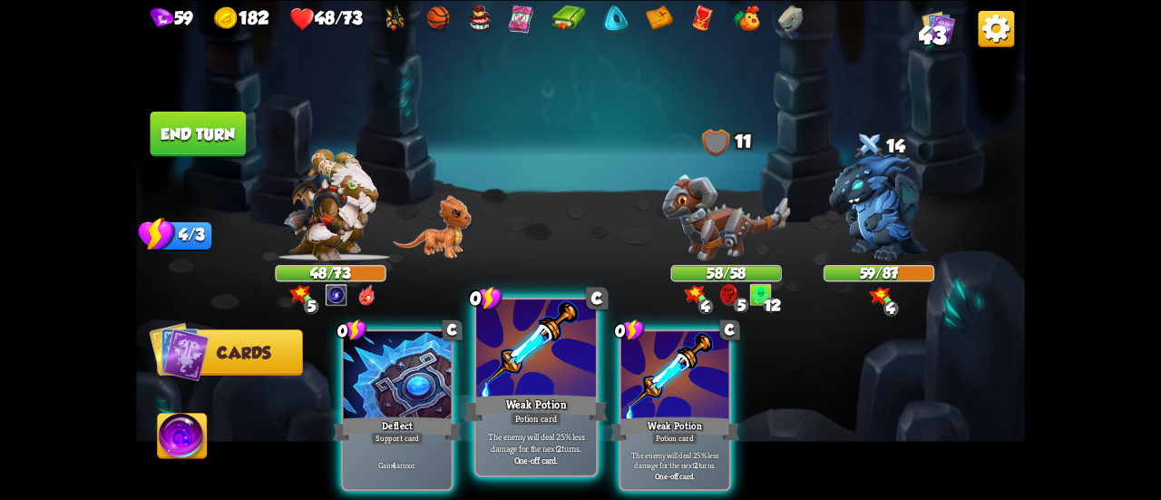
click at [548, 379] on div at bounding box center [536, 349] width 120 height 101
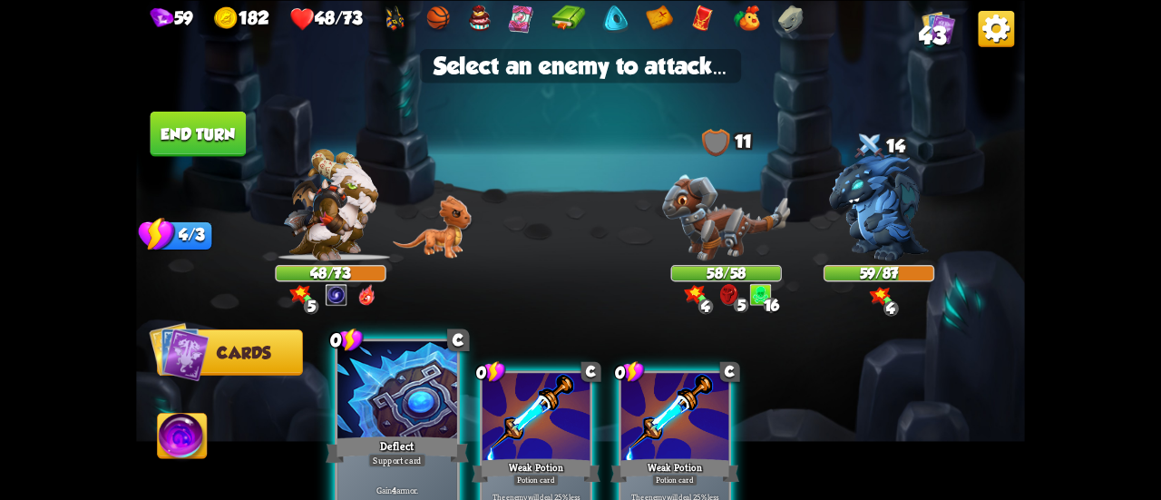
click at [376, 398] on div at bounding box center [397, 391] width 120 height 101
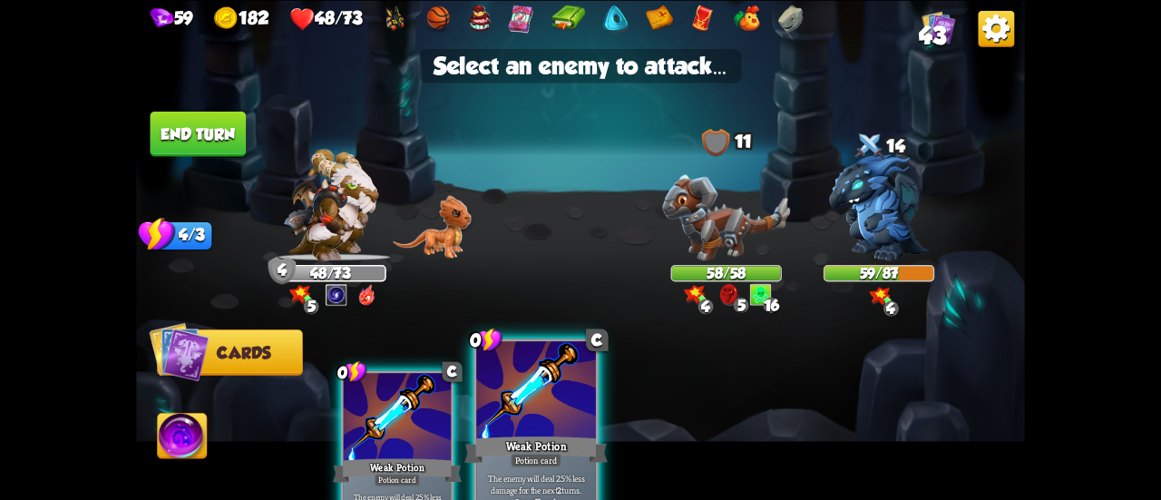
click at [527, 412] on div at bounding box center [536, 391] width 120 height 101
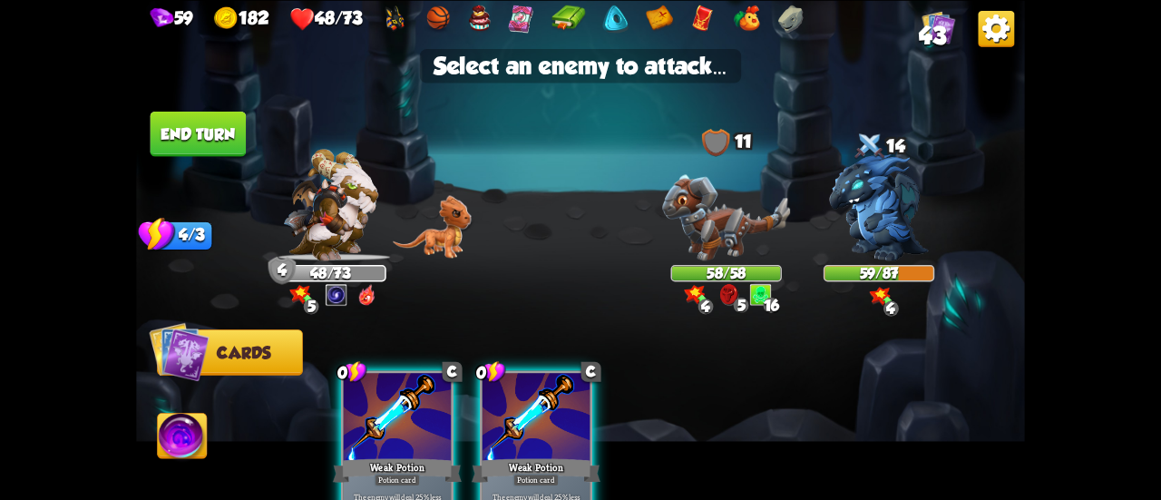
click at [570, 415] on div at bounding box center [536, 418] width 107 height 91
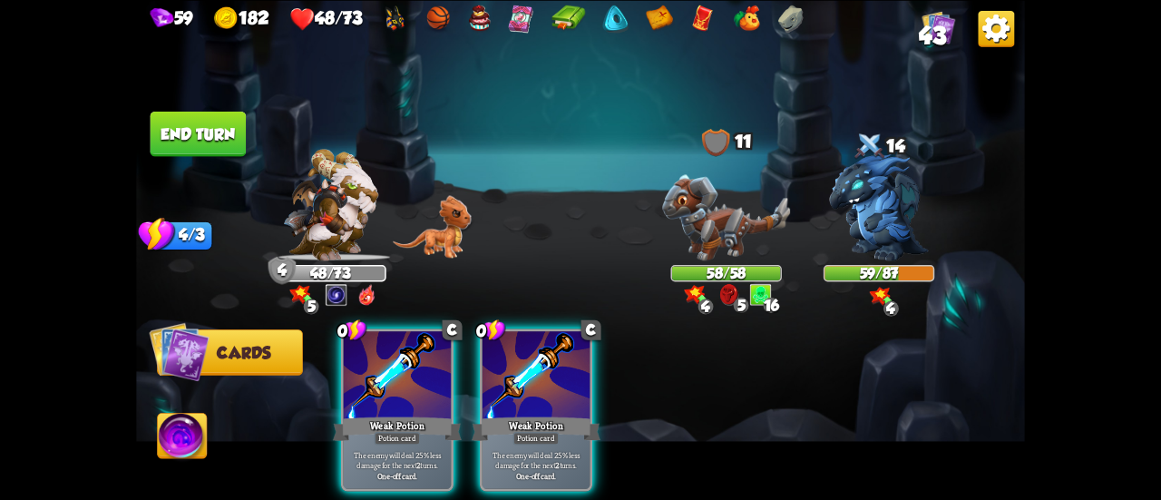
click at [878, 222] on img at bounding box center [879, 206] width 100 height 107
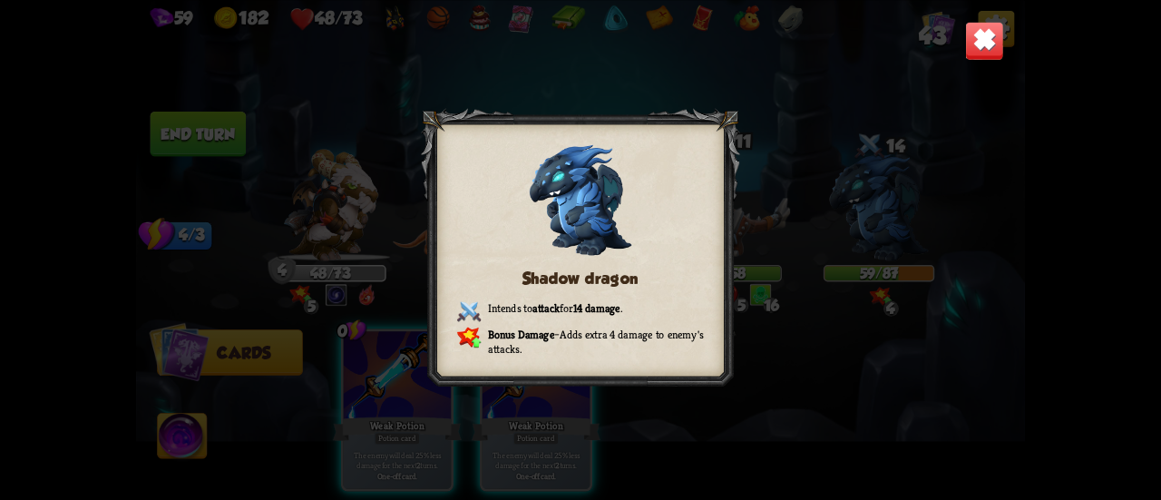
drag, startPoint x: 976, startPoint y: 41, endPoint x: 746, endPoint y: 210, distance: 286.1
click at [974, 41] on img at bounding box center [984, 40] width 39 height 39
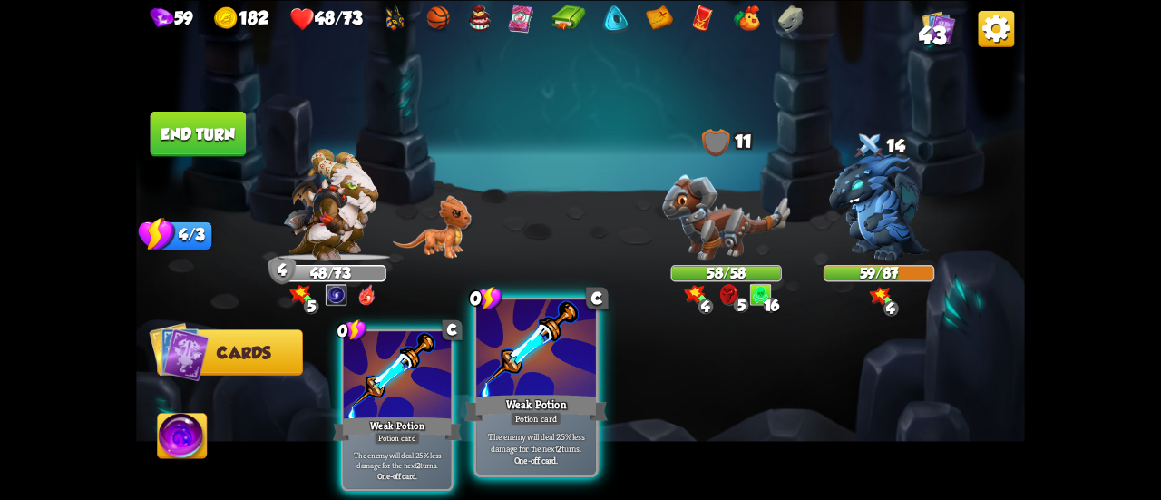
click at [541, 366] on div at bounding box center [536, 349] width 120 height 101
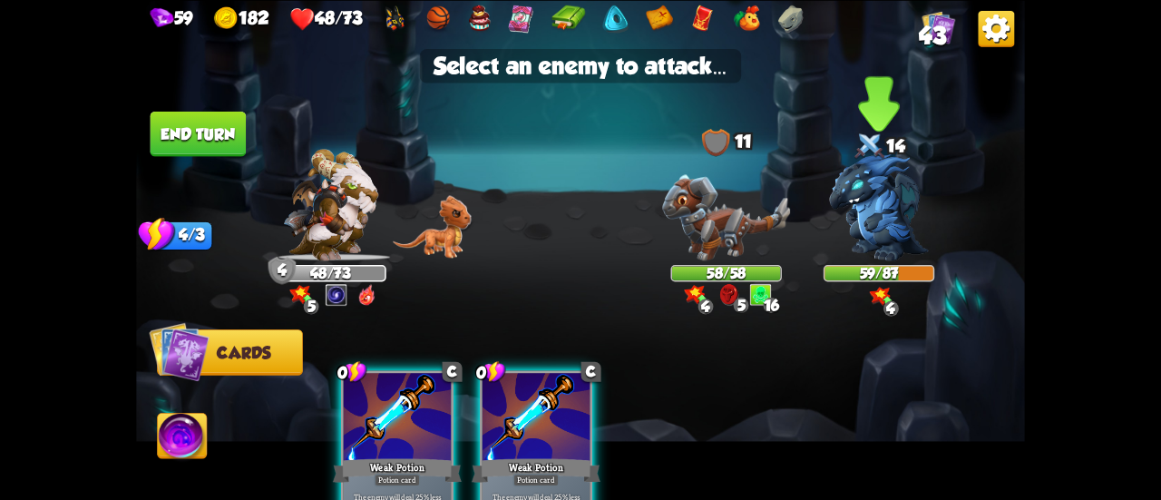
click at [855, 232] on img at bounding box center [879, 206] width 100 height 107
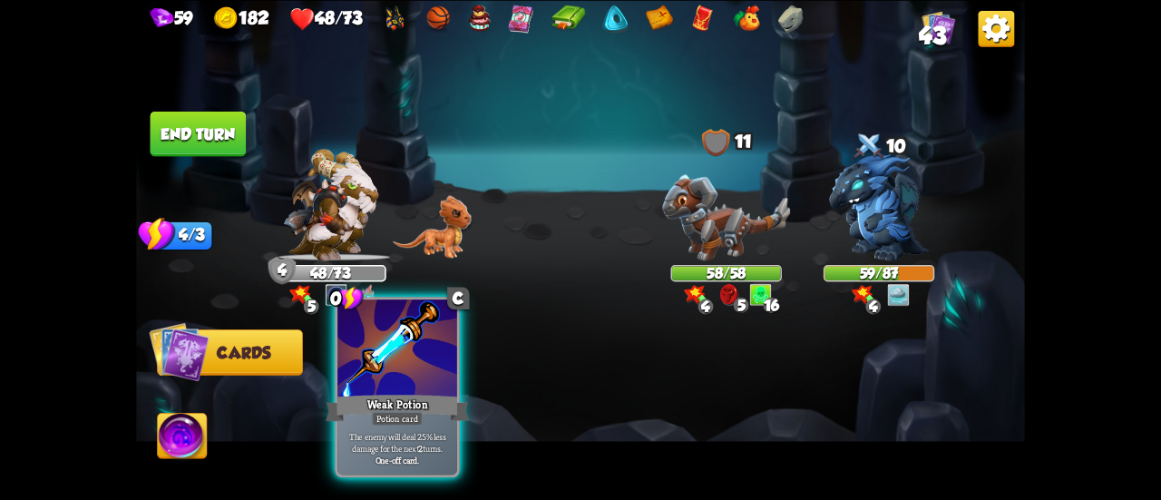
click at [389, 393] on div "Weak Potion" at bounding box center [397, 408] width 143 height 32
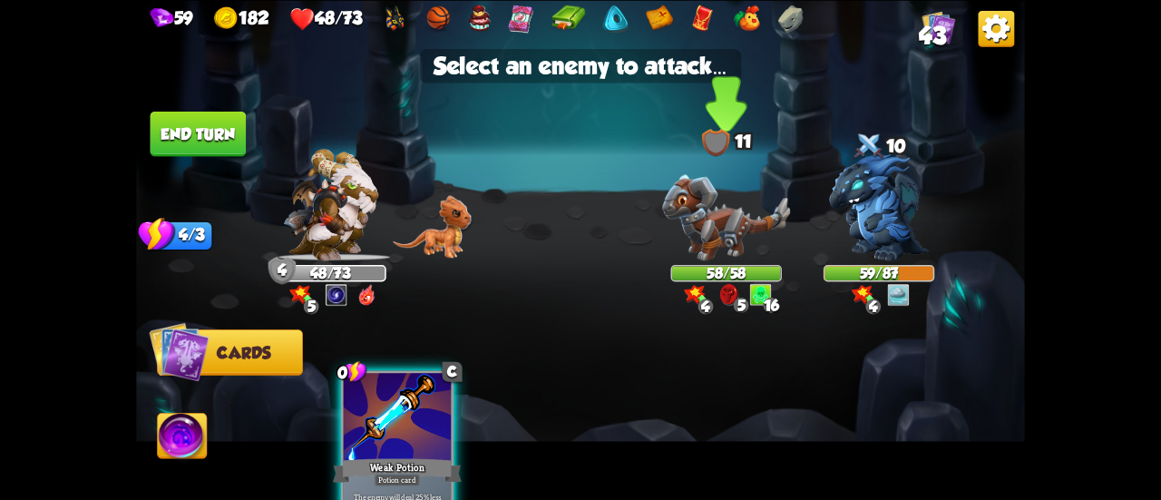
click at [724, 242] on img at bounding box center [726, 217] width 128 height 86
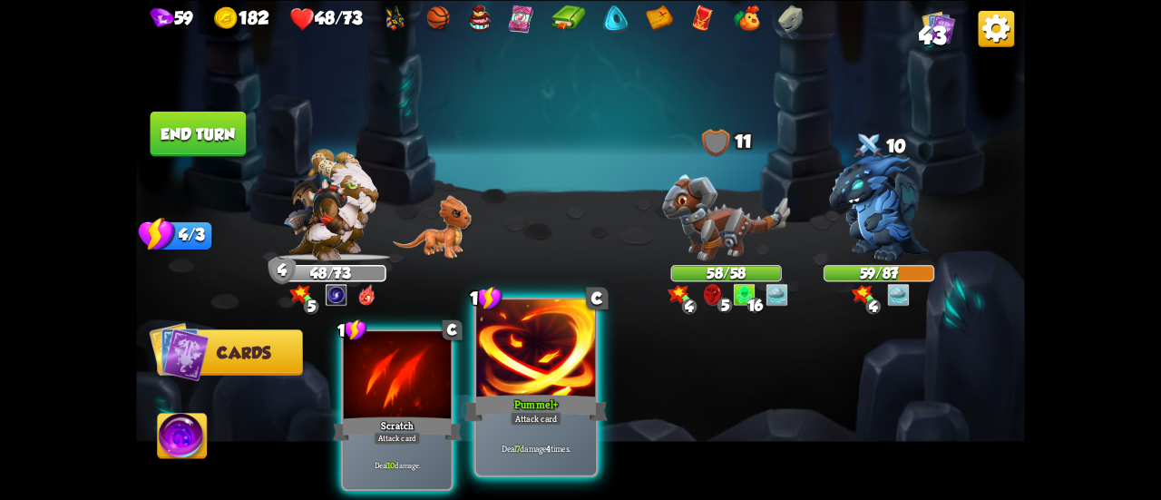
click at [506, 379] on div at bounding box center [536, 349] width 120 height 101
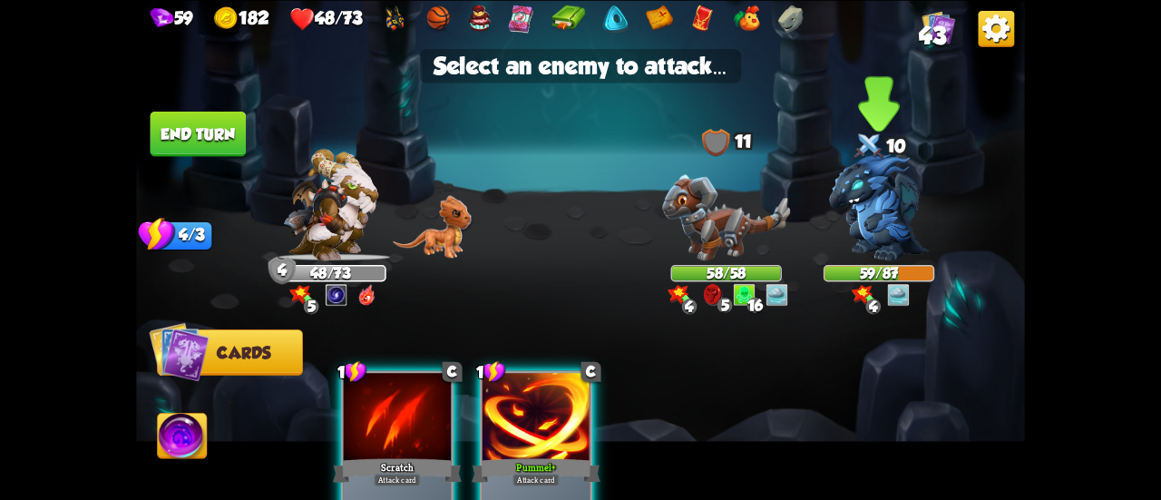
click at [876, 234] on img at bounding box center [879, 206] width 100 height 107
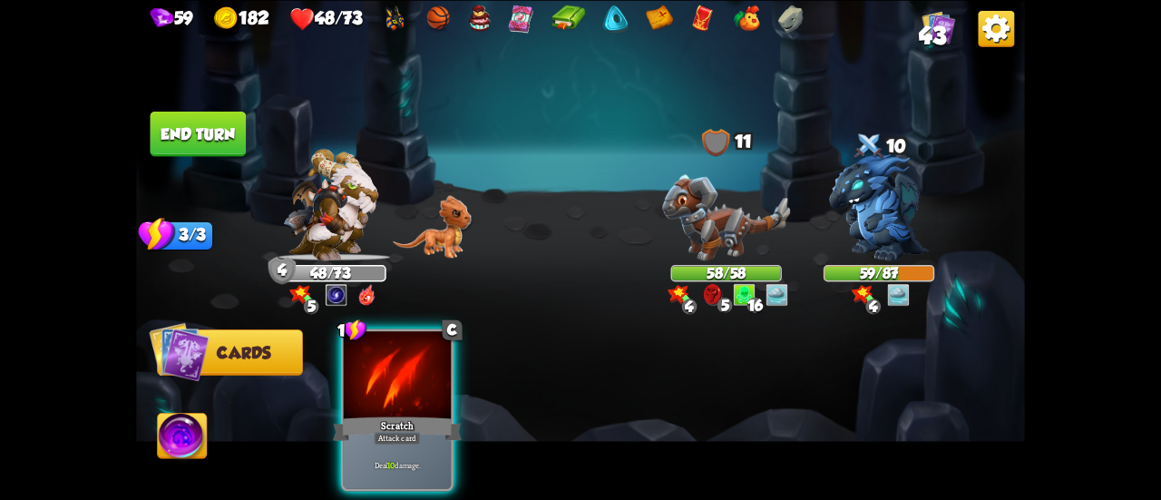
drag, startPoint x: 399, startPoint y: 393, endPoint x: 462, endPoint y: 369, distance: 66.9
click at [407, 387] on div "1 C Scratch Attack card Deal 10 damage." at bounding box center [397, 409] width 112 height 162
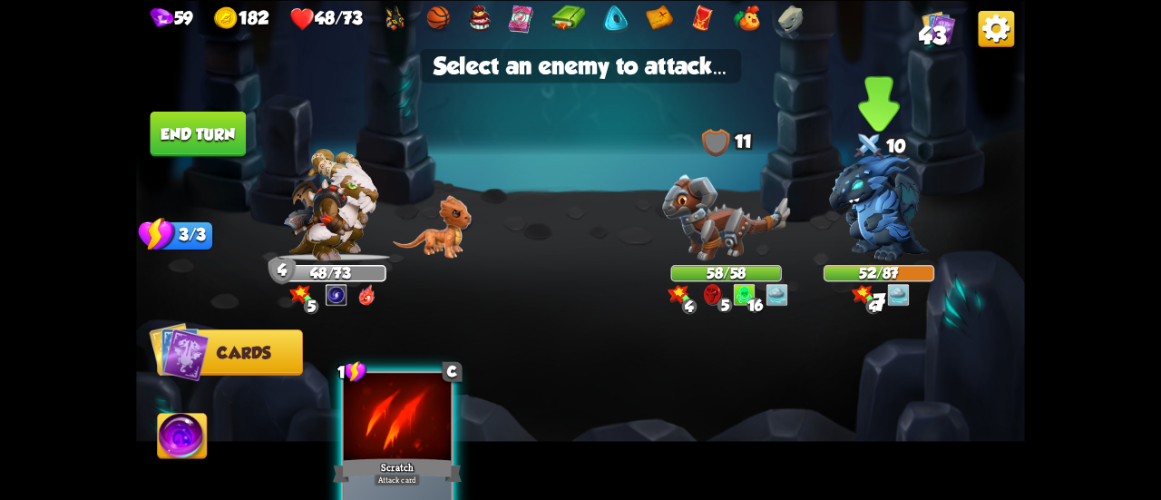
click at [853, 237] on img at bounding box center [879, 206] width 100 height 107
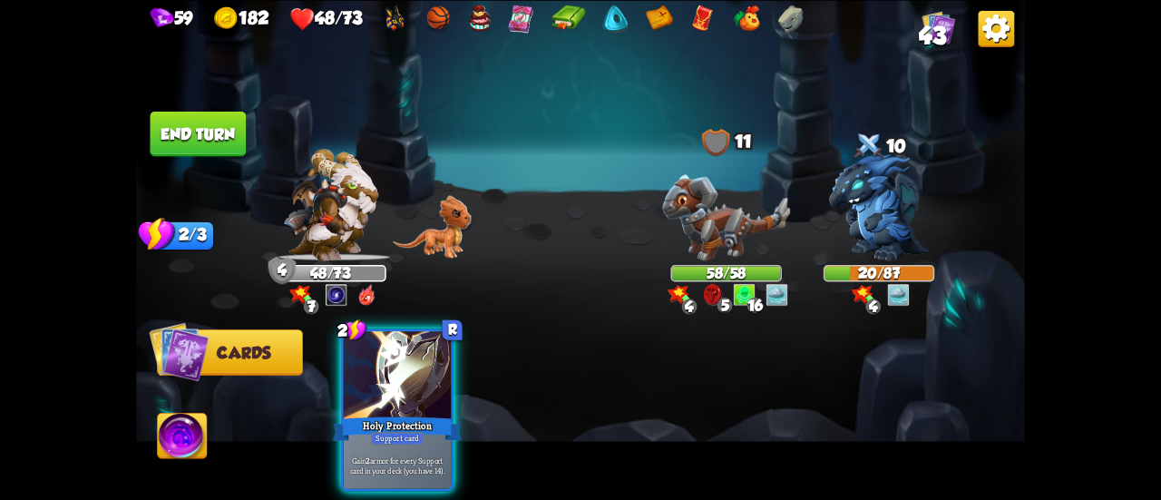
click at [383, 414] on div "Holy Protection" at bounding box center [397, 428] width 129 height 29
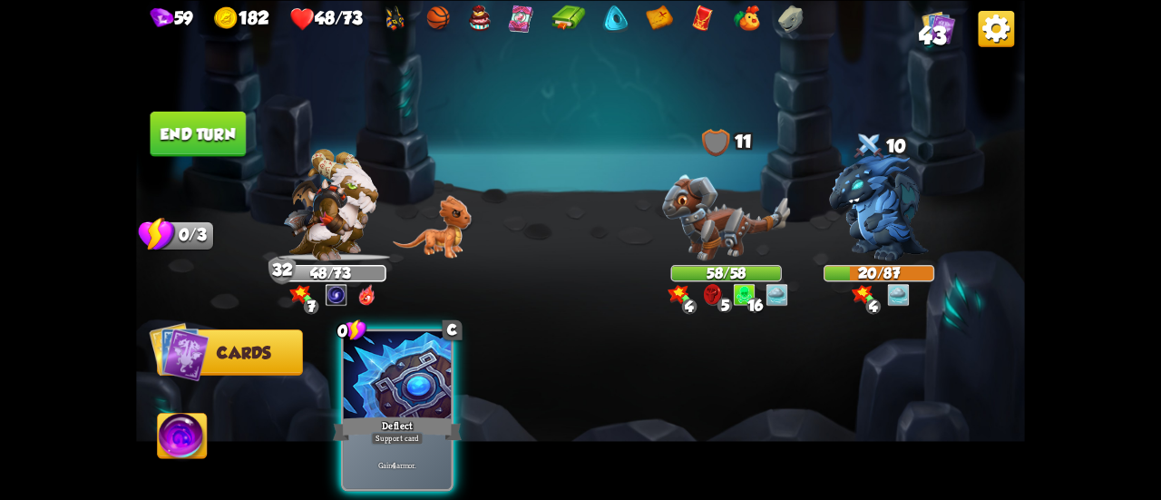
click at [375, 310] on div "0 C Deflect Support card Gain 4 armor." at bounding box center [669, 389] width 711 height 222
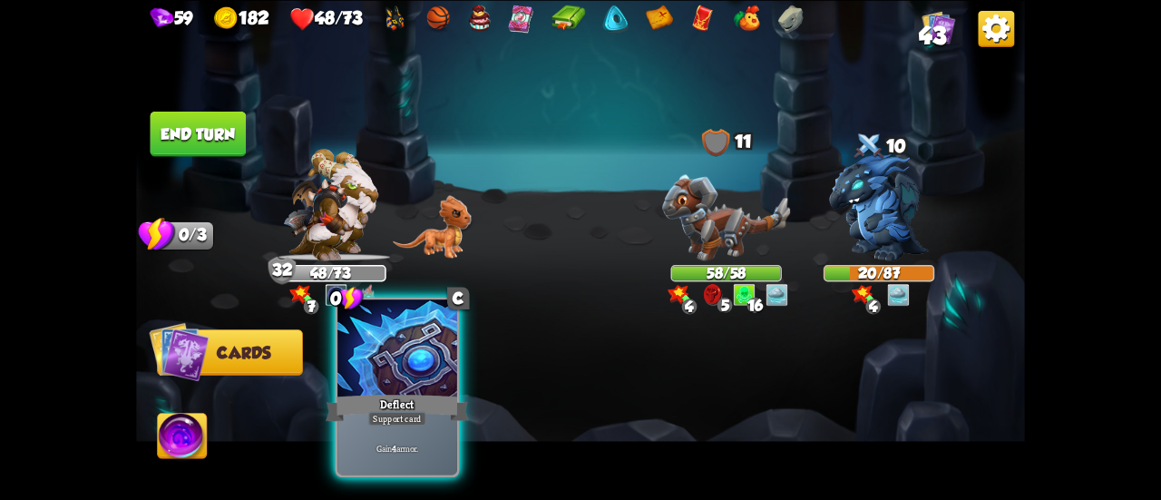
click at [390, 346] on div at bounding box center [397, 349] width 120 height 101
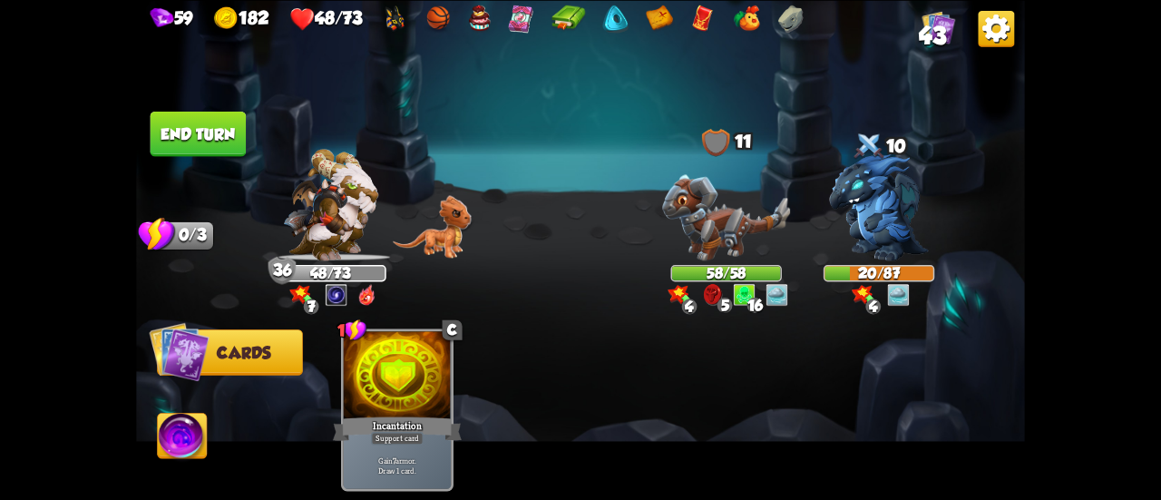
click at [189, 140] on button "End turn" at bounding box center [199, 133] width 96 height 45
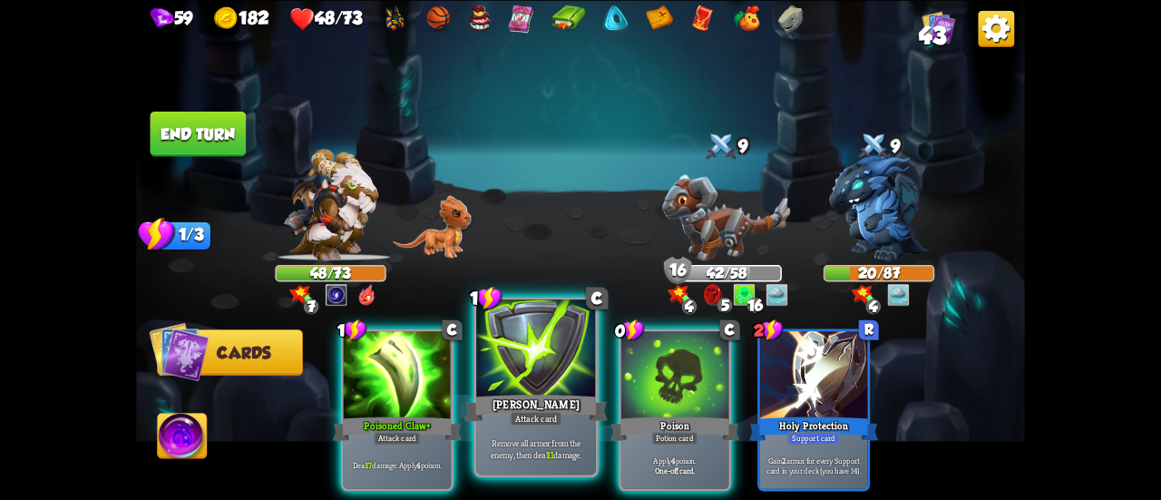
click at [543, 386] on div at bounding box center [536, 349] width 120 height 101
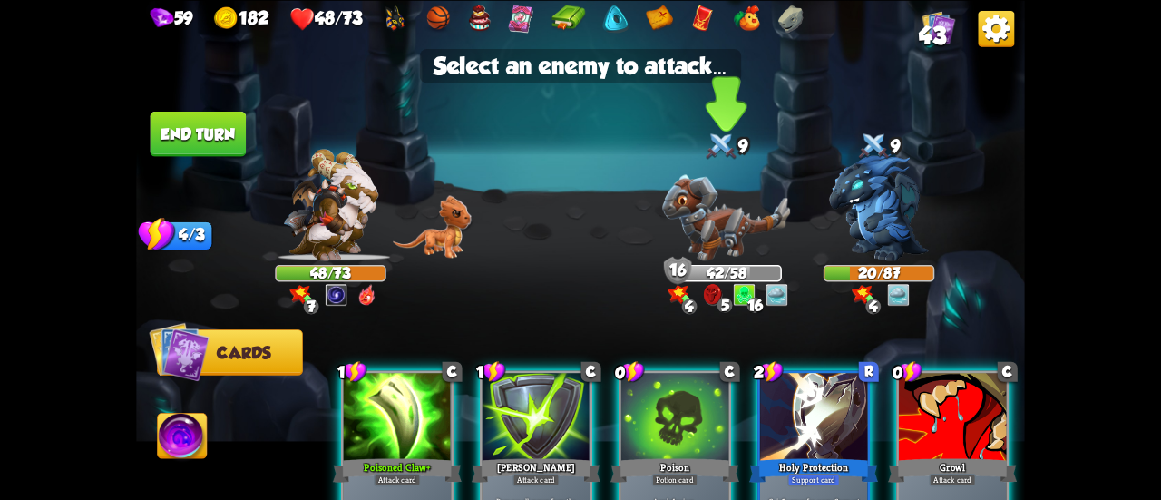
click at [711, 246] on img at bounding box center [726, 217] width 128 height 86
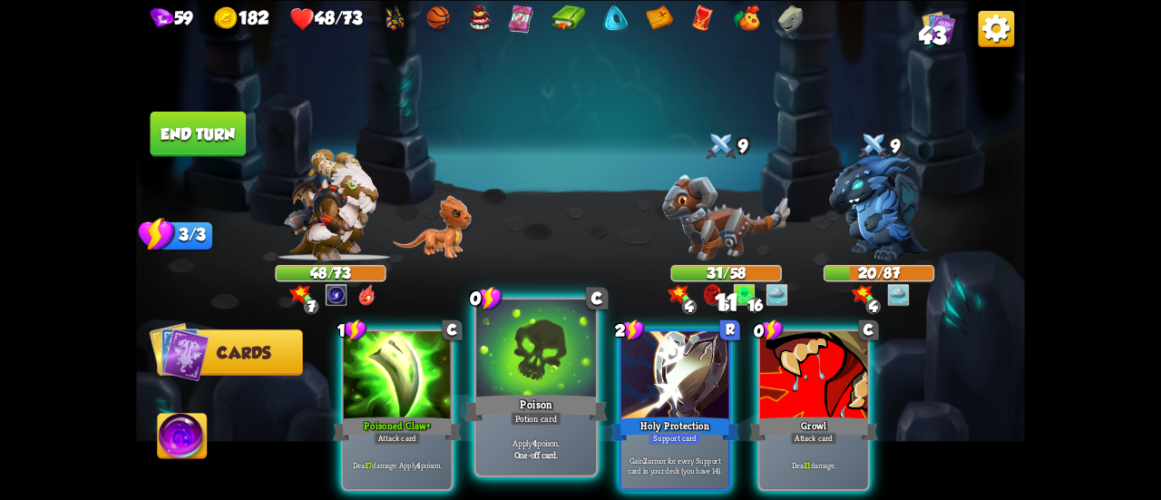
click at [544, 395] on div "Poison" at bounding box center [535, 408] width 143 height 32
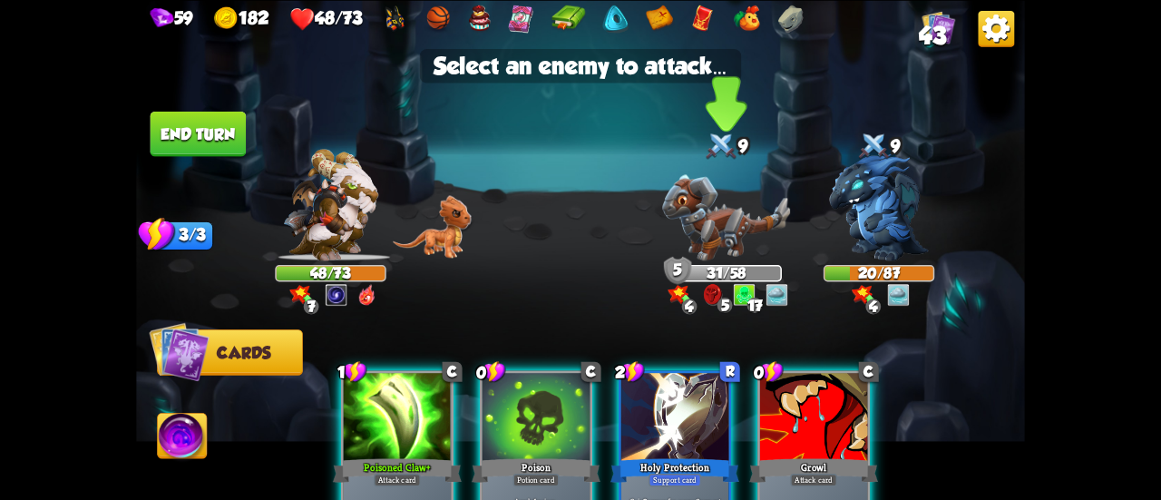
click at [706, 248] on img at bounding box center [726, 217] width 128 height 86
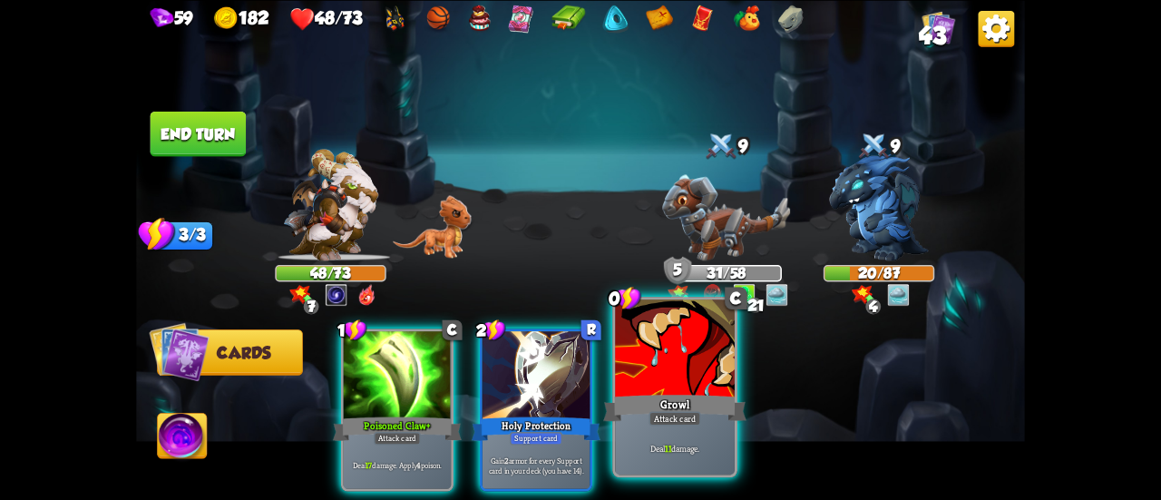
click at [679, 364] on div at bounding box center [675, 349] width 120 height 101
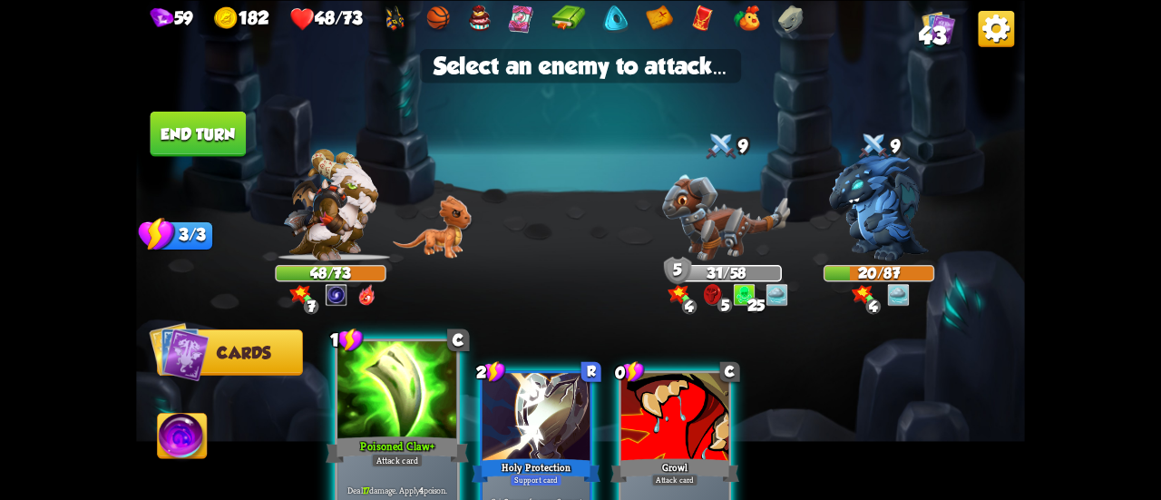
click at [414, 413] on div at bounding box center [397, 391] width 120 height 101
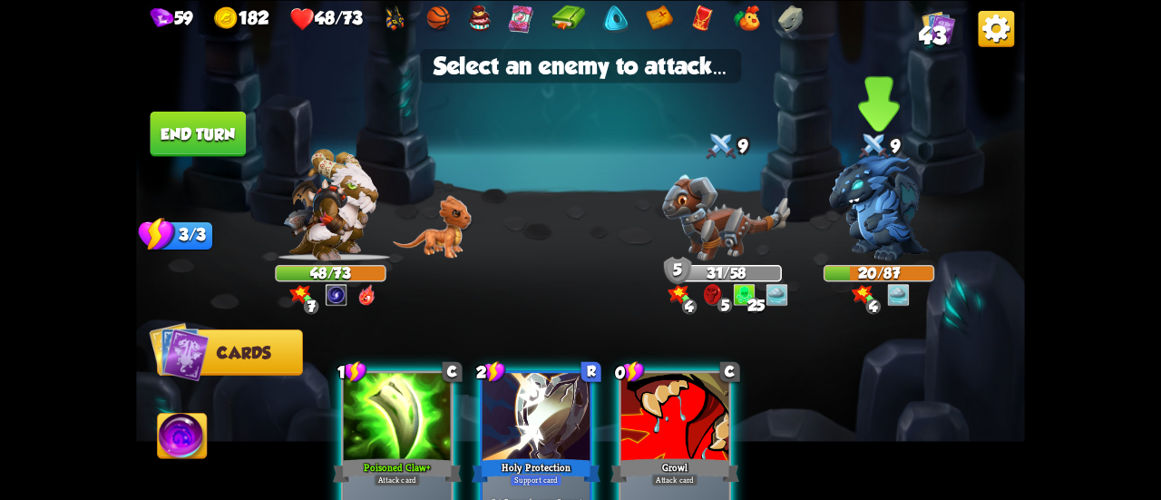
click at [880, 223] on img at bounding box center [879, 206] width 100 height 107
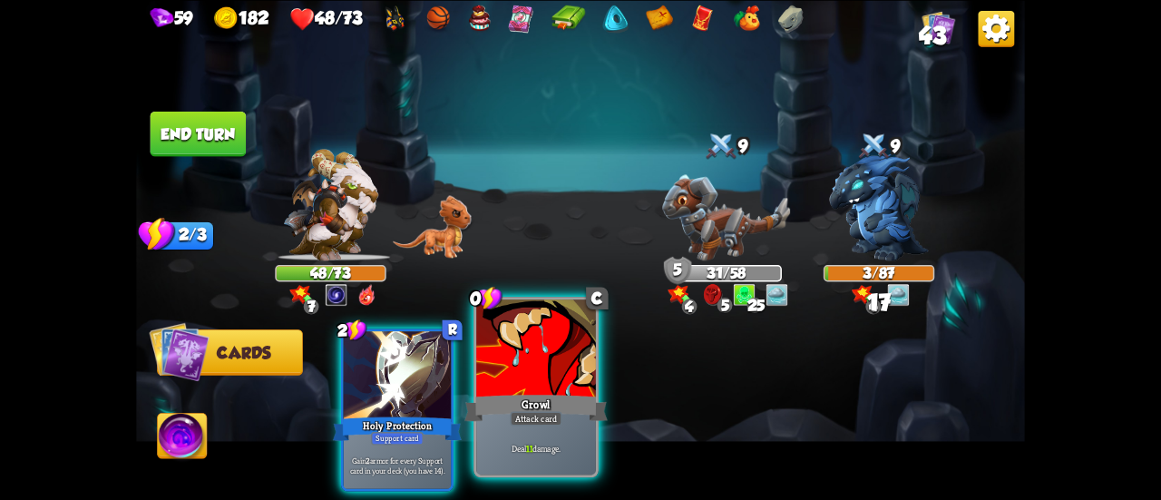
drag, startPoint x: 578, startPoint y: 386, endPoint x: 704, endPoint y: 341, distance: 133.7
click at [580, 385] on div at bounding box center [536, 349] width 120 height 101
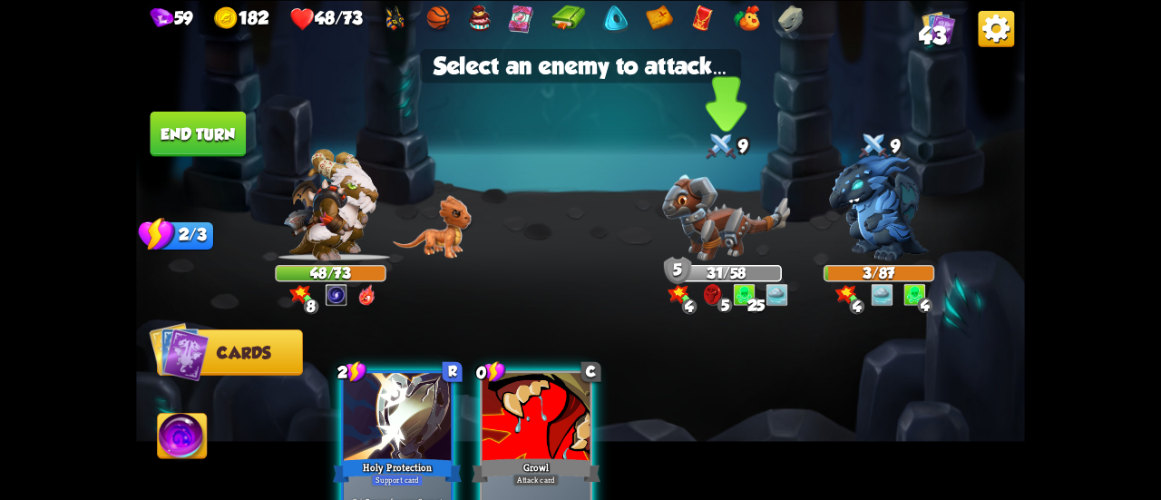
click at [712, 248] on img at bounding box center [726, 217] width 128 height 86
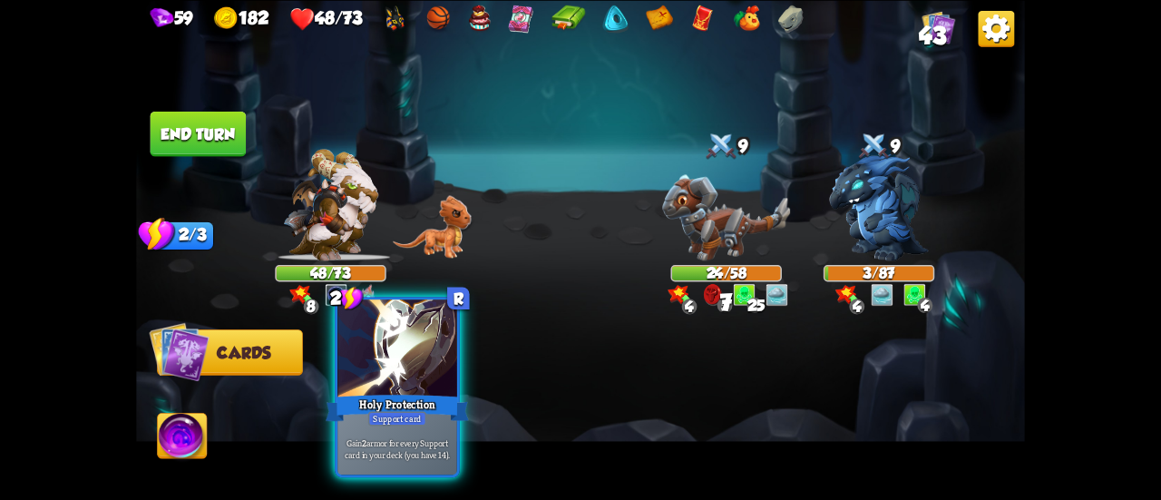
click at [395, 379] on div at bounding box center [397, 349] width 120 height 101
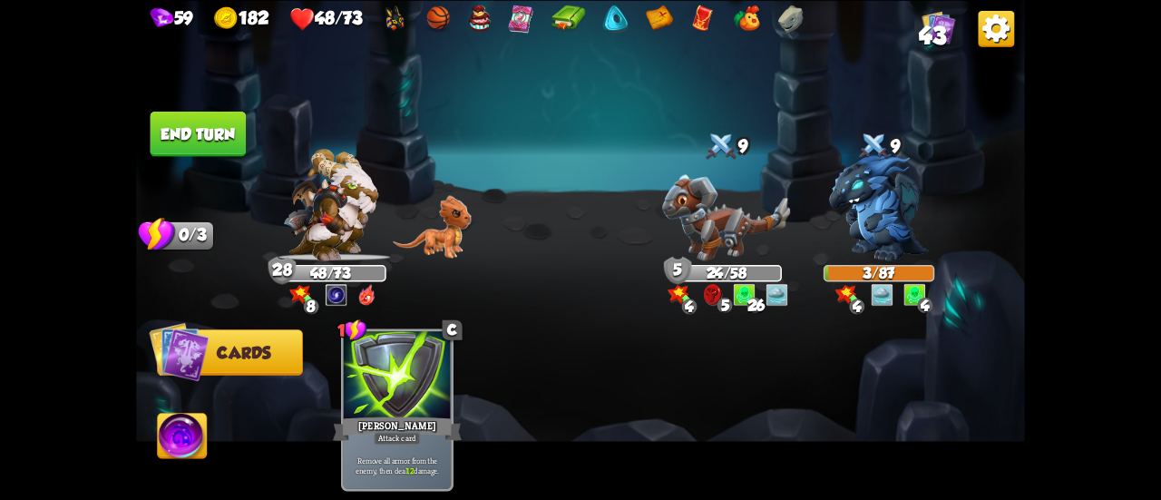
click at [213, 135] on button "End turn" at bounding box center [199, 133] width 96 height 45
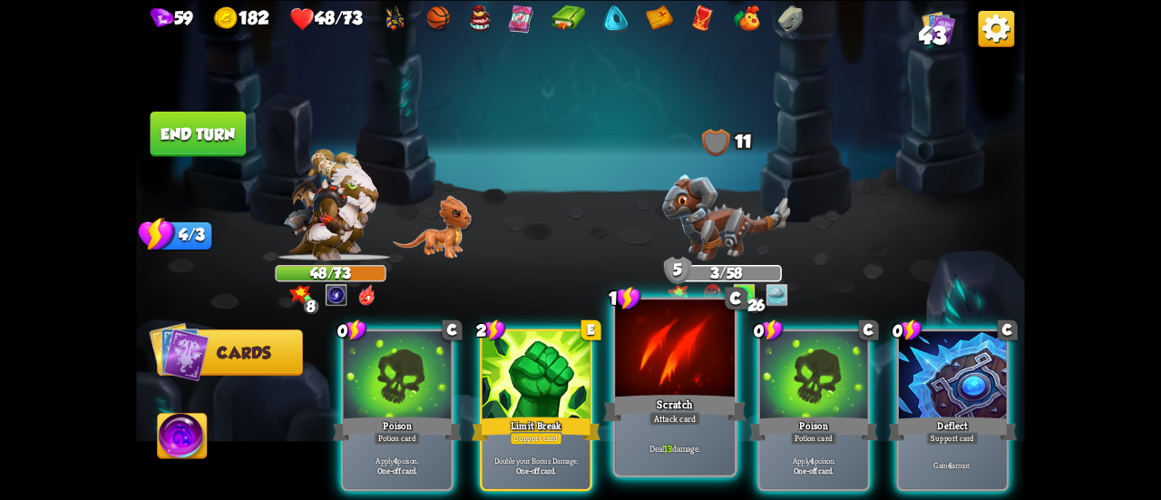
click at [699, 404] on div "Scratch" at bounding box center [674, 408] width 143 height 32
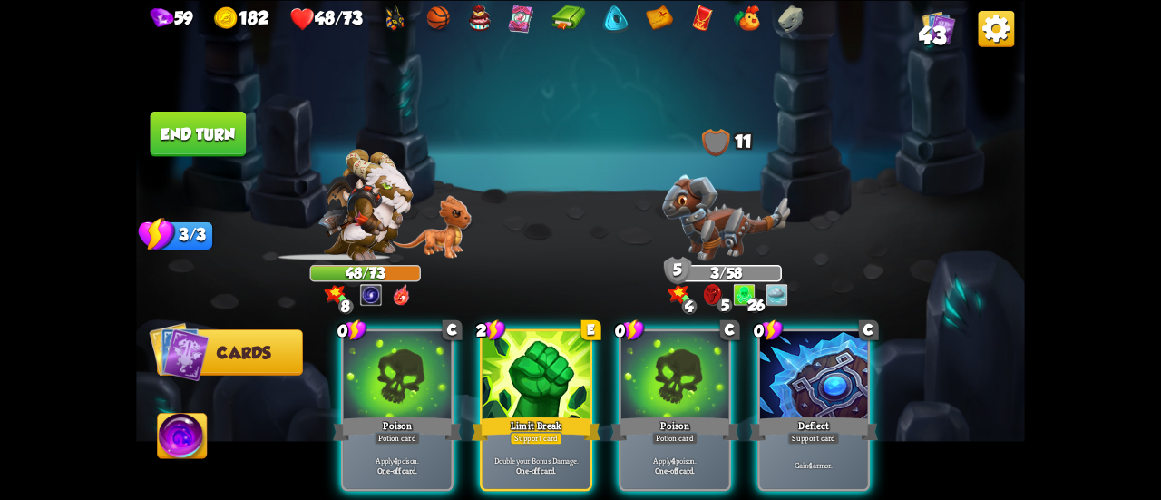
click at [723, 235] on img at bounding box center [726, 217] width 128 height 86
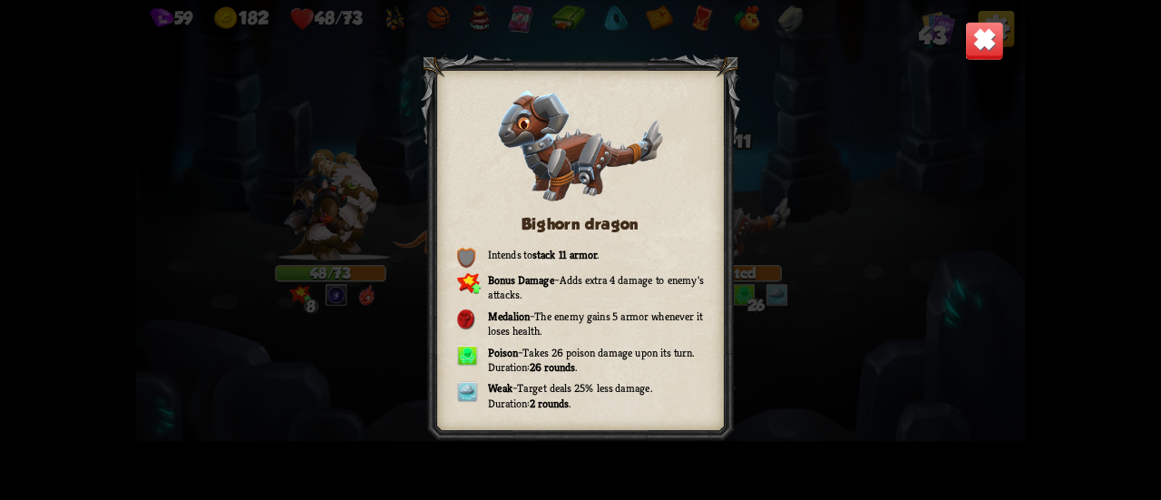
click at [980, 39] on img at bounding box center [984, 40] width 39 height 39
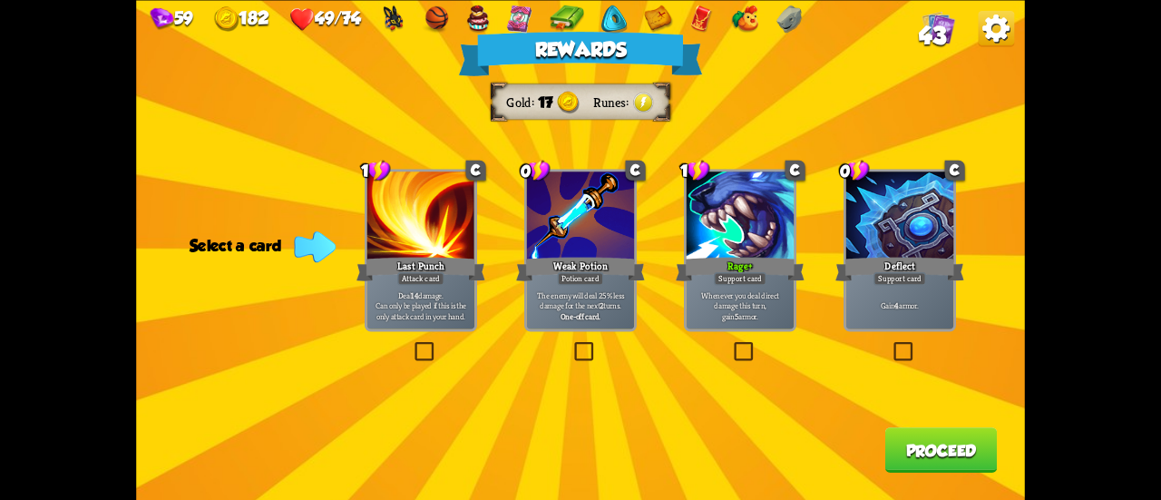
click at [918, 275] on div "Support card" at bounding box center [900, 278] width 53 height 13
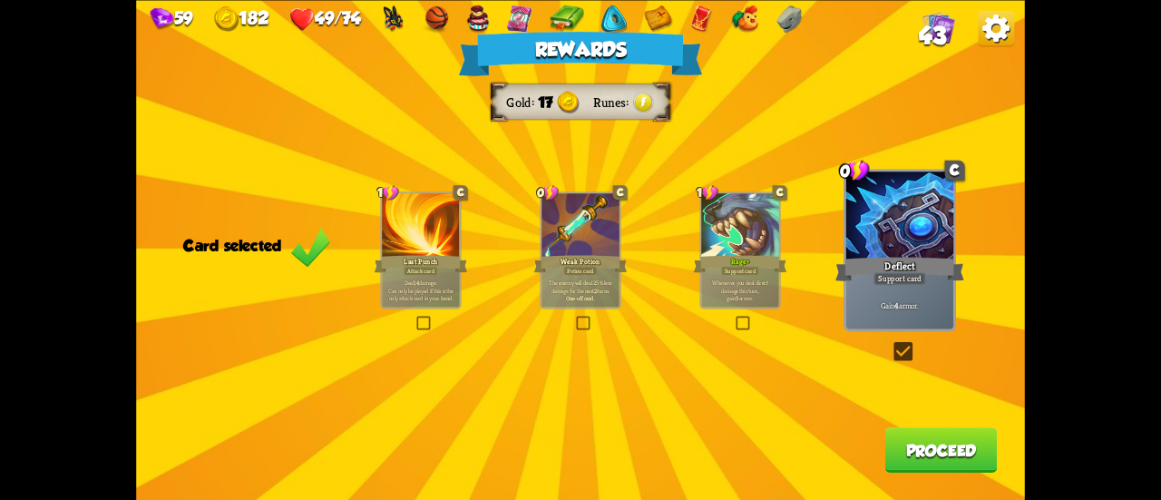
click at [956, 445] on button "Proceed" at bounding box center [941, 449] width 112 height 45
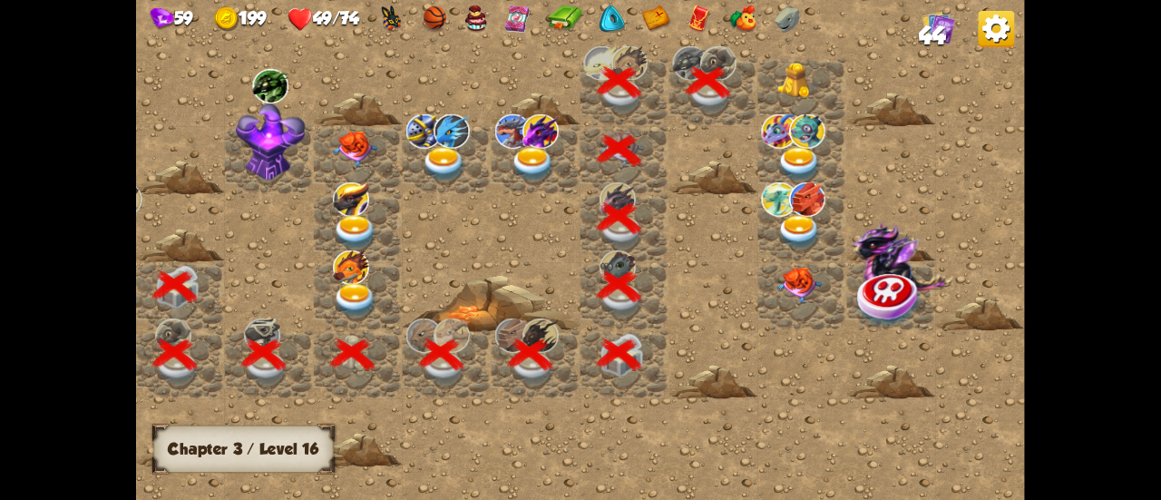
click at [782, 83] on img at bounding box center [799, 81] width 44 height 36
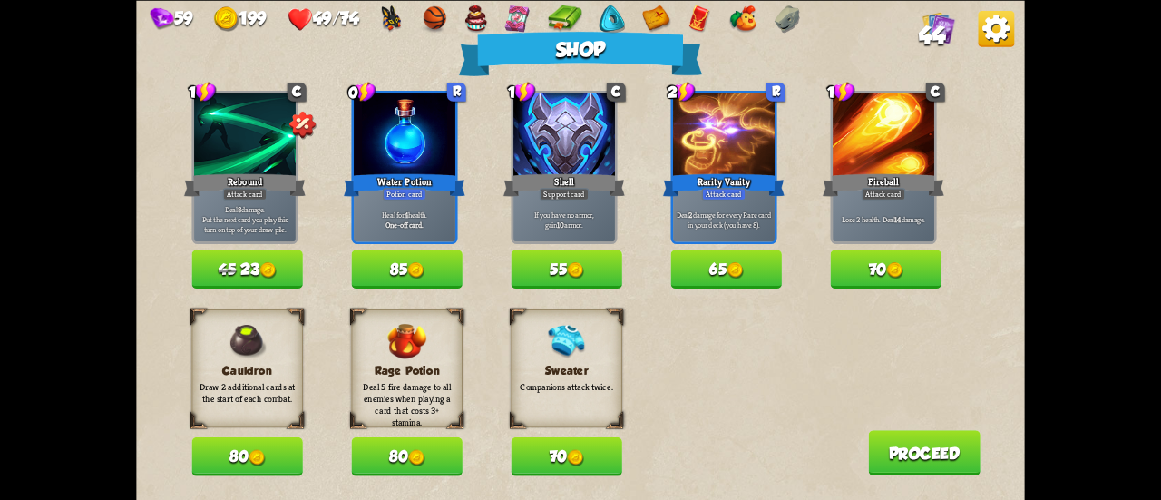
click at [434, 271] on button "85" at bounding box center [406, 268] width 111 height 39
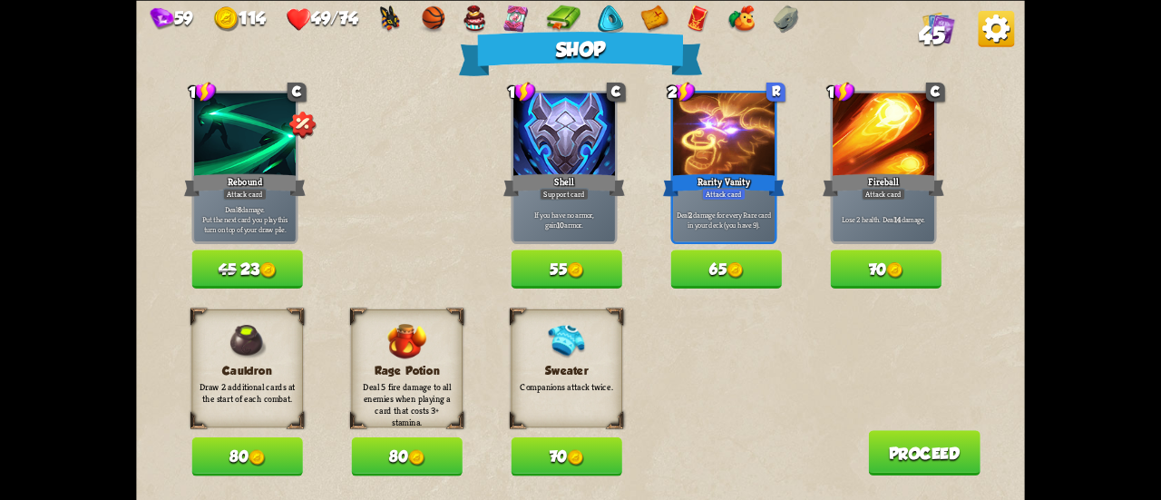
click at [719, 275] on button "65" at bounding box center [725, 268] width 111 height 39
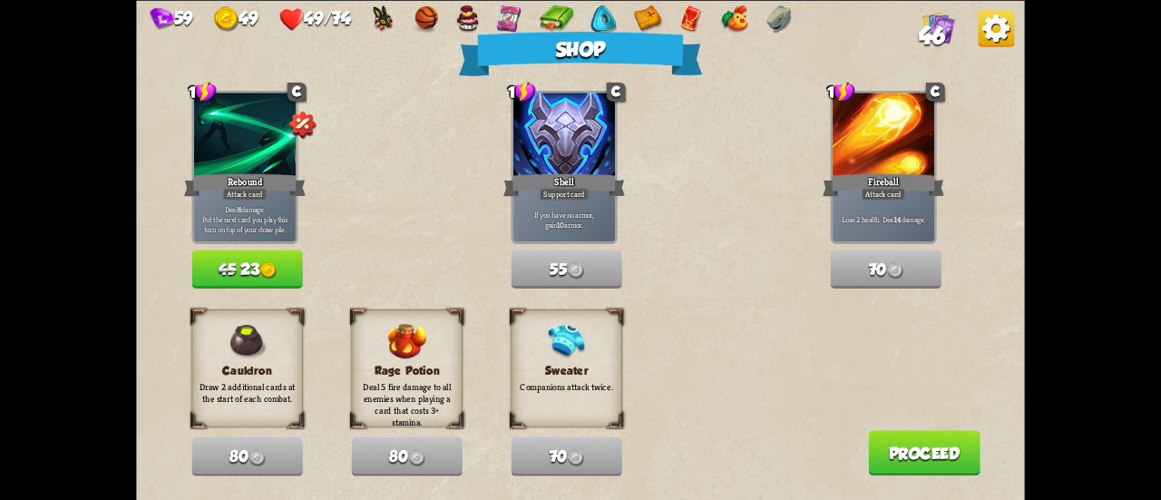
click at [881, 444] on button "Proceed" at bounding box center [924, 452] width 112 height 45
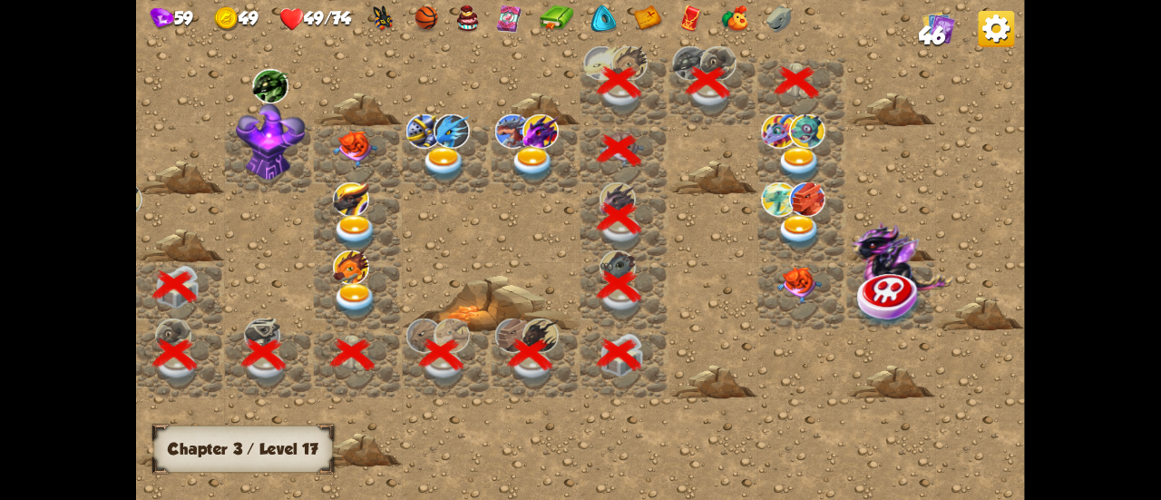
click at [791, 142] on img at bounding box center [807, 131] width 36 height 34
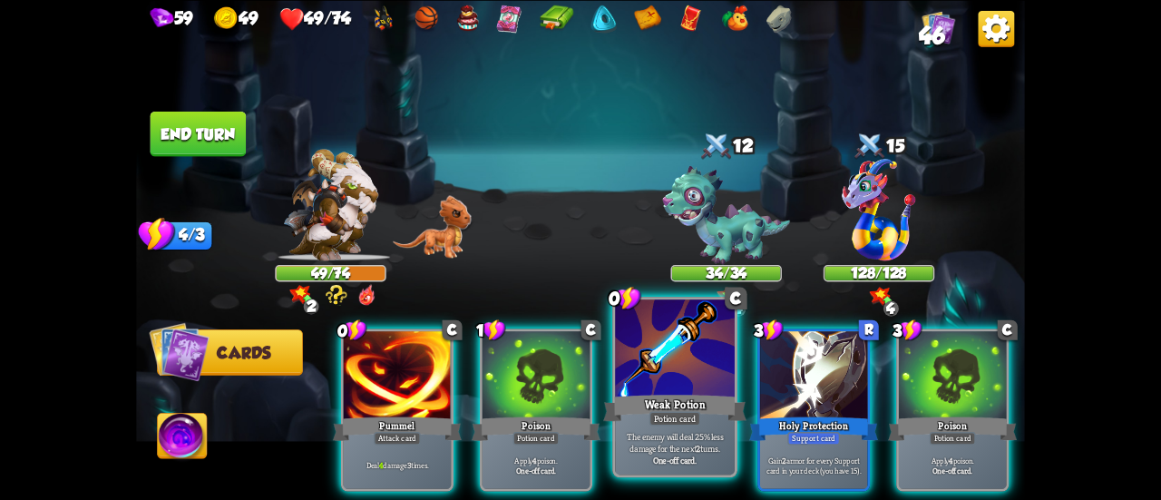
click at [693, 378] on div at bounding box center [675, 349] width 120 height 101
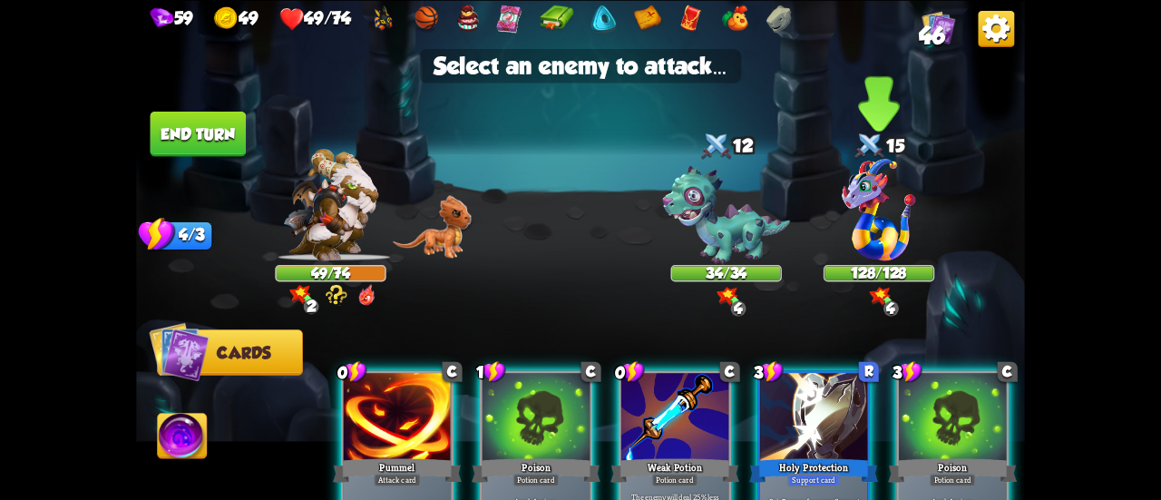
click at [864, 242] on img at bounding box center [878, 209] width 73 height 102
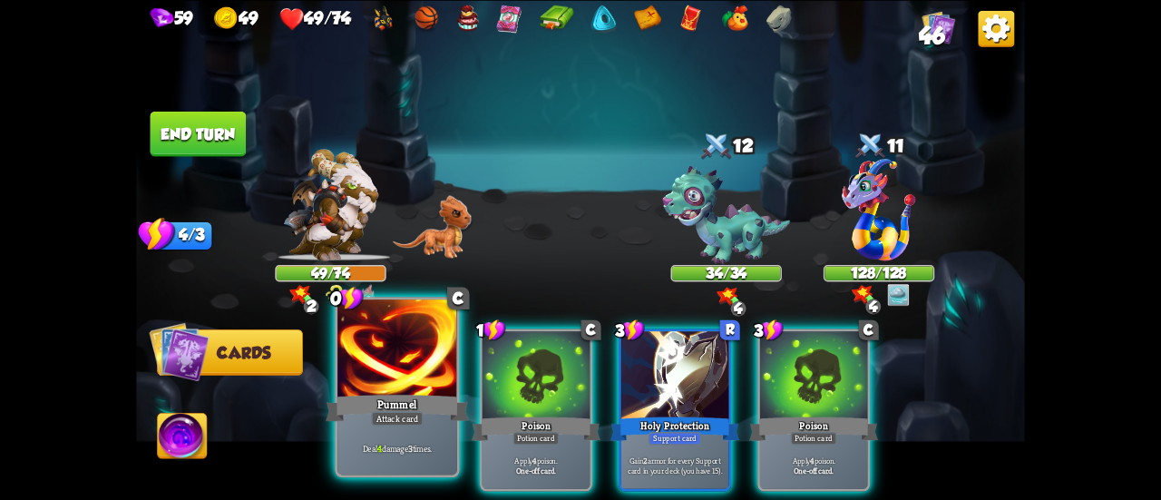
click at [393, 398] on div "Pummel" at bounding box center [397, 408] width 143 height 32
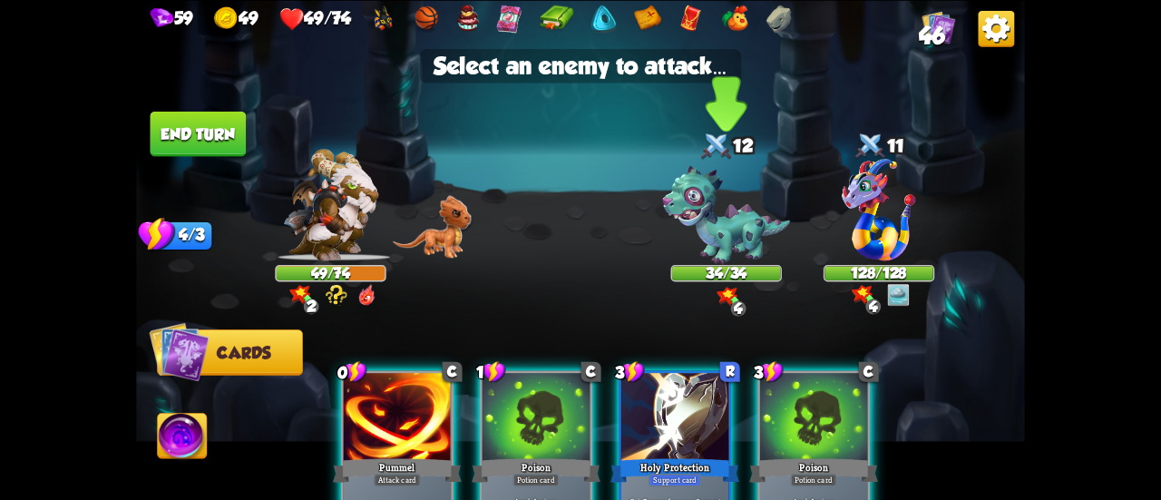
click at [719, 245] on img at bounding box center [726, 215] width 128 height 99
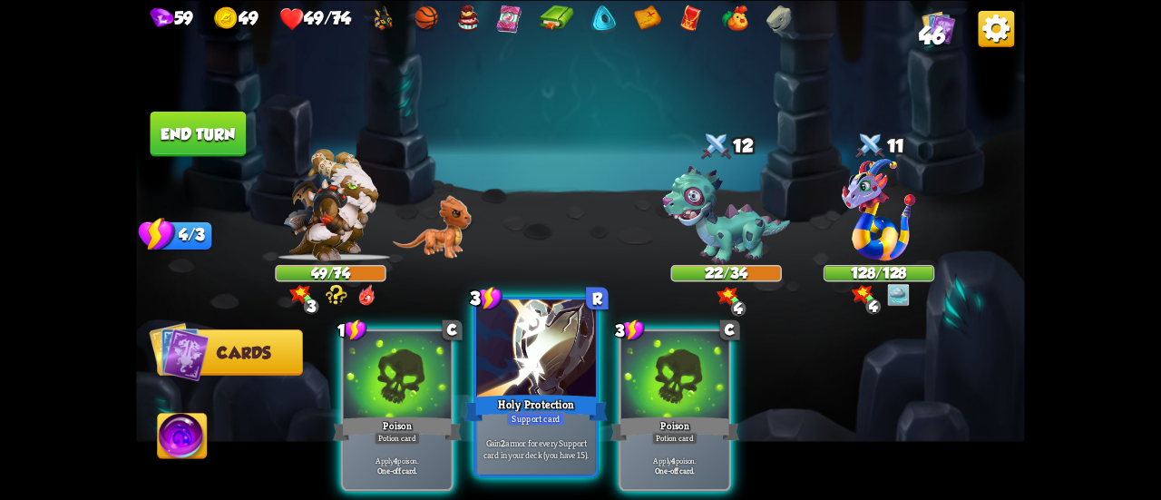
click at [532, 382] on div at bounding box center [536, 349] width 120 height 101
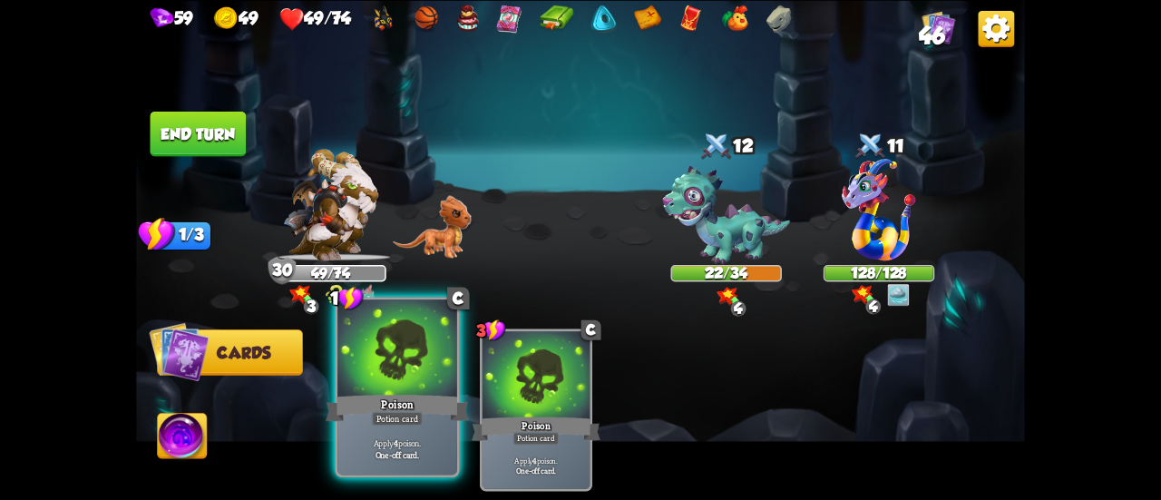
click at [385, 406] on div "Poison" at bounding box center [397, 408] width 143 height 32
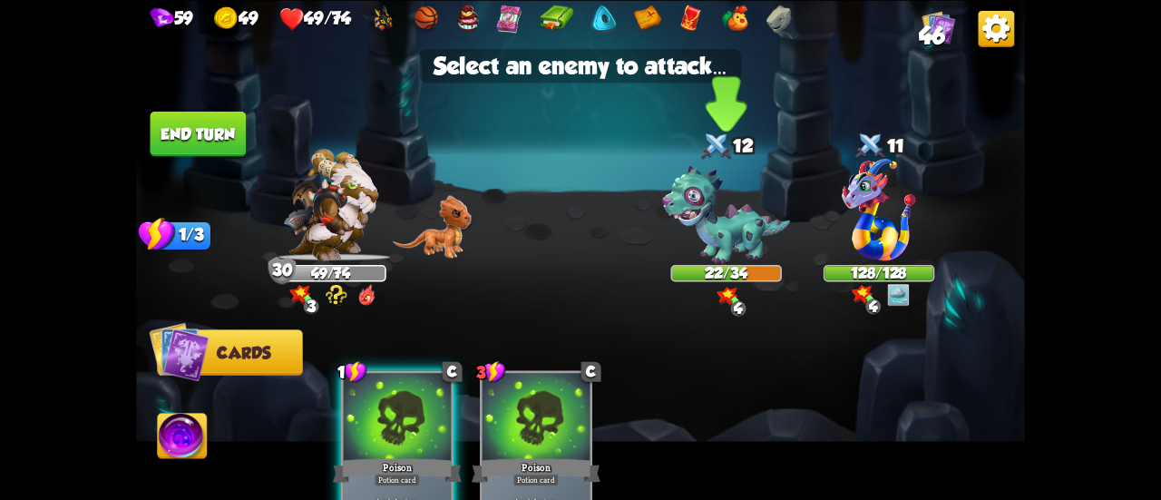
click at [738, 240] on img at bounding box center [726, 215] width 128 height 99
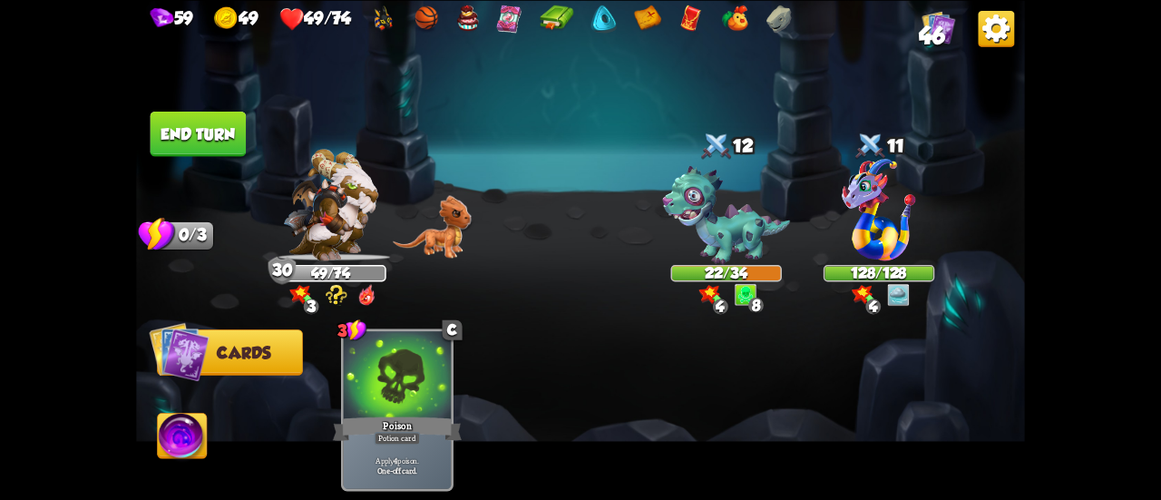
click at [209, 124] on button "End turn" at bounding box center [199, 133] width 96 height 45
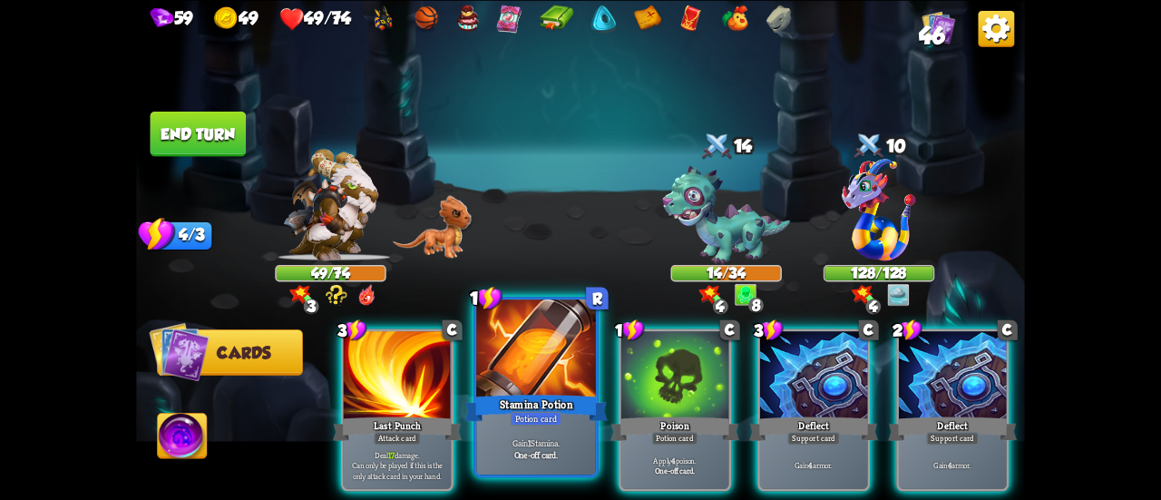
click at [530, 393] on div "Stamina Potion" at bounding box center [535, 408] width 143 height 32
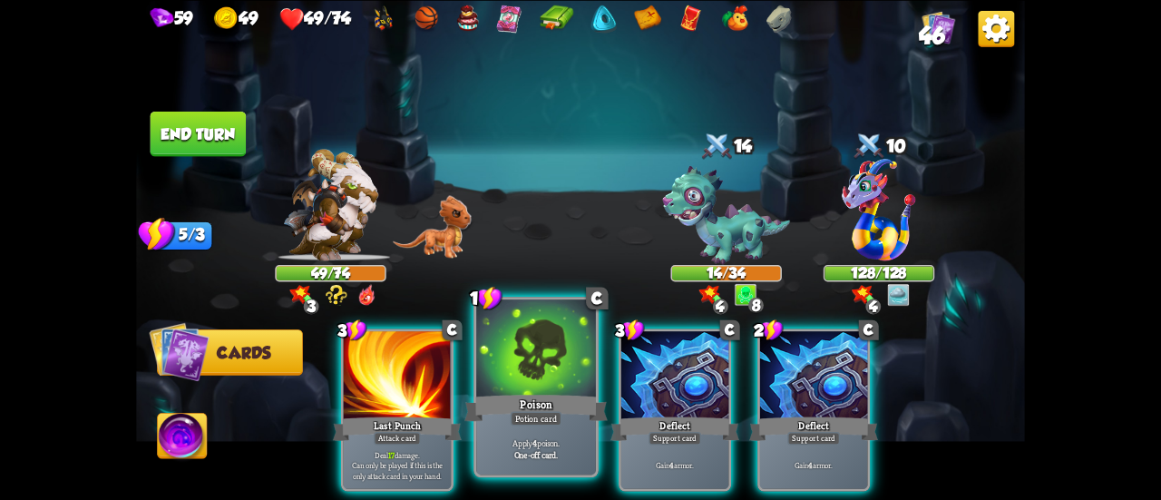
click at [553, 380] on div at bounding box center [536, 349] width 120 height 101
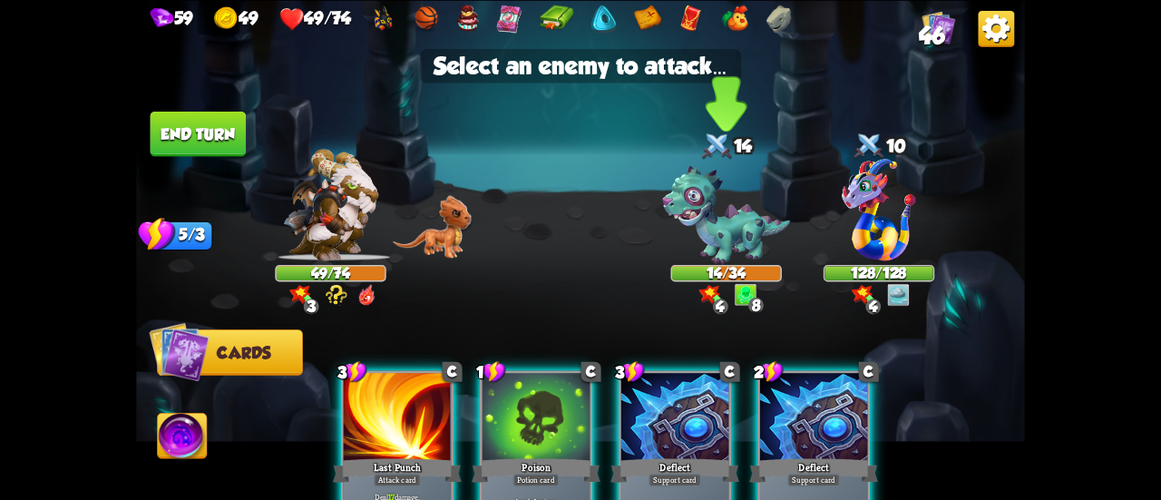
drag, startPoint x: 740, startPoint y: 233, endPoint x: 728, endPoint y: 258, distance: 27.2
click at [741, 233] on img at bounding box center [726, 215] width 128 height 99
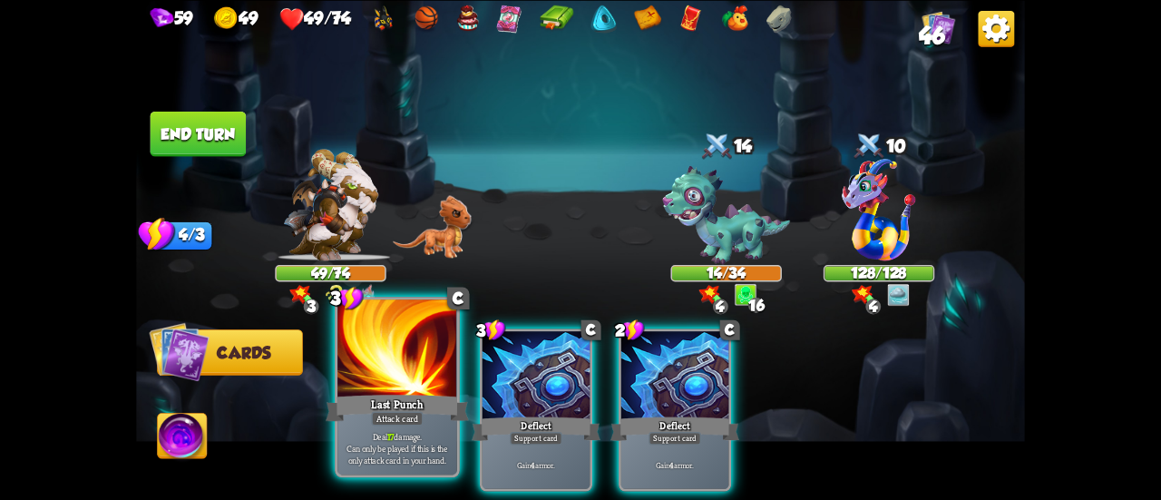
click at [417, 400] on div "Last Punch" at bounding box center [397, 408] width 143 height 32
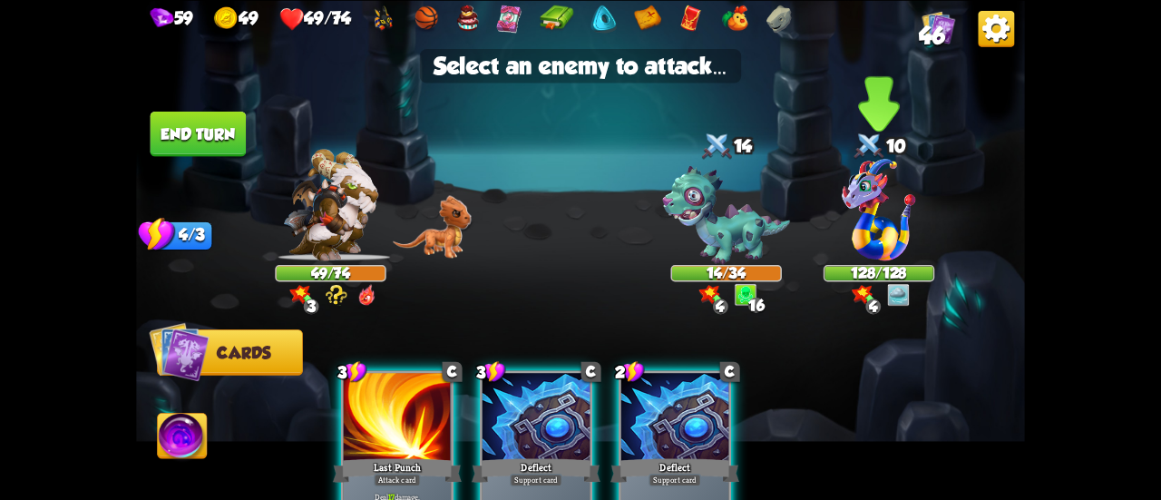
click at [878, 221] on img at bounding box center [878, 209] width 73 height 102
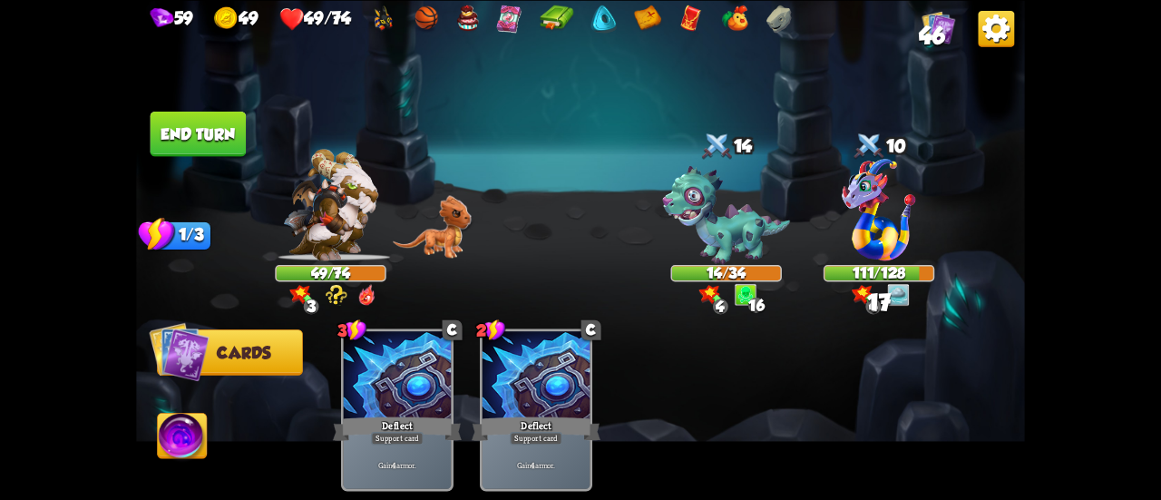
click at [218, 145] on button "End turn" at bounding box center [199, 133] width 96 height 45
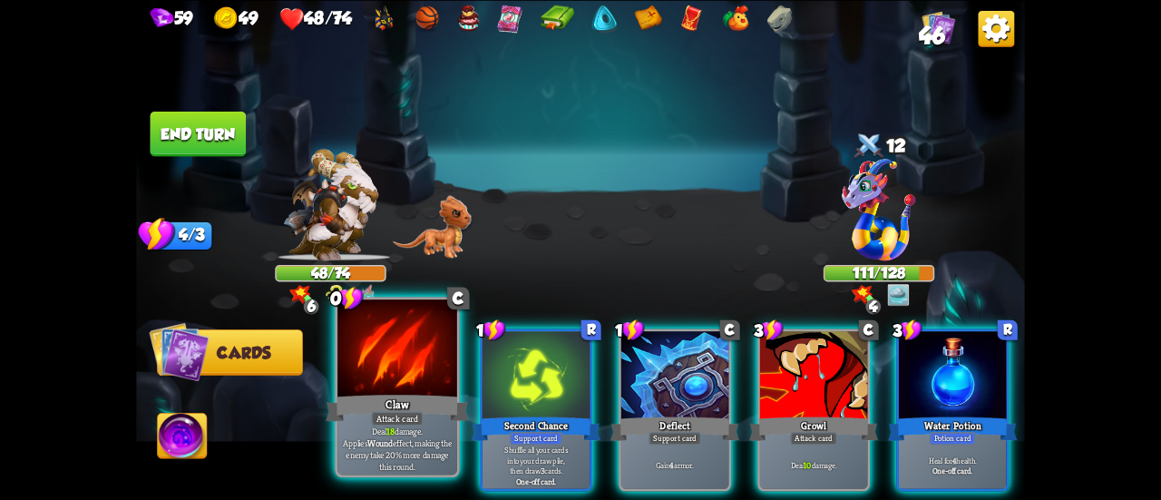
click at [386, 436] on b "18" at bounding box center [389, 431] width 7 height 12
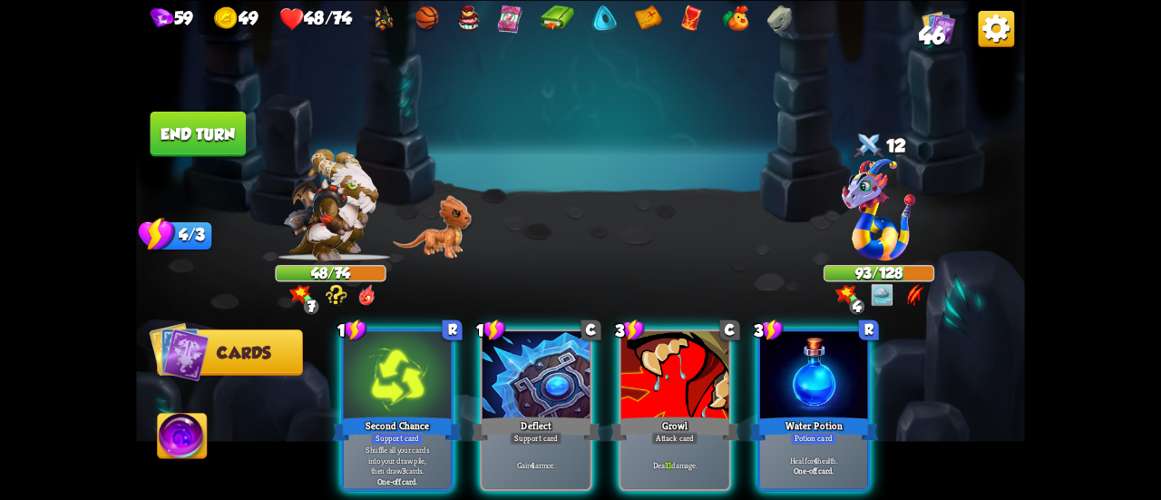
click at [809, 414] on div "Water Potion" at bounding box center [813, 428] width 129 height 29
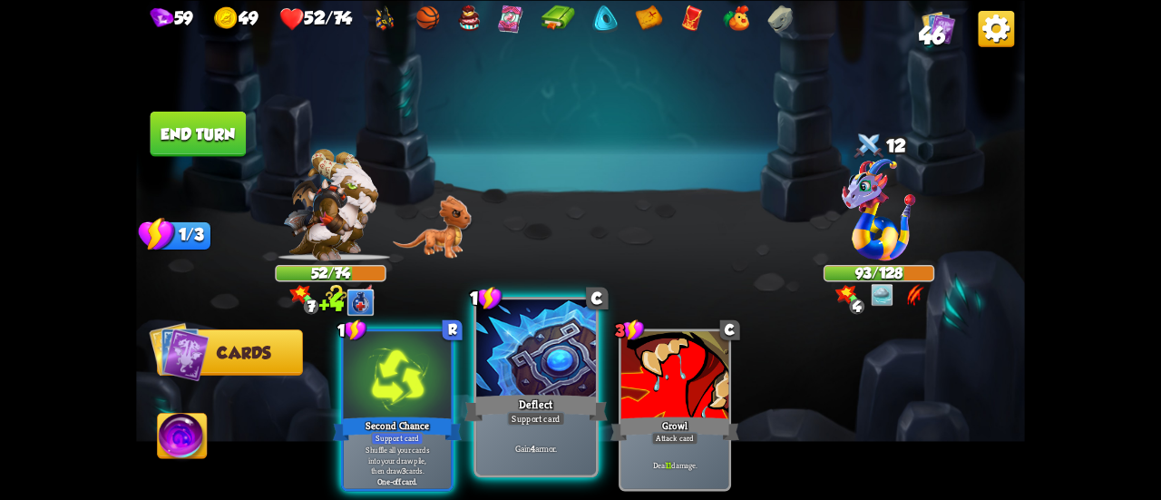
click at [526, 417] on div "Support card" at bounding box center [536, 418] width 58 height 15
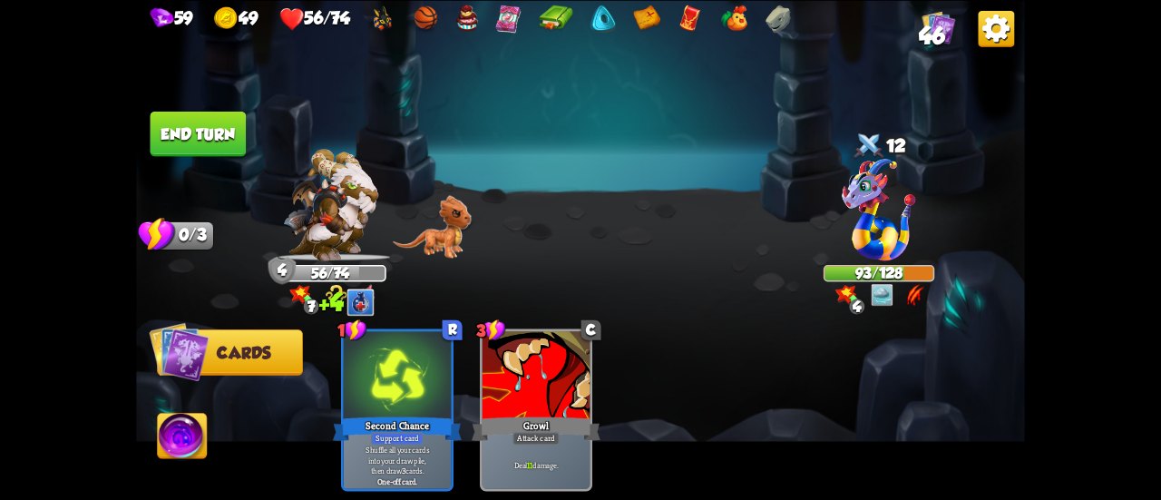
click at [226, 141] on button "End turn" at bounding box center [199, 133] width 96 height 45
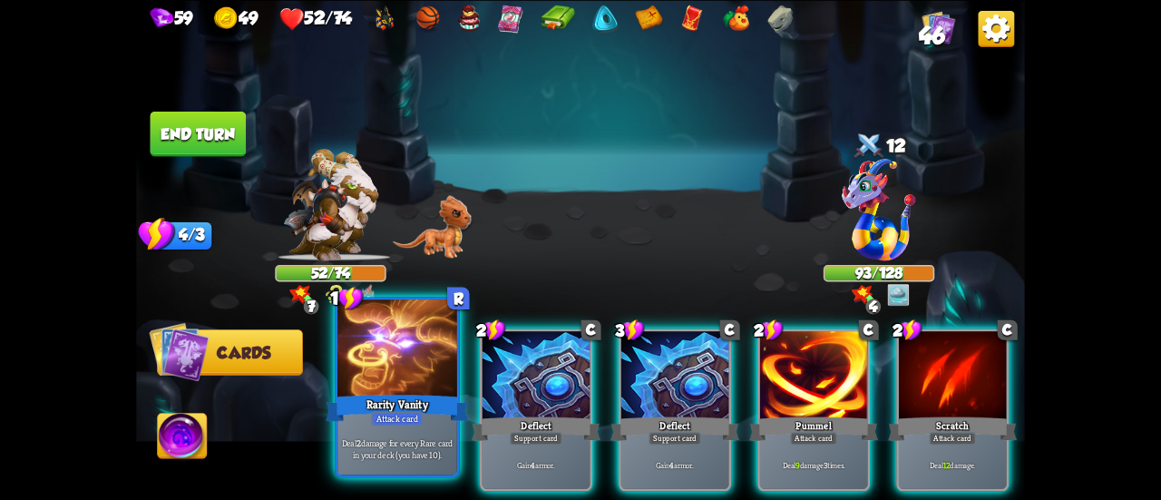
click at [347, 428] on div "Deal 2 damage for every Rare card in your deck (you have 10)." at bounding box center [397, 448] width 120 height 52
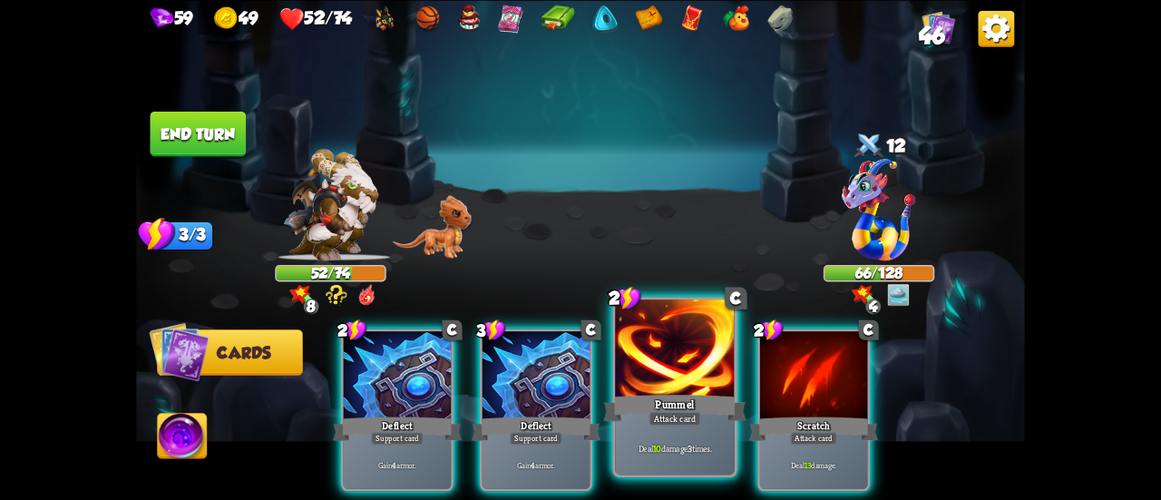
click at [664, 405] on div "Pummel" at bounding box center [674, 408] width 143 height 32
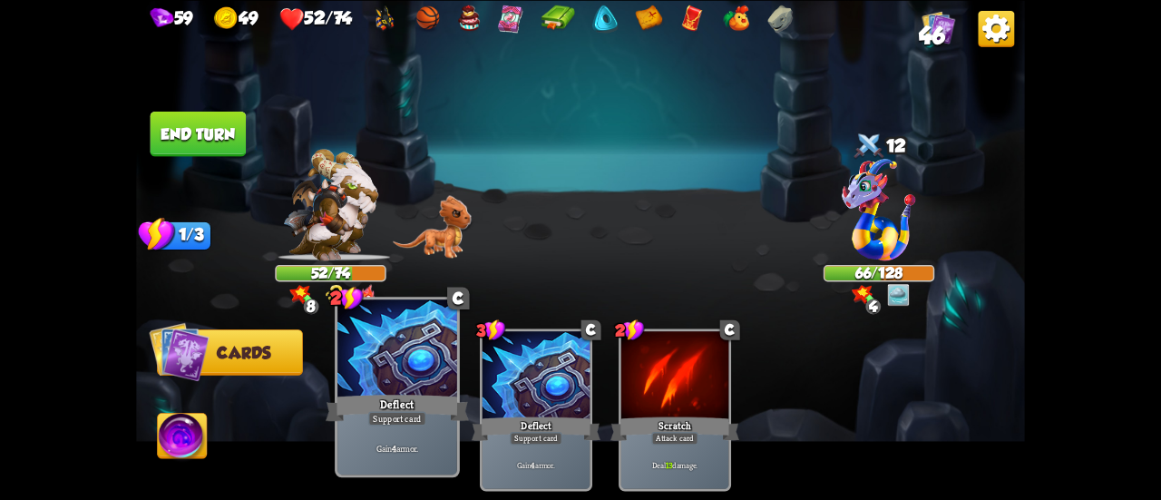
click at [342, 416] on div "Deflect" at bounding box center [397, 408] width 143 height 32
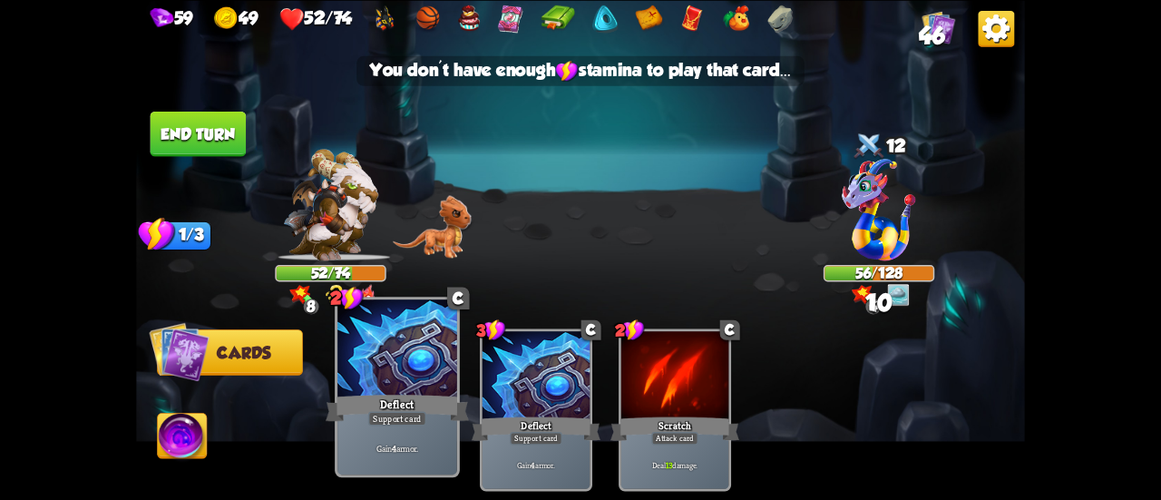
click at [373, 405] on div "Deflect" at bounding box center [397, 408] width 143 height 32
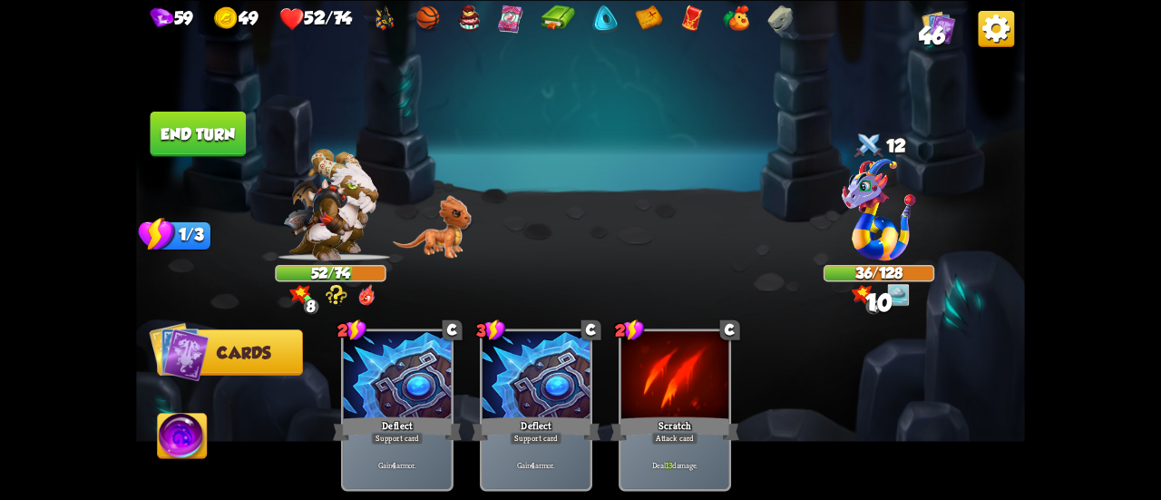
click at [208, 136] on button "End turn" at bounding box center [199, 133] width 96 height 45
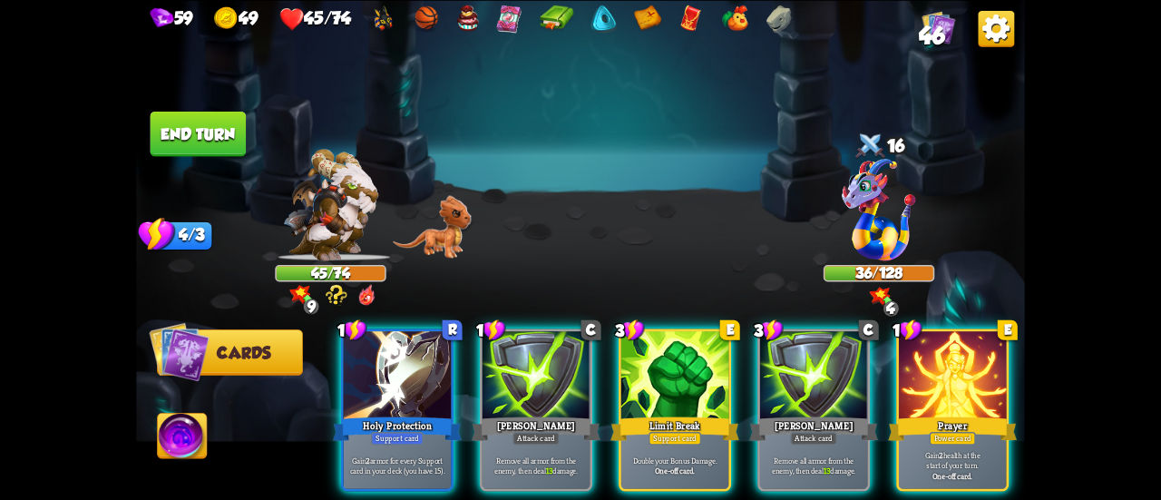
click at [959, 414] on div "Prayer" at bounding box center [952, 428] width 129 height 29
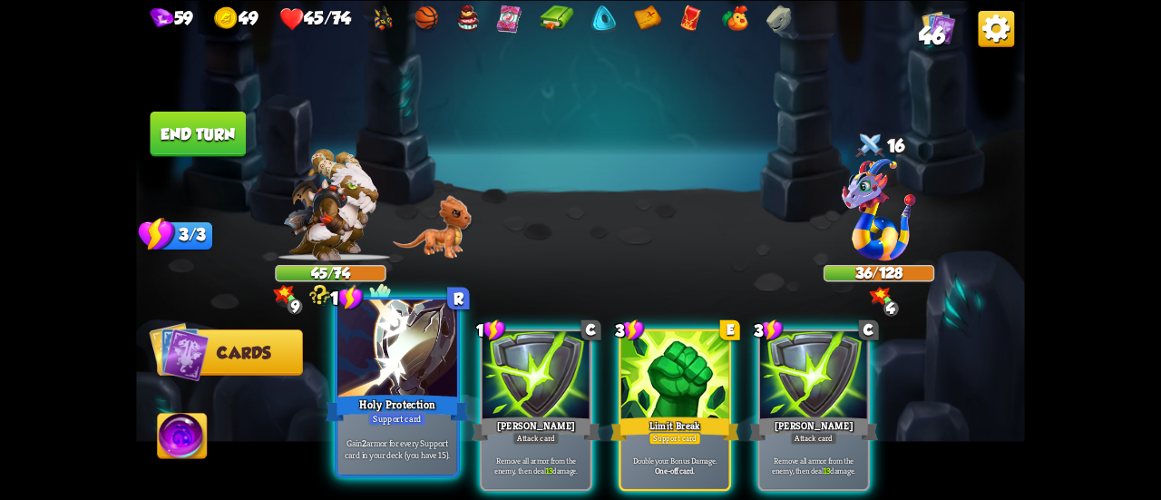
click at [356, 423] on div "Holy Protection" at bounding box center [397, 408] width 143 height 32
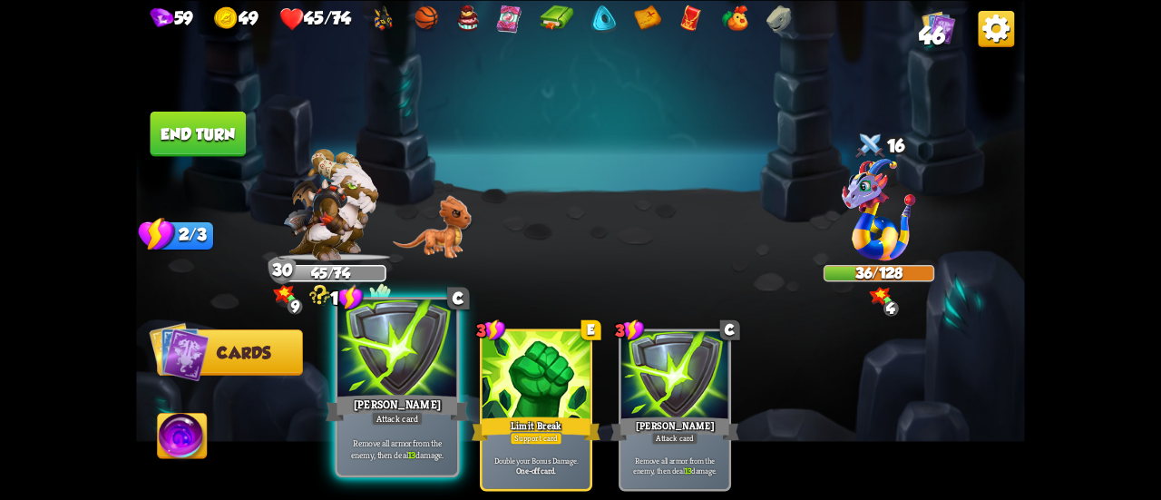
click at [381, 409] on div "[PERSON_NAME]" at bounding box center [397, 408] width 143 height 32
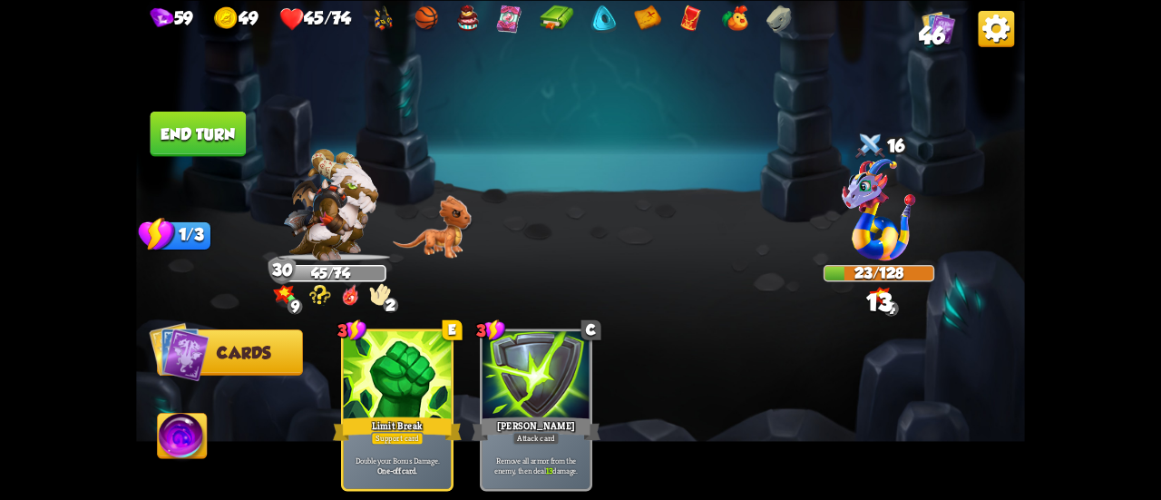
click at [215, 138] on button "End turn" at bounding box center [199, 133] width 96 height 45
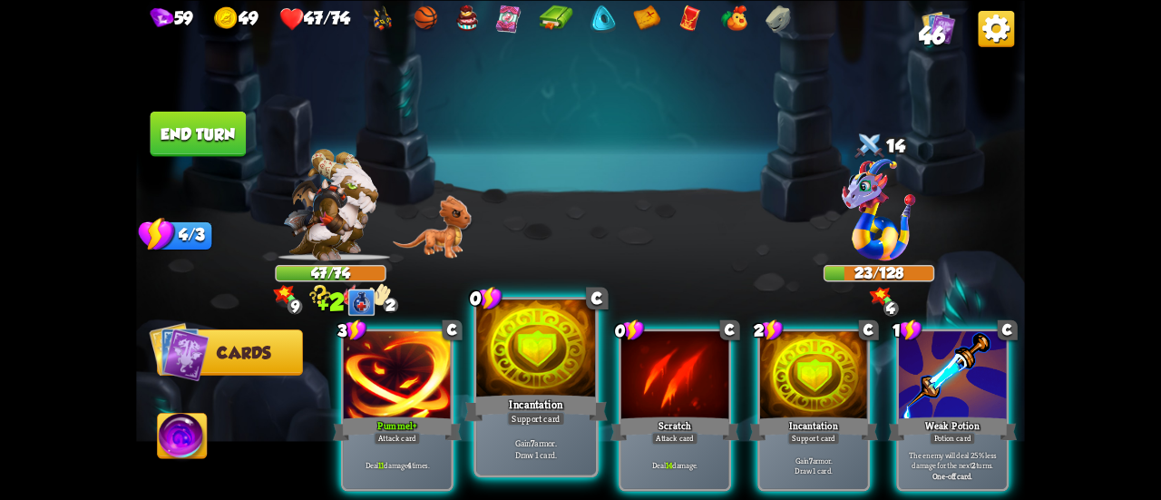
click at [548, 402] on div "Incantation" at bounding box center [535, 408] width 143 height 32
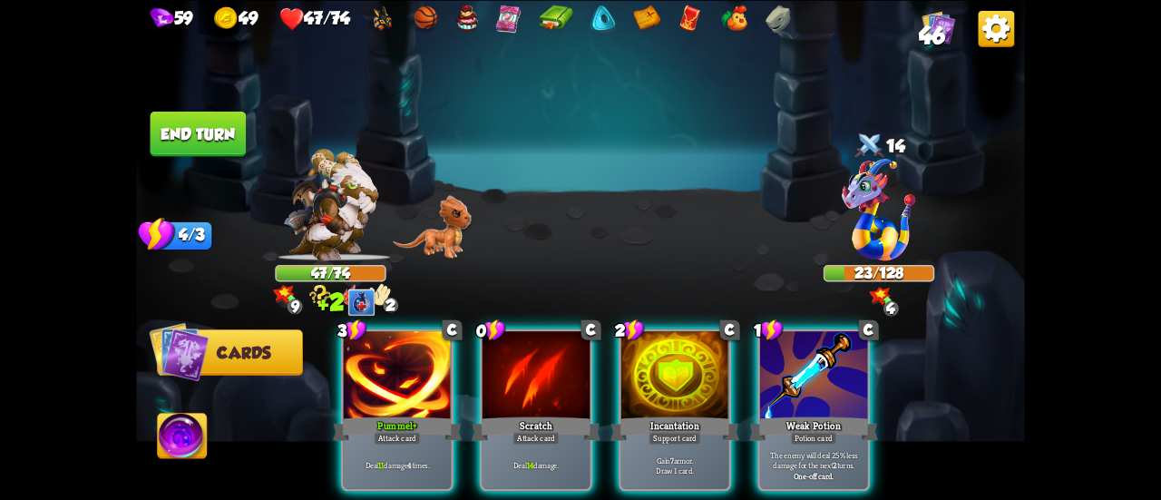
click at [777, 414] on div "Weak Potion" at bounding box center [813, 428] width 129 height 29
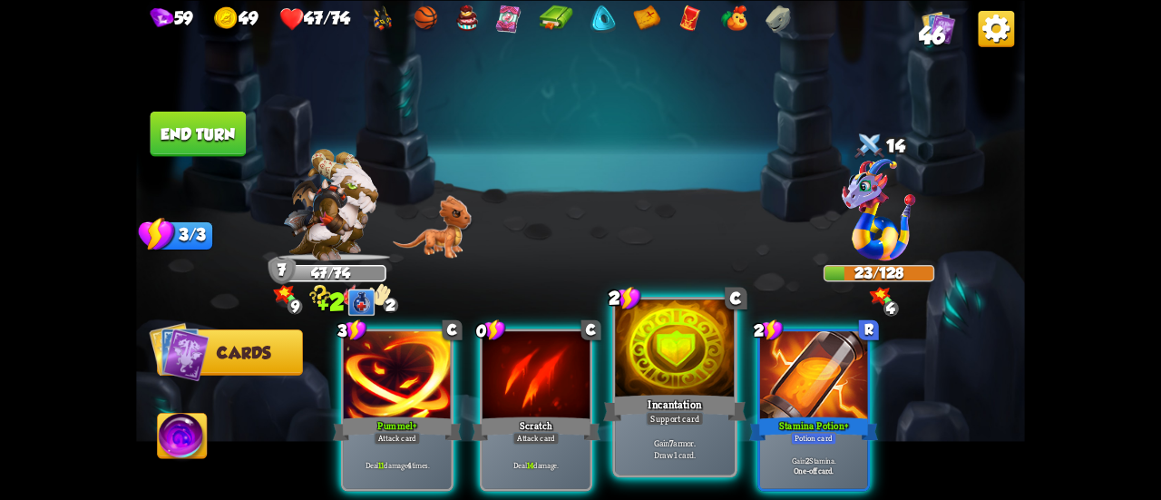
click at [645, 413] on div "Incantation" at bounding box center [674, 408] width 143 height 32
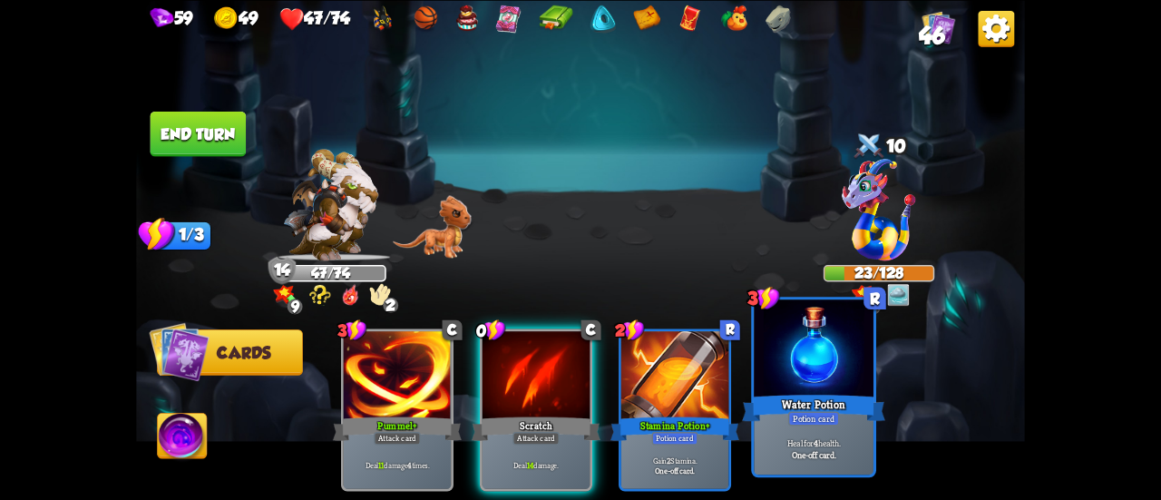
click at [797, 418] on div "Potion card" at bounding box center [814, 418] width 52 height 15
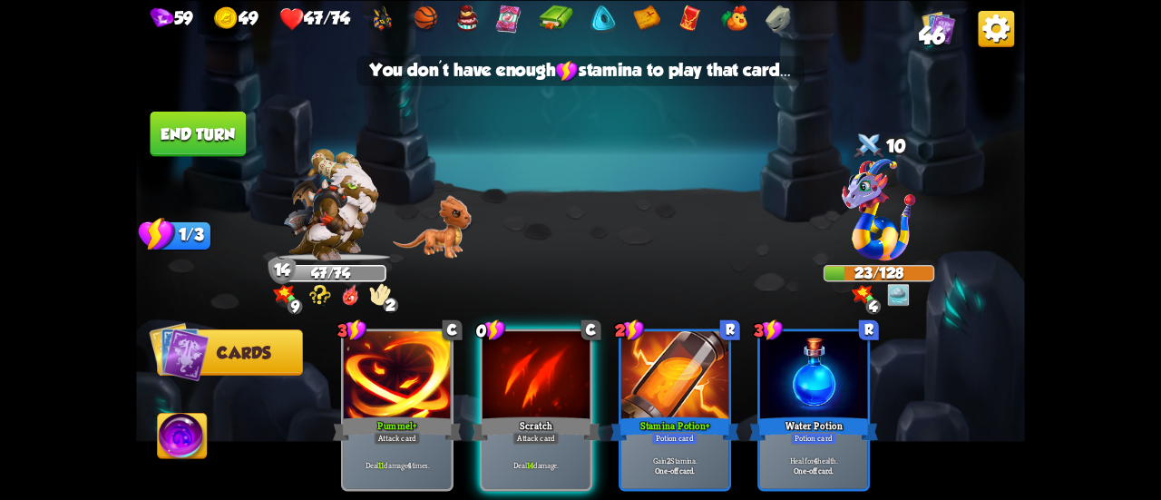
click at [209, 135] on button "End turn" at bounding box center [199, 133] width 96 height 45
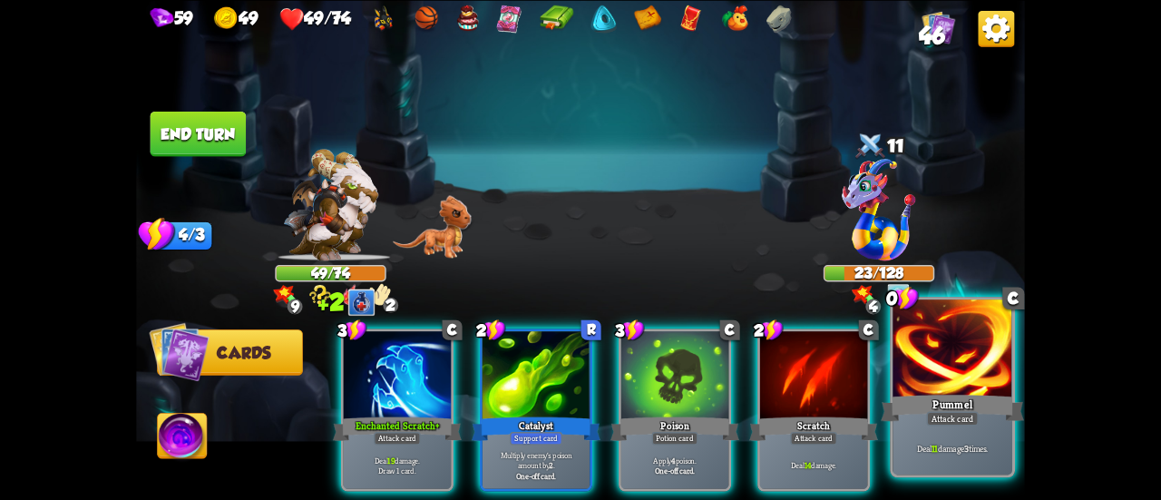
click at [936, 391] on div at bounding box center [953, 349] width 120 height 101
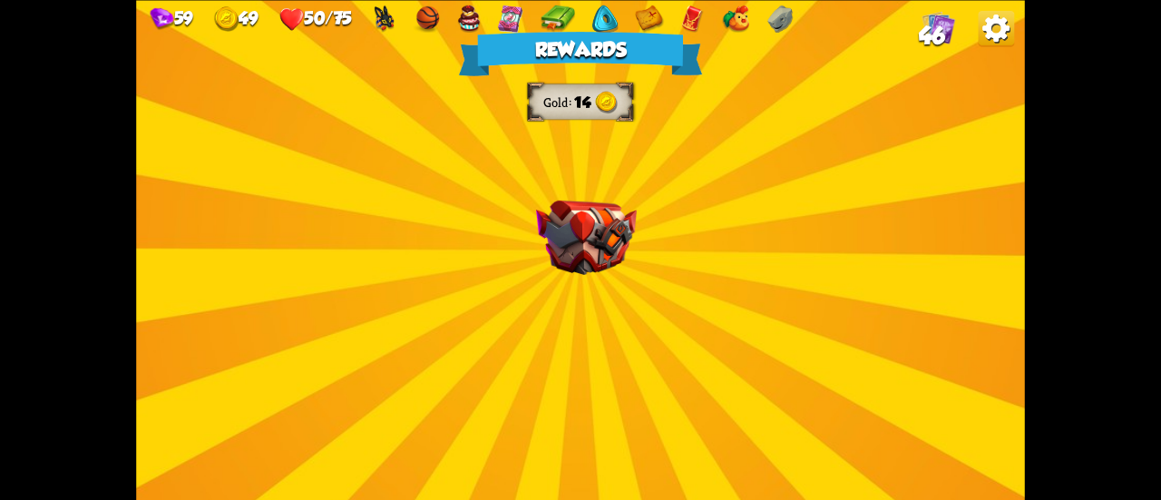
click at [622, 189] on div "Rewards Gold 14 Select a card 1 C Shell Support card If you have no armor, gain…" at bounding box center [580, 250] width 889 height 500
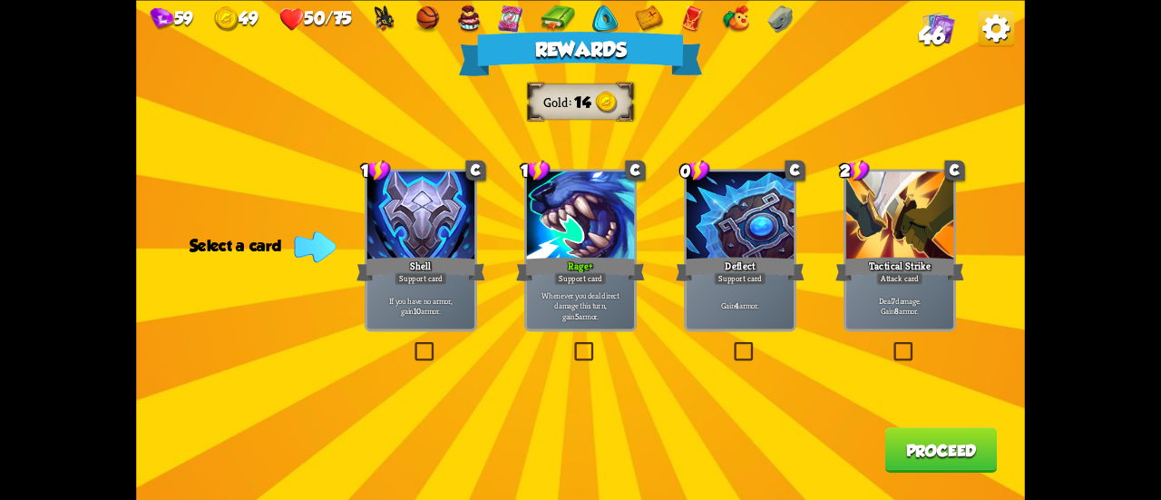
drag, startPoint x: 748, startPoint y: 287, endPoint x: 760, endPoint y: 300, distance: 18.6
click at [747, 286] on div "Gain 4 armor." at bounding box center [740, 305] width 107 height 47
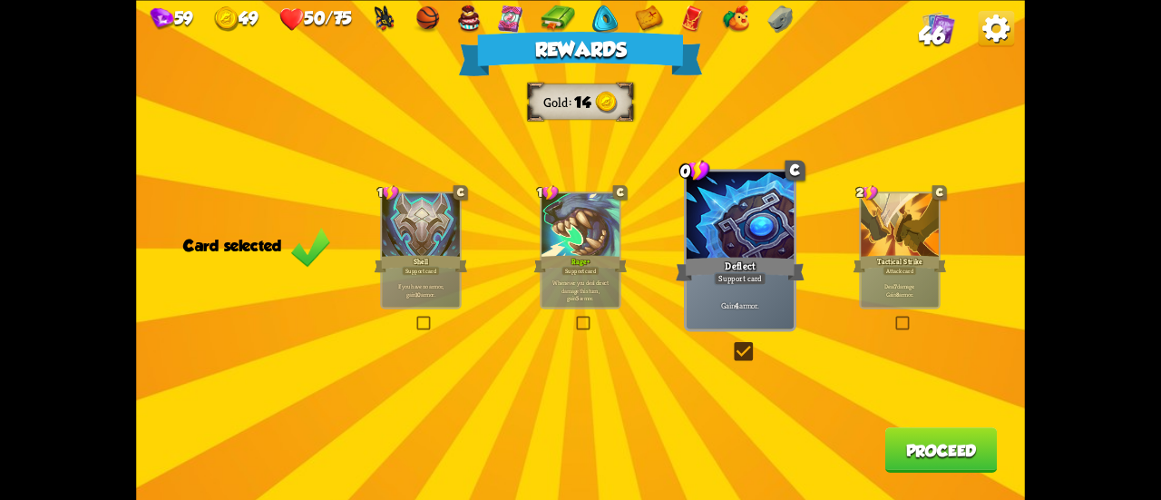
click at [936, 447] on button "Proceed" at bounding box center [941, 449] width 112 height 45
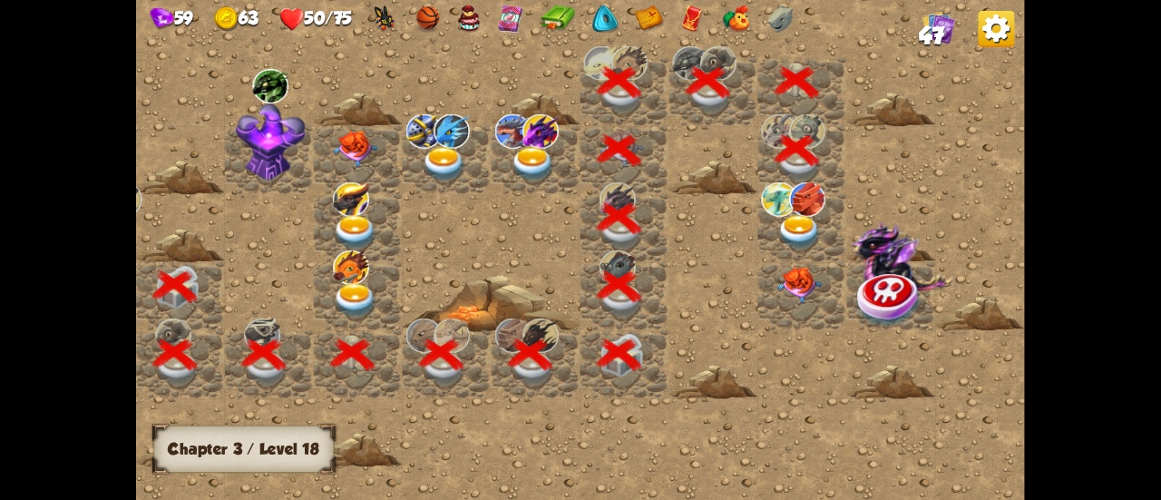
click at [806, 229] on img at bounding box center [799, 232] width 44 height 34
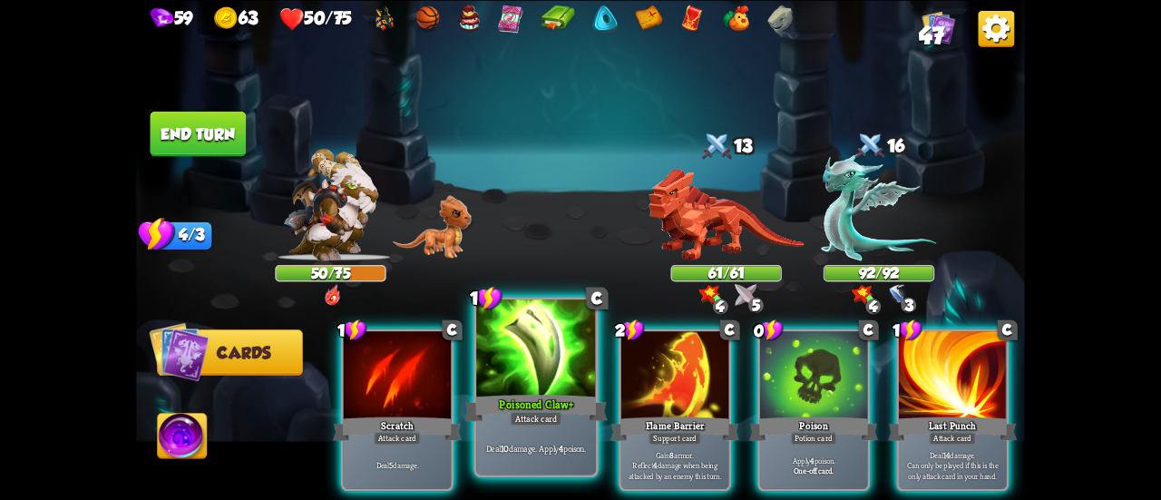
click at [528, 391] on div "1 C Poisoned Claw + Attack card Deal 10 damage. Apply 4 poison." at bounding box center [536, 387] width 125 height 181
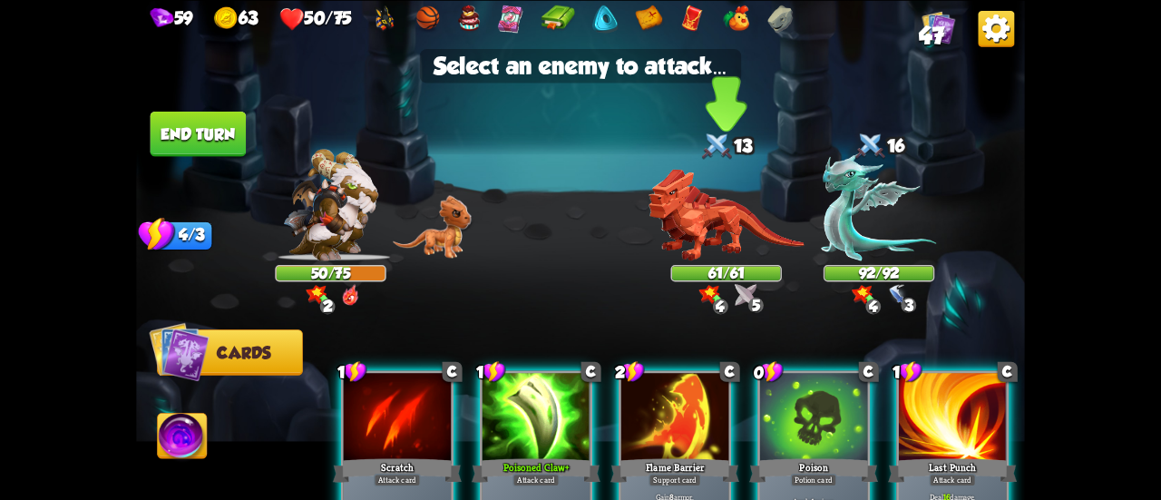
click at [728, 228] on img at bounding box center [726, 215] width 155 height 92
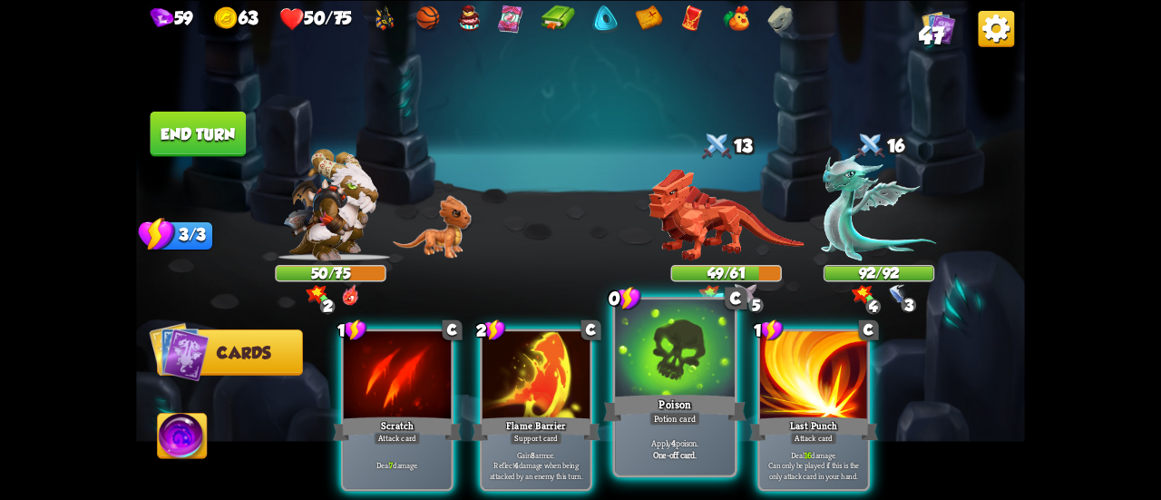
click at [643, 390] on div at bounding box center [675, 349] width 120 height 101
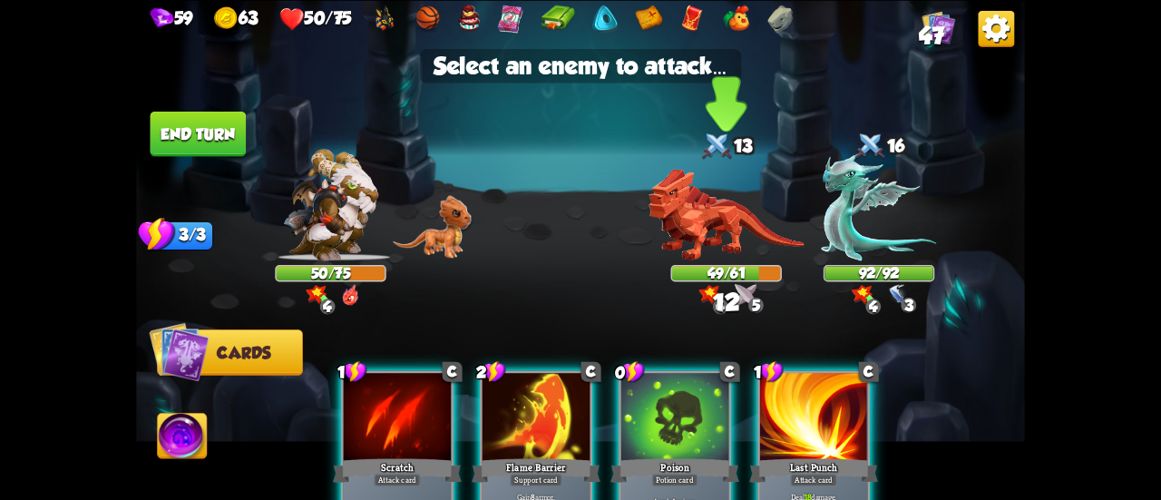
click at [711, 203] on img at bounding box center [726, 215] width 155 height 92
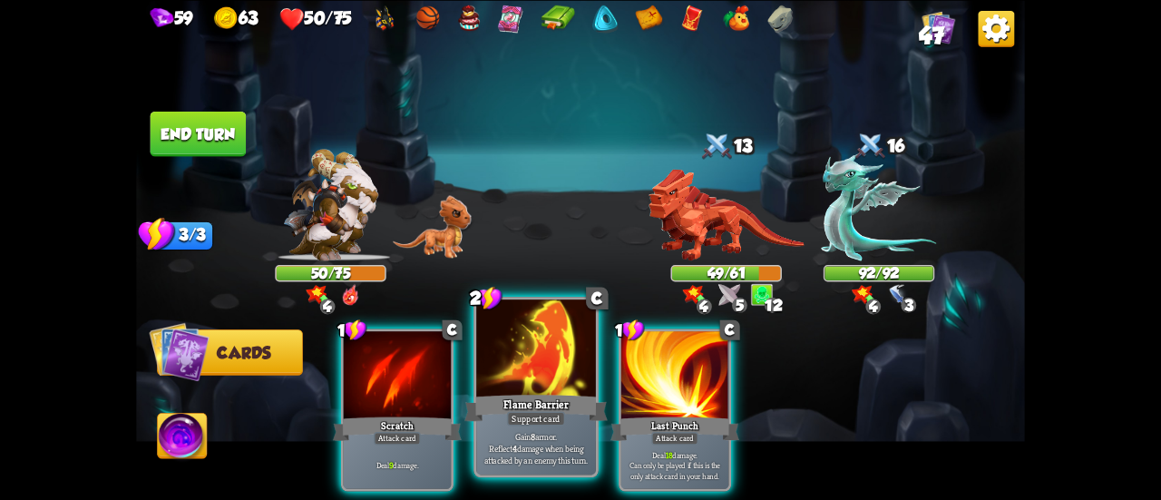
click at [552, 353] on div at bounding box center [536, 349] width 120 height 101
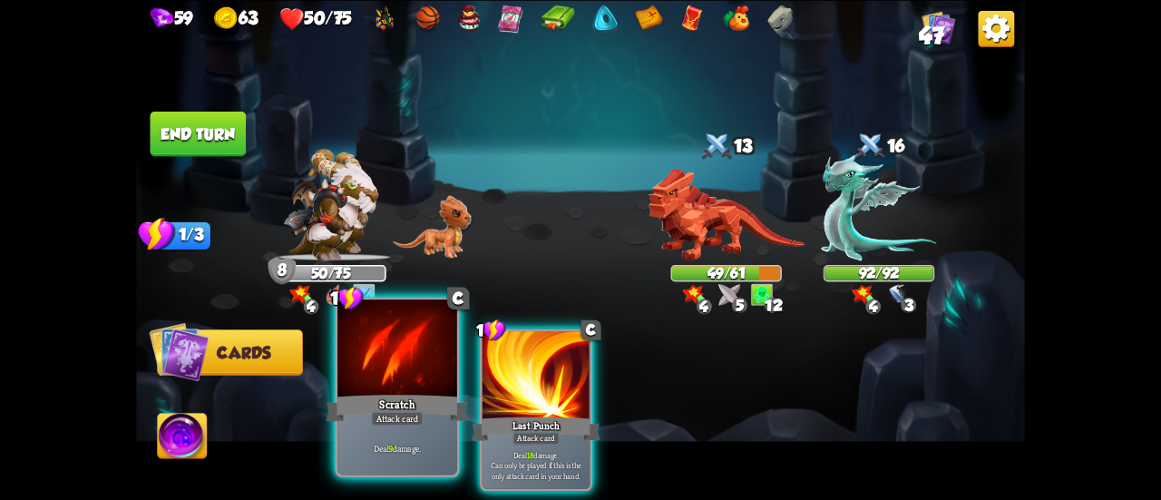
click at [423, 391] on div at bounding box center [397, 349] width 120 height 101
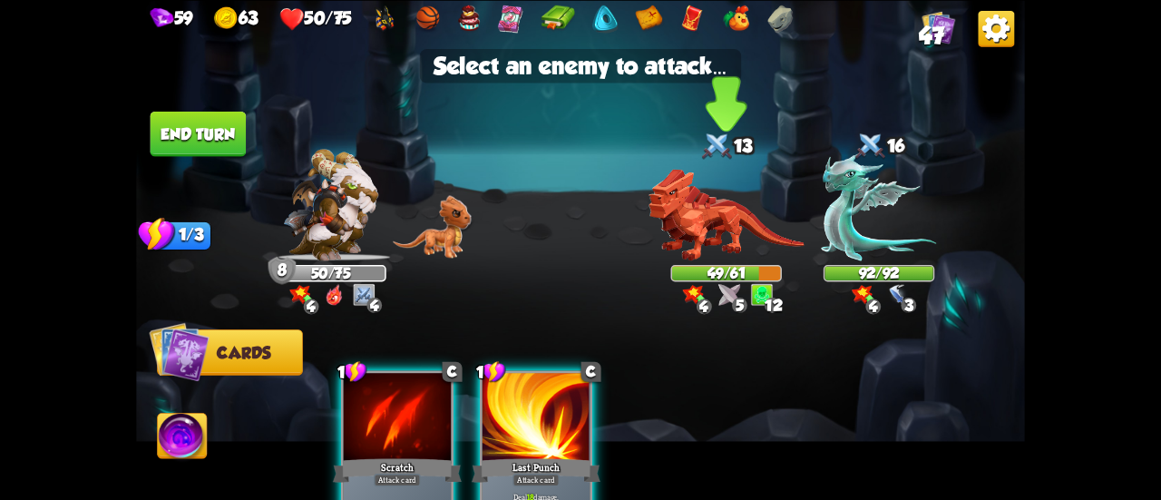
click at [689, 260] on img at bounding box center [580, 250] width 889 height 500
click at [711, 233] on img at bounding box center [726, 215] width 155 height 92
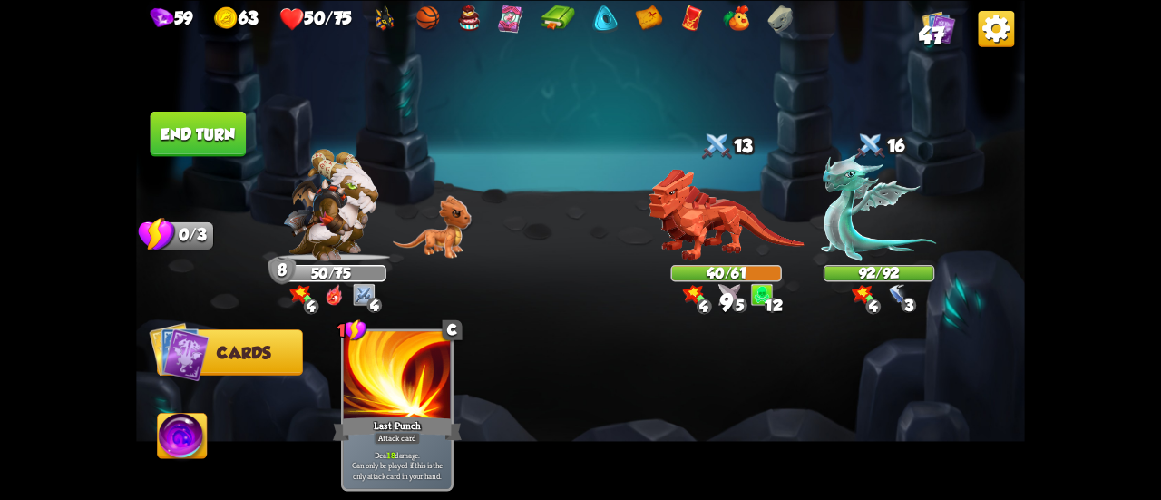
click at [202, 135] on button "End turn" at bounding box center [199, 133] width 96 height 45
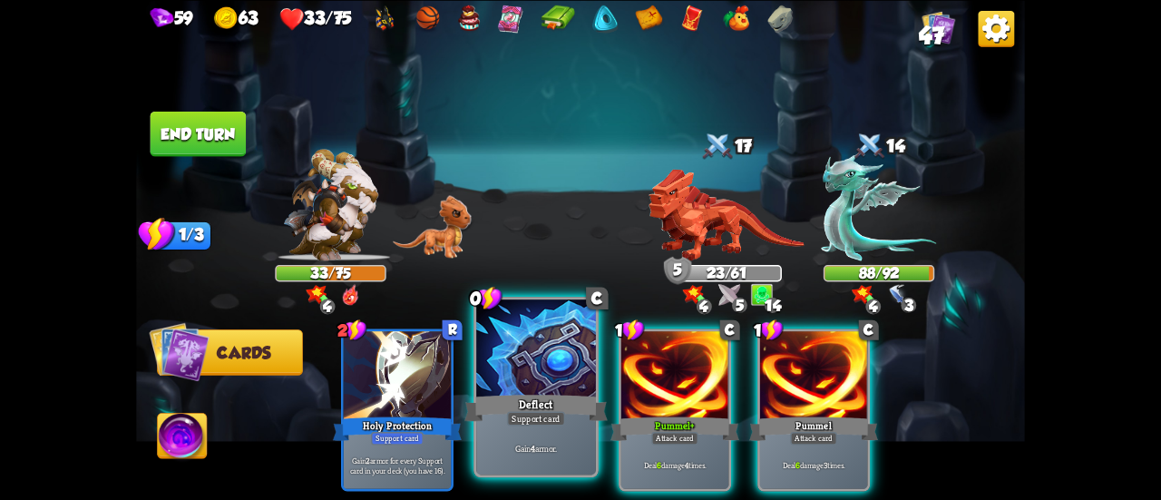
click at [526, 394] on div "Deflect" at bounding box center [535, 408] width 143 height 32
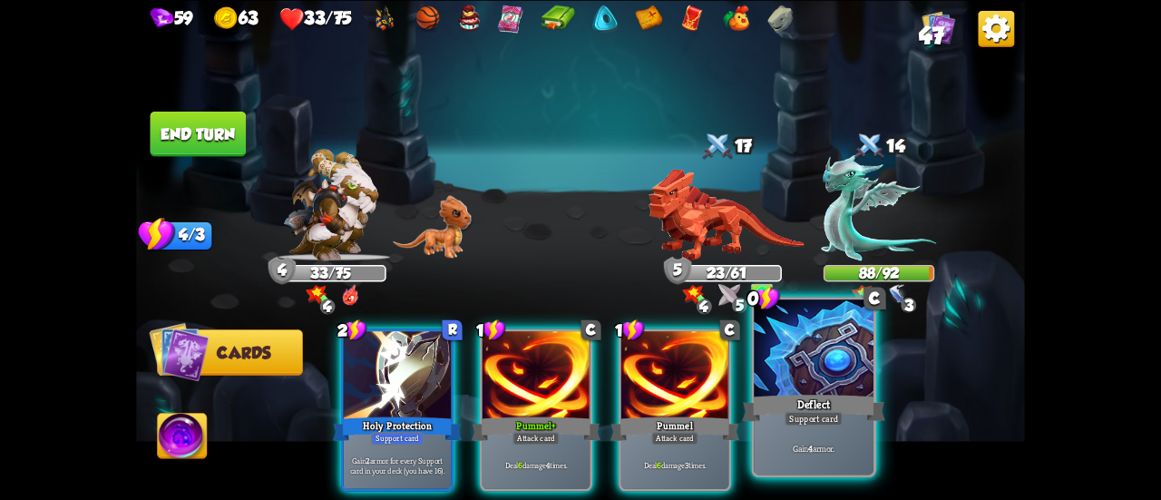
click at [809, 406] on div "Deflect" at bounding box center [813, 408] width 143 height 32
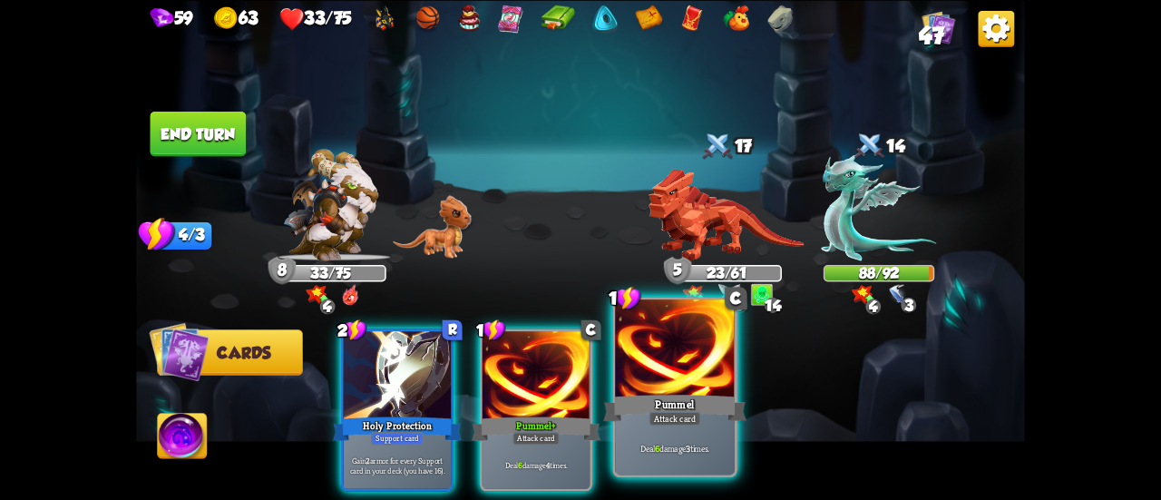
click at [648, 384] on div at bounding box center [675, 349] width 120 height 101
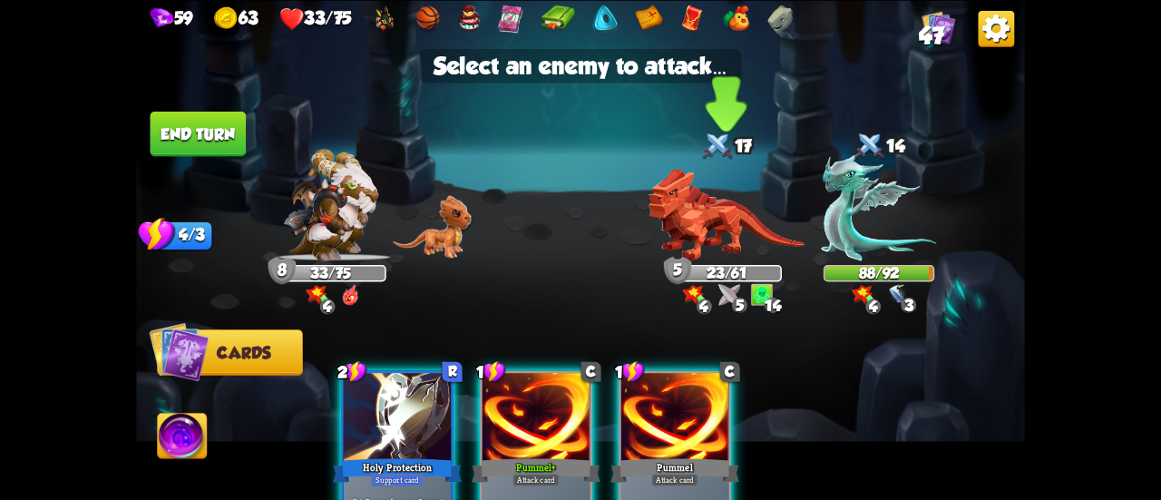
click at [723, 240] on img at bounding box center [726, 215] width 155 height 92
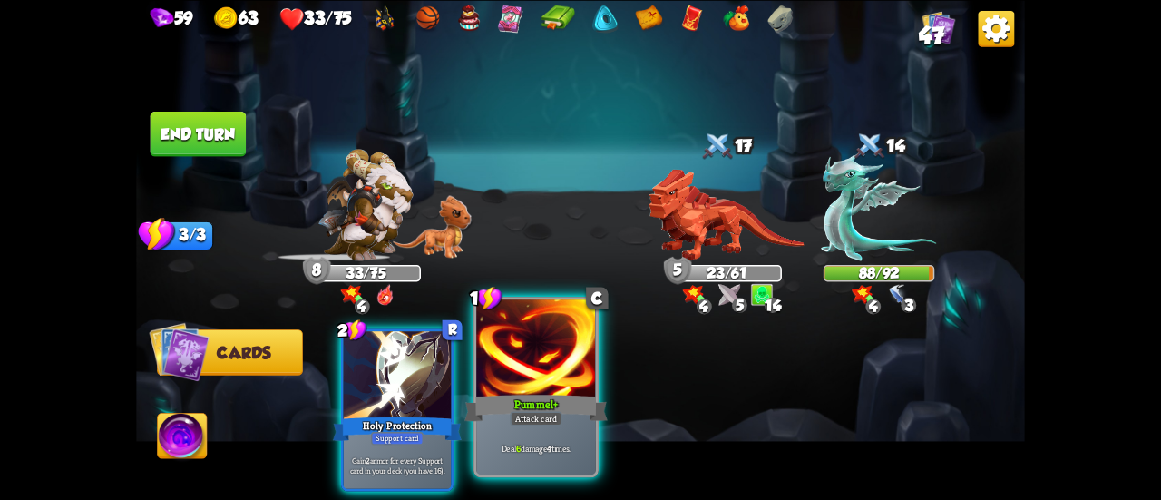
click at [542, 354] on div at bounding box center [536, 349] width 120 height 101
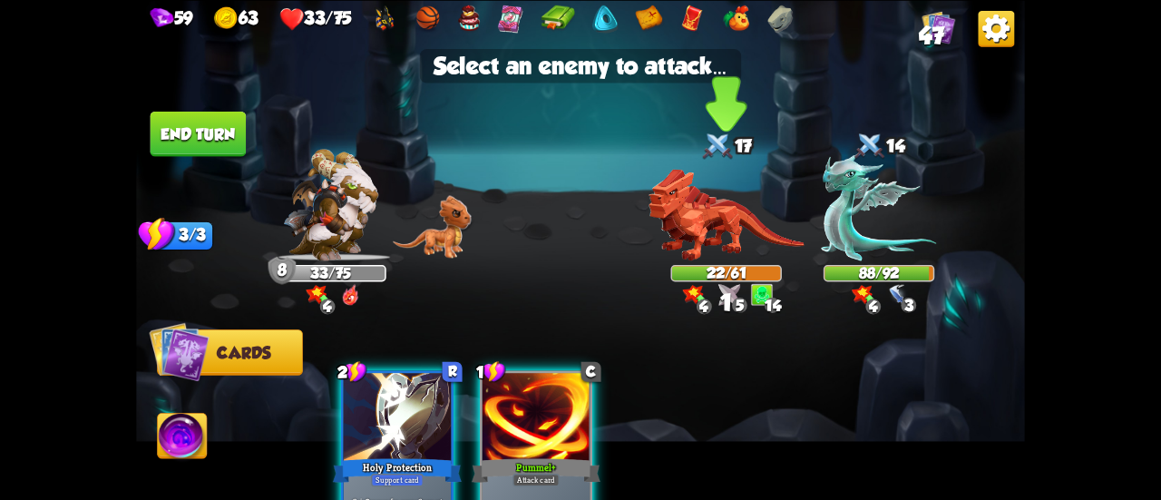
click at [731, 233] on img at bounding box center [726, 215] width 155 height 92
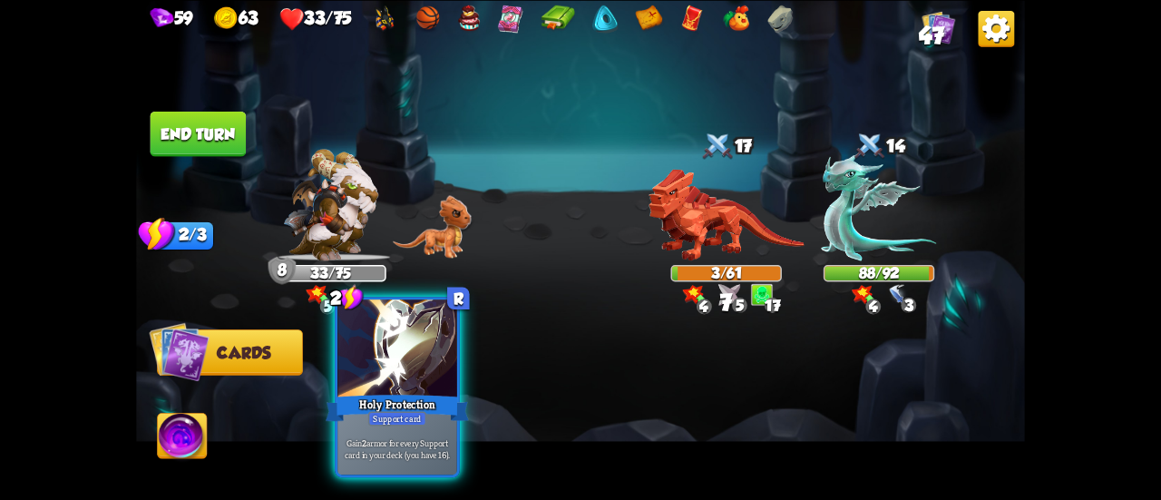
click at [400, 389] on div at bounding box center [397, 349] width 120 height 101
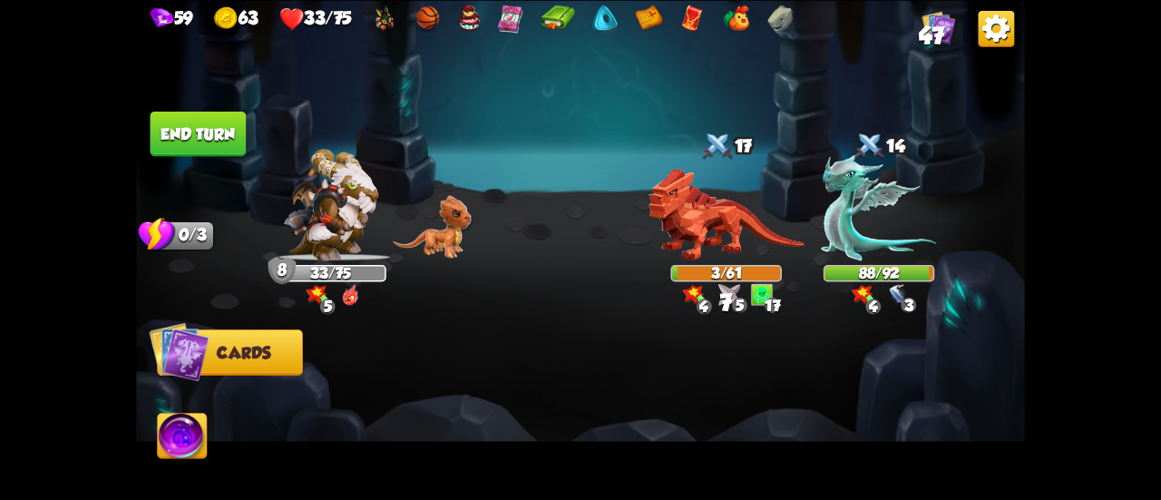
click at [221, 128] on button "End turn" at bounding box center [199, 133] width 96 height 45
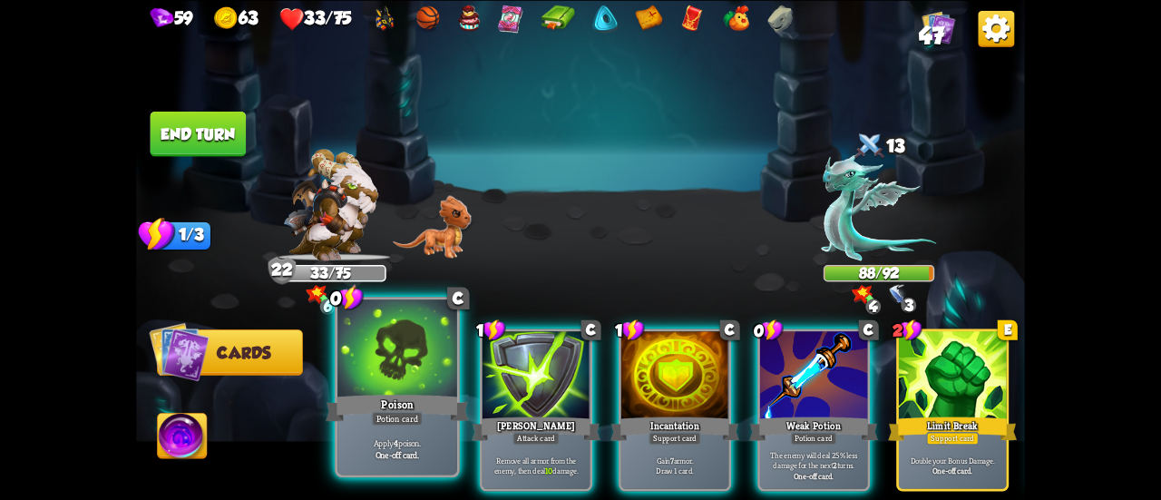
click at [385, 394] on div "Poison" at bounding box center [397, 408] width 143 height 32
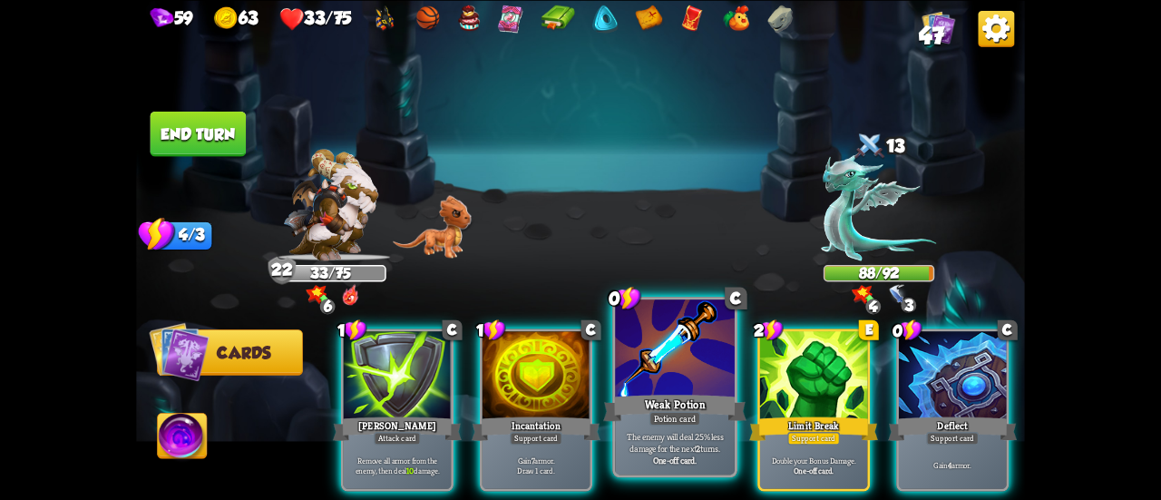
click at [650, 392] on div "Weak Potion" at bounding box center [674, 408] width 143 height 32
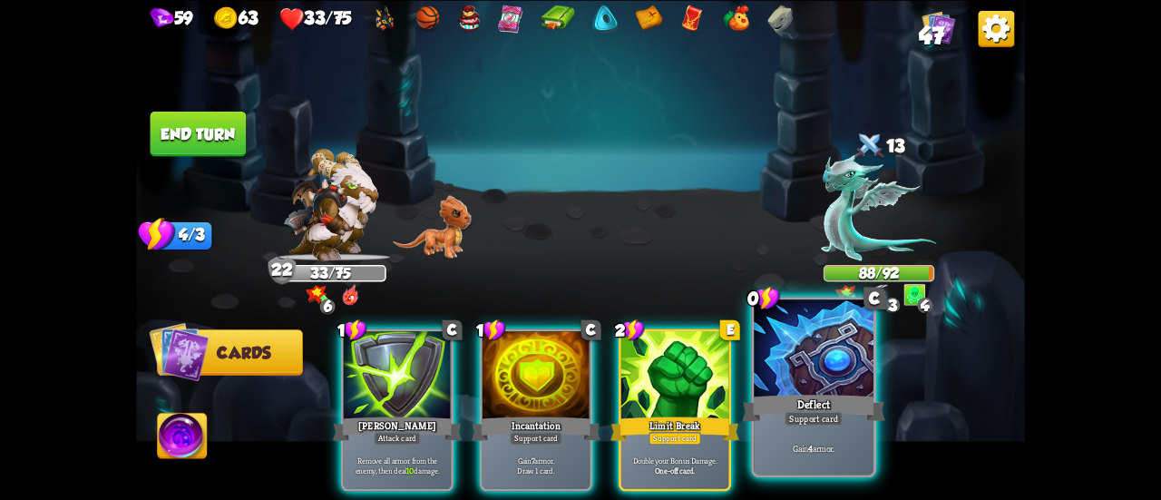
drag, startPoint x: 824, startPoint y: 406, endPoint x: 680, endPoint y: 399, distance: 143.5
click at [821, 406] on div "Deflect" at bounding box center [813, 408] width 143 height 32
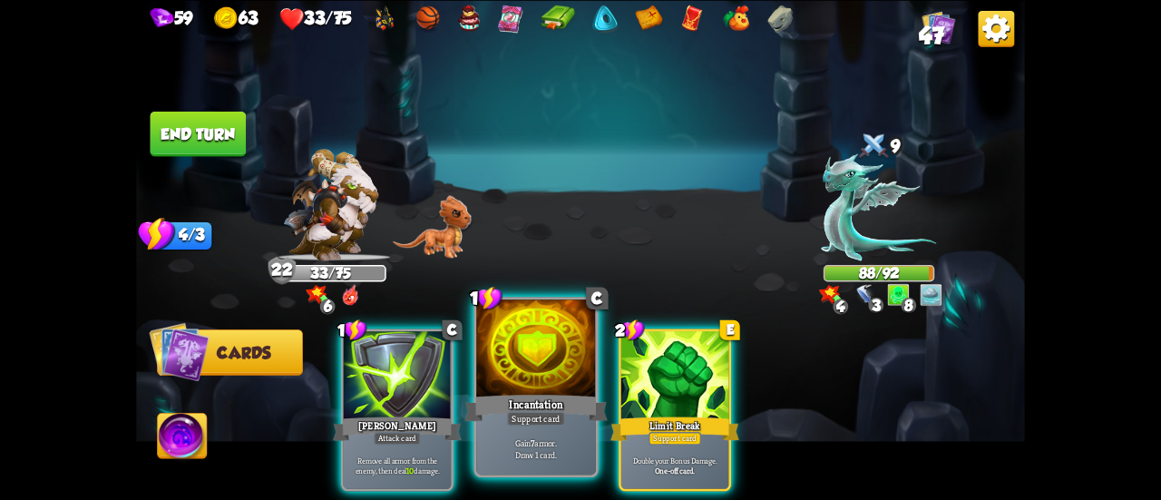
click at [537, 422] on div "Support card" at bounding box center [536, 418] width 58 height 15
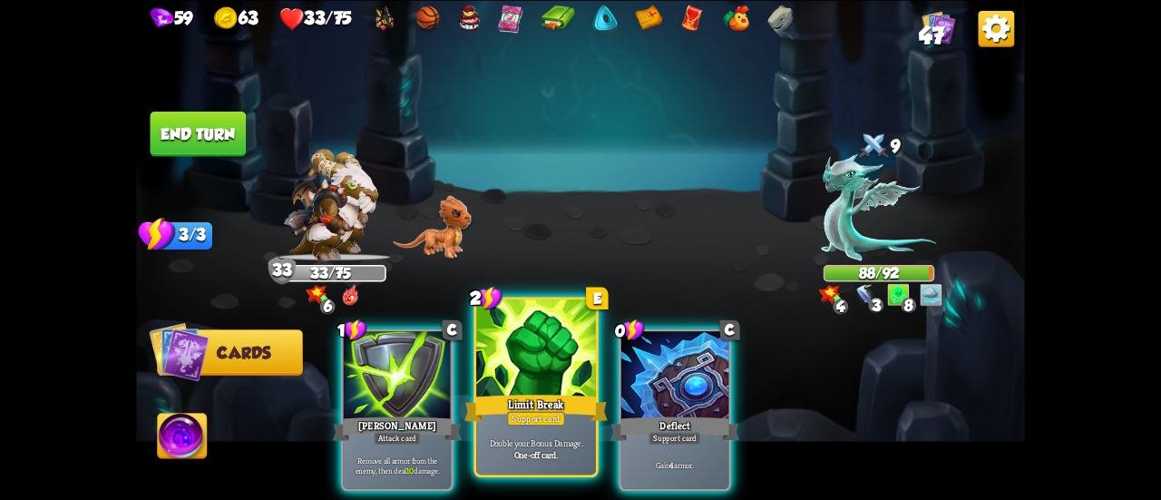
click at [539, 422] on div "Support card" at bounding box center [536, 418] width 58 height 15
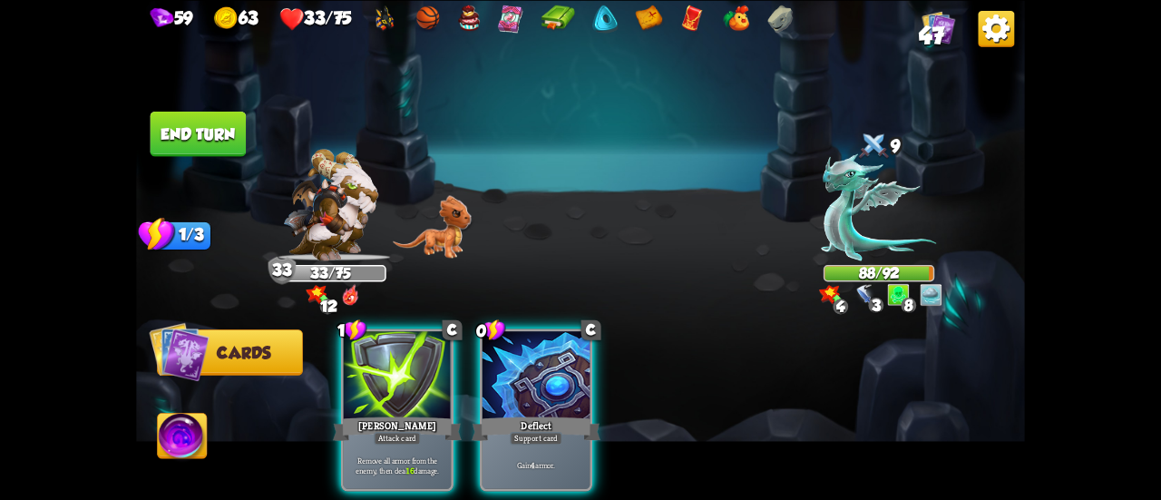
click at [539, 432] on div "Support card" at bounding box center [536, 438] width 53 height 13
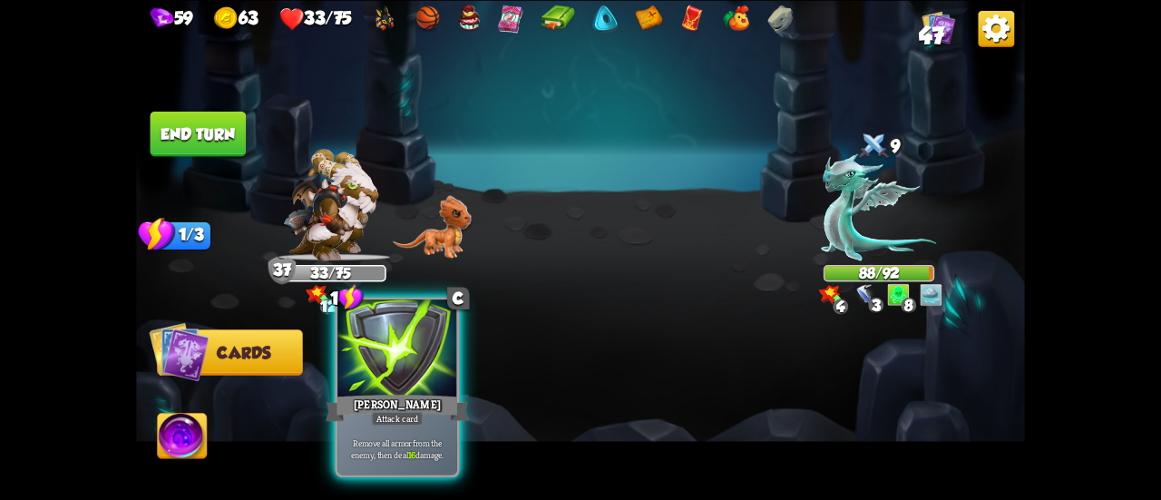
click at [432, 409] on div "[PERSON_NAME]" at bounding box center [397, 408] width 143 height 32
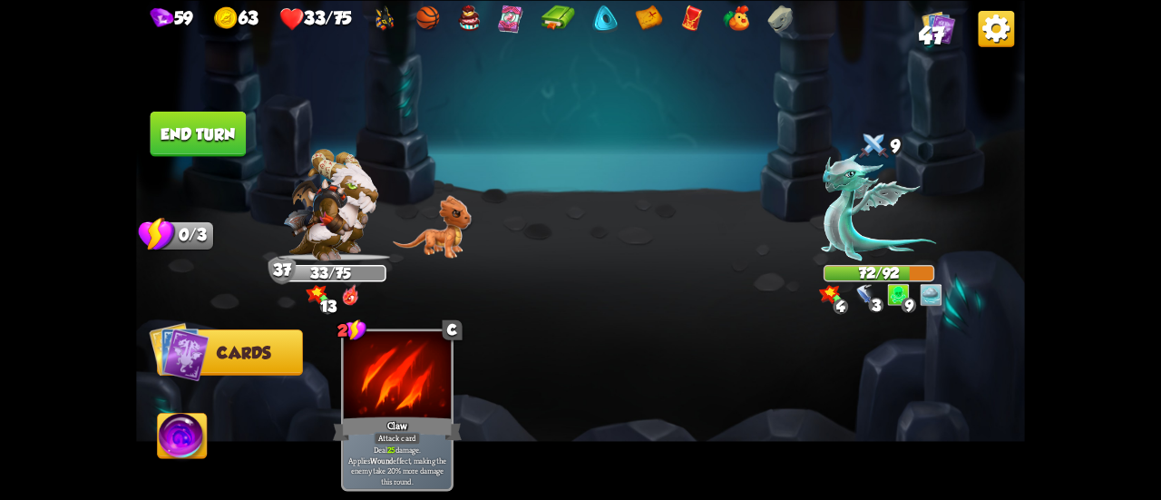
click at [193, 113] on button "End turn" at bounding box center [199, 133] width 96 height 45
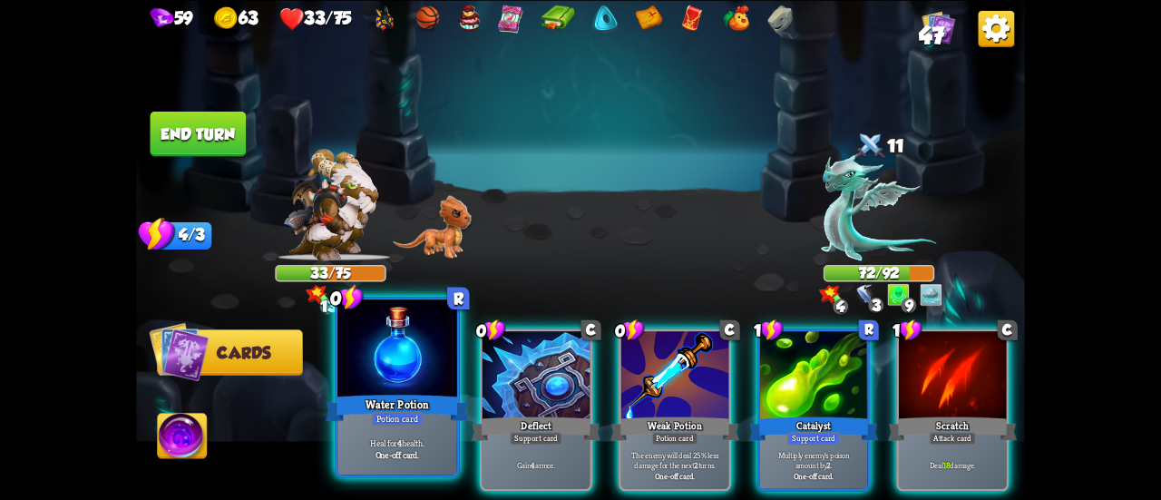
click at [404, 401] on div "Water Potion" at bounding box center [397, 408] width 143 height 32
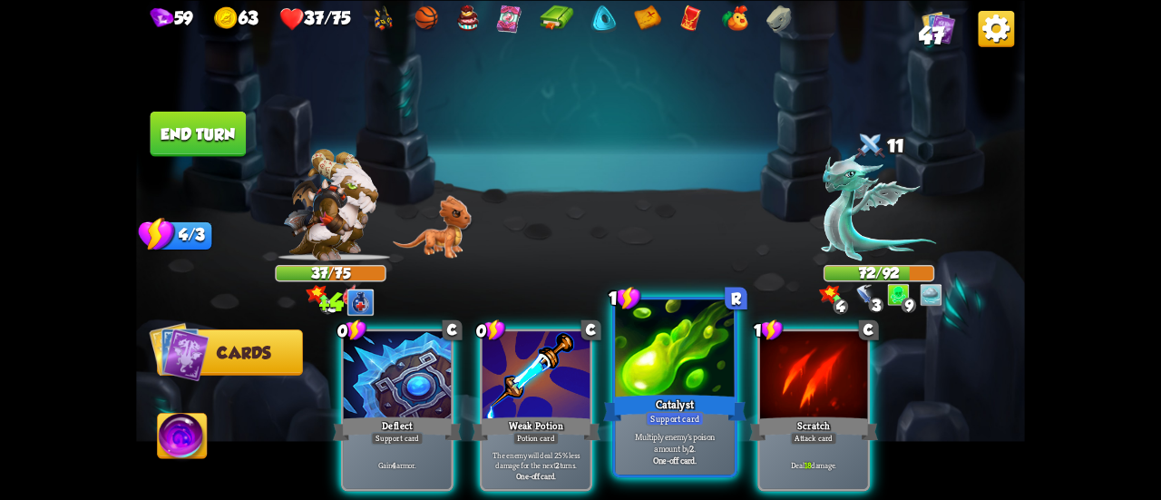
click at [697, 412] on div "Support card" at bounding box center [675, 418] width 58 height 15
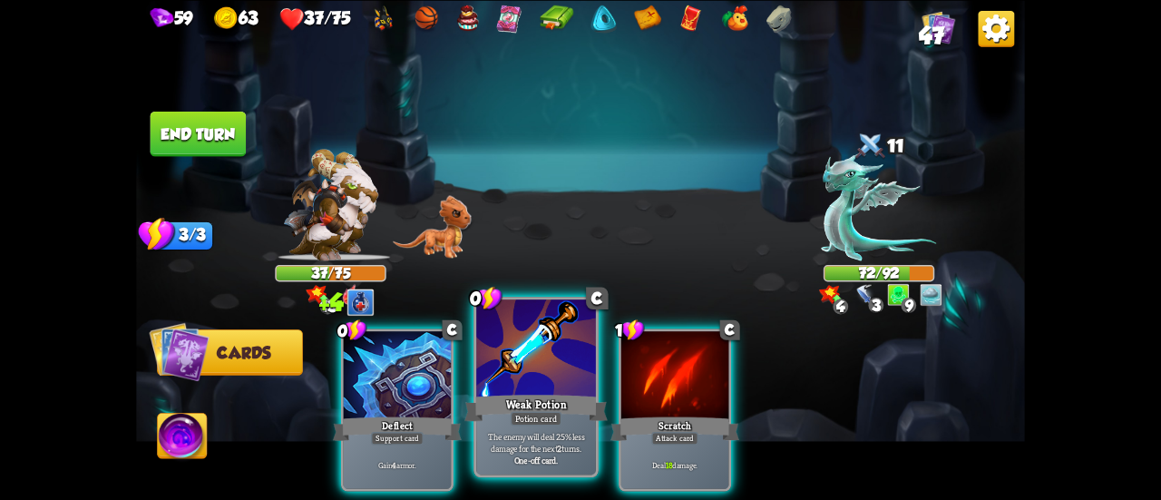
click at [555, 413] on div "Potion card" at bounding box center [537, 418] width 52 height 15
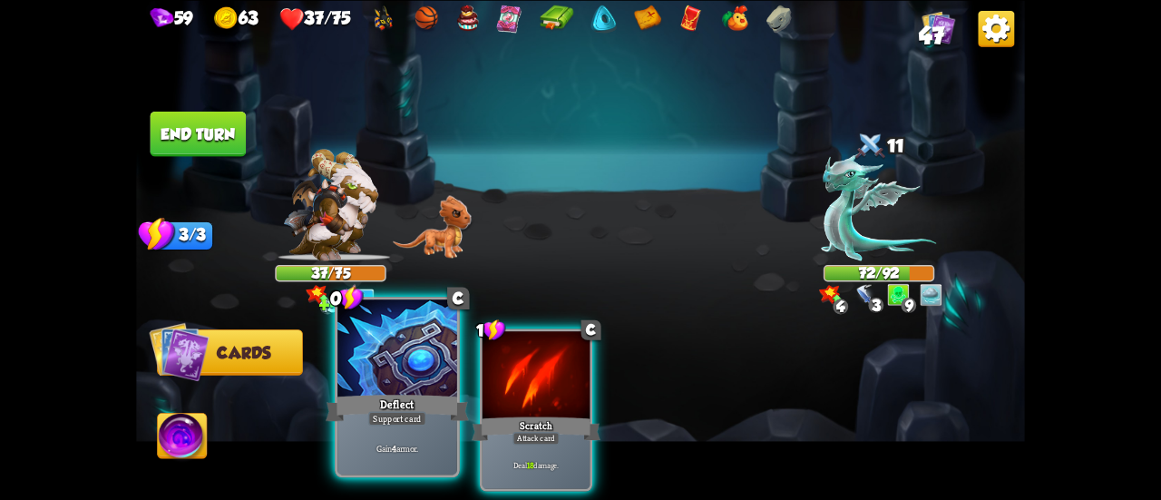
click at [417, 415] on div "Support card" at bounding box center [397, 418] width 58 height 15
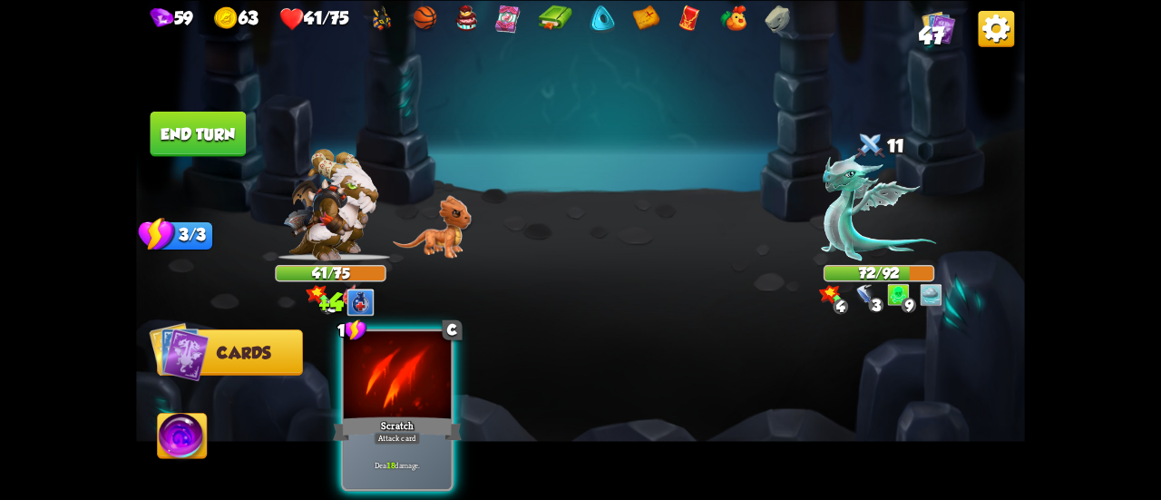
click at [418, 432] on div "Attack card" at bounding box center [397, 438] width 47 height 13
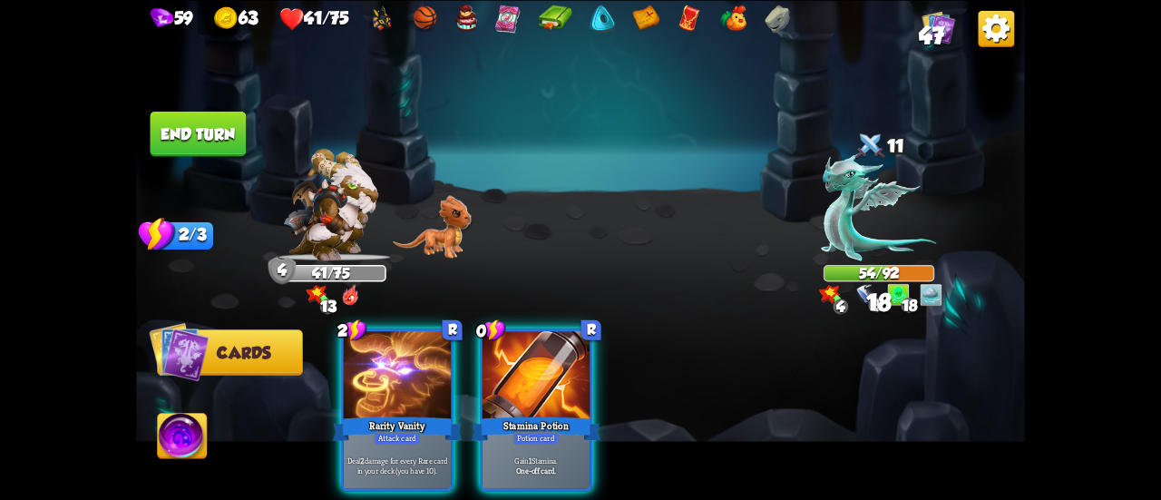
click at [531, 389] on div at bounding box center [536, 376] width 107 height 91
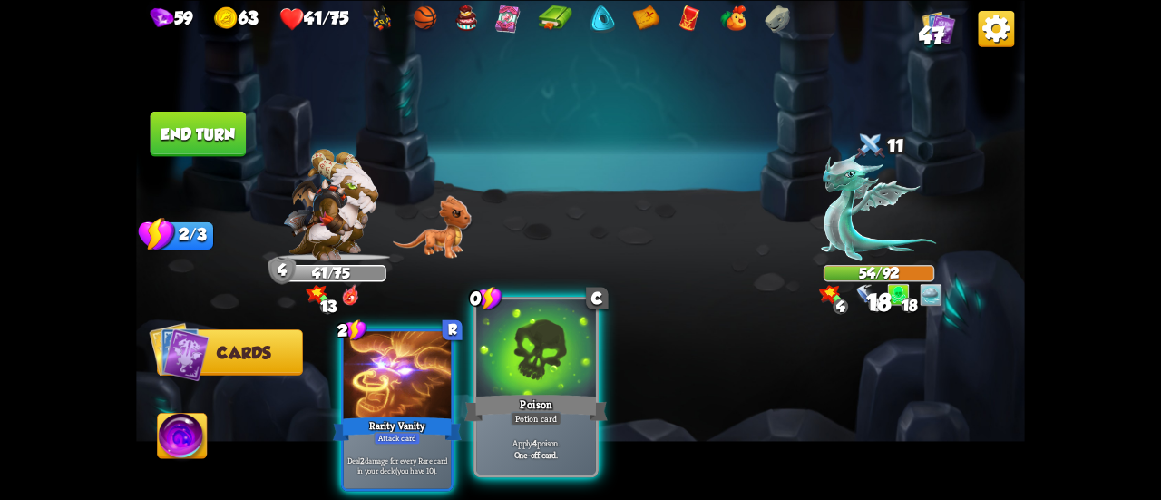
click at [552, 404] on div "Poison" at bounding box center [535, 408] width 143 height 32
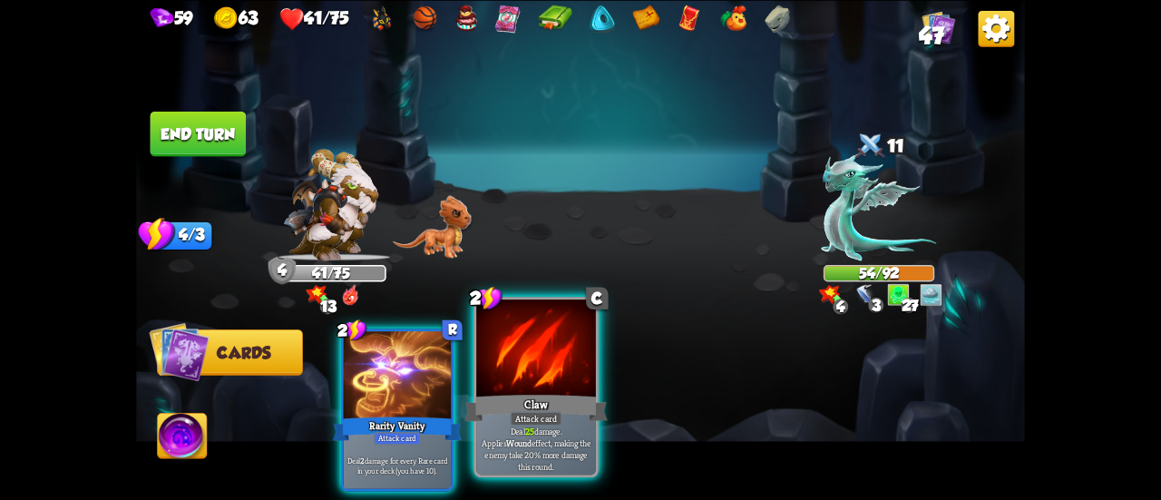
click at [535, 394] on div "Claw" at bounding box center [535, 408] width 143 height 32
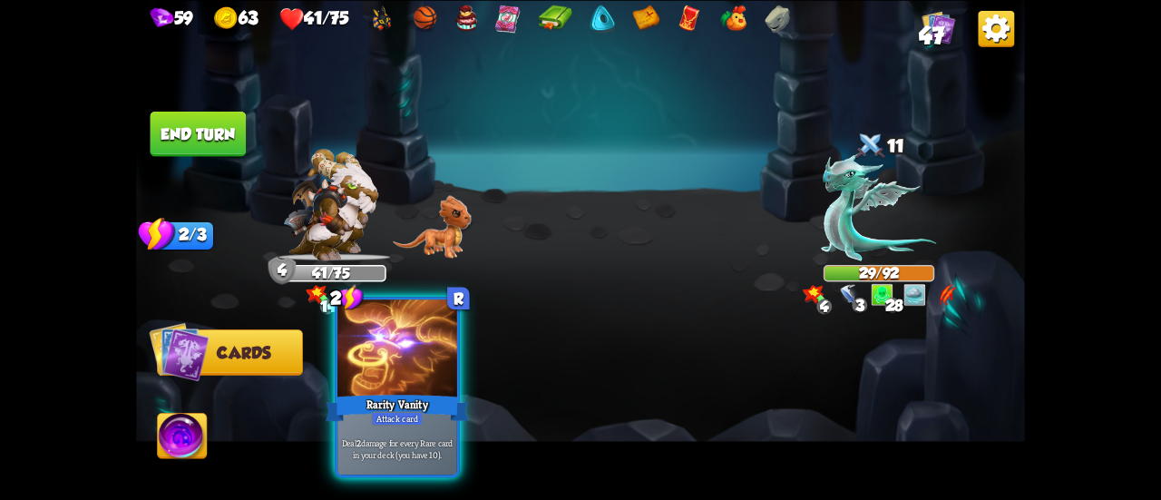
click at [414, 392] on div "Rarity Vanity" at bounding box center [397, 408] width 143 height 32
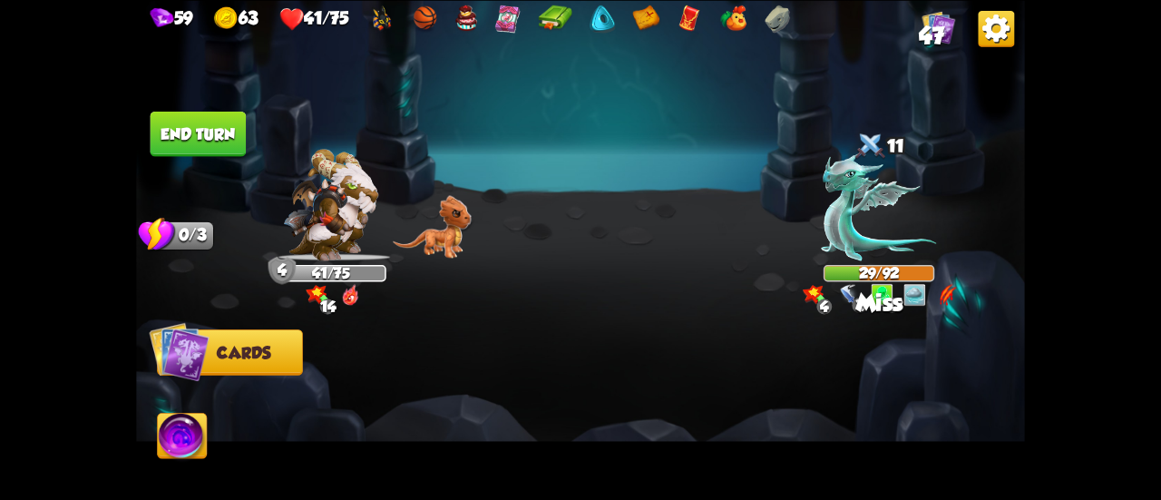
click at [200, 141] on button "End turn" at bounding box center [199, 133] width 96 height 45
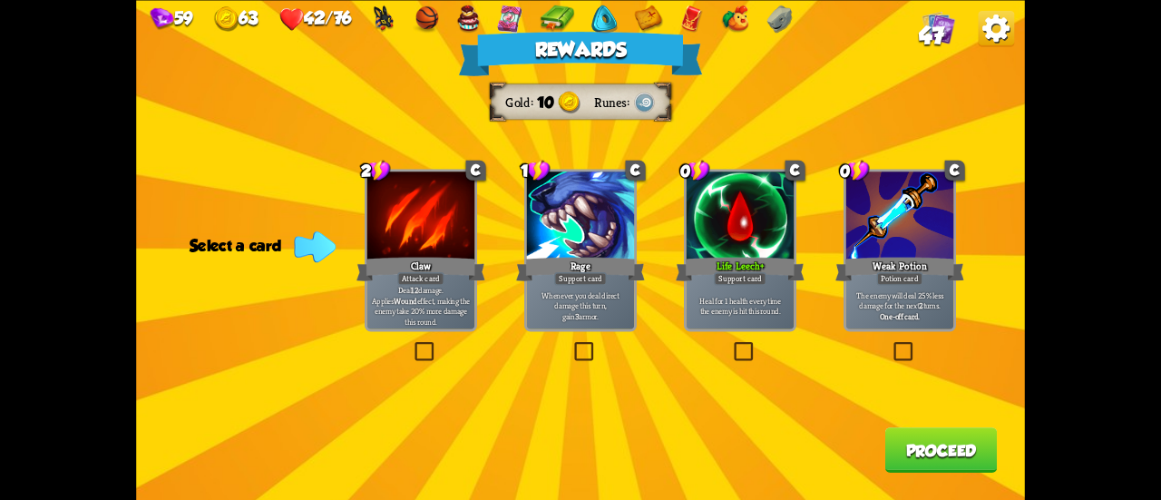
click at [904, 278] on div "Potion card" at bounding box center [900, 278] width 46 height 13
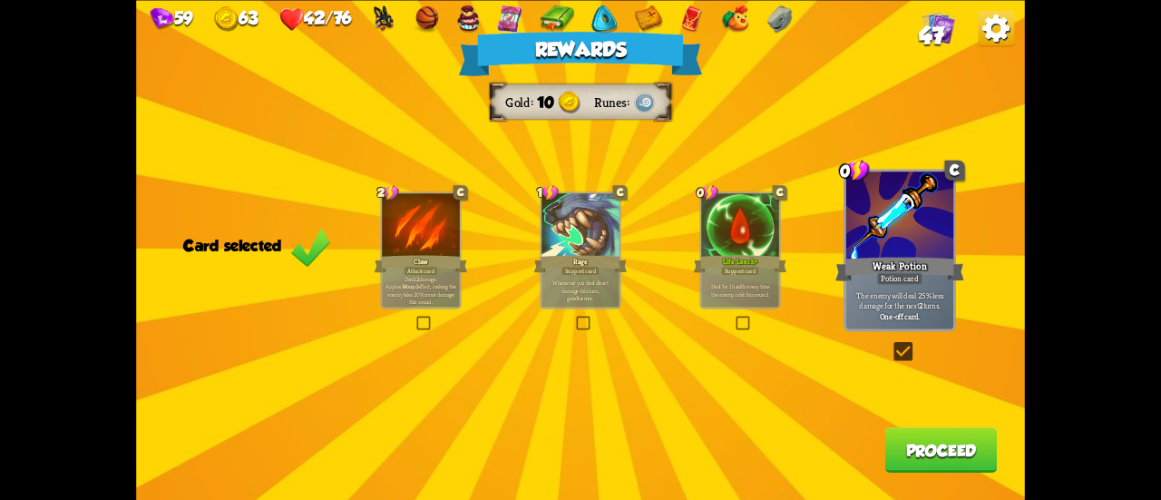
click at [927, 435] on button "Proceed" at bounding box center [941, 449] width 112 height 45
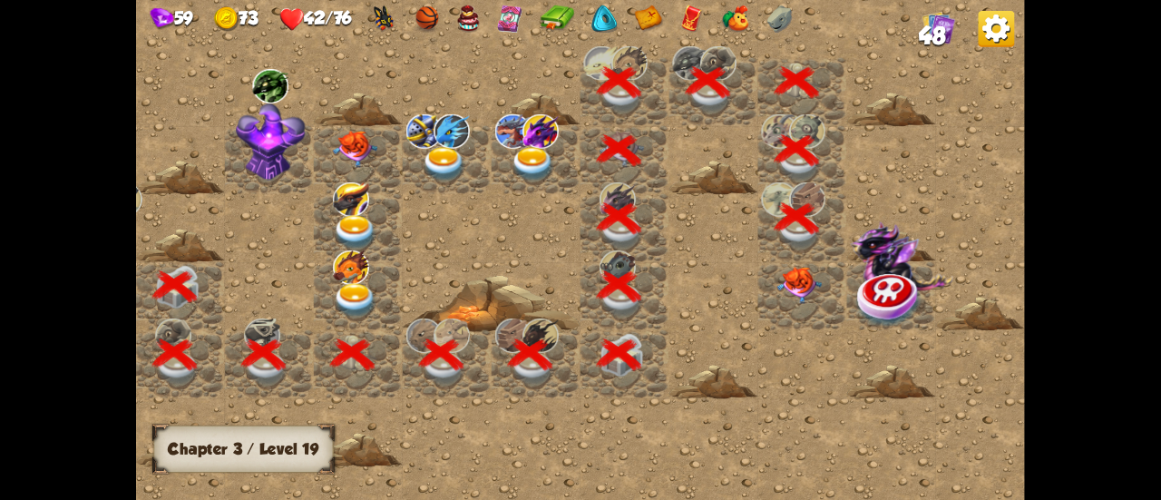
click at [804, 277] on img at bounding box center [799, 285] width 44 height 37
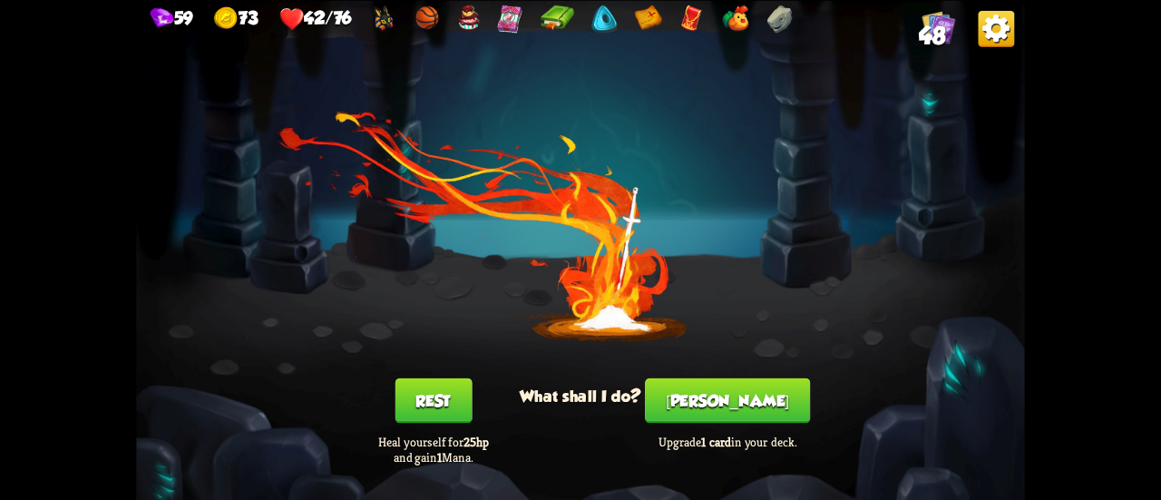
click at [434, 413] on button "Rest" at bounding box center [433, 399] width 77 height 45
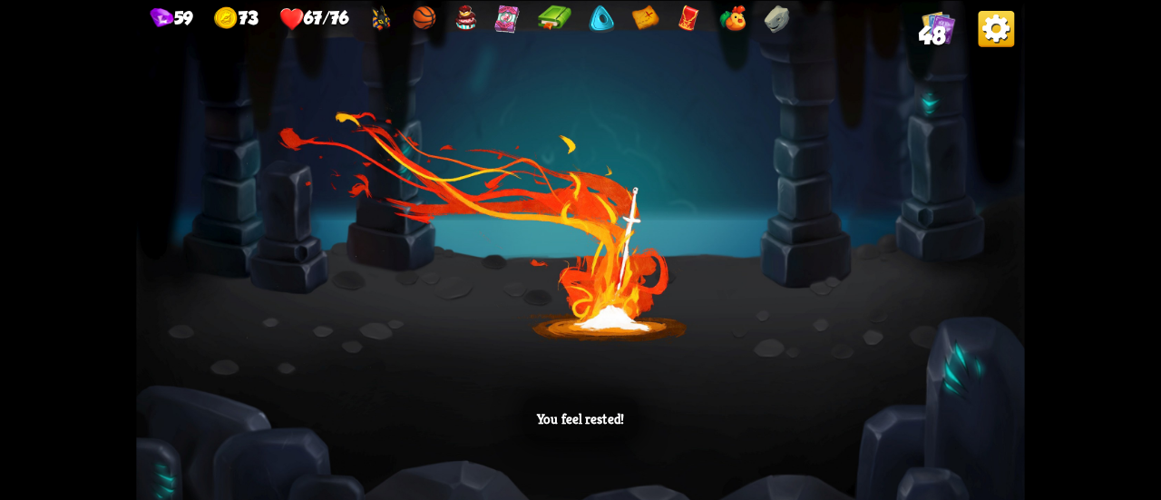
click at [622, 400] on div "You feel rested!" at bounding box center [580, 418] width 115 height 45
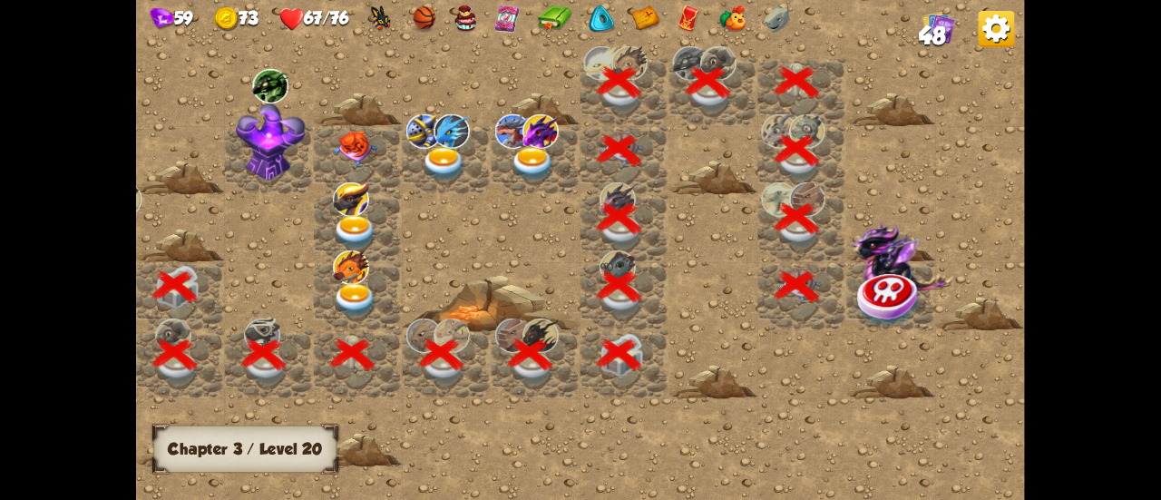
click at [885, 288] on img at bounding box center [890, 299] width 66 height 58
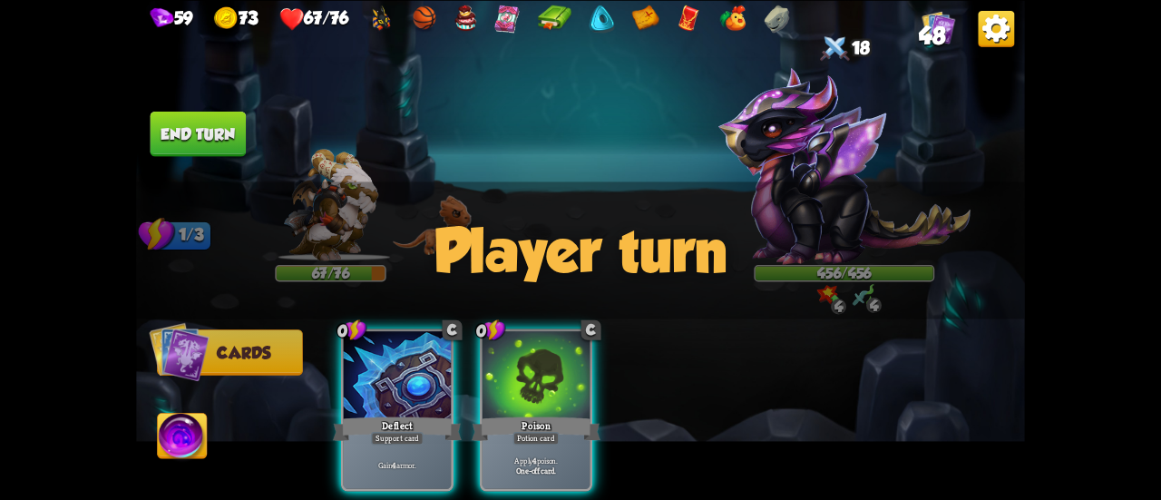
click at [827, 220] on div "Player turn" at bounding box center [580, 249] width 889 height 137
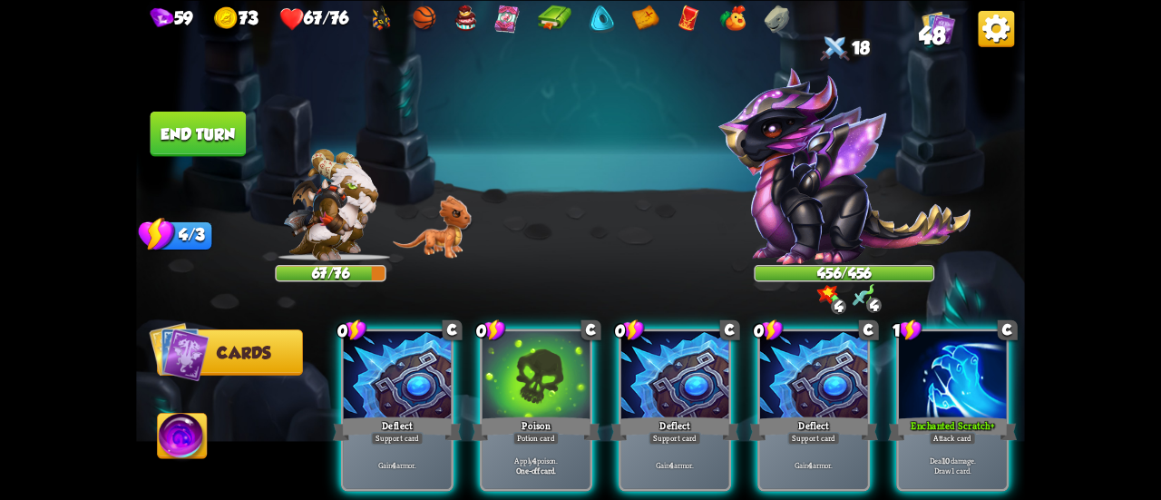
click at [858, 289] on div "Player turn" at bounding box center [580, 249] width 889 height 137
click at [865, 295] on img at bounding box center [864, 294] width 22 height 22
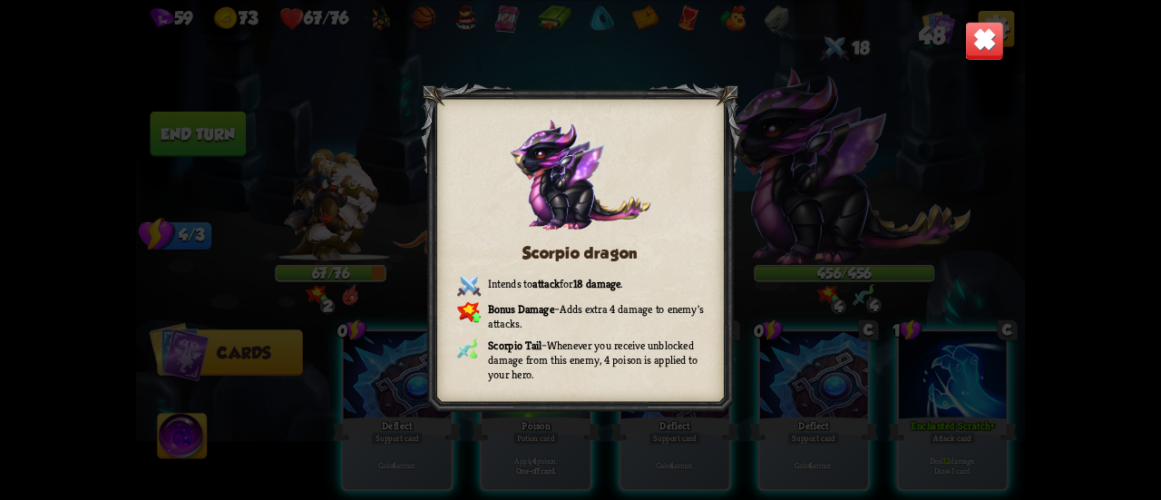
click at [994, 39] on img at bounding box center [984, 40] width 39 height 39
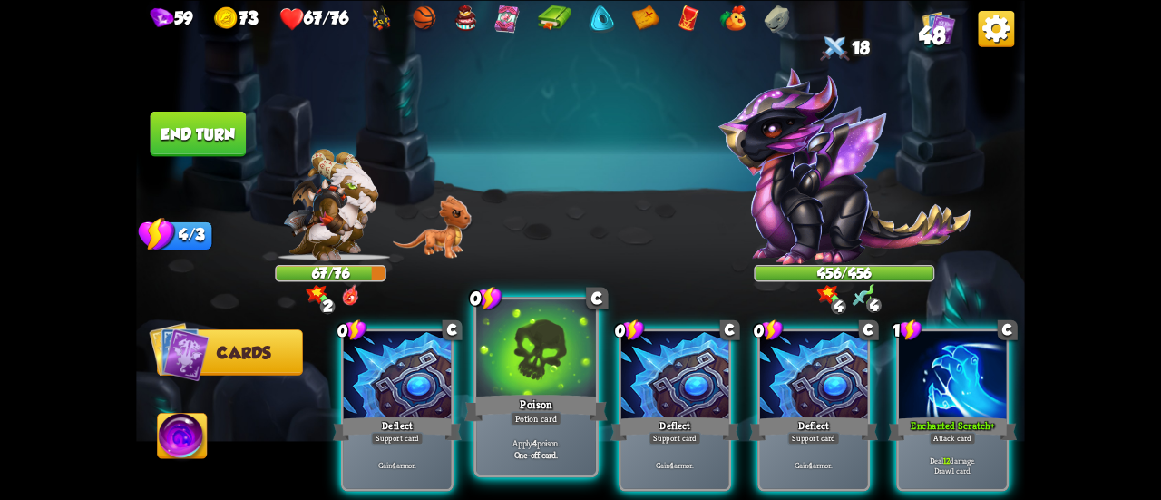
click at [510, 387] on div at bounding box center [536, 349] width 120 height 101
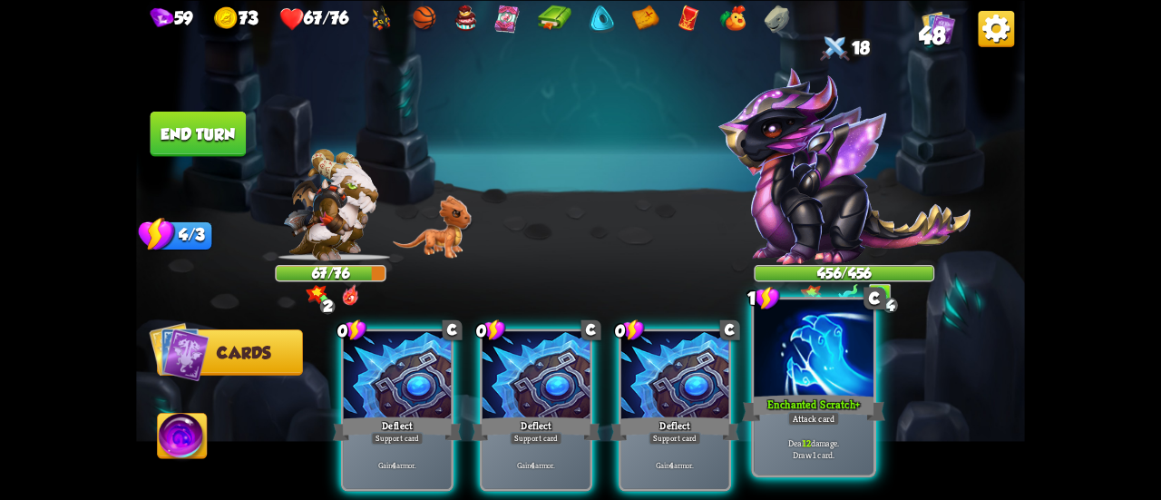
click at [816, 380] on div at bounding box center [814, 349] width 120 height 101
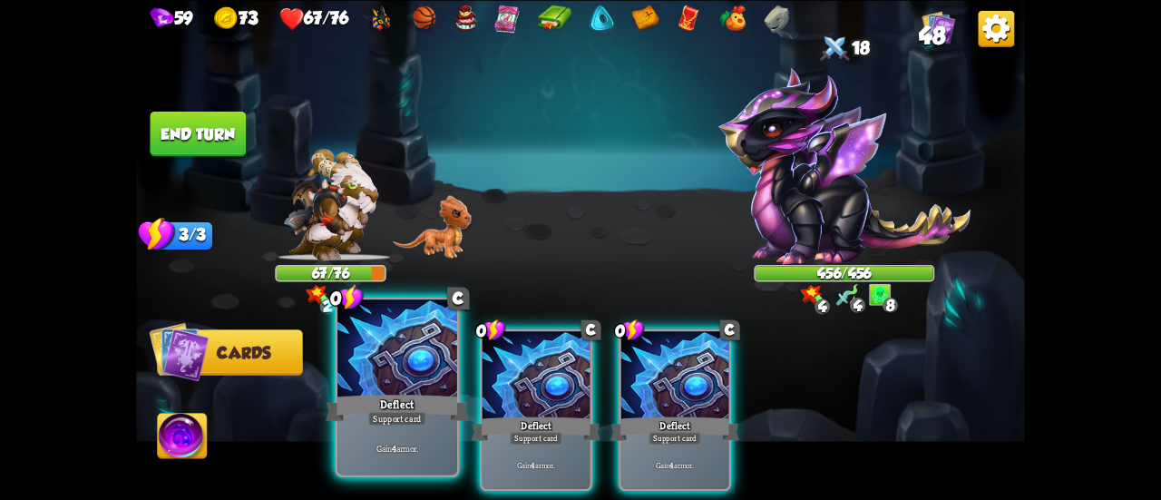
click at [370, 391] on div at bounding box center [397, 349] width 120 height 101
click at [372, 391] on div at bounding box center [397, 349] width 120 height 101
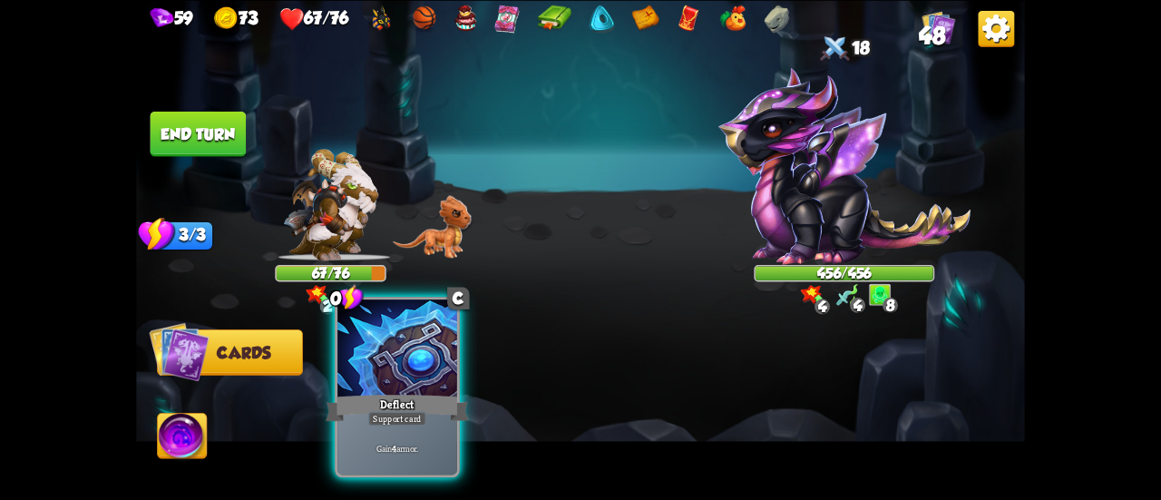
click at [372, 391] on div at bounding box center [397, 349] width 120 height 101
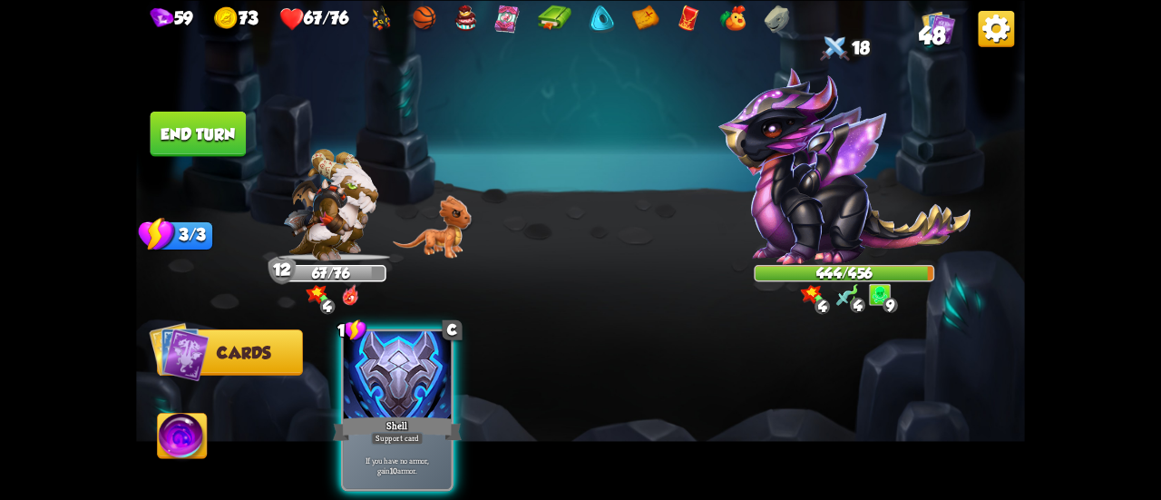
click at [217, 144] on button "End turn" at bounding box center [199, 133] width 96 height 45
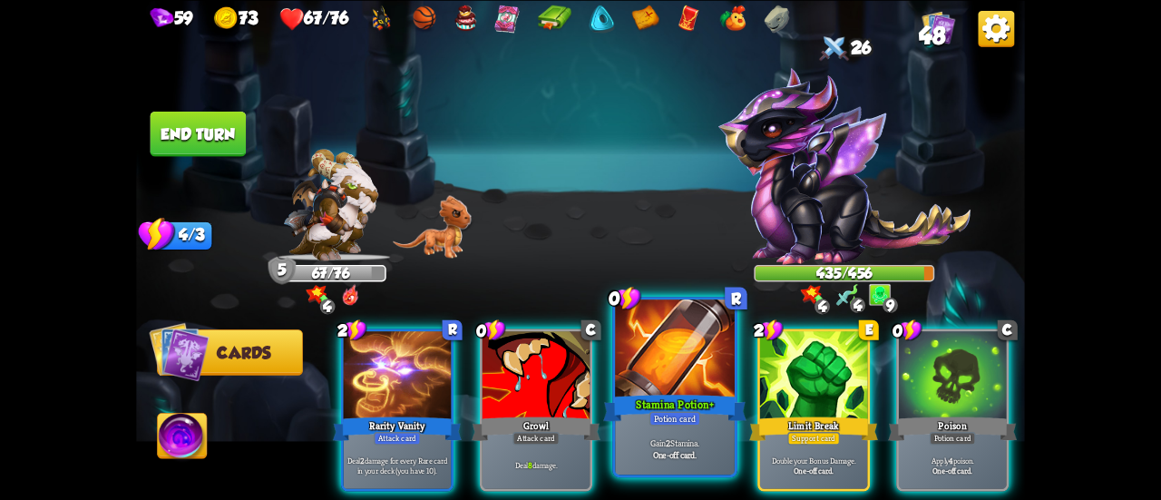
click at [686, 386] on div at bounding box center [675, 349] width 120 height 101
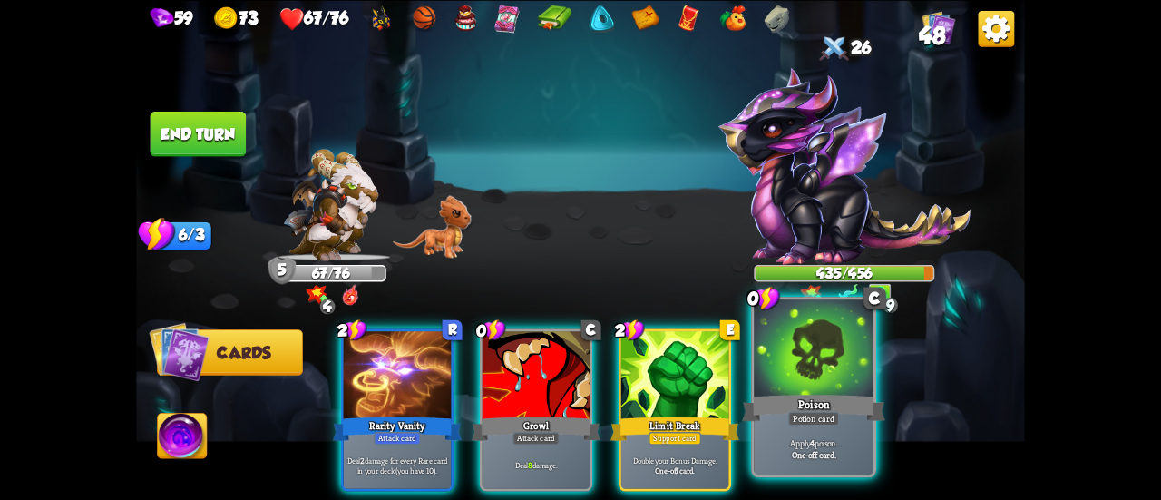
drag, startPoint x: 818, startPoint y: 370, endPoint x: 719, endPoint y: 380, distance: 100.3
click at [816, 372] on div at bounding box center [814, 349] width 120 height 101
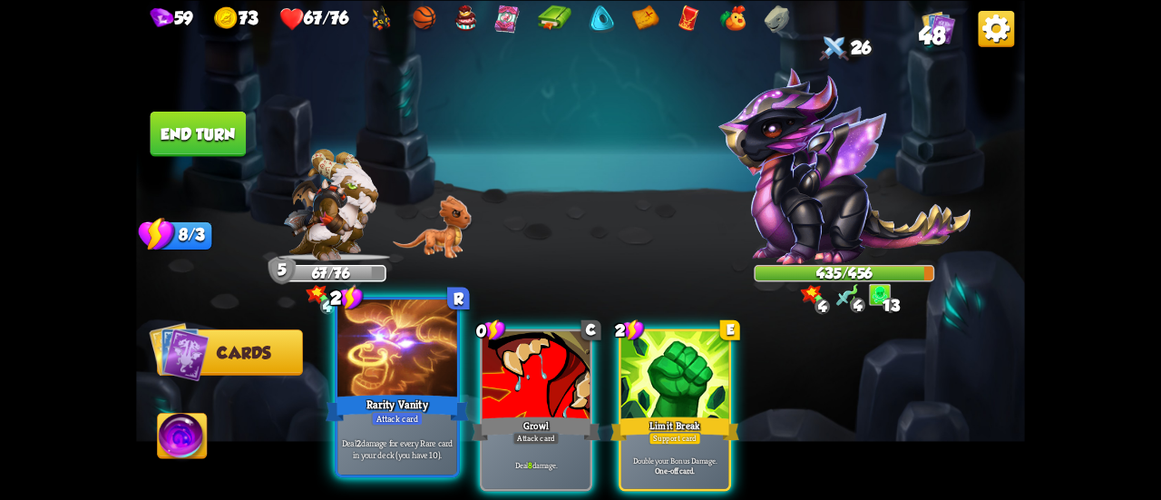
click at [399, 396] on div "Rarity Vanity" at bounding box center [397, 408] width 143 height 32
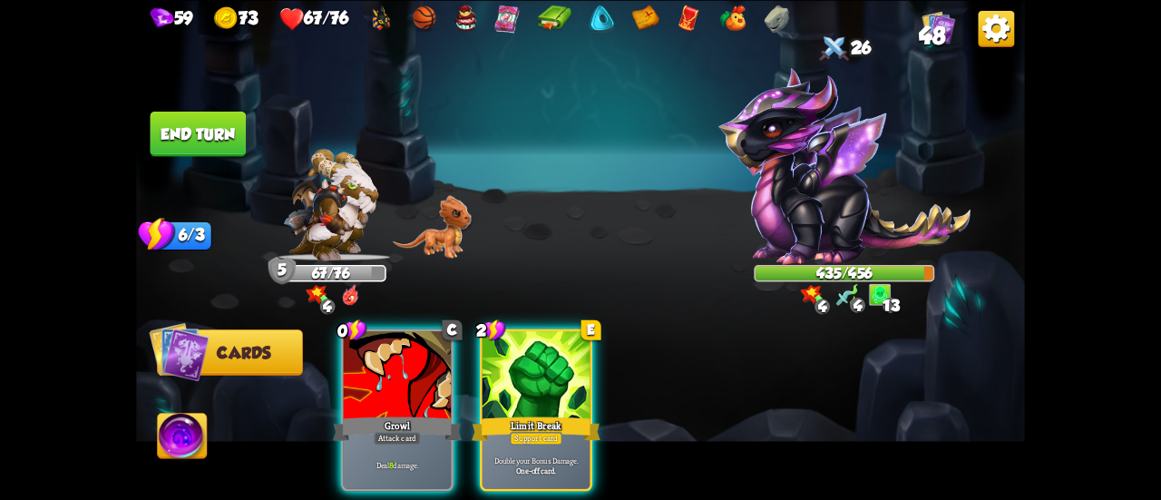
click at [399, 414] on div "Growl" at bounding box center [397, 428] width 129 height 29
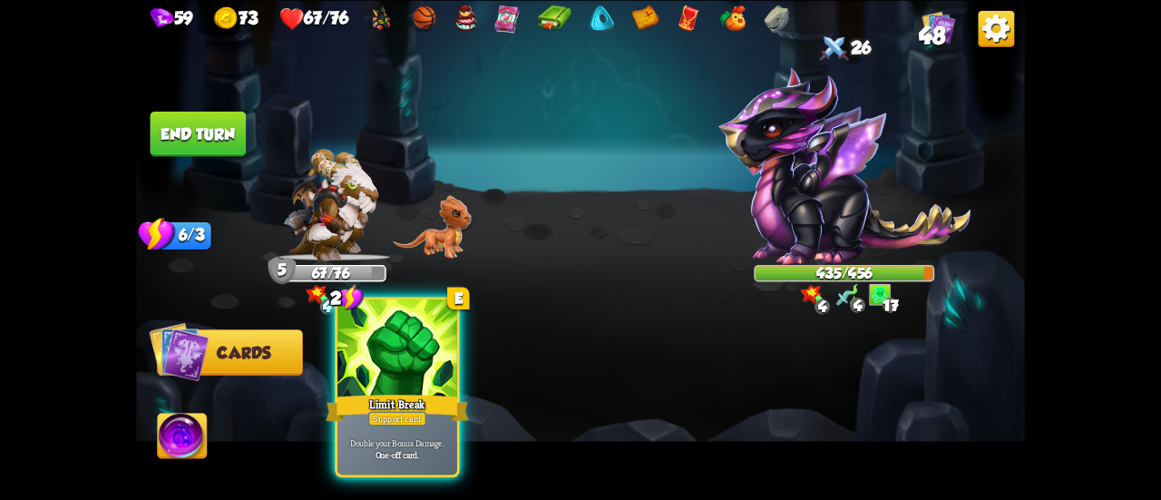
click at [401, 393] on div "Limit Break" at bounding box center [397, 408] width 143 height 32
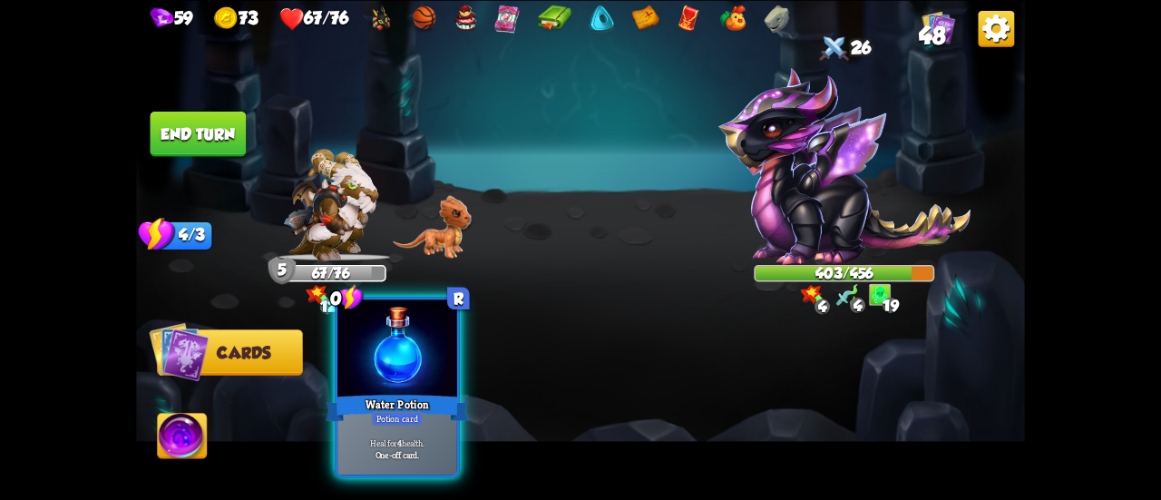
click at [416, 395] on div "Water Potion" at bounding box center [397, 408] width 143 height 32
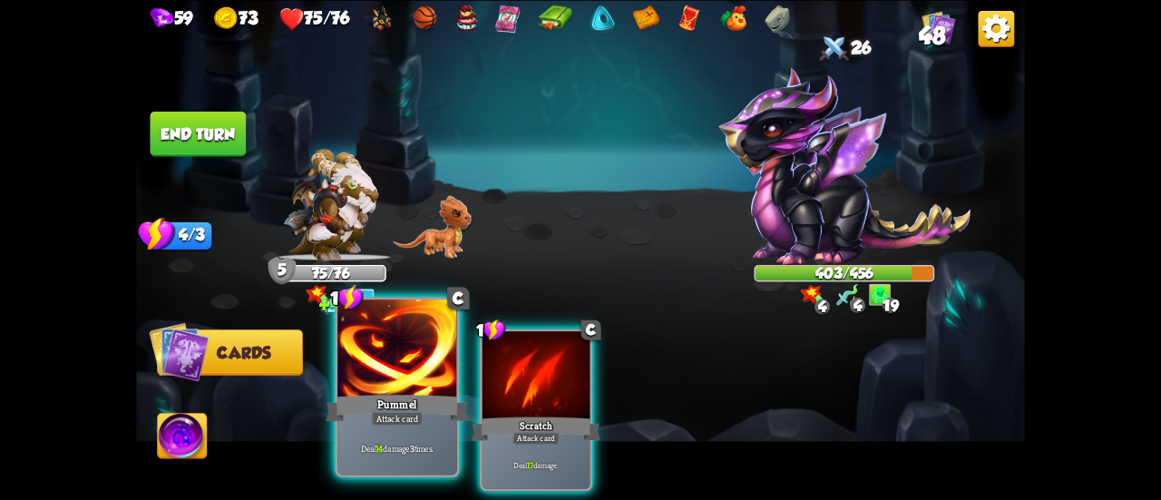
click at [408, 411] on div "Pummel" at bounding box center [397, 408] width 143 height 32
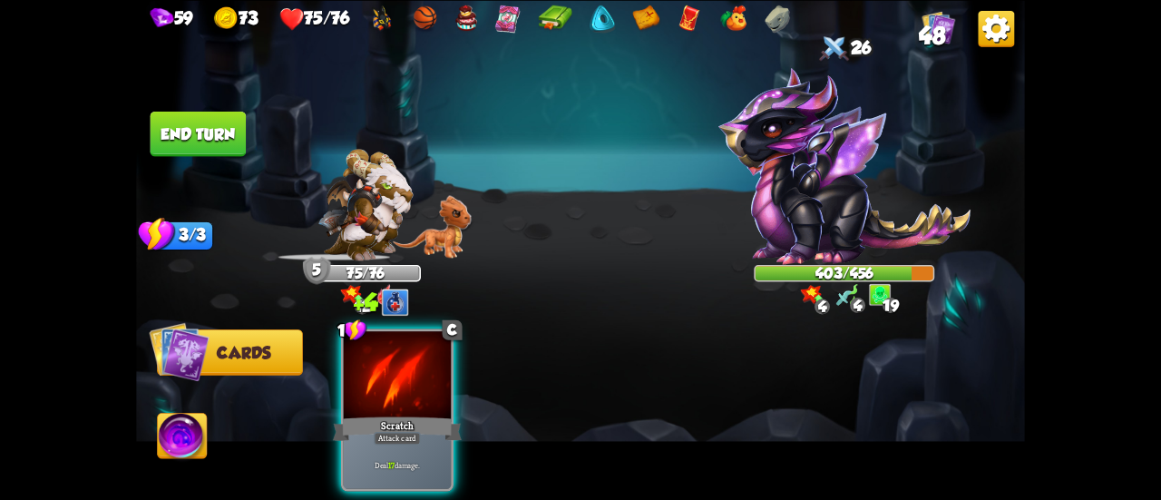
click at [408, 414] on div "Scratch" at bounding box center [397, 428] width 129 height 29
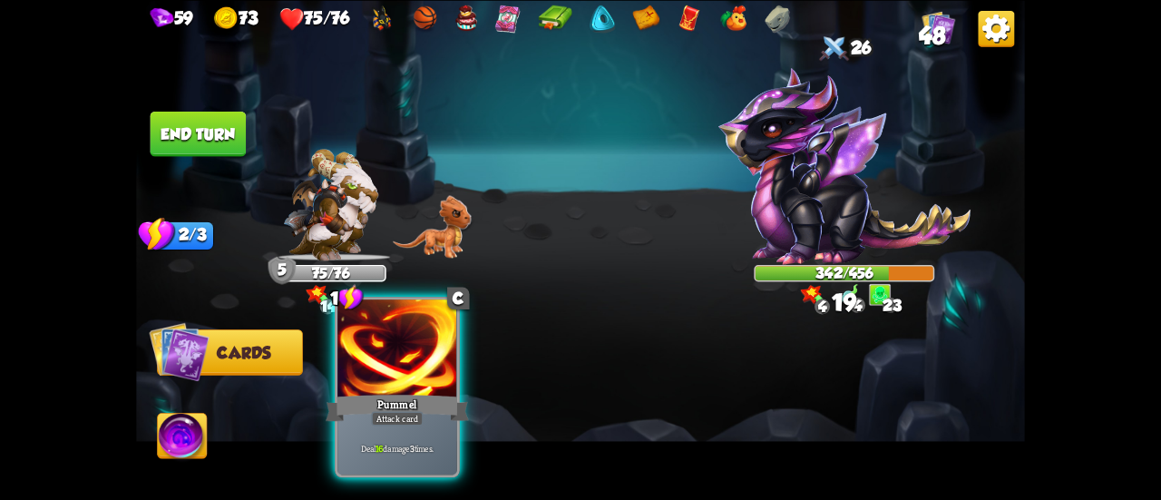
click at [402, 399] on div "Pummel" at bounding box center [397, 408] width 143 height 32
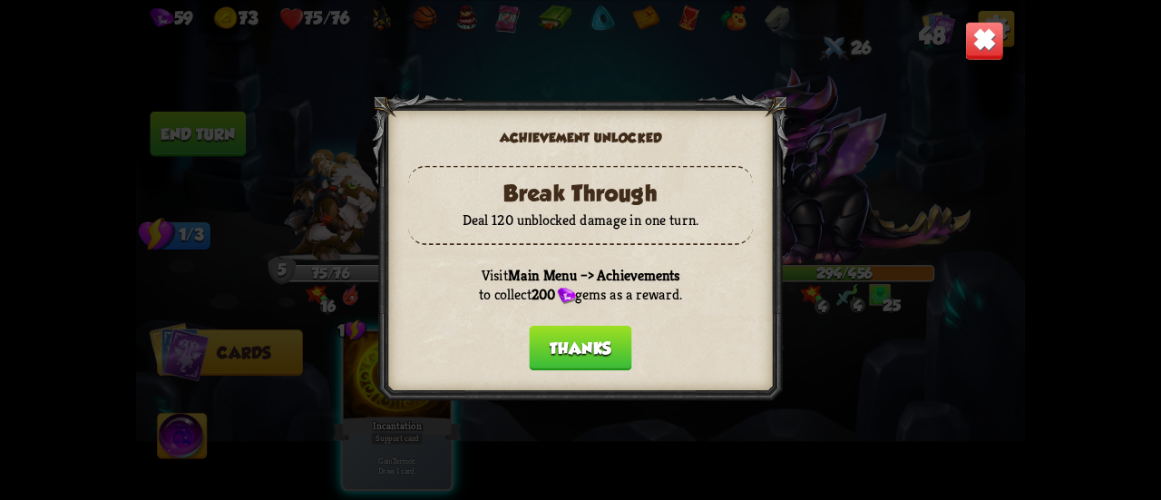
click at [567, 342] on button "Thanks" at bounding box center [580, 347] width 103 height 45
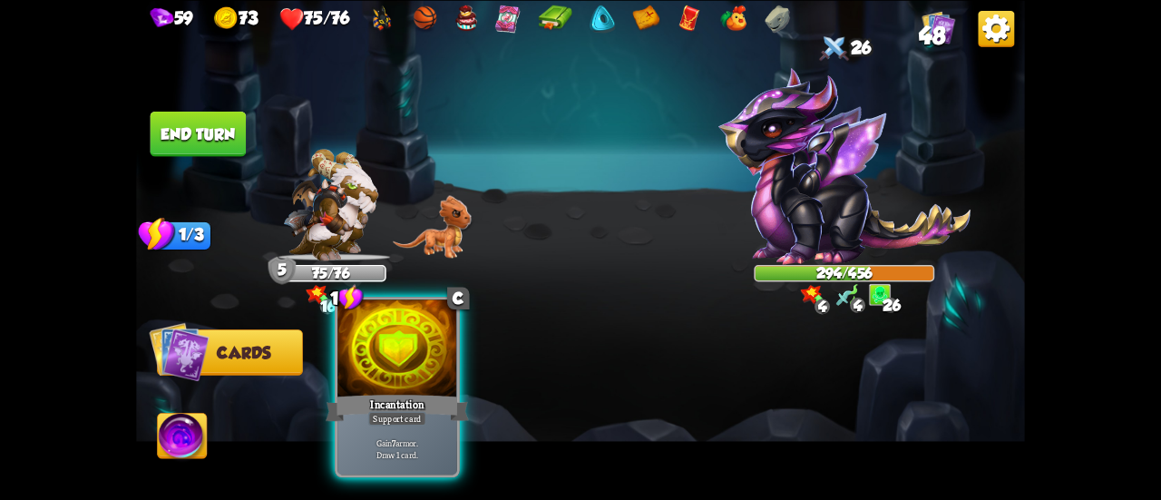
click at [407, 391] on div at bounding box center [397, 349] width 120 height 101
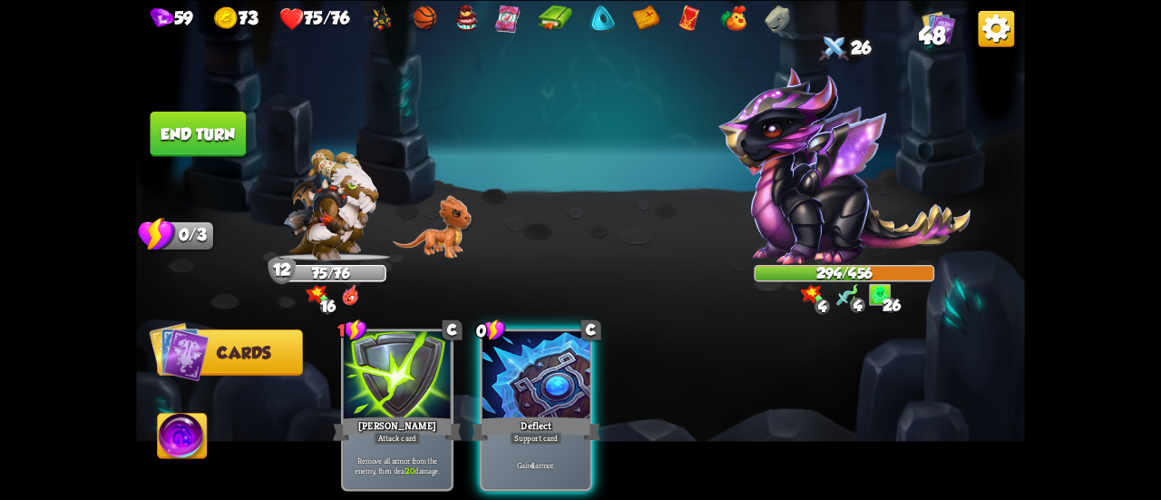
click at [543, 414] on div "Deflect" at bounding box center [536, 428] width 129 height 29
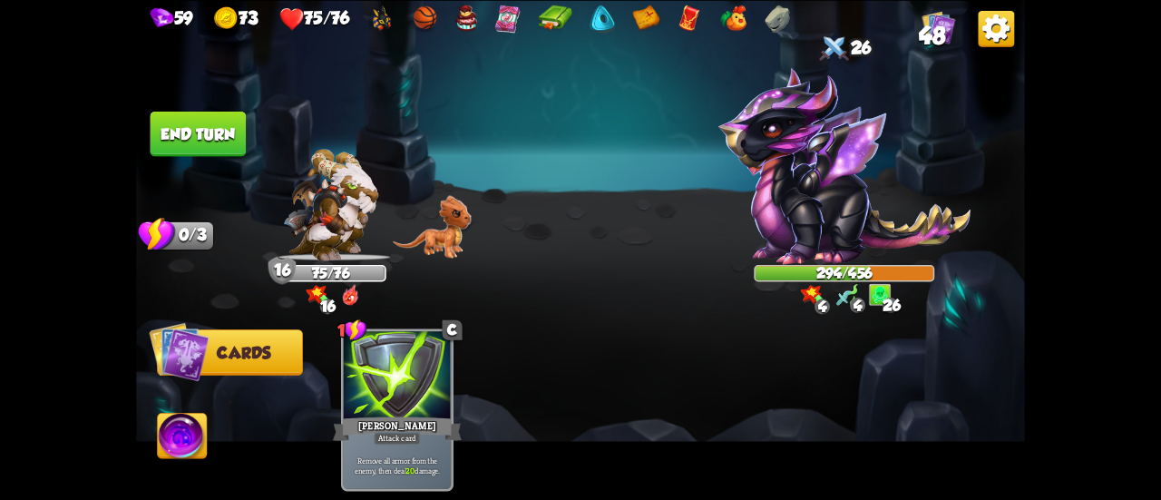
click at [203, 150] on button "End turn" at bounding box center [199, 133] width 96 height 45
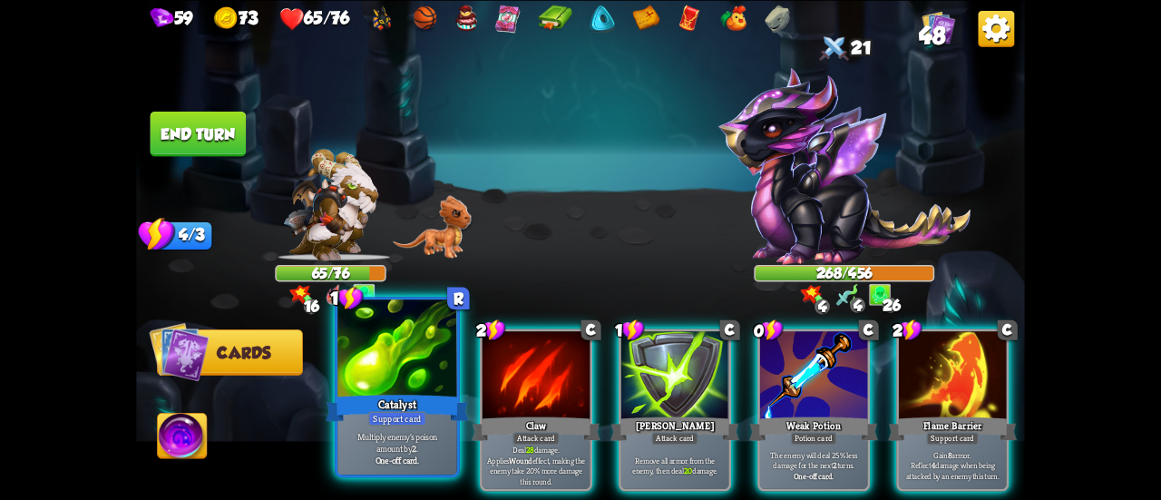
click at [389, 366] on div at bounding box center [397, 349] width 120 height 101
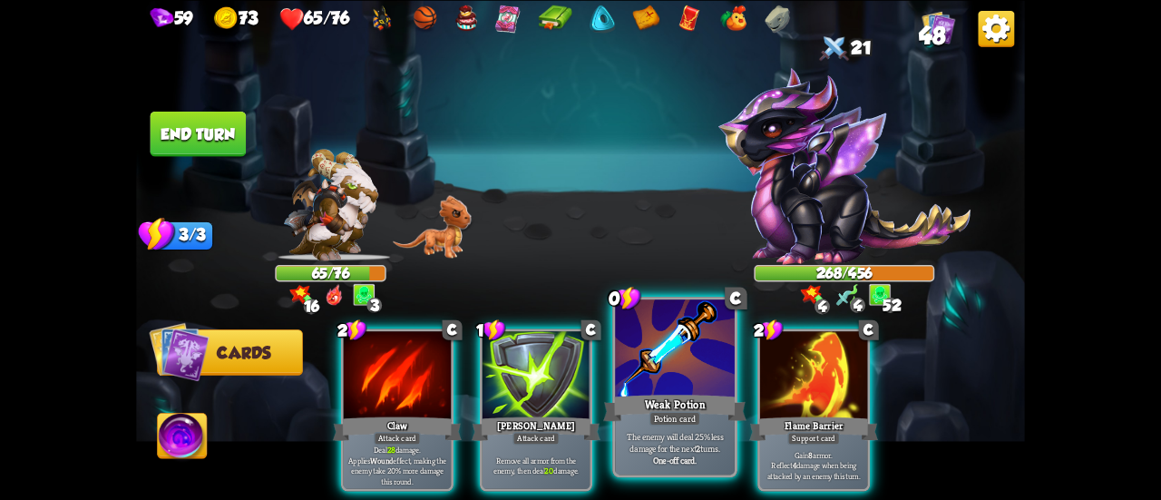
click at [662, 385] on div at bounding box center [675, 349] width 120 height 101
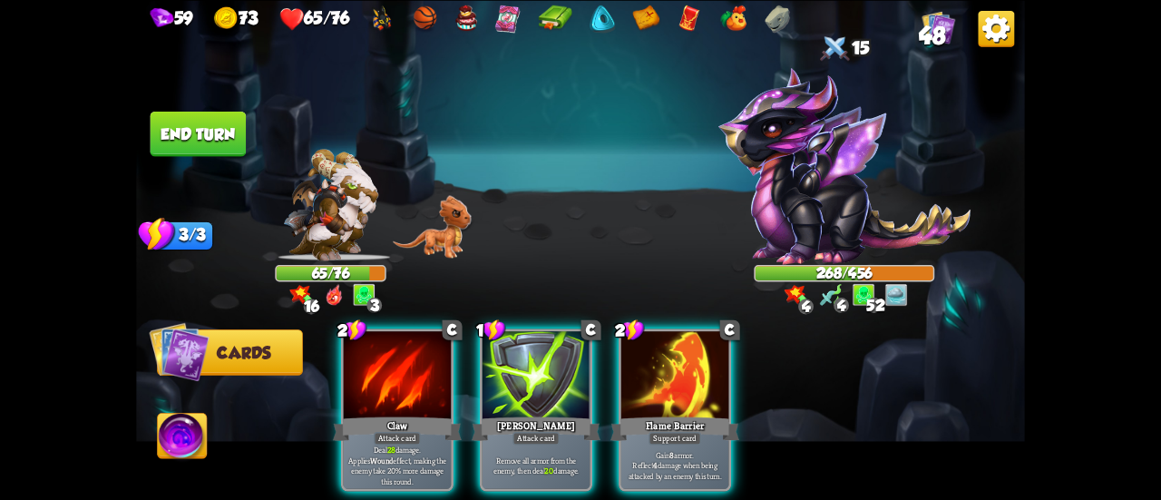
click at [662, 386] on div at bounding box center [674, 376] width 107 height 91
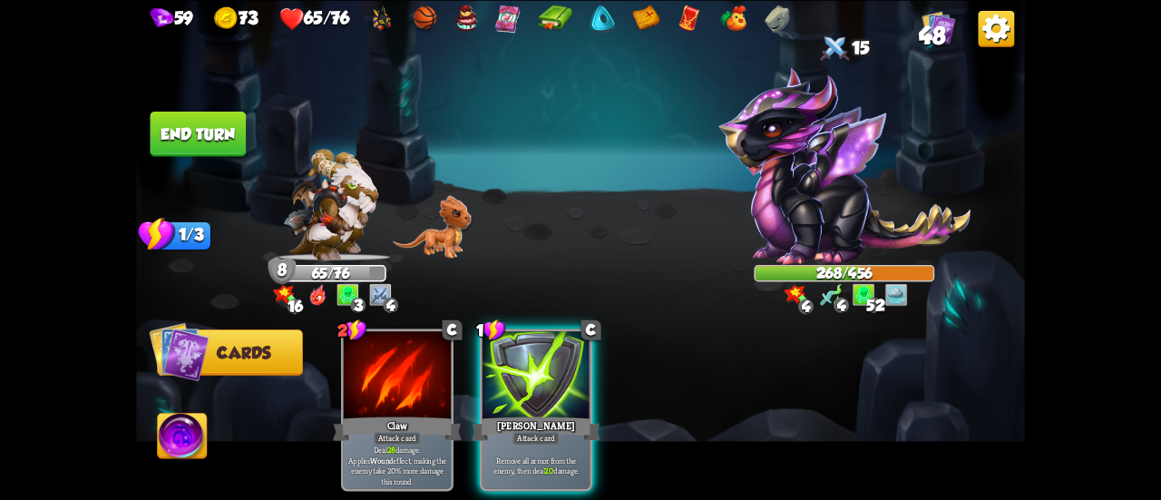
click at [508, 414] on div "[PERSON_NAME]" at bounding box center [536, 428] width 129 height 29
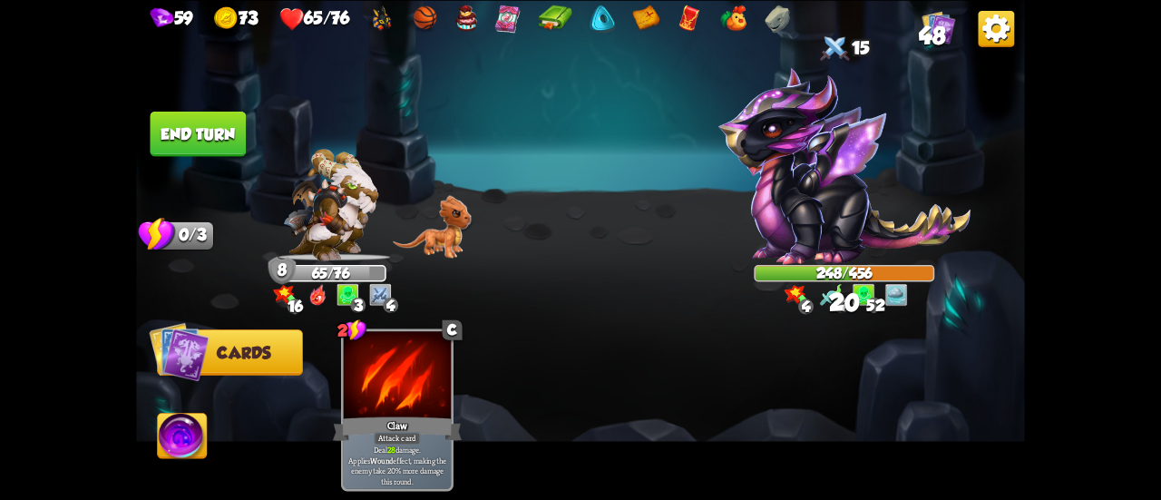
click at [202, 135] on button "End turn" at bounding box center [199, 133] width 96 height 45
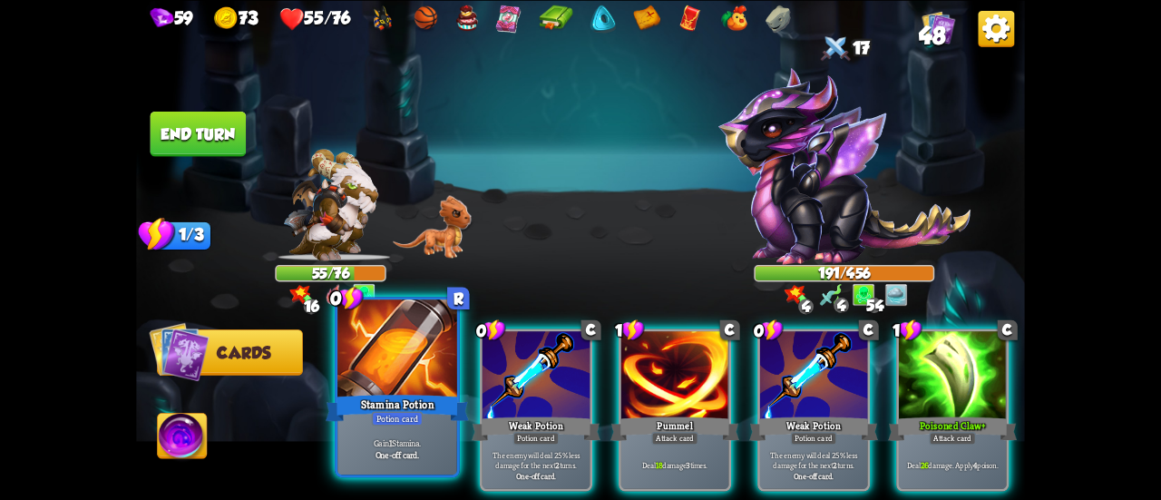
click at [421, 390] on div at bounding box center [397, 349] width 120 height 101
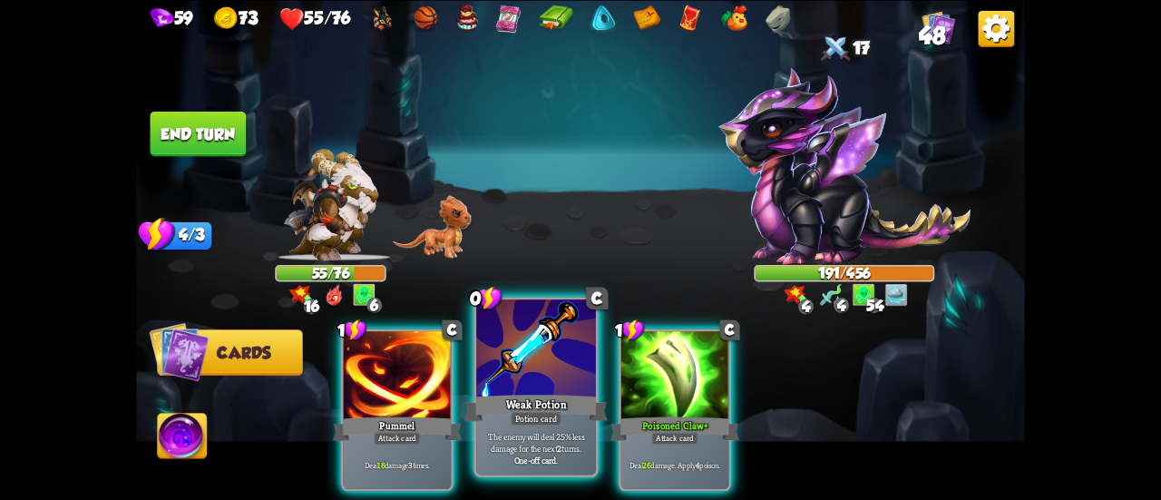
click at [548, 381] on div at bounding box center [536, 349] width 120 height 101
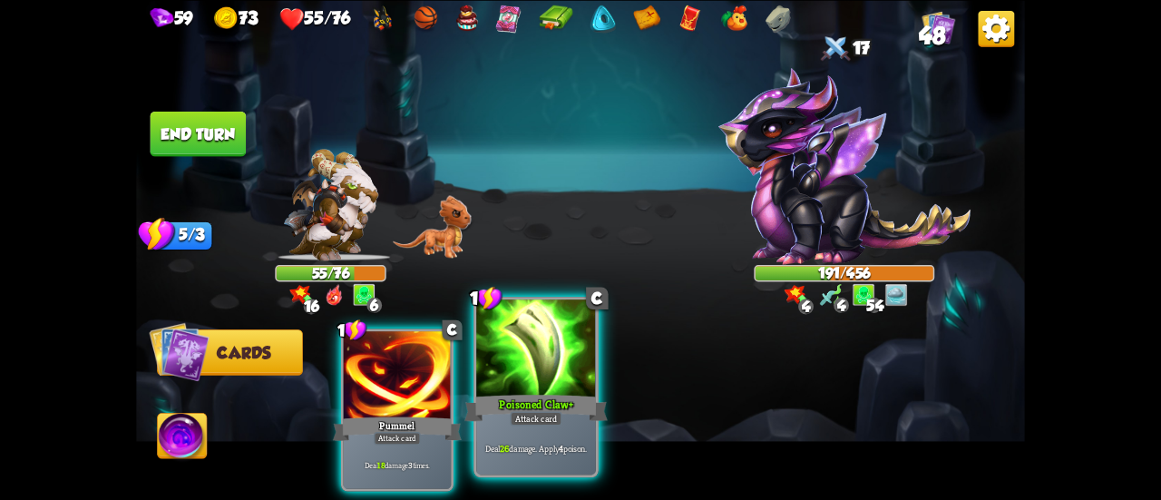
click at [556, 381] on div at bounding box center [536, 349] width 120 height 101
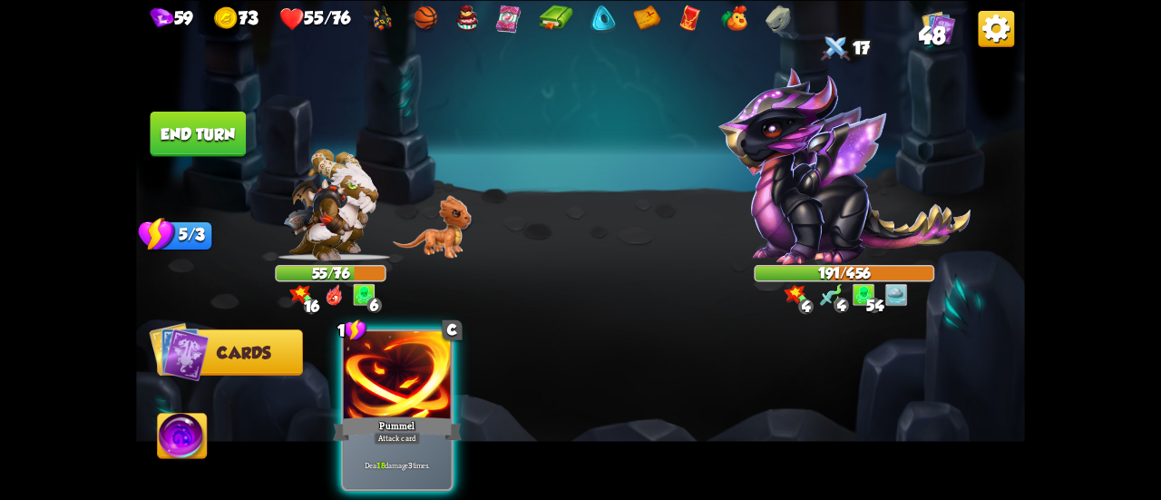
click at [209, 151] on button "End turn" at bounding box center [199, 133] width 96 height 45
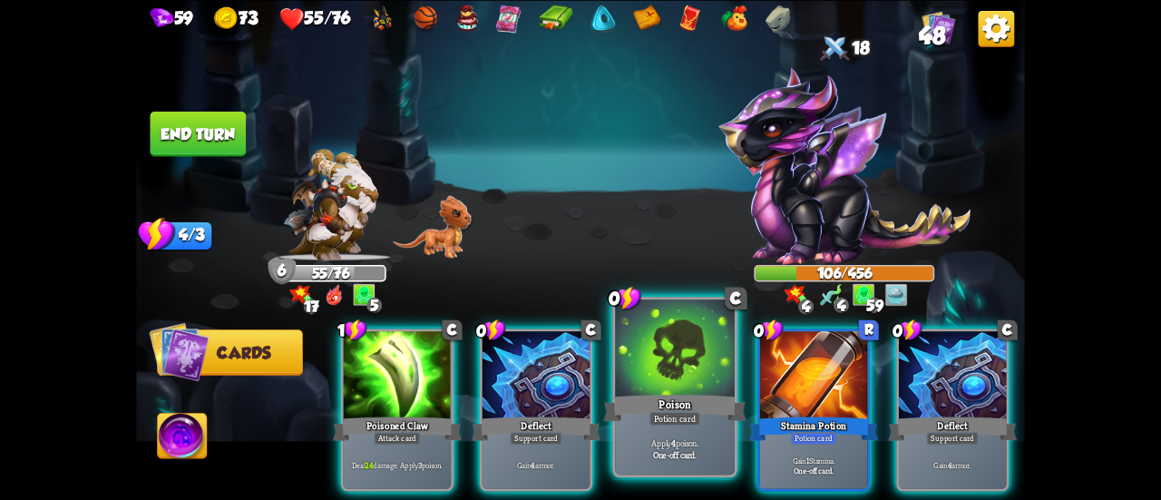
click at [678, 401] on div "Poison" at bounding box center [674, 408] width 143 height 32
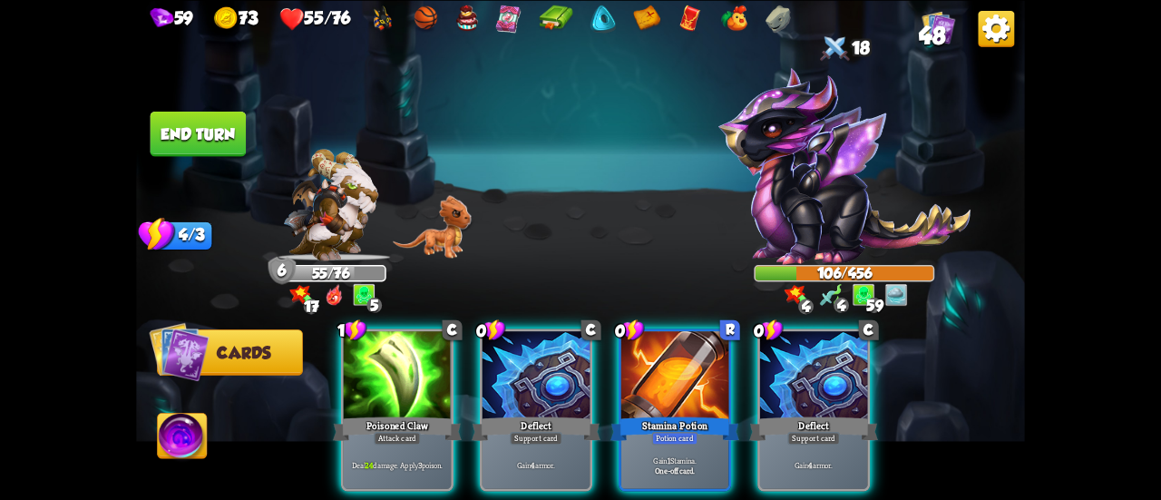
click at [677, 414] on div "Stamina Potion" at bounding box center [675, 428] width 129 height 29
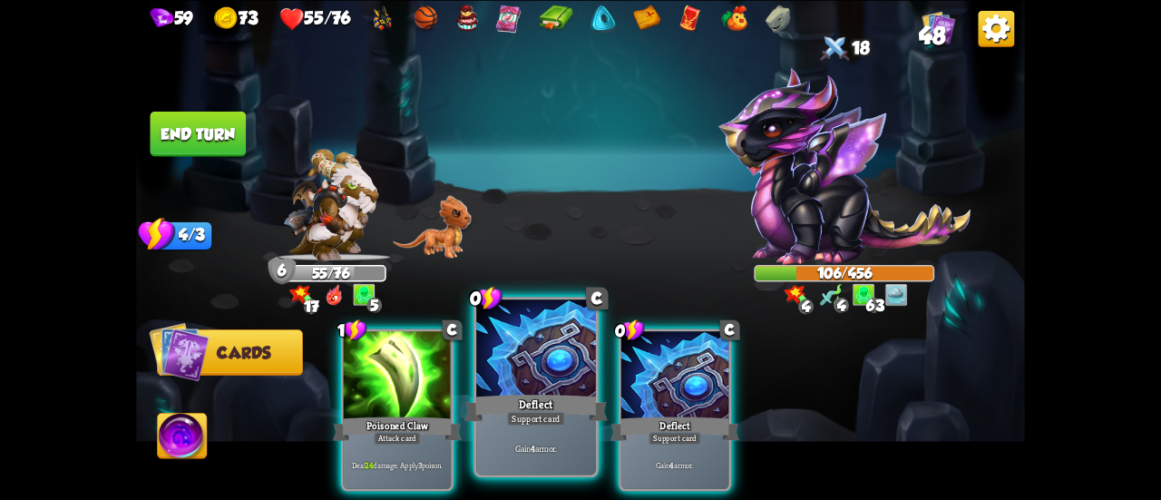
drag, startPoint x: 678, startPoint y: 401, endPoint x: 574, endPoint y: 385, distance: 104.7
click at [677, 414] on div "Deflect" at bounding box center [675, 428] width 129 height 29
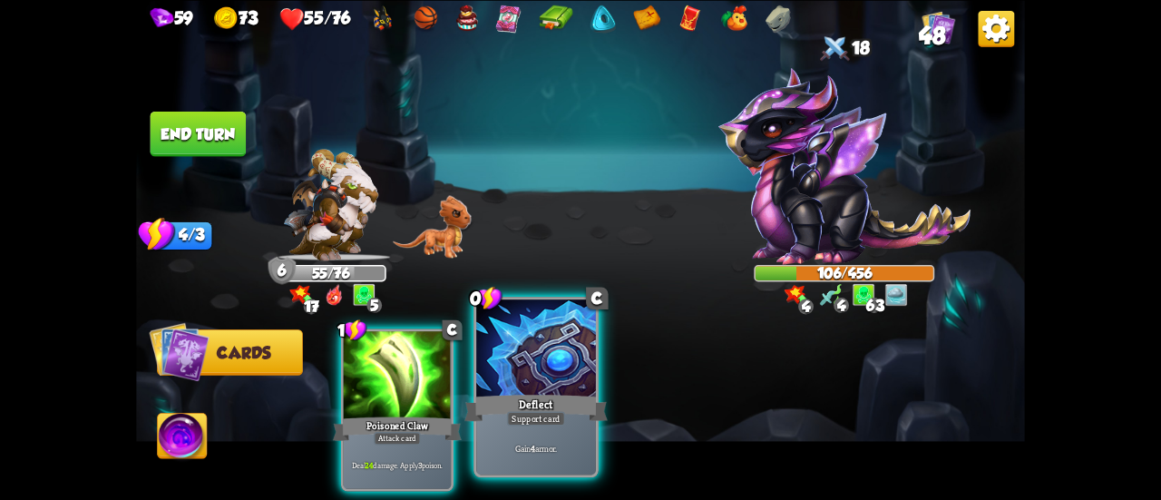
click at [530, 390] on div at bounding box center [536, 349] width 120 height 101
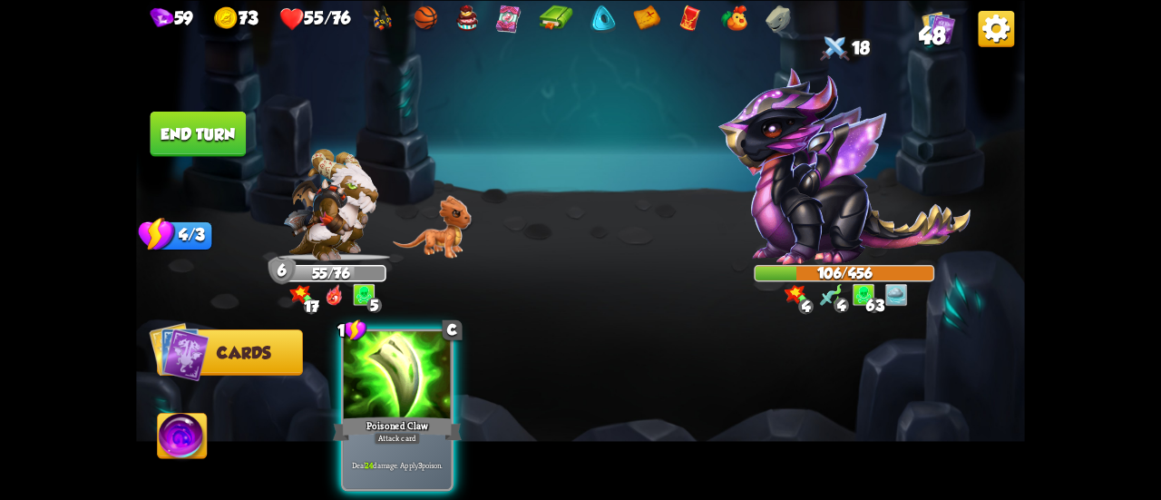
click at [410, 376] on div at bounding box center [397, 376] width 107 height 91
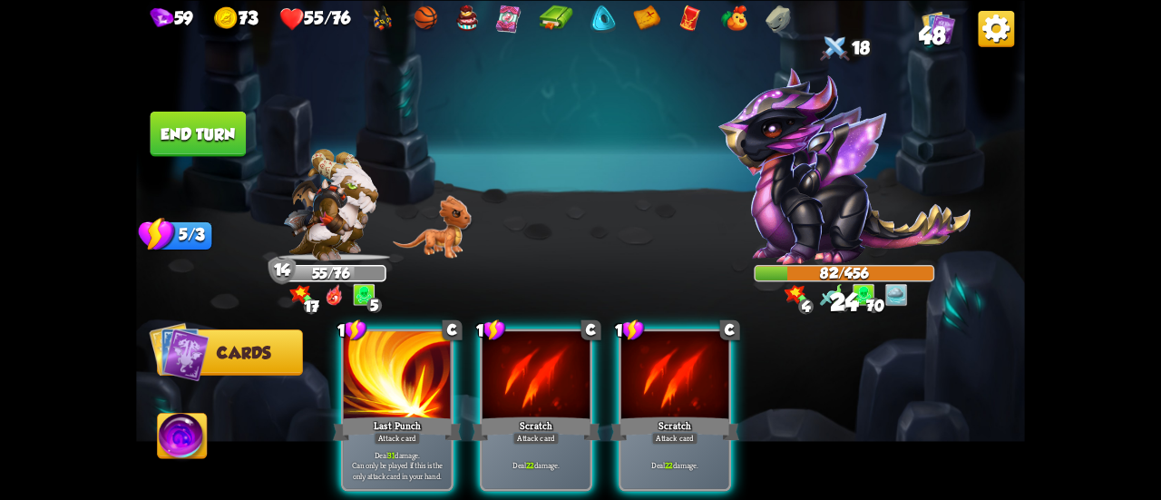
click at [174, 433] on img at bounding box center [182, 438] width 49 height 50
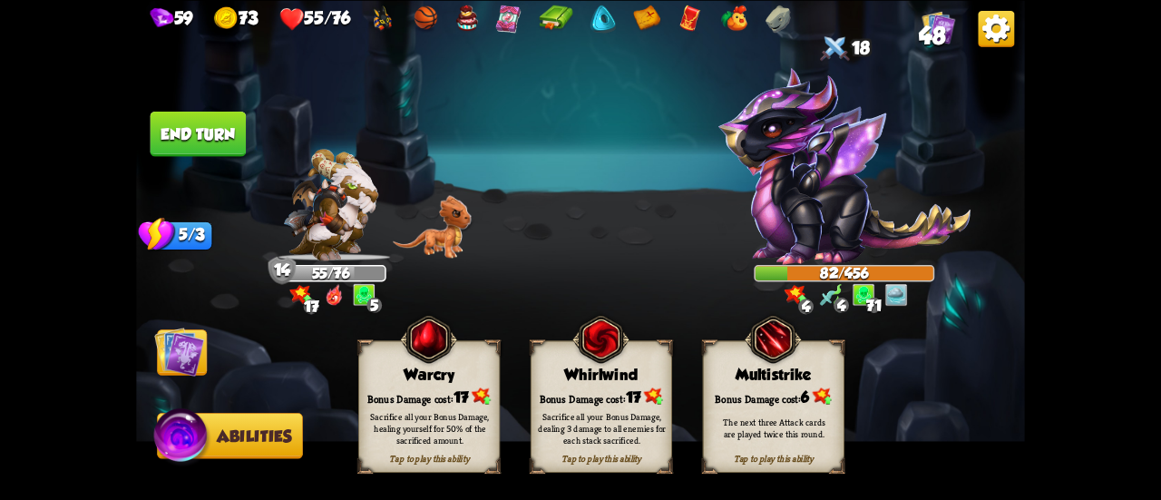
click at [391, 407] on div "Sacrifice all your Bonus Damage, healing yourself for 50% of the sacrificed amo…" at bounding box center [430, 427] width 142 height 55
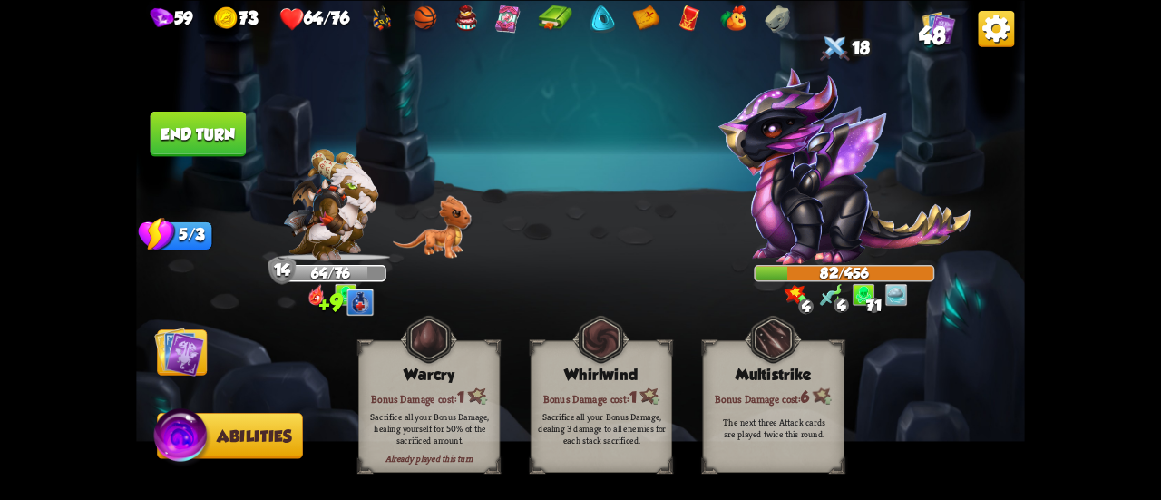
click at [169, 360] on img at bounding box center [179, 352] width 50 height 50
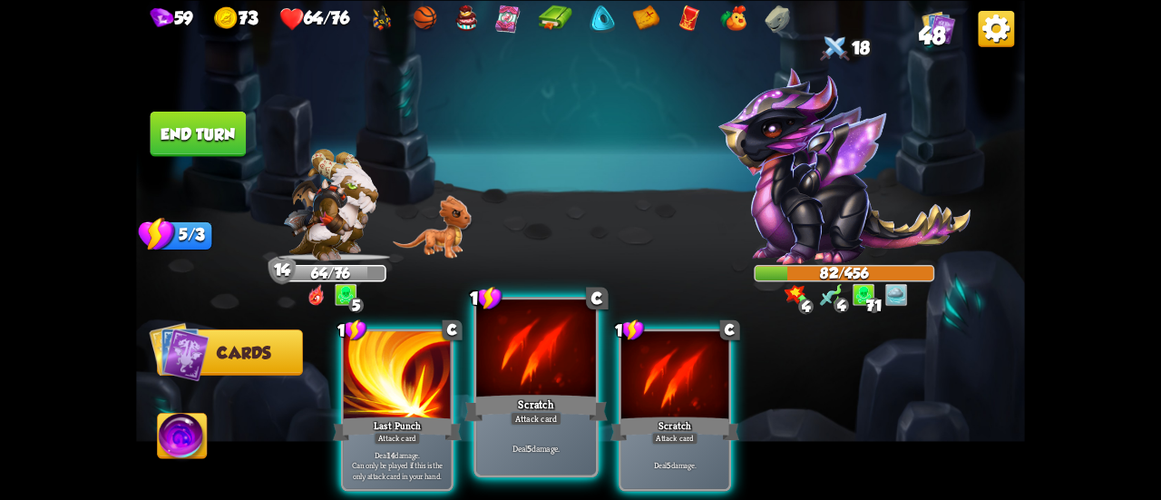
click at [494, 401] on div "Scratch" at bounding box center [535, 408] width 143 height 32
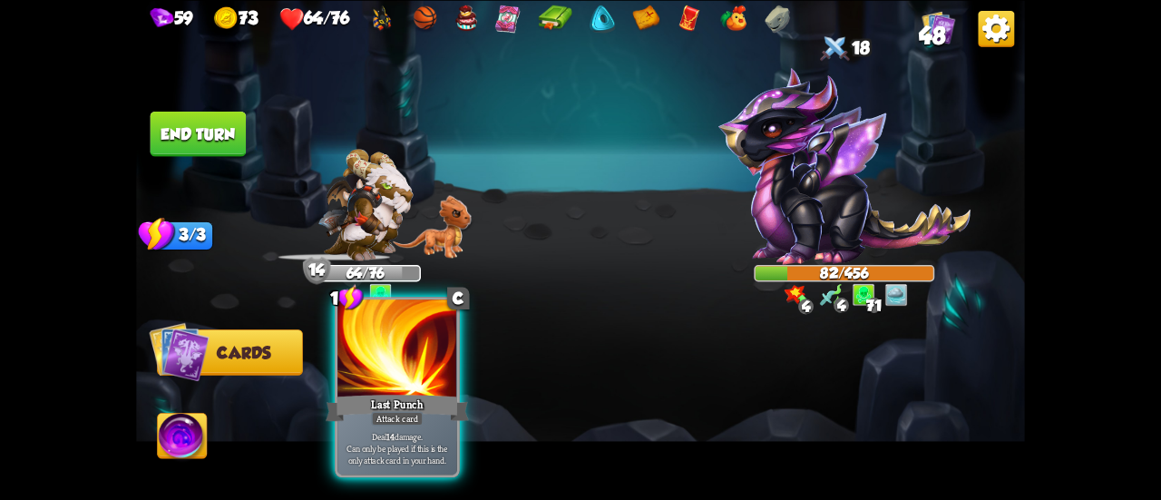
click at [426, 414] on div "Last Punch" at bounding box center [397, 408] width 143 height 32
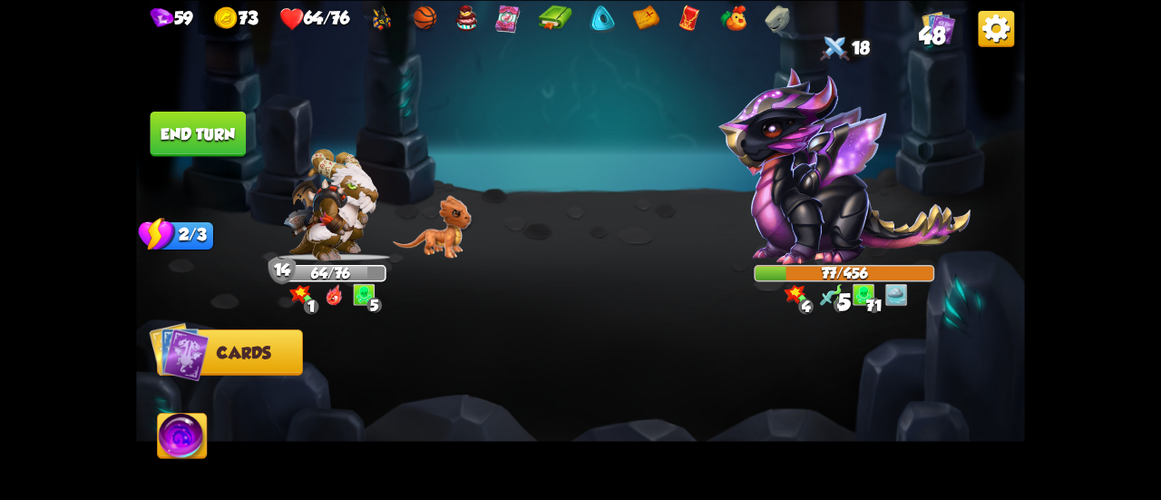
click at [972, 353] on div at bounding box center [669, 389] width 711 height 222
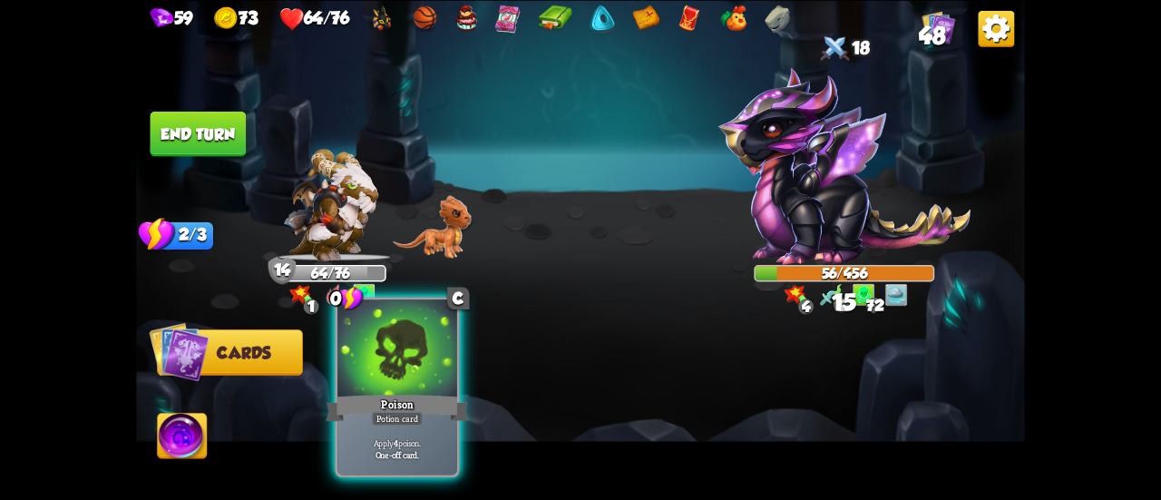
click at [399, 398] on div "Poison" at bounding box center [397, 408] width 143 height 32
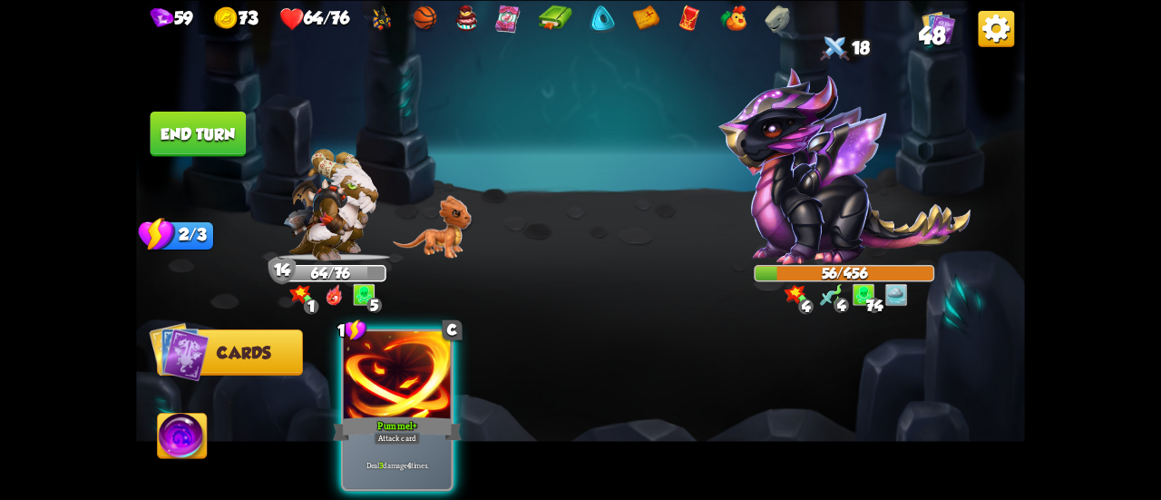
click at [408, 414] on div "Pummel +" at bounding box center [397, 428] width 129 height 29
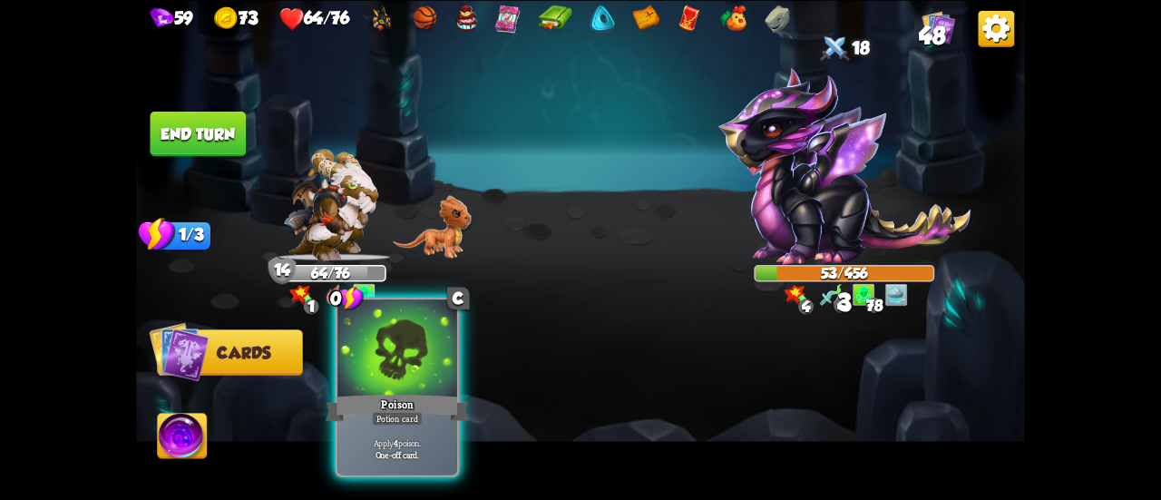
click at [347, 410] on div "Poison" at bounding box center [397, 408] width 143 height 32
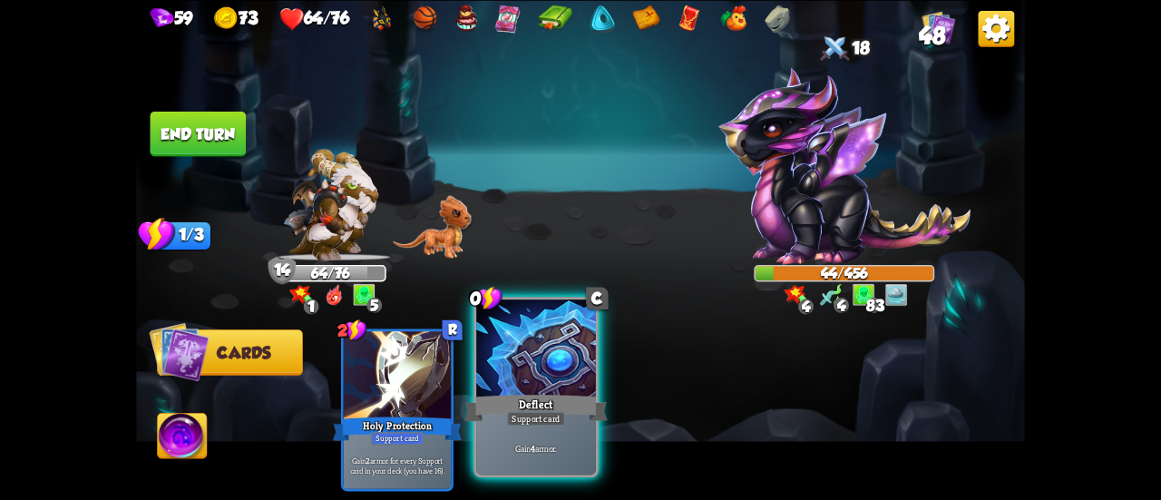
click at [542, 413] on div "Support card" at bounding box center [536, 418] width 58 height 15
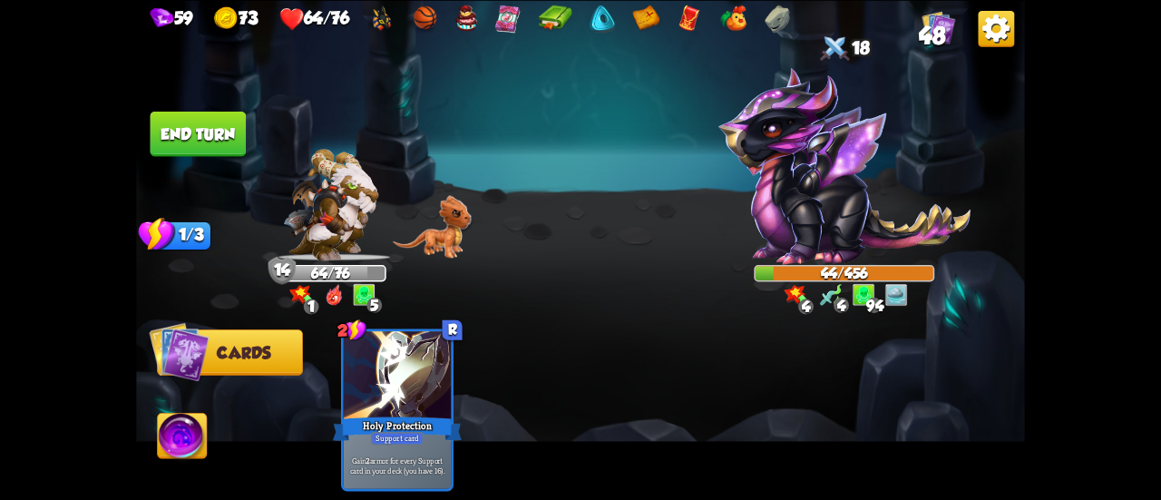
click at [199, 129] on button "End turn" at bounding box center [199, 133] width 96 height 45
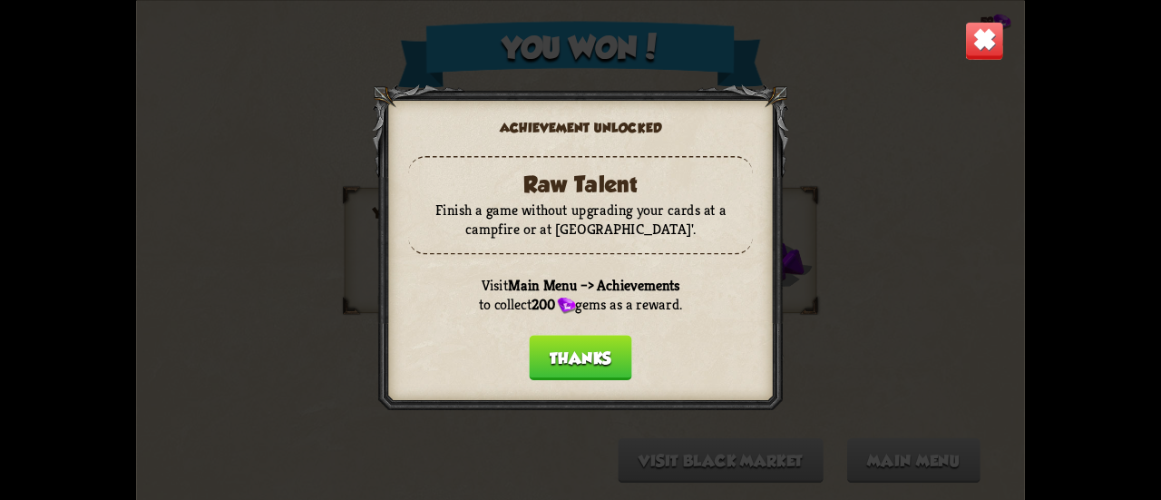
click at [572, 352] on button "Thanks" at bounding box center [580, 357] width 103 height 45
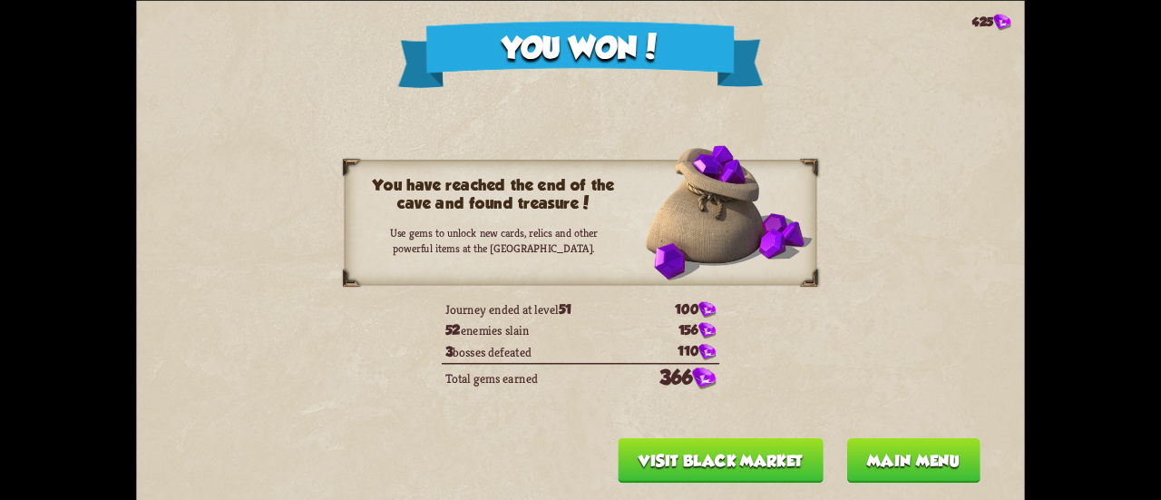
click at [885, 455] on button "Main menu" at bounding box center [912, 459] width 133 height 45
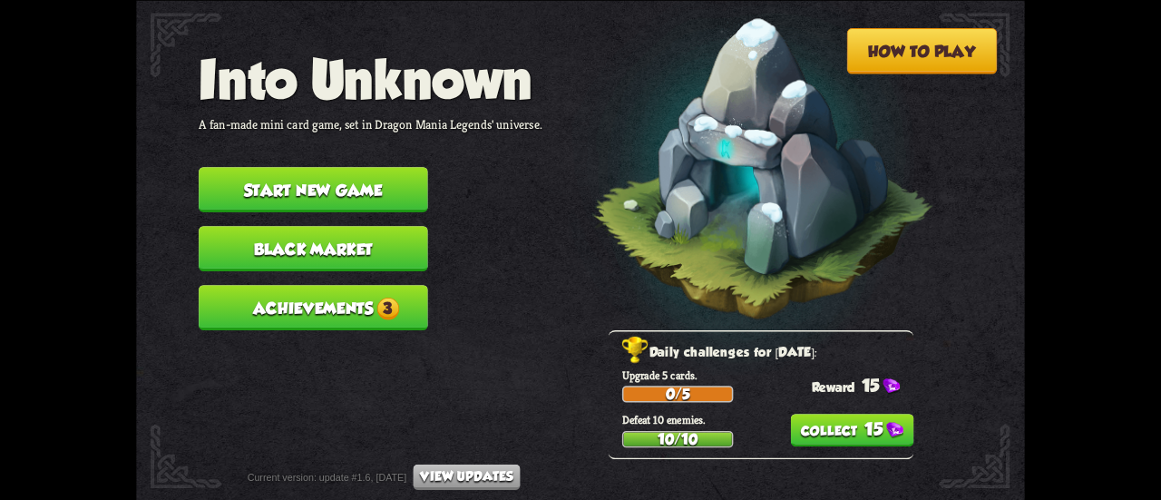
click at [361, 327] on nav "Into Unknown A fan-made mini card game, set in Dragon Mania Legends' universe. …" at bounding box center [371, 196] width 344 height 295
click at [844, 421] on button "15" at bounding box center [851, 430] width 123 height 33
click at [411, 301] on button "Achievements 3" at bounding box center [314, 307] width 230 height 45
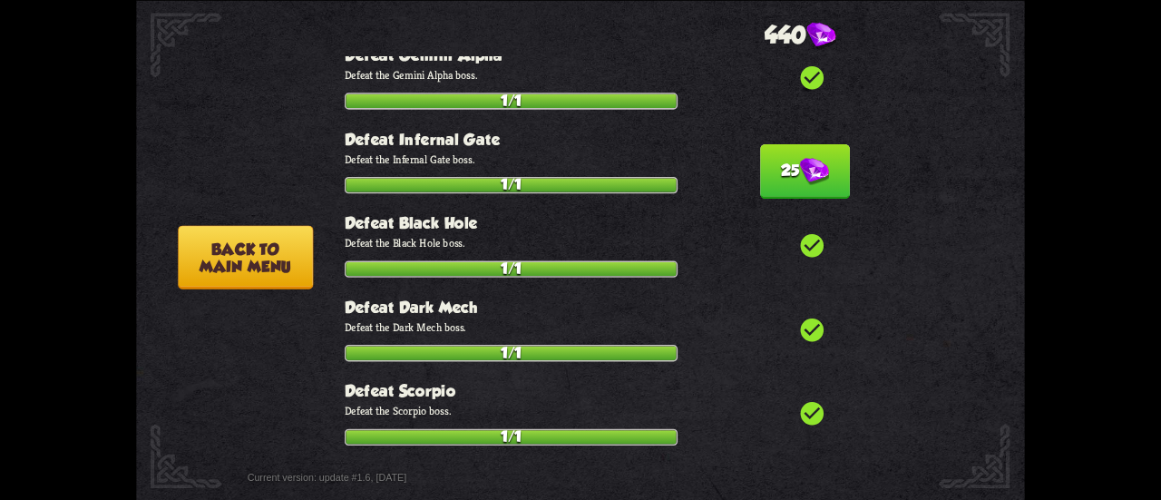
scroll to position [1927, 0]
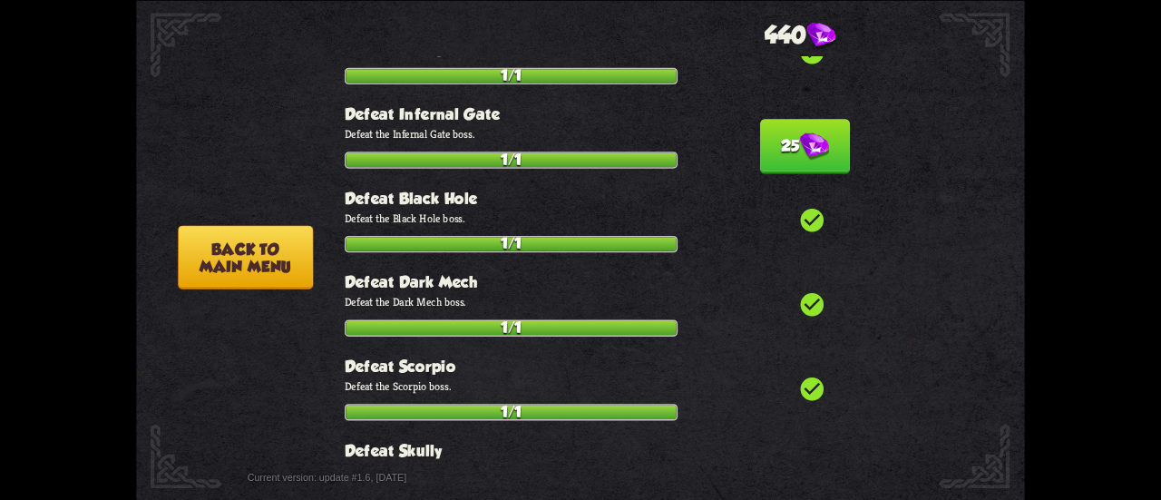
drag, startPoint x: 770, startPoint y: 98, endPoint x: 779, endPoint y: 107, distance: 12.8
click at [770, 119] on button "25" at bounding box center [805, 146] width 90 height 54
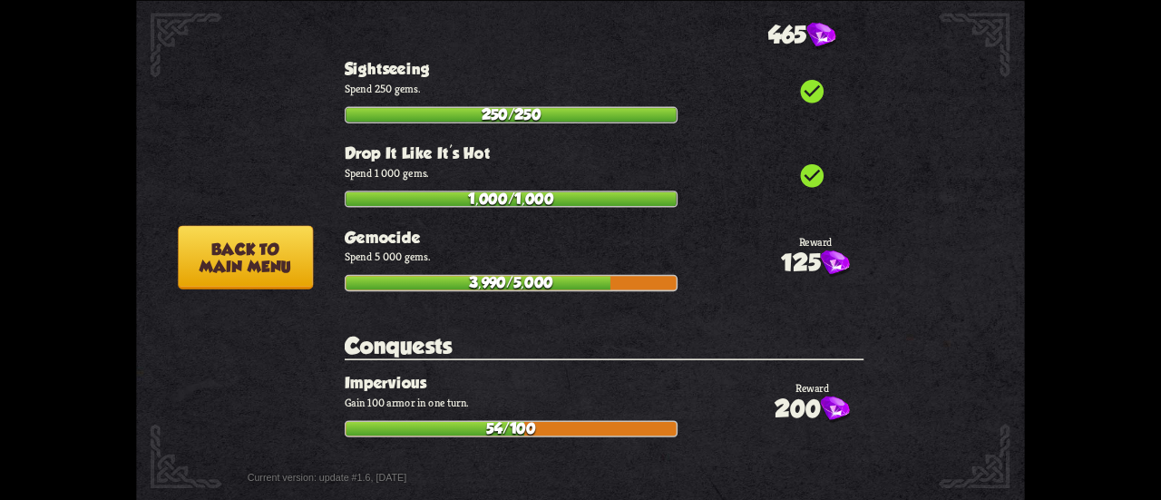
scroll to position [5772, 0]
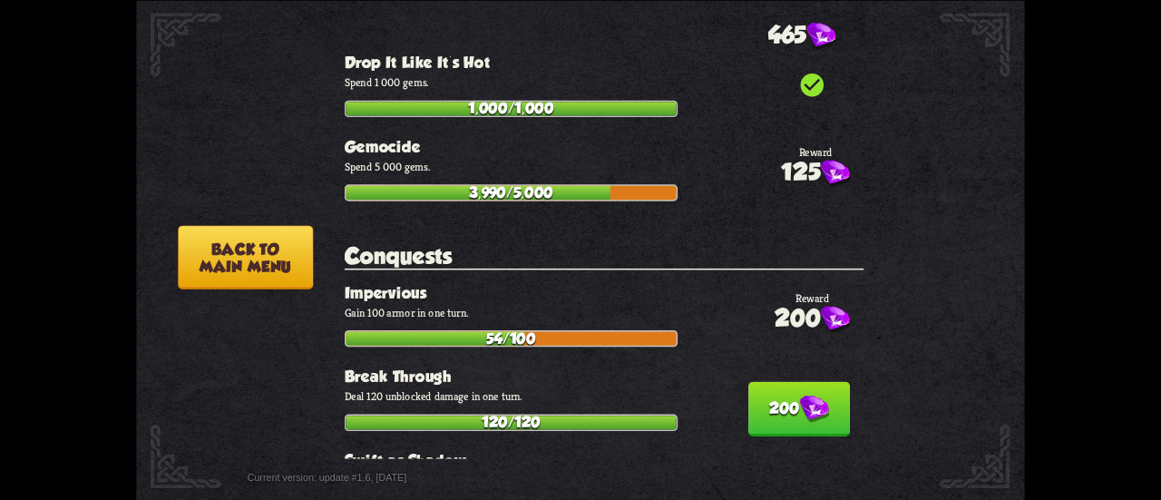
click at [826, 381] on button "200" at bounding box center [799, 408] width 102 height 54
click at [826, 367] on div "200 Break Through Deal 120 unblocked damage in one turn. 120/120" at bounding box center [604, 399] width 519 height 64
click at [266, 371] on img at bounding box center [348, 435] width 230 height 130
click at [249, 379] on img at bounding box center [348, 435] width 230 height 130
drag, startPoint x: 867, startPoint y: 406, endPoint x: 871, endPoint y: 422, distance: 16.7
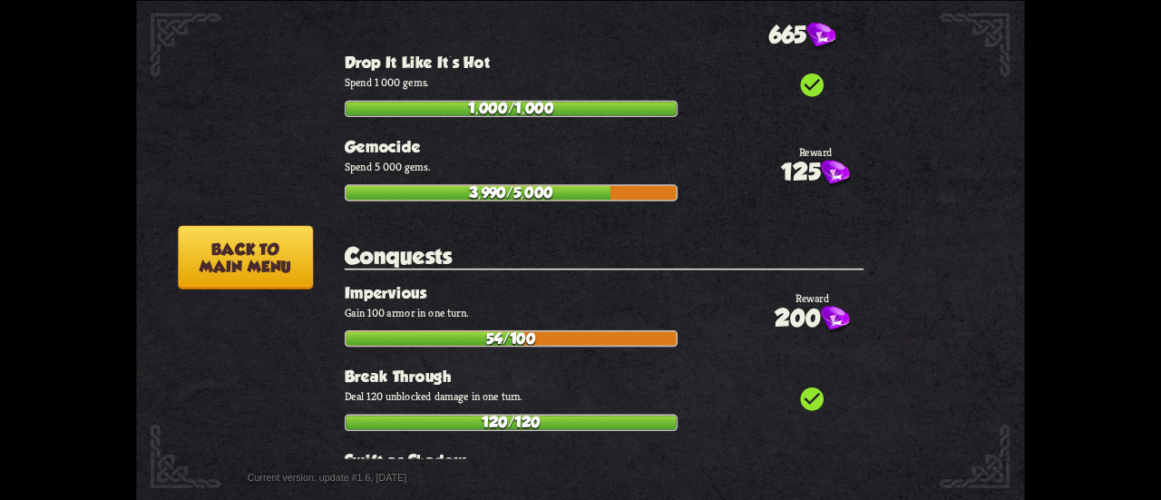
click at [866, 442] on div "Achievements progress 70% Feats of Strength check_circle The Journey Starts Def…" at bounding box center [611, 256] width 533 height 403
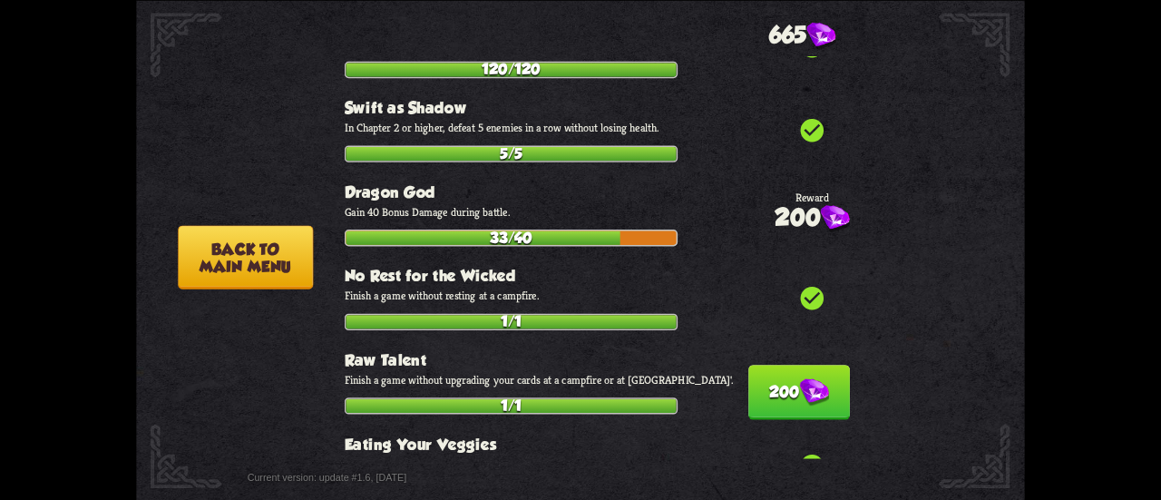
scroll to position [6375, 0]
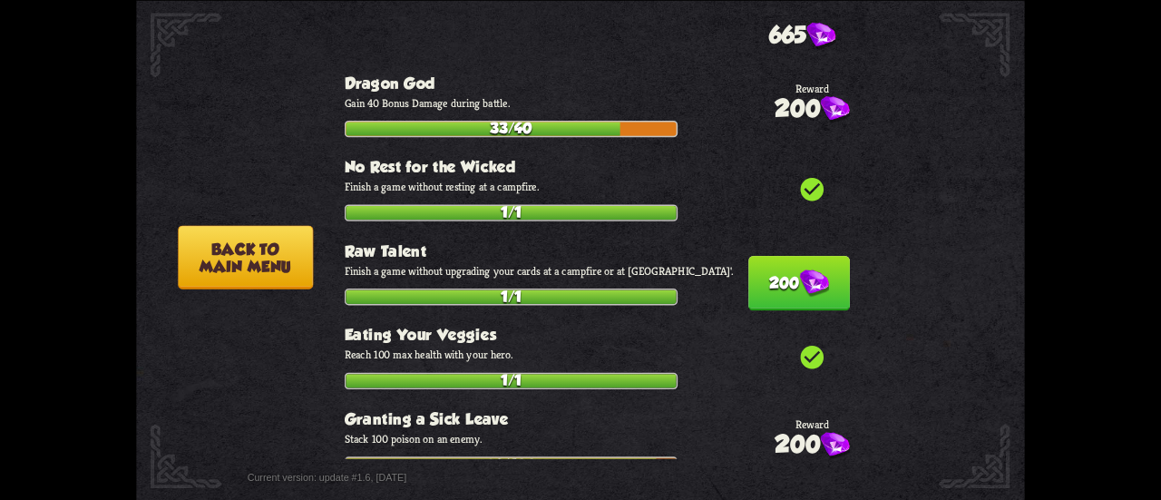
click at [769, 256] on button "200" at bounding box center [799, 283] width 102 height 54
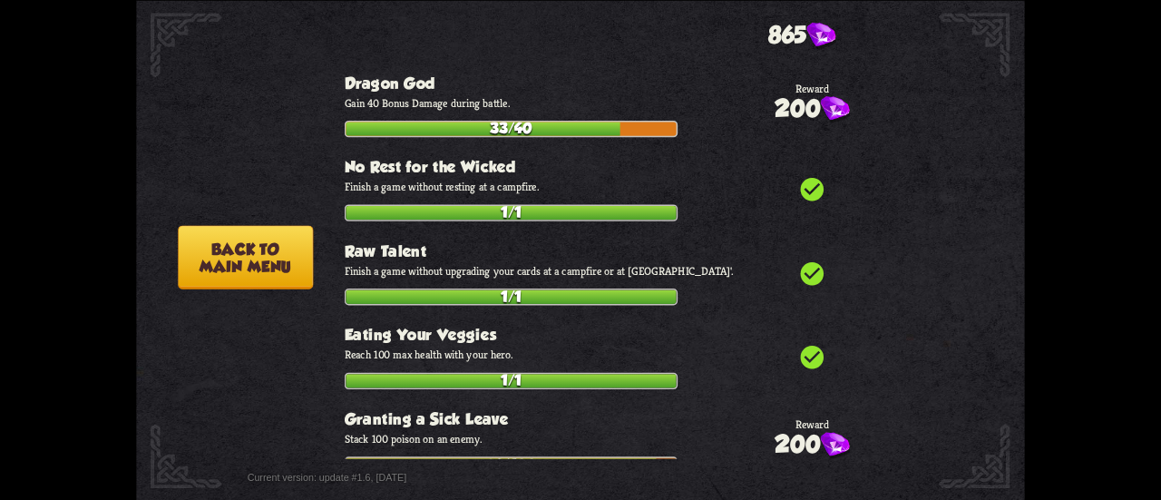
click at [270, 269] on button "Back to main menu" at bounding box center [245, 257] width 135 height 64
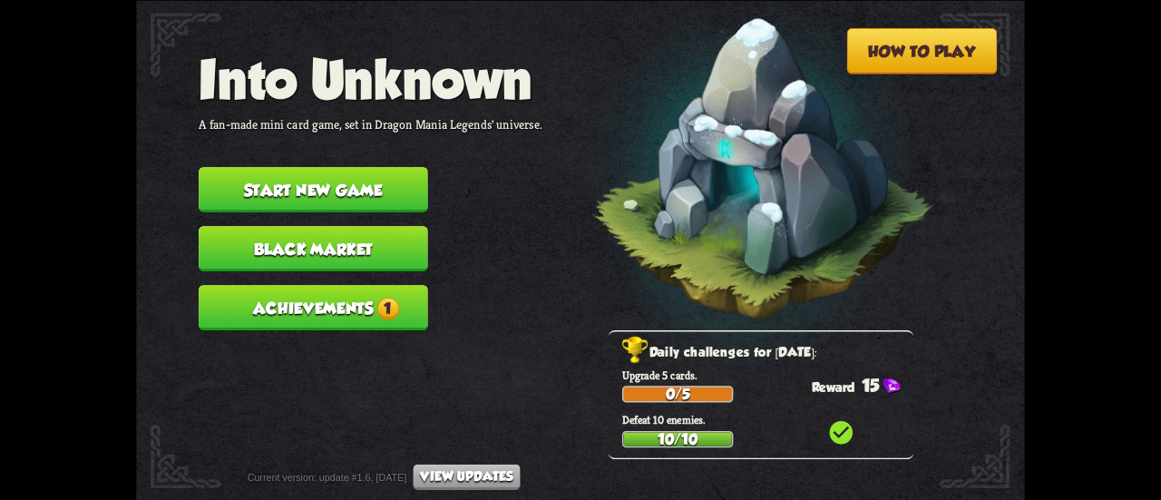
drag, startPoint x: 399, startPoint y: 327, endPoint x: 406, endPoint y: 320, distance: 9.6
click at [401, 323] on nav "Into Unknown A fan-made mini card game, set in Dragon Mania Legends' universe. …" at bounding box center [371, 196] width 344 height 295
click at [259, 309] on button "Achievements 1" at bounding box center [314, 307] width 230 height 45
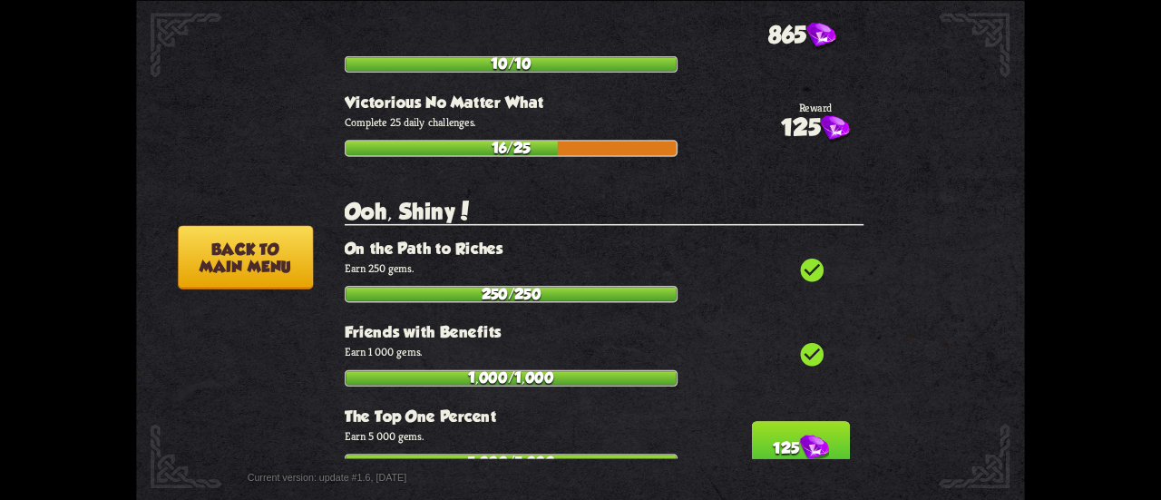
scroll to position [5114, 0]
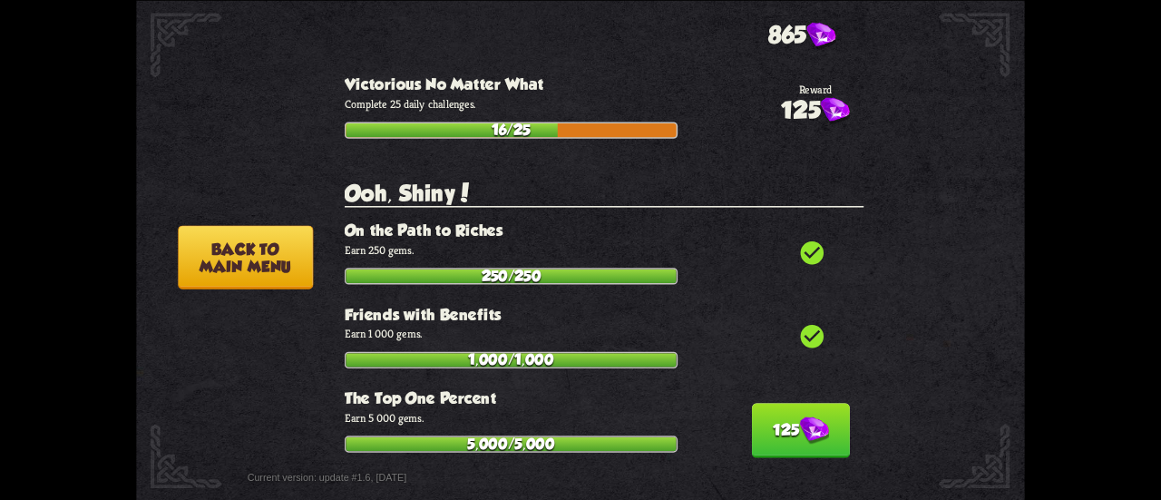
click at [791, 403] on button "125" at bounding box center [801, 430] width 98 height 54
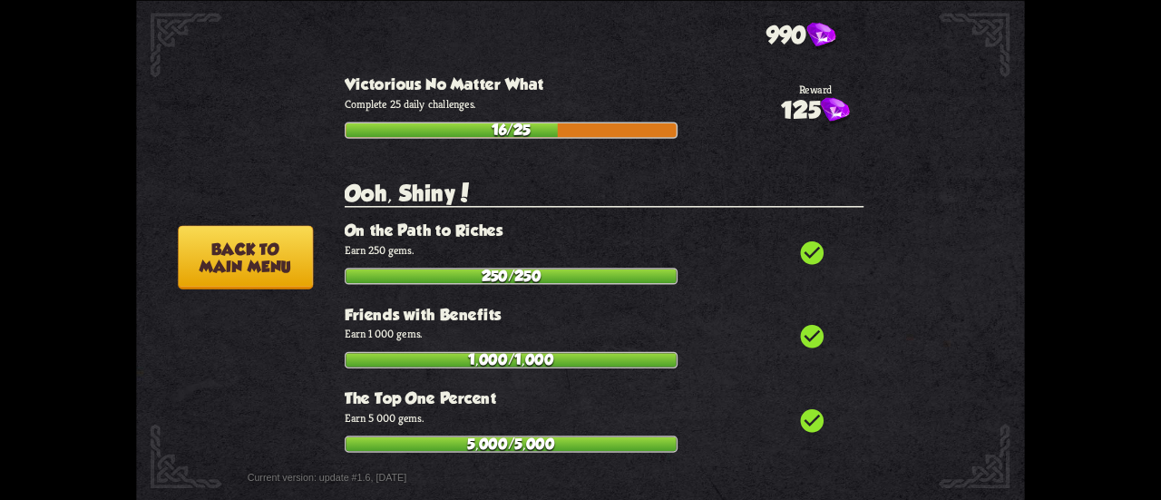
drag, startPoint x: 219, startPoint y: 251, endPoint x: 270, endPoint y: 259, distance: 52.4
click at [225, 254] on button "Back to main menu" at bounding box center [245, 257] width 135 height 64
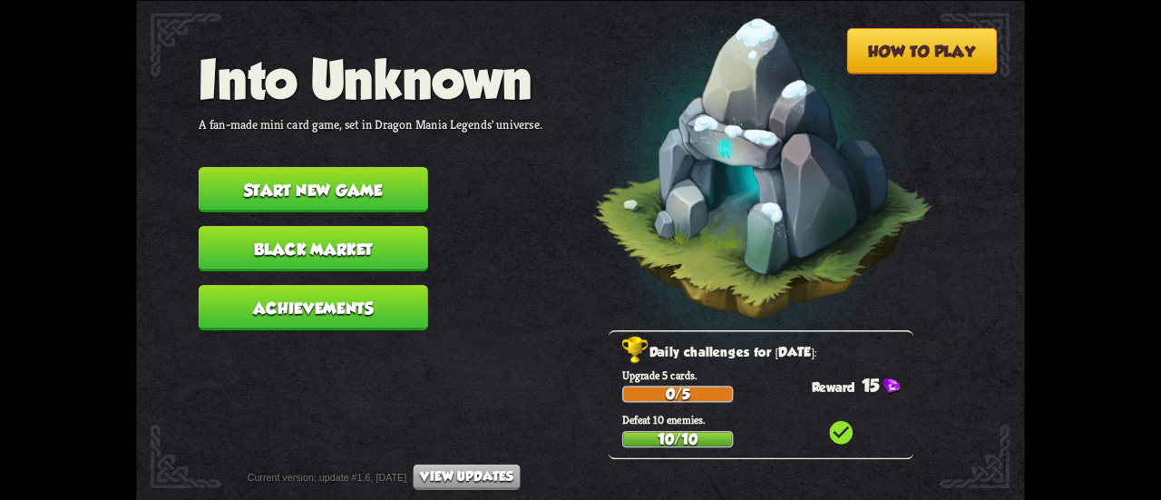
click at [360, 244] on button "Black Market" at bounding box center [314, 248] width 230 height 45
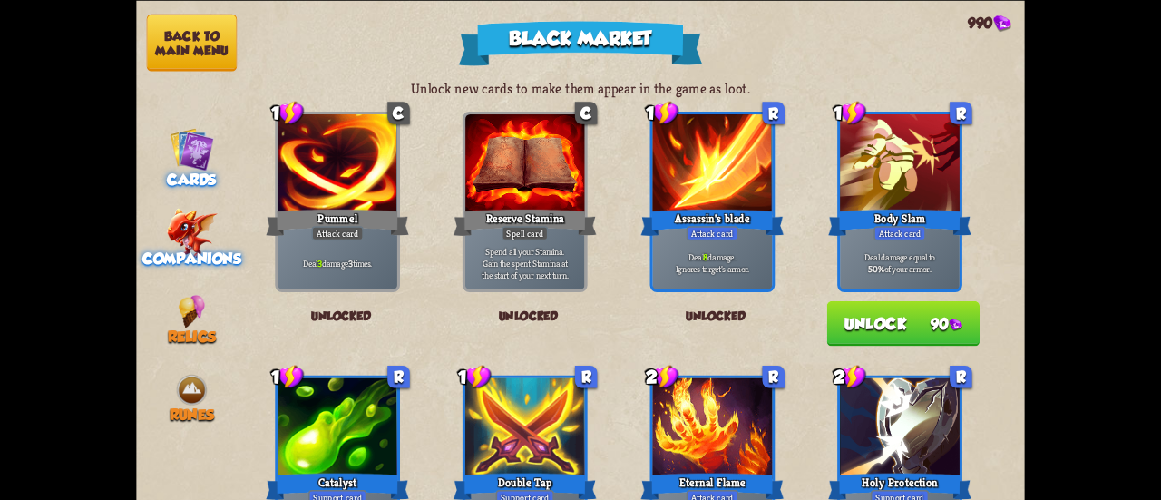
click at [178, 218] on img at bounding box center [191, 233] width 51 height 50
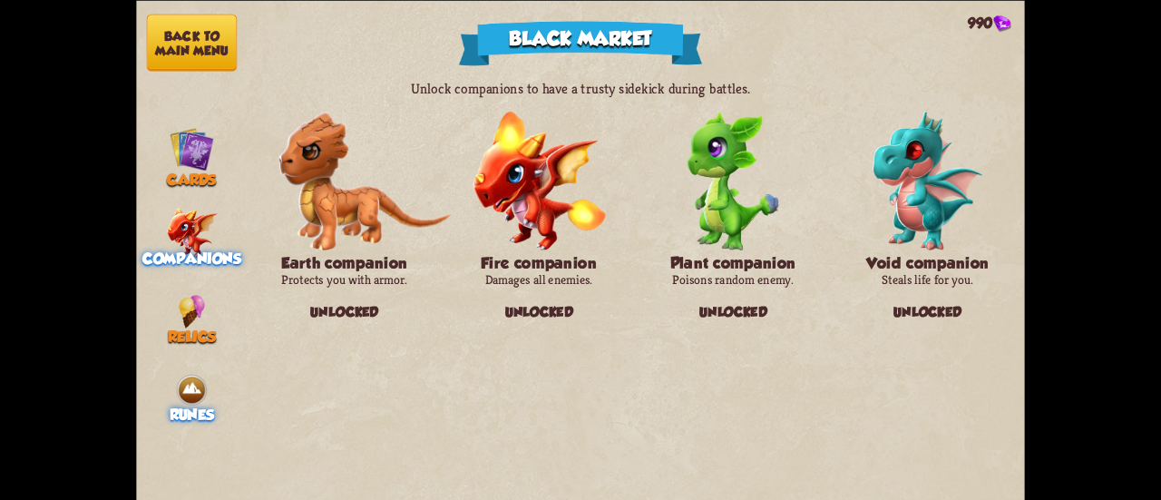
click at [183, 420] on nav "Back to main menu Cards Companions Relics Runes" at bounding box center [191, 250] width 111 height 500
click at [183, 392] on img at bounding box center [192, 390] width 34 height 34
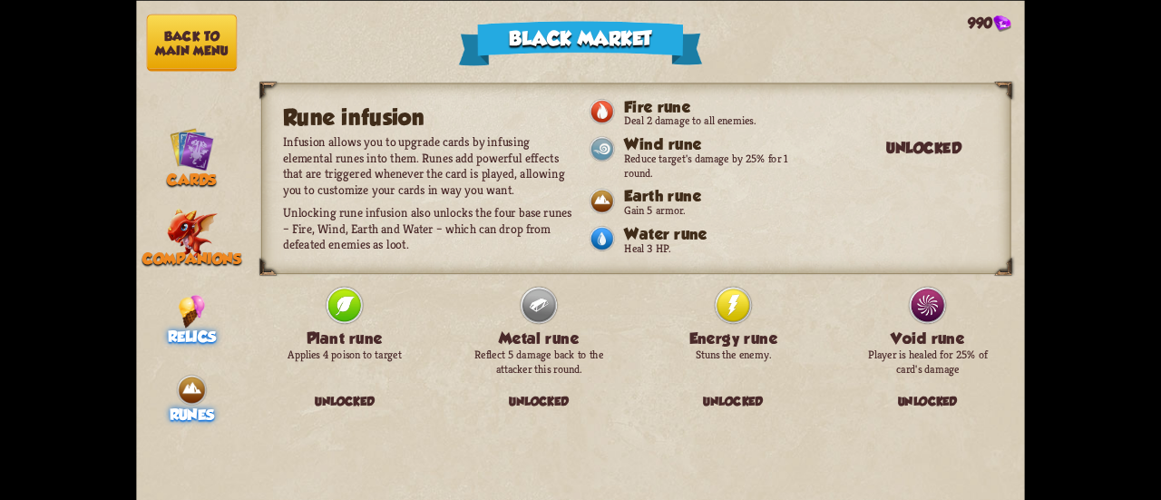
click at [167, 322] on div "Relics" at bounding box center [191, 319] width 111 height 51
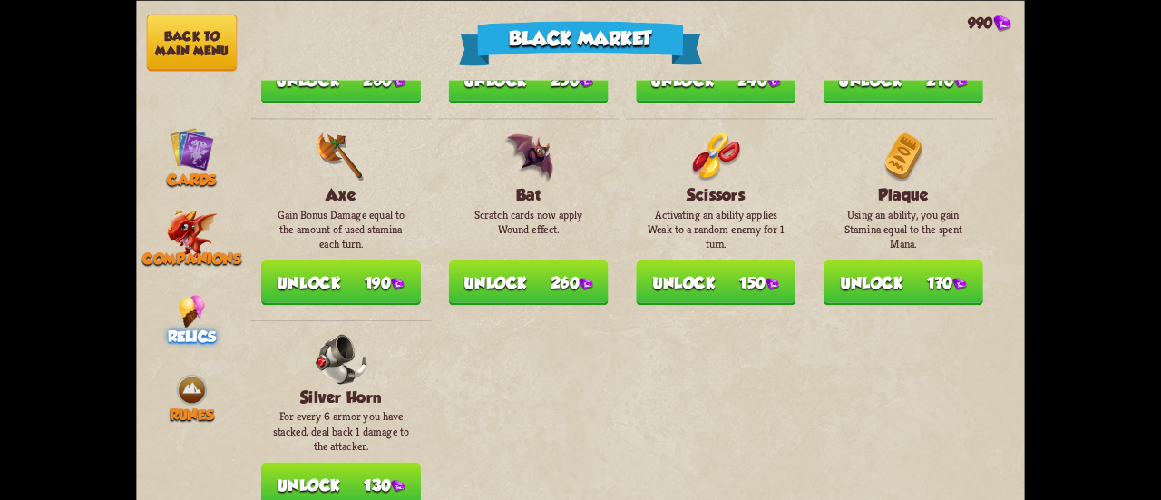
scroll to position [2072, 0]
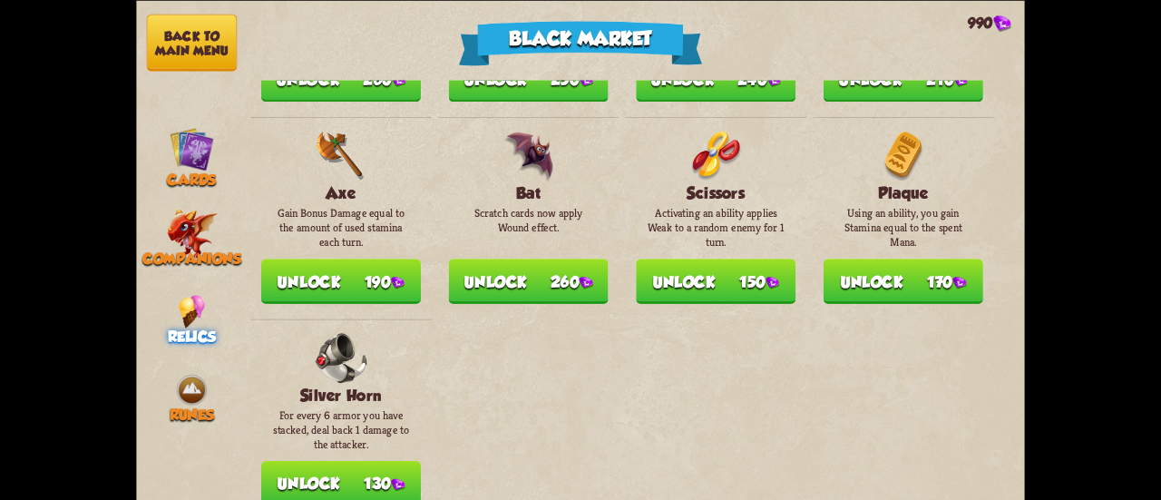
click at [397, 276] on img at bounding box center [398, 282] width 14 height 13
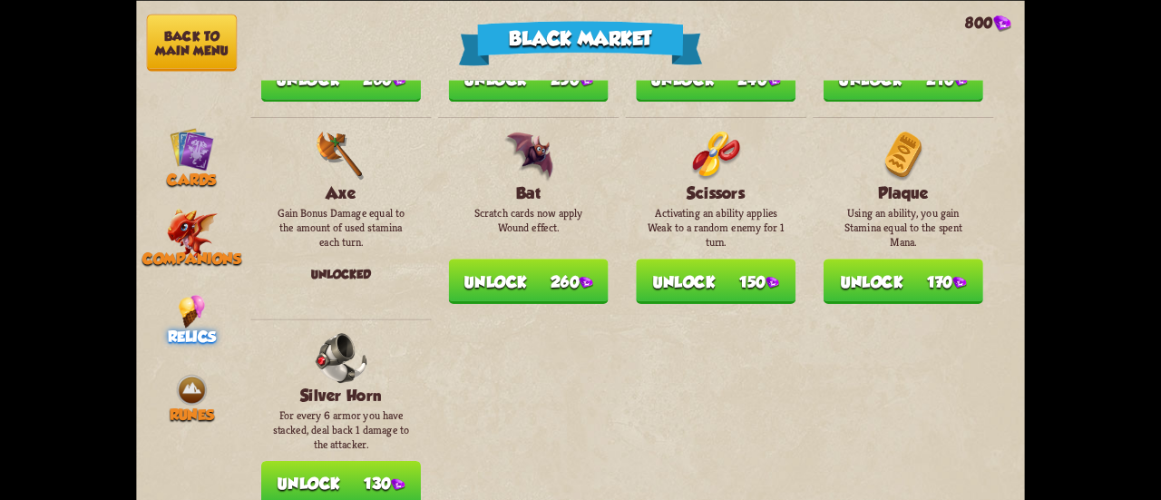
click at [1108, 395] on div "Black Market 800 Unlock new relics to make them available in the game as loot. …" at bounding box center [580, 250] width 1161 height 500
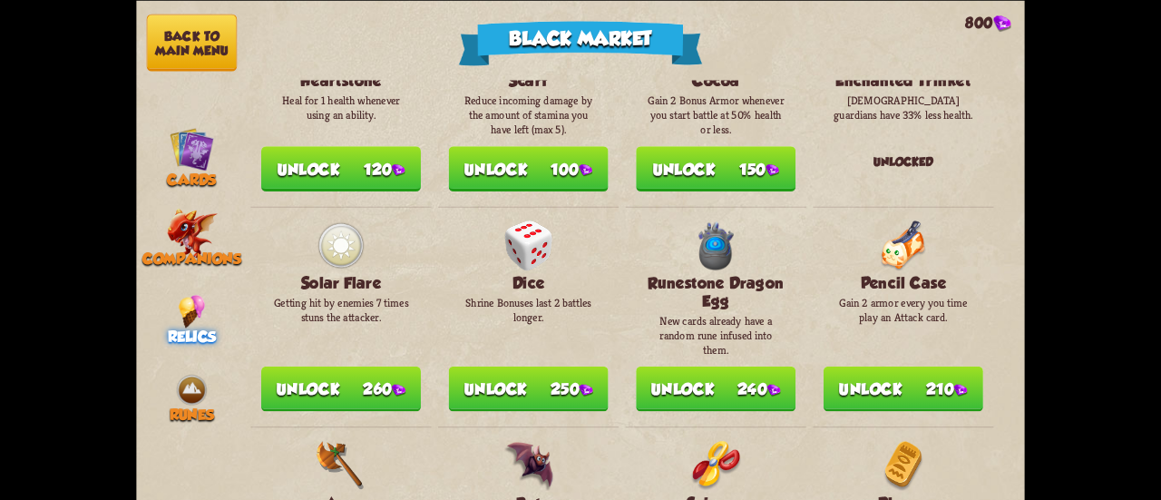
scroll to position [1653, 0]
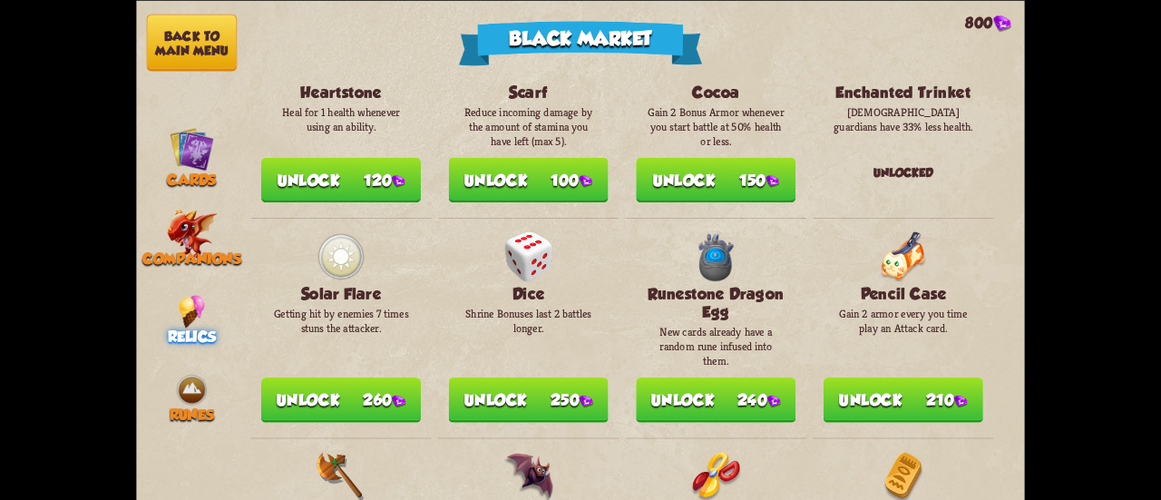
click at [725, 387] on button "Unlock 240" at bounding box center [716, 399] width 160 height 45
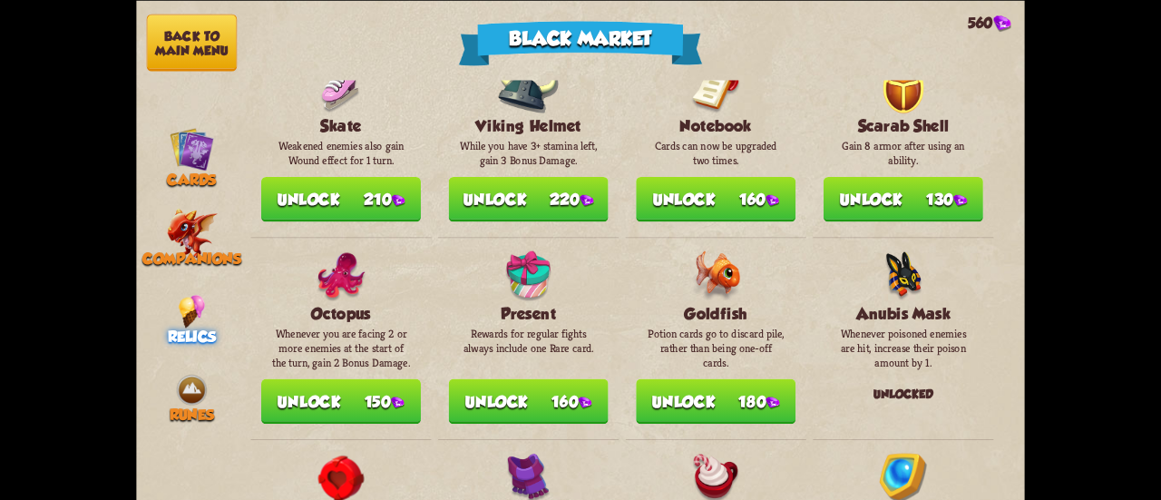
scroll to position [1012, 0]
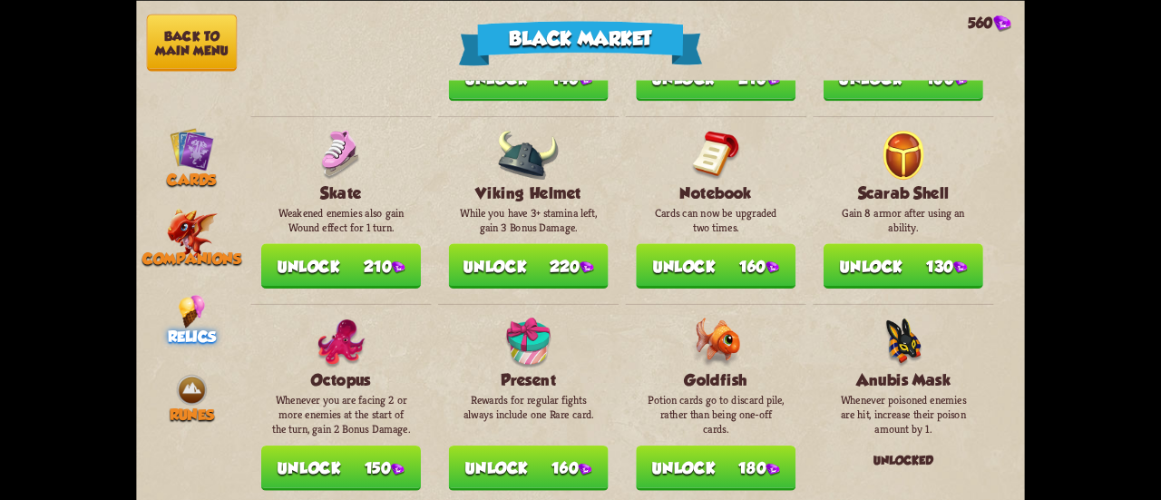
click at [700, 471] on button "Unlock 180" at bounding box center [716, 467] width 160 height 45
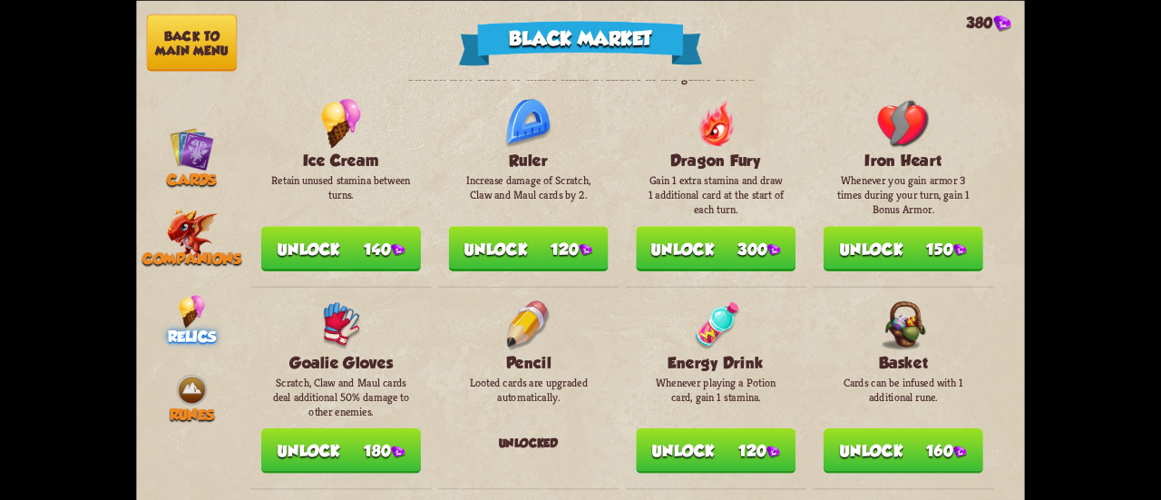
scroll to position [0, 0]
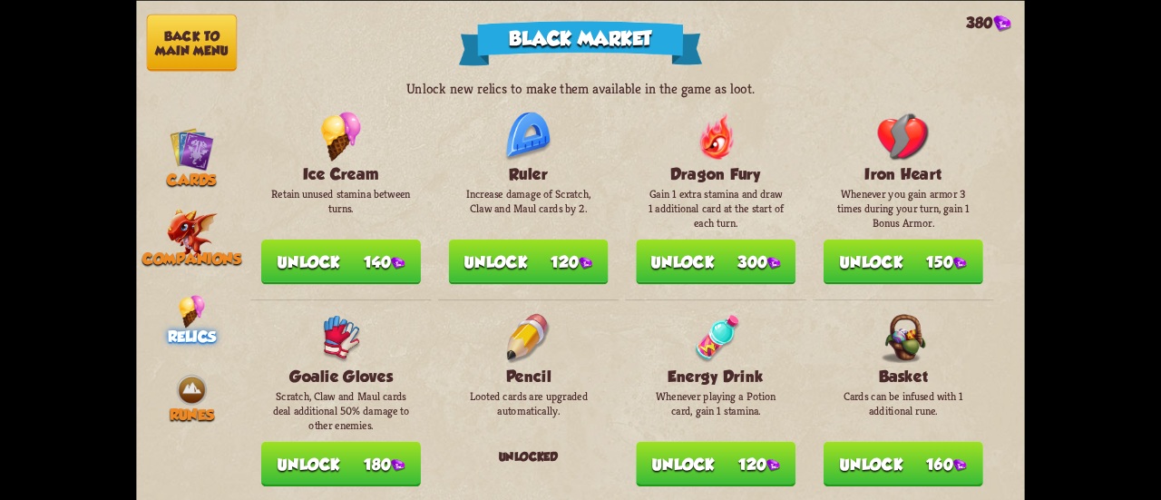
click at [352, 253] on button "Unlock 140" at bounding box center [341, 261] width 160 height 45
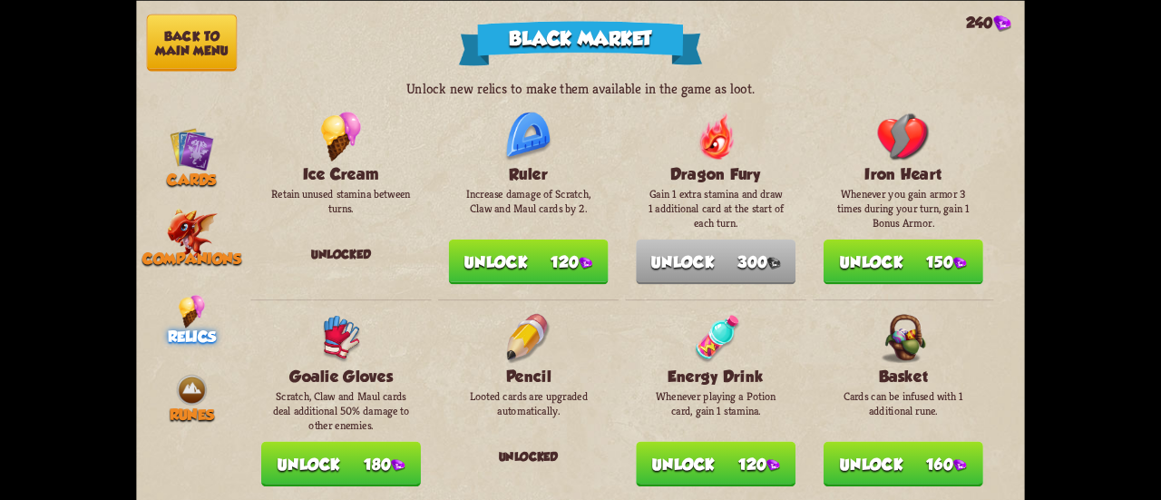
click at [719, 460] on button "Unlock 120" at bounding box center [716, 463] width 160 height 45
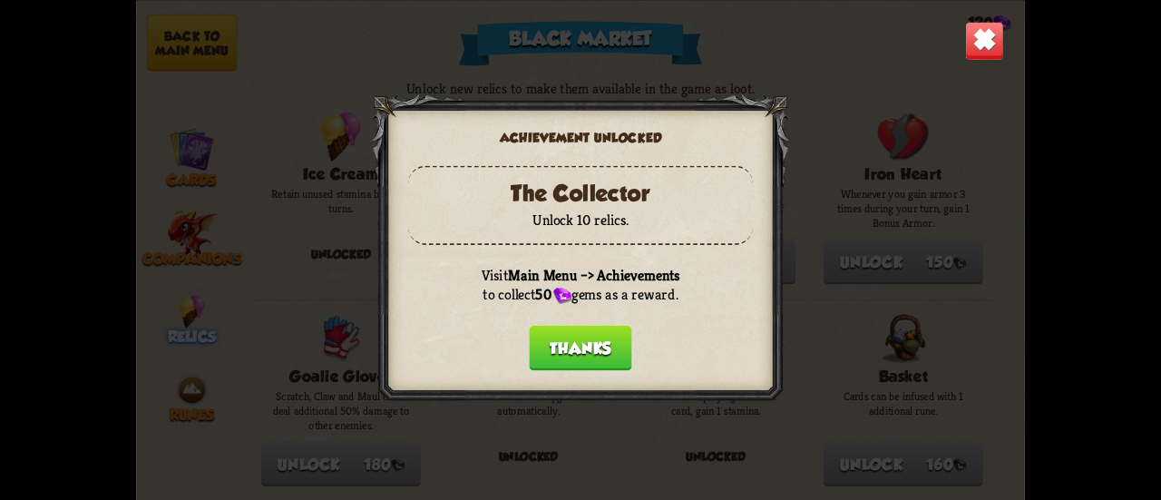
click at [599, 347] on button "Thanks" at bounding box center [580, 347] width 103 height 45
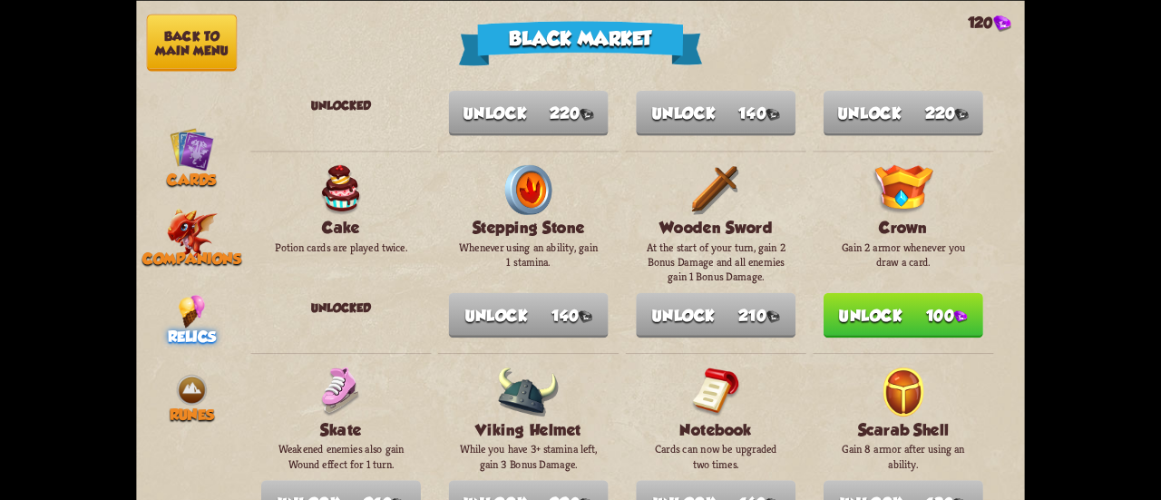
scroll to position [706, 0]
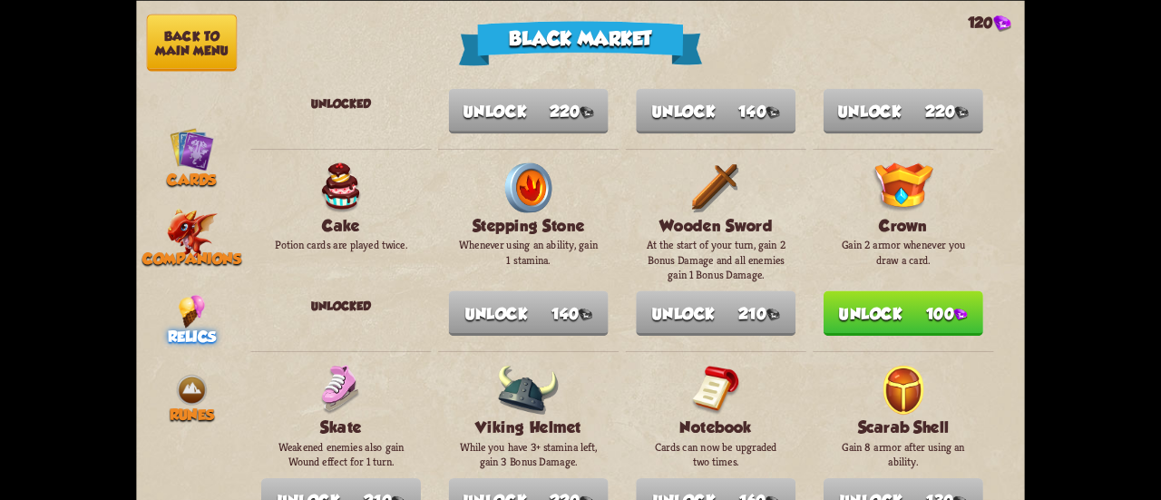
click at [205, 35] on button "Back to main menu" at bounding box center [192, 42] width 90 height 57
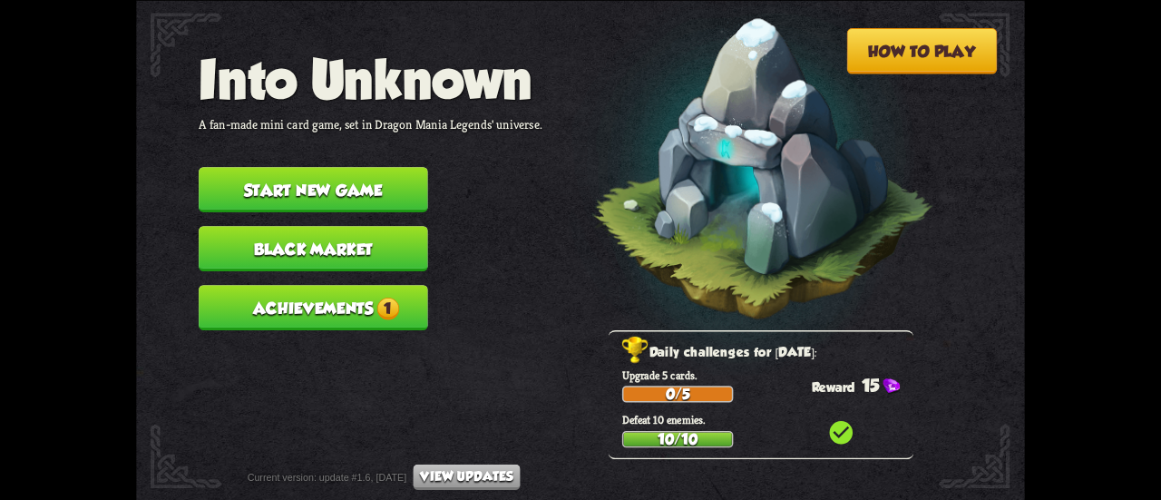
click at [328, 304] on button "Achievements 1" at bounding box center [314, 307] width 230 height 45
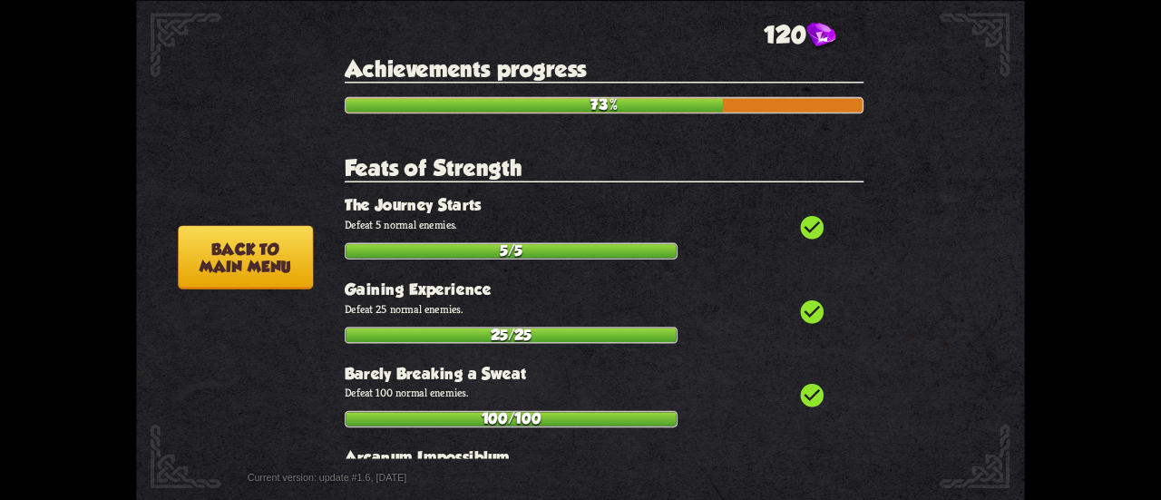
scroll to position [151, 0]
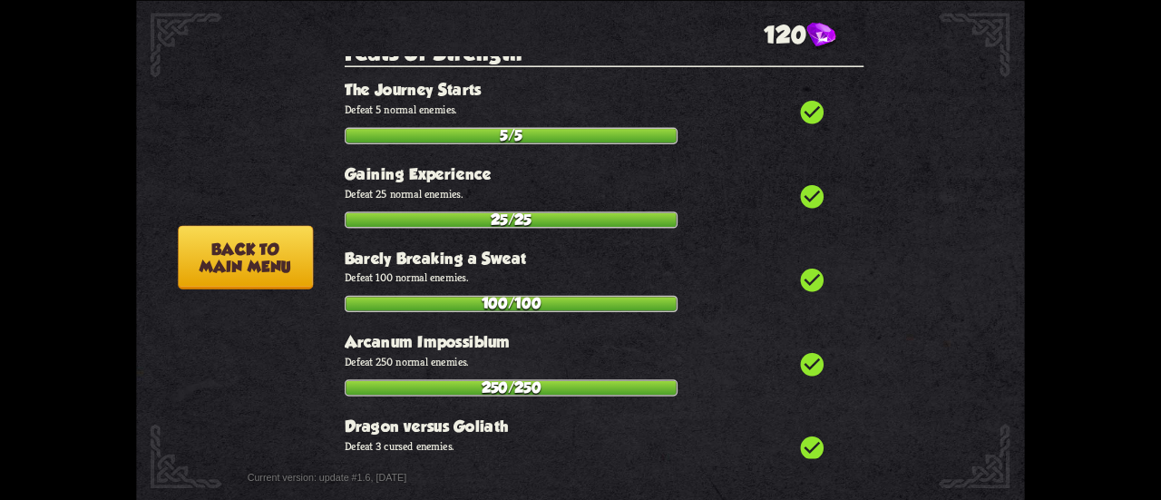
drag, startPoint x: 864, startPoint y: 114, endPoint x: 850, endPoint y: 184, distance: 71.2
click at [849, 191] on div "Achievements progress 73% Feats of Strength check_circle The Journey Starts Def…" at bounding box center [611, 256] width 533 height 403
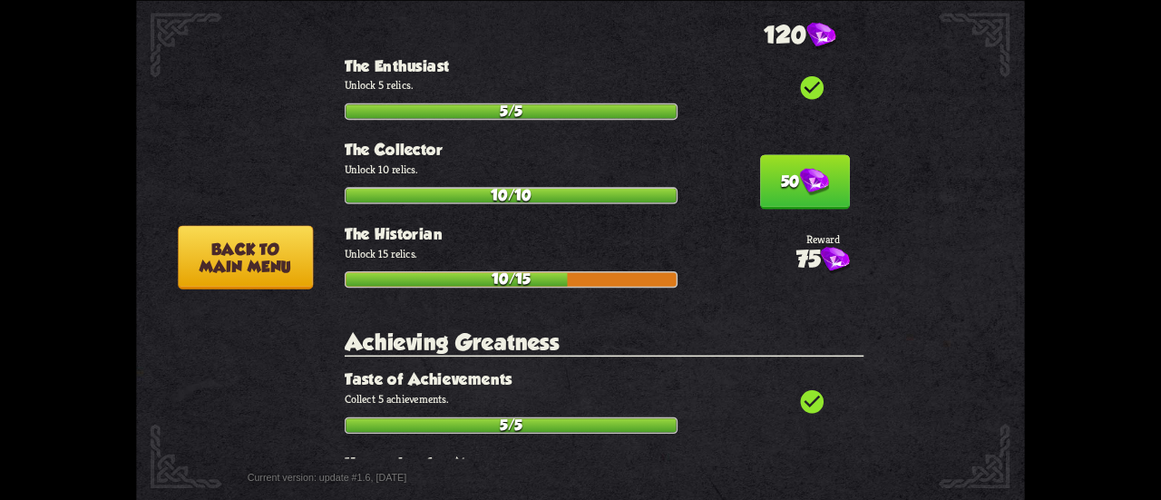
scroll to position [4075, 0]
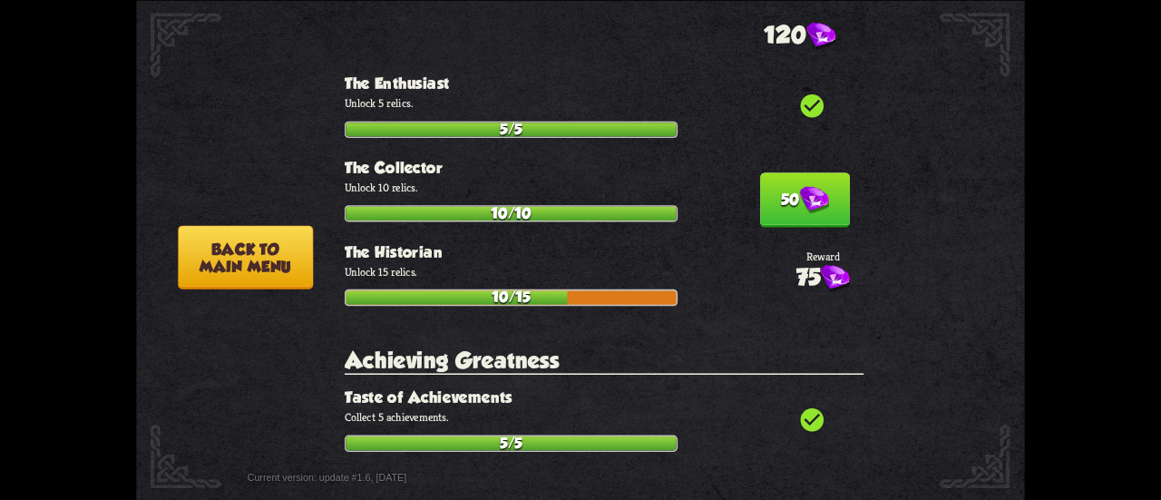
click at [799, 186] on img at bounding box center [813, 200] width 29 height 28
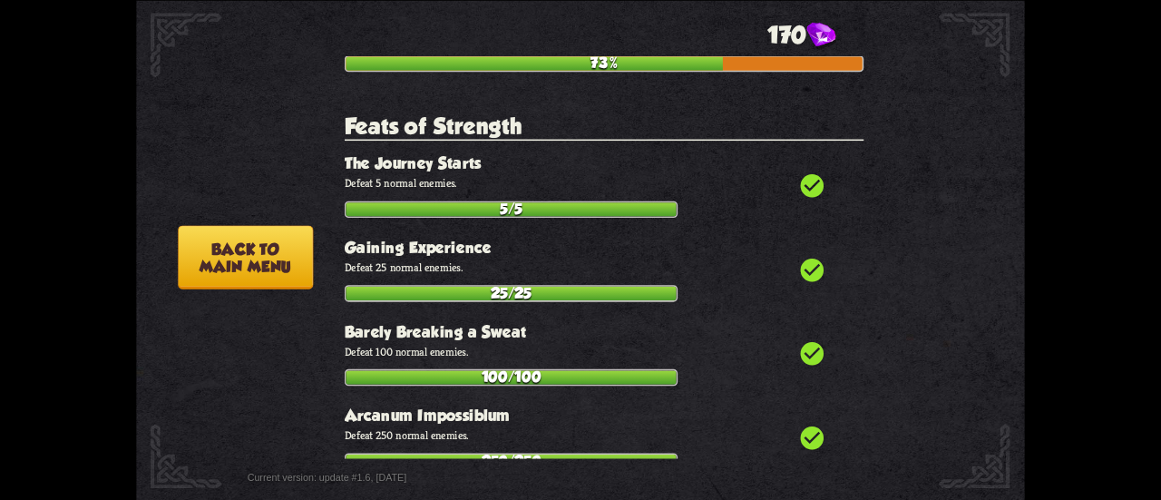
scroll to position [0, 0]
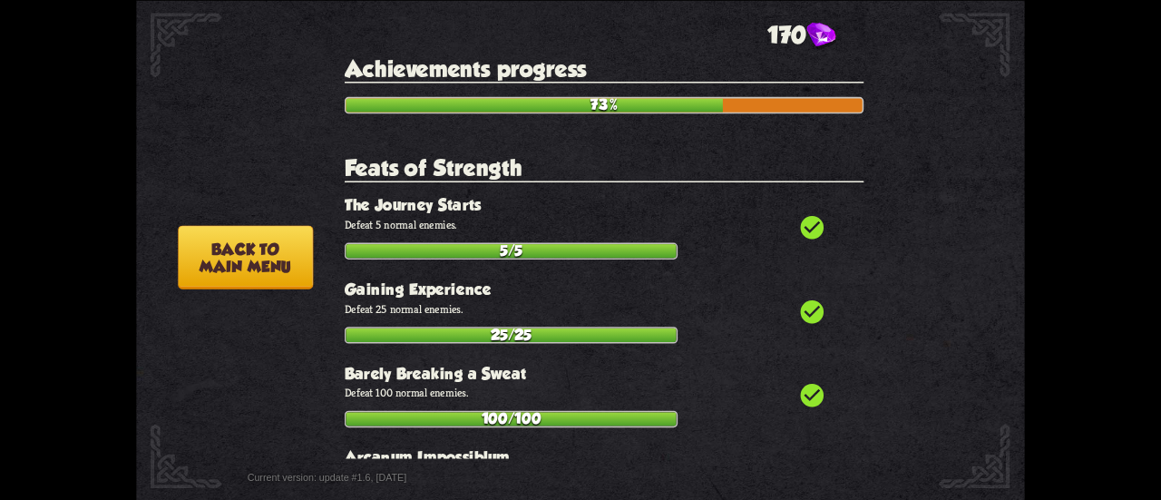
click at [259, 260] on button "Back to main menu" at bounding box center [245, 257] width 135 height 64
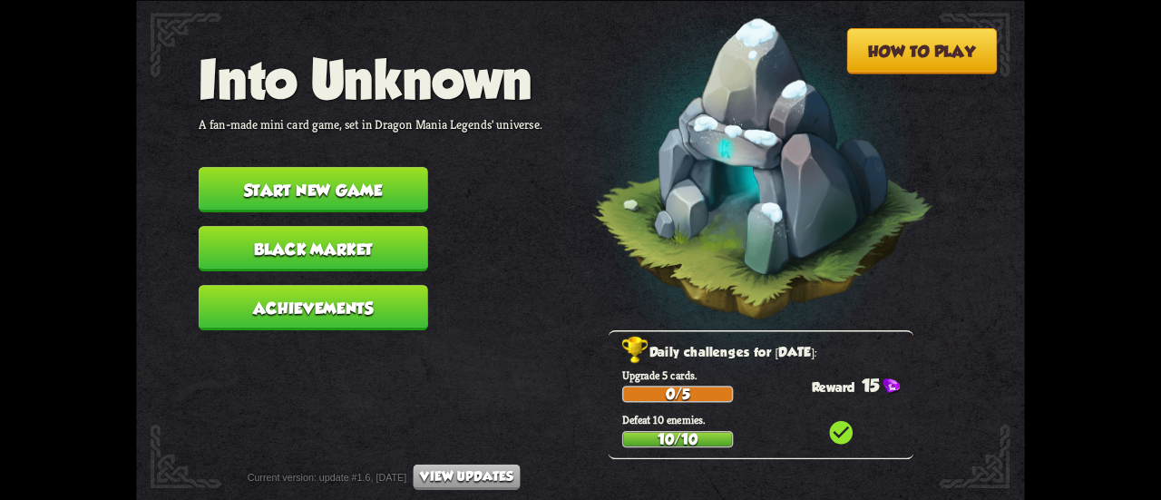
click at [348, 243] on button "Black Market" at bounding box center [314, 248] width 230 height 45
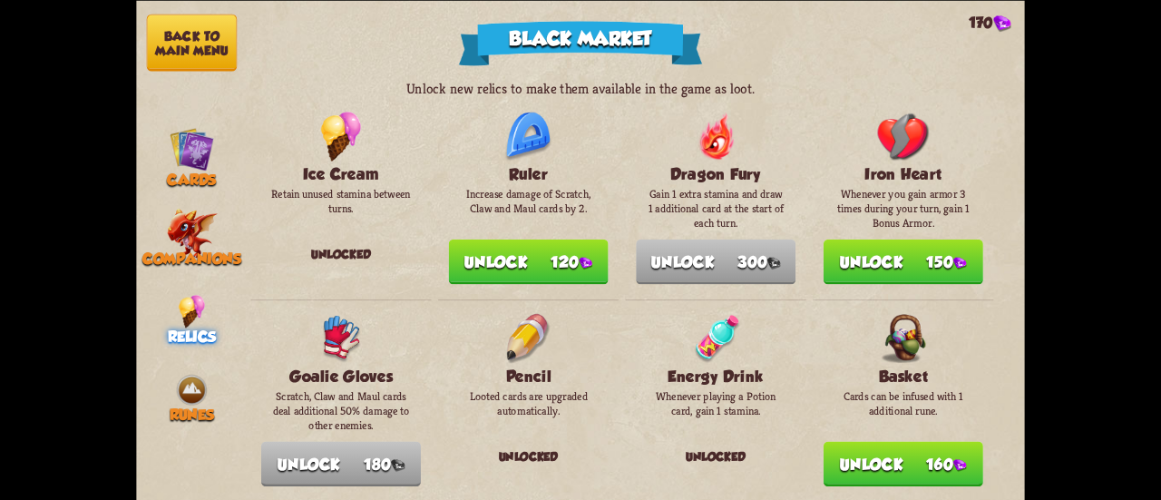
drag, startPoint x: 1012, startPoint y: 131, endPoint x: 1002, endPoint y: 188, distance: 58.2
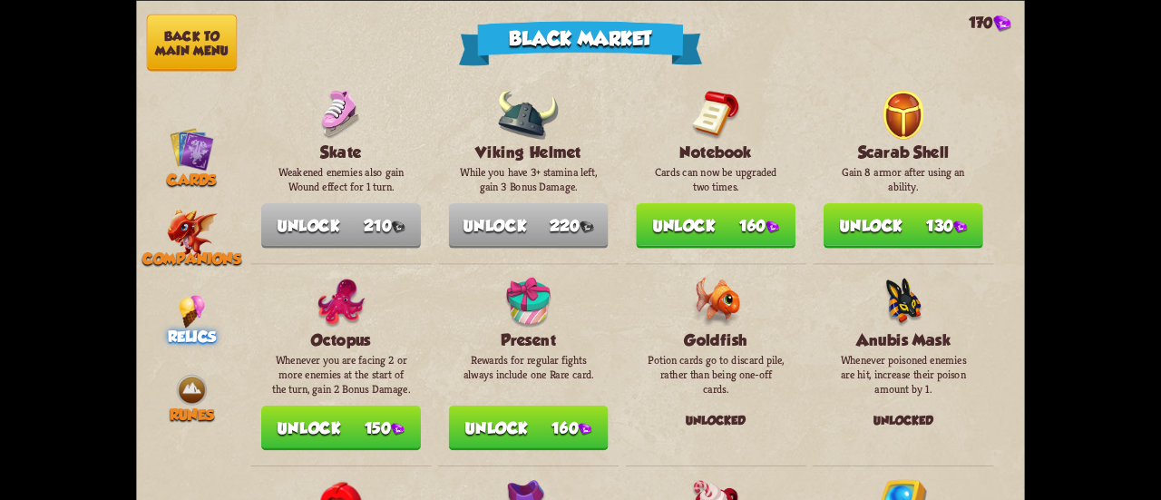
scroll to position [1129, 0]
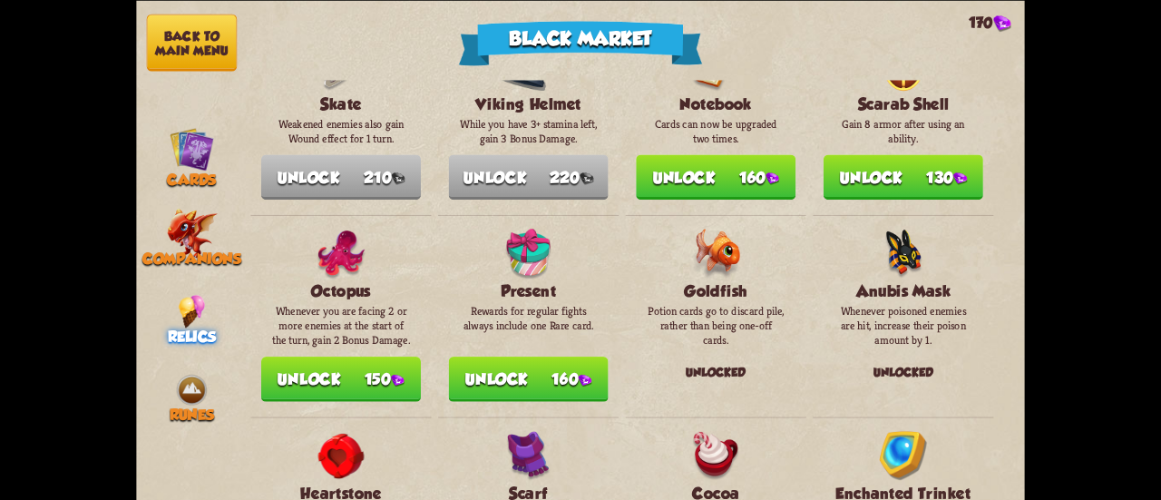
click at [383, 376] on button "Unlock 150" at bounding box center [341, 379] width 160 height 45
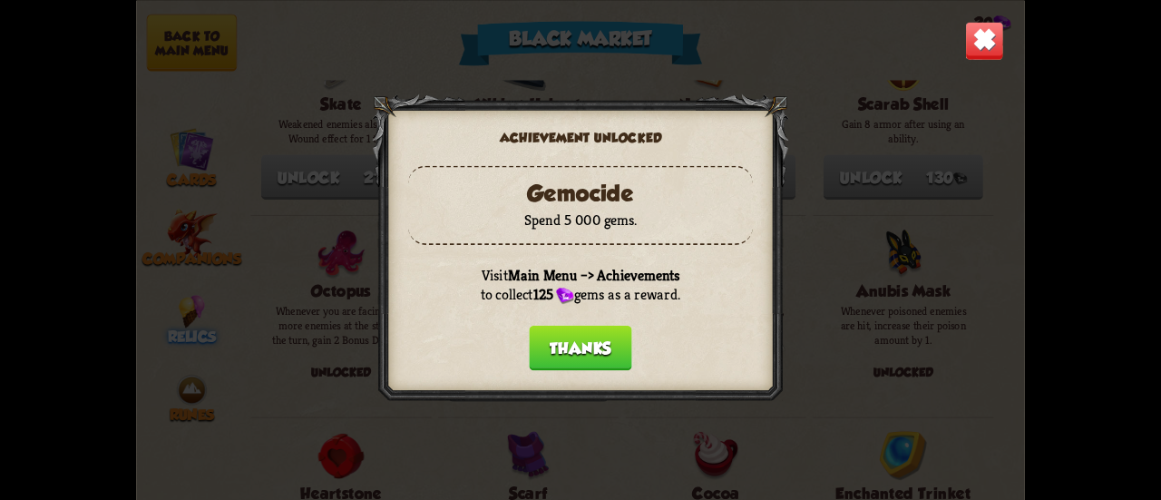
click at [564, 355] on button "Thanks" at bounding box center [580, 347] width 103 height 45
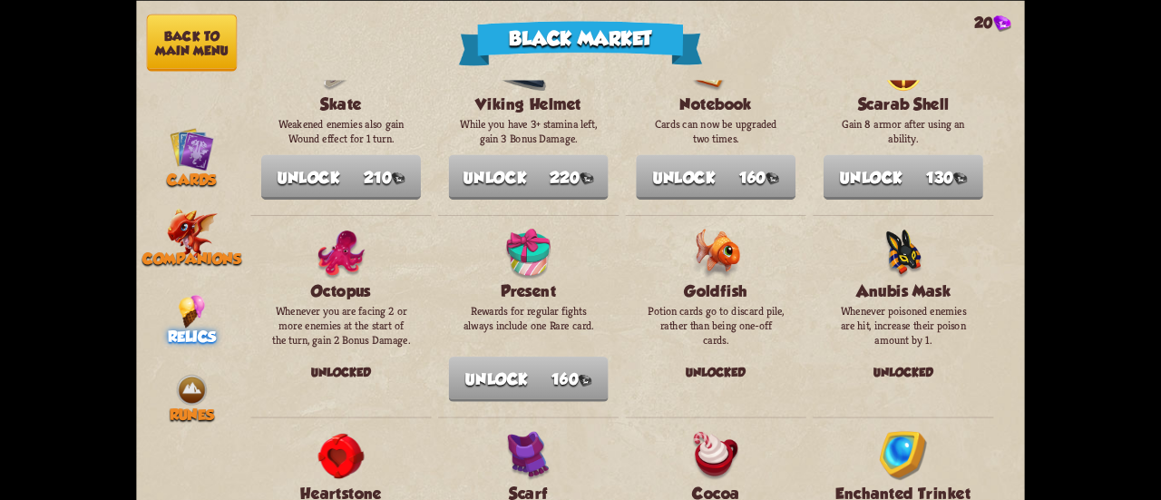
click at [202, 48] on button "Back to main menu" at bounding box center [192, 42] width 90 height 57
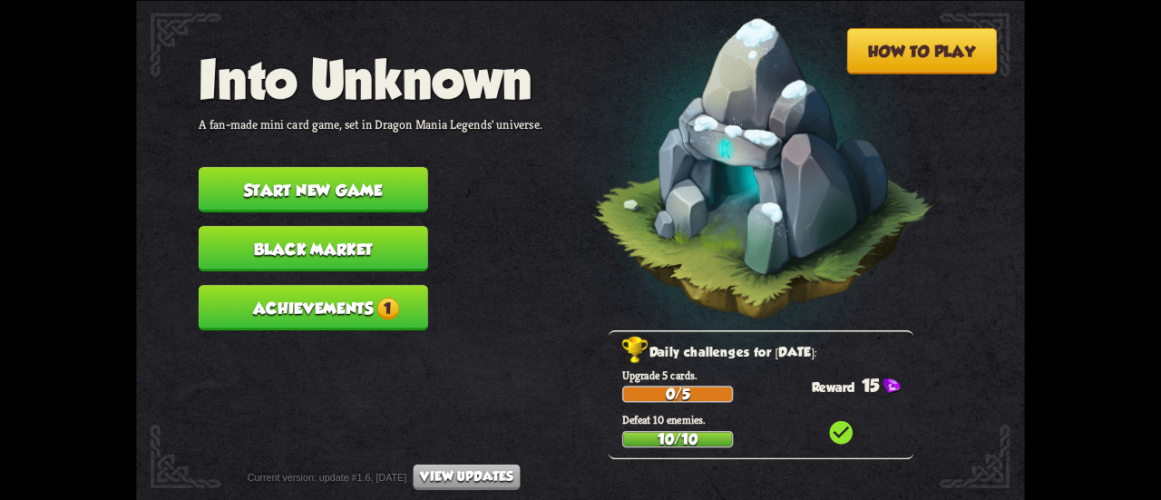
click at [352, 297] on button "Achievements 1" at bounding box center [314, 307] width 230 height 45
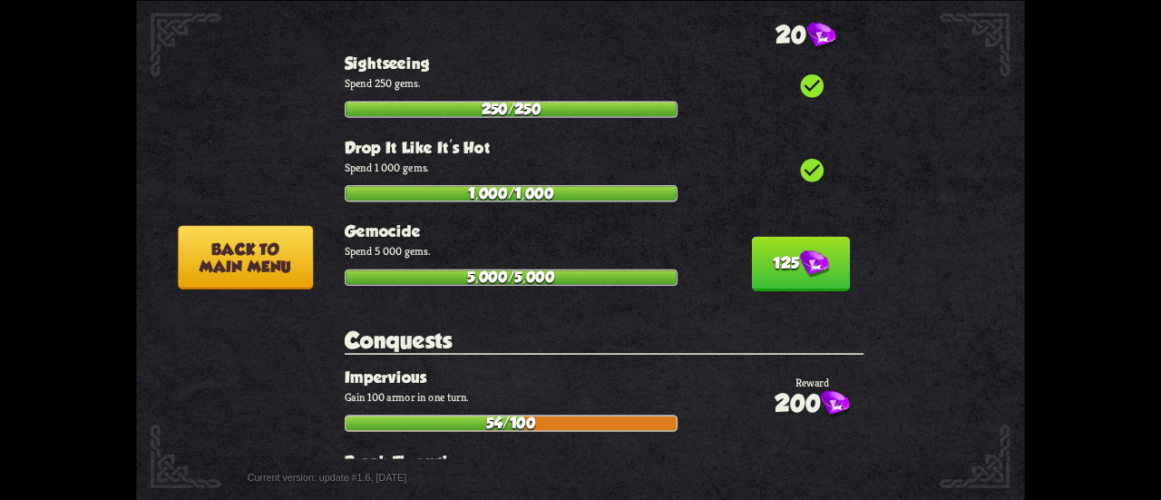
scroll to position [5796, 0]
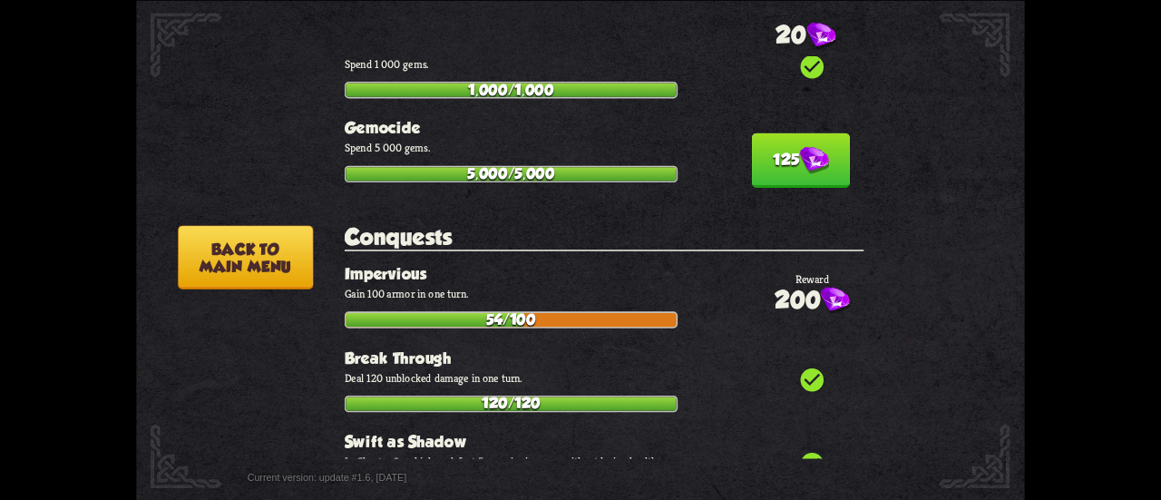
click at [808, 132] on button "125" at bounding box center [801, 159] width 98 height 54
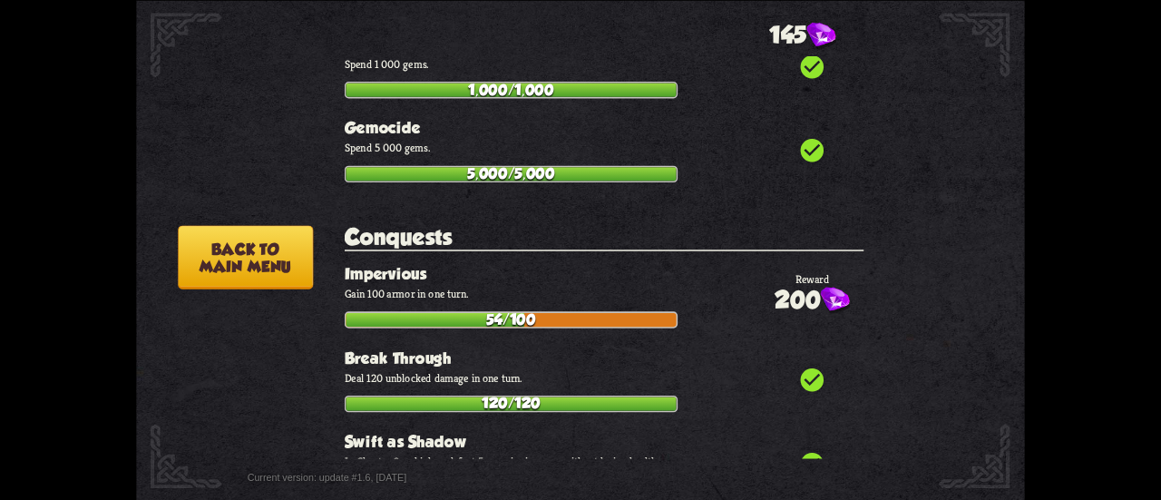
click at [287, 224] on img at bounding box center [348, 258] width 230 height 130
click at [279, 273] on button "Back to main menu" at bounding box center [245, 257] width 135 height 64
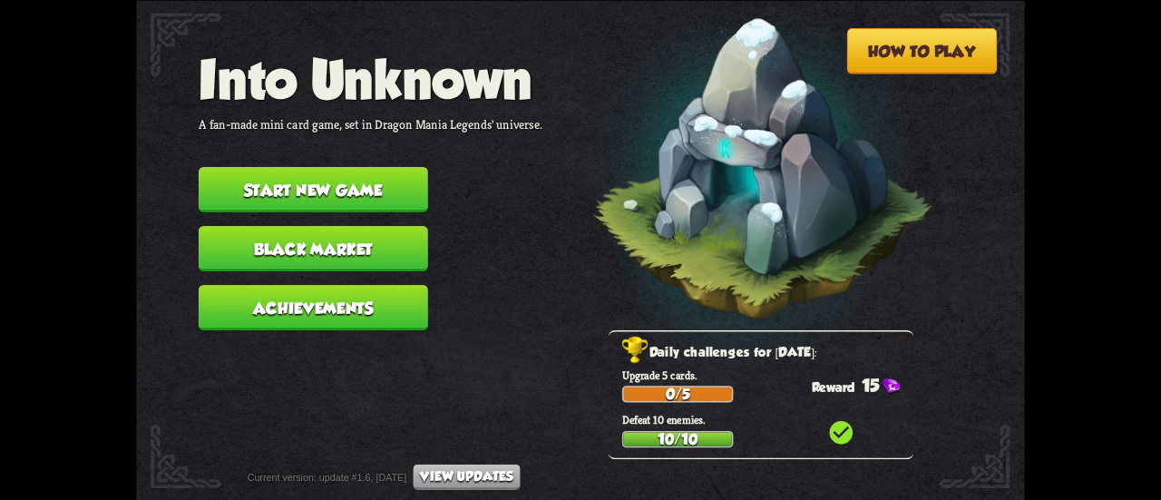
click at [305, 236] on button "Black Market" at bounding box center [314, 248] width 230 height 45
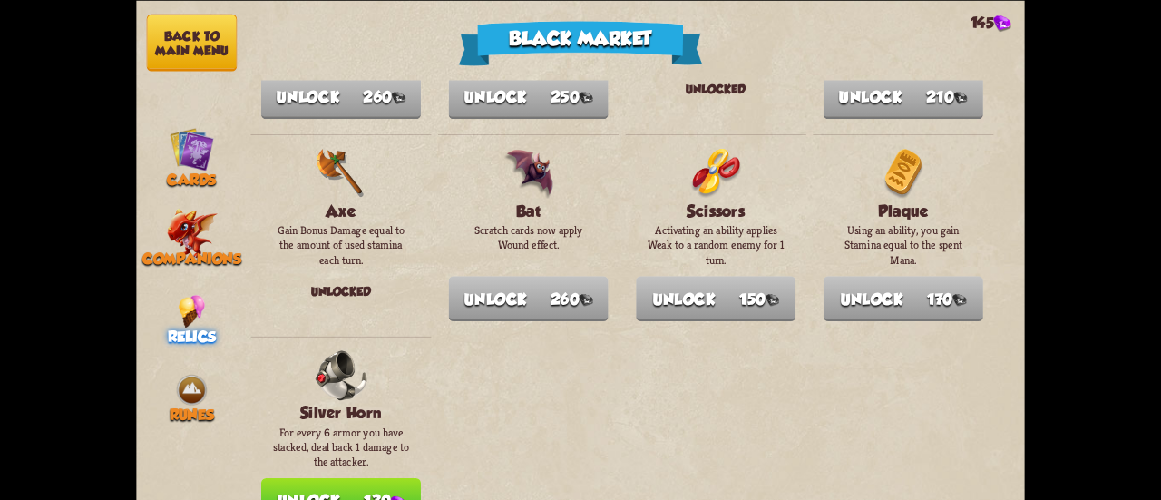
scroll to position [2076, 0]
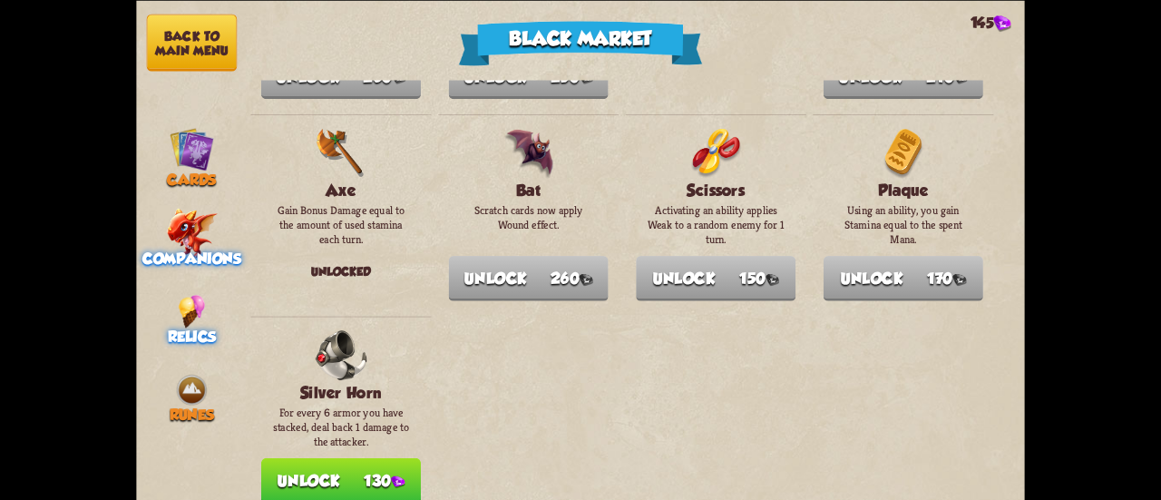
click at [205, 231] on img at bounding box center [191, 233] width 51 height 50
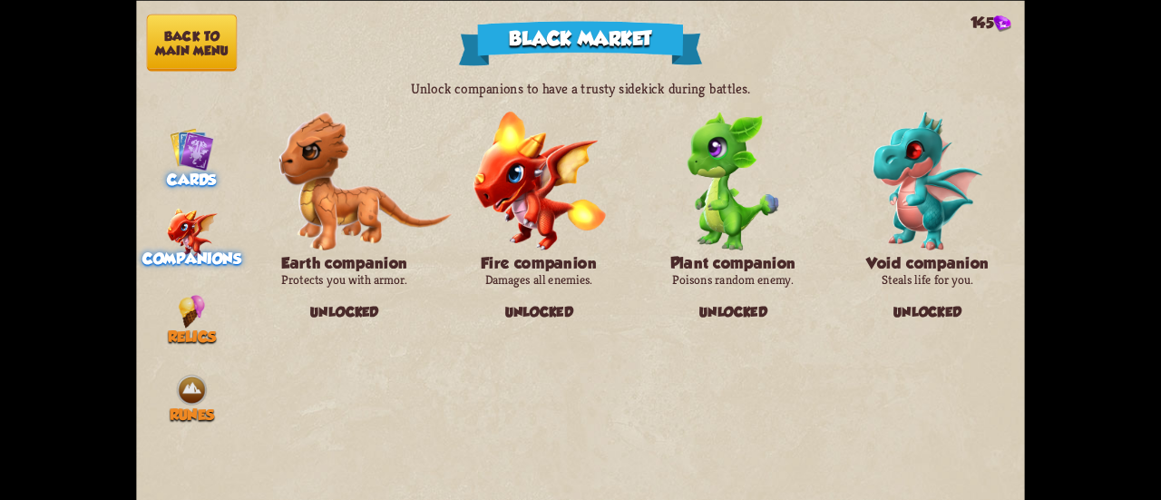
click at [194, 152] on img at bounding box center [192, 148] width 44 height 44
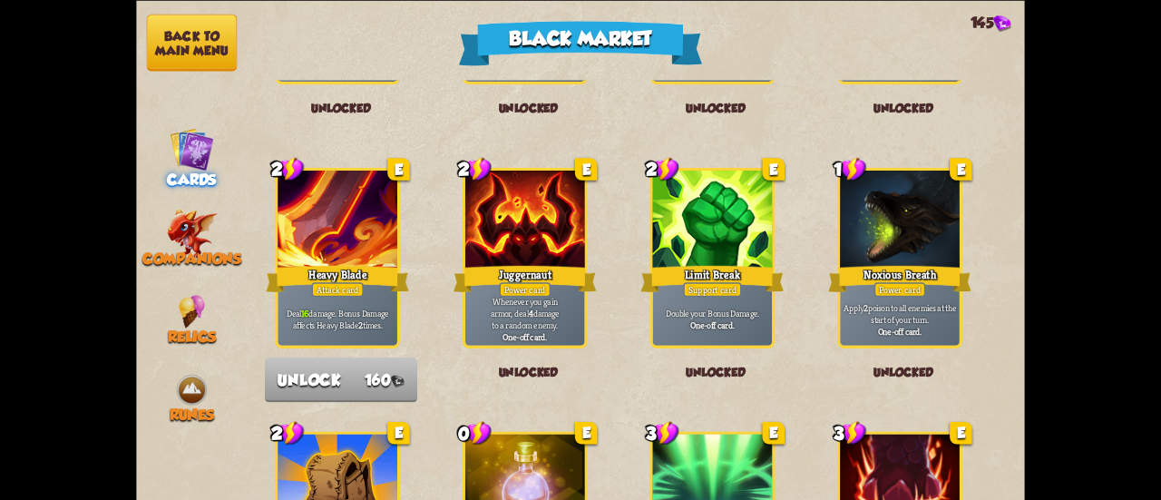
scroll to position [1712, 0]
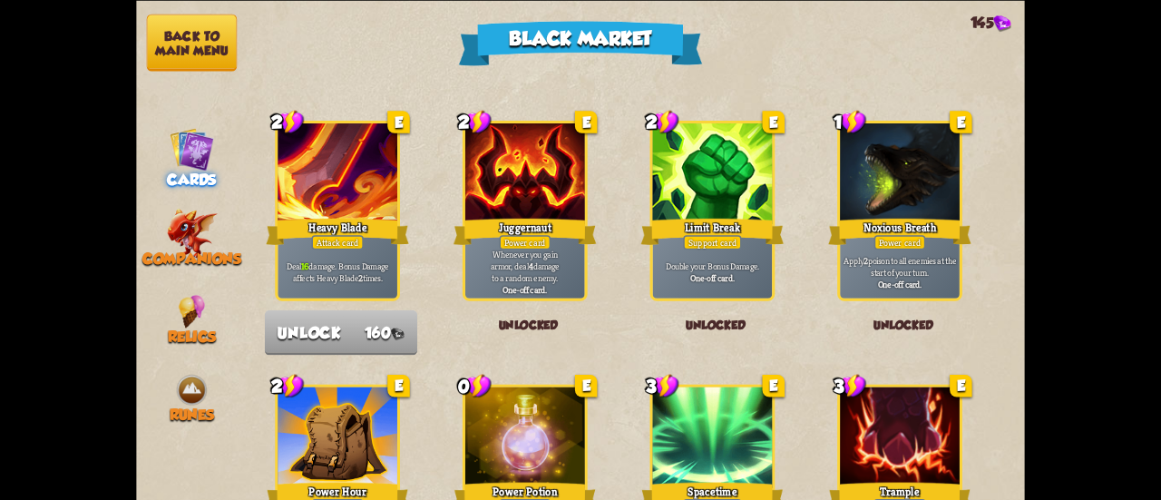
drag, startPoint x: 979, startPoint y: 444, endPoint x: 978, endPoint y: 455, distance: 10.9
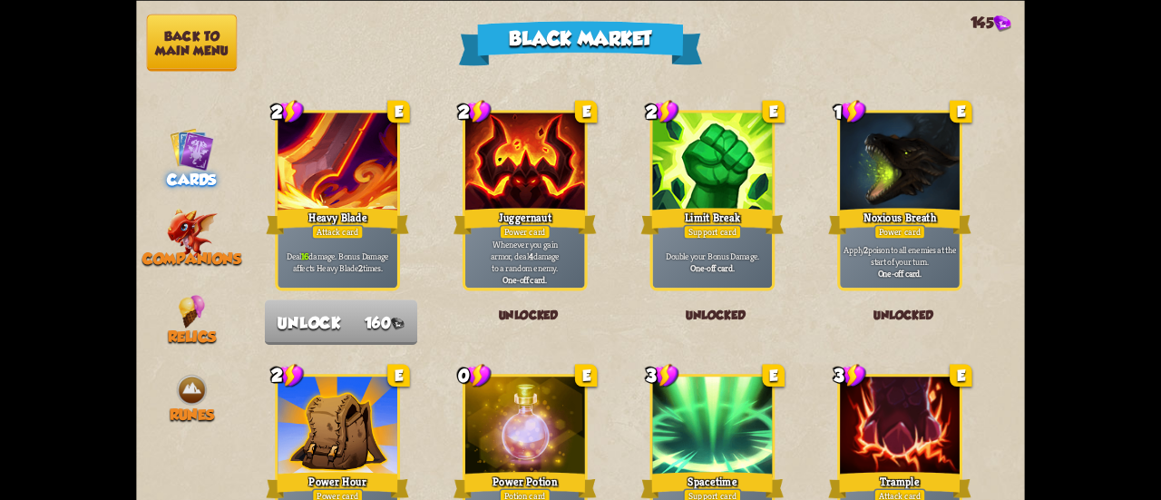
drag, startPoint x: 1007, startPoint y: 425, endPoint x: 1007, endPoint y: 451, distance: 25.4
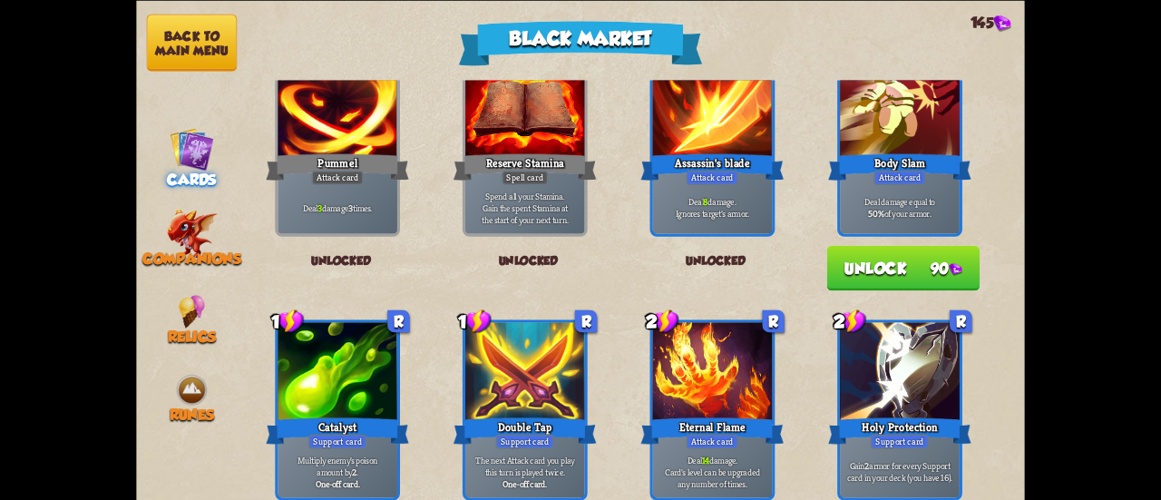
scroll to position [0, 0]
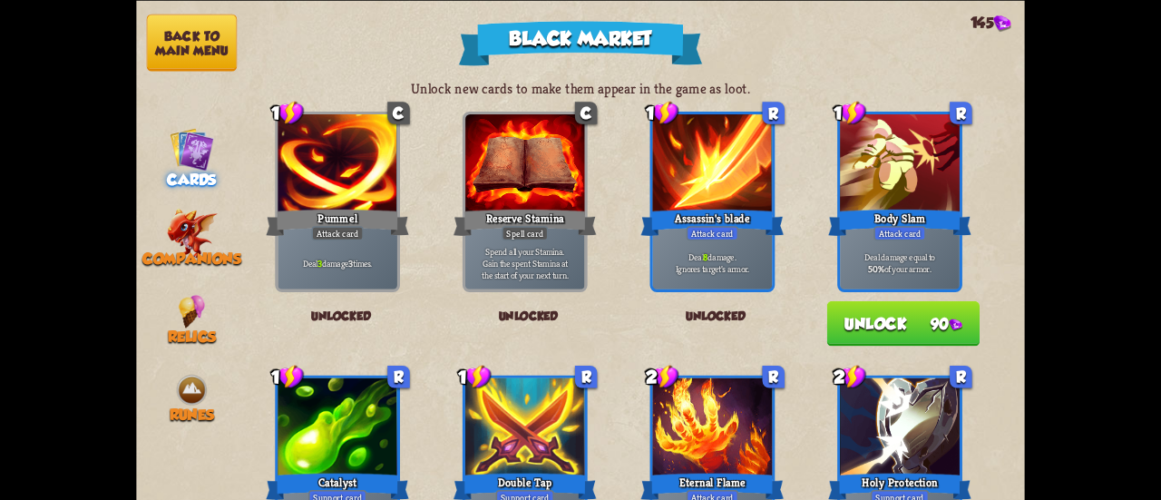
click at [906, 324] on button "Unlock 90" at bounding box center [903, 322] width 152 height 45
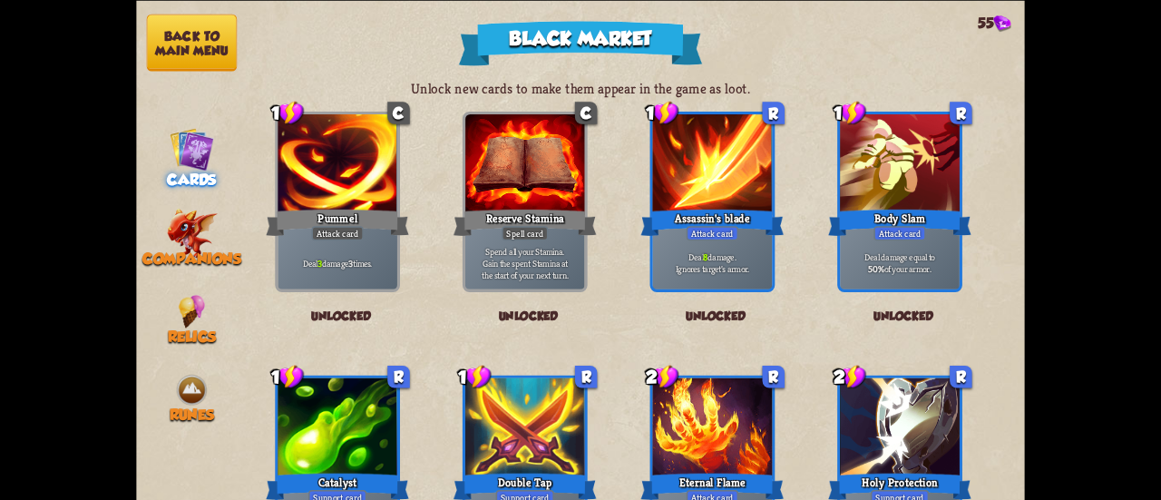
click at [207, 57] on button "Back to main menu" at bounding box center [192, 42] width 90 height 57
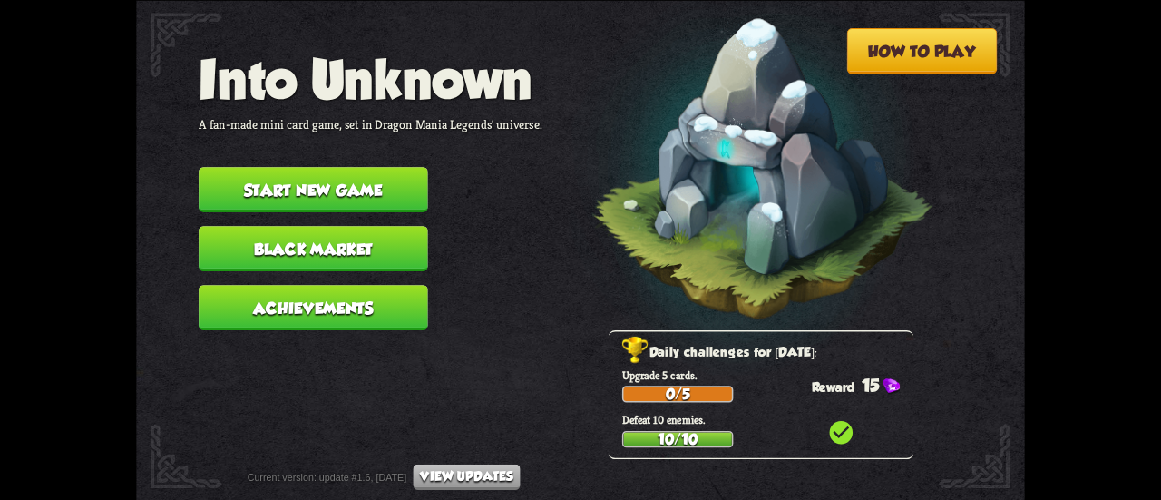
click at [519, 478] on button "View updates" at bounding box center [467, 476] width 107 height 25
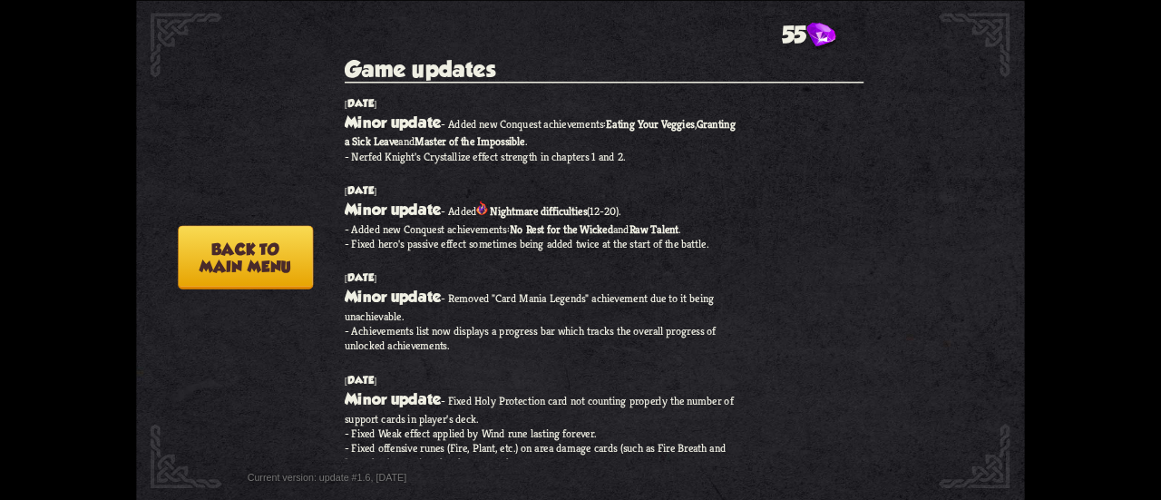
click at [279, 262] on button "Back to main menu" at bounding box center [245, 257] width 135 height 64
